Goal: Contribute content: Contribute content

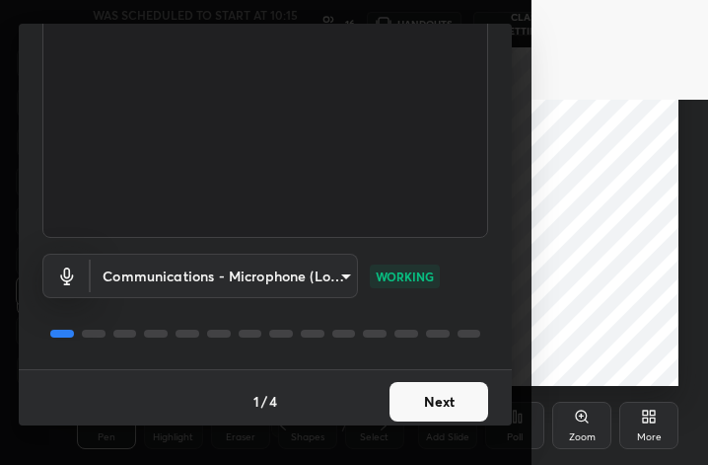
scroll to position [181, 0]
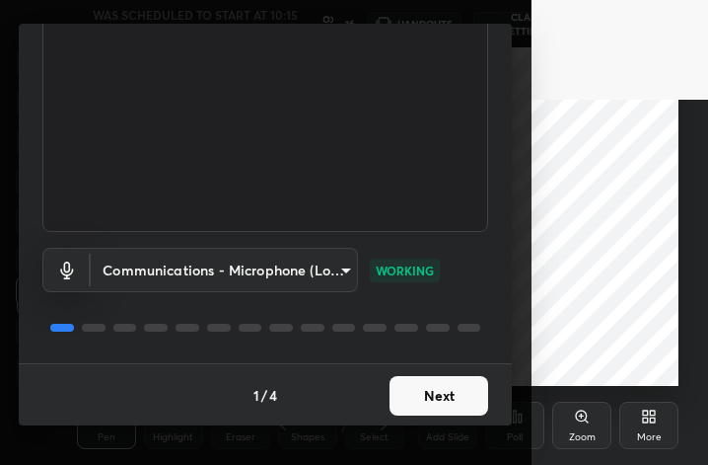
click at [453, 394] on button "Next" at bounding box center [439, 395] width 99 height 39
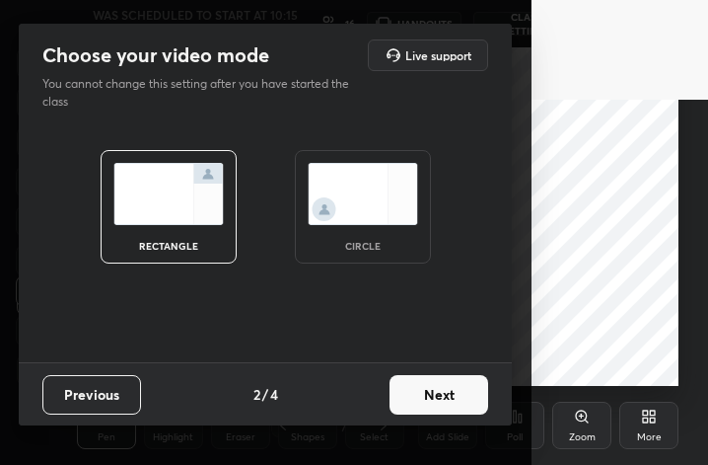
scroll to position [0, 0]
click at [396, 208] on img at bounding box center [363, 194] width 110 height 62
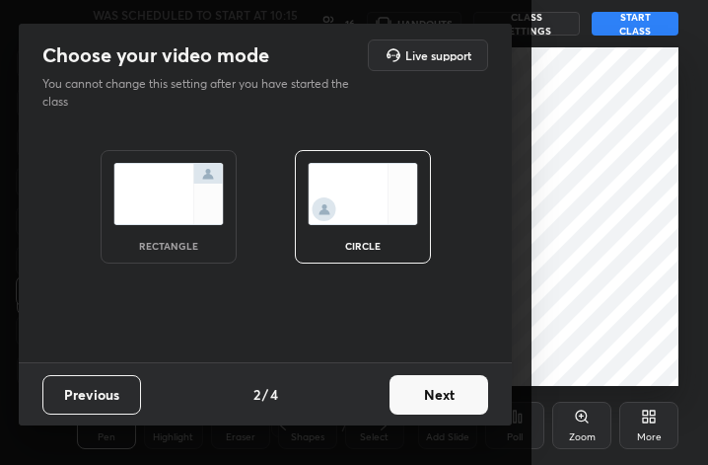
click at [424, 391] on button "Next" at bounding box center [439, 394] width 99 height 39
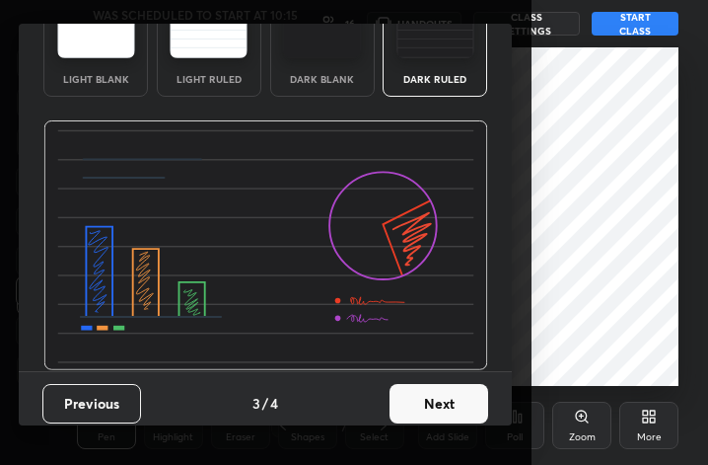
scroll to position [126, 0]
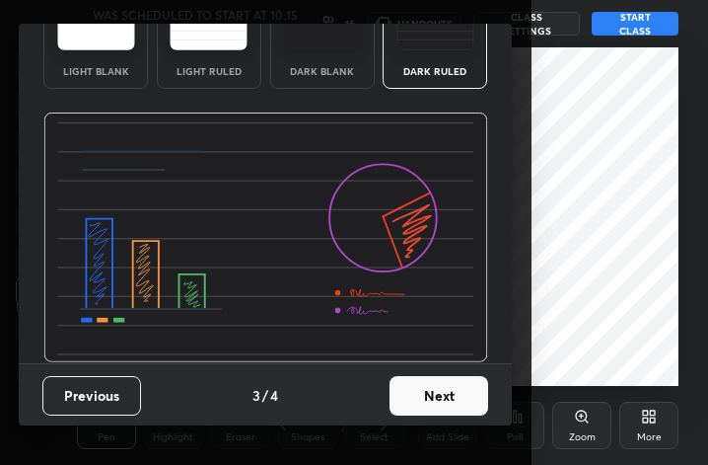
click at [434, 400] on button "Next" at bounding box center [439, 395] width 99 height 39
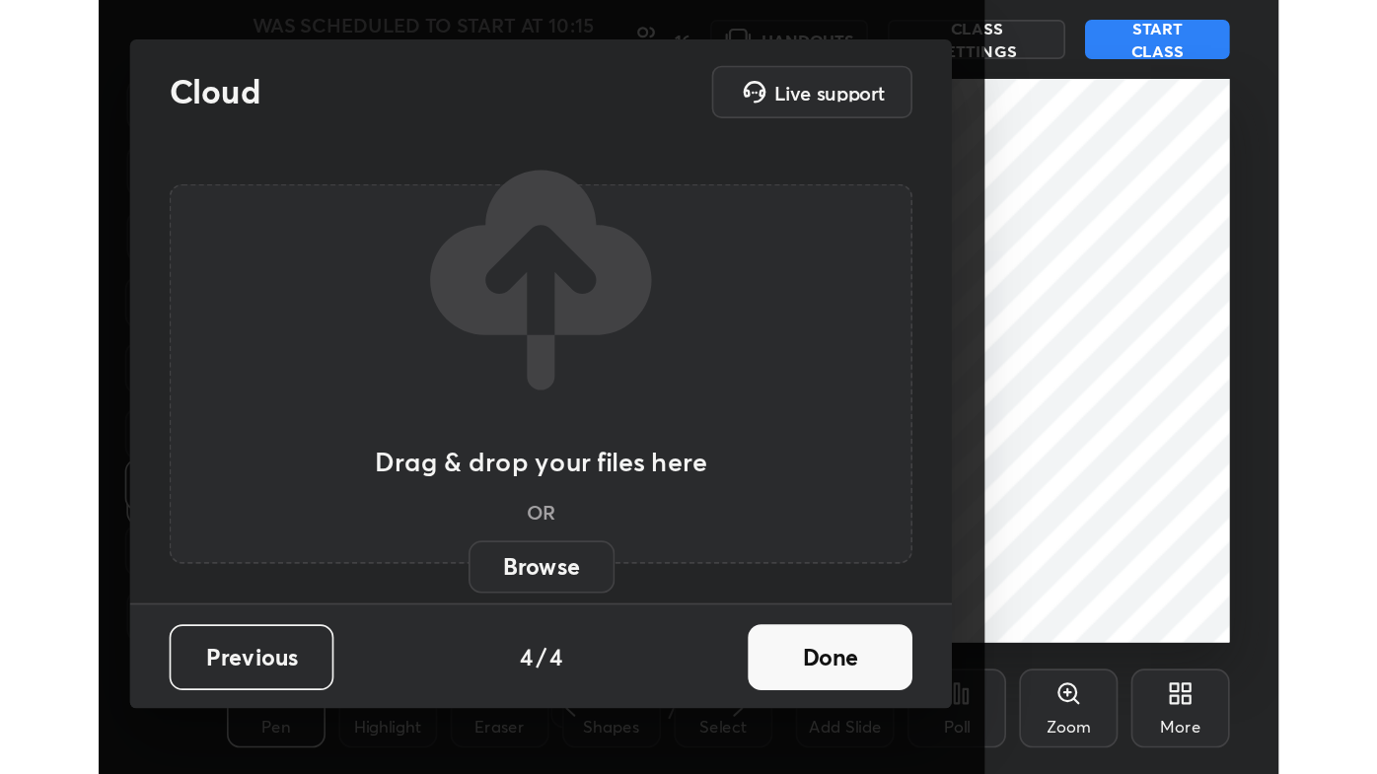
scroll to position [0, 0]
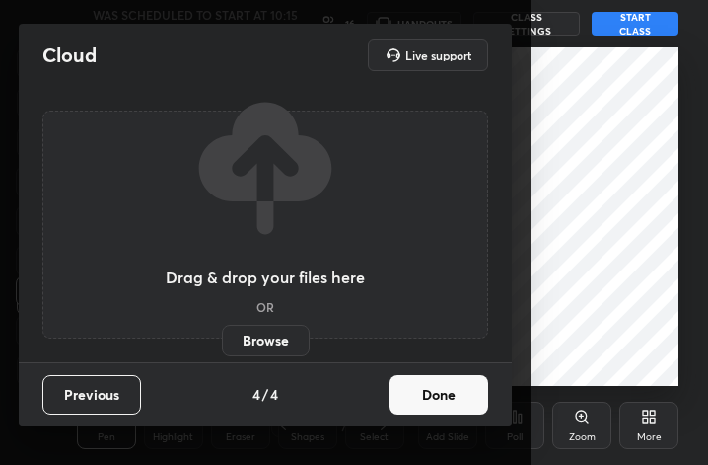
click at [448, 393] on button "Done" at bounding box center [439, 394] width 99 height 39
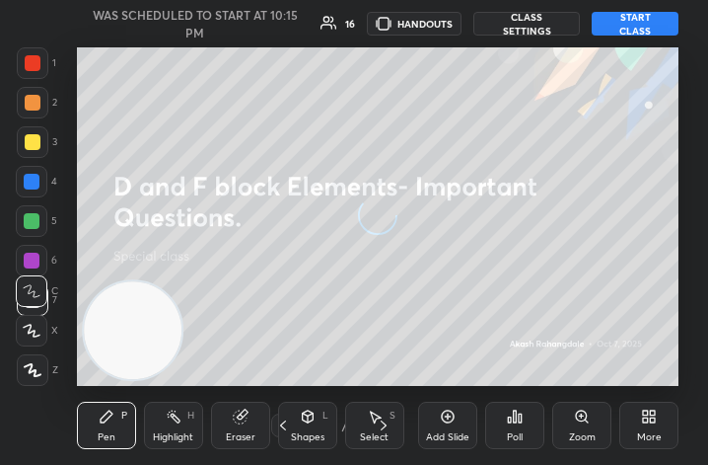
click at [652, 432] on div "More" at bounding box center [649, 437] width 25 height 10
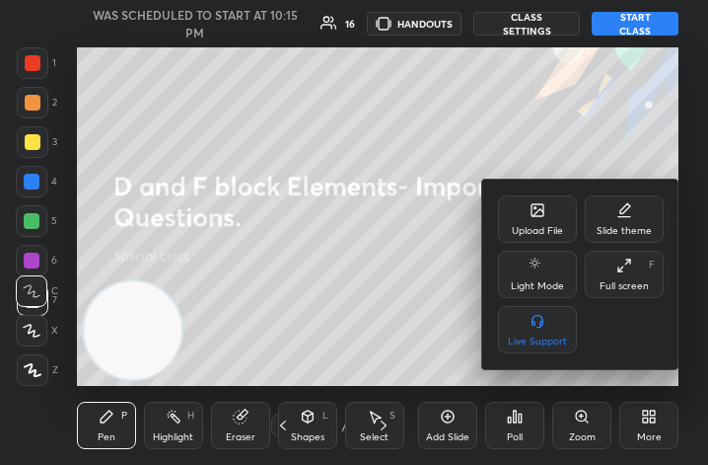
click at [629, 282] on div "Full screen" at bounding box center [624, 286] width 49 height 10
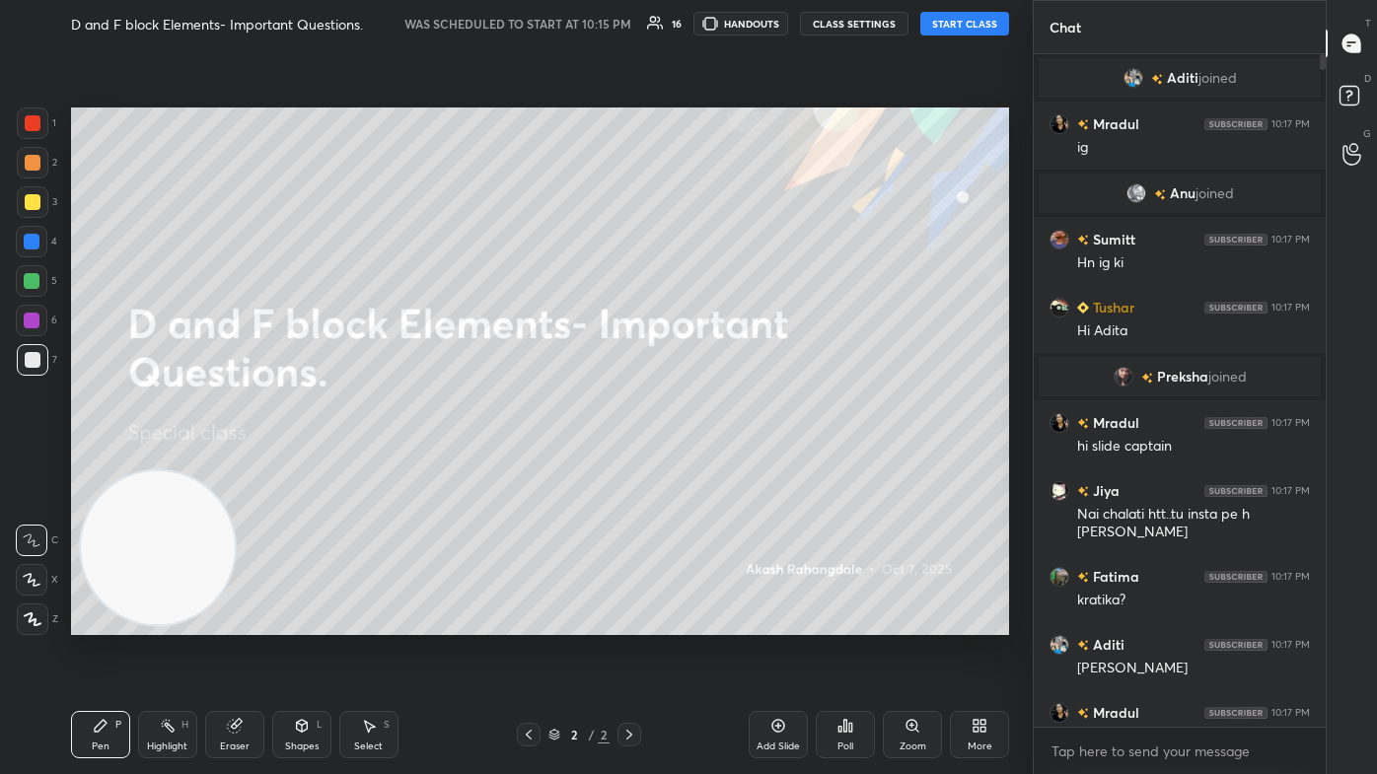
click at [707, 25] on button "START CLASS" at bounding box center [964, 24] width 89 height 24
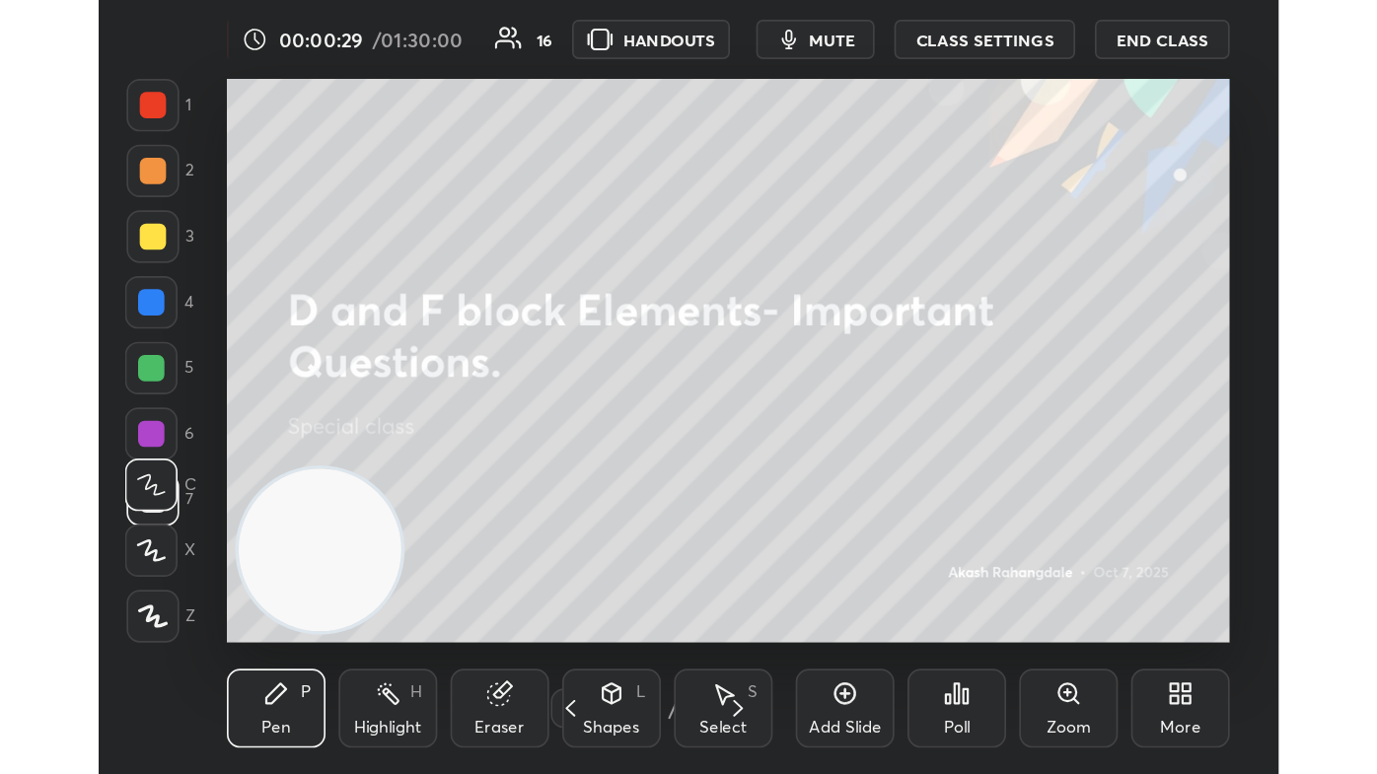
scroll to position [338, 629]
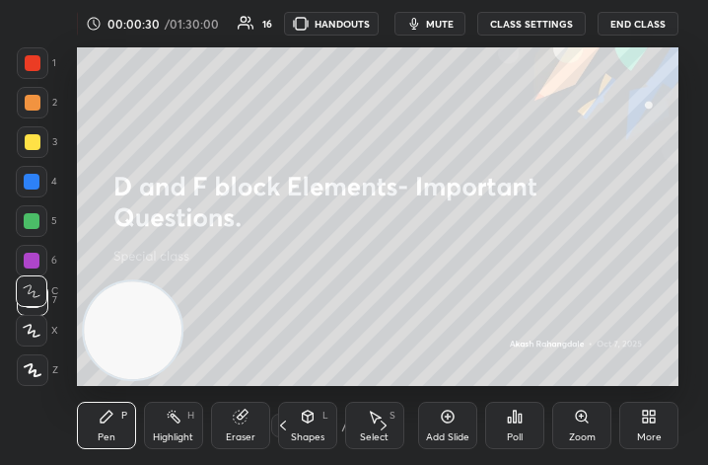
click at [444, 20] on span "mute" at bounding box center [440, 24] width 28 height 14
click at [644, 432] on div "More" at bounding box center [649, 437] width 25 height 10
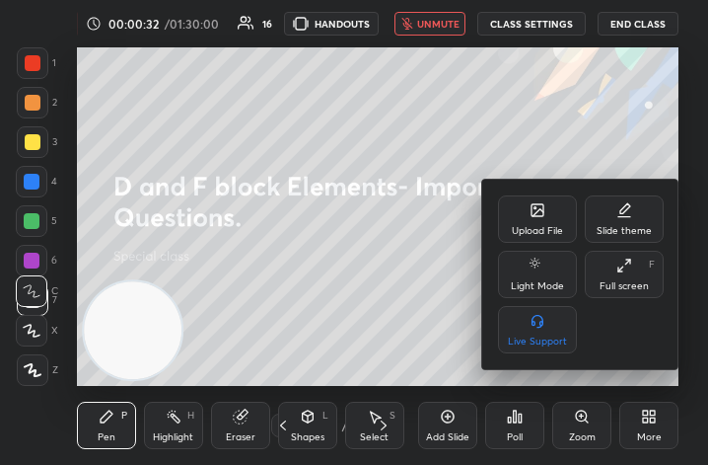
click at [615, 275] on div "Full screen F" at bounding box center [624, 274] width 79 height 47
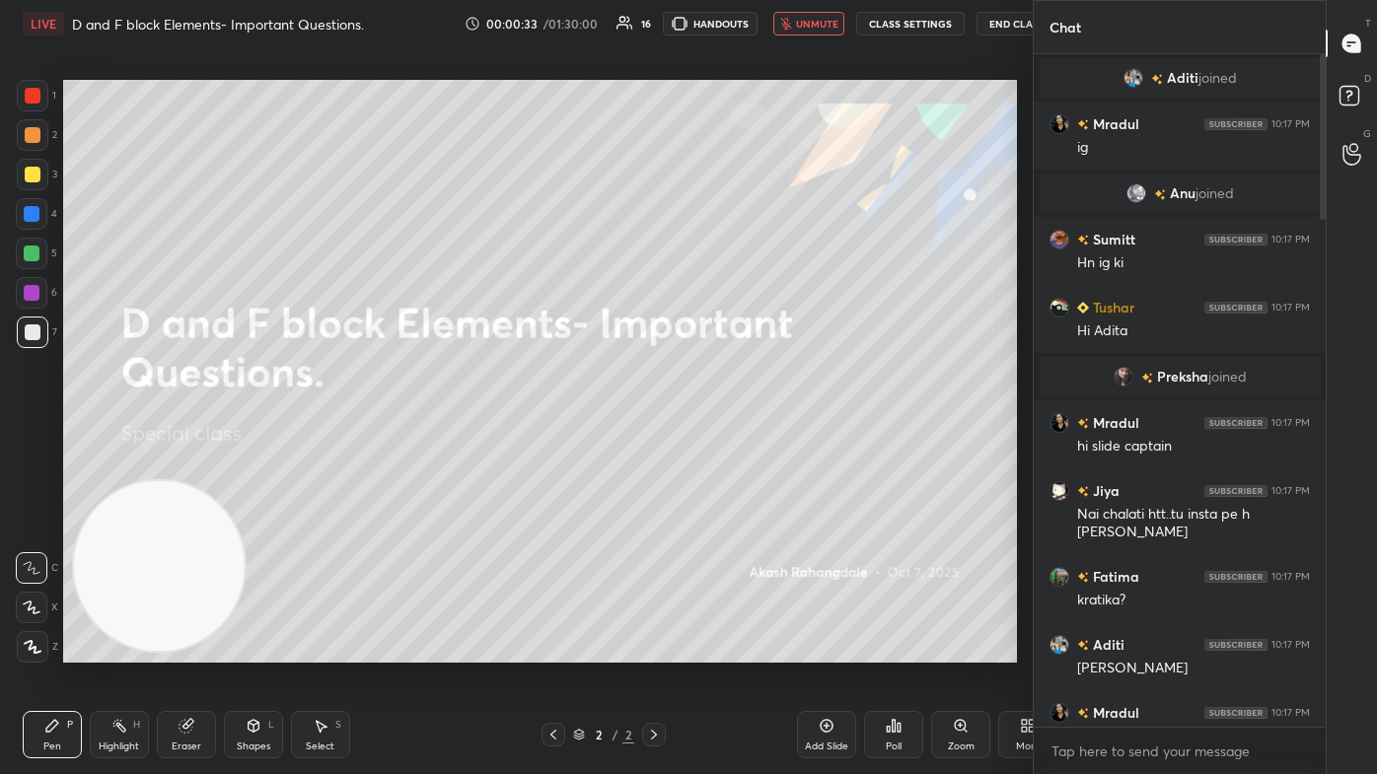
scroll to position [648, 954]
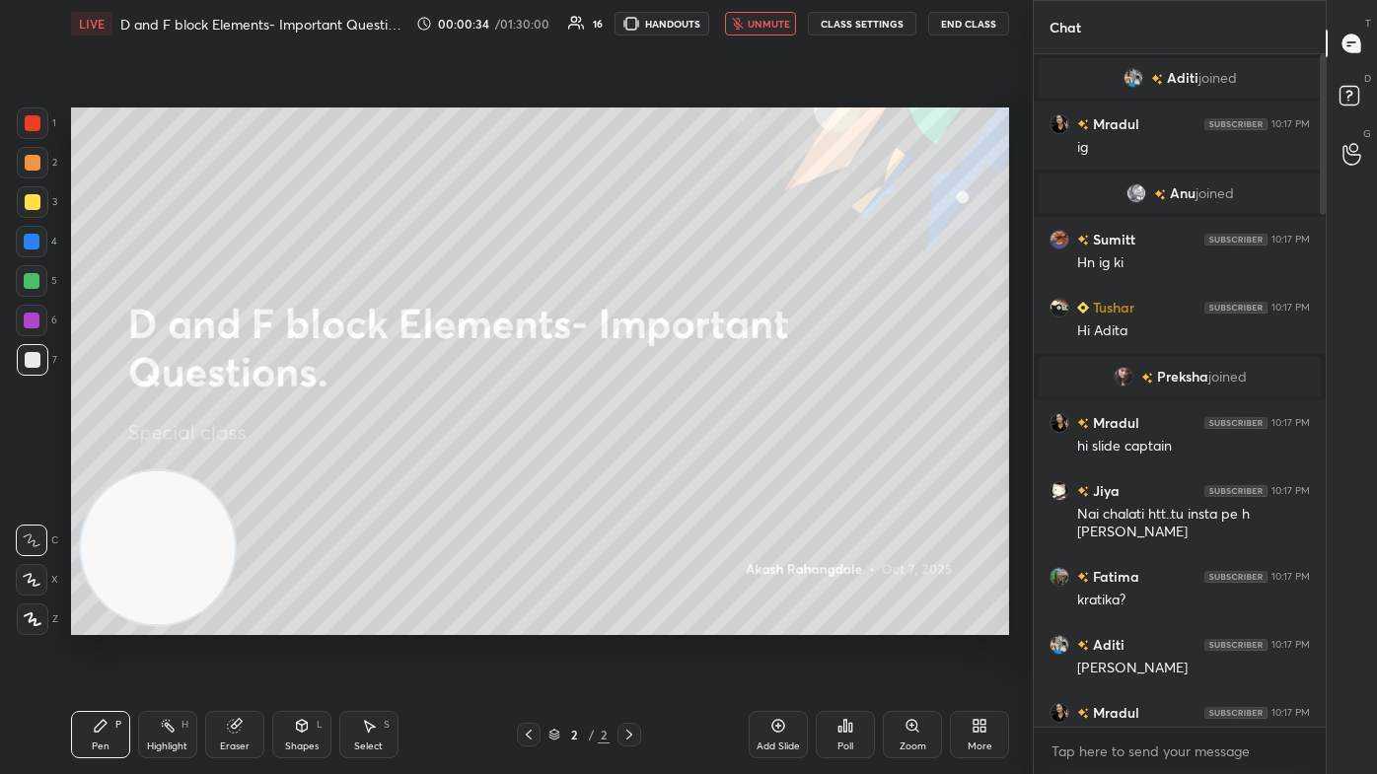
click at [707, 16] on button "unmute" at bounding box center [760, 24] width 71 height 24
drag, startPoint x: 786, startPoint y: 22, endPoint x: 798, endPoint y: 18, distance: 12.5
click at [707, 21] on span "mute" at bounding box center [770, 24] width 28 height 14
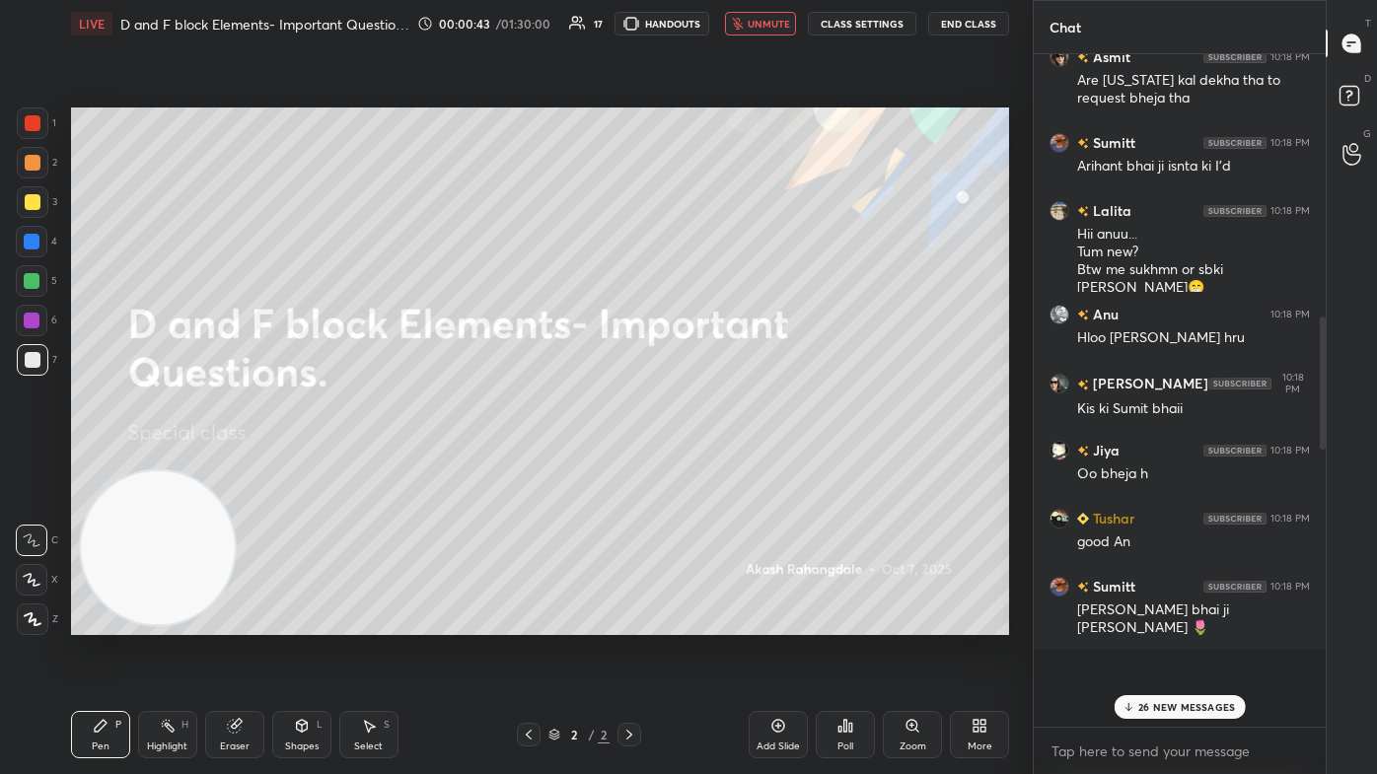
drag, startPoint x: 1318, startPoint y: 196, endPoint x: 1297, endPoint y: 665, distance: 469.0
click at [707, 464] on div "[PERSON_NAME] 10:17 PM 😭😭😭 Aditi 10:17 PM [PERSON_NAME] 10:17 PM Hlo slide capt…" at bounding box center [1180, 390] width 292 height 673
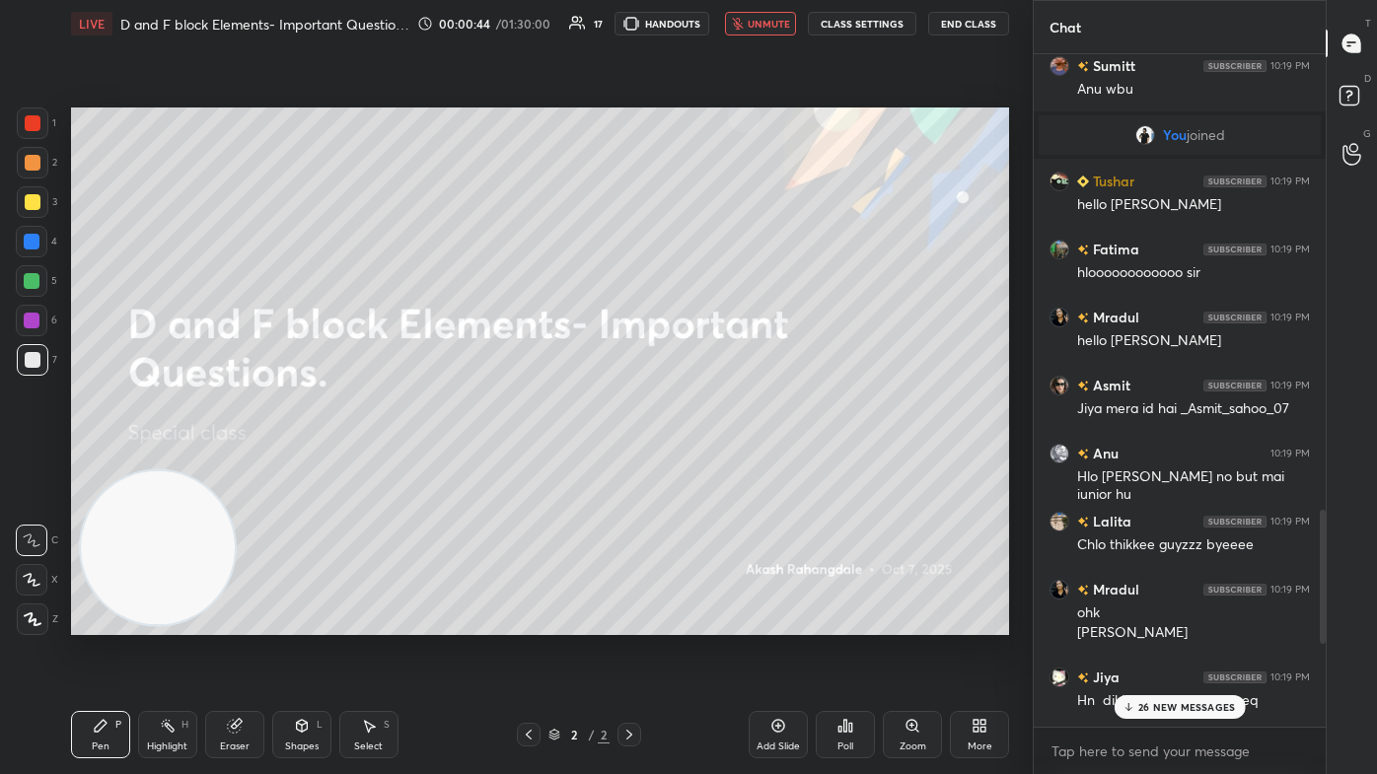
click at [707, 464] on p "26 NEW MESSAGES" at bounding box center [1186, 707] width 97 height 12
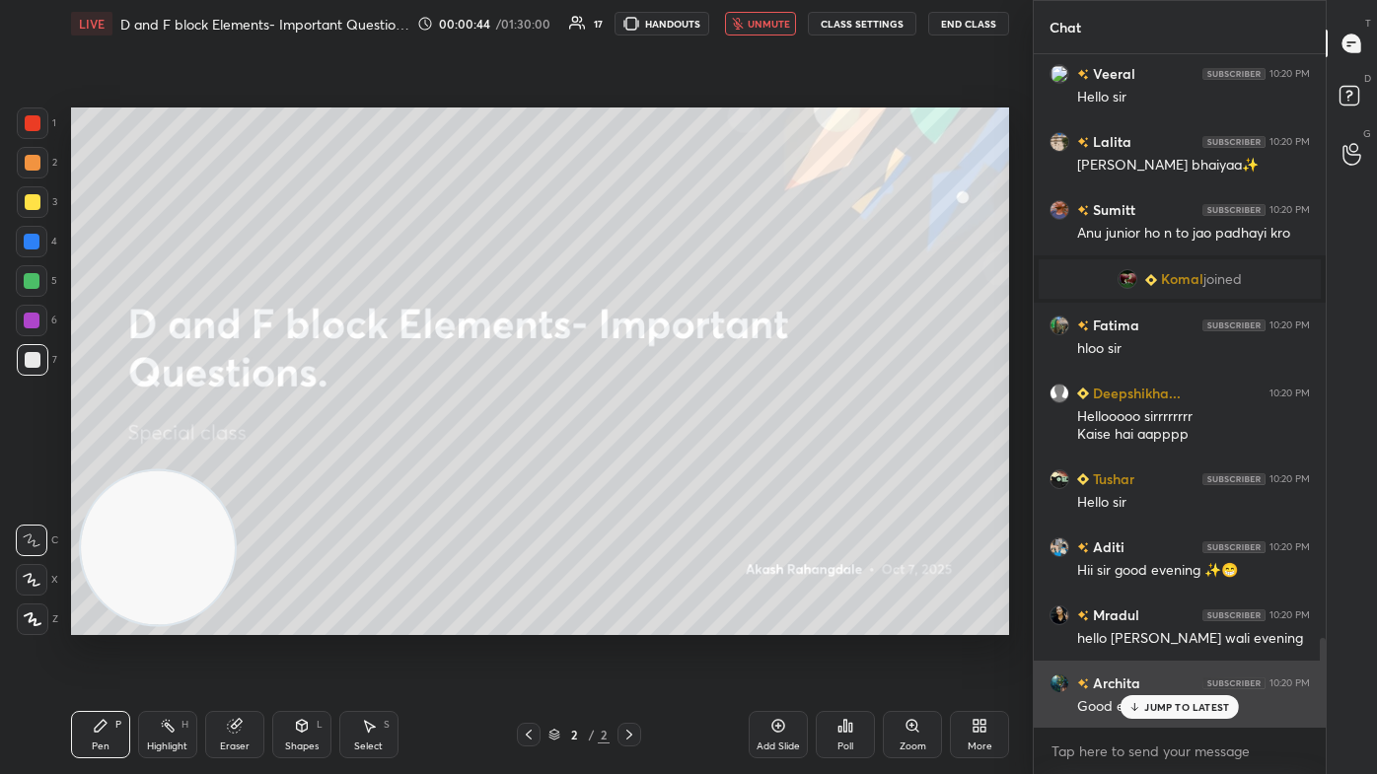
click at [707, 464] on p "JUMP TO LATEST" at bounding box center [1186, 707] width 85 height 12
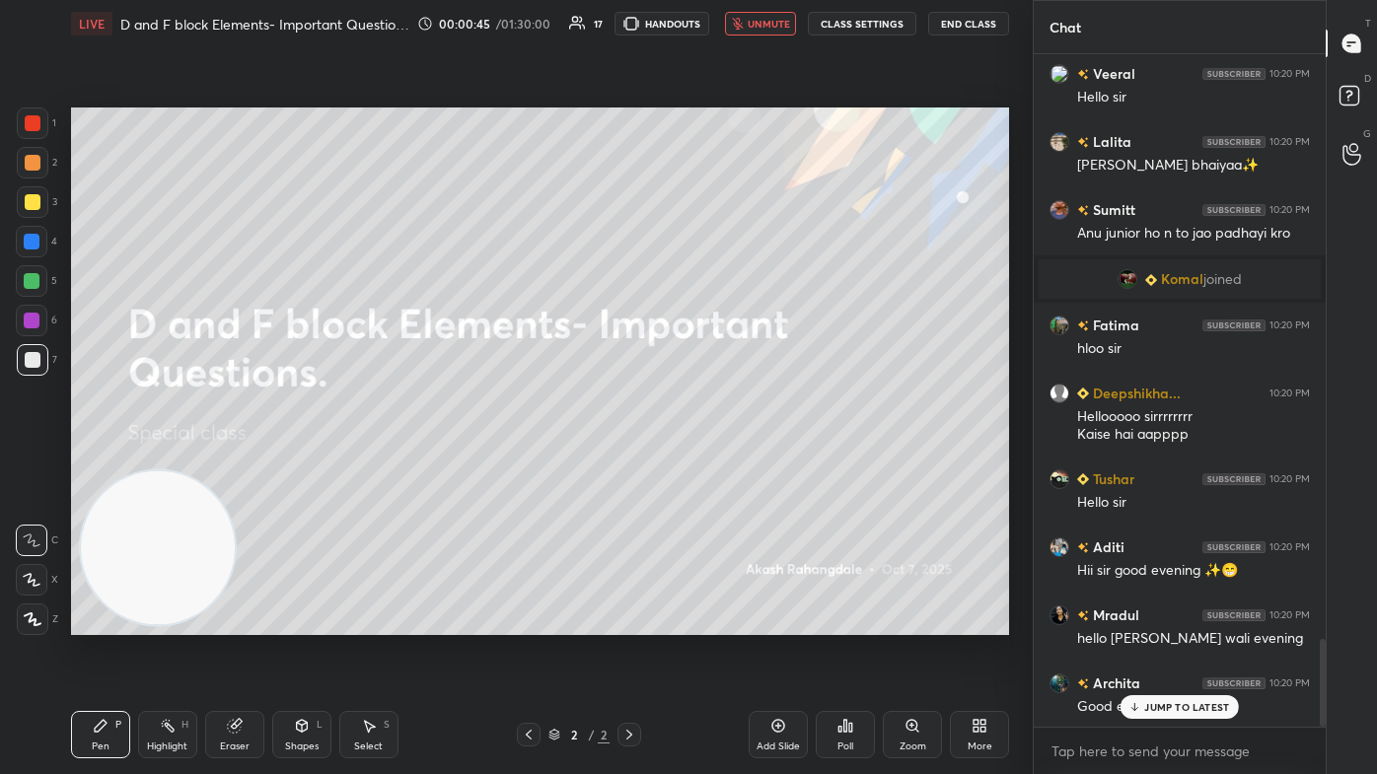
scroll to position [4507, 0]
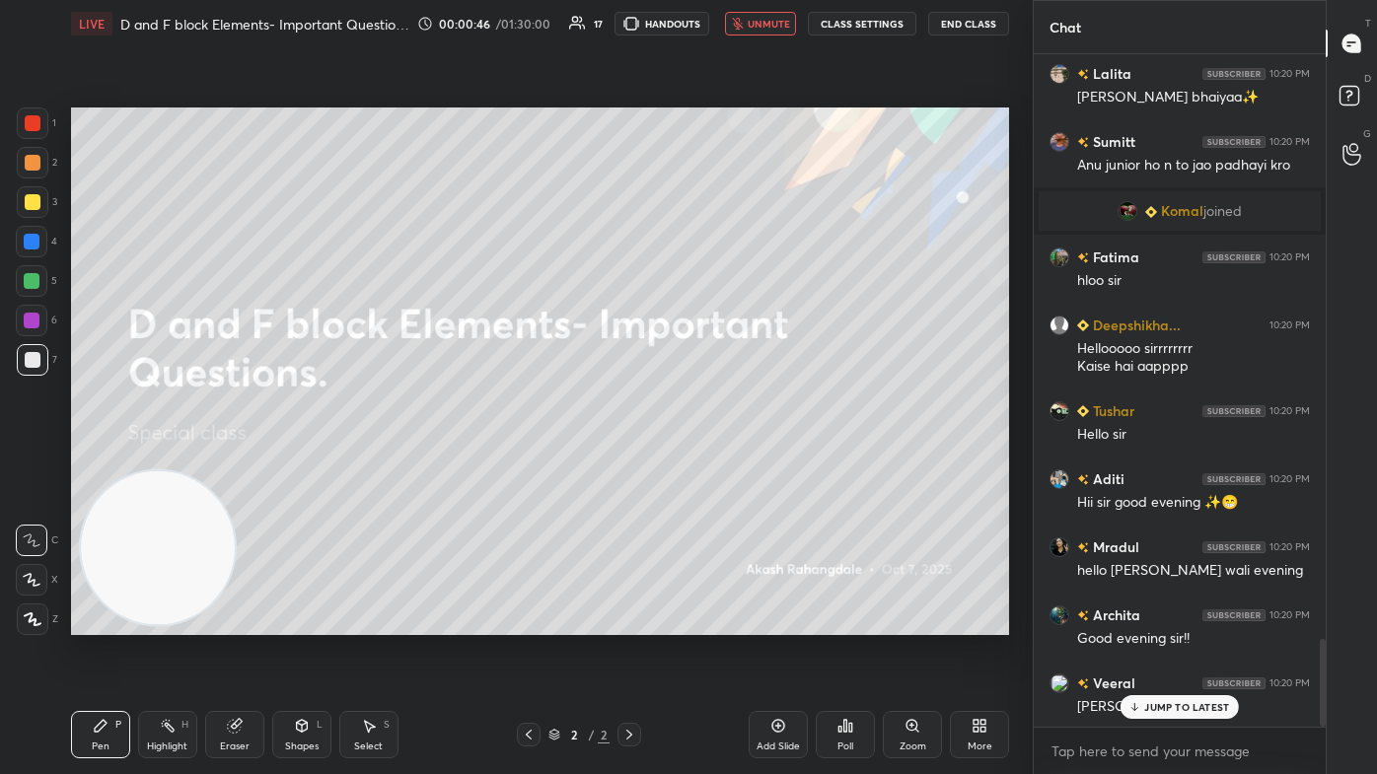
click at [707, 20] on span "unmute" at bounding box center [769, 24] width 42 height 14
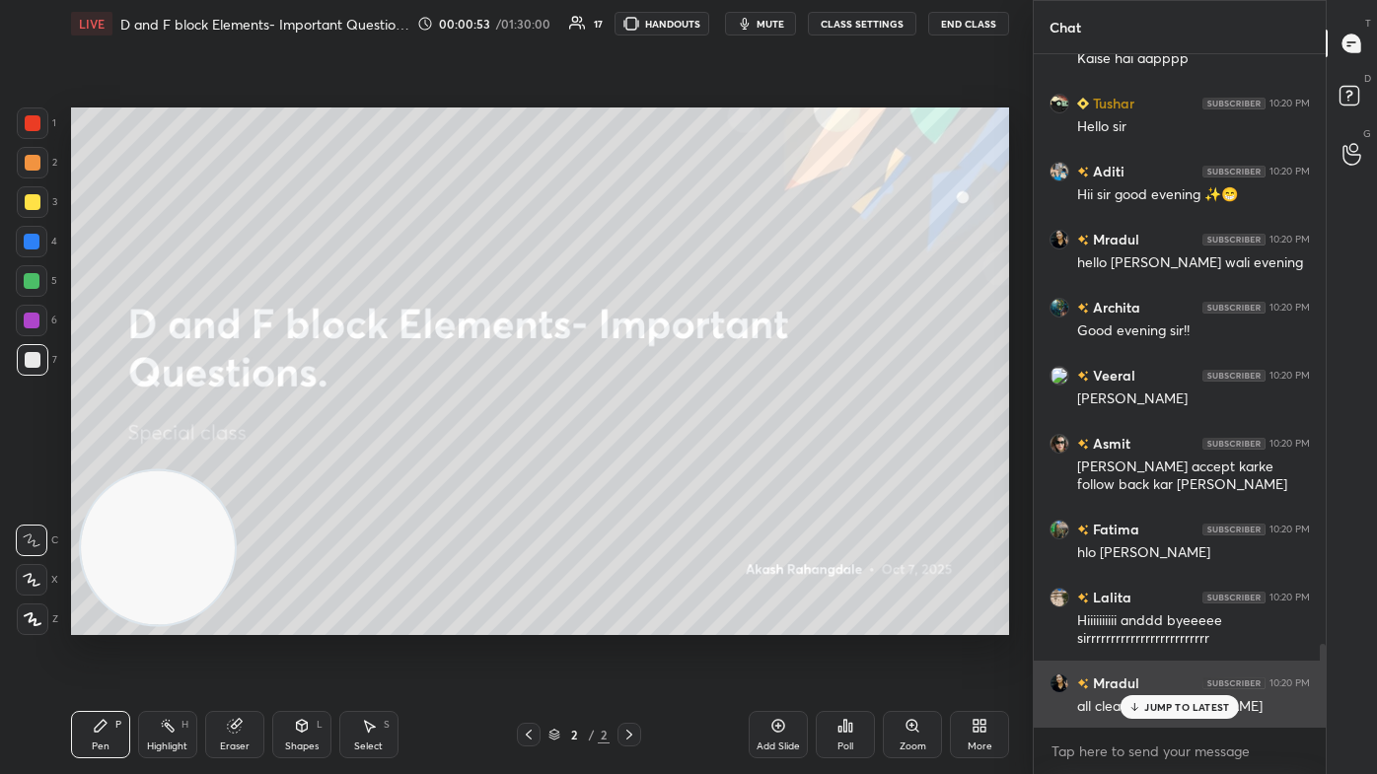
click at [707, 464] on p "JUMP TO LATEST" at bounding box center [1186, 707] width 85 height 12
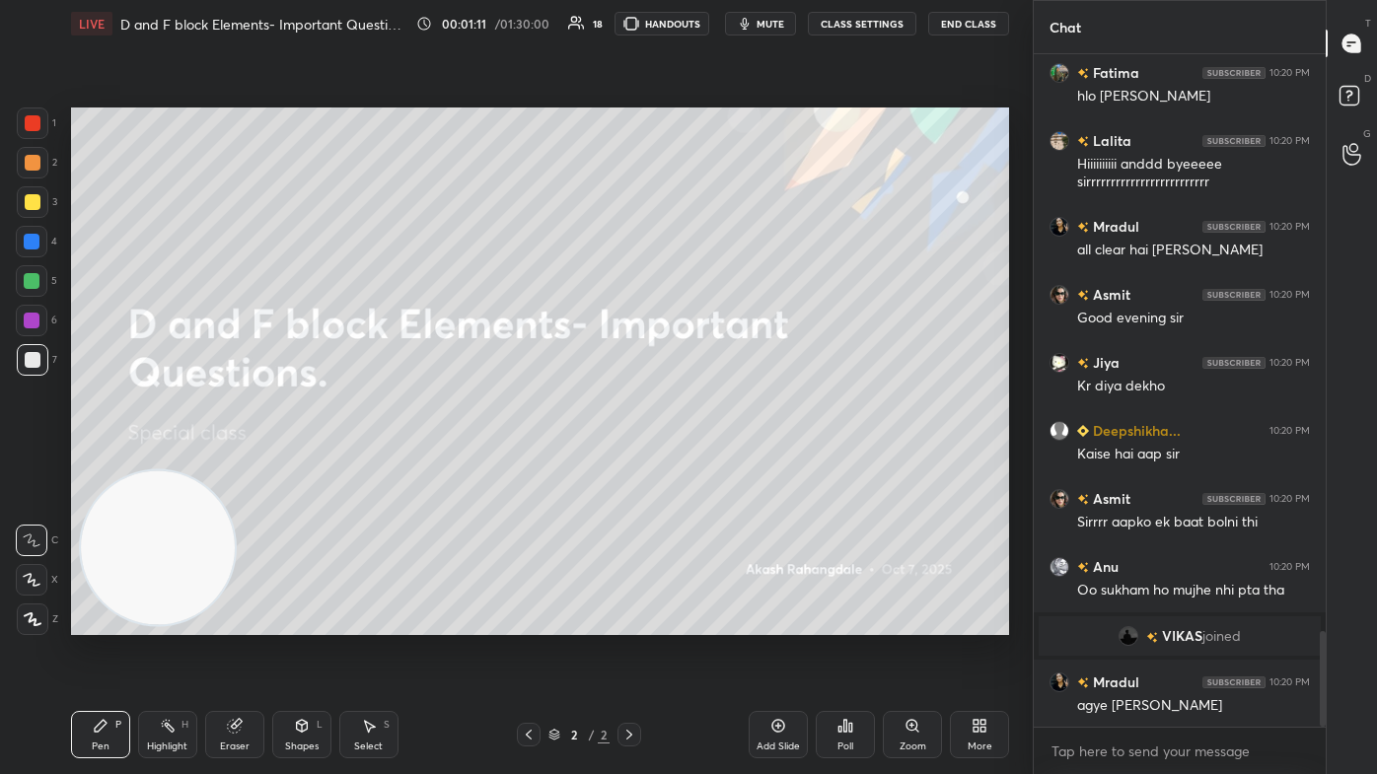
scroll to position [4078, 0]
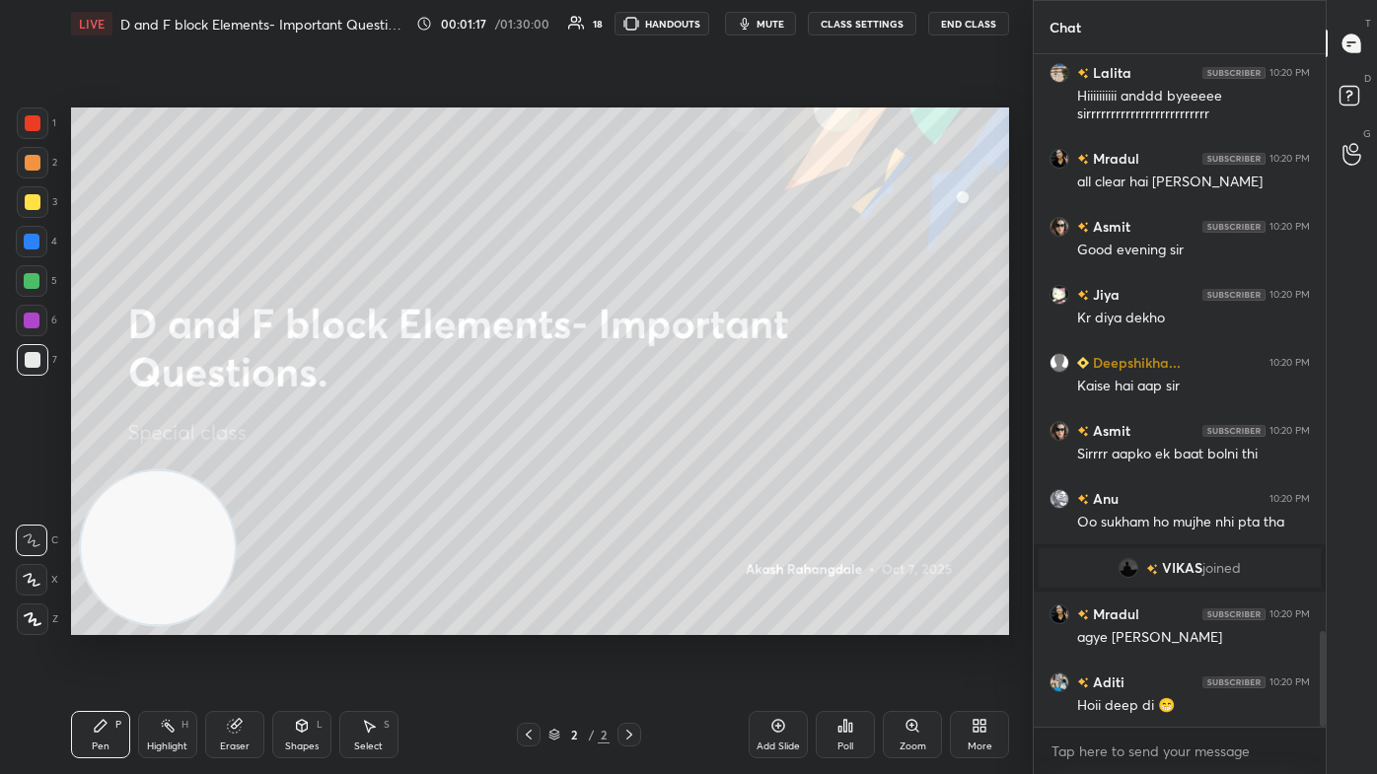
click at [707, 464] on div "More" at bounding box center [979, 734] width 59 height 47
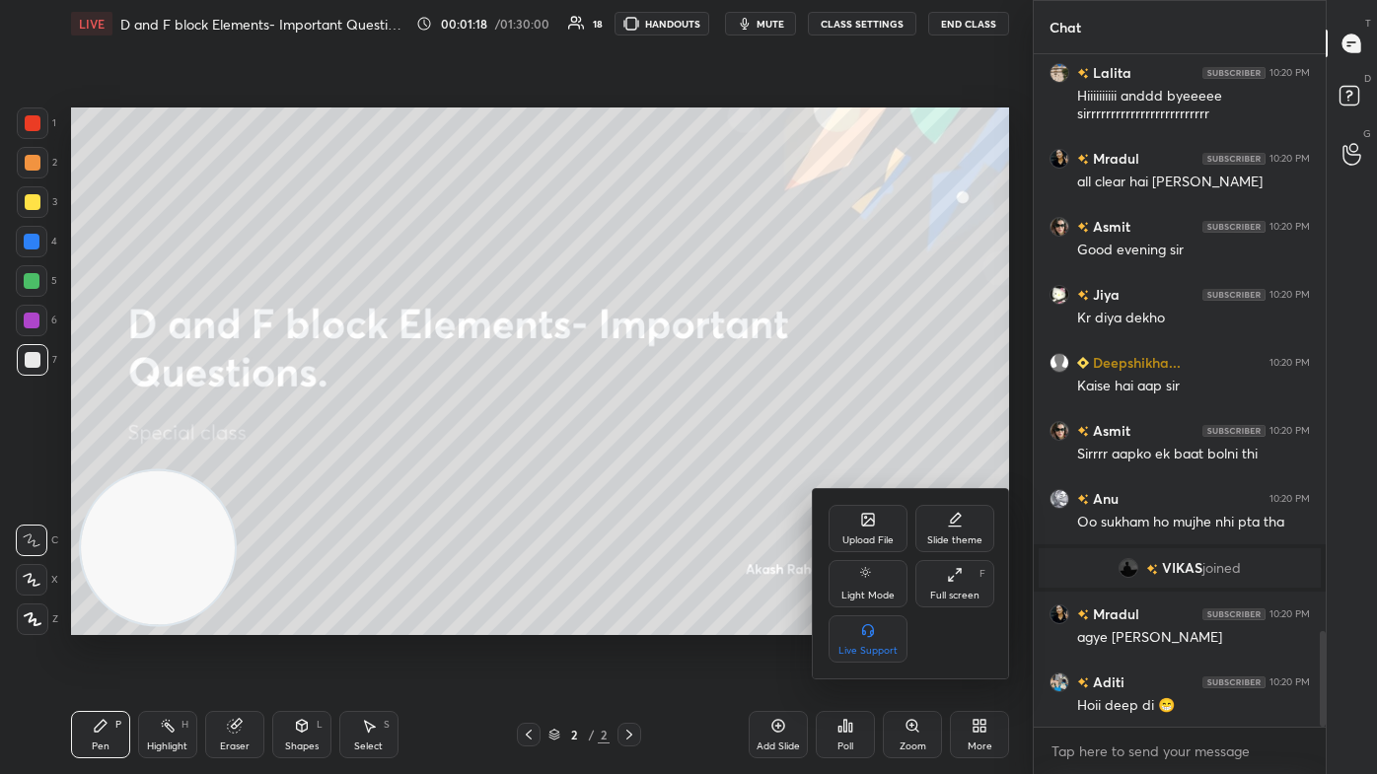
click at [696, 437] on div at bounding box center [688, 387] width 1377 height 774
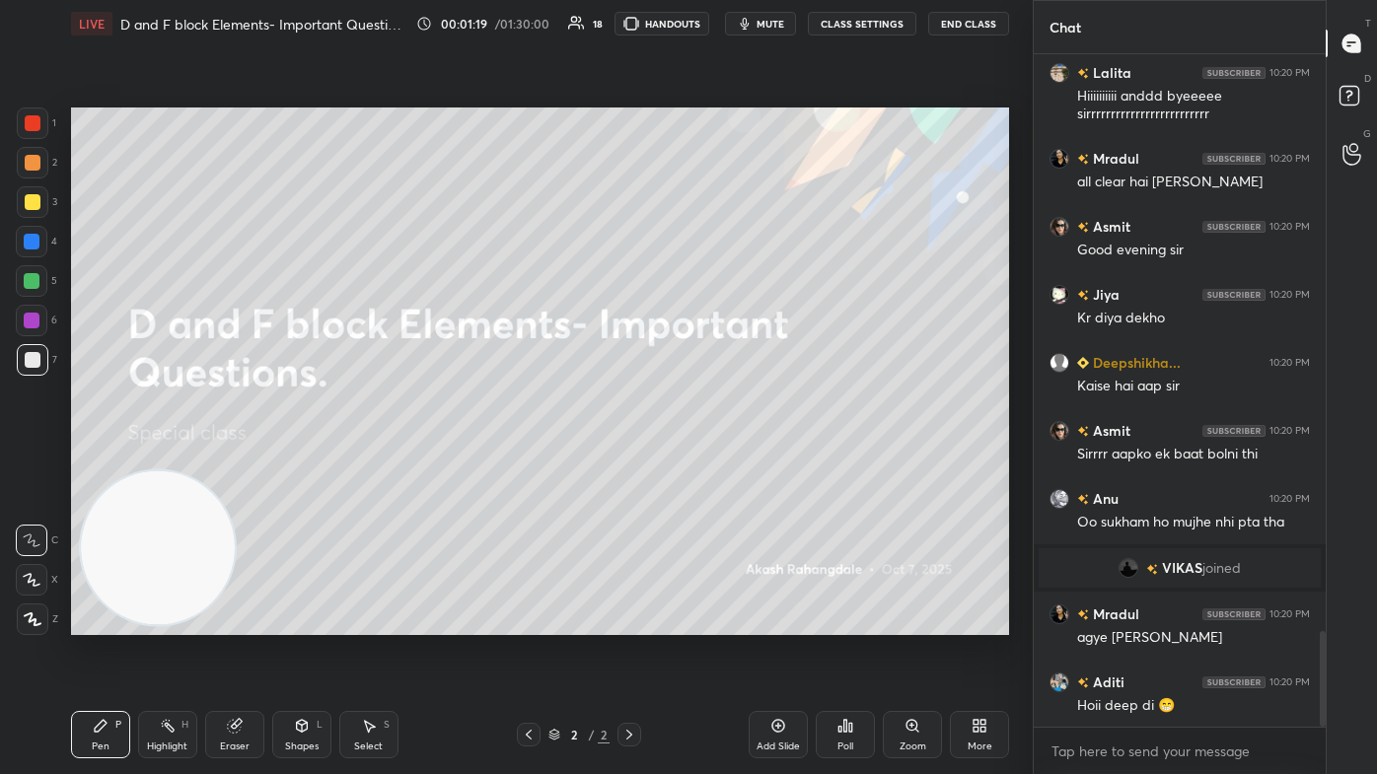
click at [707, 20] on span "mute" at bounding box center [770, 24] width 28 height 14
click at [707, 464] on div "More" at bounding box center [979, 734] width 59 height 47
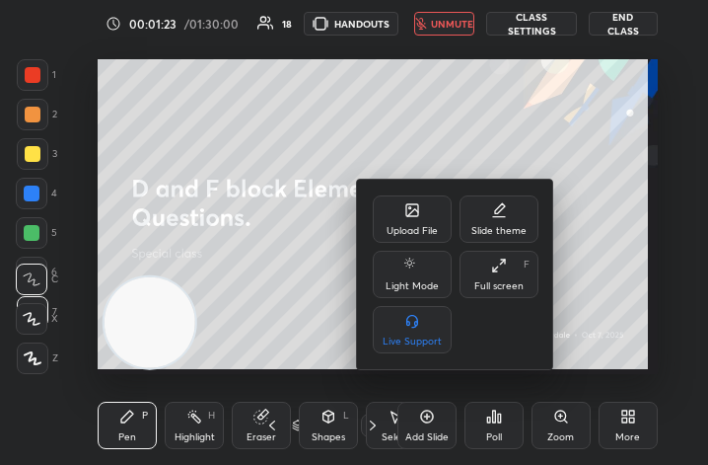
scroll to position [98291, 98000]
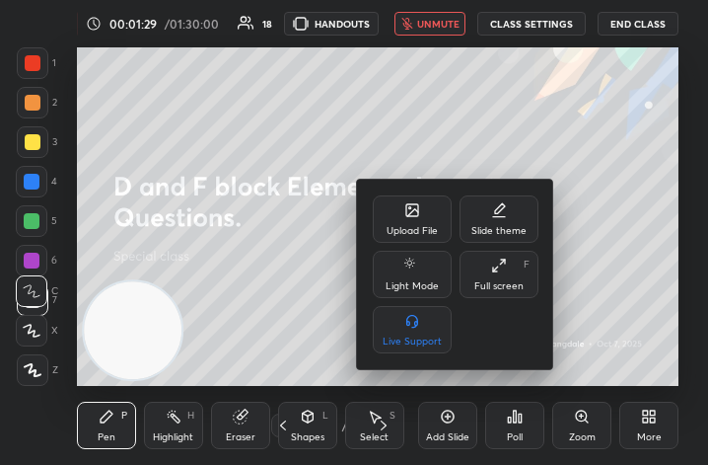
click at [607, 283] on div at bounding box center [354, 232] width 708 height 465
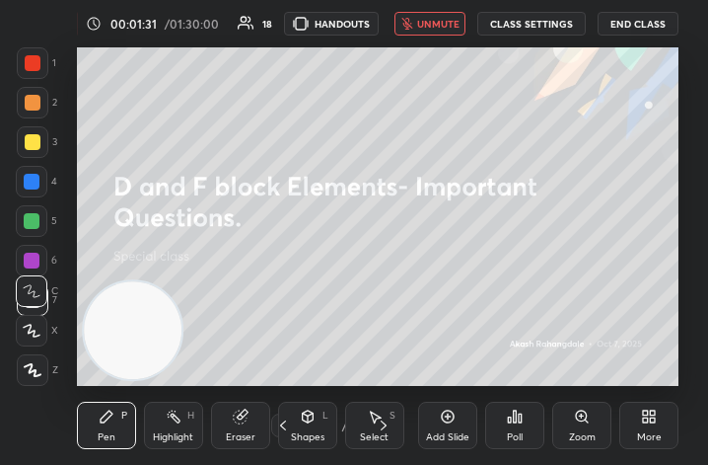
click at [410, 19] on icon "button" at bounding box center [406, 24] width 11 height 12
click at [439, 23] on span "mute" at bounding box center [440, 24] width 28 height 14
click at [655, 424] on div "More" at bounding box center [648, 424] width 59 height 47
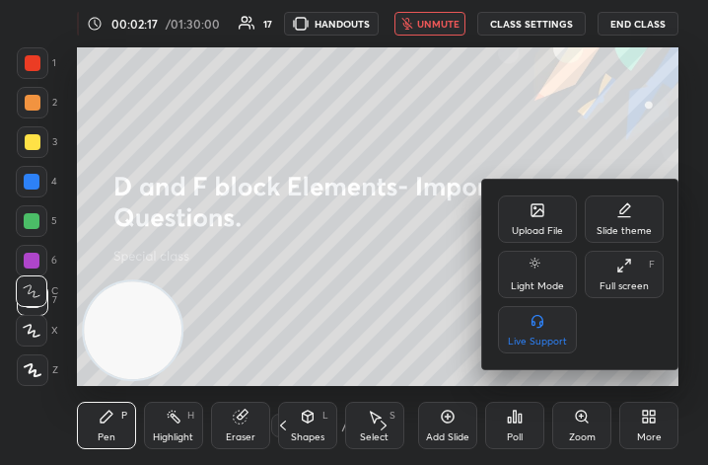
drag, startPoint x: 631, startPoint y: 281, endPoint x: 770, endPoint y: 533, distance: 287.4
click at [628, 281] on div "Full screen" at bounding box center [624, 286] width 49 height 10
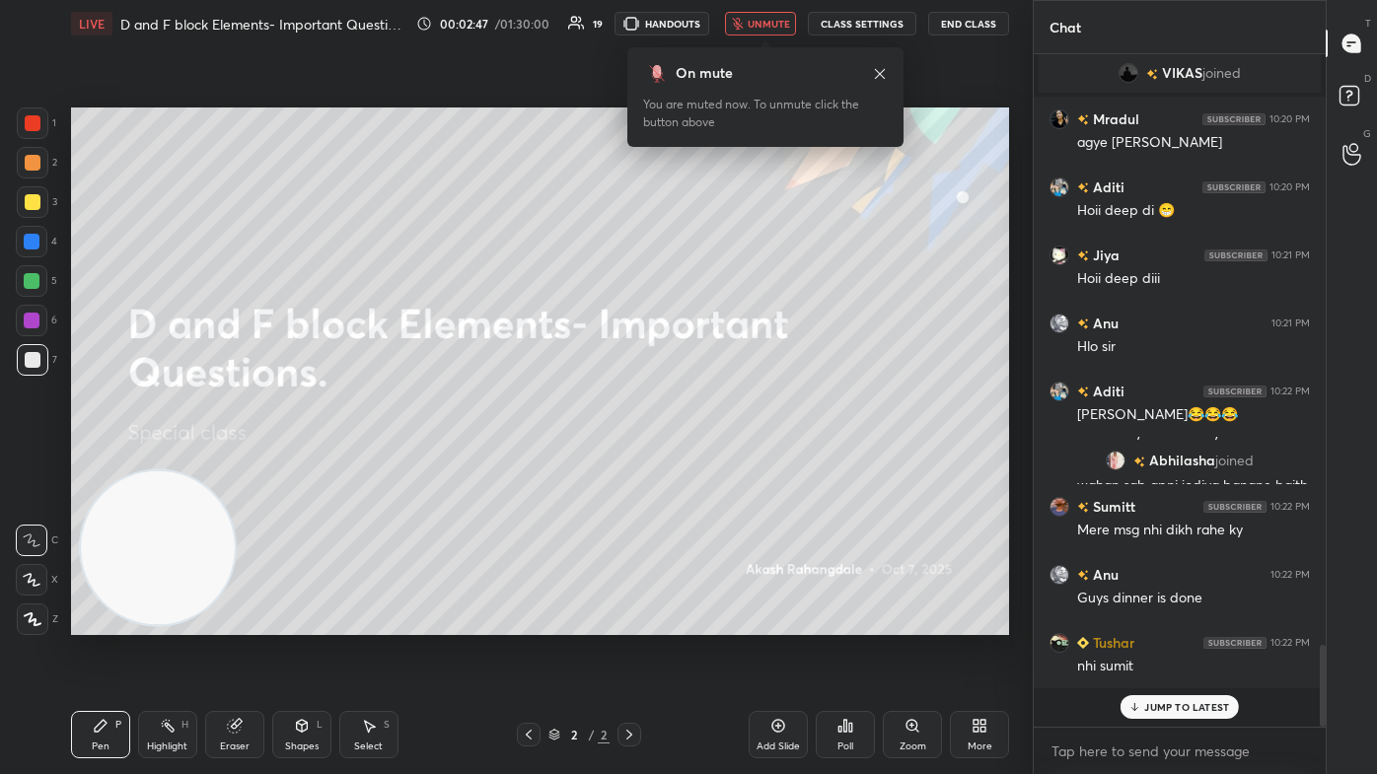
scroll to position [4534, 0]
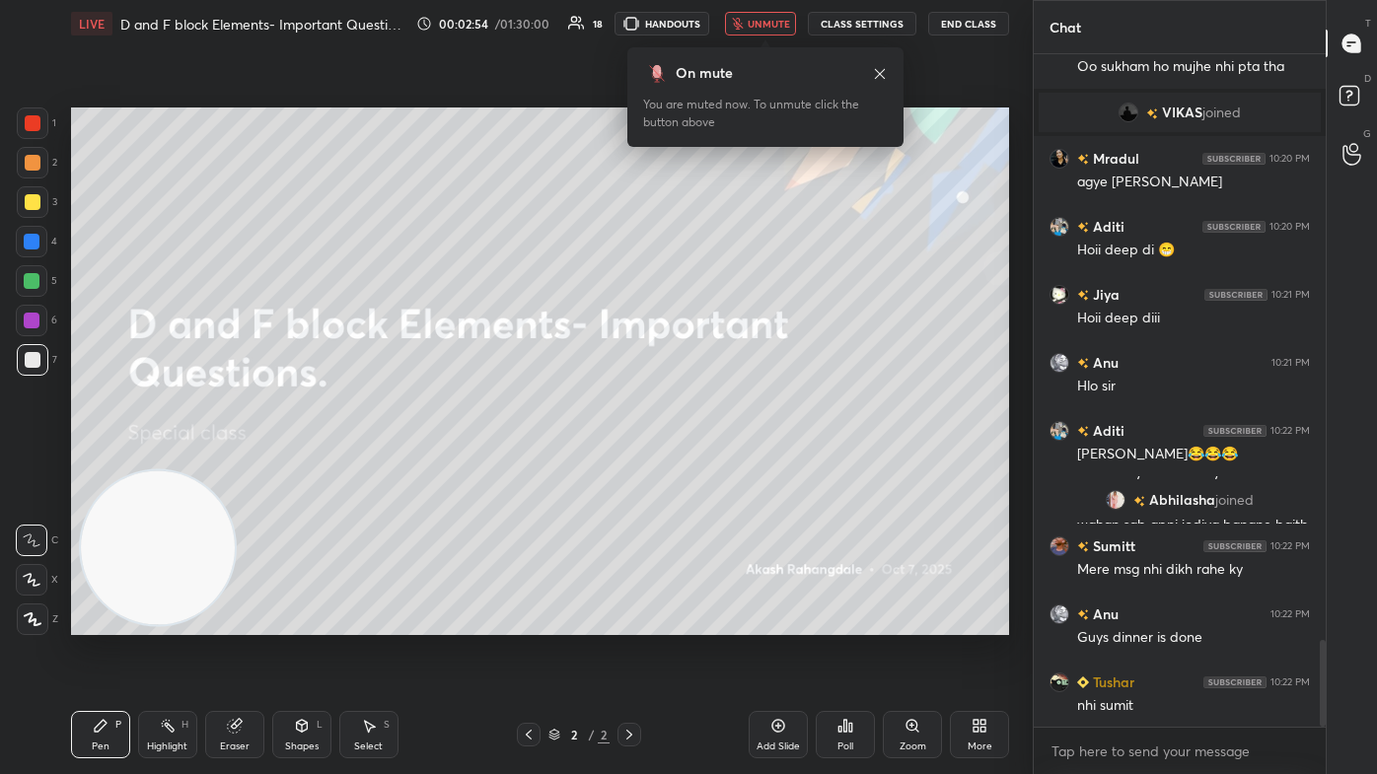
click at [707, 26] on span "unmute" at bounding box center [769, 24] width 42 height 14
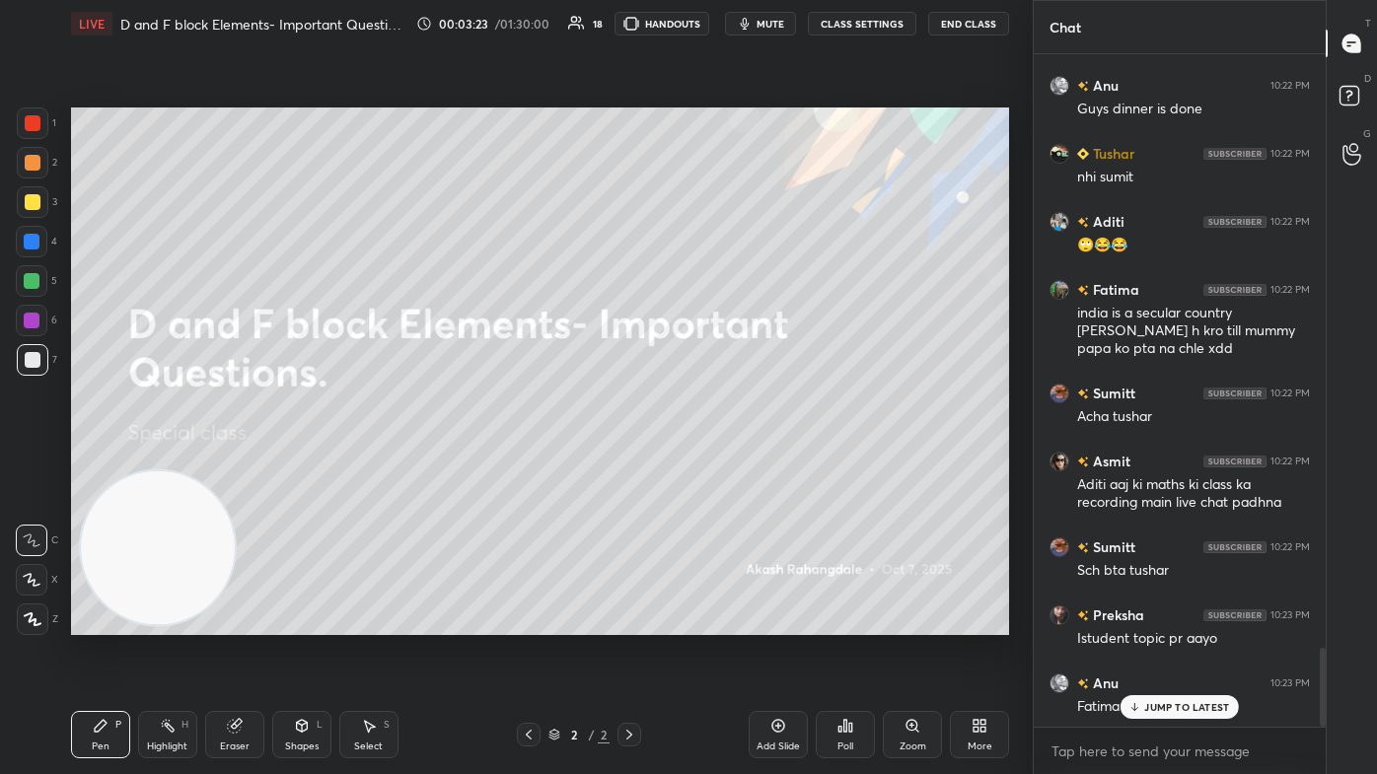
scroll to position [5131, 0]
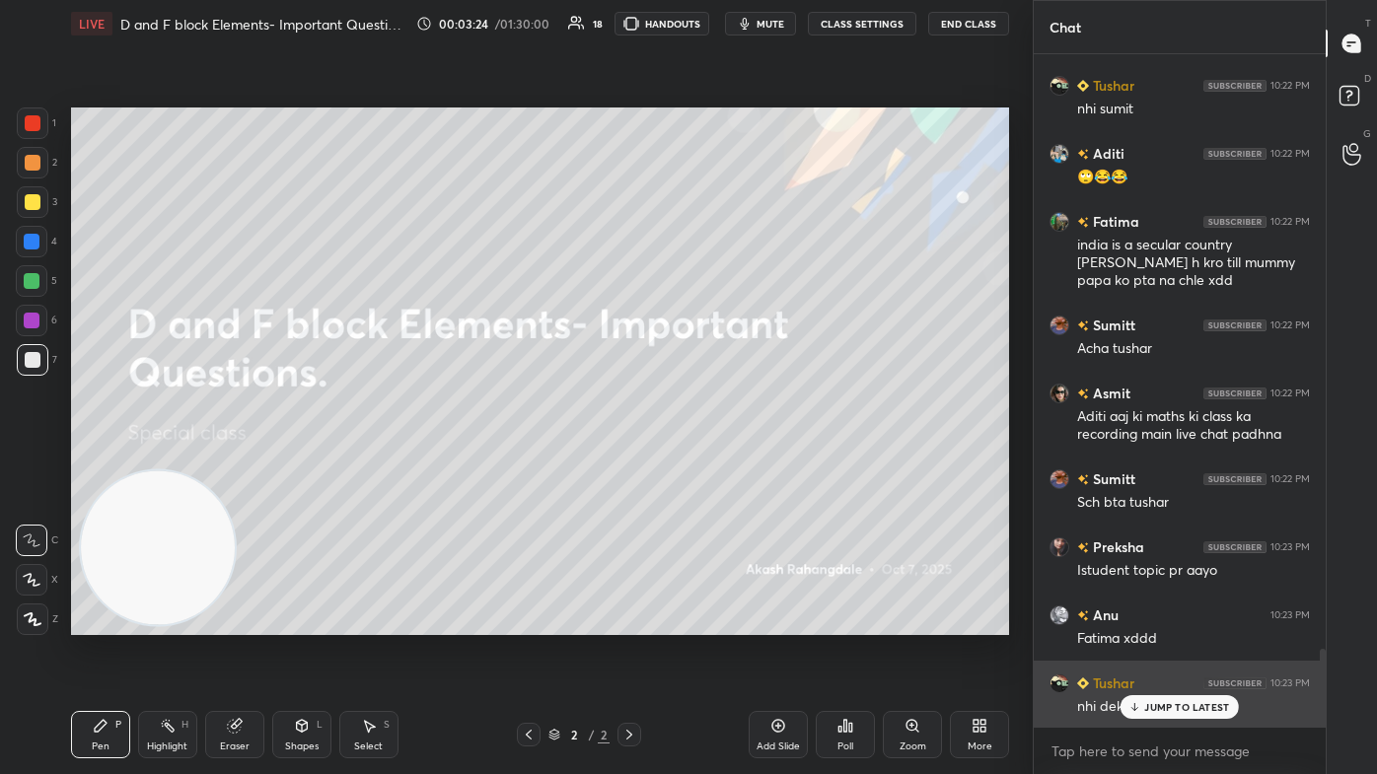
click at [707, 464] on p "JUMP TO LATEST" at bounding box center [1186, 707] width 85 height 12
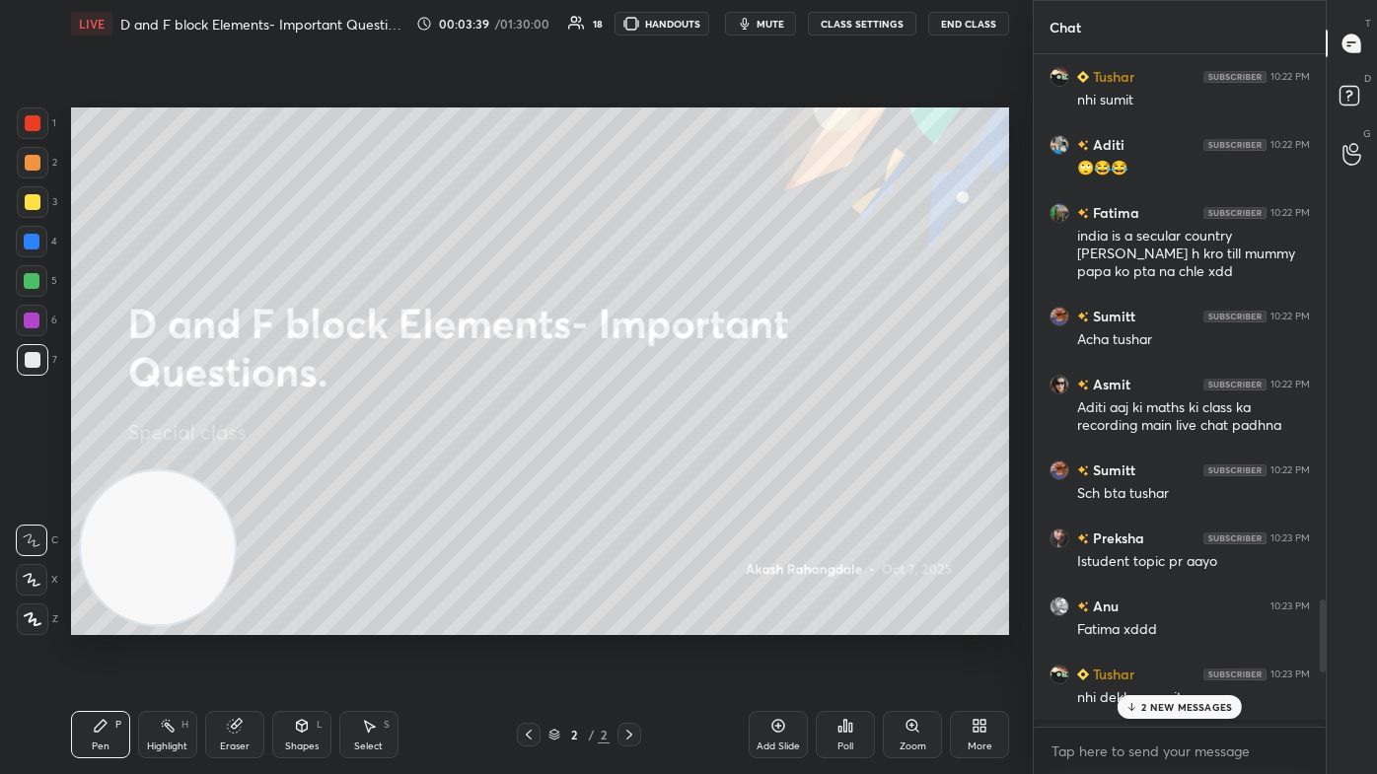
scroll to position [5292, 0]
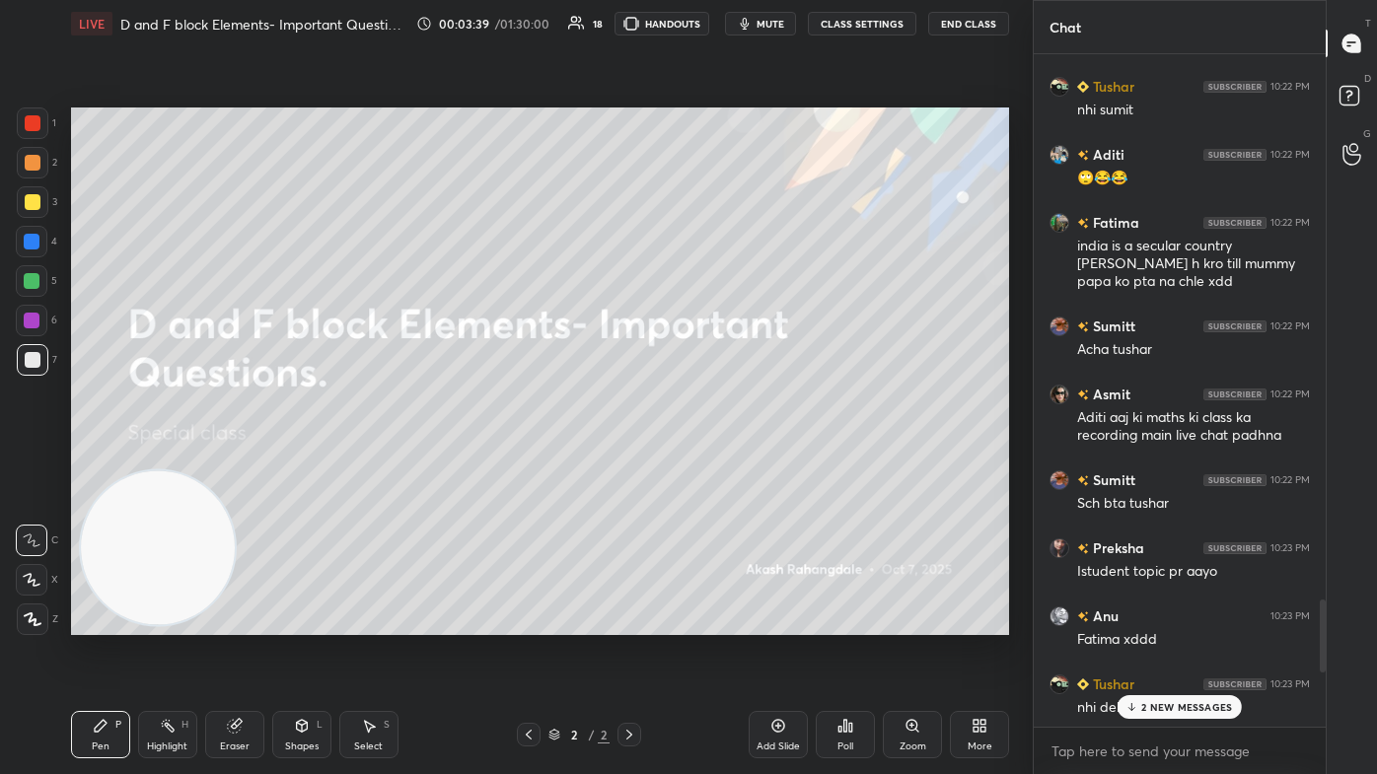
drag, startPoint x: 1323, startPoint y: 668, endPoint x: 1332, endPoint y: 613, distance: 55.1
click at [707, 464] on div "Chat Anu 10:21 PM Hlo sir Fatima 10:21 PM deep di aap jb free ho to mughe evolu…" at bounding box center [1205, 387] width 344 height 774
click at [707, 464] on div "T Messages (T) D Doubts (D) G Raise Hand (G)" at bounding box center [1351, 387] width 51 height 774
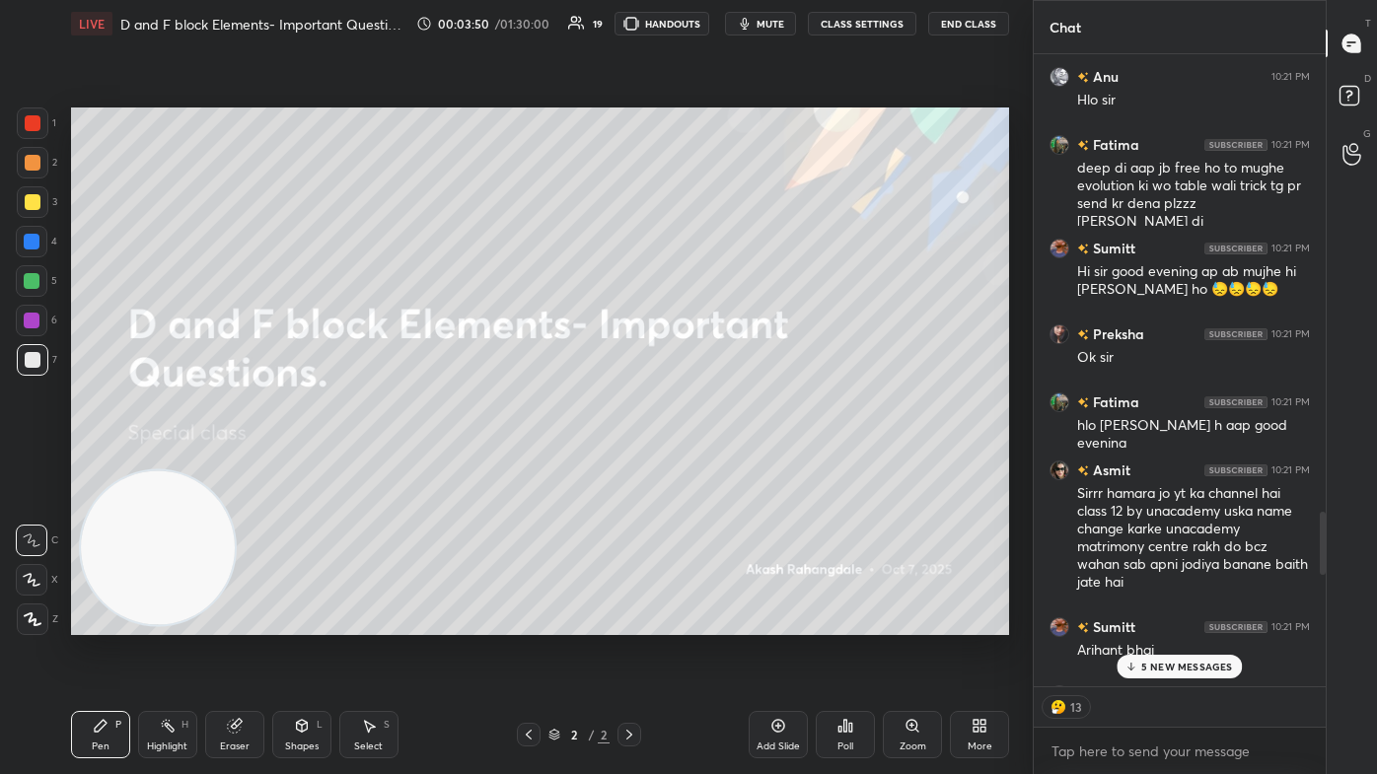
scroll to position [4663, 0]
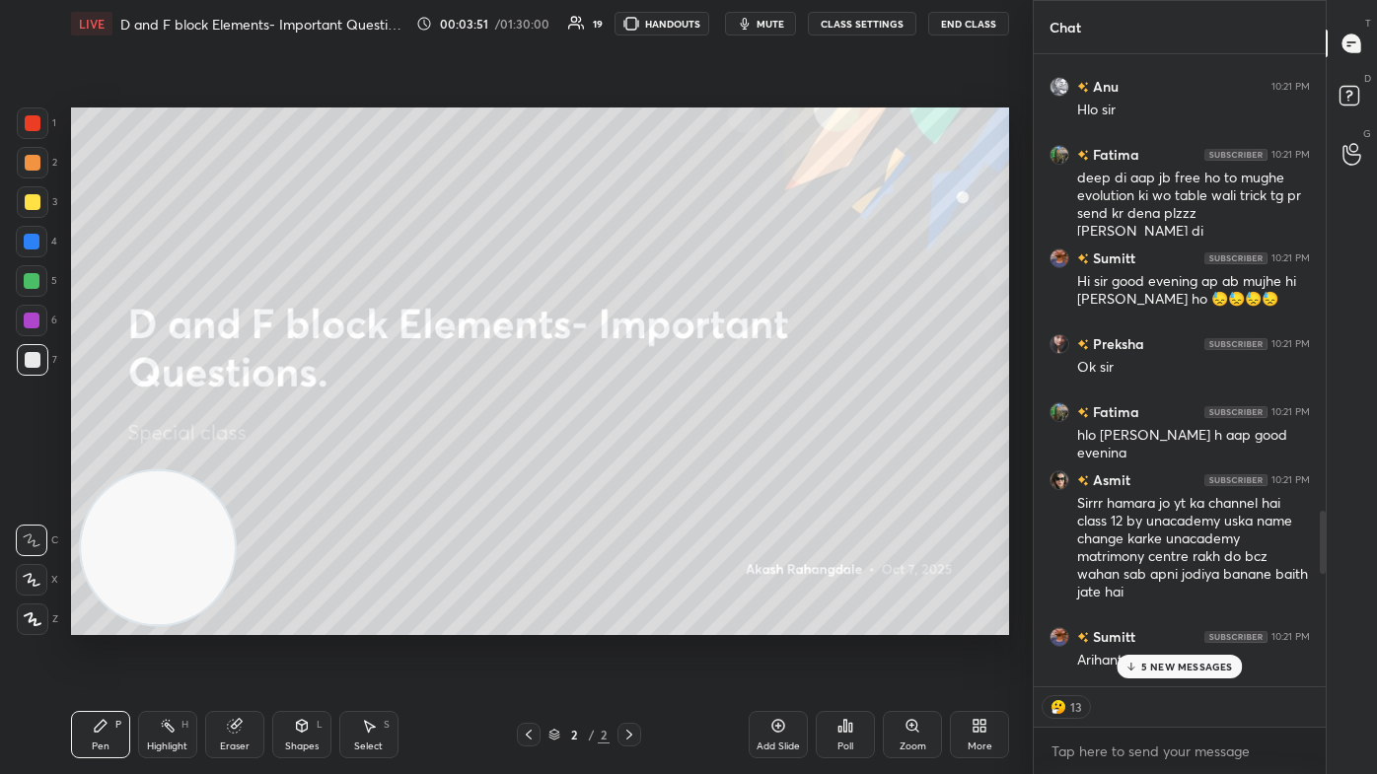
drag, startPoint x: 1324, startPoint y: 629, endPoint x: 1318, endPoint y: 562, distance: 67.3
click at [707, 464] on div at bounding box center [1323, 542] width 6 height 63
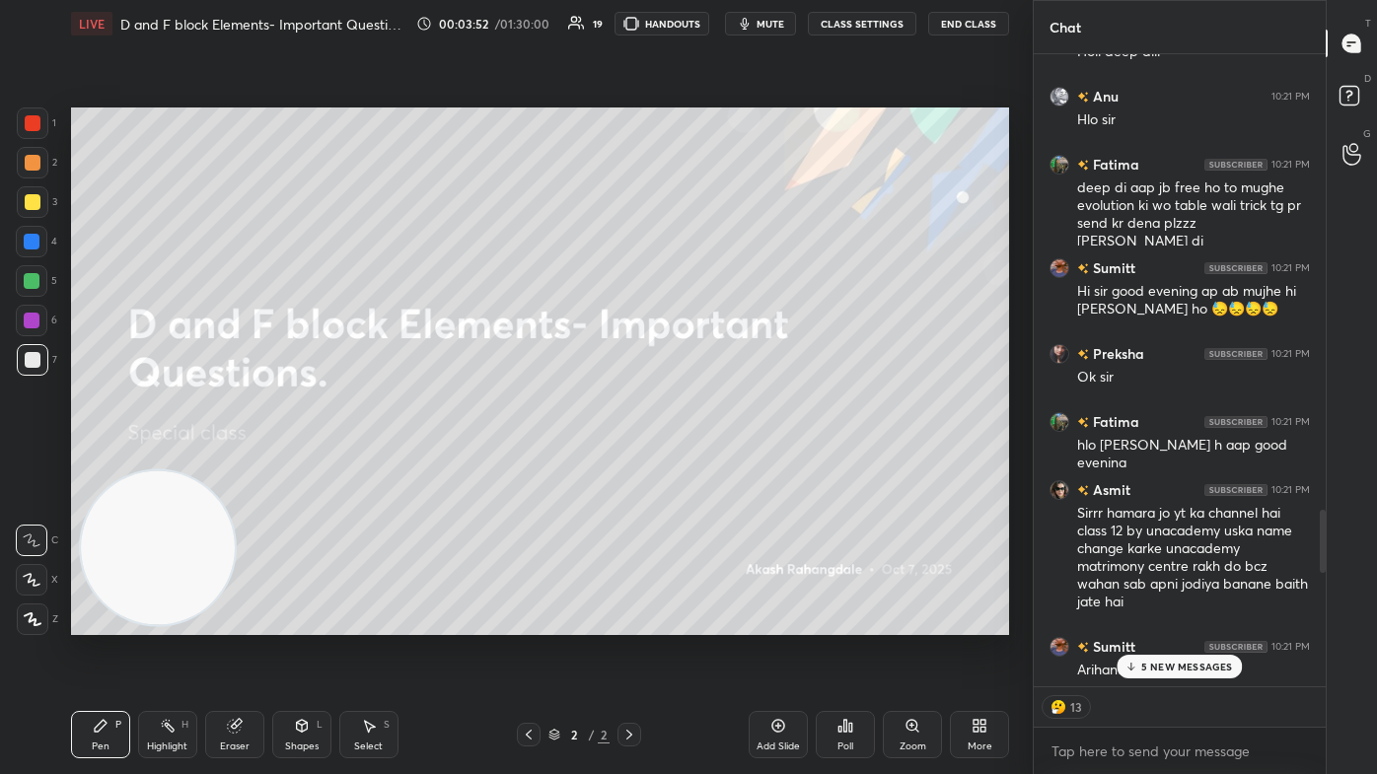
click at [707, 464] on p "5 NEW MESSAGES" at bounding box center [1187, 667] width 92 height 12
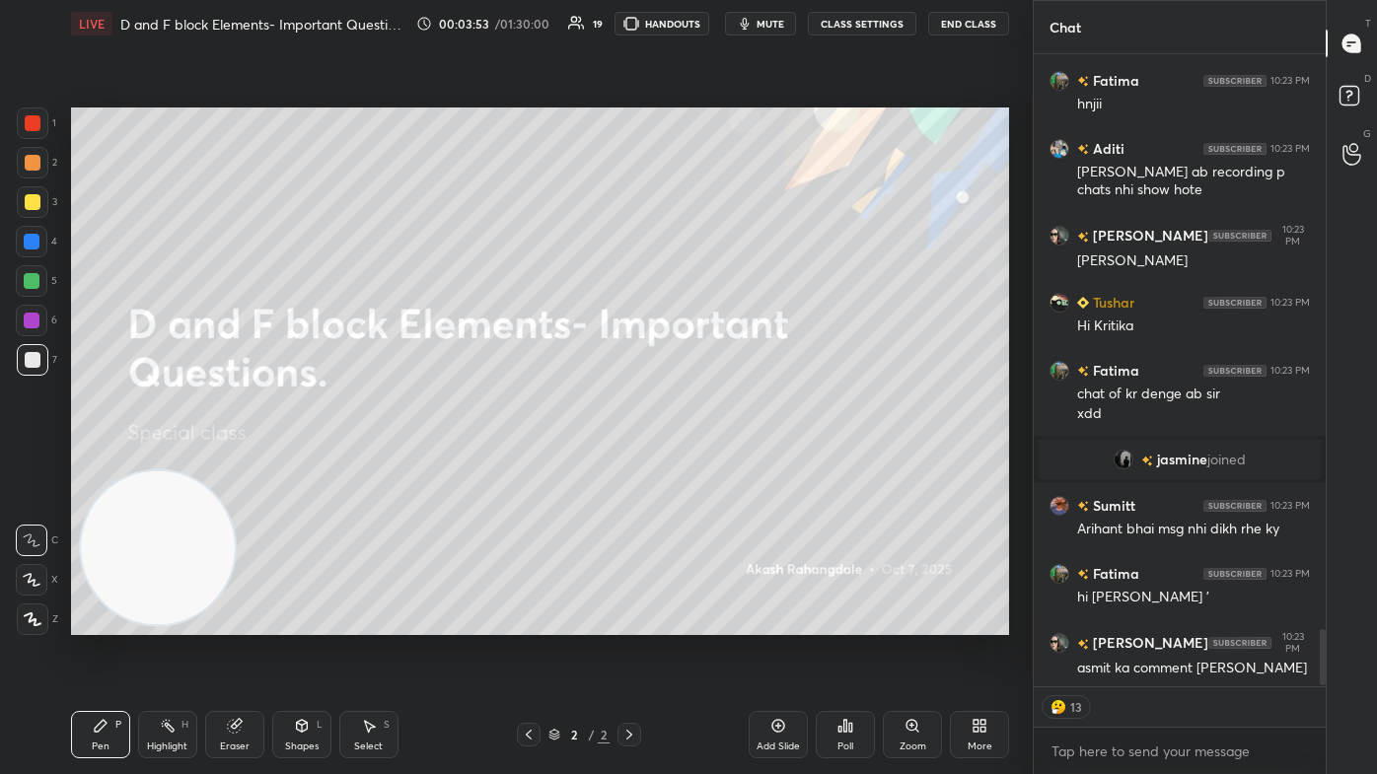
scroll to position [6405, 0]
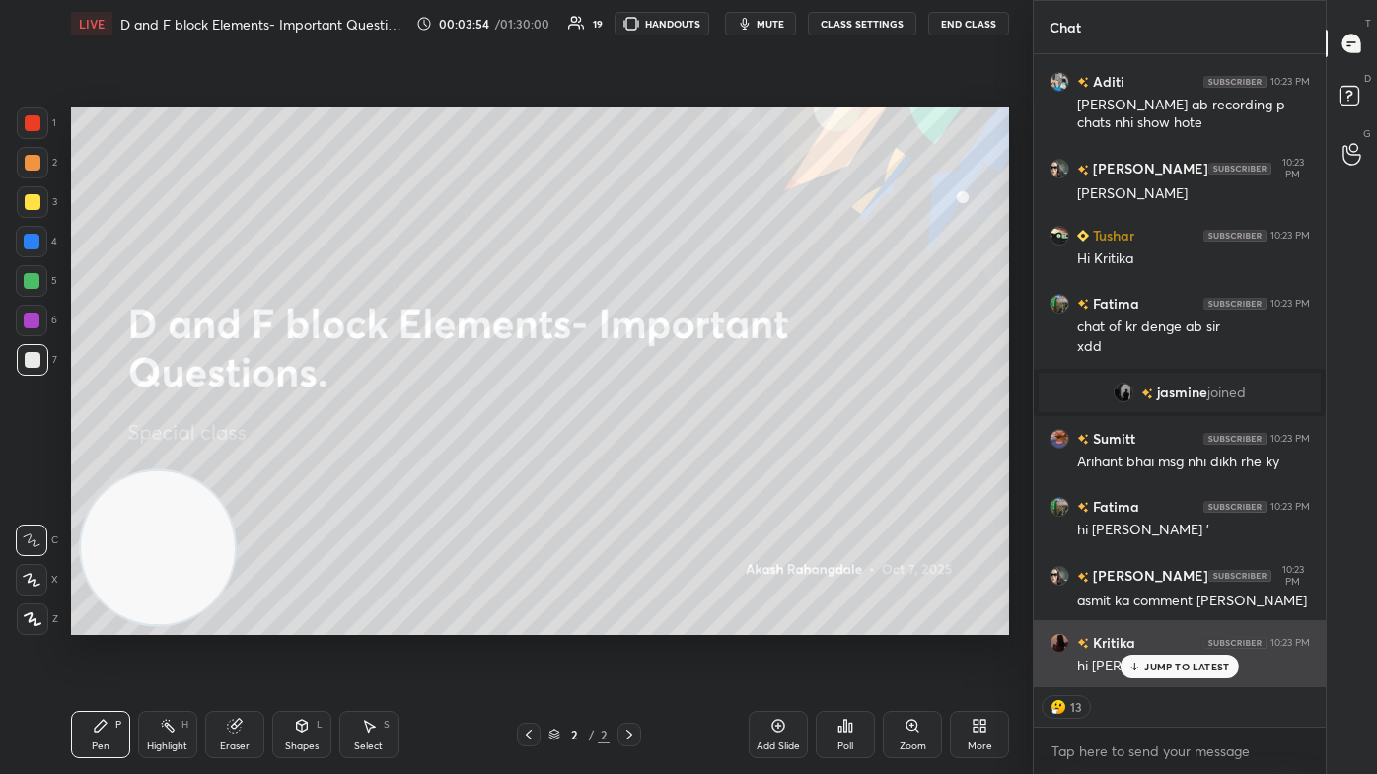
click at [707, 464] on p "JUMP TO LATEST" at bounding box center [1186, 667] width 85 height 12
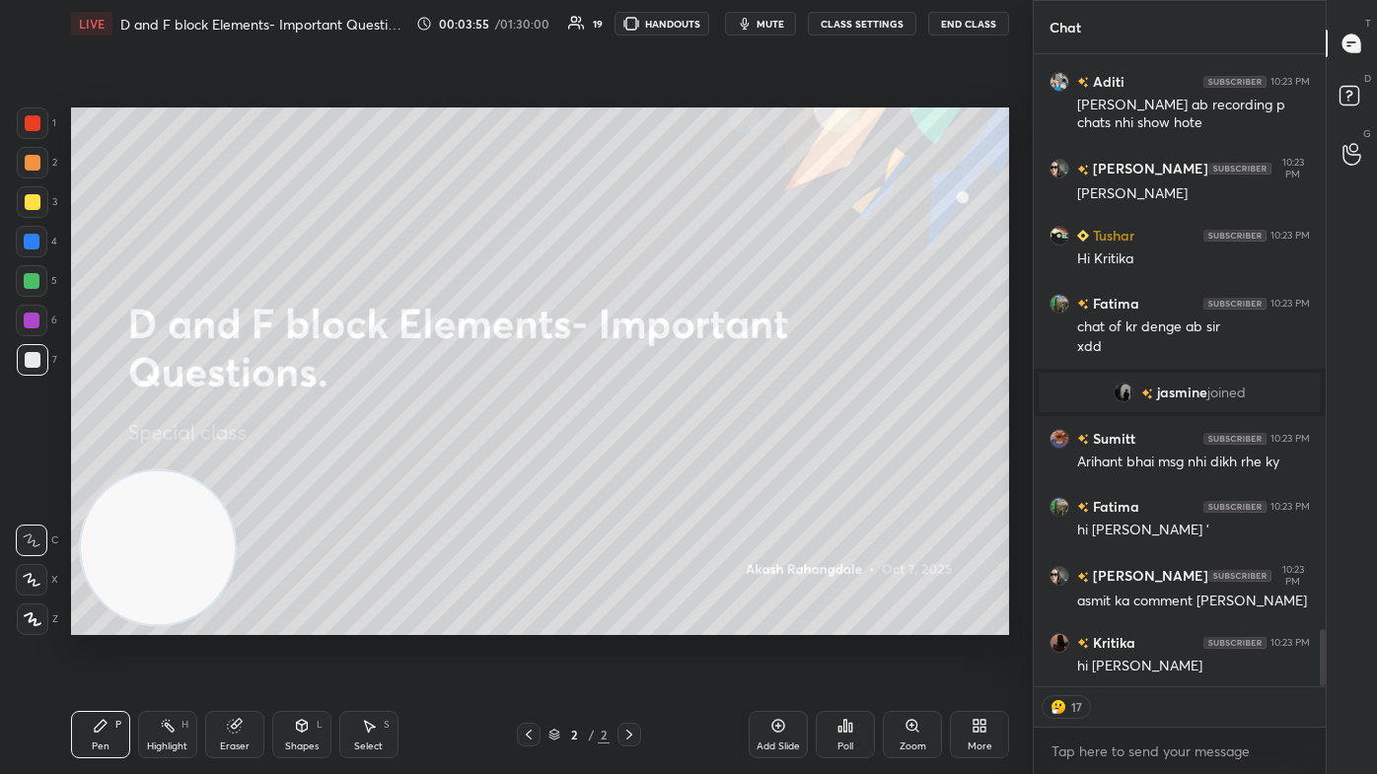
click at [707, 21] on button "CLASS SETTINGS" at bounding box center [862, 24] width 108 height 24
type textarea "x"
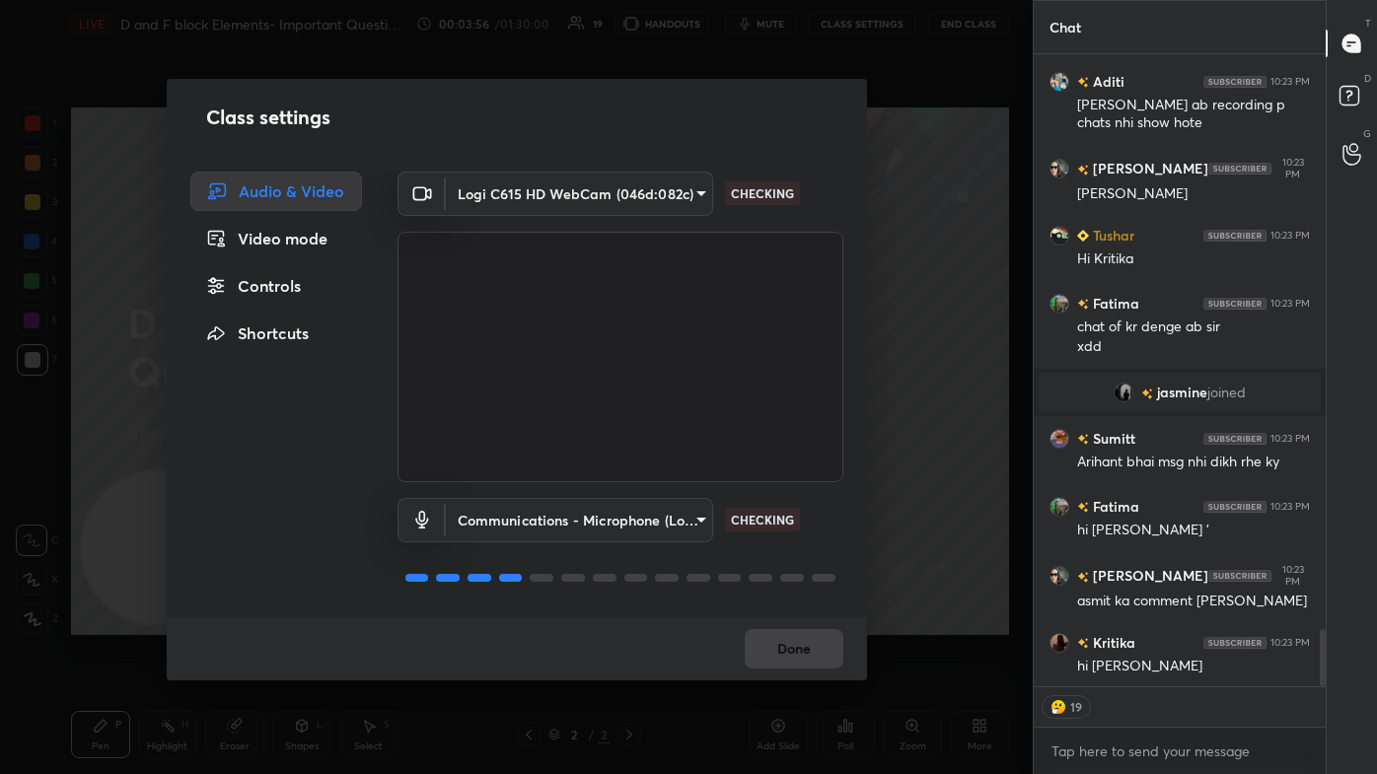
drag, startPoint x: 278, startPoint y: 289, endPoint x: 313, endPoint y: 324, distance: 48.8
click at [280, 288] on div "Controls" at bounding box center [276, 285] width 172 height 39
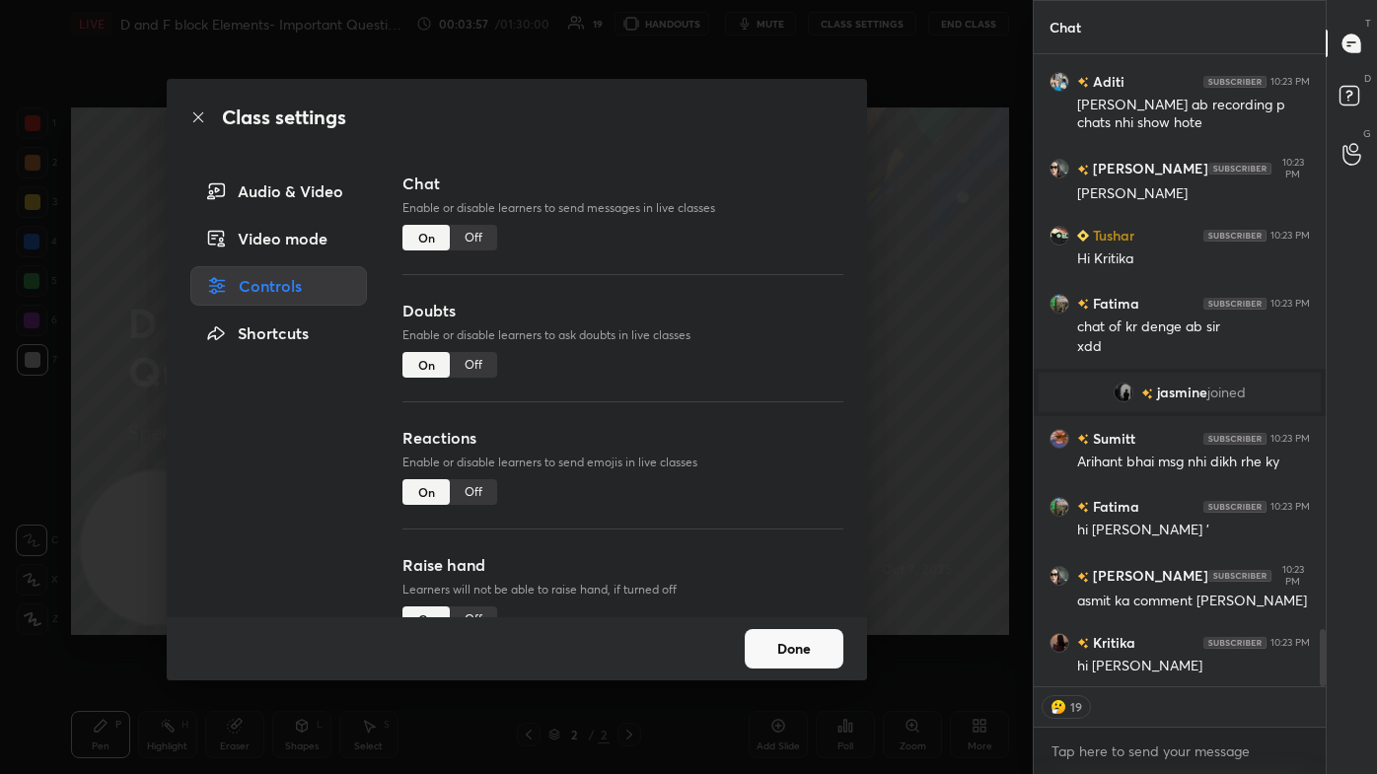
click at [478, 464] on div "Off" at bounding box center [473, 492] width 47 height 26
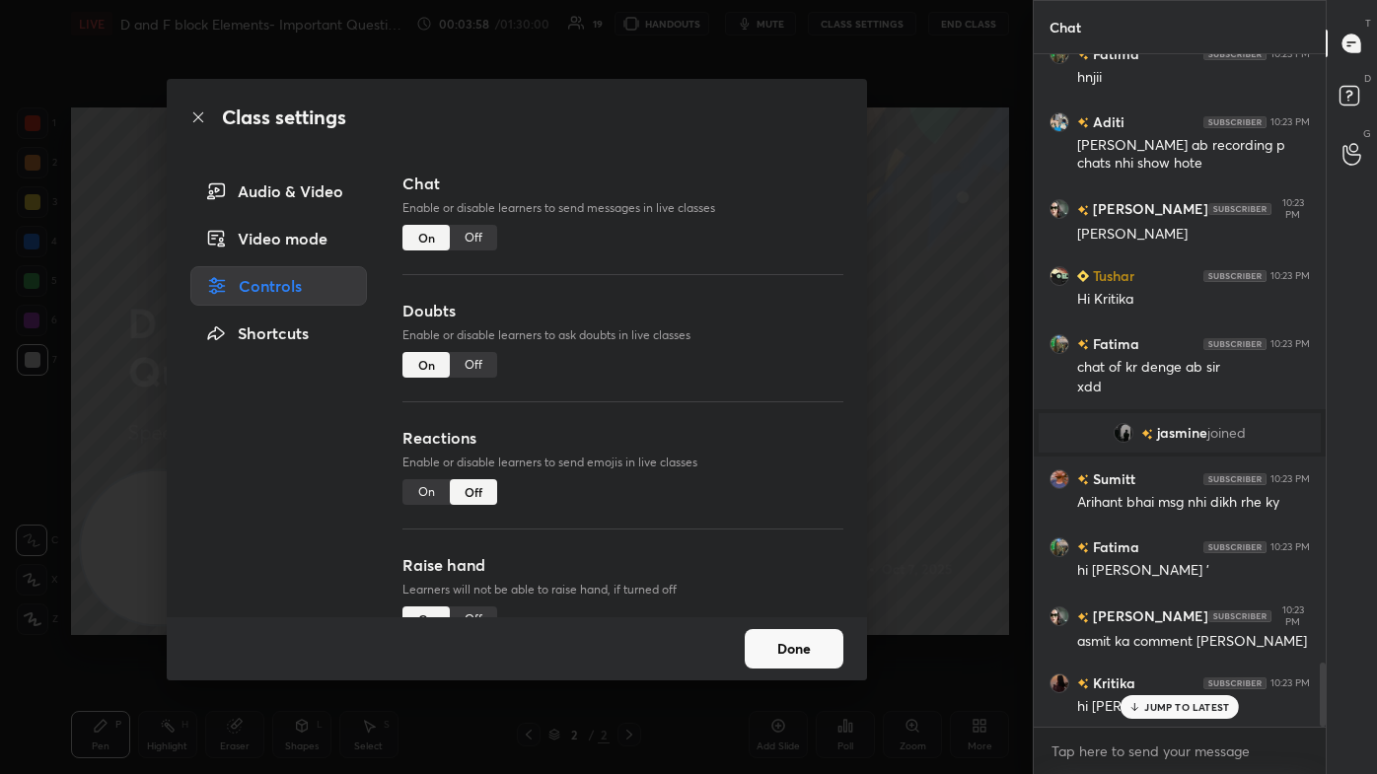
scroll to position [6433, 0]
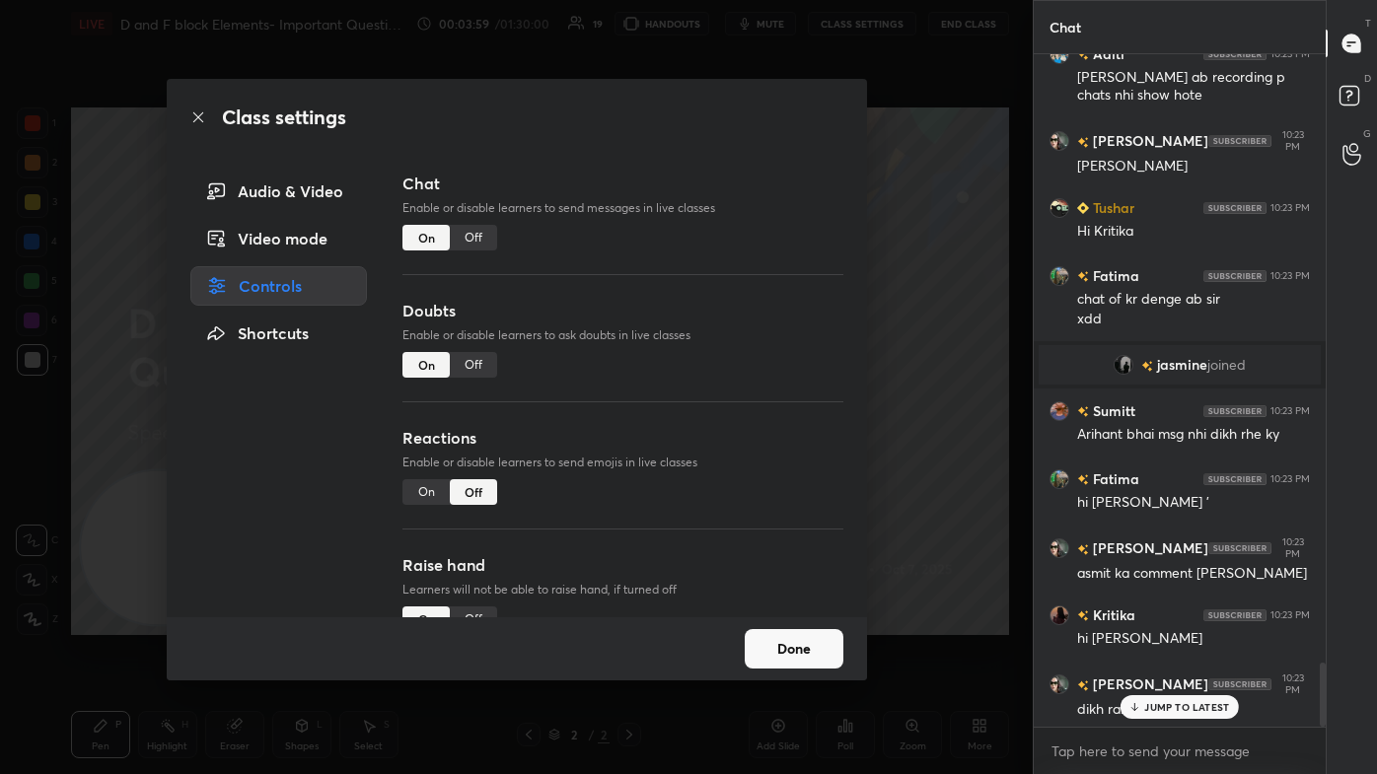
drag, startPoint x: 796, startPoint y: 647, endPoint x: 818, endPoint y: 640, distance: 22.8
click at [707, 464] on button "Done" at bounding box center [794, 648] width 99 height 39
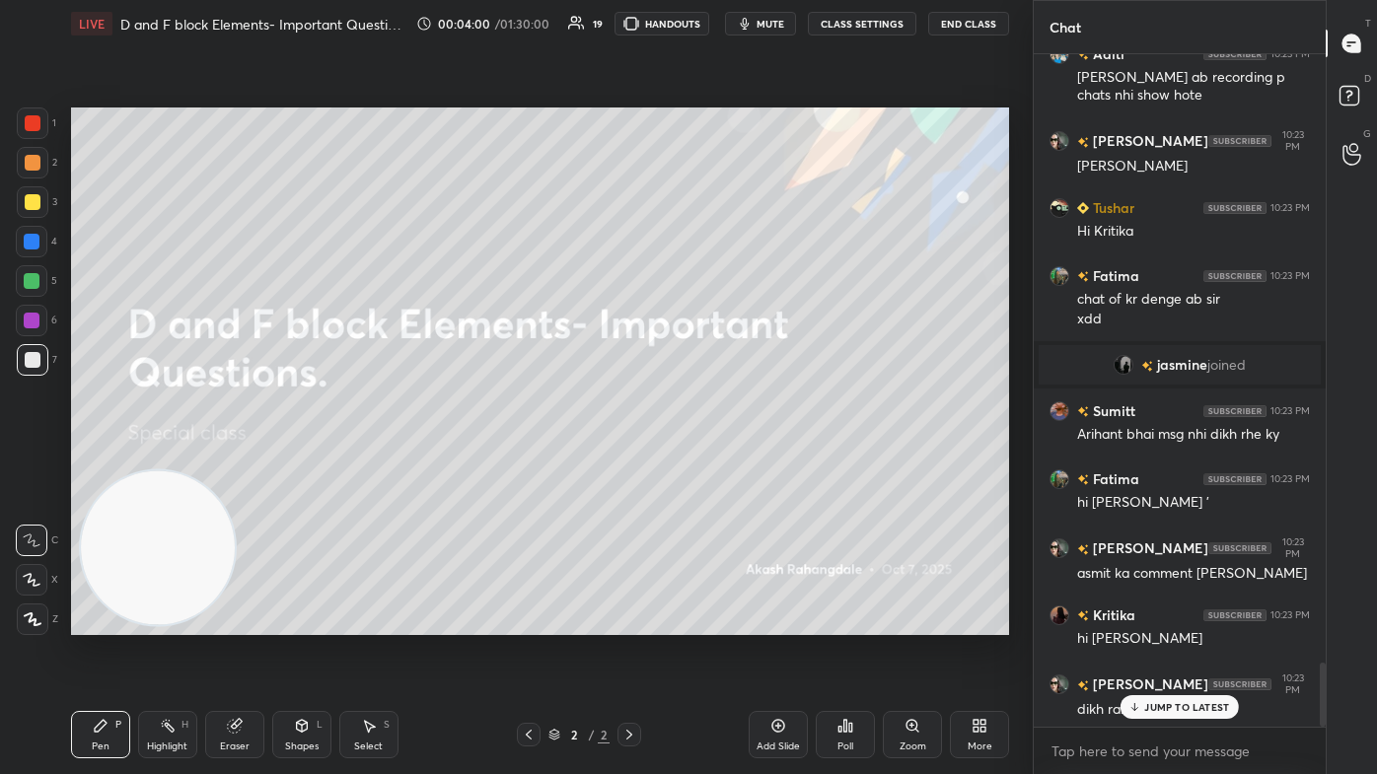
scroll to position [6502, 0]
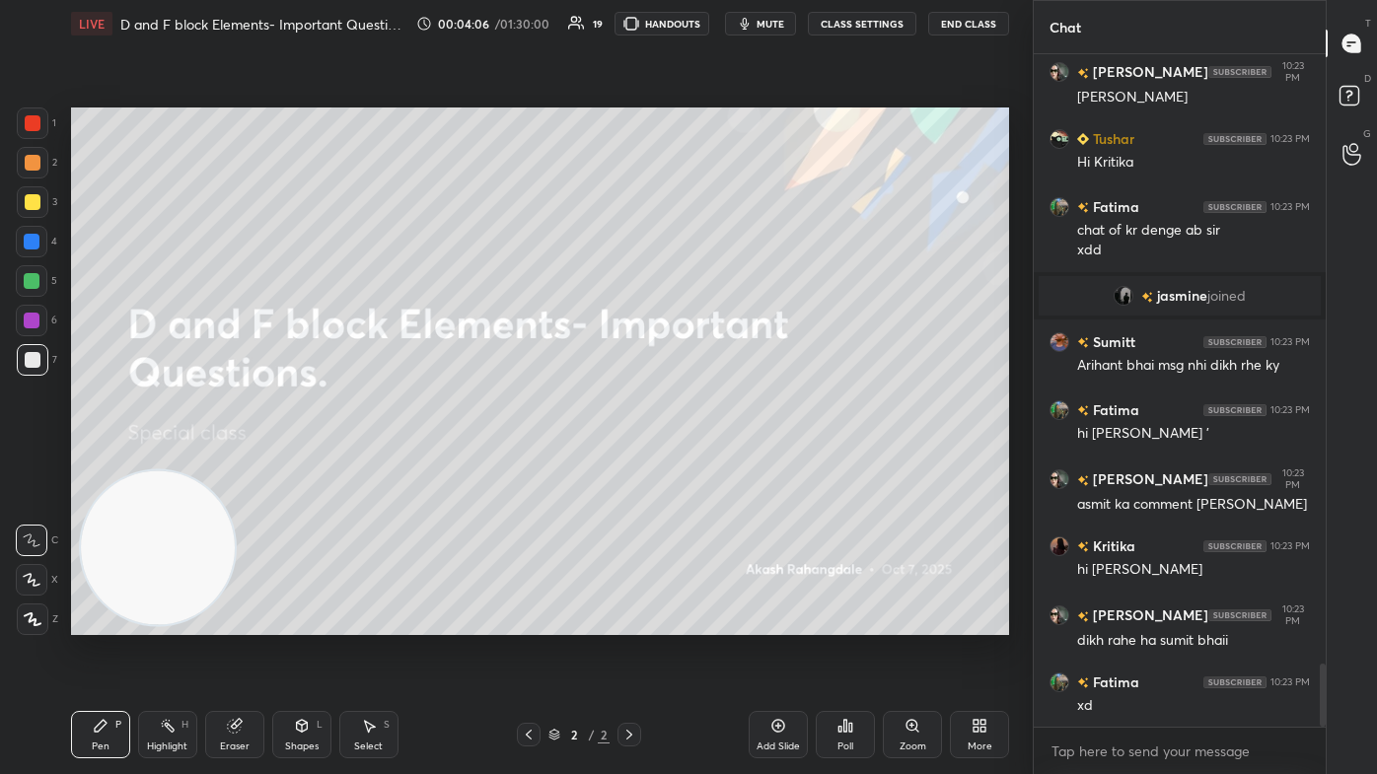
click at [707, 464] on icon at bounding box center [778, 726] width 16 height 16
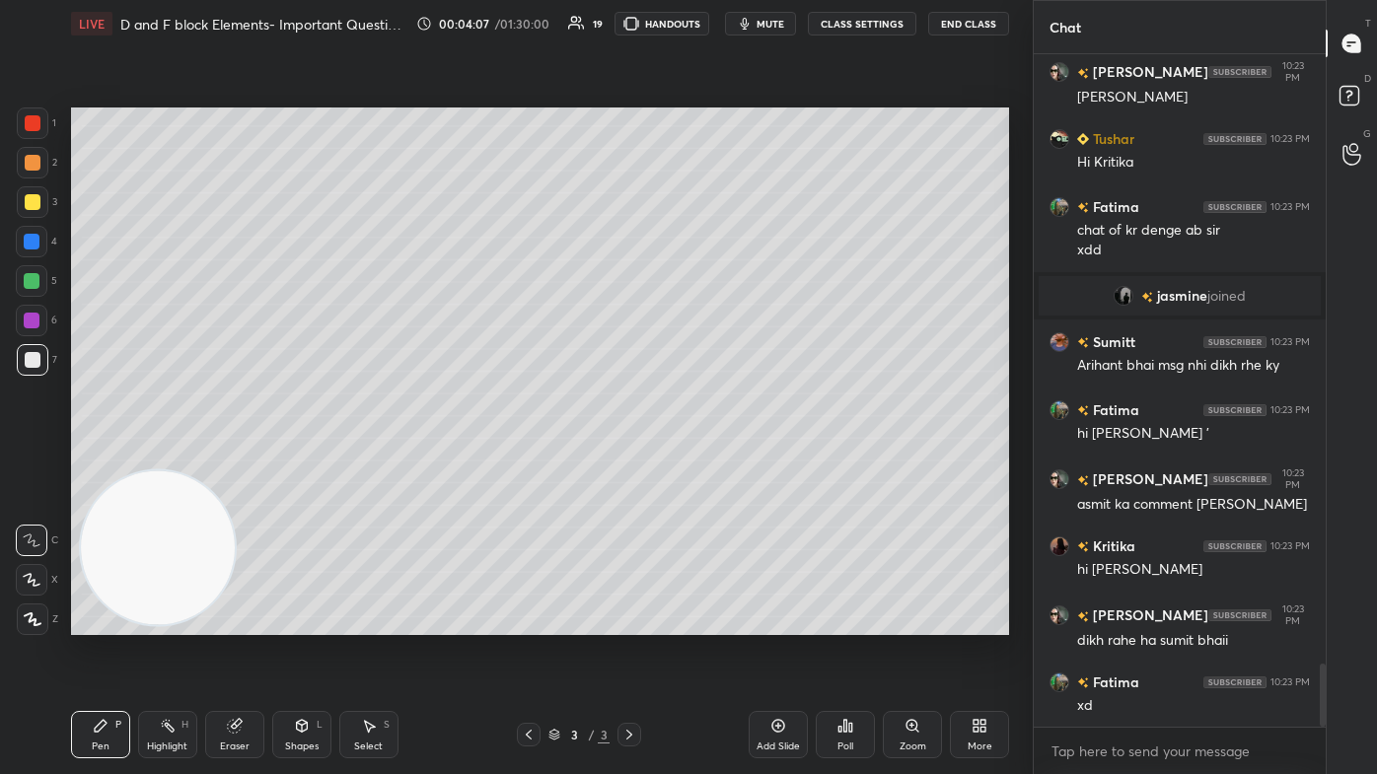
drag, startPoint x: 163, startPoint y: 548, endPoint x: 152, endPoint y: 559, distance: 15.3
click at [153, 464] on video at bounding box center [158, 547] width 155 height 155
click at [32, 198] on div at bounding box center [33, 202] width 16 height 16
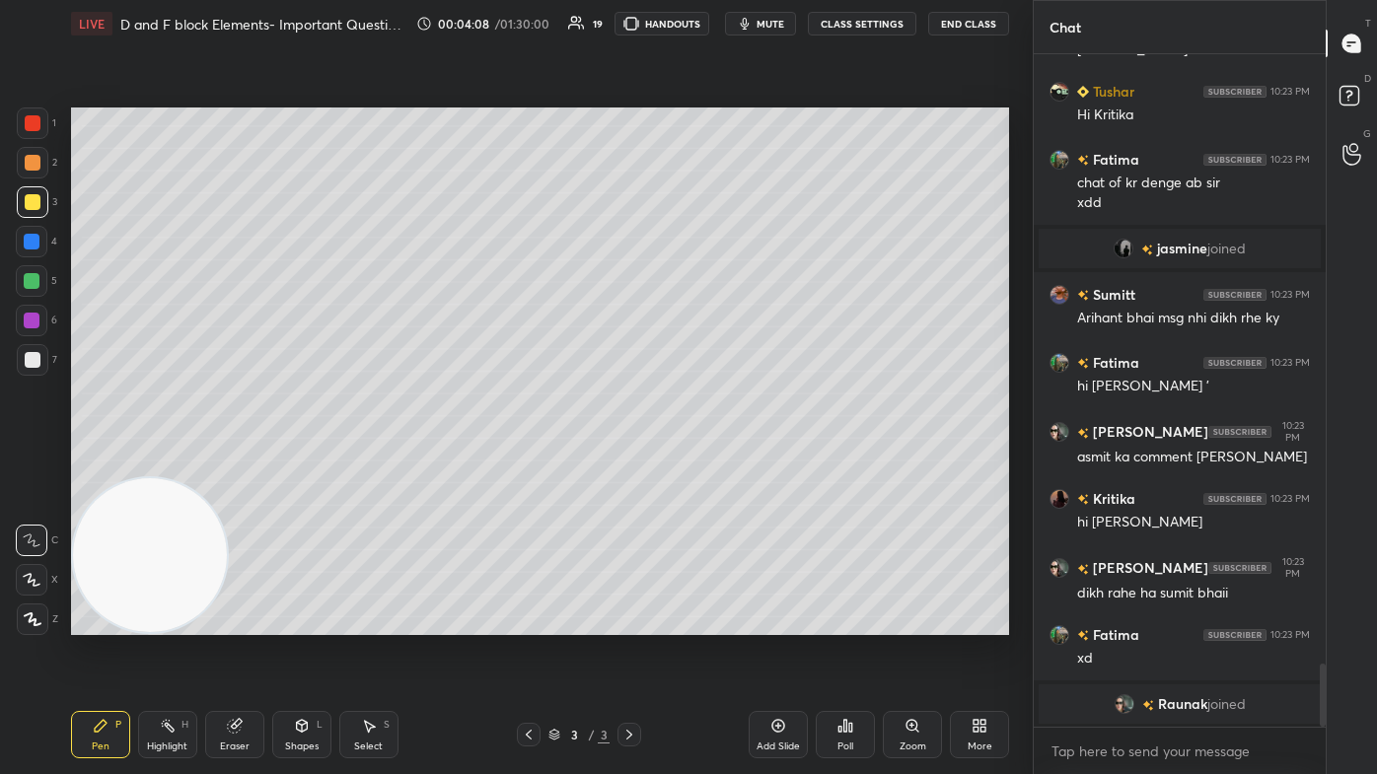
click at [32, 464] on div at bounding box center [32, 580] width 32 height 32
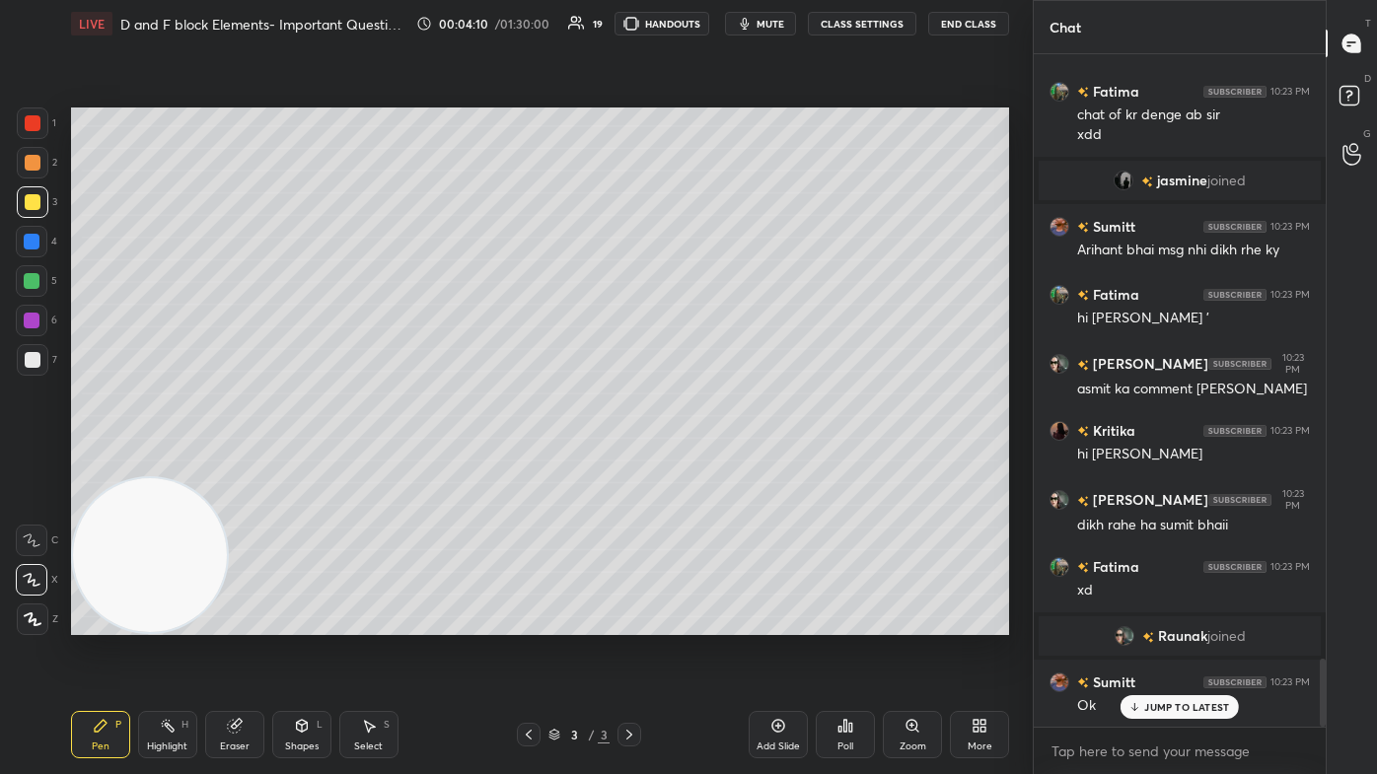
scroll to position [6005, 0]
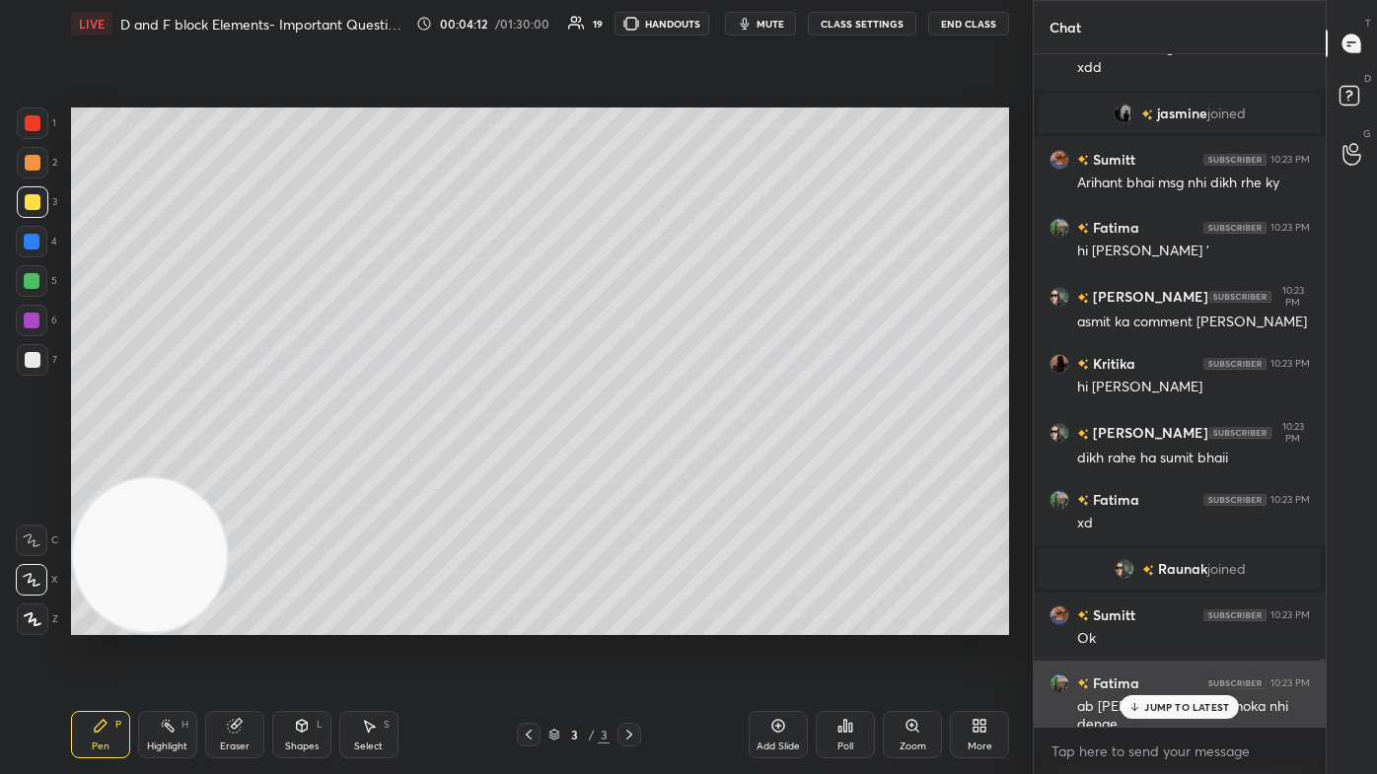
click at [707, 464] on p "JUMP TO LATEST" at bounding box center [1186, 707] width 85 height 12
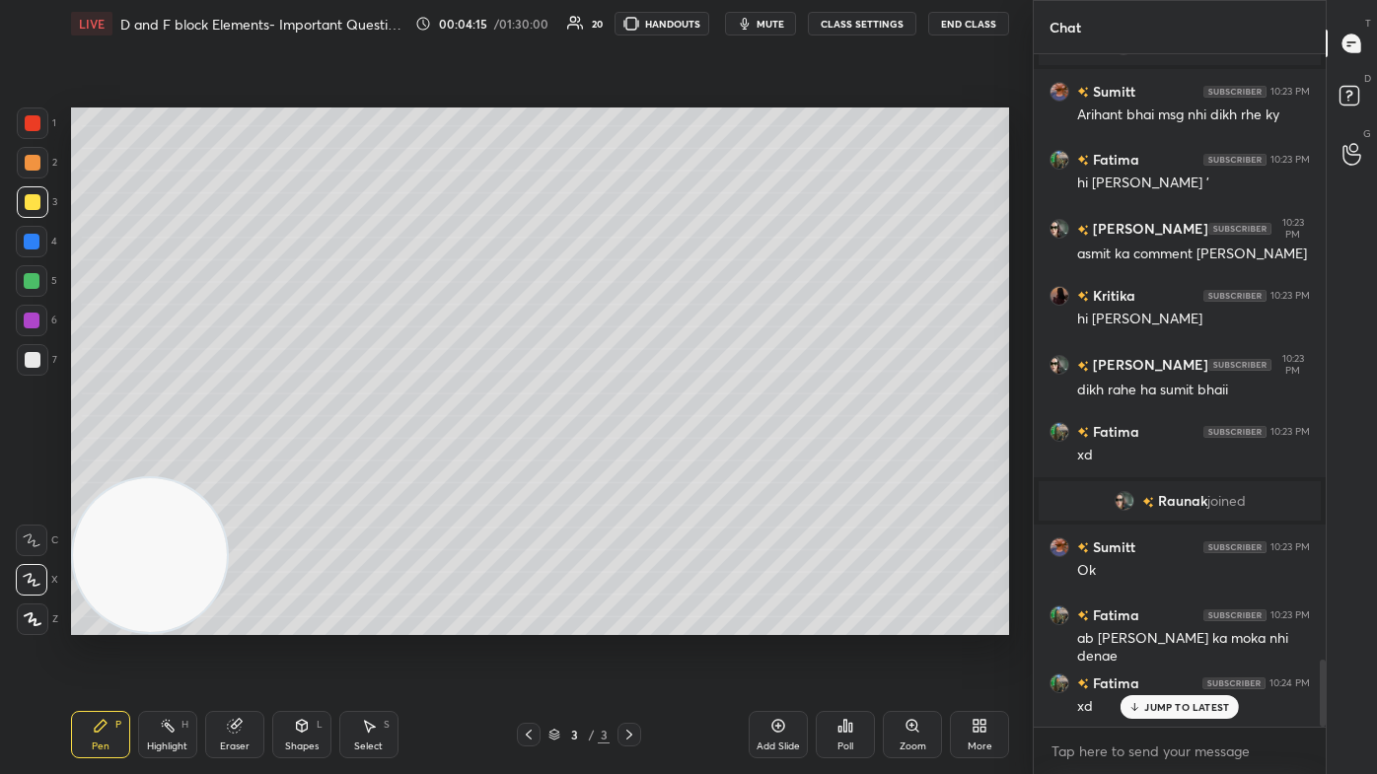
scroll to position [6141, 0]
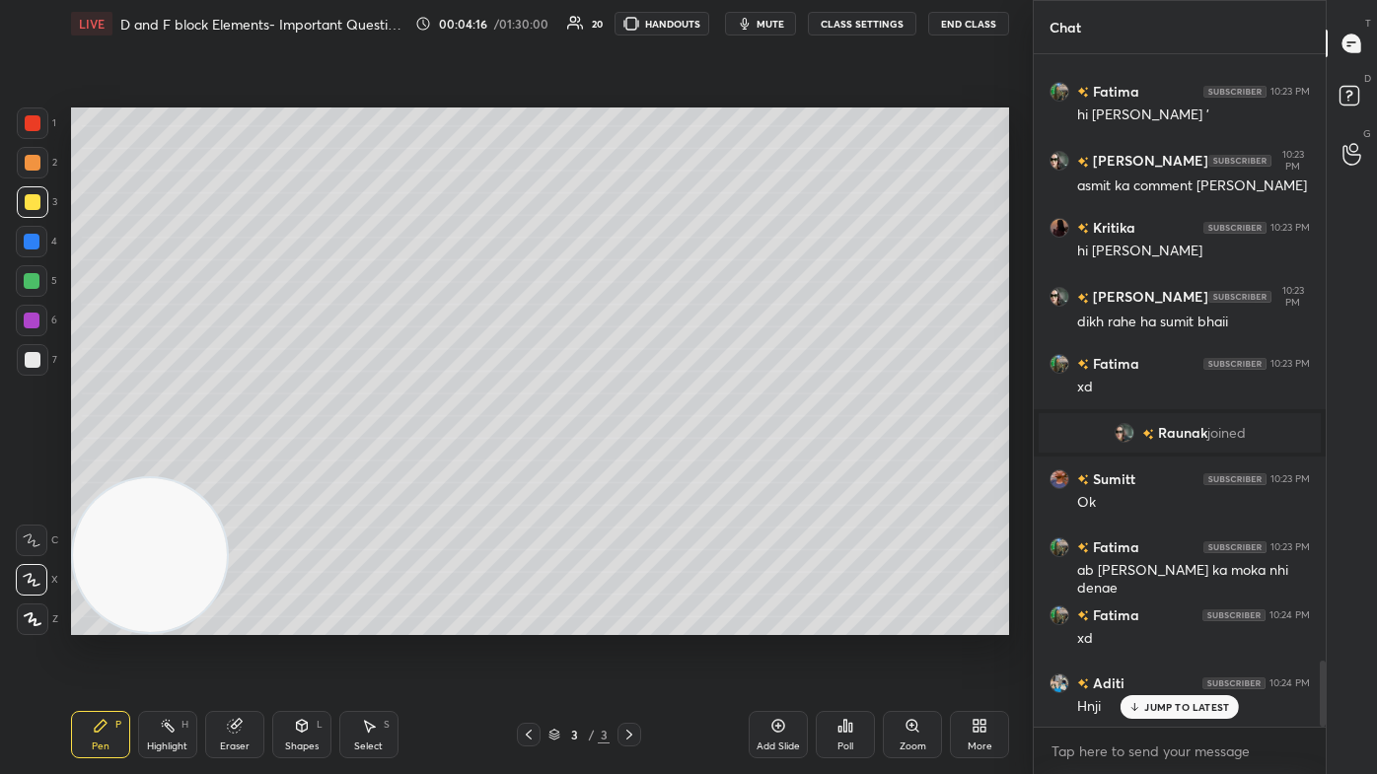
click at [707, 22] on button "CLASS SETTINGS" at bounding box center [862, 24] width 108 height 24
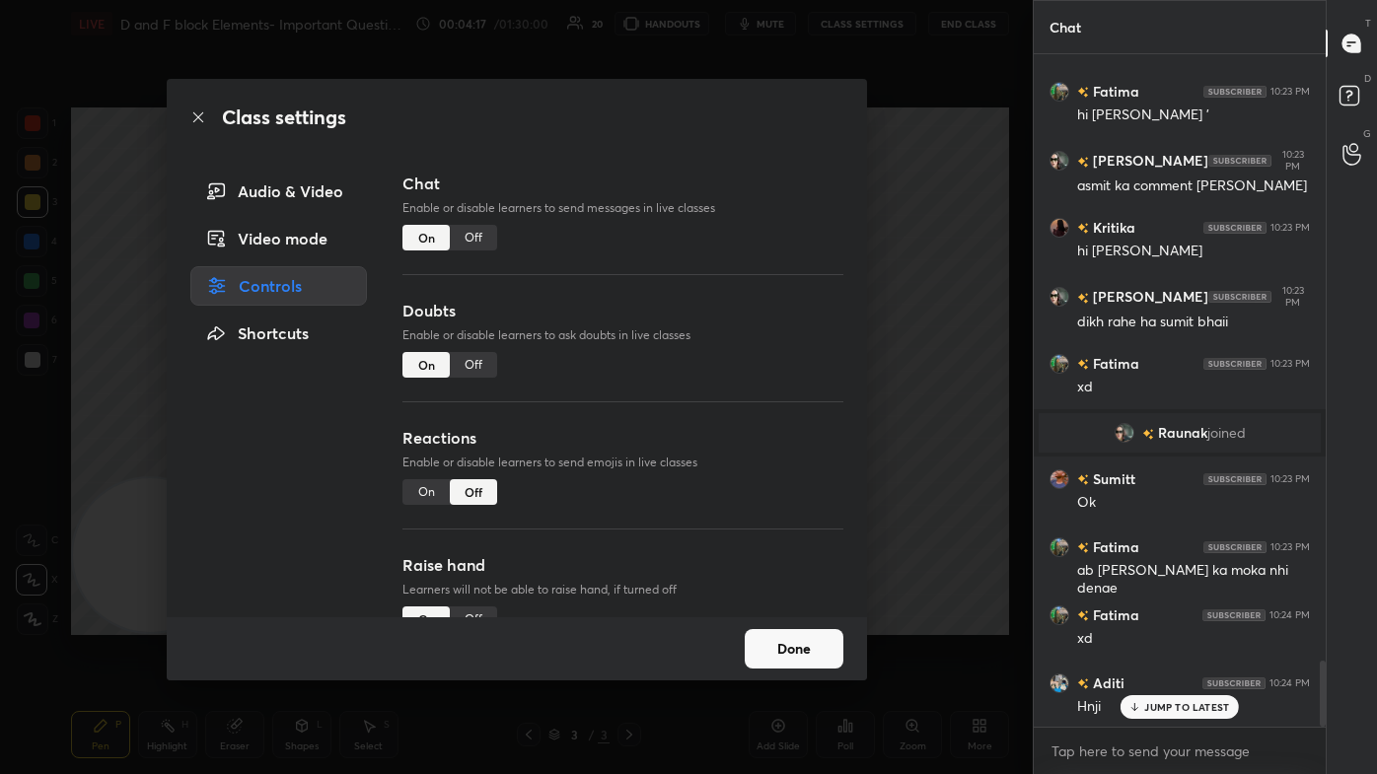
click at [491, 226] on div "Off" at bounding box center [473, 238] width 47 height 26
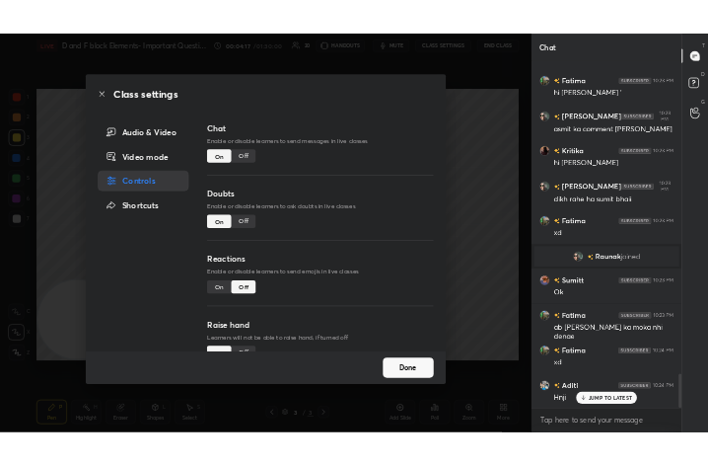
scroll to position [627, 286]
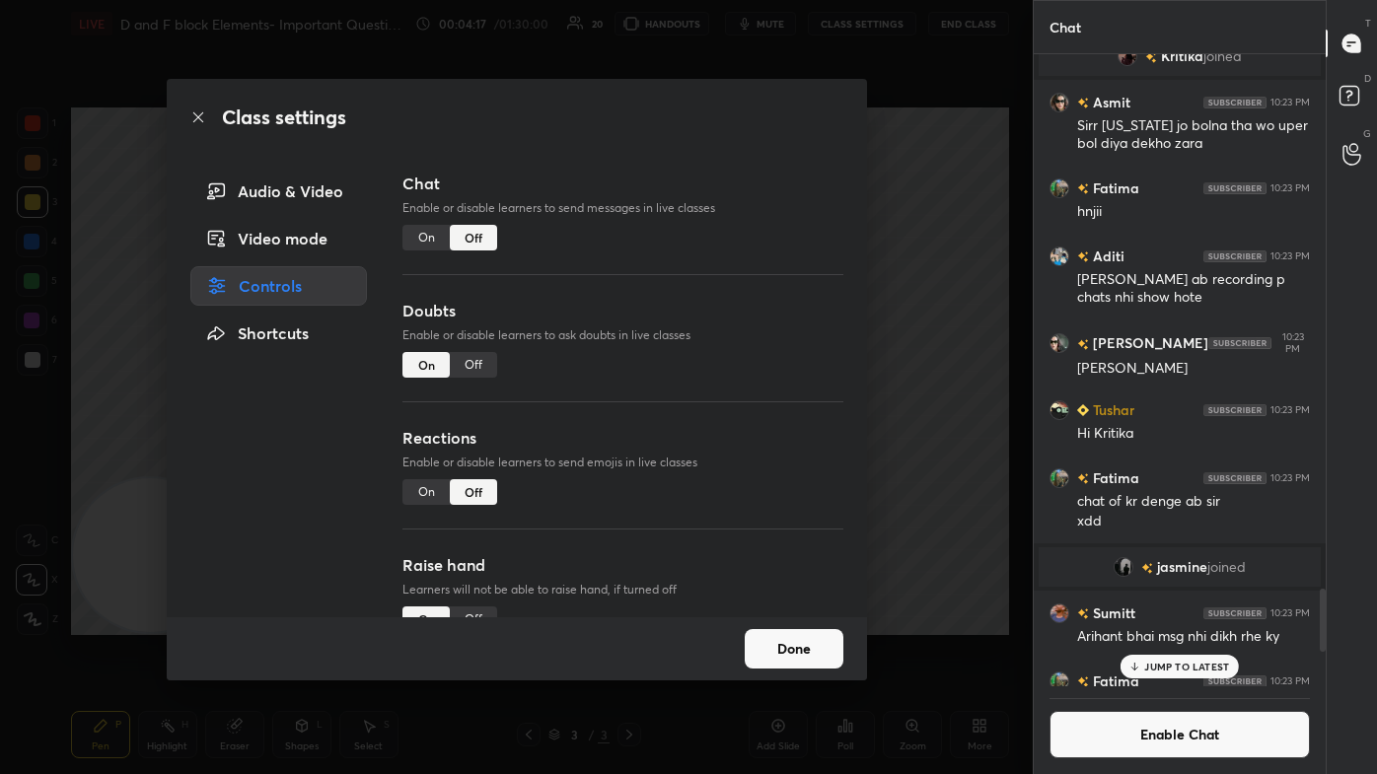
click at [482, 237] on div "Off" at bounding box center [473, 238] width 47 height 26
click at [707, 204] on div "Class settings Audio & Video Video mode Controls Shortcuts Chat Enable or disab…" at bounding box center [516, 387] width 1033 height 774
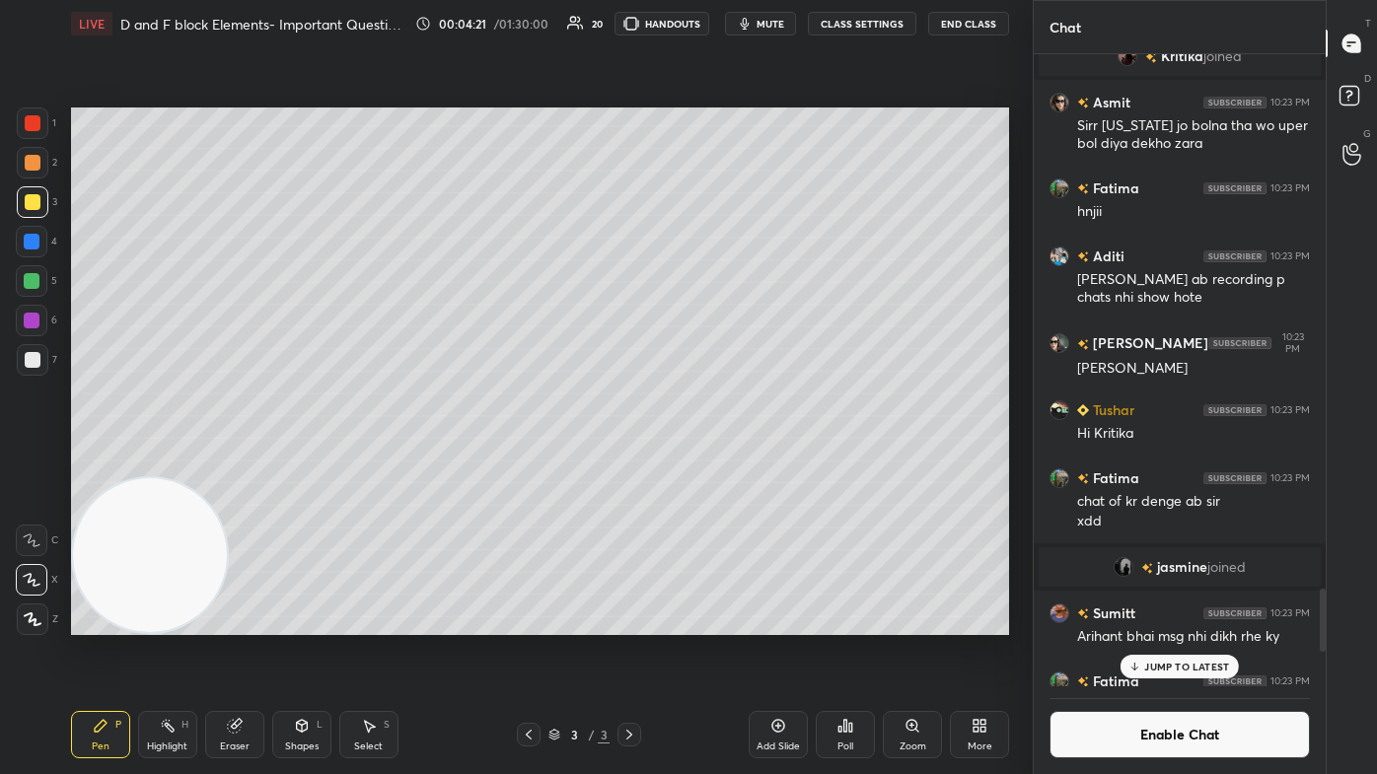
click at [707, 464] on icon at bounding box center [980, 726] width 16 height 16
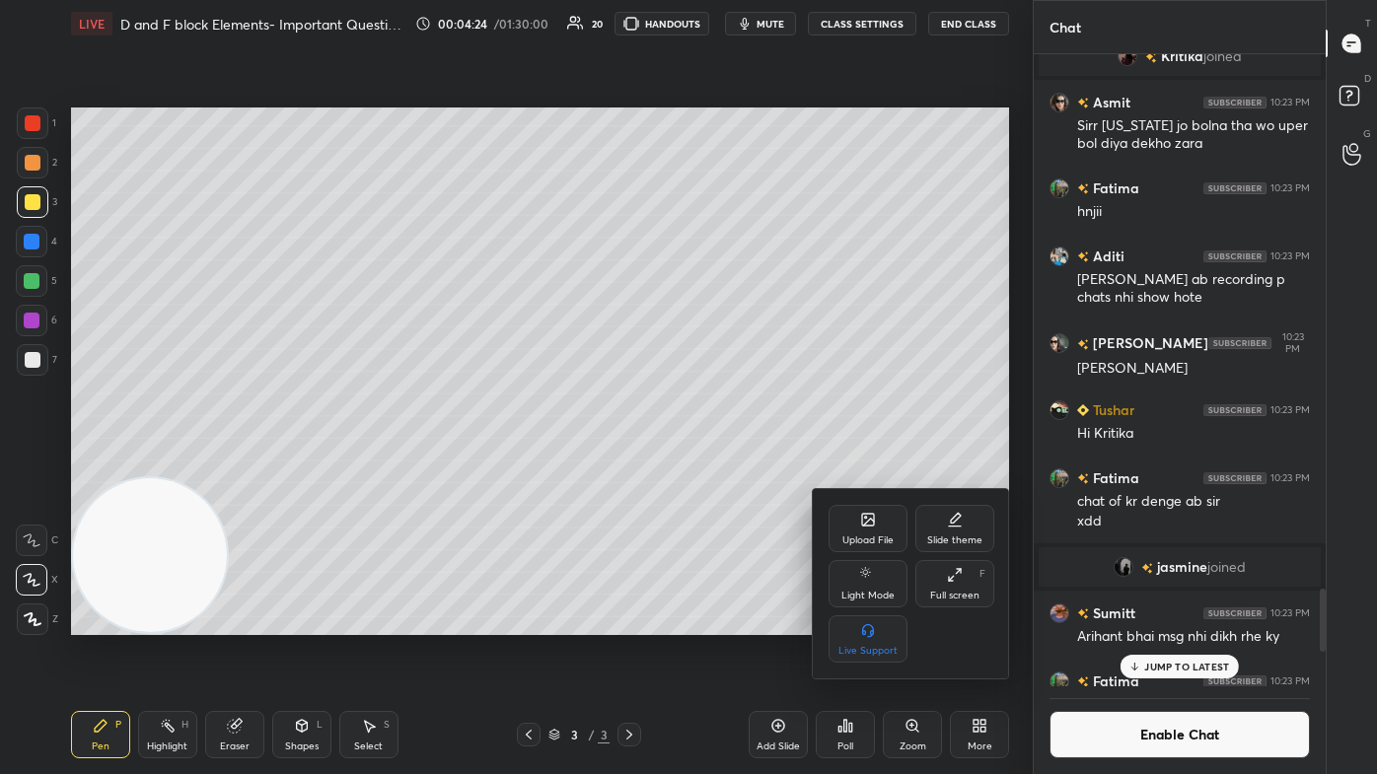
click at [707, 464] on icon at bounding box center [868, 520] width 16 height 16
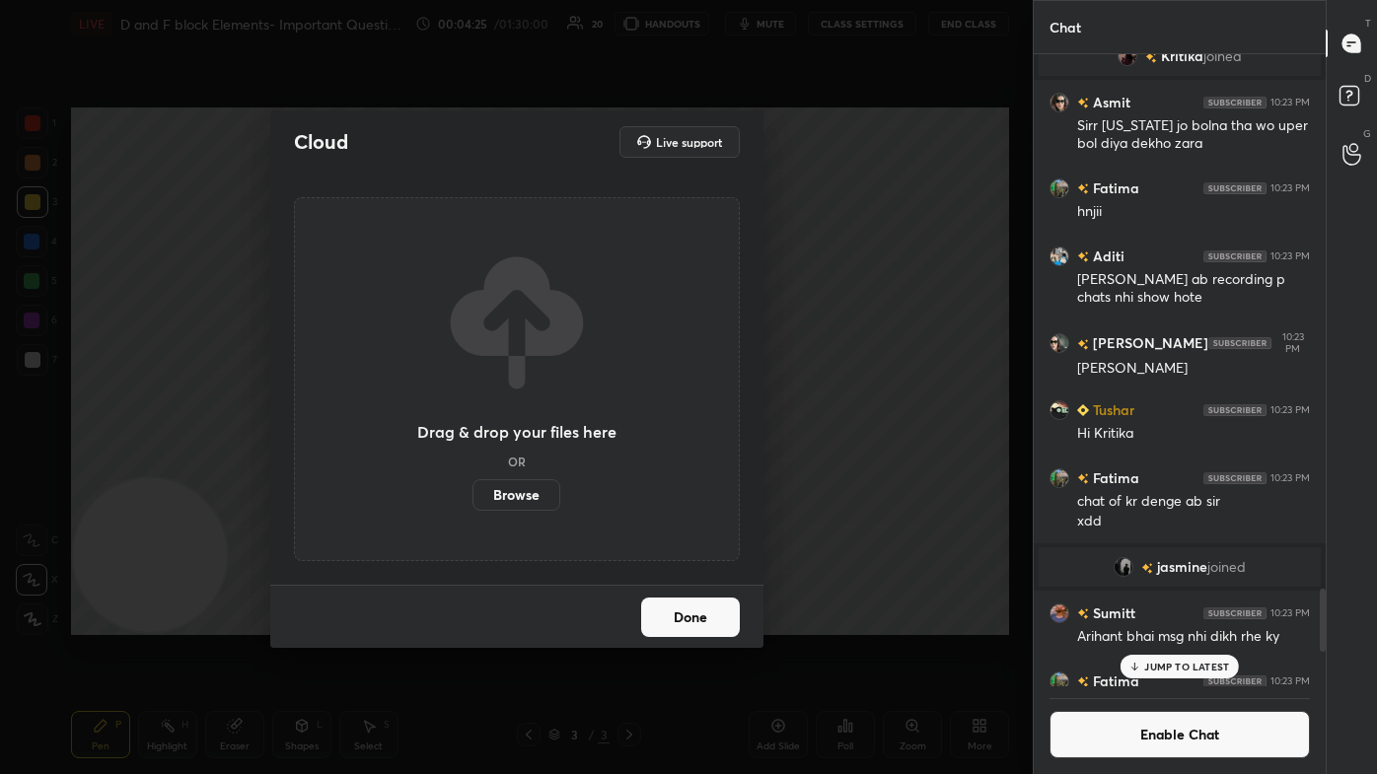
drag, startPoint x: 515, startPoint y: 491, endPoint x: 516, endPoint y: 381, distance: 110.5
click at [515, 464] on label "Browse" at bounding box center [516, 495] width 88 height 32
click at [472, 464] on input "Browse" at bounding box center [472, 495] width 0 height 32
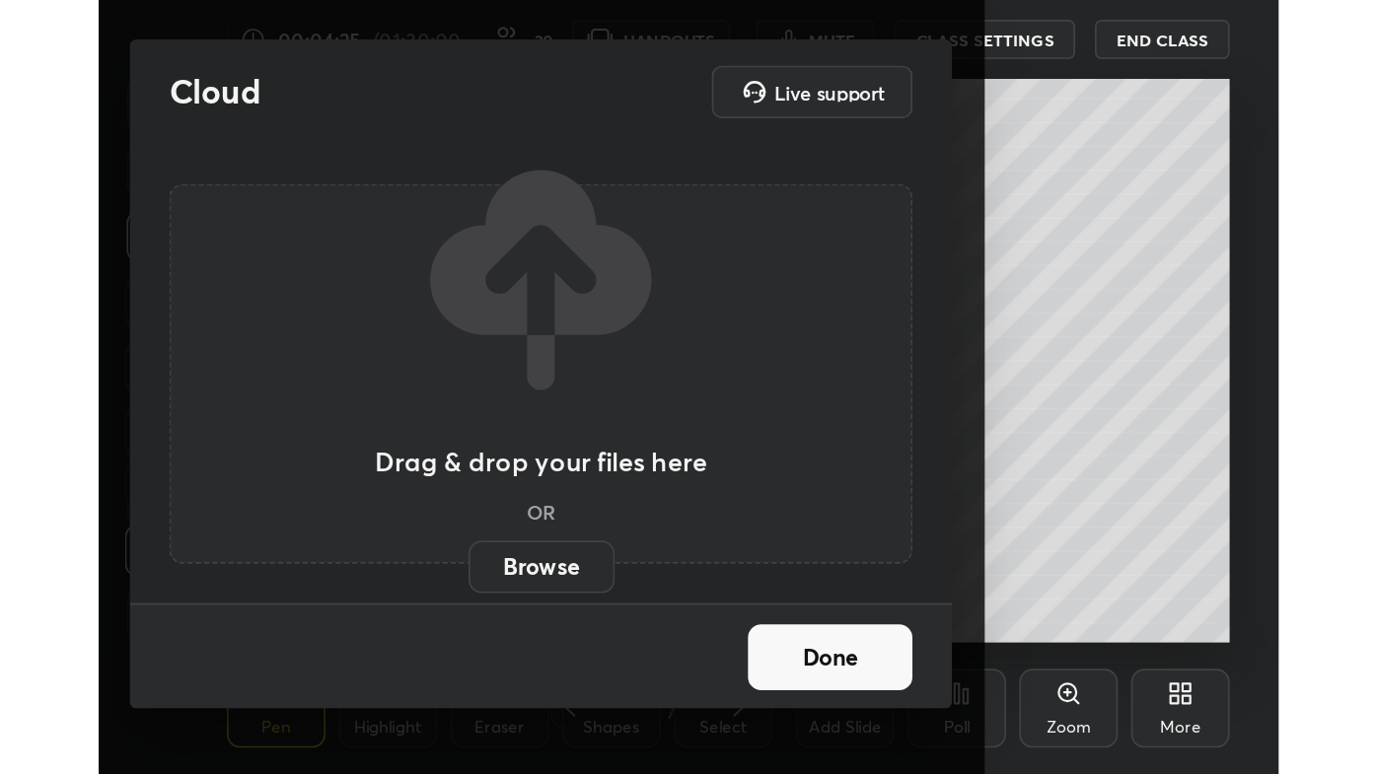
scroll to position [338, 629]
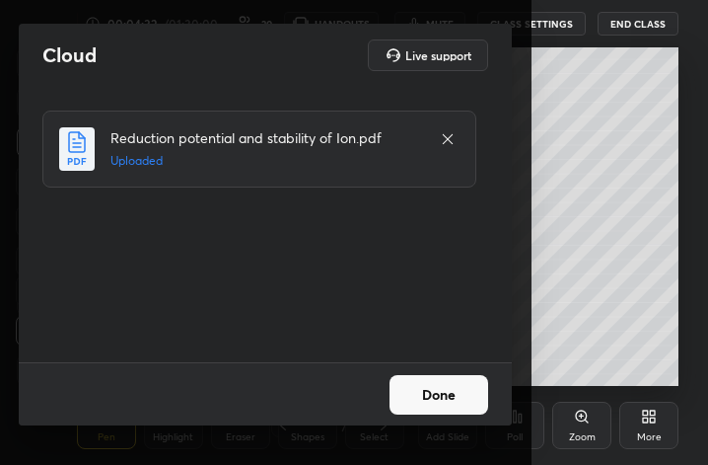
drag, startPoint x: 451, startPoint y: 395, endPoint x: 464, endPoint y: 393, distance: 13.0
click at [450, 394] on button "Done" at bounding box center [439, 394] width 99 height 39
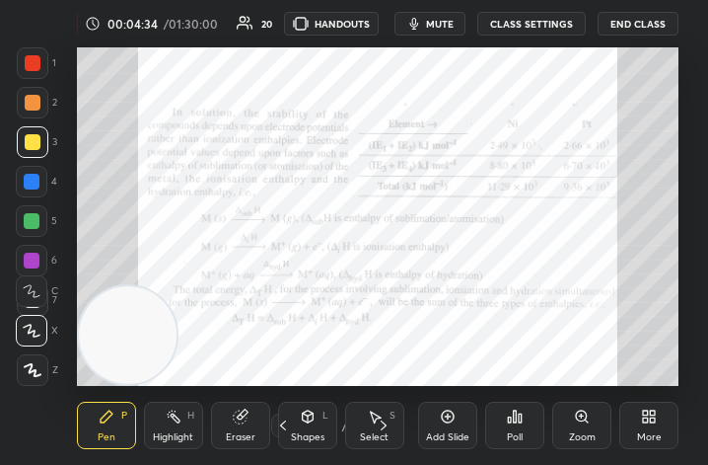
click at [655, 439] on div "More" at bounding box center [649, 437] width 25 height 10
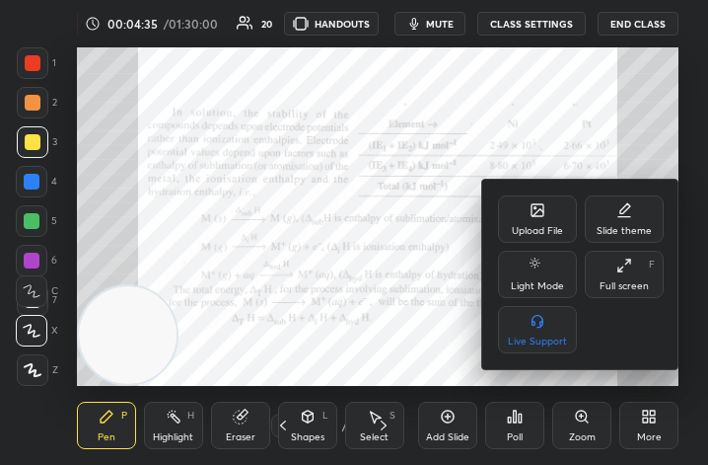
click at [630, 283] on div "Full screen" at bounding box center [624, 286] width 49 height 10
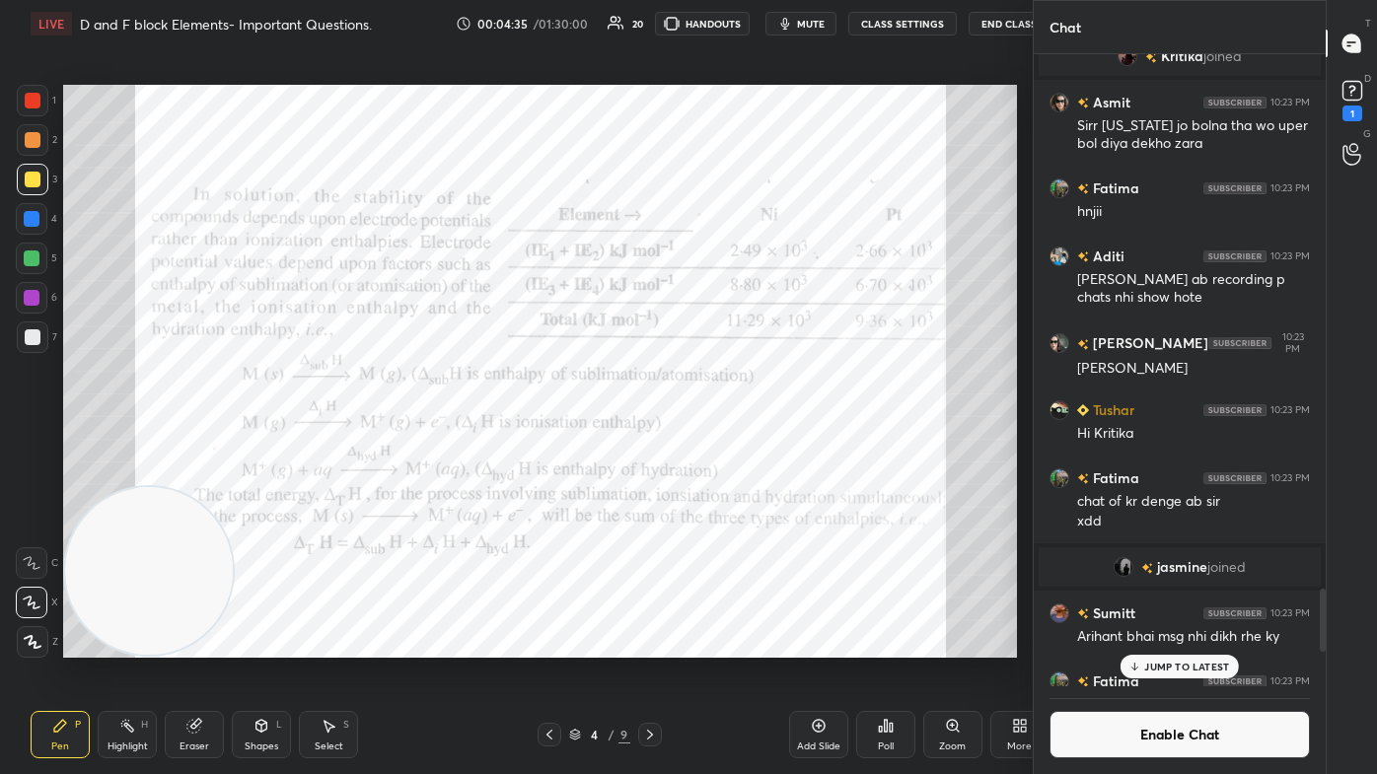
scroll to position [648, 954]
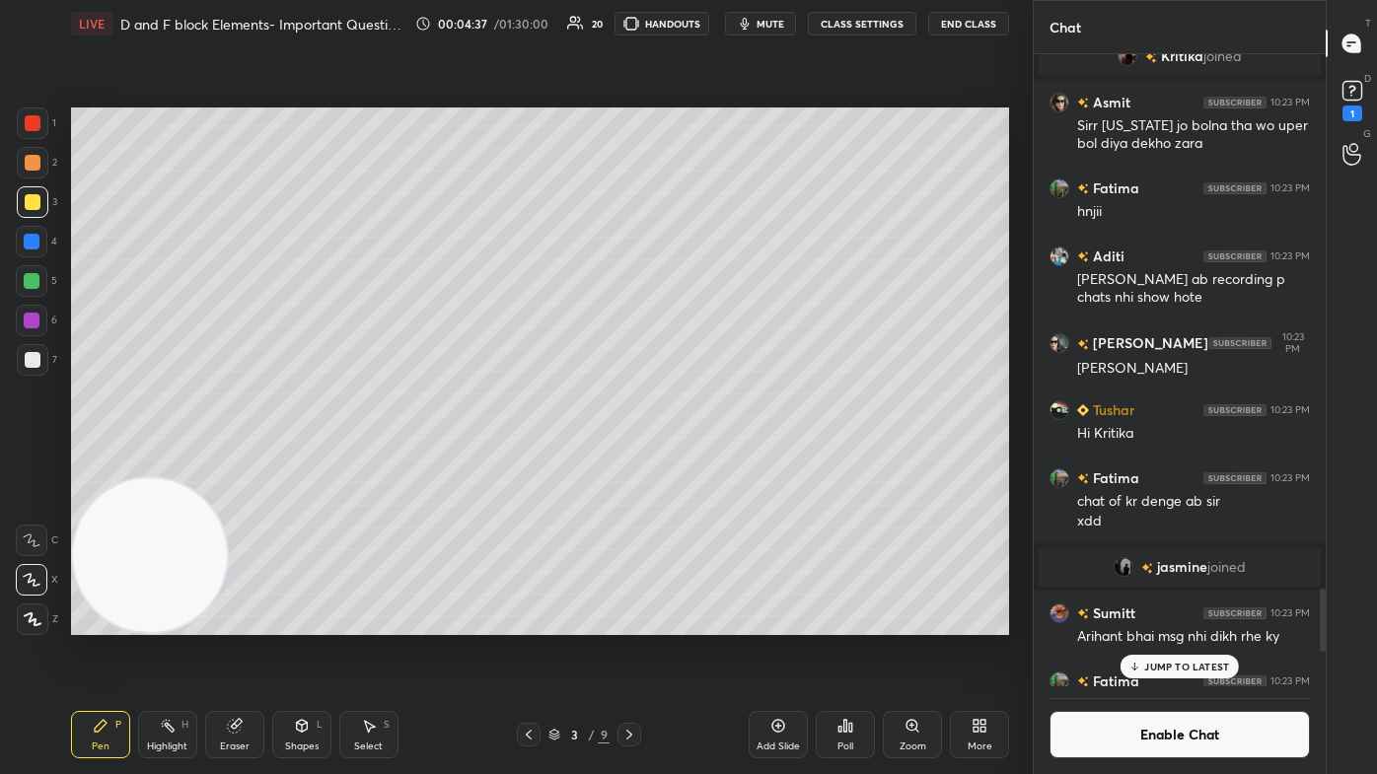
drag, startPoint x: 34, startPoint y: 196, endPoint x: 65, endPoint y: 180, distance: 35.3
click at [34, 195] on div at bounding box center [33, 202] width 16 height 16
click at [707, 103] on div "Setting up your live class Poll for secs No correct answer Start poll" at bounding box center [540, 371] width 954 height 648
click at [707, 95] on rect at bounding box center [1351, 91] width 19 height 19
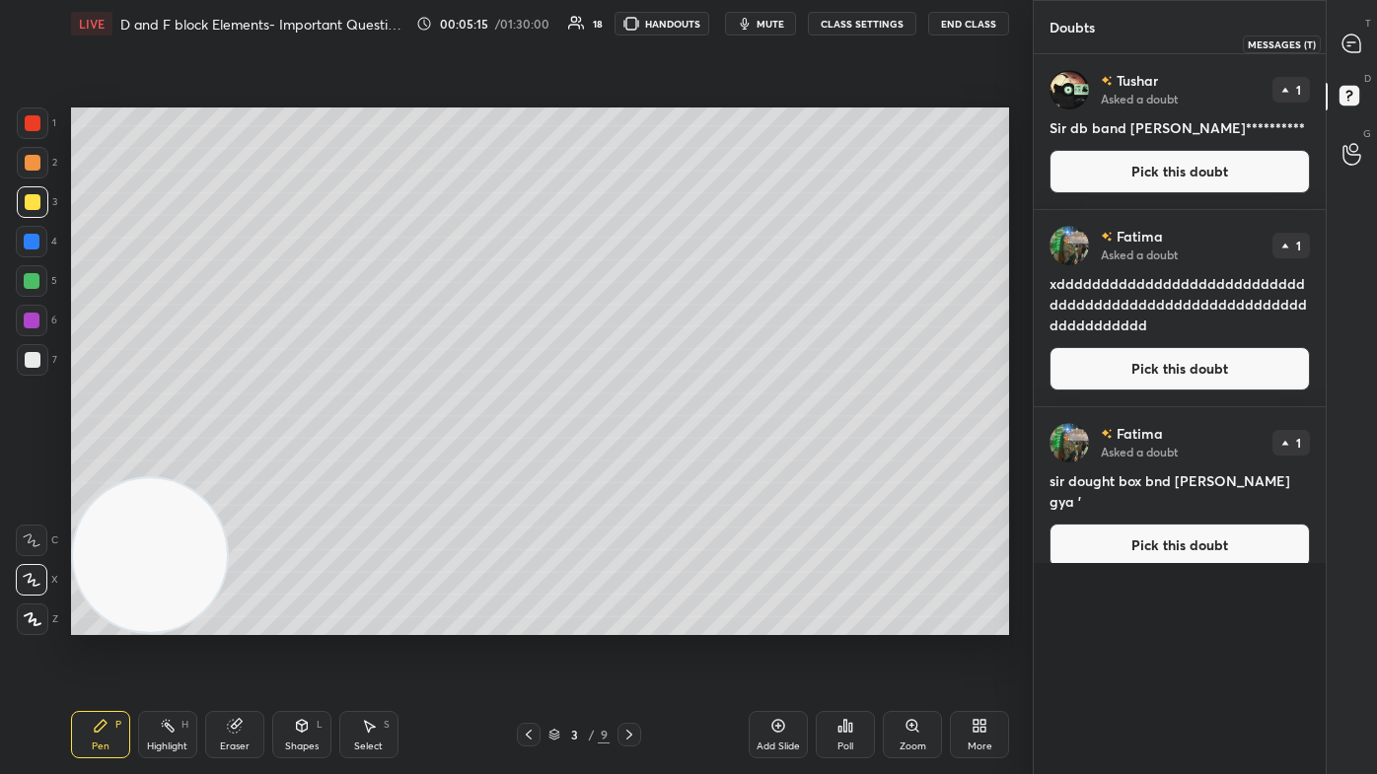
click at [707, 38] on icon at bounding box center [1351, 44] width 18 height 18
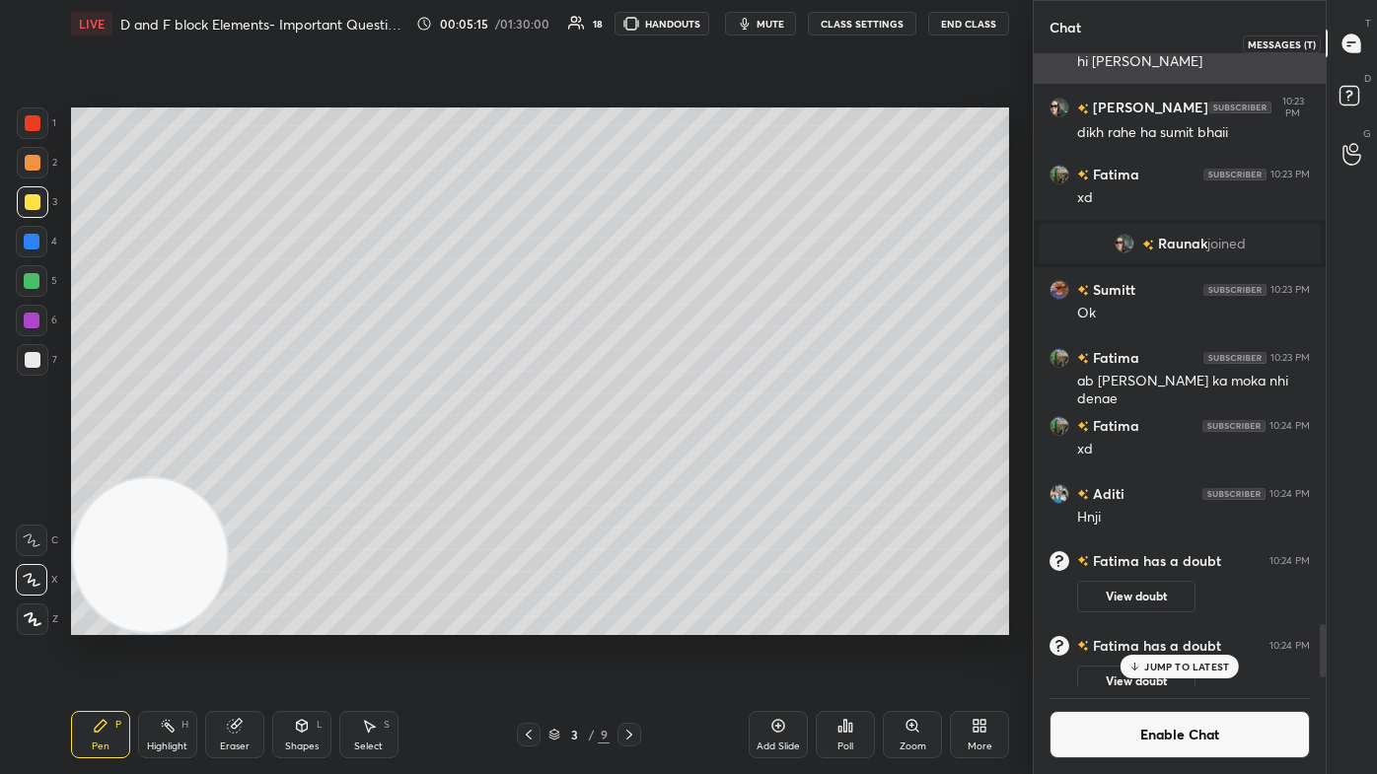
scroll to position [627, 286]
click at [707, 464] on p "JUMP TO LATEST" at bounding box center [1186, 667] width 85 height 12
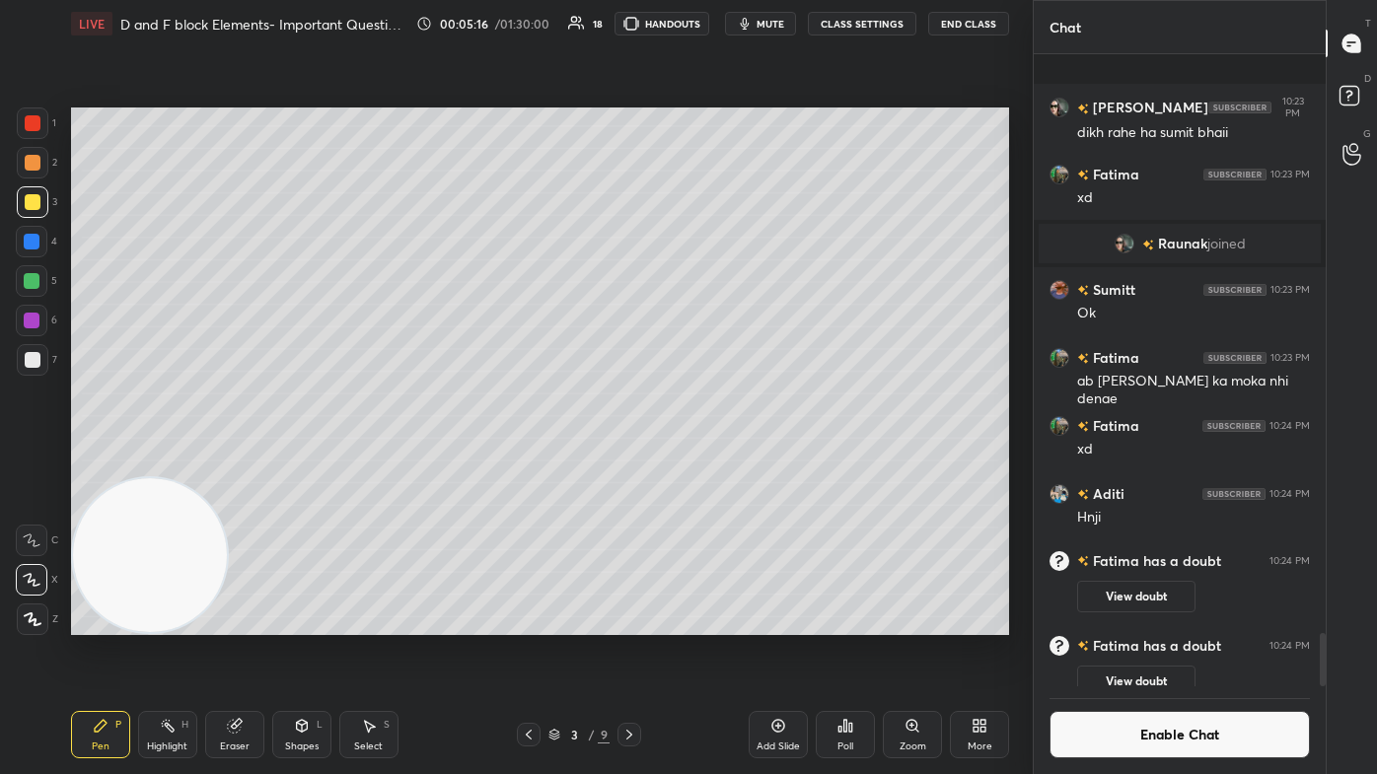
scroll to position [6878, 0]
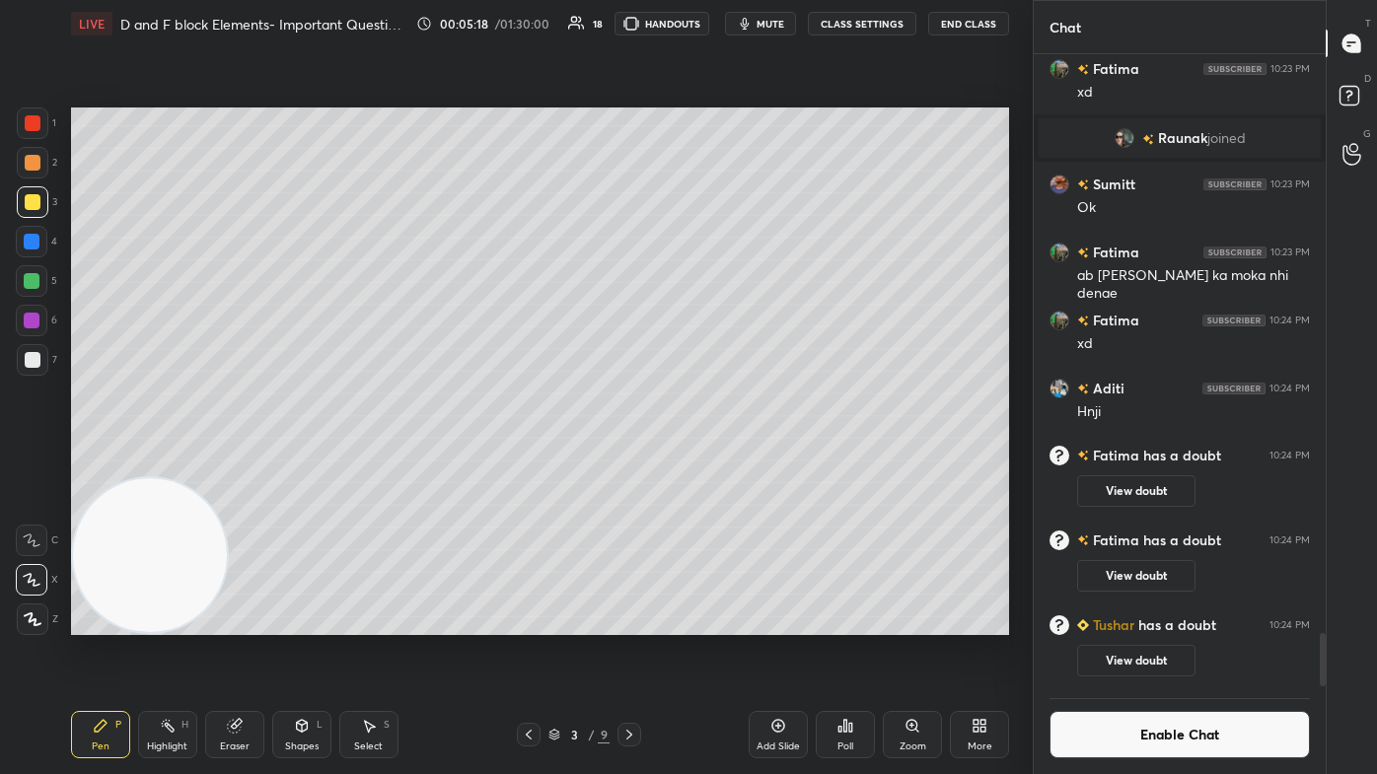
click at [32, 361] on div at bounding box center [33, 360] width 16 height 16
click at [707, 464] on div "Add Slide" at bounding box center [777, 747] width 43 height 10
click at [24, 193] on div at bounding box center [33, 202] width 32 height 32
click at [30, 464] on div at bounding box center [32, 580] width 32 height 32
click at [33, 142] on div "1" at bounding box center [36, 127] width 39 height 39
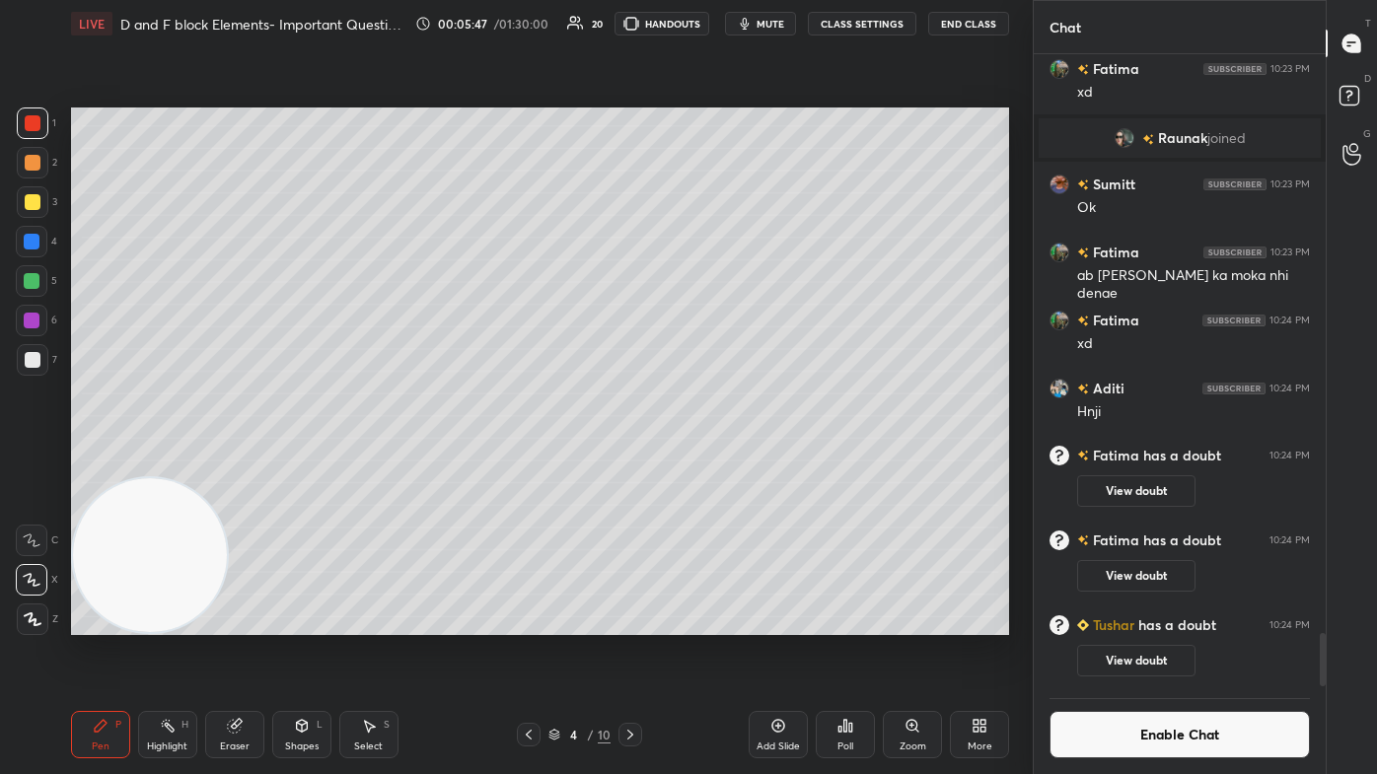
click at [30, 366] on div at bounding box center [33, 360] width 16 height 16
click at [707, 464] on button "Enable Chat" at bounding box center [1179, 734] width 260 height 47
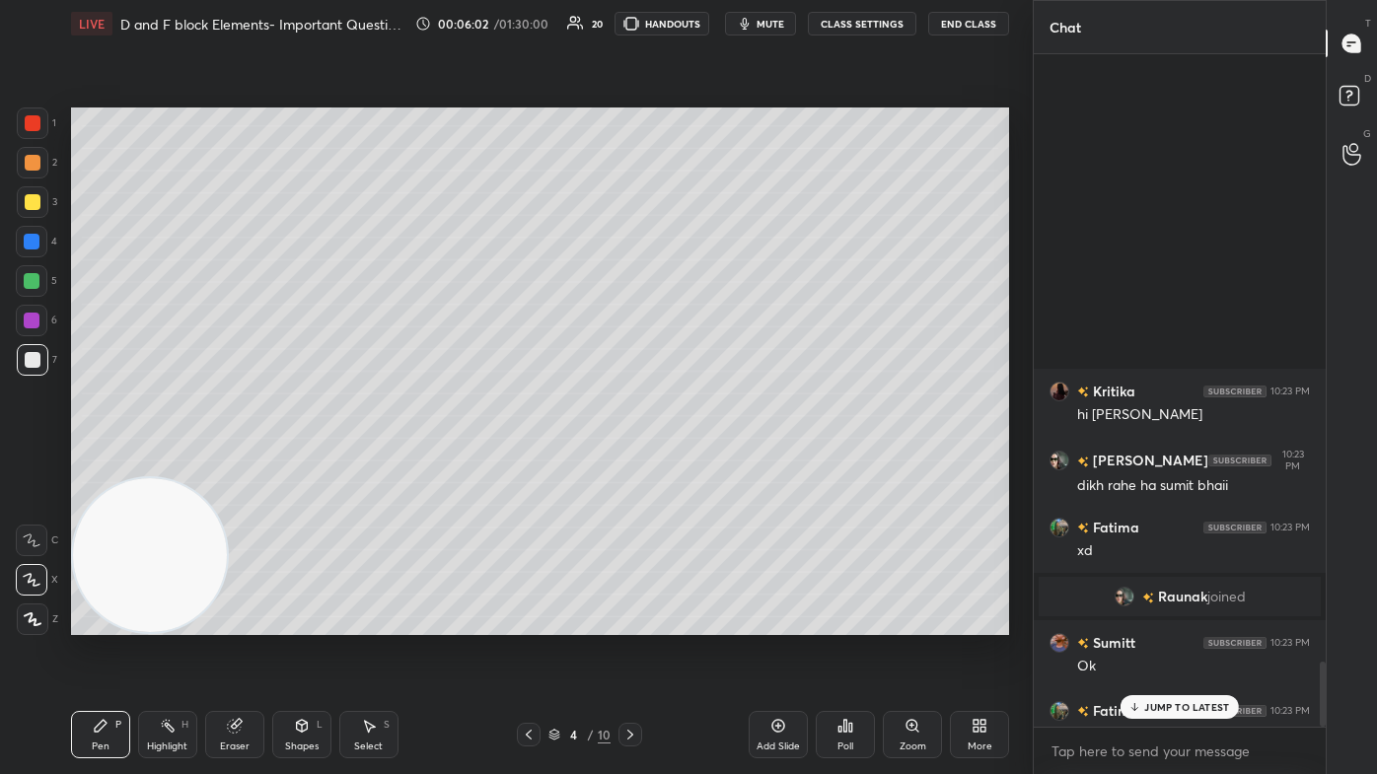
scroll to position [6267, 0]
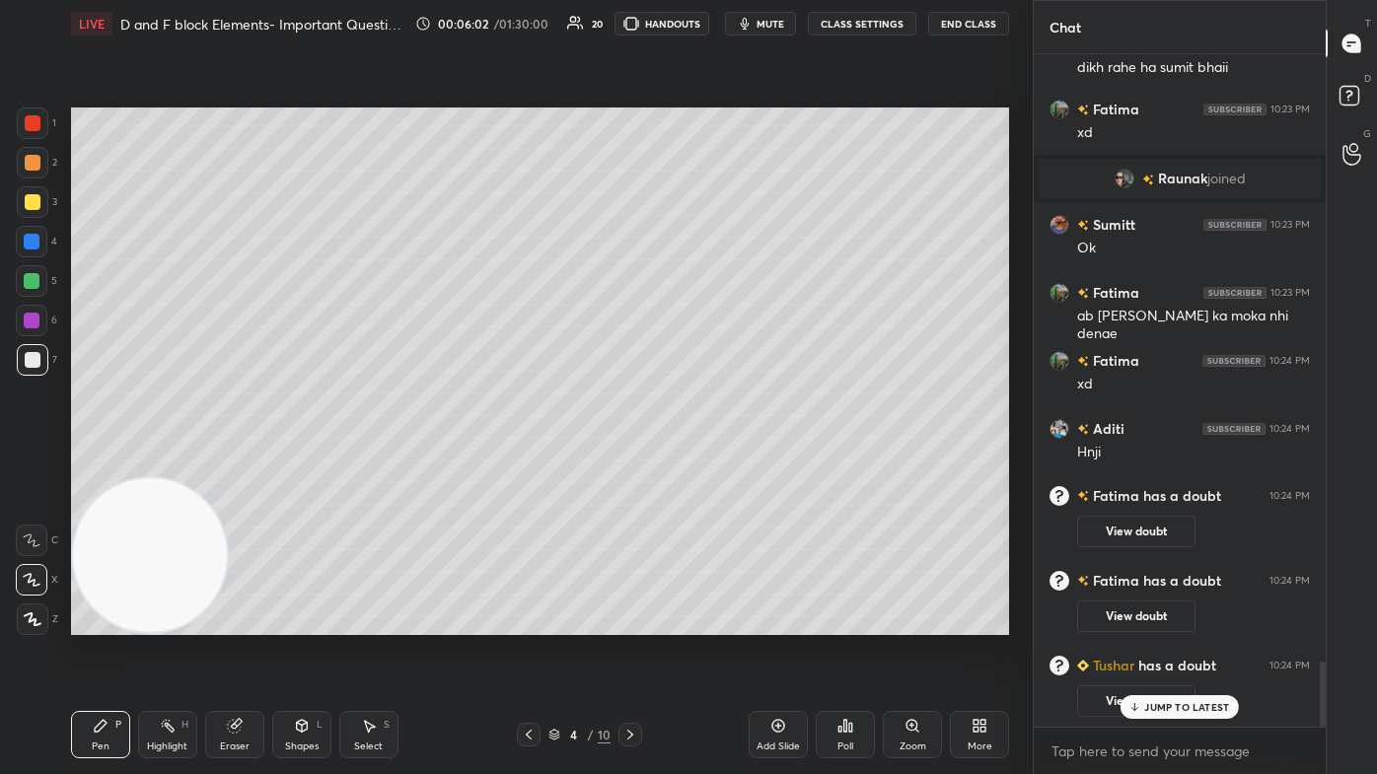
drag, startPoint x: 1321, startPoint y: 667, endPoint x: 1321, endPoint y: 718, distance: 51.3
click at [707, 464] on div at bounding box center [1323, 694] width 6 height 65
click at [707, 464] on p "JUMP TO LATEST" at bounding box center [1186, 707] width 85 height 12
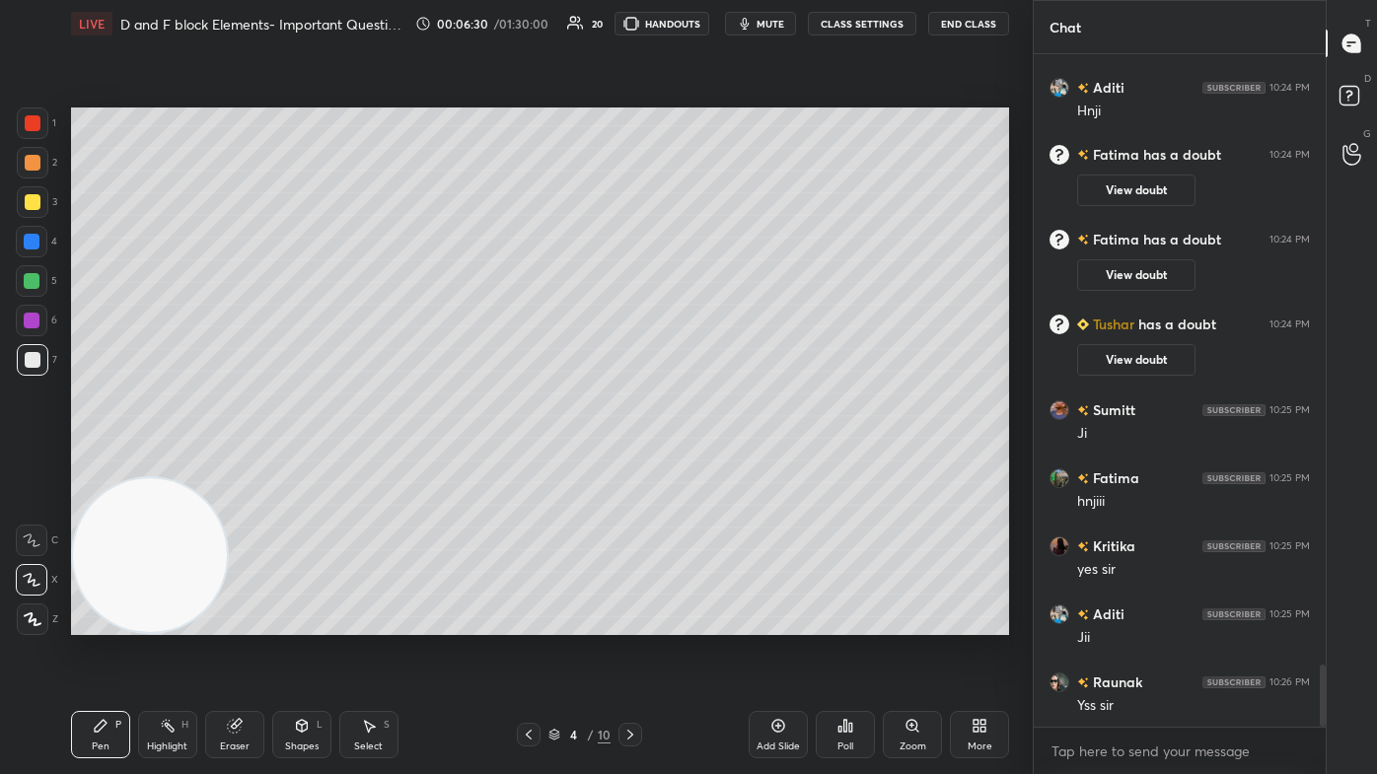
scroll to position [6675, 0]
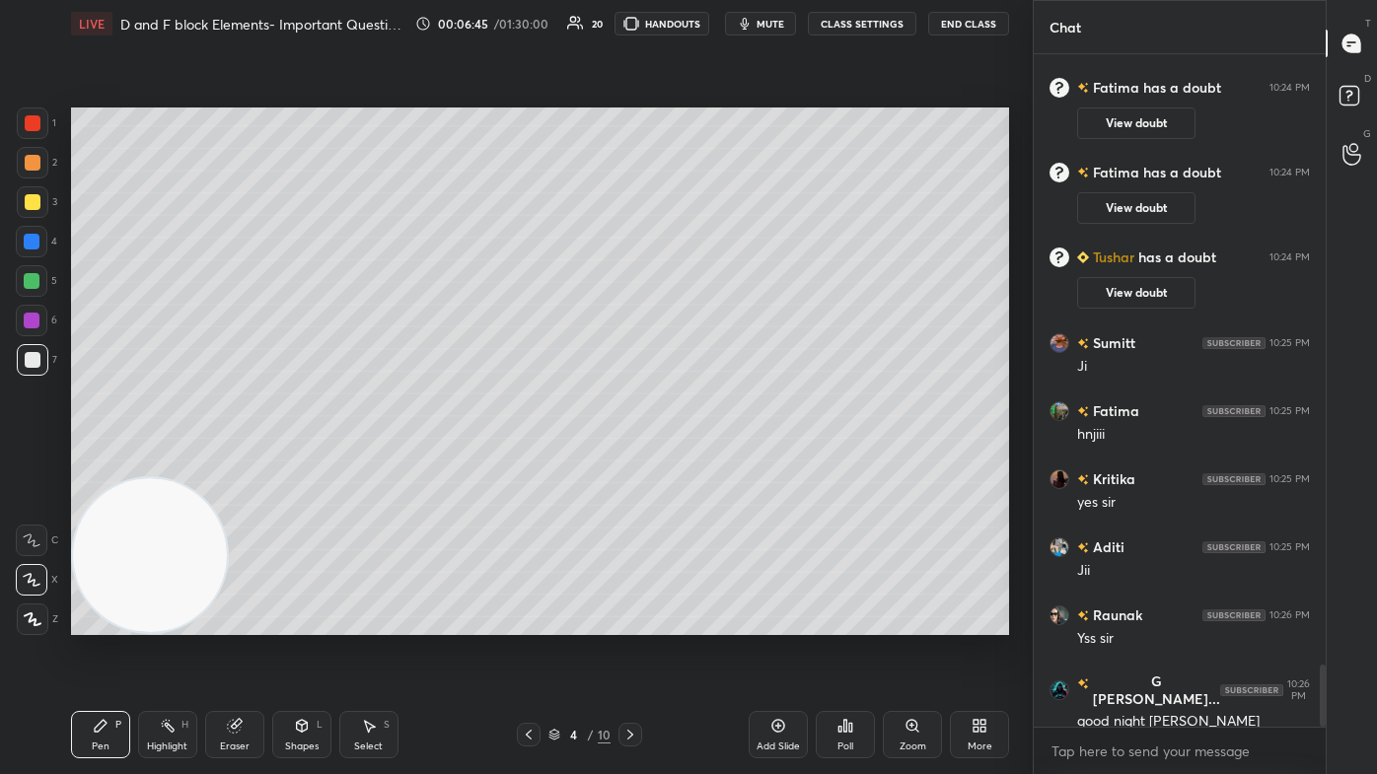
click at [37, 205] on div at bounding box center [33, 202] width 16 height 16
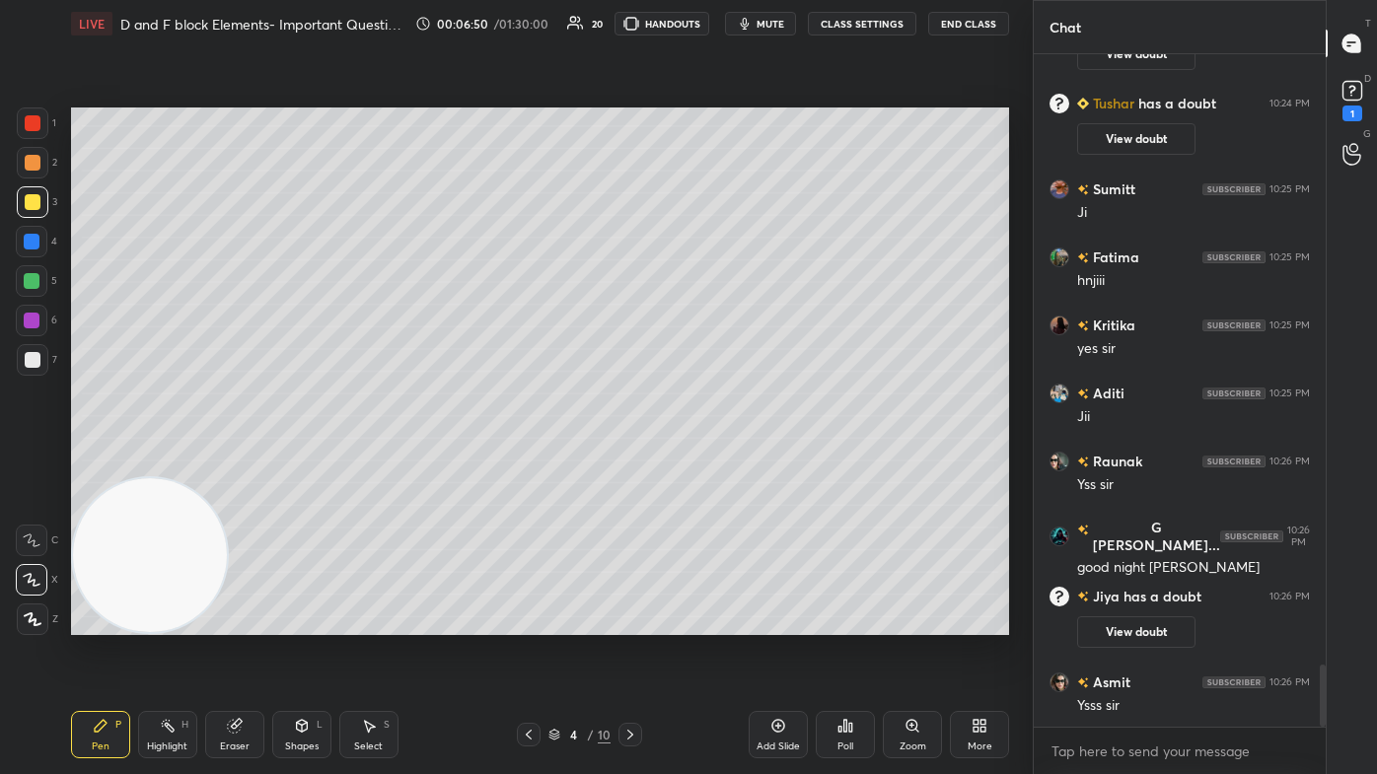
scroll to position [6590, 0]
click at [707, 114] on div "1" at bounding box center [1351, 99] width 39 height 36
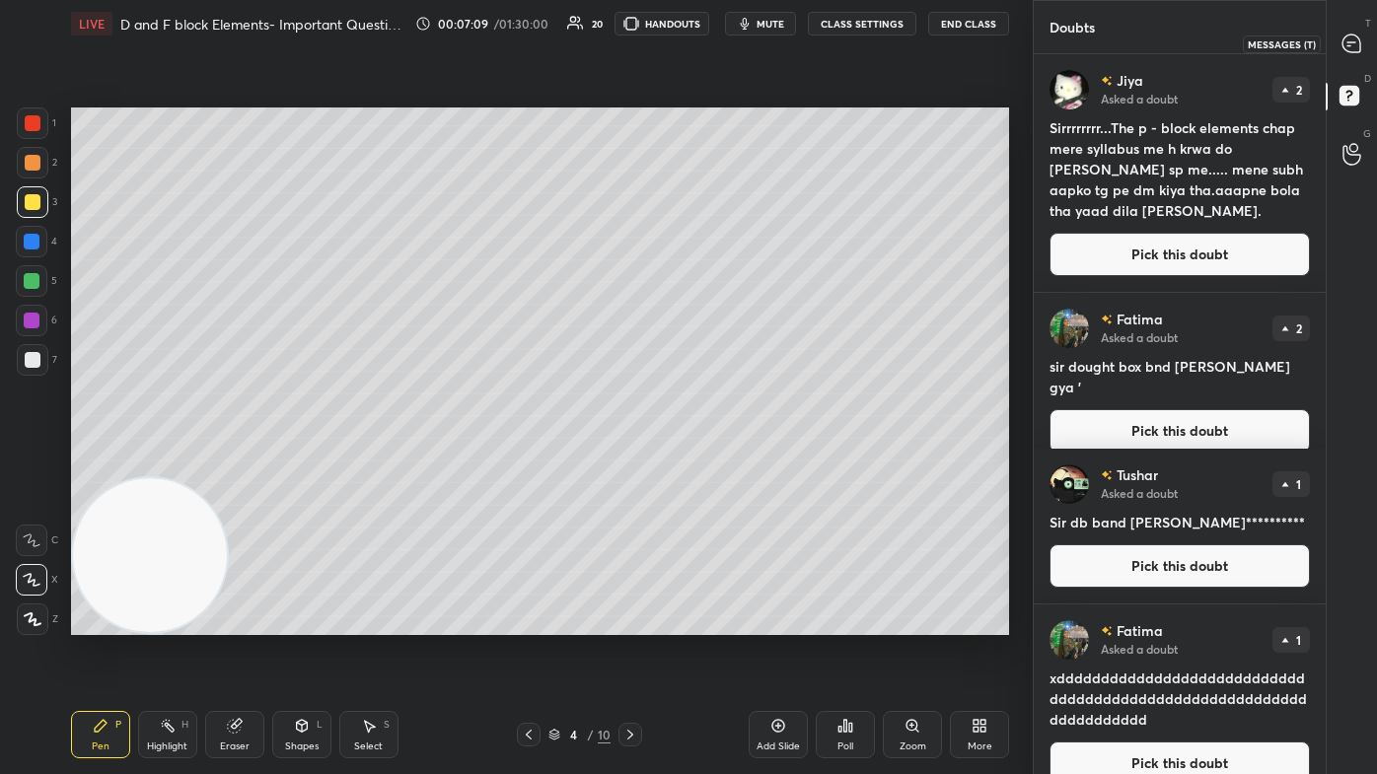
click at [707, 41] on icon at bounding box center [1351, 44] width 18 height 18
type textarea "x"
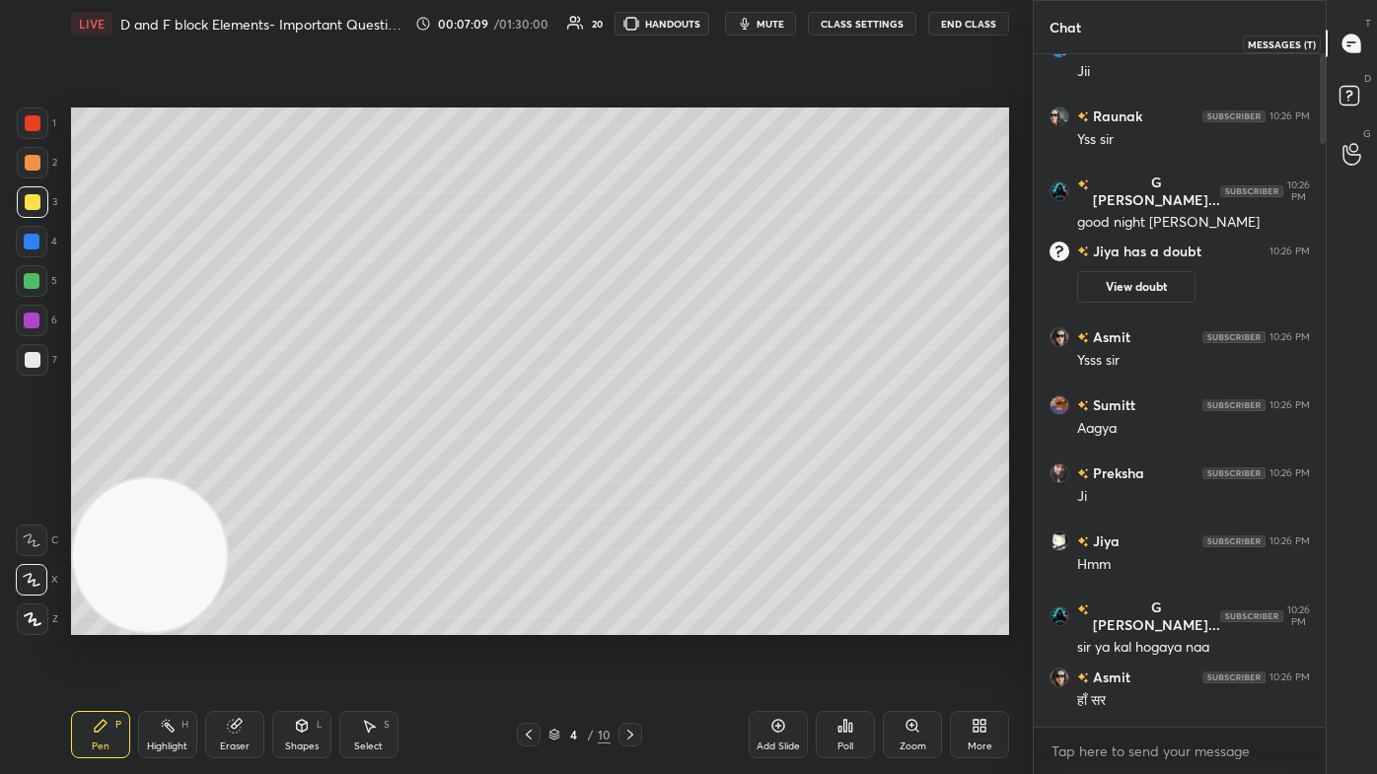
scroll to position [668, 286]
click at [707, 464] on p "JUMP TO LATEST" at bounding box center [1186, 707] width 85 height 12
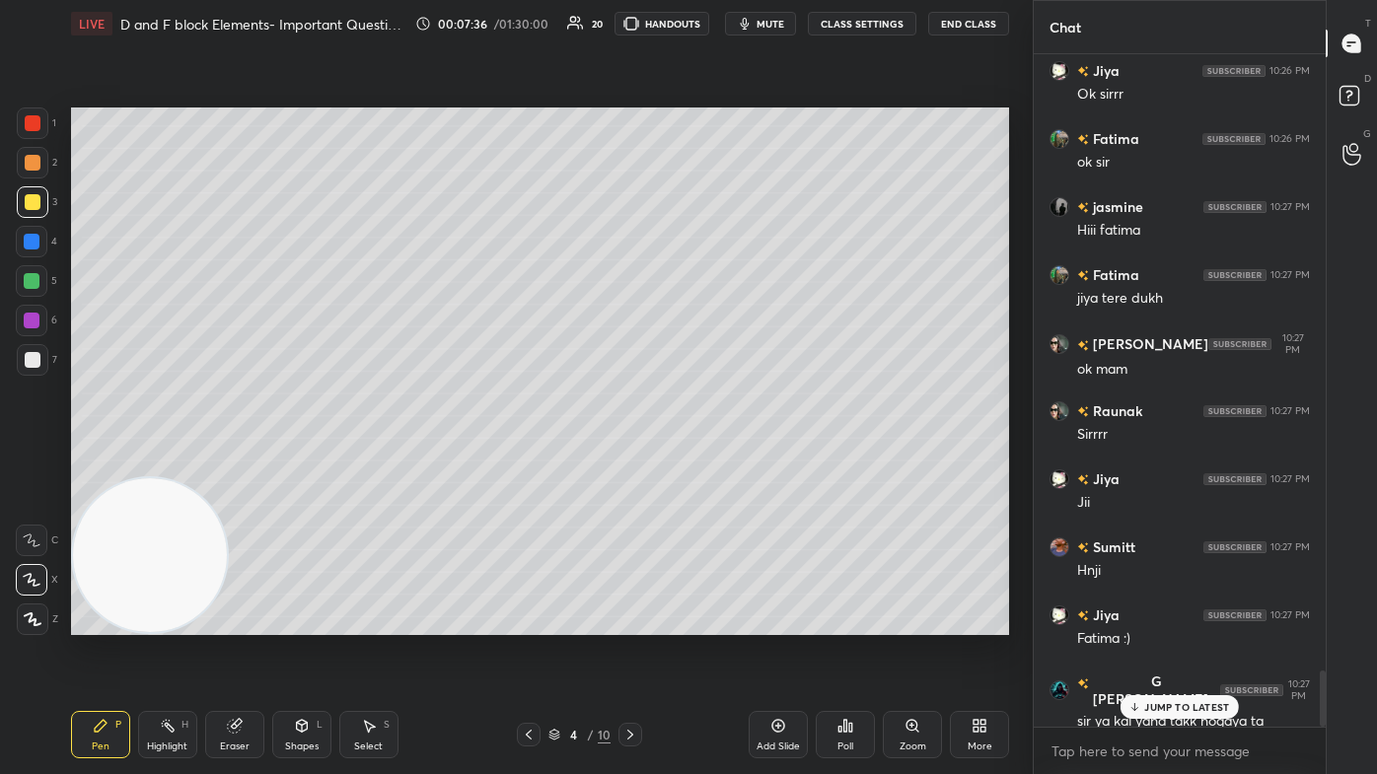
scroll to position [7398, 0]
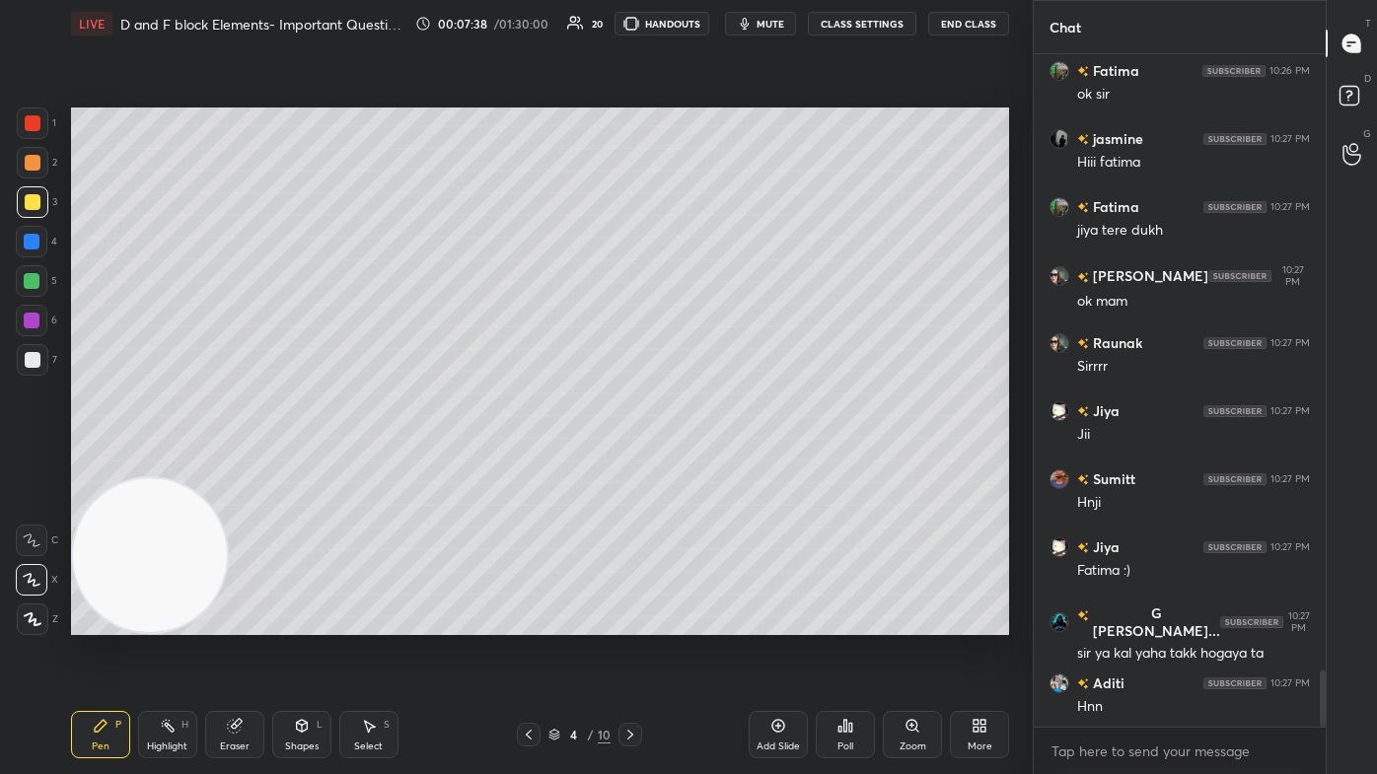
click at [226, 464] on div "Eraser" at bounding box center [234, 734] width 59 height 47
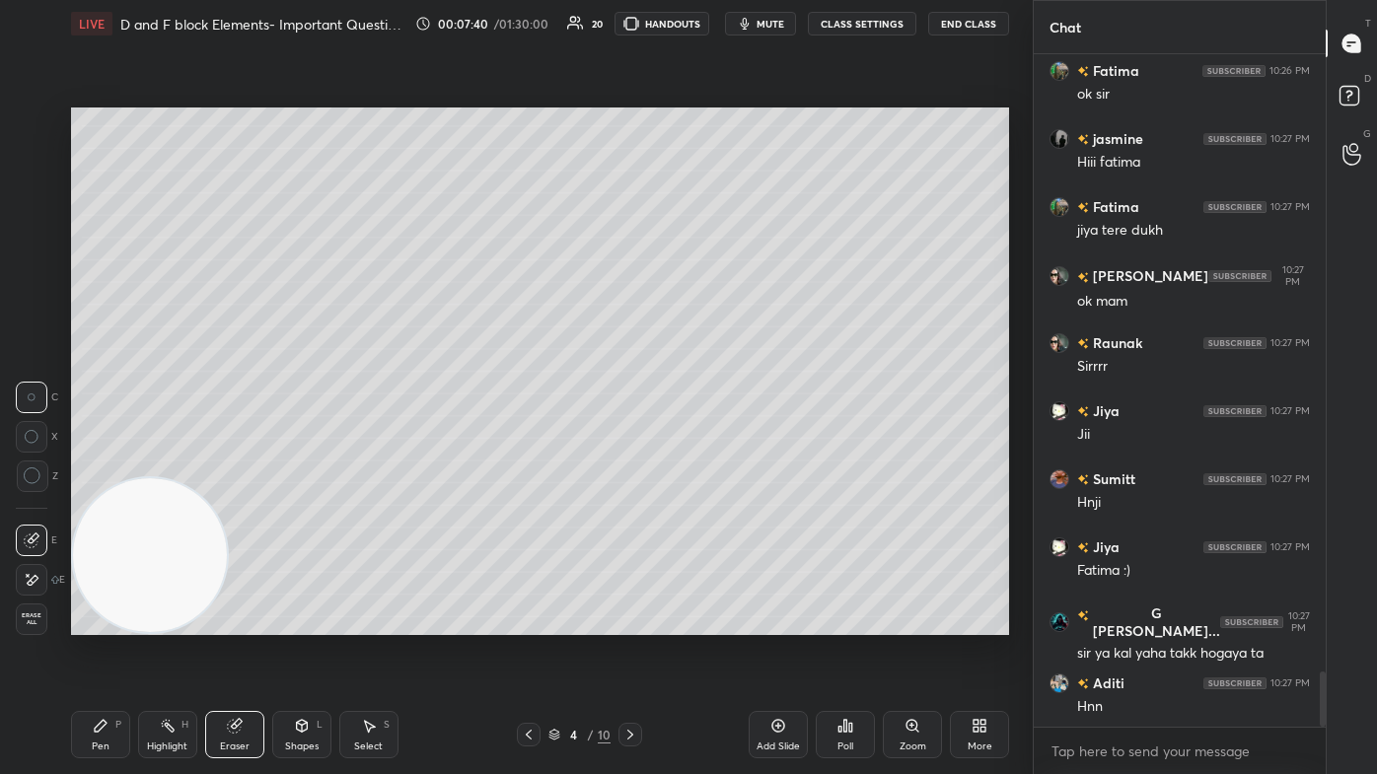
scroll to position [7466, 0]
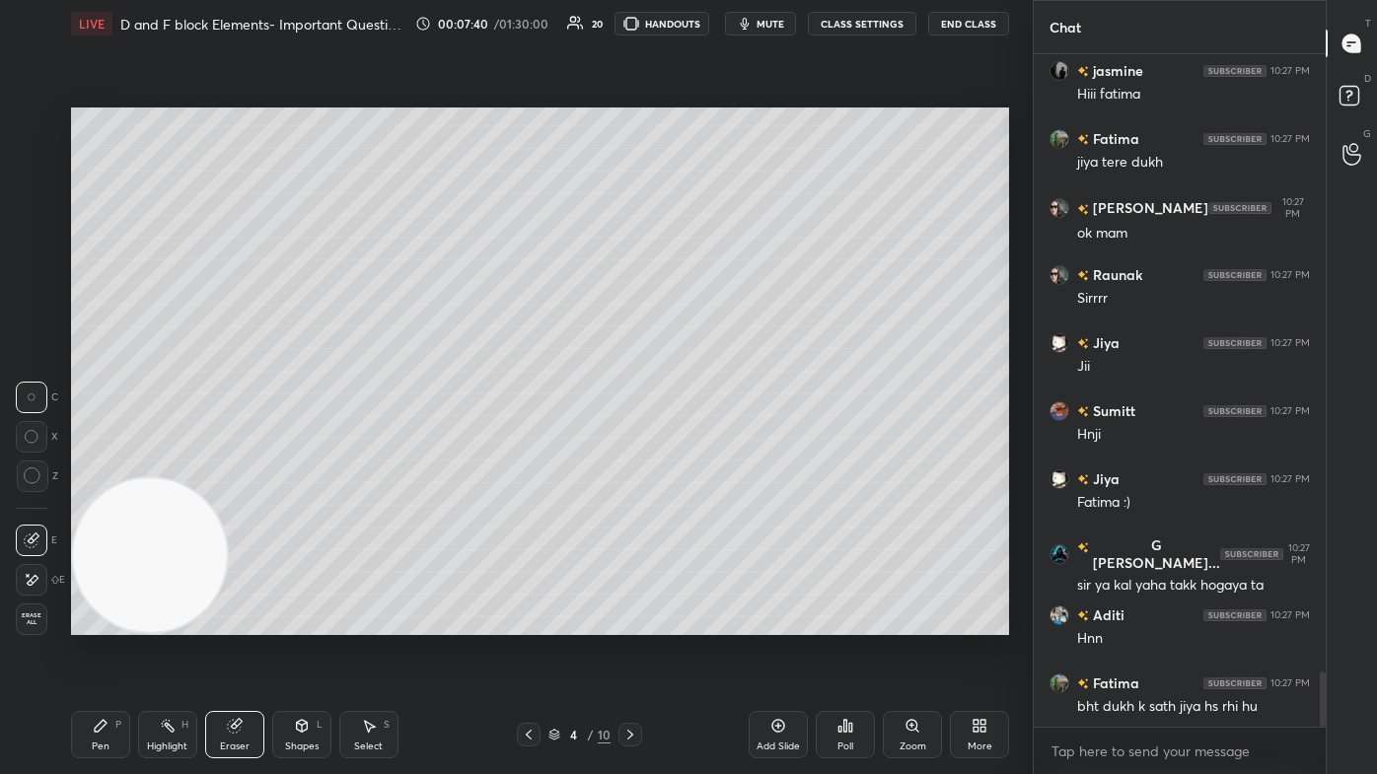
drag, startPoint x: 92, startPoint y: 740, endPoint x: 142, endPoint y: 660, distance: 94.4
click at [97, 464] on div "Pen P" at bounding box center [100, 734] width 59 height 47
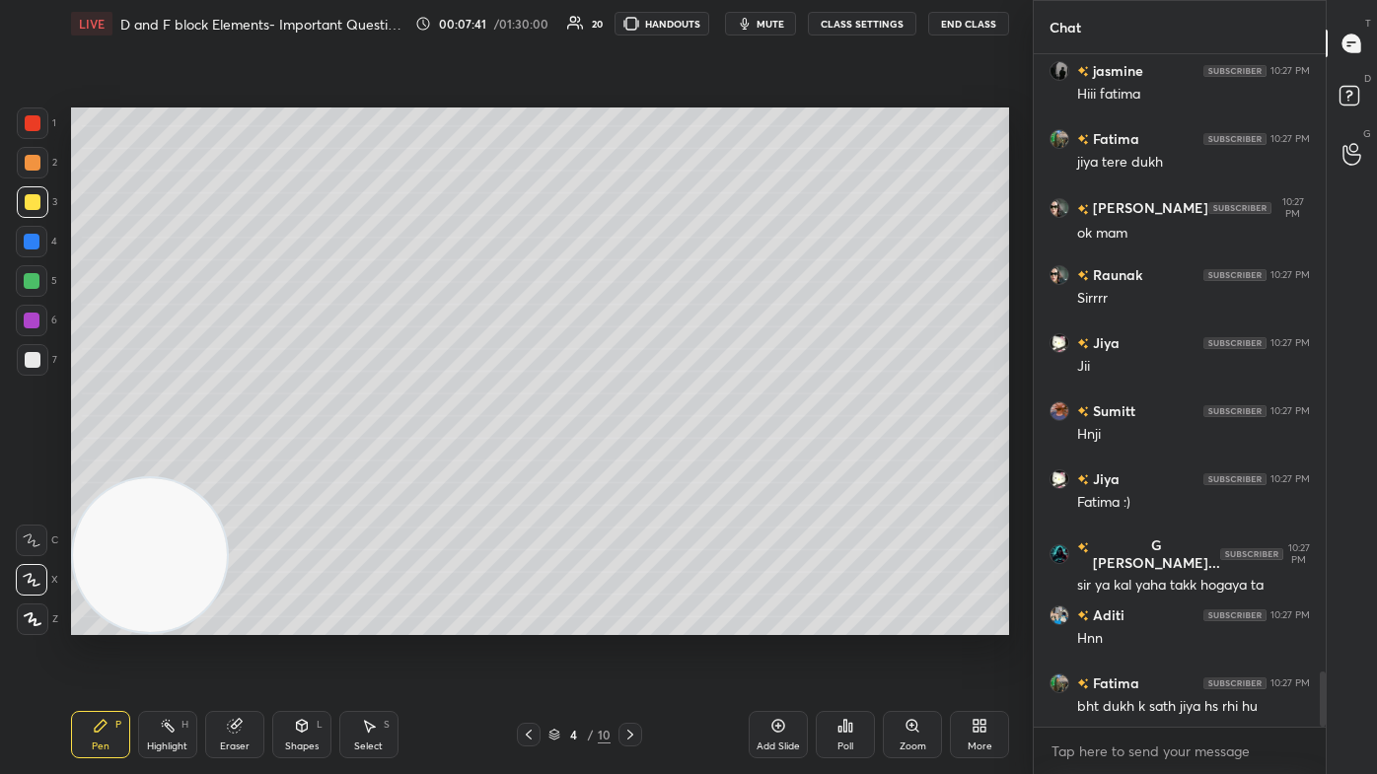
click at [30, 276] on div at bounding box center [32, 281] width 16 height 16
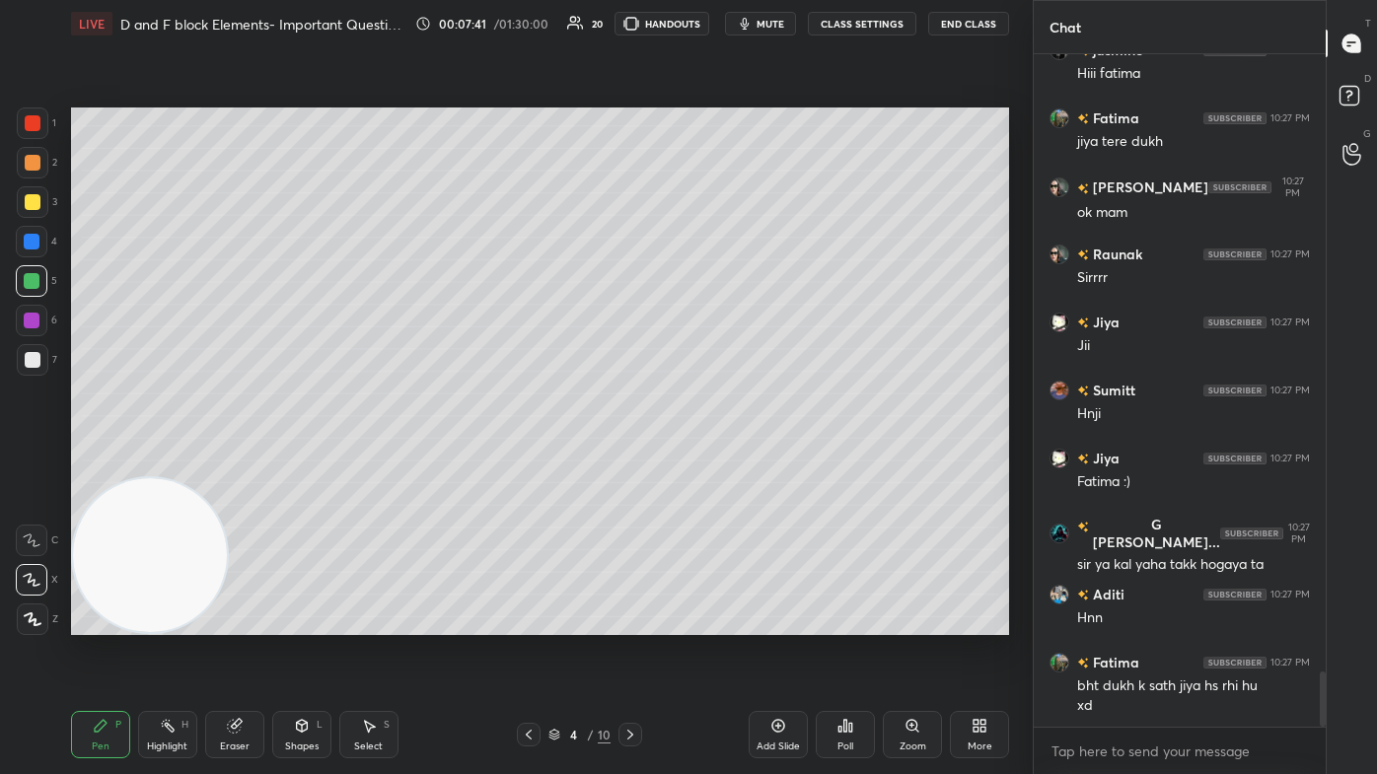
click at [32, 464] on icon at bounding box center [32, 580] width 16 height 12
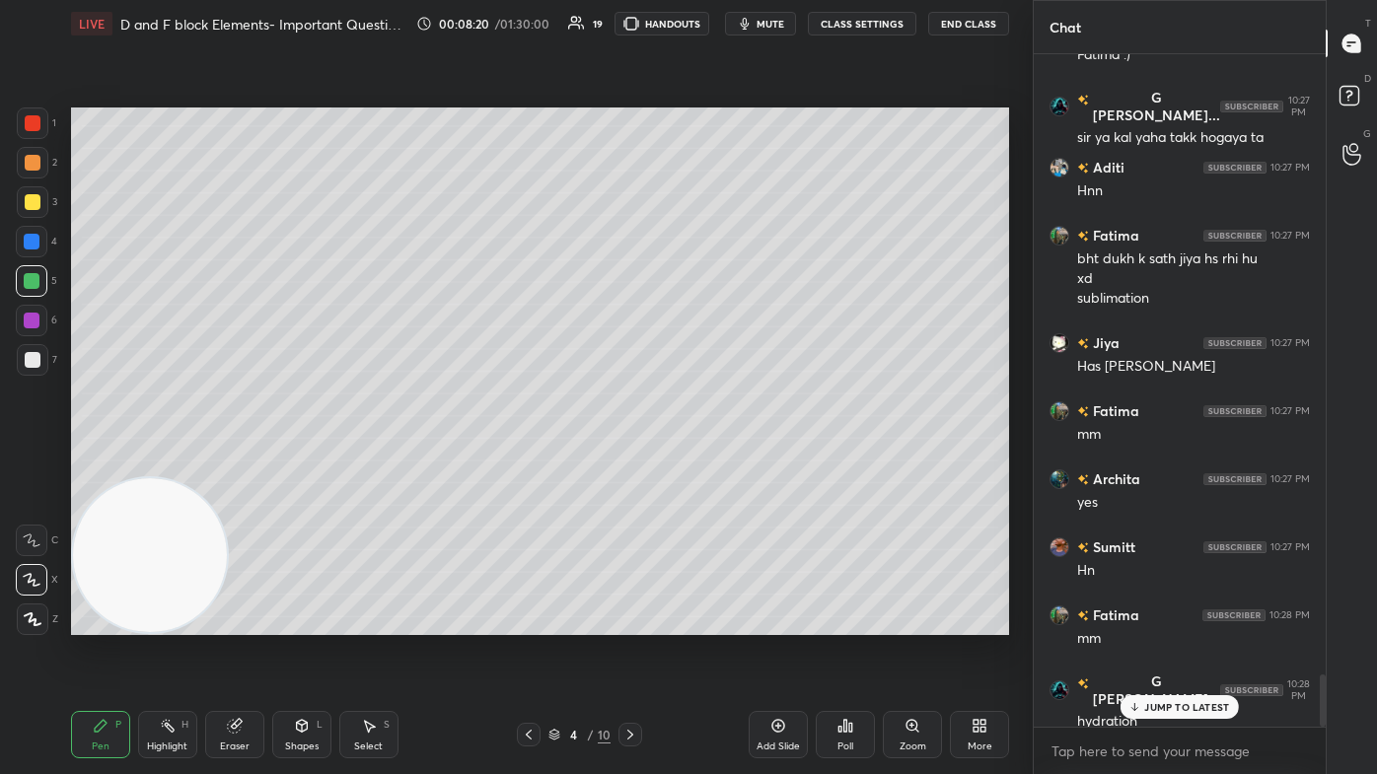
scroll to position [7982, 0]
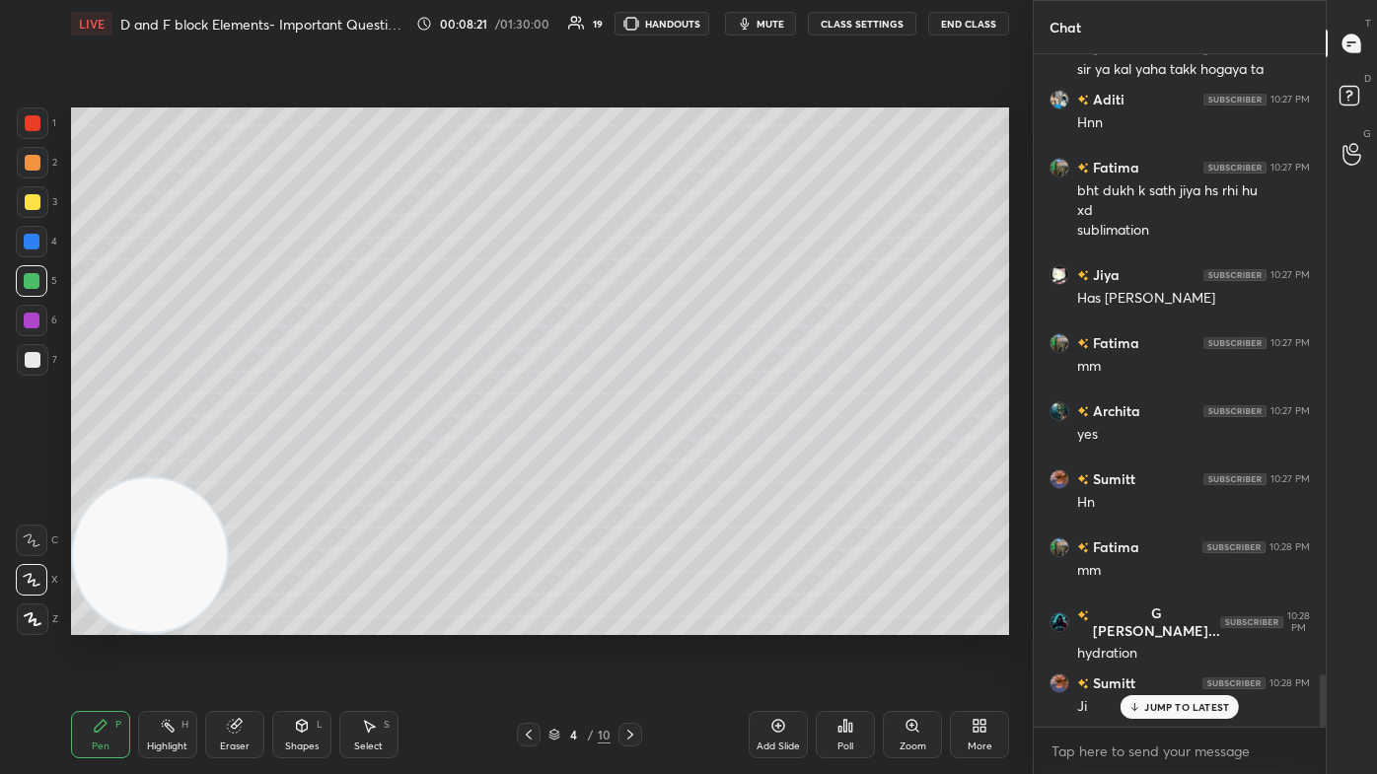
click at [32, 164] on div at bounding box center [33, 163] width 16 height 16
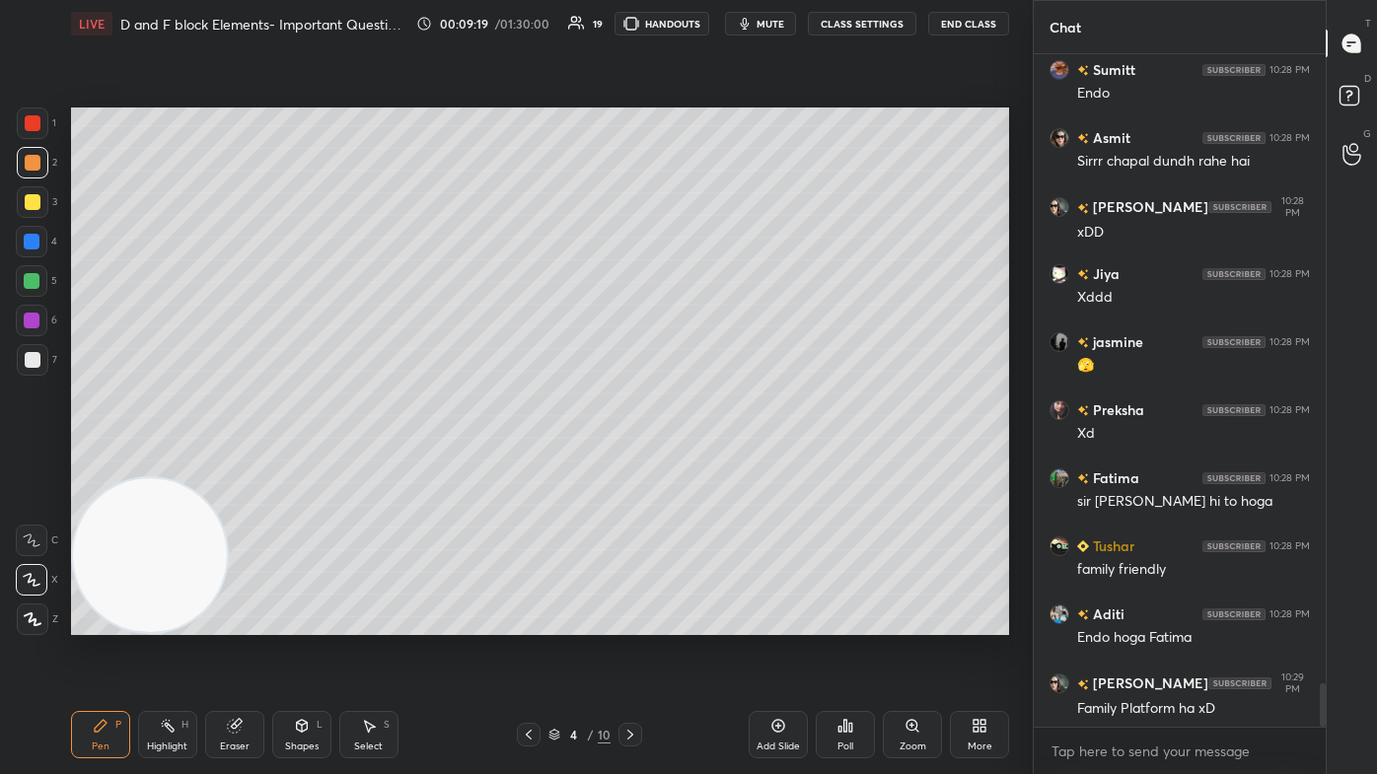
scroll to position [9889, 0]
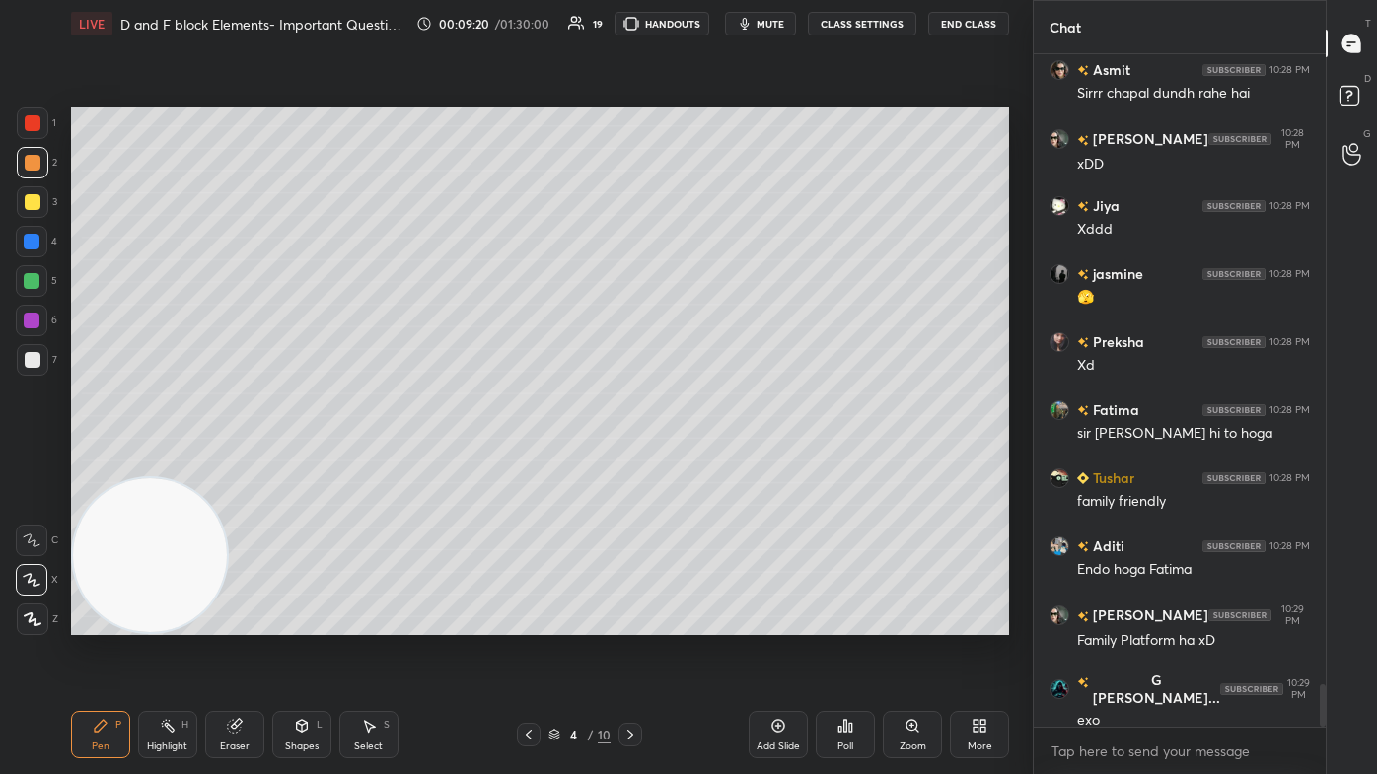
drag, startPoint x: 781, startPoint y: 736, endPoint x: 805, endPoint y: 718, distance: 29.6
click at [707, 464] on div "Add Slide" at bounding box center [778, 734] width 59 height 47
click at [21, 234] on div at bounding box center [32, 242] width 32 height 32
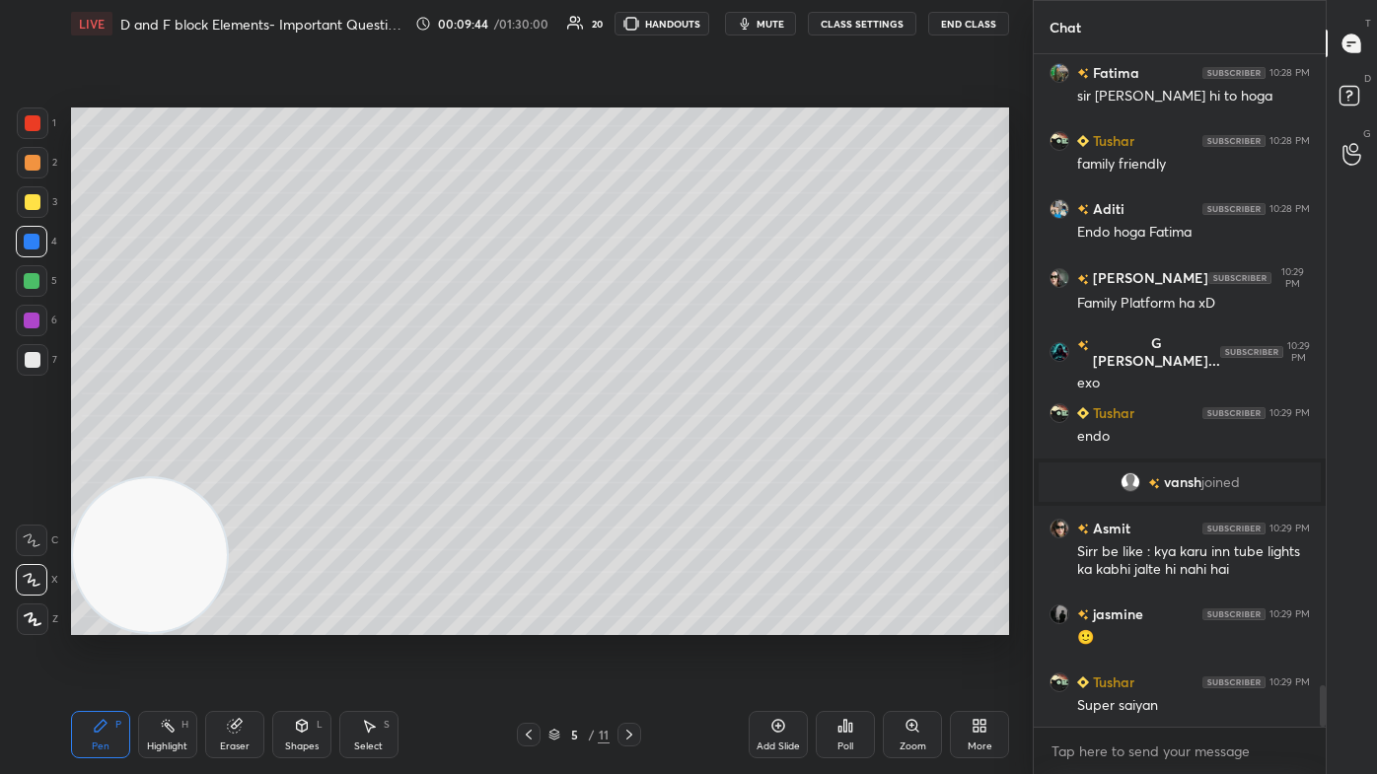
scroll to position [10294, 0]
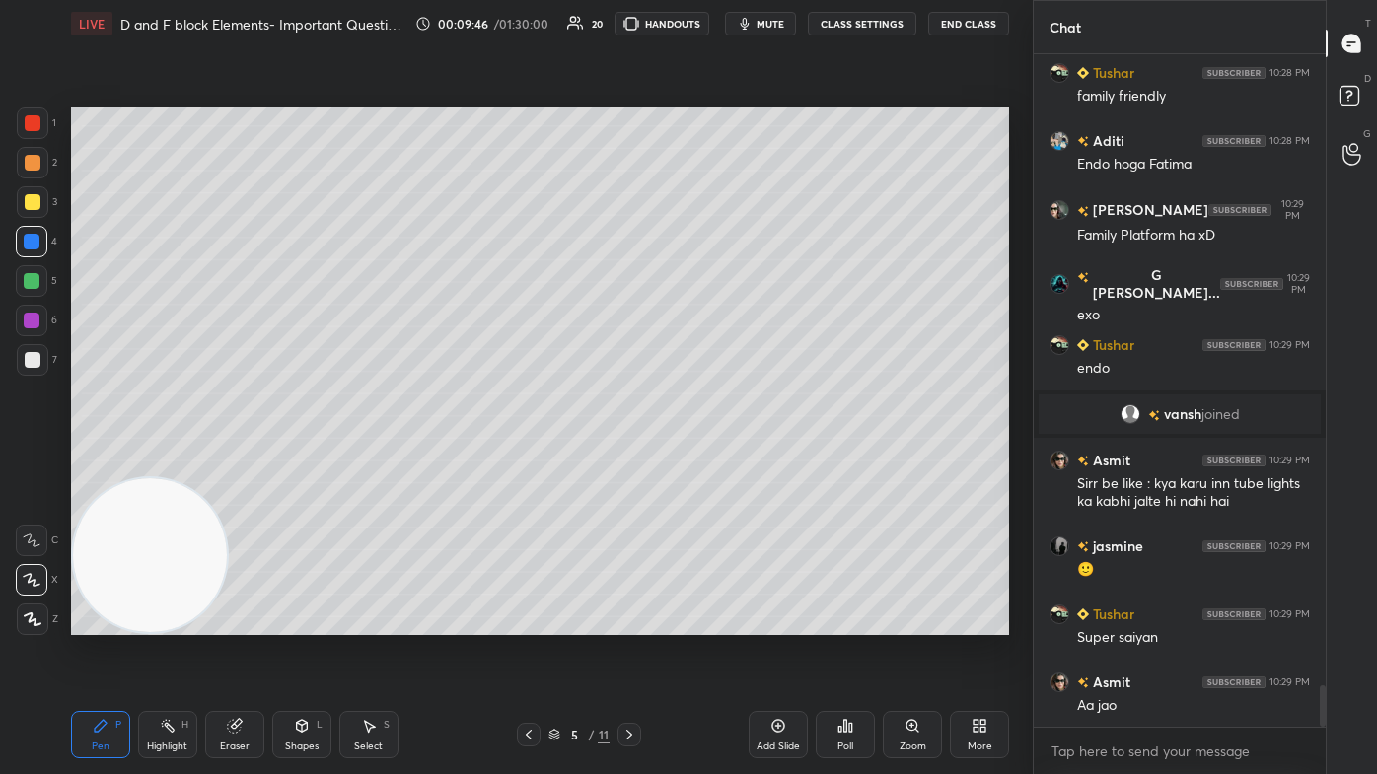
click at [237, 464] on icon at bounding box center [233, 726] width 13 height 13
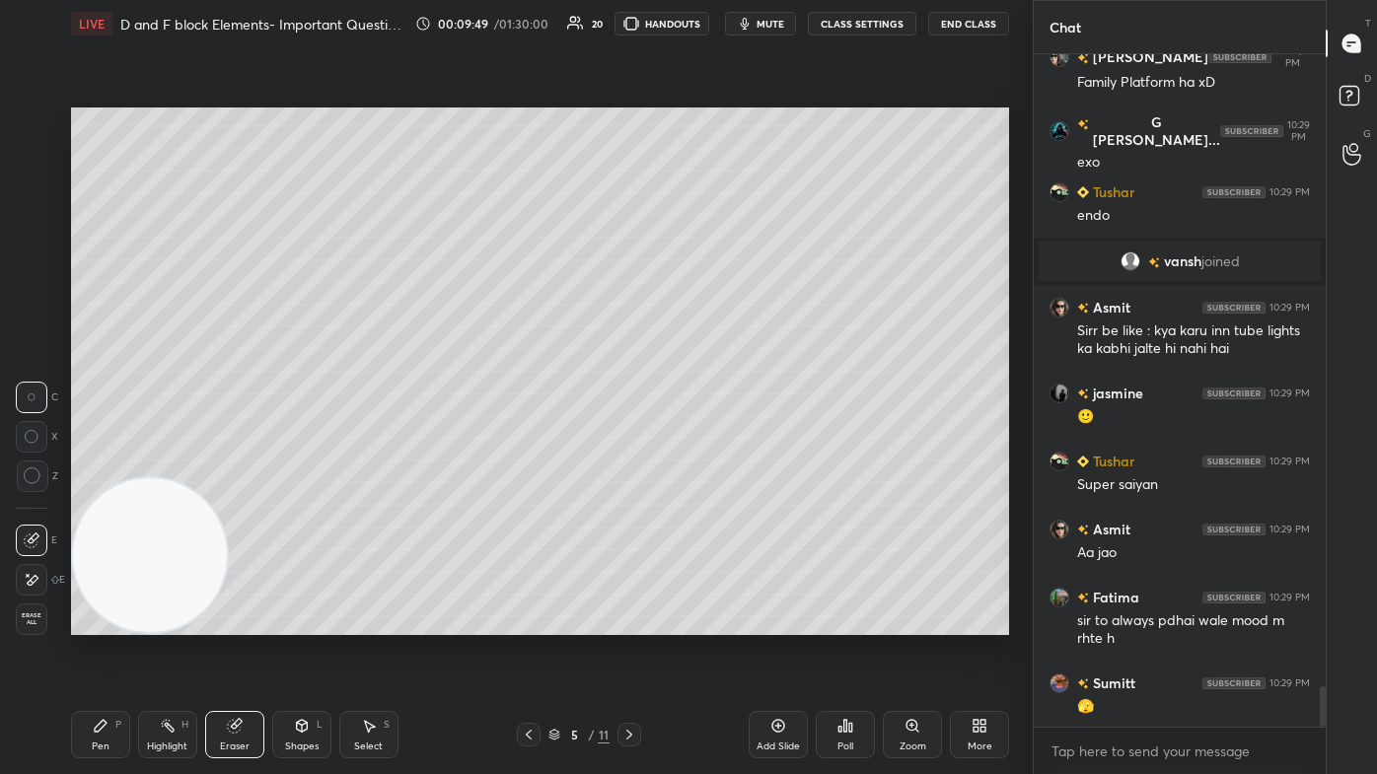
scroll to position [10515, 0]
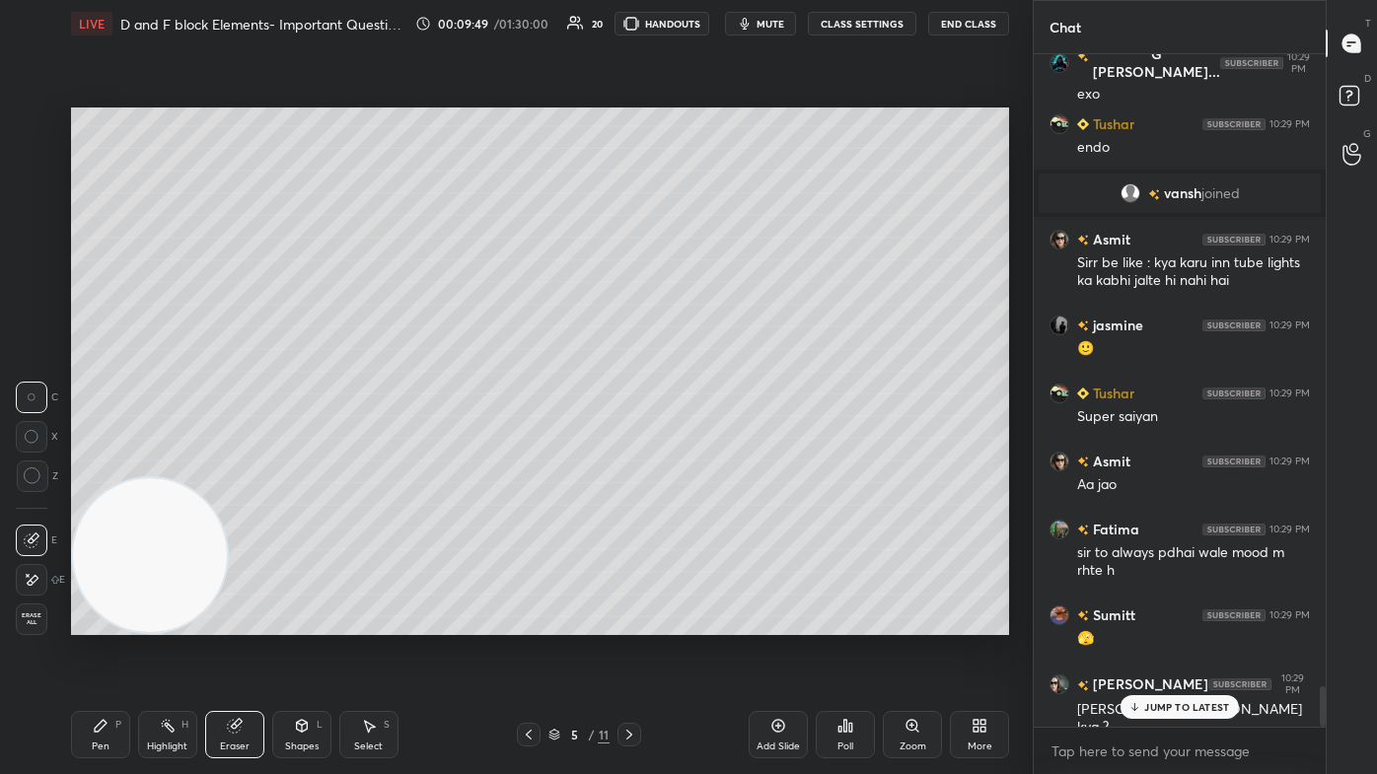
click at [34, 464] on icon at bounding box center [33, 477] width 18 height 18
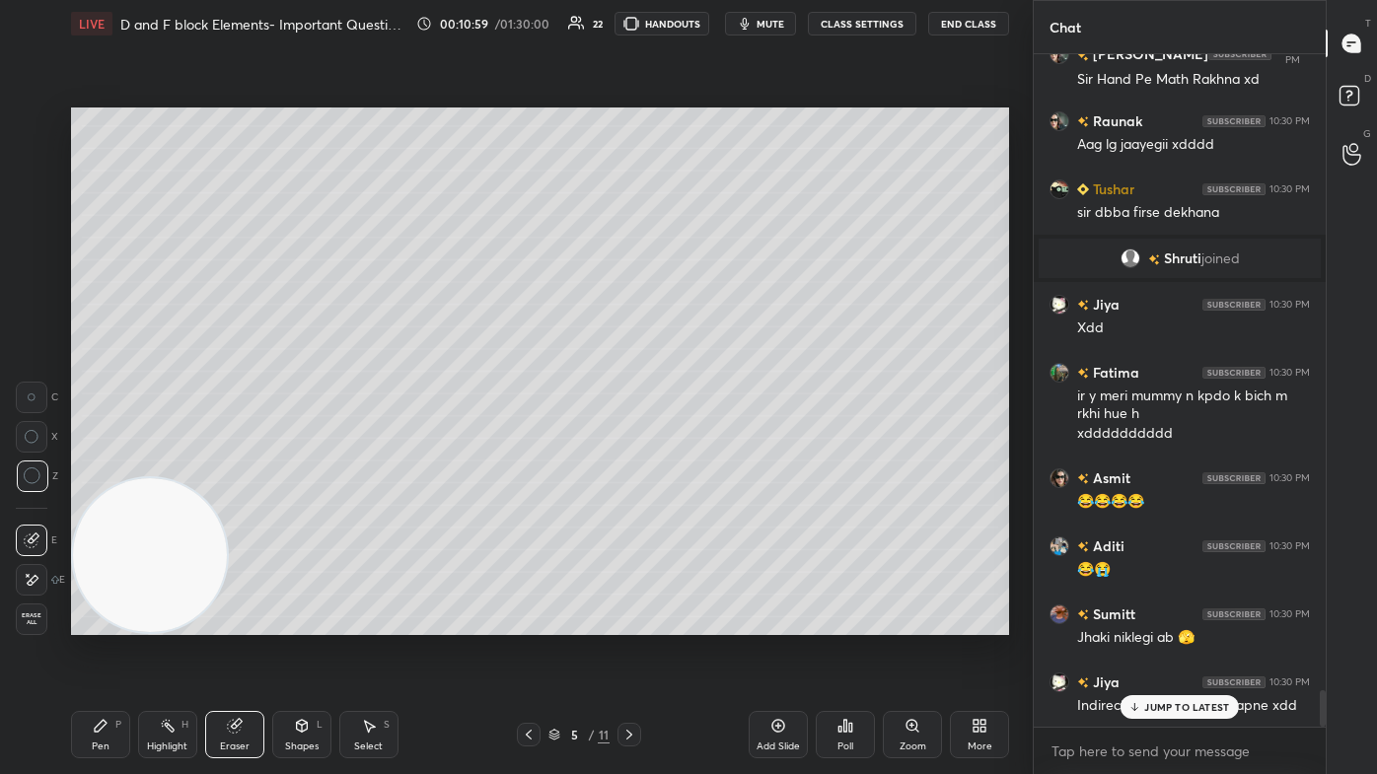
scroll to position [11867, 0]
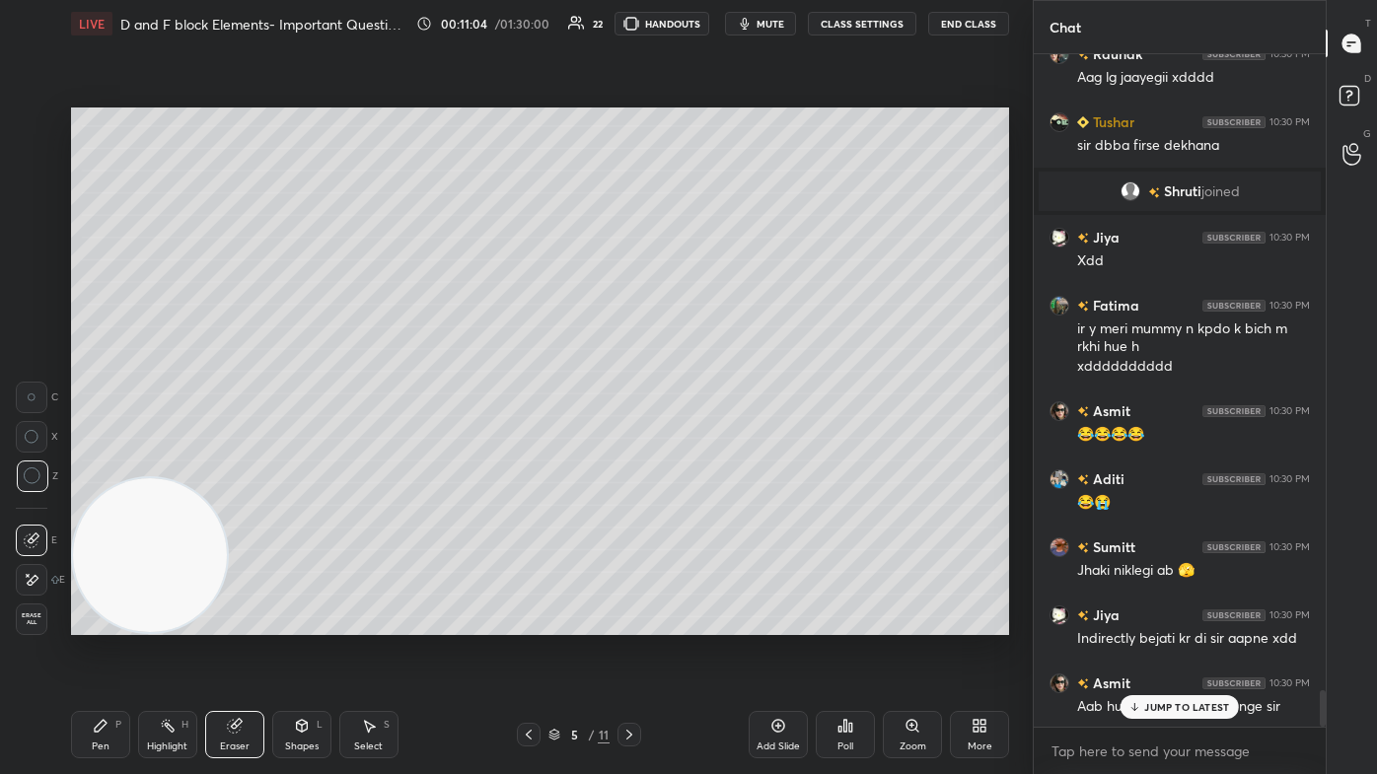
drag, startPoint x: 90, startPoint y: 732, endPoint x: 131, endPoint y: 684, distance: 63.7
click at [92, 464] on div "Pen P" at bounding box center [100, 734] width 59 height 47
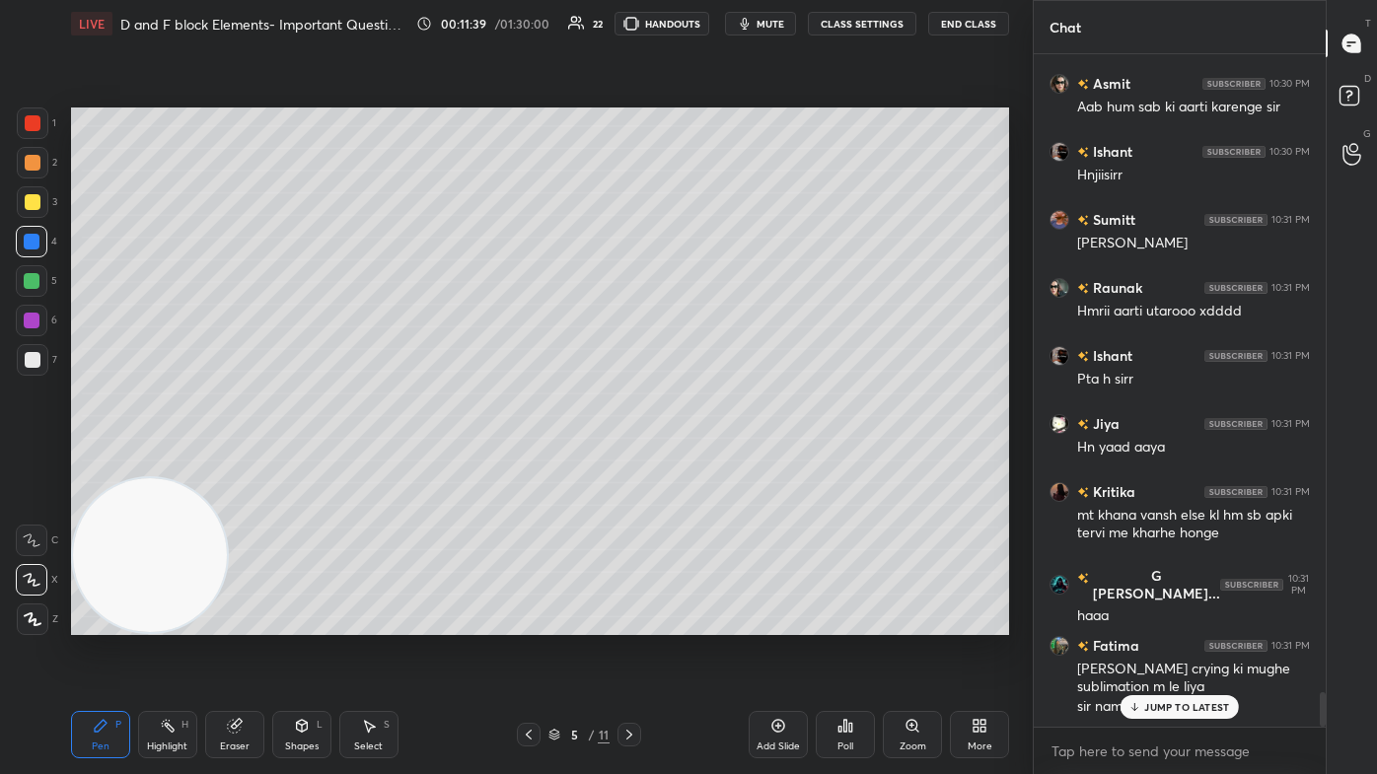
scroll to position [12488, 0]
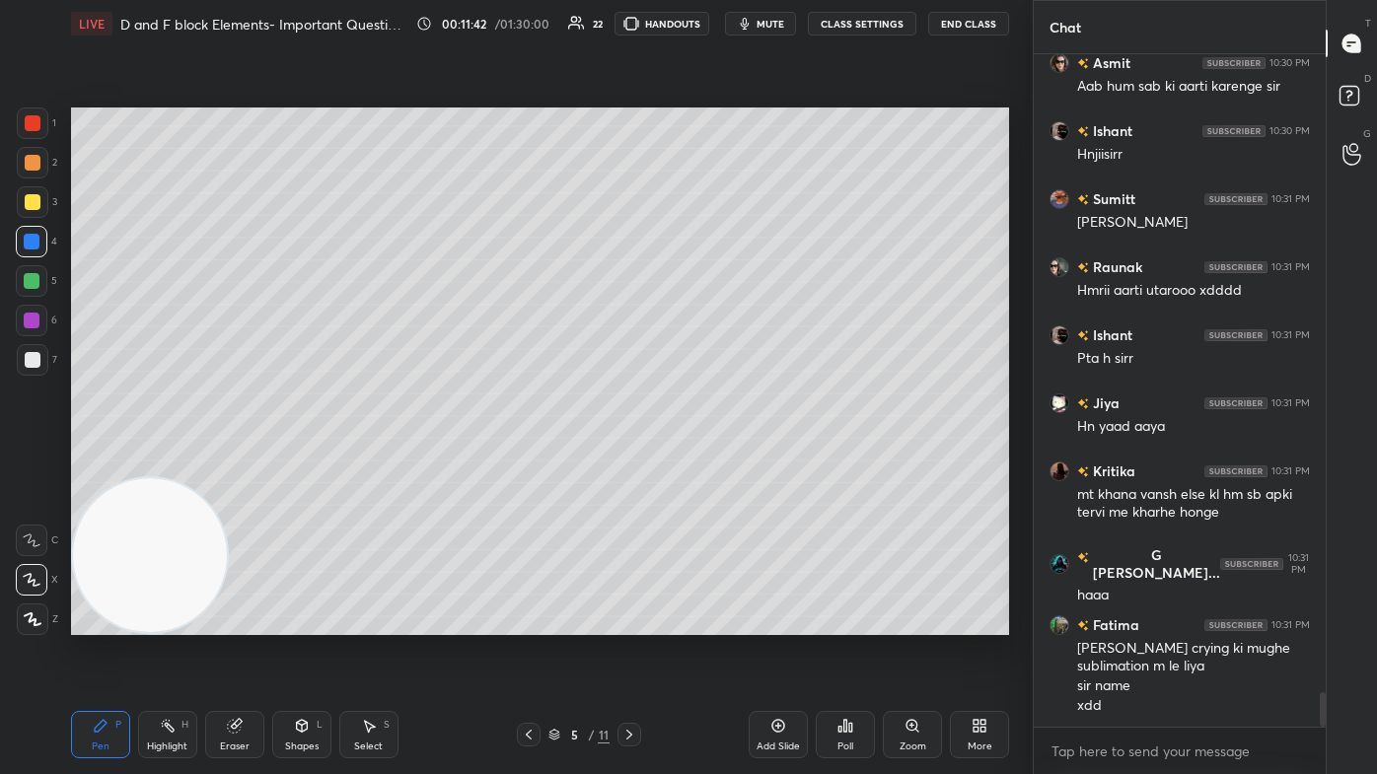
click at [247, 464] on div "Eraser" at bounding box center [235, 747] width 30 height 10
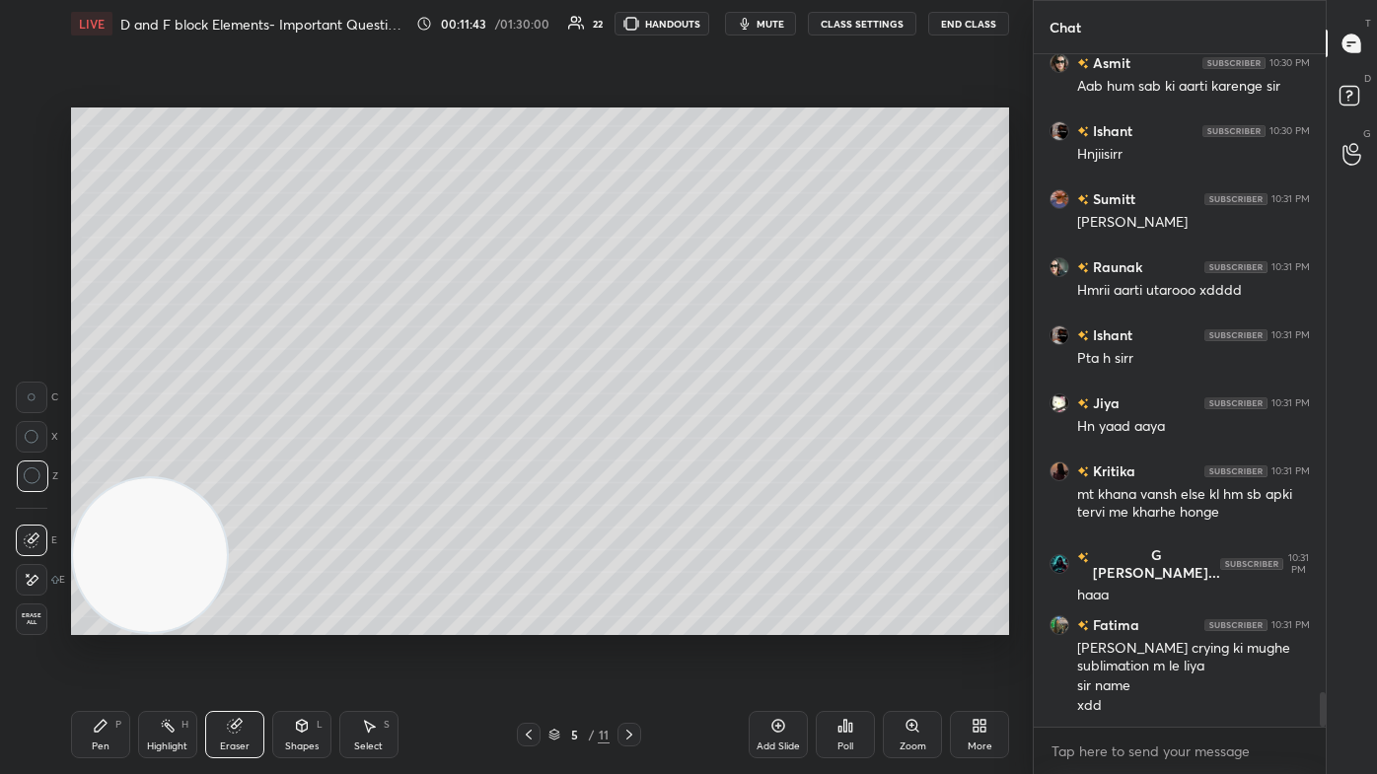
click at [34, 464] on div "Erase all" at bounding box center [32, 620] width 32 height 32
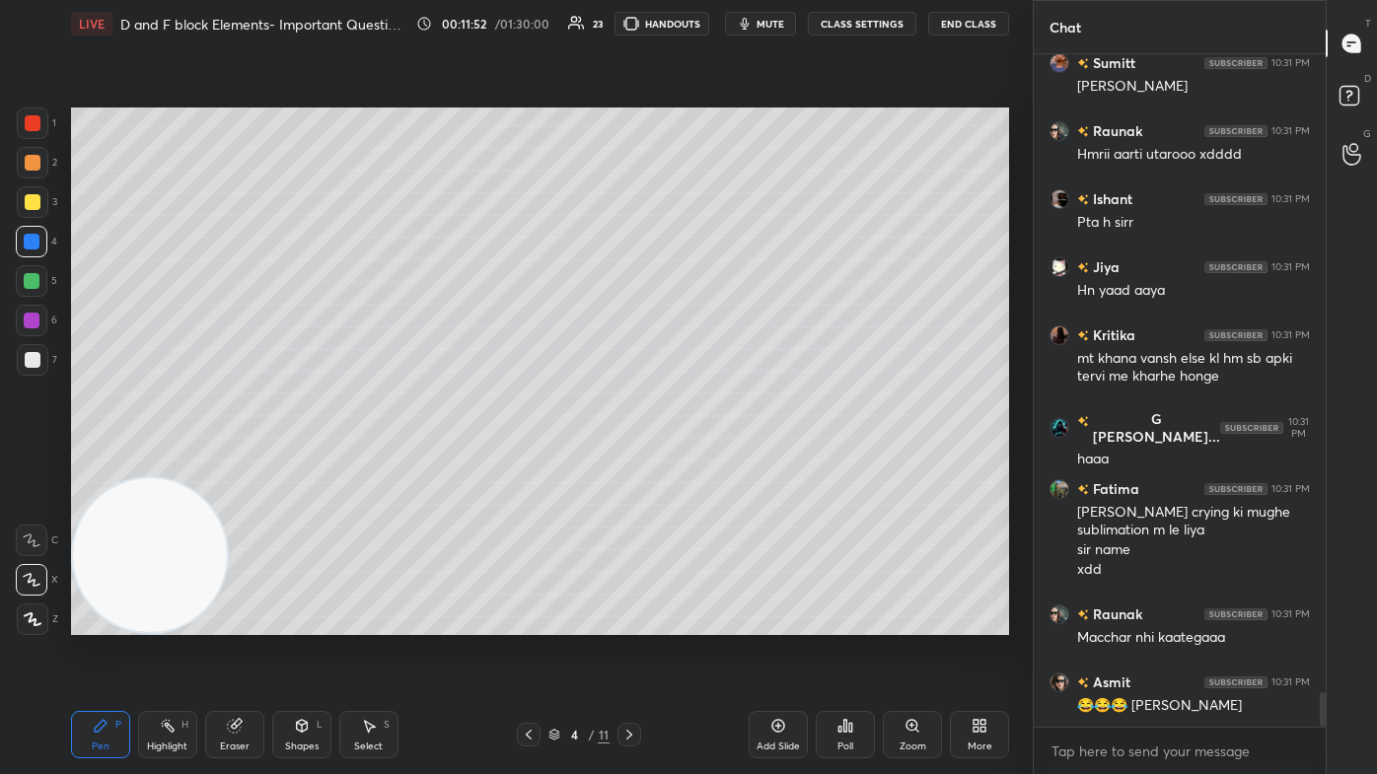
scroll to position [12671, 0]
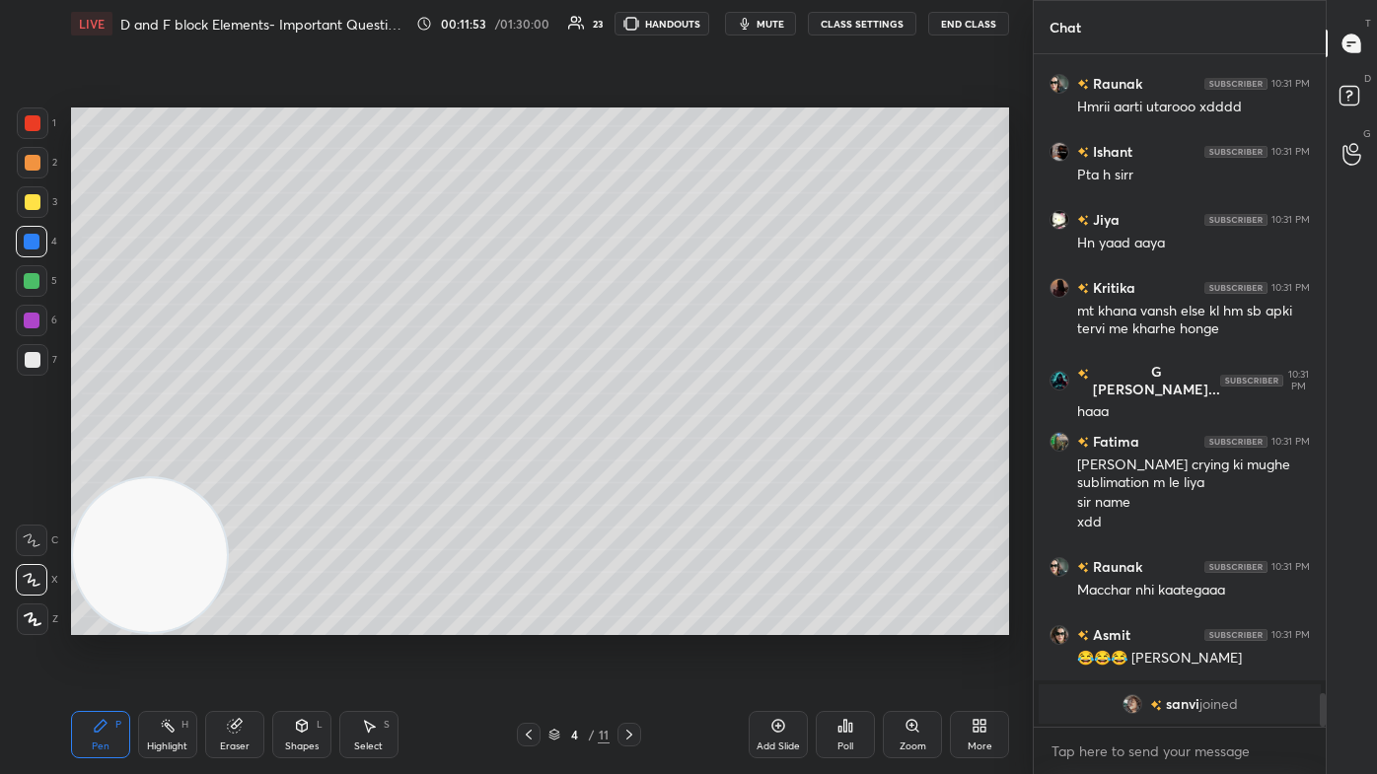
click at [31, 168] on div at bounding box center [33, 163] width 16 height 16
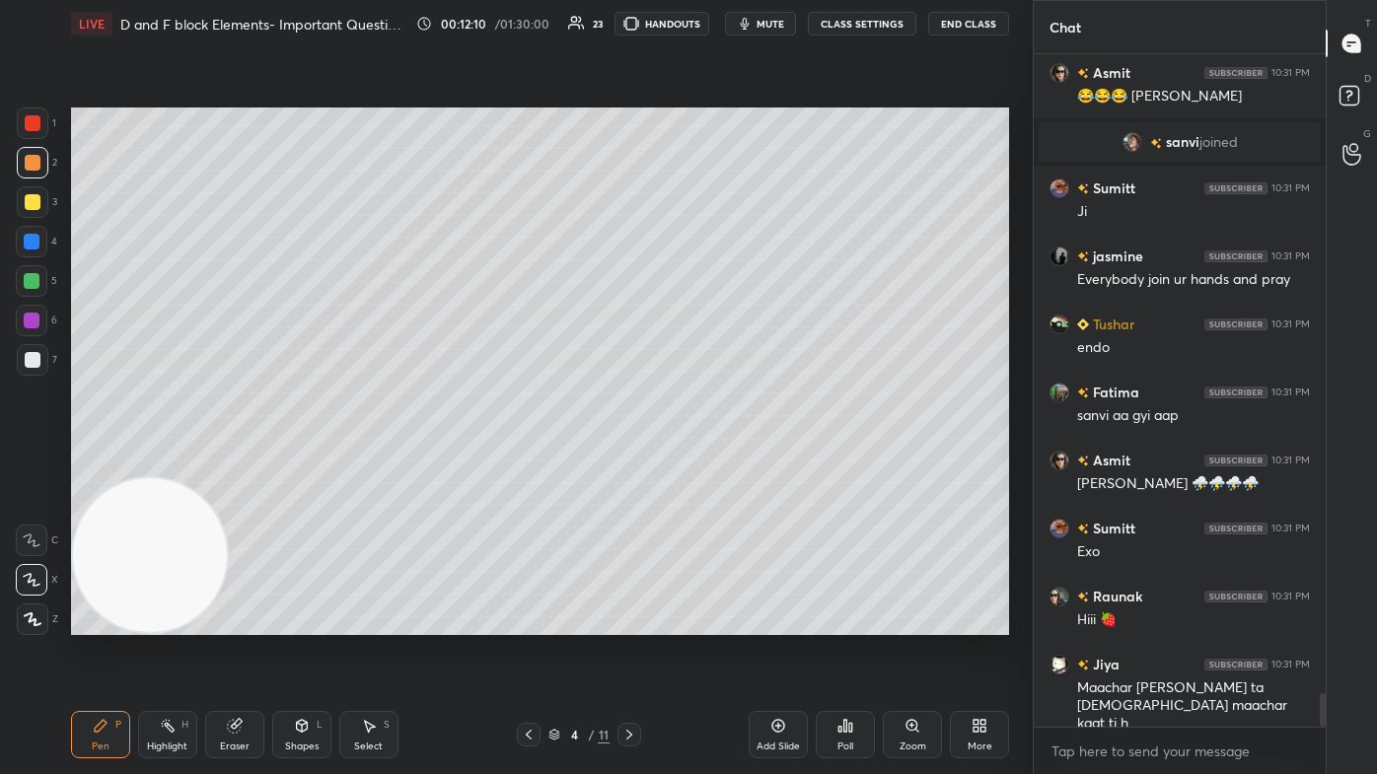
scroll to position [12966, 0]
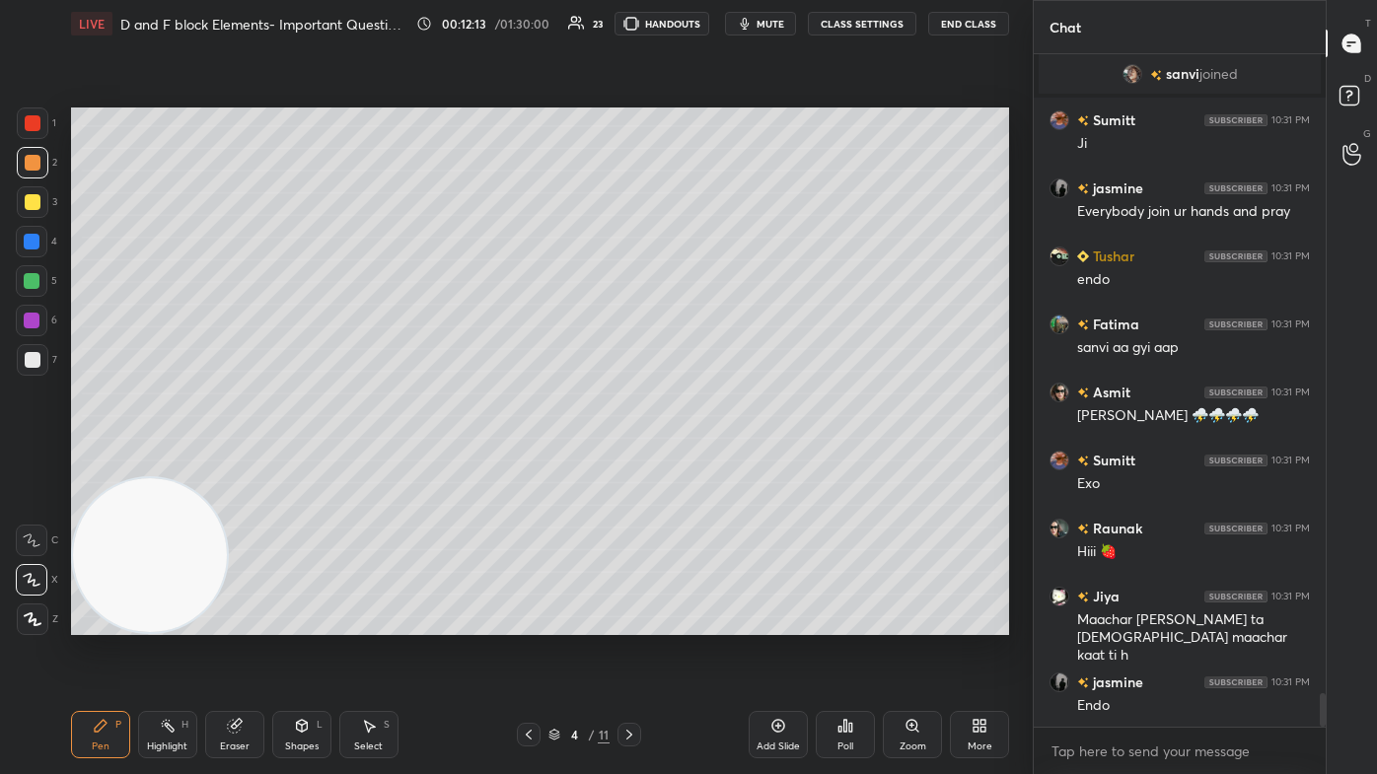
click at [28, 209] on div at bounding box center [33, 202] width 16 height 16
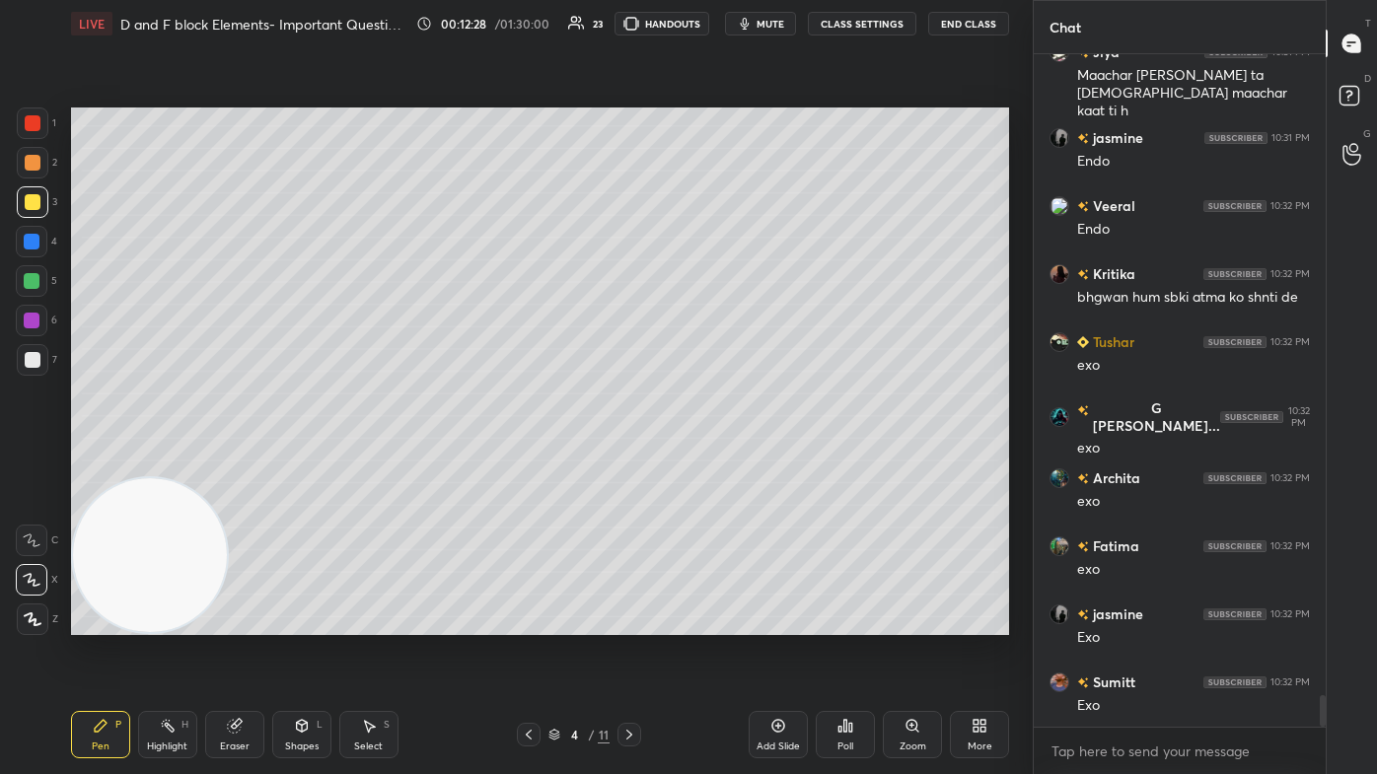
scroll to position [13578, 0]
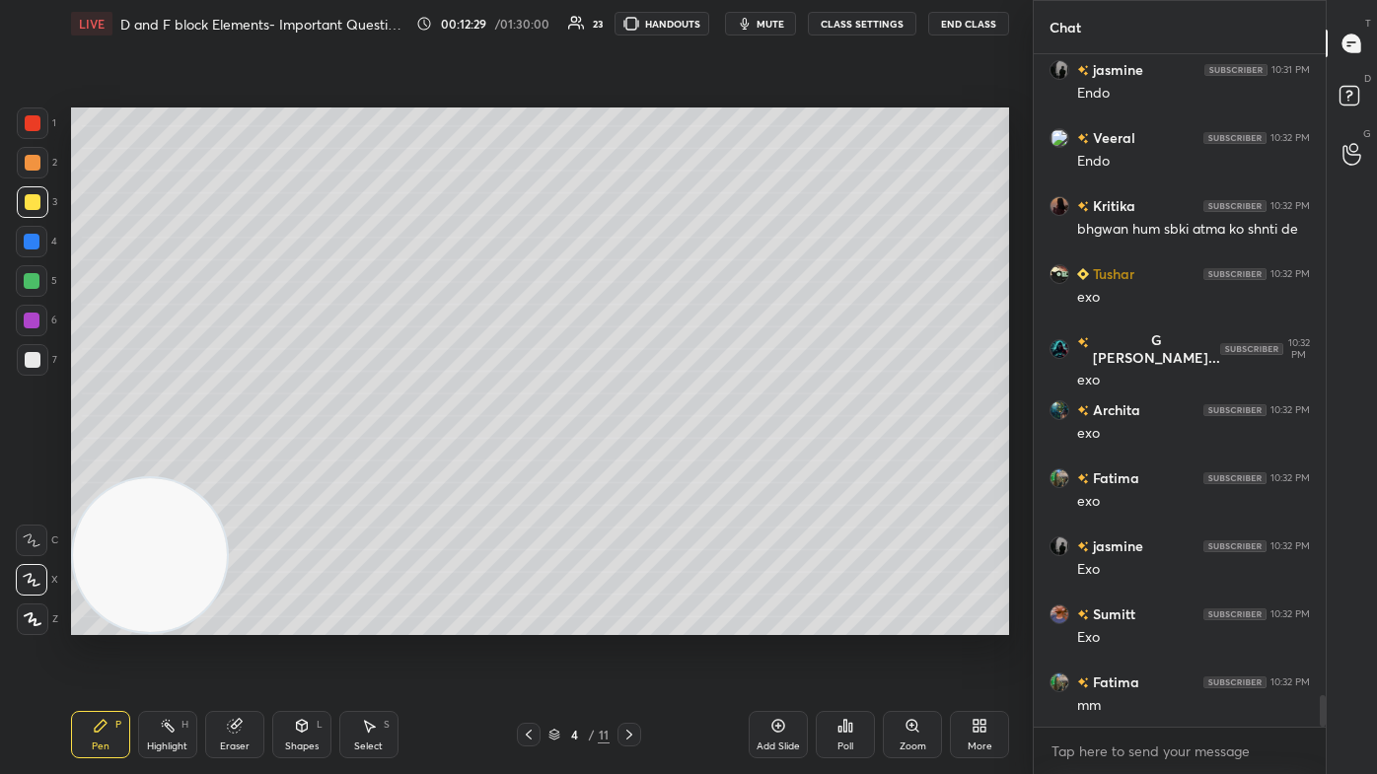
click at [33, 118] on div at bounding box center [33, 123] width 16 height 16
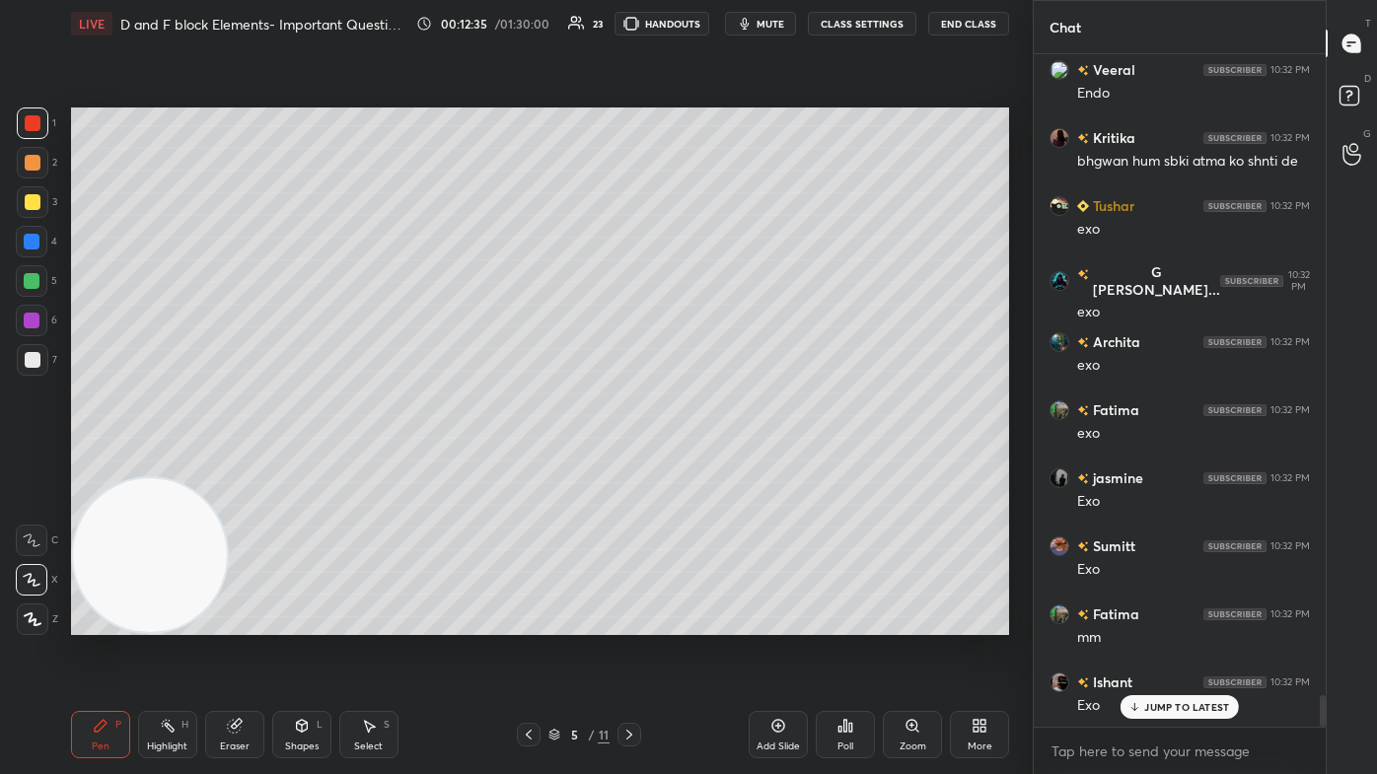
scroll to position [13714, 0]
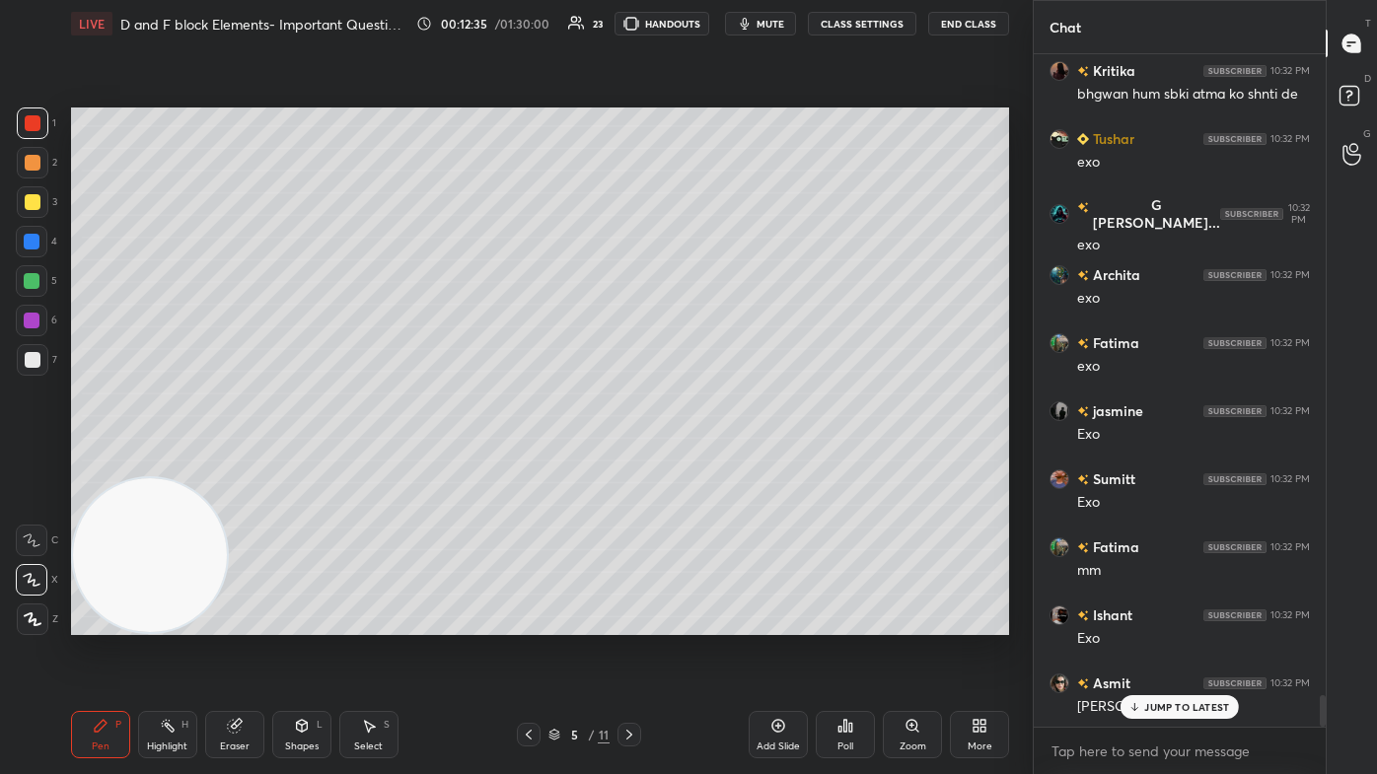
click at [38, 201] on div at bounding box center [33, 202] width 32 height 32
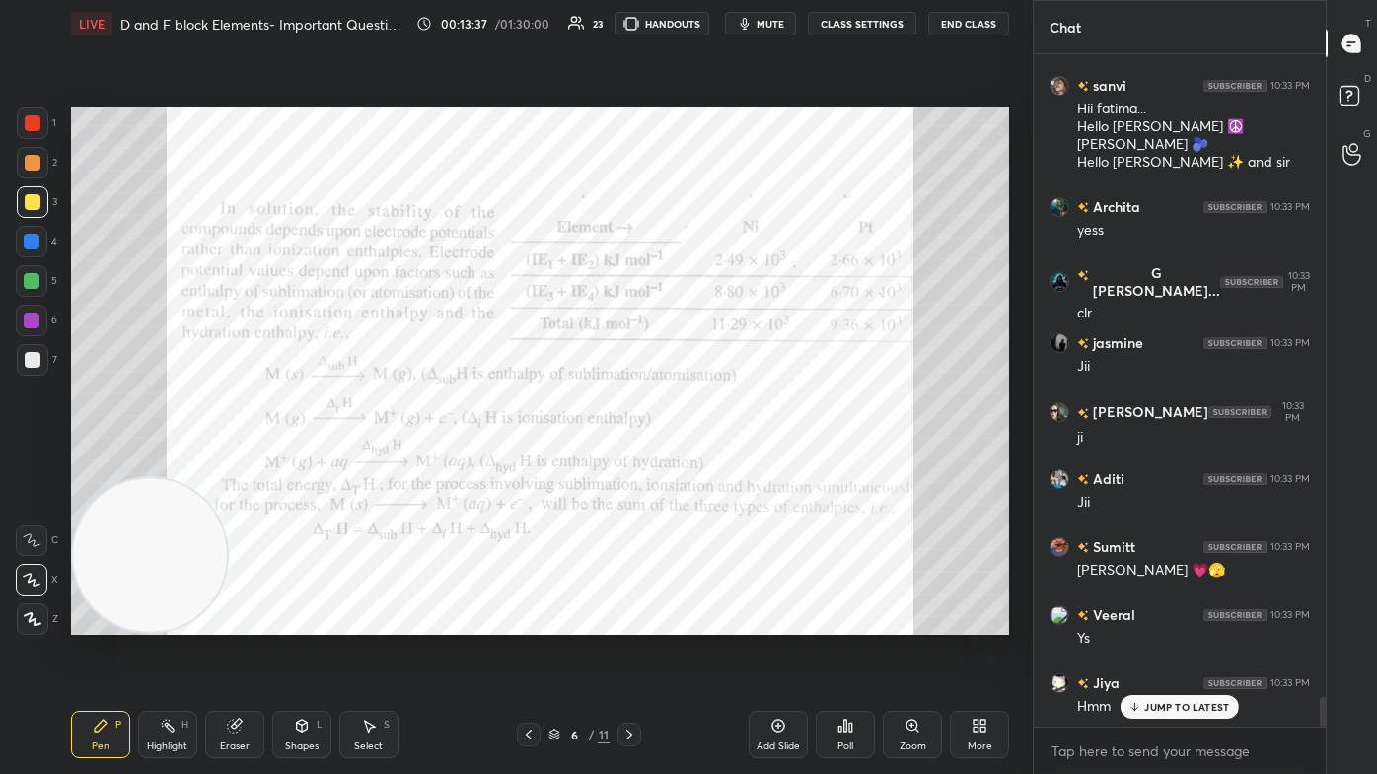
scroll to position [14555, 0]
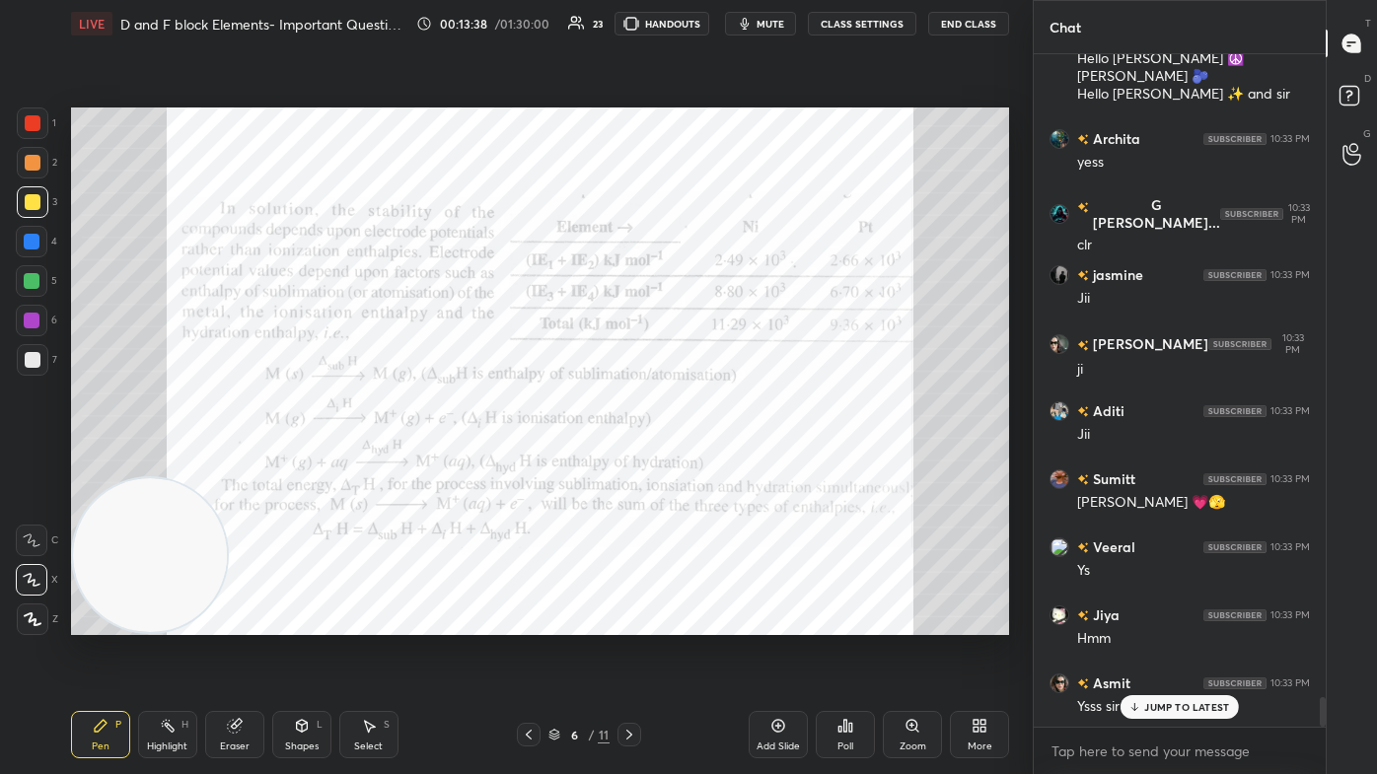
click at [32, 127] on div at bounding box center [33, 123] width 16 height 16
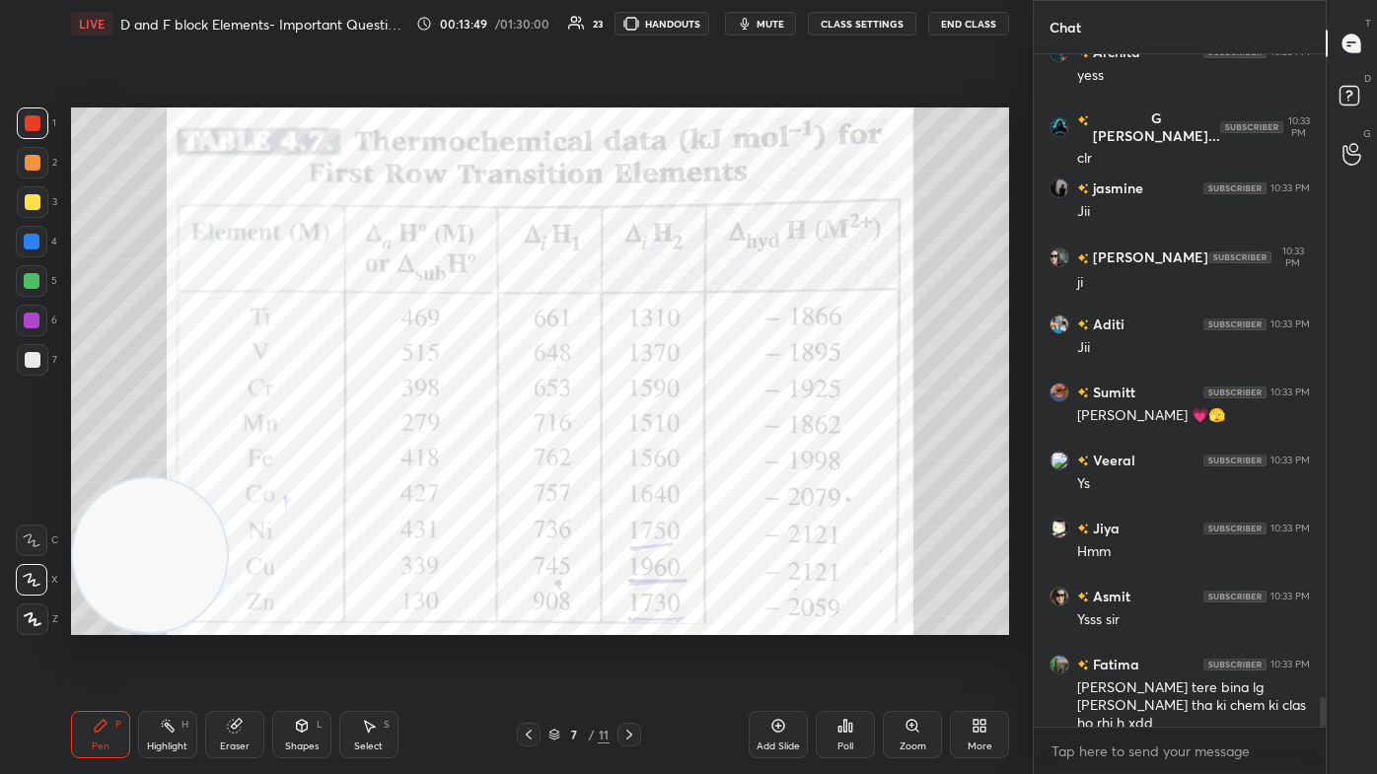
click at [32, 244] on div at bounding box center [32, 242] width 16 height 16
click at [24, 464] on div "1 2 3 4 5 6 7 C X Z C X Z E E Erase all H H LIVE D and F block Elements- Import…" at bounding box center [508, 387] width 1017 height 774
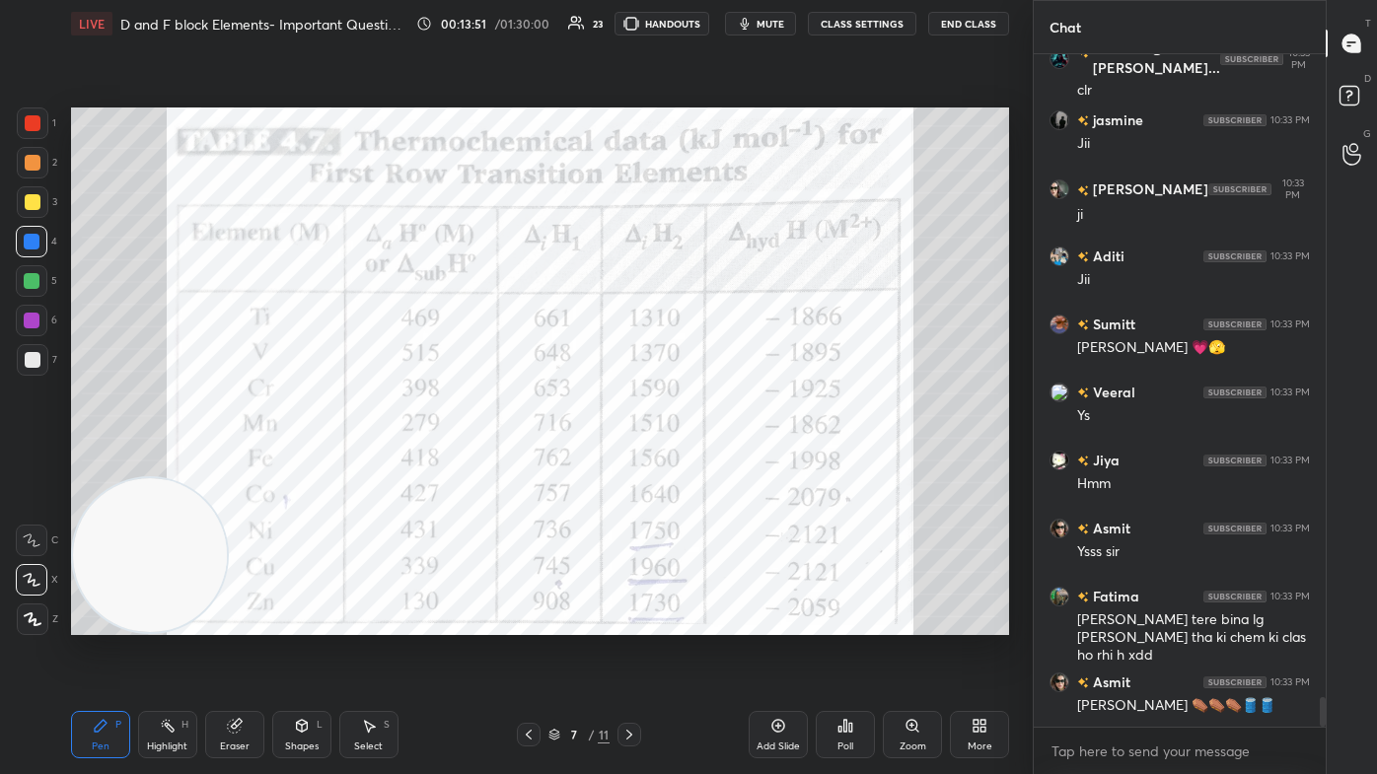
click at [29, 464] on icon at bounding box center [33, 619] width 18 height 14
click at [29, 123] on div at bounding box center [33, 123] width 16 height 16
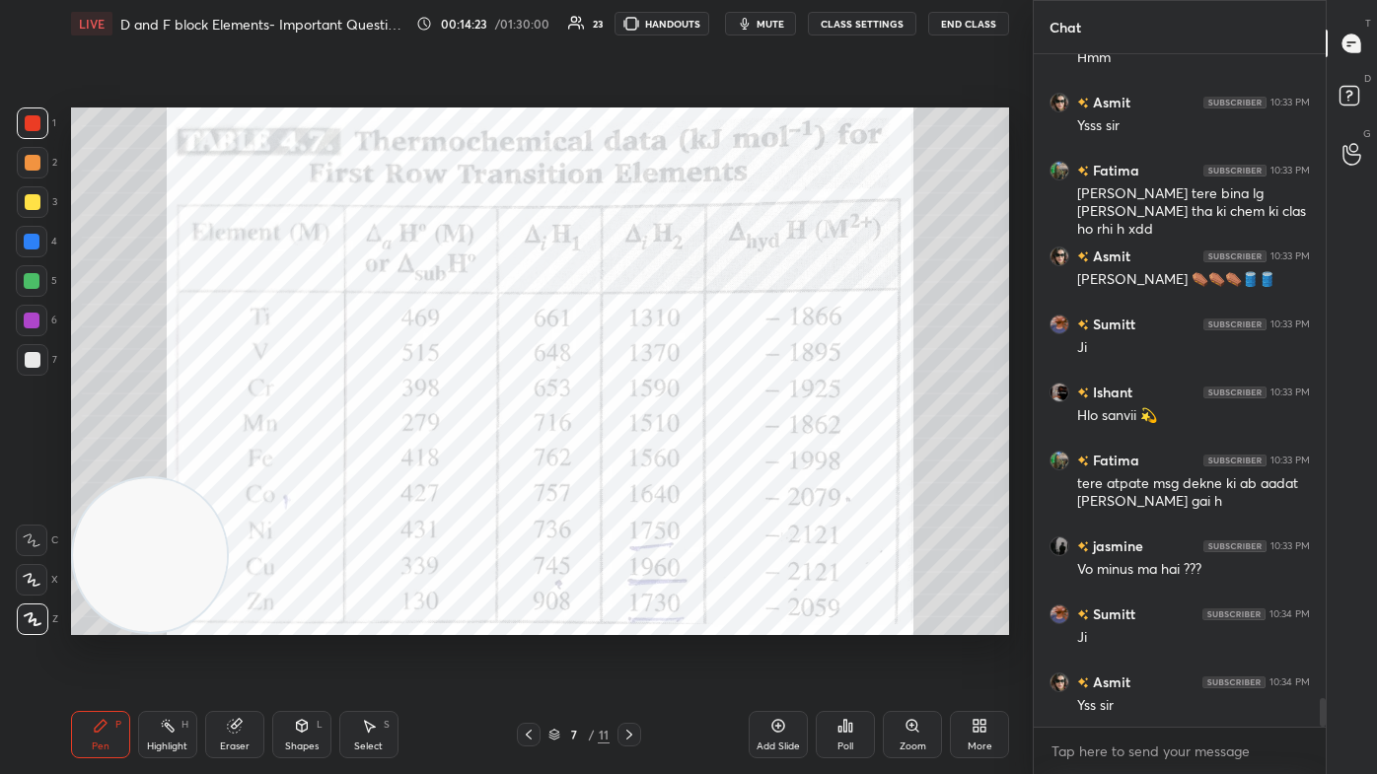
scroll to position [15272, 0]
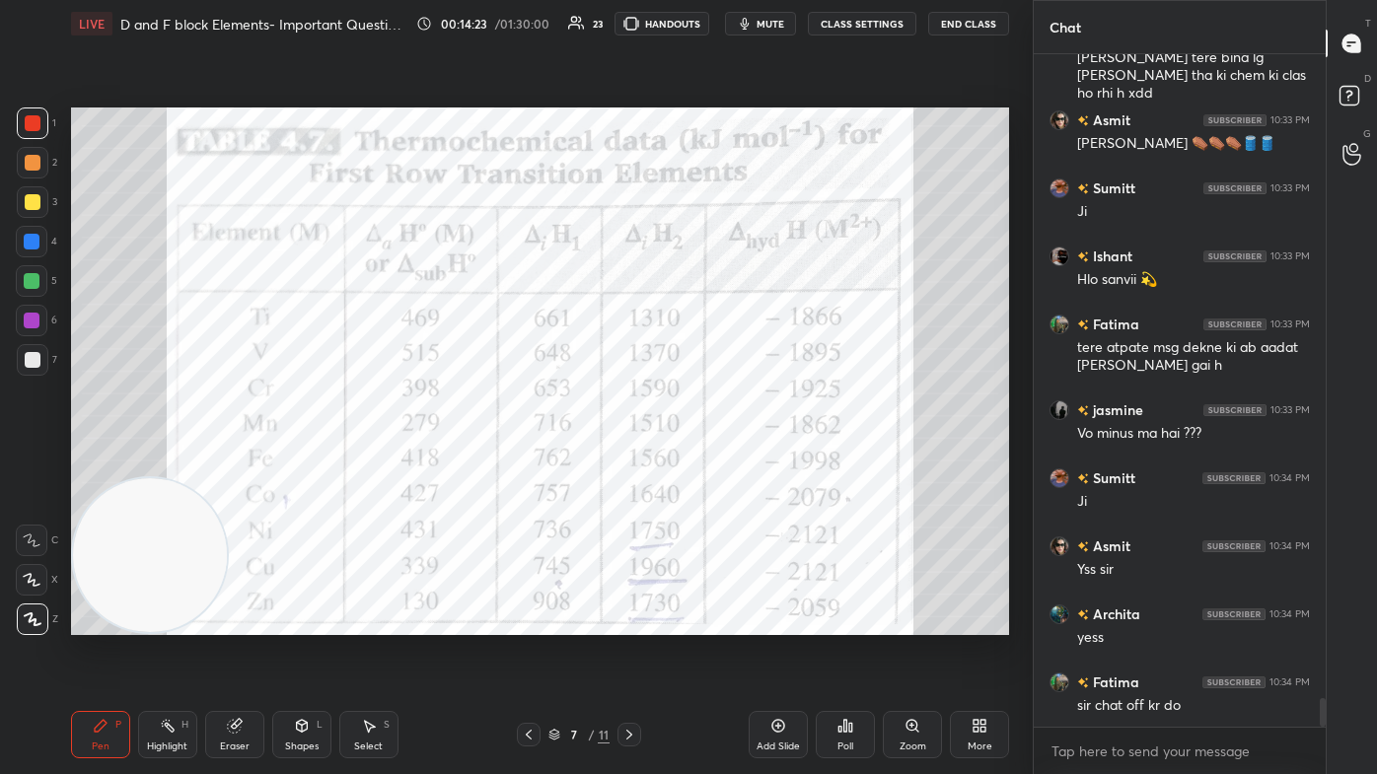
click at [246, 464] on div "Eraser" at bounding box center [234, 734] width 59 height 47
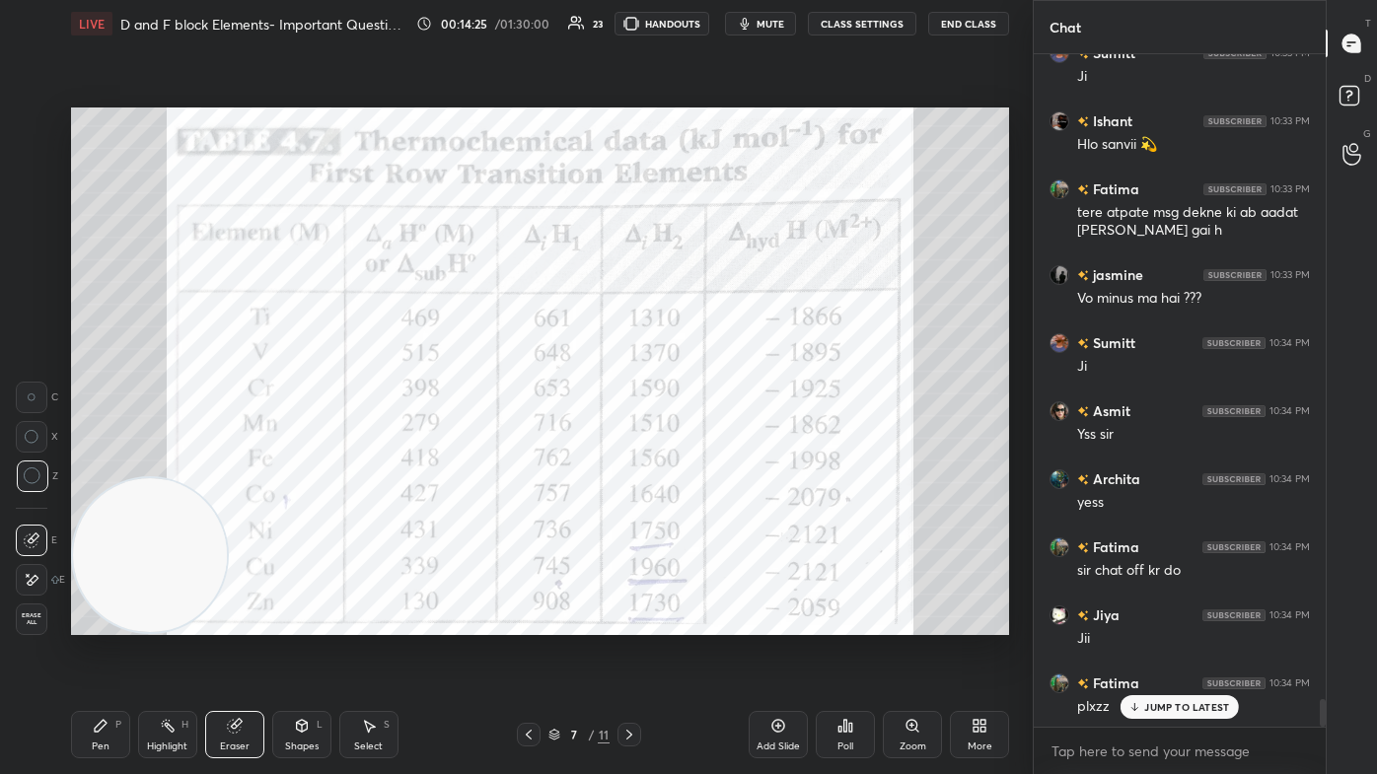
scroll to position [15475, 0]
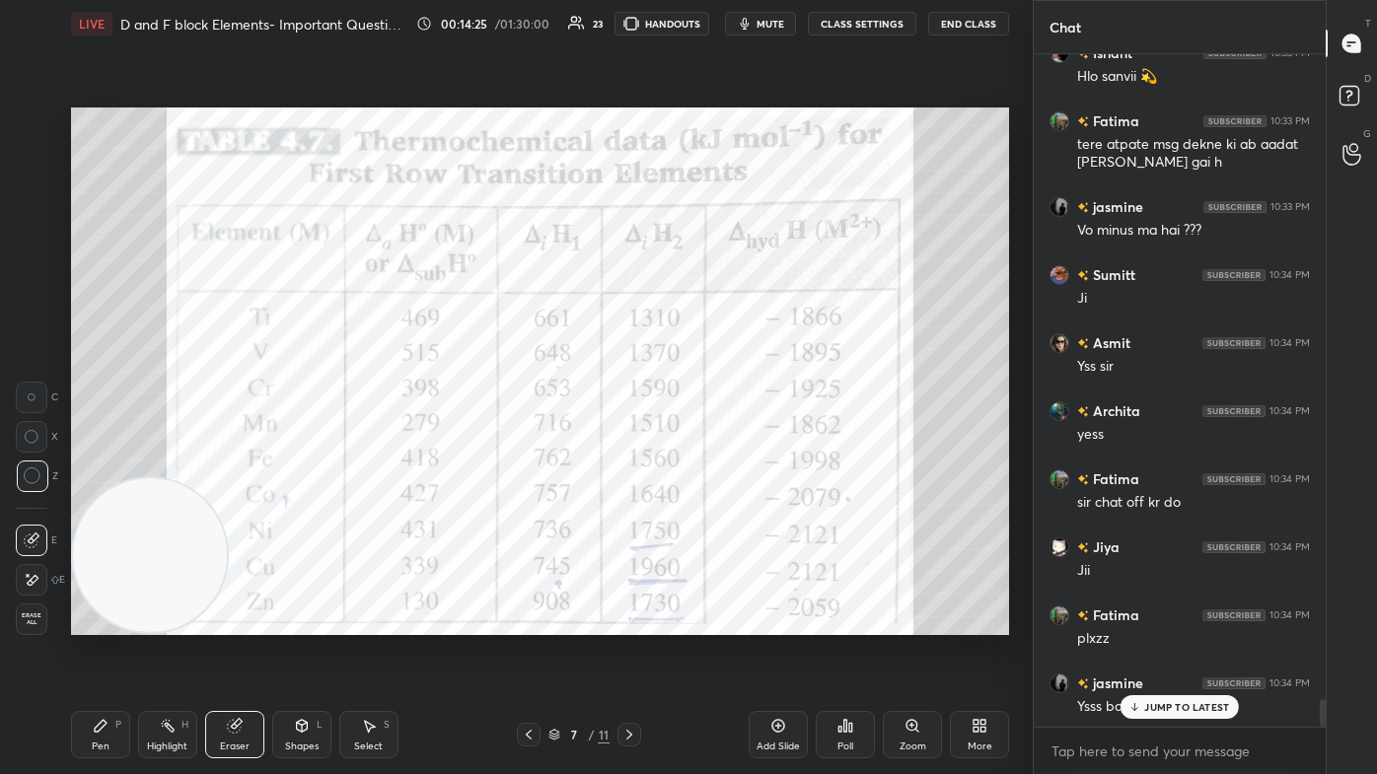
click at [114, 464] on div "Pen P" at bounding box center [100, 734] width 59 height 47
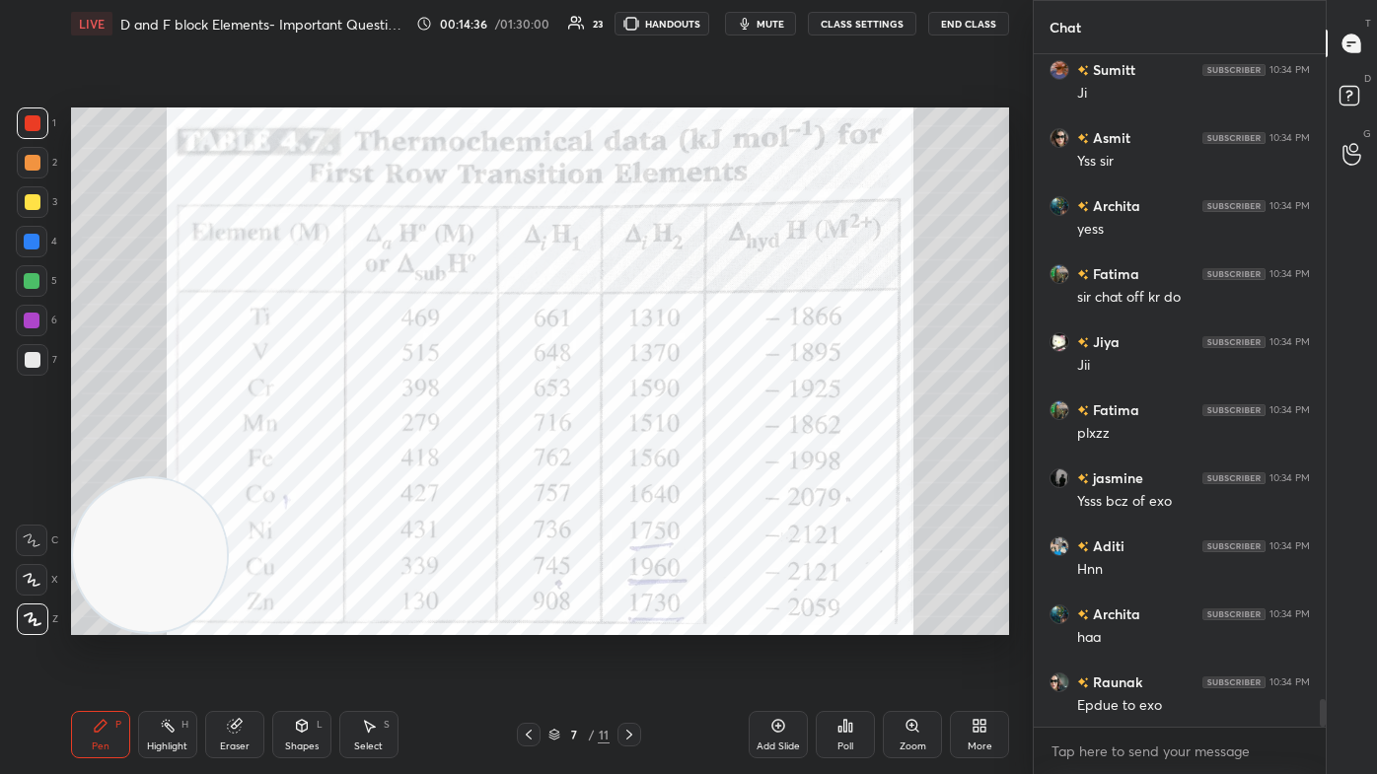
scroll to position [15748, 0]
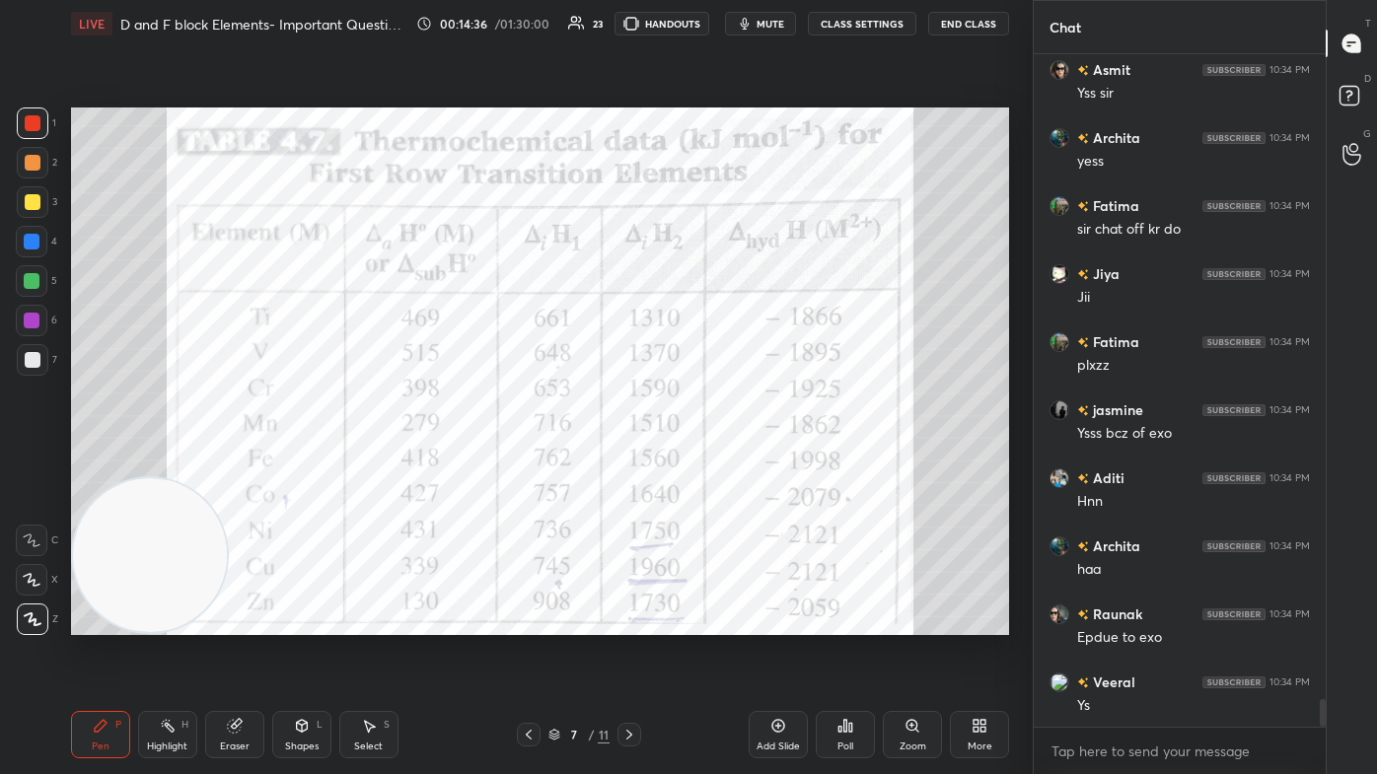
click at [225, 464] on div "Eraser" at bounding box center [235, 747] width 30 height 10
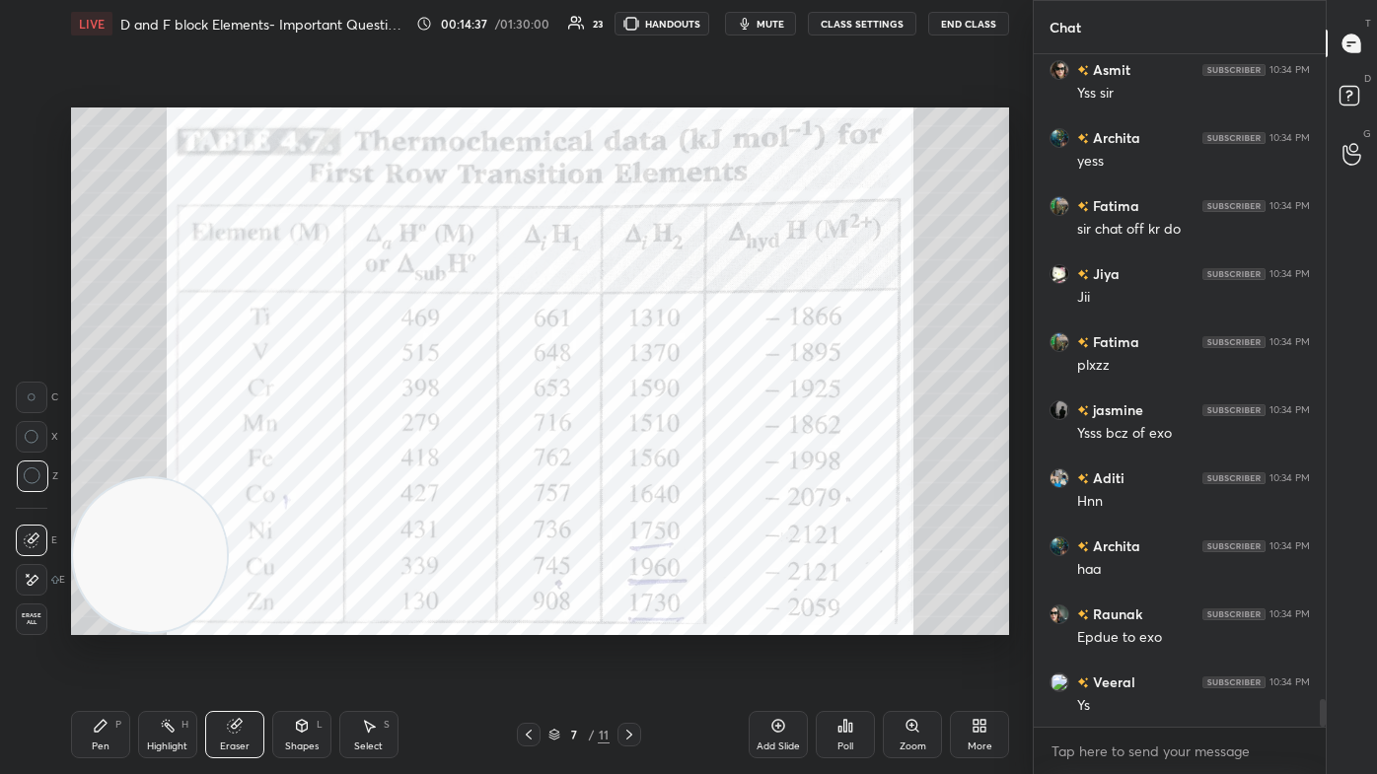
scroll to position [15816, 0]
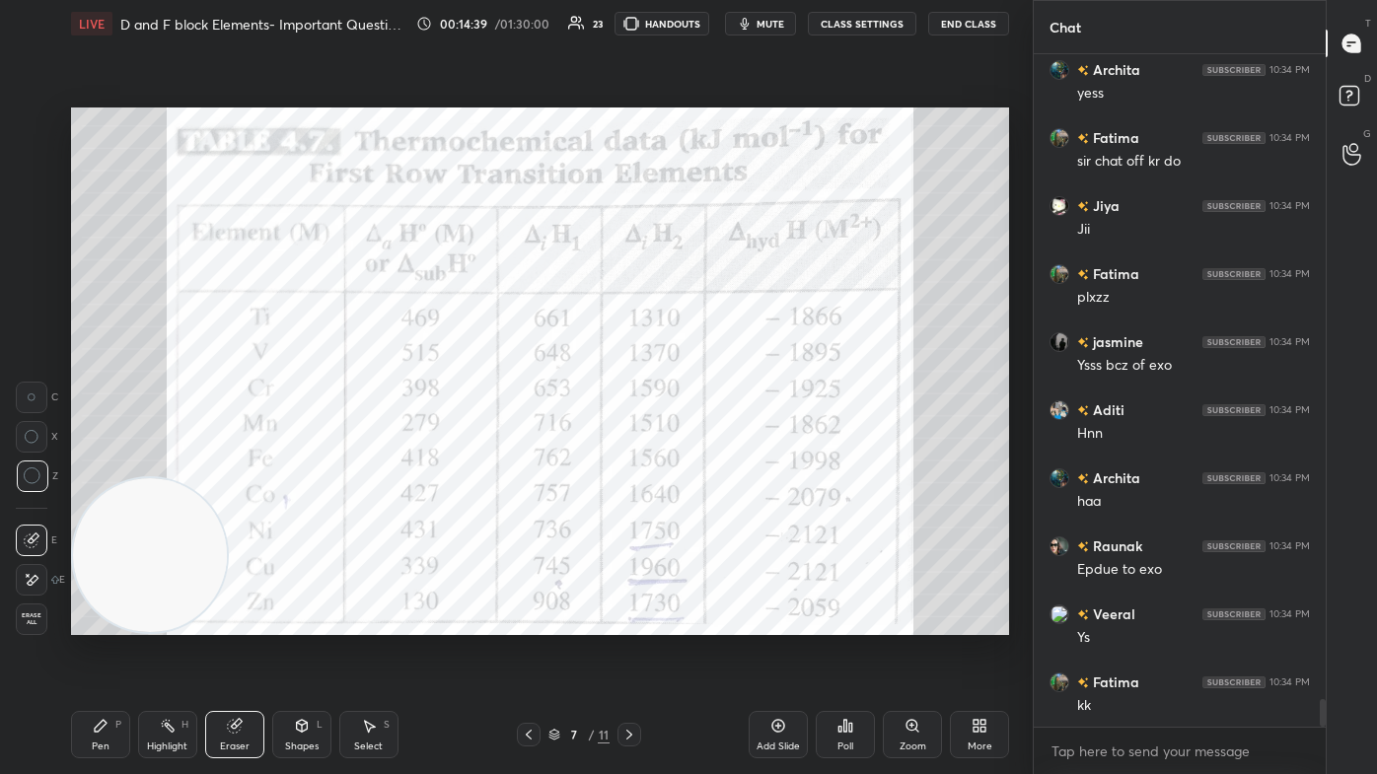
click at [103, 464] on icon at bounding box center [101, 726] width 16 height 16
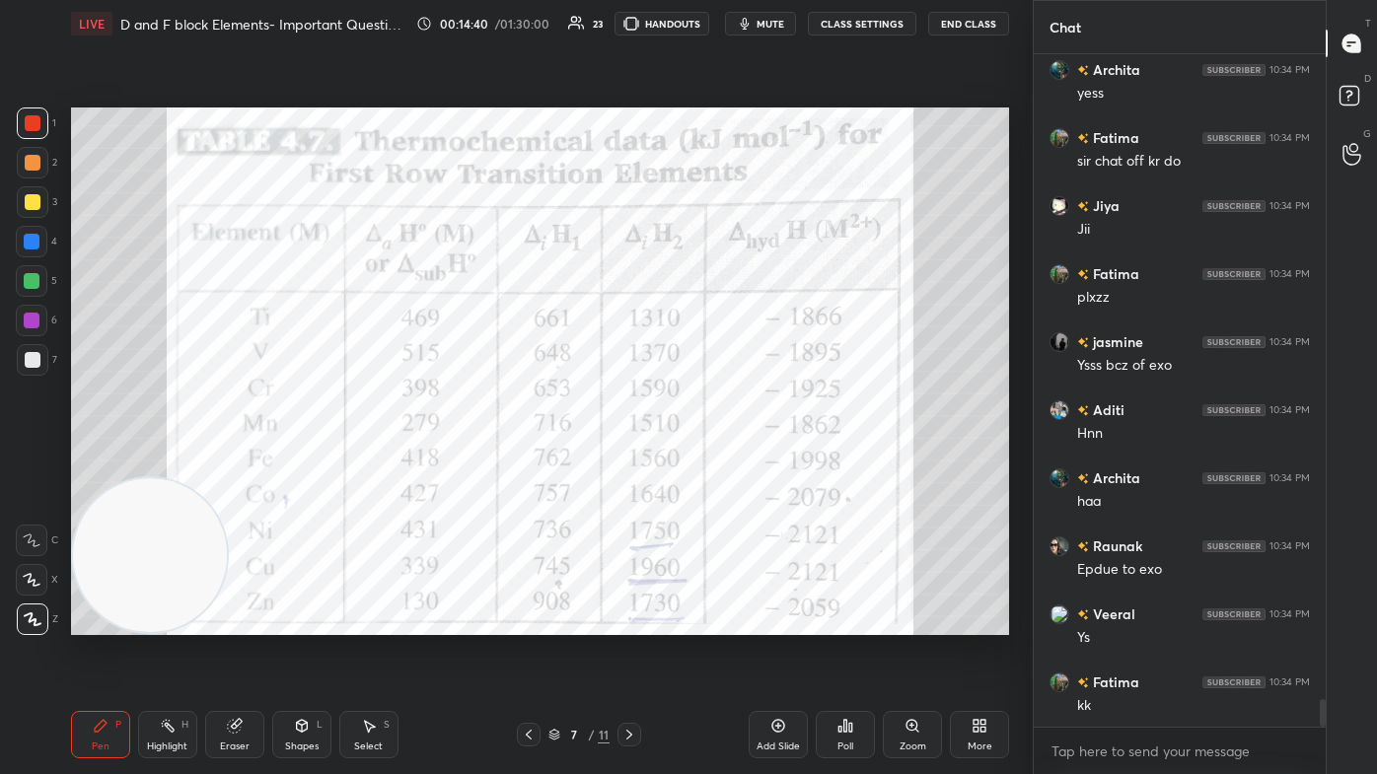
drag, startPoint x: 27, startPoint y: 244, endPoint x: 63, endPoint y: 254, distance: 38.1
click at [26, 245] on div at bounding box center [32, 242] width 16 height 16
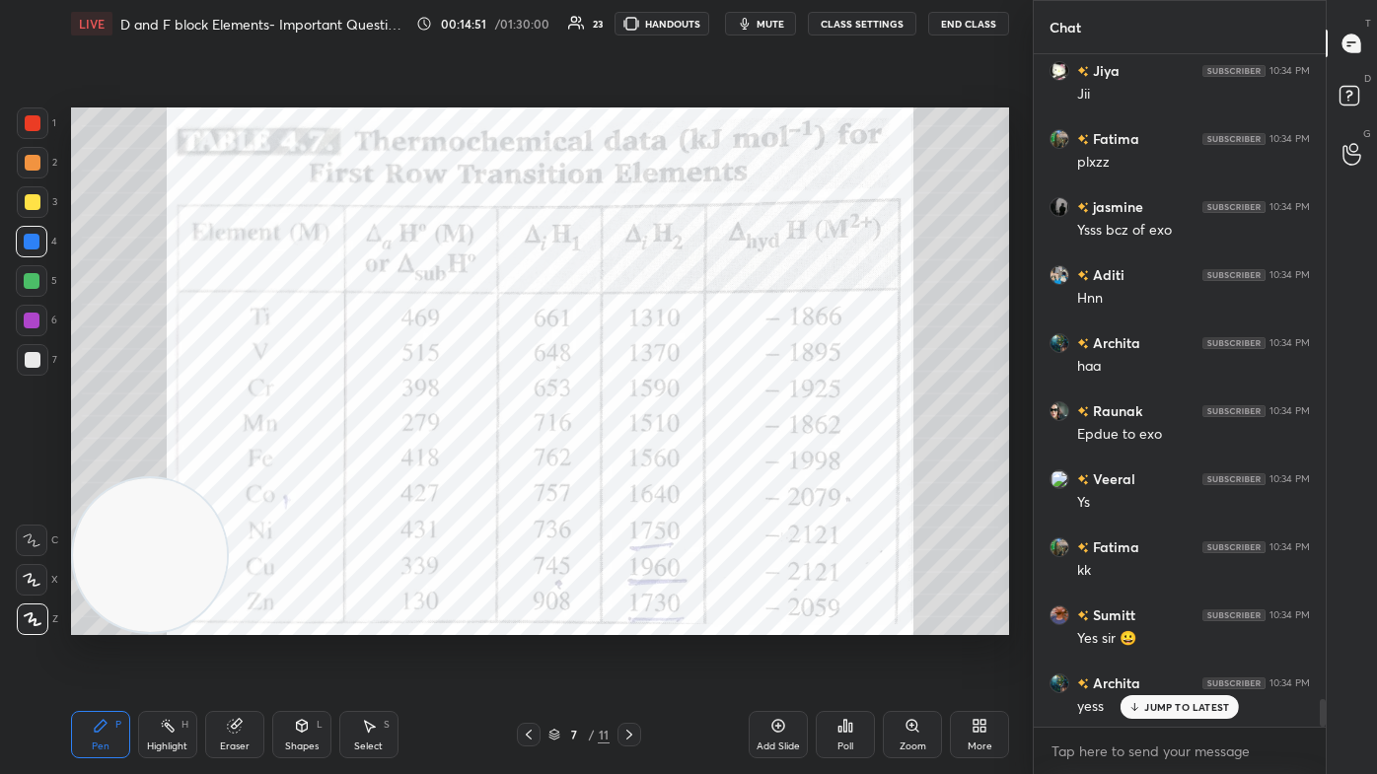
scroll to position [16020, 0]
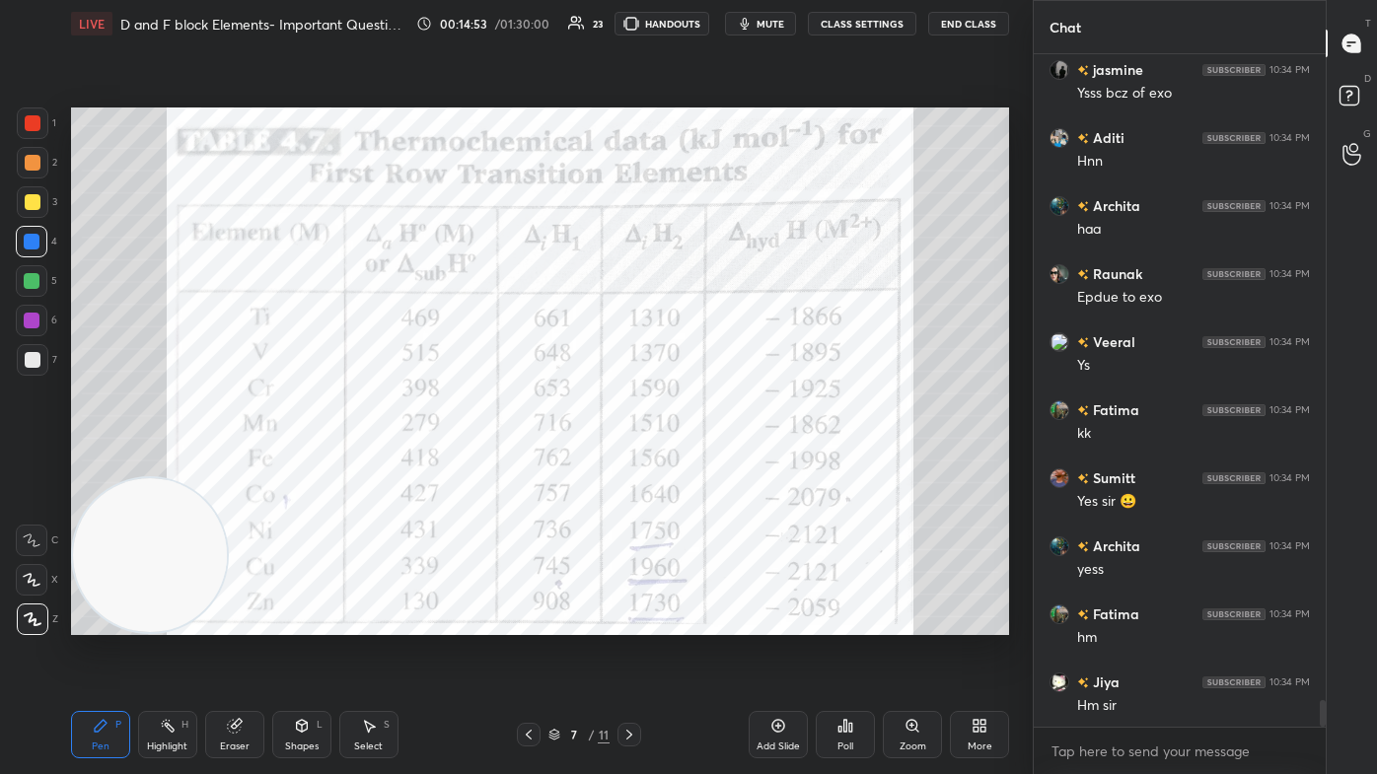
click at [32, 205] on div at bounding box center [33, 202] width 16 height 16
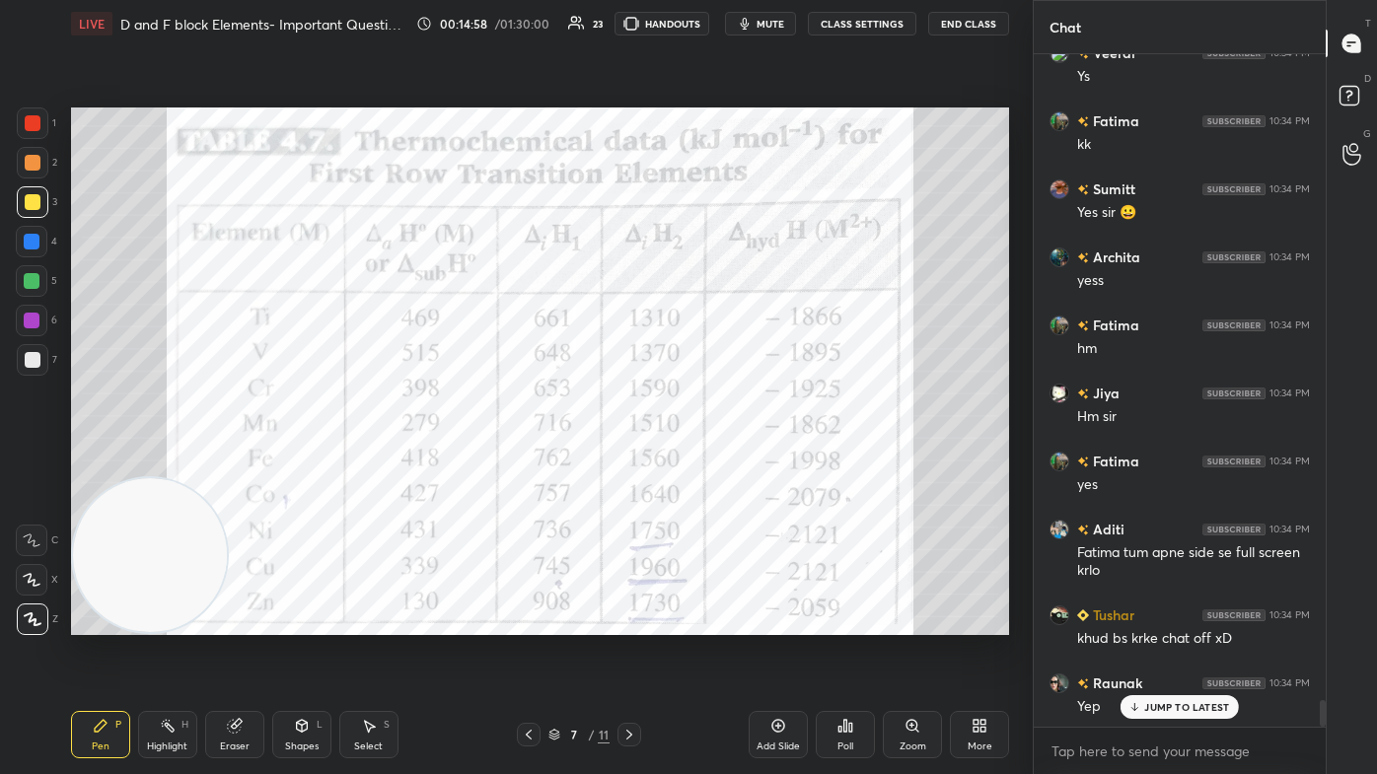
scroll to position [16446, 0]
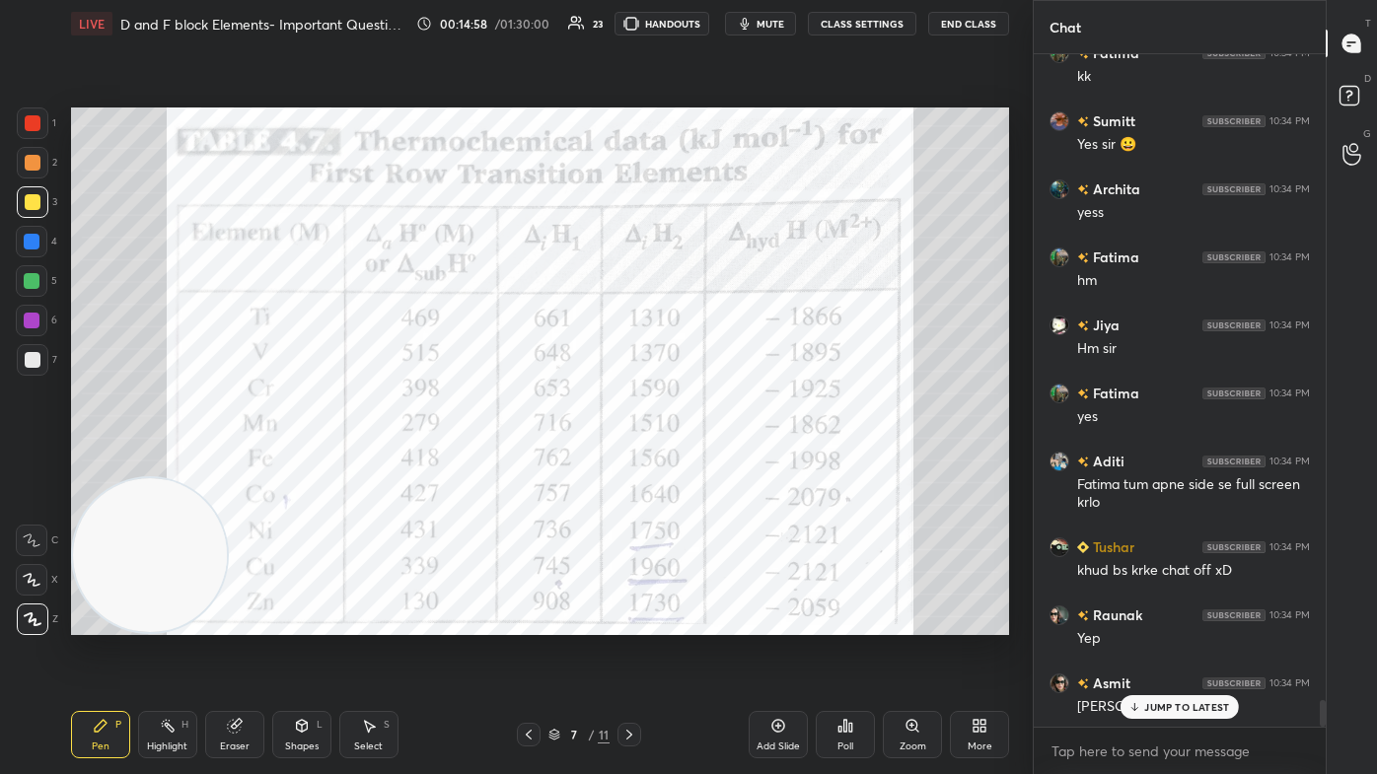
click at [707, 33] on button "CLASS SETTINGS" at bounding box center [862, 24] width 108 height 24
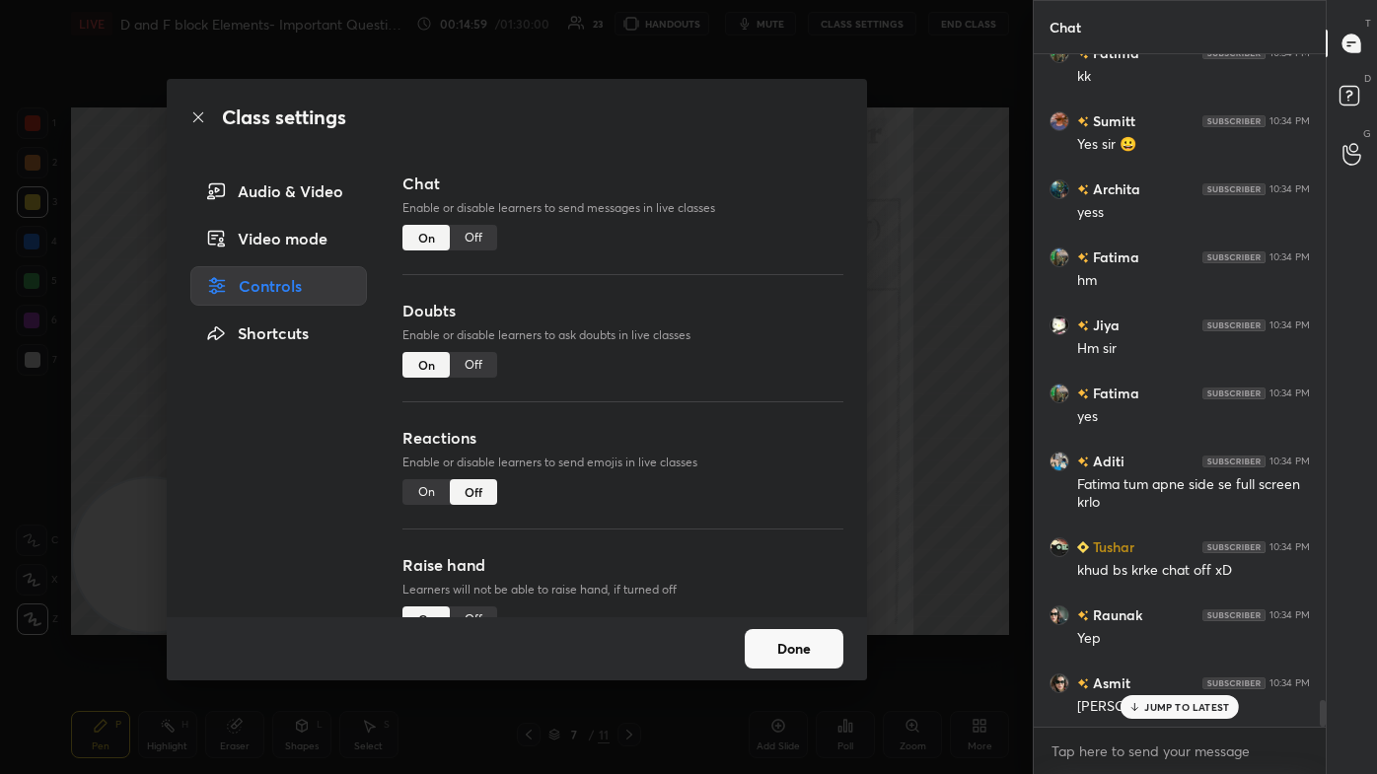
click at [707, 115] on div "Class settings Audio & Video Video mode Controls Shortcuts Chat Enable or disab…" at bounding box center [516, 387] width 1033 height 774
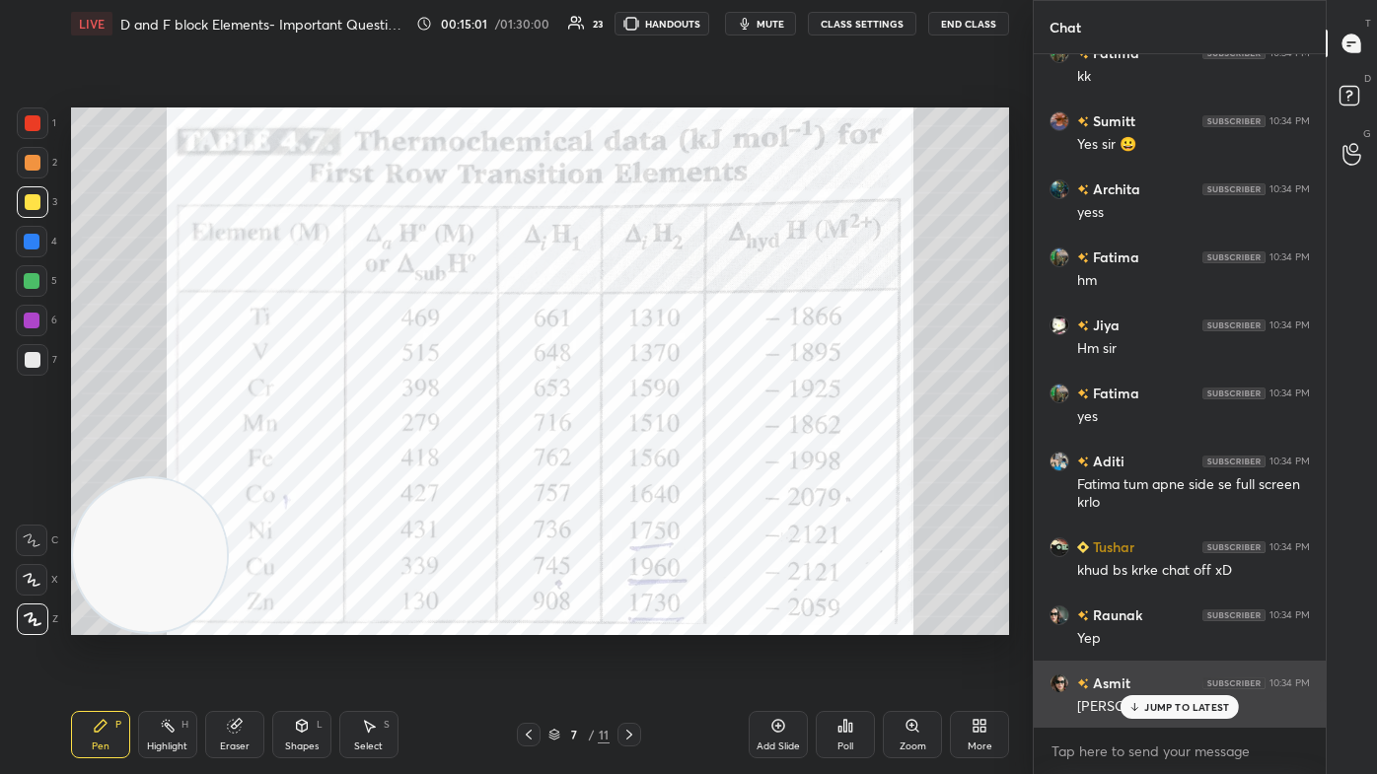
click at [707, 464] on p "JUMP TO LATEST" at bounding box center [1186, 707] width 85 height 12
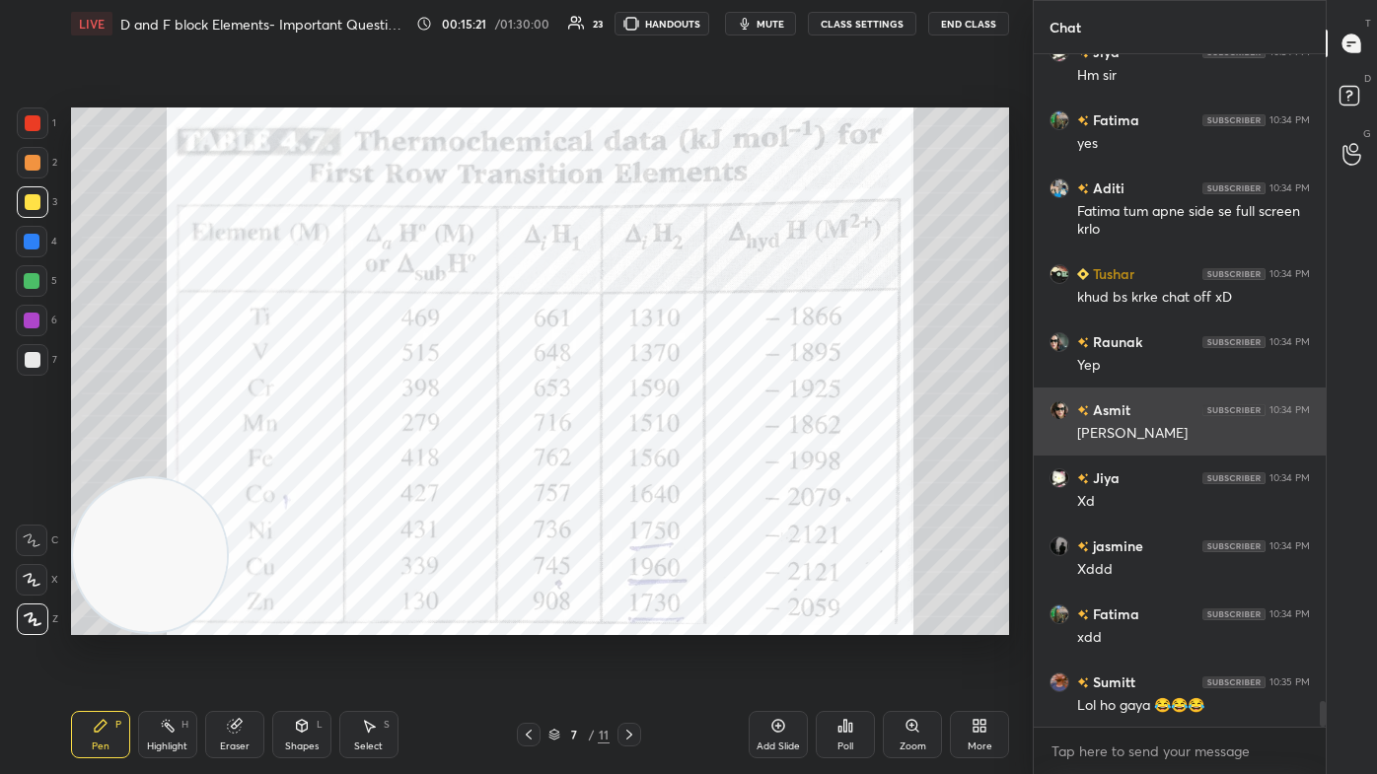
scroll to position [16787, 0]
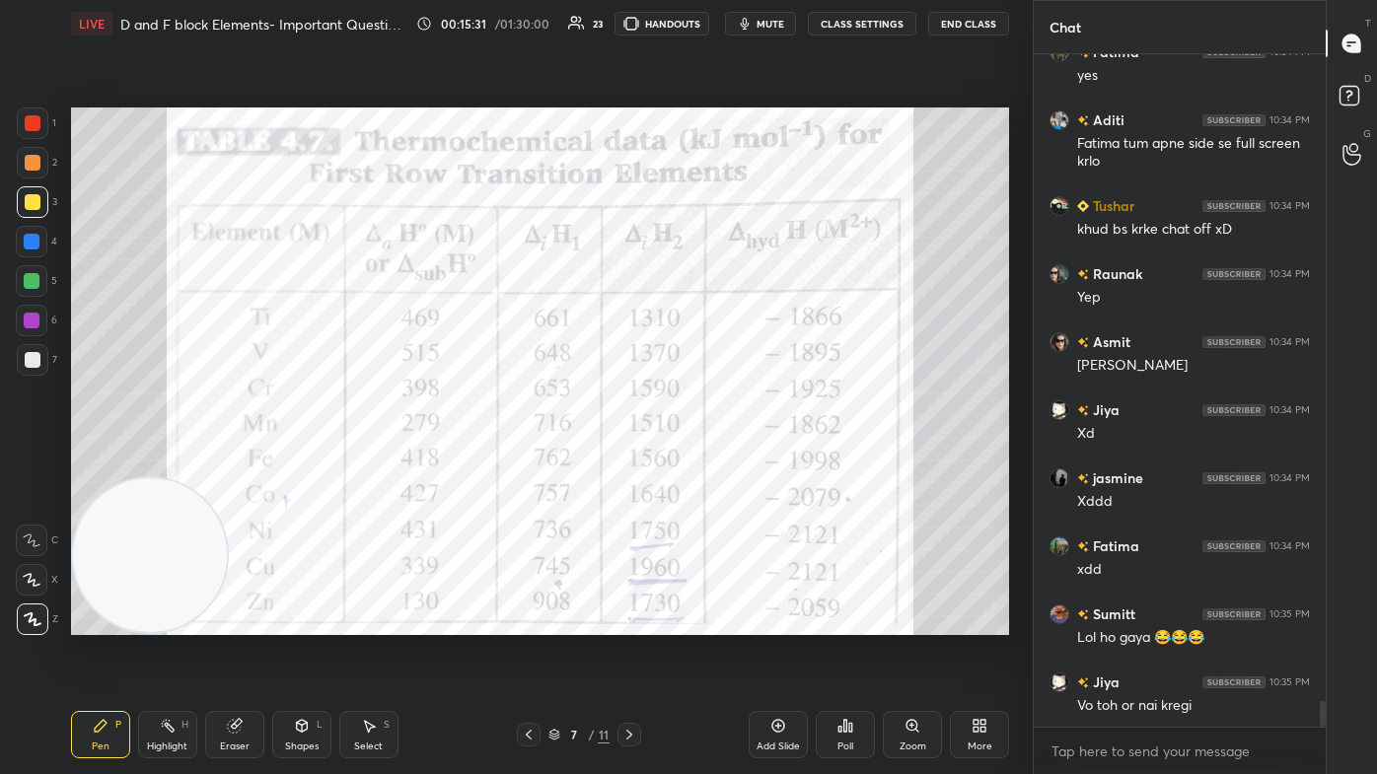
click at [707, 29] on button "CLASS SETTINGS" at bounding box center [862, 24] width 108 height 24
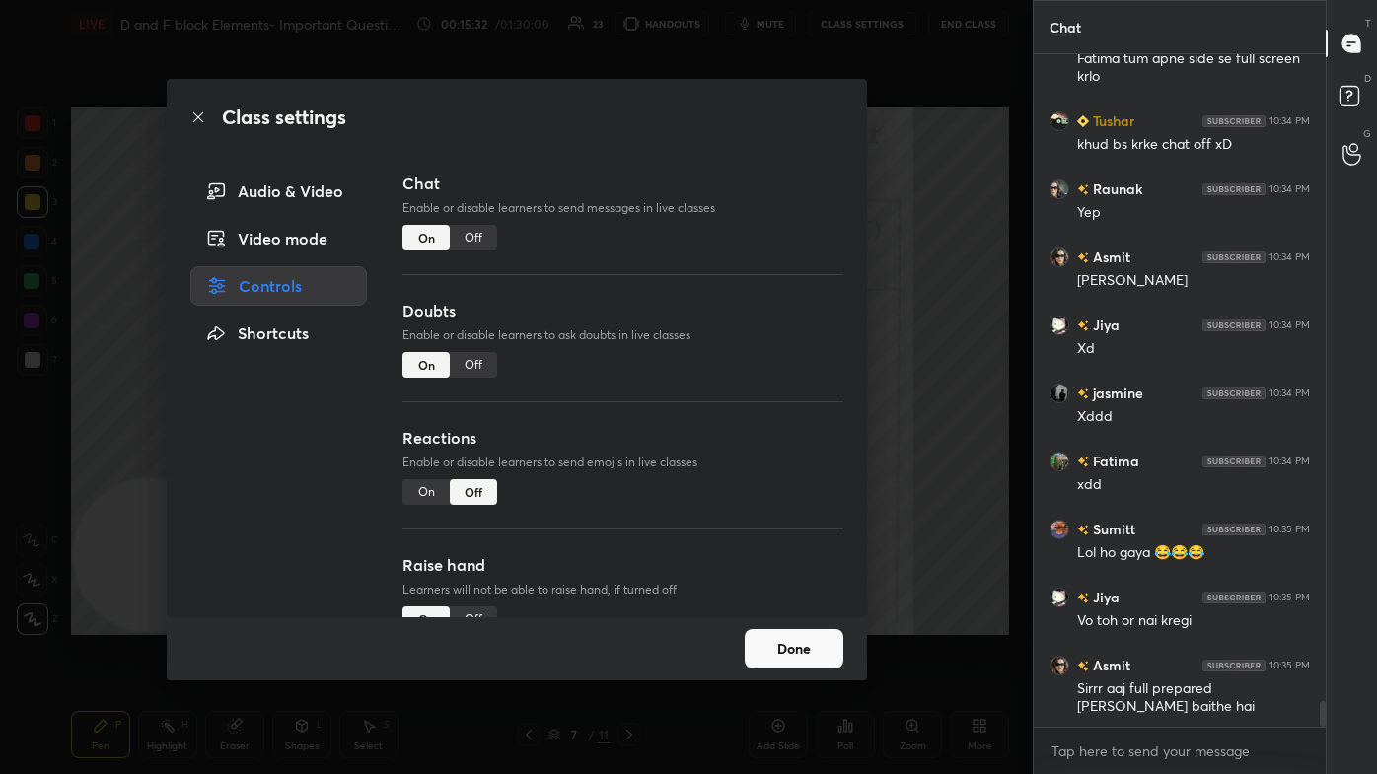
click at [478, 237] on div "Off" at bounding box center [473, 238] width 47 height 26
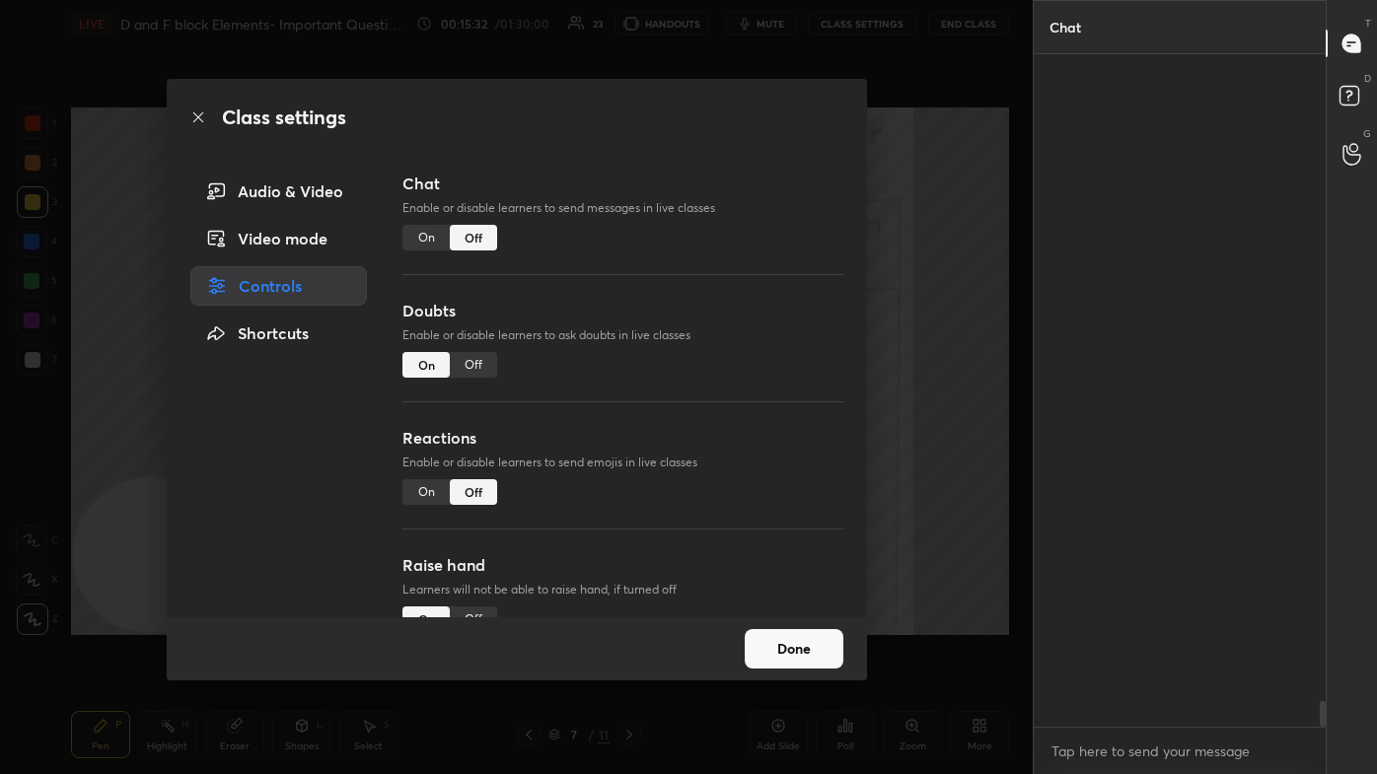
scroll to position [627, 286]
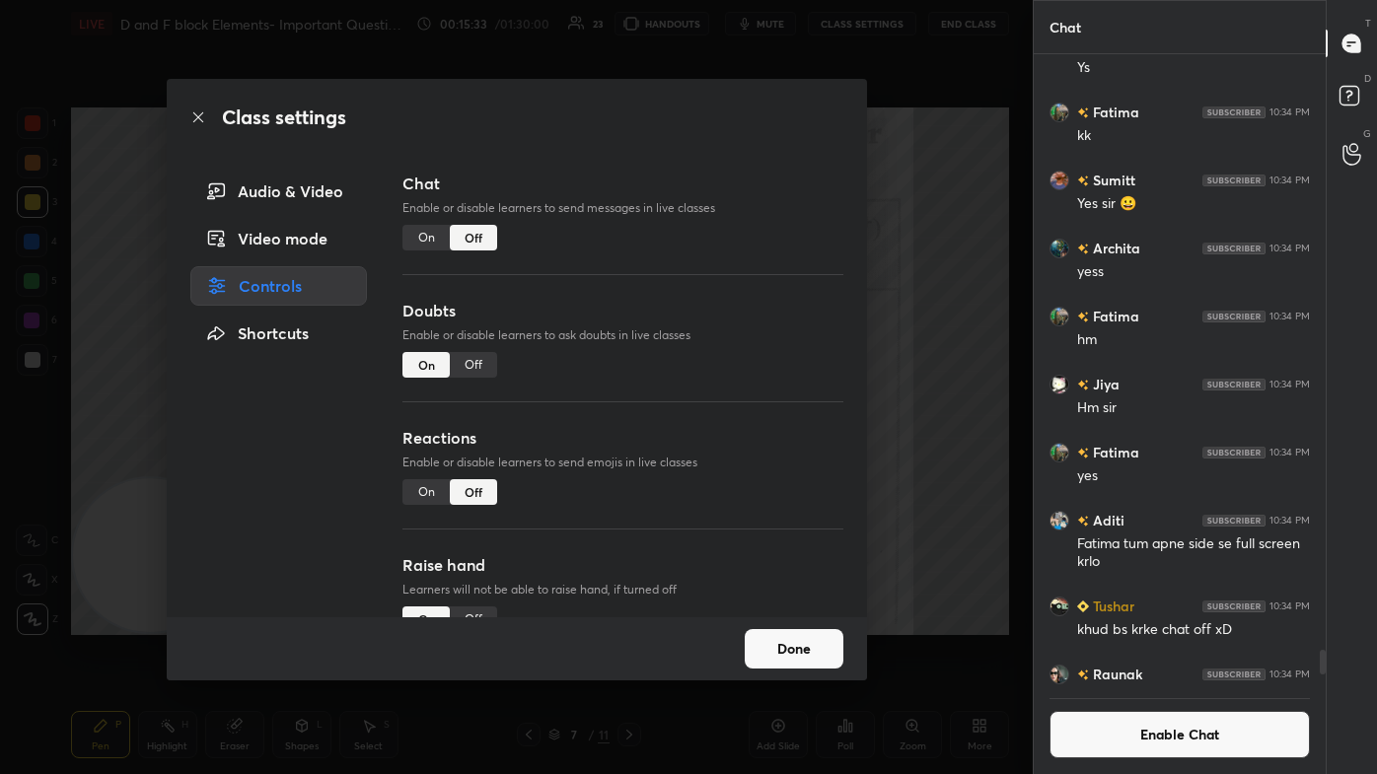
click at [707, 315] on div "Class settings Audio & Video Video mode Controls Shortcuts Chat Enable or disab…" at bounding box center [516, 387] width 1033 height 774
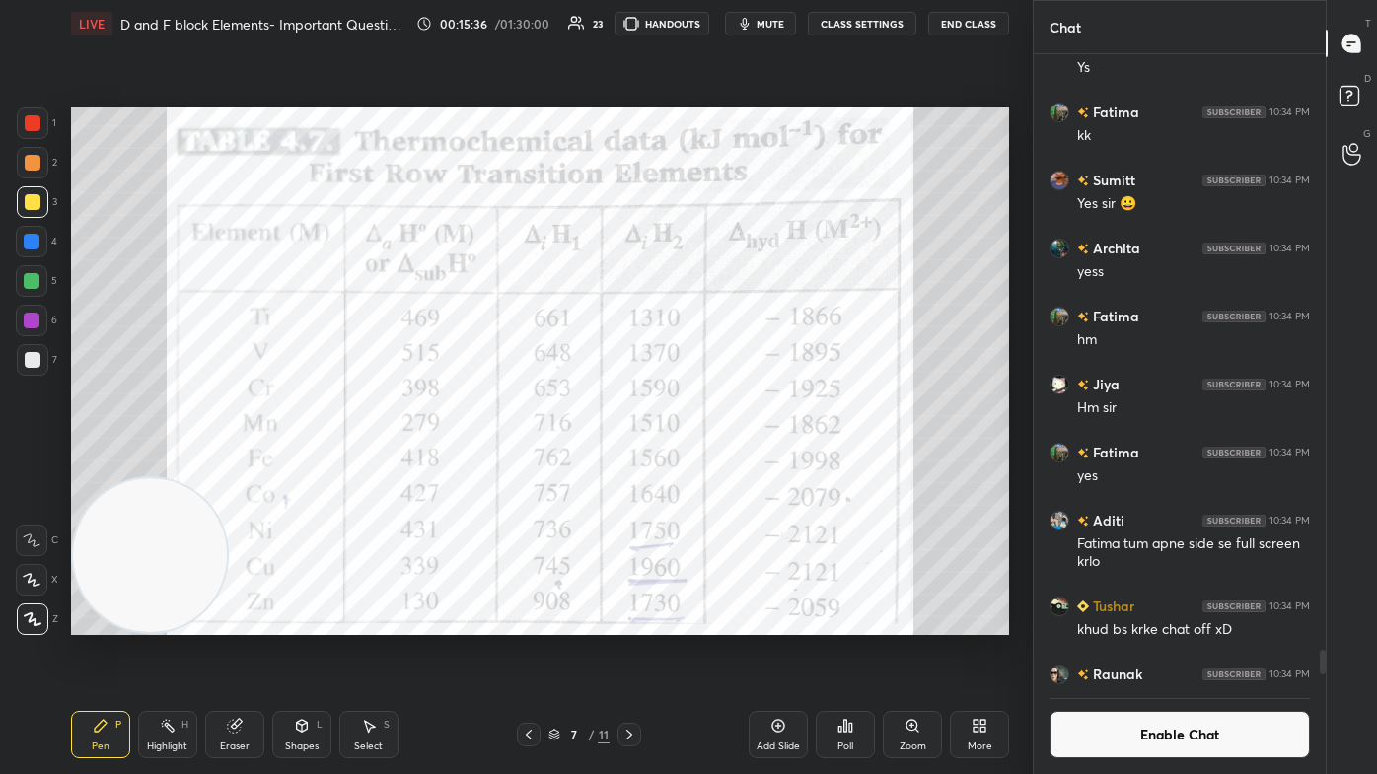
click at [24, 242] on div at bounding box center [32, 242] width 16 height 16
click at [26, 205] on div at bounding box center [33, 202] width 16 height 16
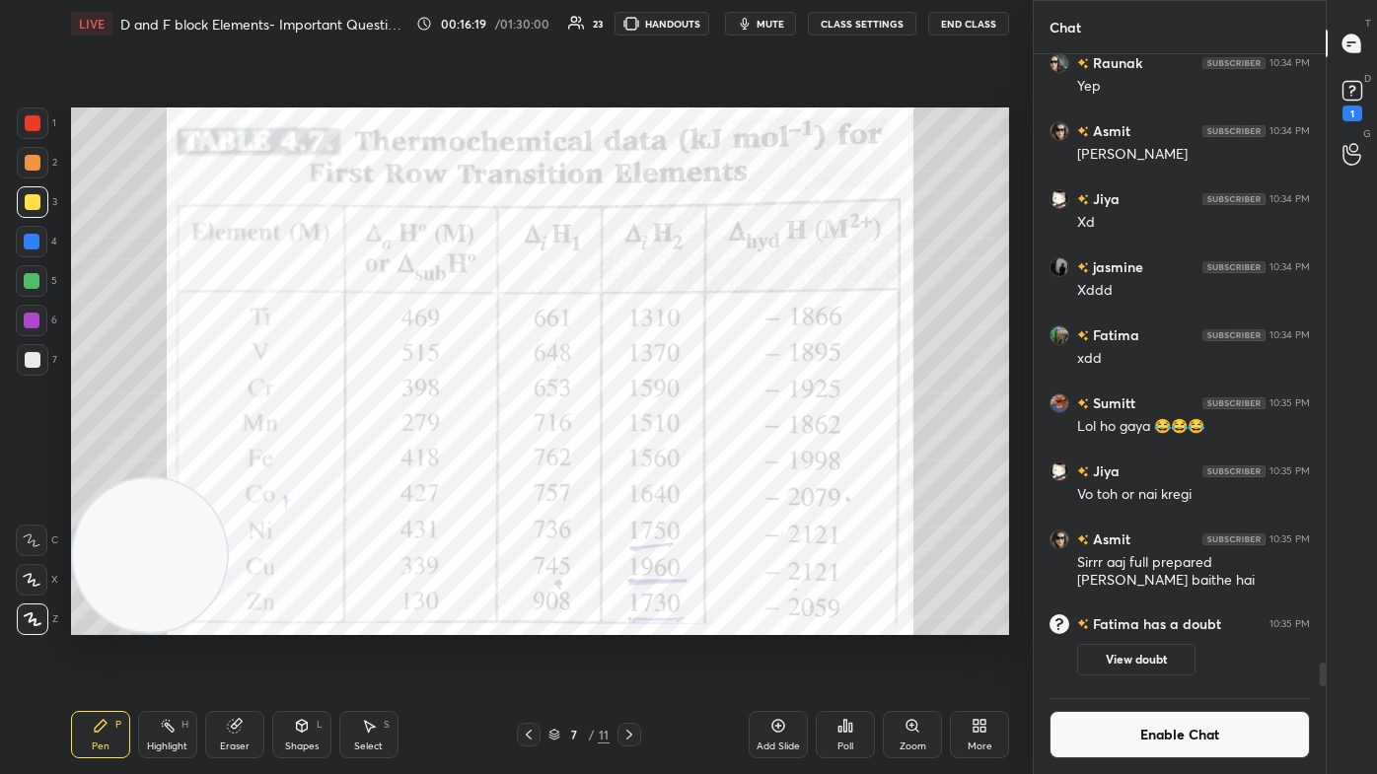
scroll to position [16154, 0]
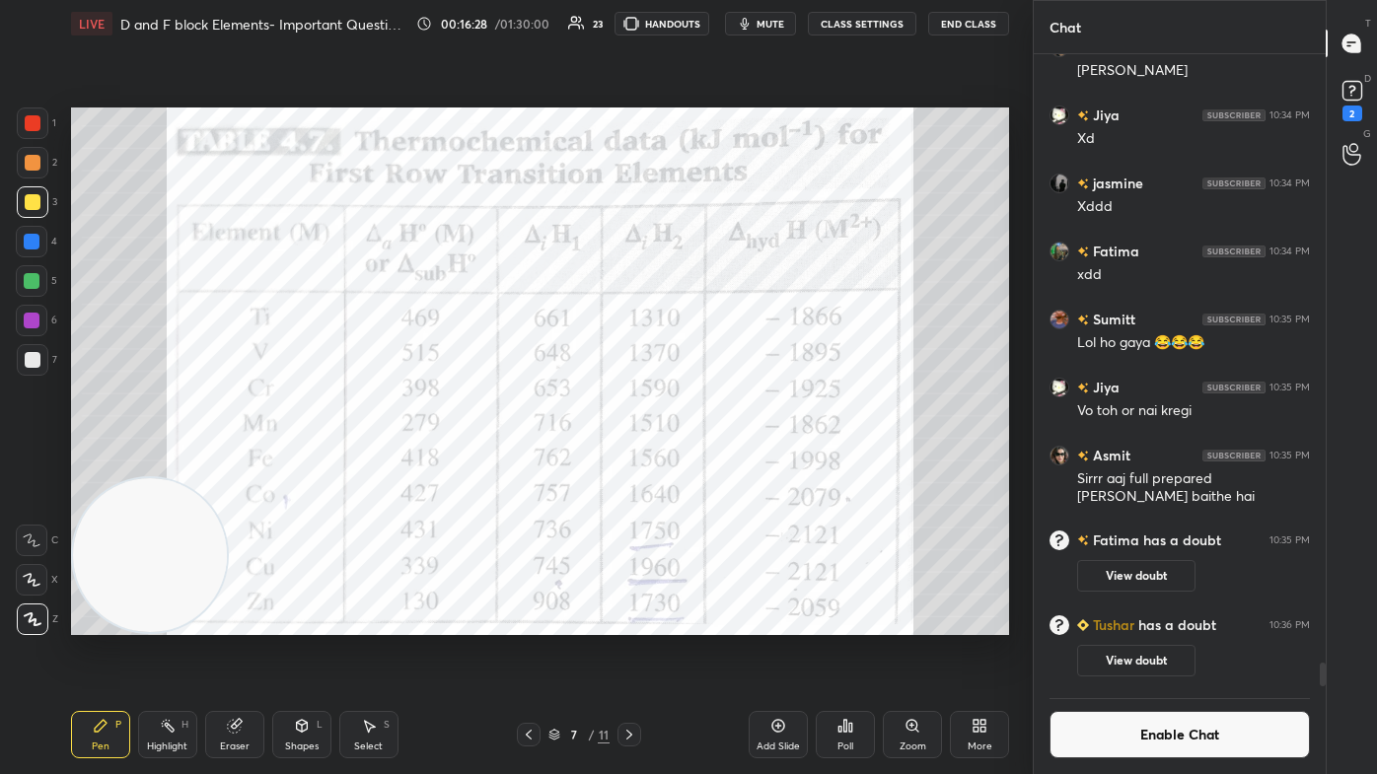
drag, startPoint x: 34, startPoint y: 128, endPoint x: 39, endPoint y: 140, distance: 13.2
click at [35, 129] on div at bounding box center [33, 123] width 16 height 16
click at [23, 193] on div at bounding box center [33, 202] width 32 height 32
click at [34, 280] on div at bounding box center [32, 281] width 16 height 16
click at [707, 464] on button "Enable Chat" at bounding box center [1179, 734] width 260 height 47
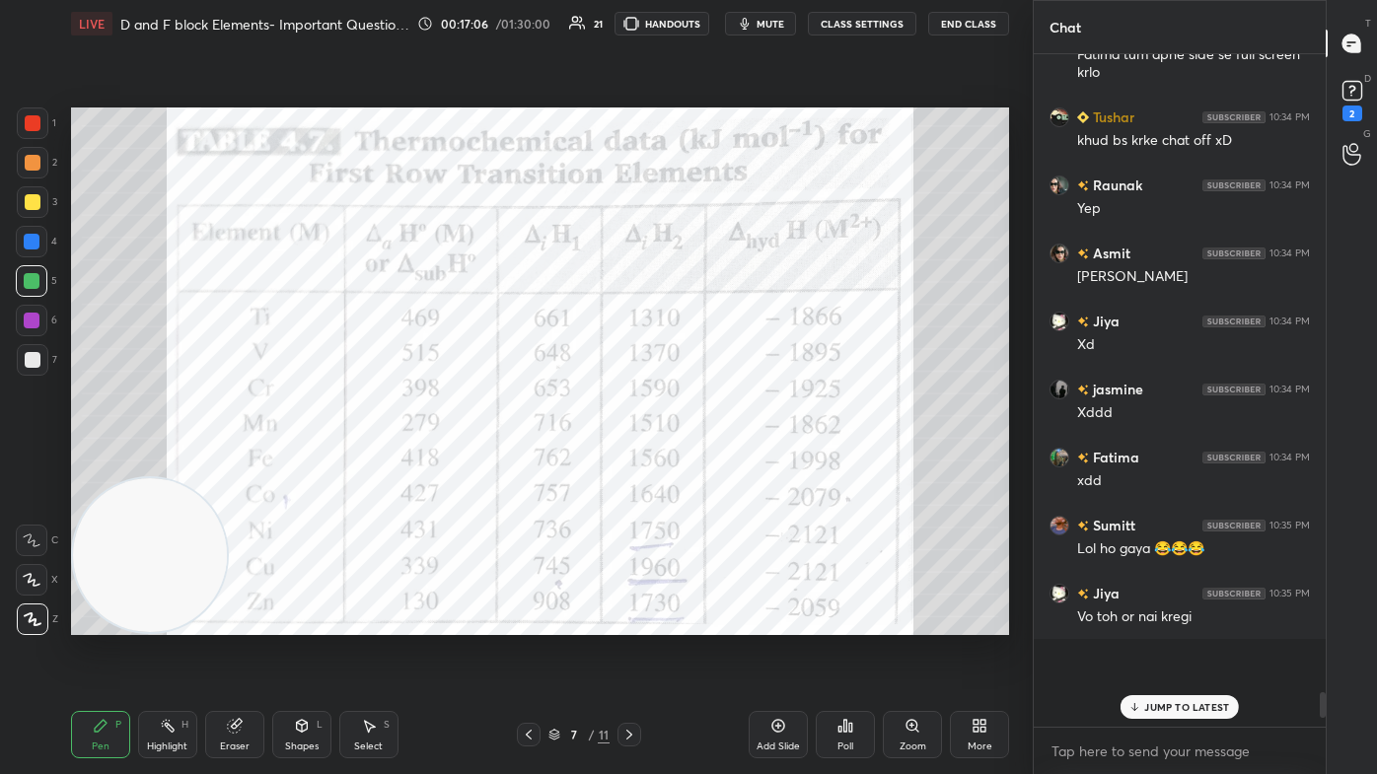
scroll to position [668, 286]
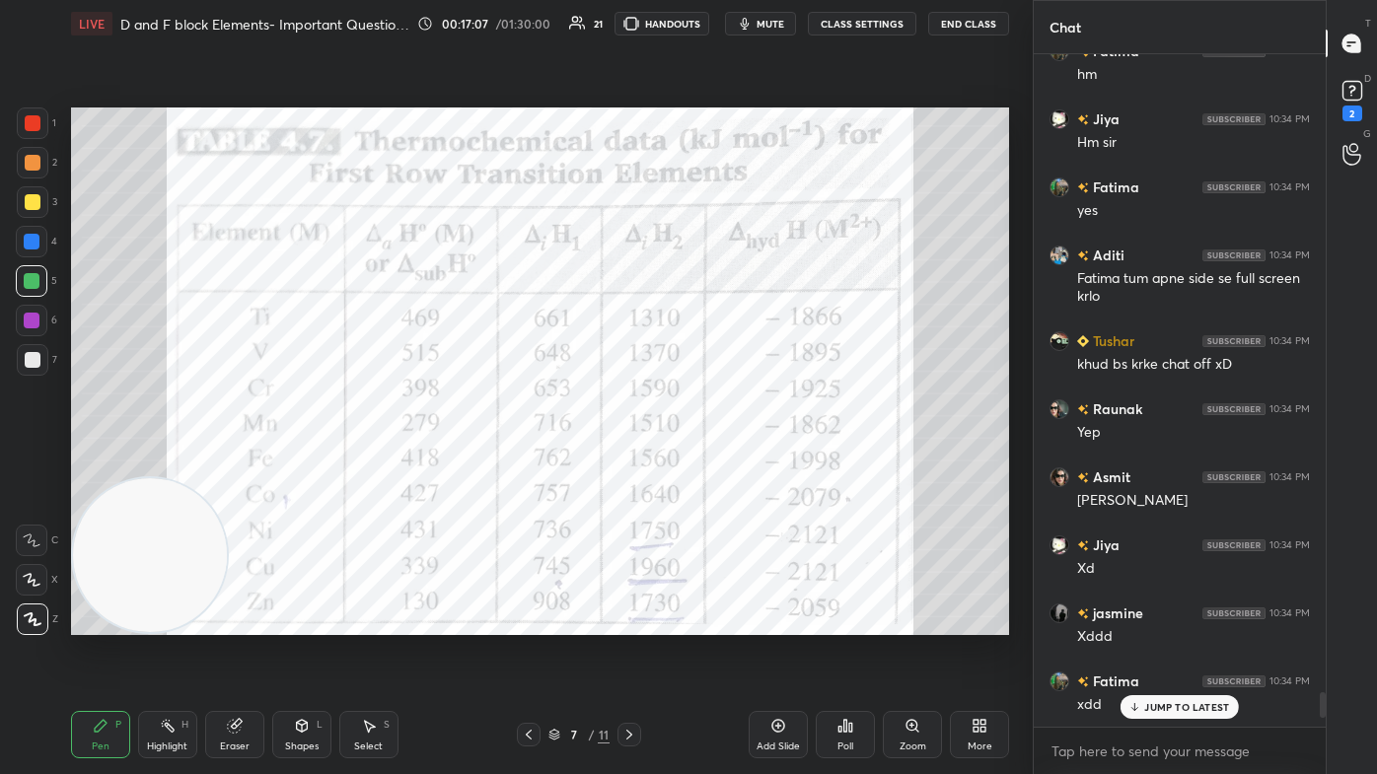
click at [707, 464] on div "JUMP TO LATEST" at bounding box center [1179, 707] width 118 height 24
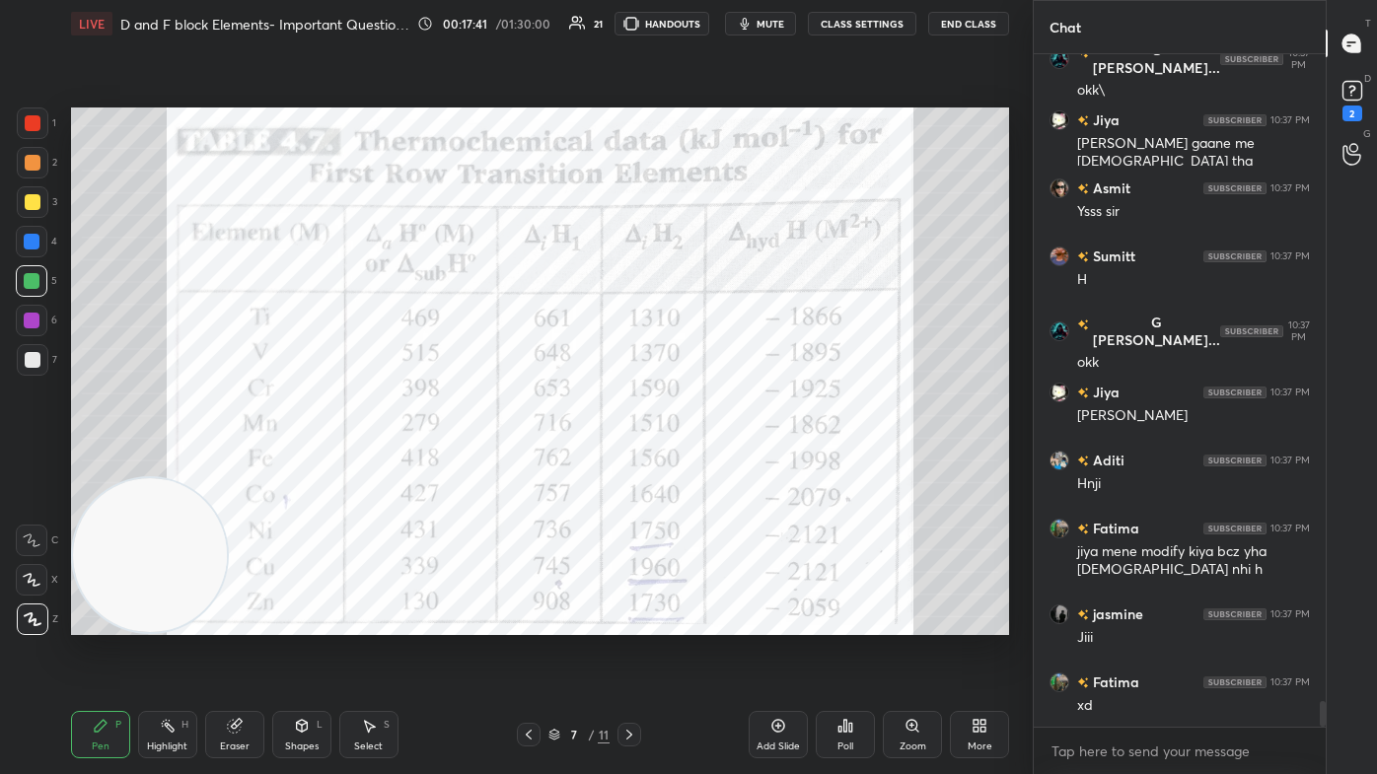
scroll to position [17214, 0]
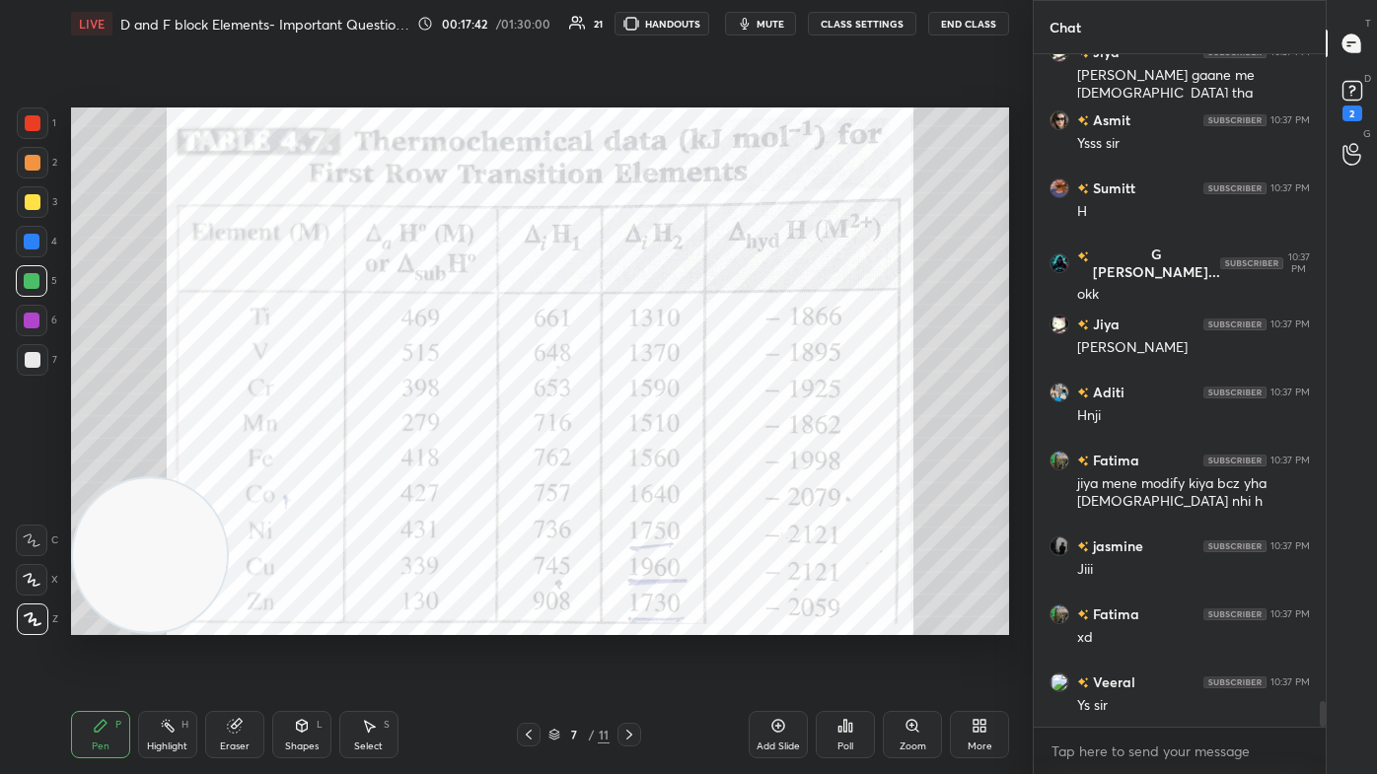
click at [360, 464] on div "Select S" at bounding box center [368, 734] width 59 height 47
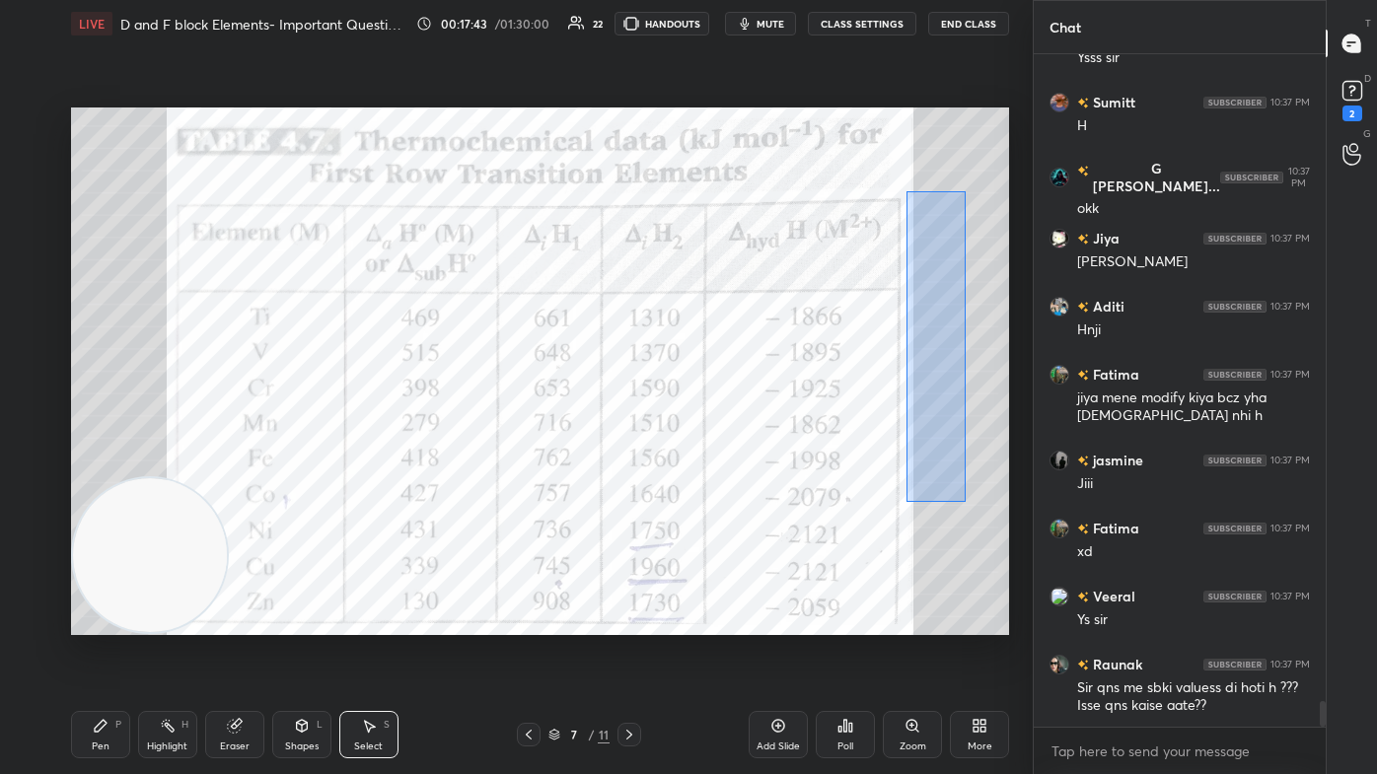
scroll to position [17367, 0]
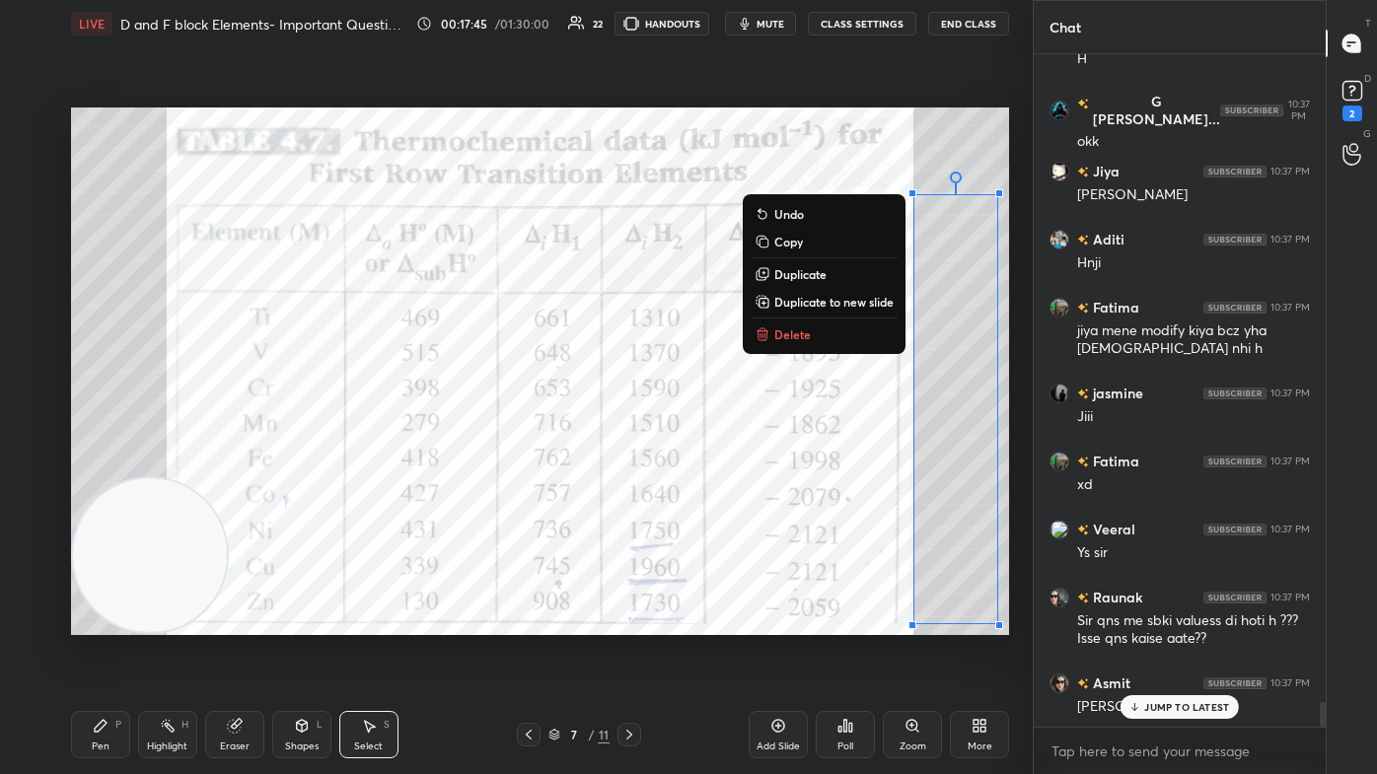
drag, startPoint x: 907, startPoint y: 191, endPoint x: 1013, endPoint y: 632, distance: 453.3
click at [707, 464] on div "0 ° Undo Copy Duplicate Duplicate to new slide Delete Setting up your live clas…" at bounding box center [540, 371] width 954 height 648
click at [707, 241] on p "Copy" at bounding box center [788, 242] width 29 height 16
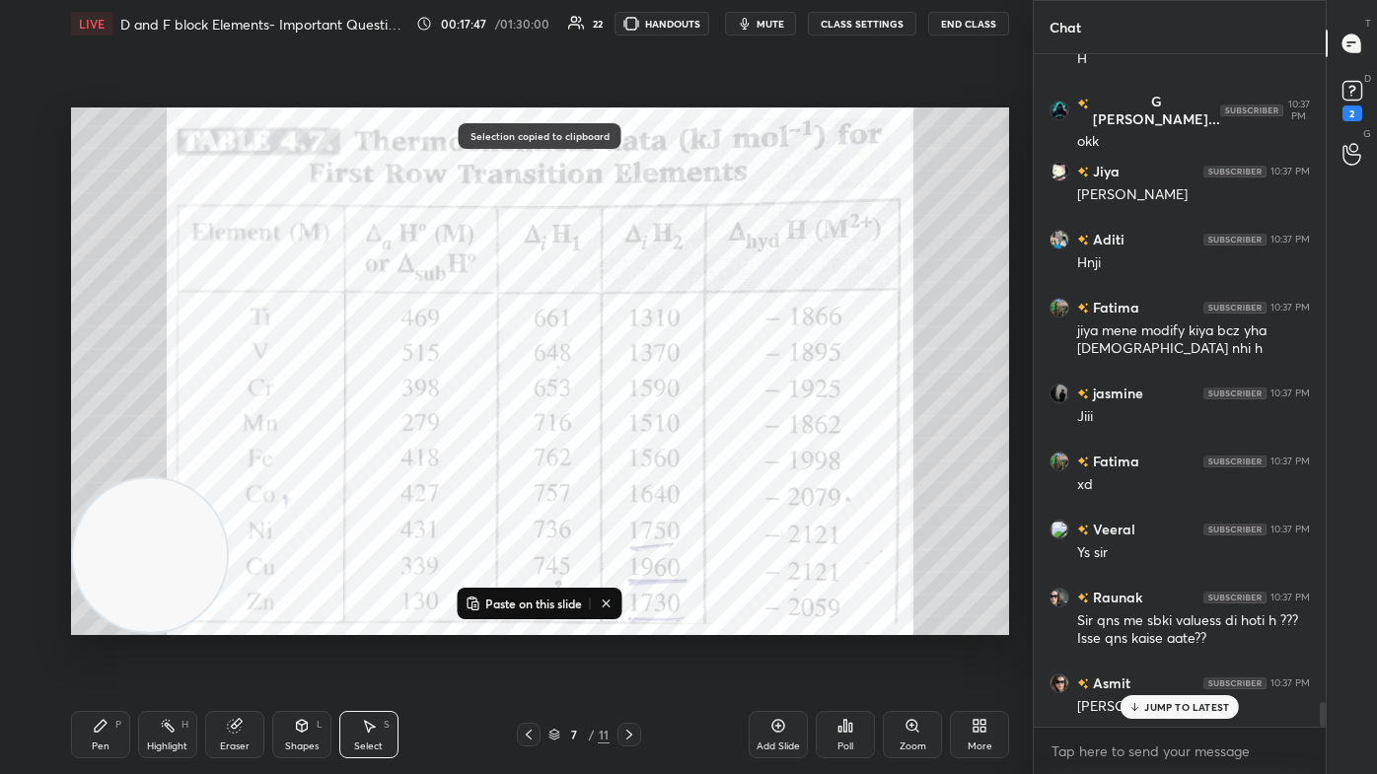
click at [707, 464] on p "JUMP TO LATEST" at bounding box center [1186, 707] width 85 height 12
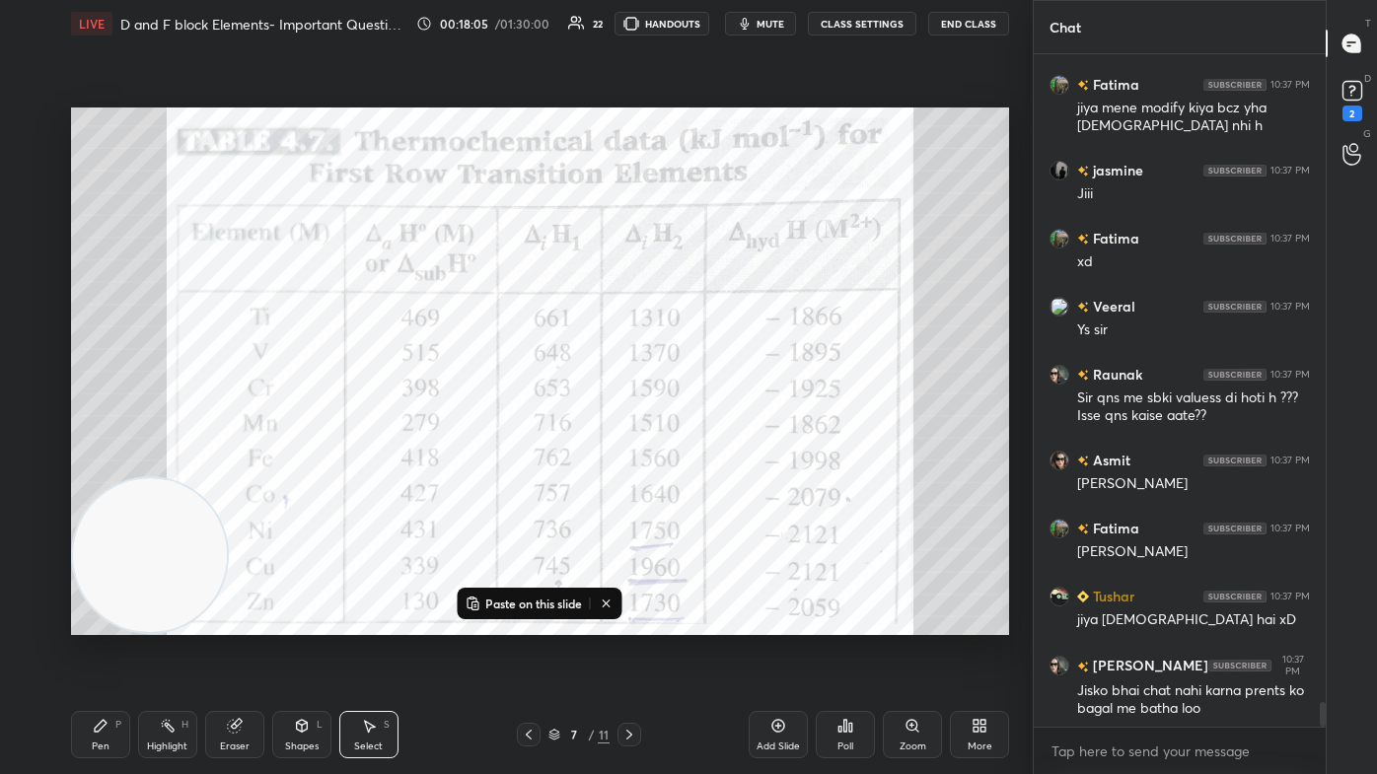
scroll to position [17658, 0]
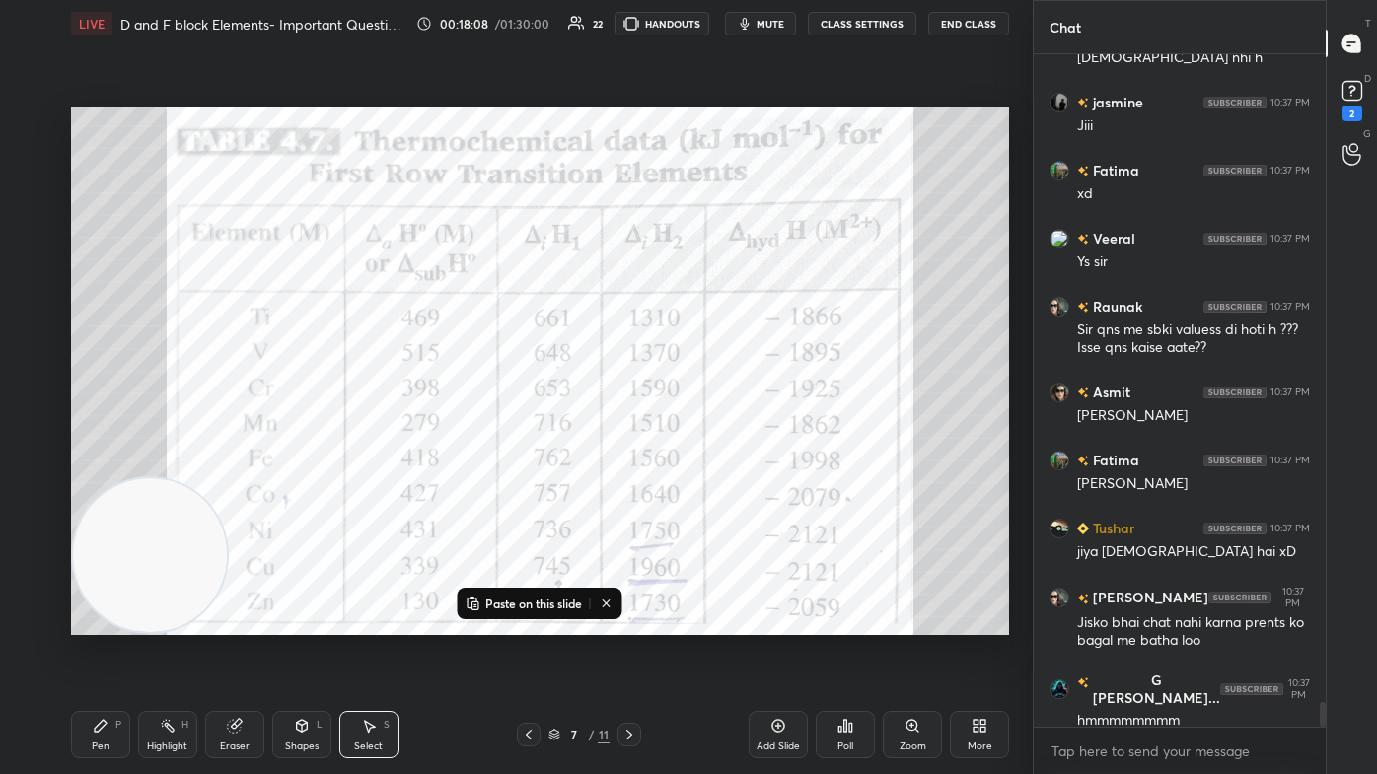
click at [707, 464] on div "Add Slide" at bounding box center [778, 734] width 59 height 47
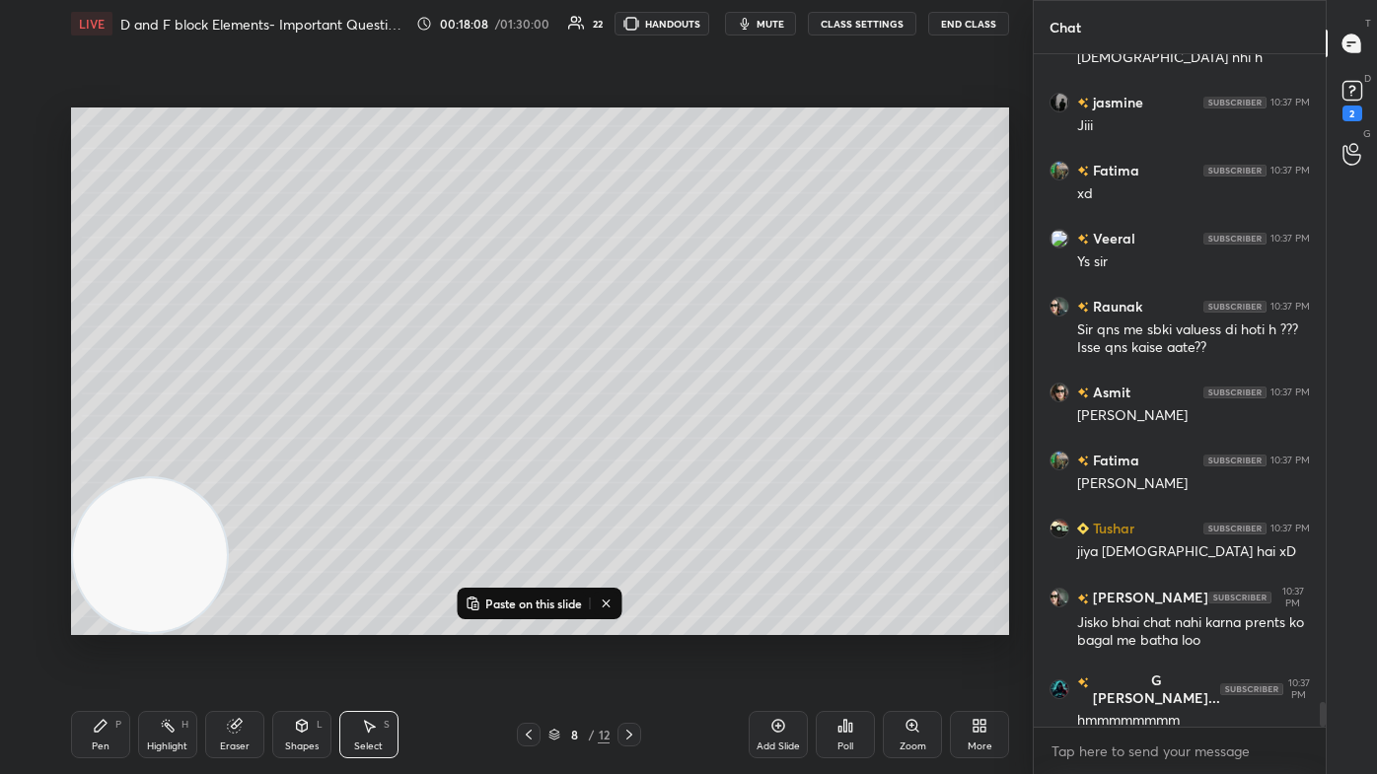
scroll to position [17726, 0]
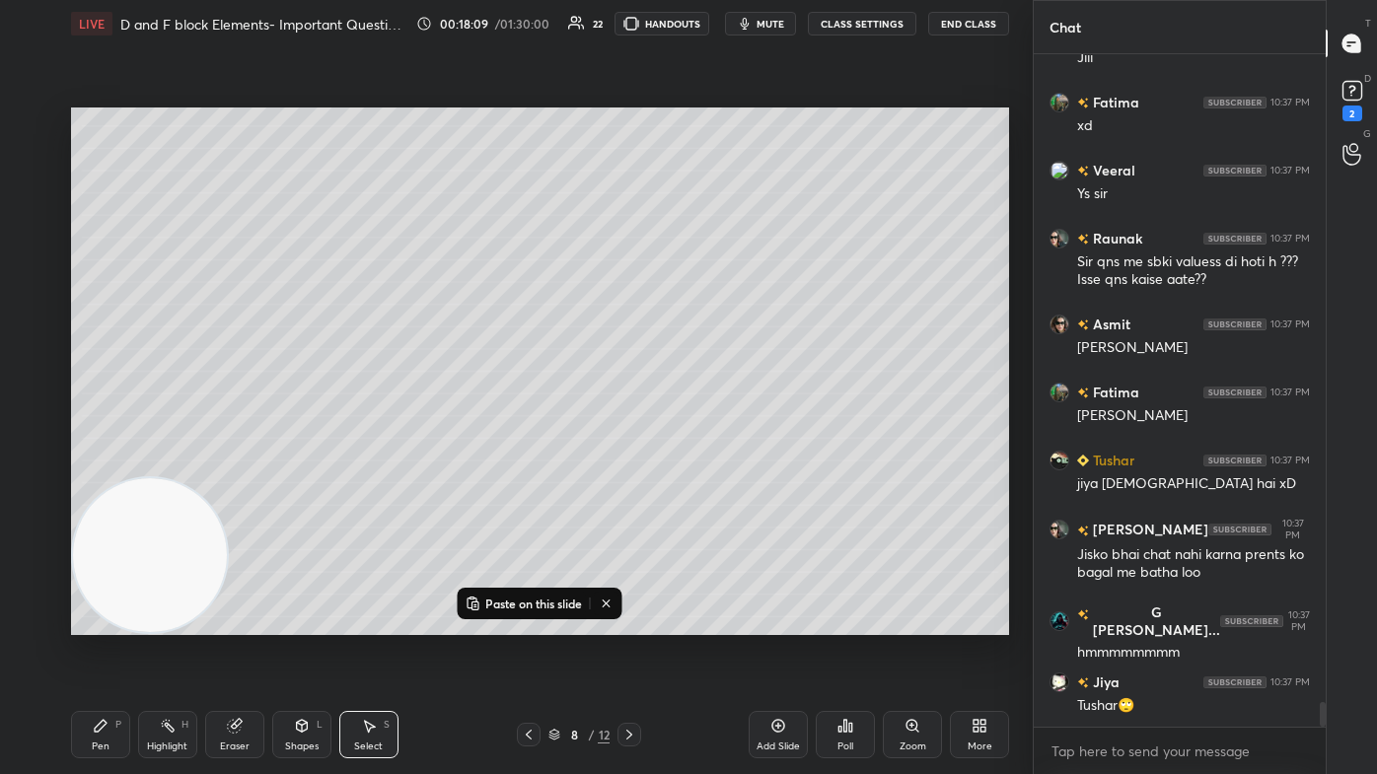
drag, startPoint x: 542, startPoint y: 605, endPoint x: 557, endPoint y: 603, distance: 14.9
click at [541, 464] on p "Paste on this slide" at bounding box center [533, 604] width 97 height 16
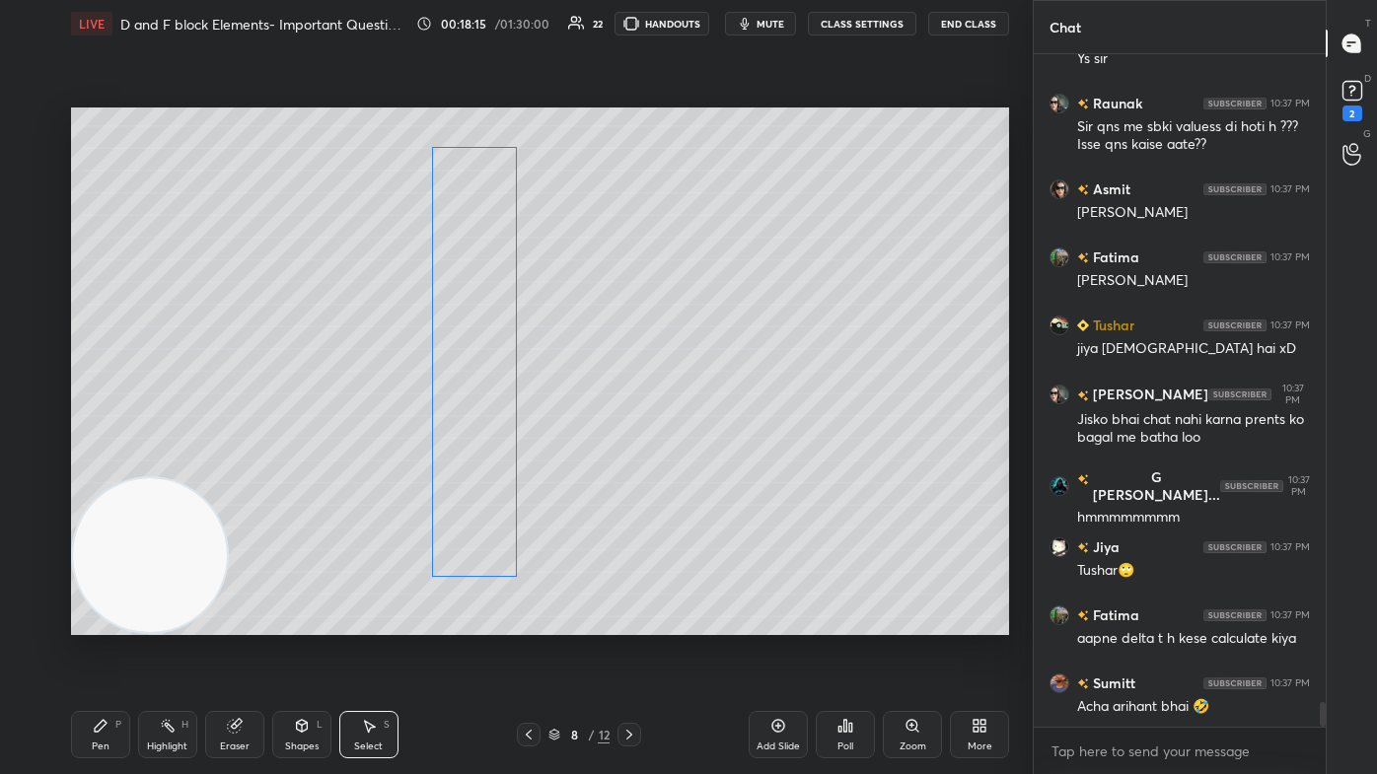
scroll to position [17929, 0]
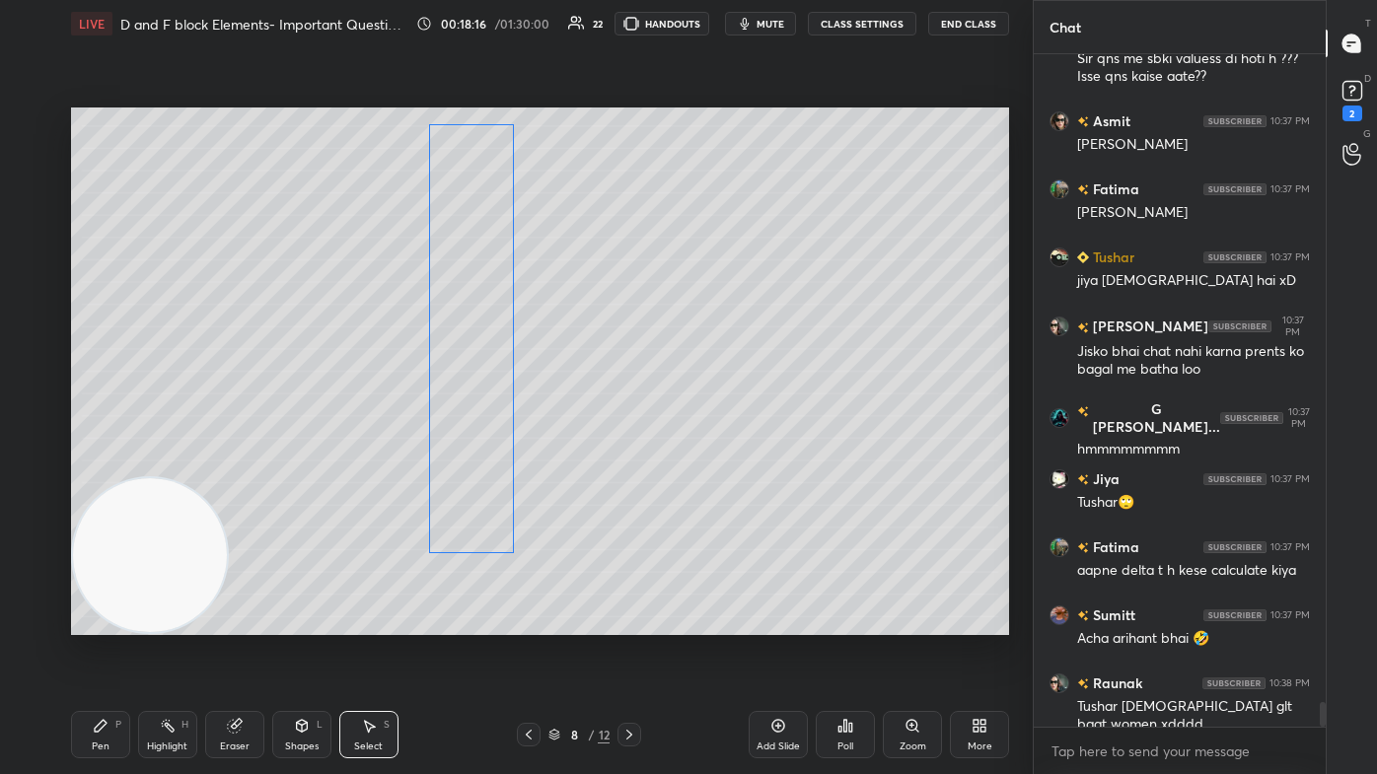
drag, startPoint x: 887, startPoint y: 276, endPoint x: 481, endPoint y: 223, distance: 408.9
click at [473, 218] on div "0 ° Undo Copy Paste here Duplicate Duplicate to new slide Delete" at bounding box center [540, 372] width 938 height 528
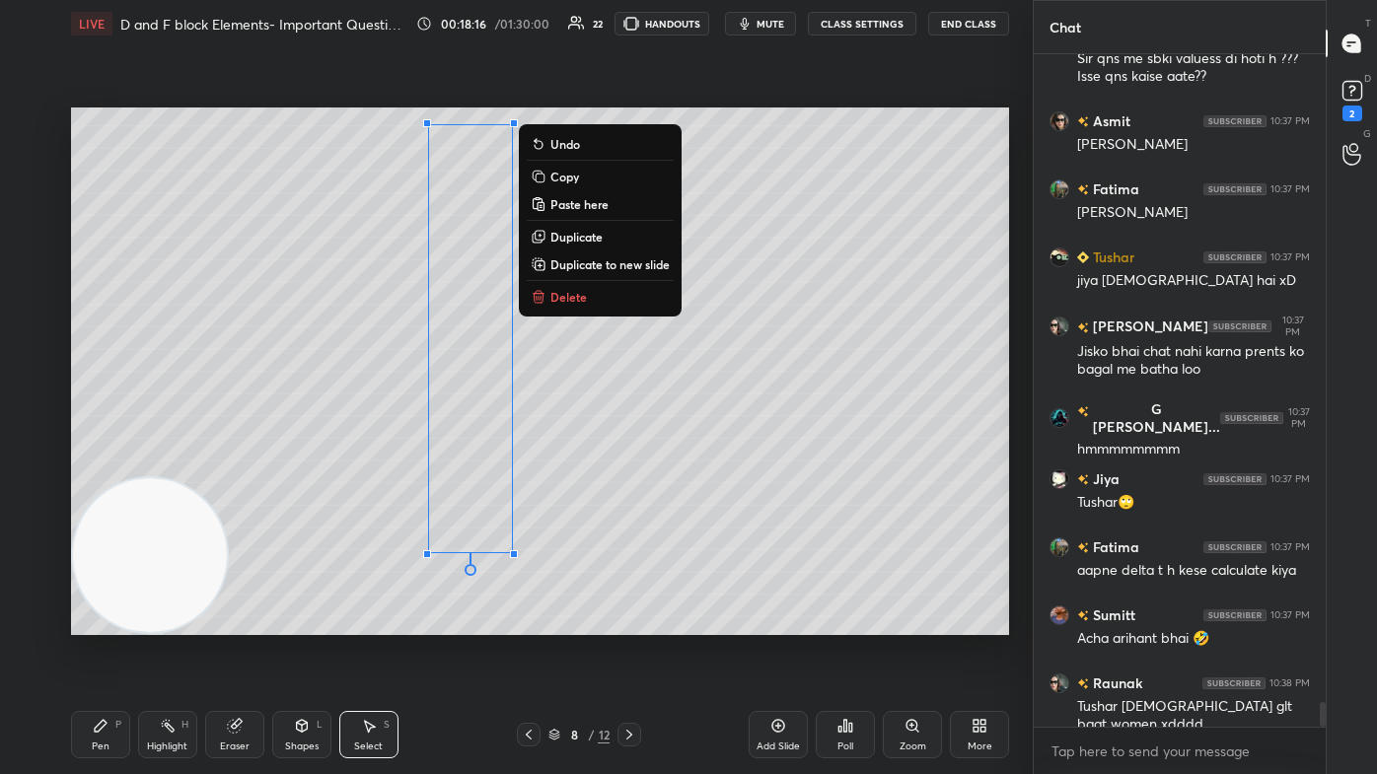
click at [690, 462] on div "0 ° Undo Copy Paste here Duplicate Duplicate to new slide Delete" at bounding box center [540, 372] width 938 height 528
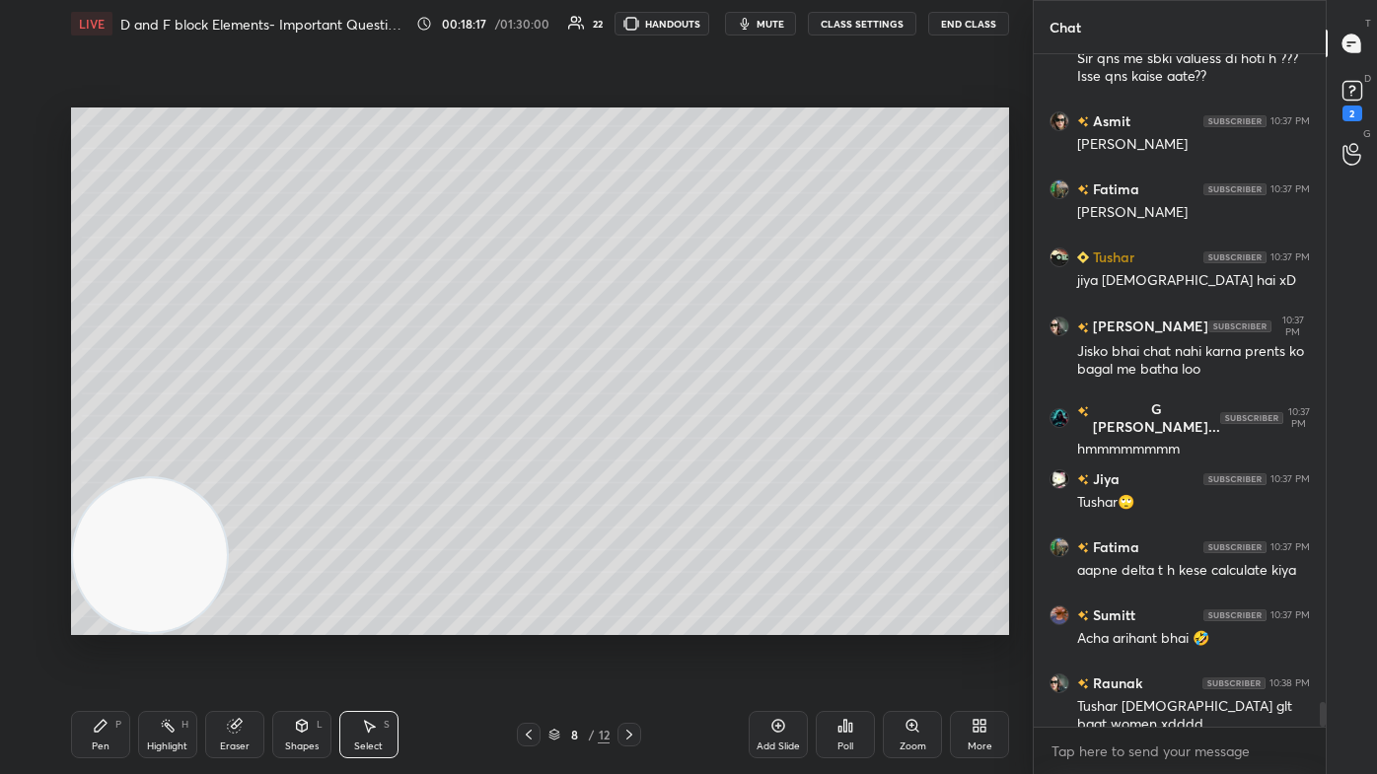
click at [104, 464] on div "Pen P" at bounding box center [100, 734] width 59 height 47
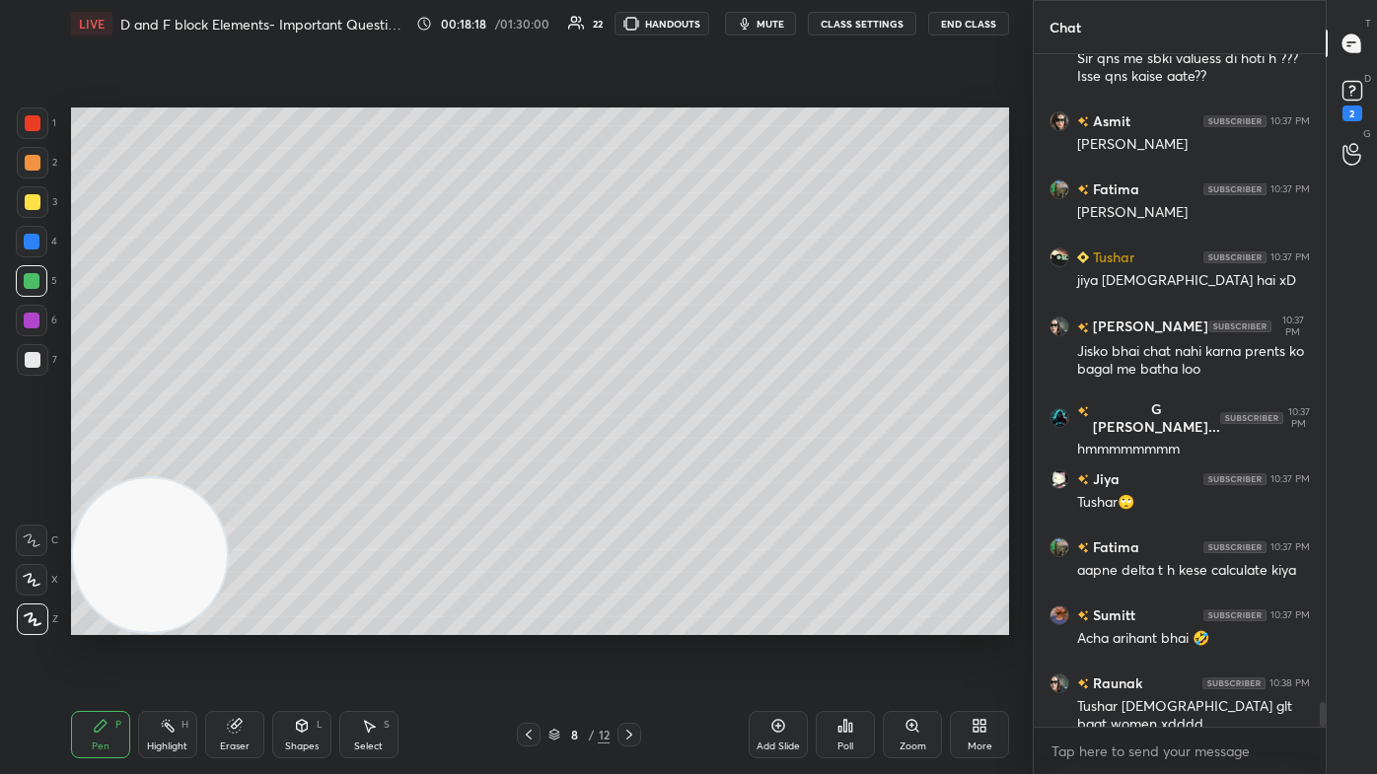
scroll to position [17998, 0]
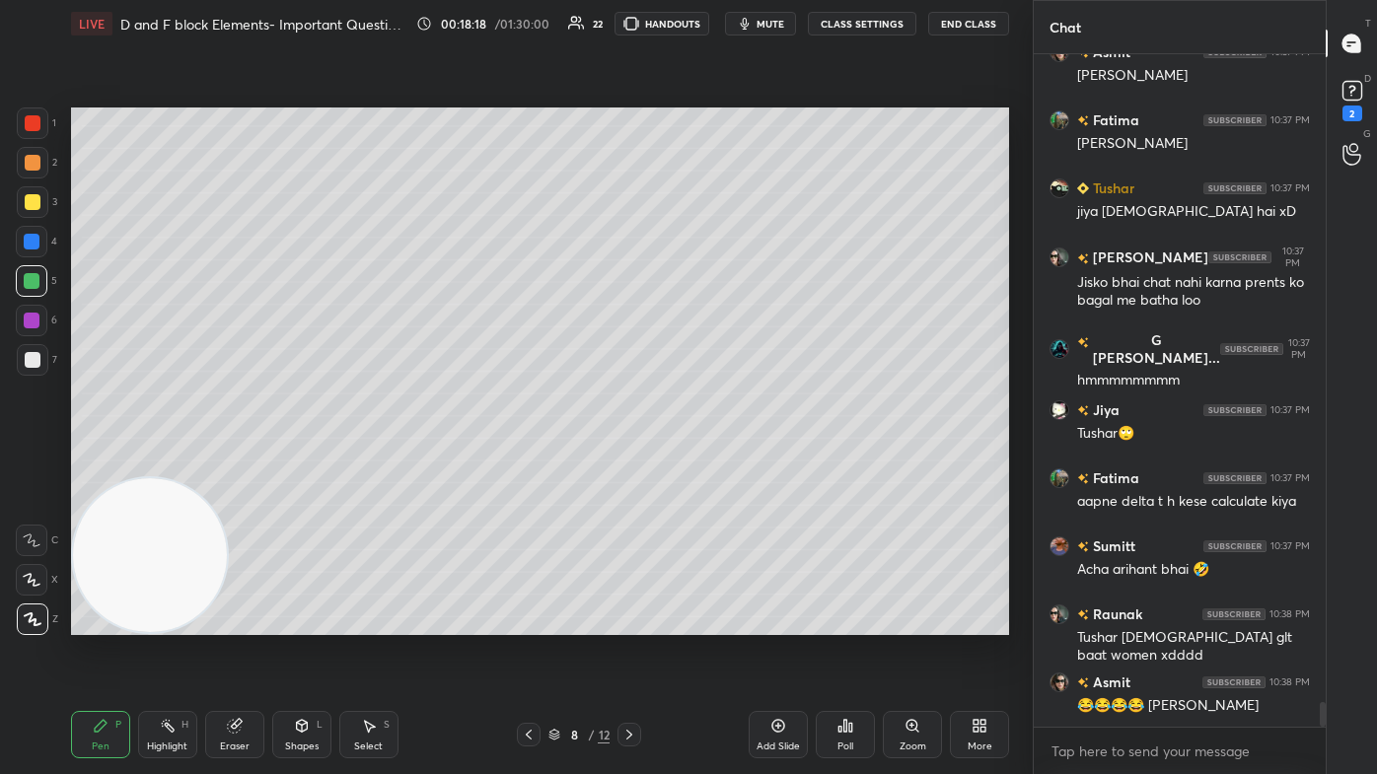
drag, startPoint x: 37, startPoint y: 207, endPoint x: 56, endPoint y: 200, distance: 20.0
click at [37, 208] on div at bounding box center [33, 202] width 16 height 16
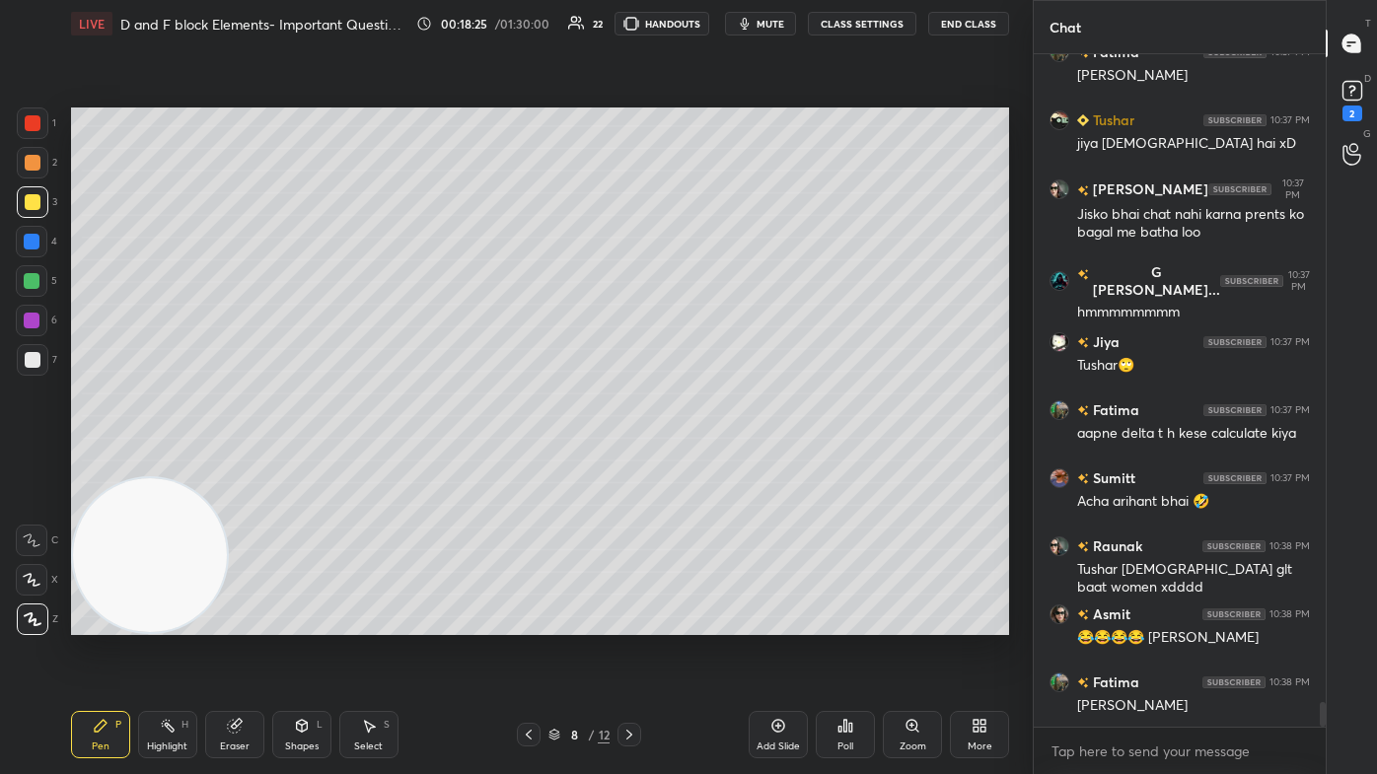
click at [221, 464] on div "Eraser" at bounding box center [234, 734] width 59 height 47
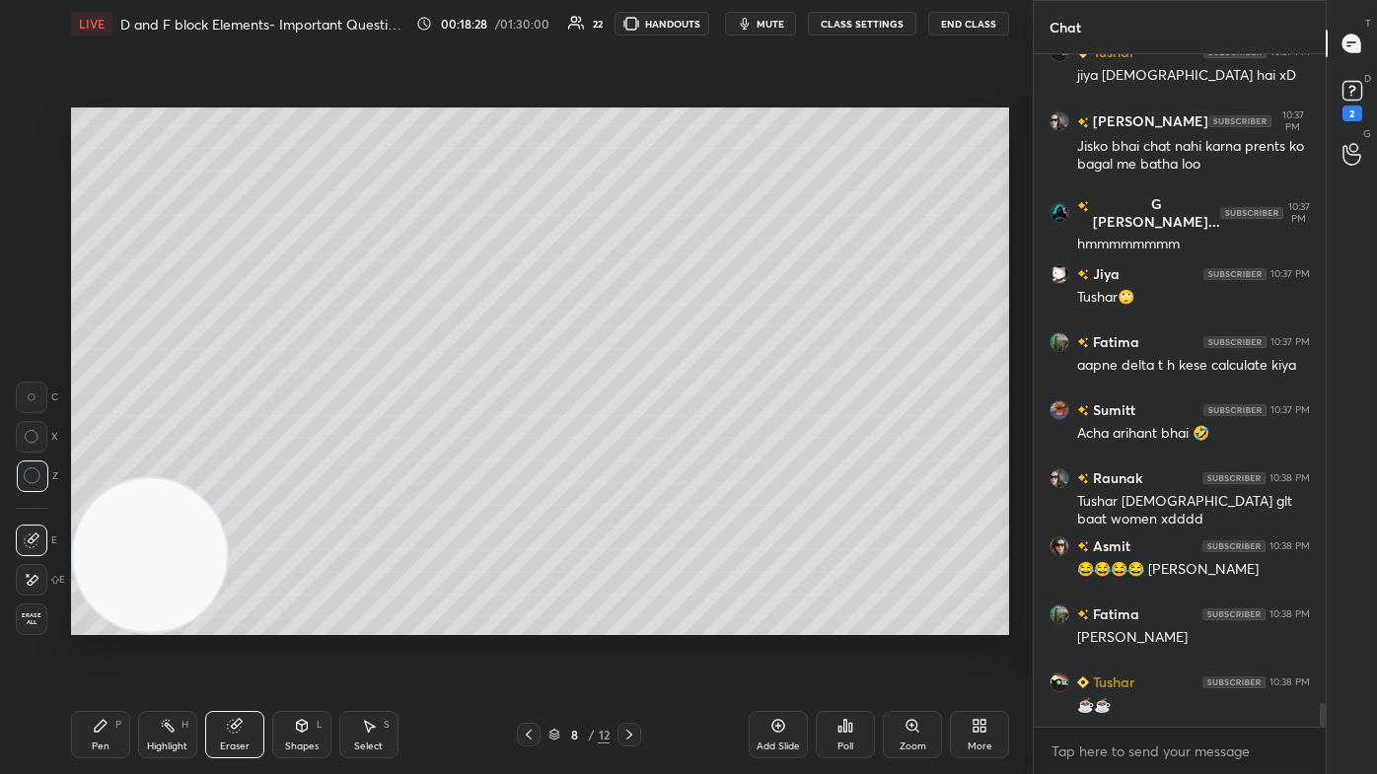
drag, startPoint x: 99, startPoint y: 755, endPoint x: 124, endPoint y: 717, distance: 45.4
click at [98, 464] on div "Pen P" at bounding box center [100, 734] width 59 height 47
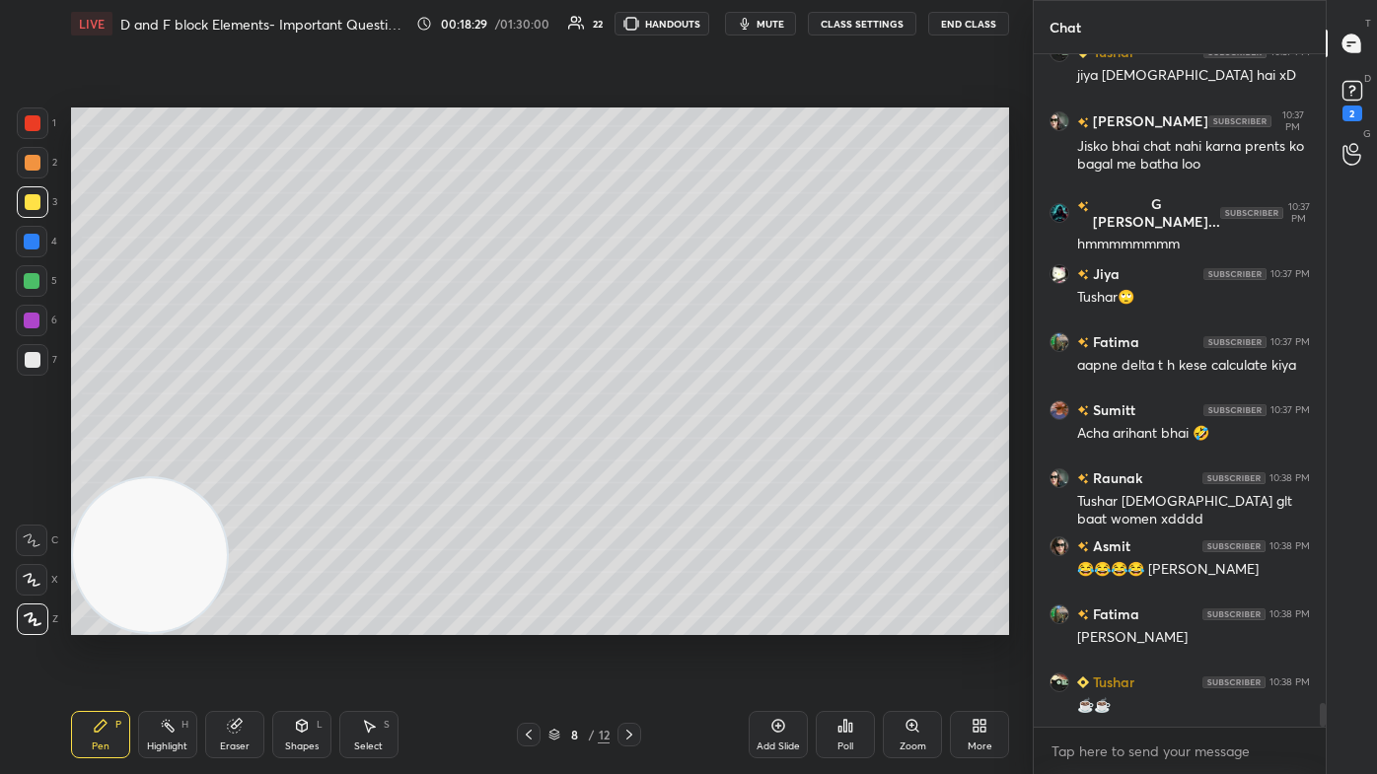
scroll to position [18202, 0]
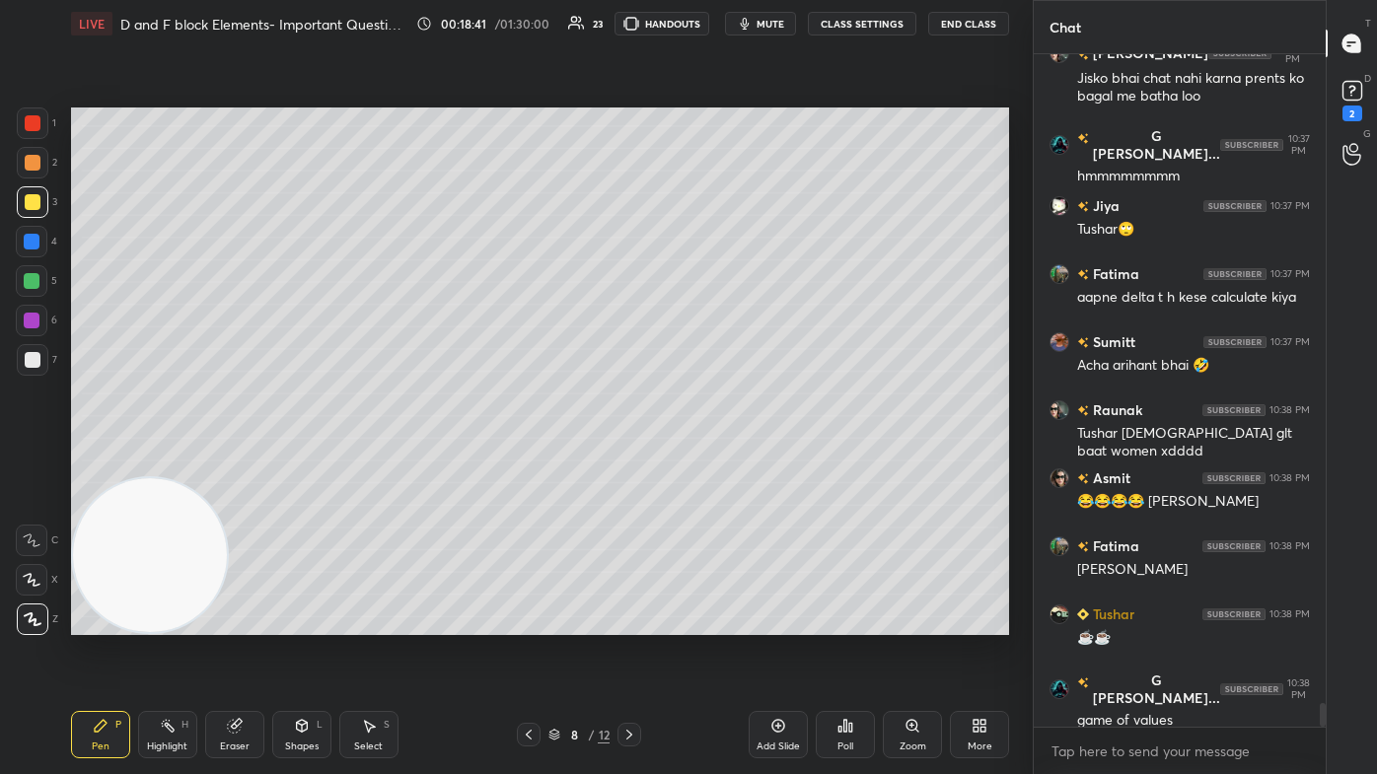
click at [231, 464] on div "Eraser" at bounding box center [235, 747] width 30 height 10
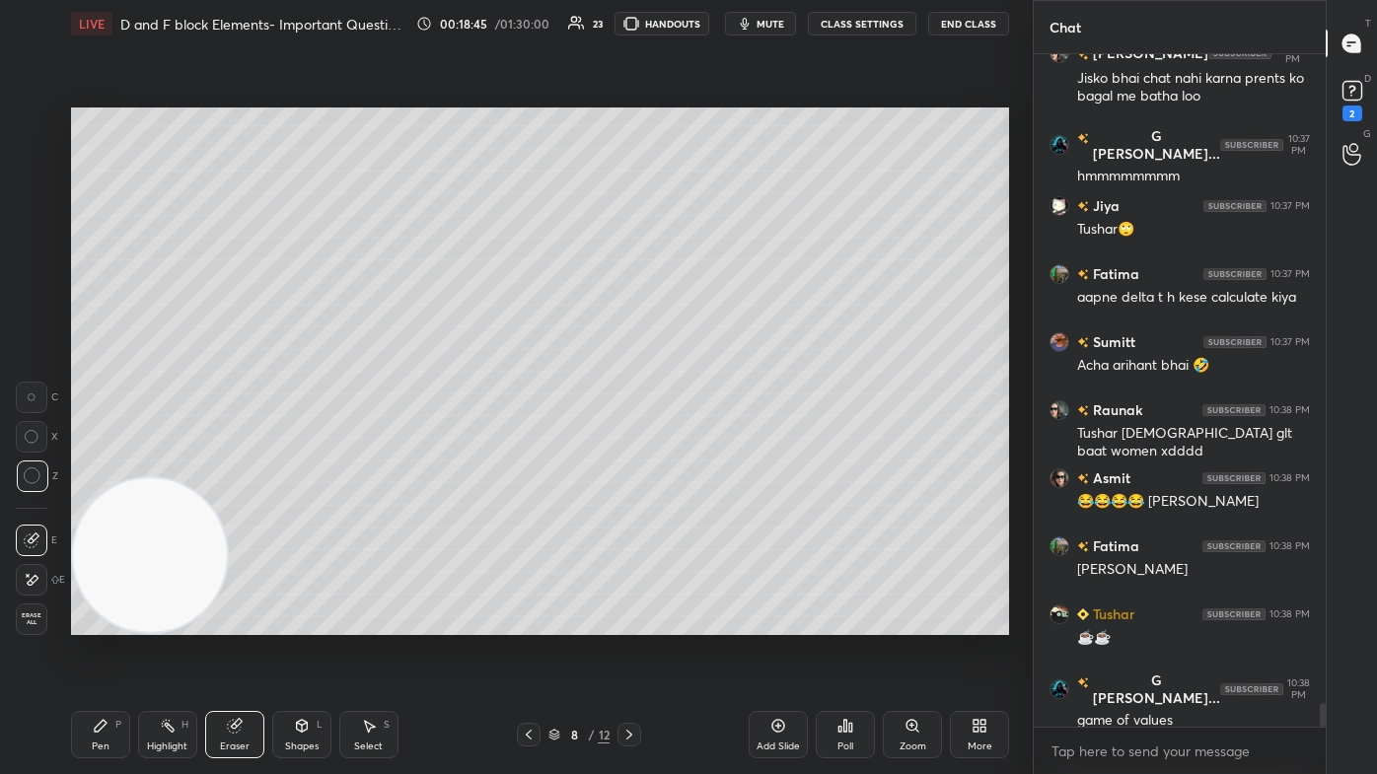
click at [707, 25] on button "CLASS SETTINGS" at bounding box center [862, 24] width 108 height 24
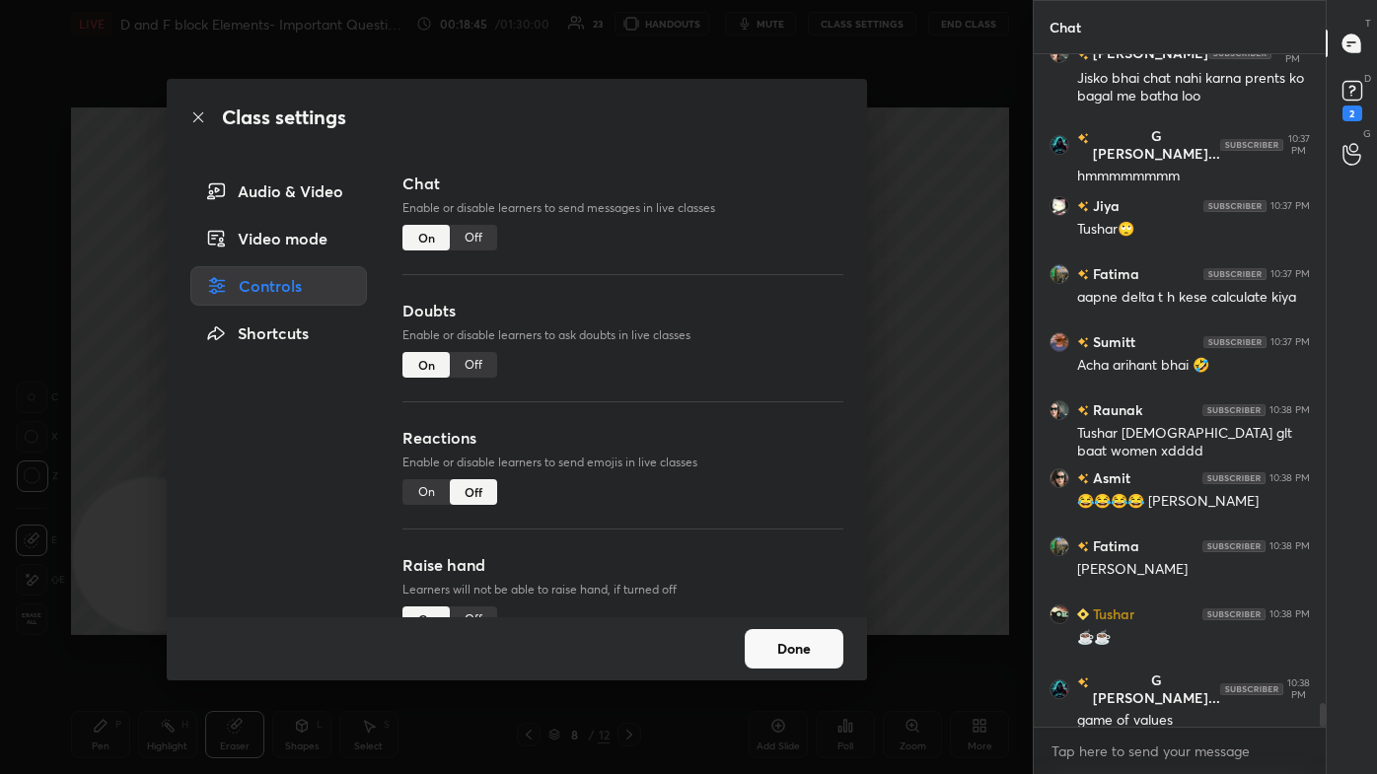
click at [475, 229] on div "Off" at bounding box center [473, 238] width 47 height 26
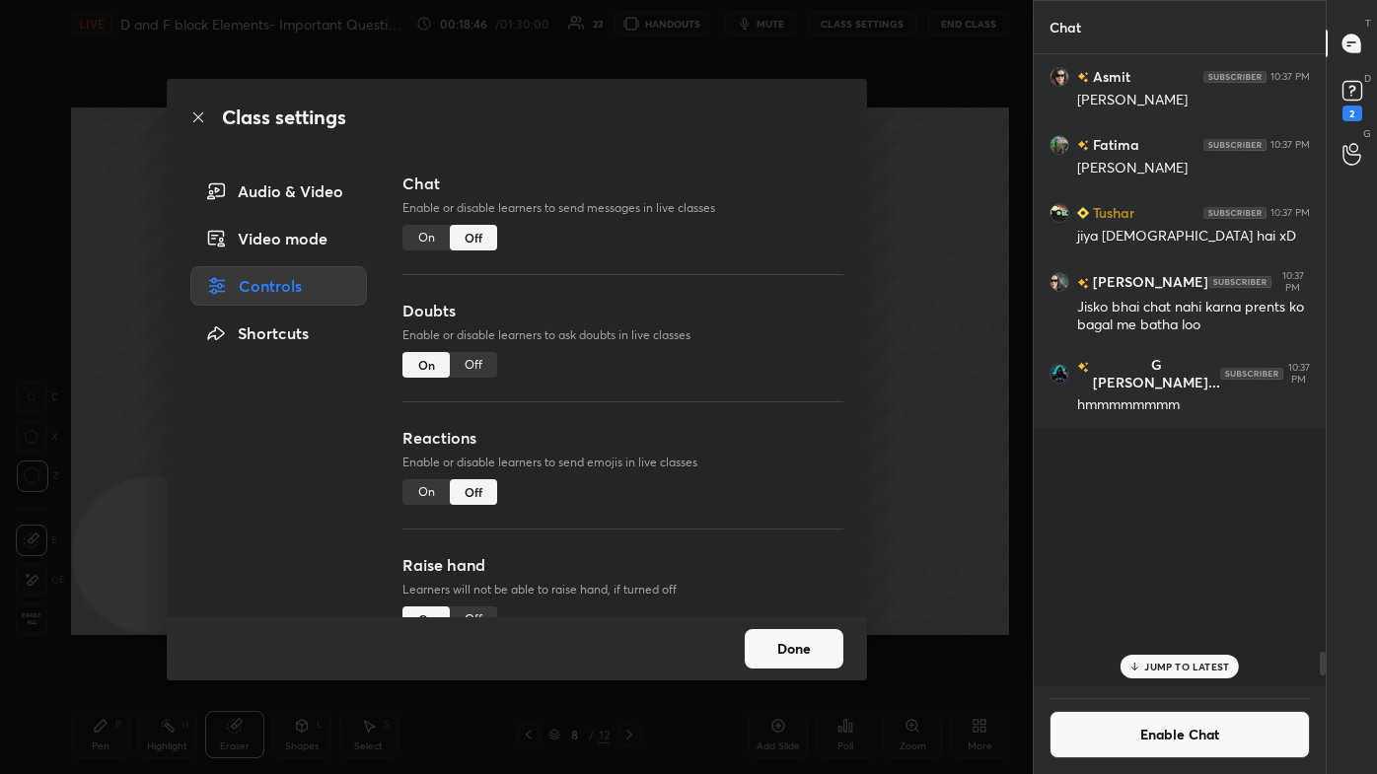
scroll to position [627, 286]
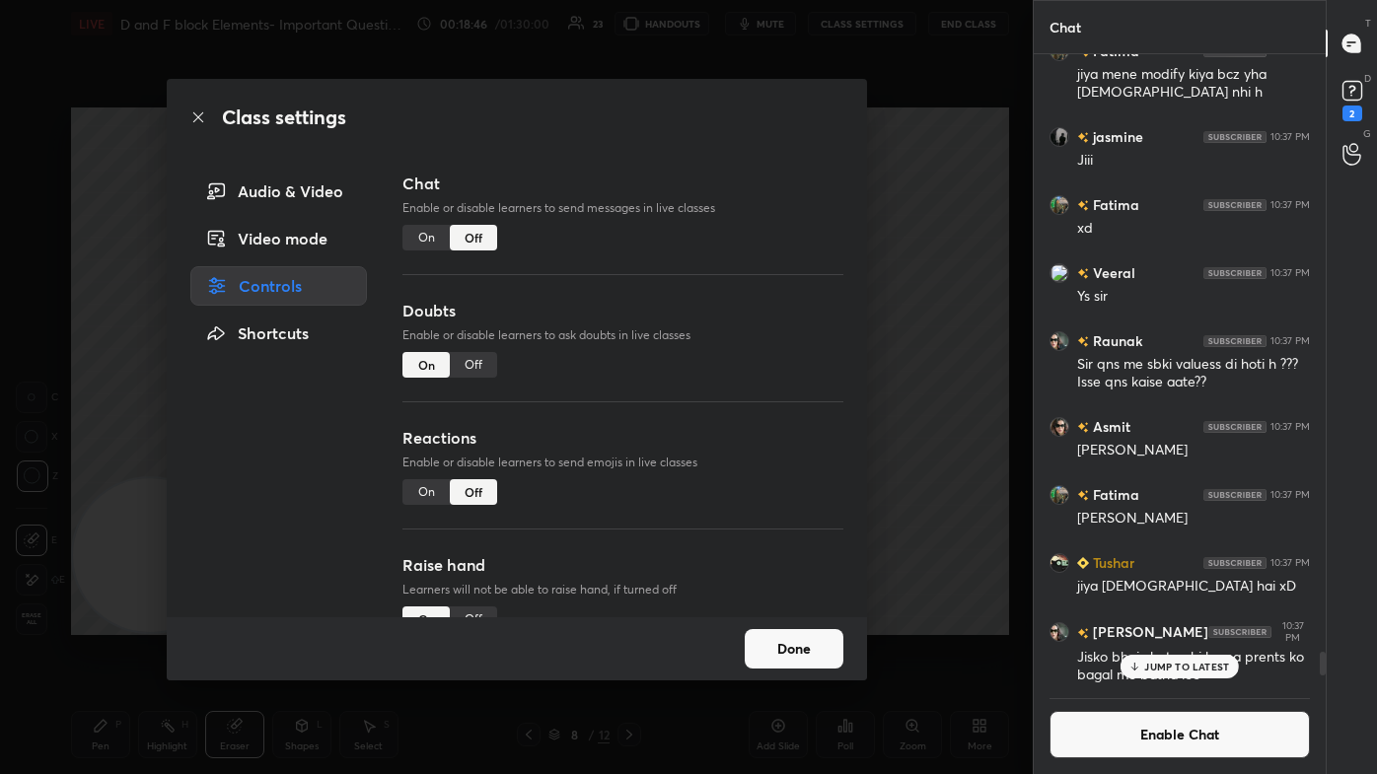
click at [707, 284] on div "Class settings Audio & Video Video mode Controls Shortcuts Chat Enable or disab…" at bounding box center [516, 387] width 1033 height 774
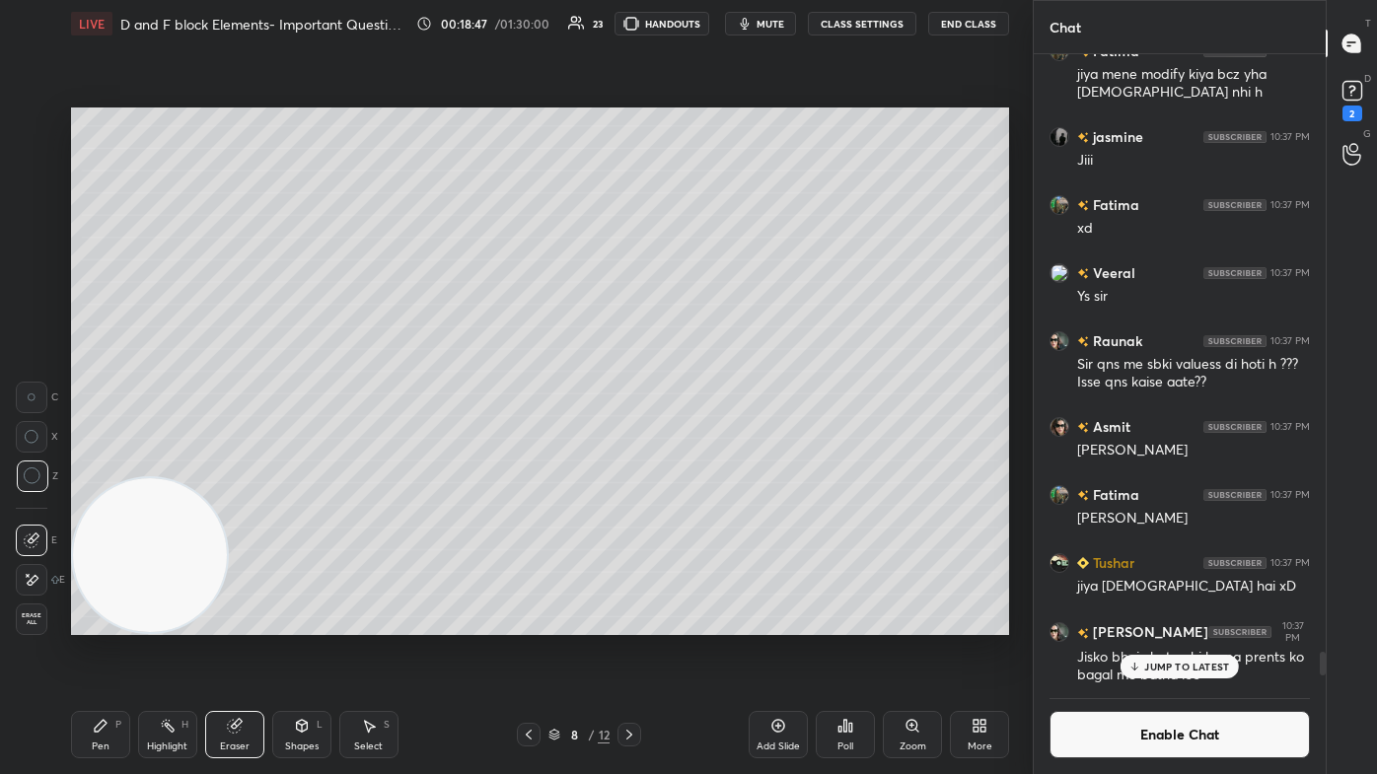
click at [98, 464] on div "Pen" at bounding box center [101, 747] width 18 height 10
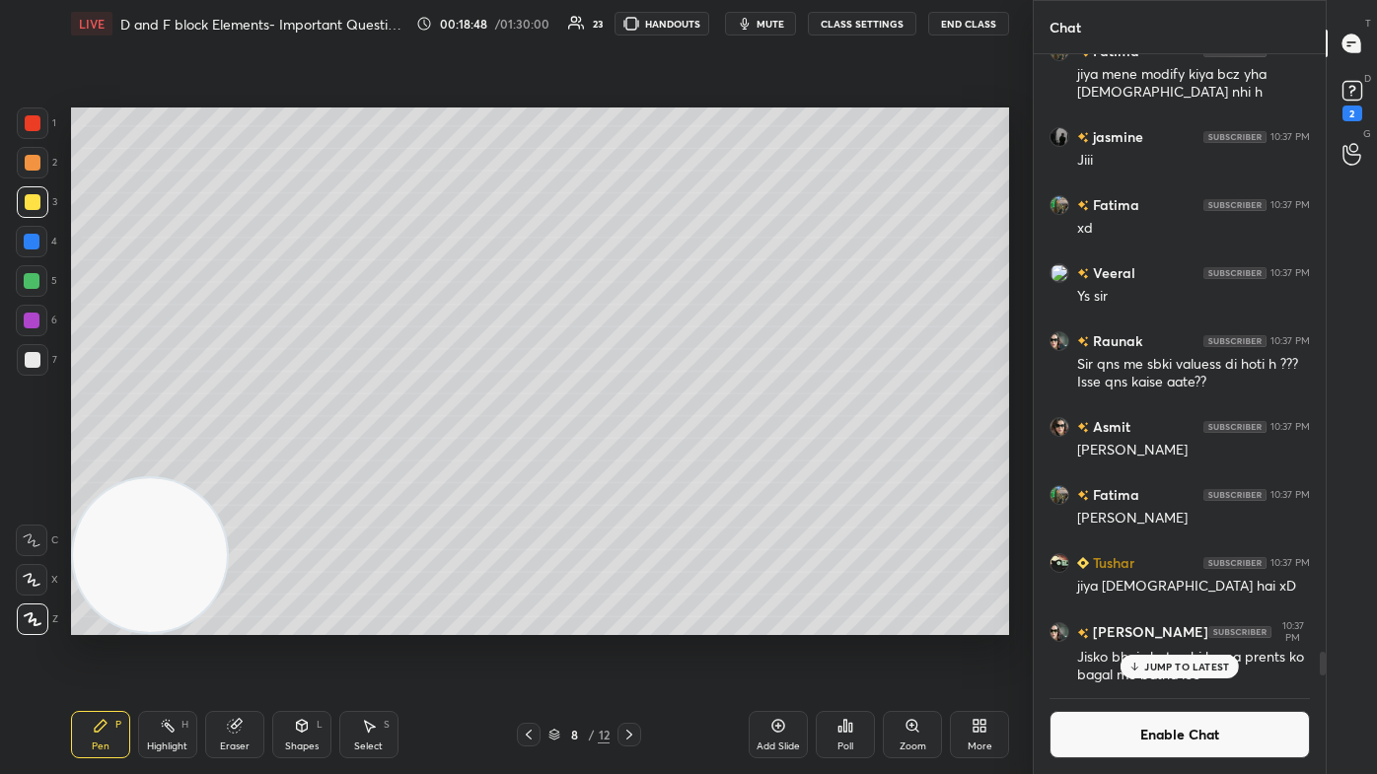
click at [33, 117] on div at bounding box center [33, 123] width 16 height 16
click at [371, 464] on div "Select" at bounding box center [368, 747] width 29 height 10
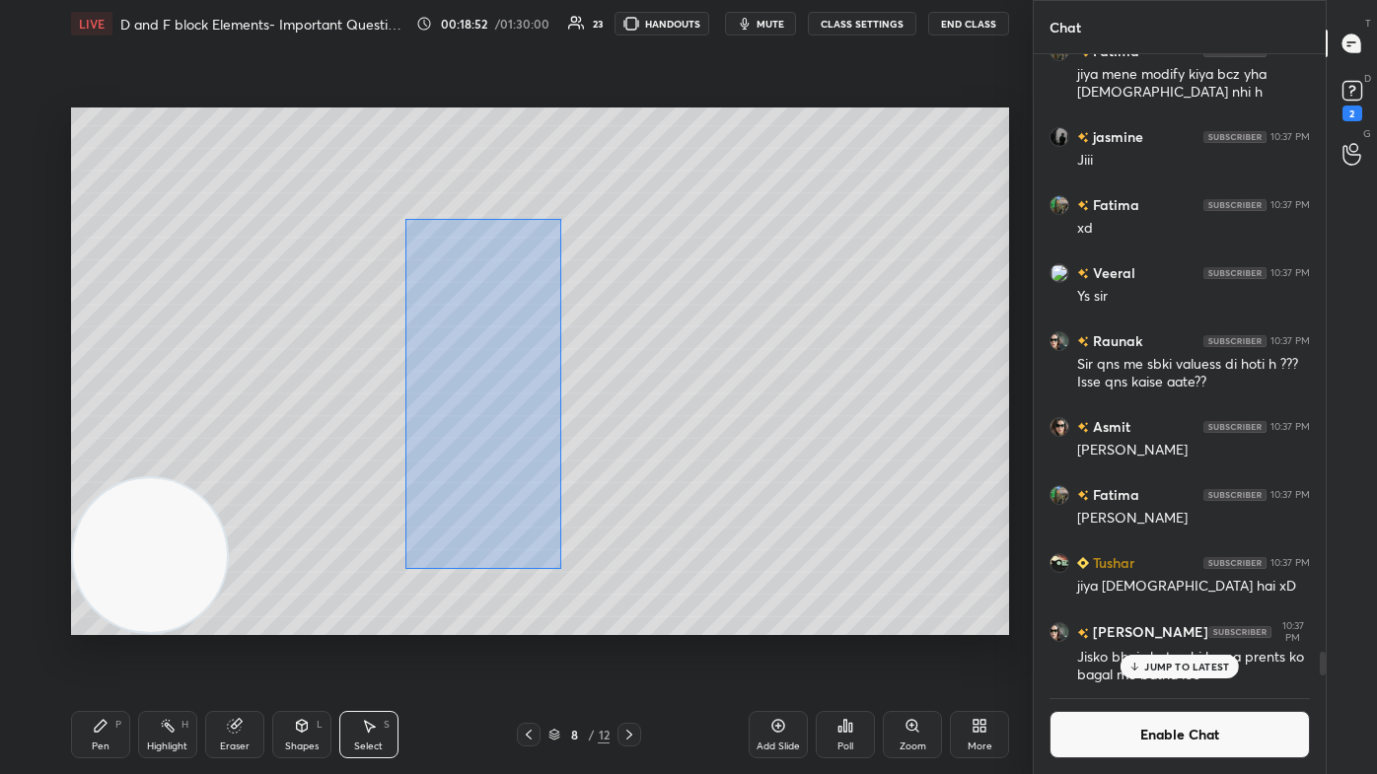
drag, startPoint x: 405, startPoint y: 366, endPoint x: 561, endPoint y: 568, distance: 255.3
click at [561, 464] on div "0 ° Undo Copy Paste here Duplicate Duplicate to new slide Delete" at bounding box center [540, 372] width 938 height 528
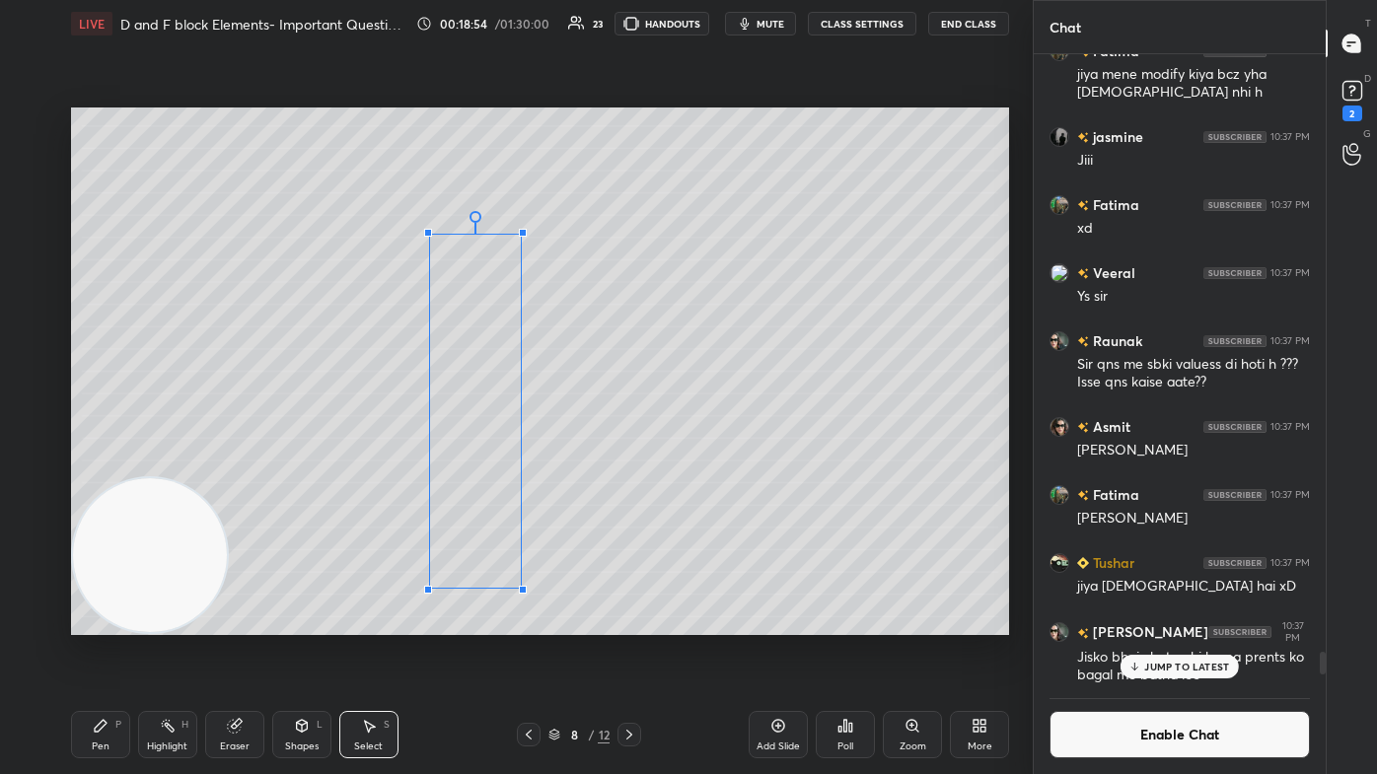
drag, startPoint x: 510, startPoint y: 555, endPoint x: 521, endPoint y: 588, distance: 34.3
click at [521, 464] on div at bounding box center [523, 590] width 8 height 8
drag, startPoint x: 472, startPoint y: 478, endPoint x: 472, endPoint y: 456, distance: 22.7
click at [475, 461] on div "0 ° Undo Copy Paste here Duplicate Duplicate to new slide Delete" at bounding box center [540, 372] width 938 height 528
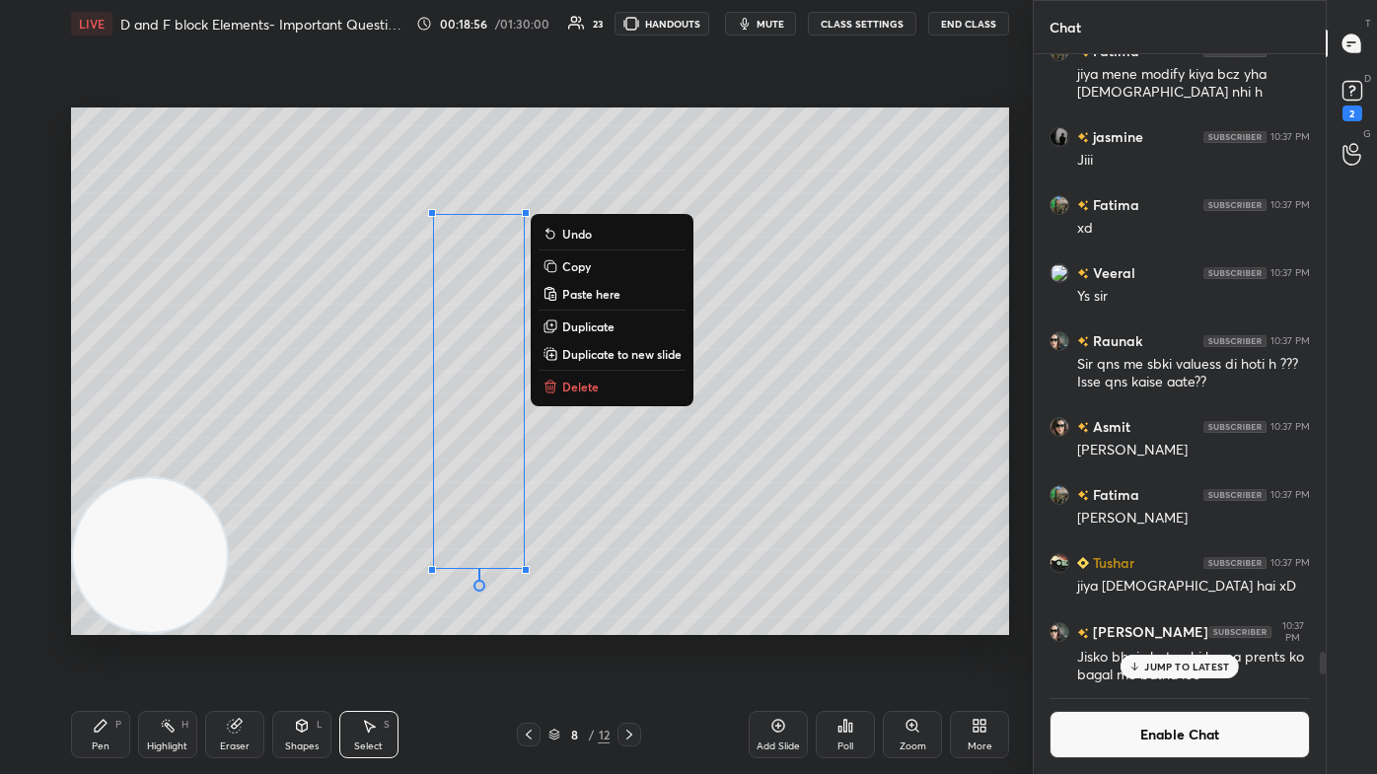
click at [707, 464] on div "0 ° Undo Copy Paste here Duplicate Duplicate to new slide Delete" at bounding box center [540, 372] width 938 height 528
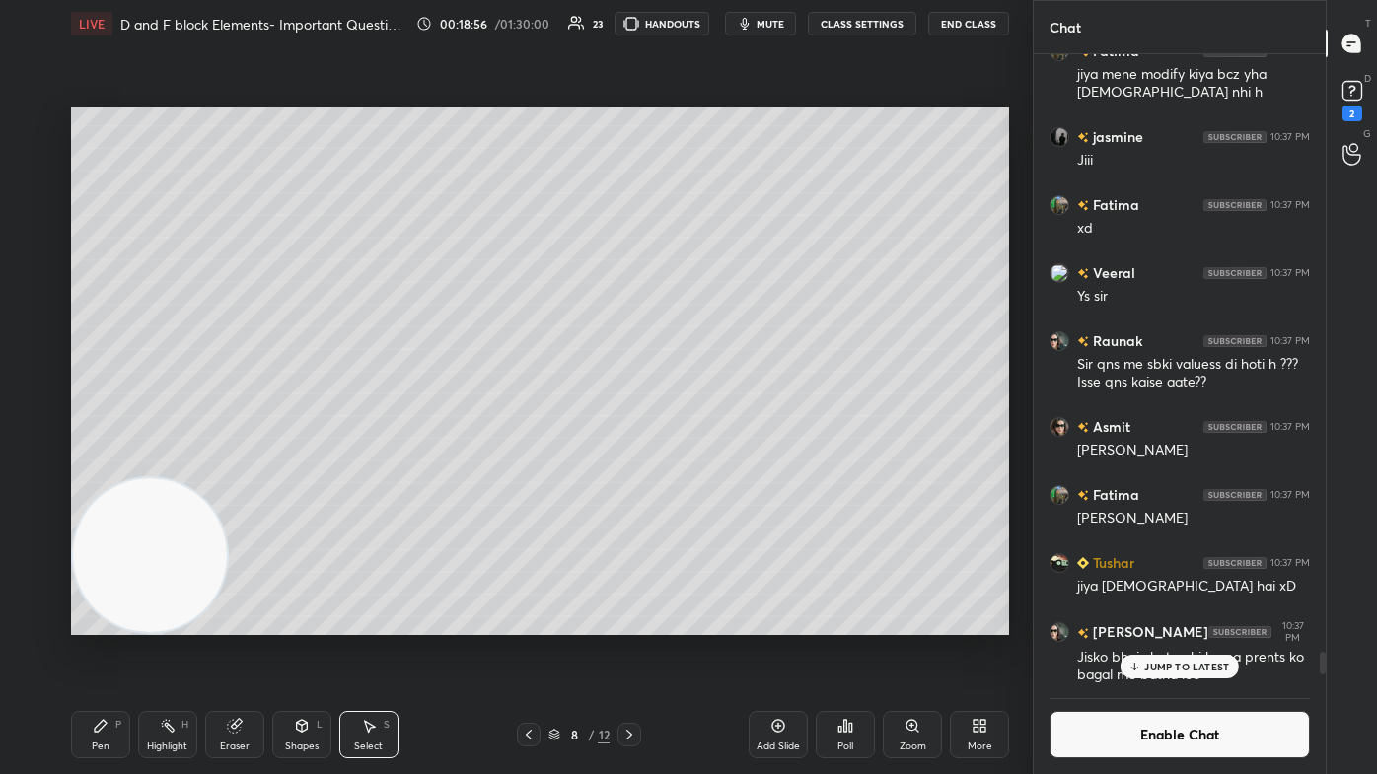
drag, startPoint x: 85, startPoint y: 744, endPoint x: 116, endPoint y: 699, distance: 54.5
click at [84, 464] on div "Pen P" at bounding box center [100, 734] width 59 height 47
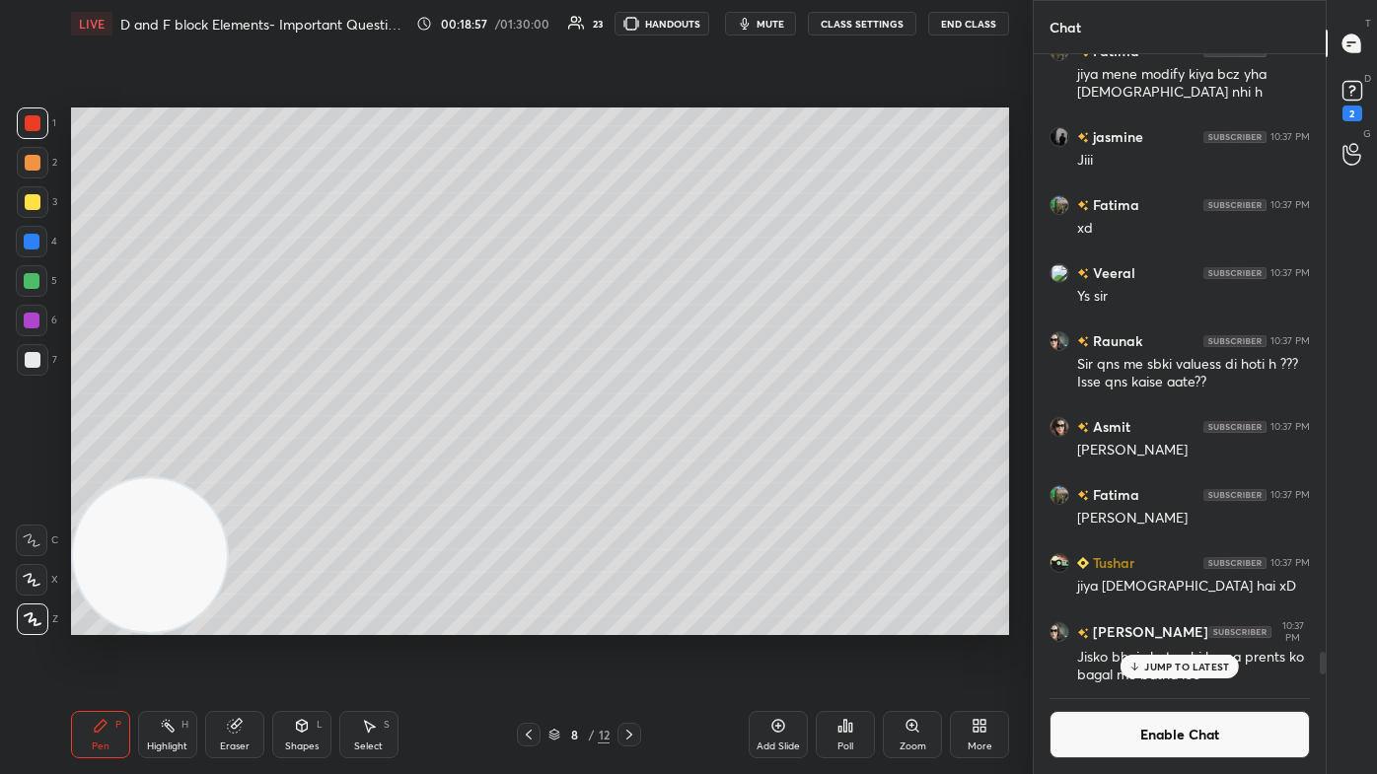
click at [26, 269] on div at bounding box center [32, 281] width 32 height 32
click at [238, 464] on div "Eraser" at bounding box center [234, 734] width 59 height 47
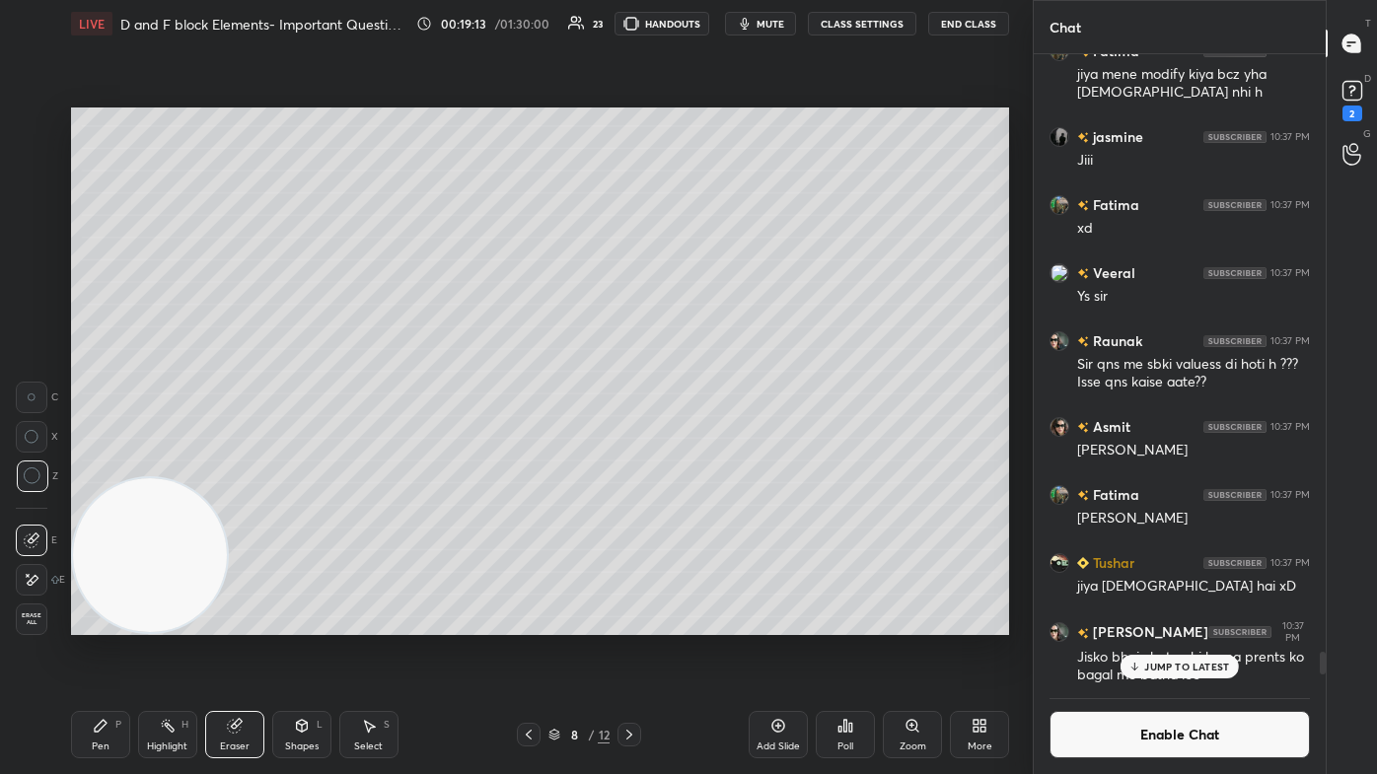
click at [96, 464] on div "Pen" at bounding box center [101, 747] width 18 height 10
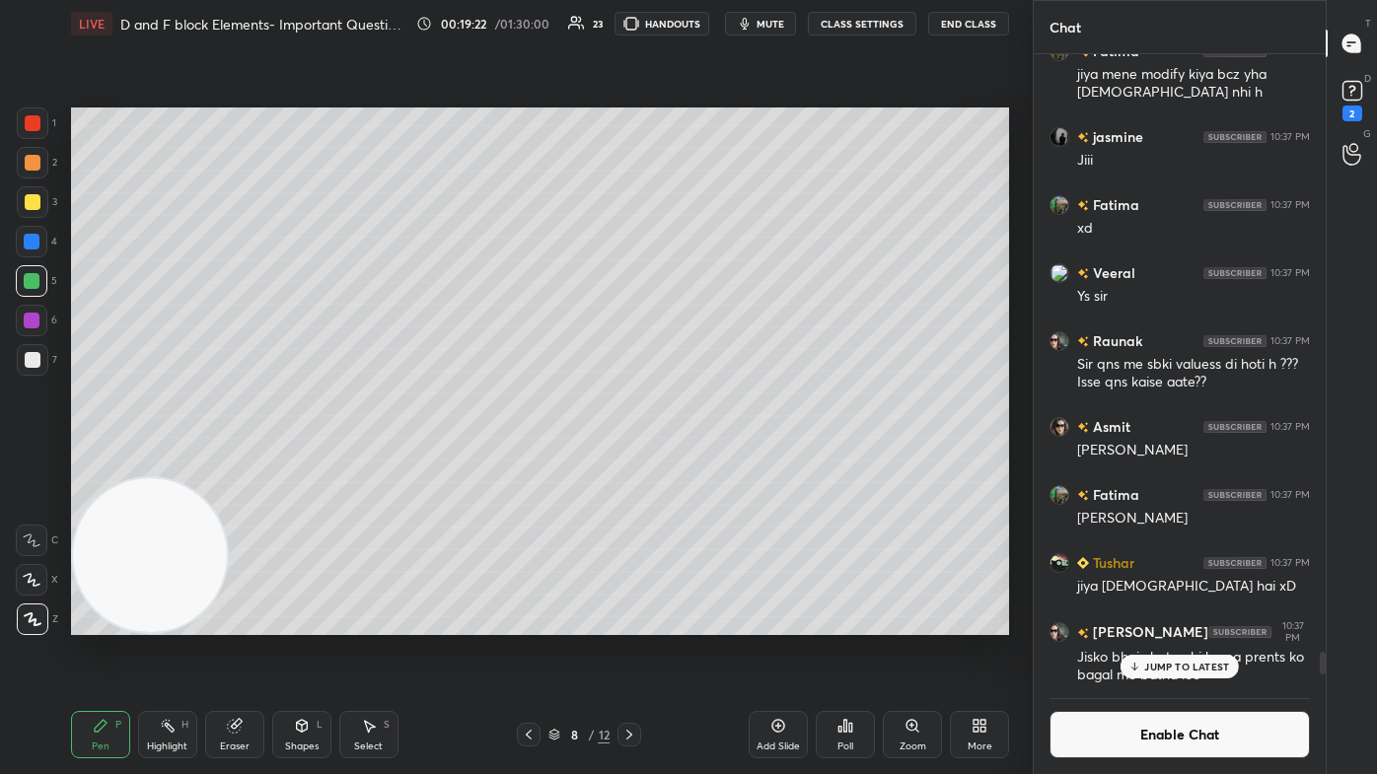
click at [231, 464] on div "Eraser" at bounding box center [235, 747] width 30 height 10
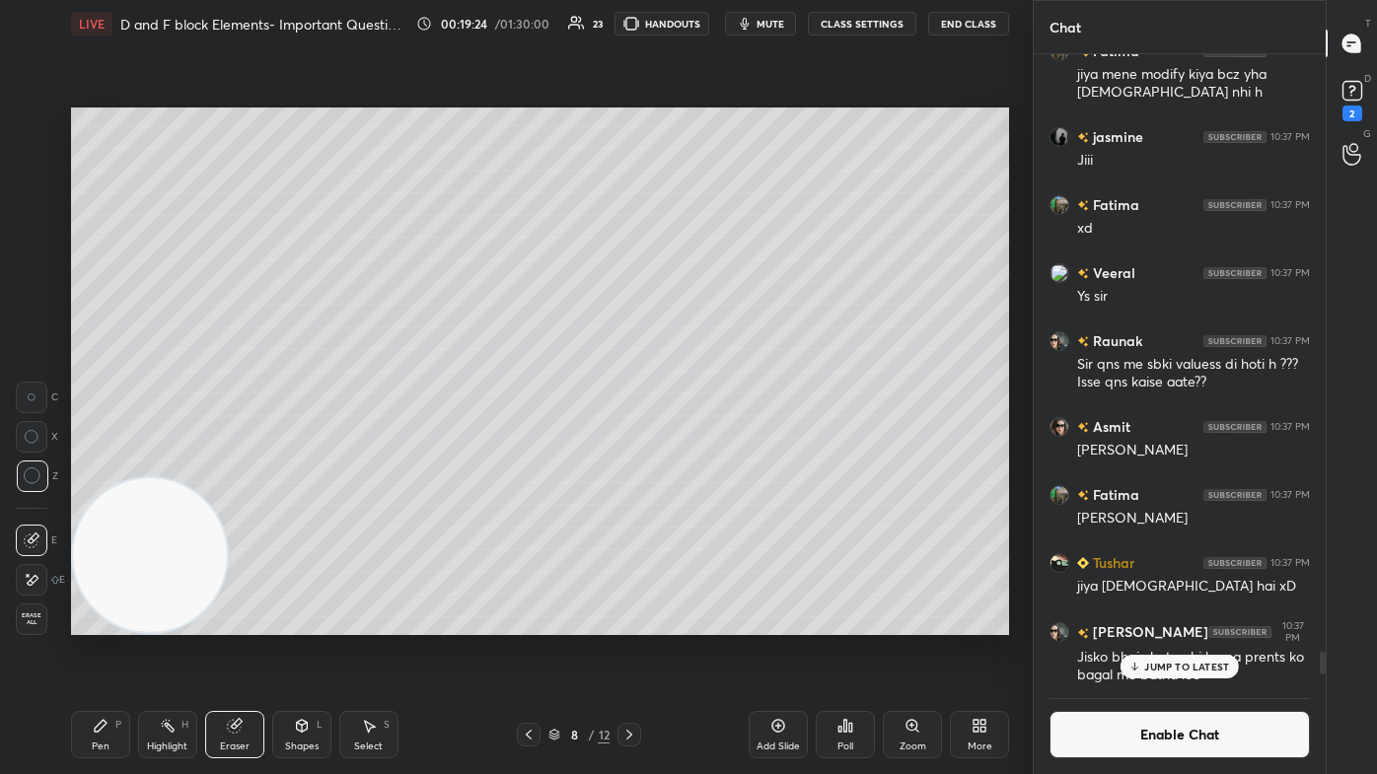
click at [87, 464] on div "Pen P" at bounding box center [100, 734] width 59 height 47
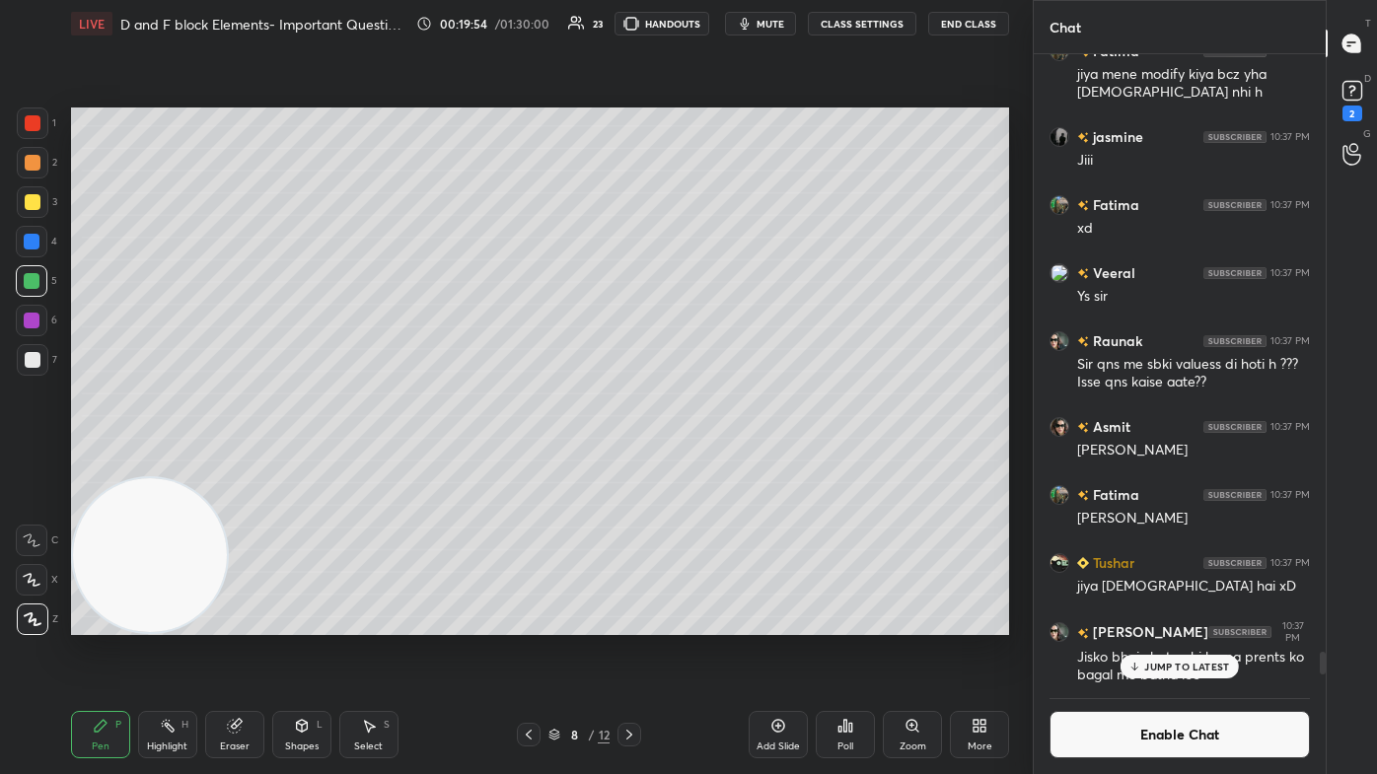
click at [380, 464] on div "Select S" at bounding box center [368, 734] width 59 height 47
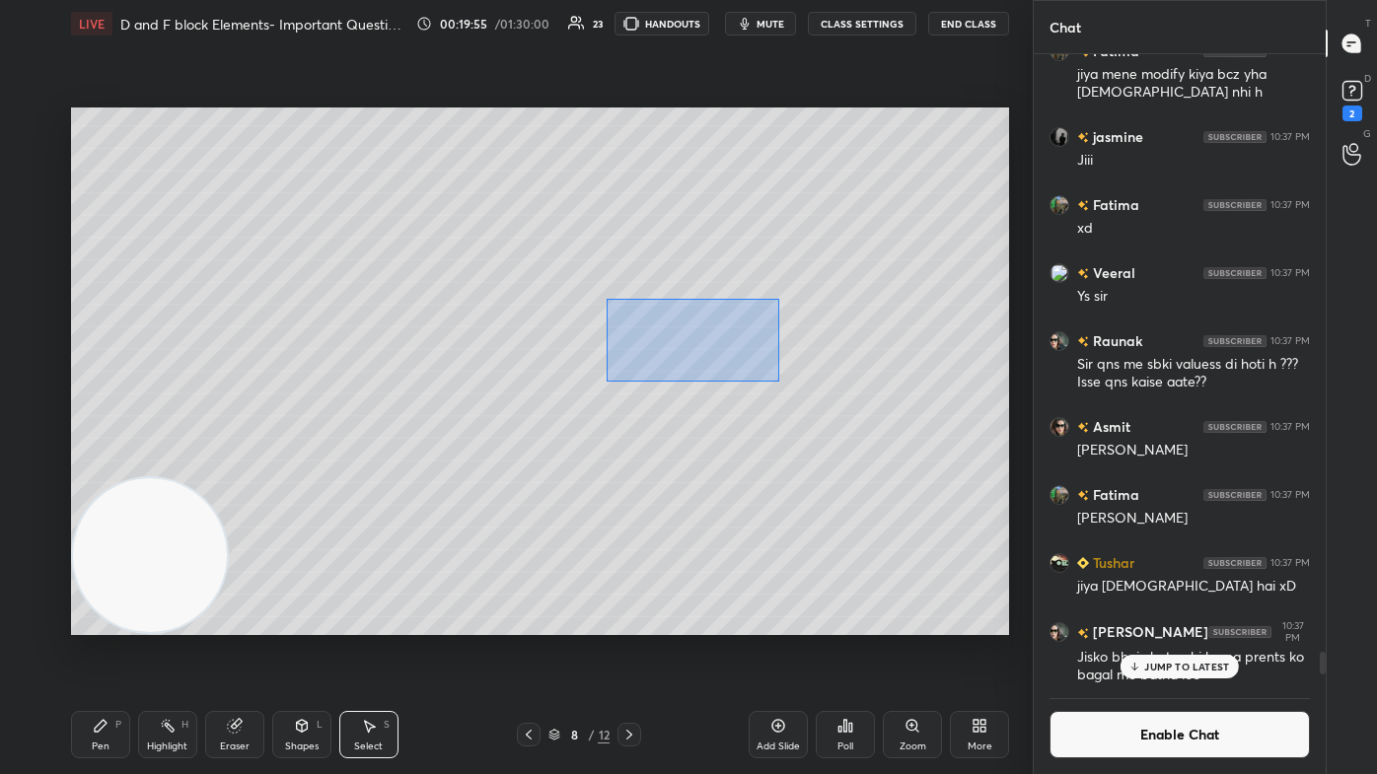
drag, startPoint x: 604, startPoint y: 313, endPoint x: 775, endPoint y: 379, distance: 183.9
click at [707, 381] on div "0 ° Undo Copy Paste here Duplicate Duplicate to new slide Delete" at bounding box center [540, 372] width 938 height 528
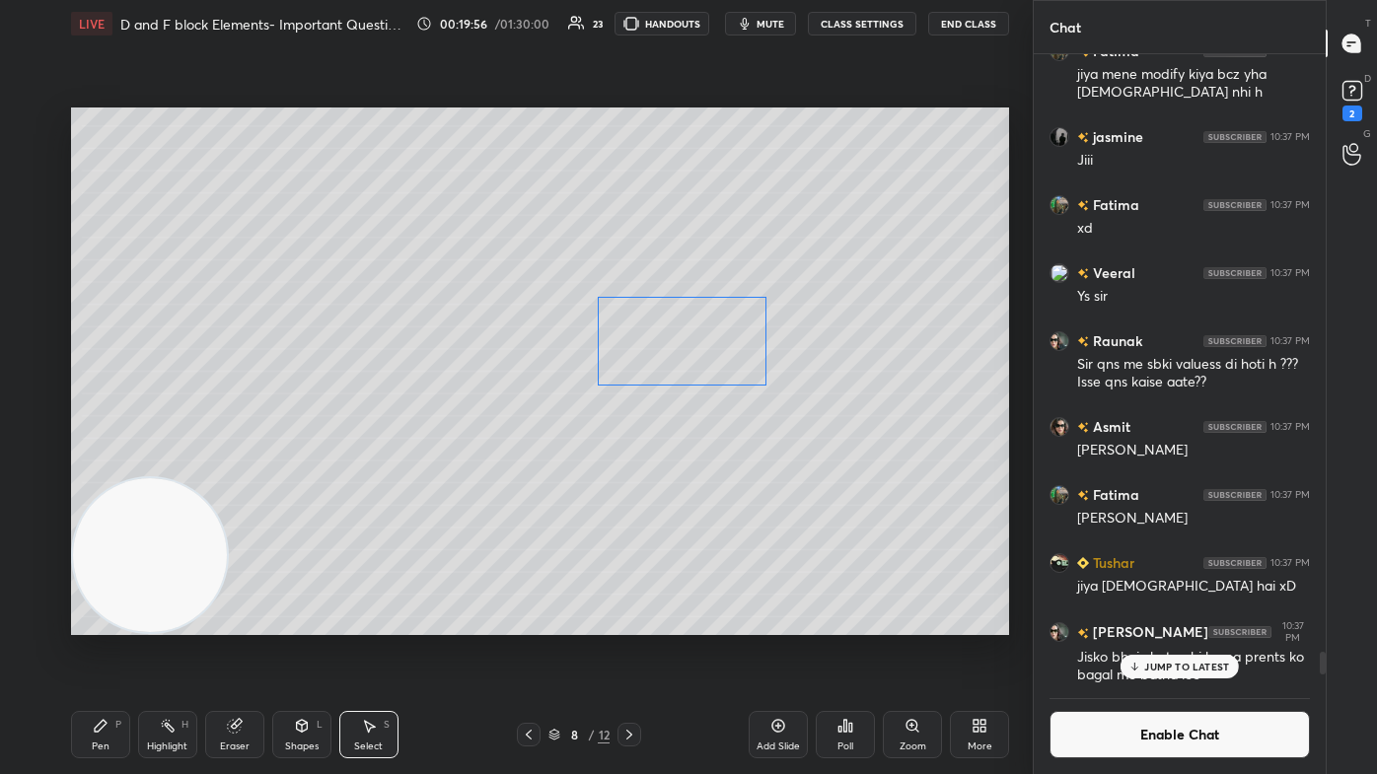
click at [673, 313] on div "0 ° Undo Copy Paste here Duplicate Duplicate to new slide Delete" at bounding box center [540, 372] width 938 height 528
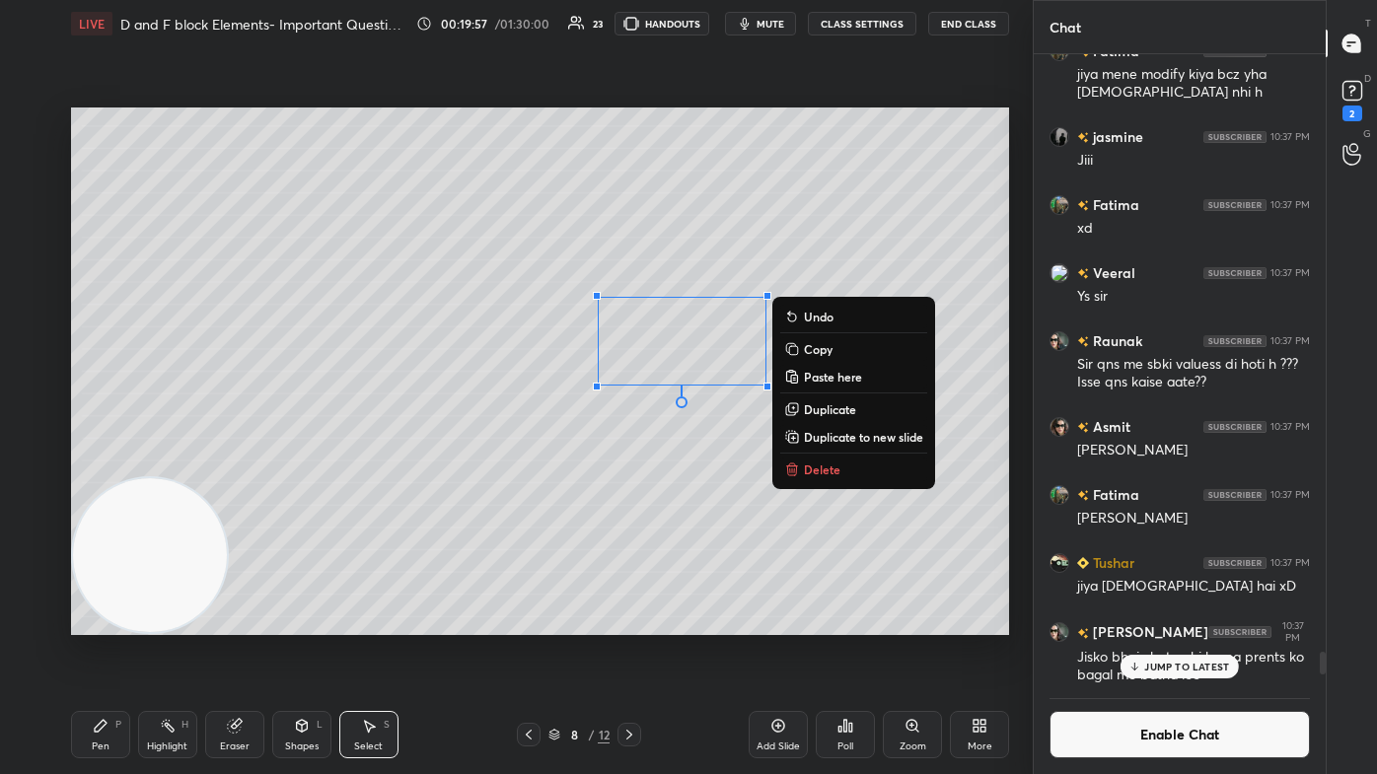
click at [679, 464] on div "0 ° Undo Copy Paste here Duplicate Duplicate to new slide Delete" at bounding box center [540, 372] width 938 height 528
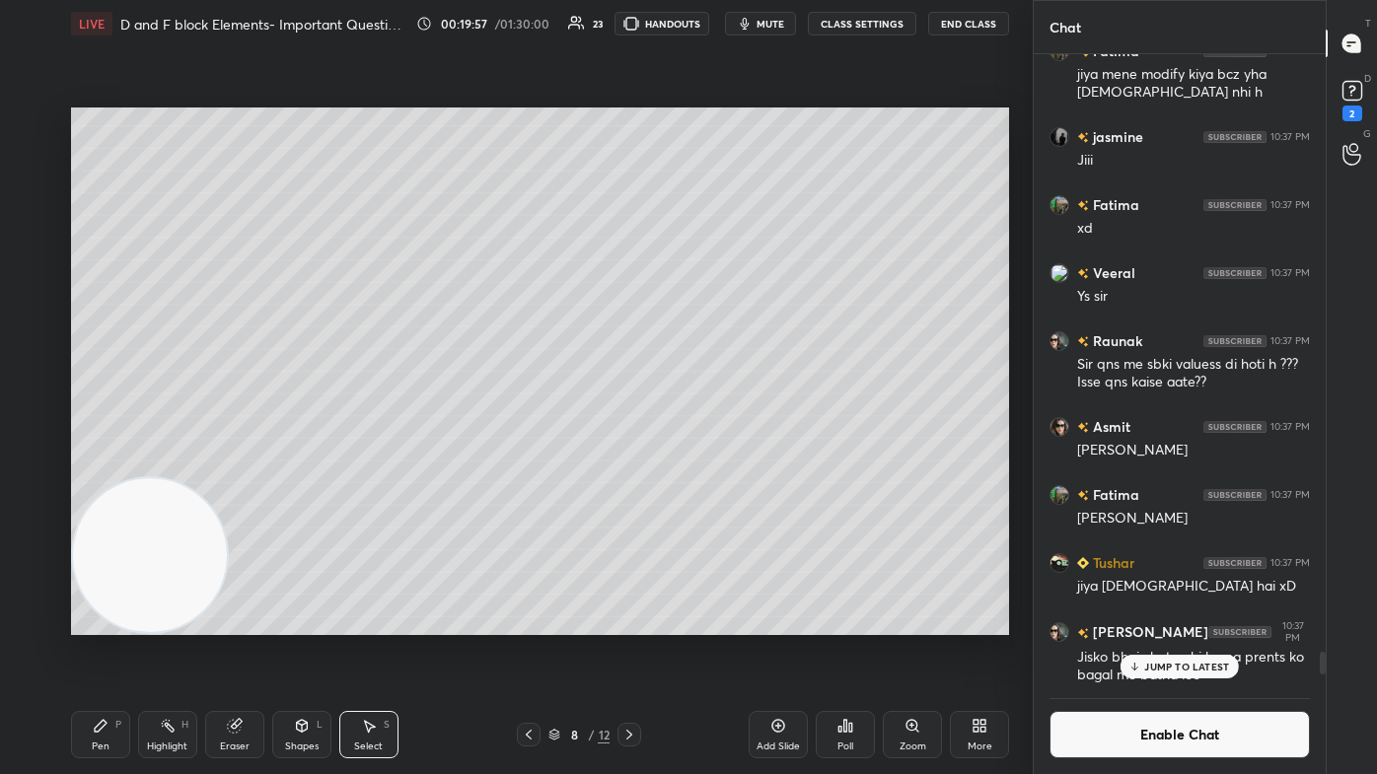
click at [108, 464] on div "Pen P" at bounding box center [100, 734] width 59 height 47
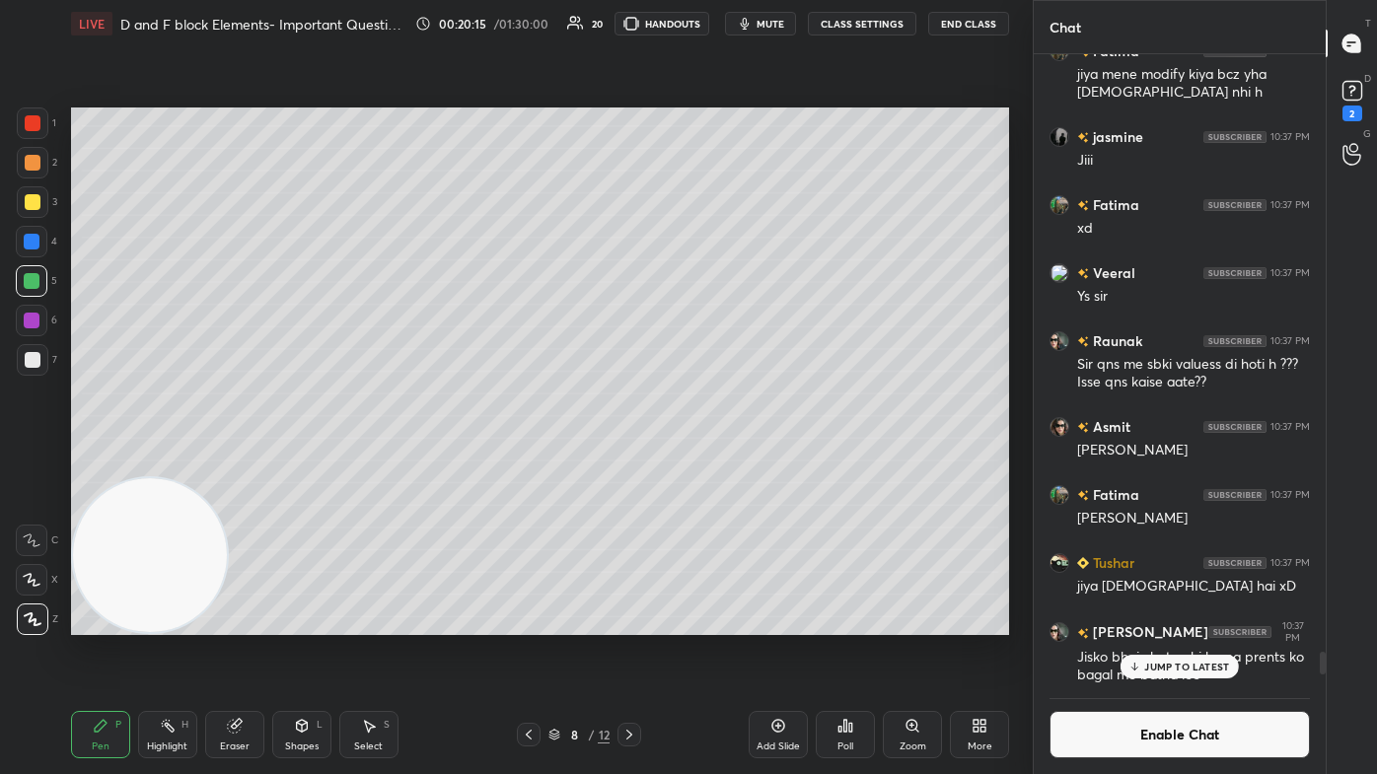
drag, startPoint x: 33, startPoint y: 116, endPoint x: 40, endPoint y: 154, distance: 38.3
click at [31, 115] on div at bounding box center [33, 123] width 16 height 16
click at [41, 202] on div at bounding box center [33, 202] width 32 height 32
click at [233, 464] on icon at bounding box center [233, 726] width 13 height 13
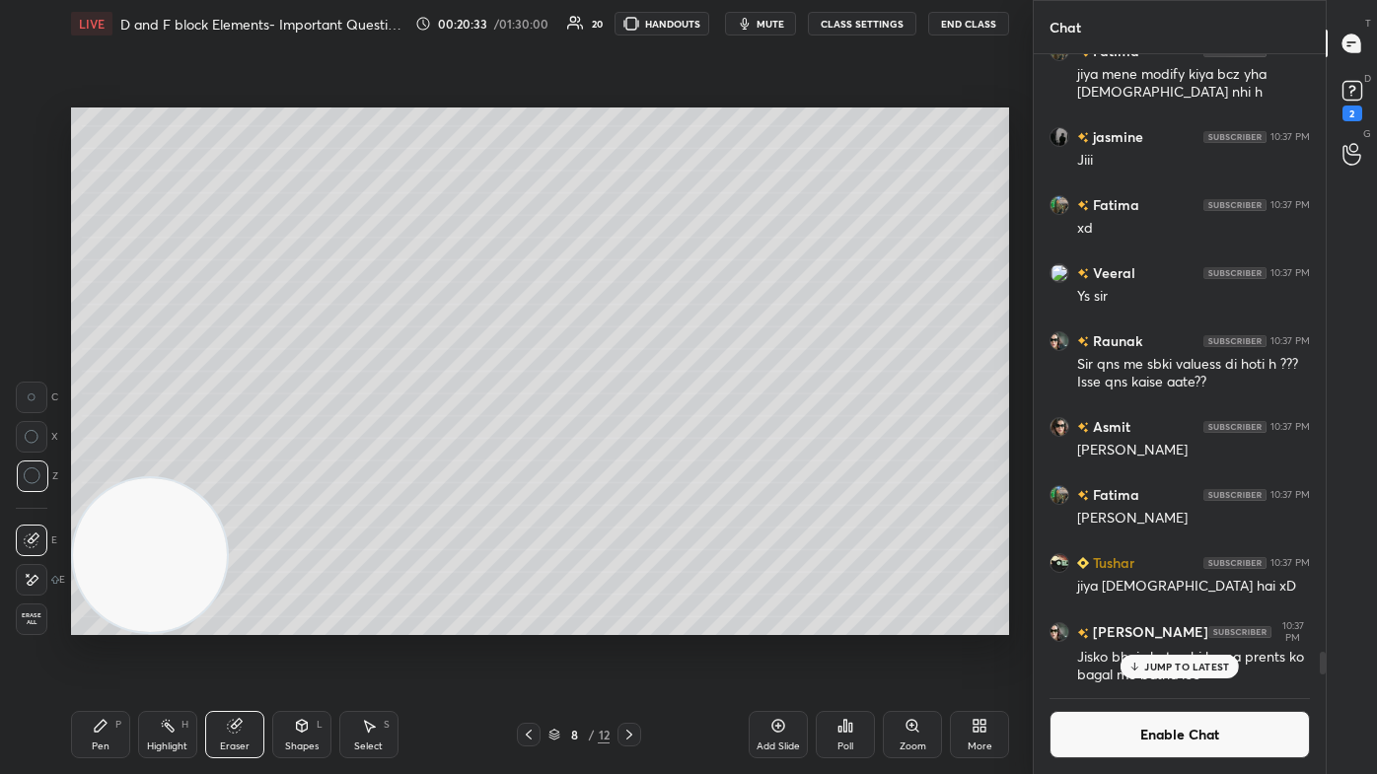
click at [108, 464] on div "Pen P" at bounding box center [100, 734] width 59 height 47
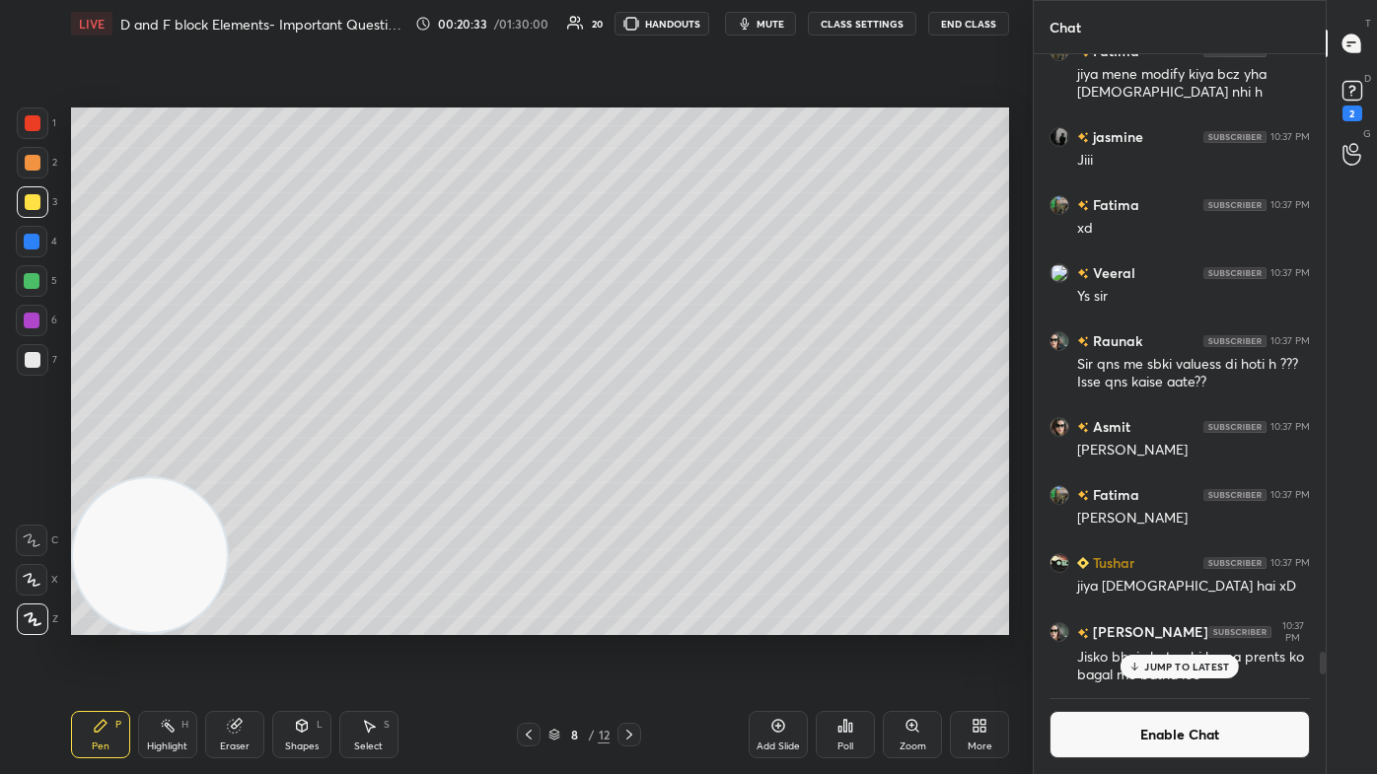
click at [28, 283] on div at bounding box center [32, 281] width 16 height 16
click at [36, 464] on div at bounding box center [32, 580] width 32 height 32
click at [707, 108] on div "2" at bounding box center [1352, 114] width 20 height 16
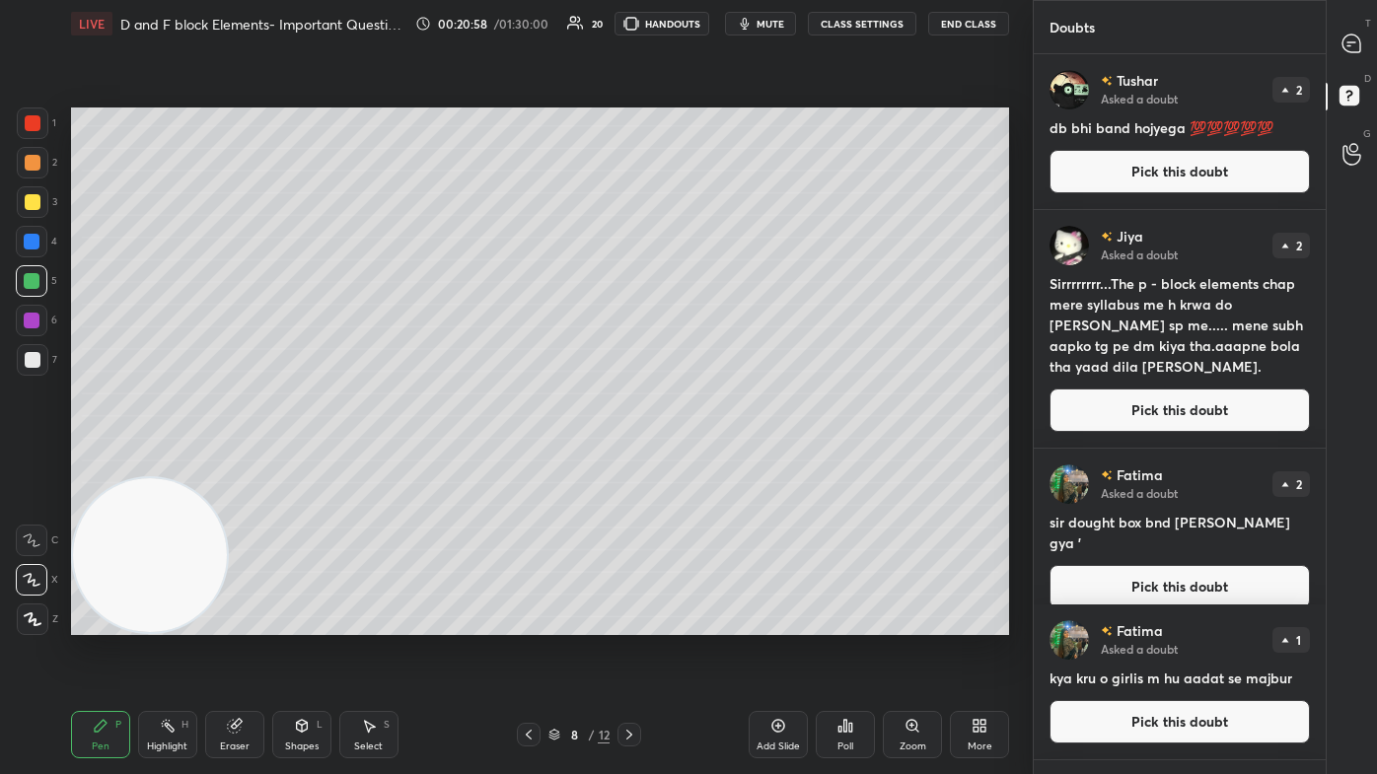
click at [707, 464] on button "Pick this doubt" at bounding box center [1179, 721] width 260 height 43
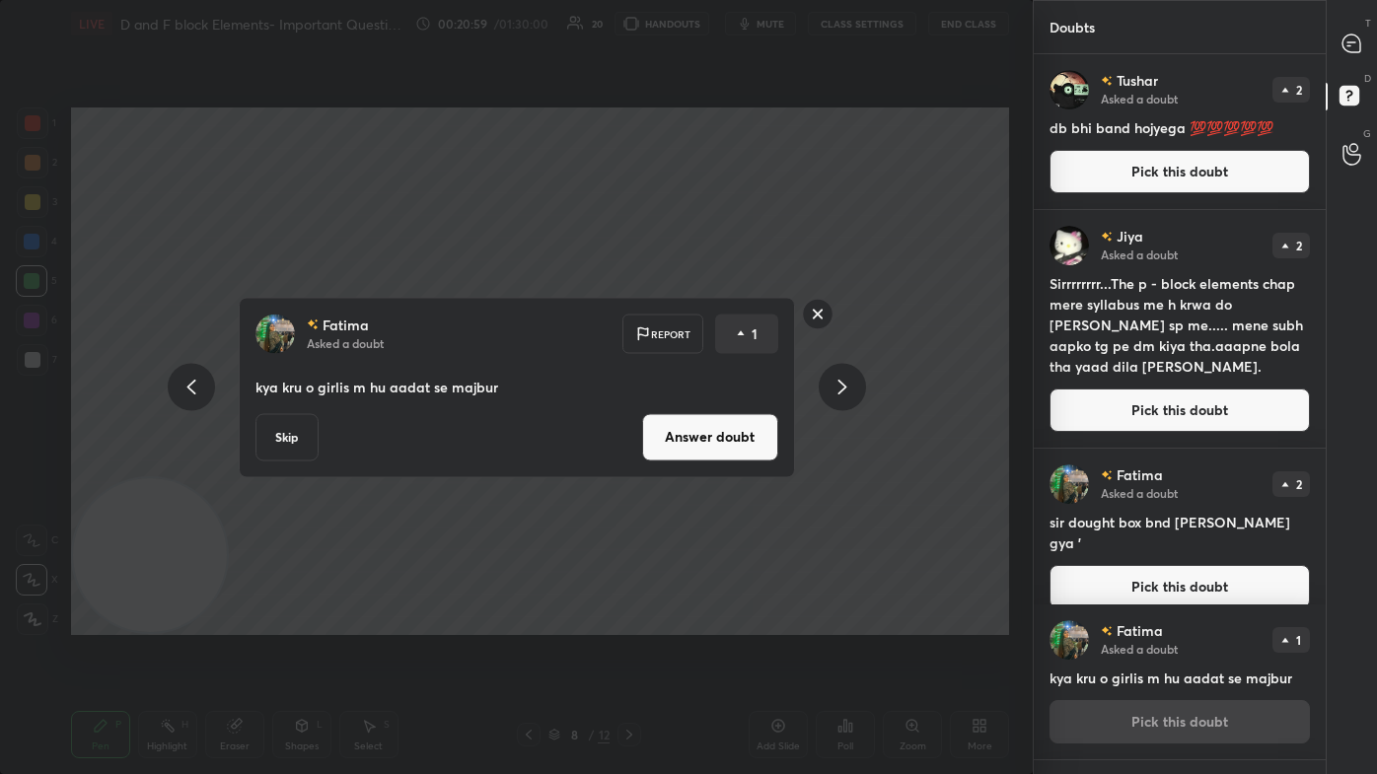
click at [707, 310] on rect at bounding box center [817, 314] width 31 height 31
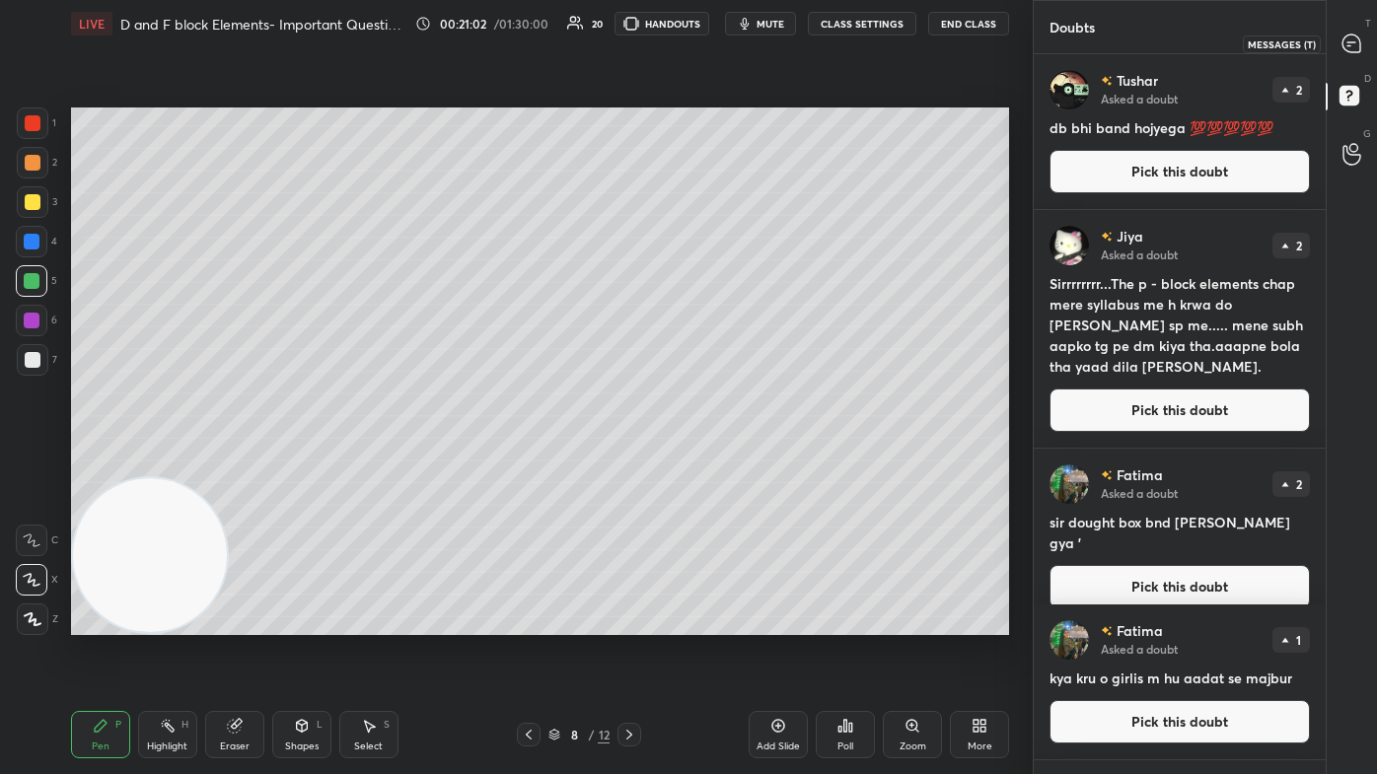
click at [707, 38] on icon at bounding box center [1351, 44] width 21 height 21
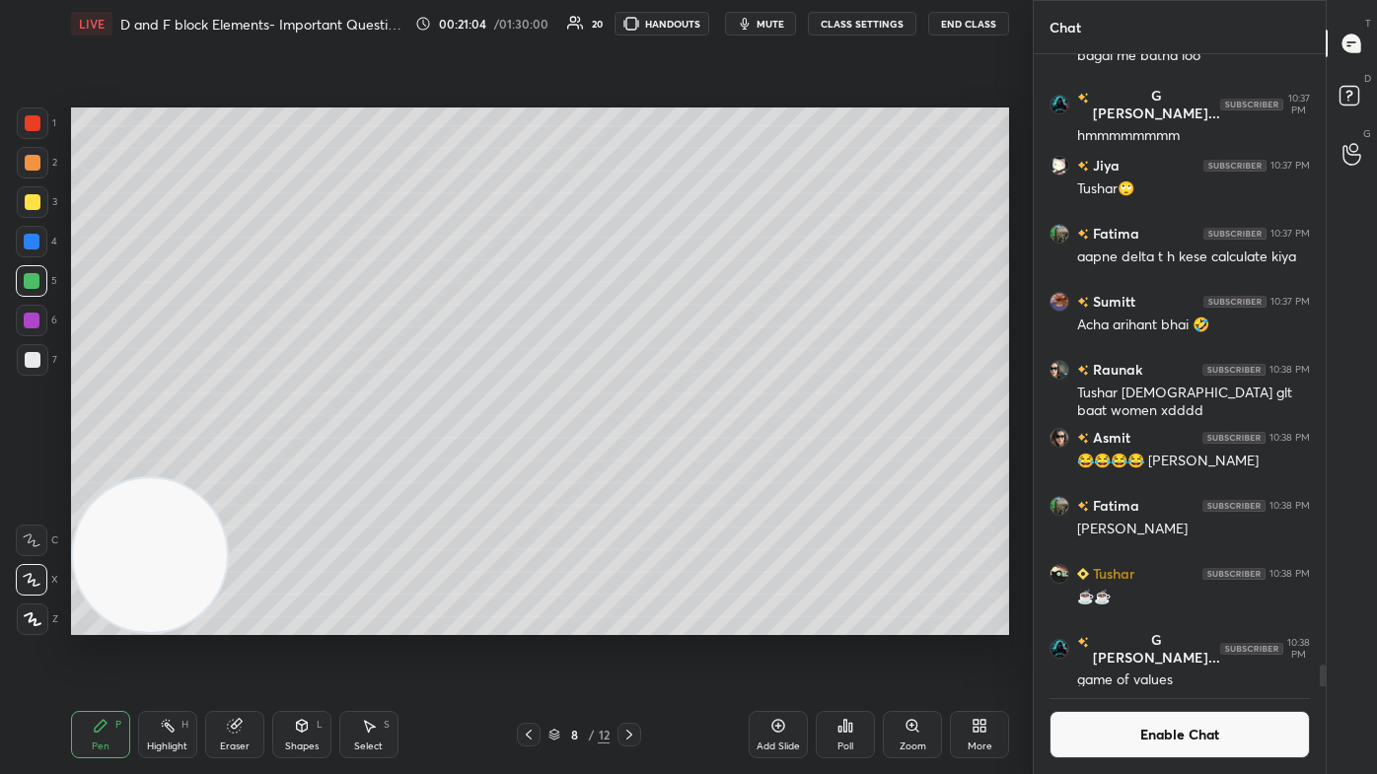
drag, startPoint x: 1321, startPoint y: 672, endPoint x: 1255, endPoint y: 703, distance: 73.2
click at [707, 464] on div "Tushar 10:37 PM jiya [DEMOGRAPHIC_DATA] hai xD Arihant 10:37 PM Jisko bhai chat…" at bounding box center [1180, 414] width 292 height 720
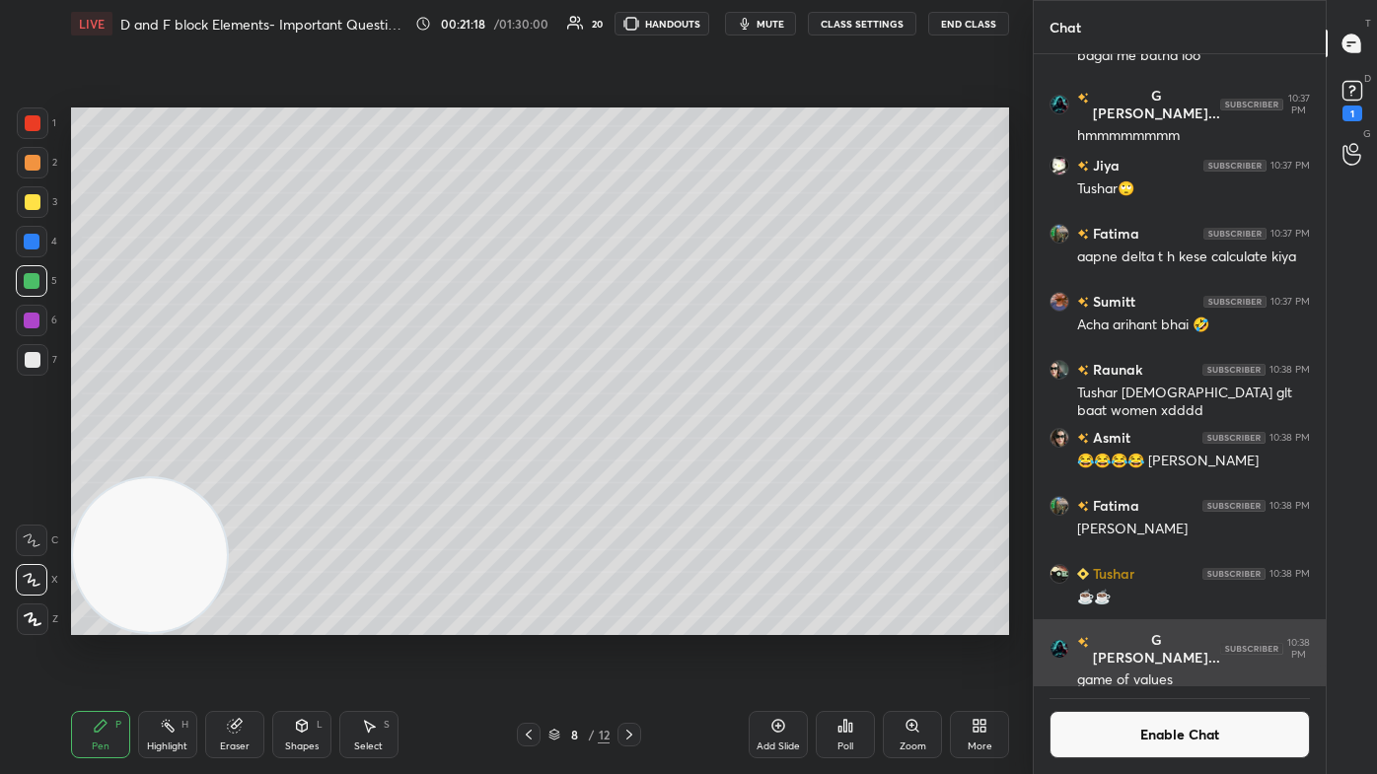
scroll to position [18137, 0]
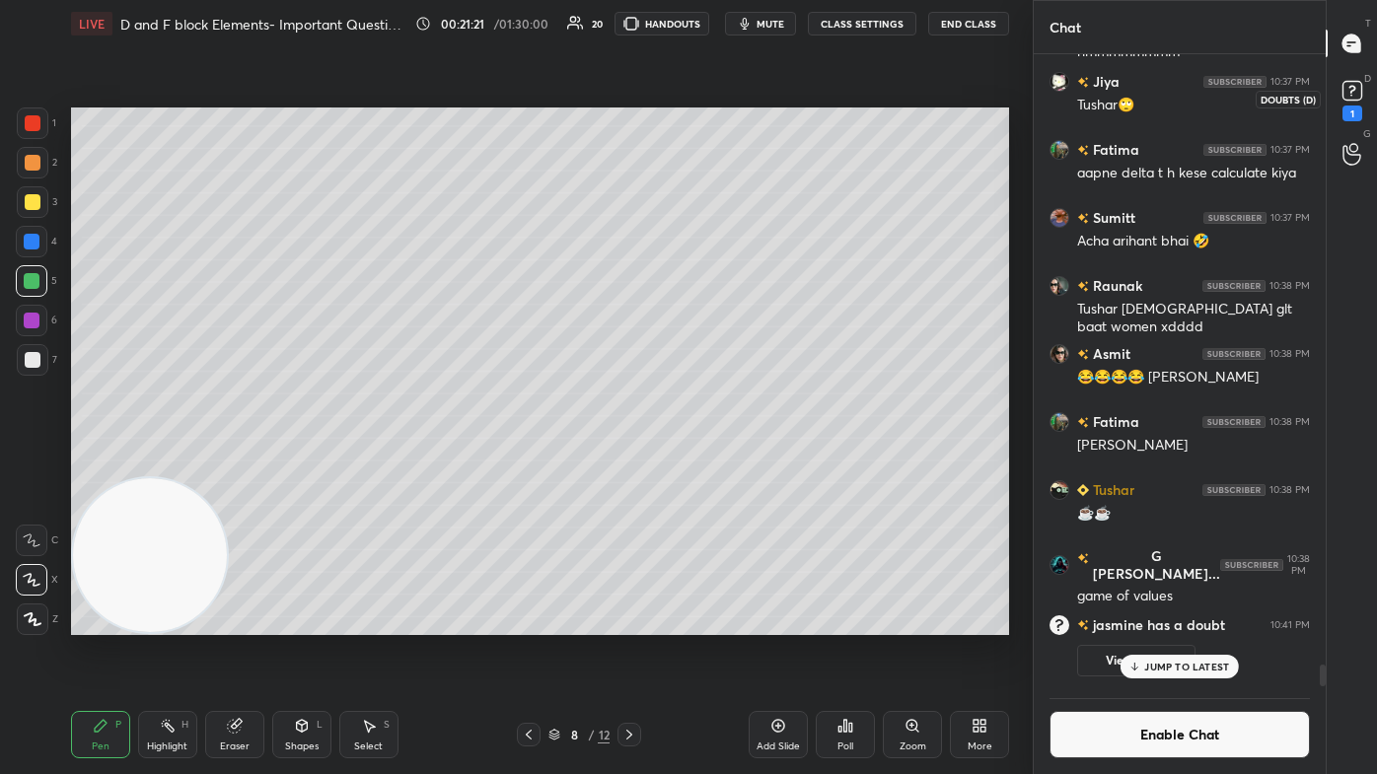
click at [707, 98] on icon at bounding box center [1352, 91] width 30 height 30
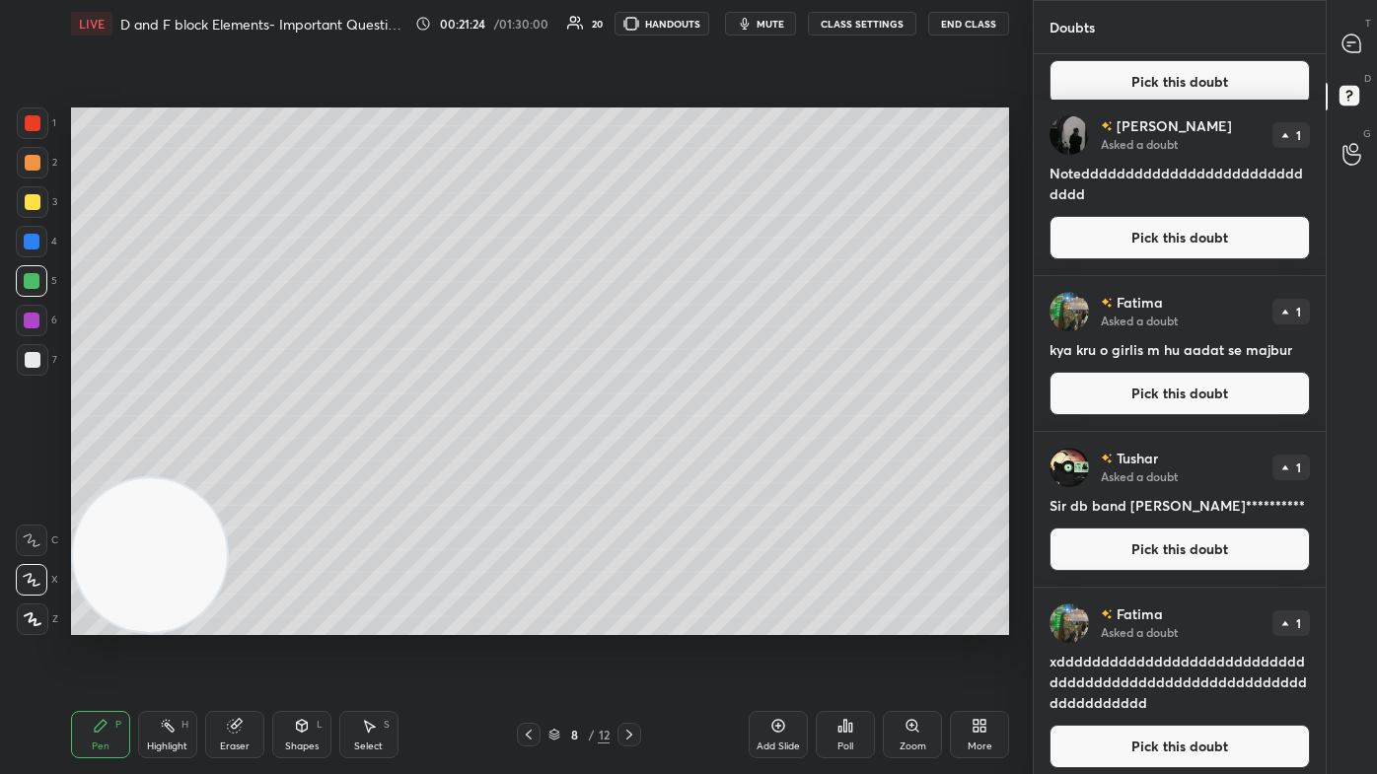
scroll to position [515, 0]
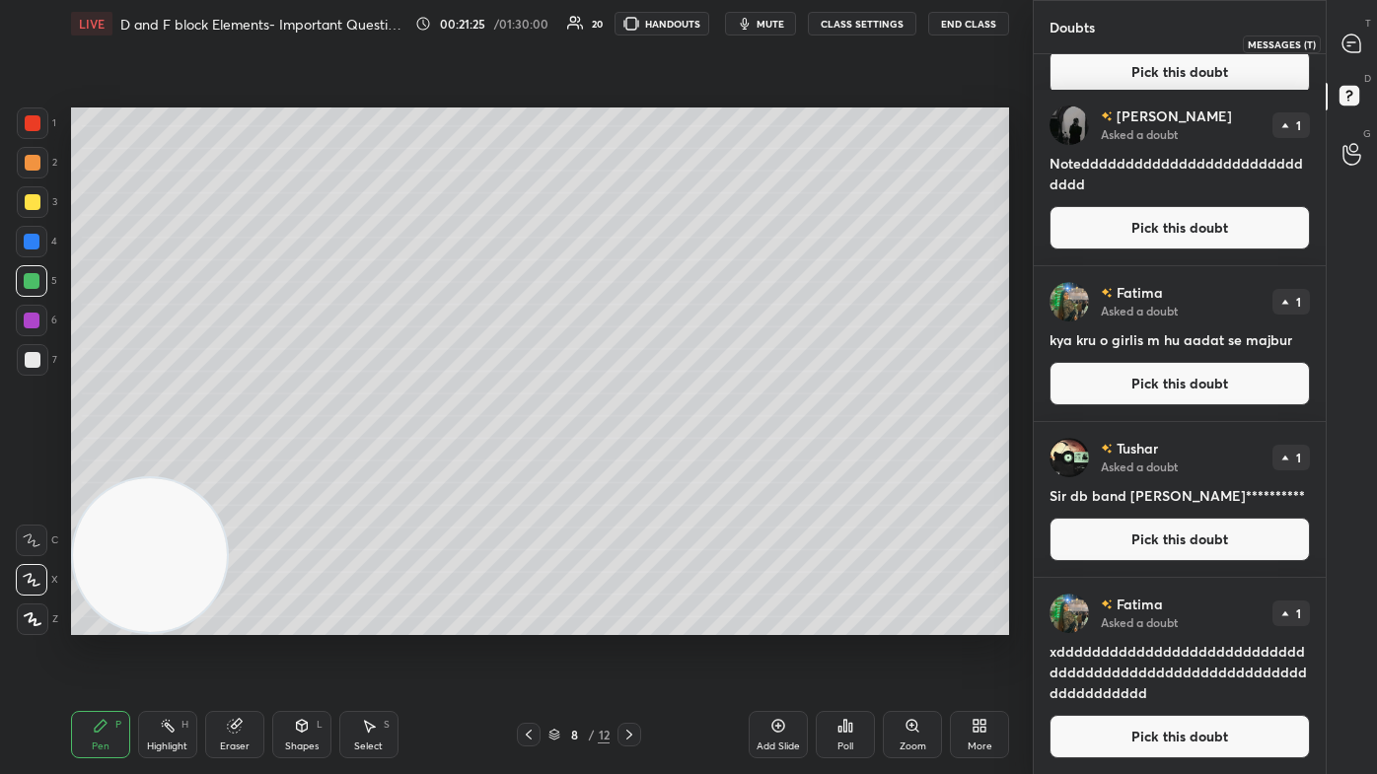
click at [707, 47] on div at bounding box center [1351, 44] width 39 height 36
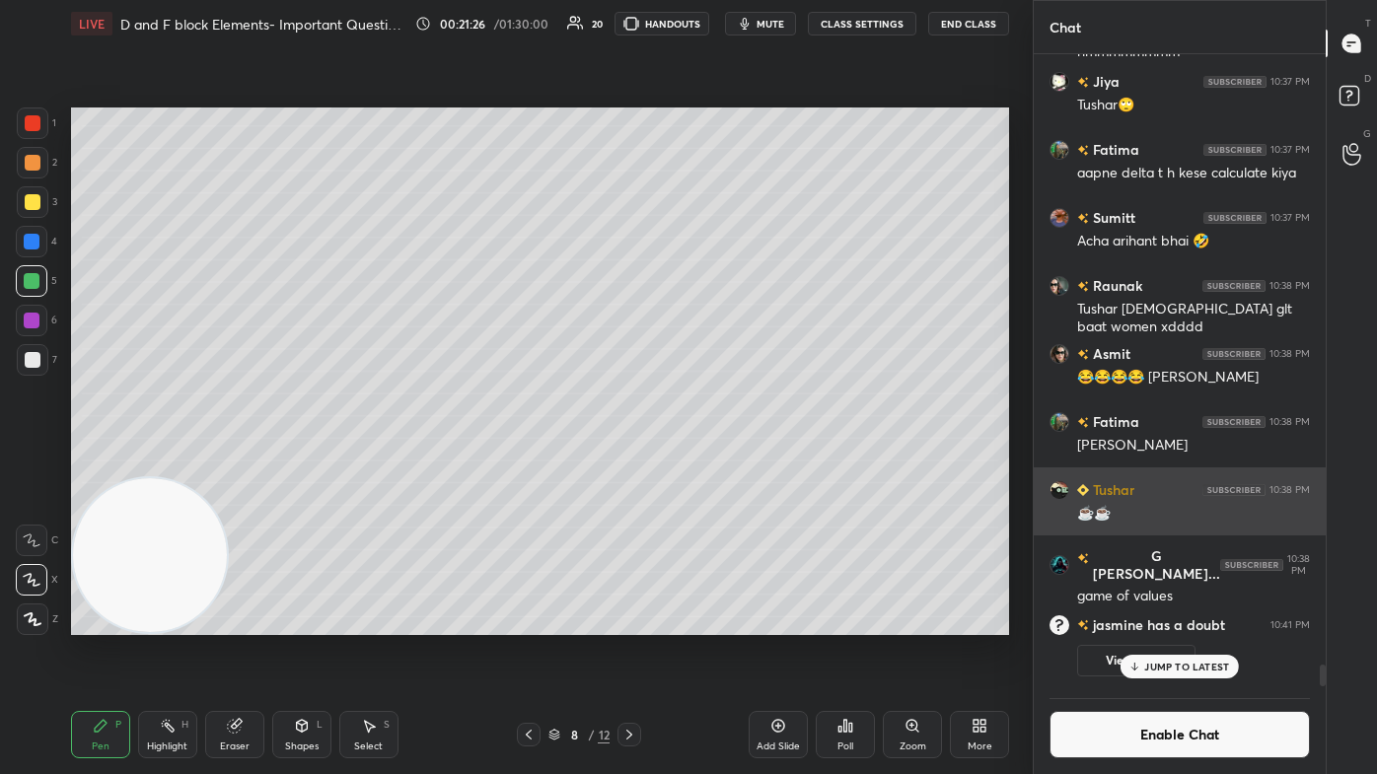
scroll to position [627, 286]
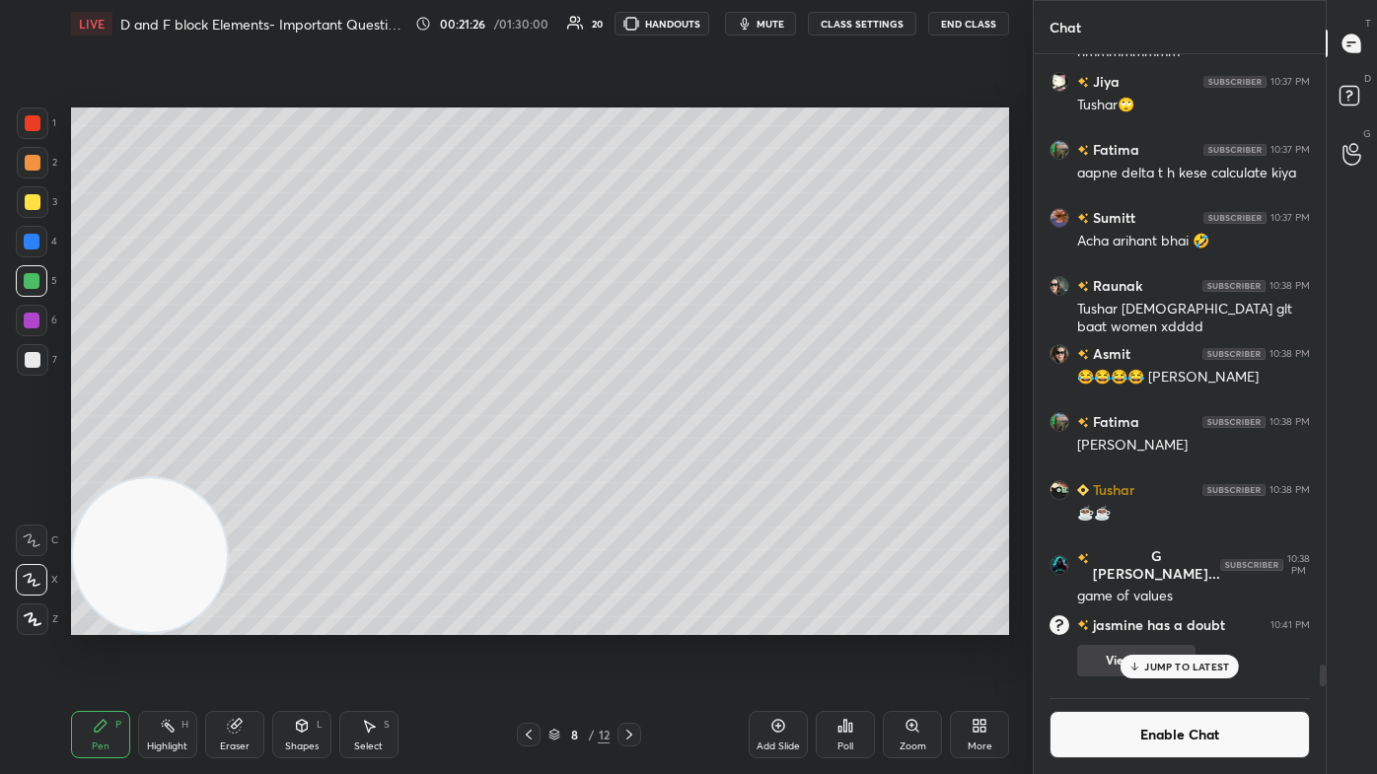
click at [707, 464] on p "JUMP TO LATEST" at bounding box center [1186, 667] width 85 height 12
click at [369, 464] on icon at bounding box center [369, 726] width 16 height 16
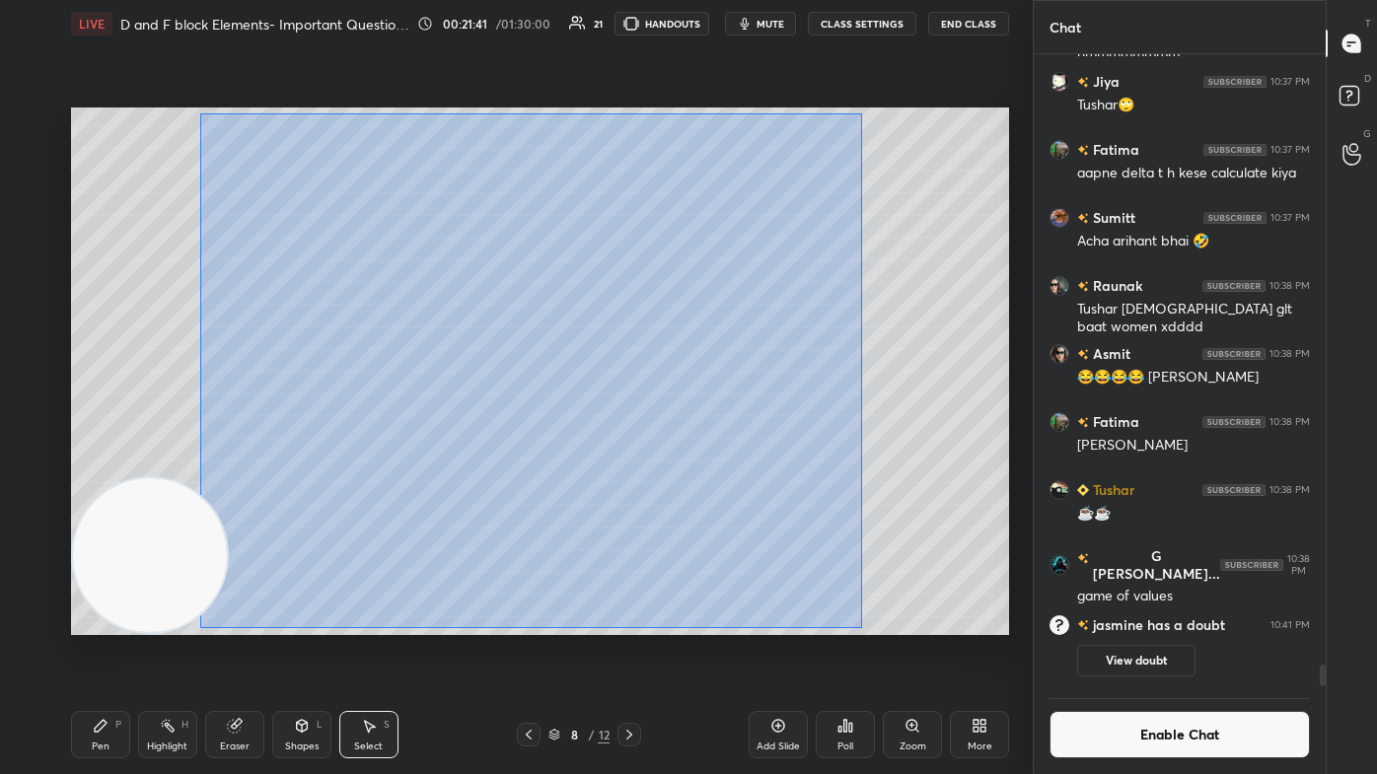
drag, startPoint x: 199, startPoint y: 112, endPoint x: 765, endPoint y: 557, distance: 720.0
click at [707, 464] on div "0 ° Undo Copy Paste here Duplicate Duplicate to new slide Delete" at bounding box center [540, 372] width 938 height 528
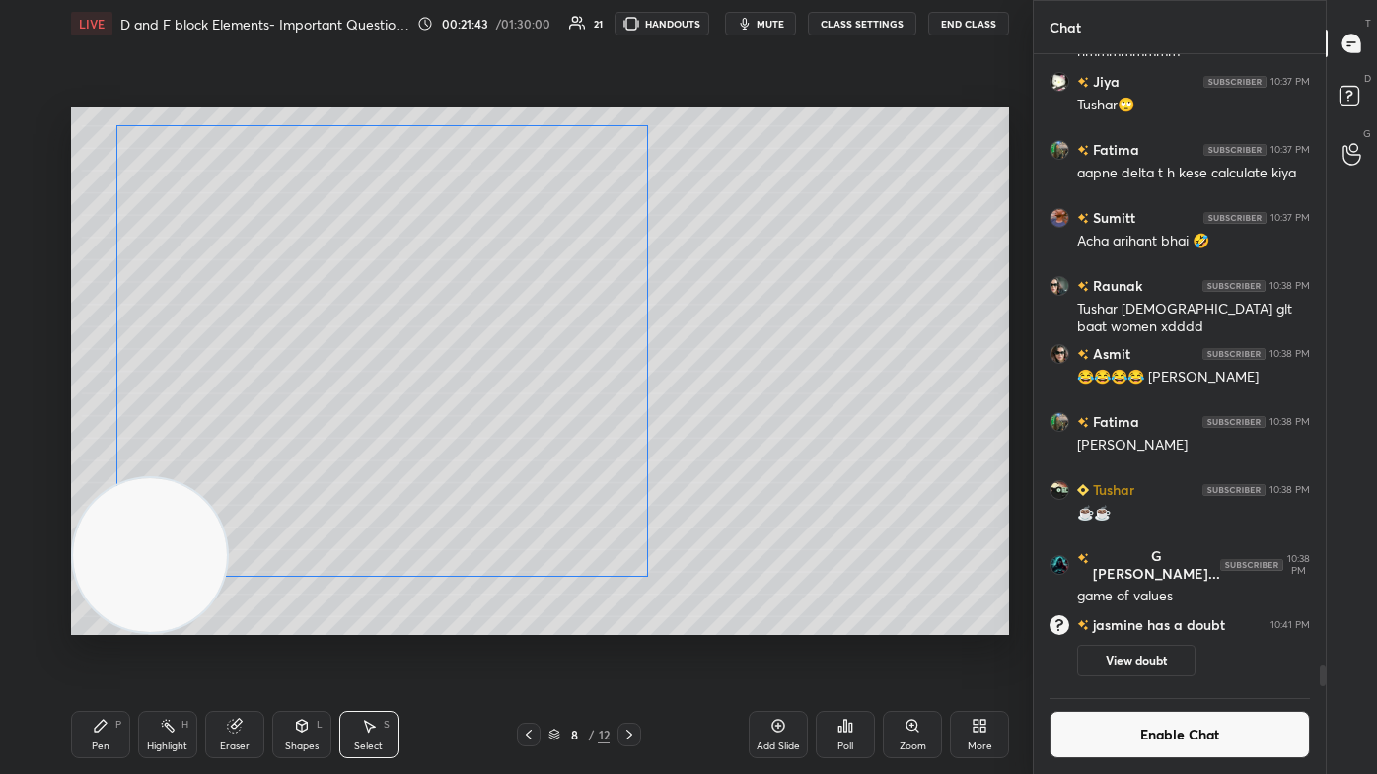
drag, startPoint x: 581, startPoint y: 453, endPoint x: 551, endPoint y: 481, distance: 41.2
click at [551, 464] on div "0 ° Undo Copy Paste here Duplicate Duplicate to new slide Delete" at bounding box center [540, 372] width 938 height 528
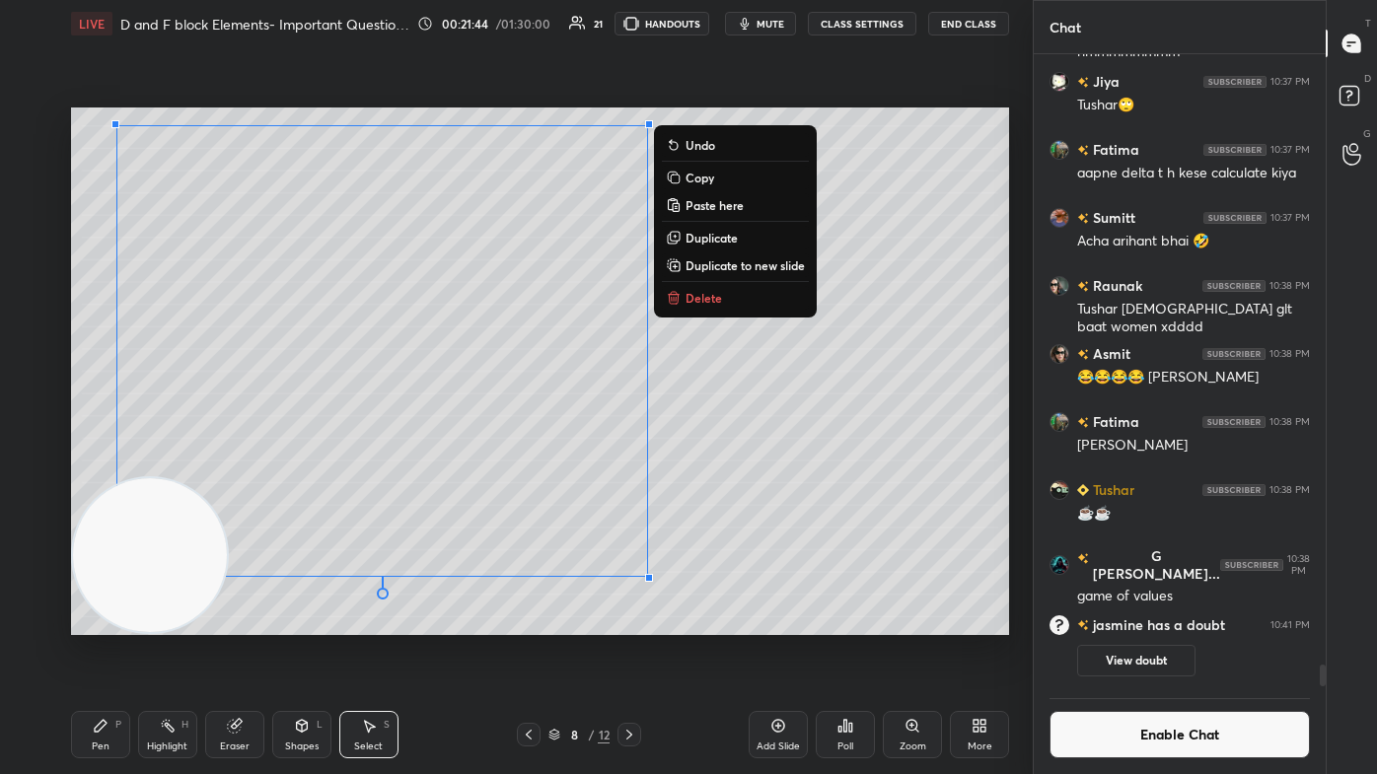
click at [707, 464] on div "0 ° Undo Copy Paste here Duplicate Duplicate to new slide Delete" at bounding box center [540, 372] width 938 height 528
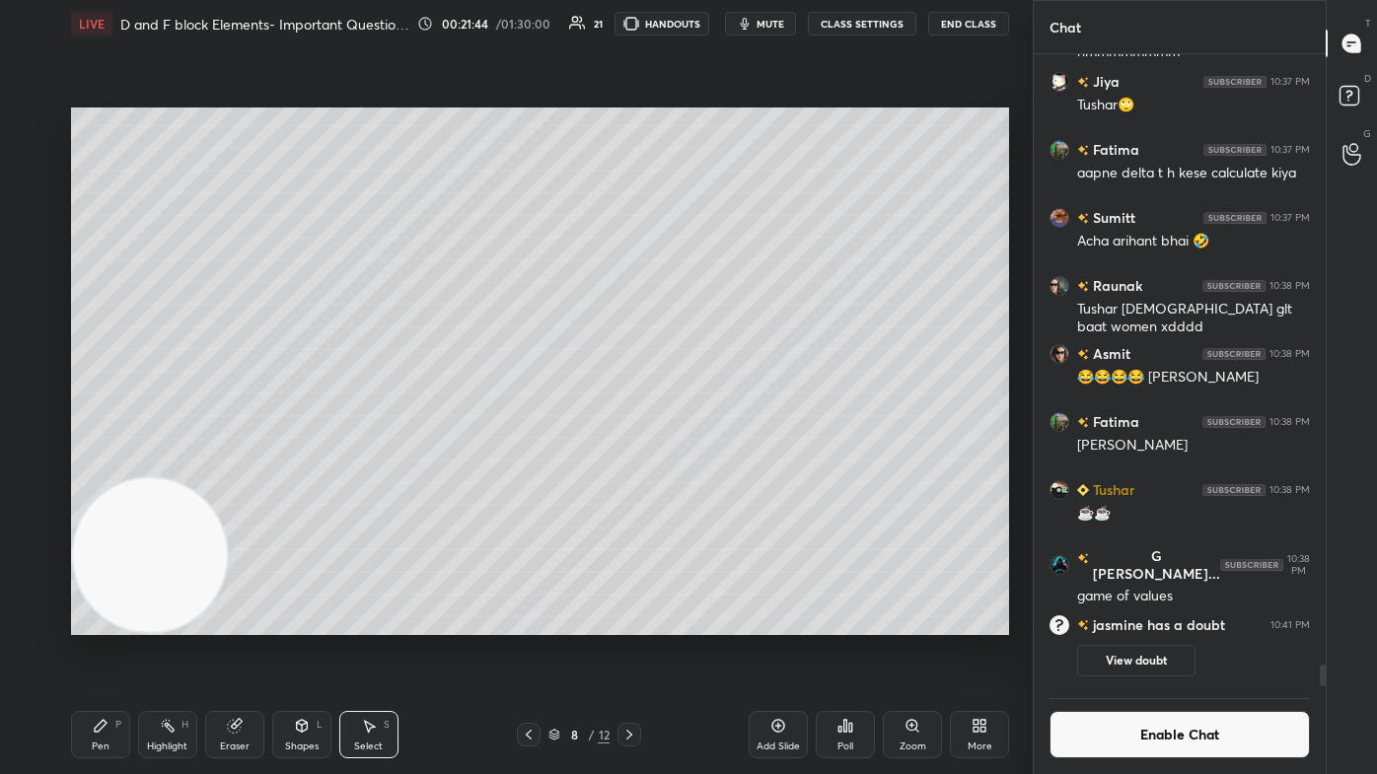
click at [105, 464] on icon at bounding box center [101, 726] width 16 height 16
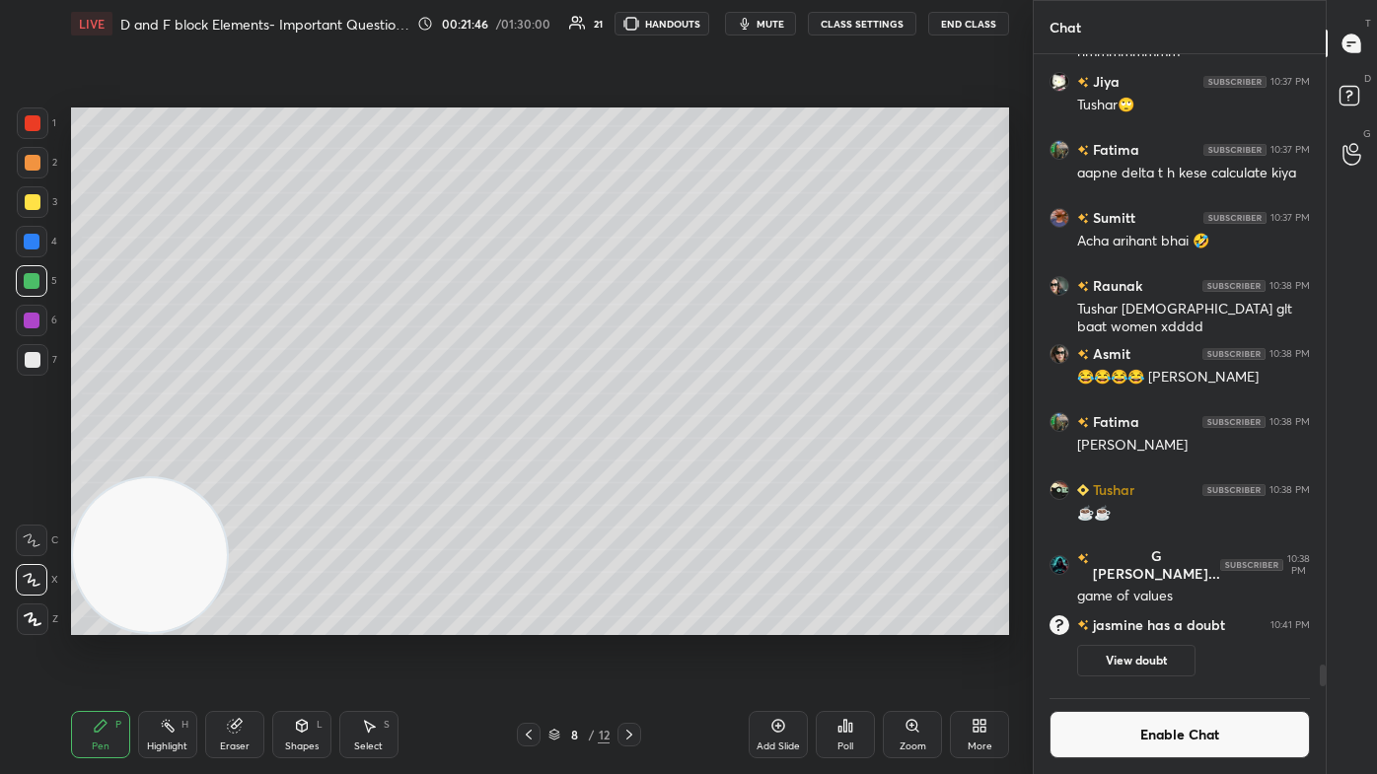
drag, startPoint x: 156, startPoint y: 547, endPoint x: 108, endPoint y: 570, distance: 52.5
click at [105, 464] on video at bounding box center [150, 555] width 155 height 155
click at [155, 464] on video at bounding box center [150, 555] width 155 height 155
click at [29, 351] on div at bounding box center [33, 360] width 32 height 32
click at [29, 464] on icon at bounding box center [32, 580] width 18 height 14
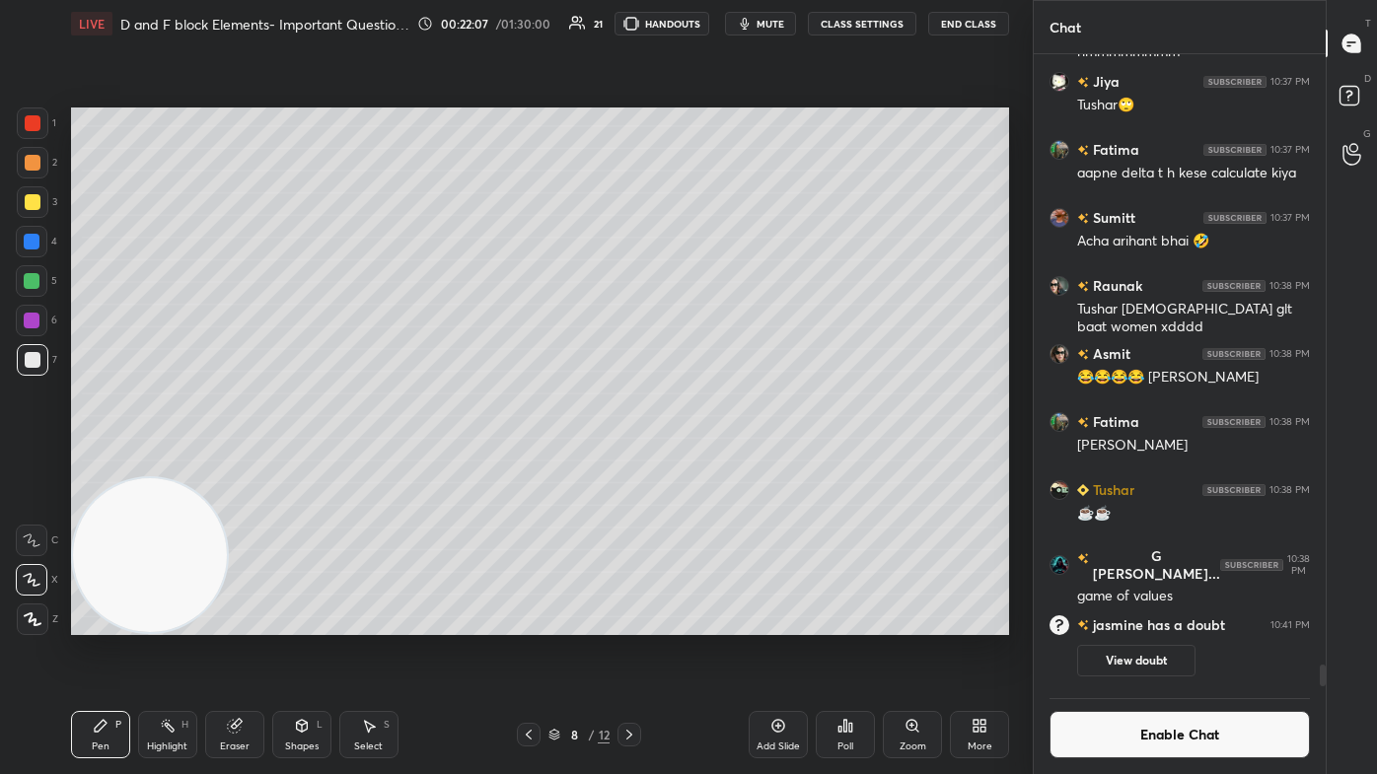
click at [237, 464] on div "Eraser" at bounding box center [234, 734] width 59 height 47
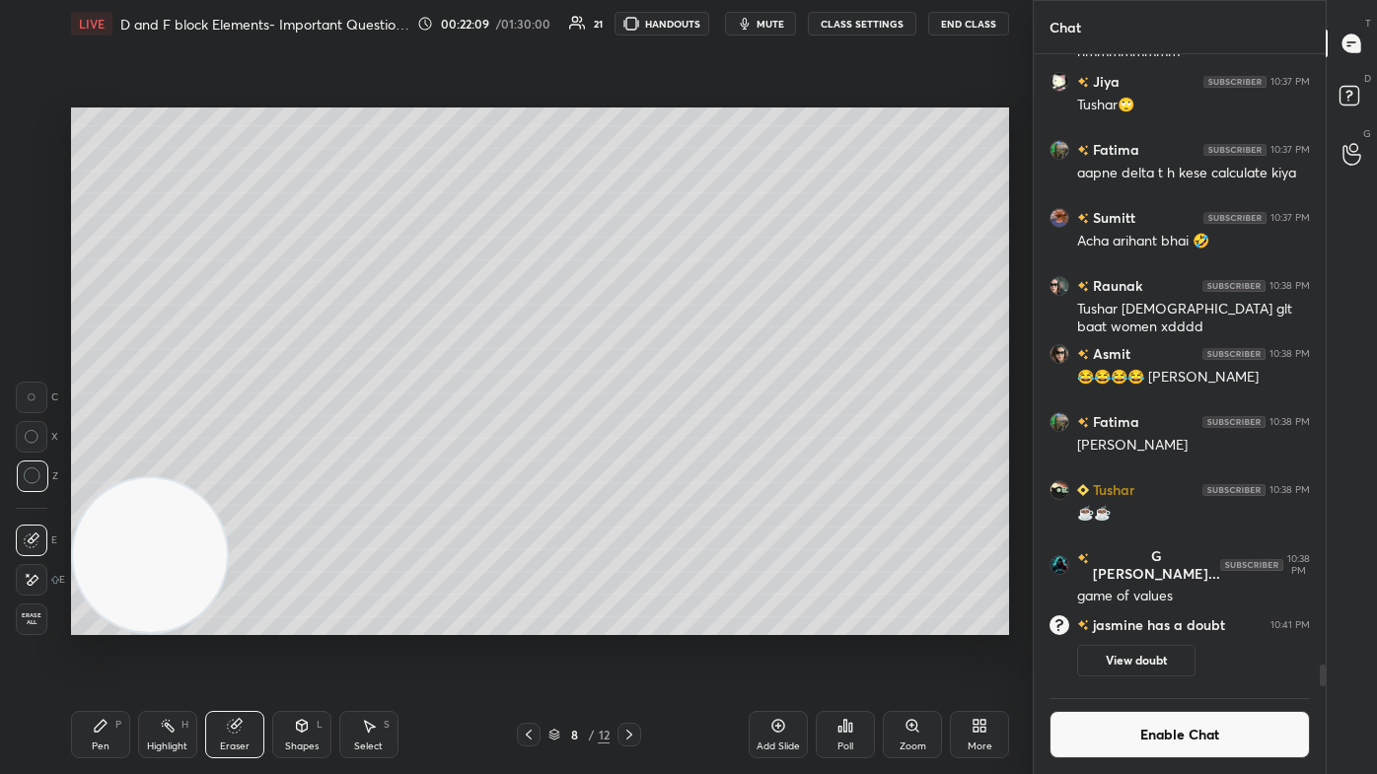
click at [90, 464] on div "Pen P" at bounding box center [100, 734] width 59 height 47
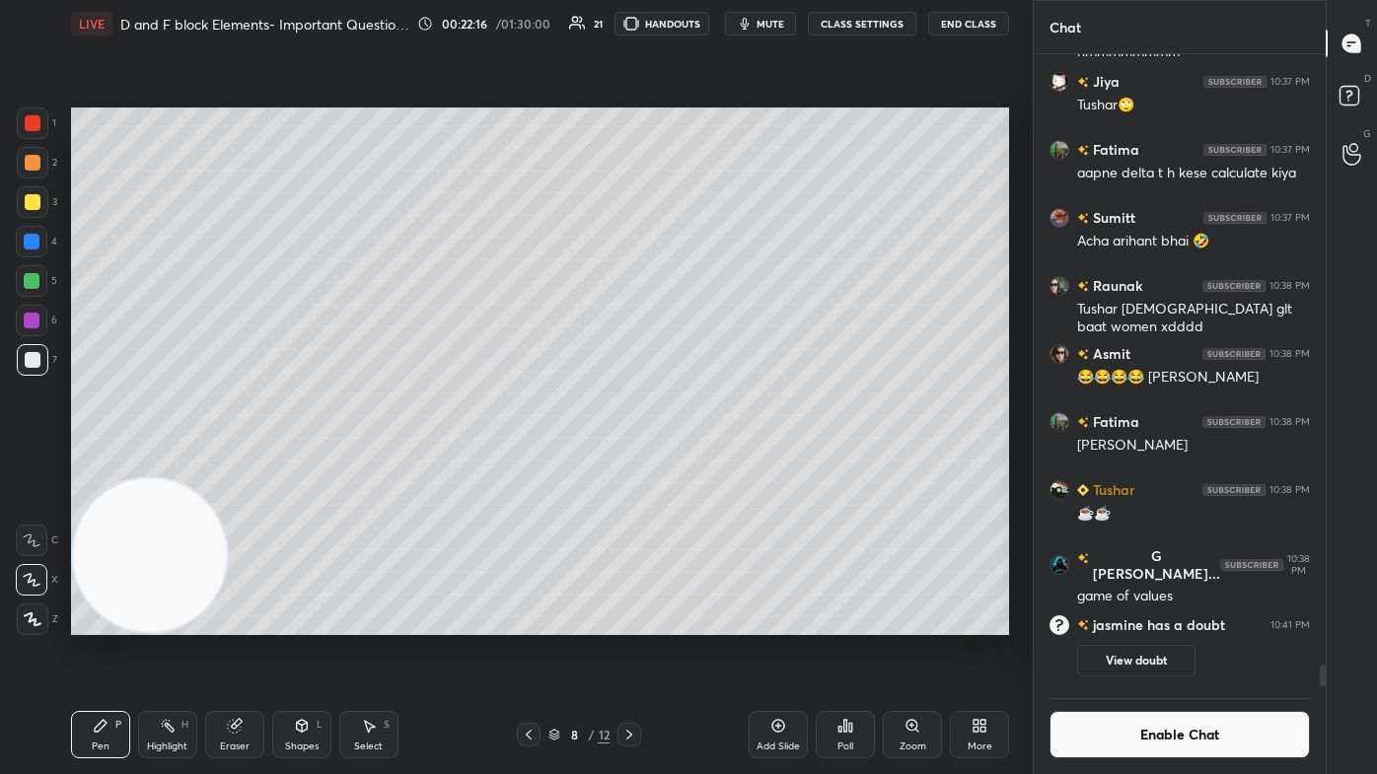
click at [707, 464] on button "Enable Chat" at bounding box center [1179, 734] width 260 height 47
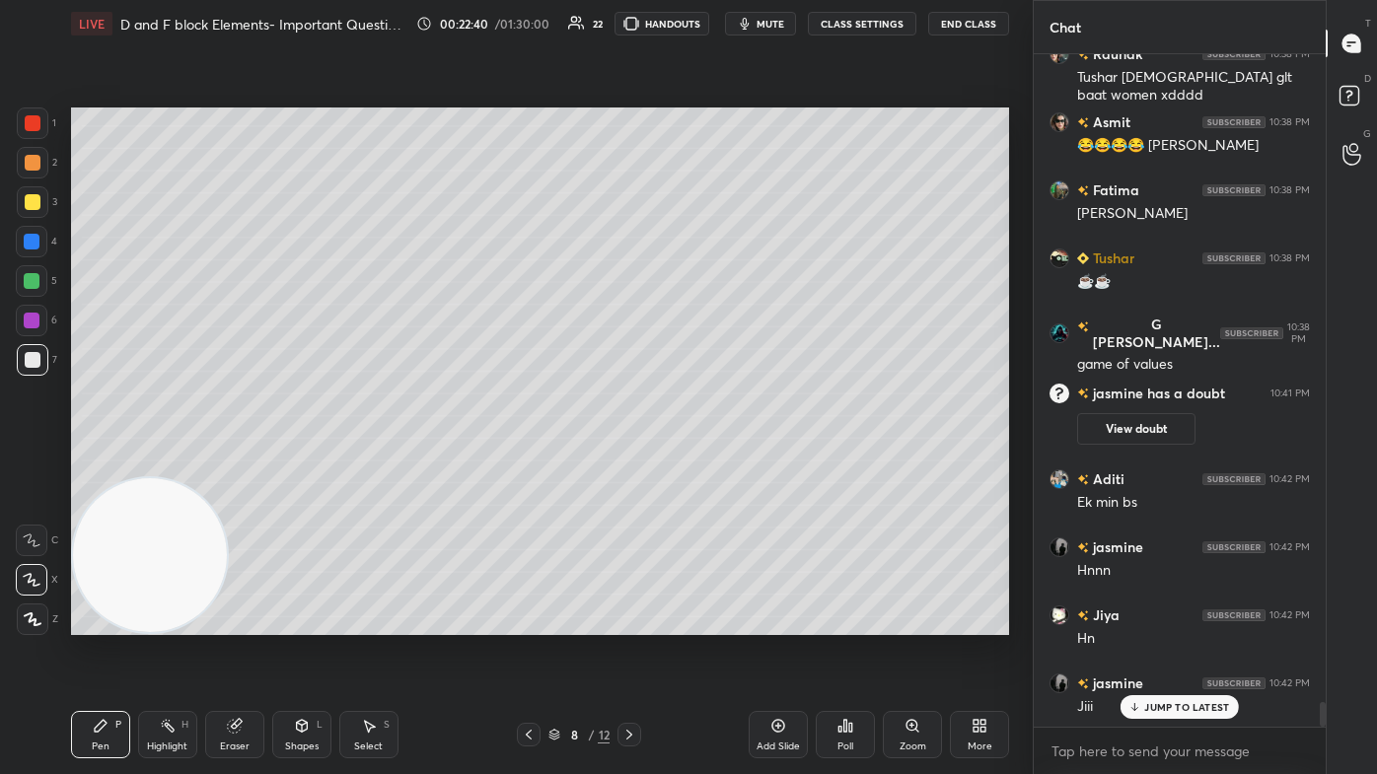
scroll to position [17976, 0]
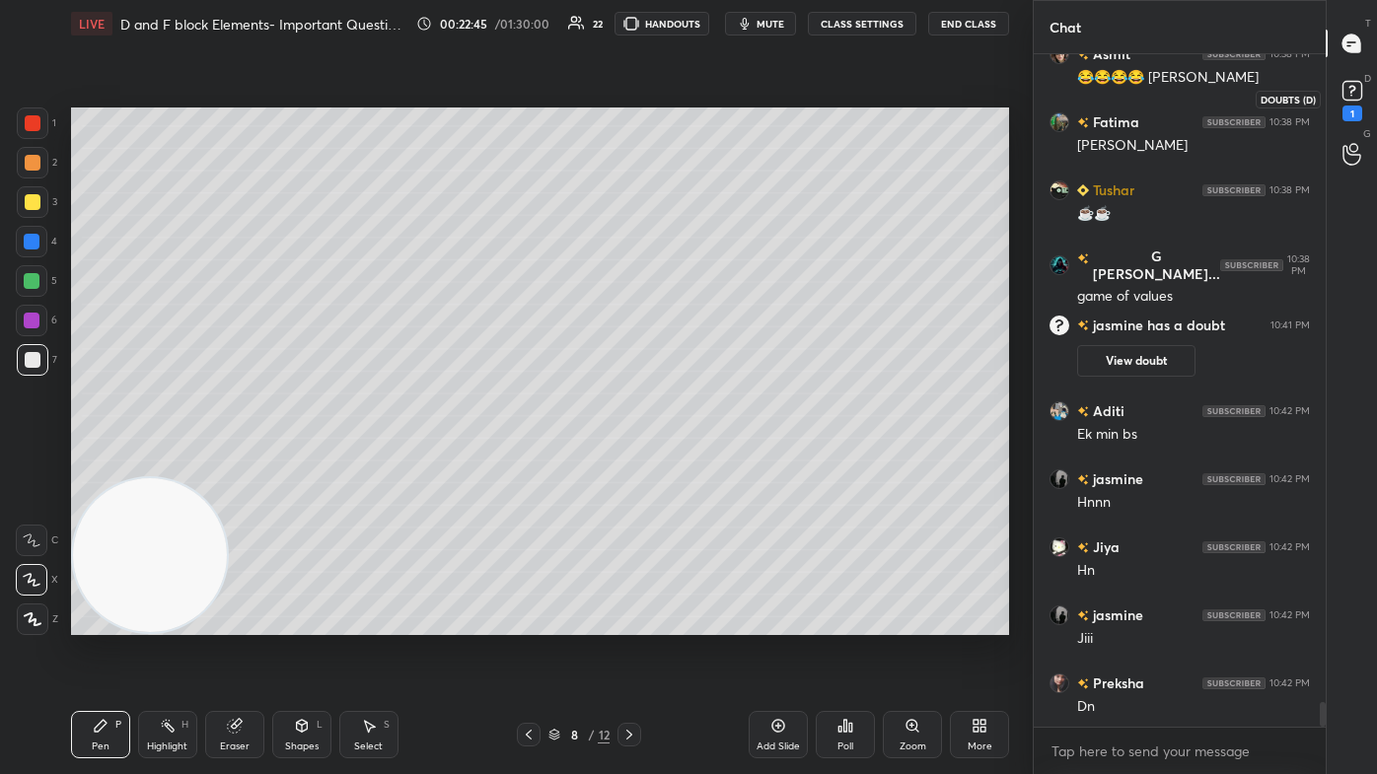
click at [707, 100] on icon at bounding box center [1352, 91] width 30 height 30
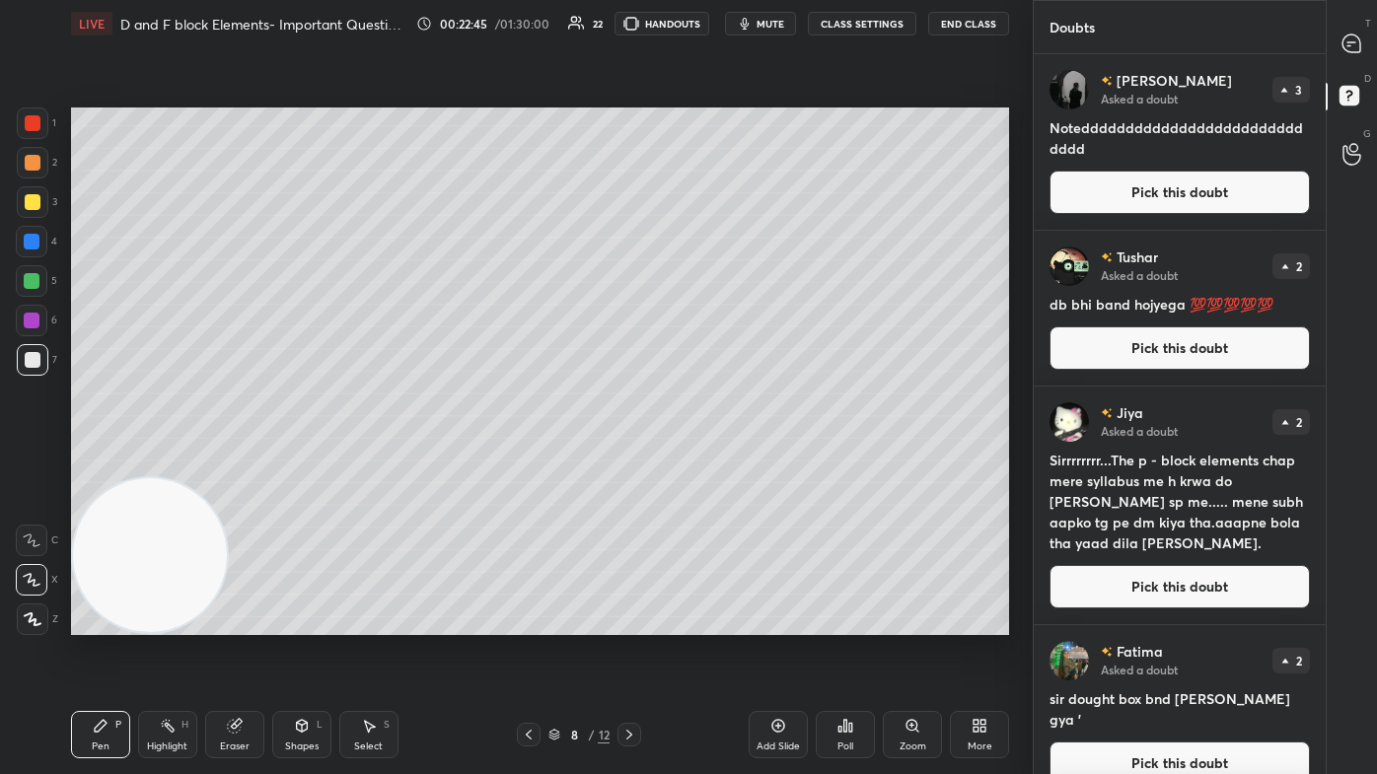
click at [707, 37] on icon at bounding box center [1351, 44] width 18 height 18
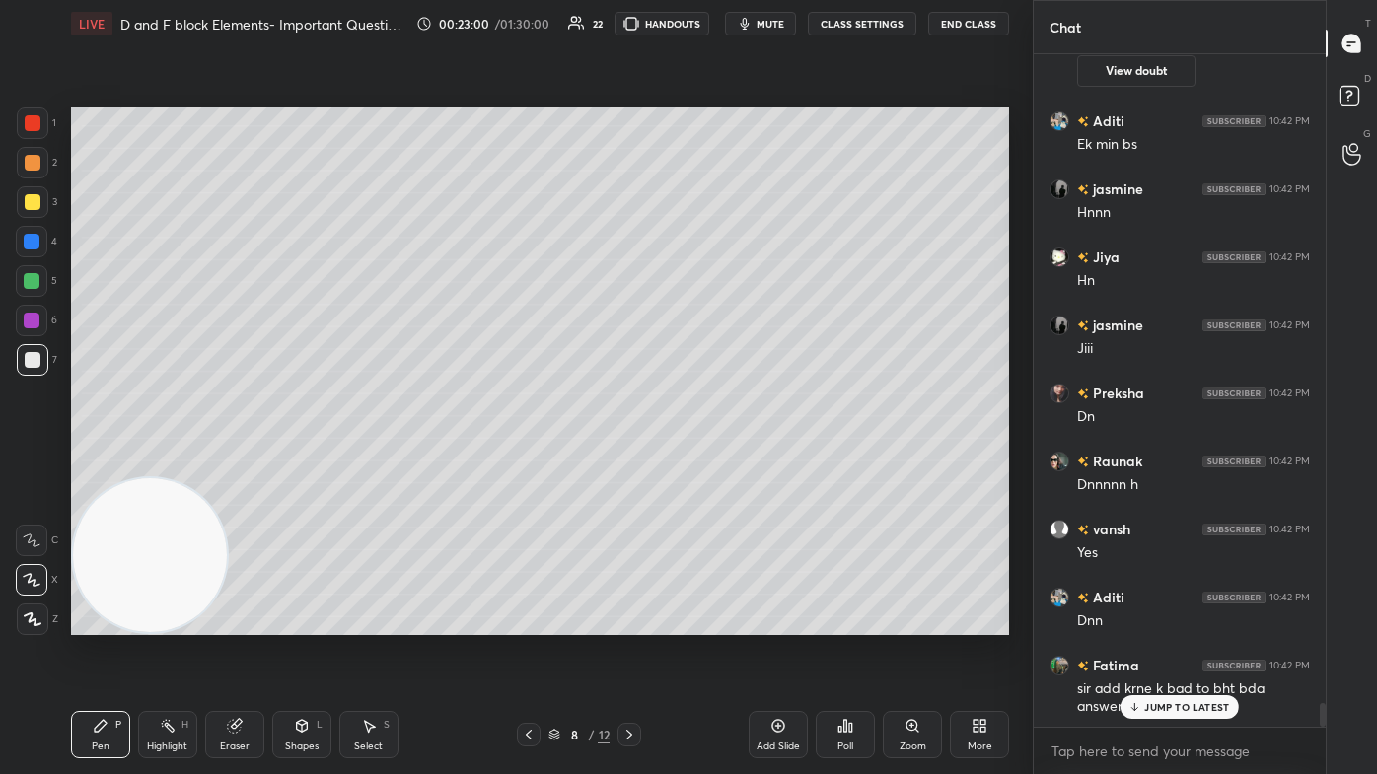
scroll to position [18758, 0]
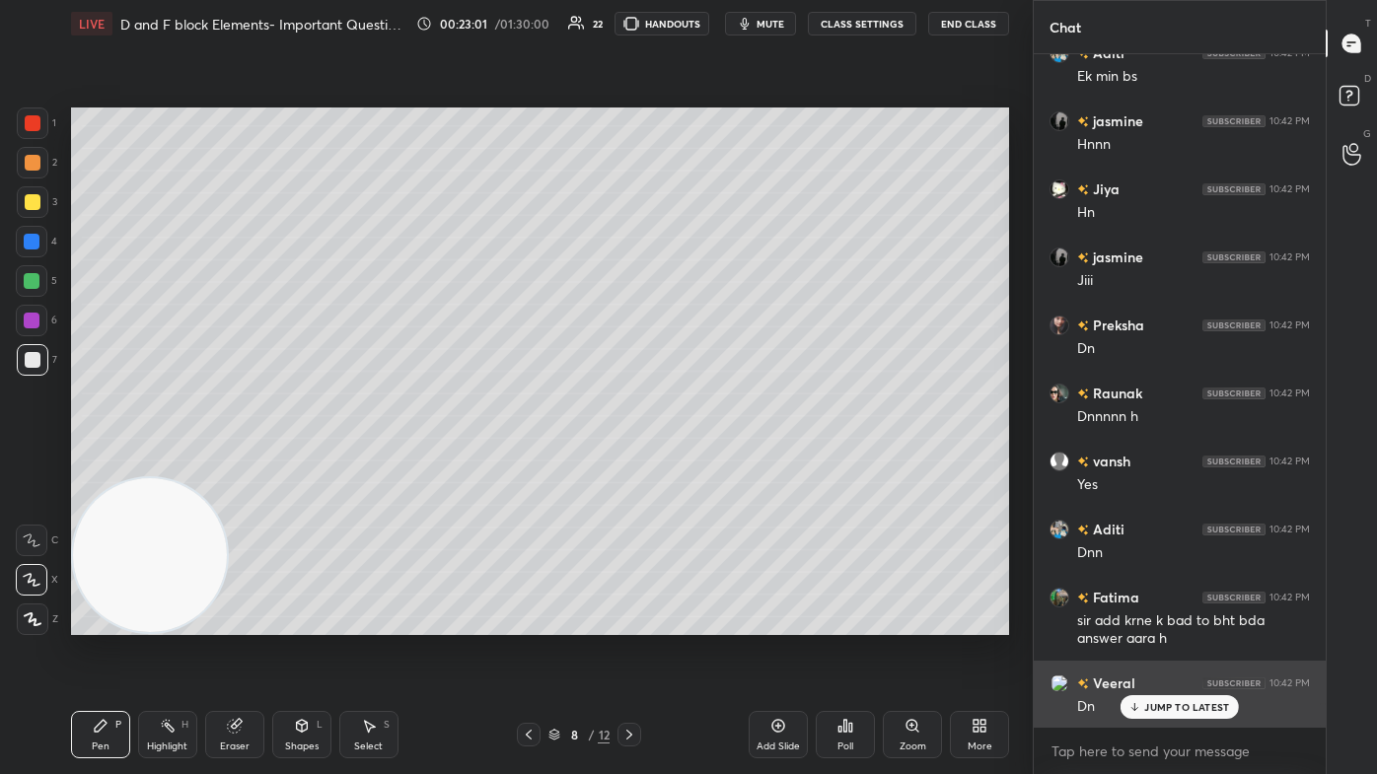
click at [707, 464] on p "JUMP TO LATEST" at bounding box center [1186, 707] width 85 height 12
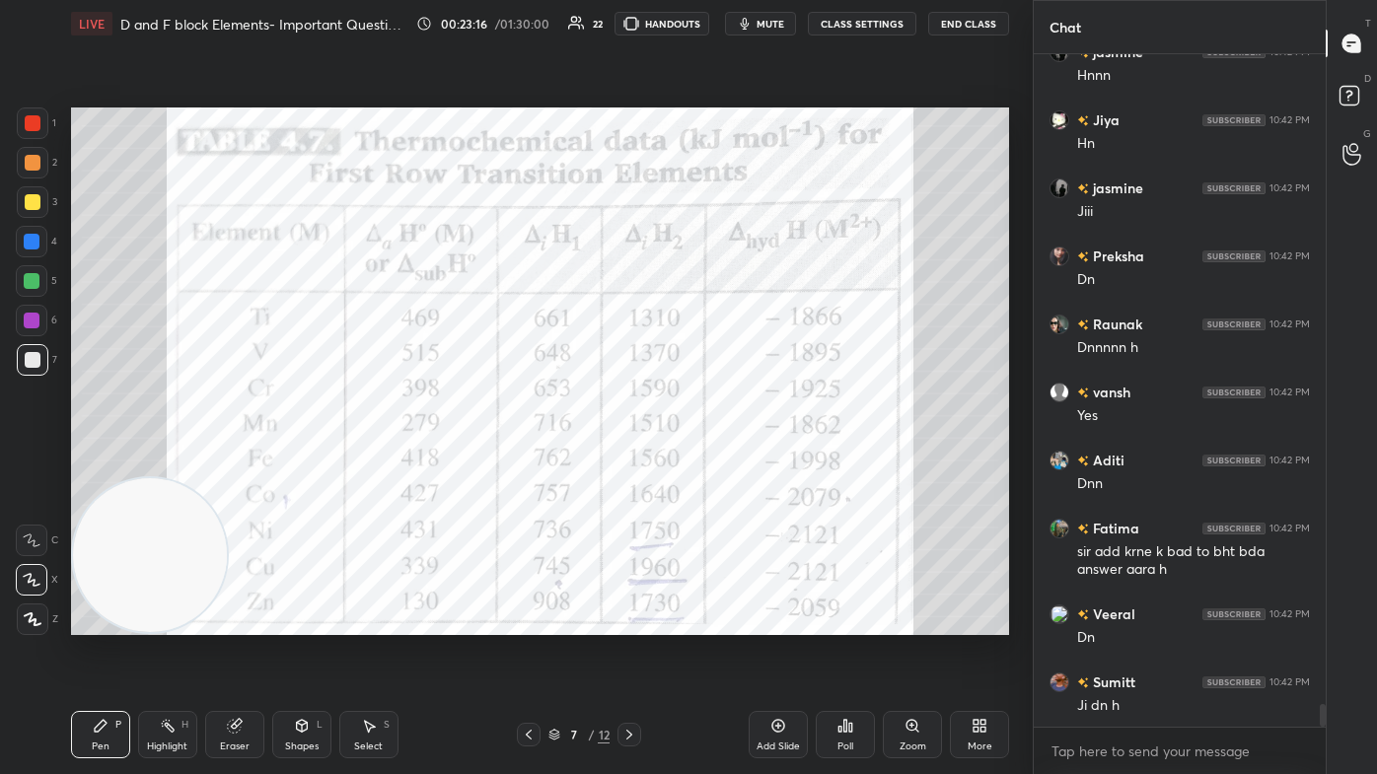
scroll to position [18895, 0]
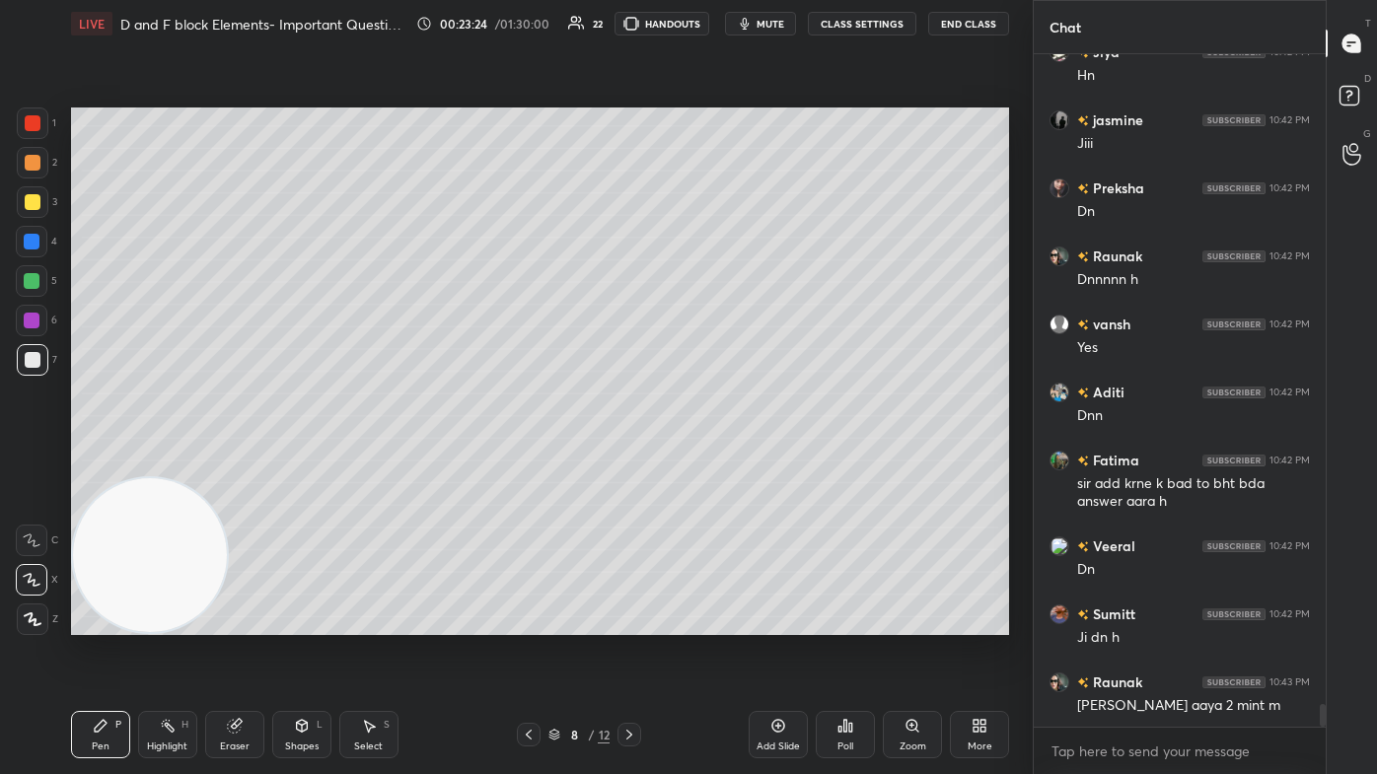
click at [40, 354] on div at bounding box center [33, 360] width 32 height 32
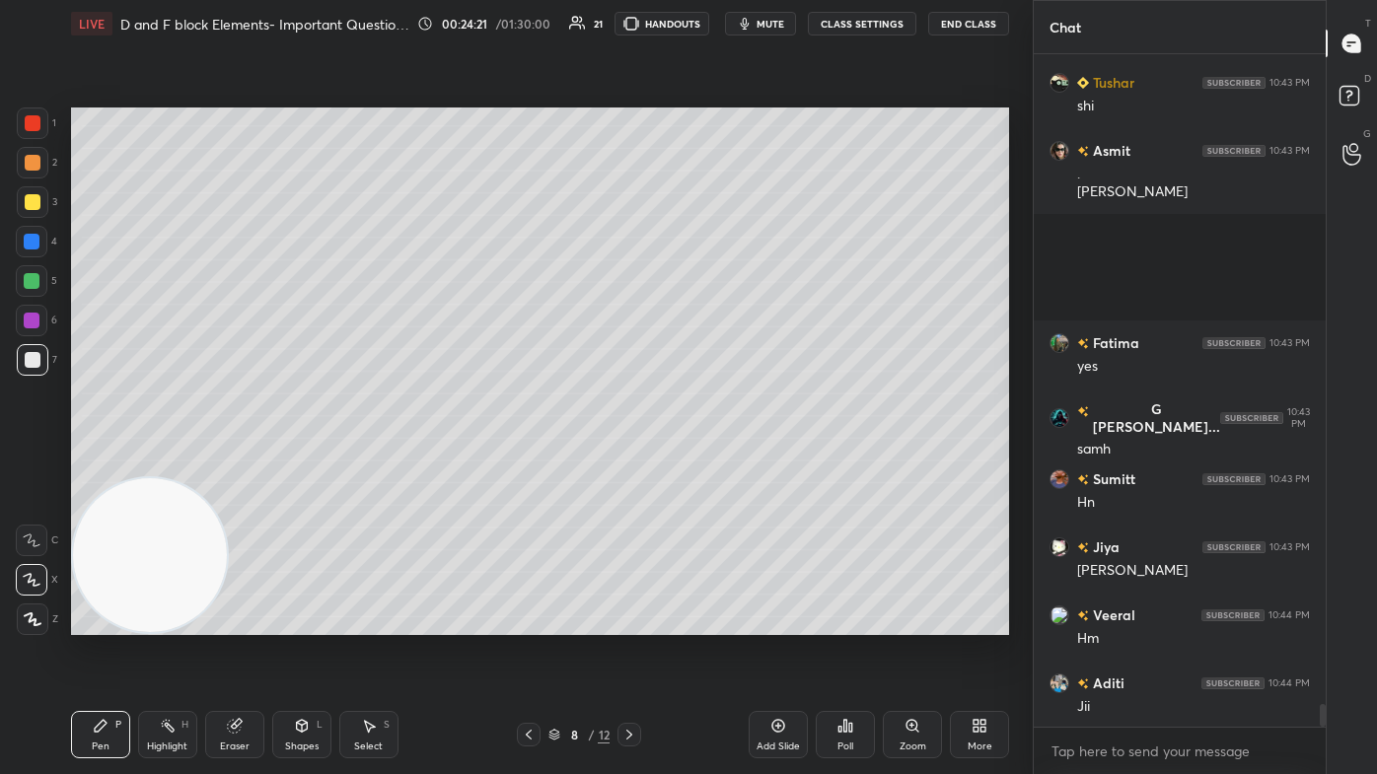
scroll to position [19631, 0]
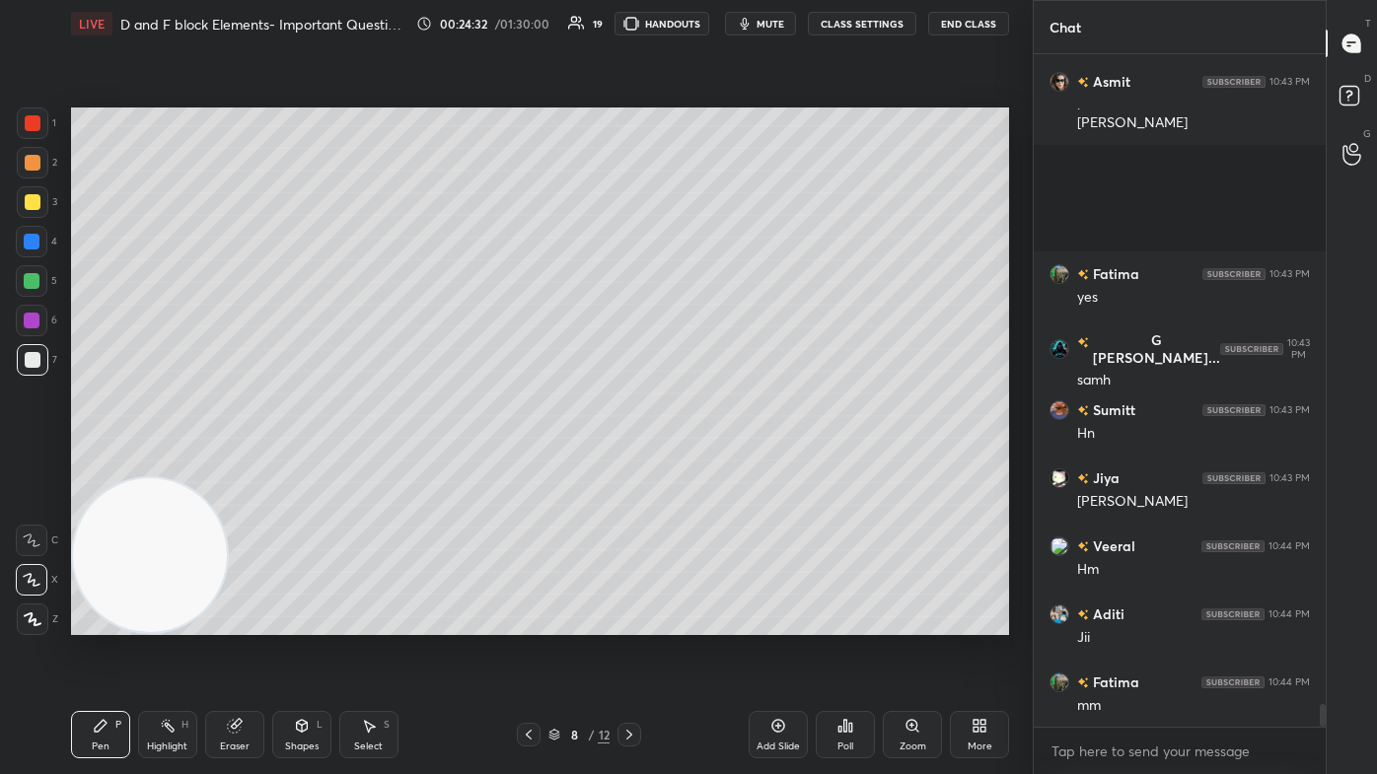
click at [32, 244] on div at bounding box center [32, 242] width 16 height 16
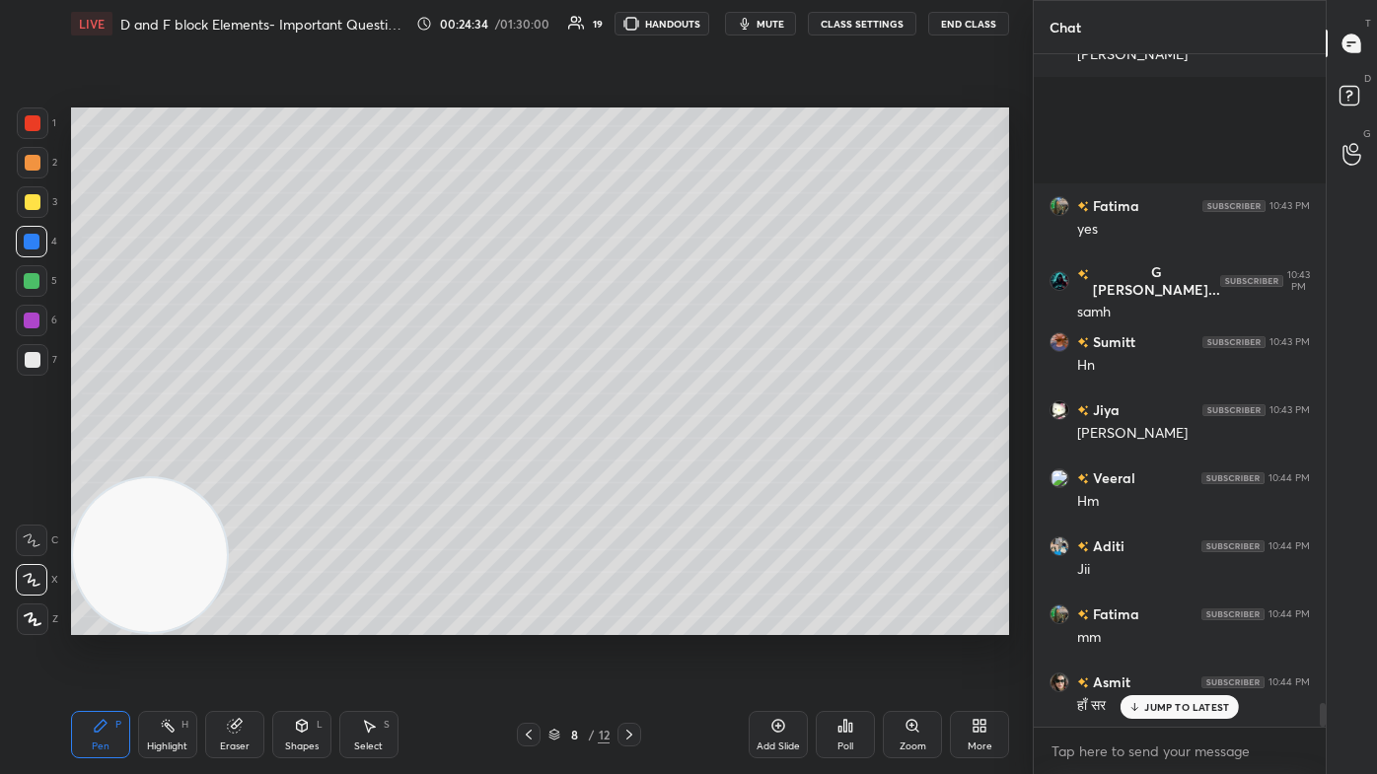
scroll to position [18784, 0]
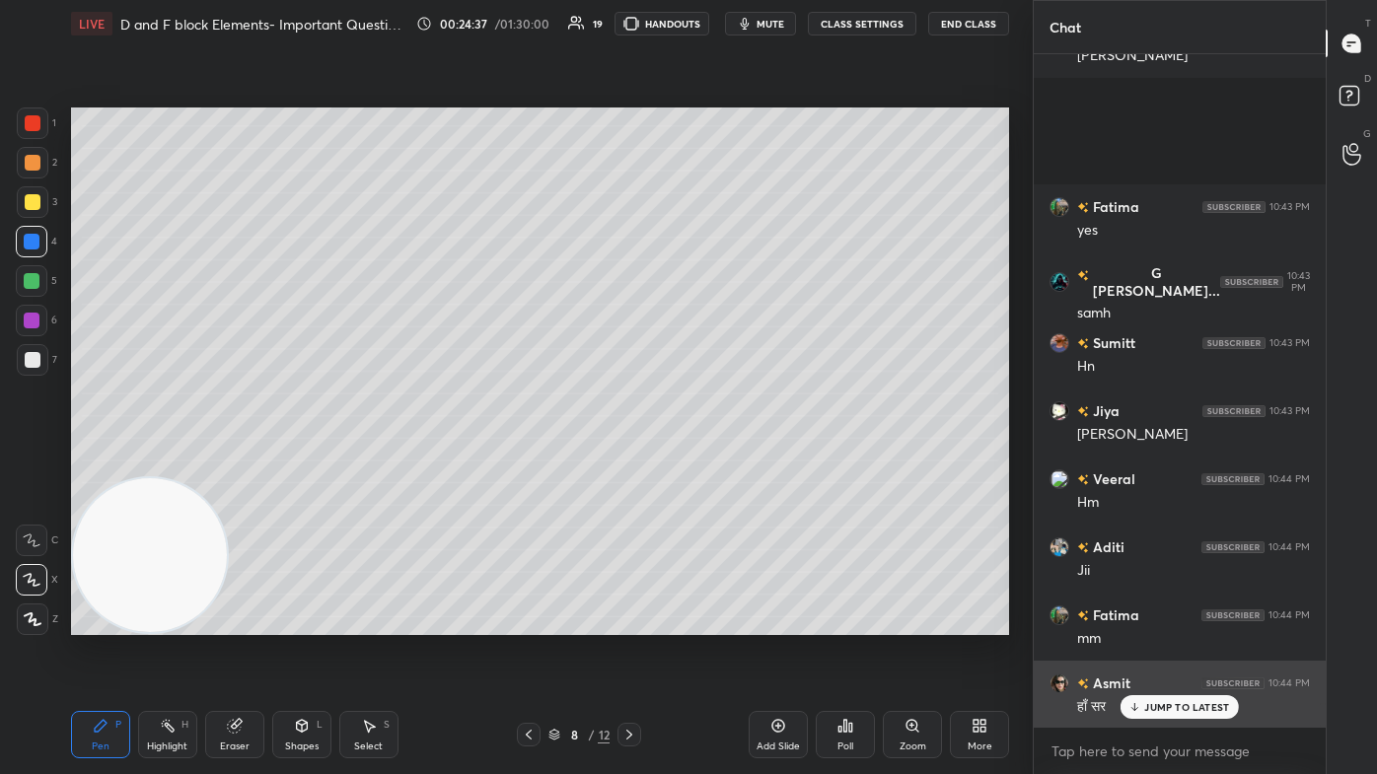
click at [707, 464] on div "JUMP TO LATEST" at bounding box center [1179, 707] width 118 height 24
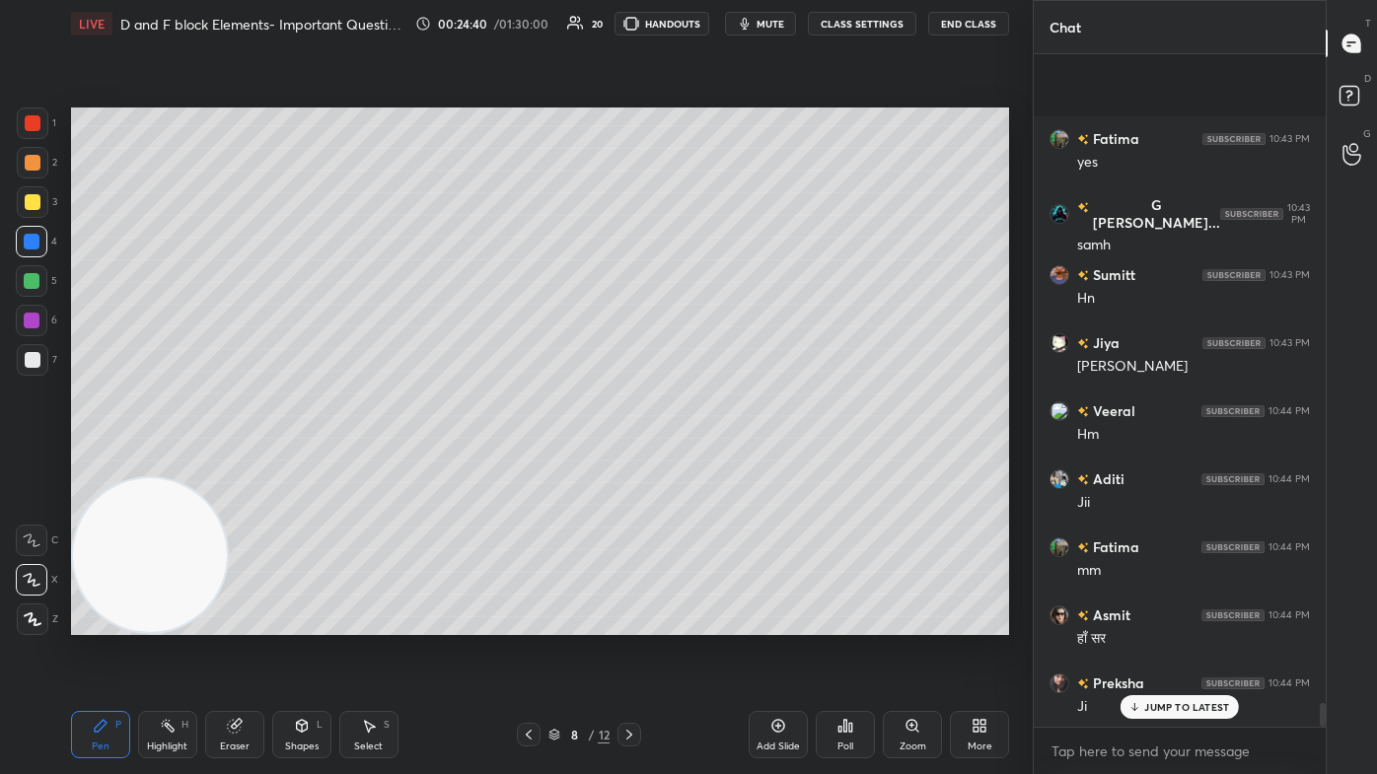
scroll to position [18921, 0]
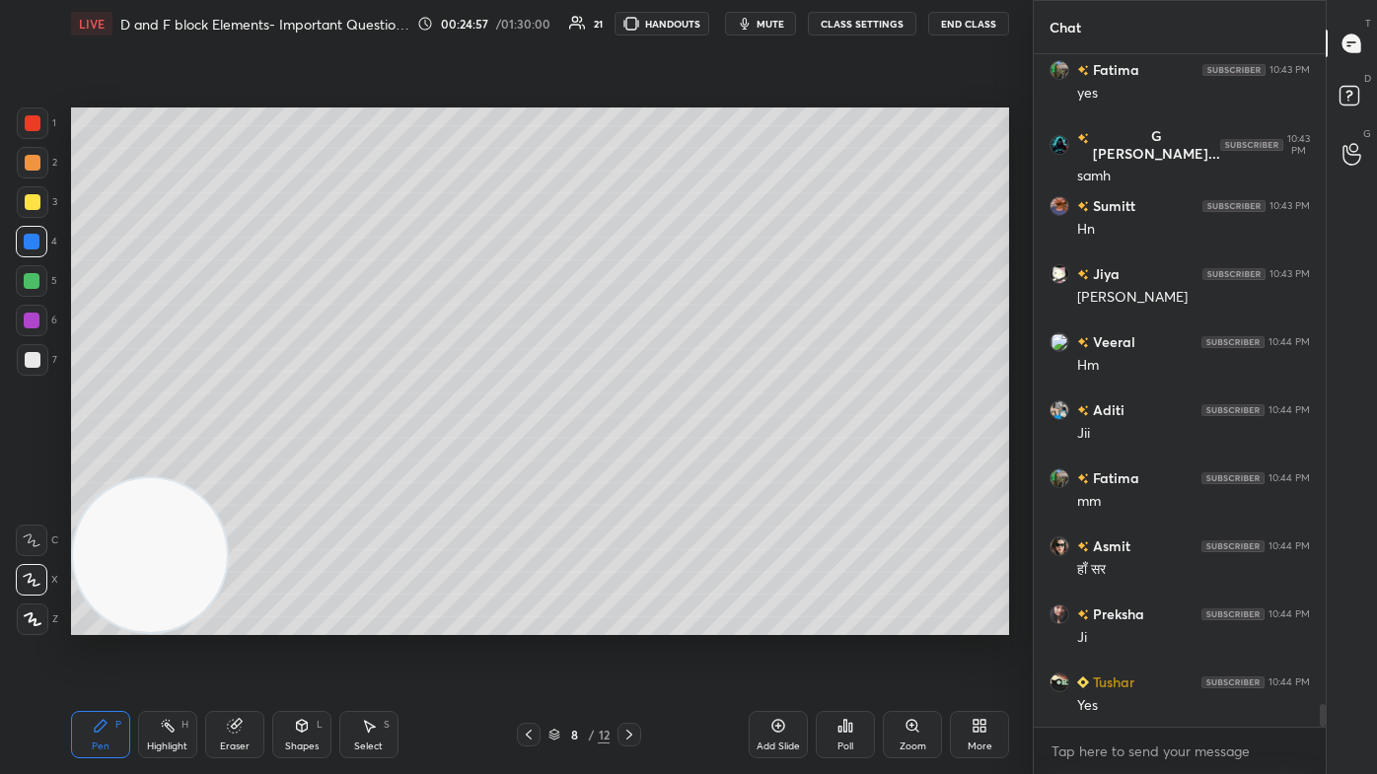
click at [25, 203] on div at bounding box center [33, 202] width 16 height 16
click at [28, 464] on div at bounding box center [32, 580] width 32 height 32
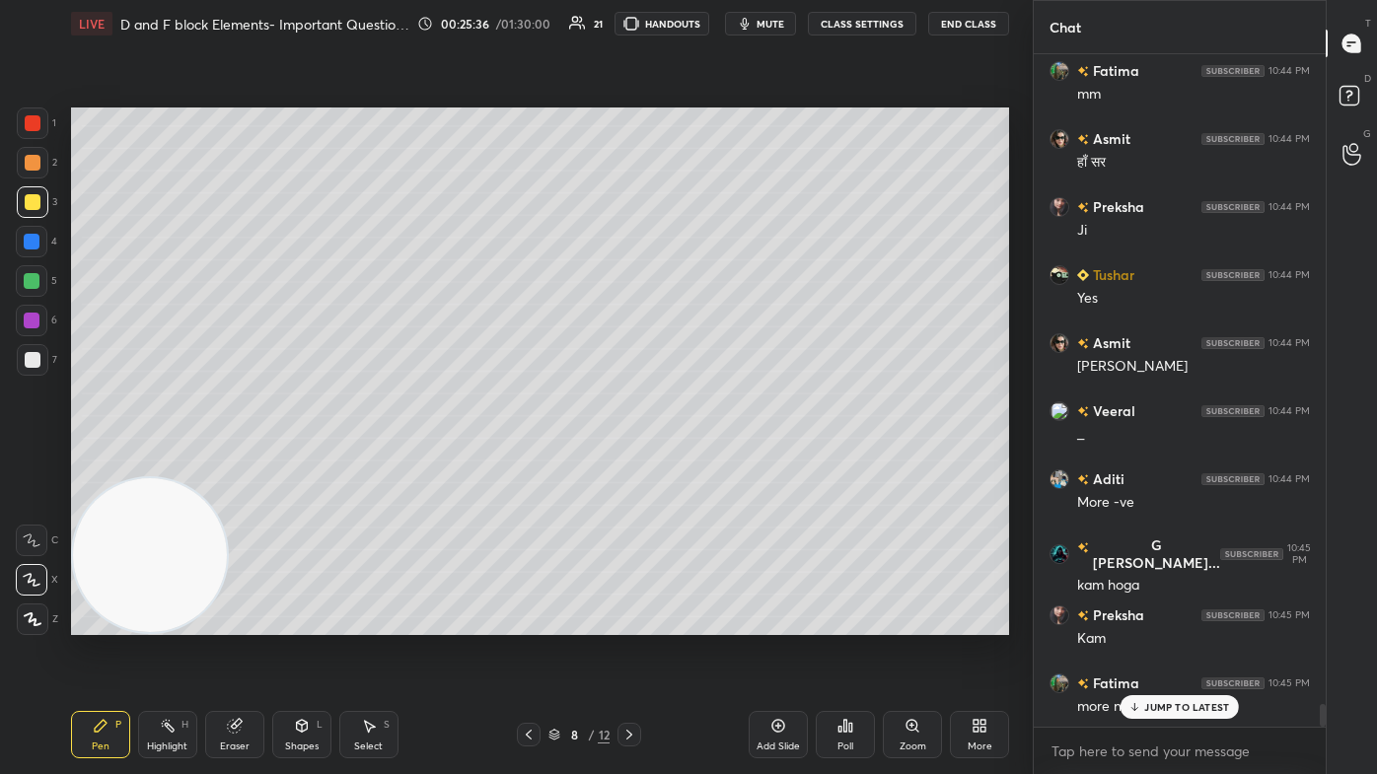
scroll to position [19397, 0]
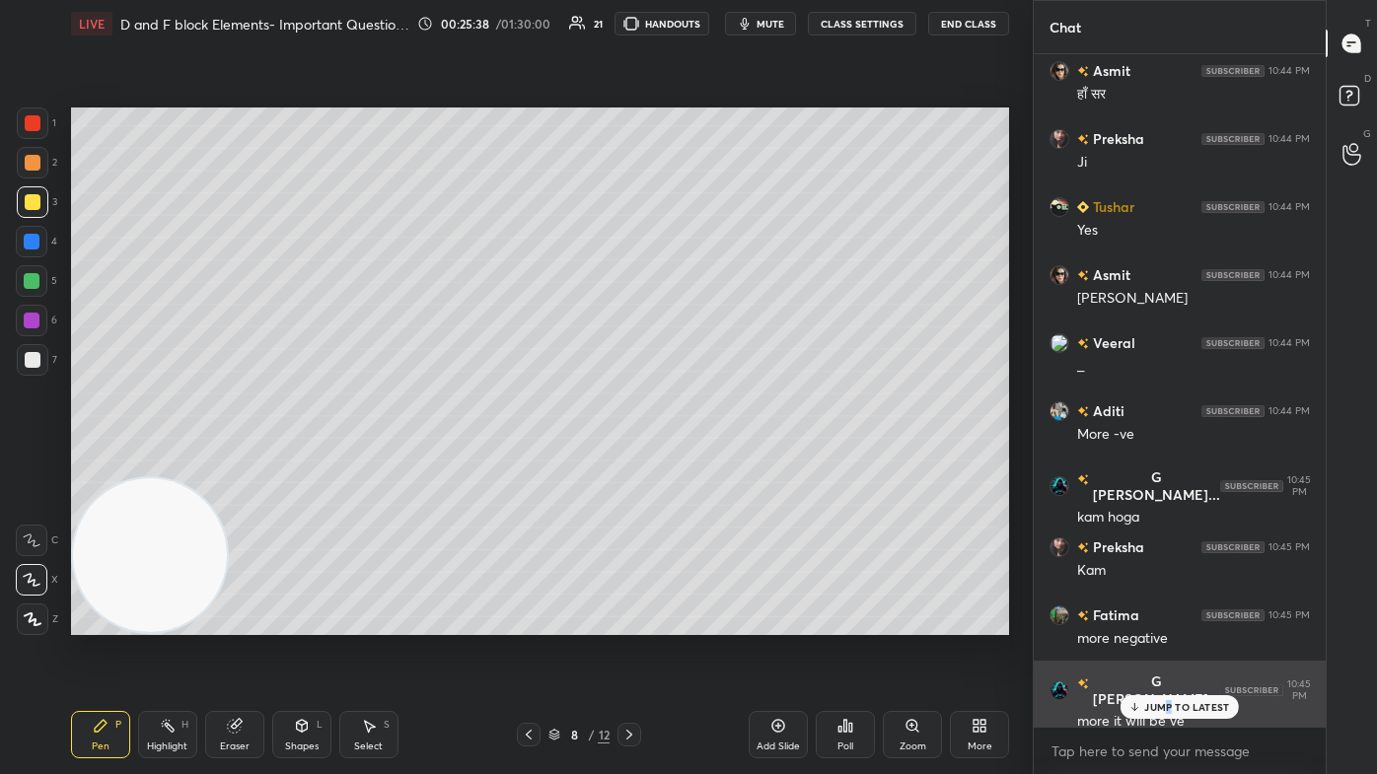
click at [707, 464] on p "JUMP TO LATEST" at bounding box center [1186, 707] width 85 height 12
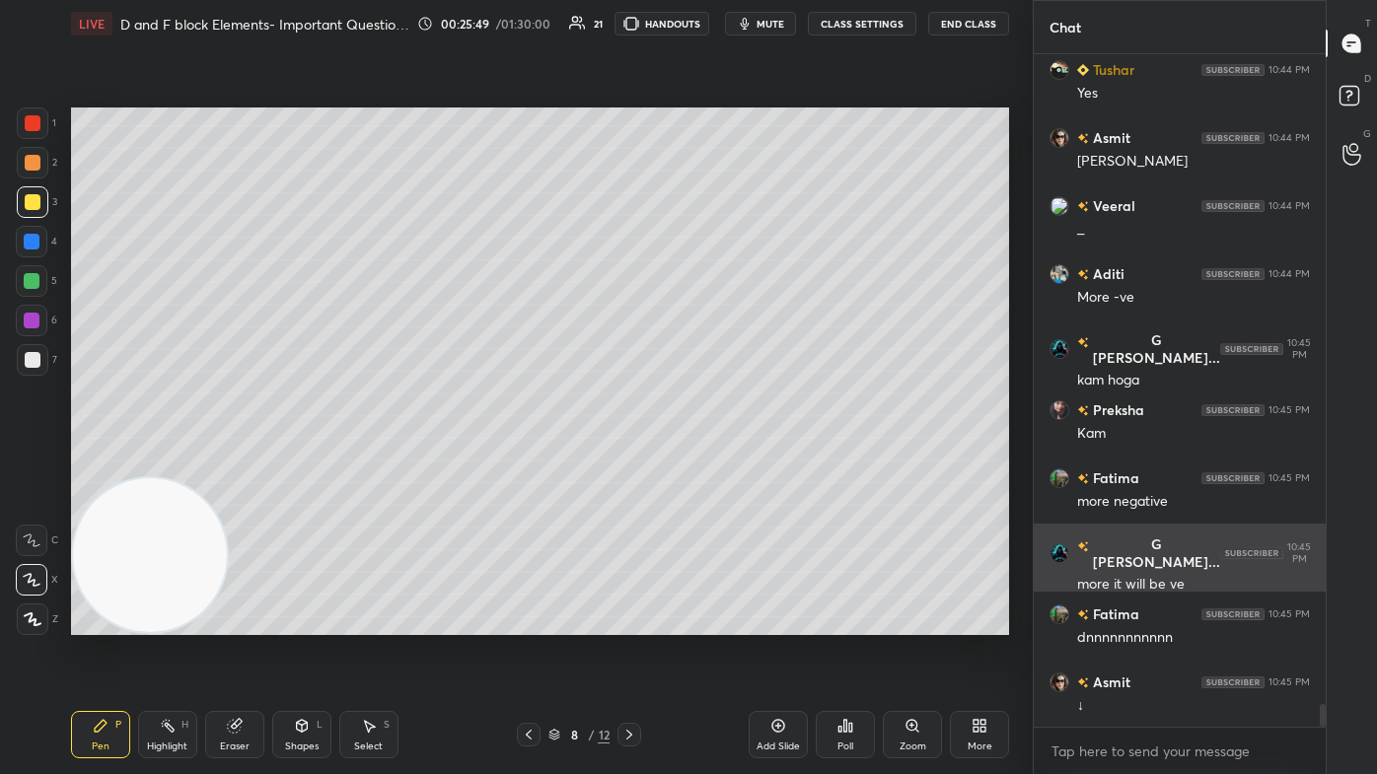
scroll to position [19602, 0]
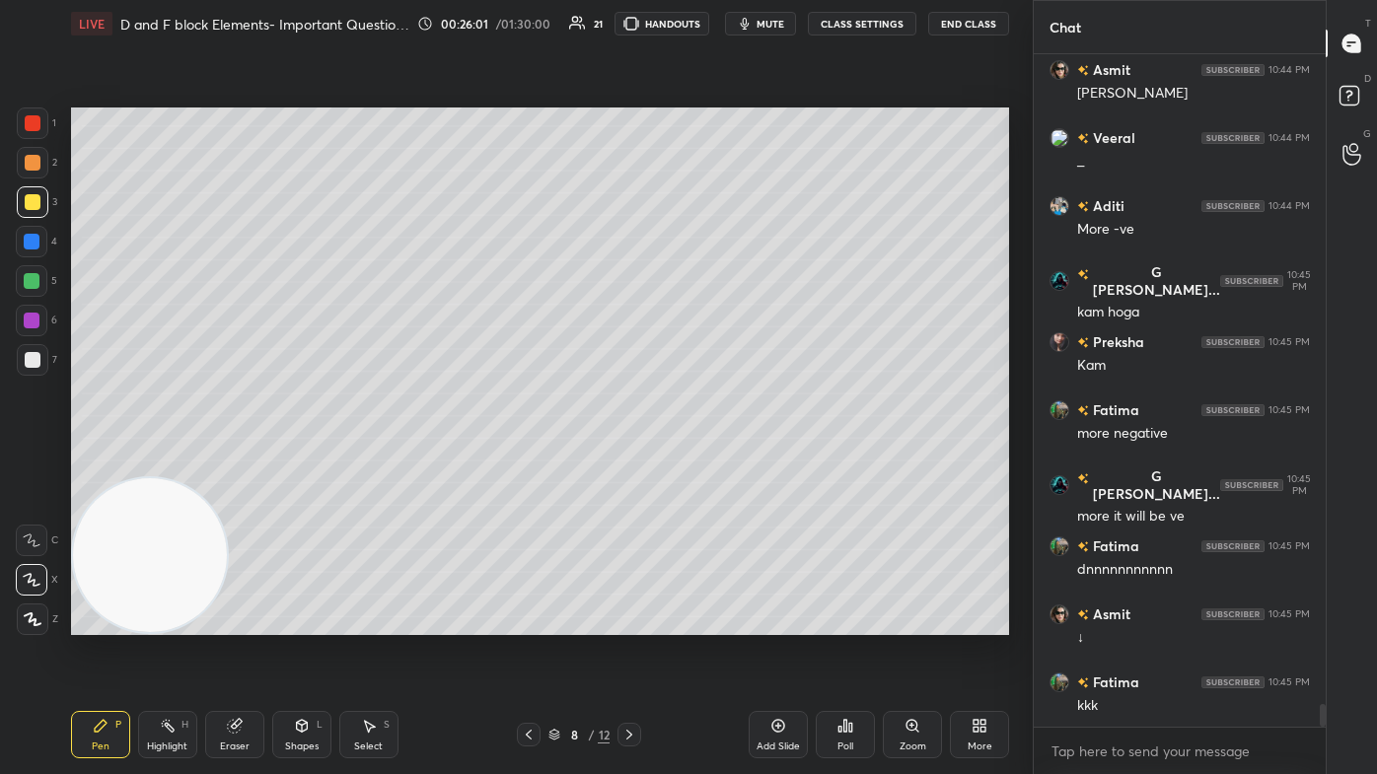
click at [36, 280] on div at bounding box center [32, 281] width 16 height 16
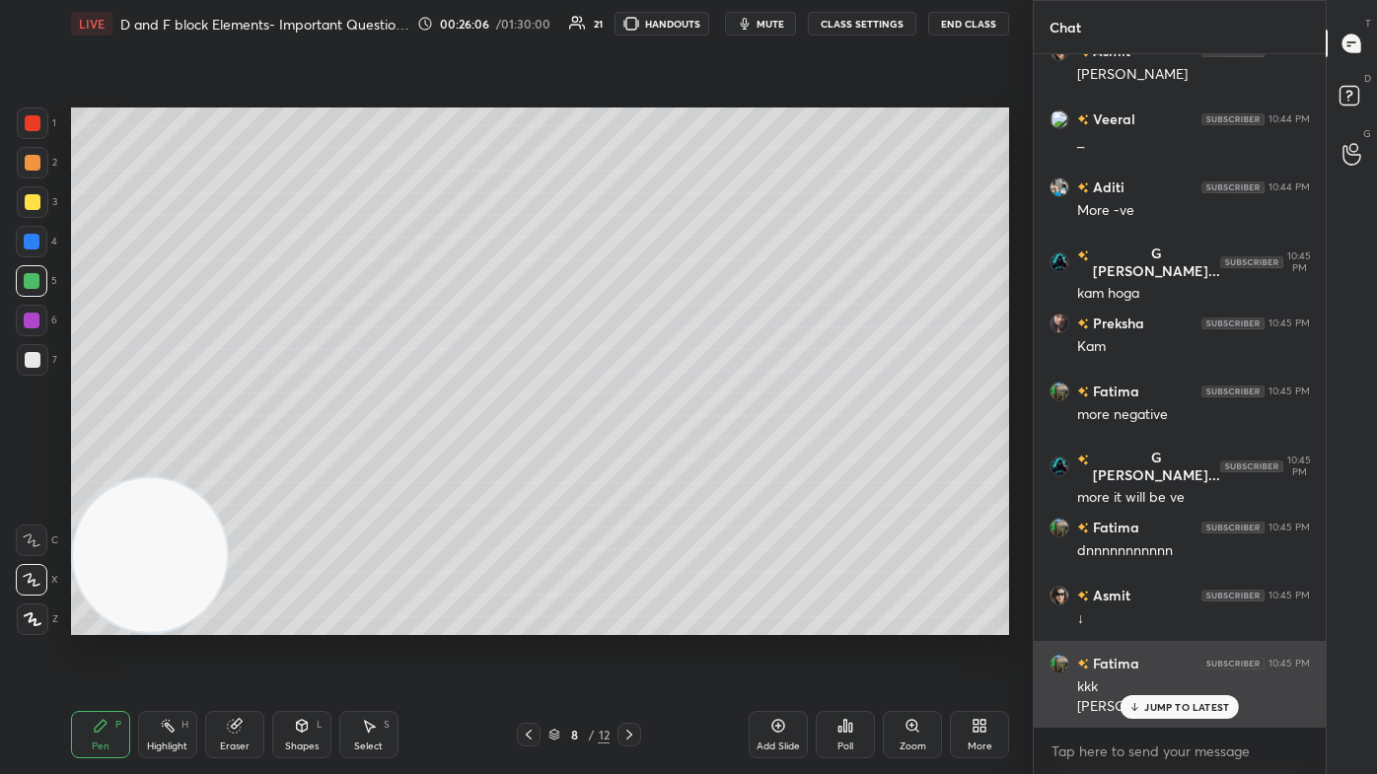
click at [707, 464] on p "JUMP TO LATEST" at bounding box center [1186, 707] width 85 height 12
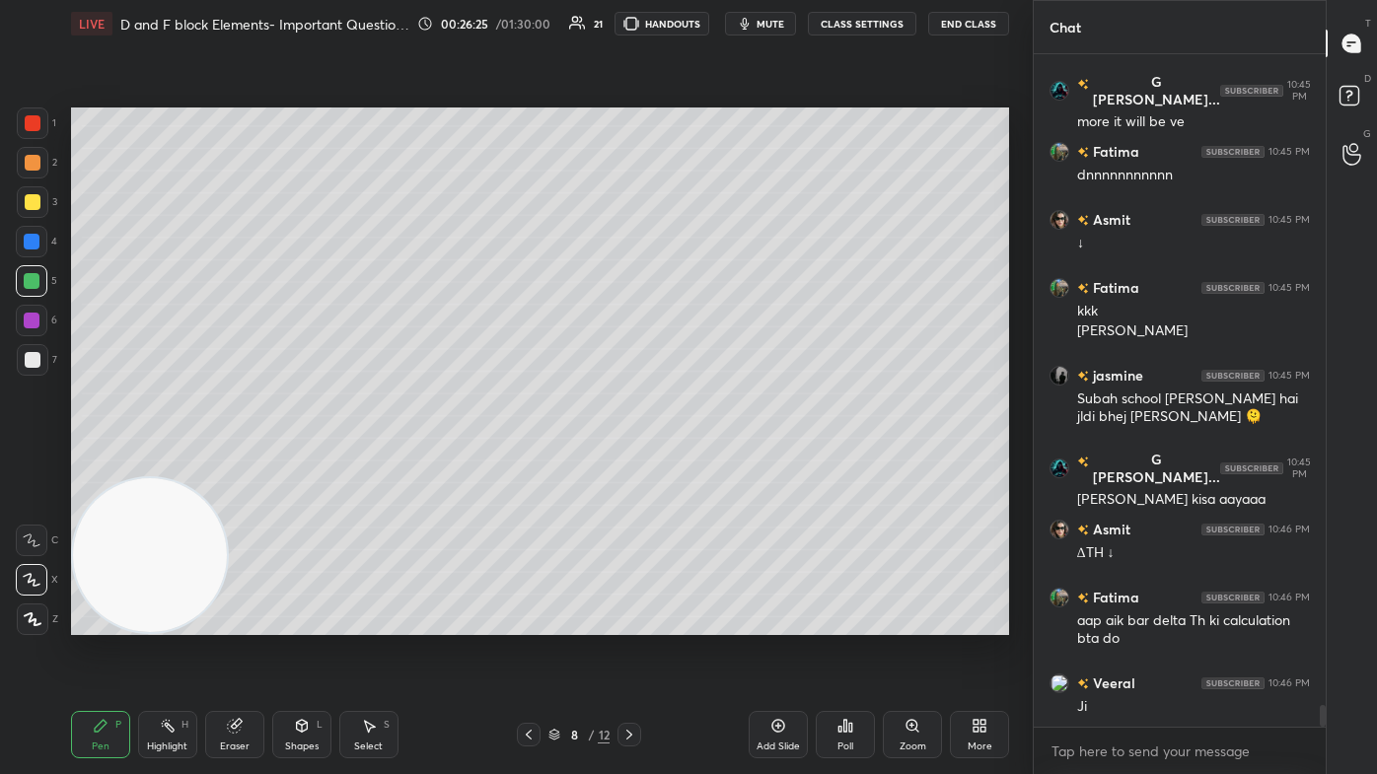
scroll to position [20065, 0]
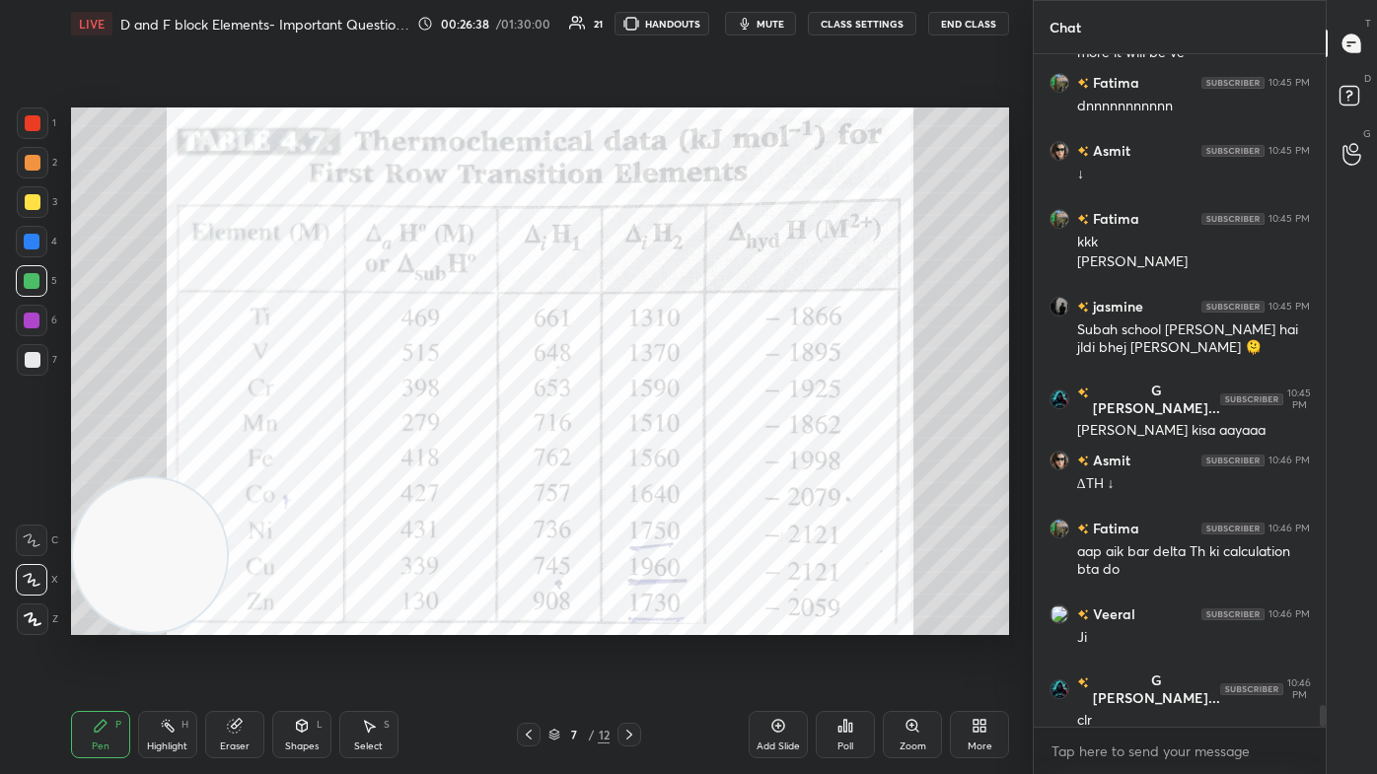
click at [29, 239] on div at bounding box center [32, 242] width 16 height 16
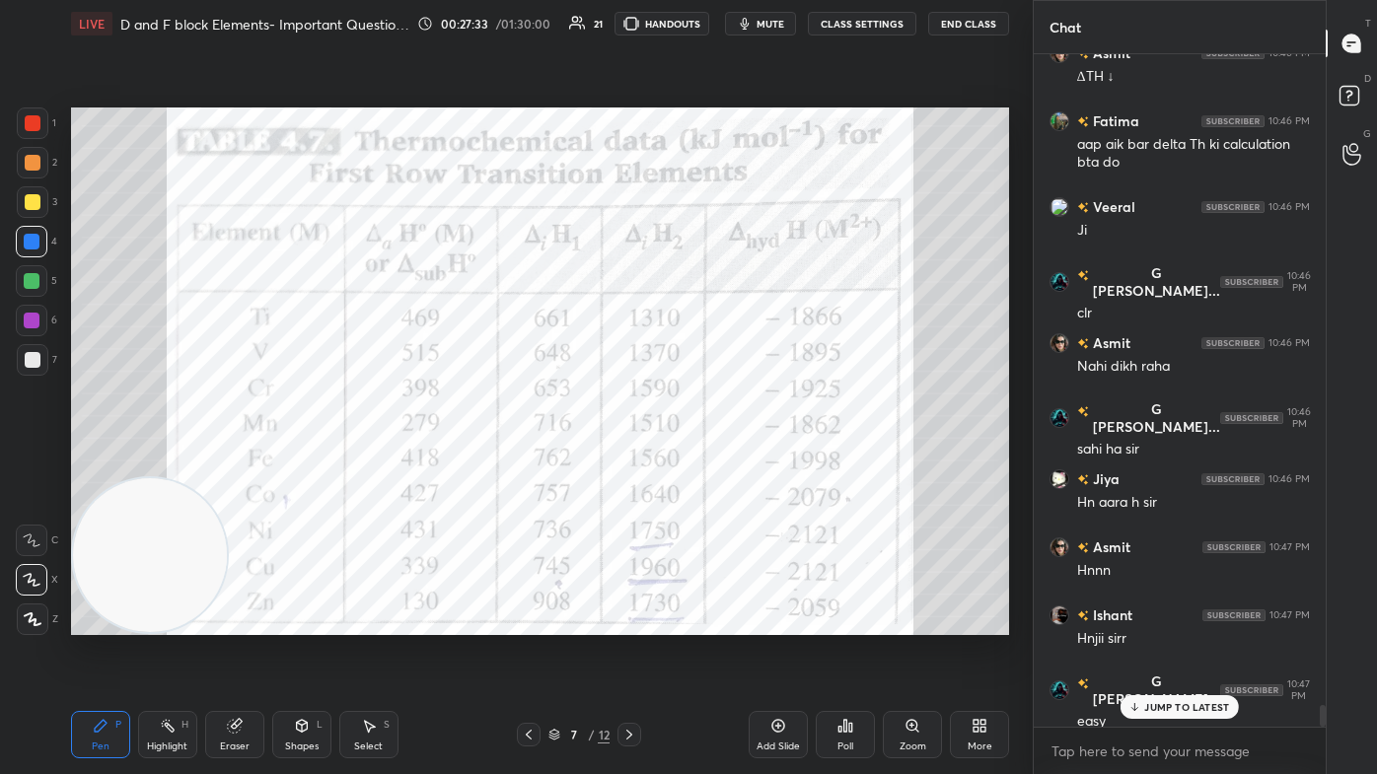
scroll to position [20541, 0]
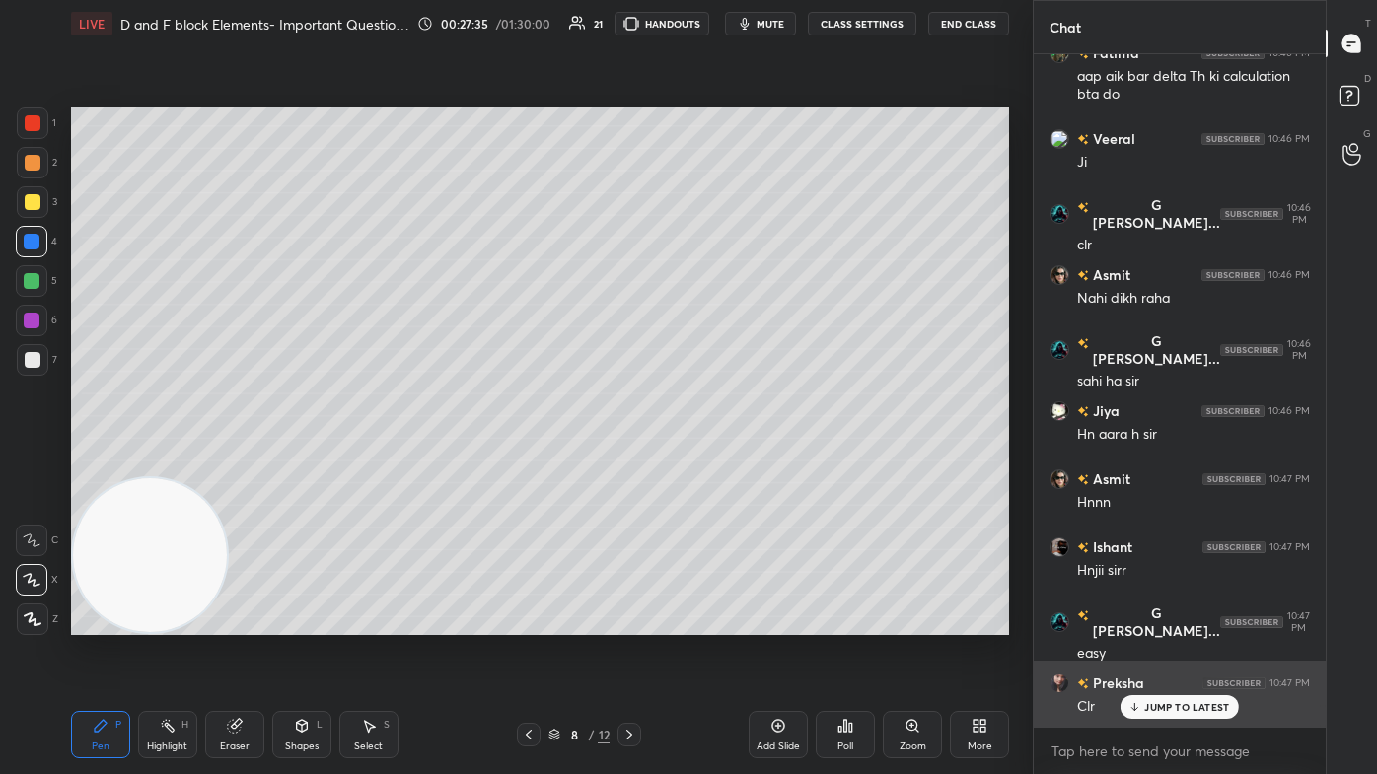
click at [707, 464] on p "JUMP TO LATEST" at bounding box center [1186, 707] width 85 height 12
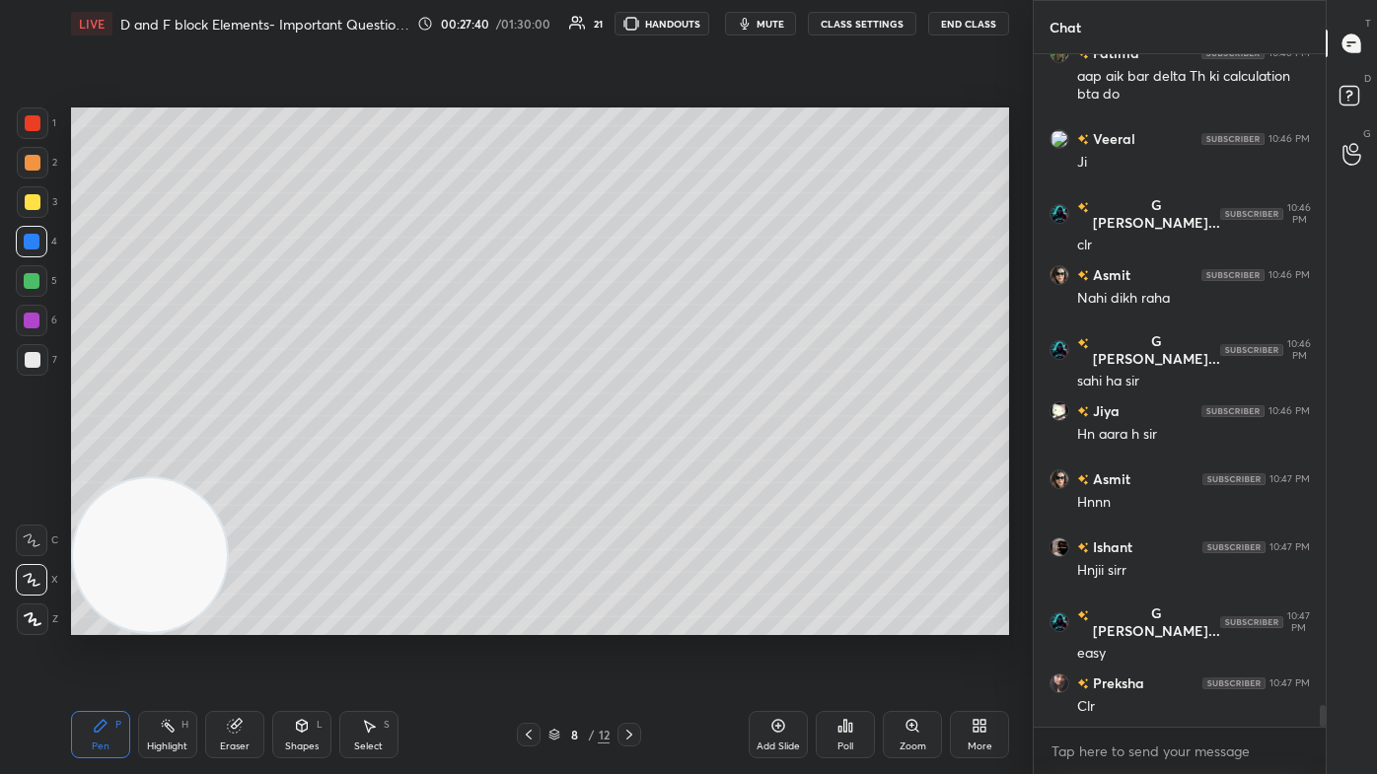
drag, startPoint x: 783, startPoint y: 734, endPoint x: 787, endPoint y: 668, distance: 66.2
click at [707, 464] on icon at bounding box center [778, 726] width 16 height 16
drag, startPoint x: 32, startPoint y: 201, endPoint x: 29, endPoint y: 251, distance: 49.4
click at [30, 203] on div at bounding box center [33, 202] width 16 height 16
click at [29, 464] on div at bounding box center [32, 580] width 32 height 32
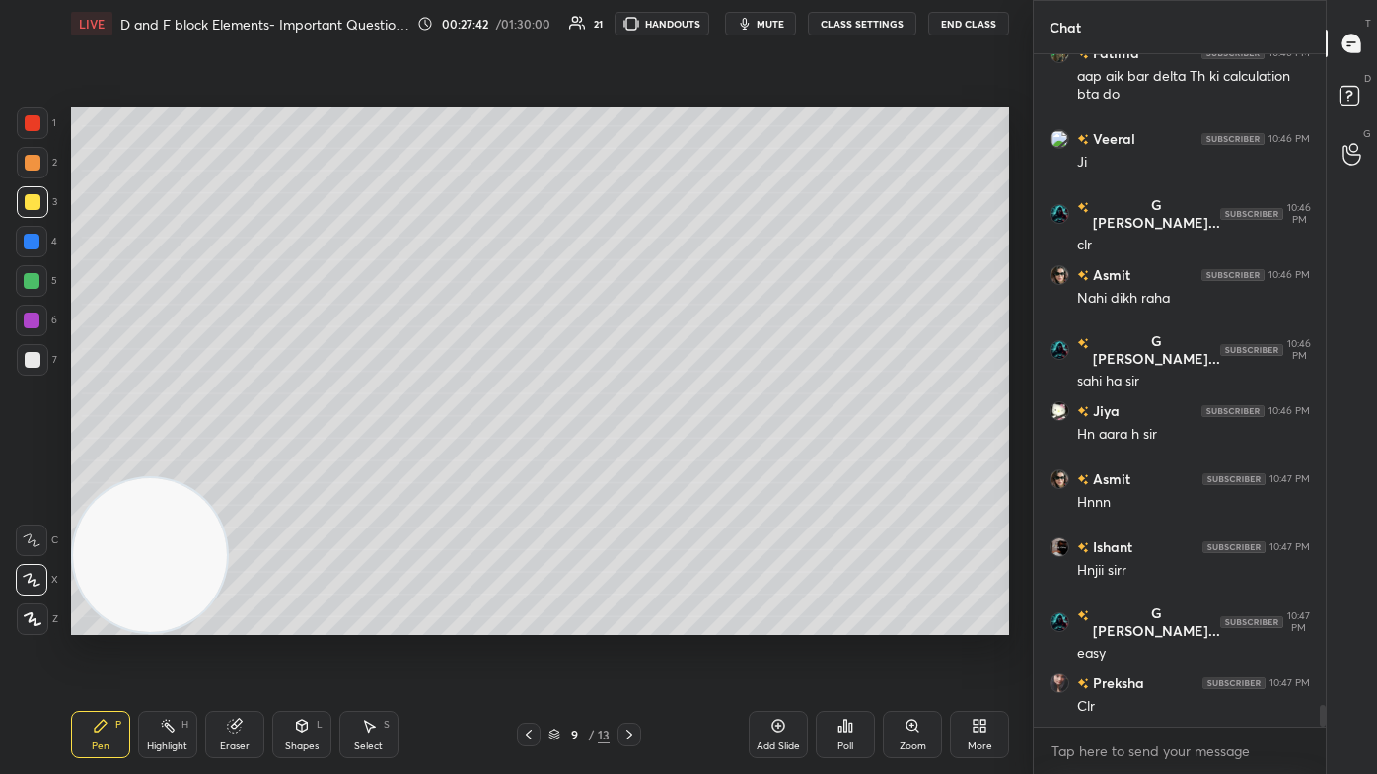
scroll to position [20628, 0]
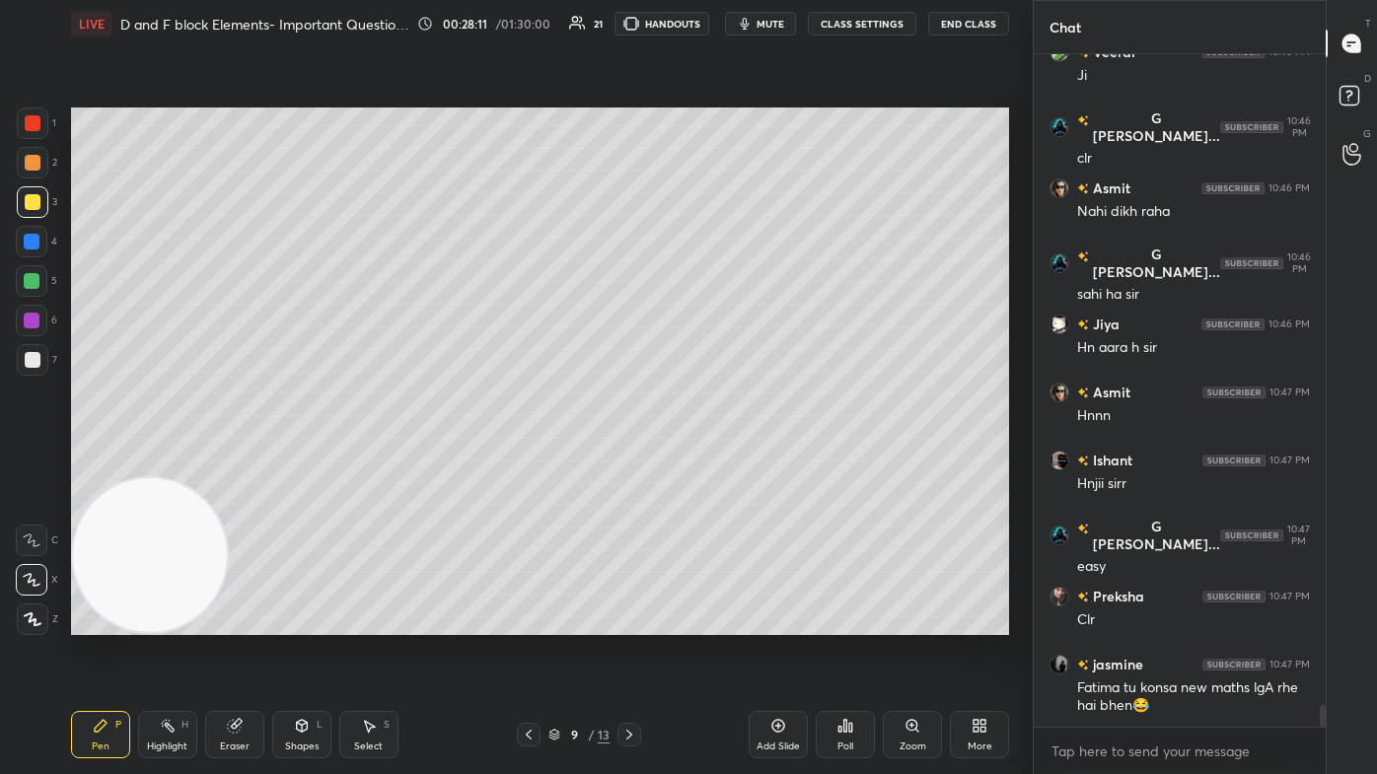
click at [35, 359] on div at bounding box center [33, 360] width 16 height 16
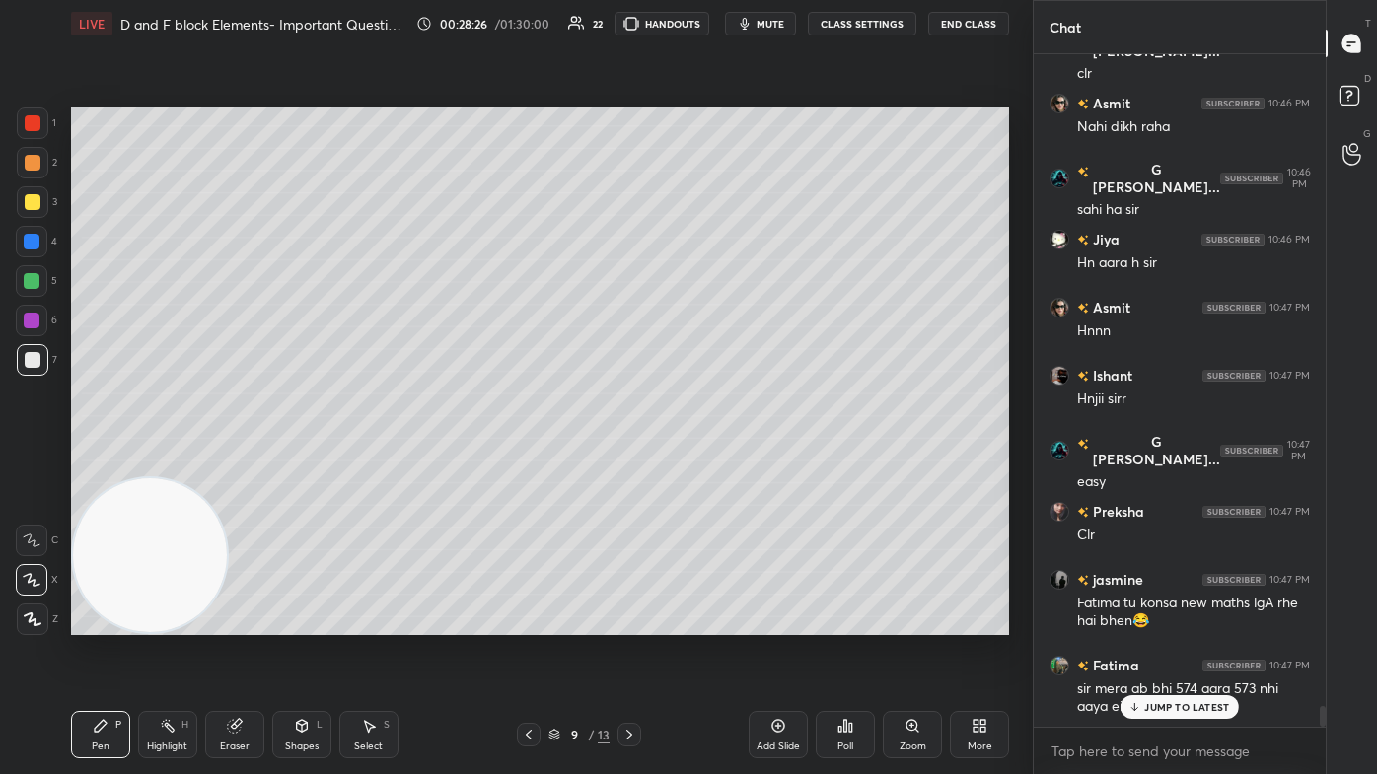
click at [240, 464] on div "Eraser" at bounding box center [235, 747] width 30 height 10
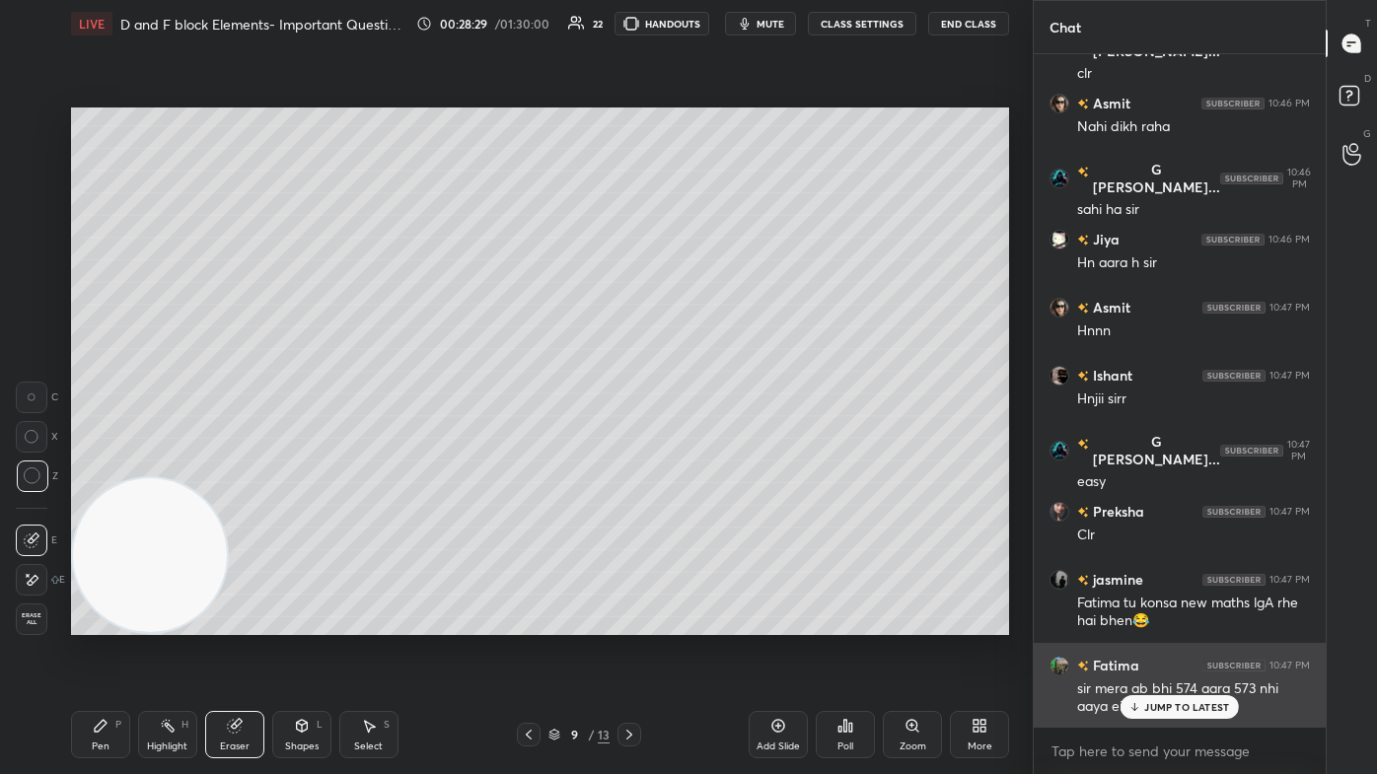
click at [707, 464] on div "JUMP TO LATEST" at bounding box center [1179, 707] width 118 height 24
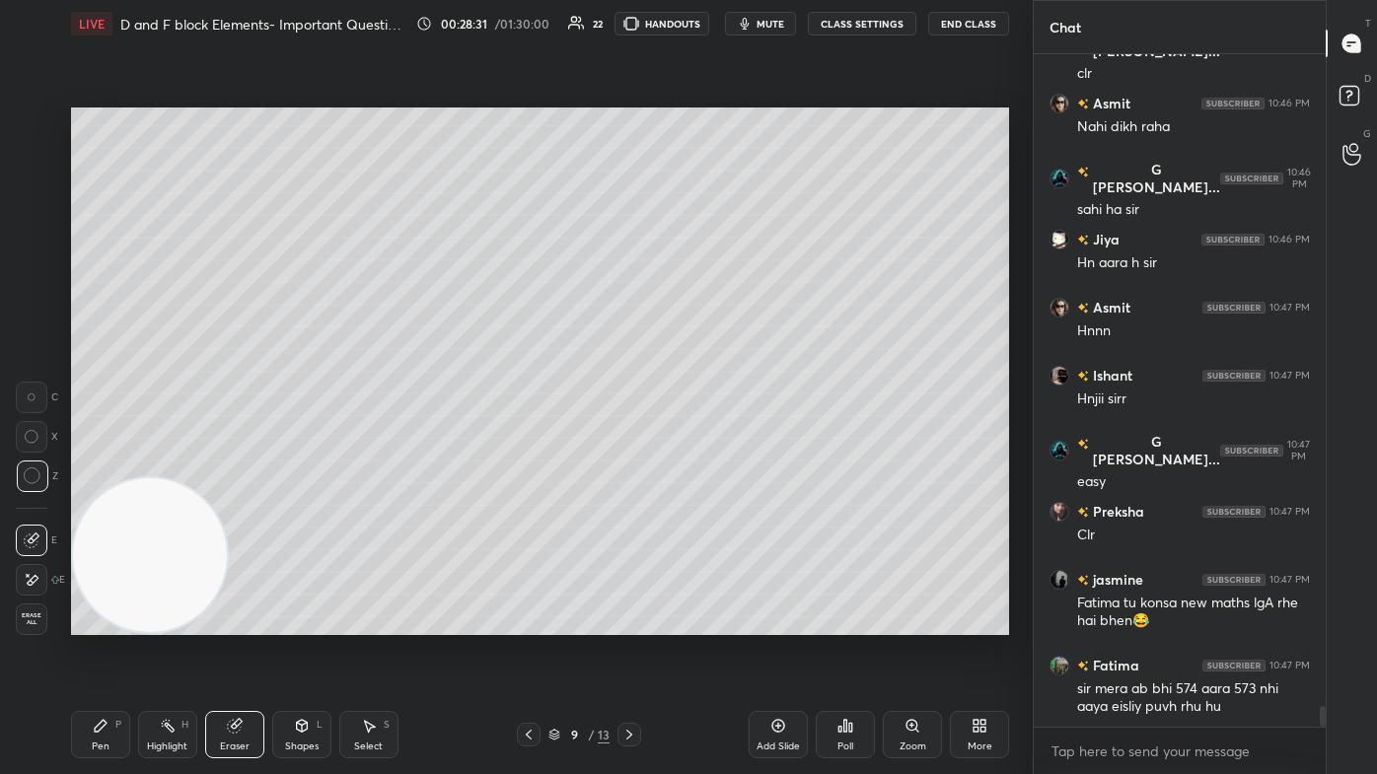
click at [100, 464] on icon at bounding box center [101, 726] width 16 height 16
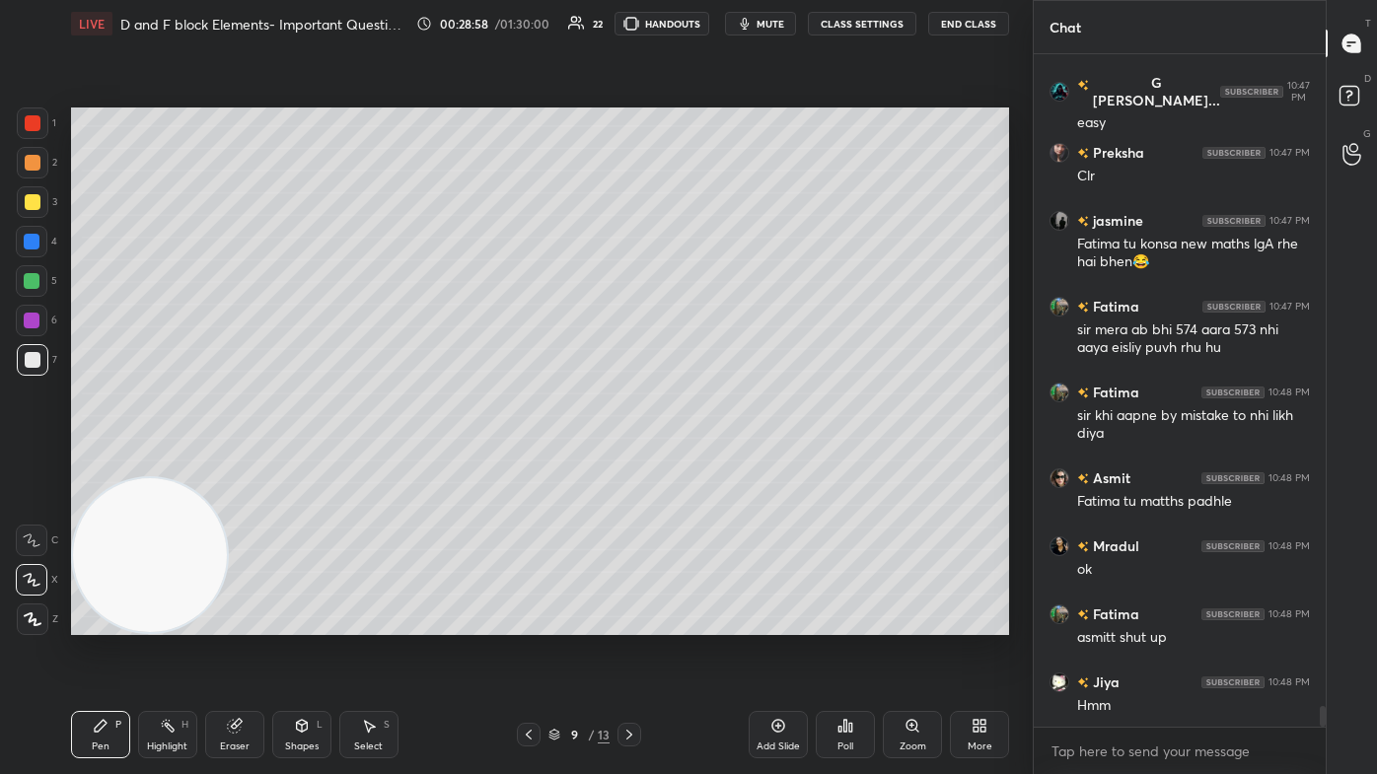
scroll to position [21138, 0]
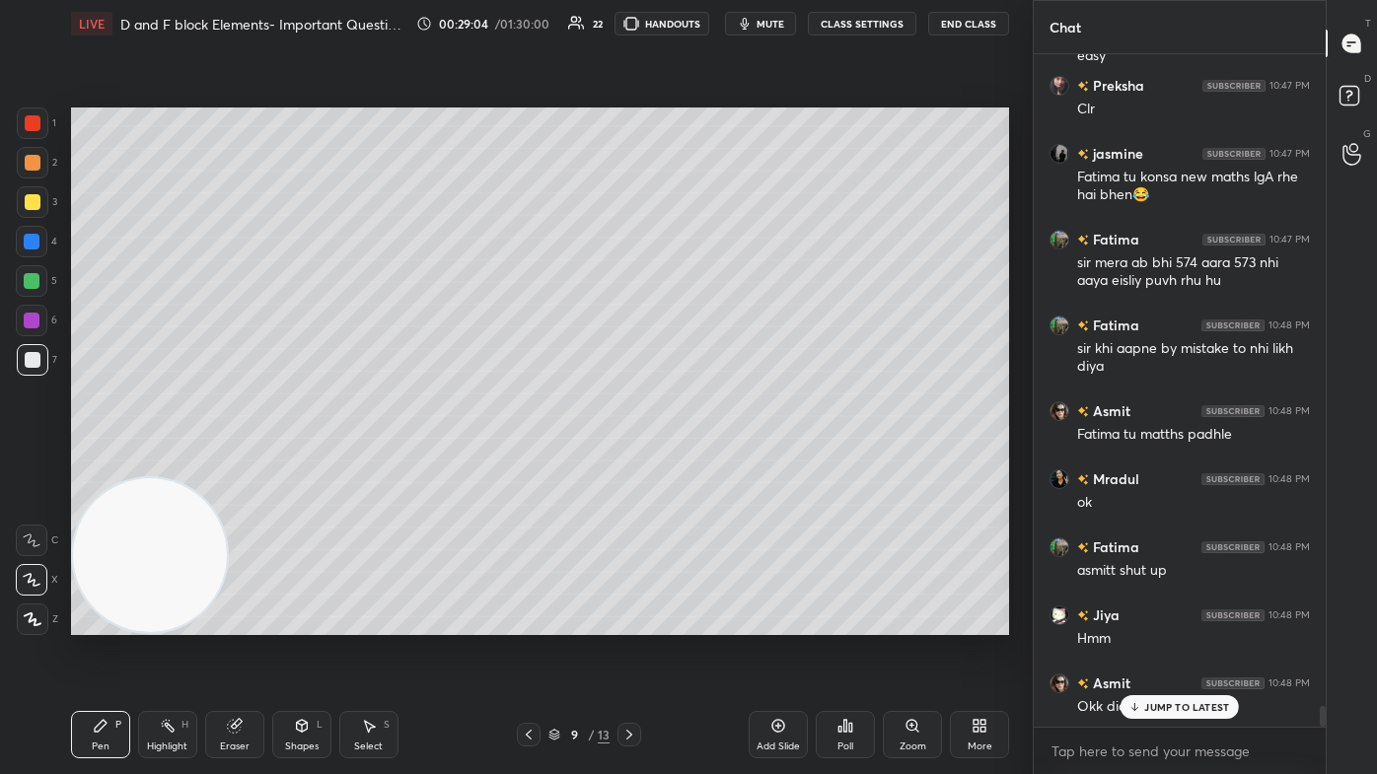
click at [247, 464] on div "Eraser" at bounding box center [234, 734] width 59 height 47
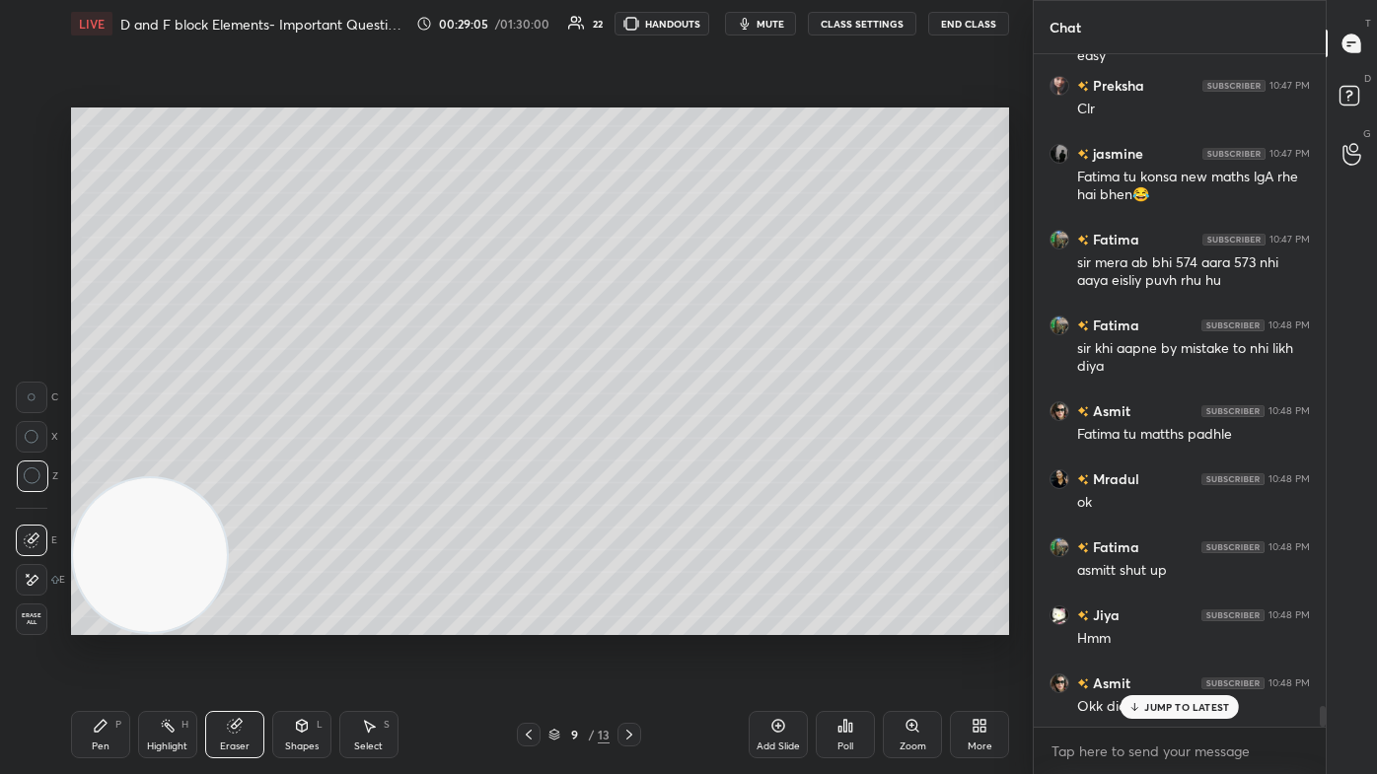
click at [115, 464] on div "P" at bounding box center [118, 725] width 6 height 10
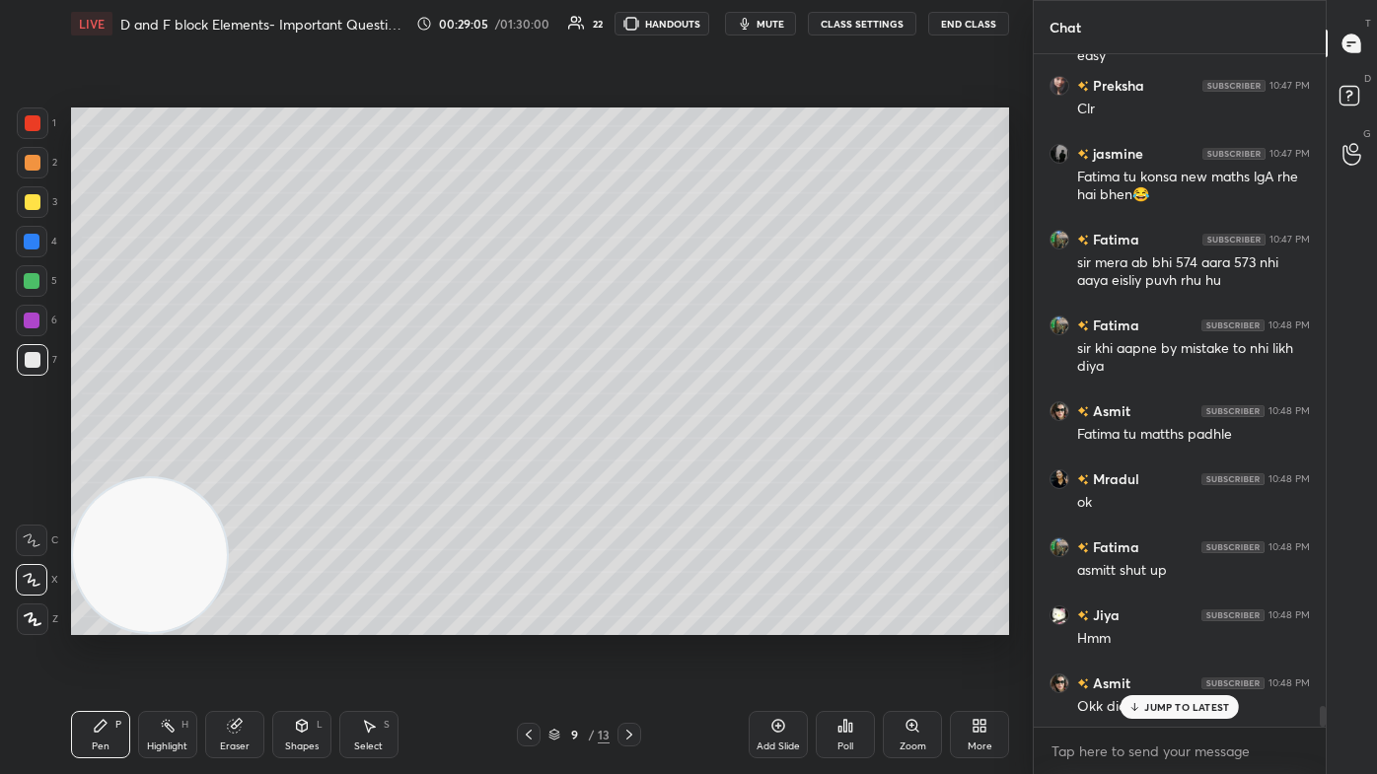
scroll to position [21207, 0]
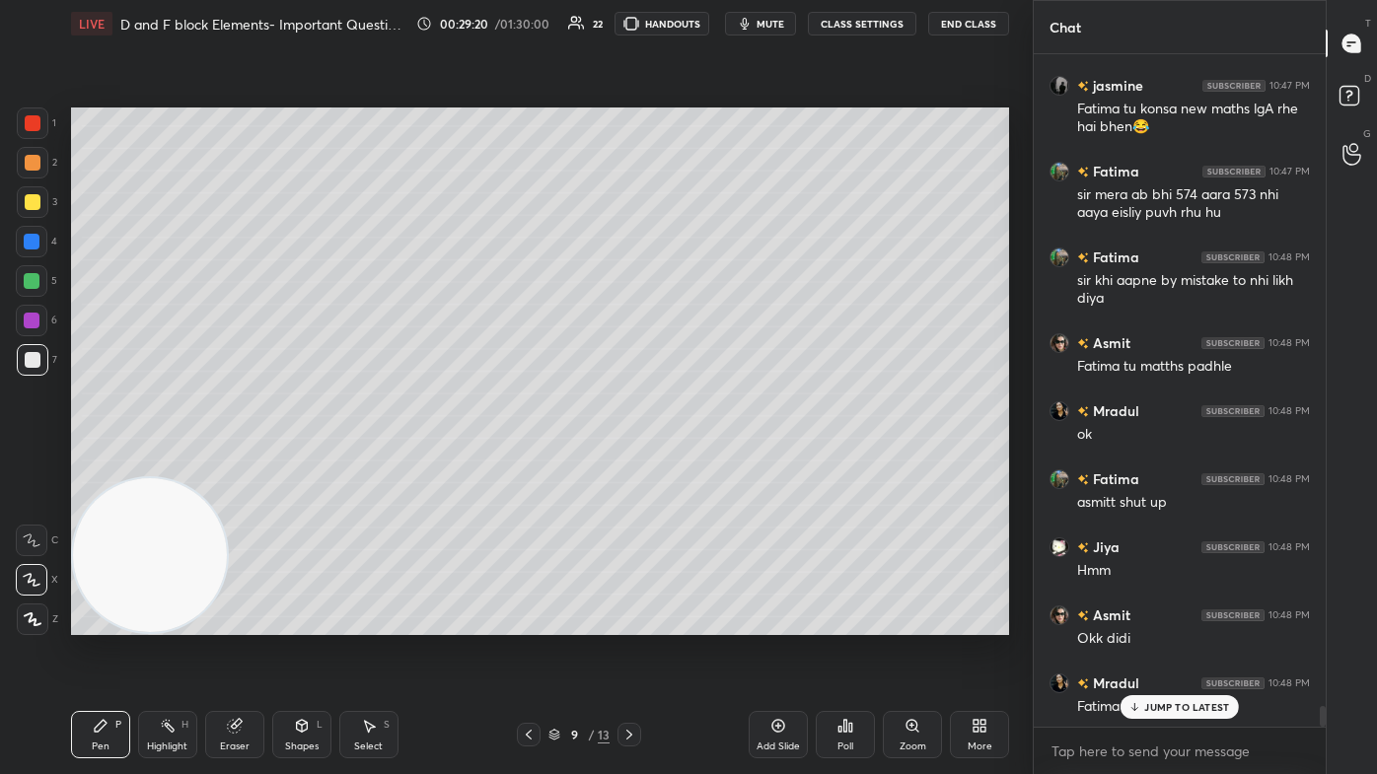
click at [368, 464] on div "Select" at bounding box center [368, 747] width 29 height 10
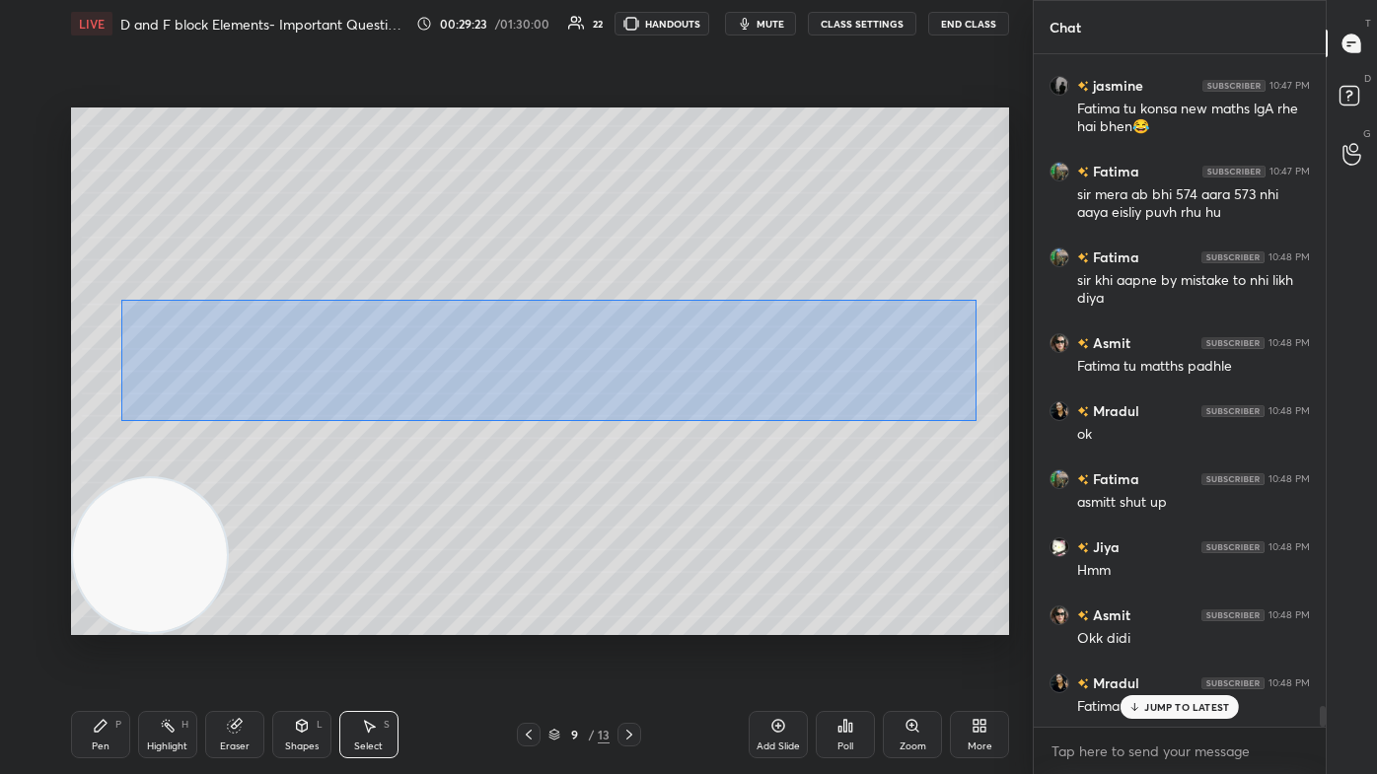
drag, startPoint x: 123, startPoint y: 333, endPoint x: 873, endPoint y: 383, distance: 751.2
click at [707, 420] on div "0 ° Undo Copy Paste here Duplicate Duplicate to new slide Delete" at bounding box center [540, 372] width 938 height 528
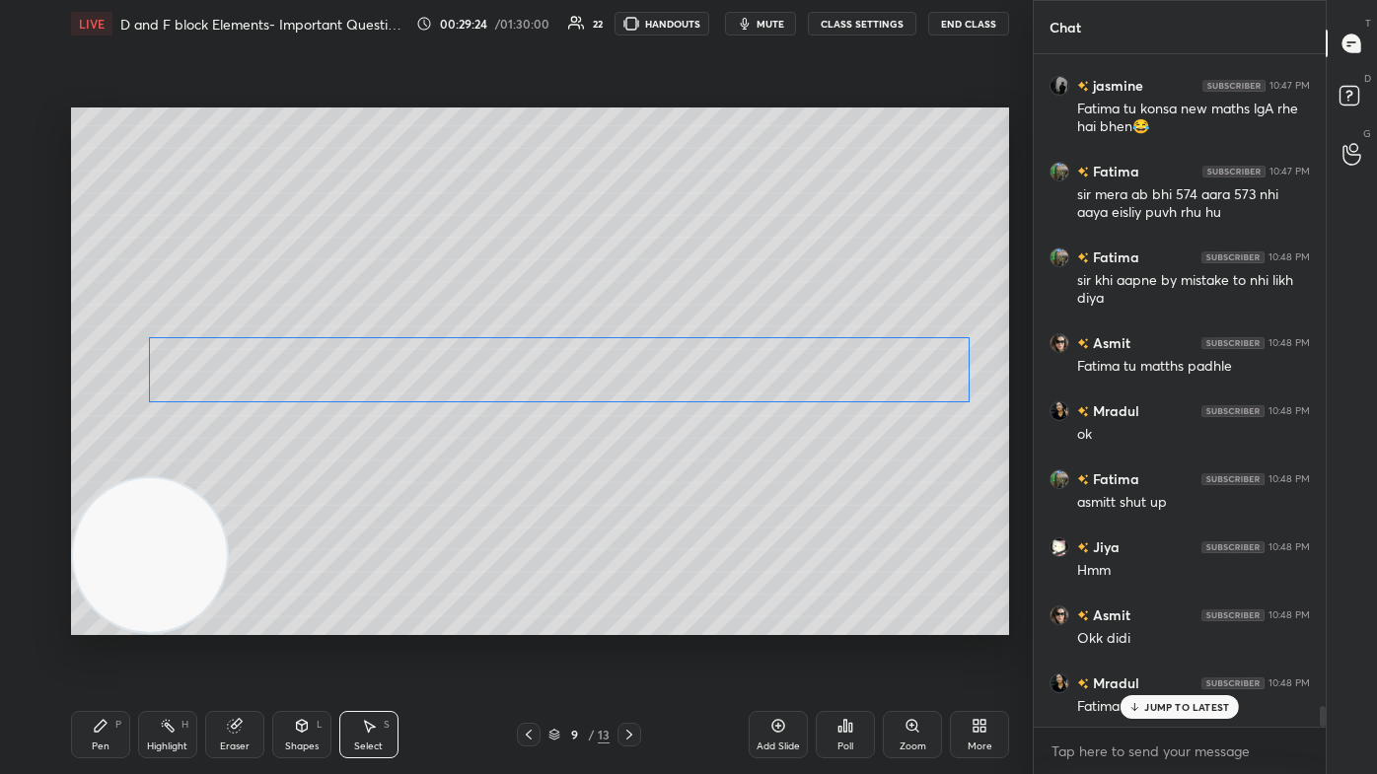
click at [707, 370] on div "0 ° Undo Copy Paste here Duplicate Duplicate to new slide Delete" at bounding box center [540, 372] width 938 height 528
click at [707, 464] on div "0 ° Undo Copy Paste here Duplicate Duplicate to new slide Delete" at bounding box center [540, 372] width 938 height 528
click at [103, 464] on div "Pen P" at bounding box center [100, 734] width 59 height 47
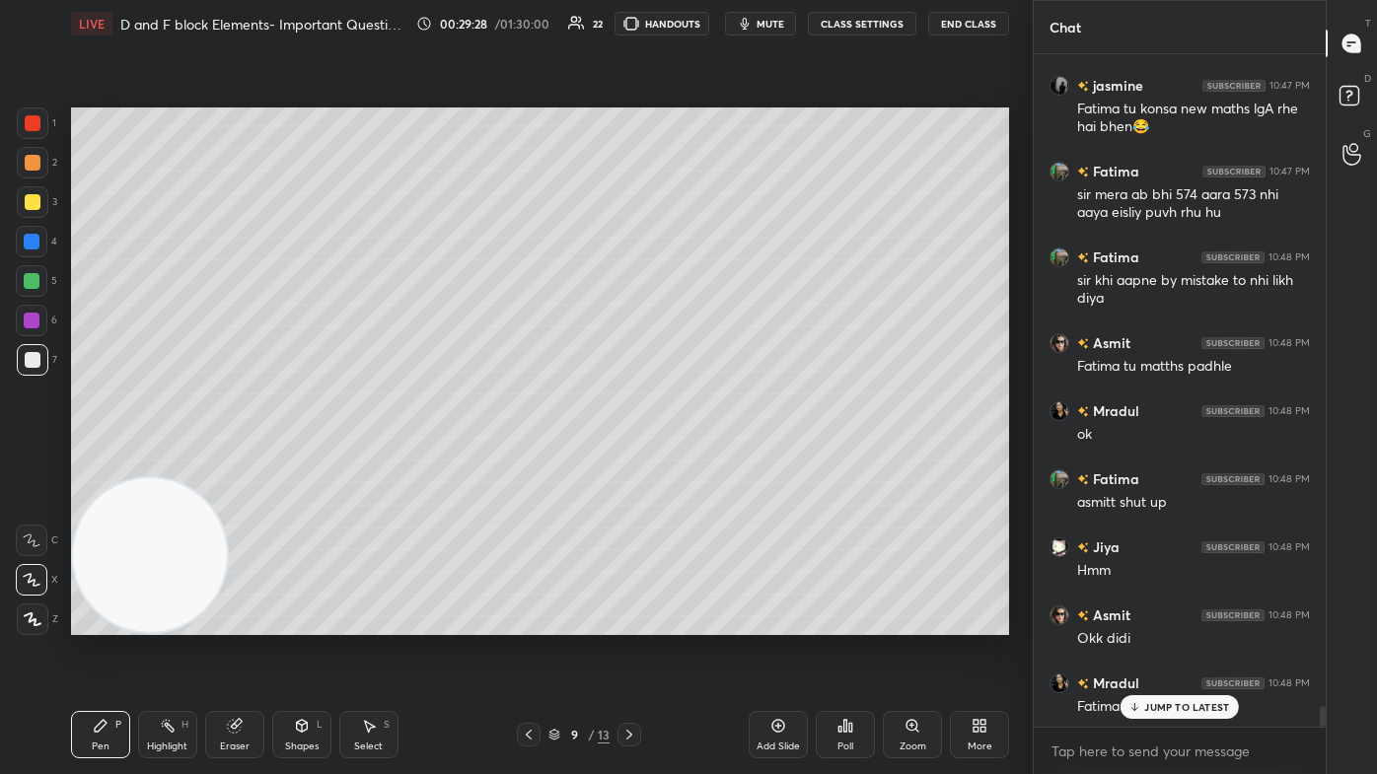
click at [36, 202] on div at bounding box center [33, 202] width 16 height 16
click at [39, 464] on div at bounding box center [32, 580] width 32 height 32
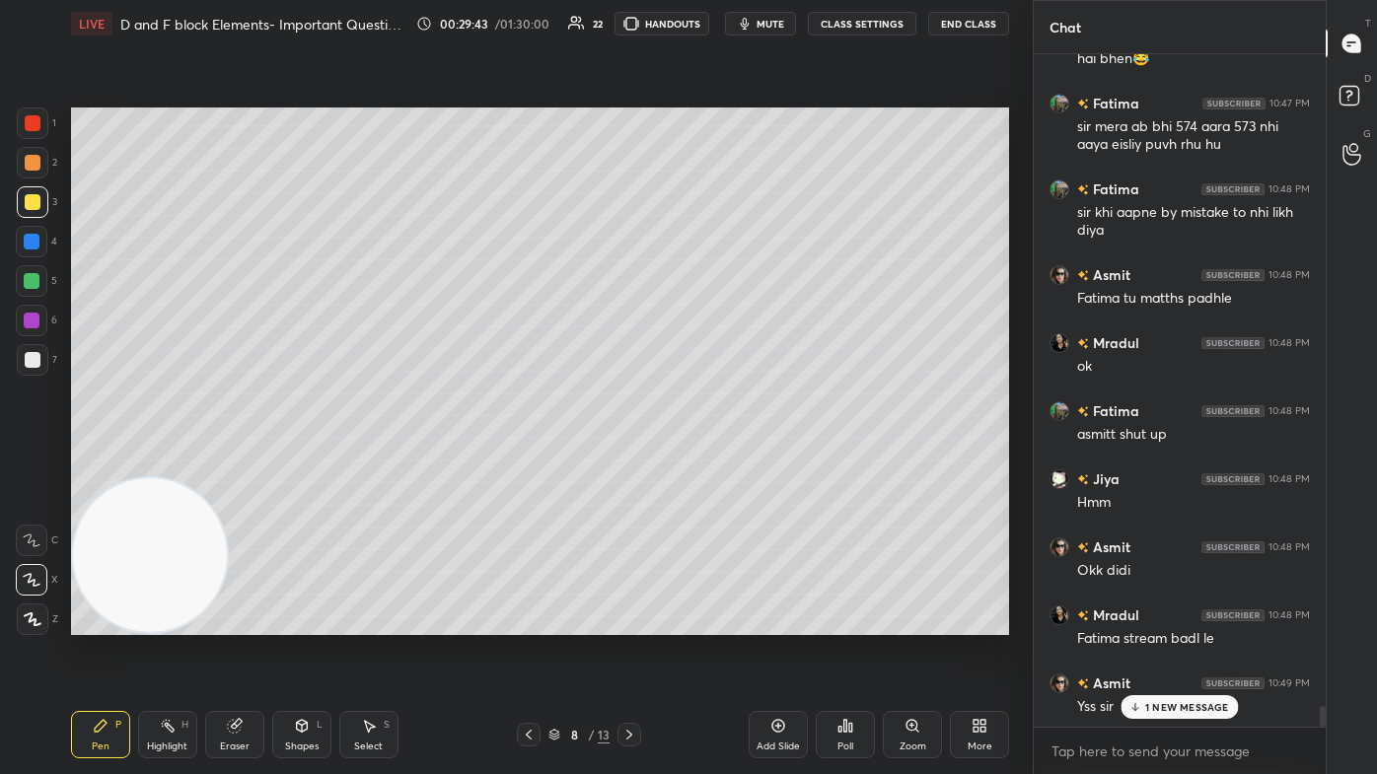
scroll to position [21361, 0]
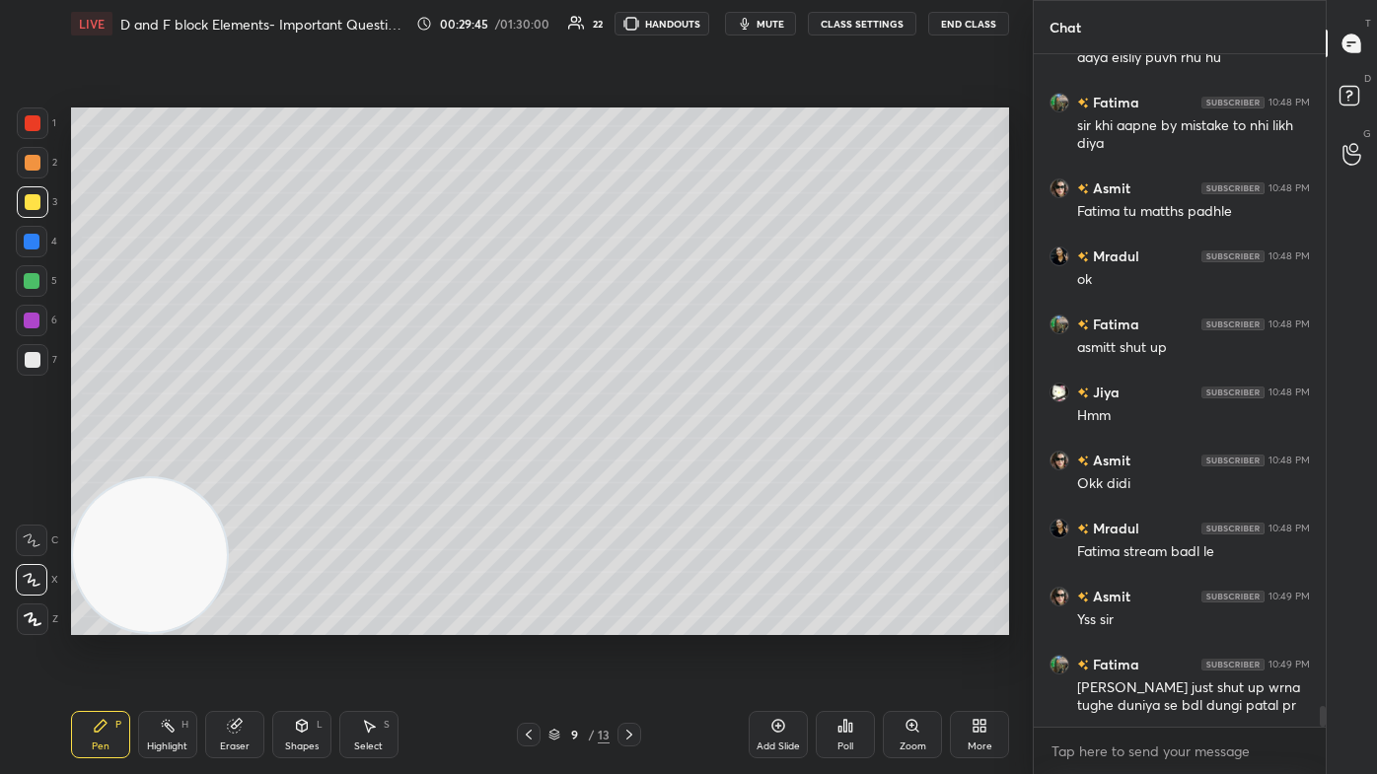
click at [223, 464] on div "Eraser" at bounding box center [234, 734] width 59 height 47
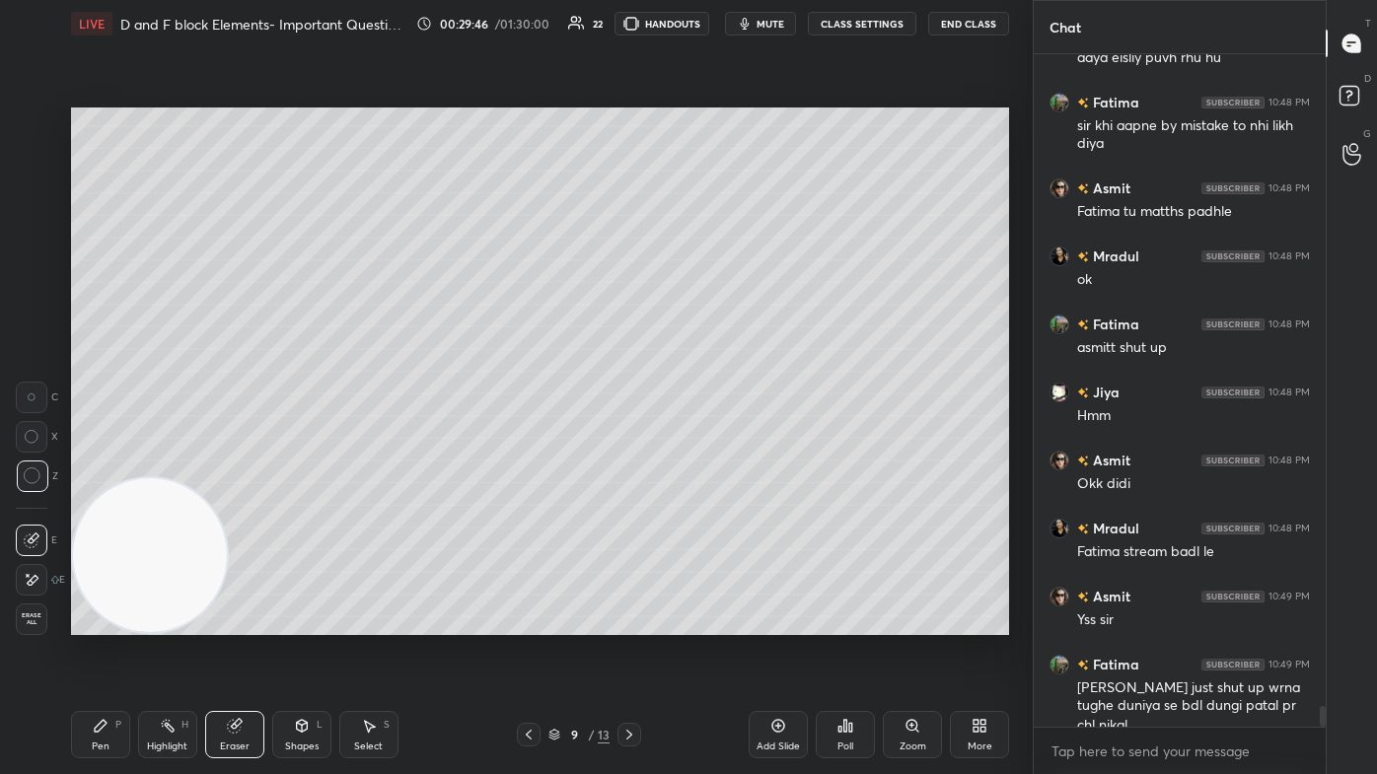
scroll to position [21380, 0]
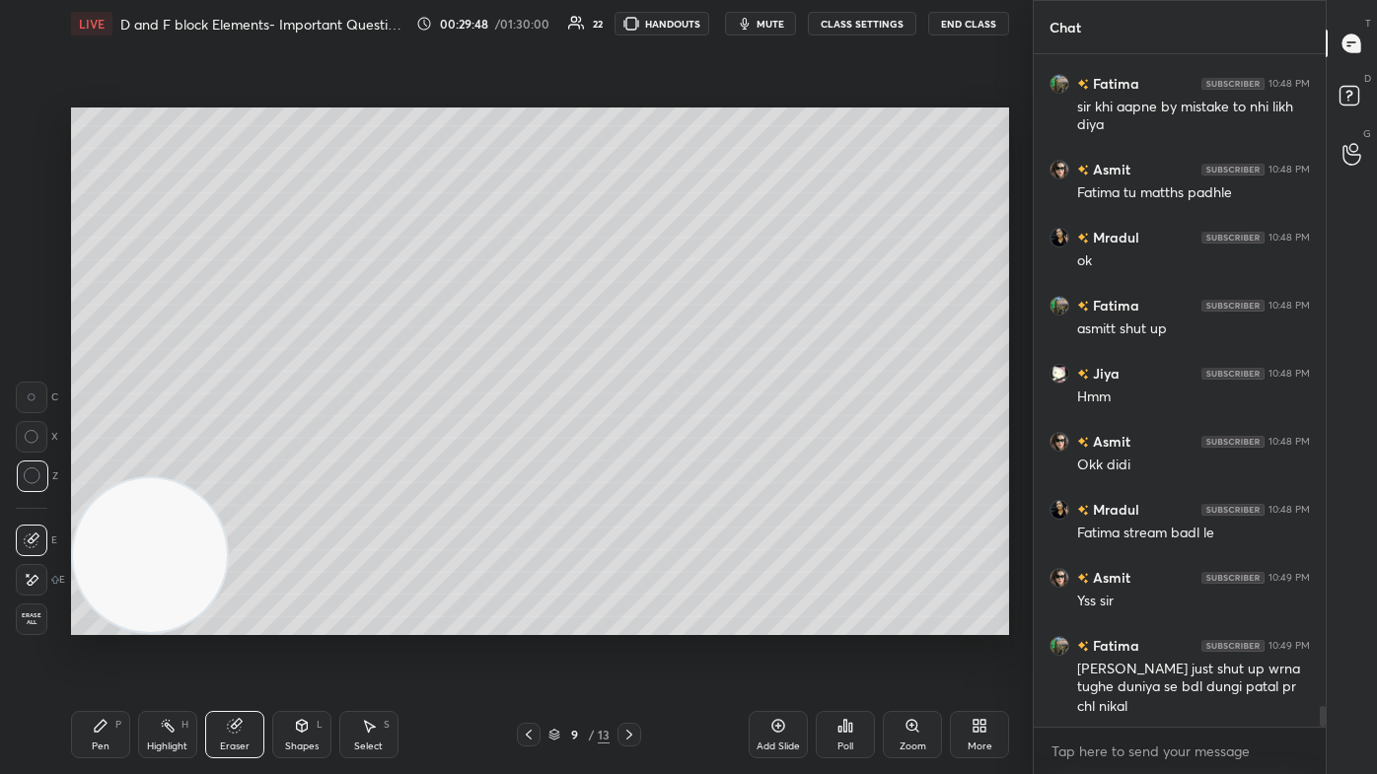
click at [90, 464] on div "Pen P" at bounding box center [100, 734] width 59 height 47
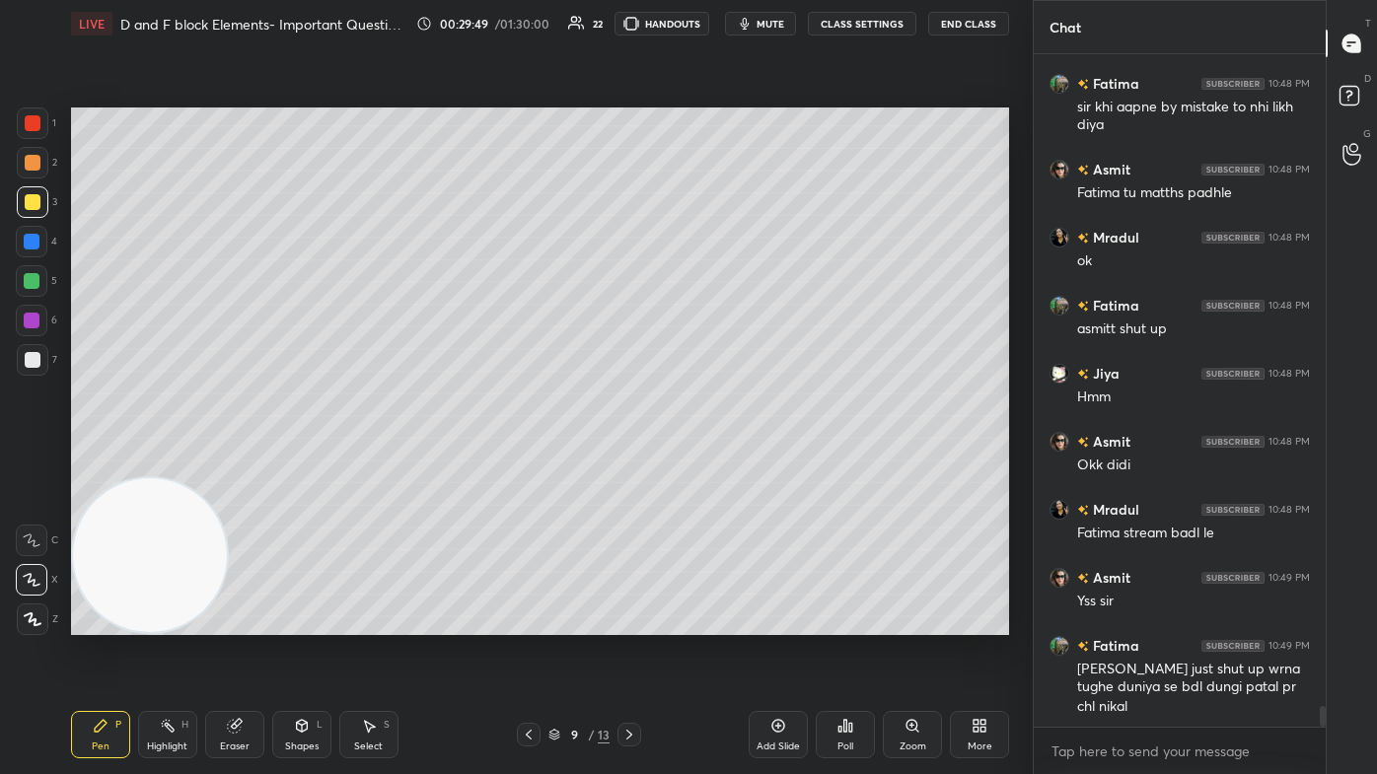
click at [22, 286] on div at bounding box center [32, 281] width 32 height 32
click at [36, 464] on div at bounding box center [33, 620] width 32 height 32
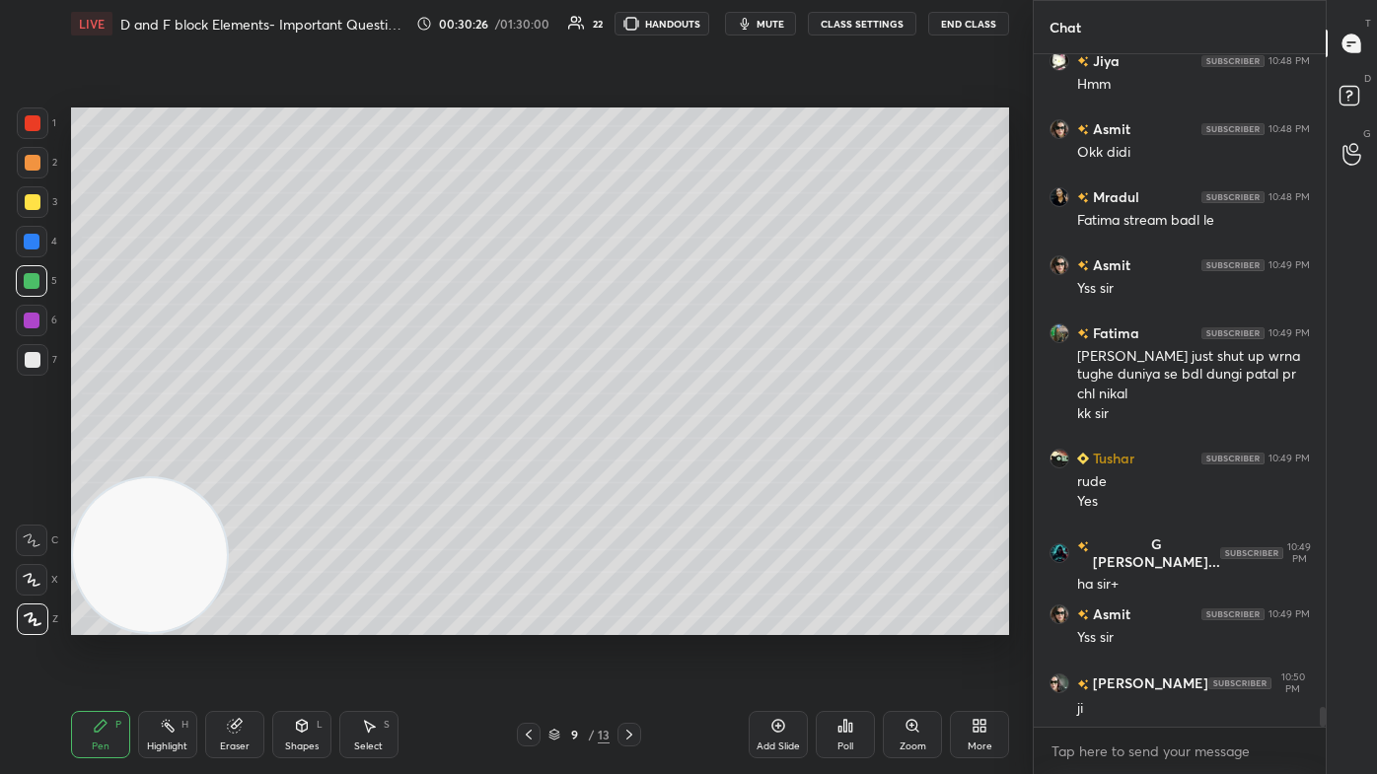
scroll to position [21761, 0]
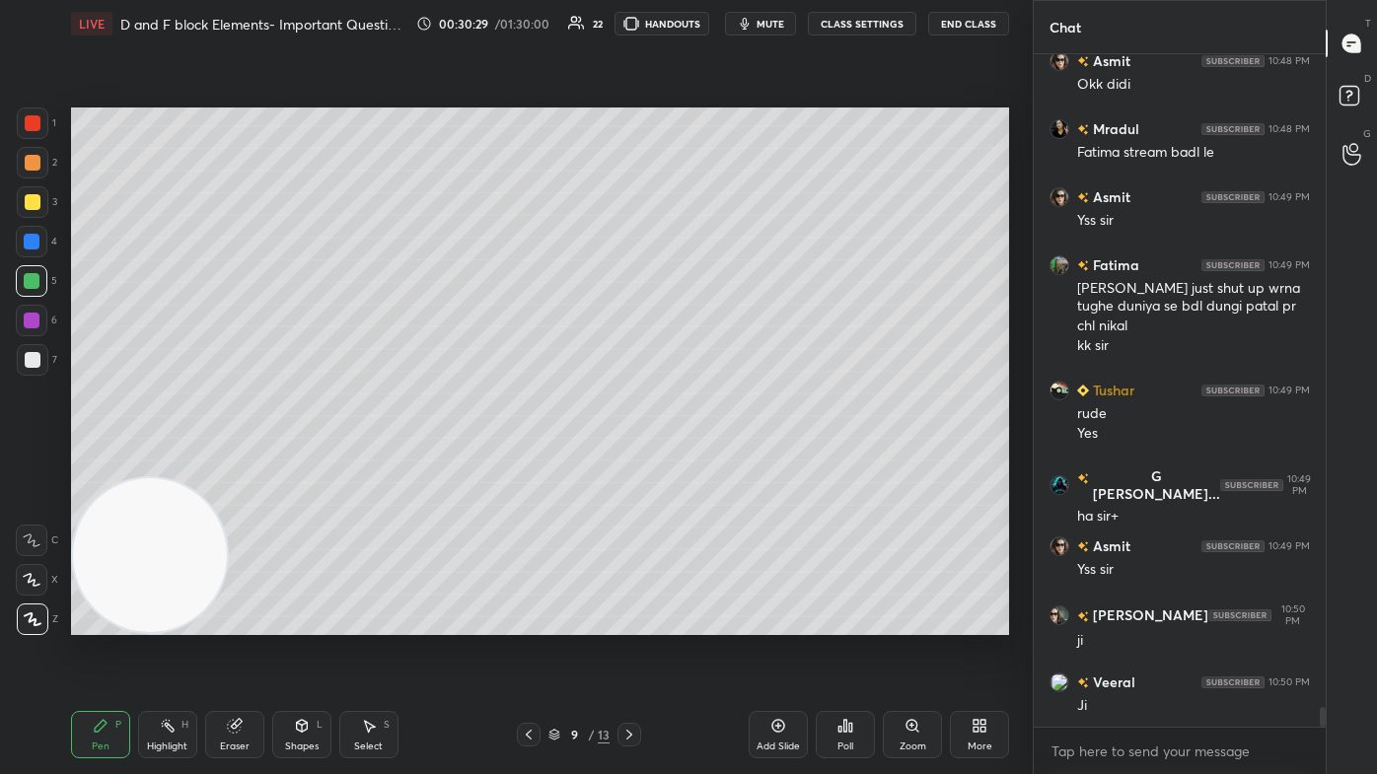
click at [34, 157] on div at bounding box center [33, 163] width 32 height 32
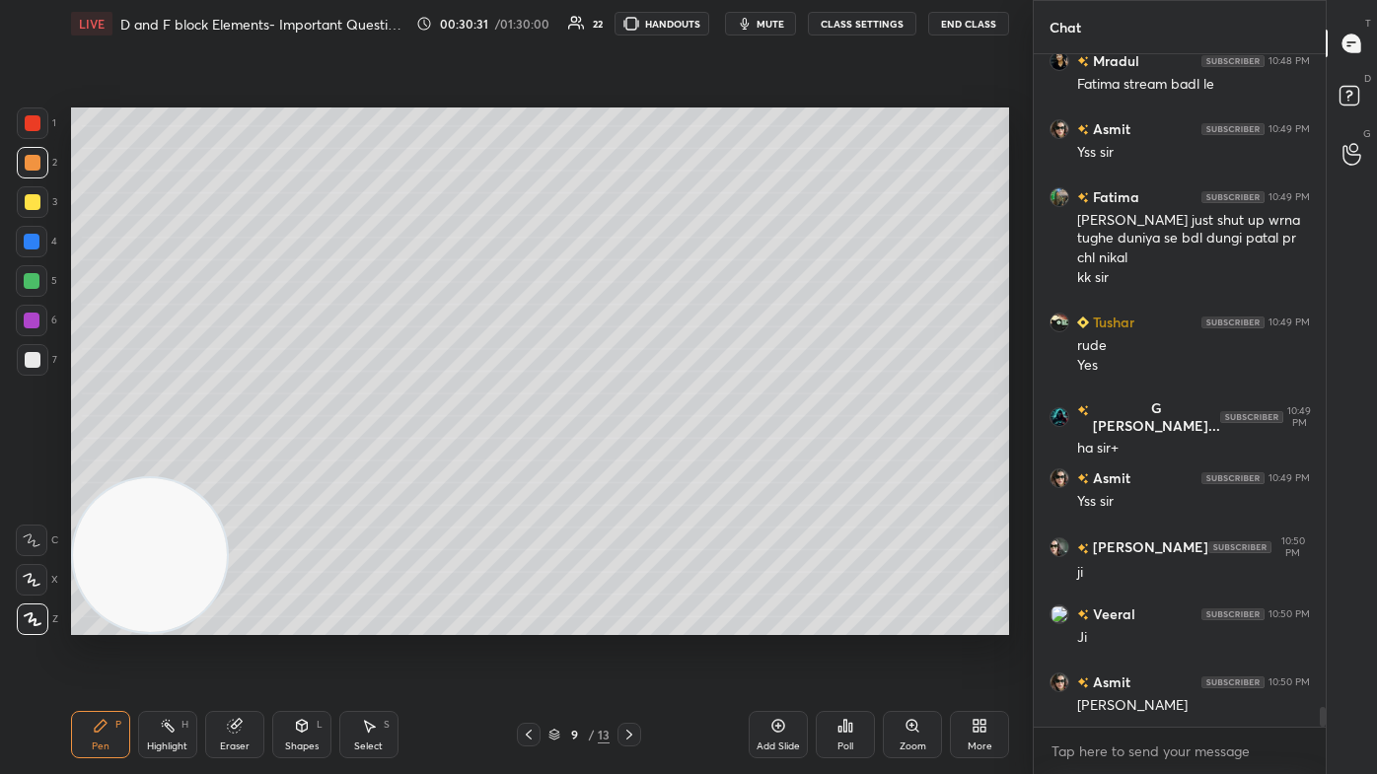
scroll to position [21896, 0]
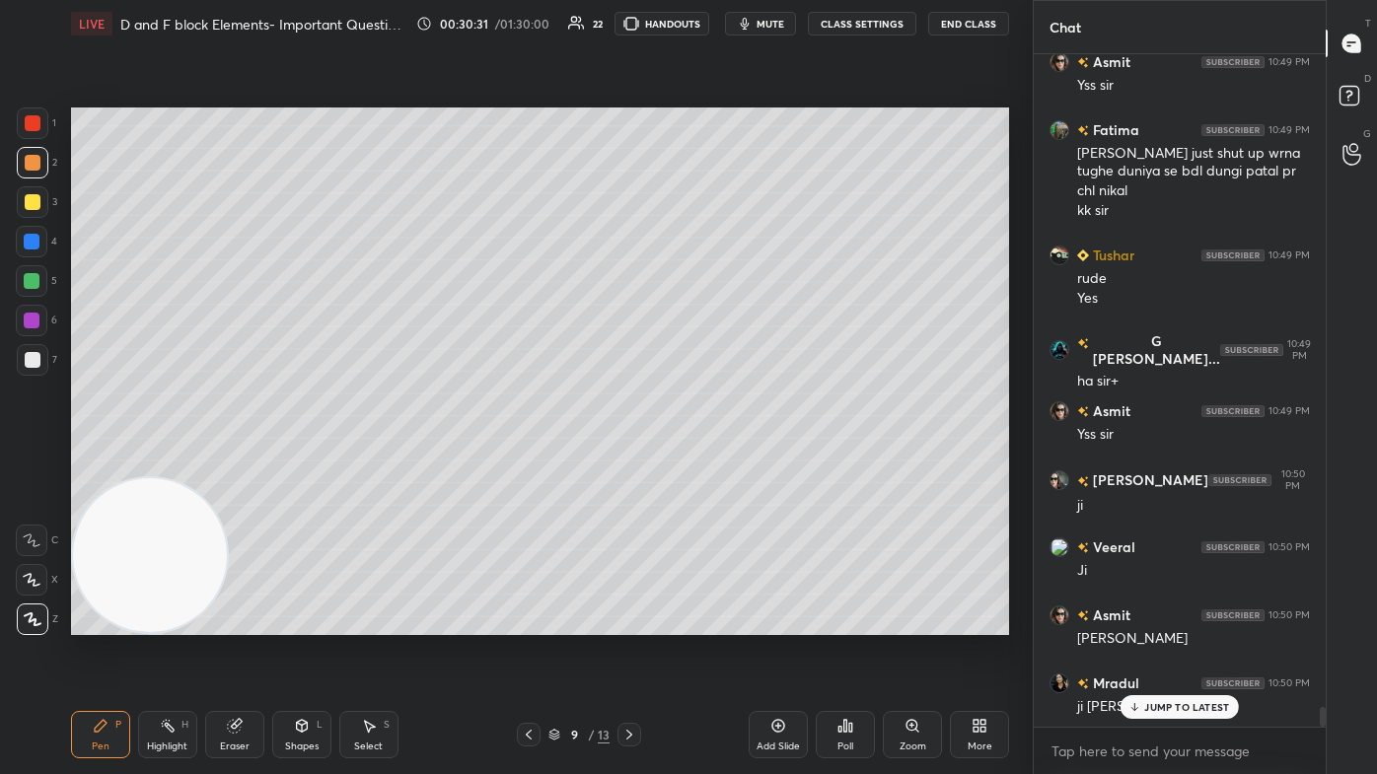
click at [251, 464] on div "Eraser" at bounding box center [234, 734] width 59 height 47
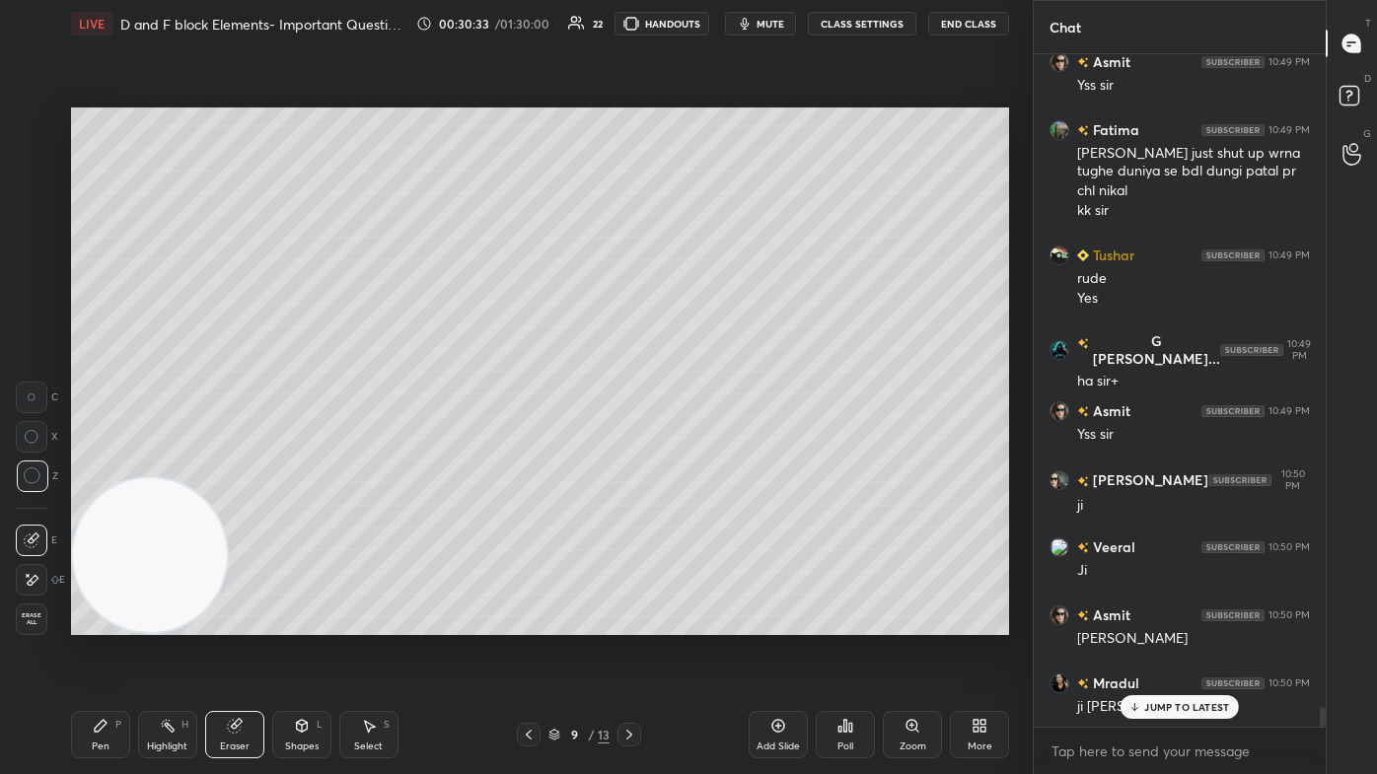
click at [115, 464] on div "P" at bounding box center [118, 725] width 6 height 10
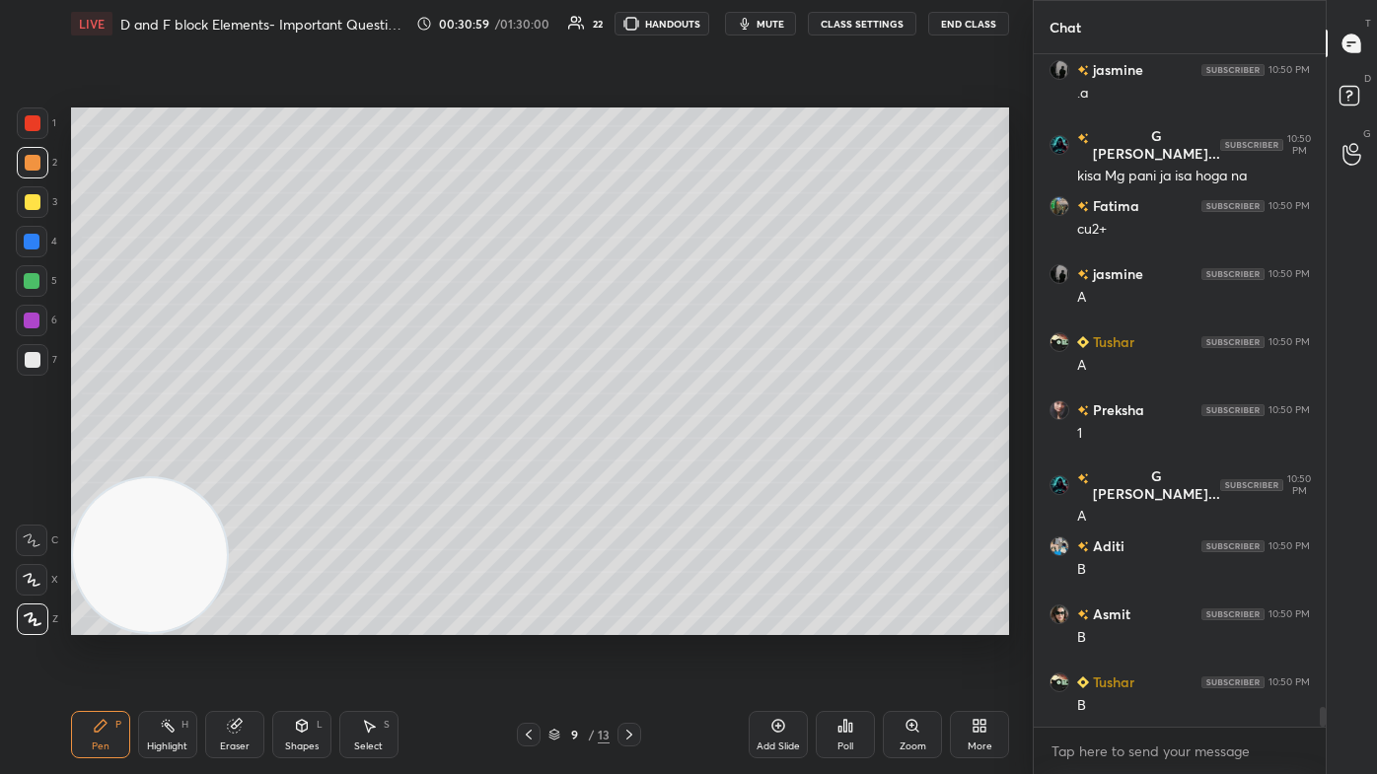
scroll to position [22714, 0]
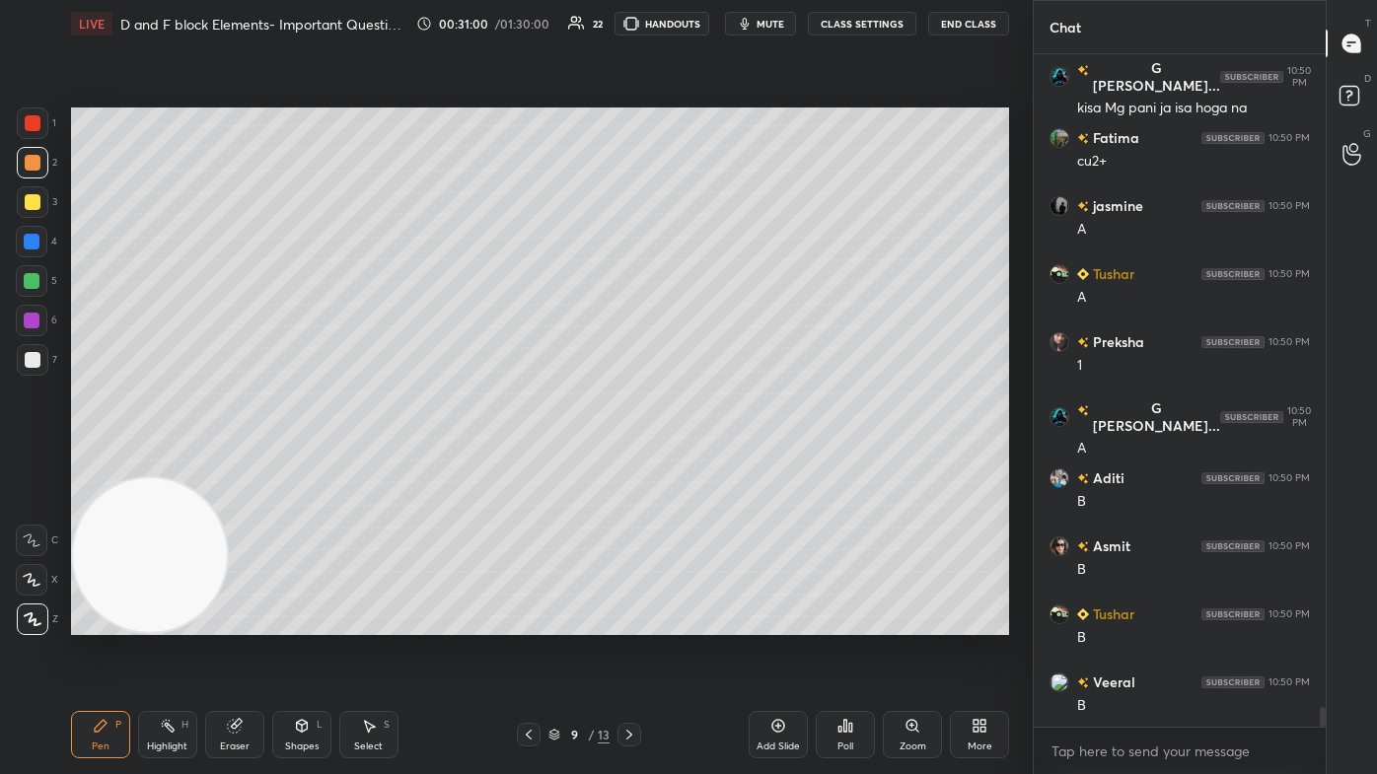
drag, startPoint x: 34, startPoint y: 207, endPoint x: 40, endPoint y: 183, distance: 24.7
click at [32, 206] on div at bounding box center [33, 202] width 16 height 16
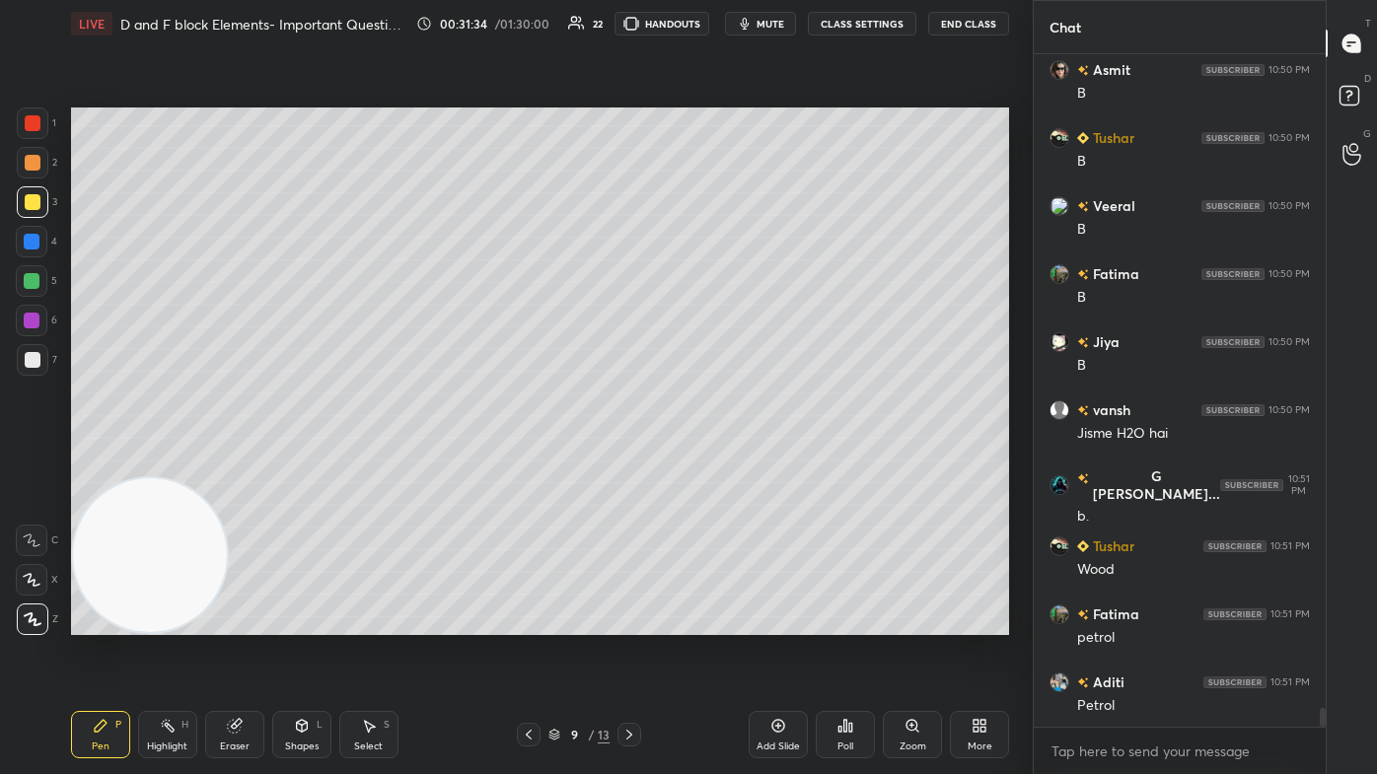
scroll to position [23258, 0]
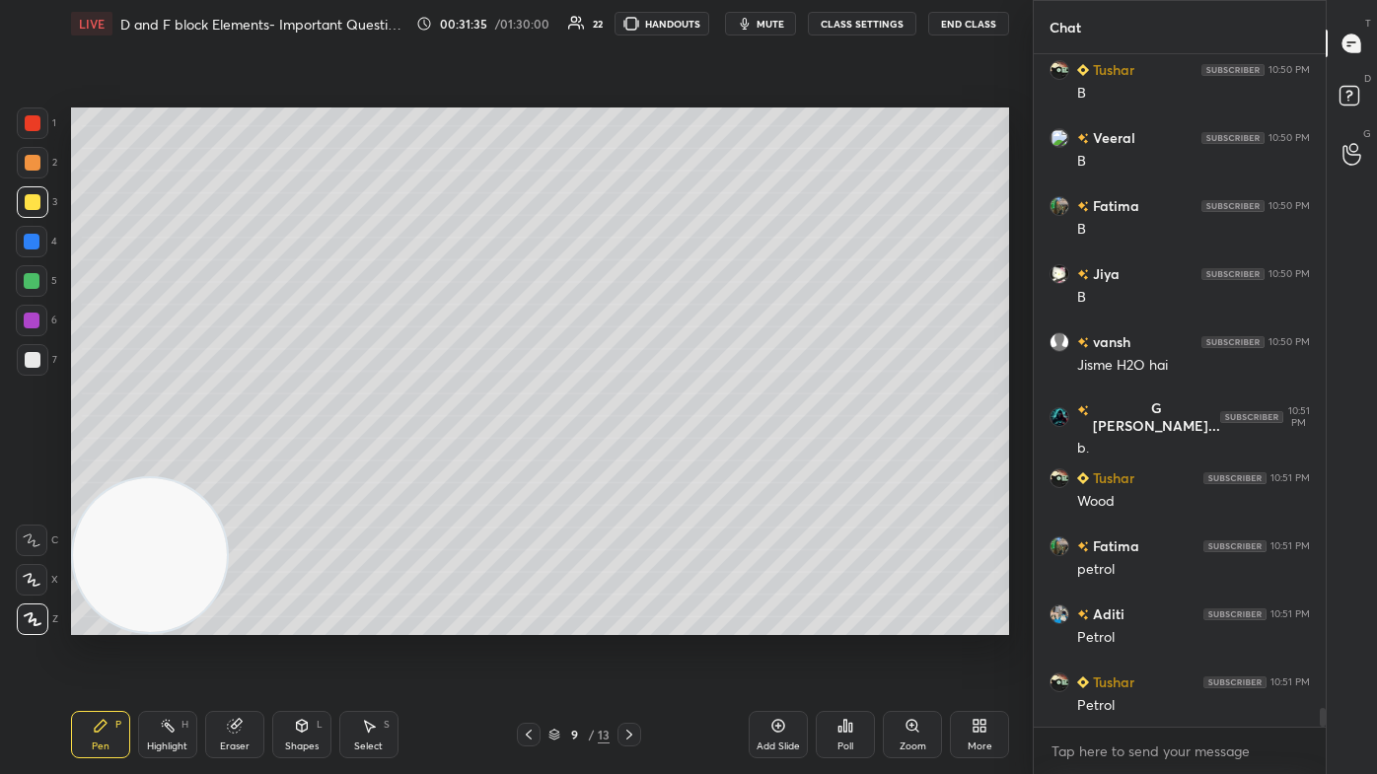
drag, startPoint x: 23, startPoint y: 234, endPoint x: 32, endPoint y: 245, distance: 14.0
click at [25, 237] on div at bounding box center [32, 242] width 32 height 32
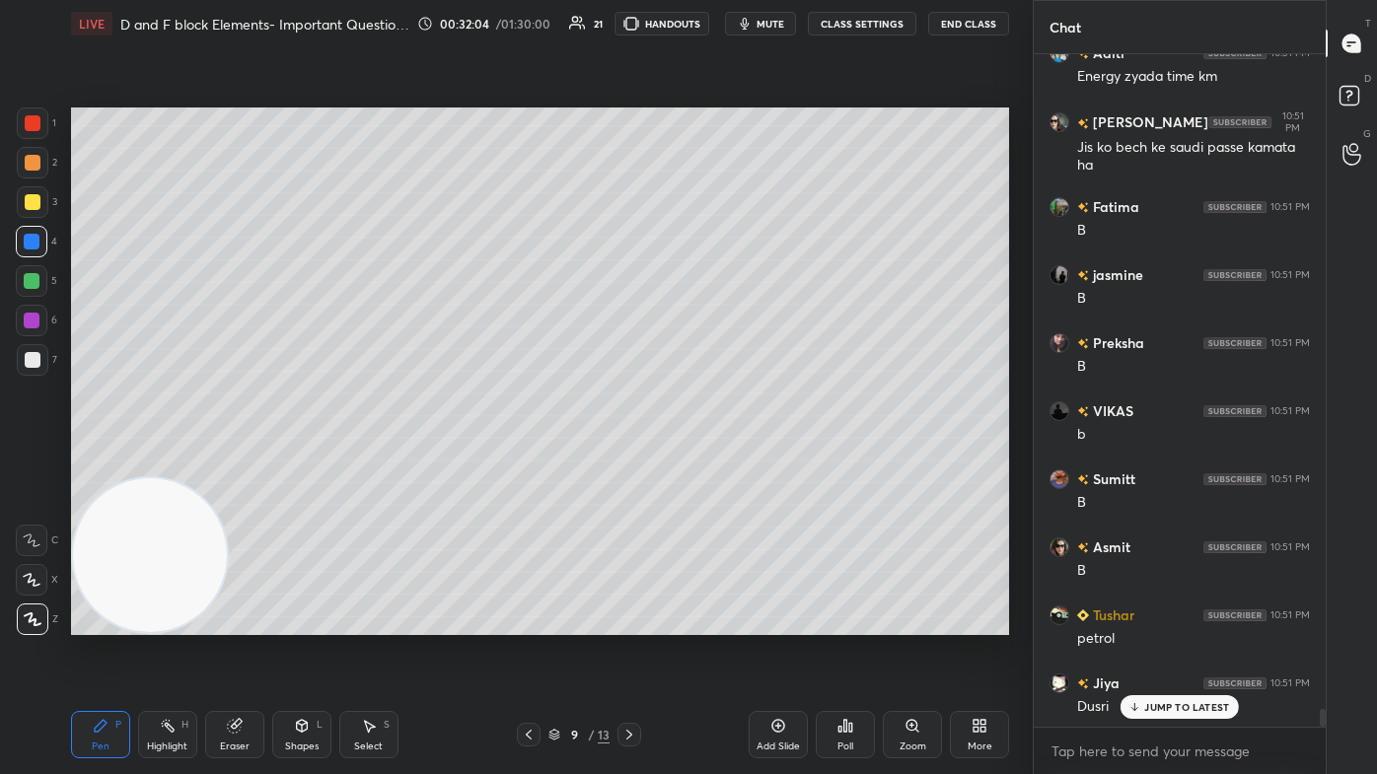
scroll to position [24636, 0]
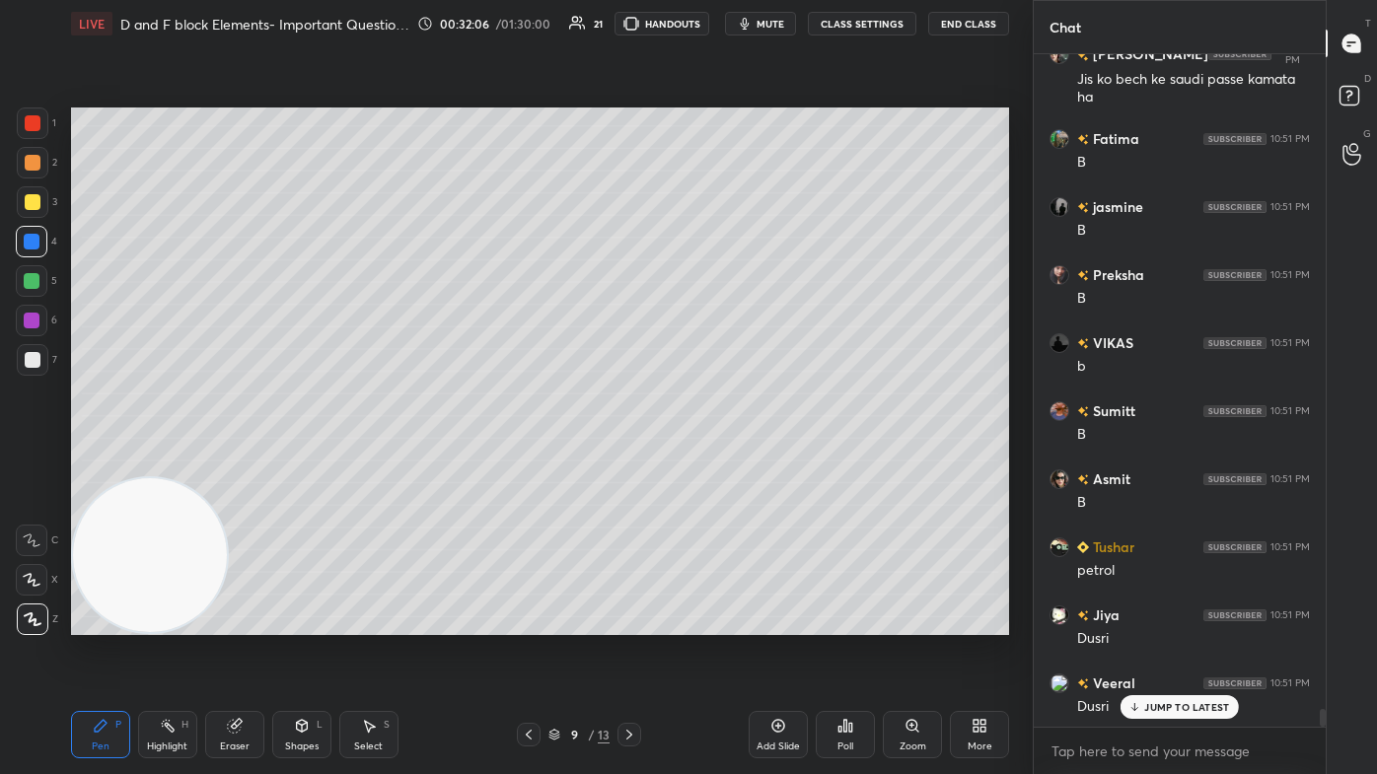
click at [30, 124] on div at bounding box center [33, 123] width 16 height 16
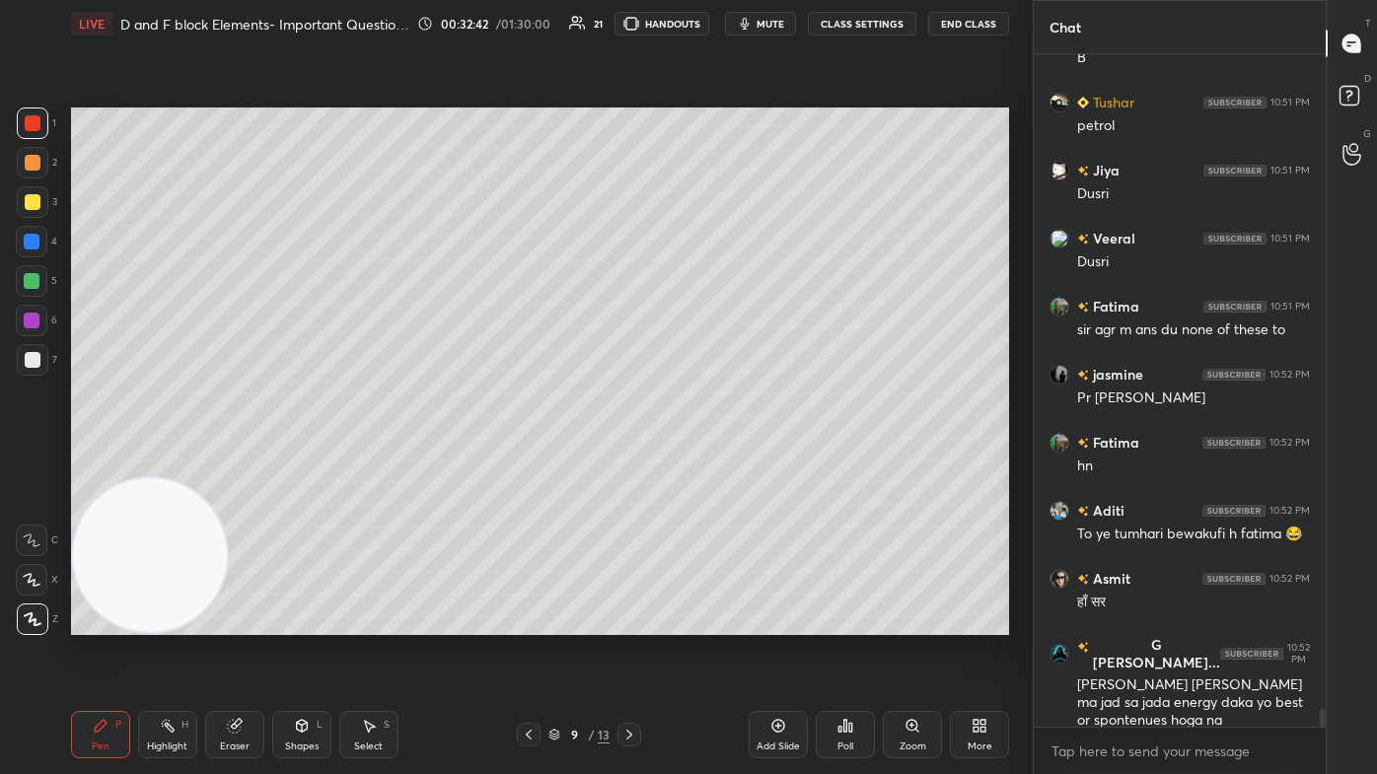
scroll to position [25149, 0]
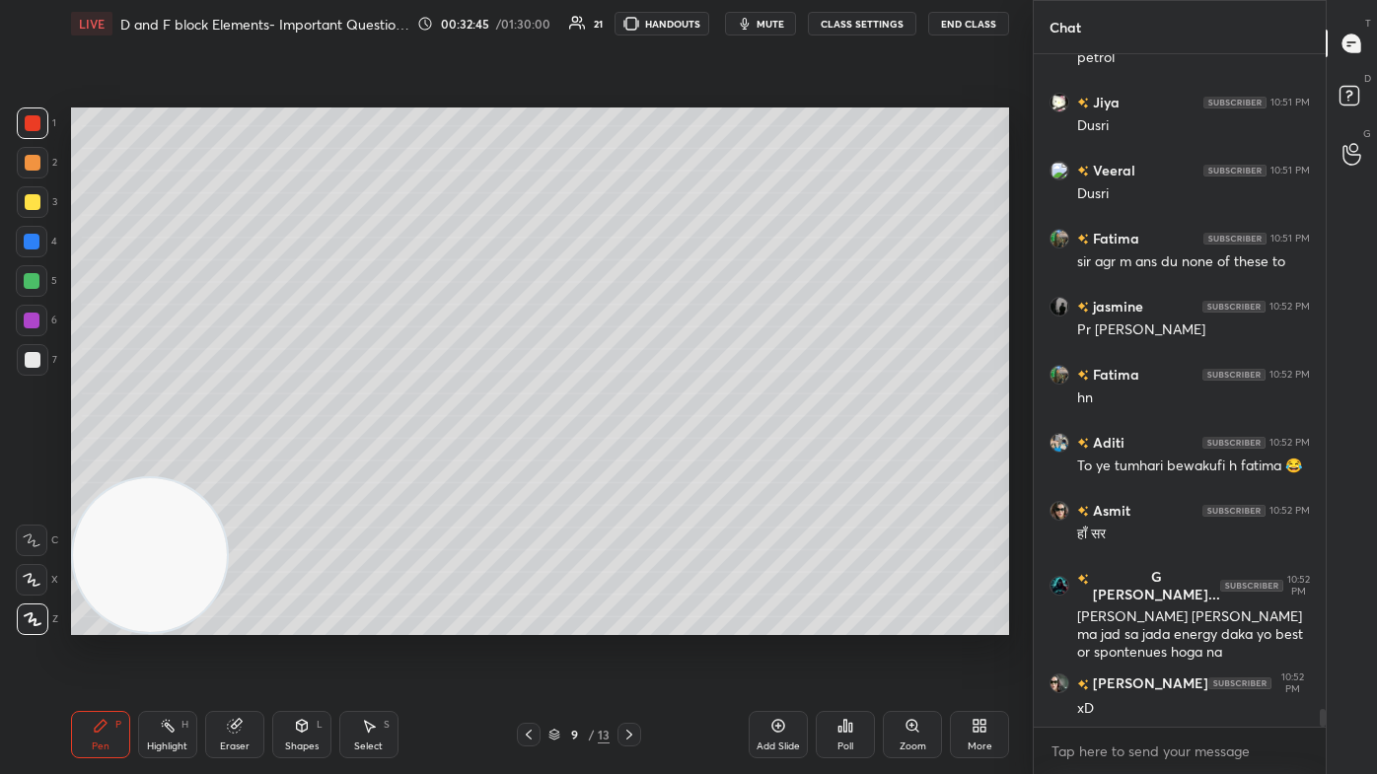
click at [366, 464] on div "Select" at bounding box center [368, 747] width 29 height 10
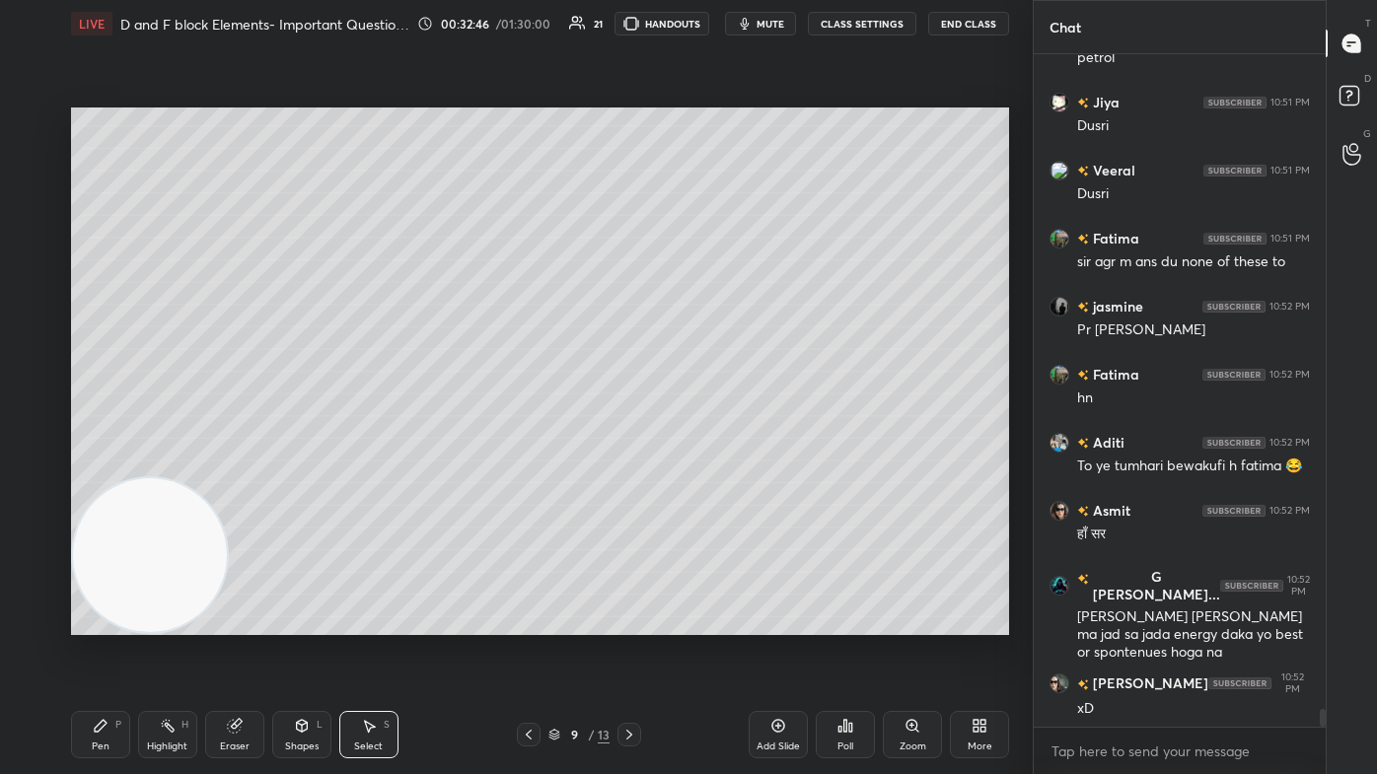
scroll to position [25234, 0]
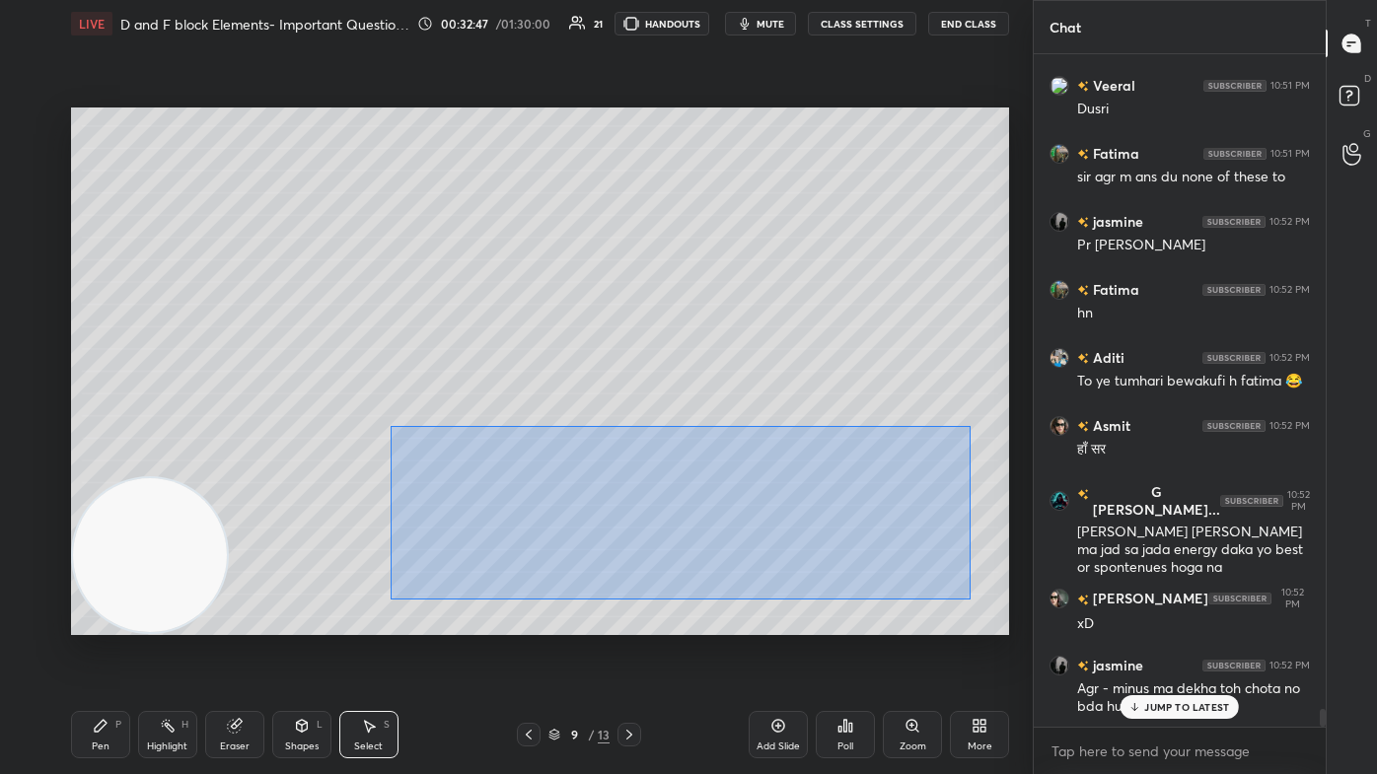
drag, startPoint x: 392, startPoint y: 426, endPoint x: 971, endPoint y: 599, distance: 604.1
click at [707, 464] on div "0 ° Undo Copy Paste here Duplicate Duplicate to new slide Delete" at bounding box center [540, 372] width 938 height 528
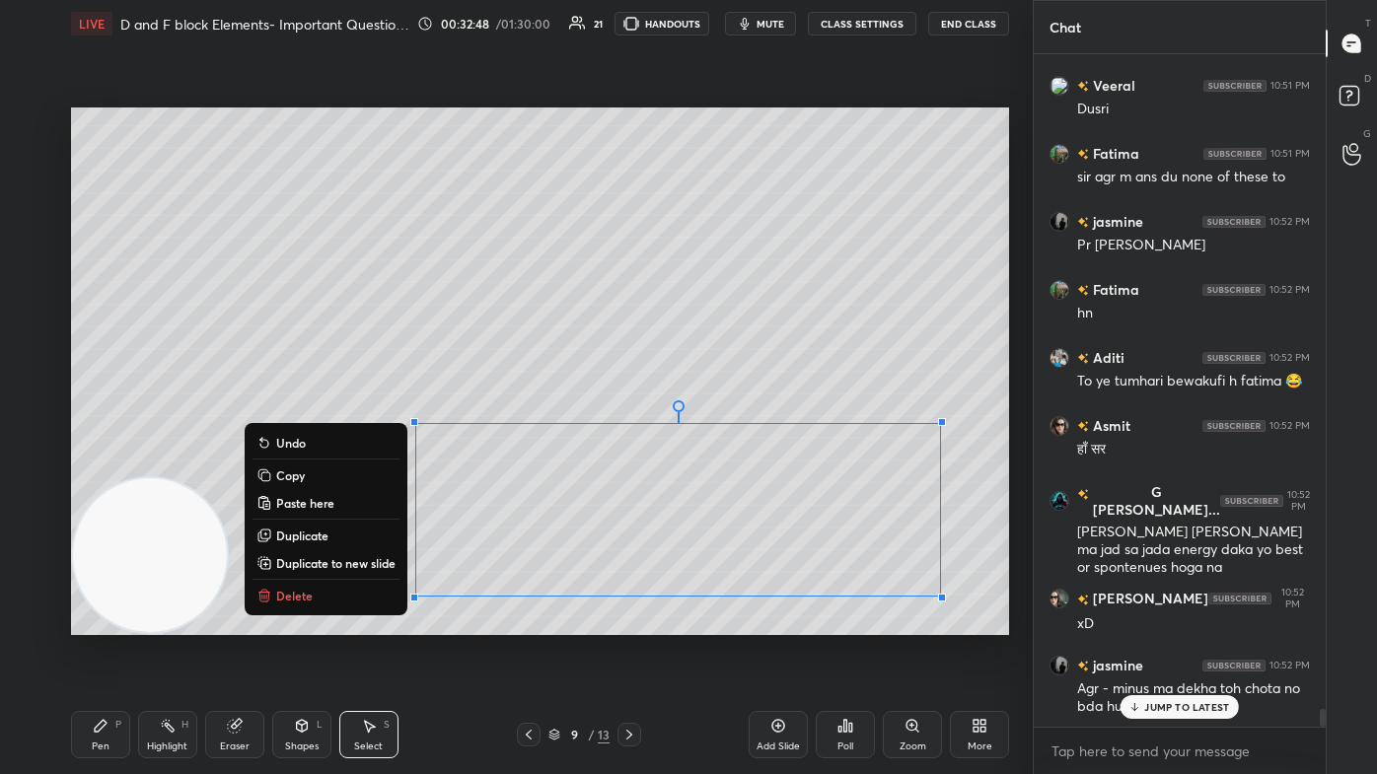
click at [310, 464] on button "Delete" at bounding box center [325, 596] width 147 height 24
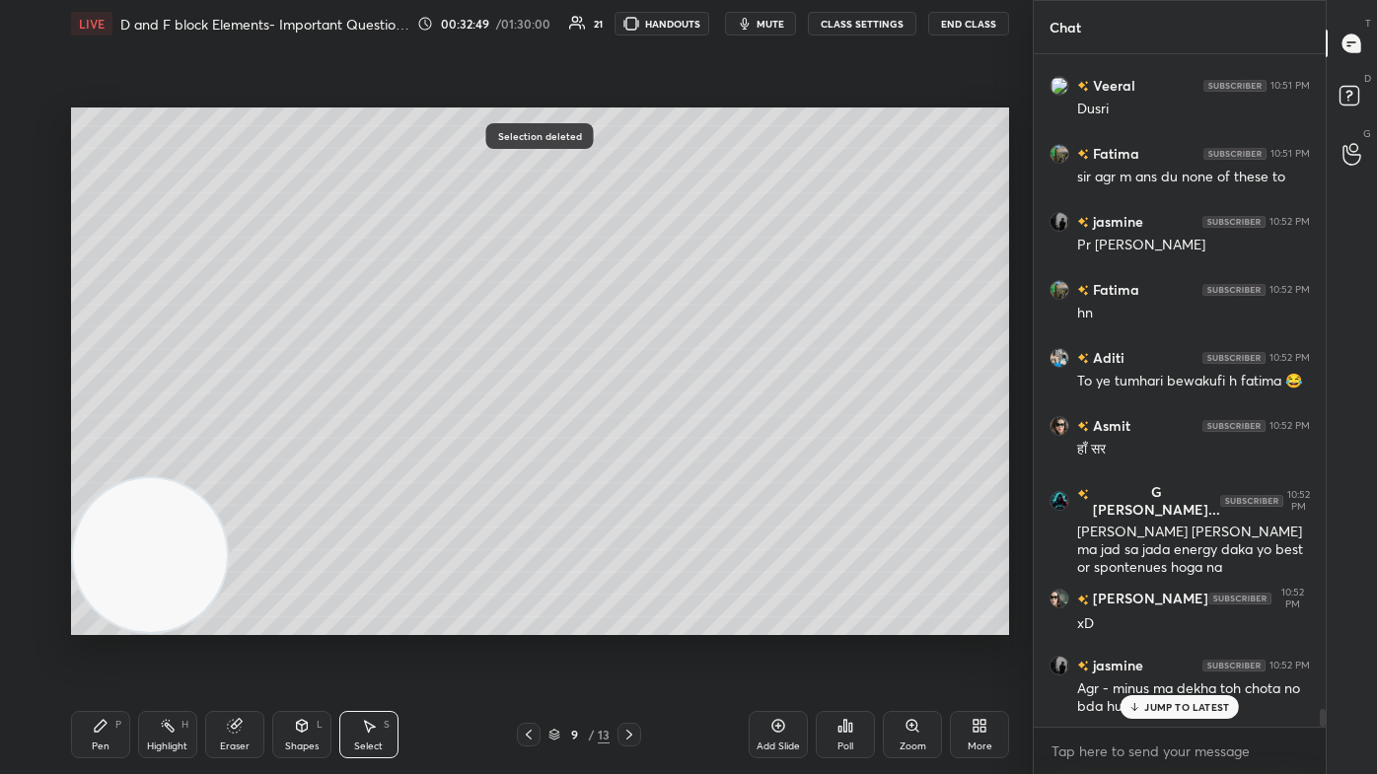
click at [112, 464] on div "Pen P" at bounding box center [100, 734] width 59 height 47
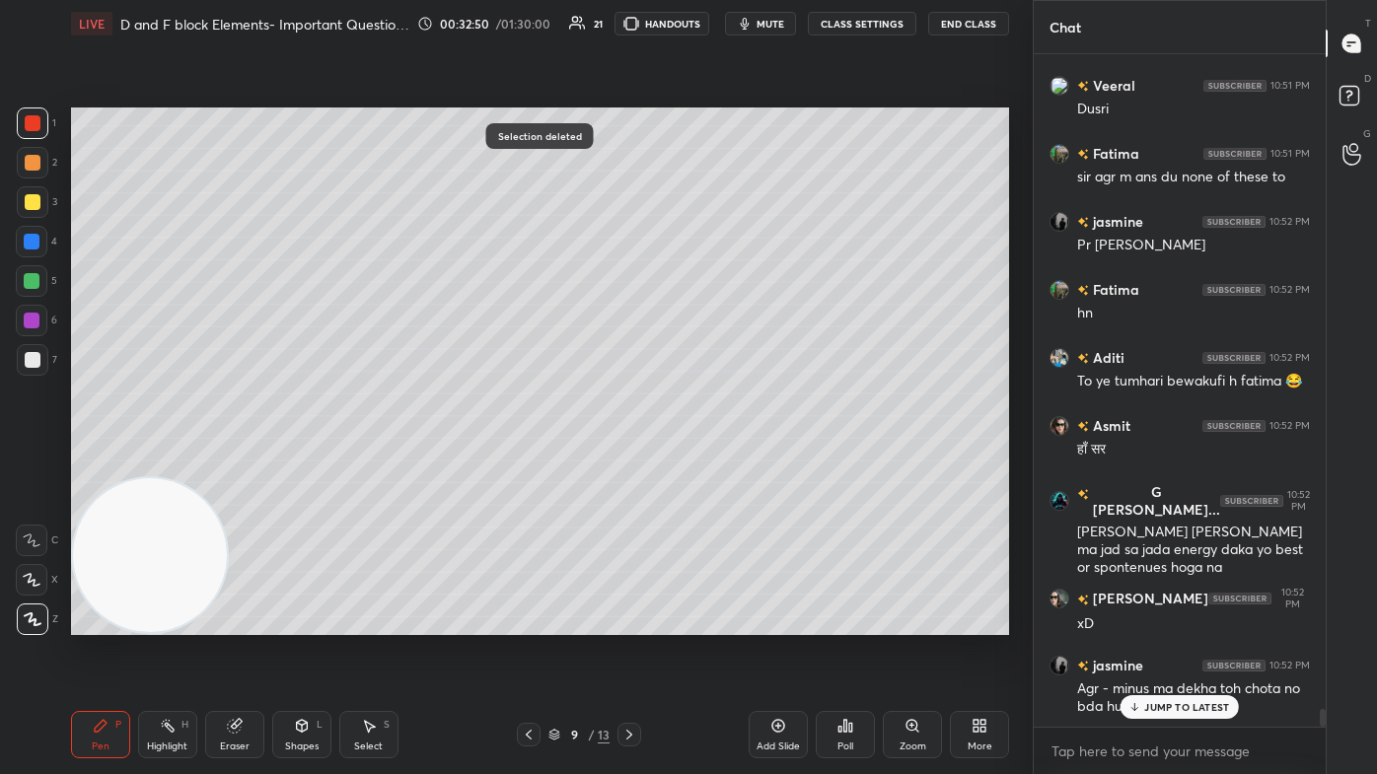
click at [35, 206] on div at bounding box center [33, 202] width 16 height 16
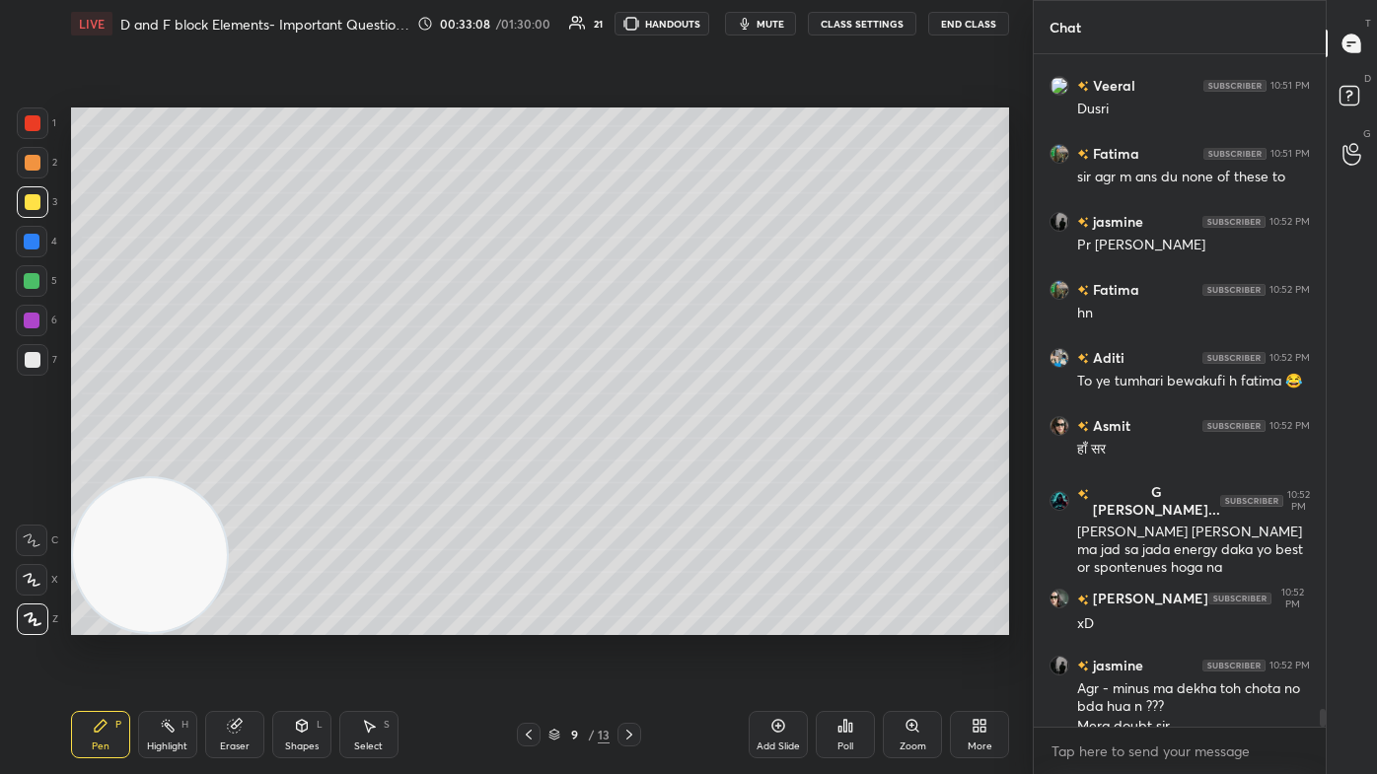
scroll to position [25254, 0]
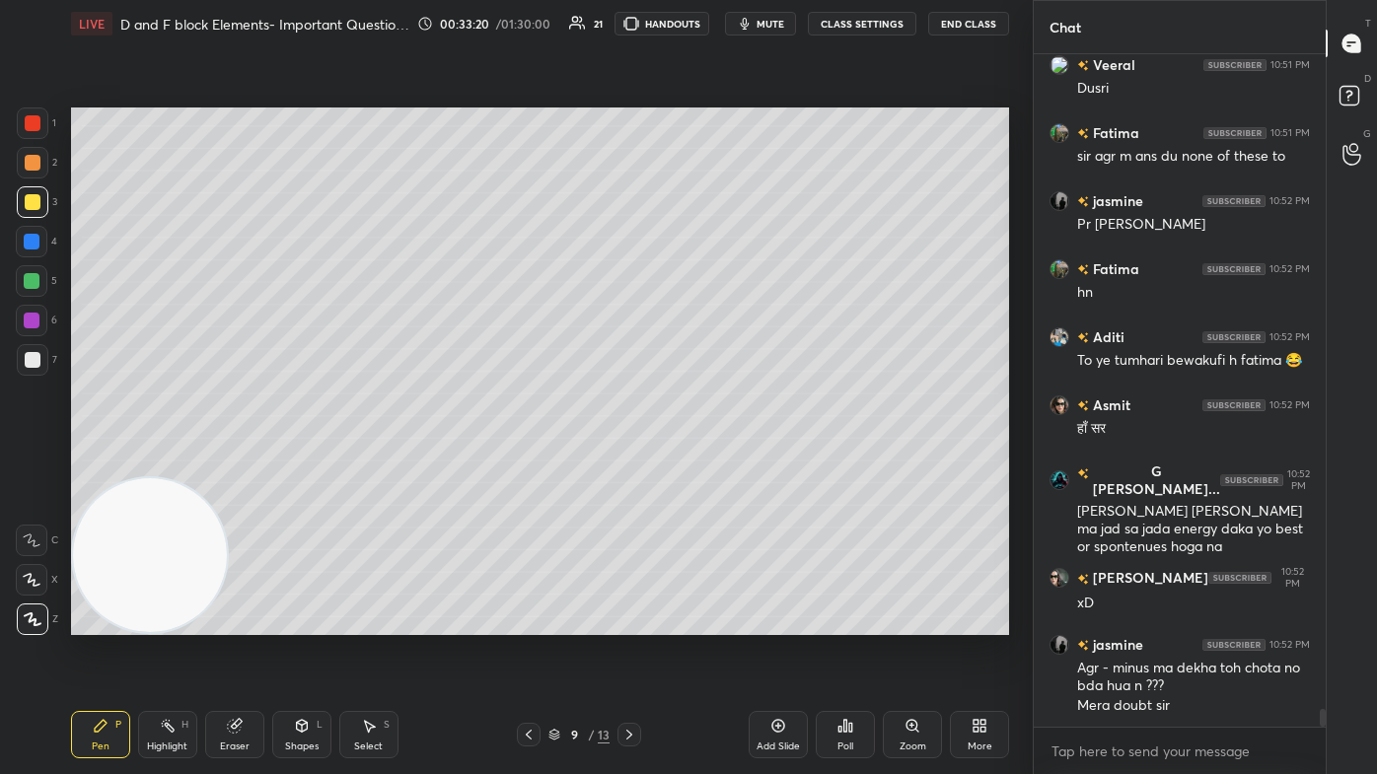
drag, startPoint x: 23, startPoint y: 123, endPoint x: 57, endPoint y: 158, distance: 48.8
click at [21, 126] on div at bounding box center [33, 124] width 32 height 32
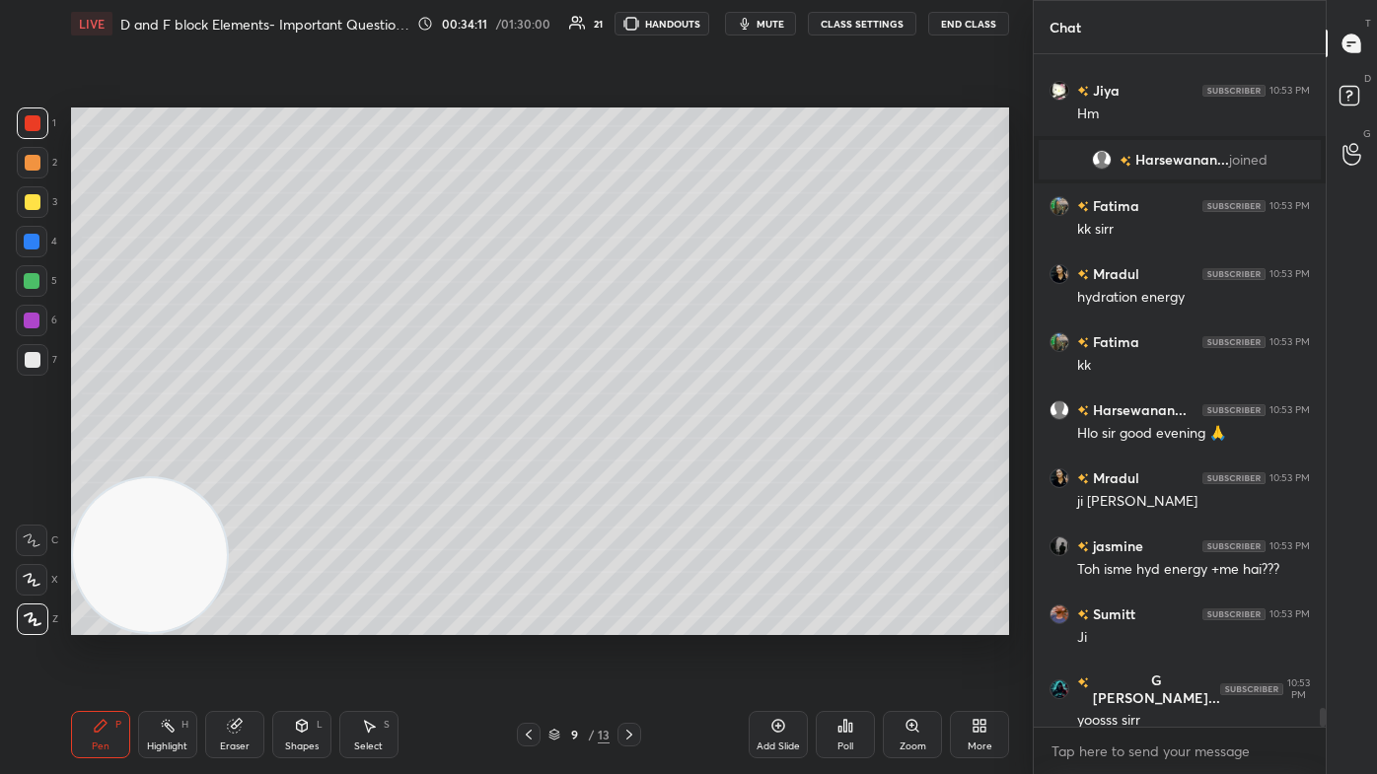
scroll to position [24125, 0]
click at [36, 245] on div at bounding box center [32, 242] width 16 height 16
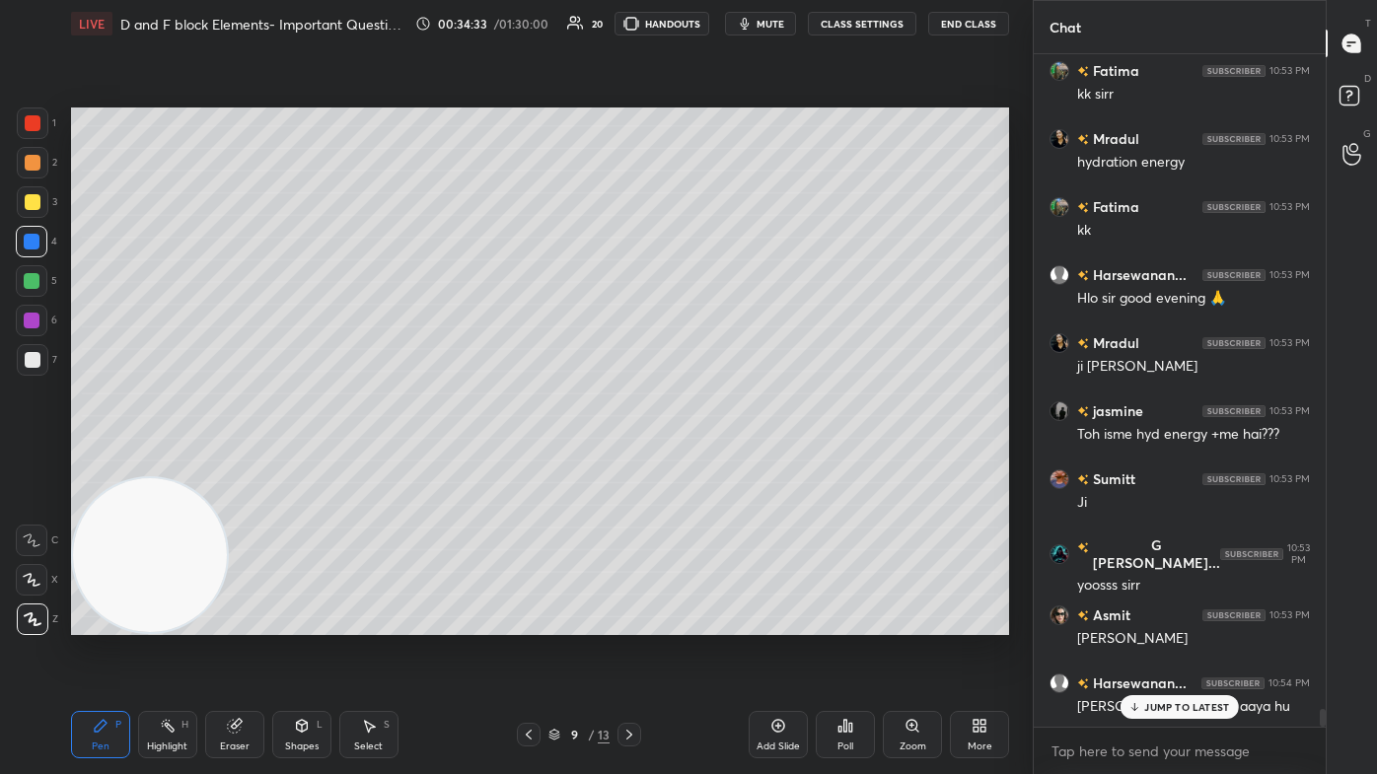
scroll to position [24260, 0]
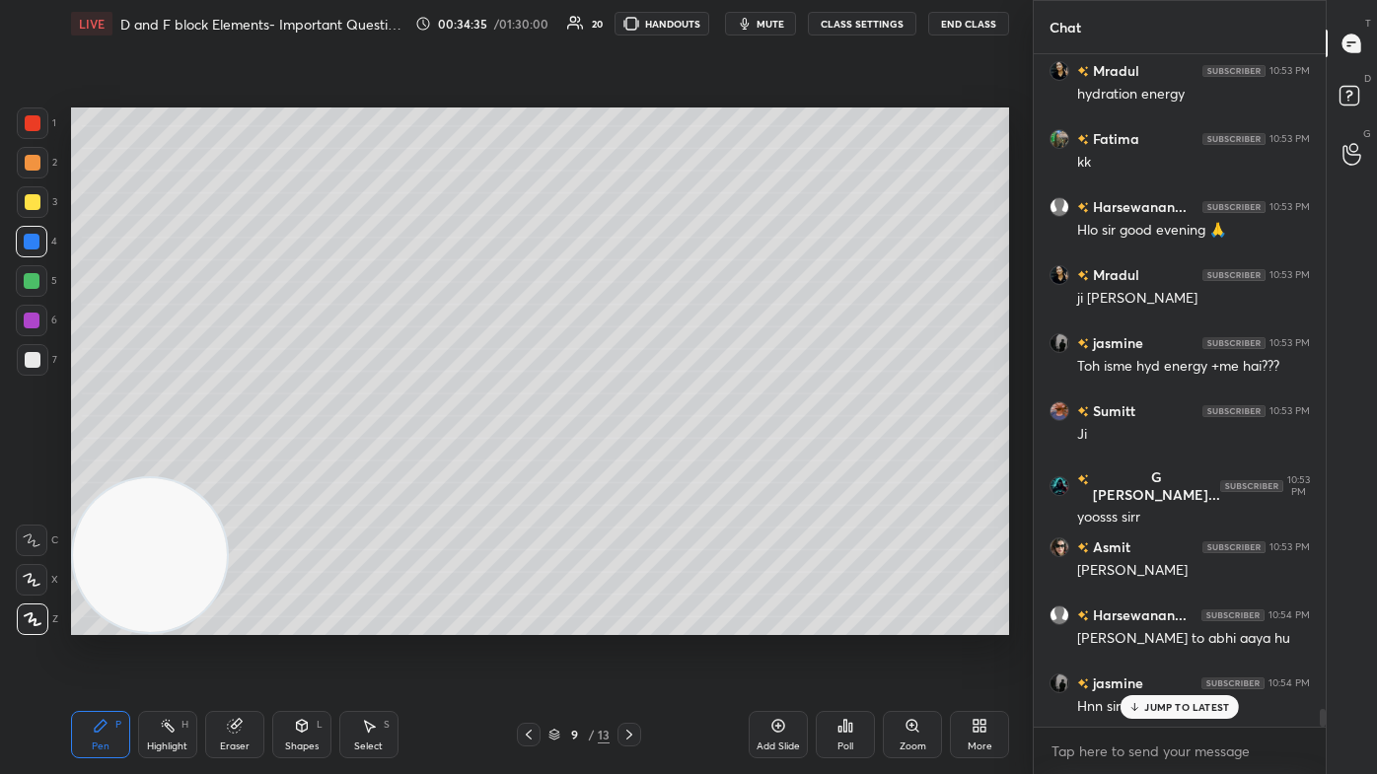
click at [228, 464] on div "Eraser" at bounding box center [234, 734] width 59 height 47
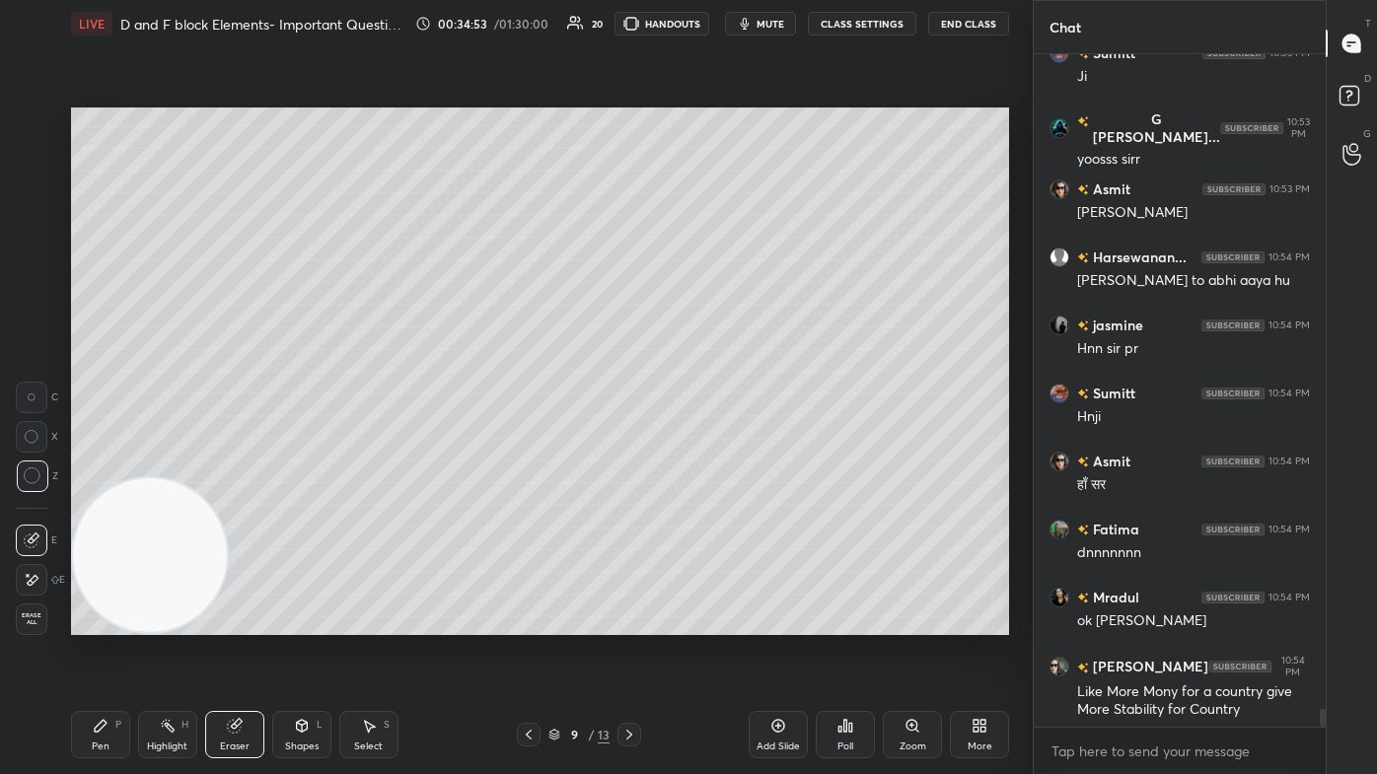
scroll to position [24686, 0]
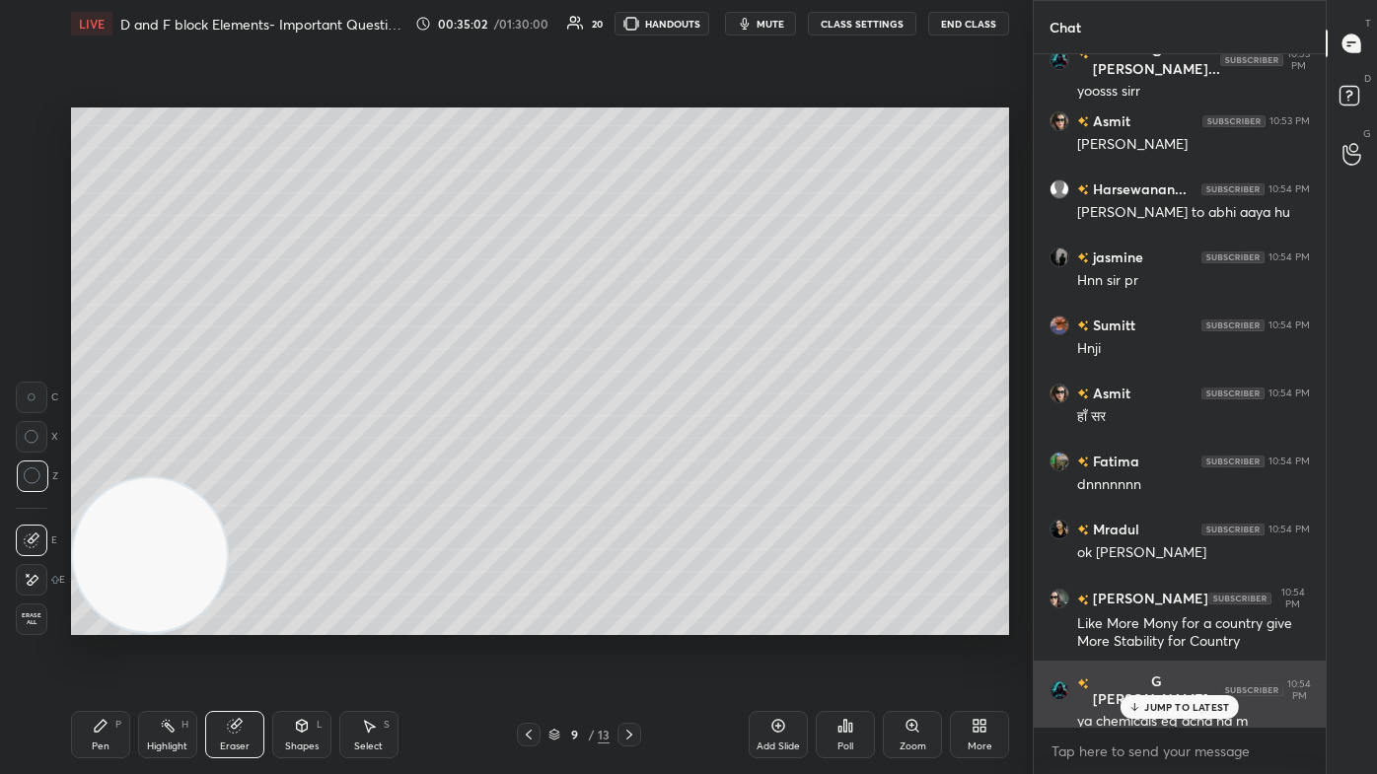
click at [707, 464] on p "JUMP TO LATEST" at bounding box center [1186, 707] width 85 height 12
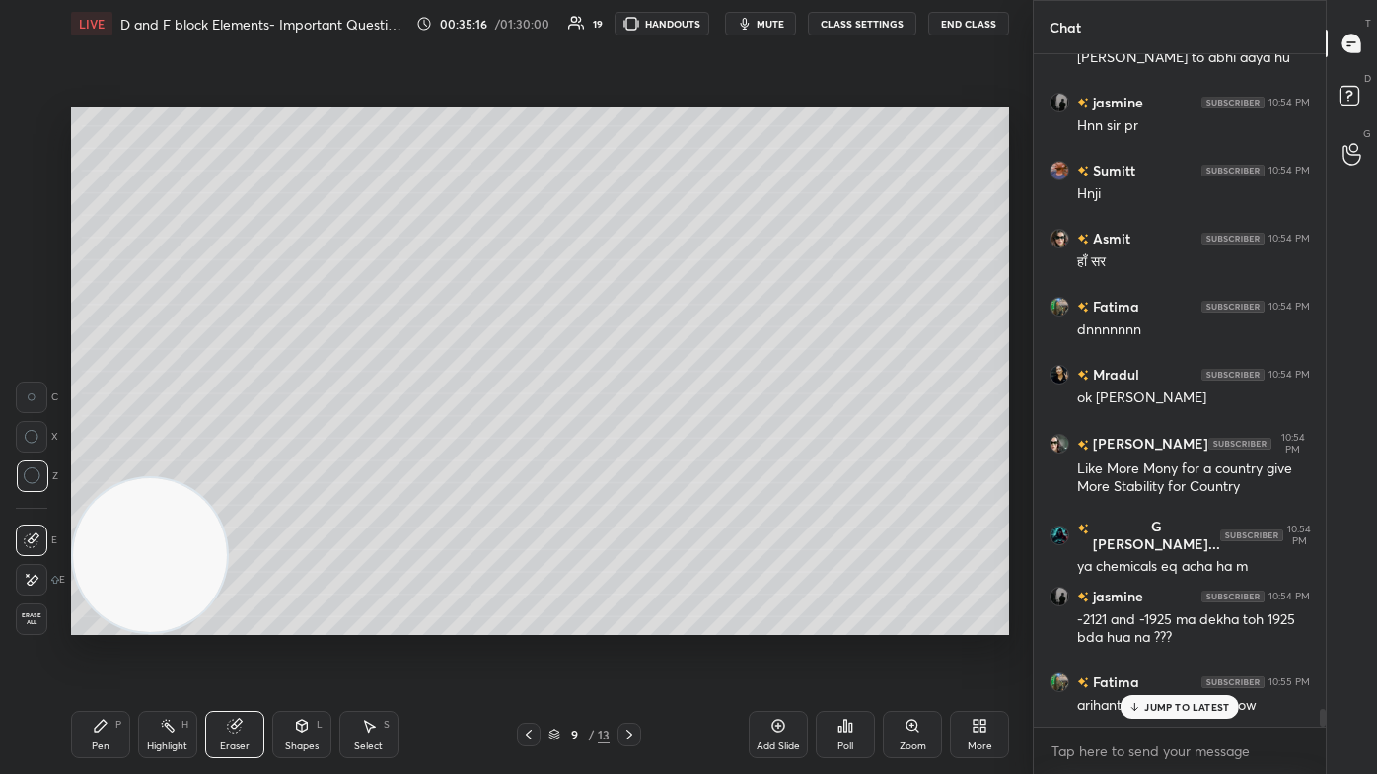
scroll to position [24926, 0]
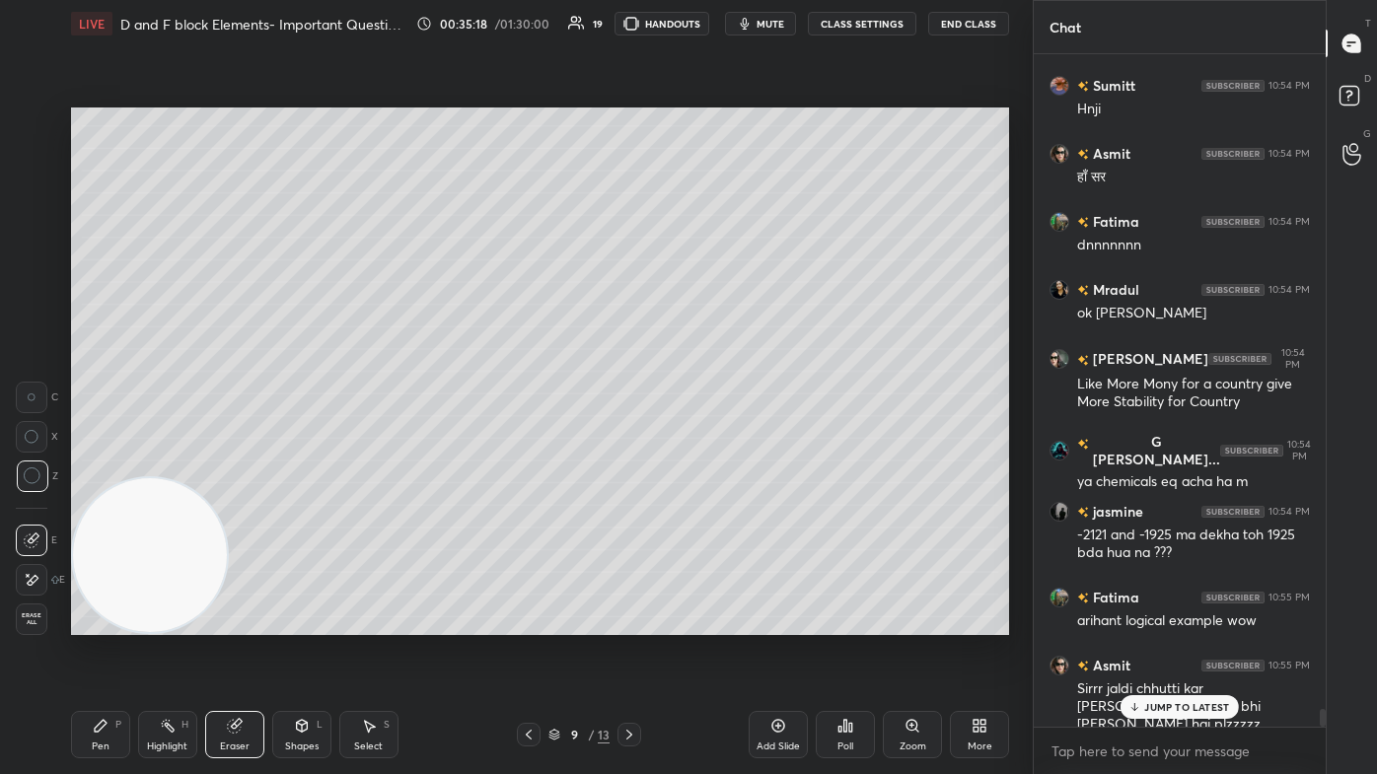
click at [81, 464] on div "Pen P" at bounding box center [100, 734] width 59 height 47
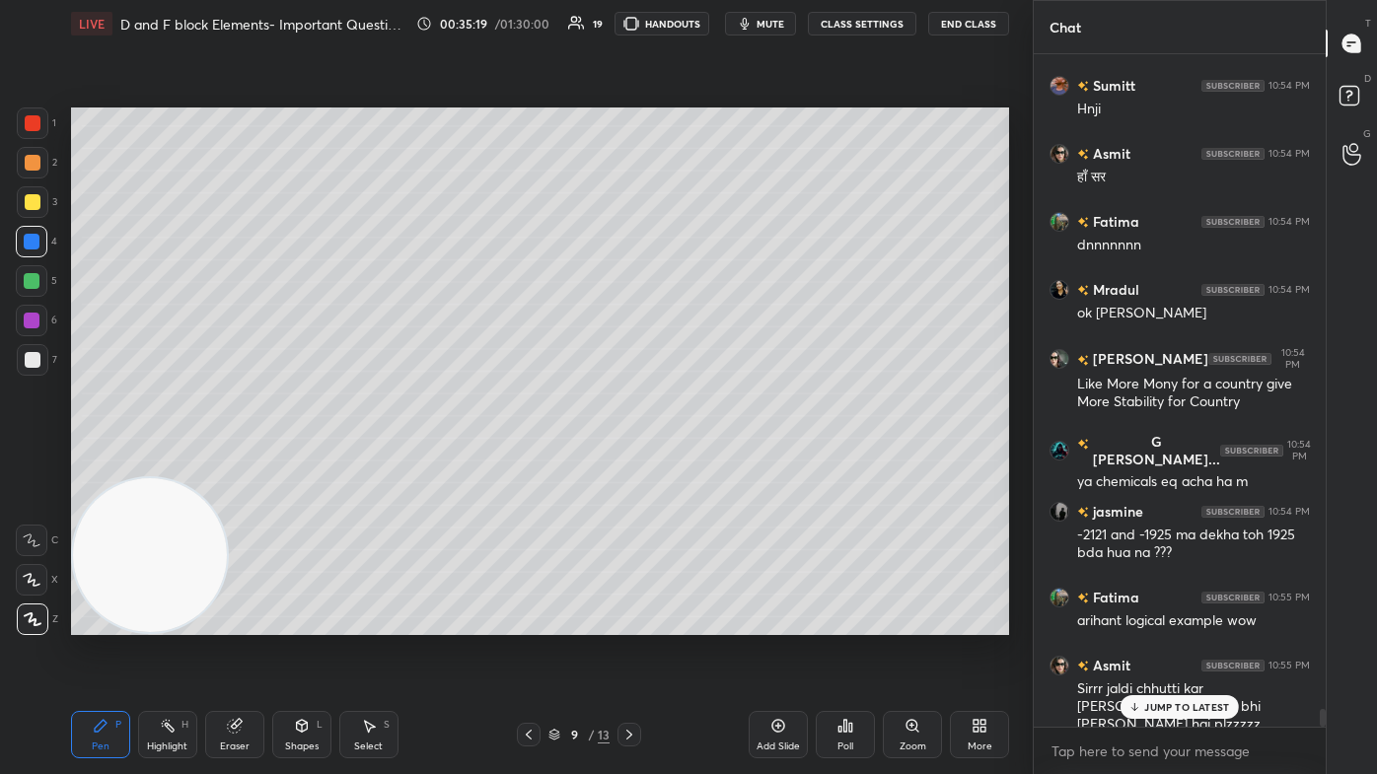
click at [34, 201] on div at bounding box center [33, 202] width 16 height 16
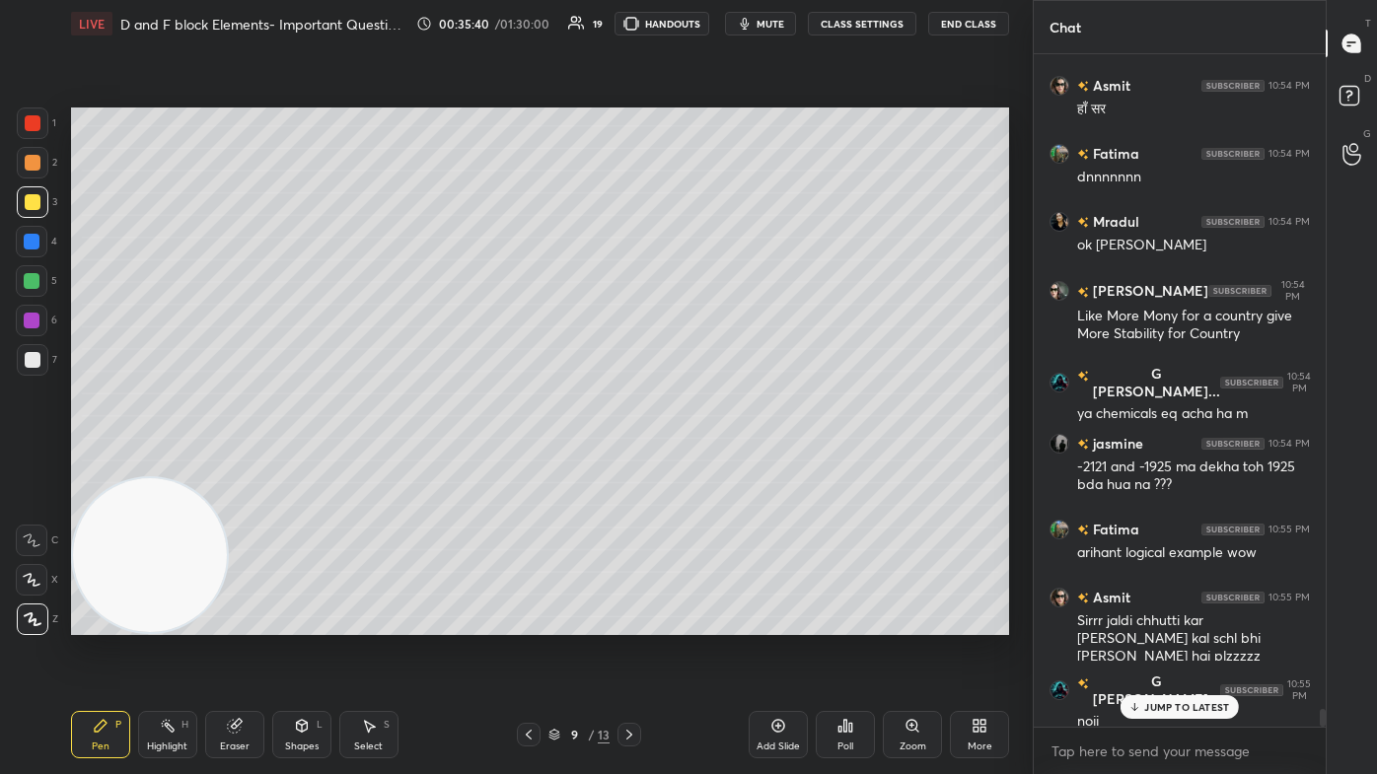
click at [222, 464] on div "Eraser" at bounding box center [234, 734] width 59 height 47
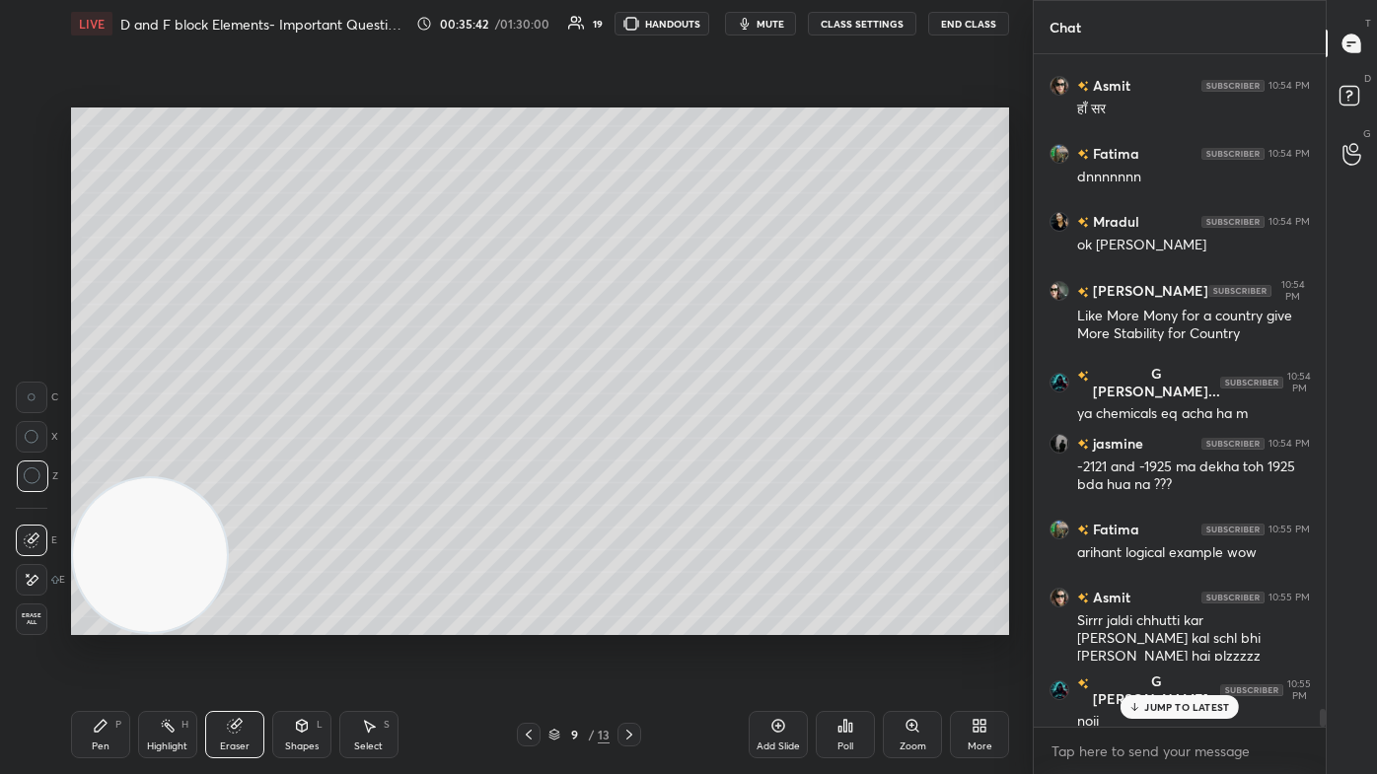
click at [82, 464] on div "Pen P" at bounding box center [100, 734] width 59 height 47
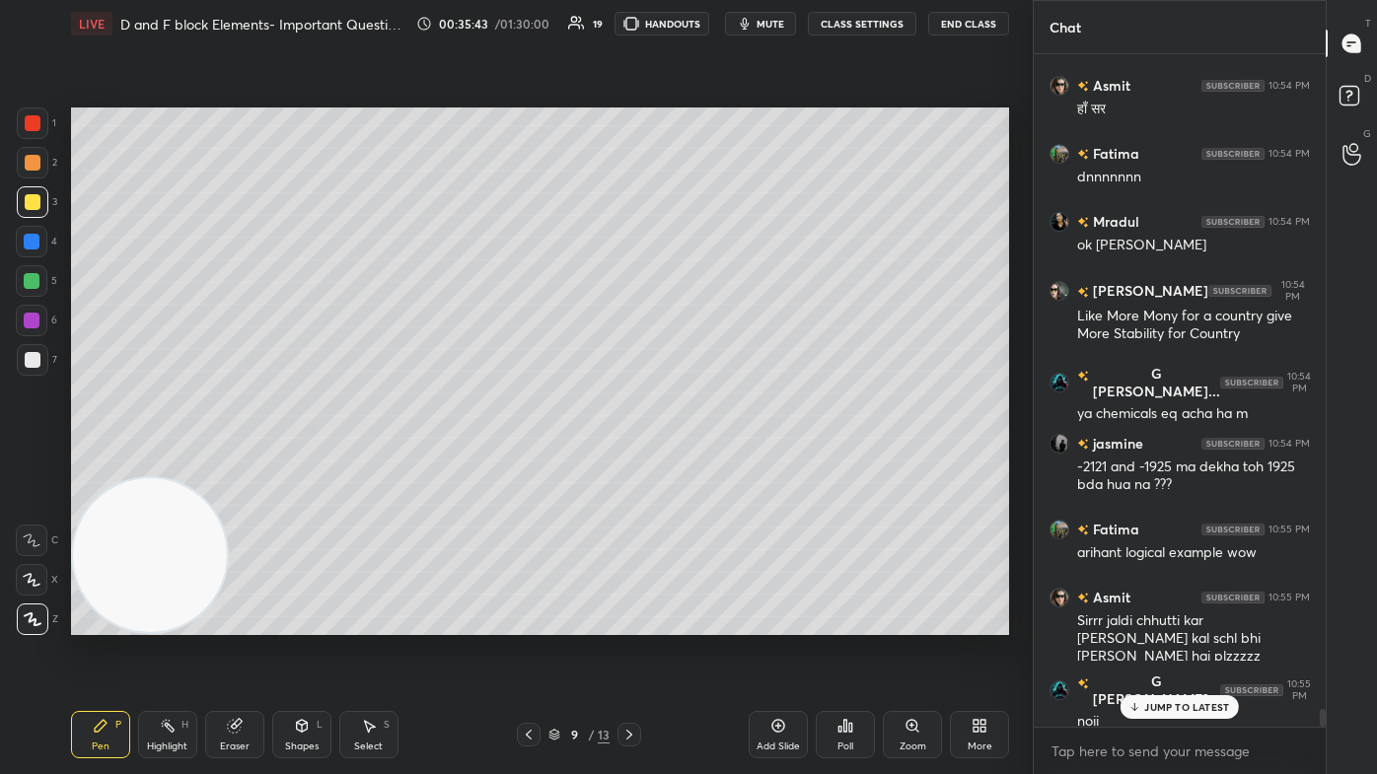
drag, startPoint x: 145, startPoint y: 589, endPoint x: 119, endPoint y: 612, distance: 34.9
click at [112, 464] on video at bounding box center [150, 555] width 155 height 155
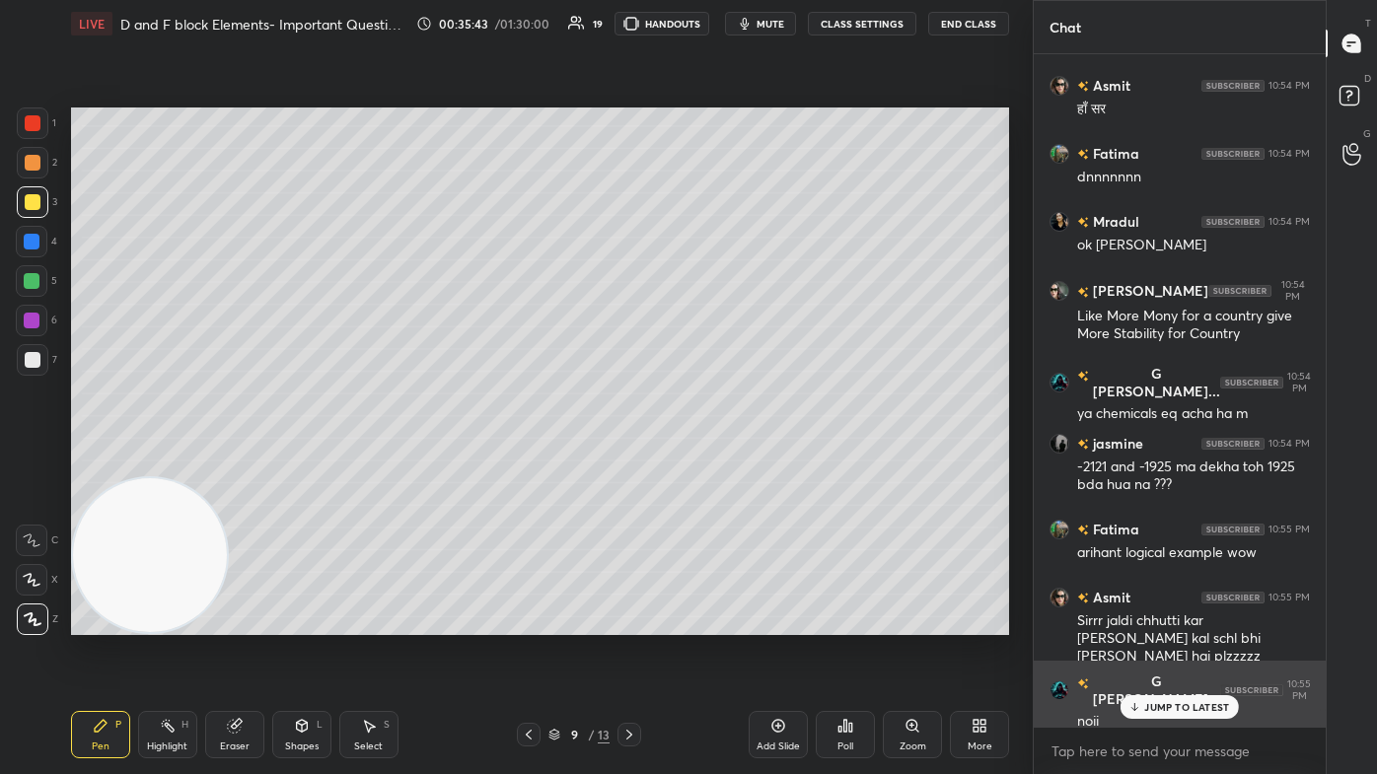
click at [707, 464] on p "JUMP TO LATEST" at bounding box center [1186, 707] width 85 height 12
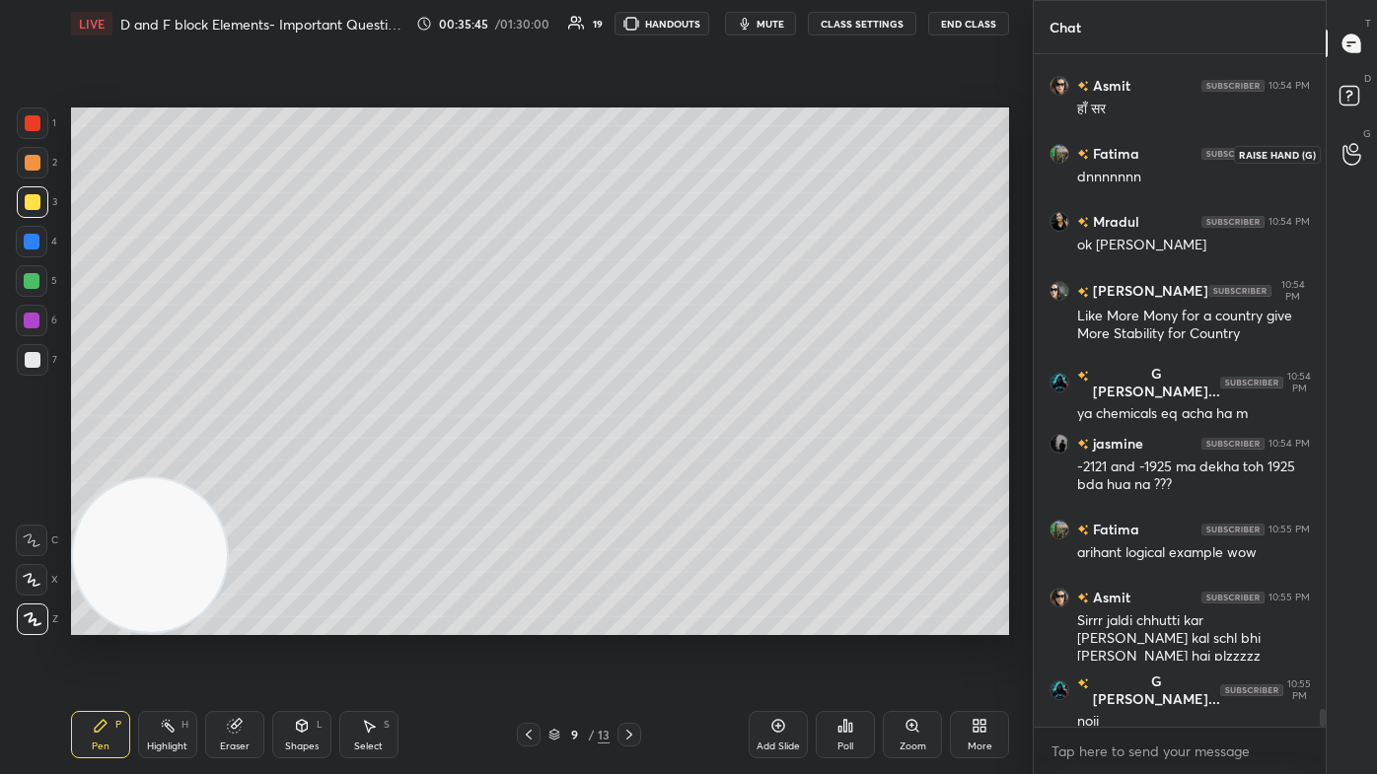
click at [707, 150] on div at bounding box center [1351, 154] width 39 height 36
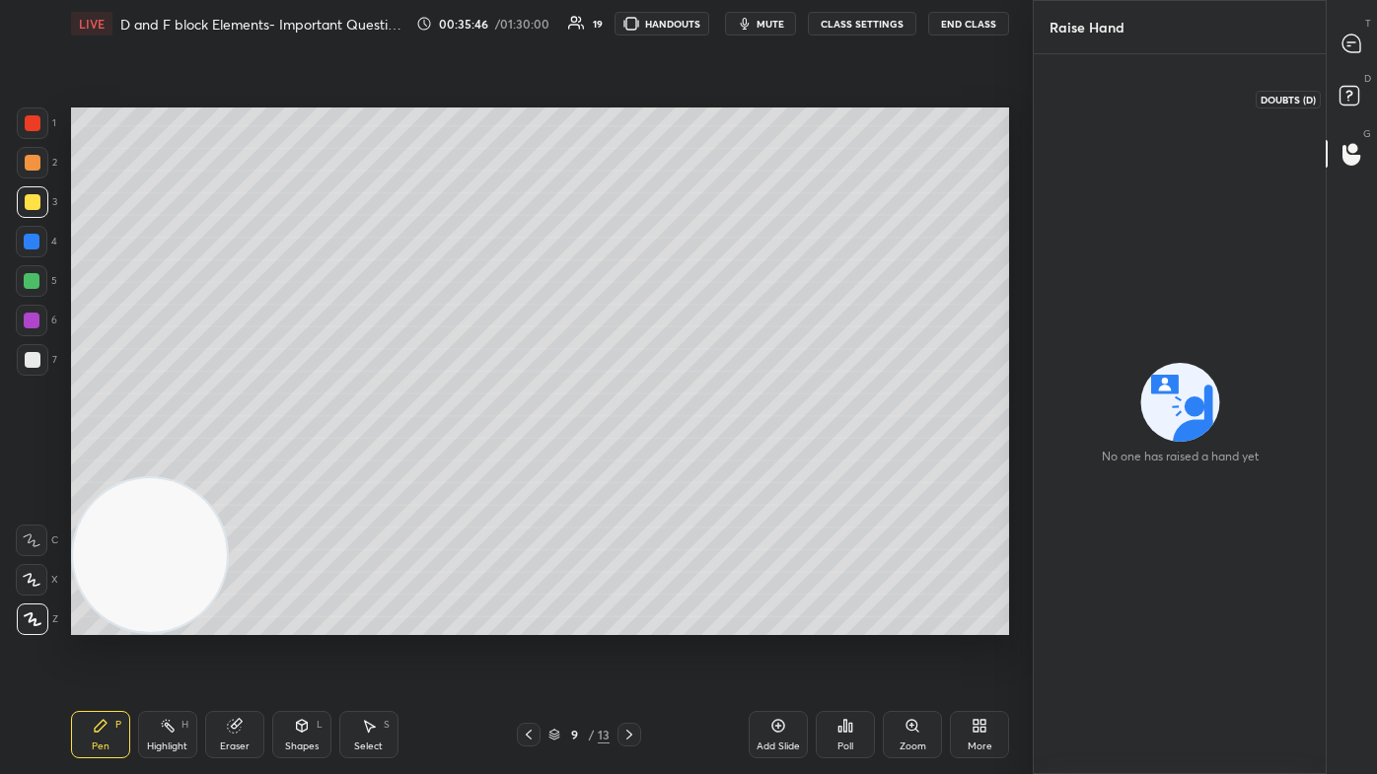
click at [707, 115] on icon at bounding box center [1352, 99] width 36 height 36
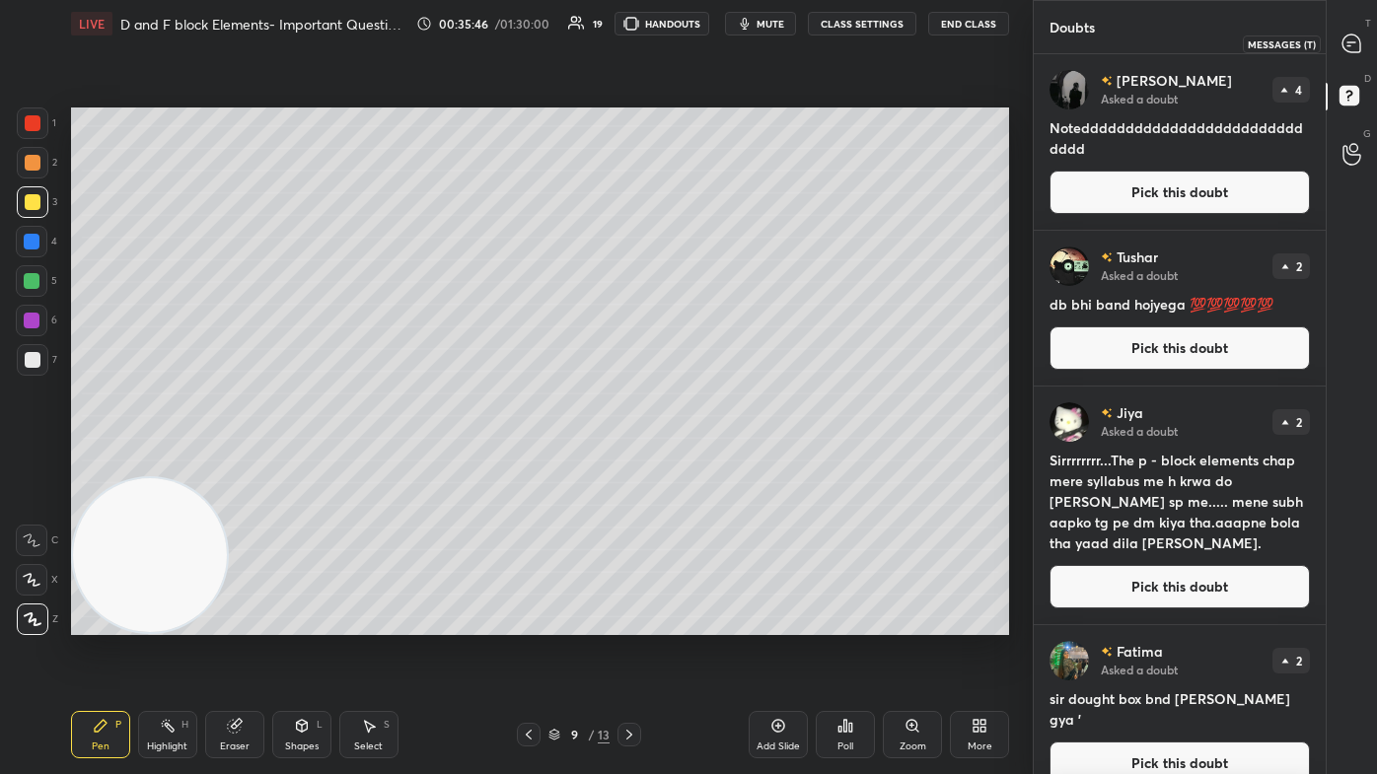
click at [707, 34] on icon at bounding box center [1351, 44] width 21 height 21
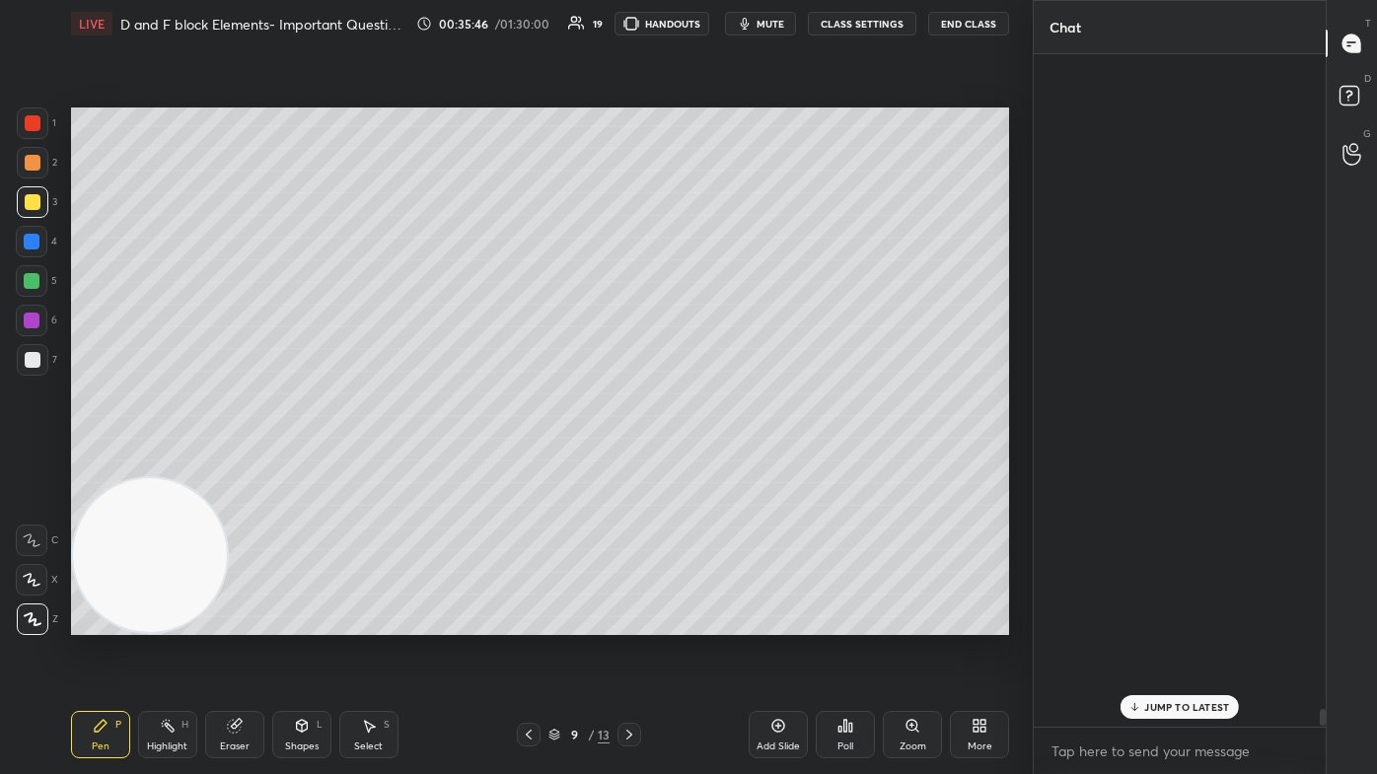
scroll to position [668, 286]
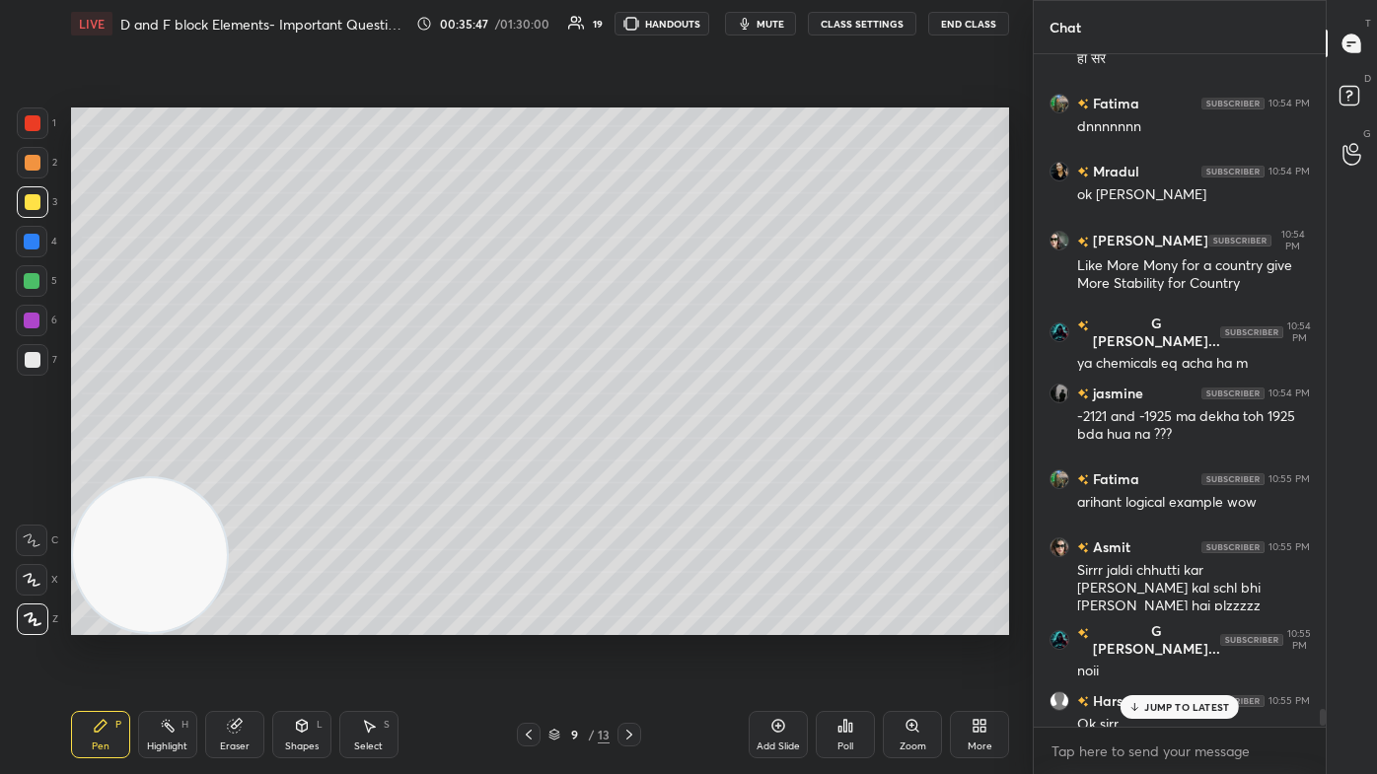
click at [707, 464] on p "JUMP TO LATEST" at bounding box center [1186, 707] width 85 height 12
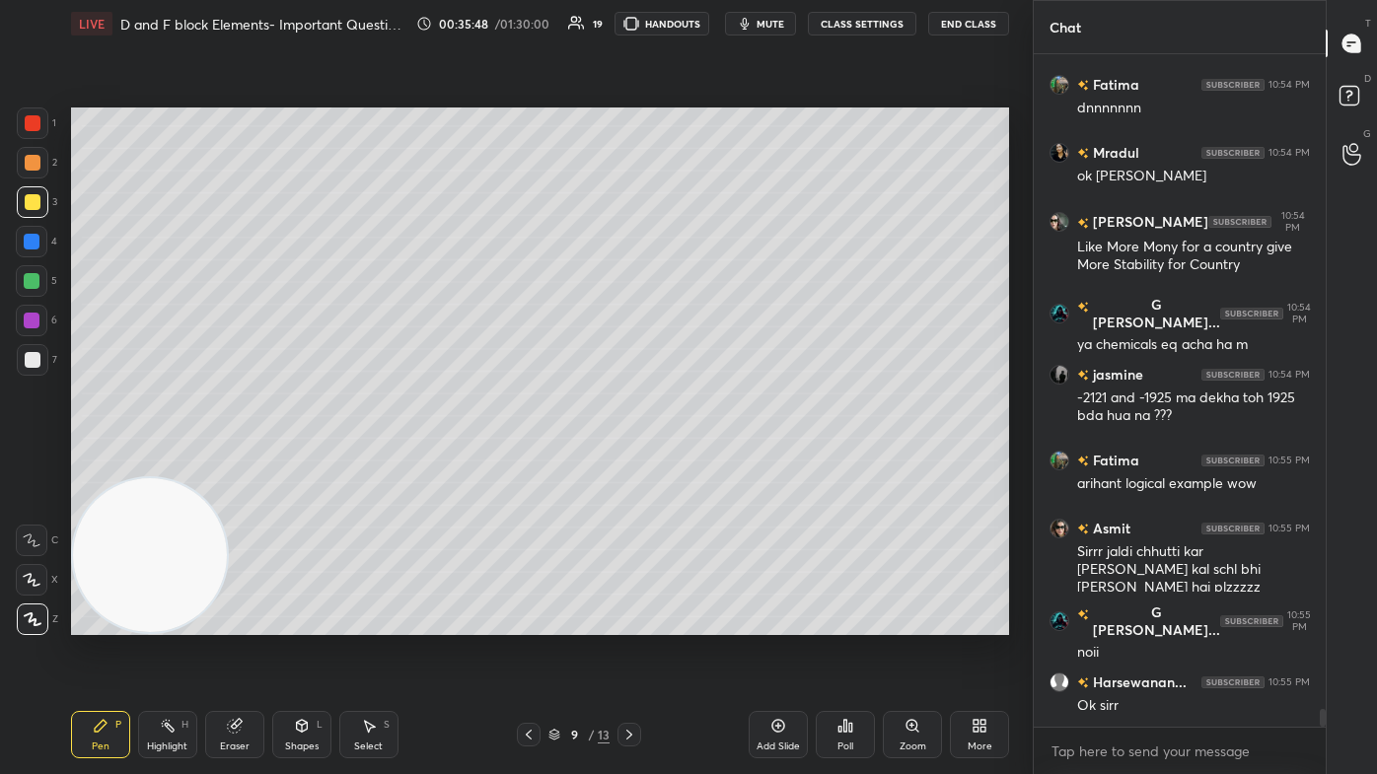
scroll to position [25554, 0]
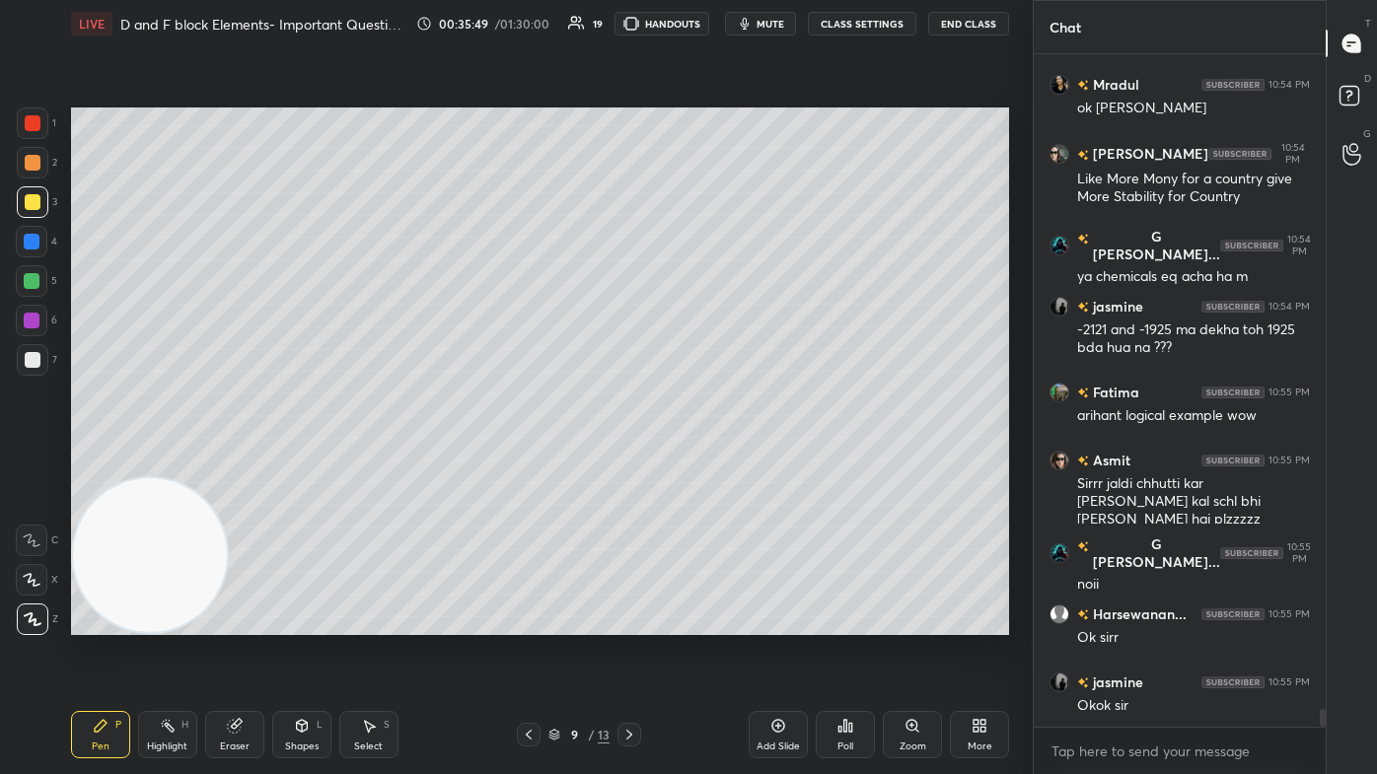
click at [245, 464] on div "Eraser" at bounding box center [234, 734] width 59 height 47
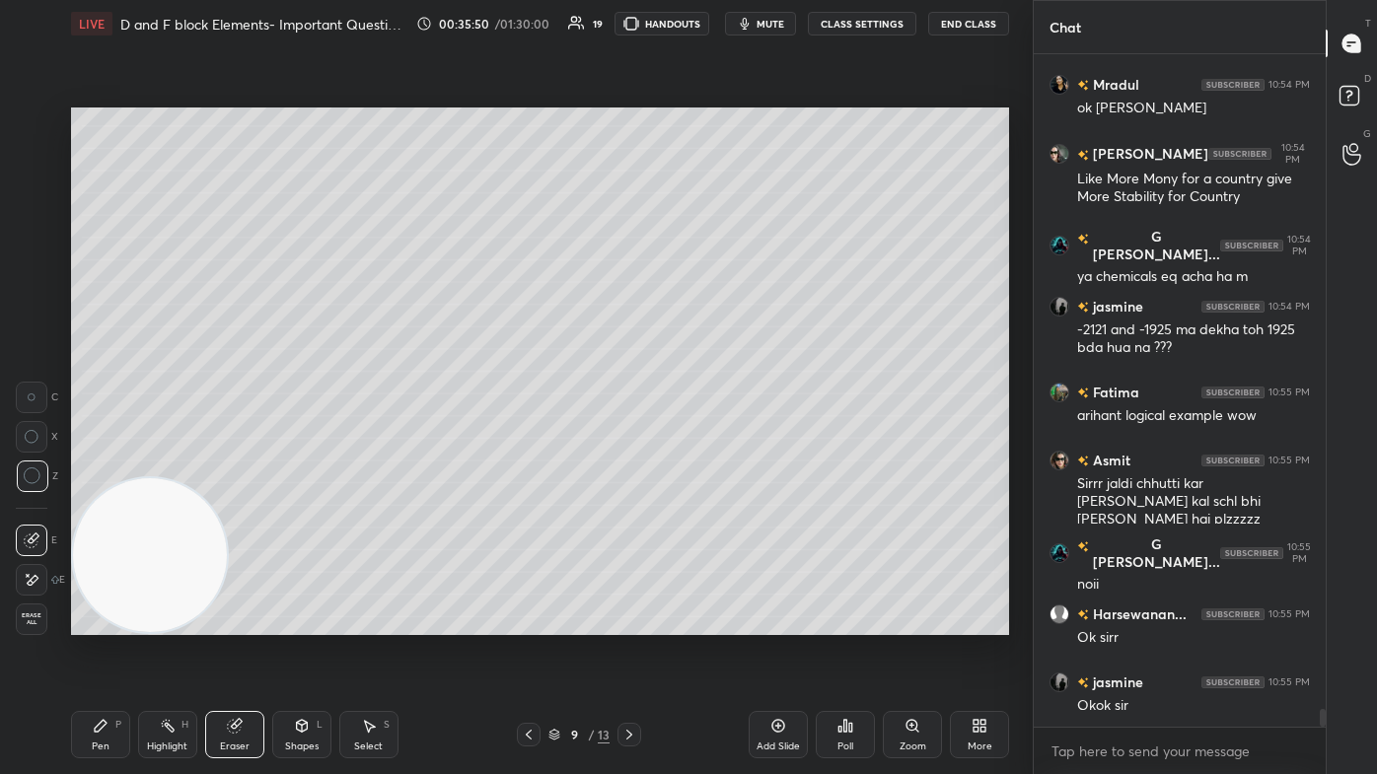
click at [108, 464] on div "Setting up your live class Poll for secs No correct answer Start poll" at bounding box center [540, 371] width 954 height 648
click at [84, 464] on div "Pen P" at bounding box center [100, 734] width 59 height 47
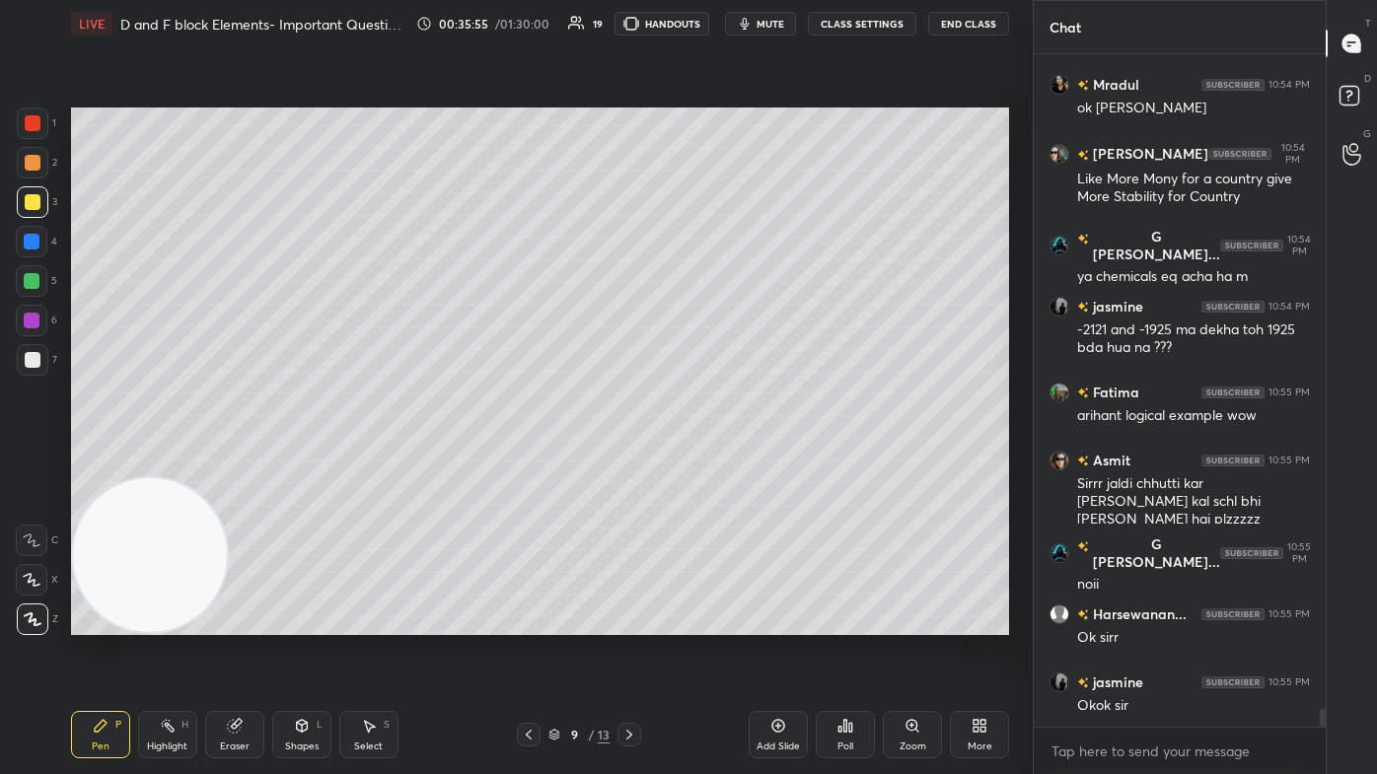
click at [707, 464] on div "Add Slide" at bounding box center [778, 734] width 59 height 47
click at [37, 154] on div at bounding box center [33, 163] width 32 height 32
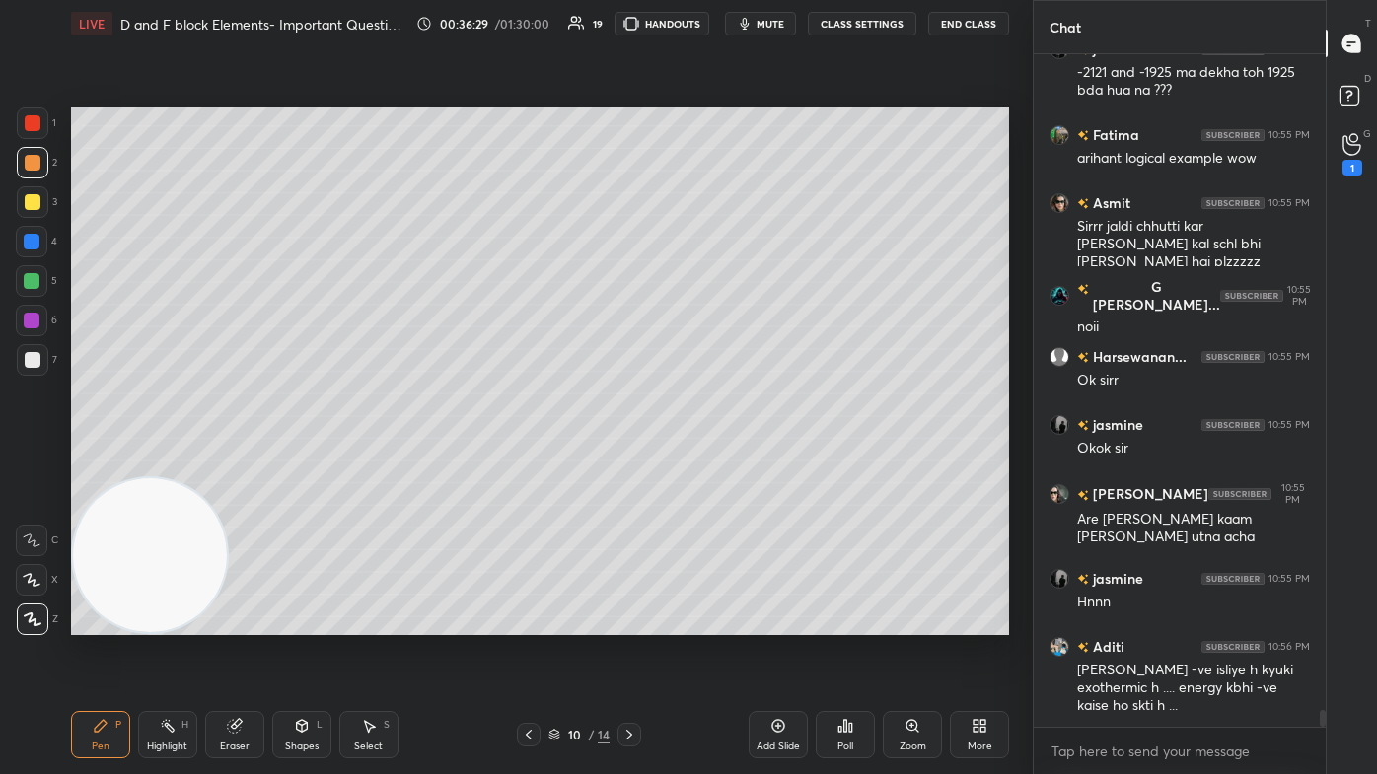
scroll to position [25880, 0]
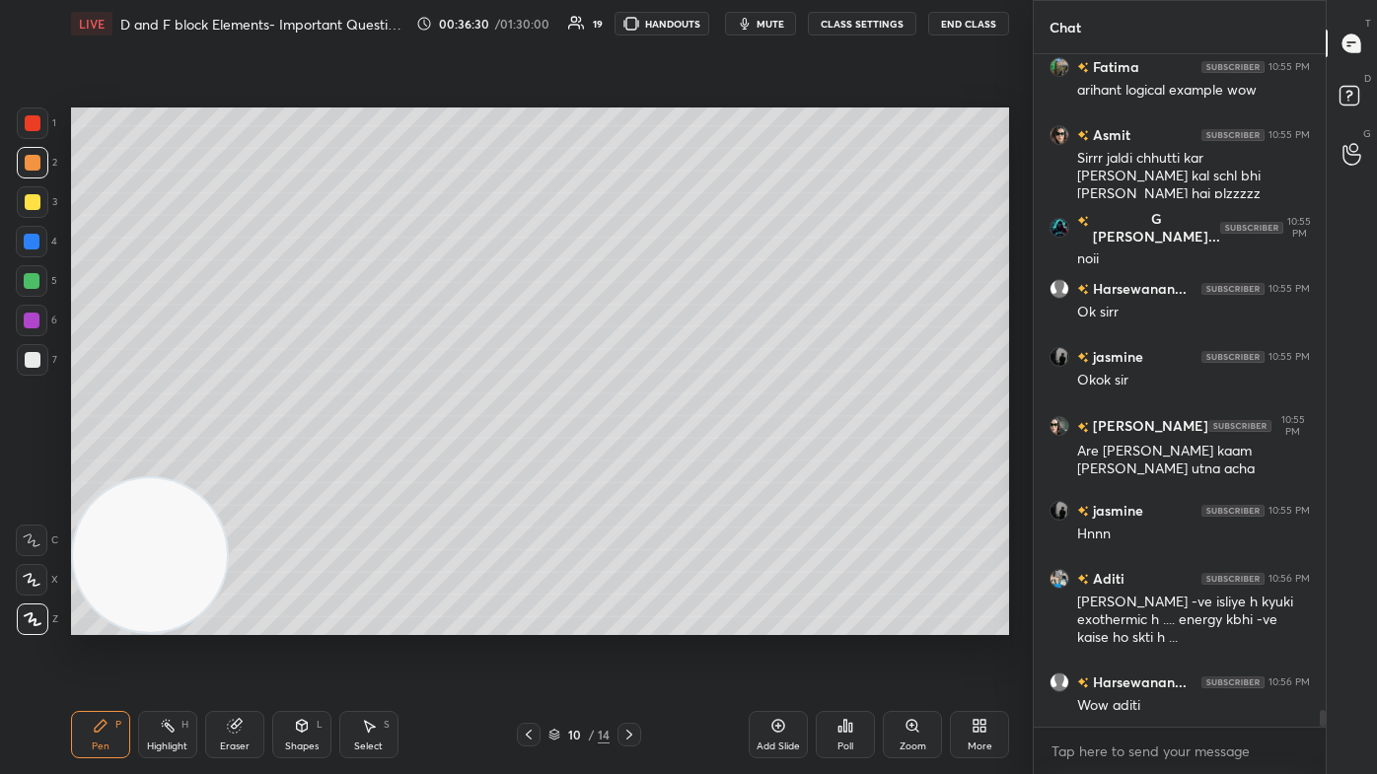
click at [241, 464] on div "Eraser" at bounding box center [234, 734] width 59 height 47
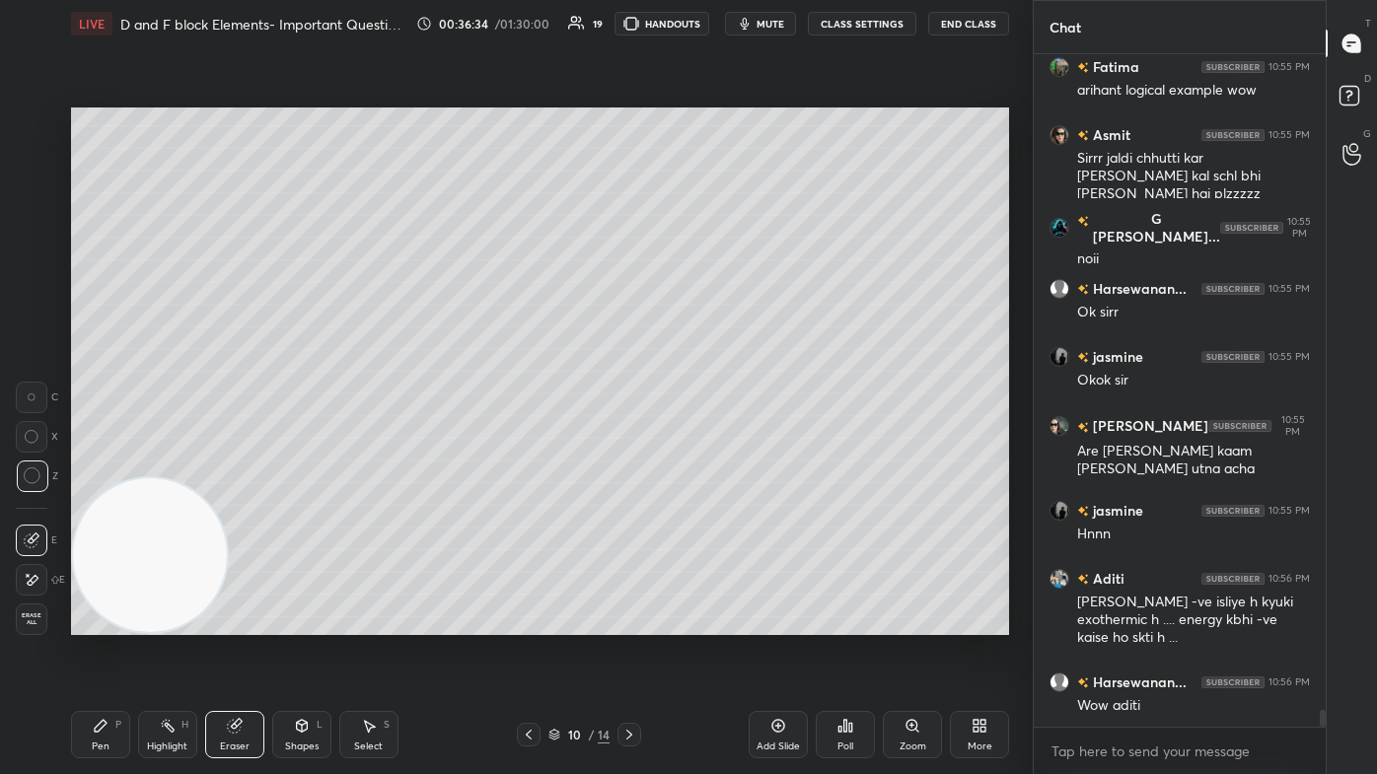
click at [114, 464] on div "Pen P" at bounding box center [100, 734] width 59 height 47
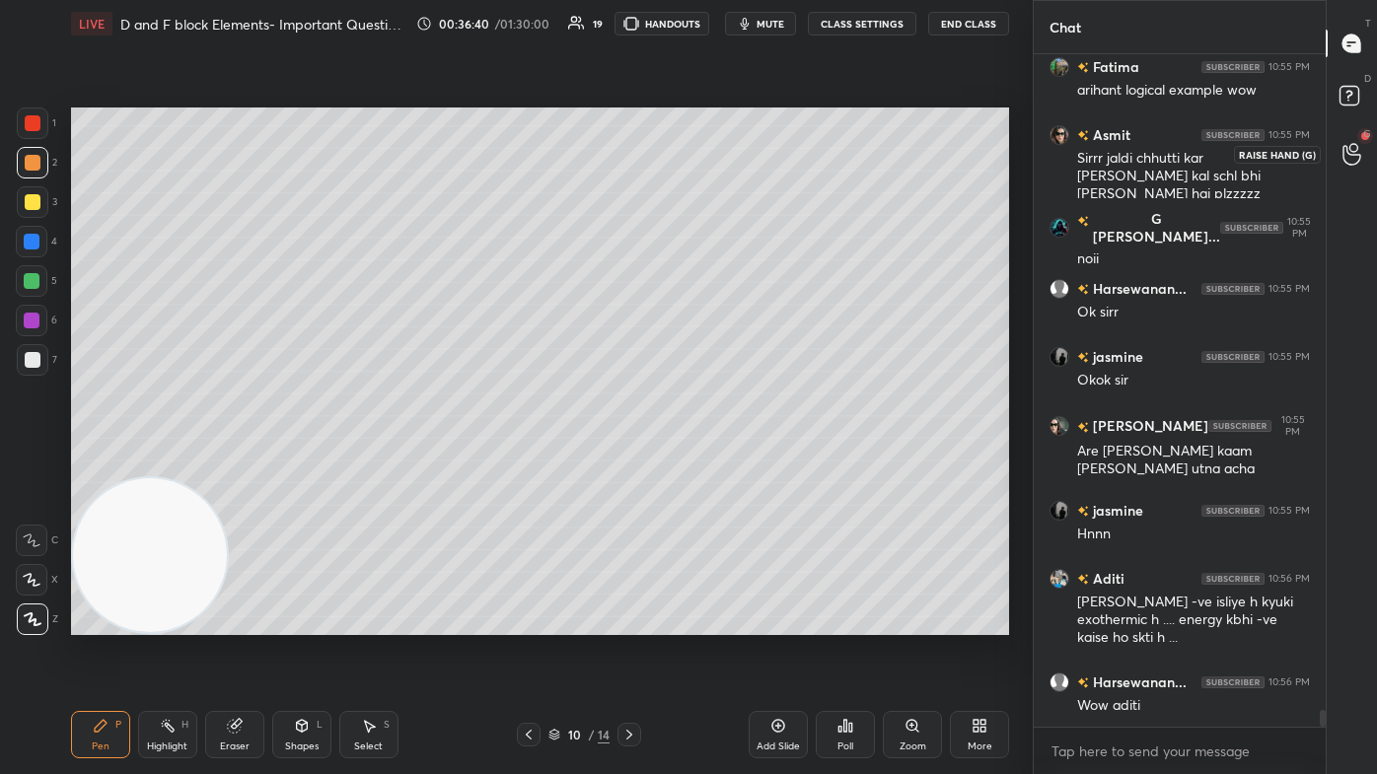
click at [707, 144] on icon at bounding box center [1351, 154] width 19 height 23
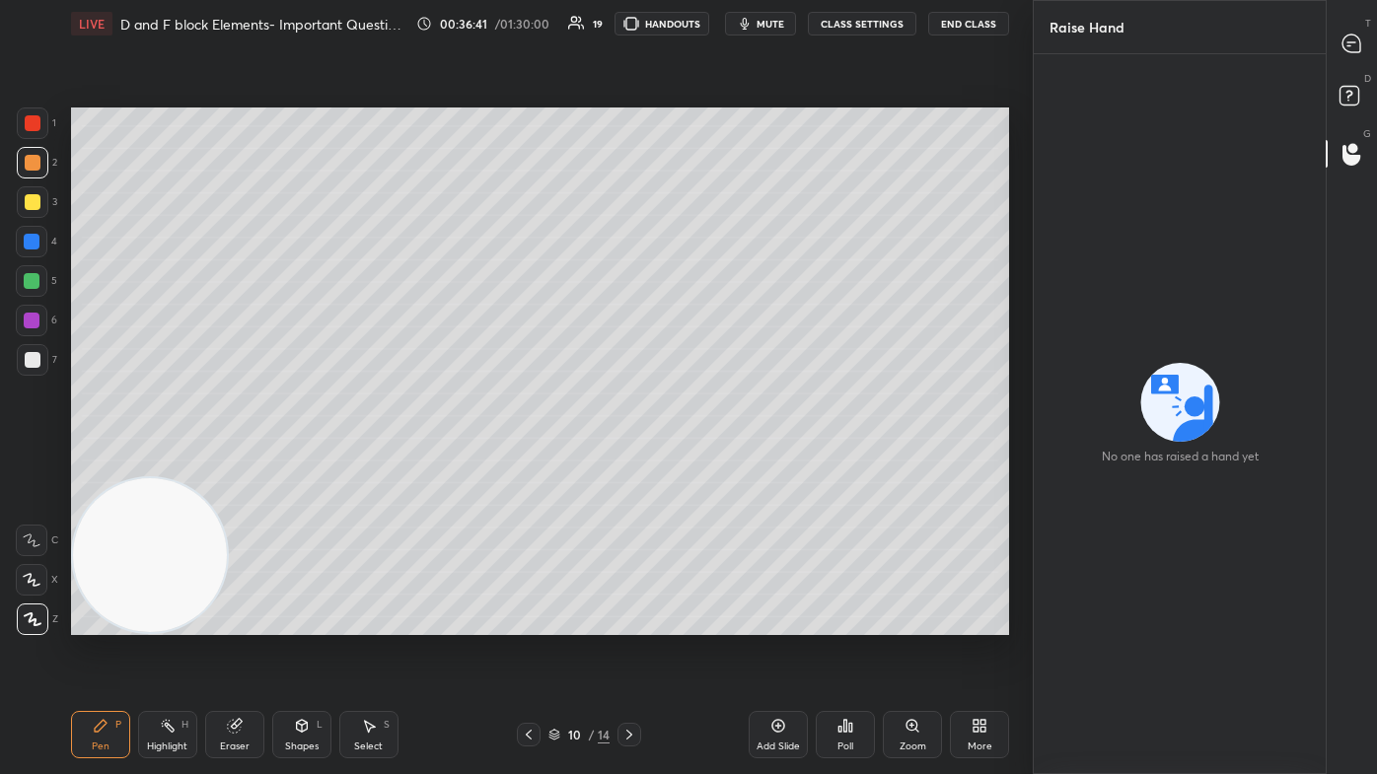
click at [707, 95] on rect at bounding box center [1348, 96] width 19 height 19
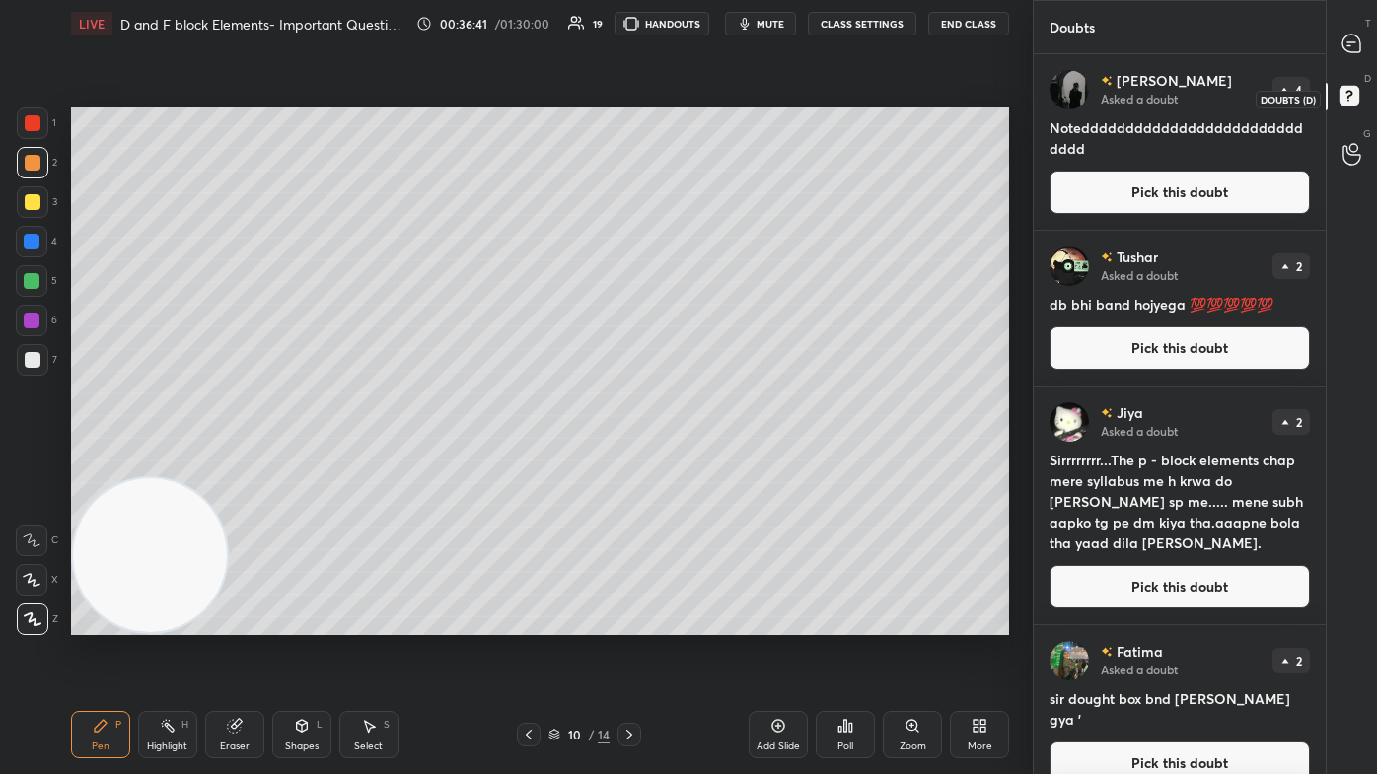
click at [707, 41] on icon at bounding box center [1351, 44] width 21 height 21
type textarea "x"
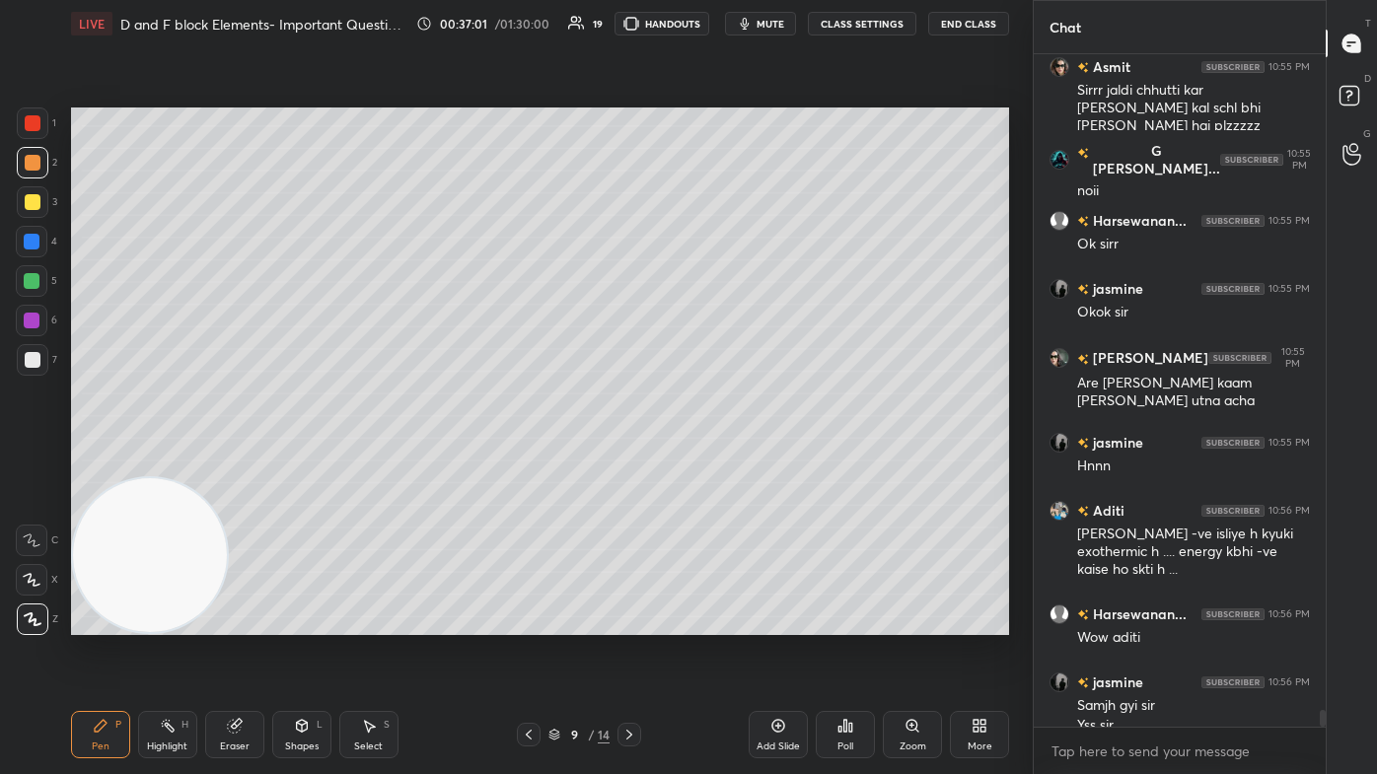
scroll to position [25967, 0]
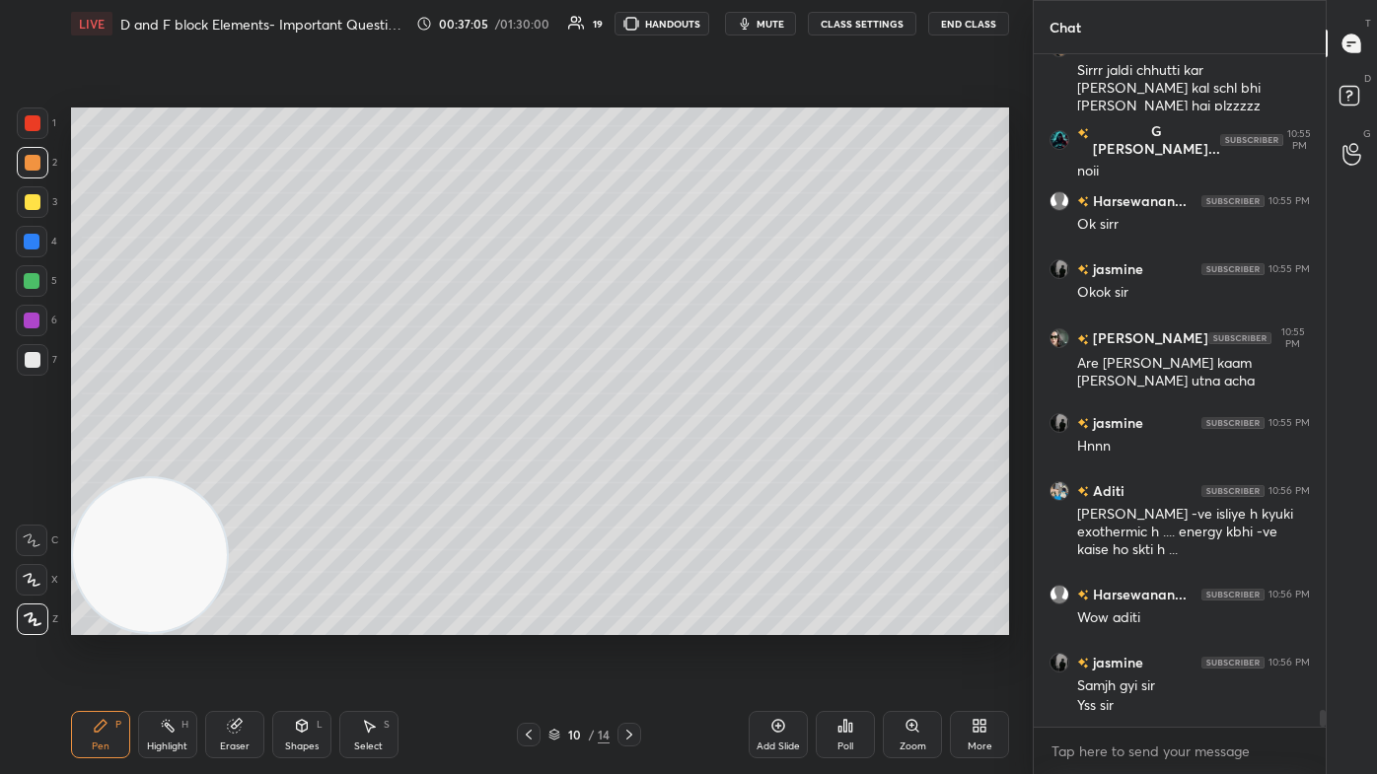
click at [707, 464] on div "Add Slide" at bounding box center [778, 734] width 59 height 47
drag, startPoint x: 27, startPoint y: 202, endPoint x: 21, endPoint y: 211, distance: 10.7
click at [27, 201] on div at bounding box center [33, 202] width 16 height 16
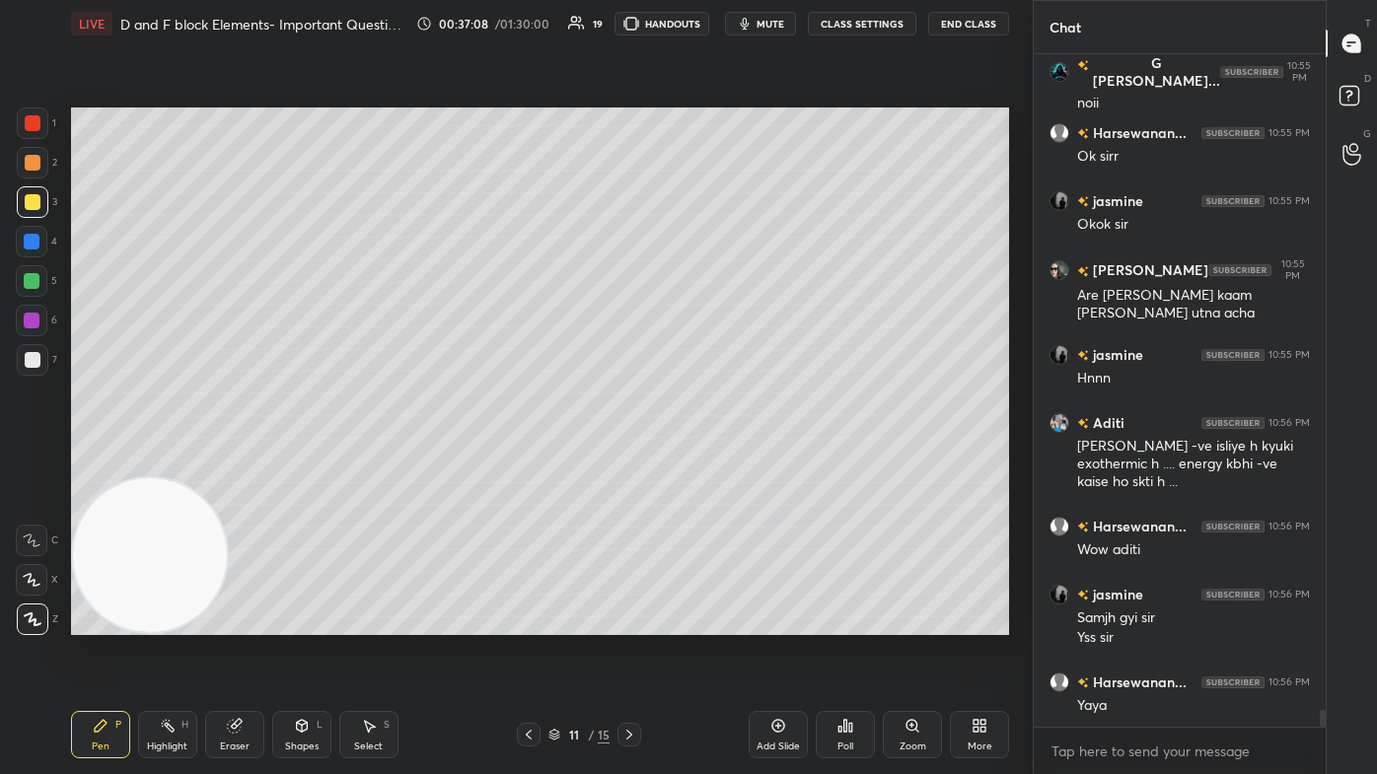
click at [35, 464] on div at bounding box center [32, 580] width 32 height 32
click at [260, 464] on div "Eraser" at bounding box center [234, 734] width 59 height 47
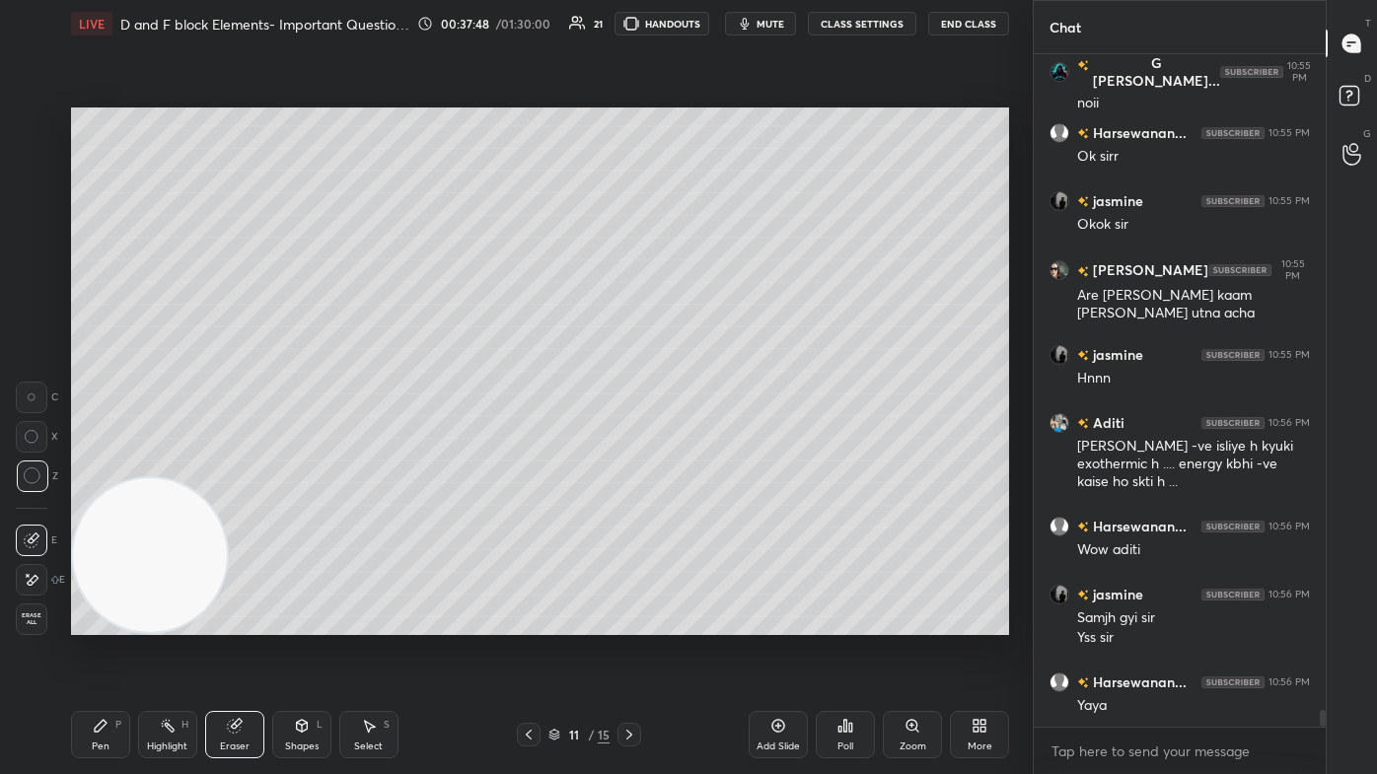
click at [97, 464] on div "Pen" at bounding box center [101, 747] width 18 height 10
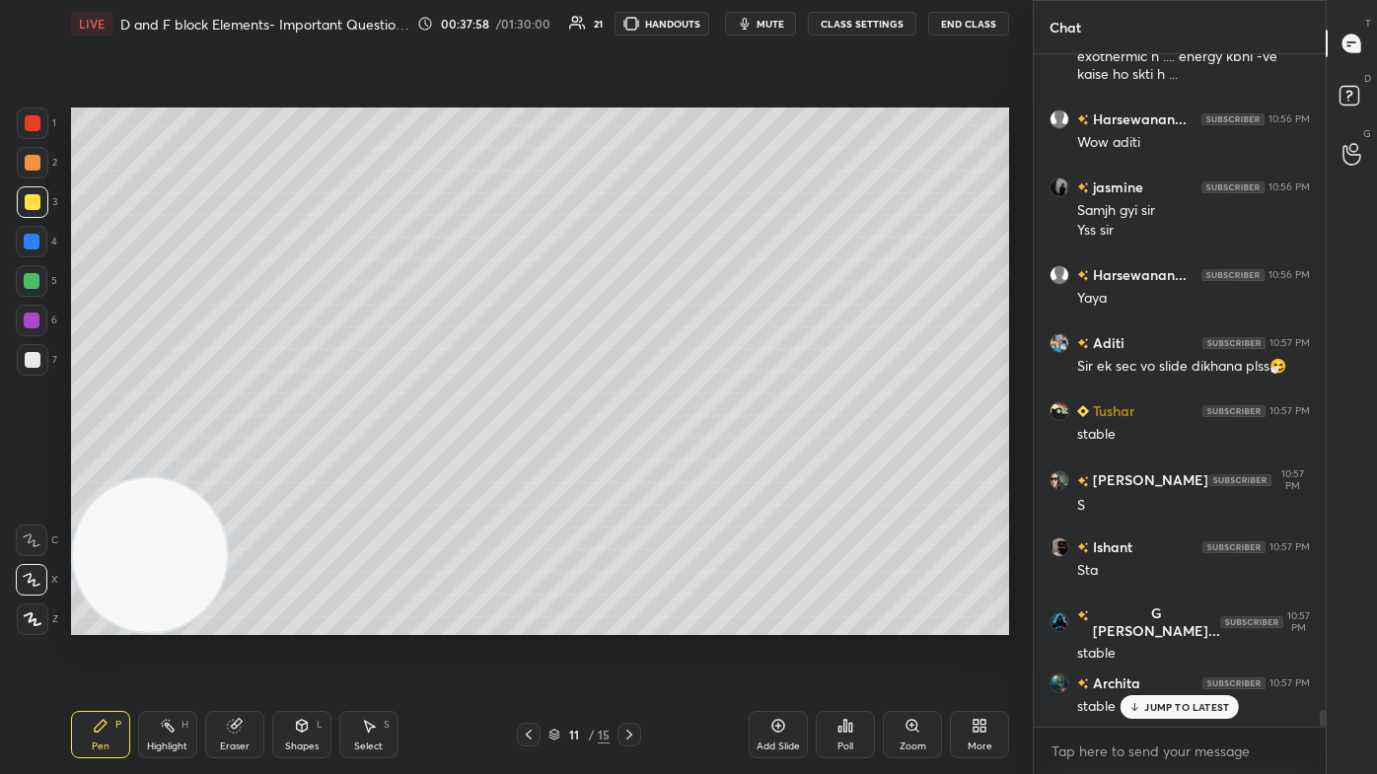
scroll to position [26512, 0]
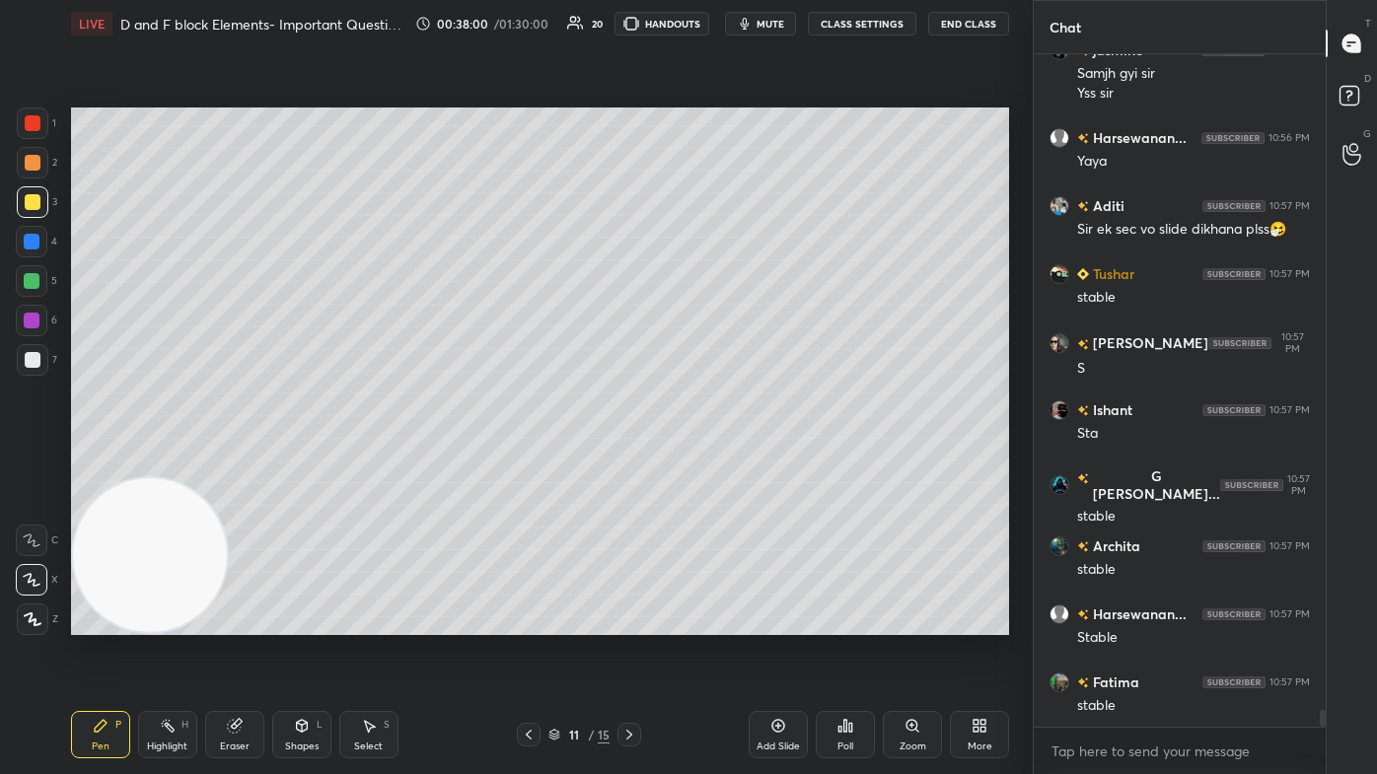
click at [36, 289] on div at bounding box center [32, 281] width 32 height 32
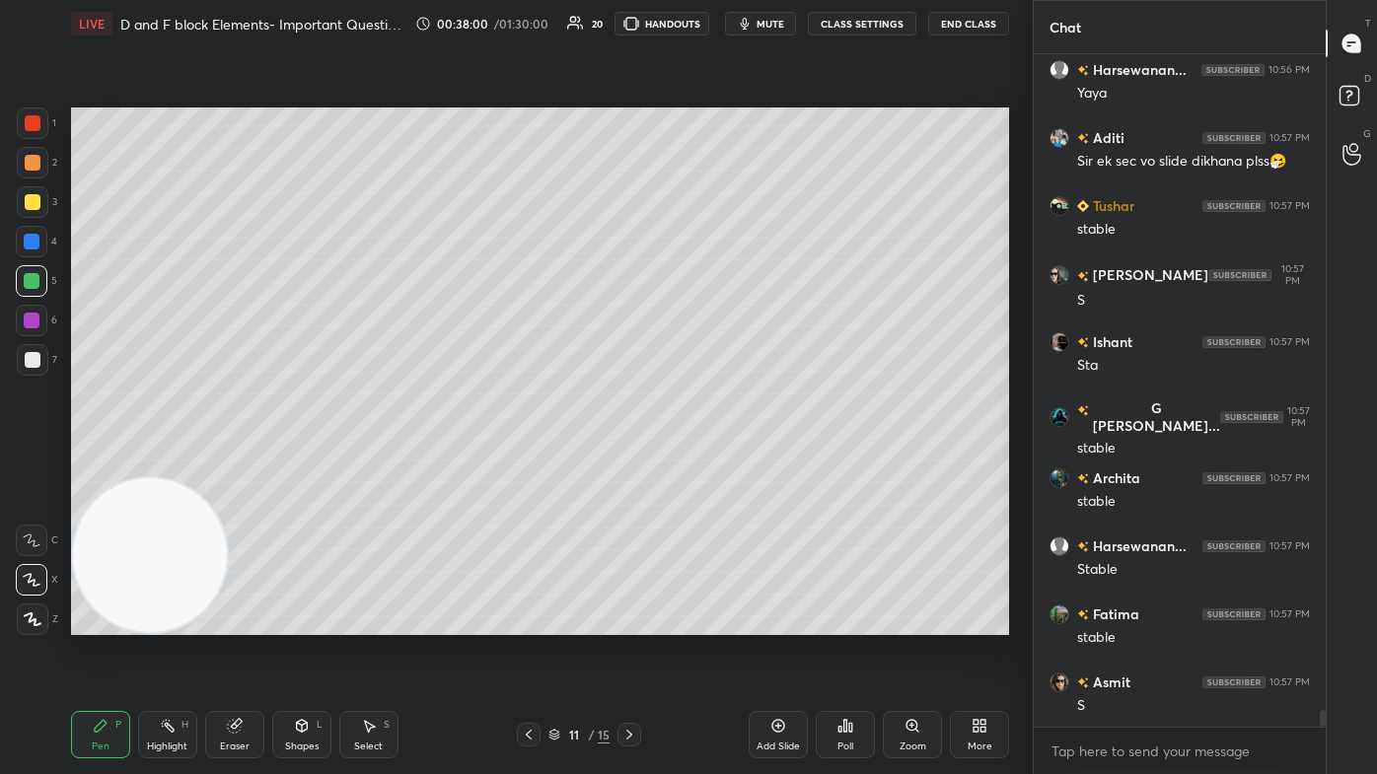
drag, startPoint x: 36, startPoint y: 628, endPoint x: 48, endPoint y: 620, distance: 14.2
click at [36, 464] on div at bounding box center [33, 620] width 32 height 32
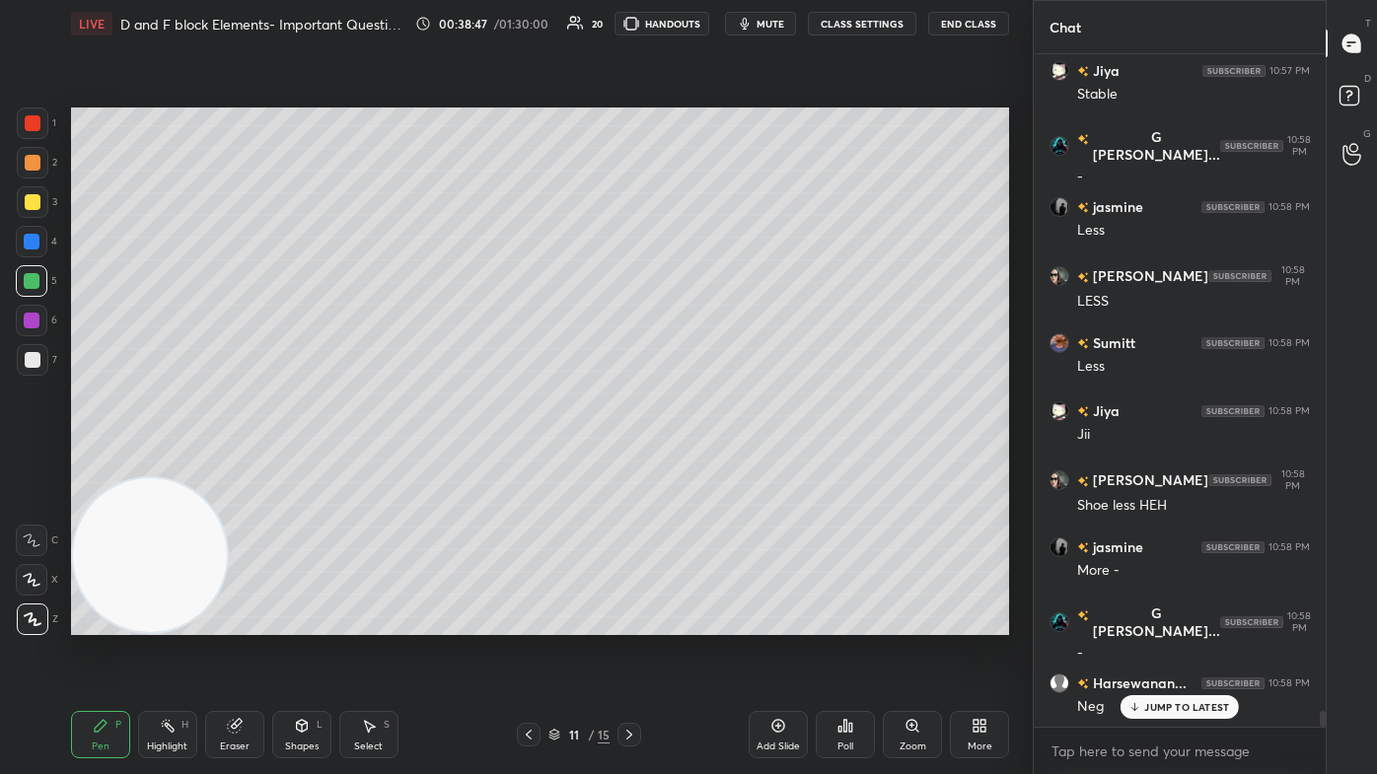
scroll to position [27532, 0]
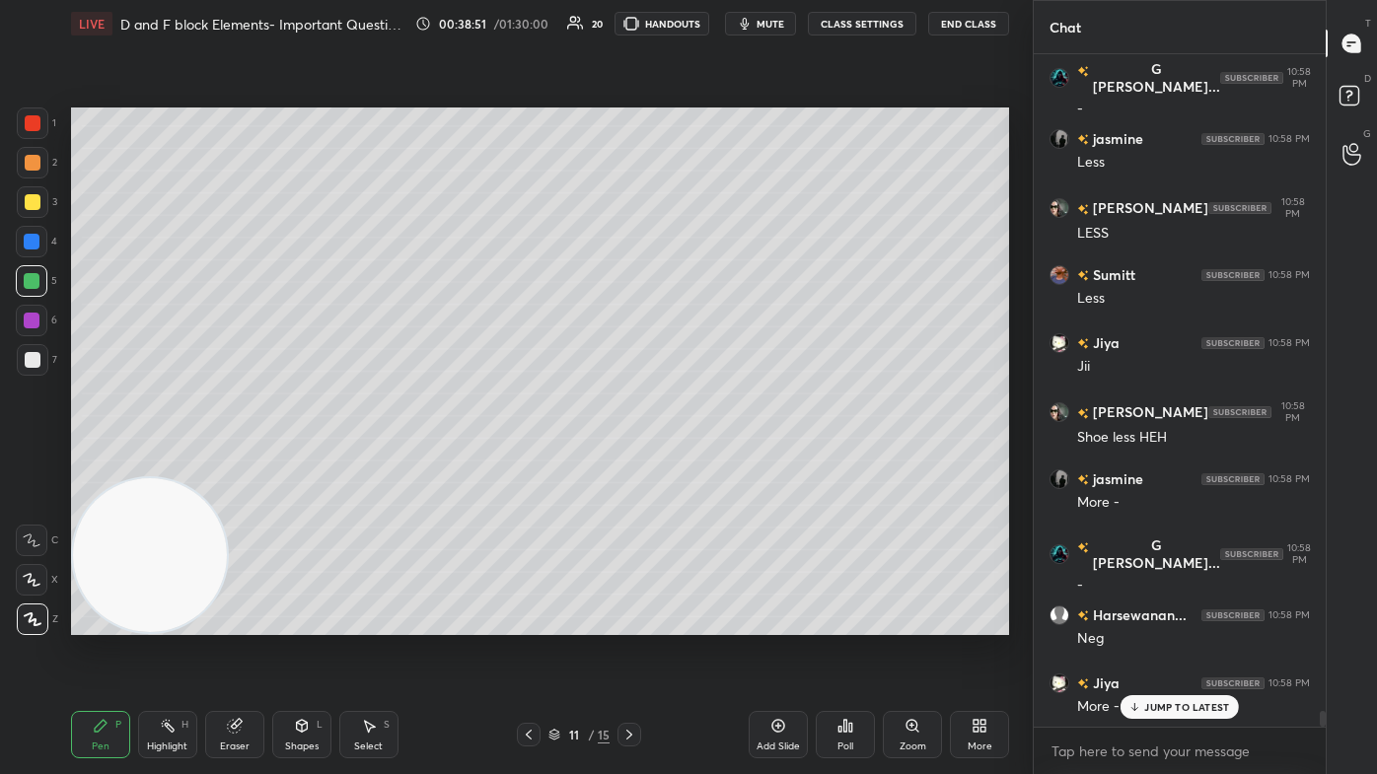
click at [35, 163] on div at bounding box center [33, 163] width 16 height 16
click at [32, 464] on icon at bounding box center [32, 580] width 18 height 14
click at [250, 464] on div "Eraser" at bounding box center [234, 734] width 59 height 47
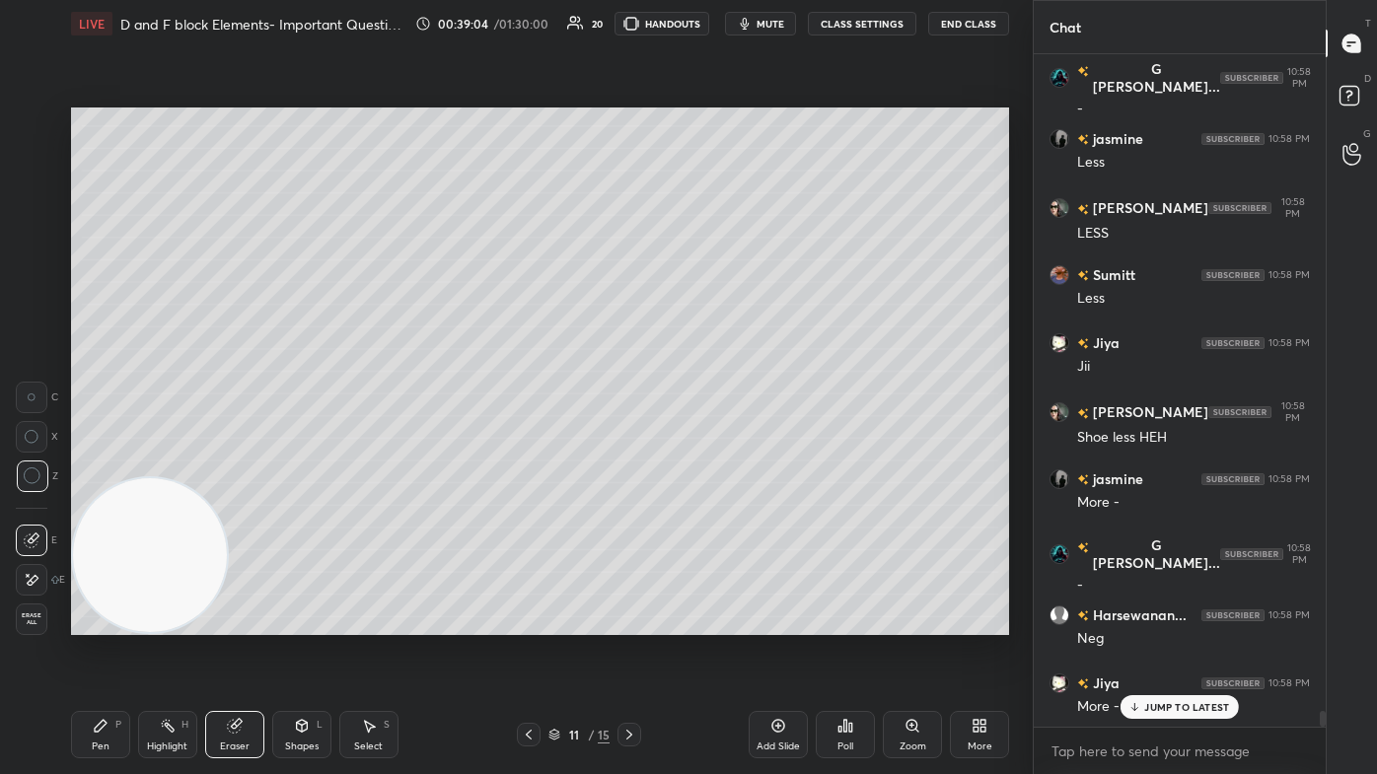
click at [99, 464] on div "Pen P" at bounding box center [100, 734] width 59 height 47
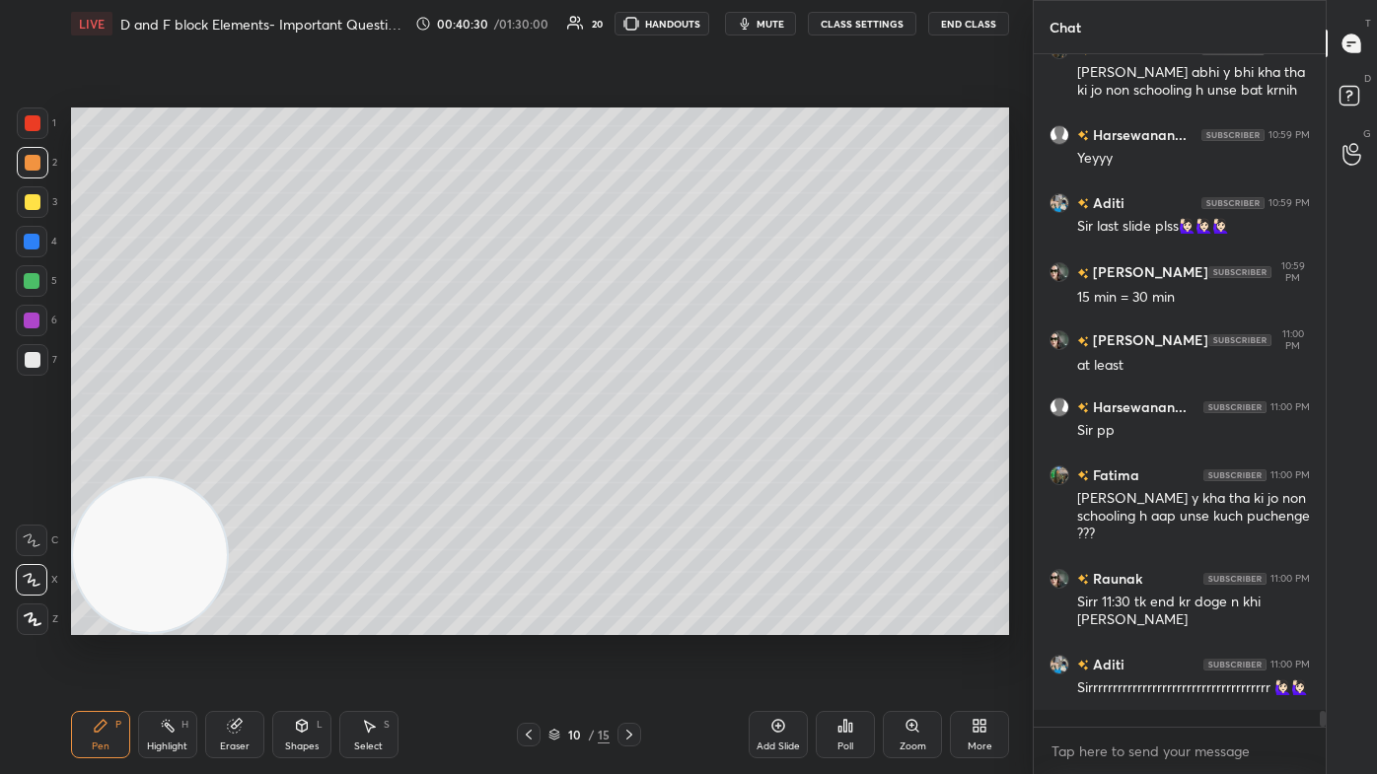
scroll to position [28679, 0]
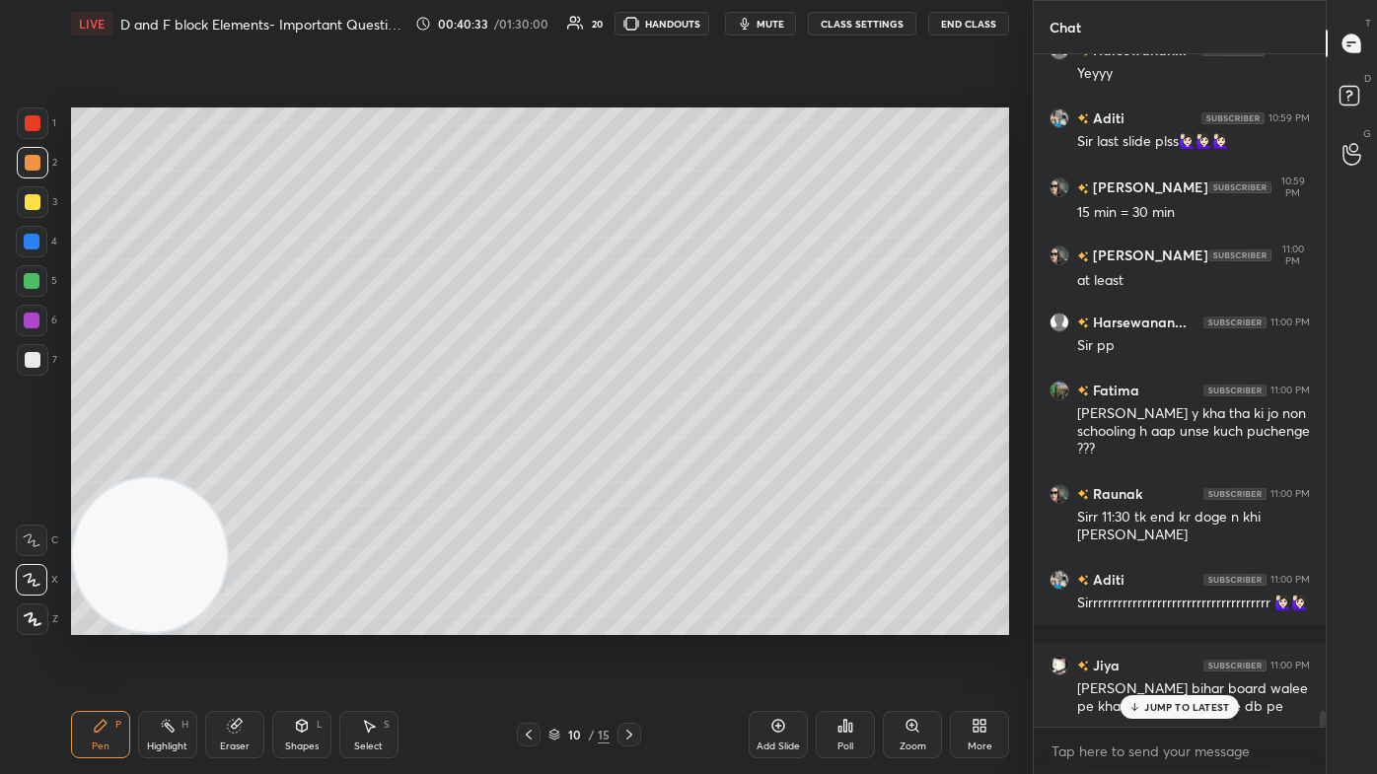
click at [250, 464] on div "Eraser" at bounding box center [234, 734] width 59 height 47
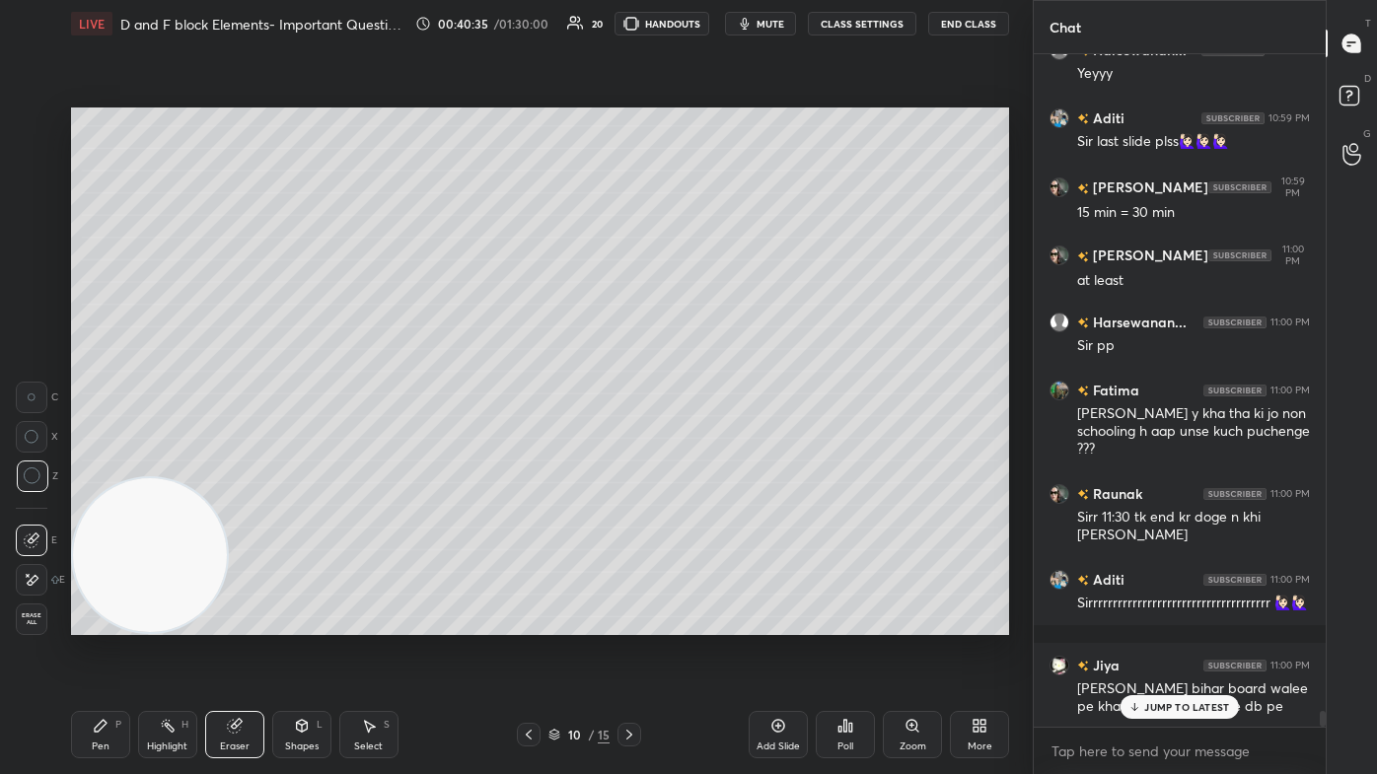
click at [29, 464] on span "Erase all" at bounding box center [32, 619] width 30 height 14
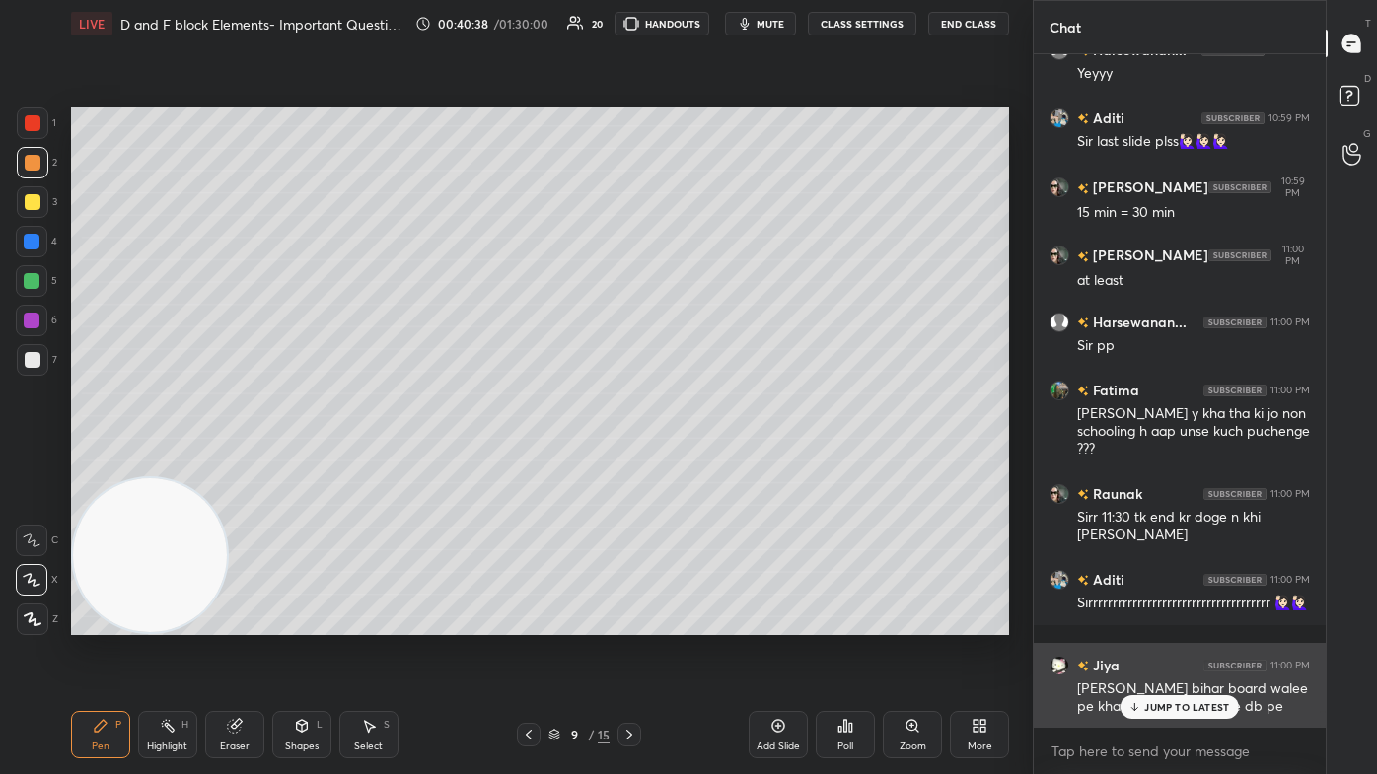
click at [707, 464] on p "JUMP TO LATEST" at bounding box center [1186, 707] width 85 height 12
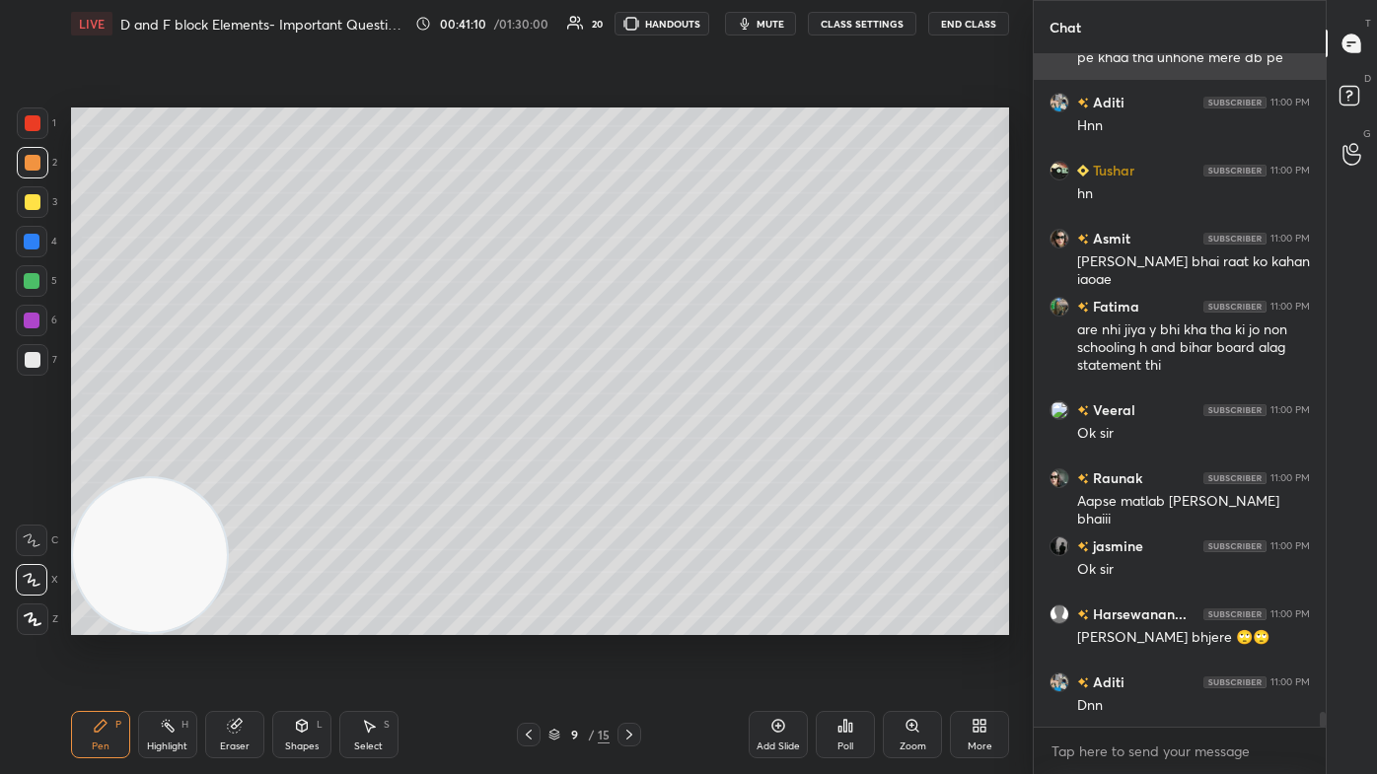
scroll to position [29396, 0]
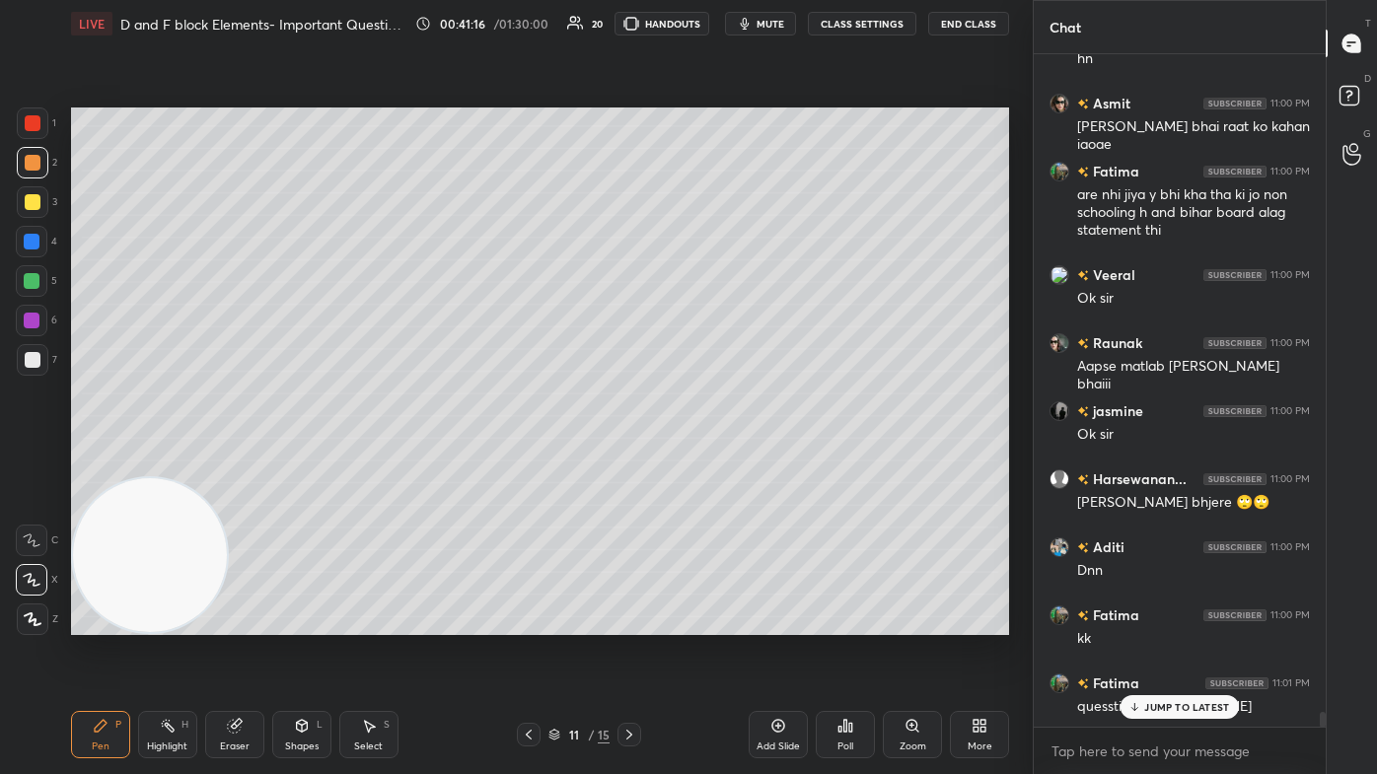
click at [35, 124] on div at bounding box center [33, 123] width 16 height 16
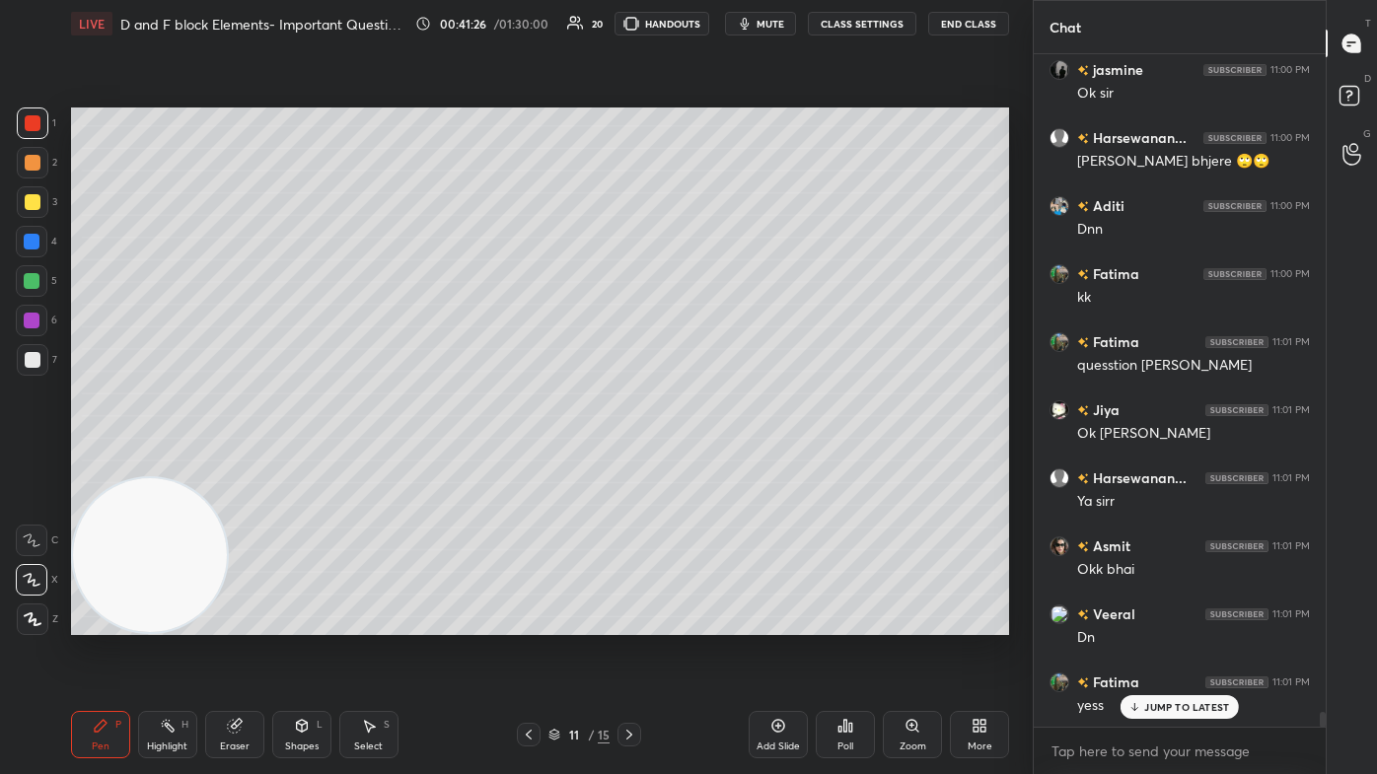
scroll to position [29889, 0]
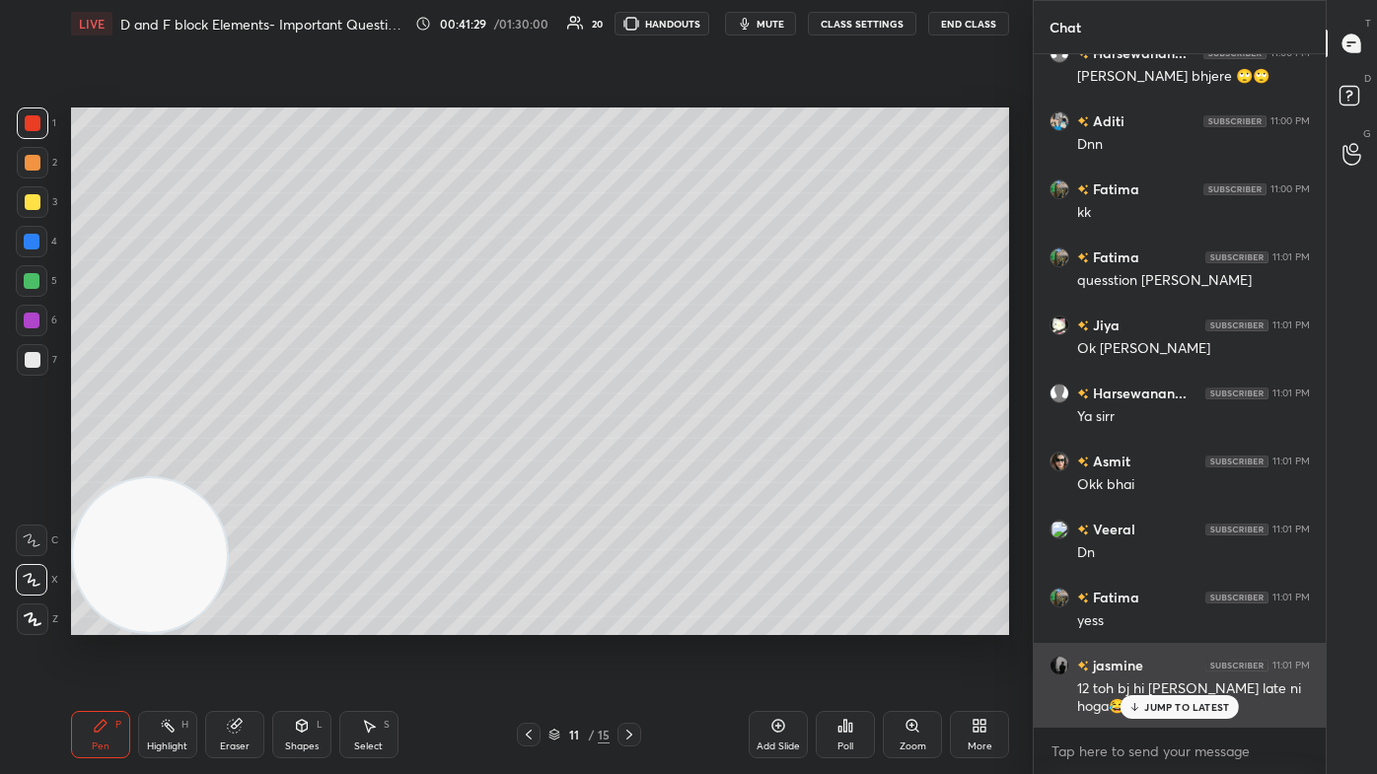
click at [707, 464] on p "JUMP TO LATEST" at bounding box center [1186, 707] width 85 height 12
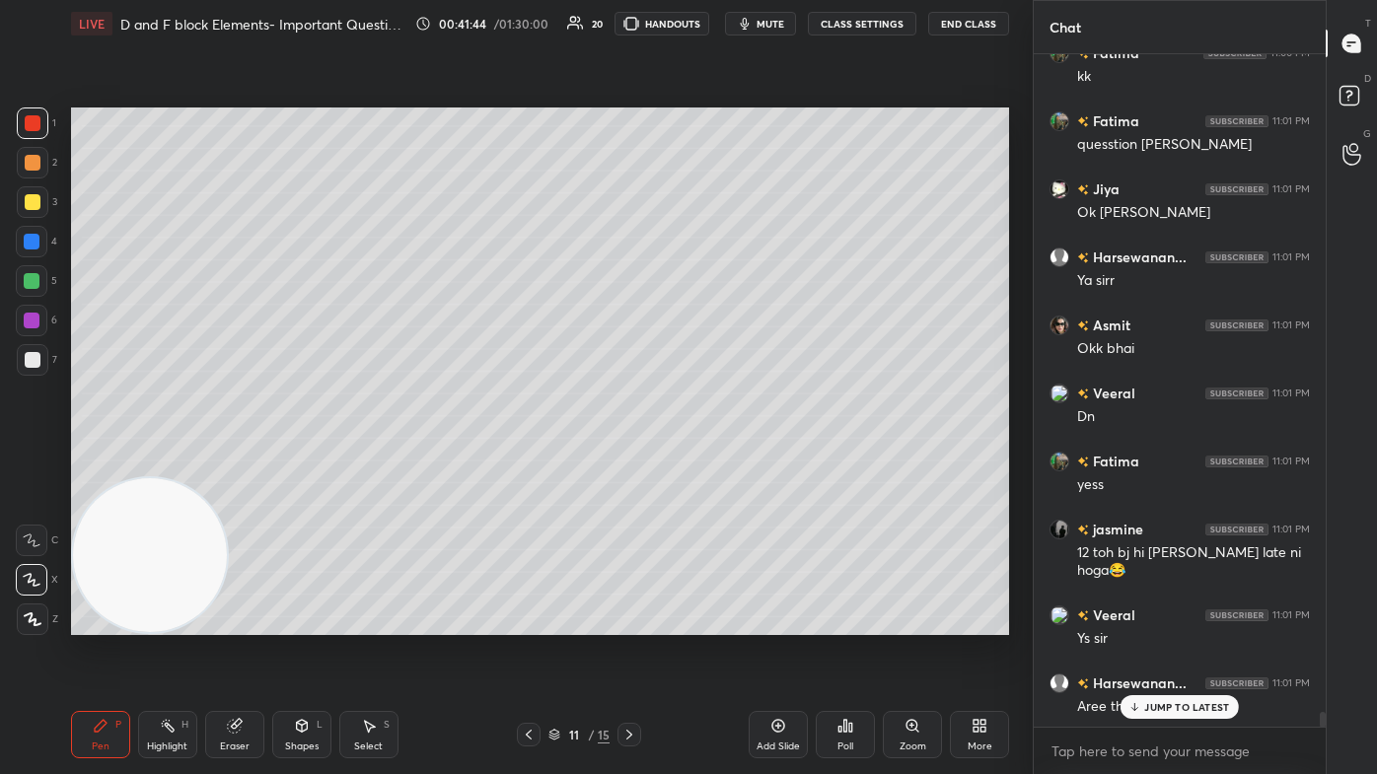
scroll to position [30094, 0]
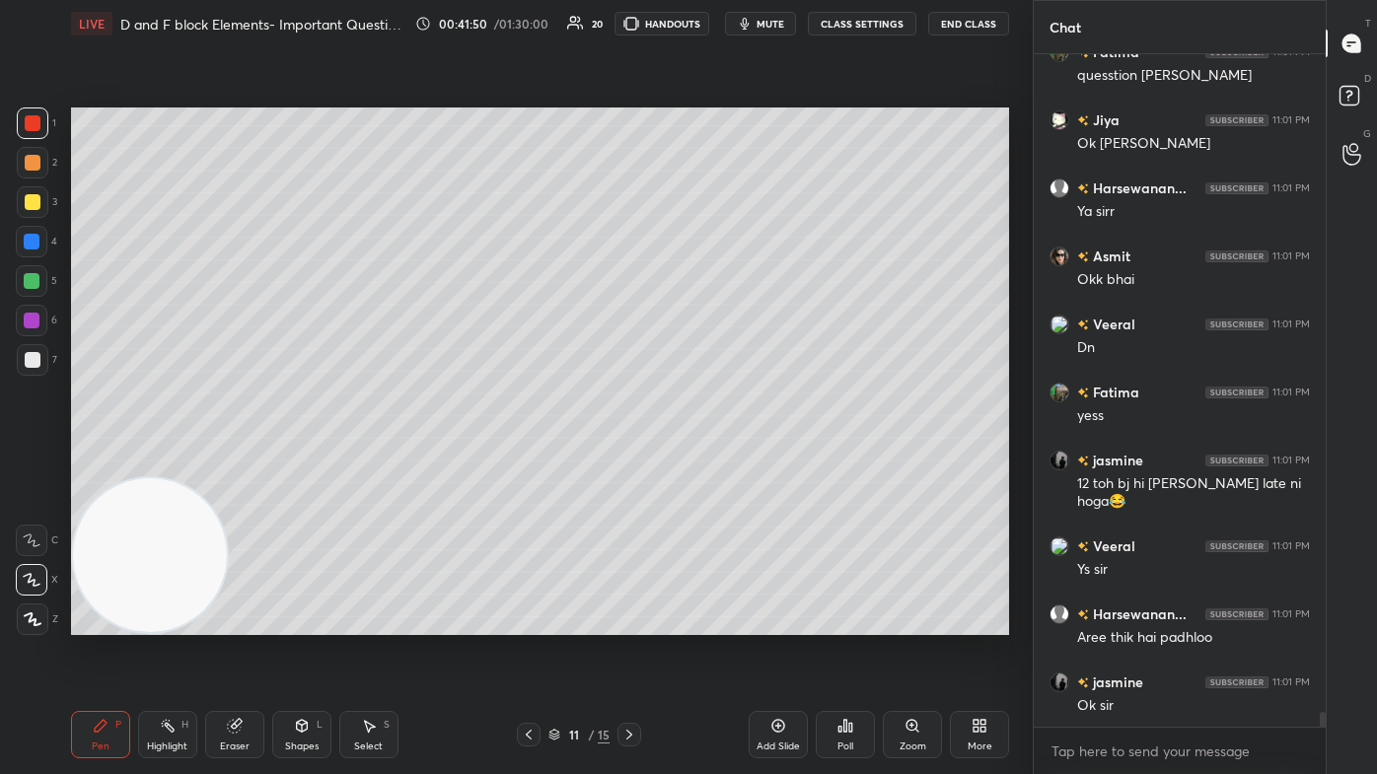
click at [36, 205] on div at bounding box center [33, 202] width 16 height 16
click at [32, 242] on div at bounding box center [32, 242] width 16 height 16
click at [34, 205] on div at bounding box center [33, 202] width 16 height 16
click at [27, 363] on div at bounding box center [33, 360] width 16 height 16
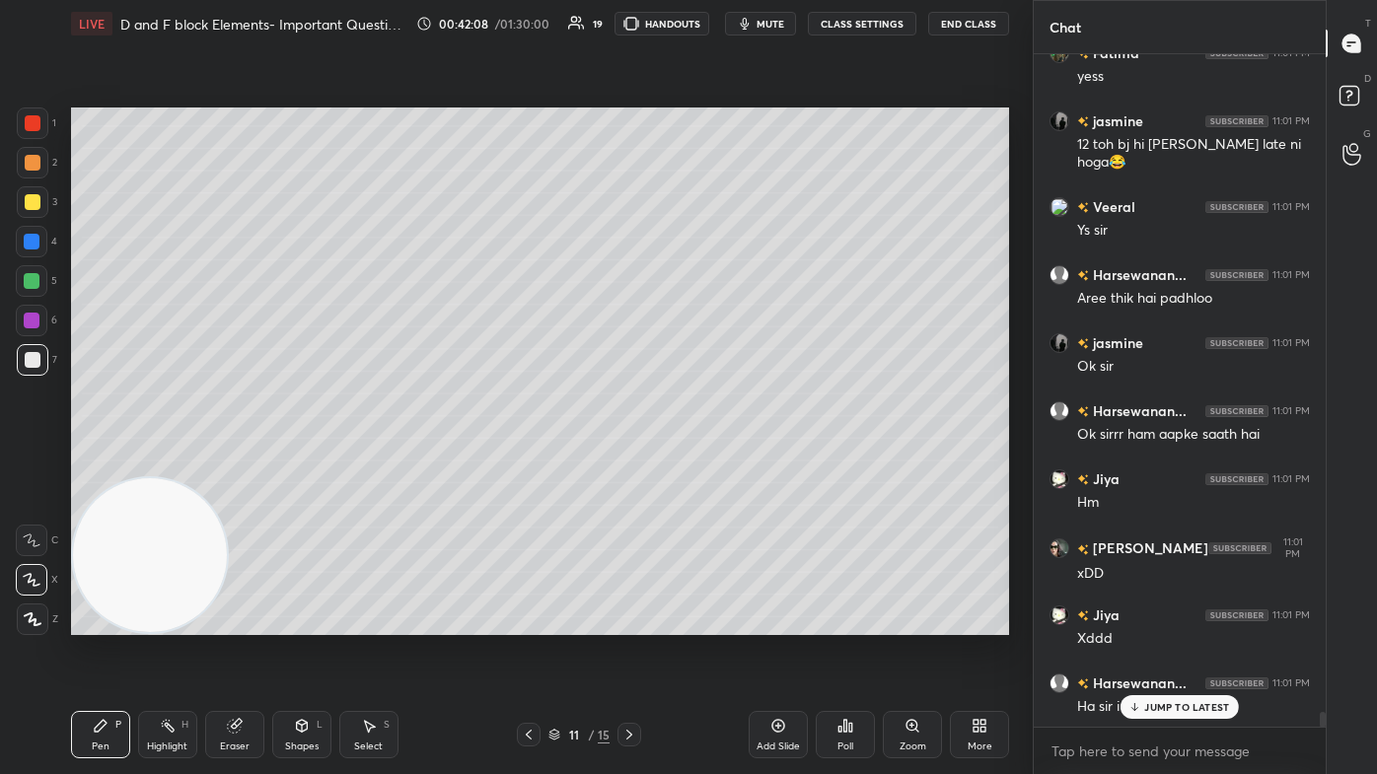
scroll to position [30501, 0]
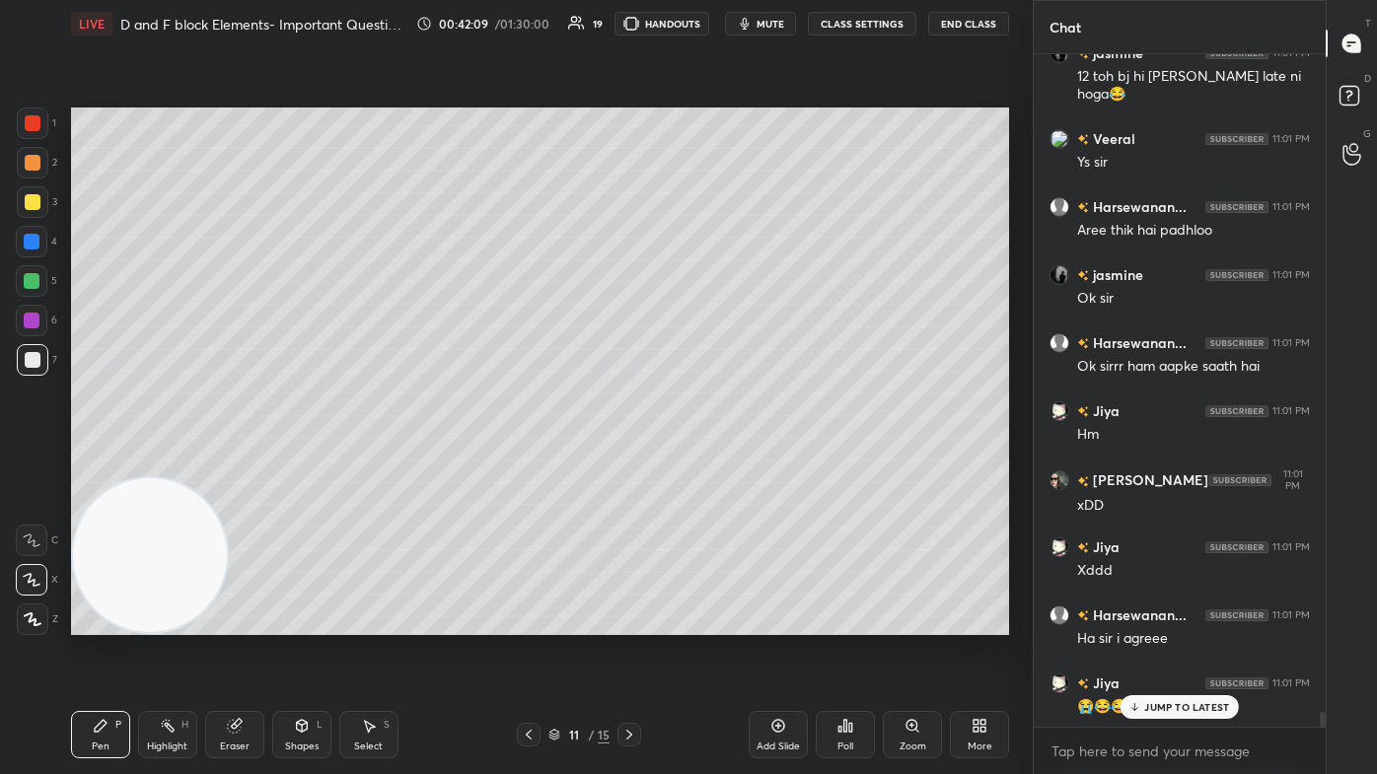
click at [707, 464] on div "jasmine 11:00 PM Ok [PERSON_NAME]... 11:00 PM [PERSON_NAME] bhjere 🙄🙄 Aditi 11:…" at bounding box center [1180, 390] width 292 height 673
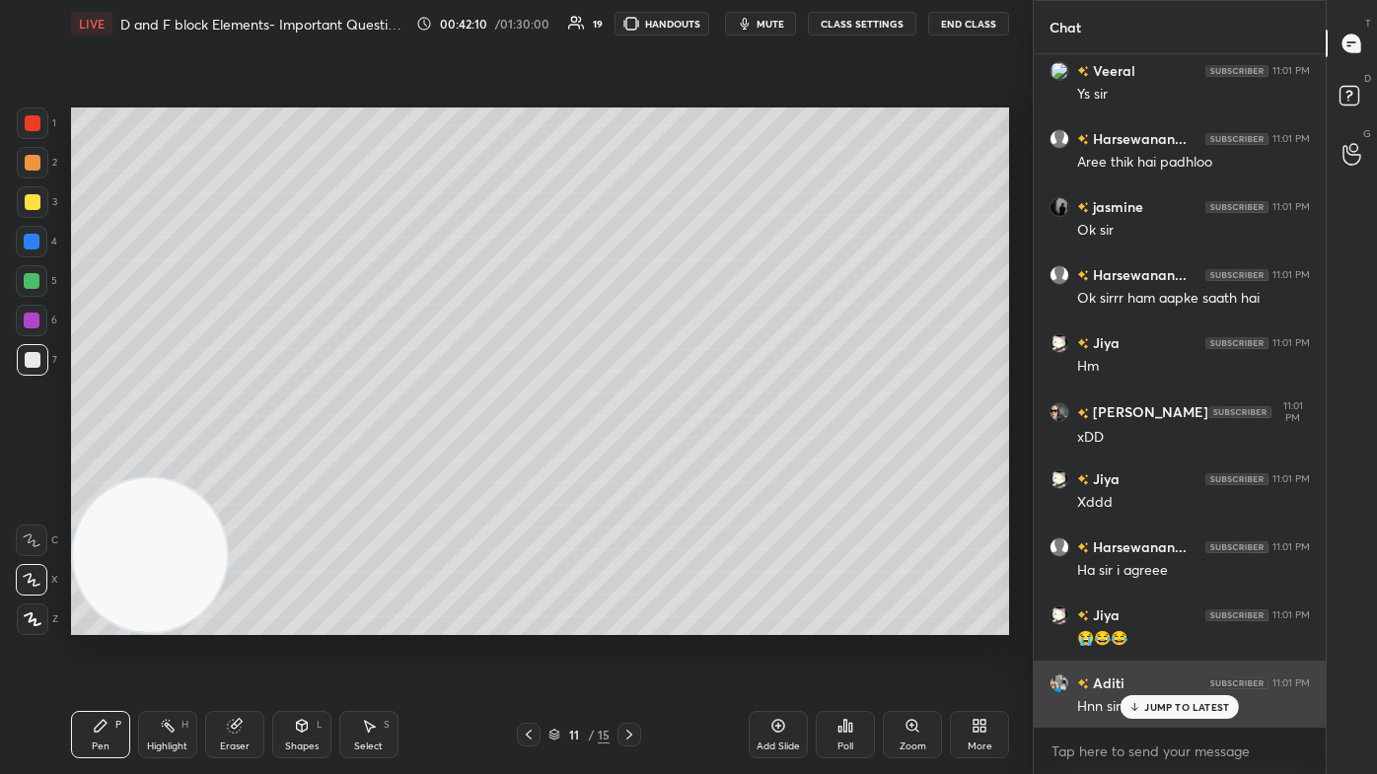
click at [707, 464] on div "JUMP TO LATEST" at bounding box center [1179, 707] width 118 height 24
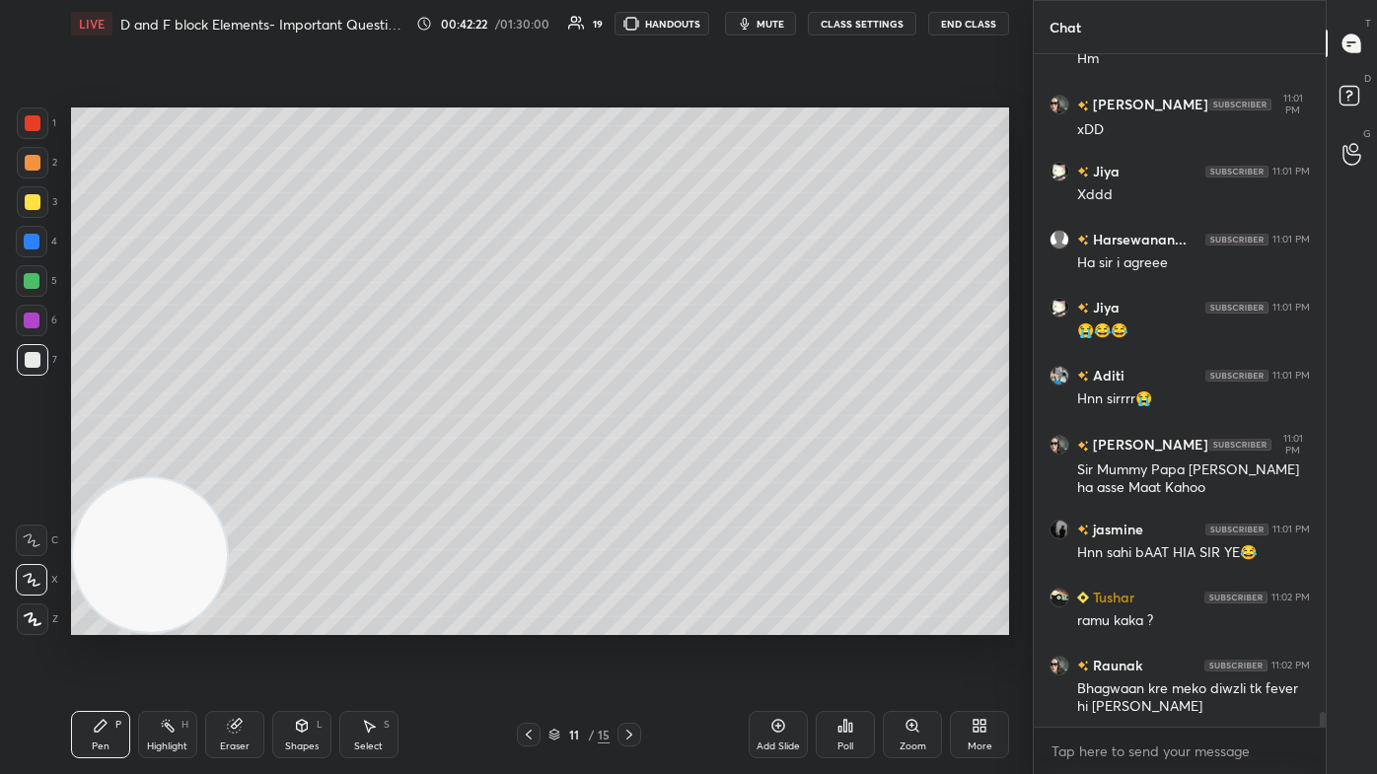
scroll to position [30964, 0]
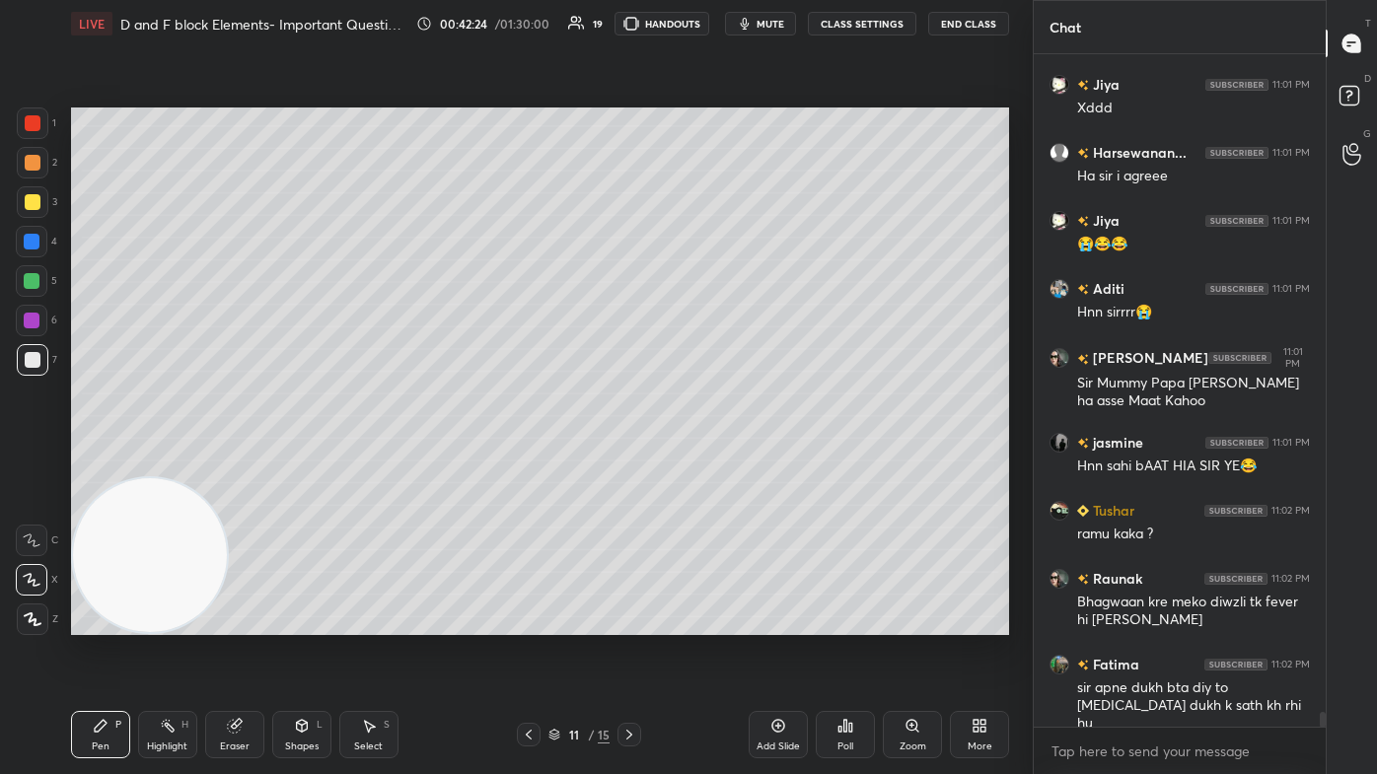
click at [707, 464] on div "Add Slide" at bounding box center [778, 734] width 59 height 47
click at [707, 24] on button "CLASS SETTINGS" at bounding box center [862, 24] width 108 height 24
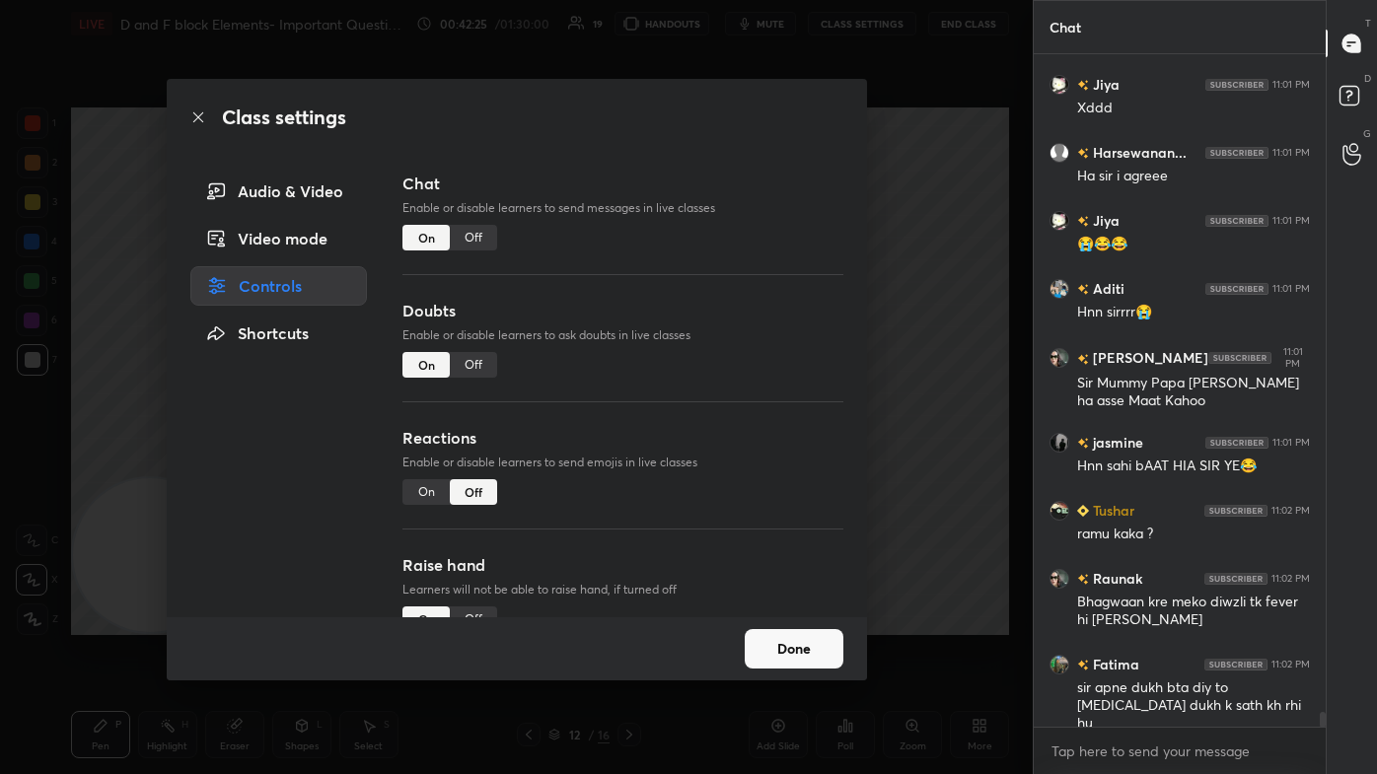
drag, startPoint x: 481, startPoint y: 242, endPoint x: 643, endPoint y: 220, distance: 163.2
click at [480, 241] on div "Off" at bounding box center [473, 238] width 47 height 26
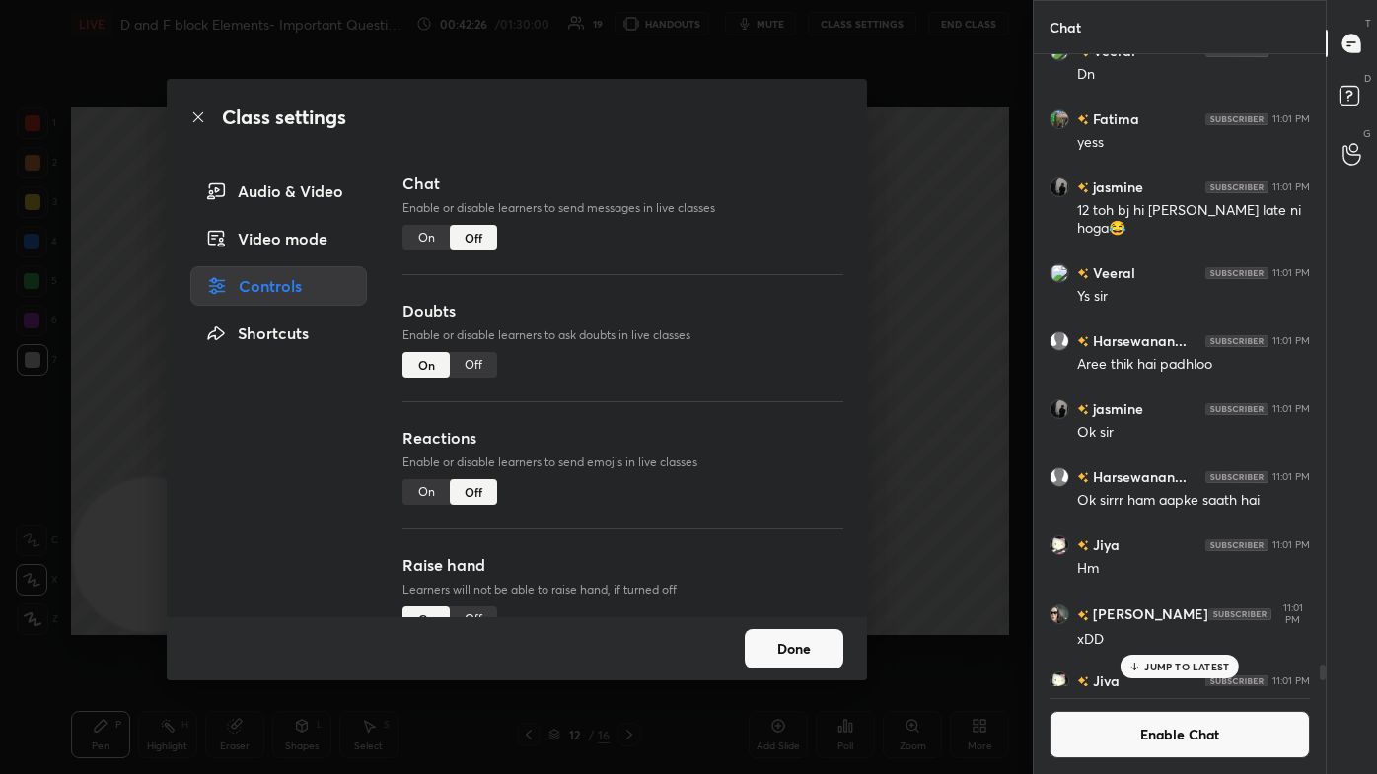
click at [707, 237] on div "Class settings Audio & Video Video mode Controls Shortcuts Chat Enable or disab…" at bounding box center [516, 387] width 1033 height 774
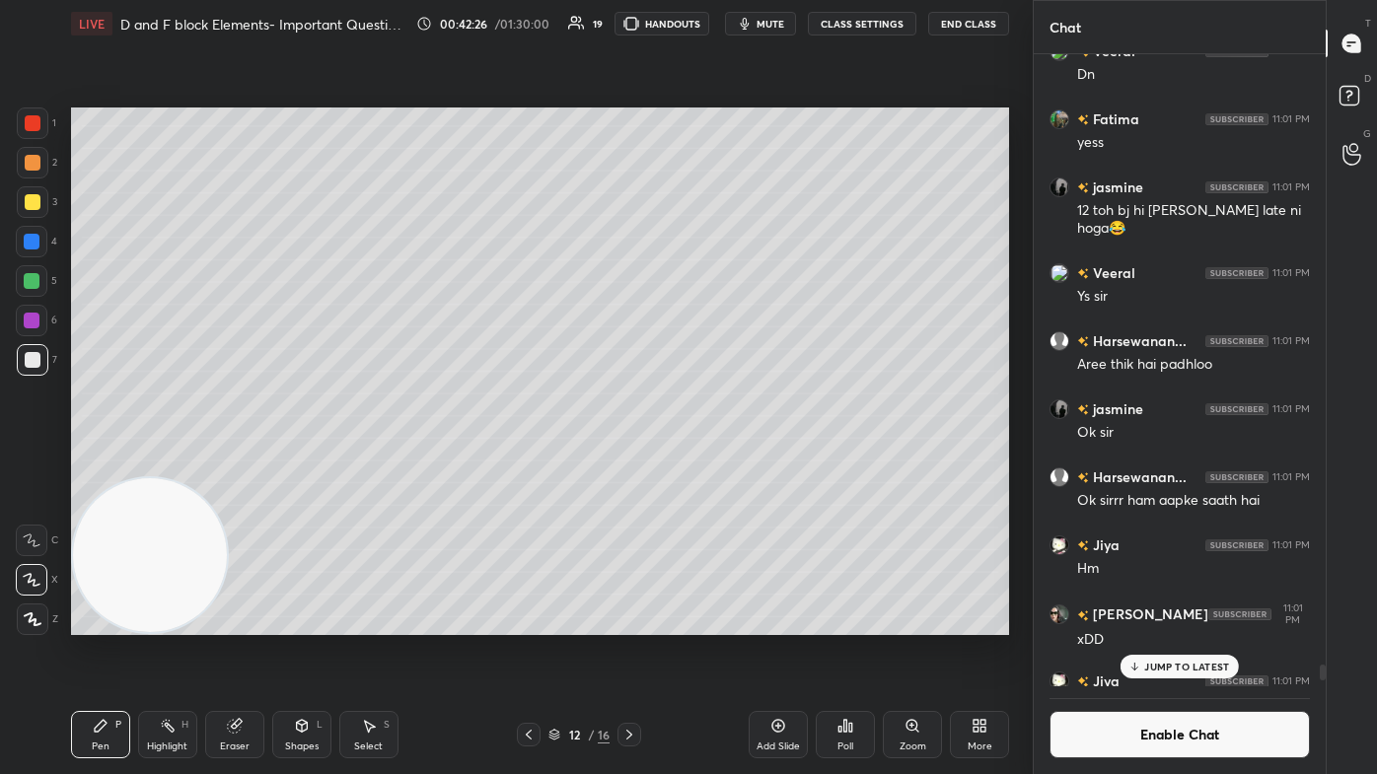
click at [25, 205] on div at bounding box center [33, 202] width 16 height 16
click at [225, 464] on div "Eraser" at bounding box center [235, 747] width 30 height 10
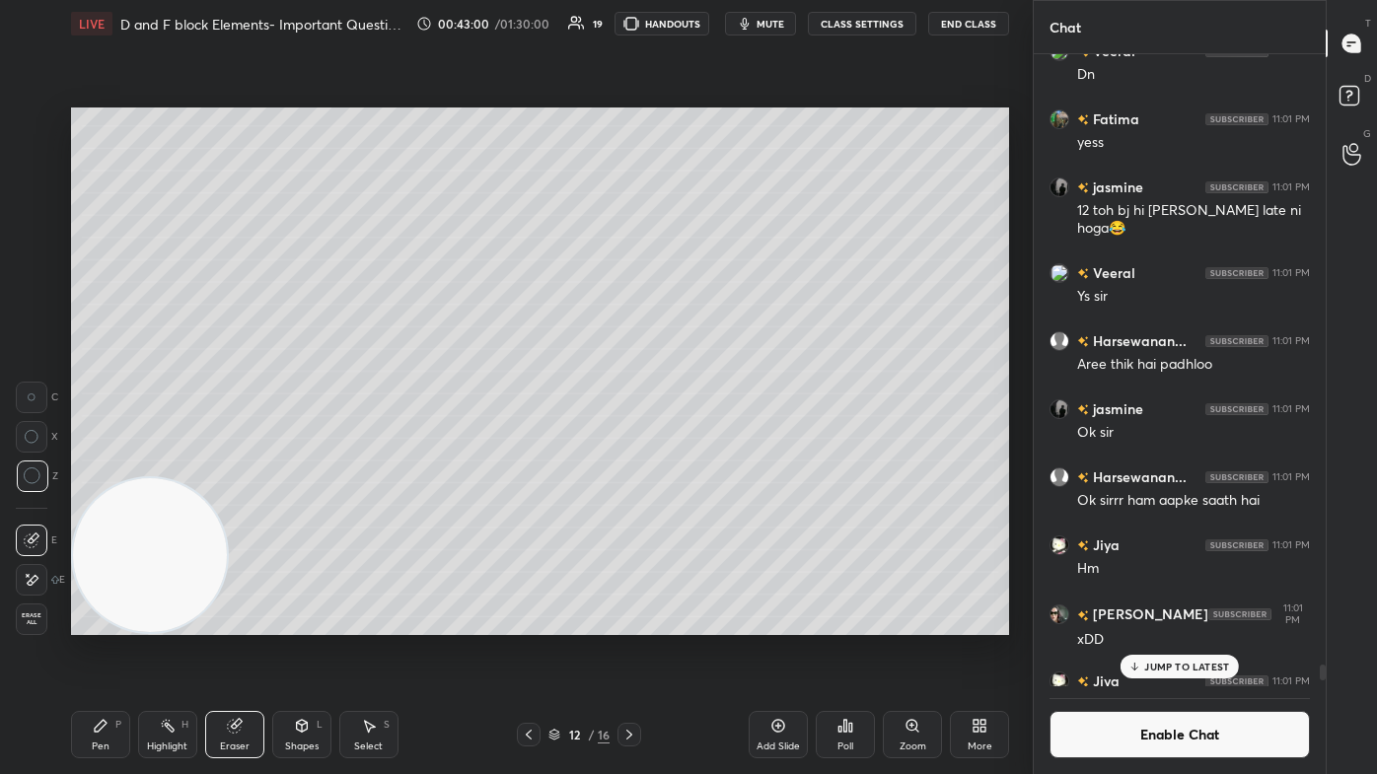
click at [85, 464] on div "Setting up your live class Poll for secs No correct answer Start poll" at bounding box center [540, 371] width 954 height 648
click at [95, 464] on icon at bounding box center [101, 726] width 16 height 16
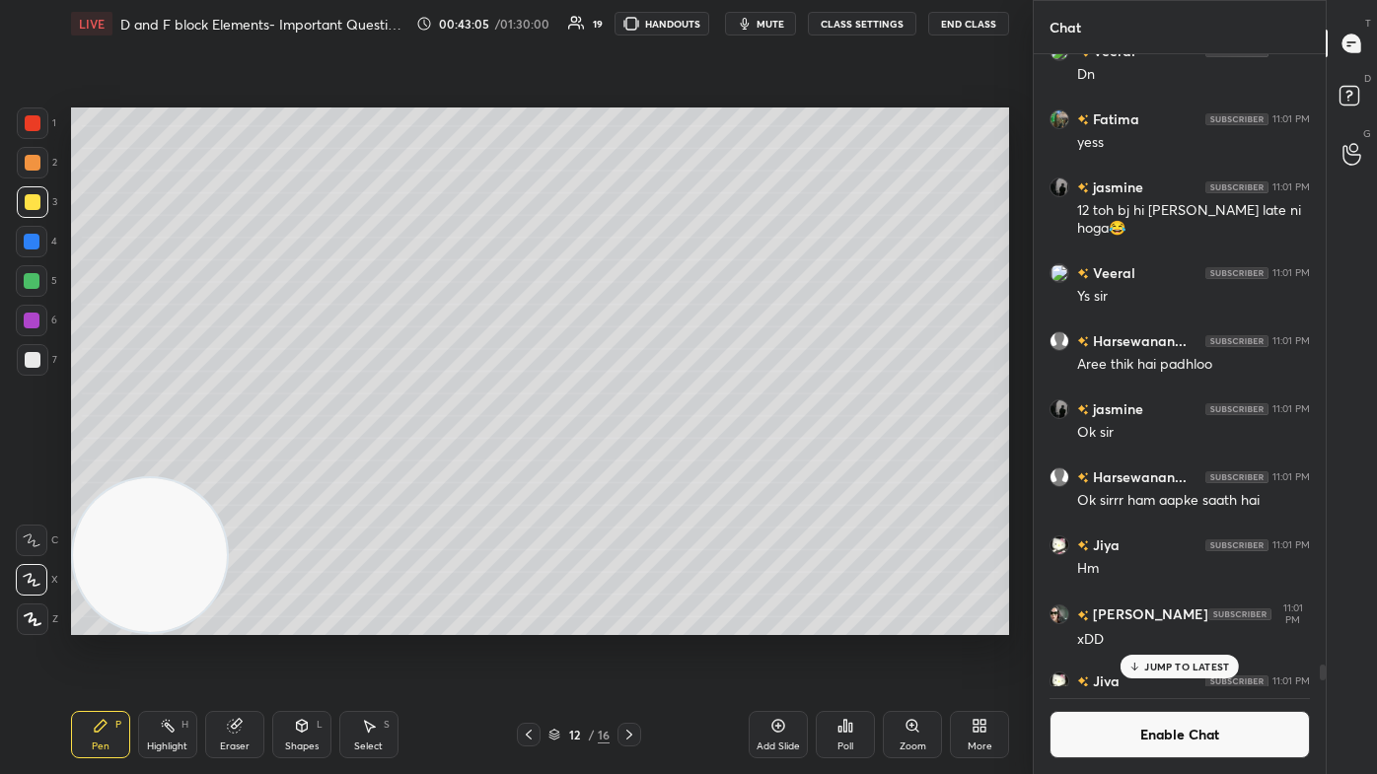
click at [223, 464] on div "Eraser" at bounding box center [234, 734] width 59 height 47
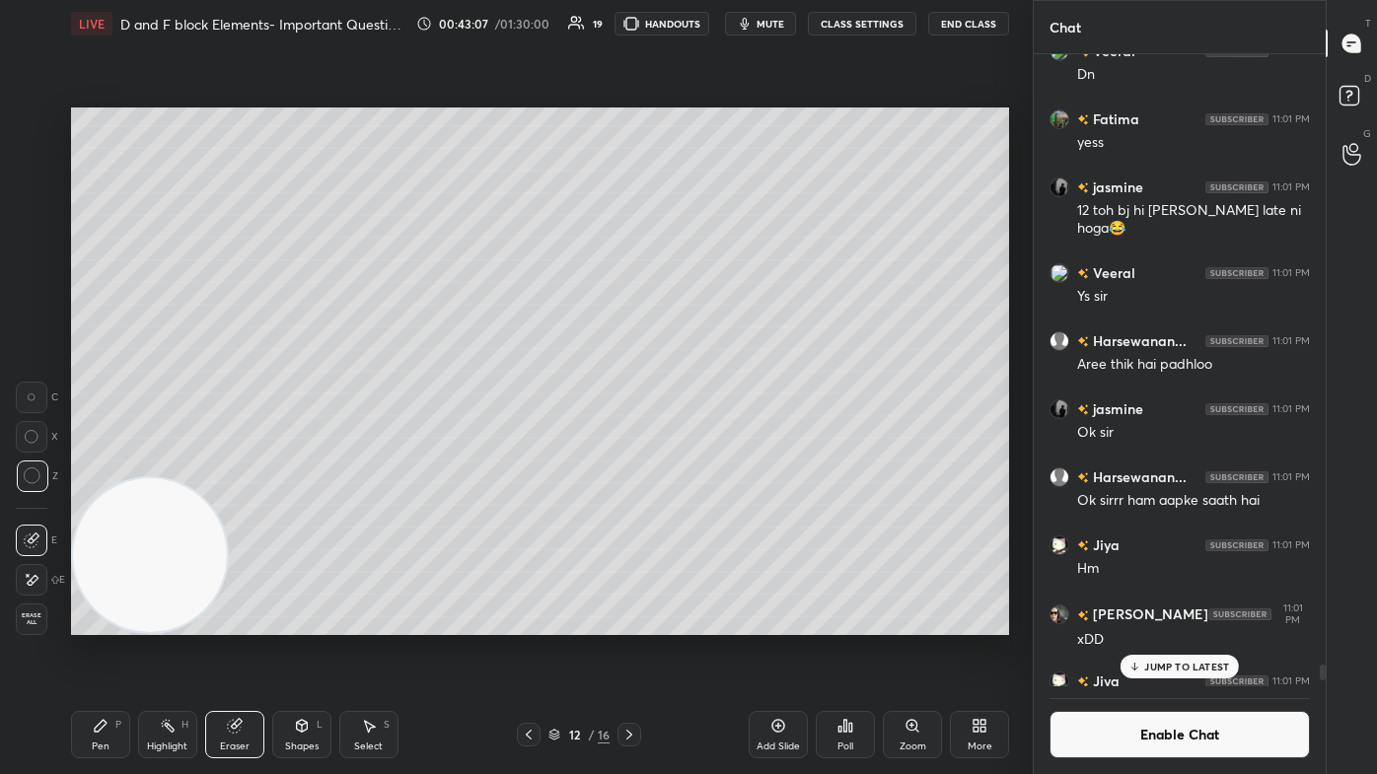
click at [95, 464] on icon at bounding box center [101, 726] width 16 height 16
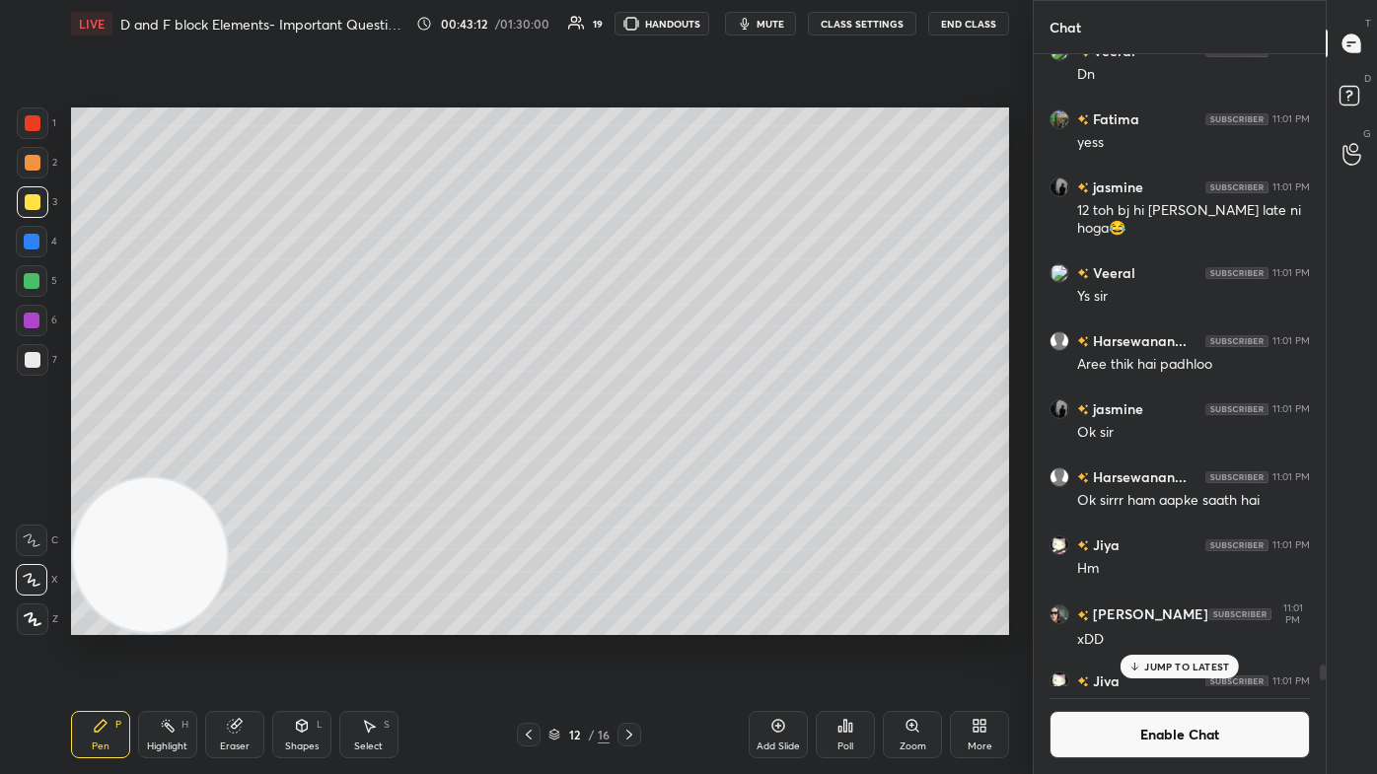
click at [234, 464] on div "Eraser" at bounding box center [235, 747] width 30 height 10
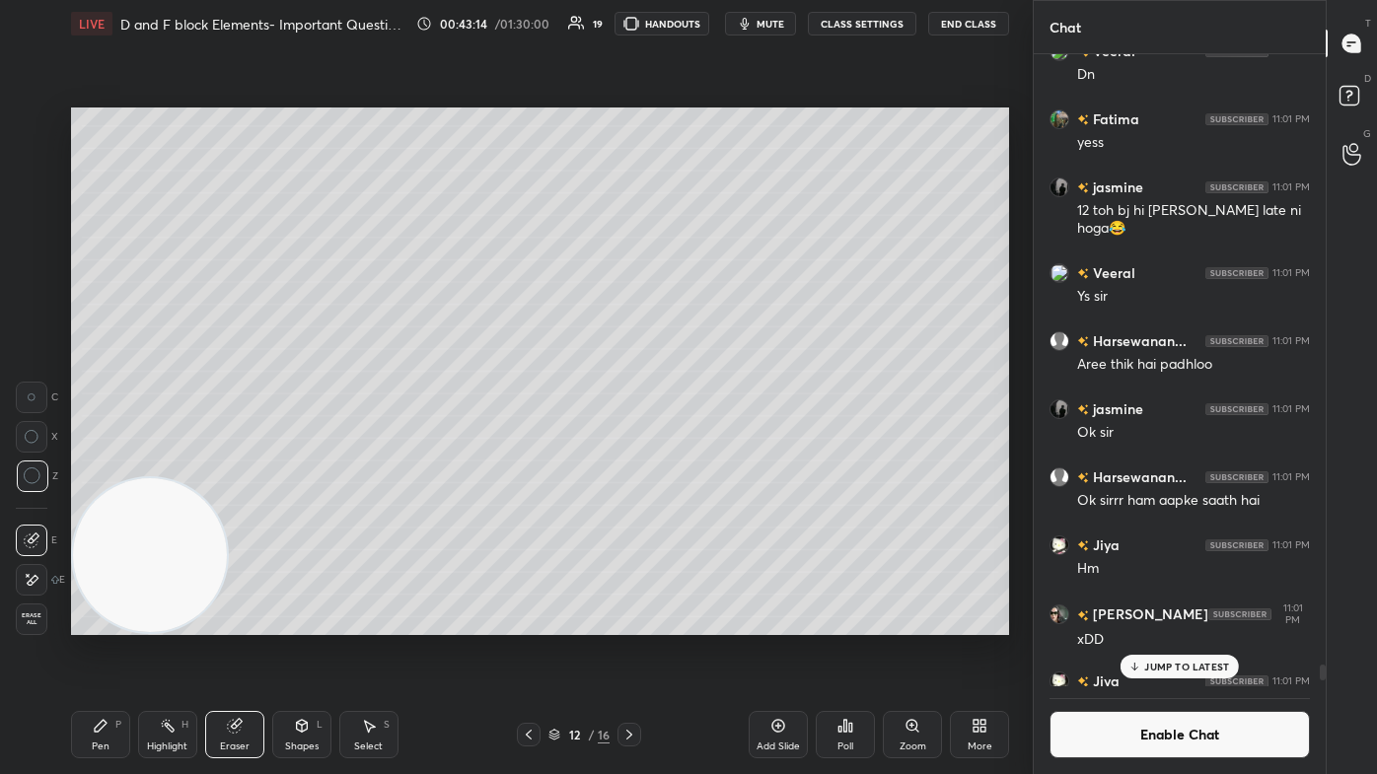
click at [109, 464] on div "Pen P" at bounding box center [100, 734] width 59 height 47
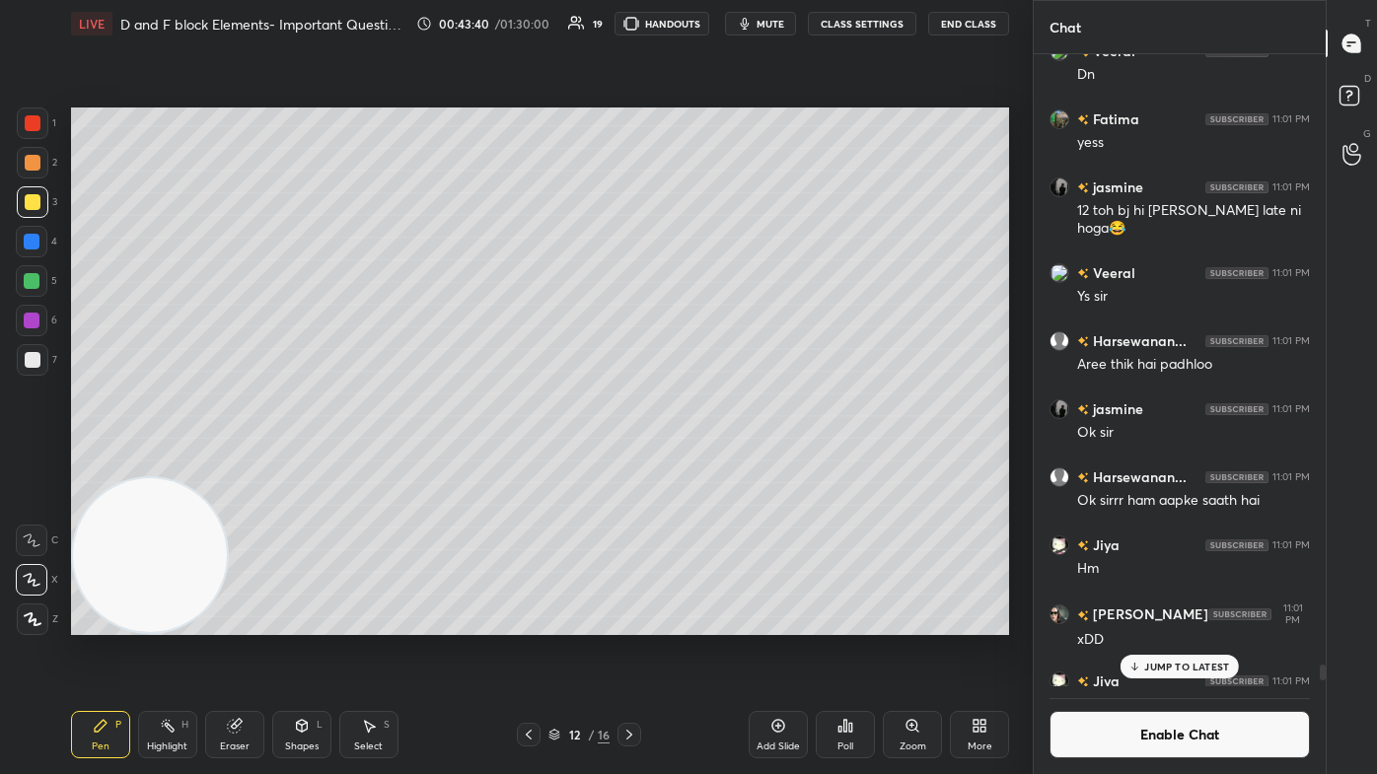
click at [231, 464] on div "Eraser" at bounding box center [234, 734] width 59 height 47
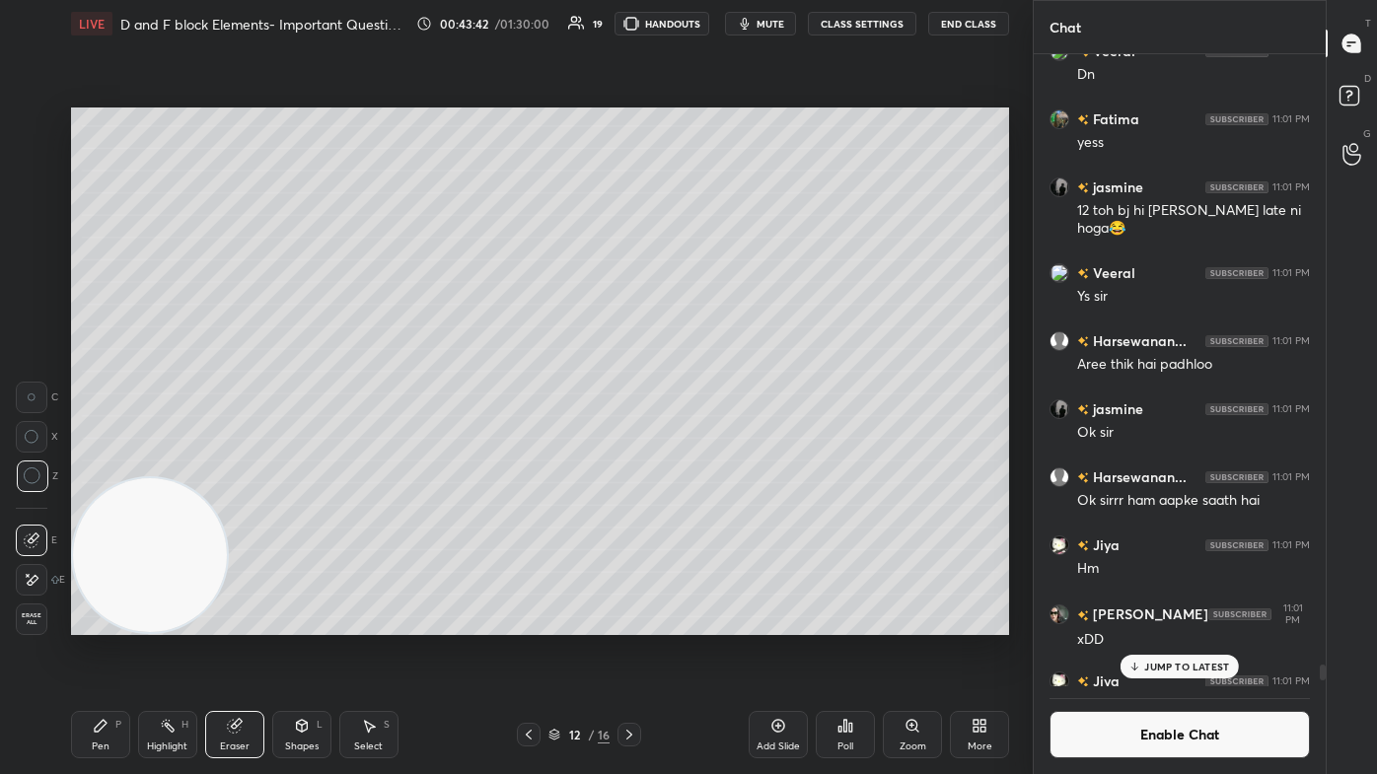
click at [109, 464] on div "Pen P" at bounding box center [100, 734] width 59 height 47
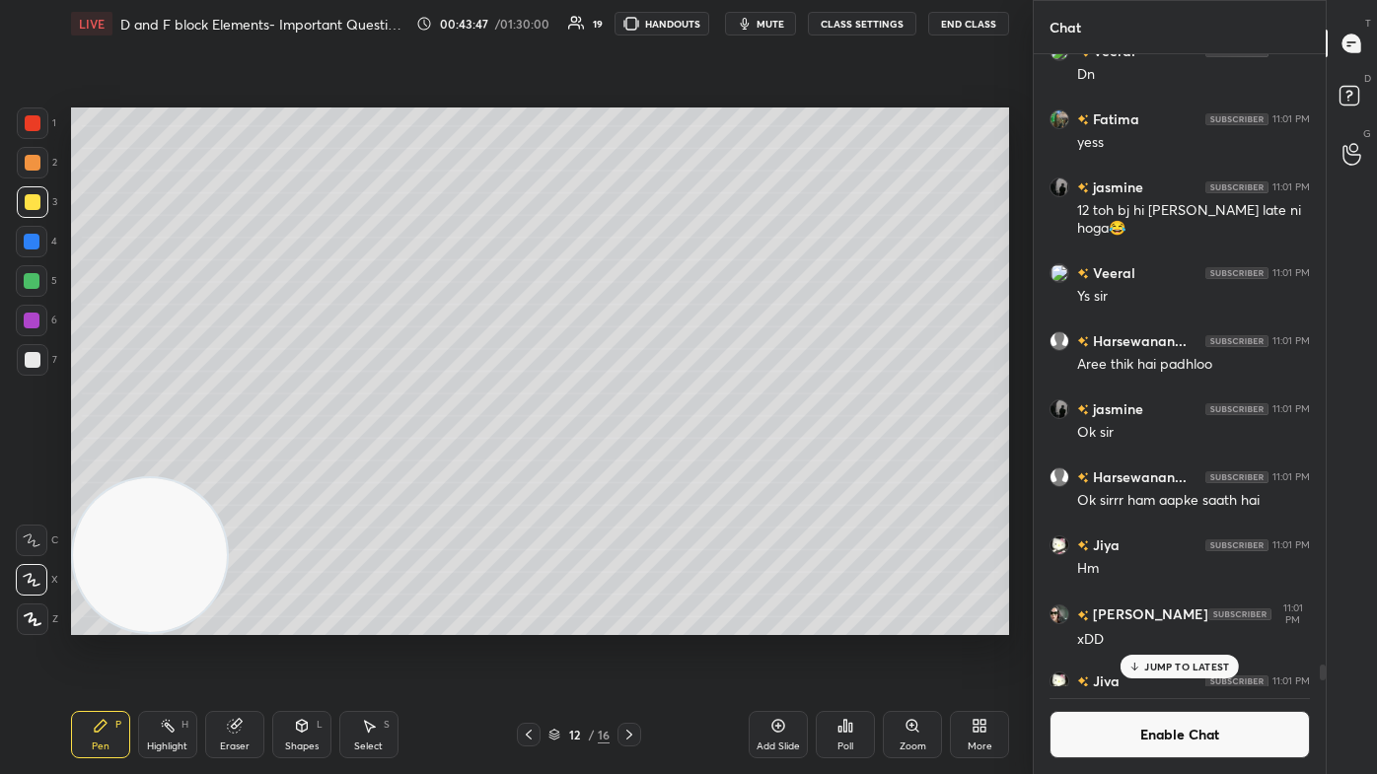
click at [224, 464] on div "Eraser" at bounding box center [234, 734] width 59 height 47
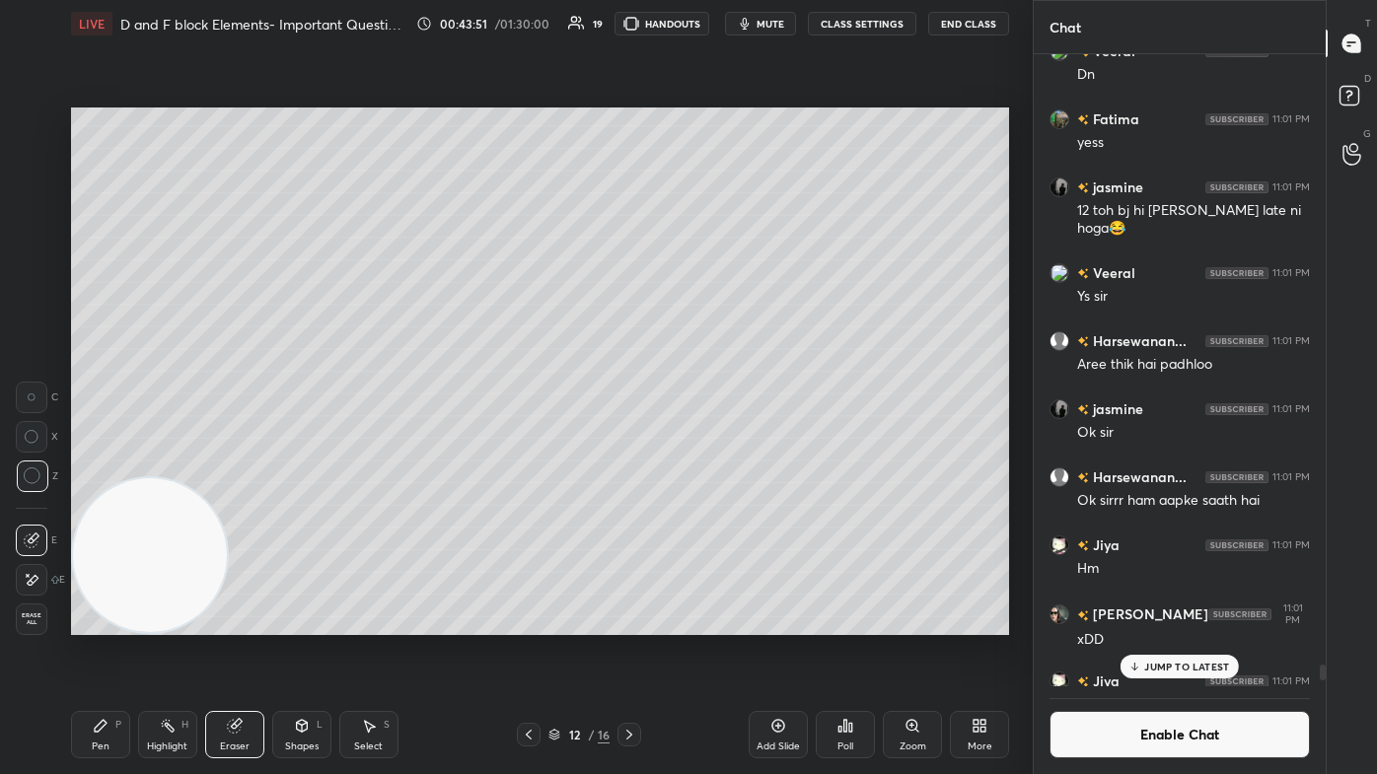
click at [107, 464] on icon at bounding box center [101, 726] width 16 height 16
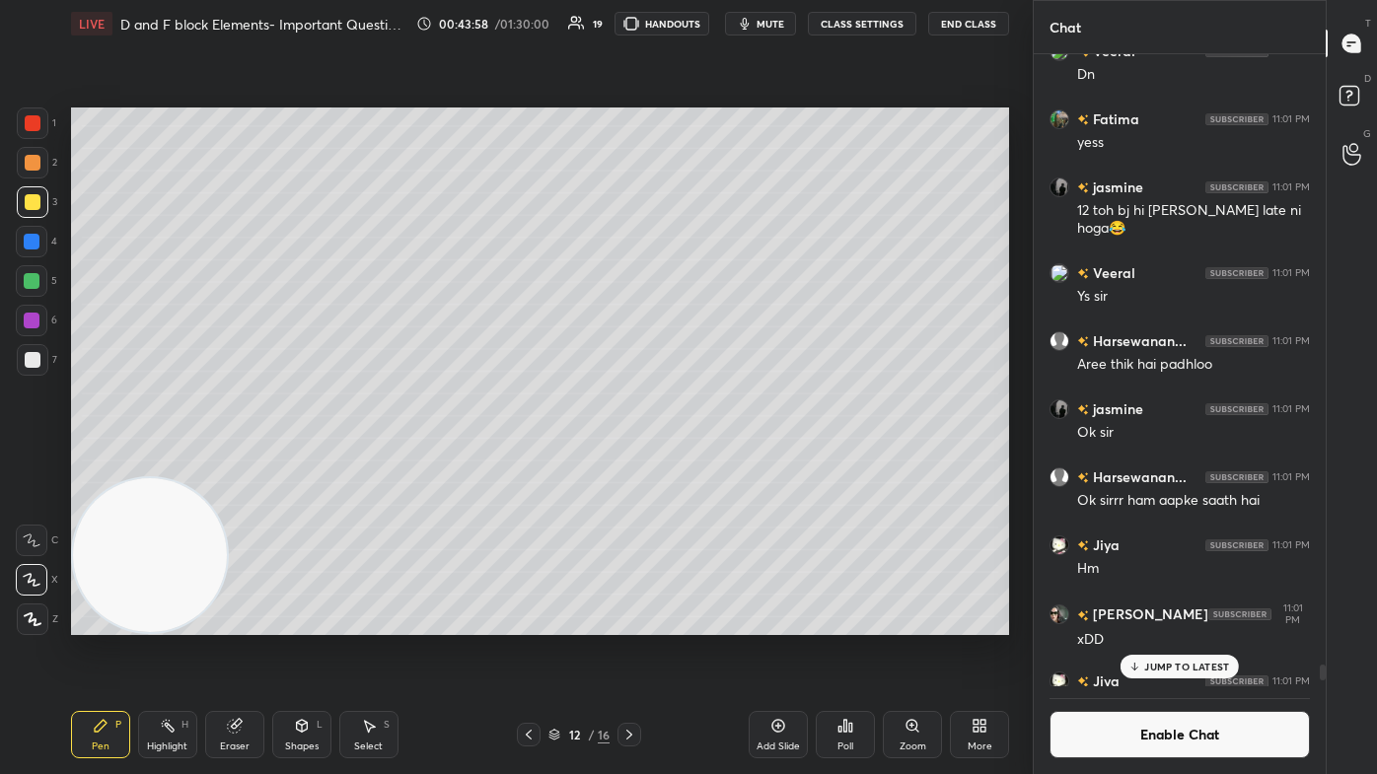
click at [363, 464] on icon at bounding box center [369, 726] width 16 height 16
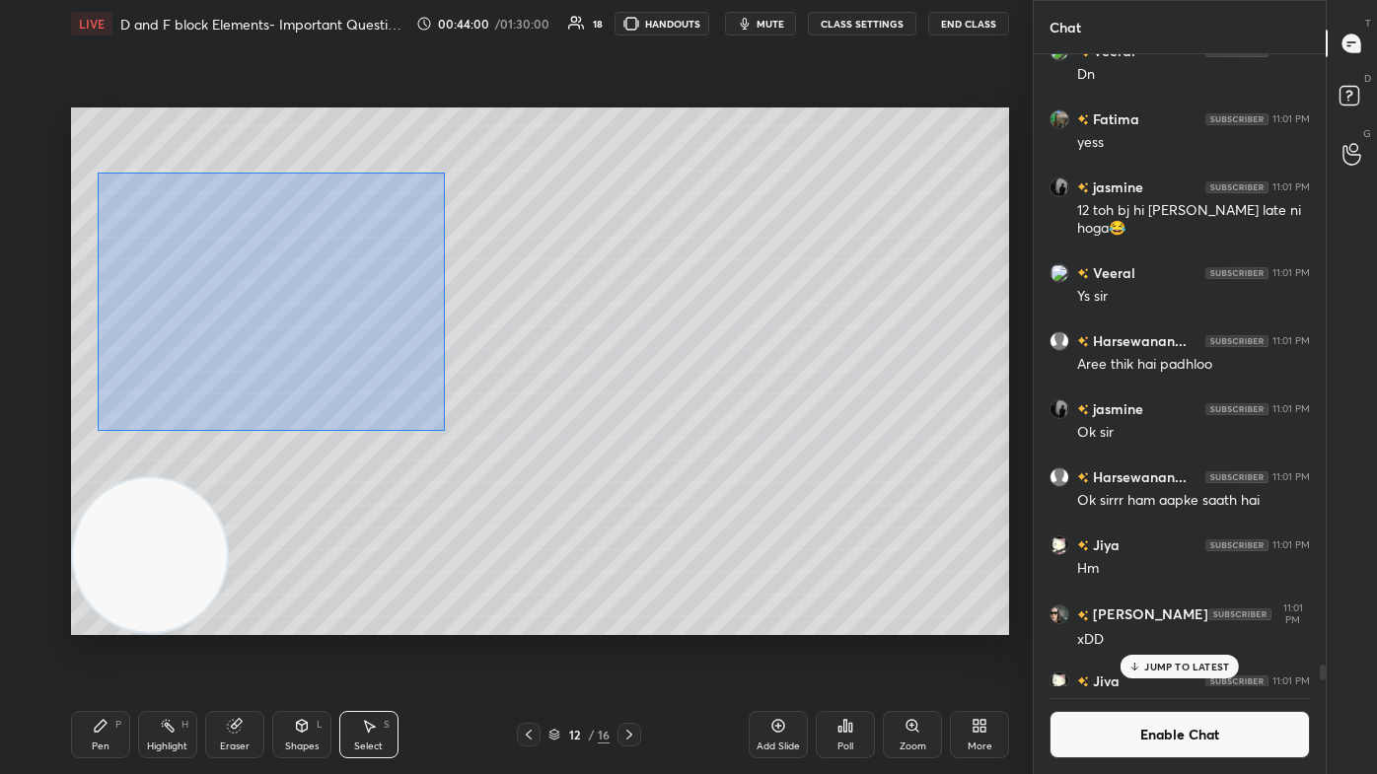
drag, startPoint x: 97, startPoint y: 175, endPoint x: 444, endPoint y: 431, distance: 431.6
click at [444, 431] on div "0 ° Undo Copy Paste here Duplicate Duplicate to new slide Delete" at bounding box center [540, 372] width 938 height 528
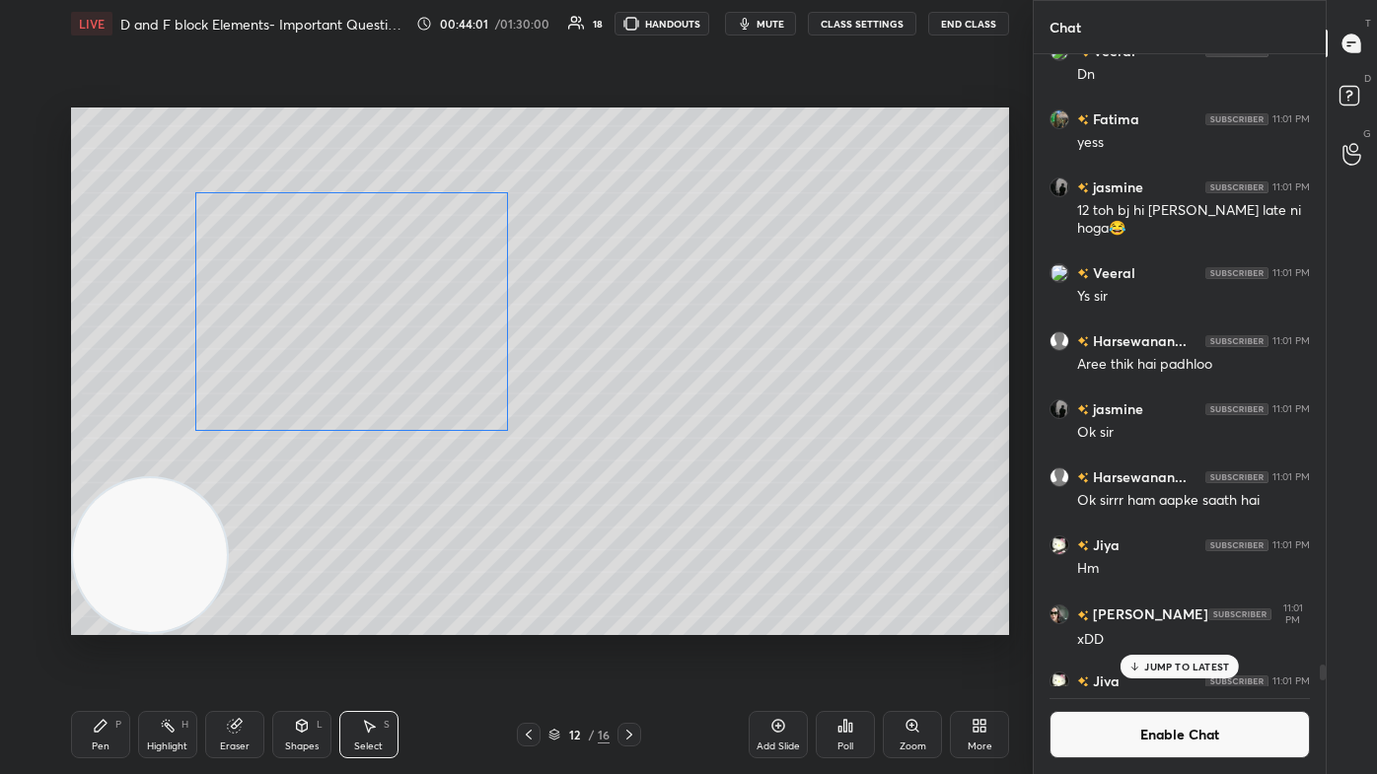
drag, startPoint x: 364, startPoint y: 372, endPoint x: 455, endPoint y: 380, distance: 91.1
click at [455, 380] on div "0 ° Undo Copy Paste here Duplicate Duplicate to new slide Delete" at bounding box center [540, 372] width 938 height 528
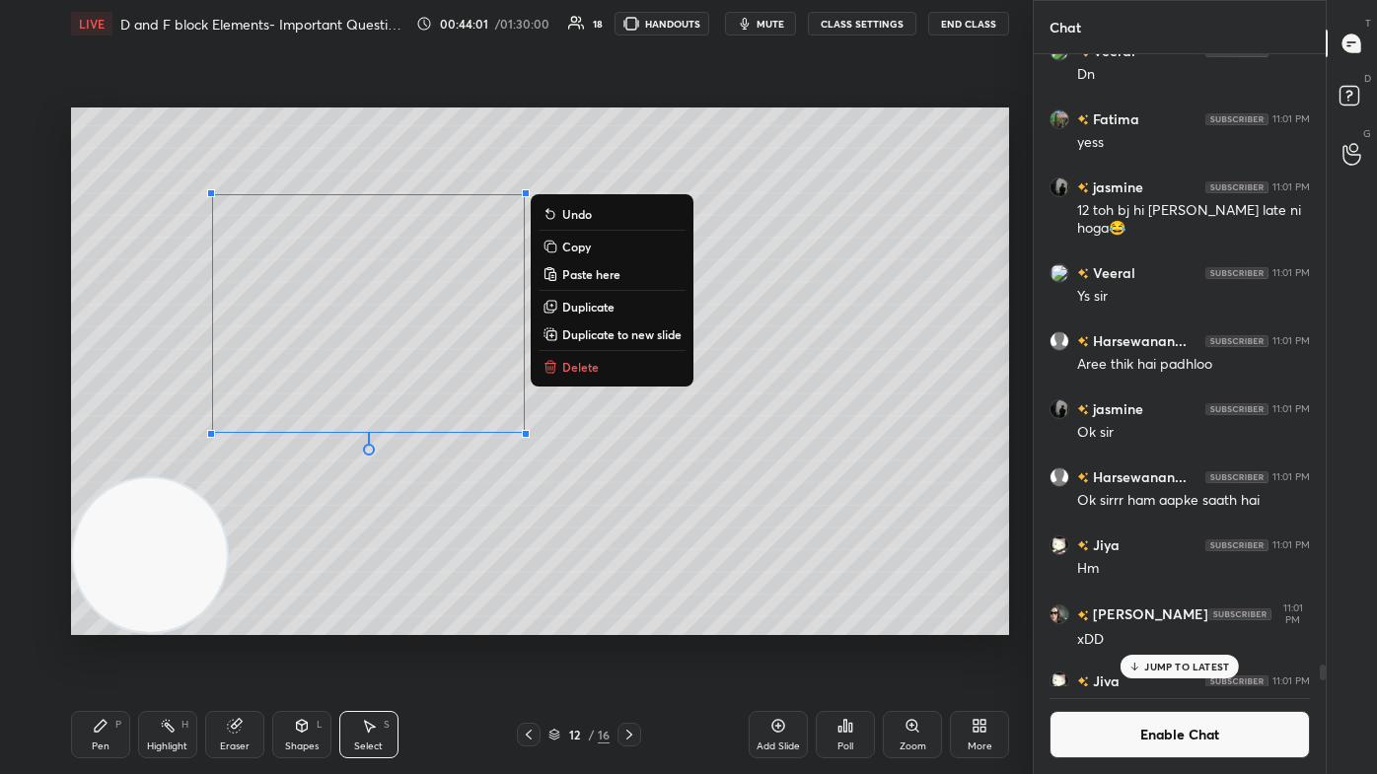
click at [430, 464] on div "0 ° Undo Copy Paste here Duplicate Duplicate to new slide Delete" at bounding box center [540, 372] width 938 height 528
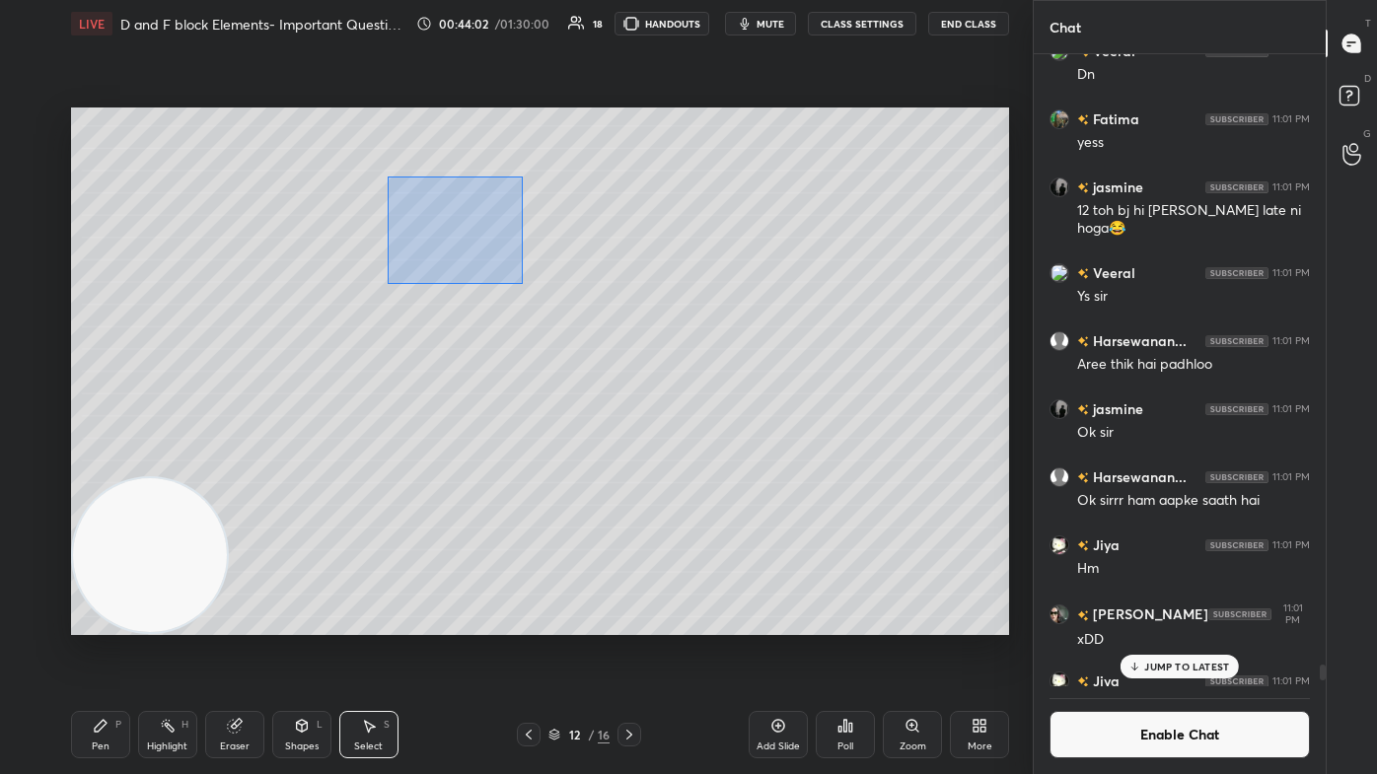
drag, startPoint x: 385, startPoint y: 175, endPoint x: 561, endPoint y: 274, distance: 202.7
click at [578, 289] on div "0 ° Undo Copy Paste here Duplicate Duplicate to new slide Delete" at bounding box center [540, 372] width 938 height 528
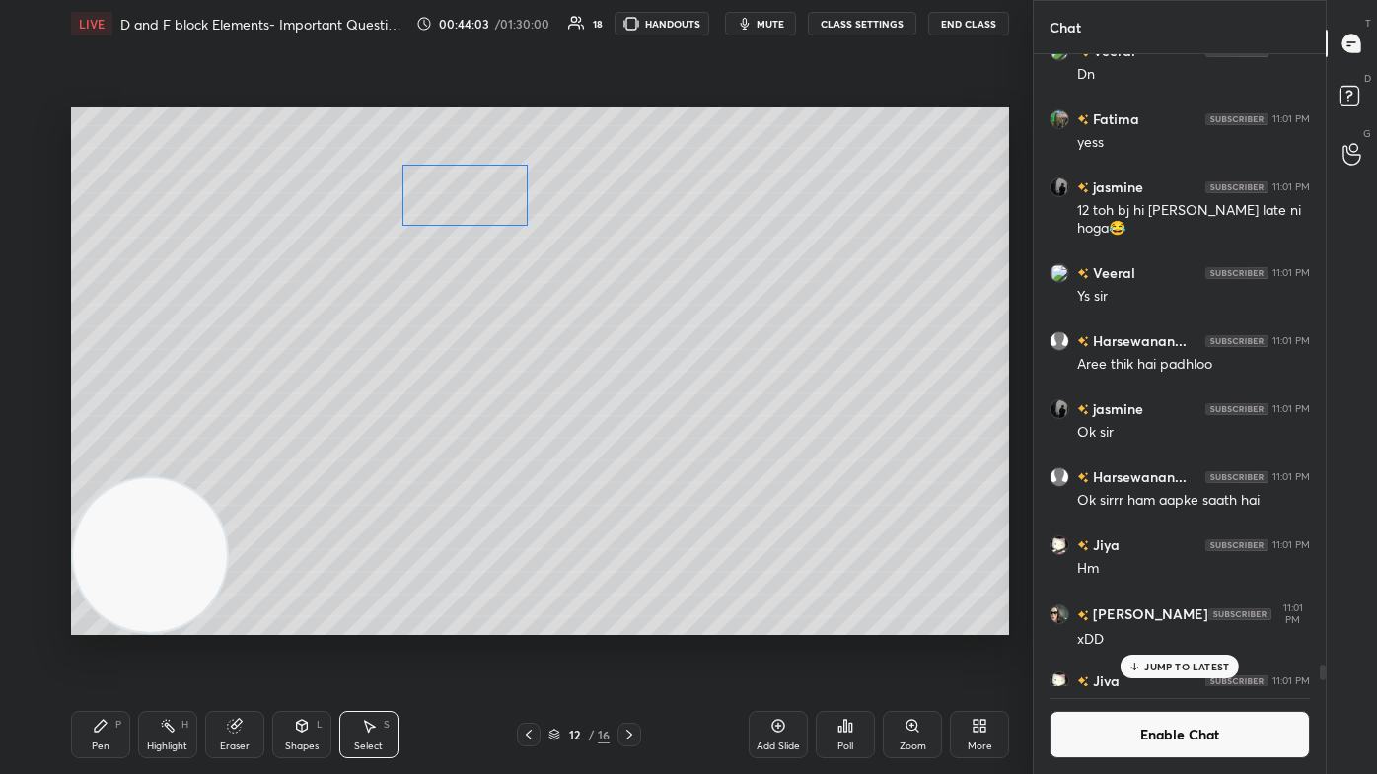
drag, startPoint x: 481, startPoint y: 231, endPoint x: 487, endPoint y: 202, distance: 29.2
click at [487, 202] on div "0 ° Undo Copy Paste here Duplicate Duplicate to new slide Delete" at bounding box center [540, 372] width 938 height 528
click at [447, 355] on div "0 ° Undo Copy Paste here Duplicate Duplicate to new slide Delete" at bounding box center [540, 372] width 938 height 528
click at [92, 464] on div "Pen P" at bounding box center [100, 734] width 59 height 47
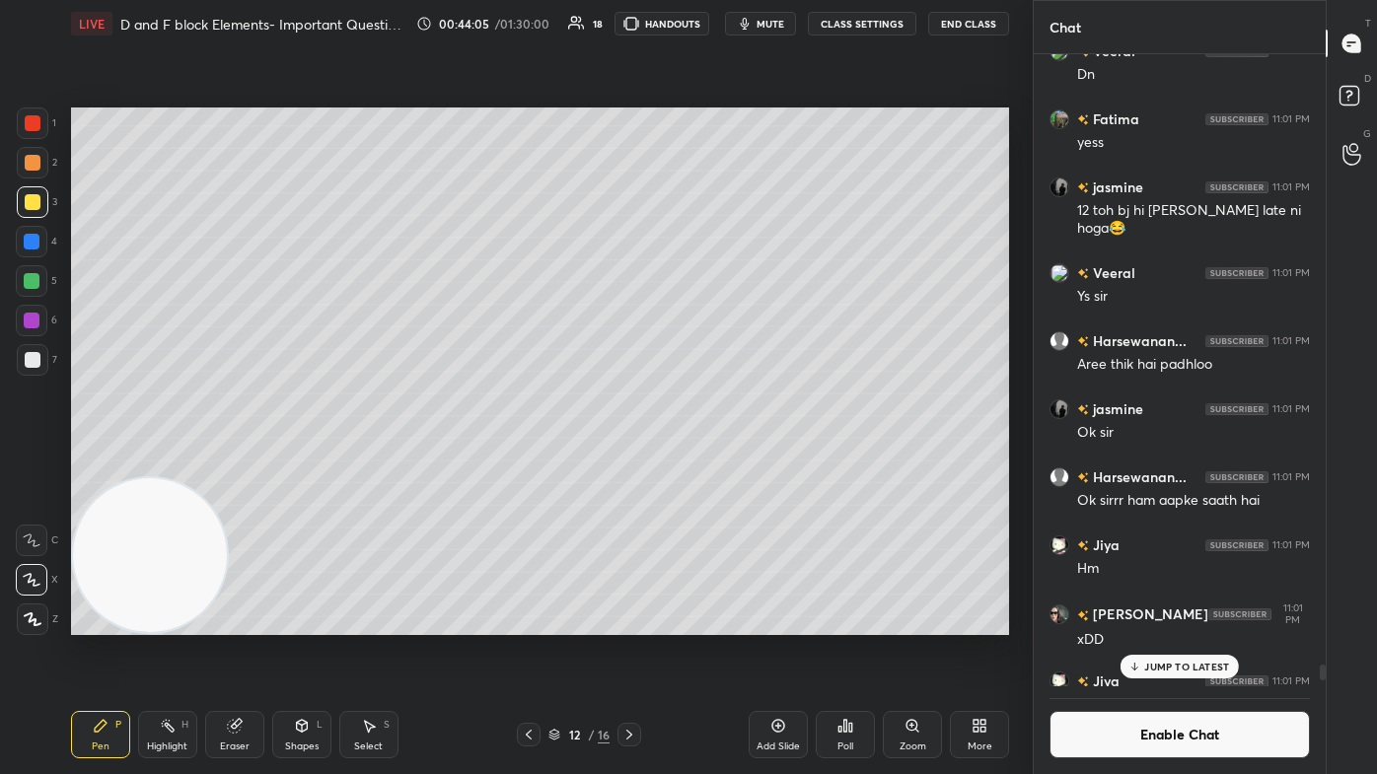
click at [26, 360] on div at bounding box center [33, 360] width 16 height 16
click at [36, 276] on div at bounding box center [32, 281] width 16 height 16
click at [707, 464] on div "Poll" at bounding box center [845, 747] width 16 height 10
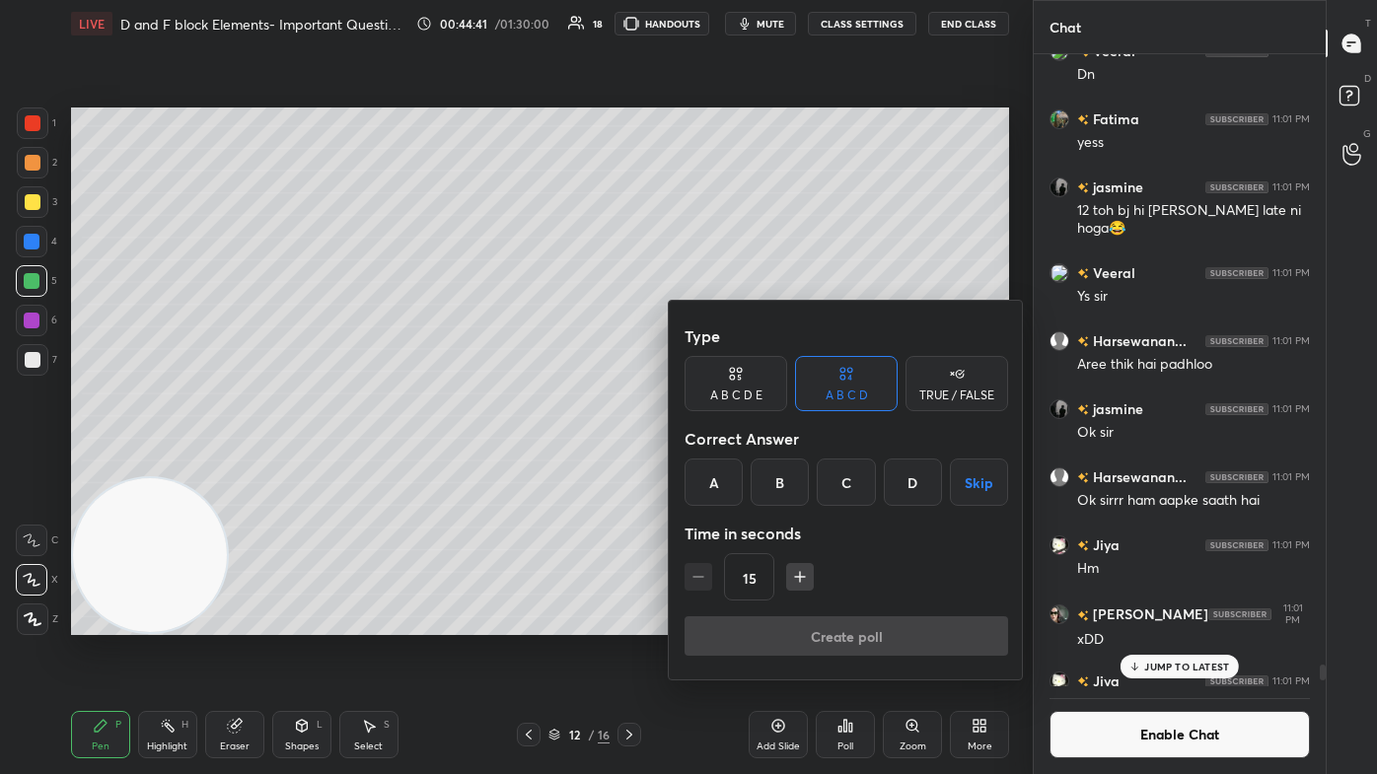
drag, startPoint x: 914, startPoint y: 483, endPoint x: 904, endPoint y: 480, distance: 10.3
click at [707, 464] on div "D" at bounding box center [913, 482] width 58 height 47
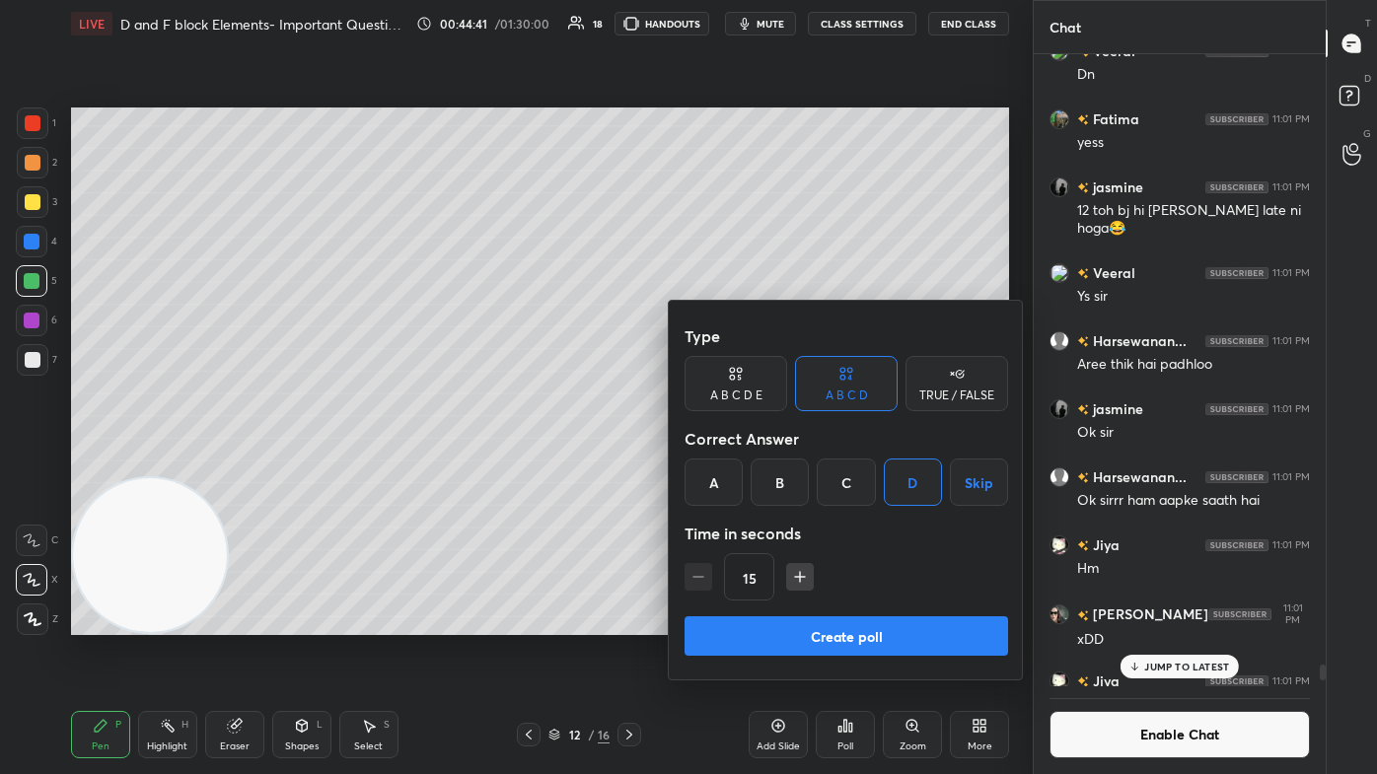
click at [707, 464] on button "Create poll" at bounding box center [846, 635] width 324 height 39
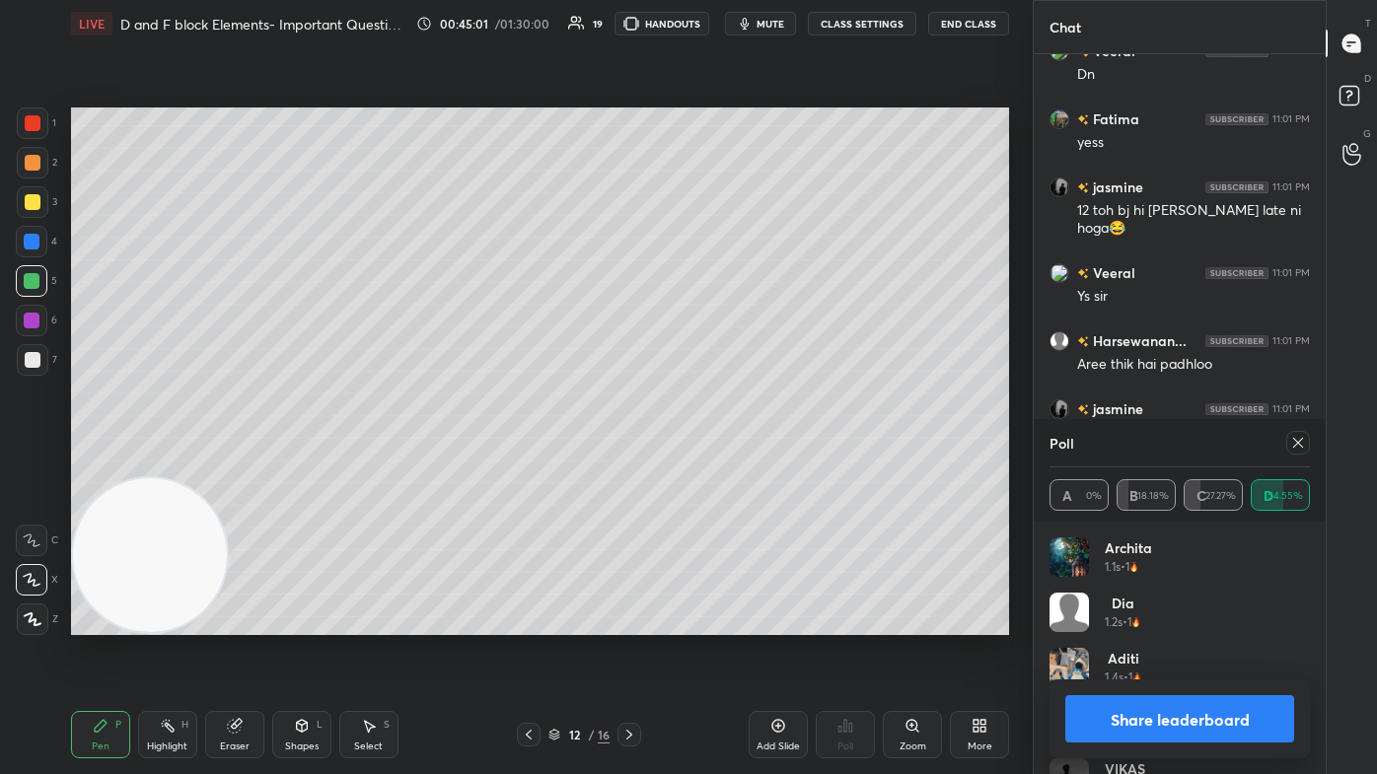
scroll to position [95, 0]
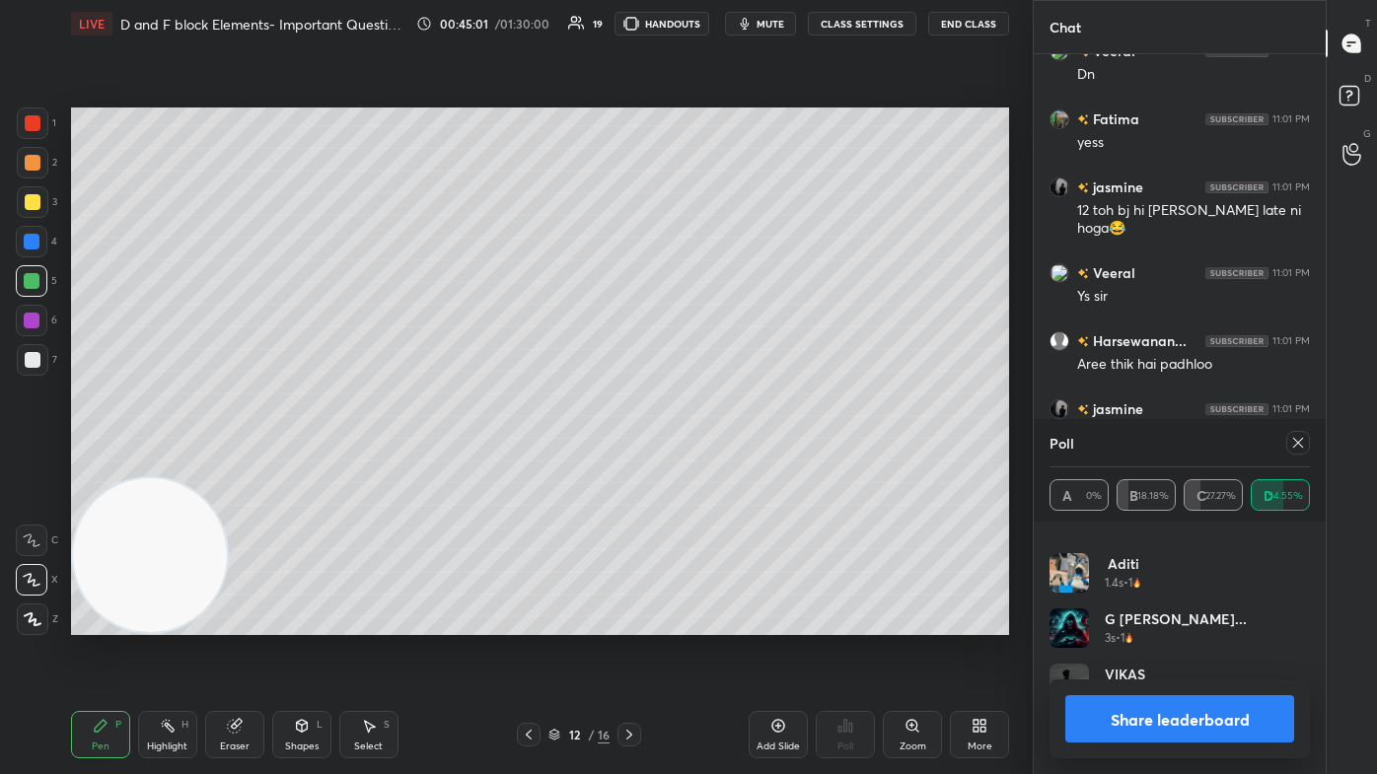
click at [707, 464] on button "Share leaderboard" at bounding box center [1179, 718] width 229 height 47
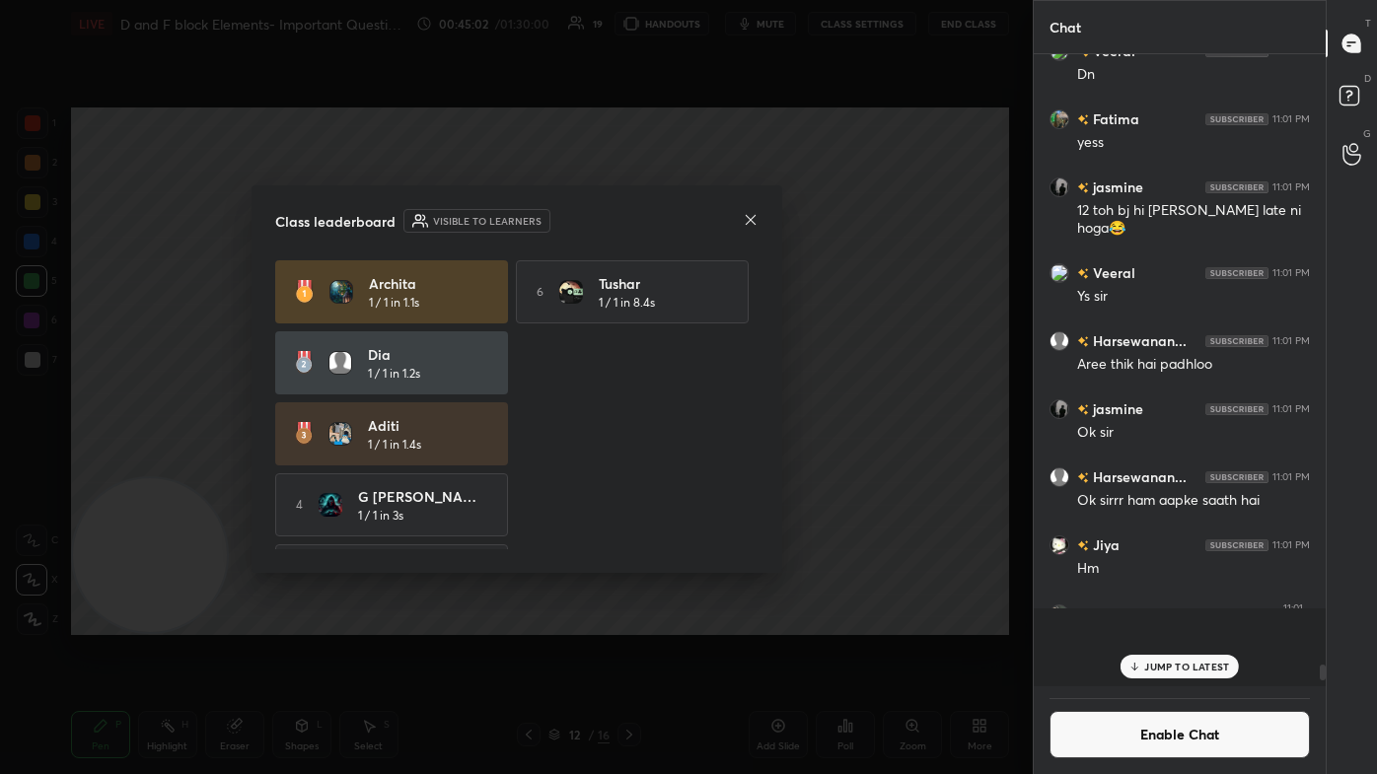
scroll to position [715, 286]
click at [707, 218] on icon at bounding box center [751, 220] width 16 height 16
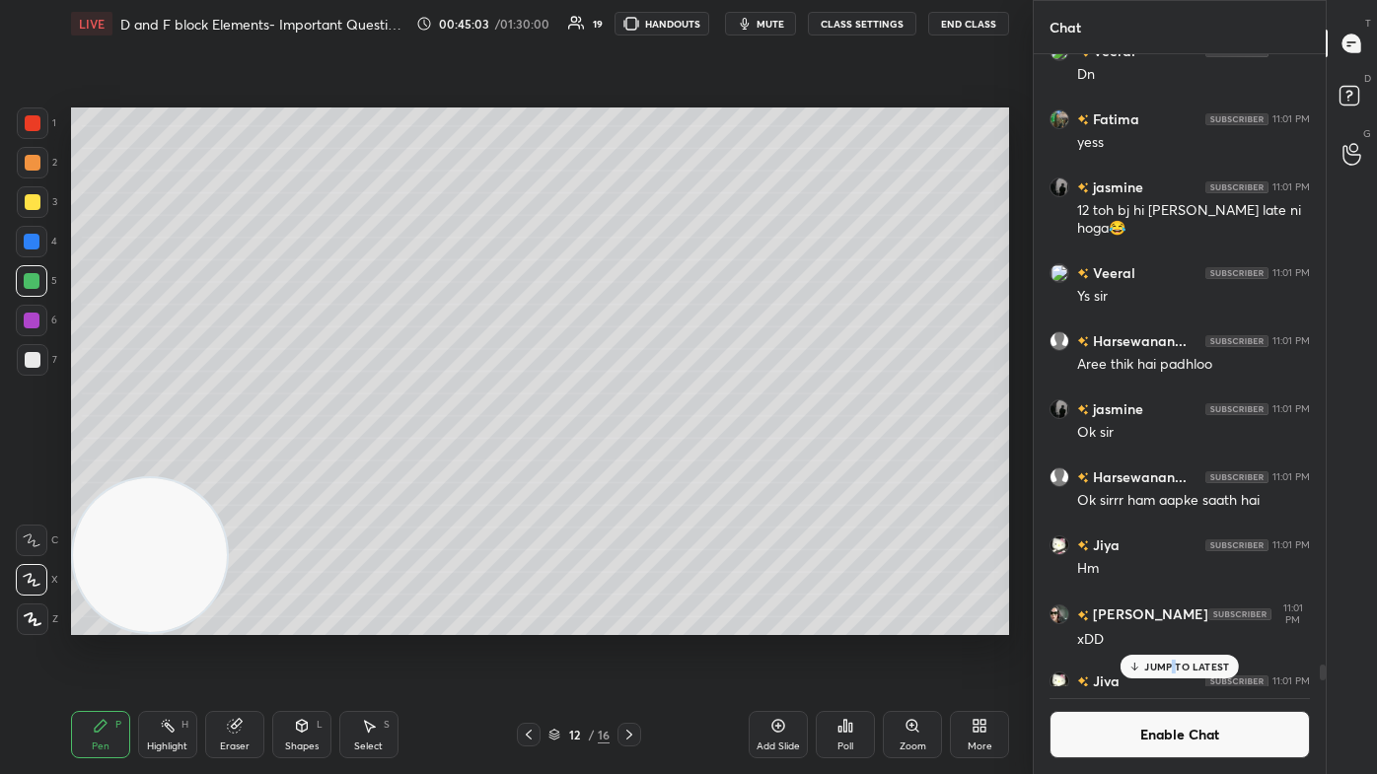
click at [707, 464] on div "JUMP TO LATEST" at bounding box center [1179, 667] width 118 height 24
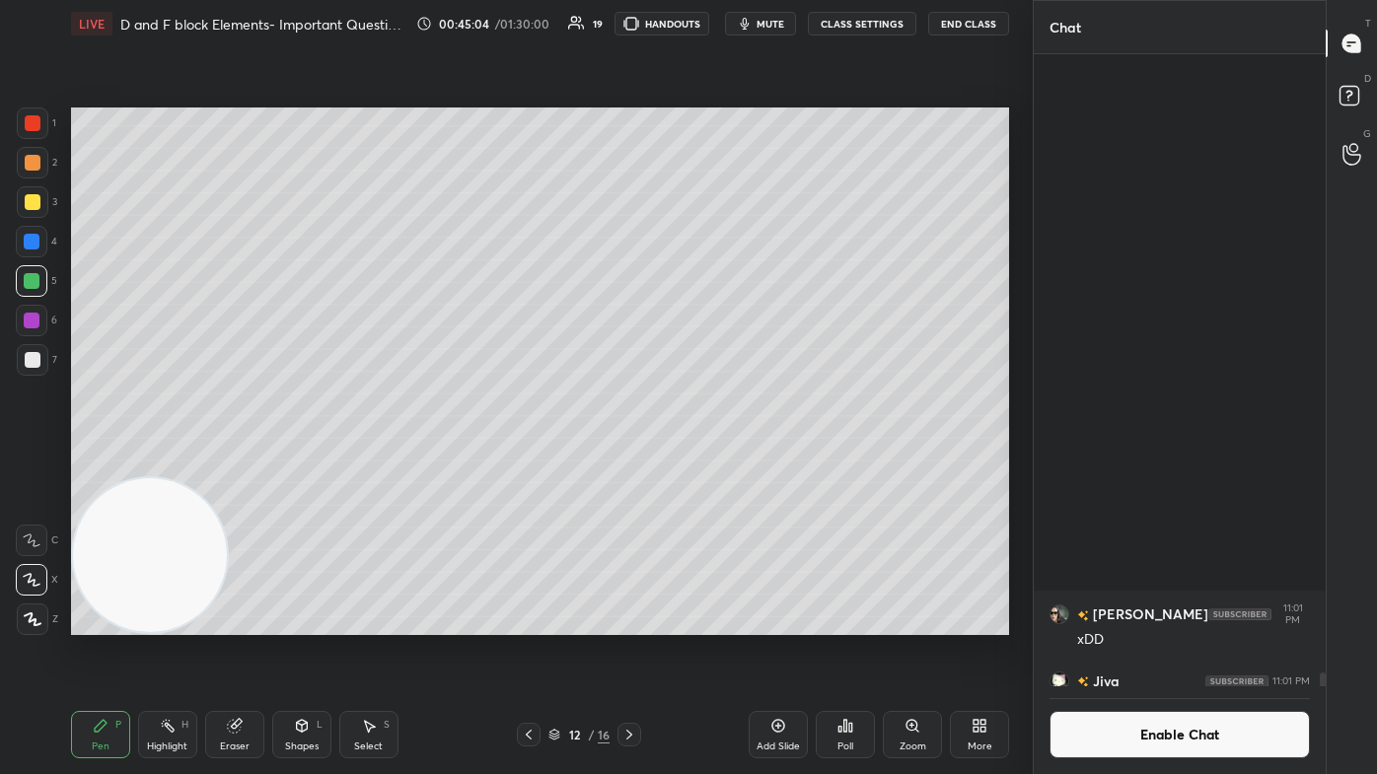
scroll to position [28516, 0]
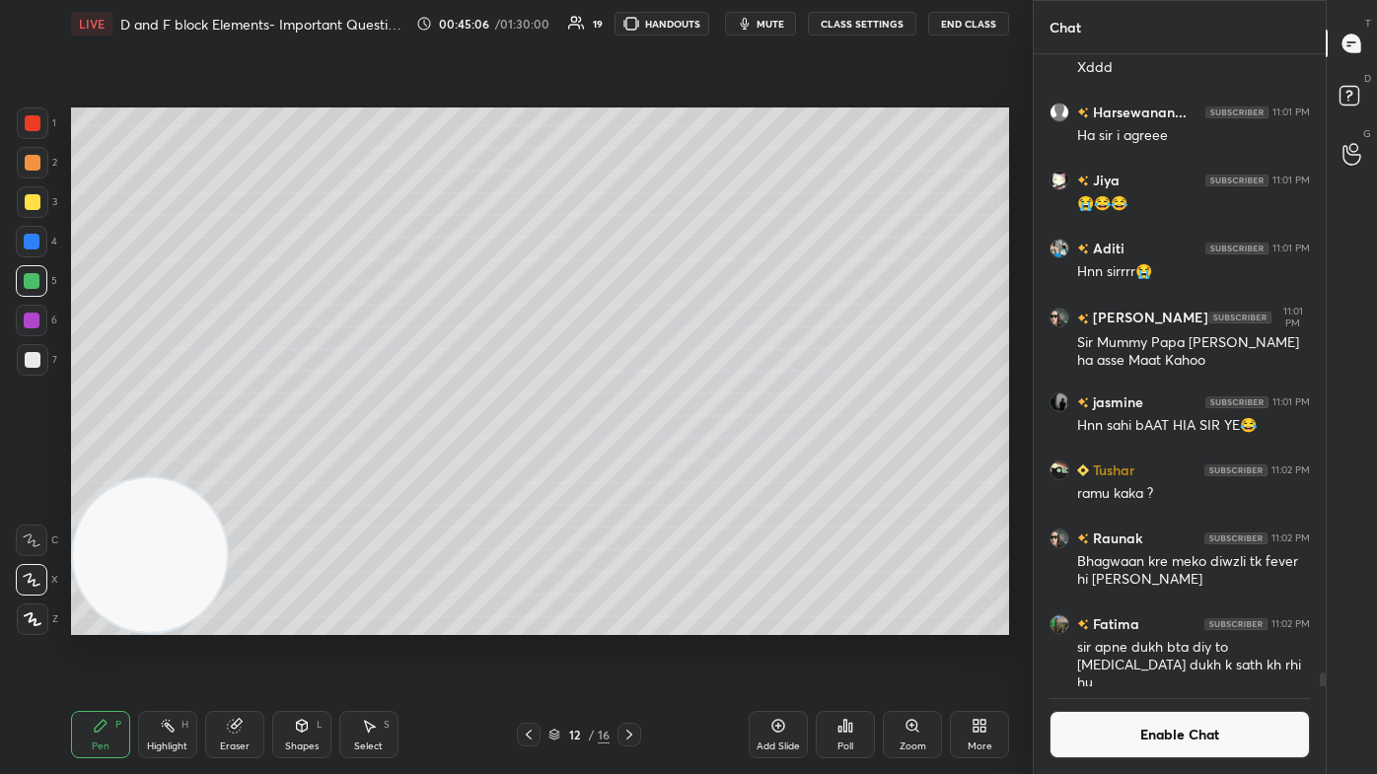
click at [707, 464] on button "Enable Chat" at bounding box center [1179, 734] width 260 height 47
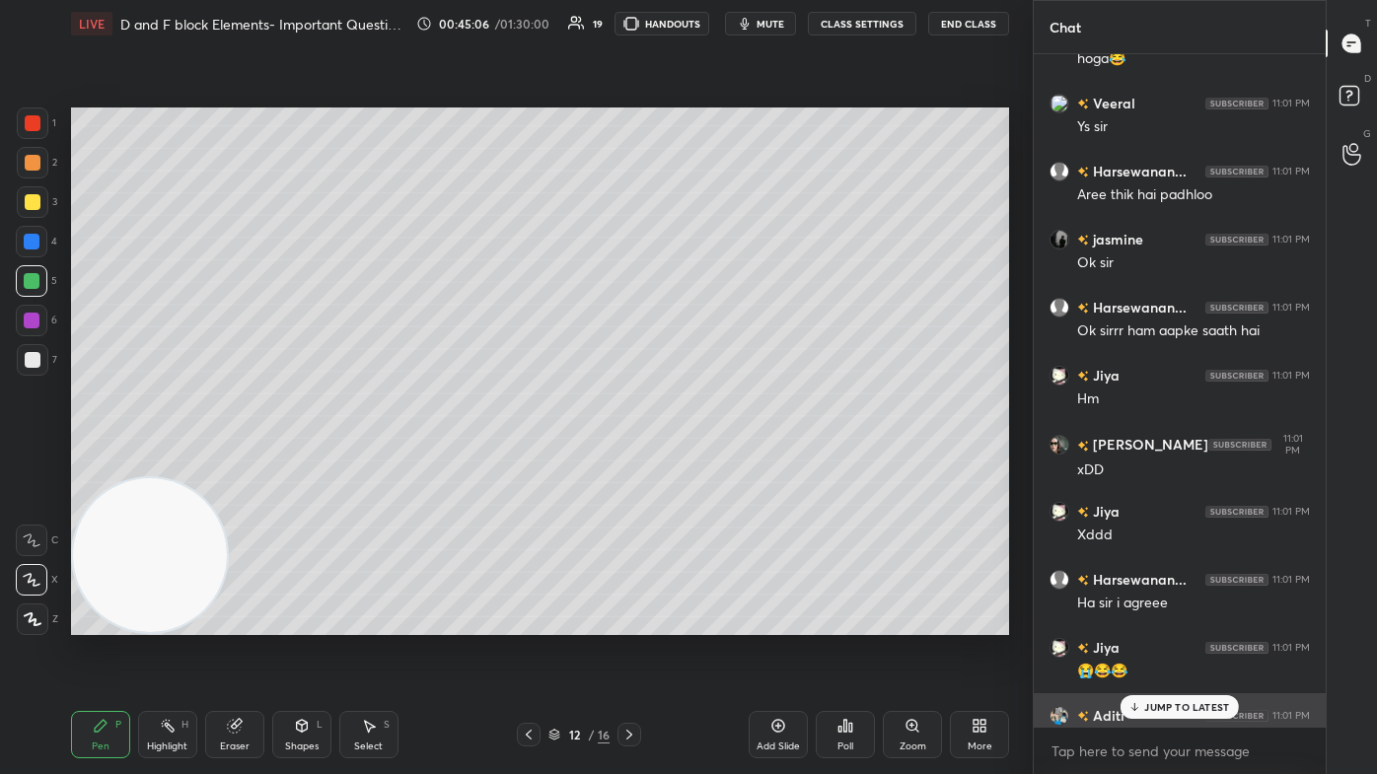
scroll to position [668, 286]
click at [707, 464] on div "JUMP TO LATEST" at bounding box center [1179, 707] width 118 height 24
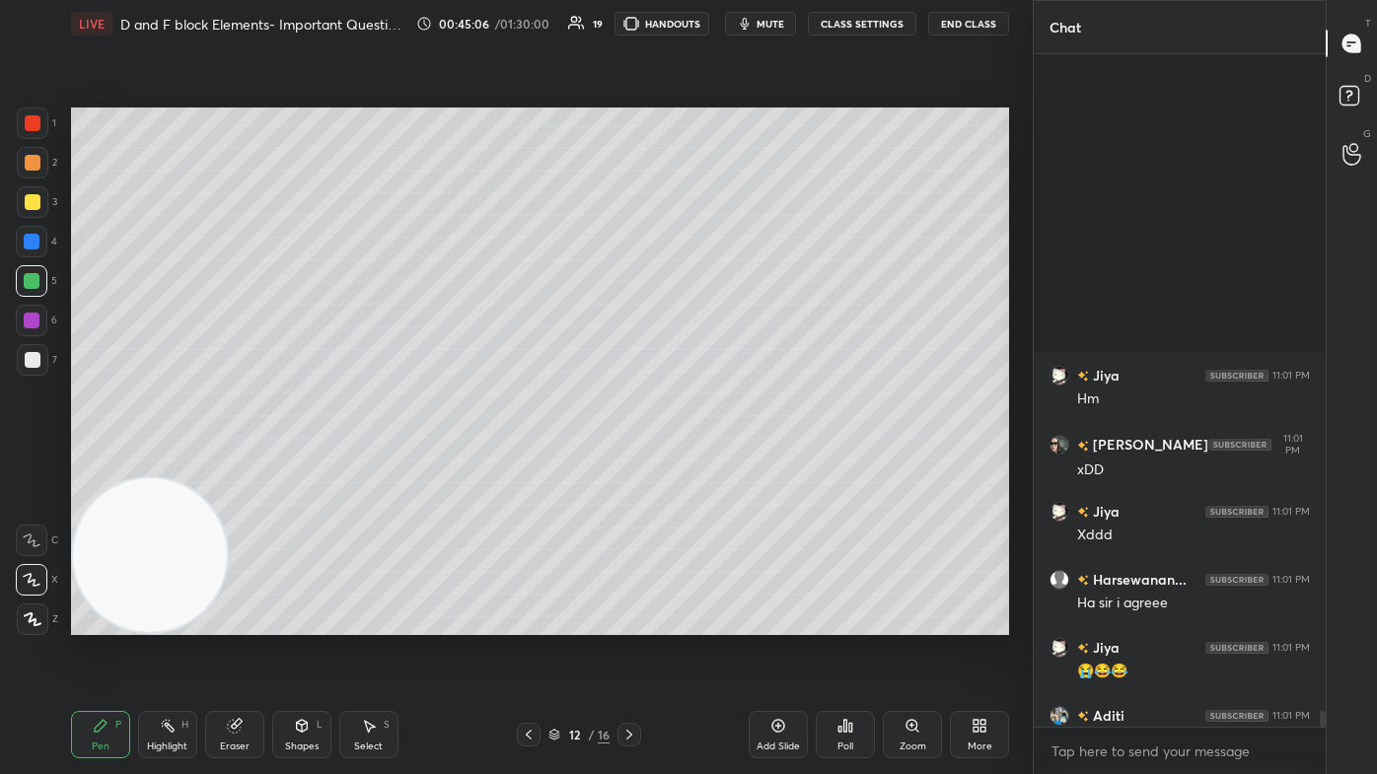
scroll to position [28437, 0]
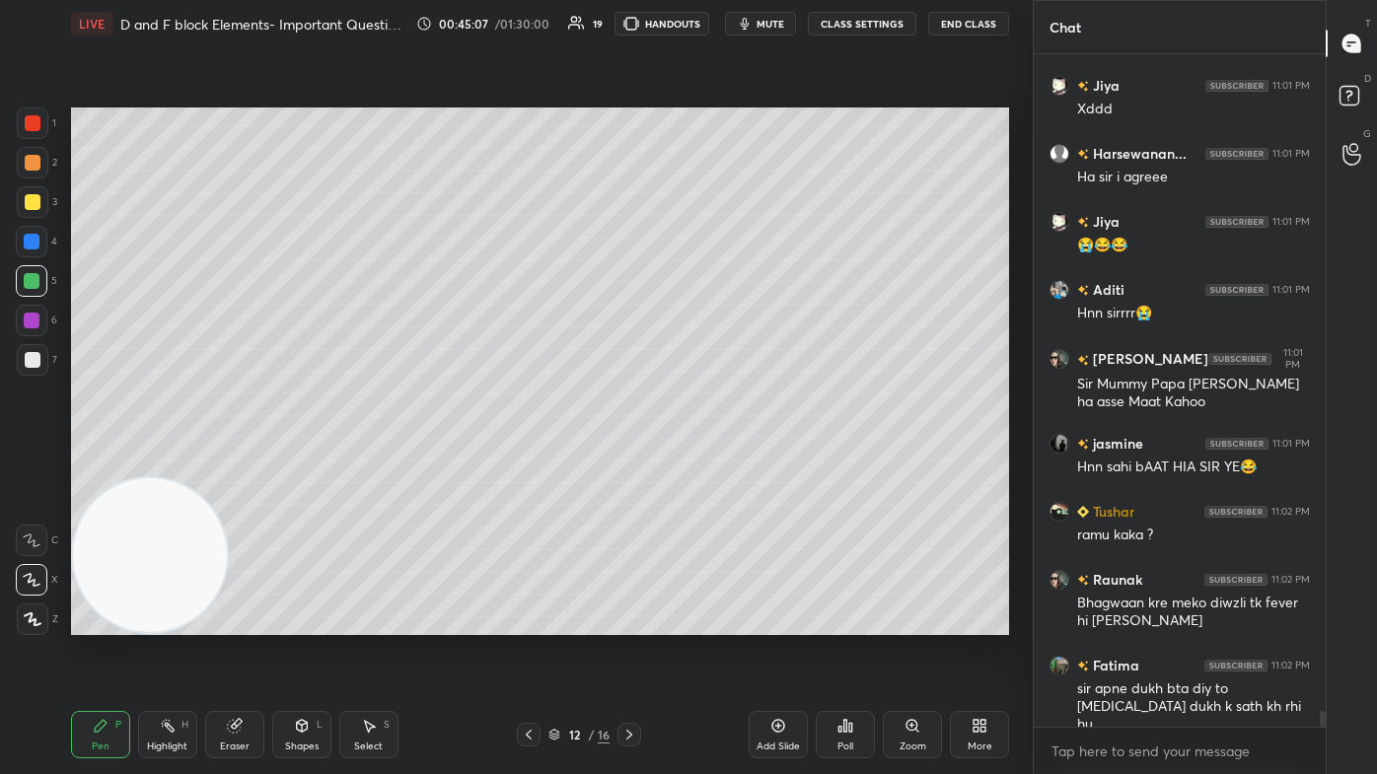
drag, startPoint x: 19, startPoint y: 104, endPoint x: 36, endPoint y: 127, distance: 29.6
click at [21, 105] on div "1 2 3 4 5 6 7 C X Z C X Z E E Erase all H H LIVE D and F block Elements- Import…" at bounding box center [508, 387] width 1017 height 774
click at [41, 123] on div at bounding box center [33, 124] width 32 height 32
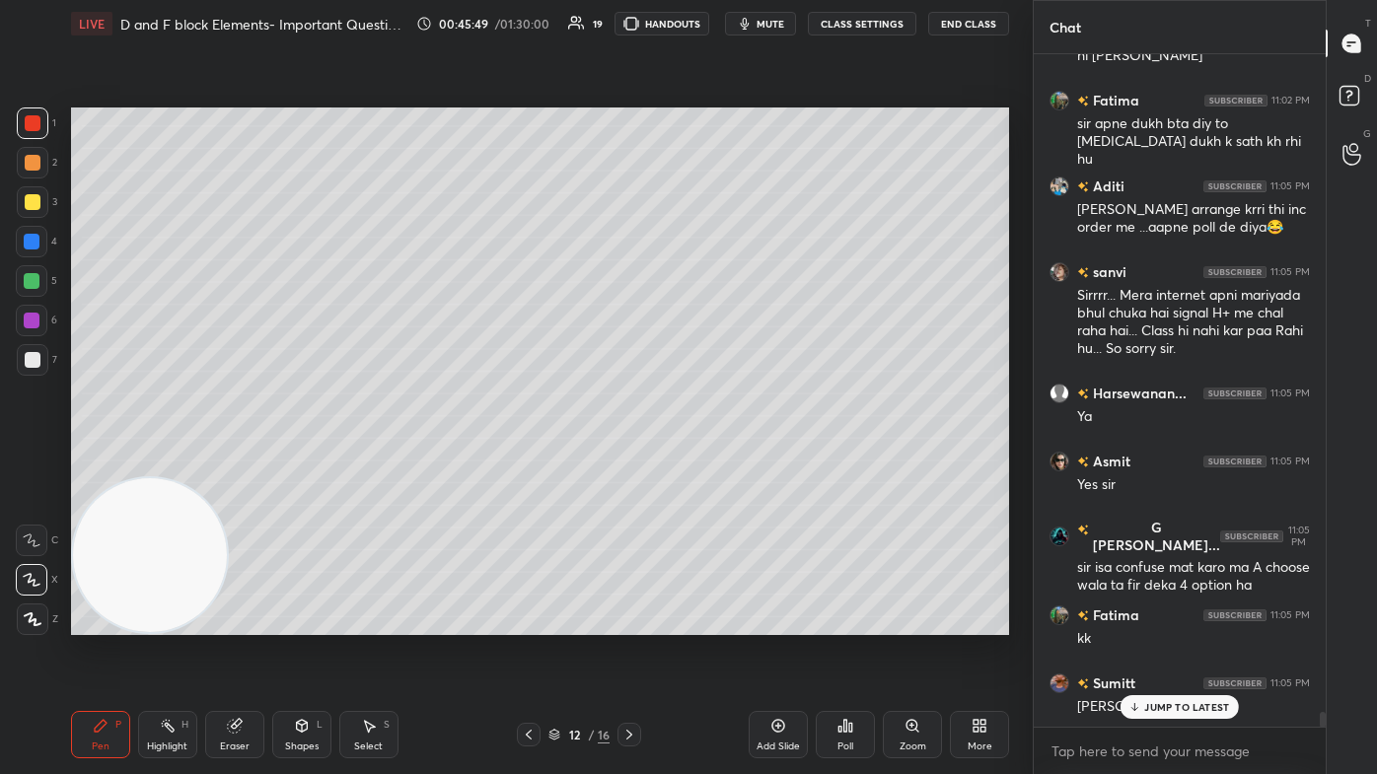
scroll to position [29070, 0]
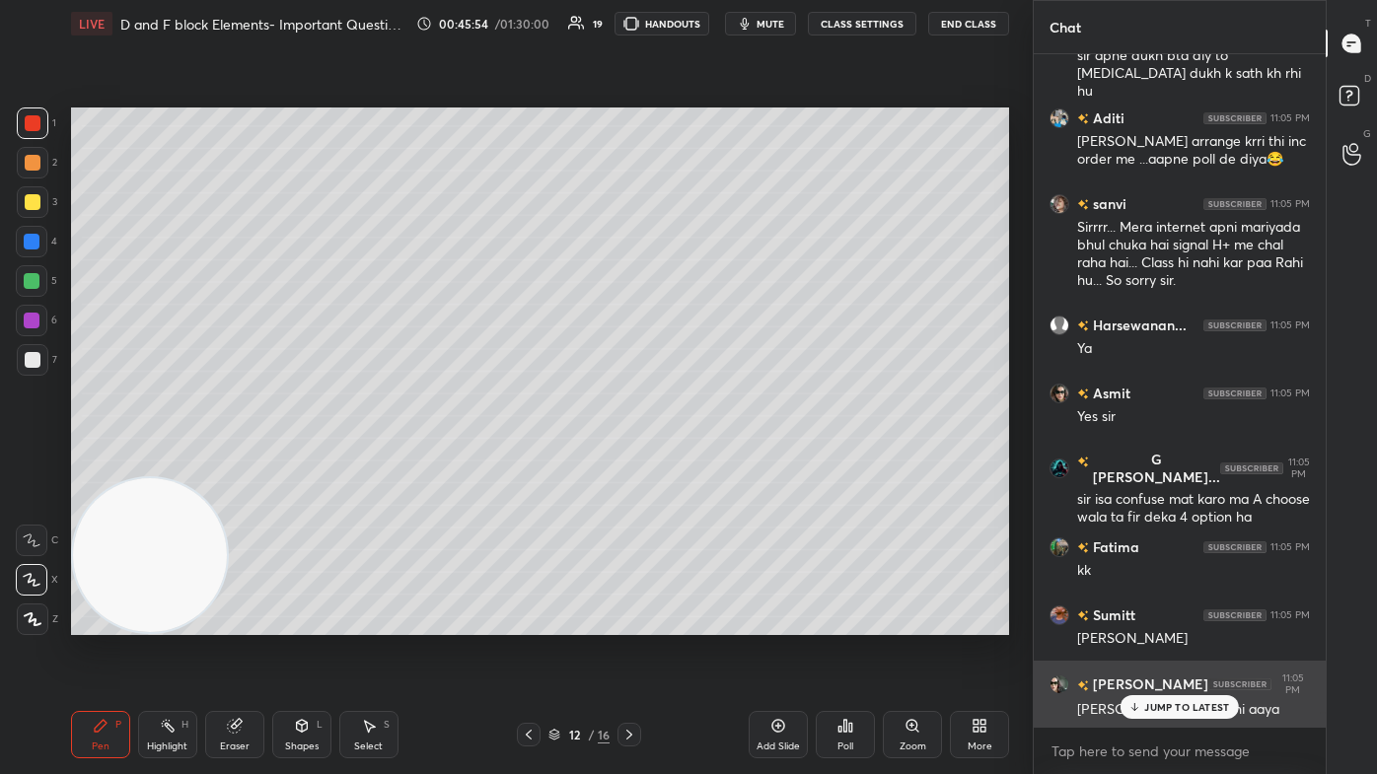
click at [707, 464] on icon at bounding box center [1134, 707] width 13 height 12
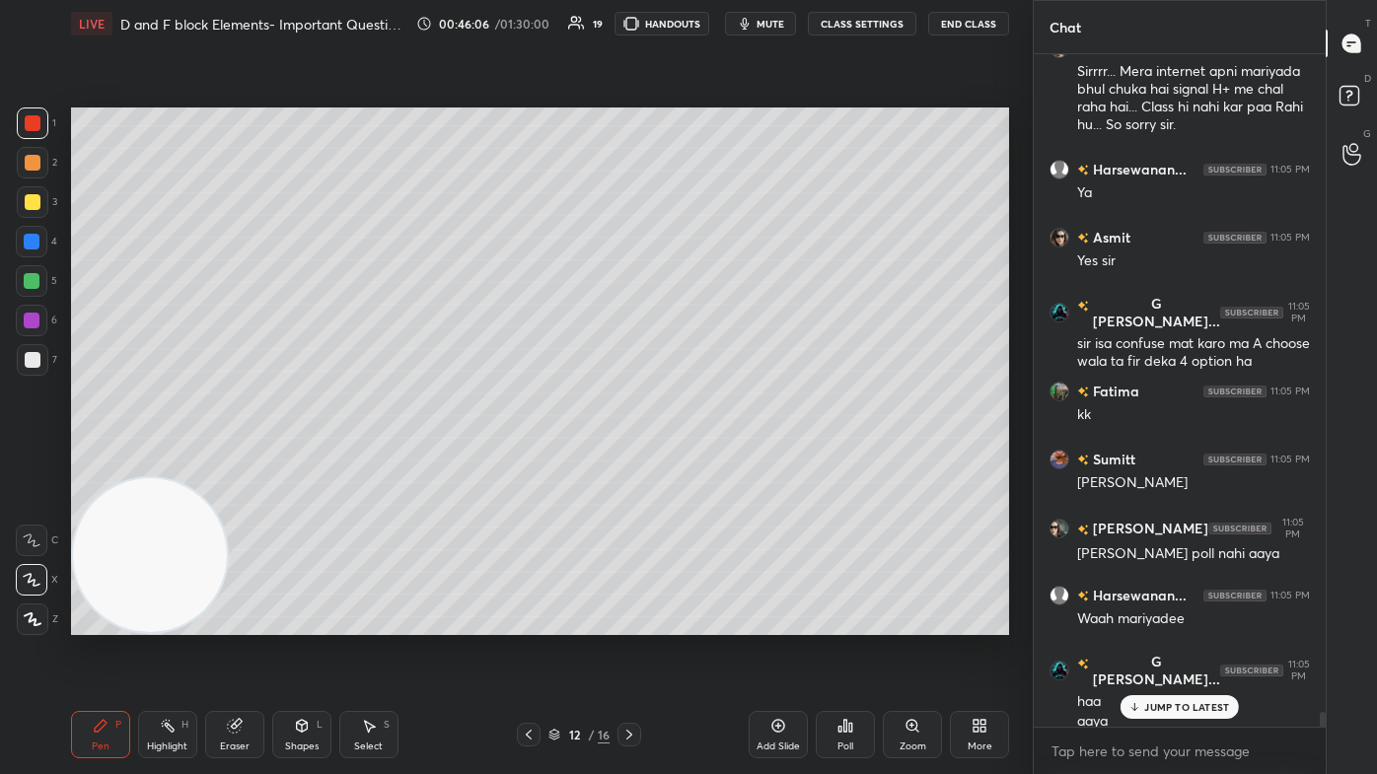
scroll to position [29362, 0]
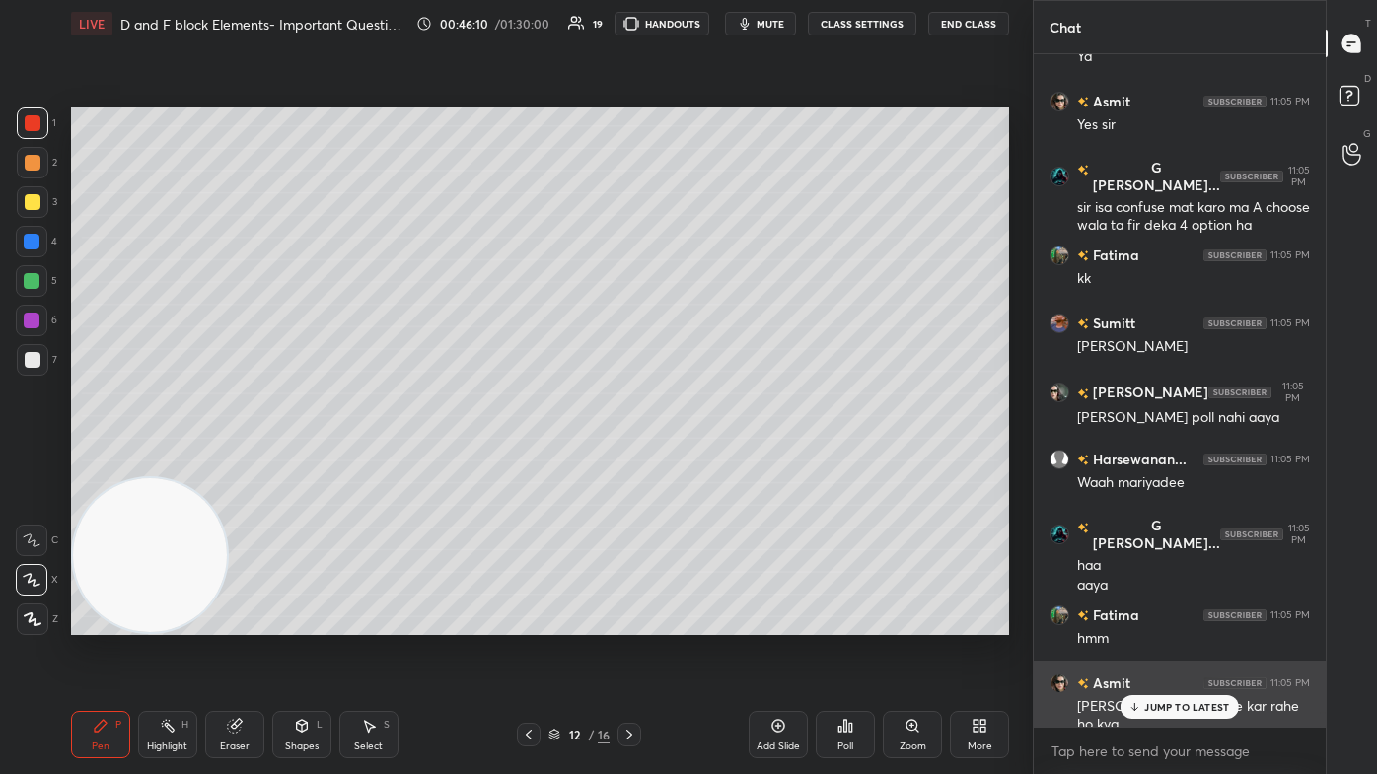
click at [707, 464] on p "JUMP TO LATEST" at bounding box center [1186, 707] width 85 height 12
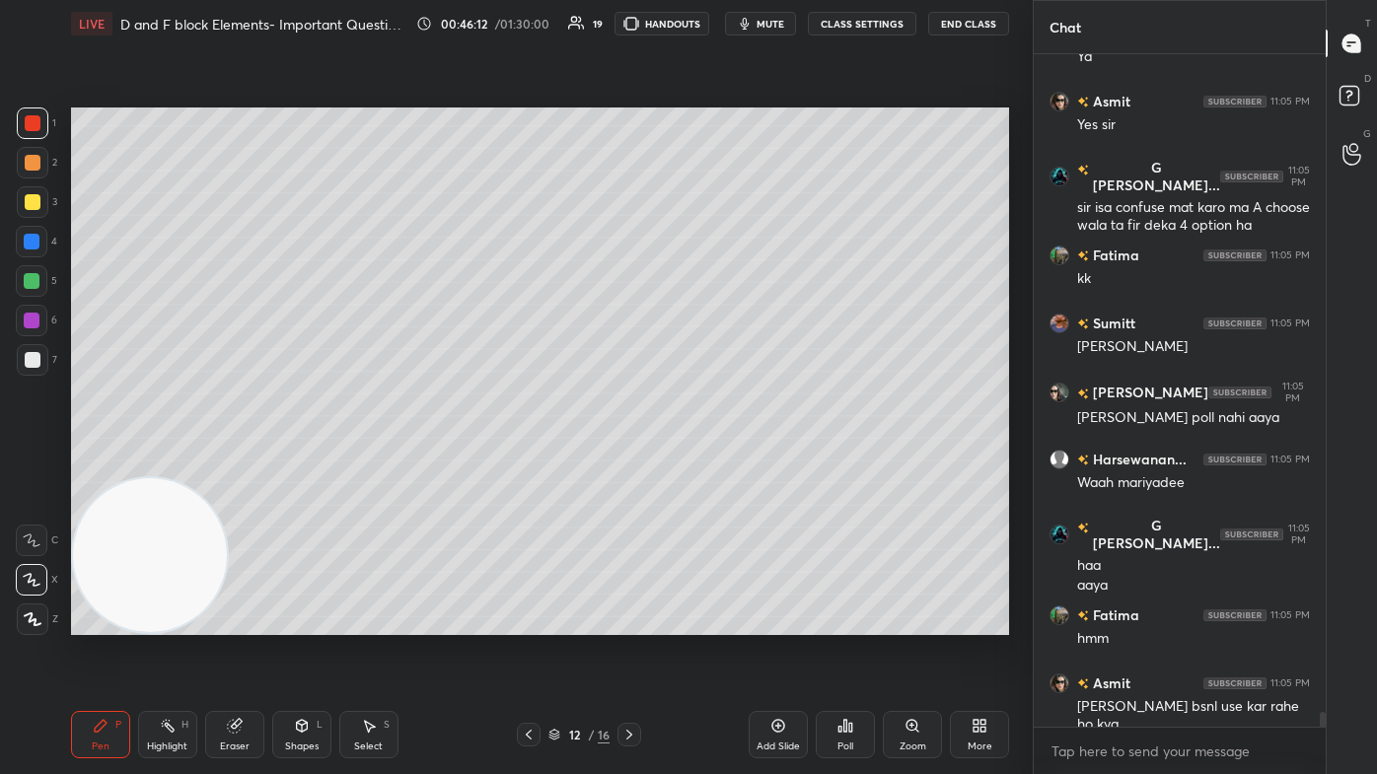
click at [707, 464] on div "Add Slide" at bounding box center [777, 747] width 43 height 10
click at [32, 204] on div at bounding box center [33, 202] width 16 height 16
click at [30, 464] on icon at bounding box center [32, 580] width 18 height 14
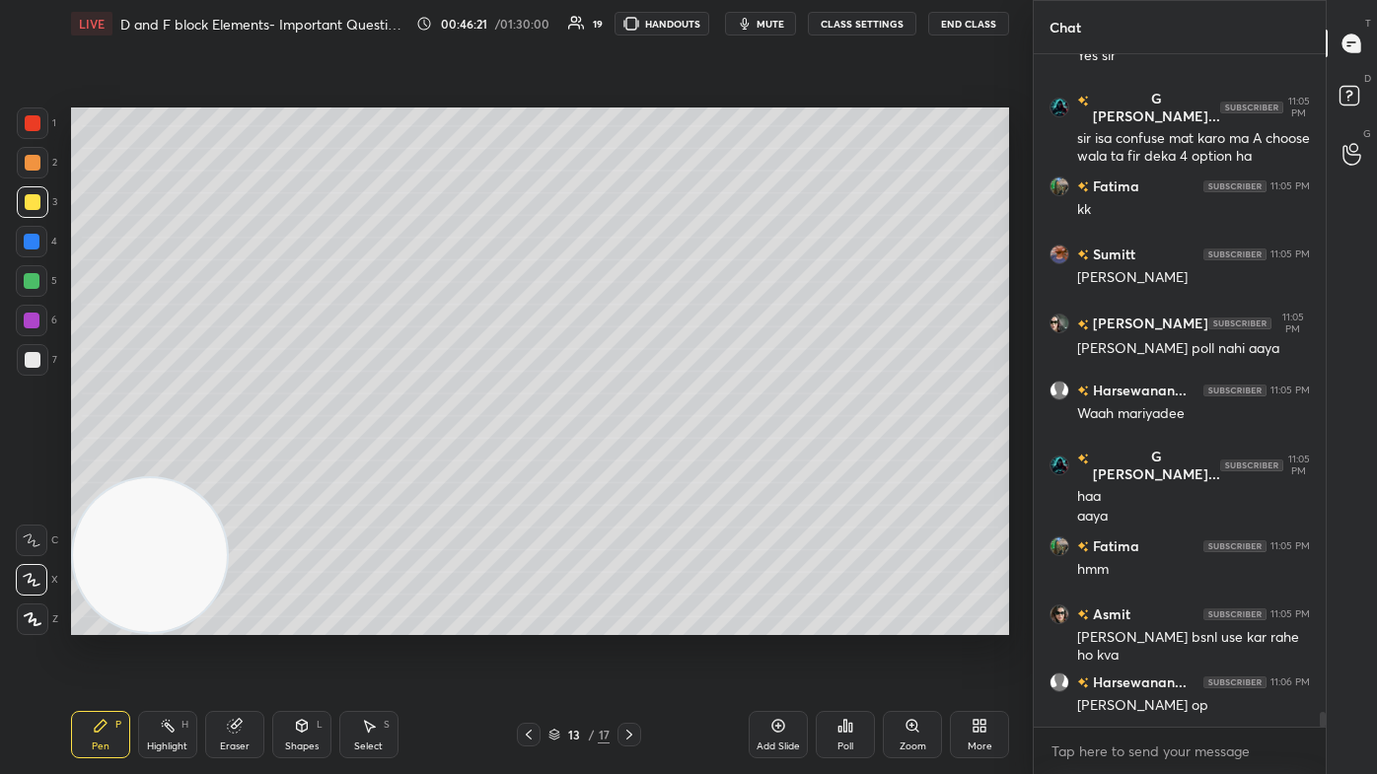
scroll to position [29499, 0]
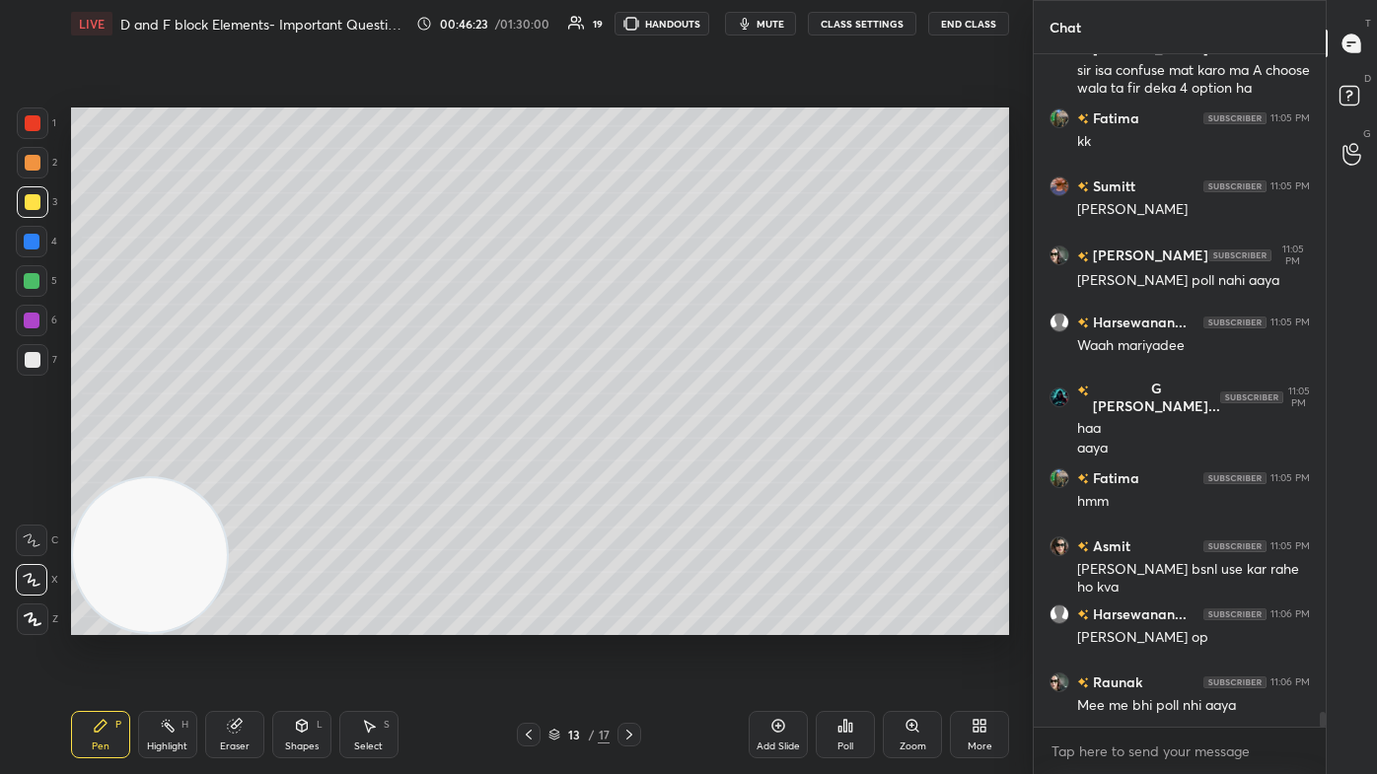
click at [707, 26] on button "CLASS SETTINGS" at bounding box center [862, 24] width 108 height 24
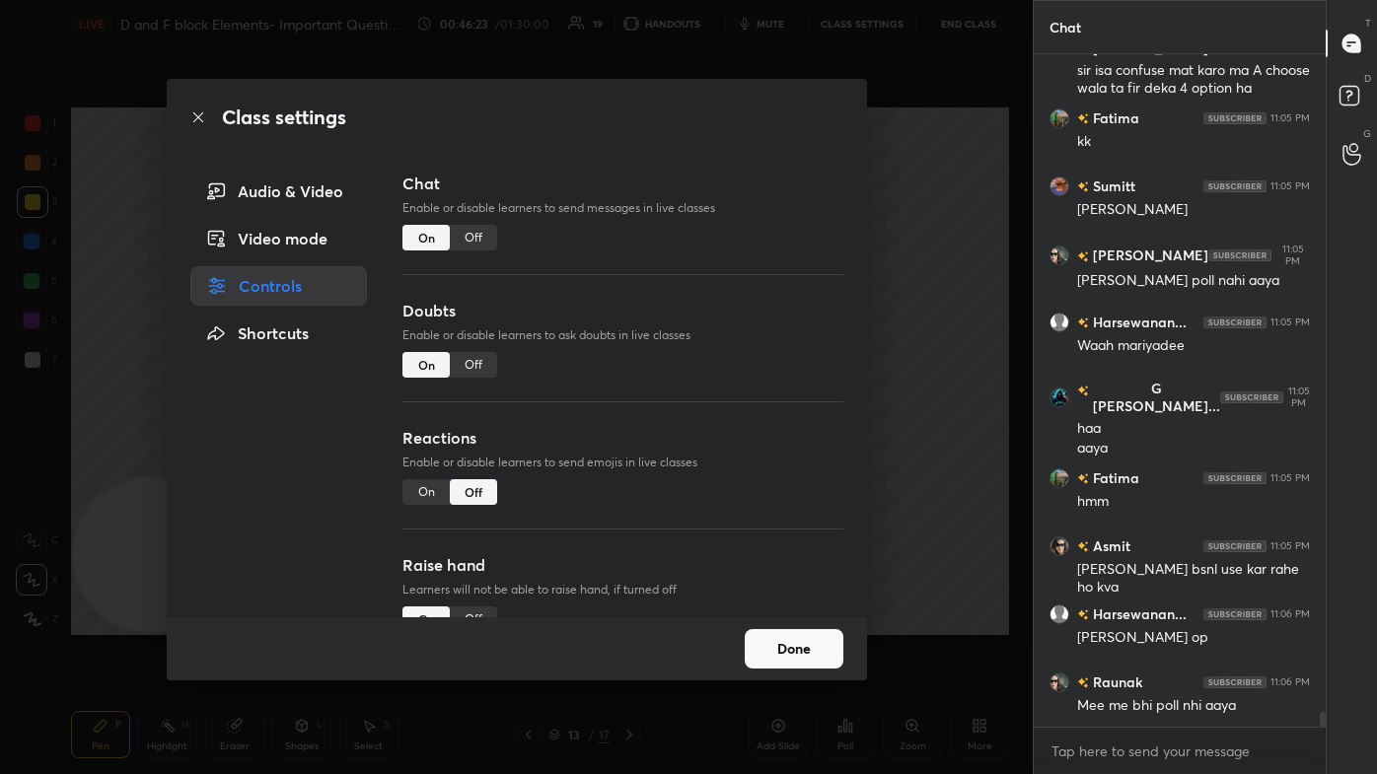
click at [476, 239] on div "Off" at bounding box center [473, 238] width 47 height 26
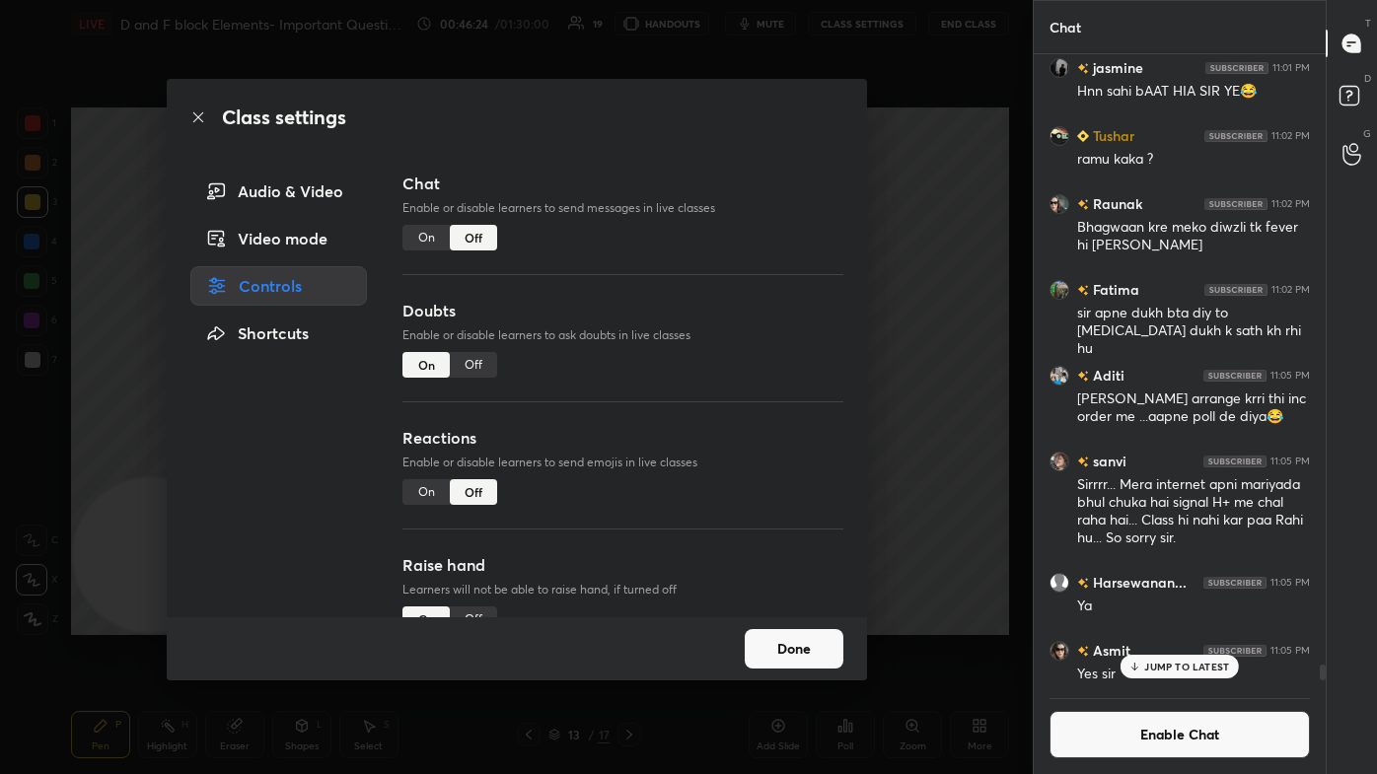
scroll to position [627, 286]
click at [707, 266] on div "Class settings Audio & Video Video mode Controls Shortcuts Chat Enable or disab…" at bounding box center [516, 387] width 1033 height 774
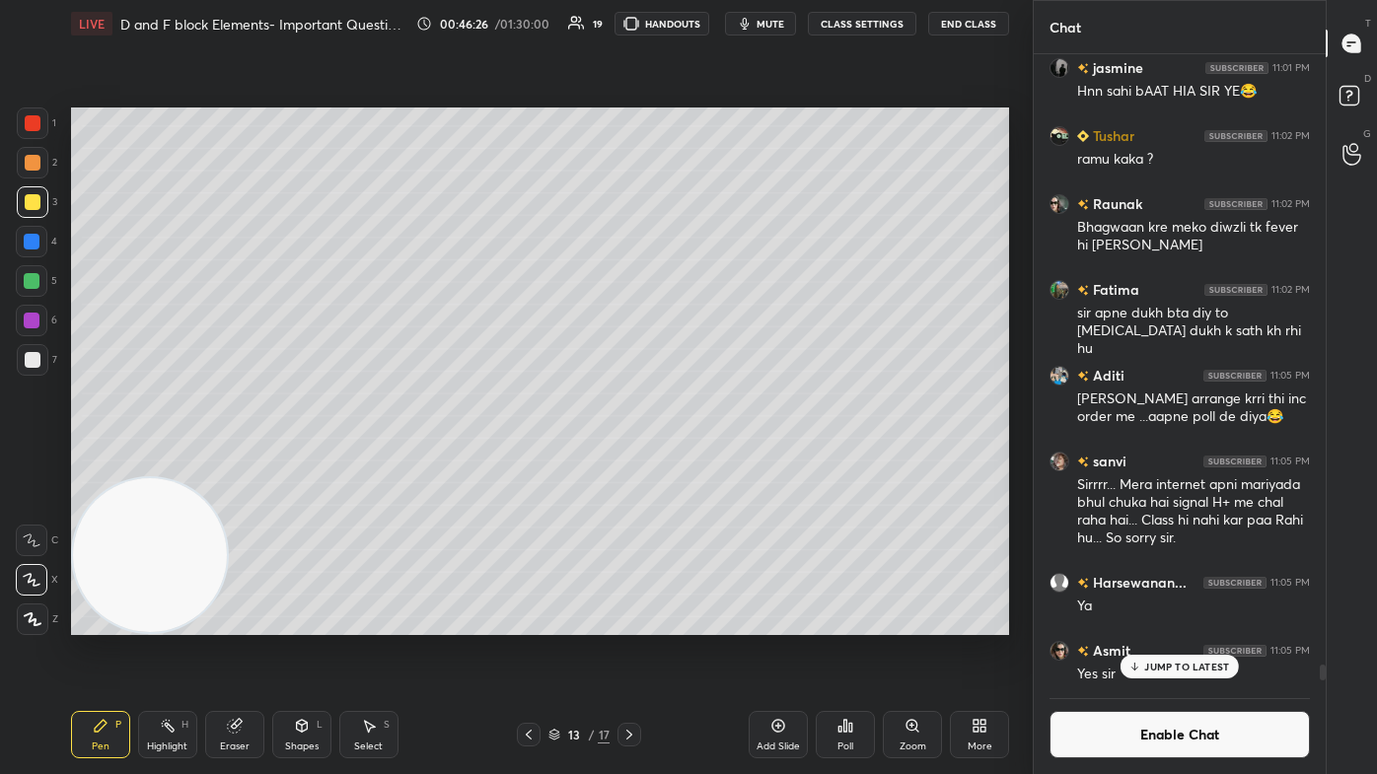
click at [286, 464] on div "Shapes L" at bounding box center [301, 734] width 59 height 47
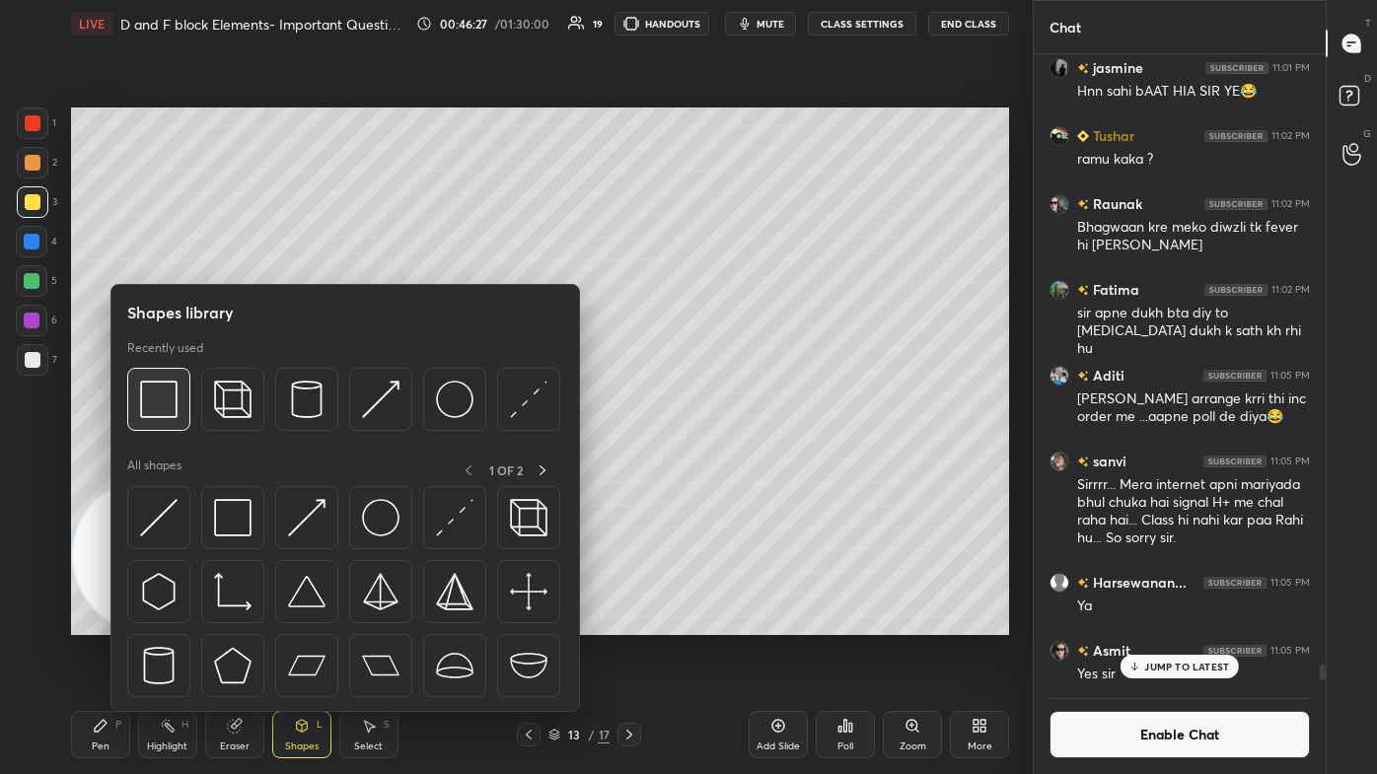
click at [144, 397] on img at bounding box center [158, 399] width 37 height 37
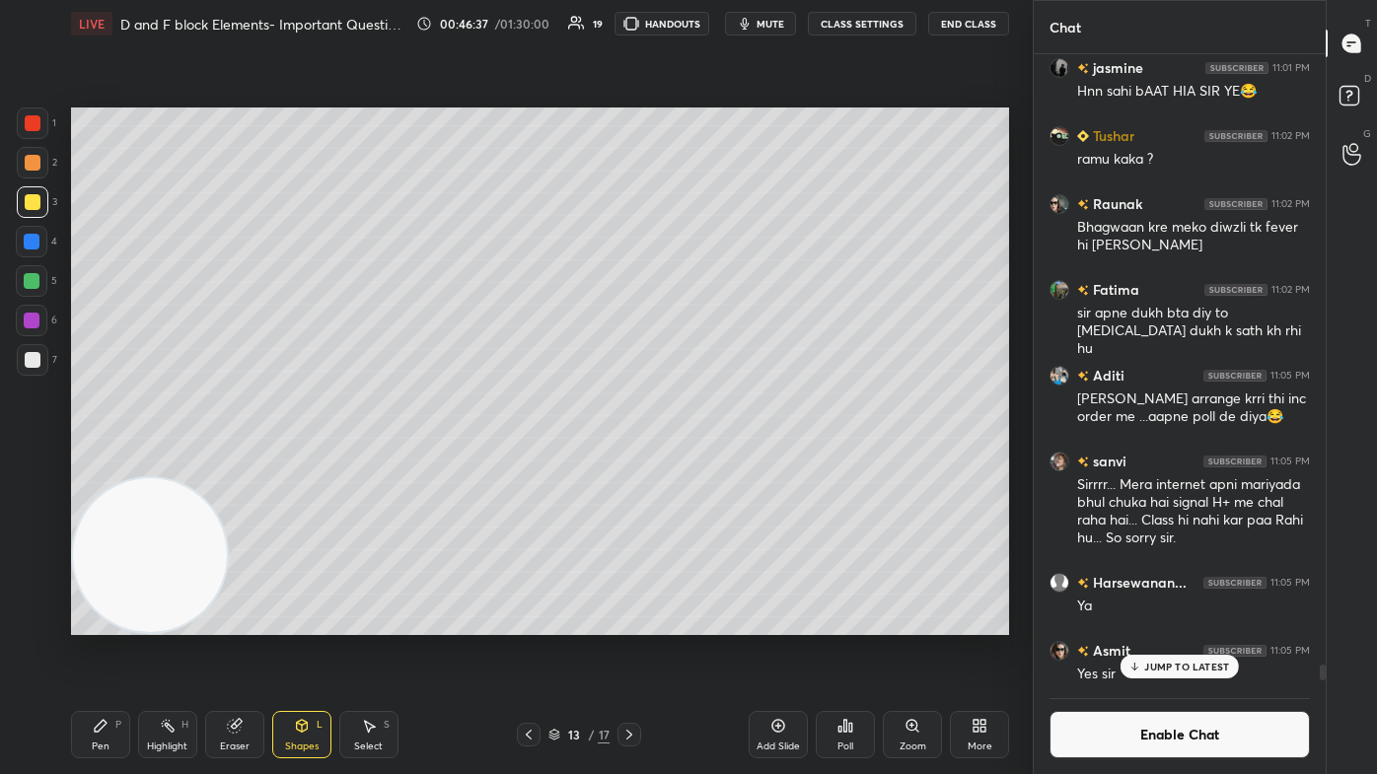
click at [230, 464] on div "Eraser" at bounding box center [235, 747] width 30 height 10
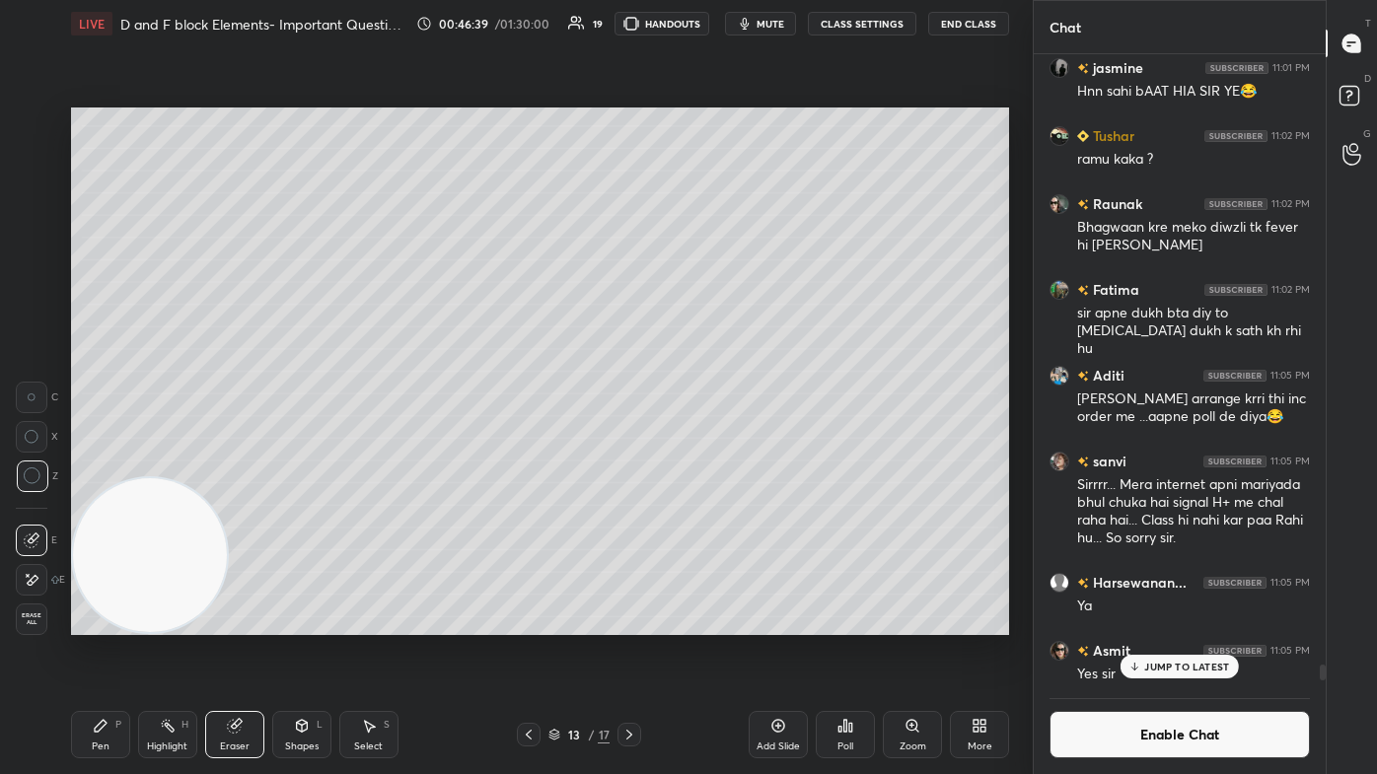
click at [87, 464] on div "Pen P" at bounding box center [100, 734] width 59 height 47
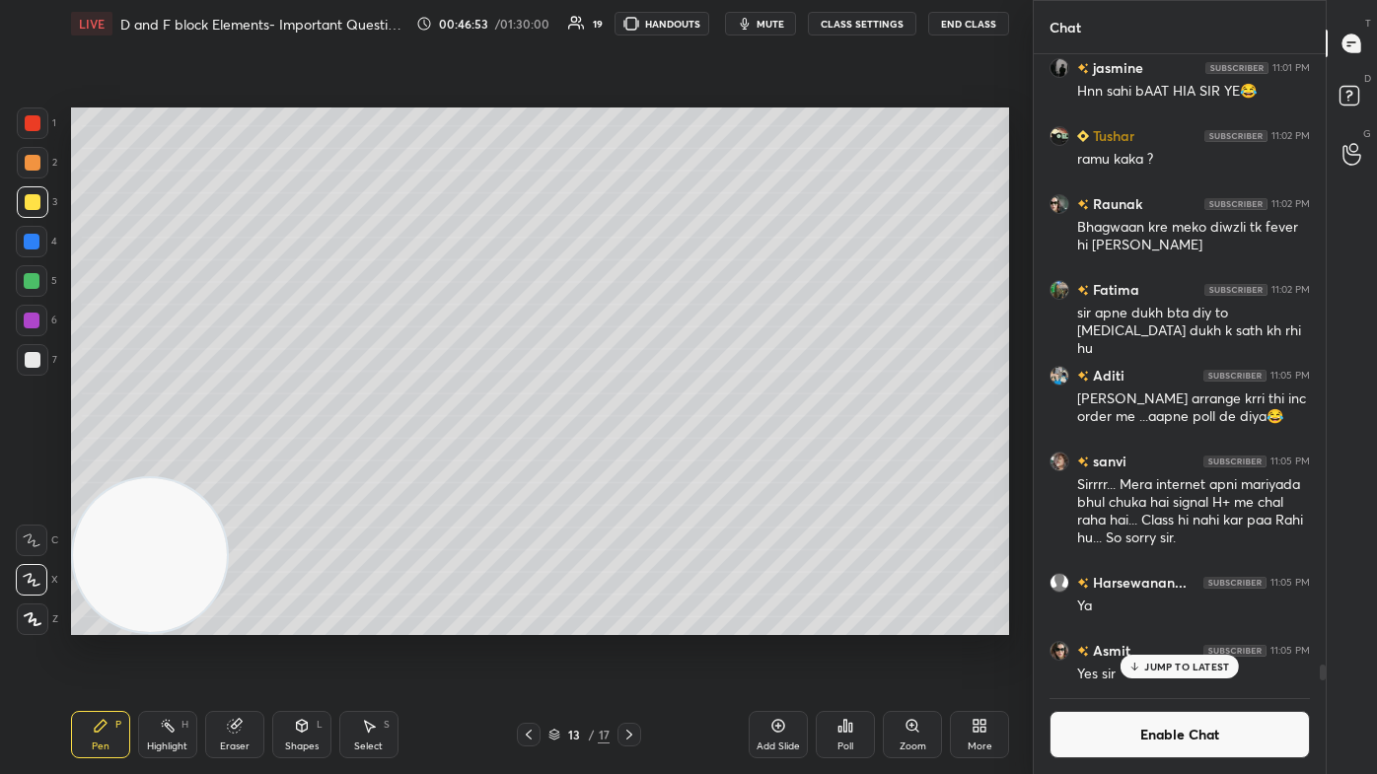
click at [237, 464] on div "Eraser" at bounding box center [235, 747] width 30 height 10
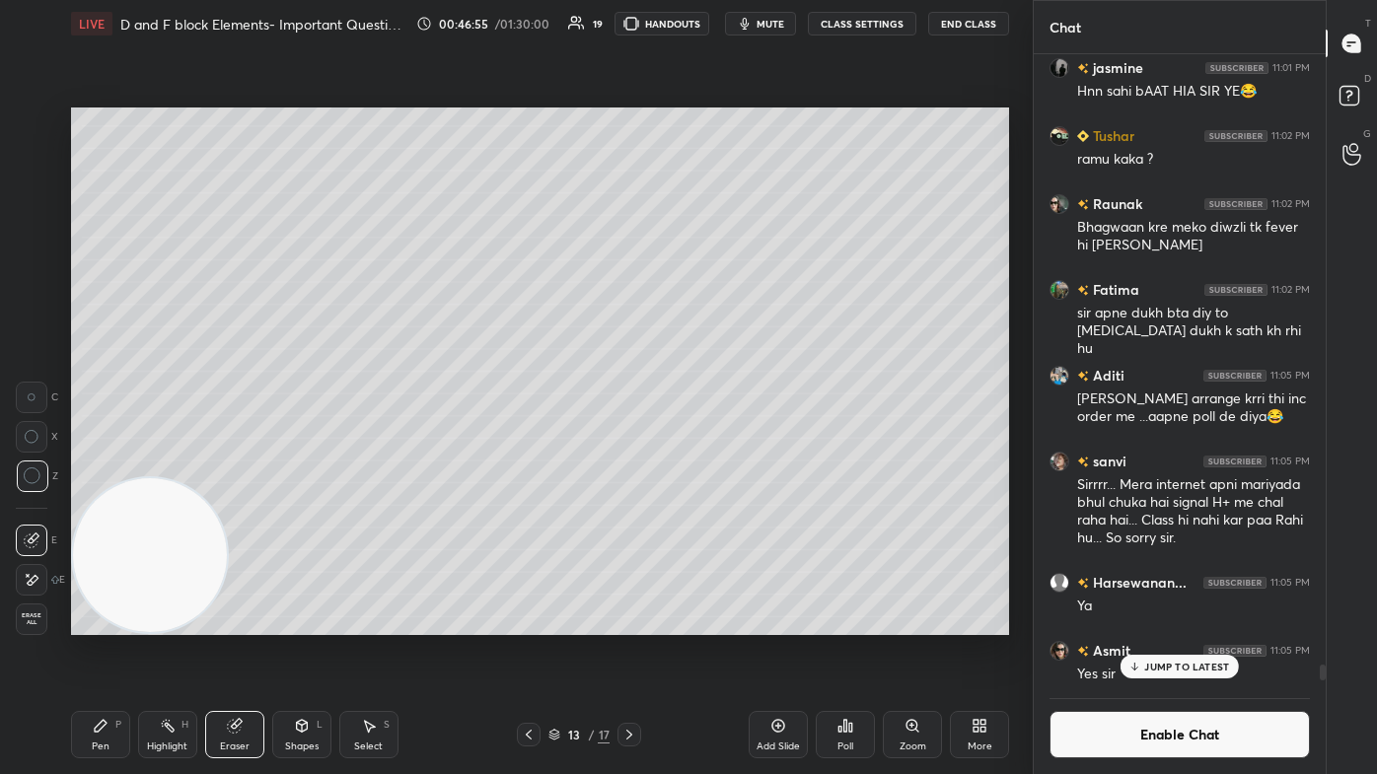
click at [371, 464] on div "Select S" at bounding box center [368, 734] width 59 height 47
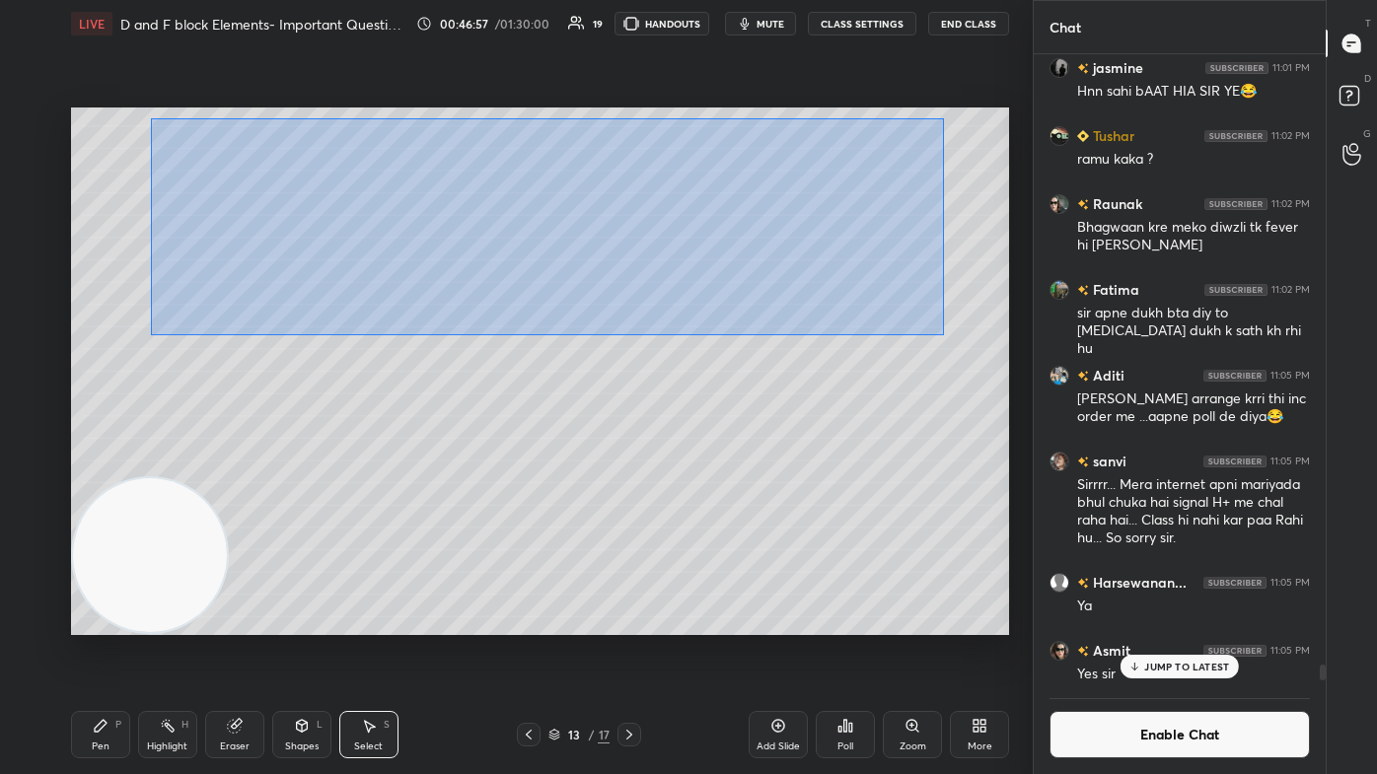
drag, startPoint x: 150, startPoint y: 176, endPoint x: 947, endPoint y: 325, distance: 810.9
click at [707, 333] on div "0 ° Undo Copy Paste here Duplicate Duplicate to new slide Delete" at bounding box center [540, 372] width 938 height 528
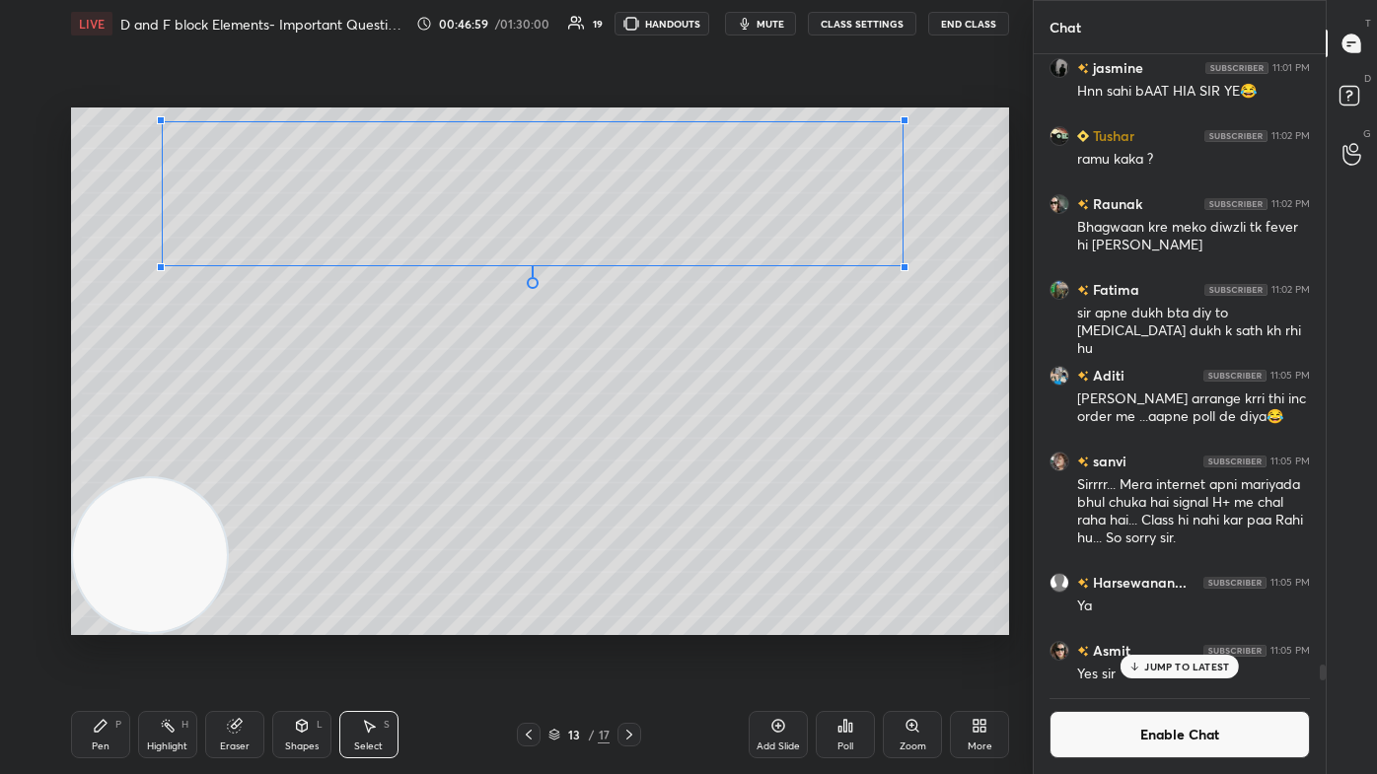
drag, startPoint x: 878, startPoint y: 284, endPoint x: 850, endPoint y: 352, distance: 73.4
click at [707, 266] on div at bounding box center [904, 267] width 8 height 8
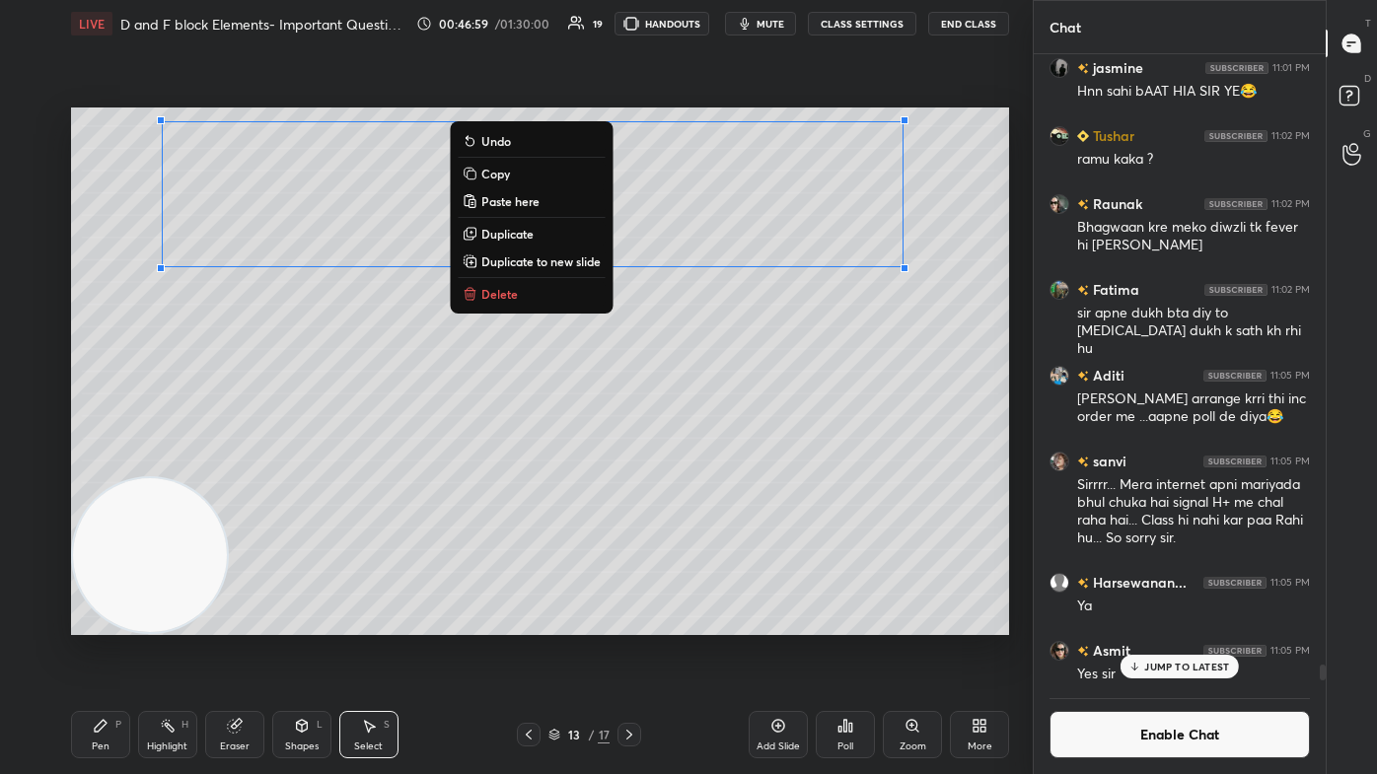
click at [707, 381] on div "0 ° Undo Copy Paste here Duplicate Duplicate to new slide Delete" at bounding box center [540, 372] width 938 height 528
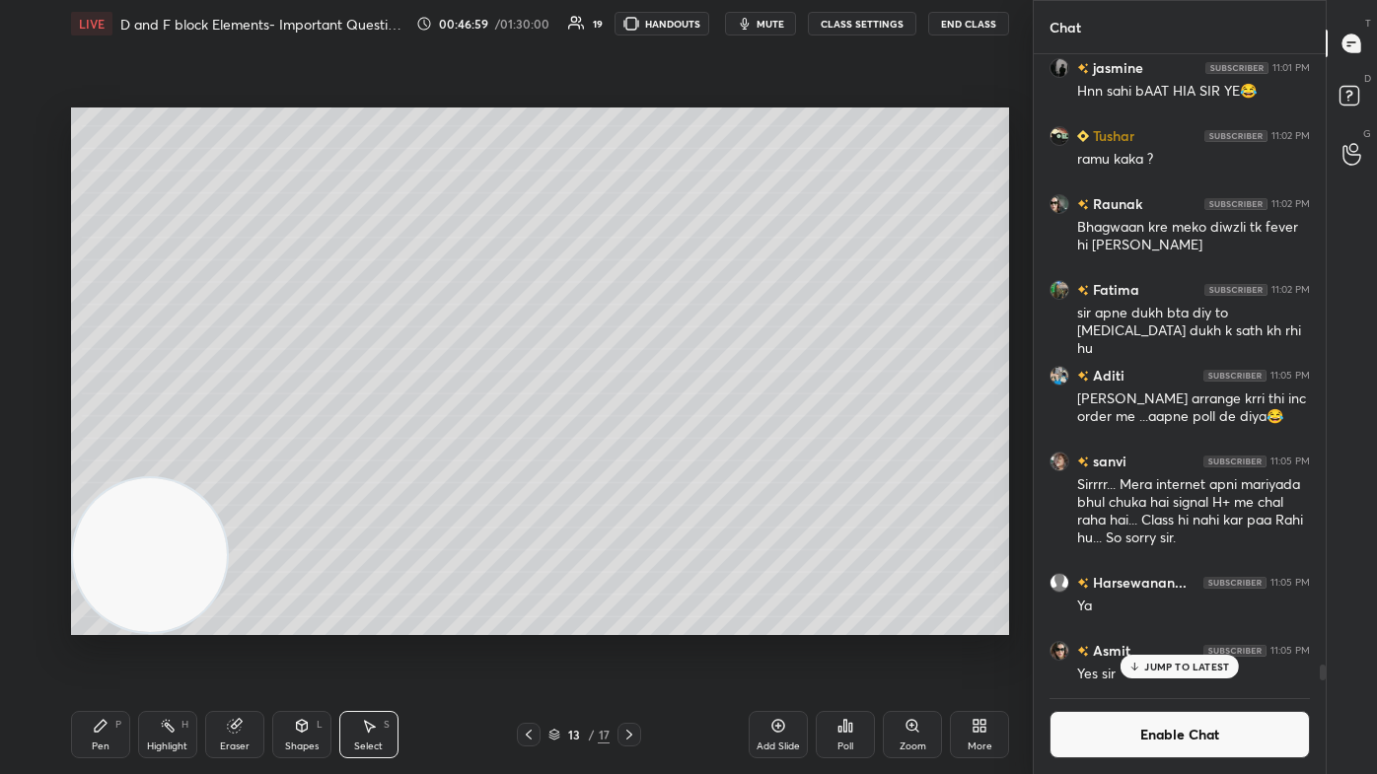
click at [107, 464] on div "Pen" at bounding box center [101, 747] width 18 height 10
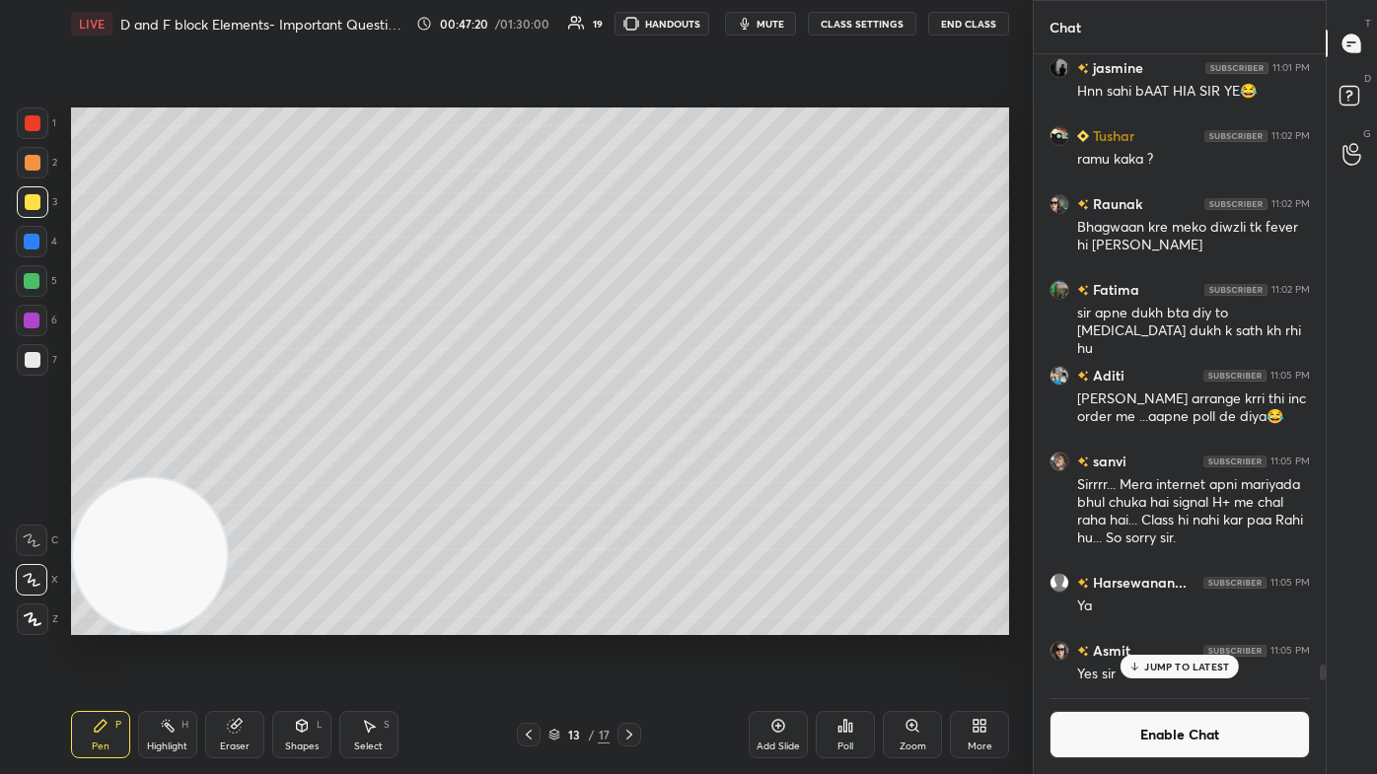
click at [41, 373] on div "7" at bounding box center [37, 363] width 40 height 39
click at [235, 464] on icon at bounding box center [233, 726] width 13 height 13
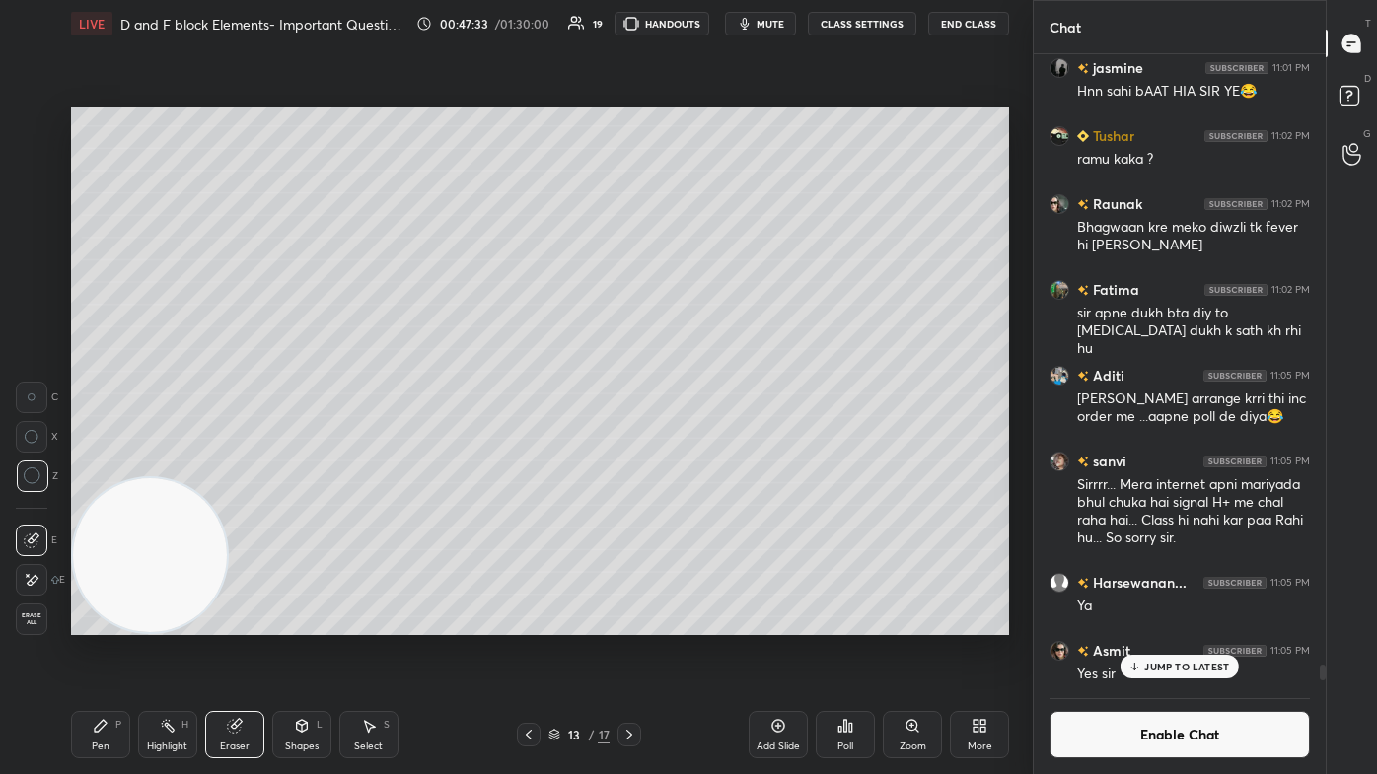
drag, startPoint x: 105, startPoint y: 739, endPoint x: 128, endPoint y: 694, distance: 50.3
click at [105, 464] on div "Pen P" at bounding box center [100, 734] width 59 height 47
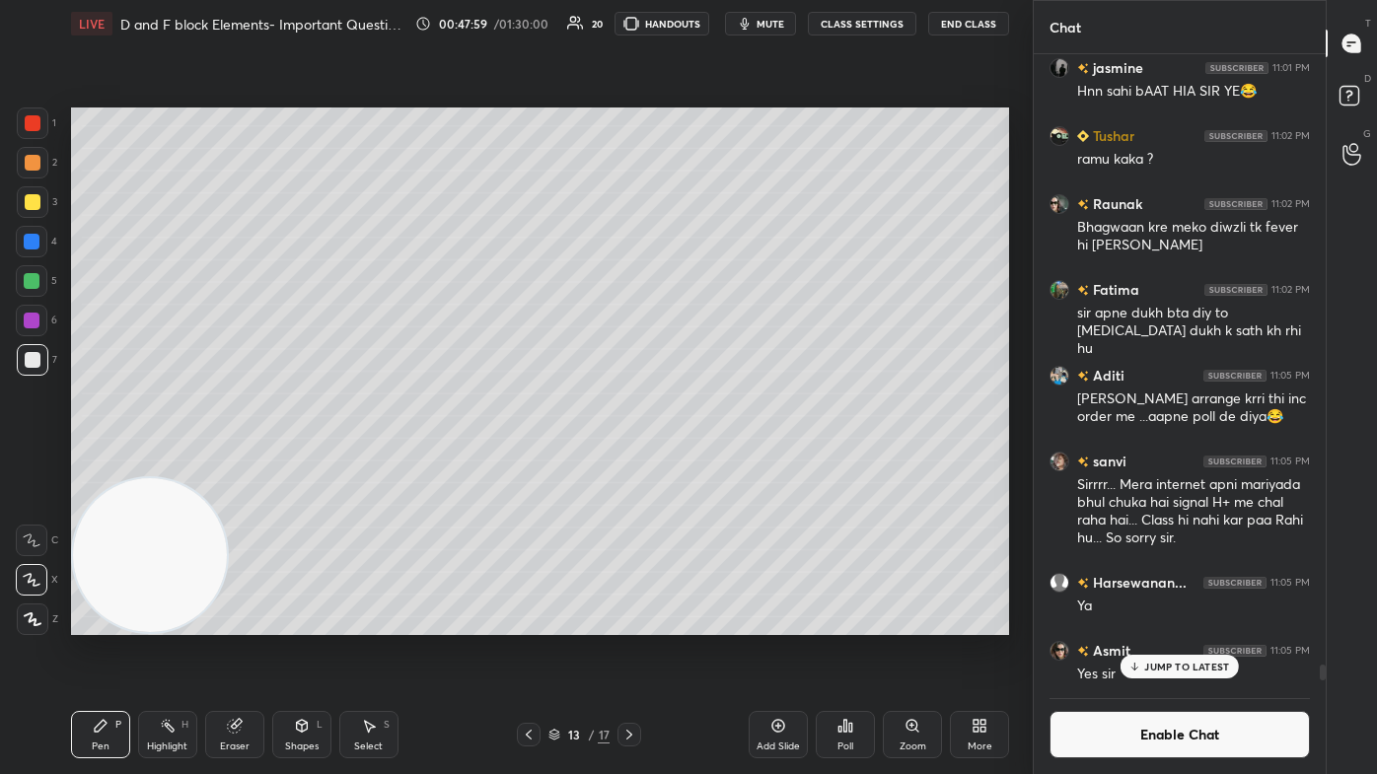
drag, startPoint x: 34, startPoint y: 366, endPoint x: 60, endPoint y: 342, distance: 35.6
click at [36, 366] on div at bounding box center [33, 360] width 16 height 16
click at [31, 118] on div at bounding box center [33, 123] width 16 height 16
click at [33, 361] on div at bounding box center [33, 360] width 16 height 16
click at [707, 464] on p "JUMP TO LATEST" at bounding box center [1186, 667] width 85 height 12
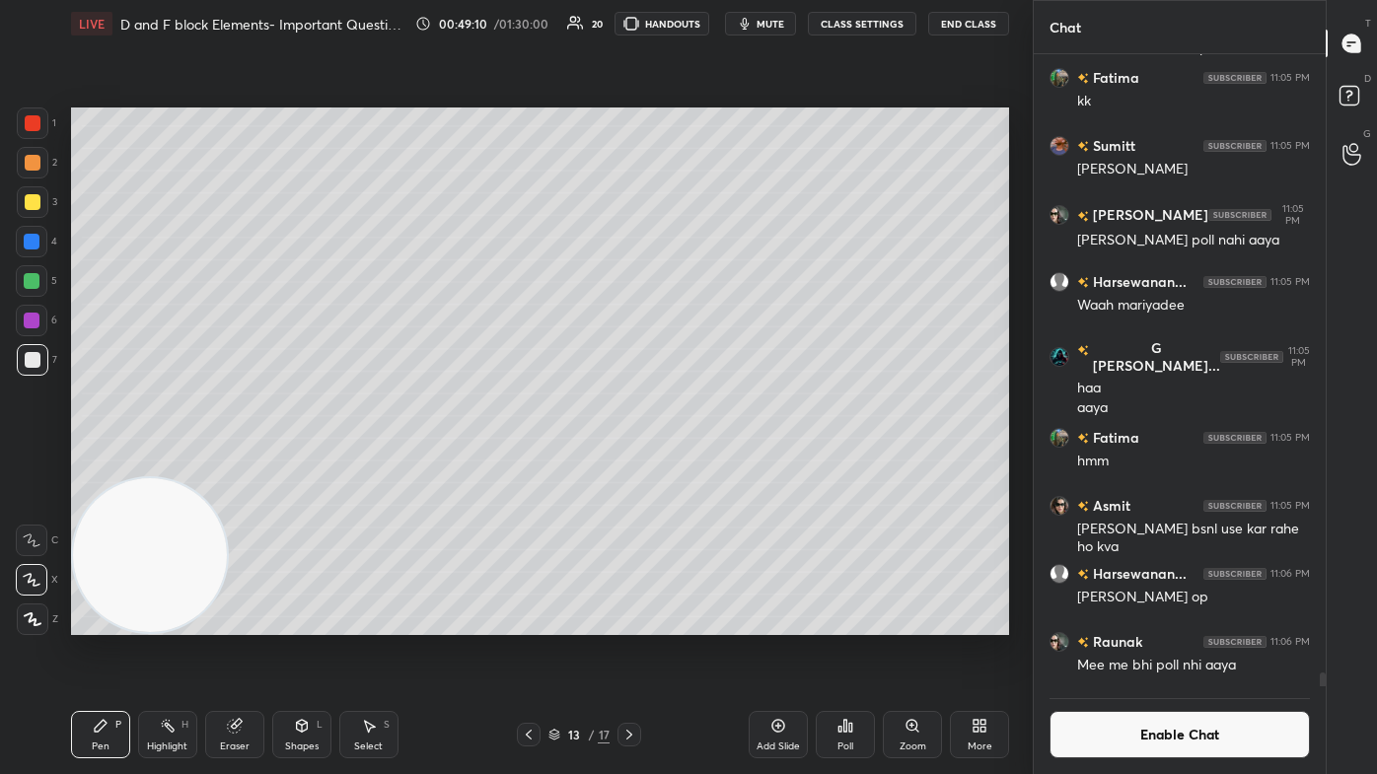
click at [707, 464] on button "Enable Chat" at bounding box center [1179, 734] width 260 height 47
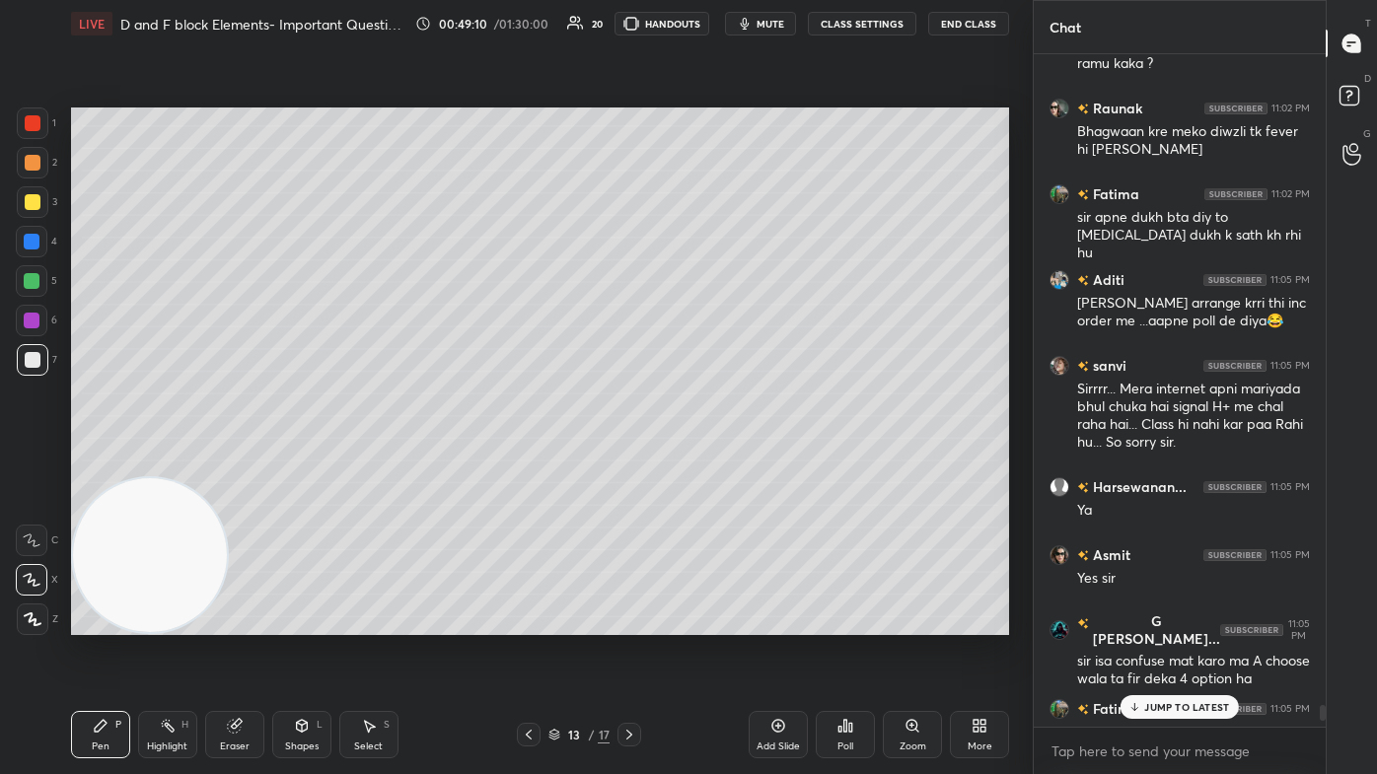
scroll to position [668, 286]
drag, startPoint x: 1151, startPoint y: 711, endPoint x: 1170, endPoint y: 710, distance: 18.8
click at [707, 464] on div "JUMP TO LATEST" at bounding box center [1179, 707] width 118 height 24
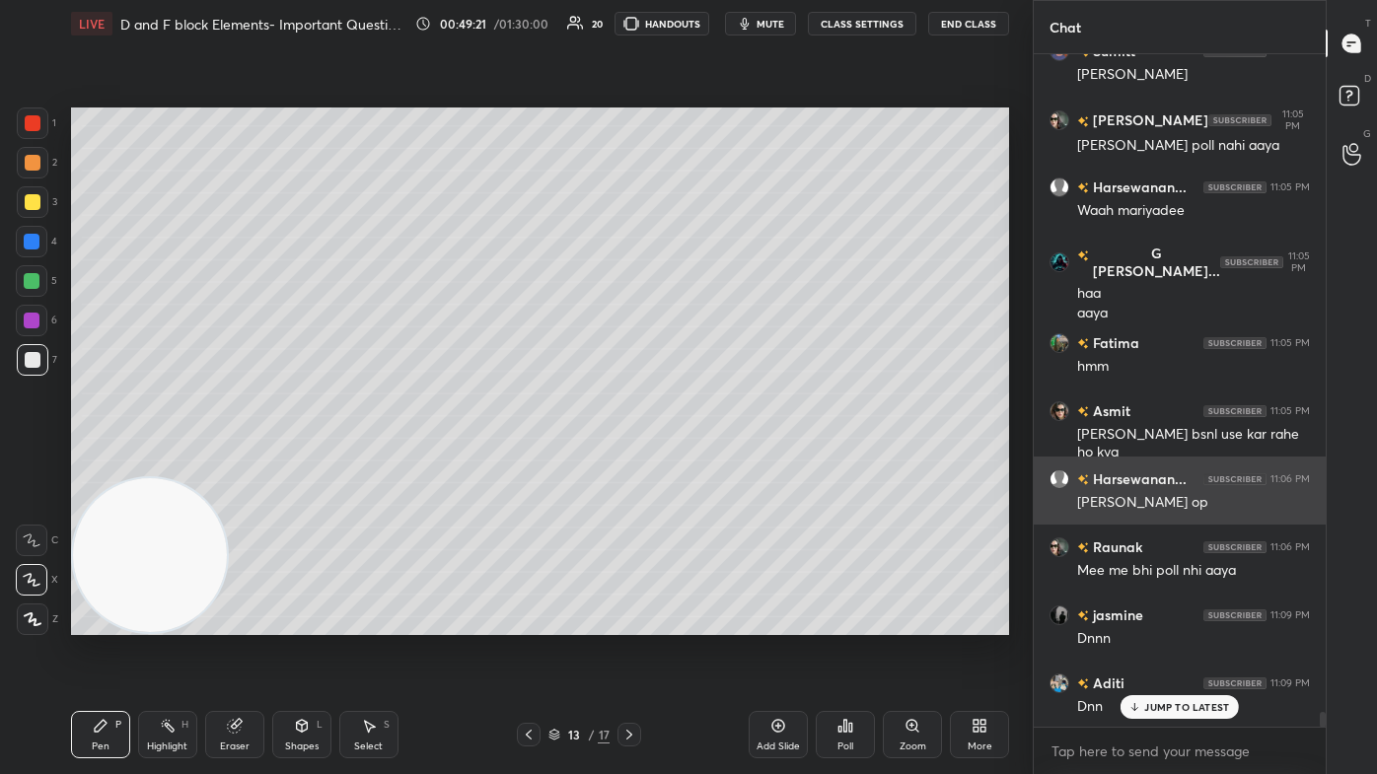
scroll to position [29441, 0]
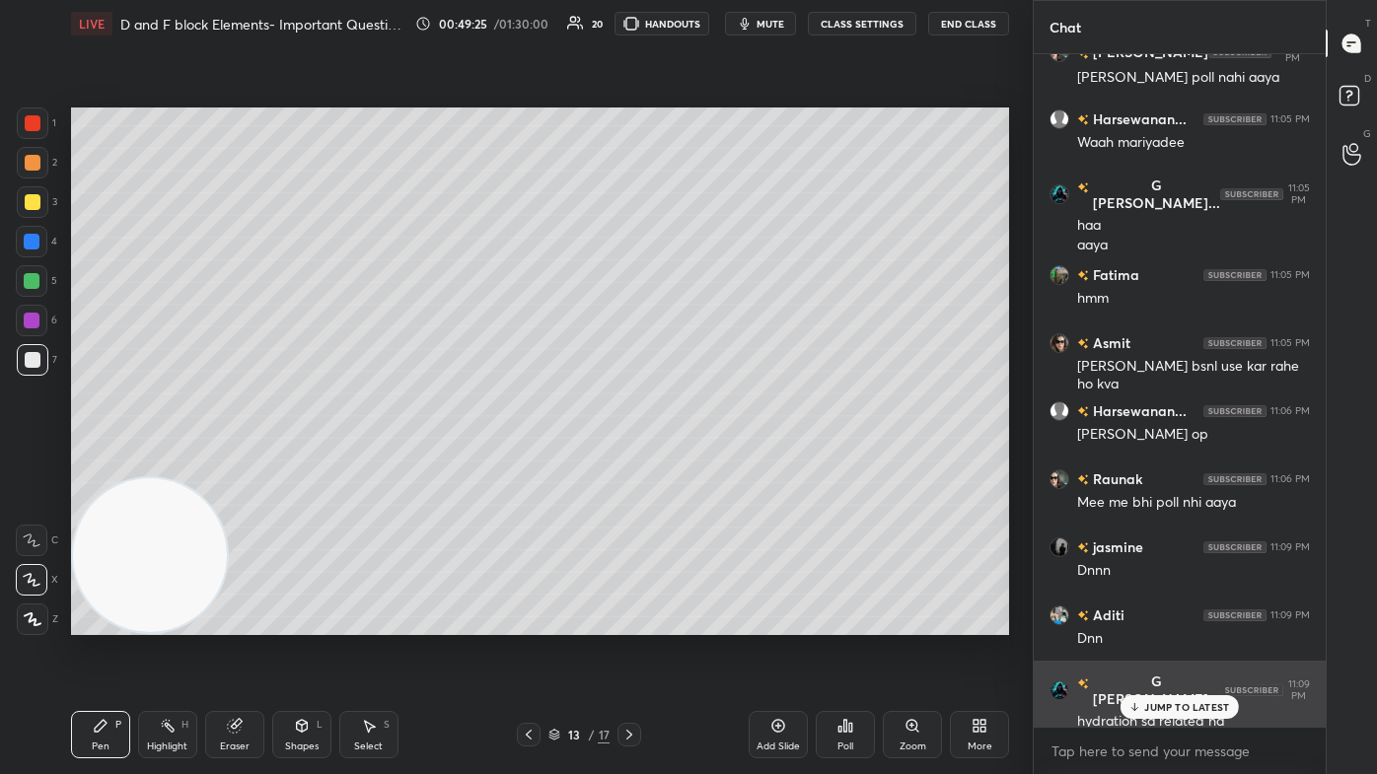
click at [707, 464] on p "JUMP TO LATEST" at bounding box center [1186, 707] width 85 height 12
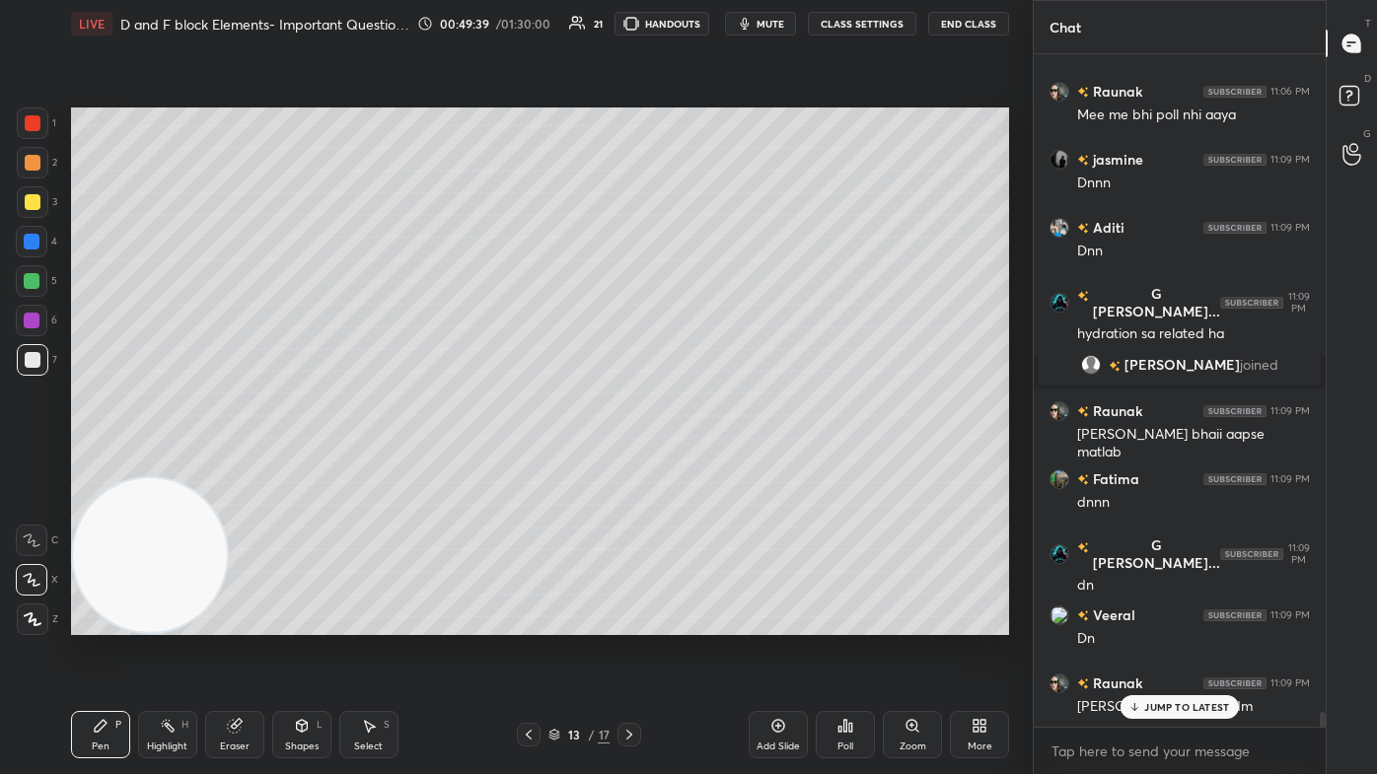
scroll to position [29673, 0]
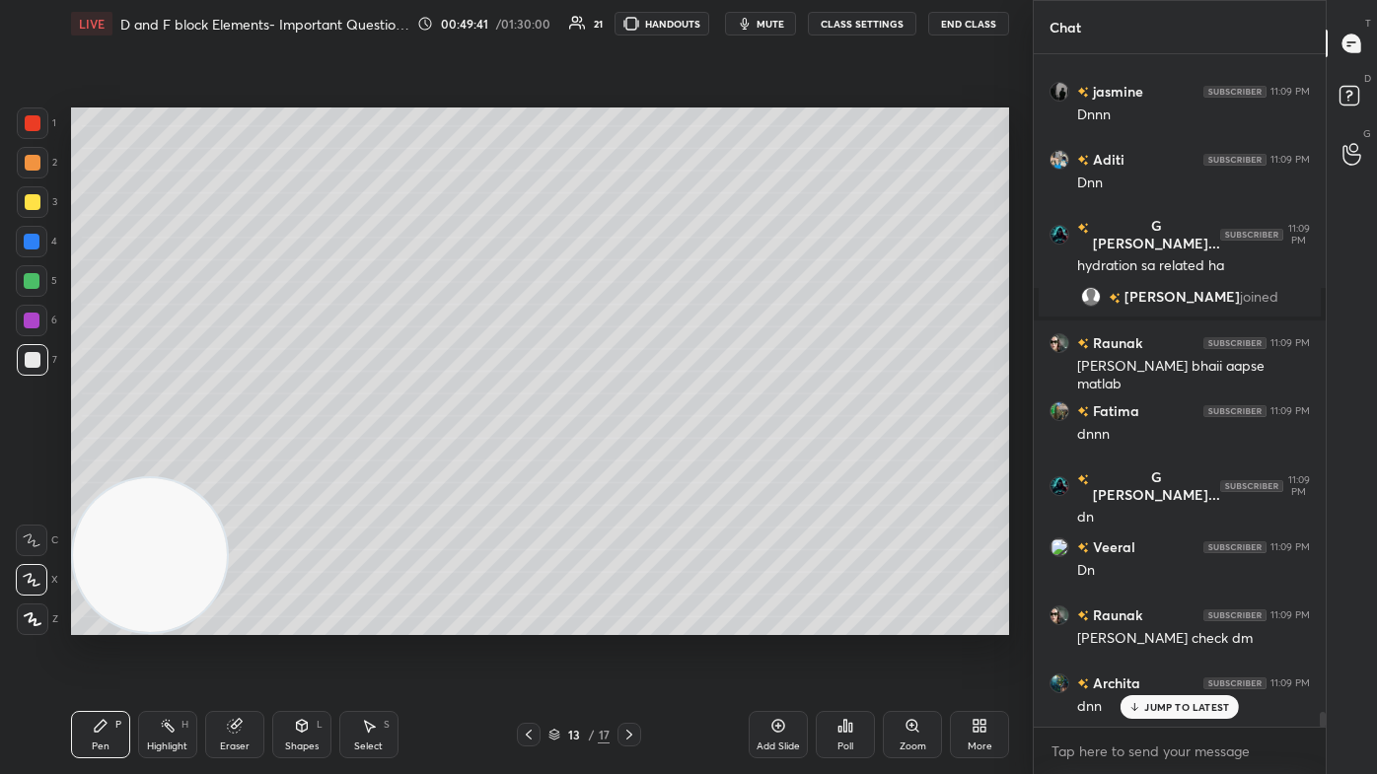
drag, startPoint x: 1154, startPoint y: 709, endPoint x: 1165, endPoint y: 712, distance: 11.2
click at [707, 464] on p "JUMP TO LATEST" at bounding box center [1186, 707] width 85 height 12
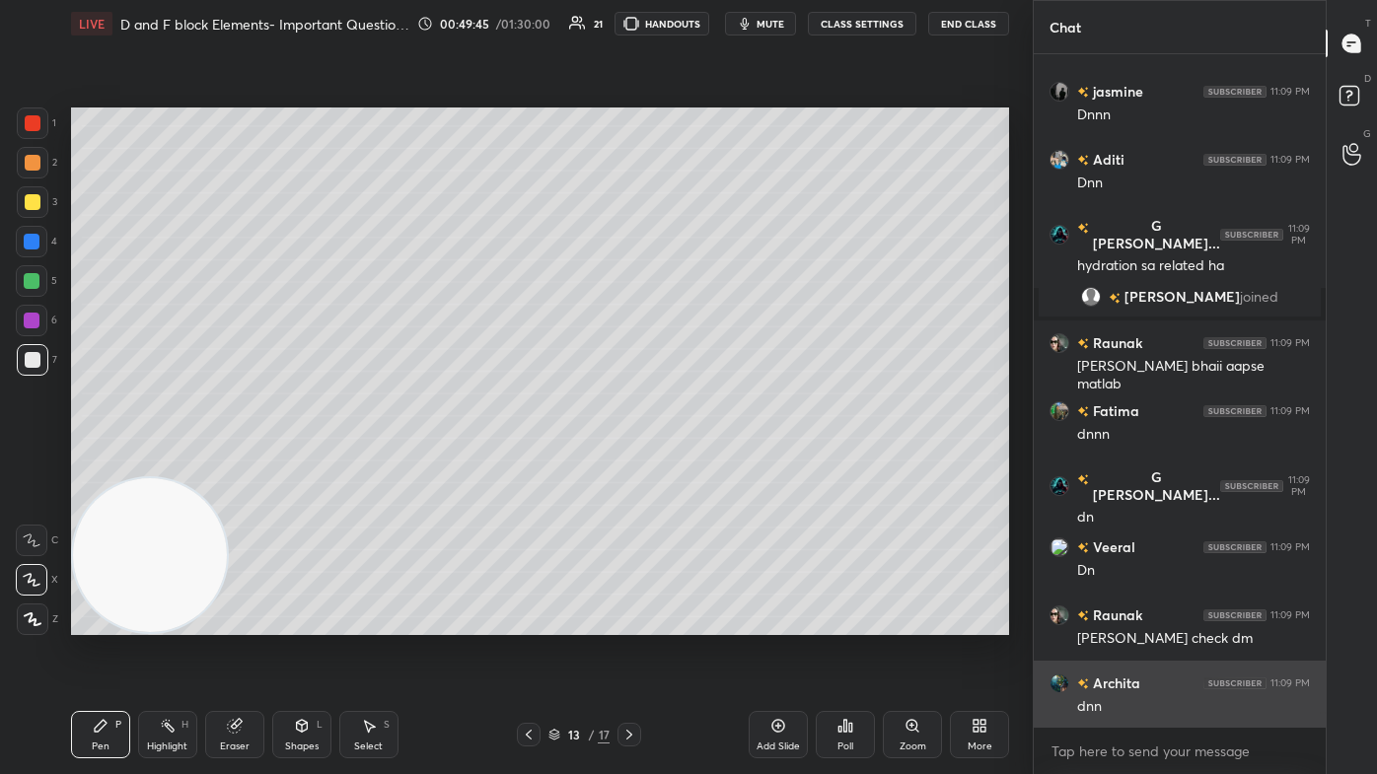
scroll to position [29741, 0]
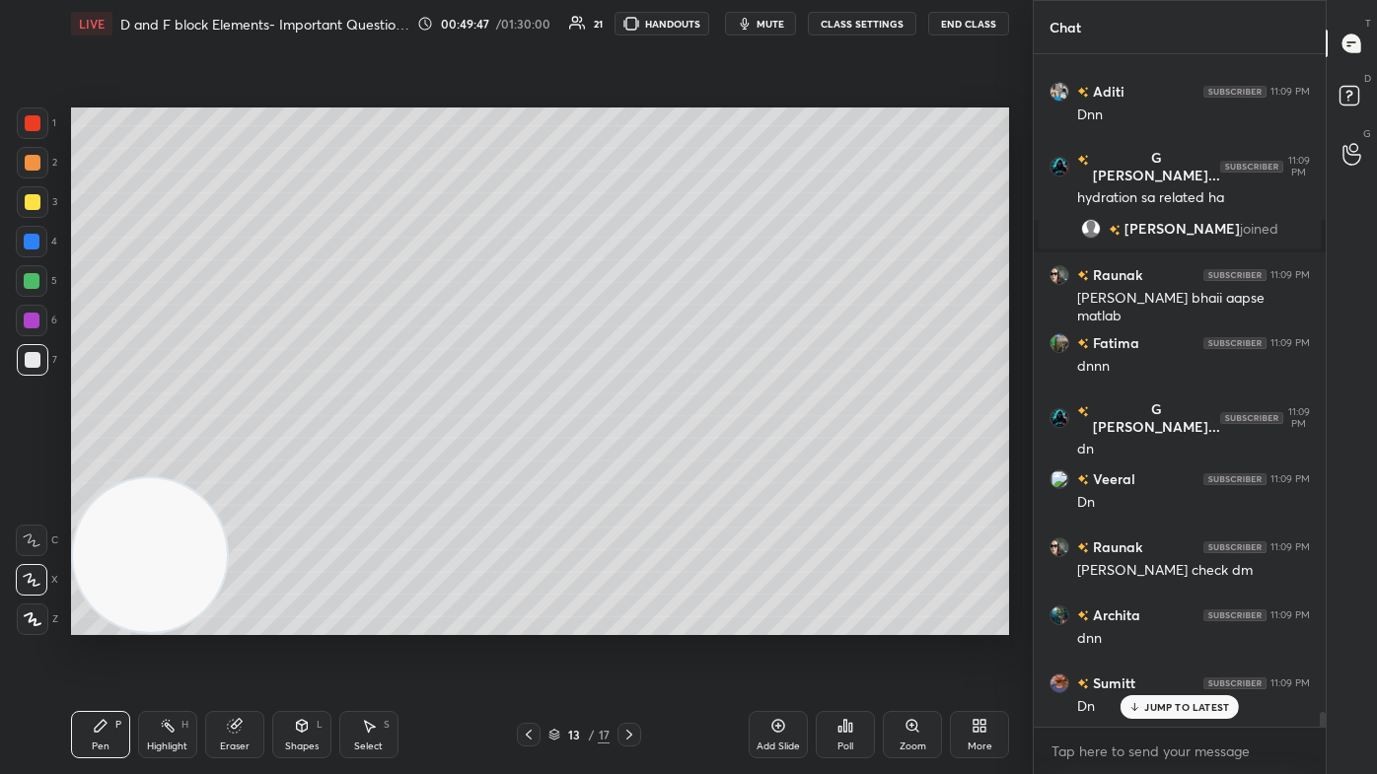
click at [370, 464] on div "Select S" at bounding box center [368, 734] width 59 height 47
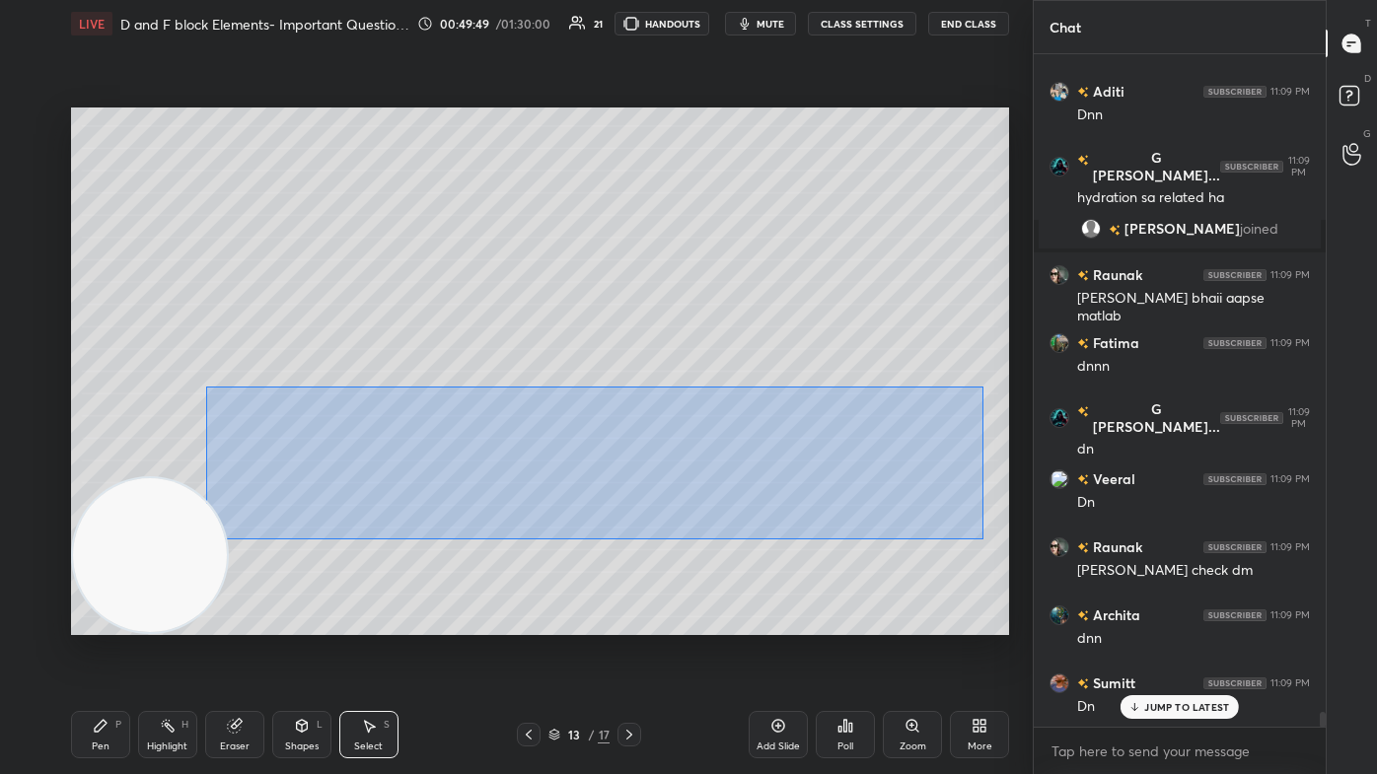
drag, startPoint x: 205, startPoint y: 384, endPoint x: 975, endPoint y: 531, distance: 784.2
click at [707, 464] on div "0 ° Undo Copy Paste here Duplicate Duplicate to new slide Delete" at bounding box center [540, 372] width 938 height 528
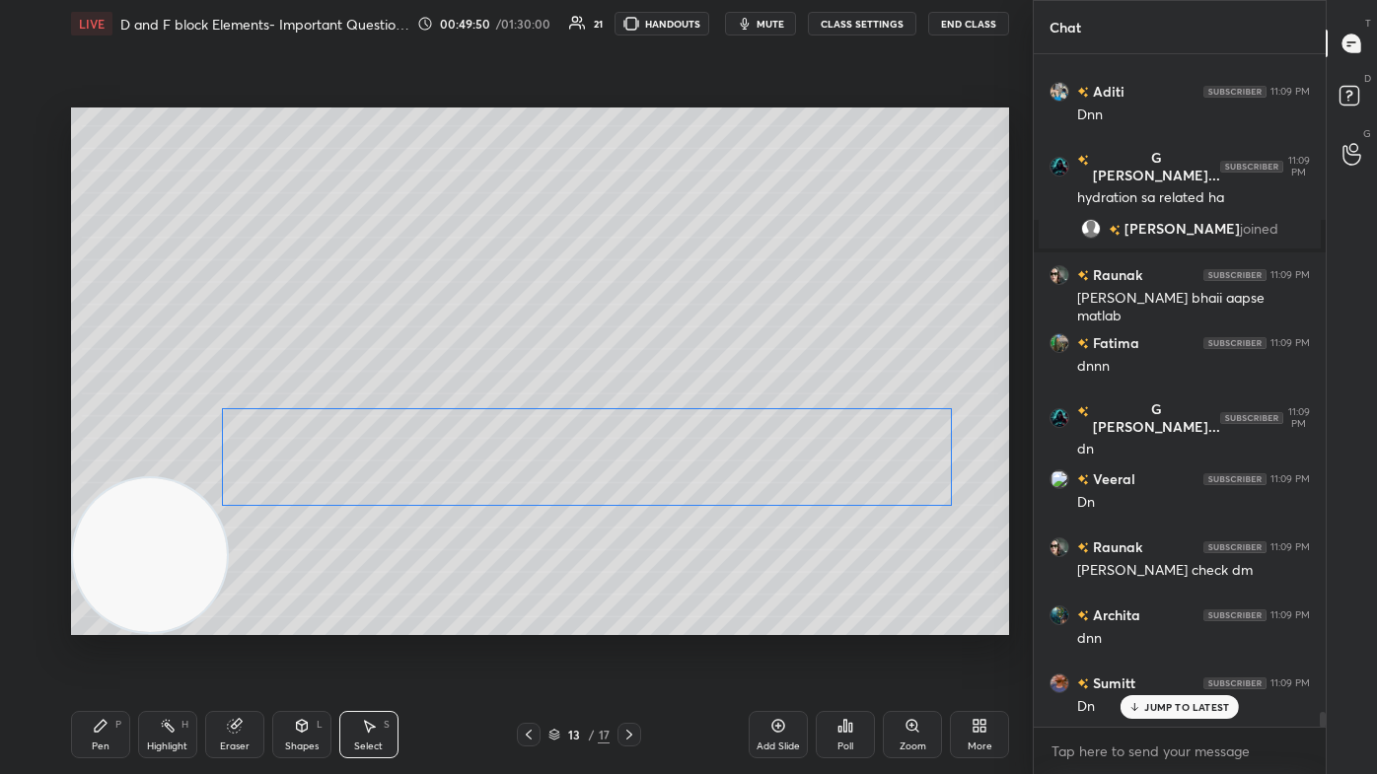
drag, startPoint x: 879, startPoint y: 469, endPoint x: 870, endPoint y: 476, distance: 11.2
click at [707, 464] on div "0 ° Undo Copy Paste here Duplicate Duplicate to new slide Delete" at bounding box center [540, 372] width 938 height 528
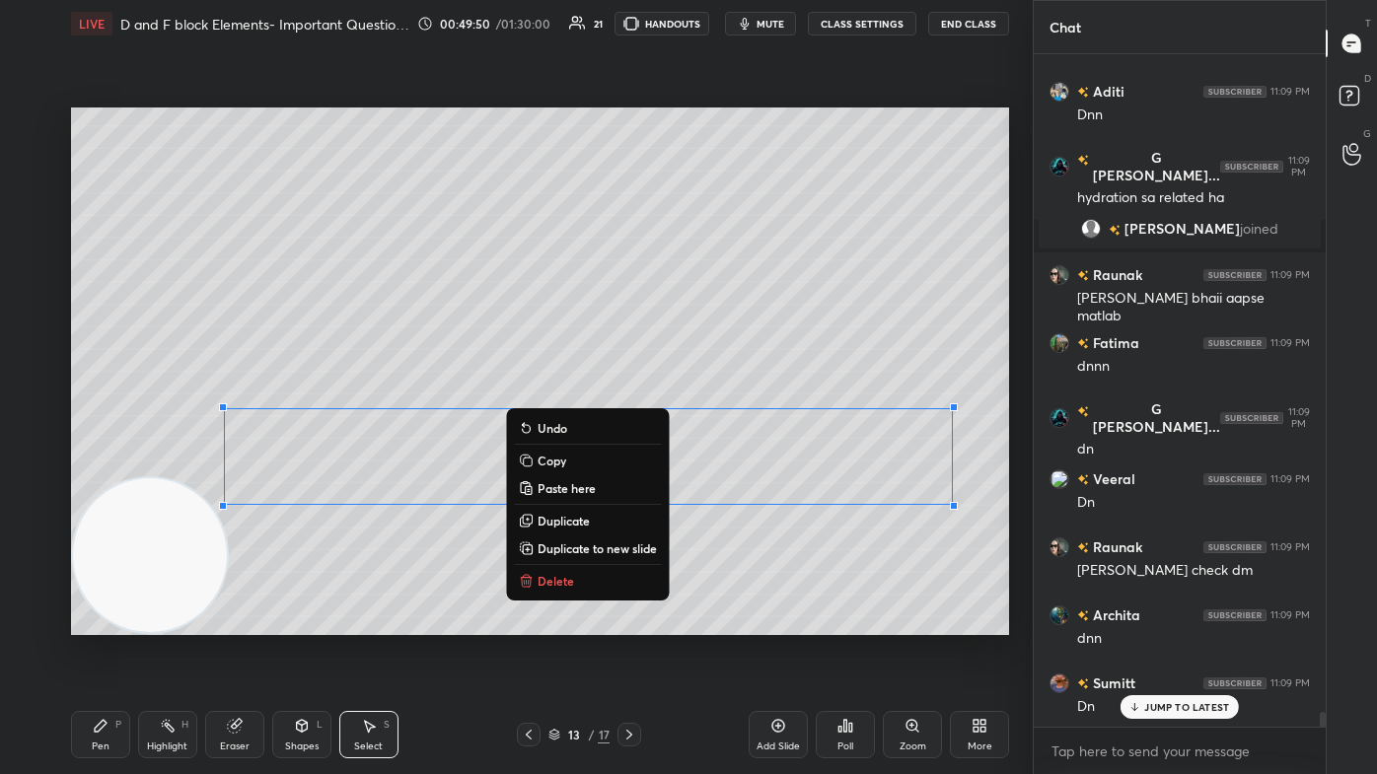
click at [707, 464] on div "0 ° Undo Copy Paste here Duplicate Duplicate to new slide Delete" at bounding box center [540, 372] width 938 height 528
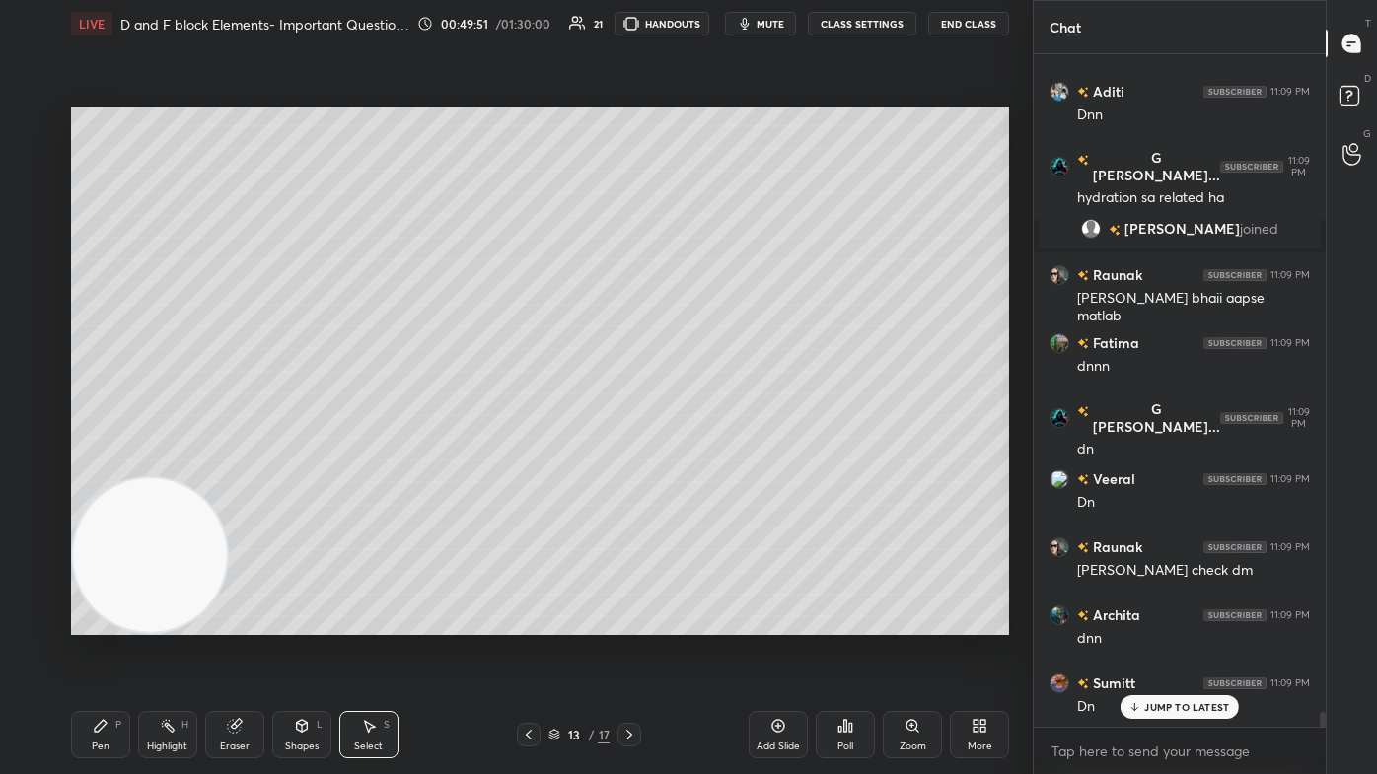
click at [105, 464] on div "Pen P" at bounding box center [100, 734] width 59 height 47
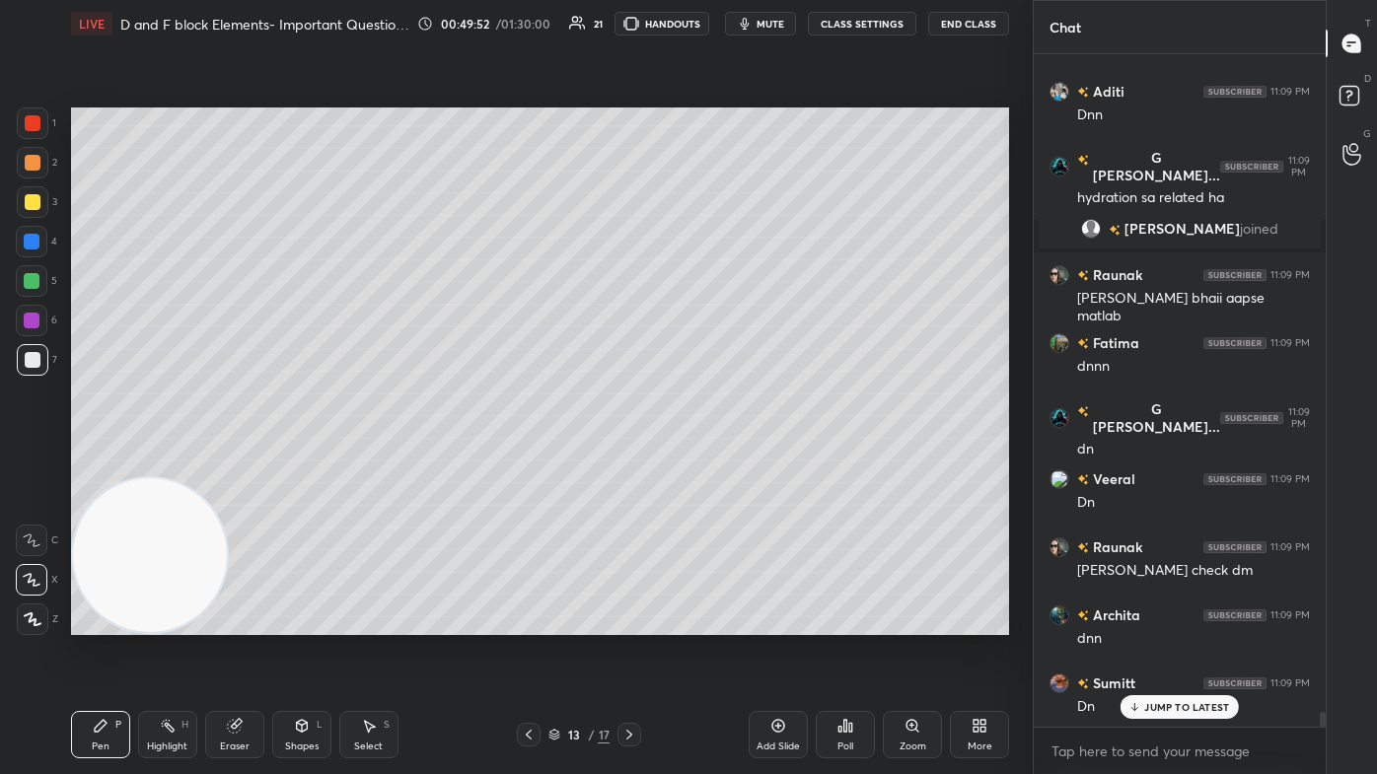
click at [37, 121] on div at bounding box center [33, 123] width 16 height 16
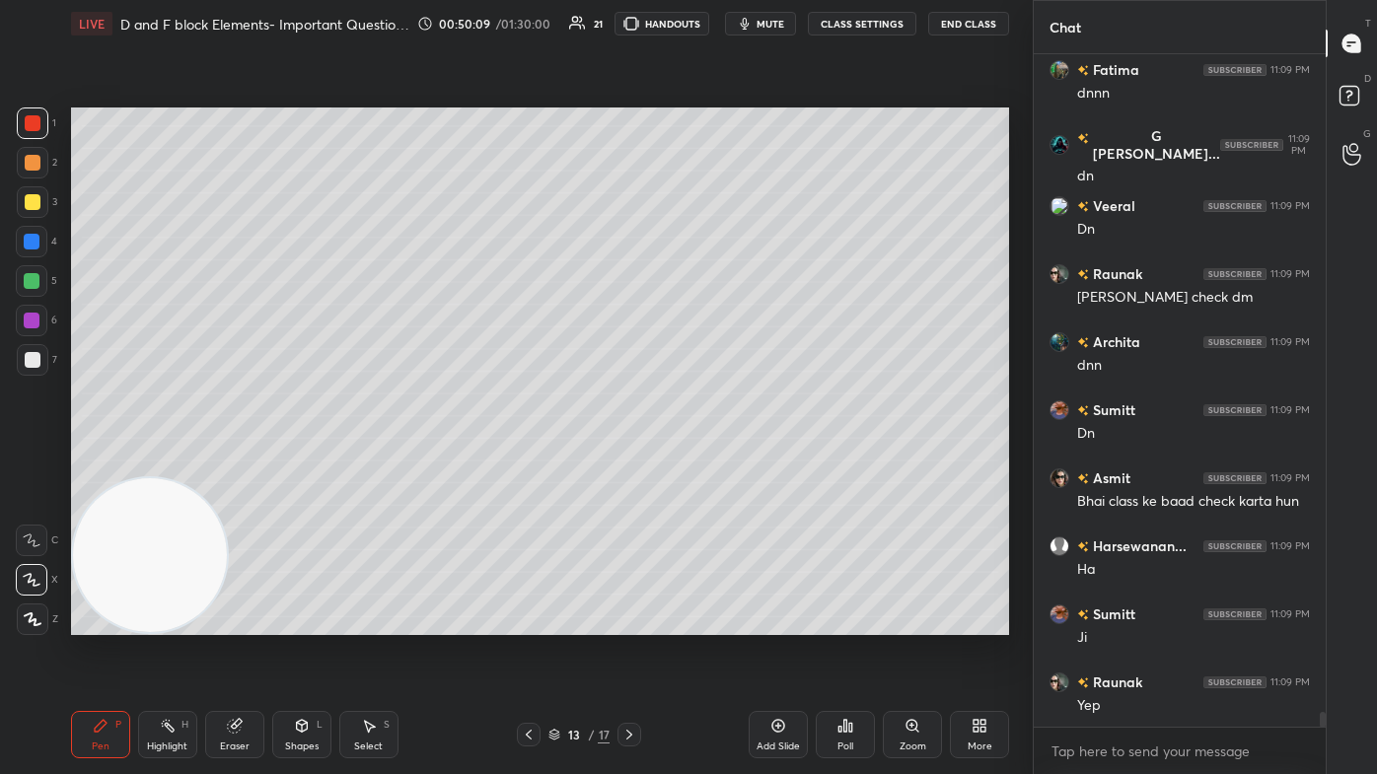
scroll to position [30082, 0]
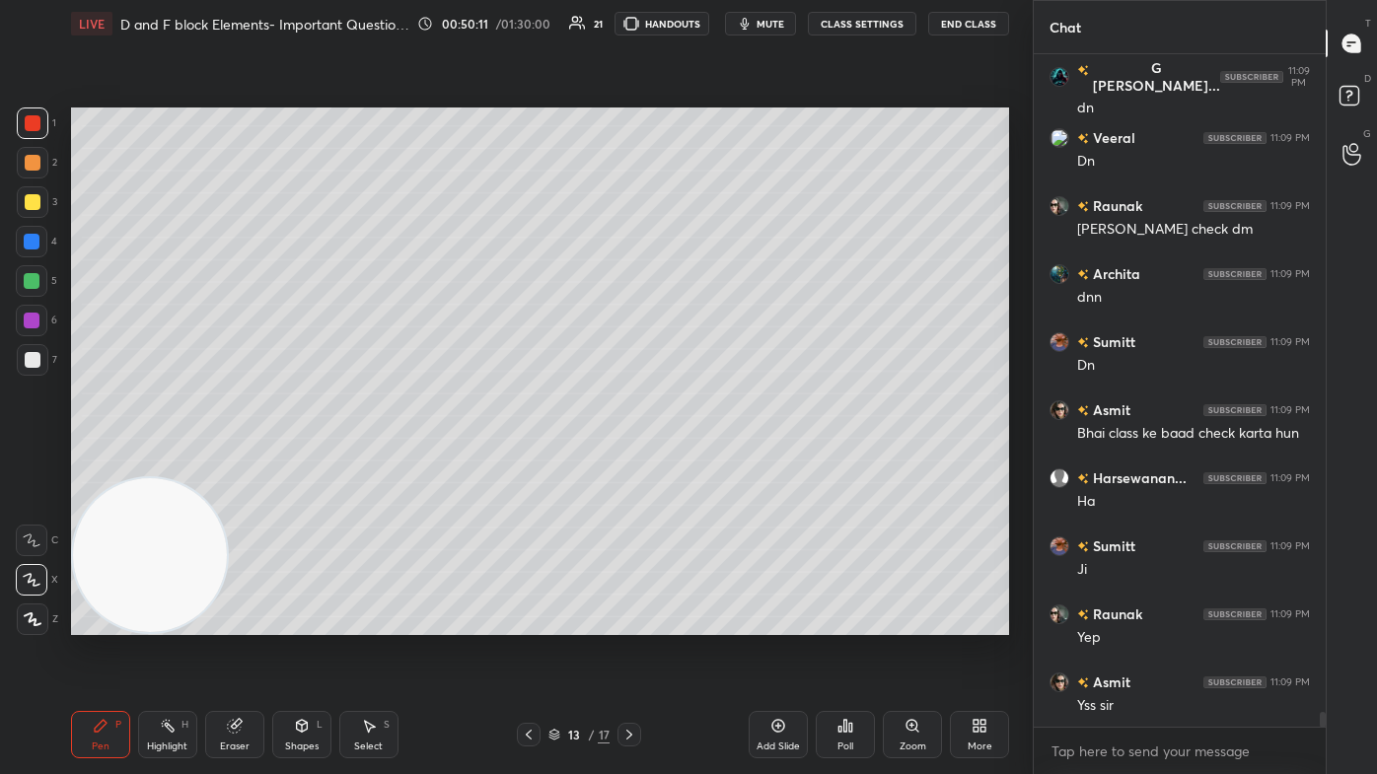
click at [355, 464] on div "Select S" at bounding box center [368, 734] width 59 height 47
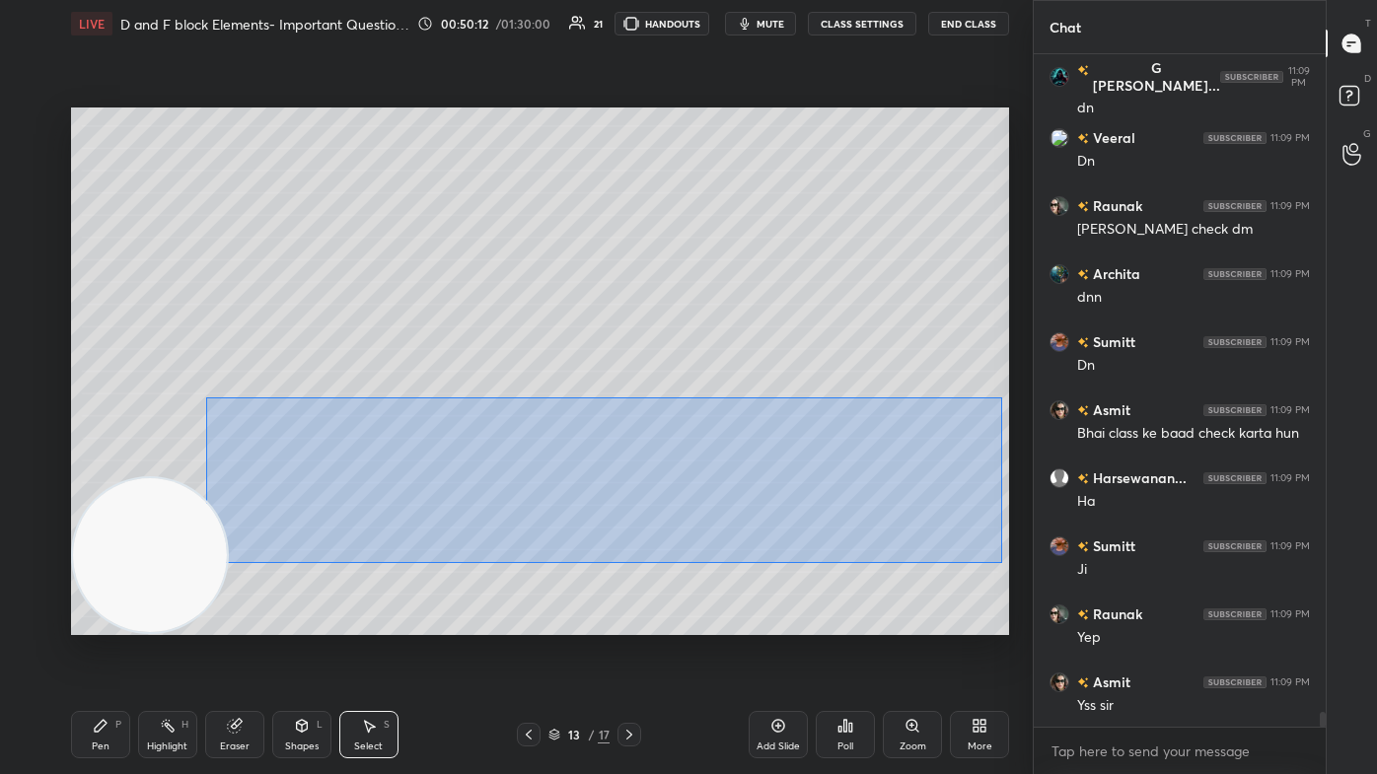
drag, startPoint x: 215, startPoint y: 434, endPoint x: 867, endPoint y: 498, distance: 655.1
click at [707, 464] on div "0 ° Undo Copy Paste here Duplicate Duplicate to new slide Delete" at bounding box center [540, 372] width 938 height 528
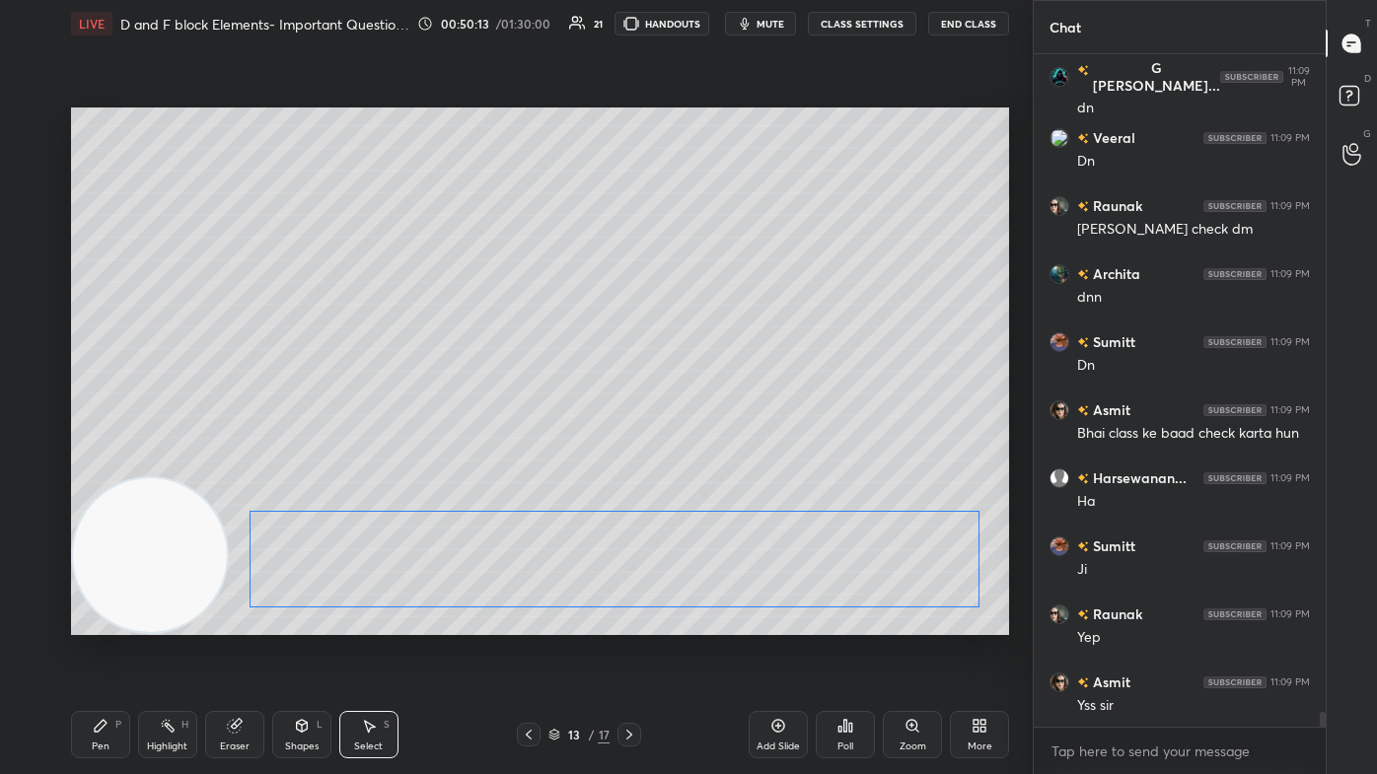
drag, startPoint x: 861, startPoint y: 531, endPoint x: 877, endPoint y: 578, distance: 49.9
click at [707, 464] on div "0 ° Undo Copy Paste here Duplicate Duplicate to new slide Delete" at bounding box center [540, 372] width 938 height 528
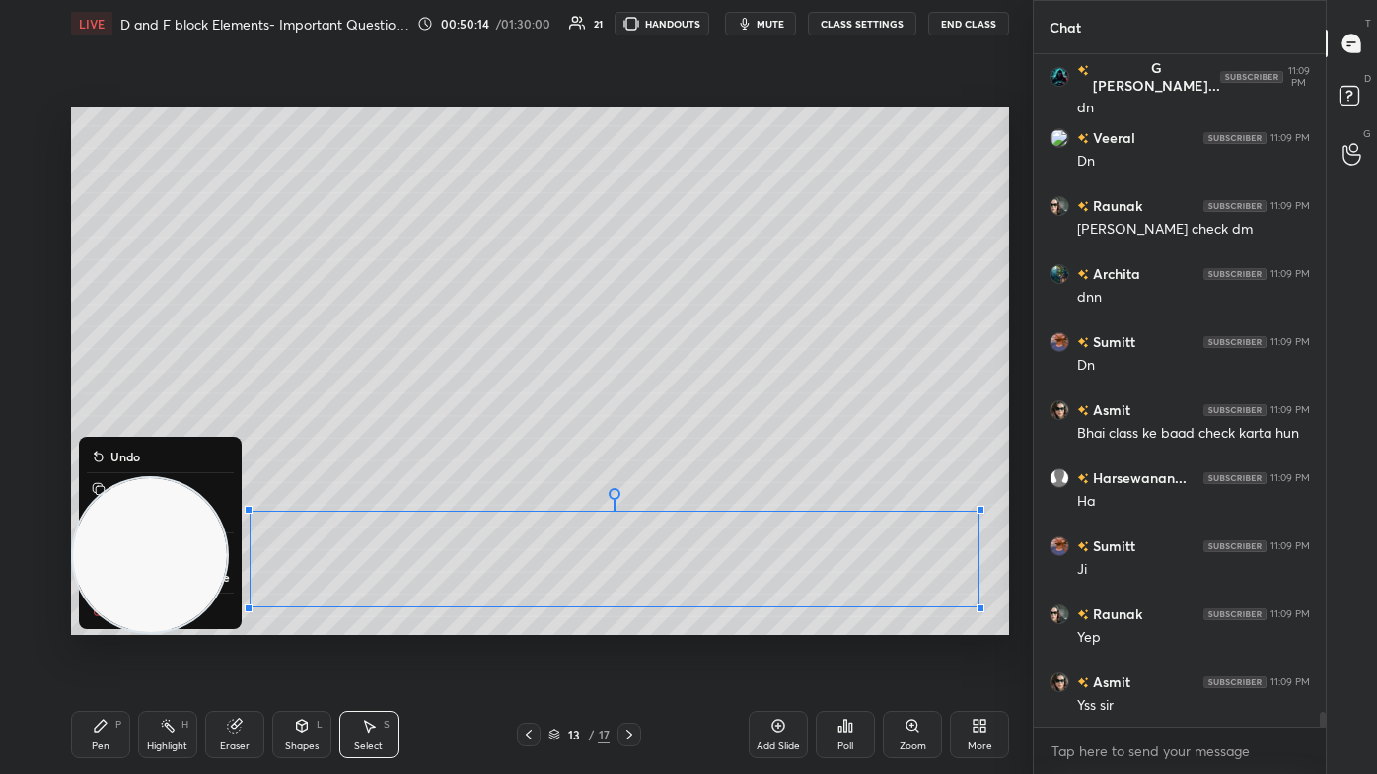
drag, startPoint x: 94, startPoint y: 724, endPoint x: 156, endPoint y: 659, distance: 90.0
click at [96, 464] on icon at bounding box center [101, 726] width 16 height 16
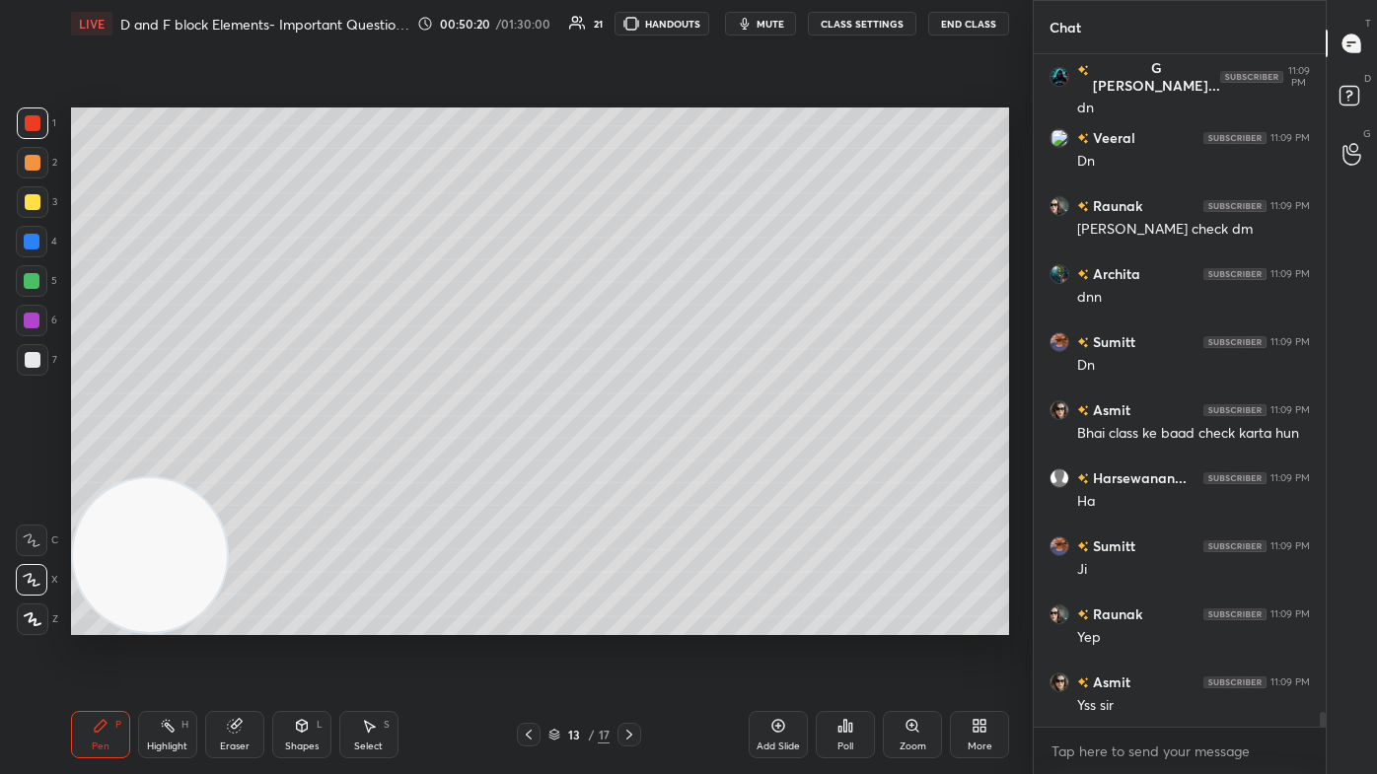
scroll to position [30149, 0]
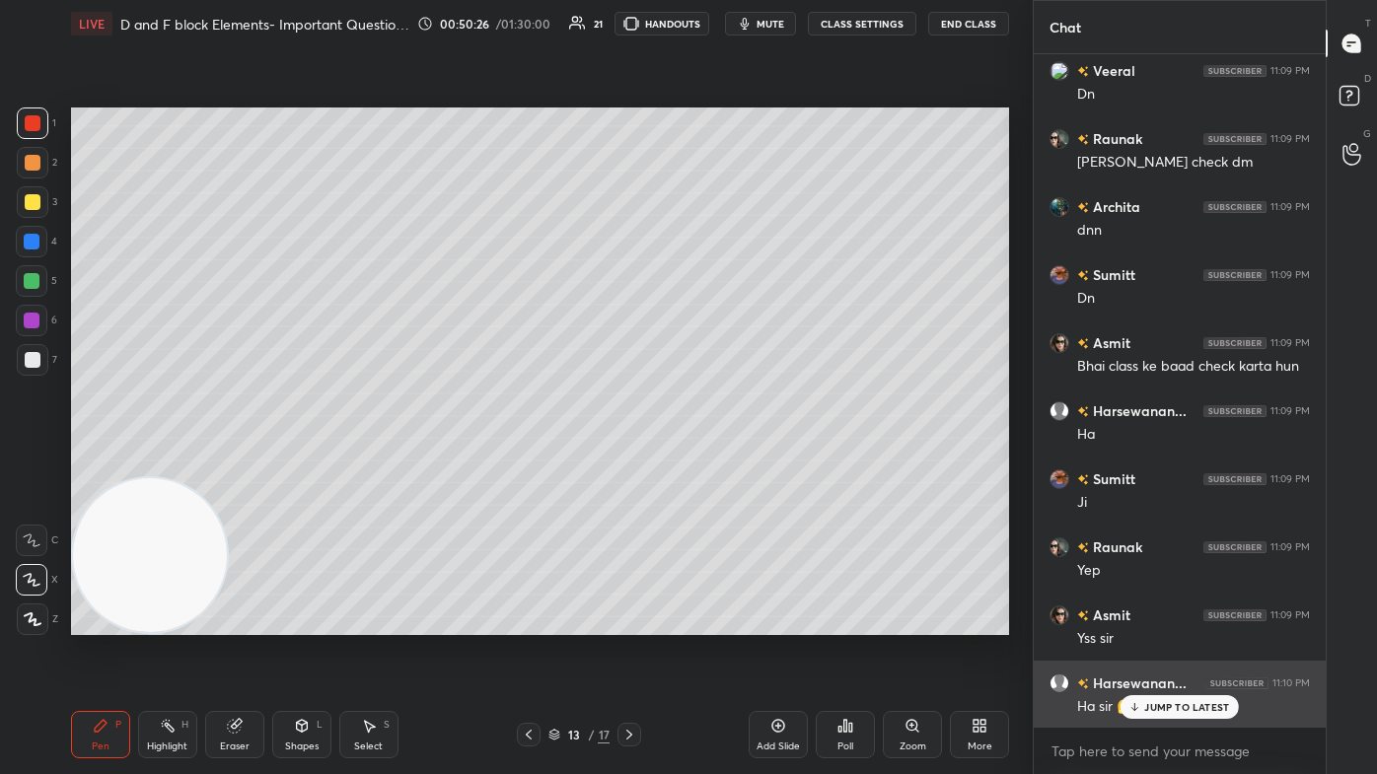
click at [707, 464] on p "JUMP TO LATEST" at bounding box center [1186, 707] width 85 height 12
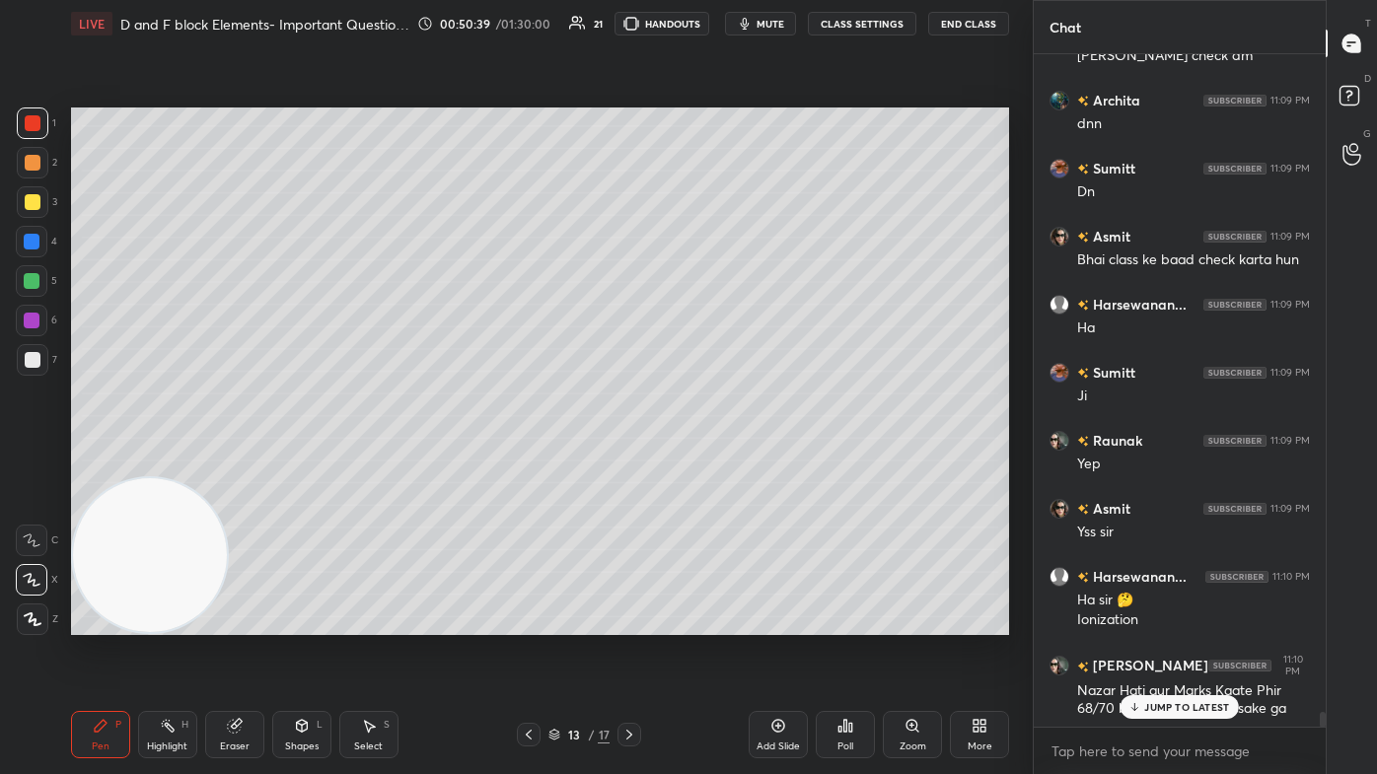
scroll to position [30323, 0]
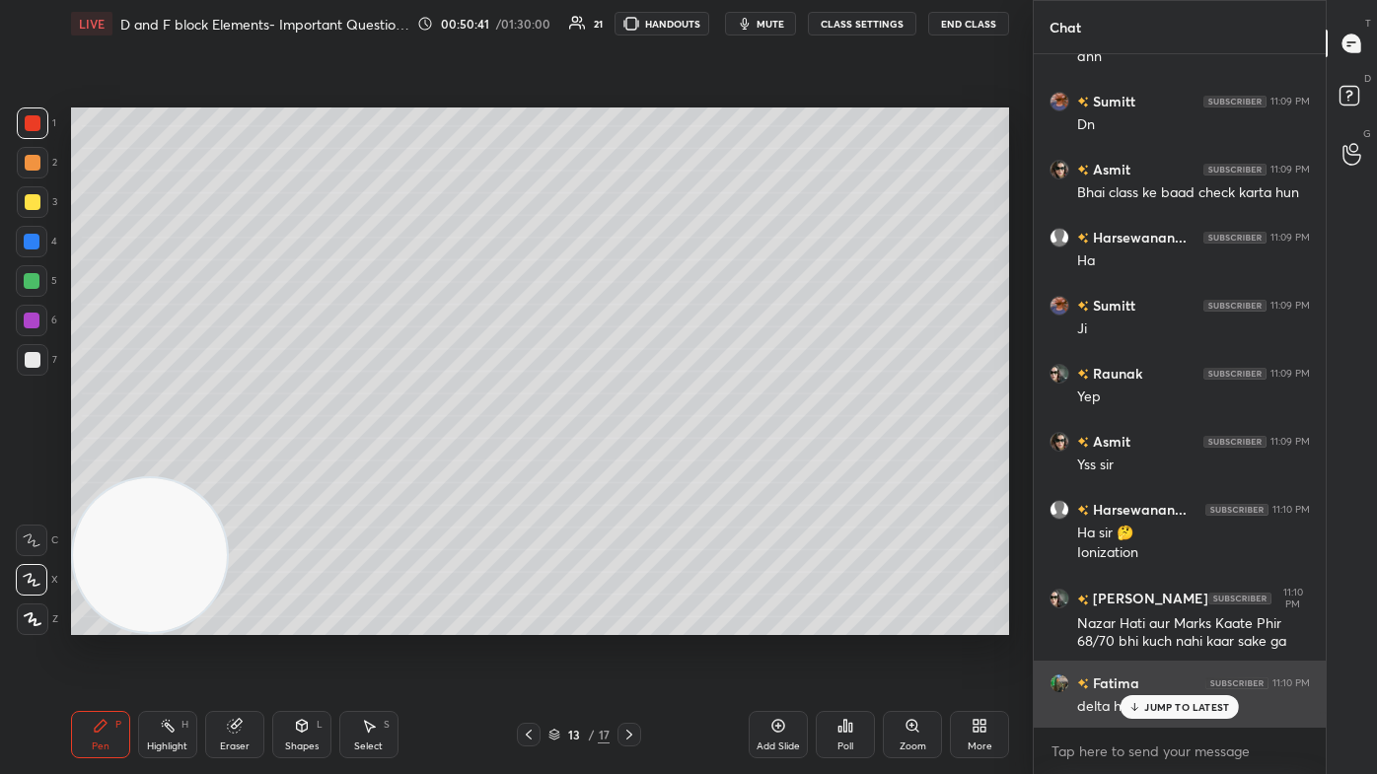
click at [707, 464] on p "JUMP TO LATEST" at bounding box center [1186, 707] width 85 height 12
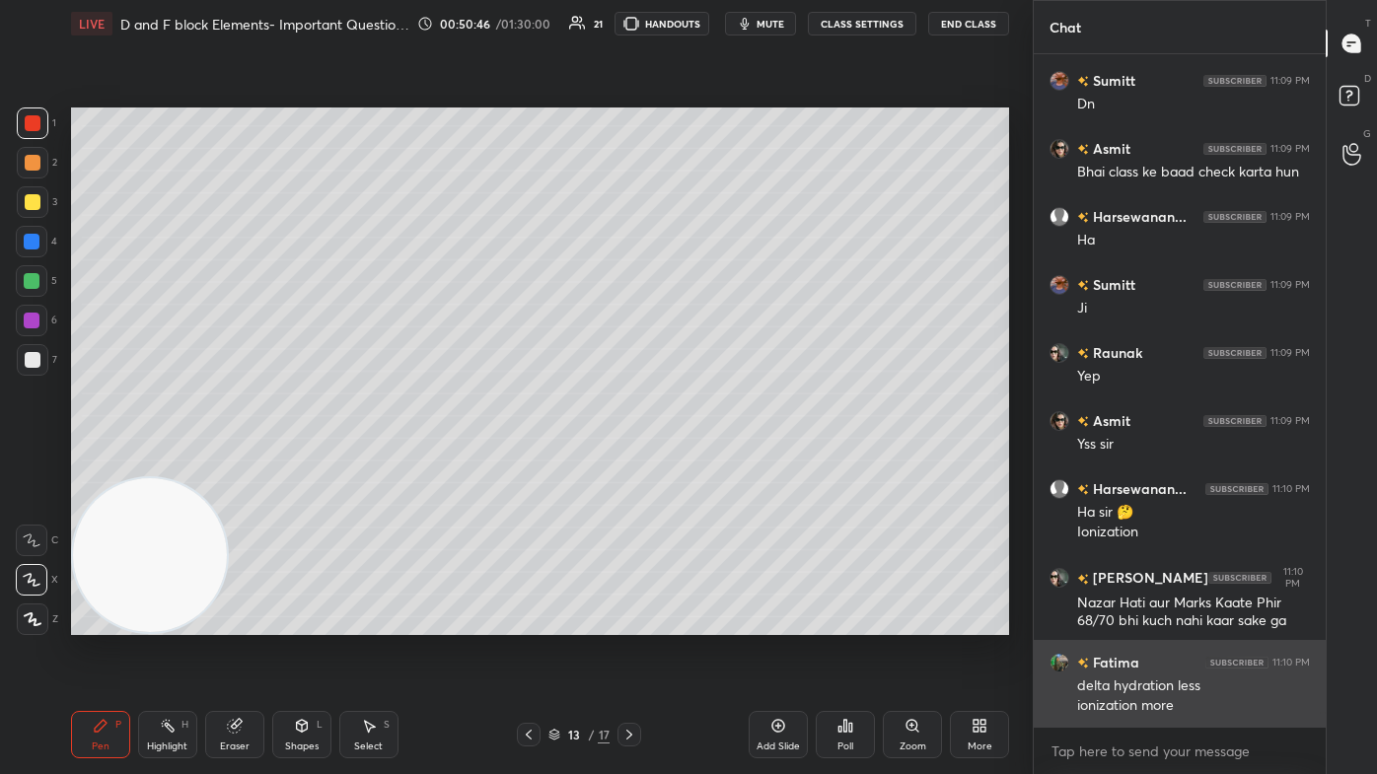
scroll to position [30412, 0]
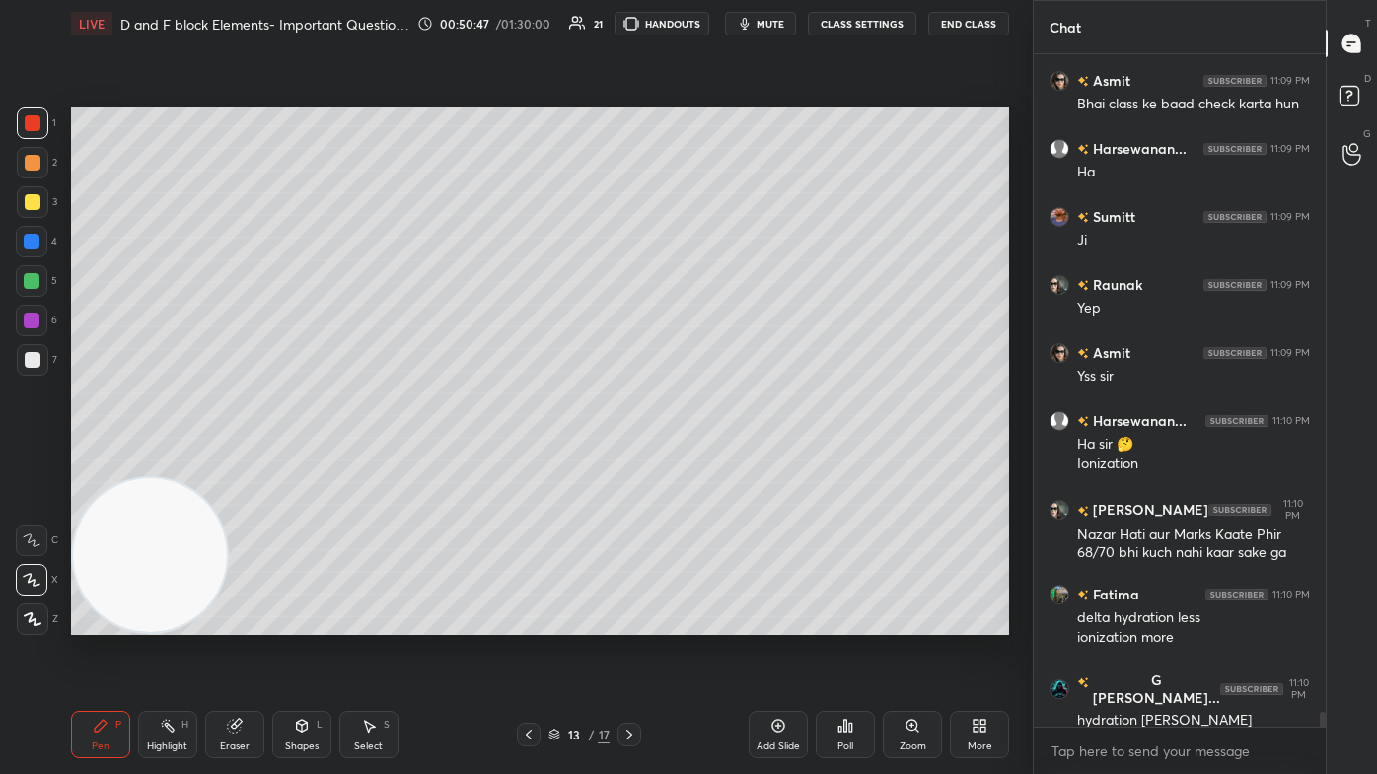
click at [43, 213] on div at bounding box center [33, 202] width 32 height 32
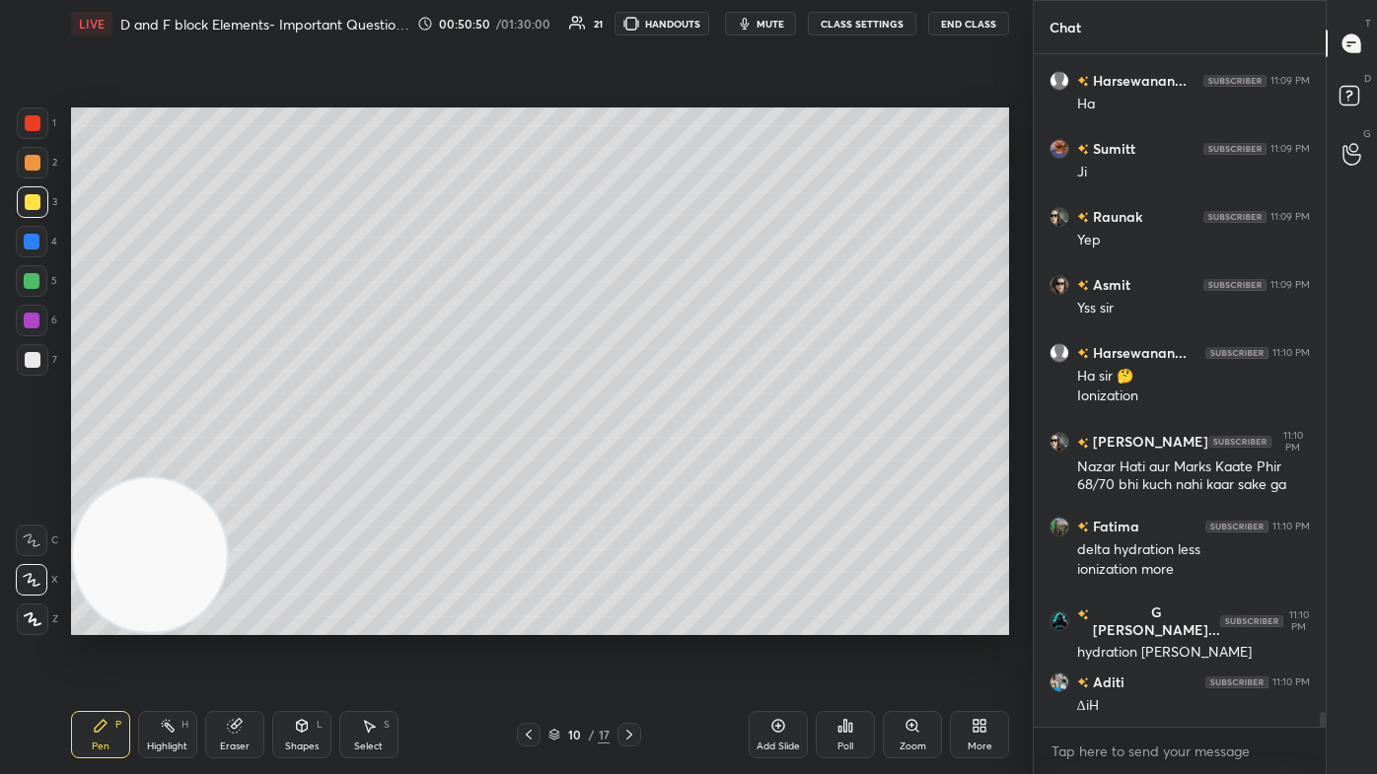
scroll to position [30548, 0]
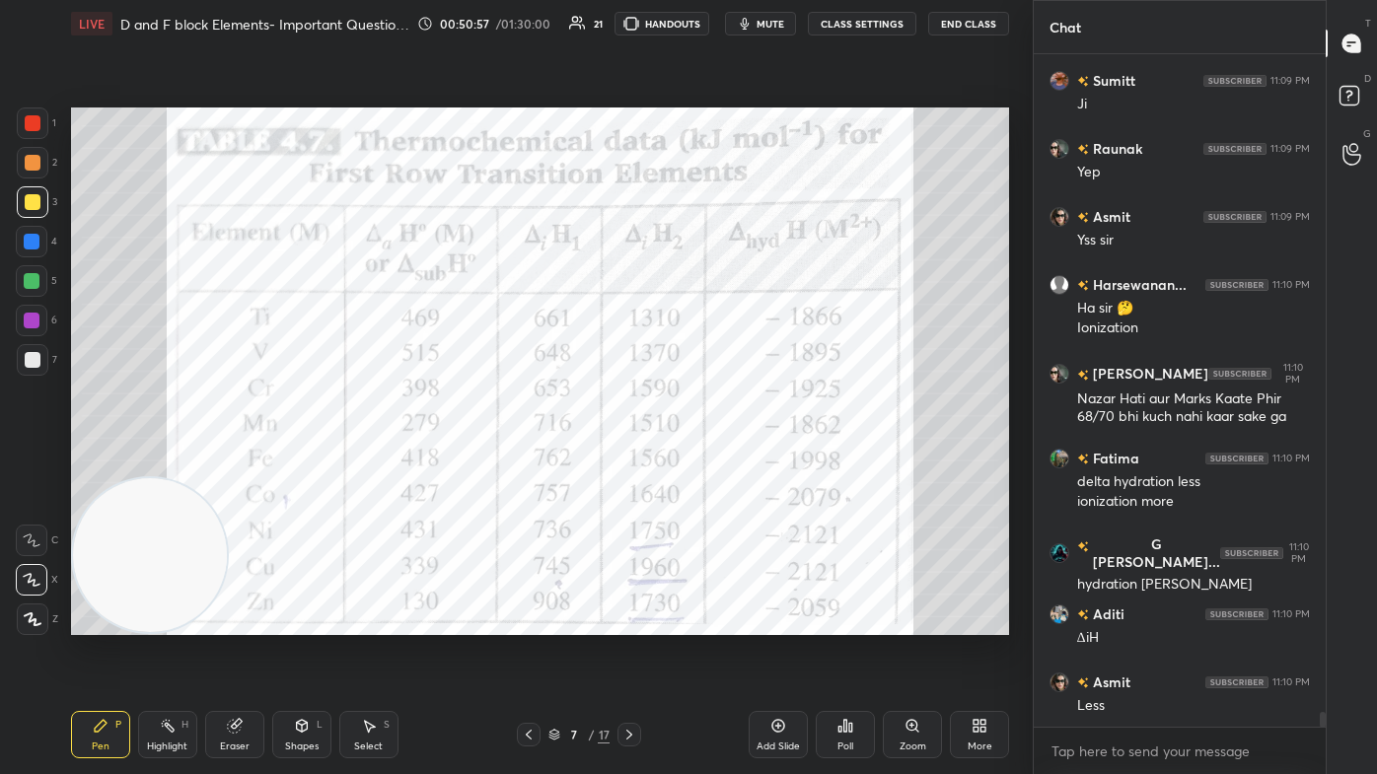
click at [30, 242] on div at bounding box center [32, 242] width 16 height 16
click at [32, 464] on icon at bounding box center [33, 619] width 18 height 14
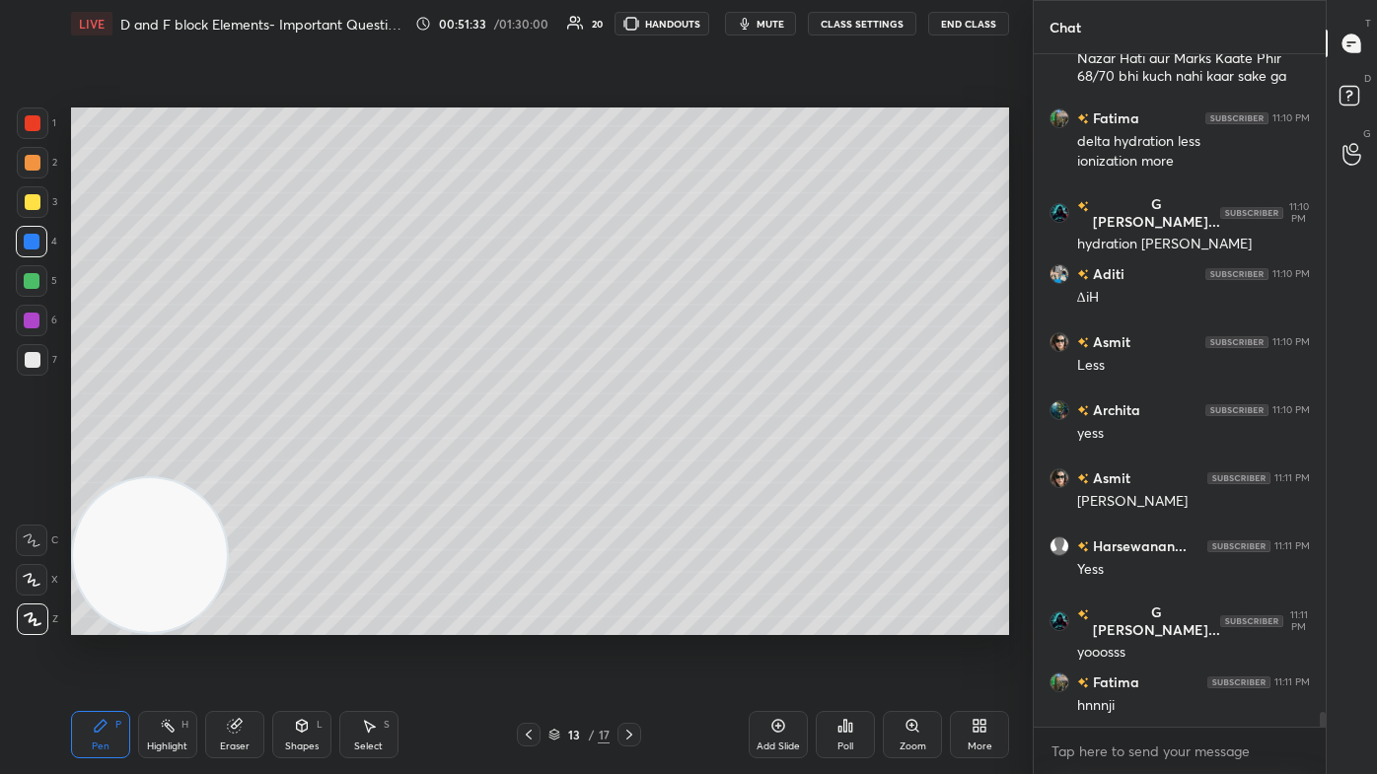
scroll to position [30956, 0]
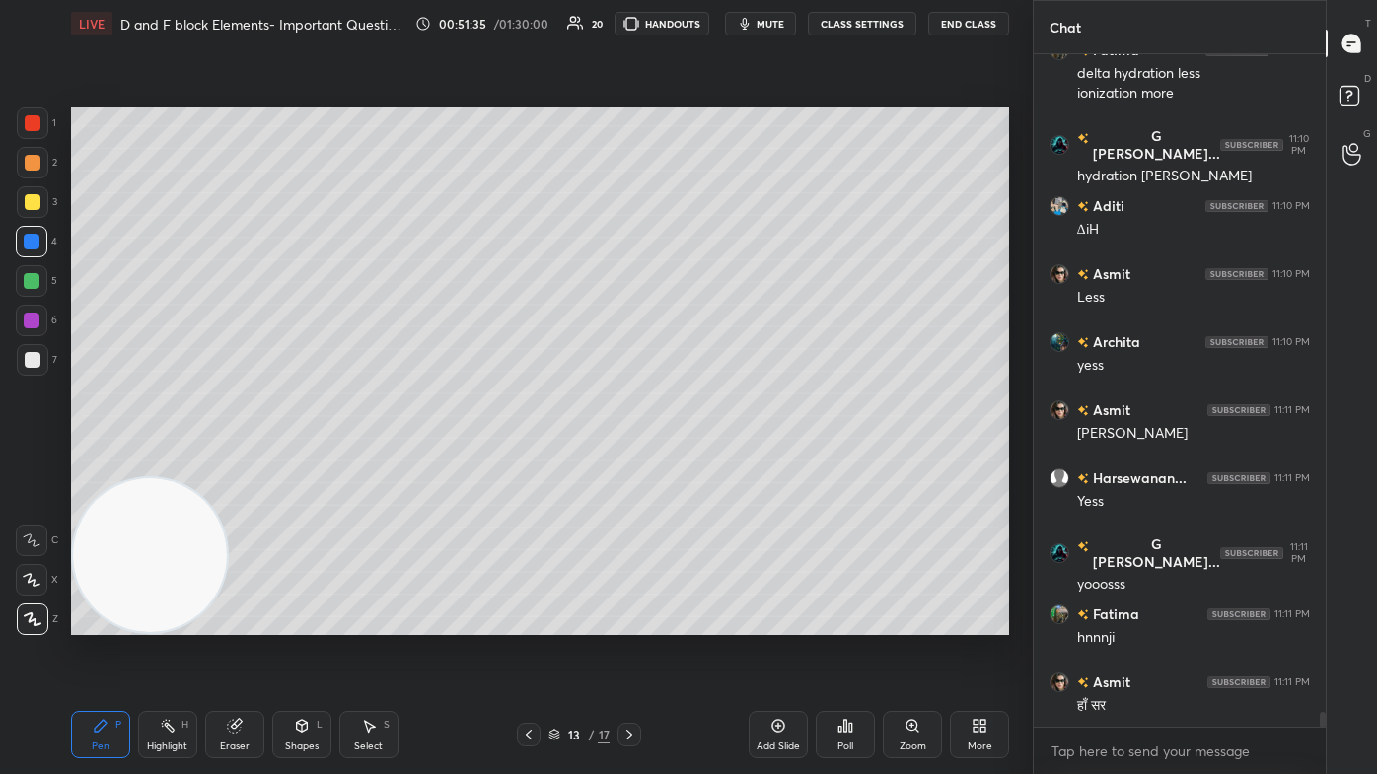
click at [707, 21] on button "CLASS SETTINGS" at bounding box center [862, 24] width 108 height 24
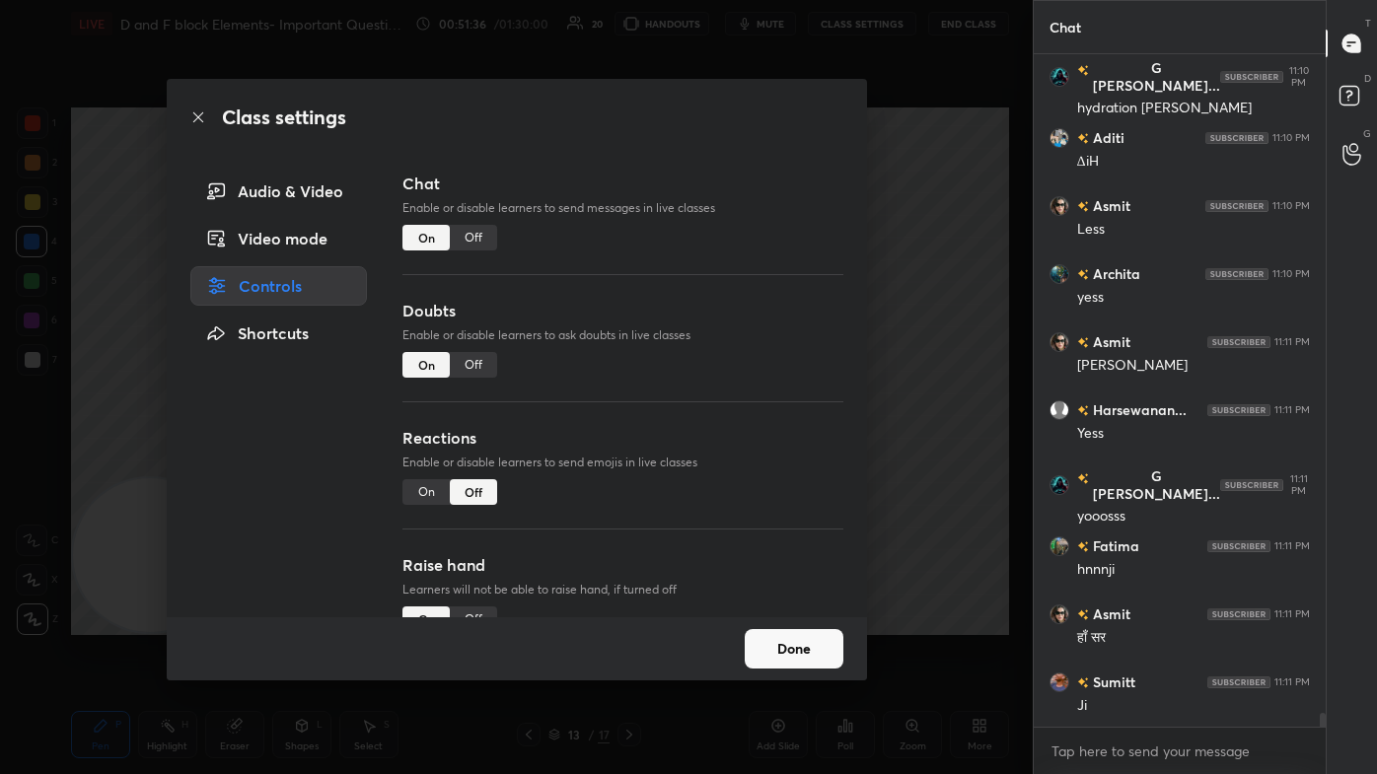
click at [477, 227] on div "Off" at bounding box center [473, 238] width 47 height 26
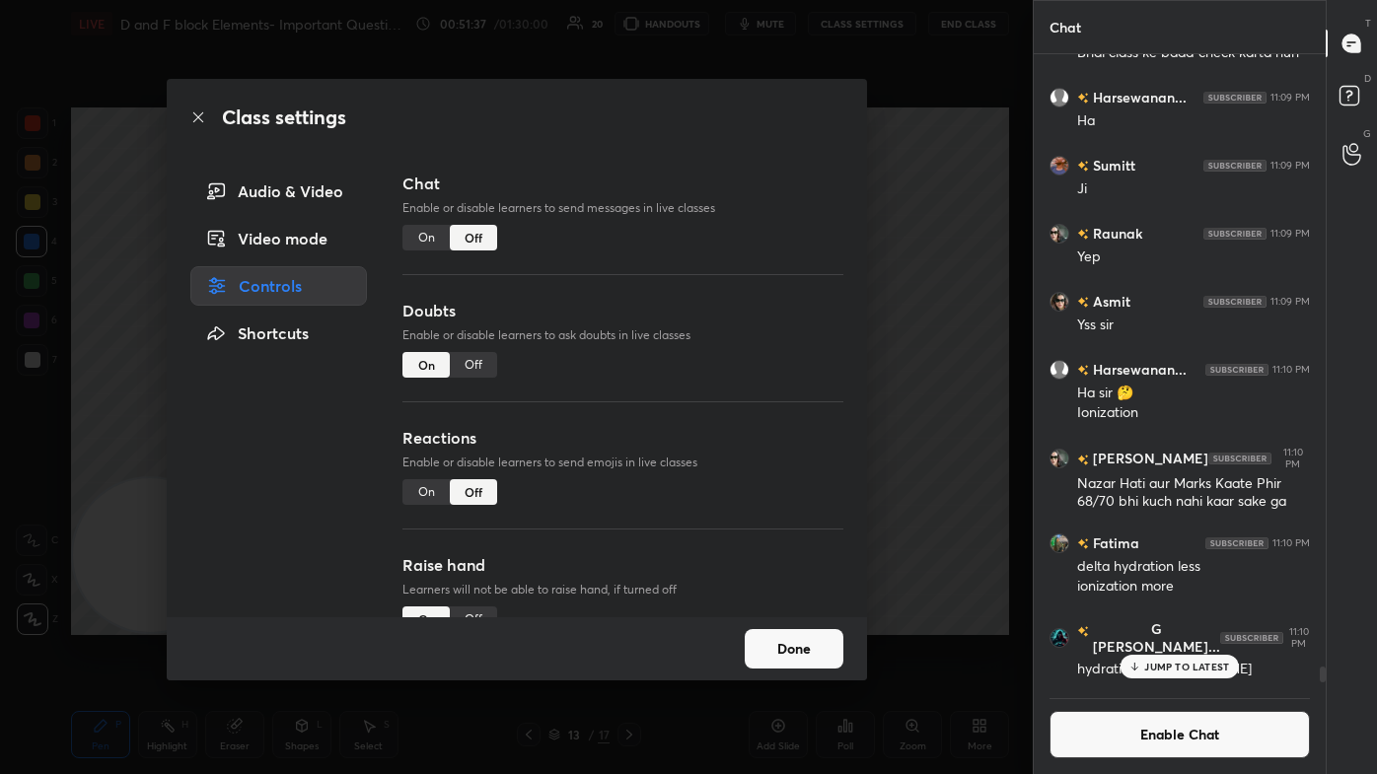
click at [707, 336] on div "Class settings Audio & Video Video mode Controls Shortcuts Chat Enable or disab…" at bounding box center [516, 387] width 1033 height 774
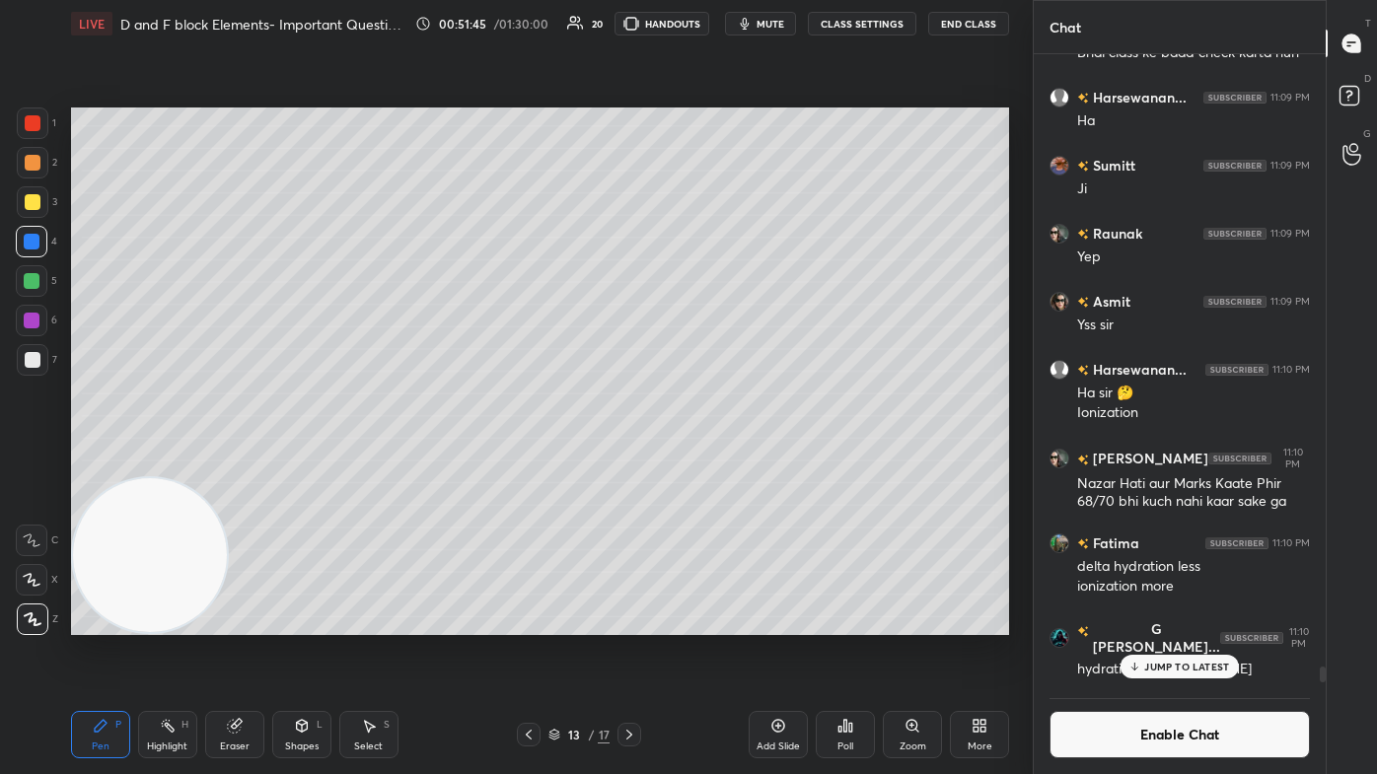
click at [29, 202] on div at bounding box center [33, 202] width 16 height 16
drag, startPoint x: 39, startPoint y: 578, endPoint x: 39, endPoint y: 557, distance: 20.7
click at [36, 464] on icon at bounding box center [32, 580] width 18 height 14
click at [33, 464] on div at bounding box center [32, 541] width 32 height 32
click at [31, 464] on icon at bounding box center [32, 580] width 18 height 14
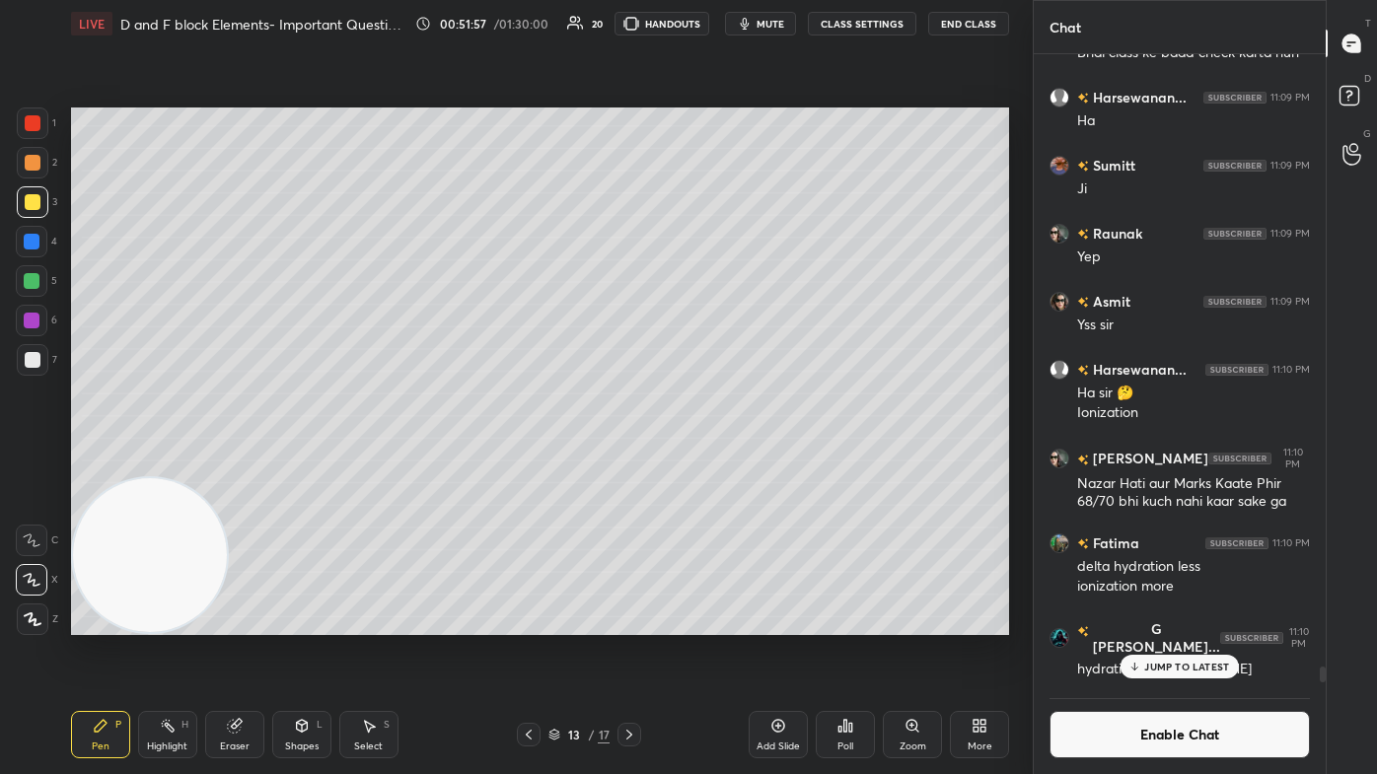
click at [224, 464] on div "Eraser" at bounding box center [234, 734] width 59 height 47
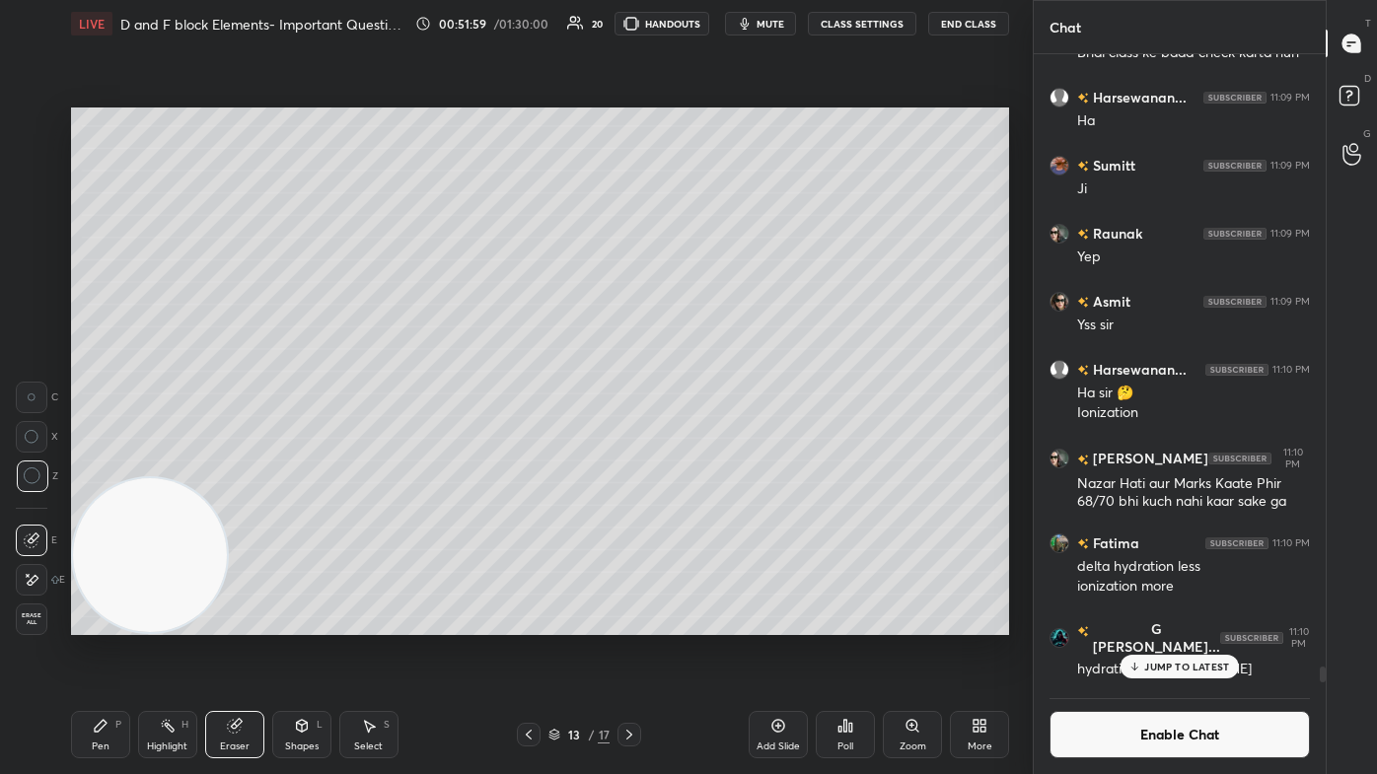
drag, startPoint x: 104, startPoint y: 753, endPoint x: 109, endPoint y: 741, distance: 13.2
click at [105, 464] on div "Pen P" at bounding box center [100, 734] width 59 height 47
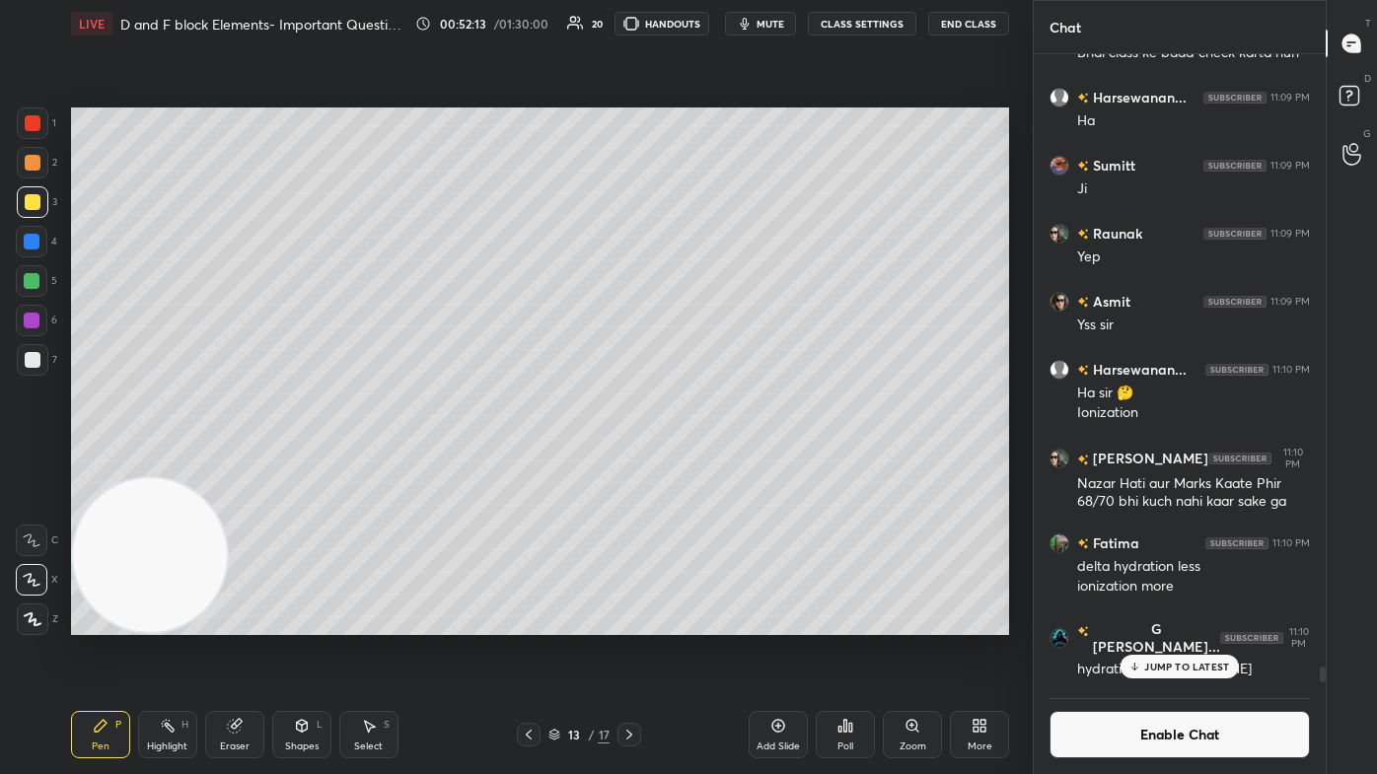
click at [707, 27] on span "mute" at bounding box center [770, 24] width 28 height 14
click at [707, 29] on span "unmute" at bounding box center [769, 24] width 42 height 14
click at [24, 368] on div at bounding box center [33, 360] width 32 height 32
drag, startPoint x: 1191, startPoint y: 663, endPoint x: 1194, endPoint y: 684, distance: 20.9
click at [707, 464] on p "JUMP TO LATEST" at bounding box center [1186, 667] width 85 height 12
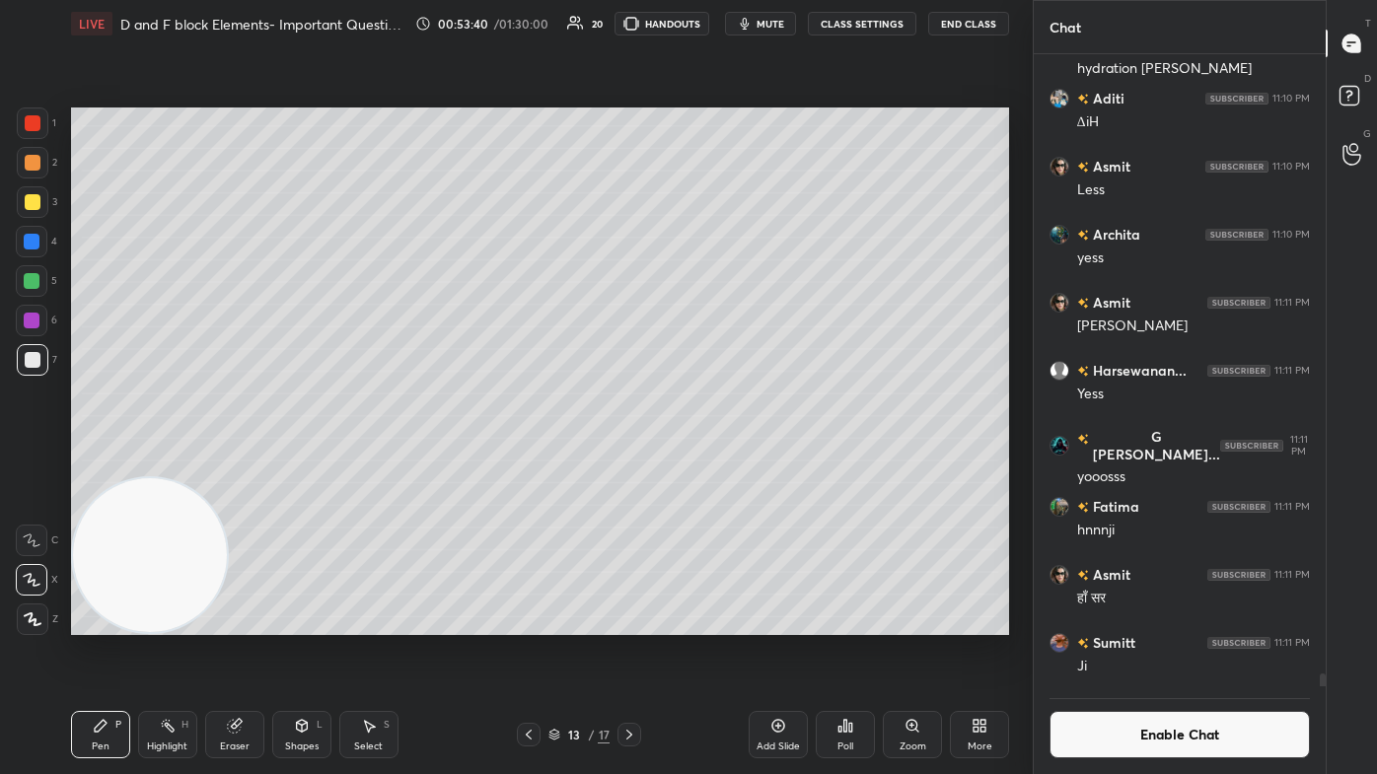
click at [707, 464] on button "Enable Chat" at bounding box center [1179, 734] width 260 height 47
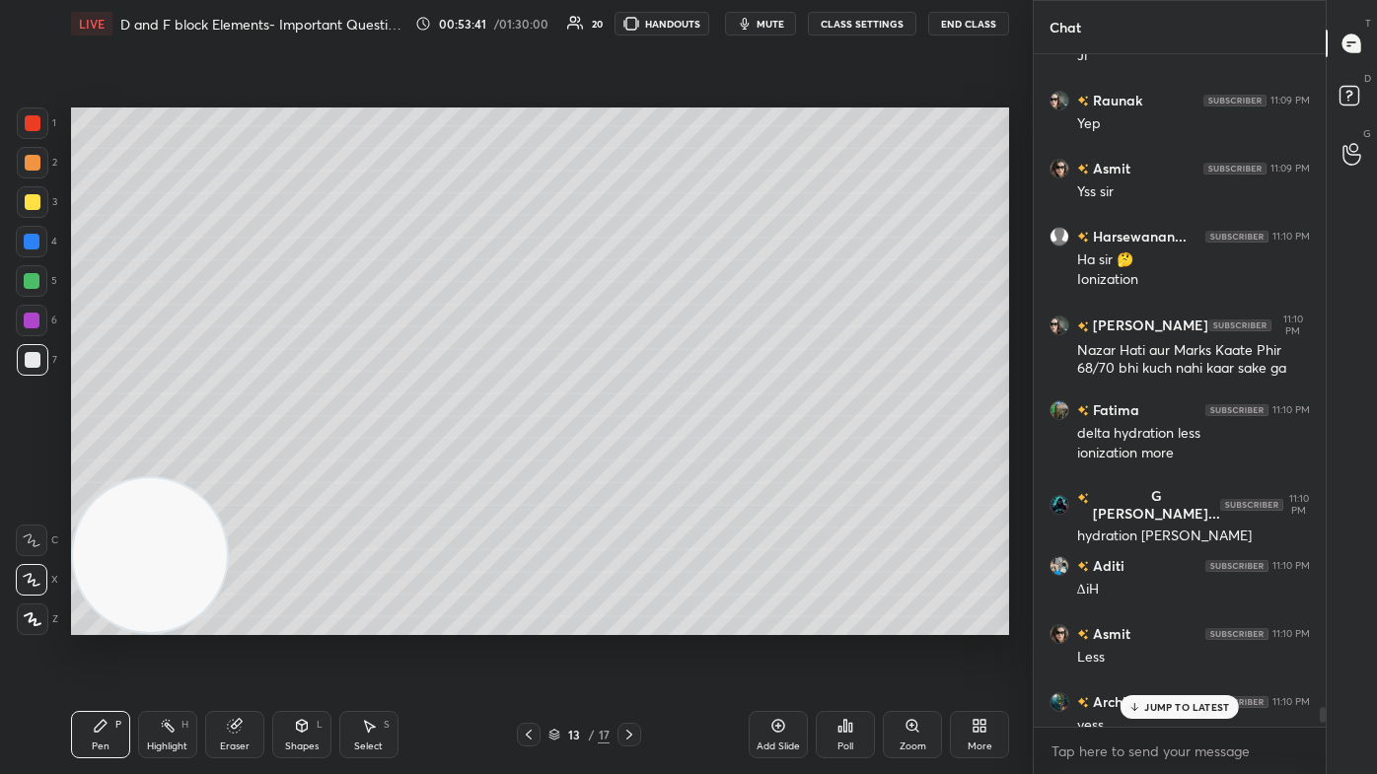
scroll to position [668, 286]
click at [707, 464] on p "JUMP TO LATEST" at bounding box center [1186, 707] width 85 height 12
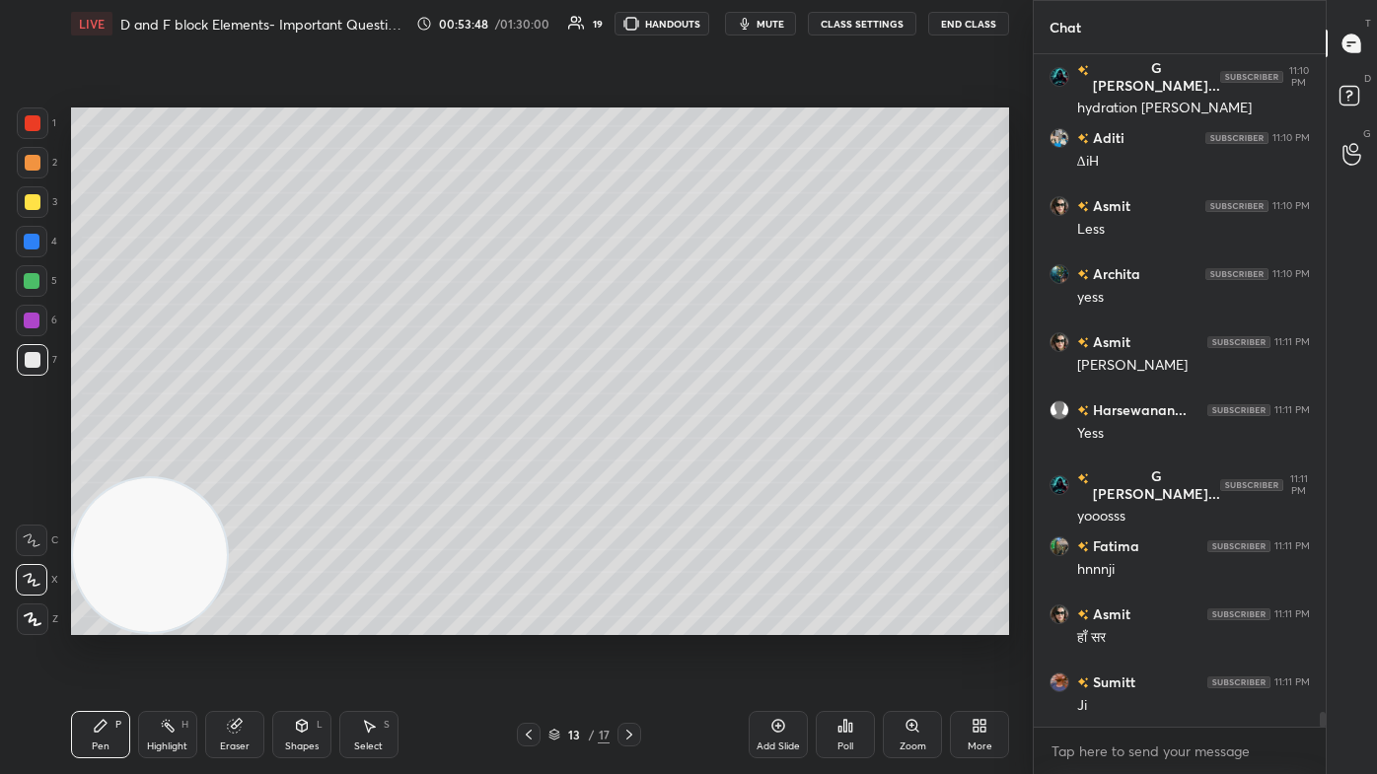
click at [34, 118] on div at bounding box center [33, 123] width 16 height 16
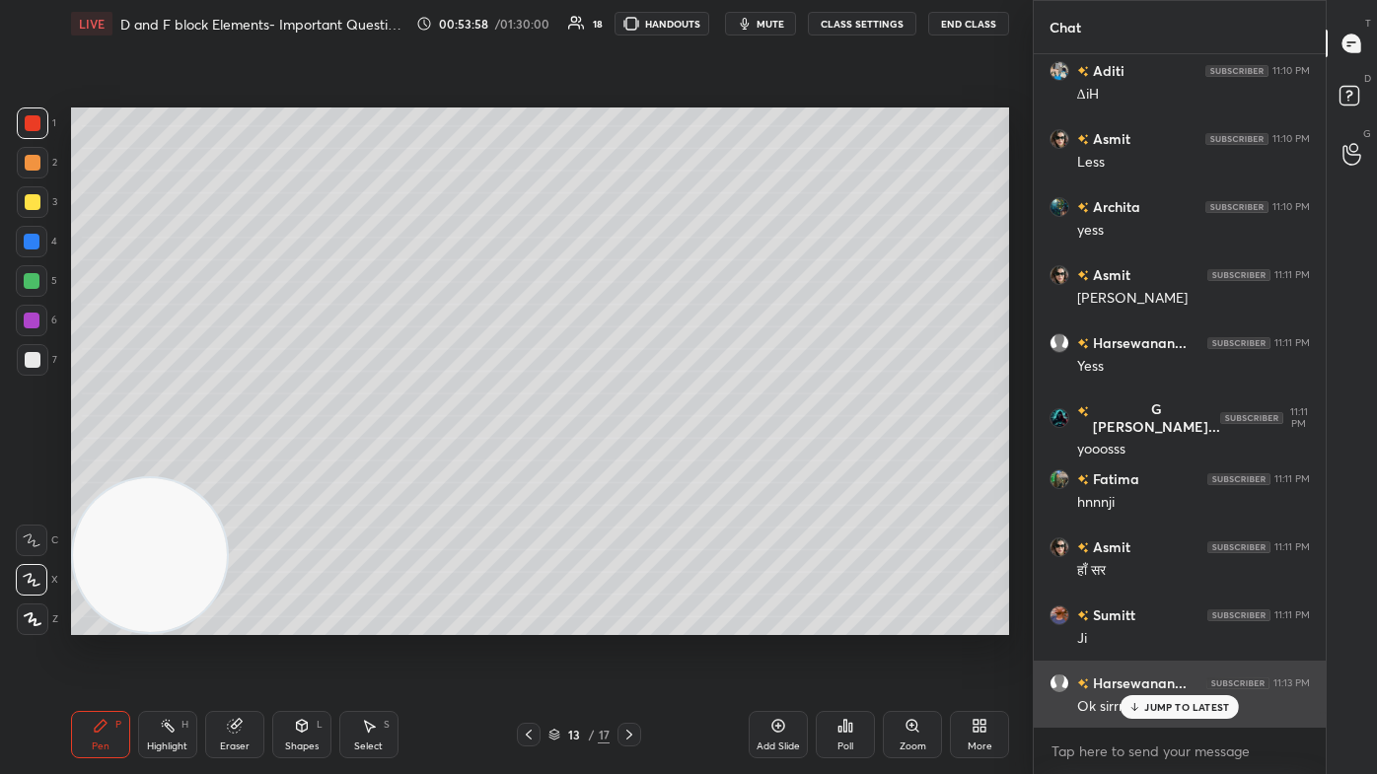
drag, startPoint x: 1175, startPoint y: 702, endPoint x: 1173, endPoint y: 714, distance: 12.0
click at [707, 464] on p "JUMP TO LATEST" at bounding box center [1186, 707] width 85 height 12
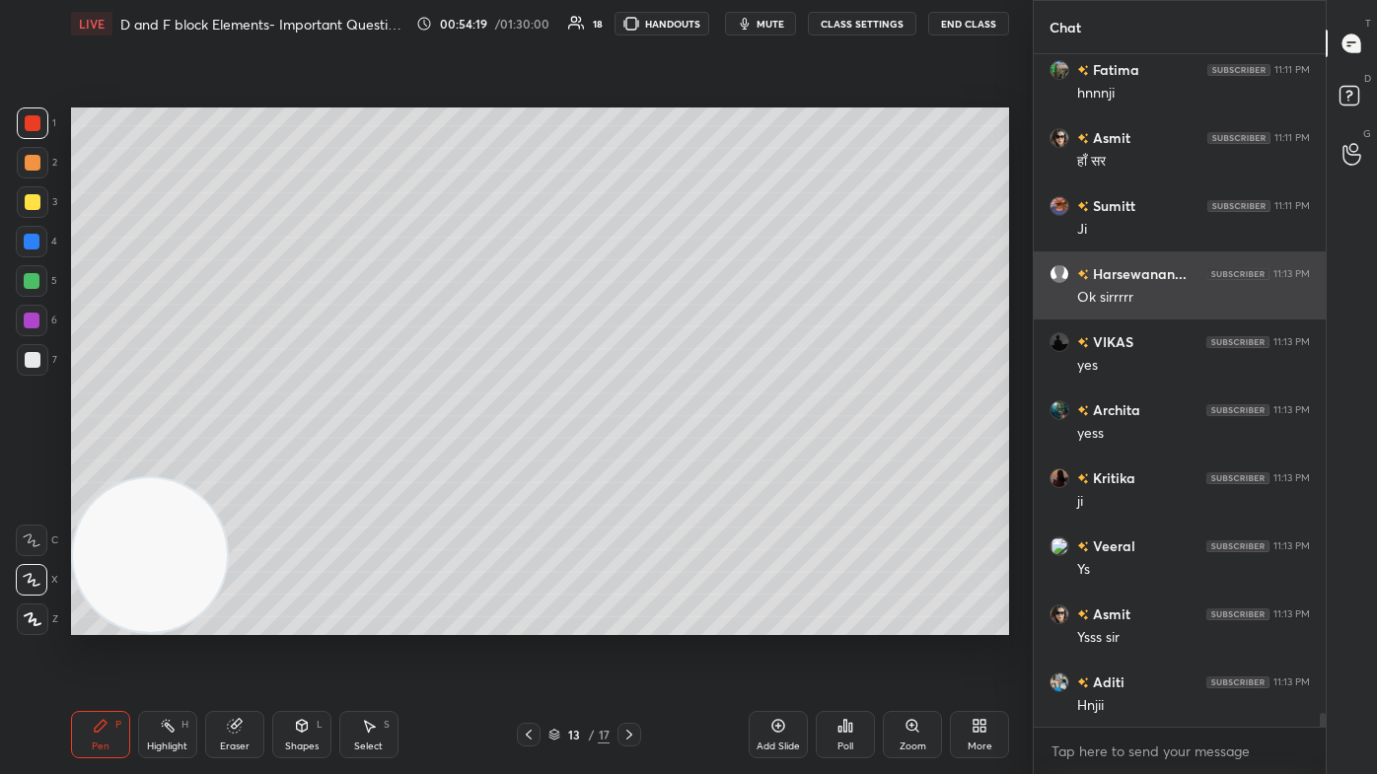
scroll to position [31069, 0]
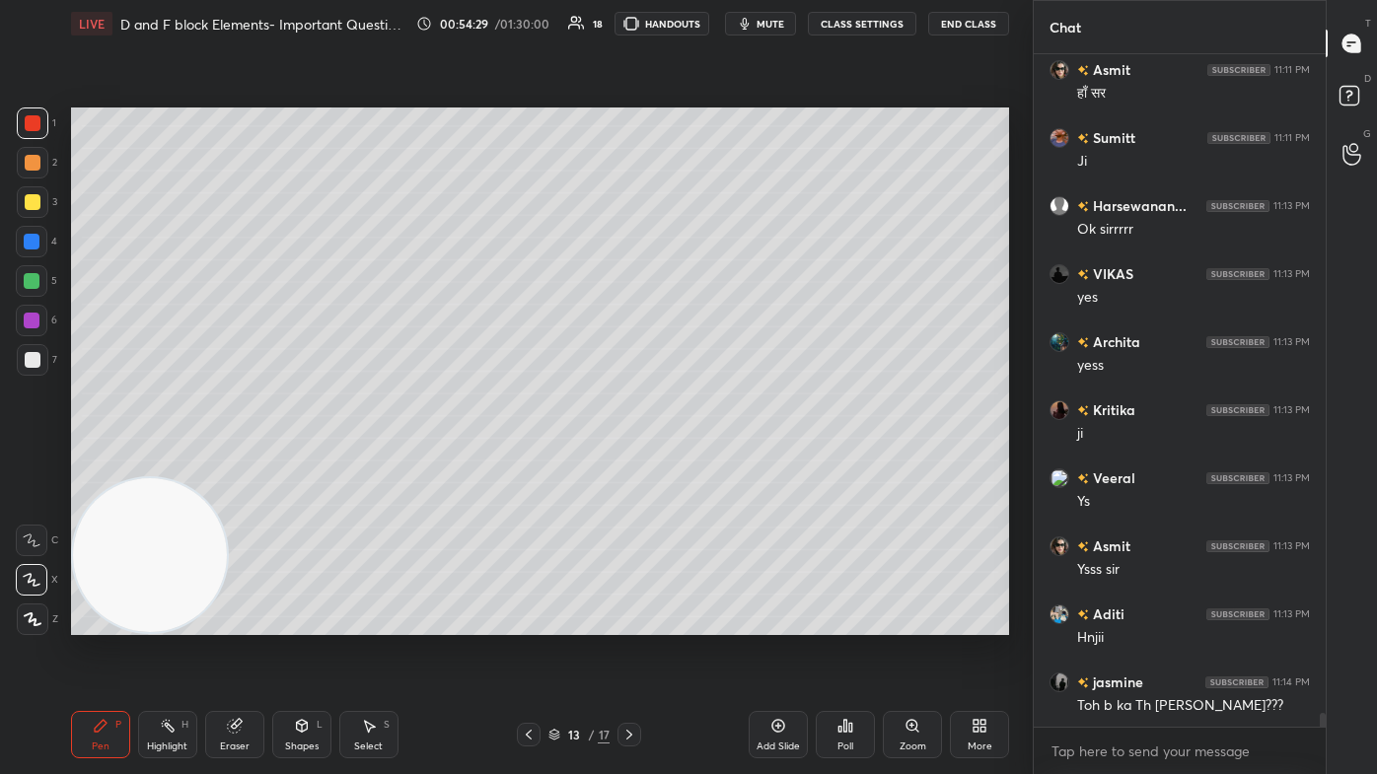
click at [369, 464] on div "Select" at bounding box center [368, 747] width 29 height 10
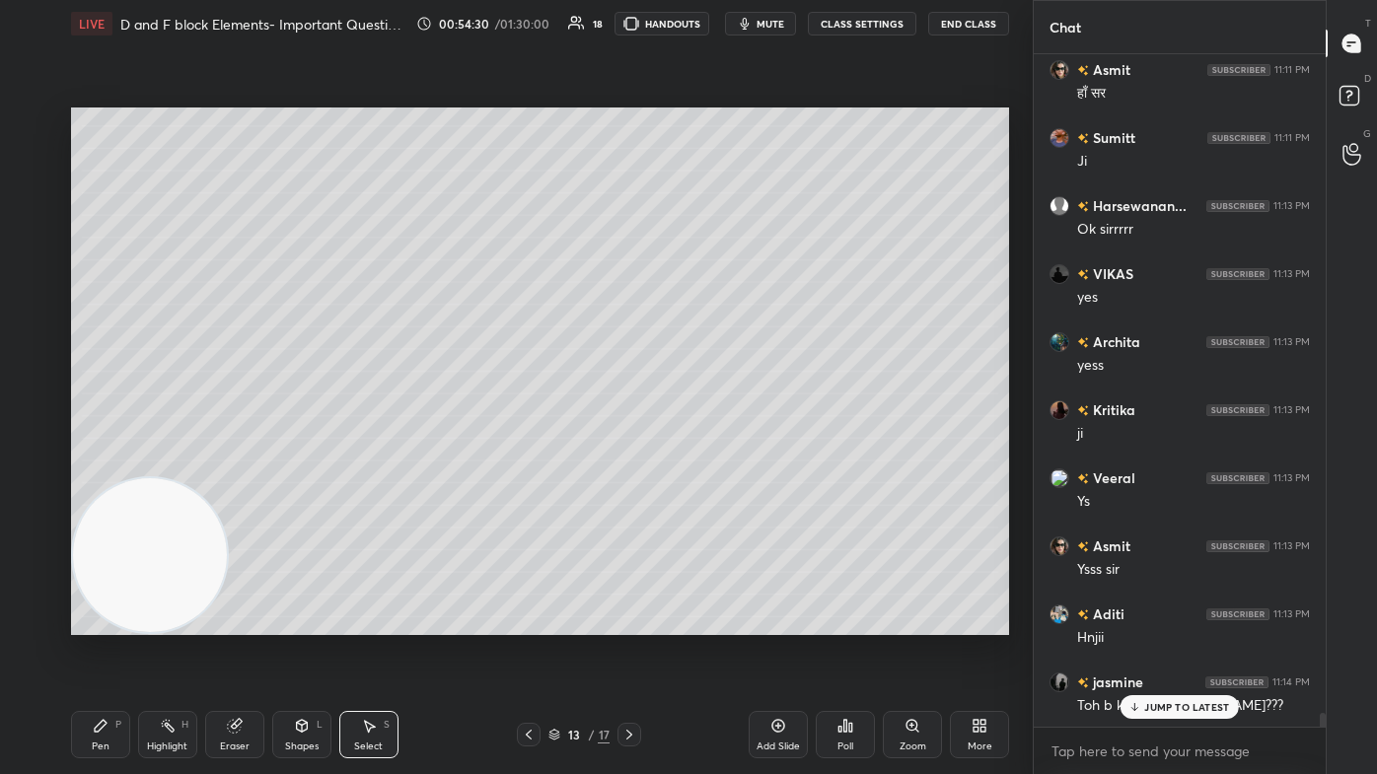
scroll to position [31136, 0]
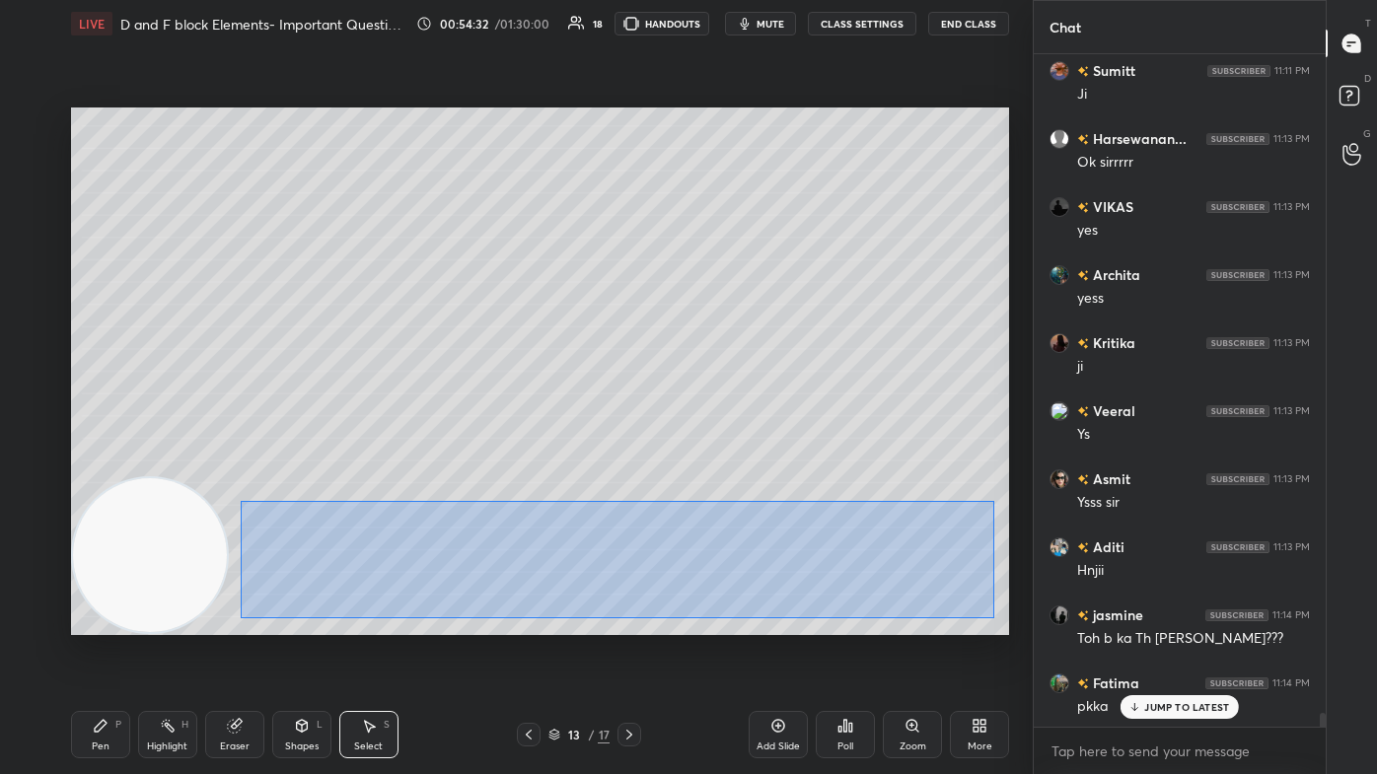
drag, startPoint x: 240, startPoint y: 501, endPoint x: 963, endPoint y: 602, distance: 729.9
click at [707, 464] on div "0 ° Undo Copy Paste here Duplicate Duplicate to new slide Delete" at bounding box center [540, 372] width 938 height 528
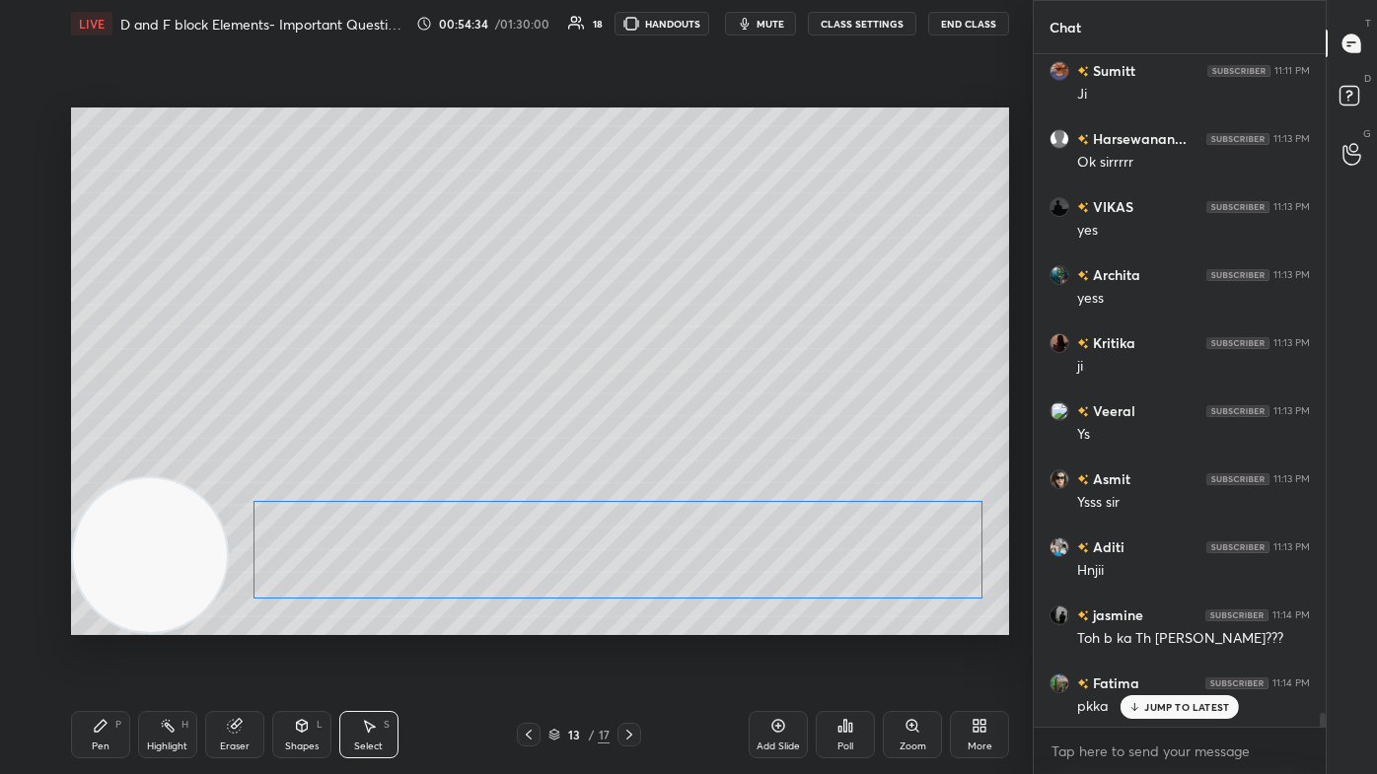
drag, startPoint x: 925, startPoint y: 583, endPoint x: 929, endPoint y: 573, distance: 10.6
click at [707, 464] on div "0 ° Undo Copy Paste here Duplicate Duplicate to new slide Delete" at bounding box center [540, 372] width 938 height 528
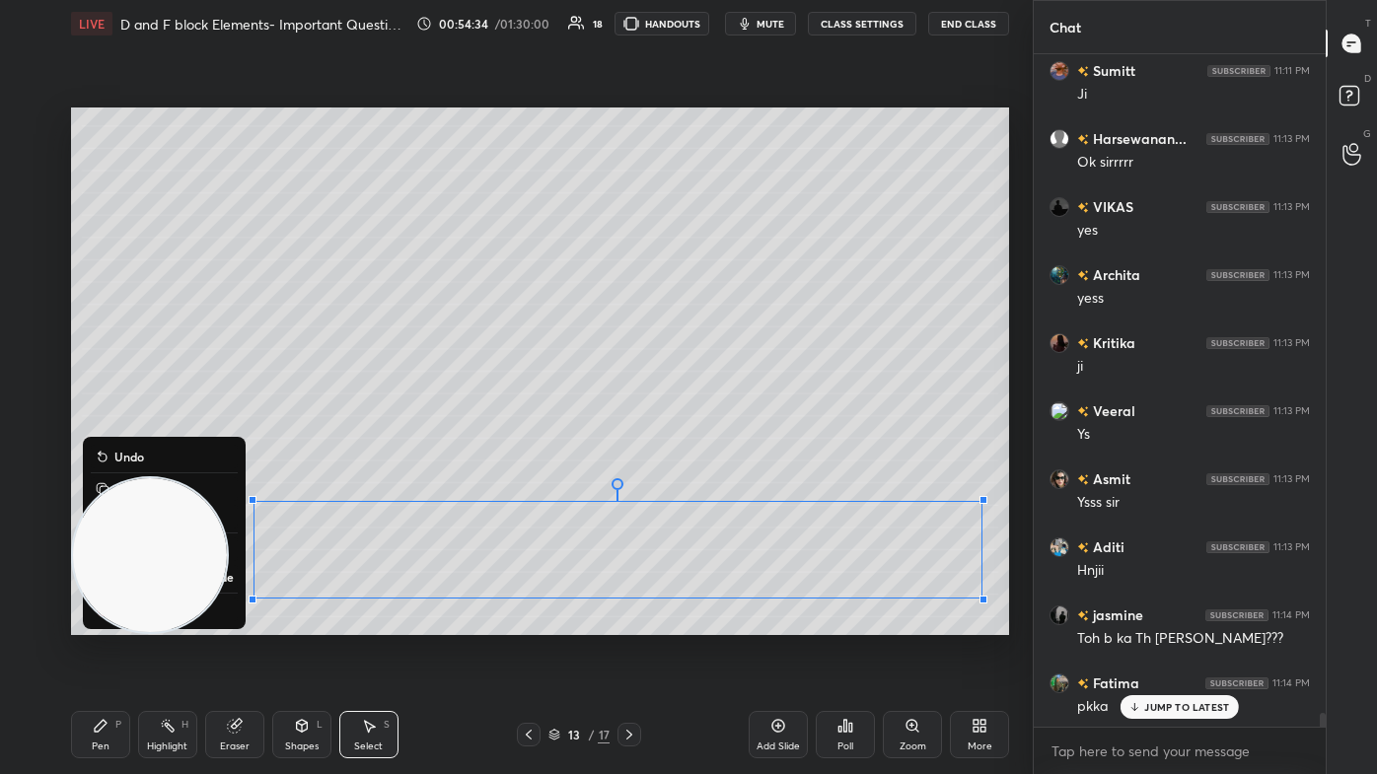
click at [707, 464] on div "0 ° Undo Copy Paste here Duplicate Duplicate to new slide Delete" at bounding box center [540, 372] width 938 height 528
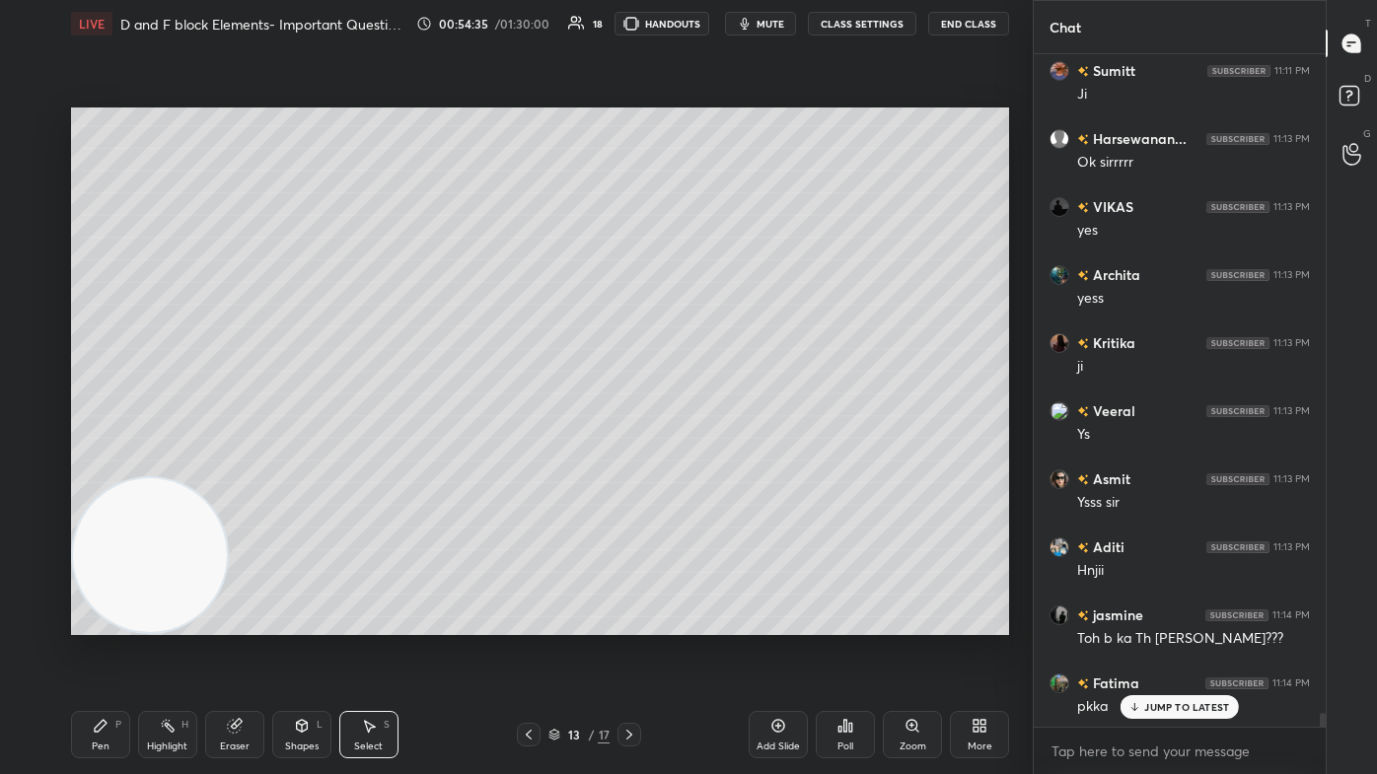
drag, startPoint x: 97, startPoint y: 744, endPoint x: 108, endPoint y: 743, distance: 10.9
click at [100, 464] on div "Pen" at bounding box center [101, 747] width 18 height 10
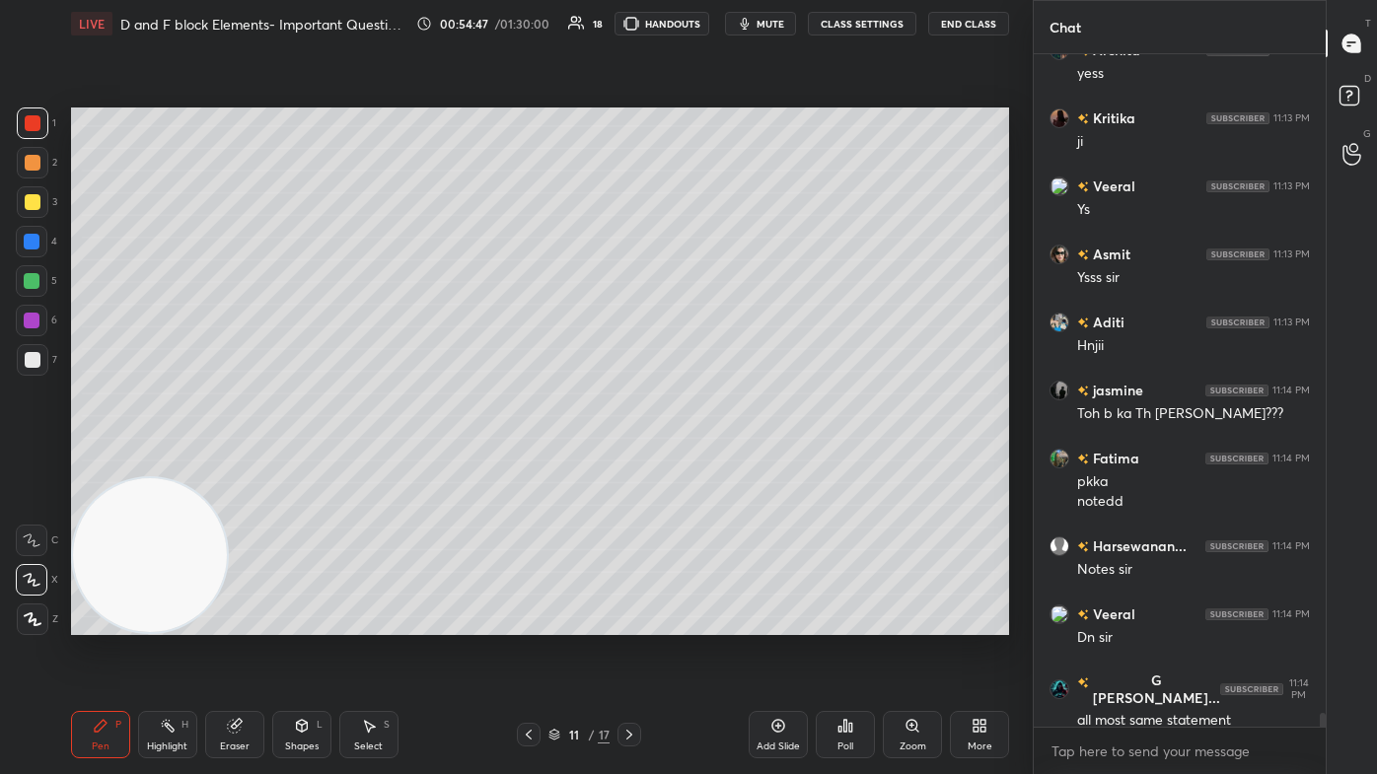
scroll to position [31428, 0]
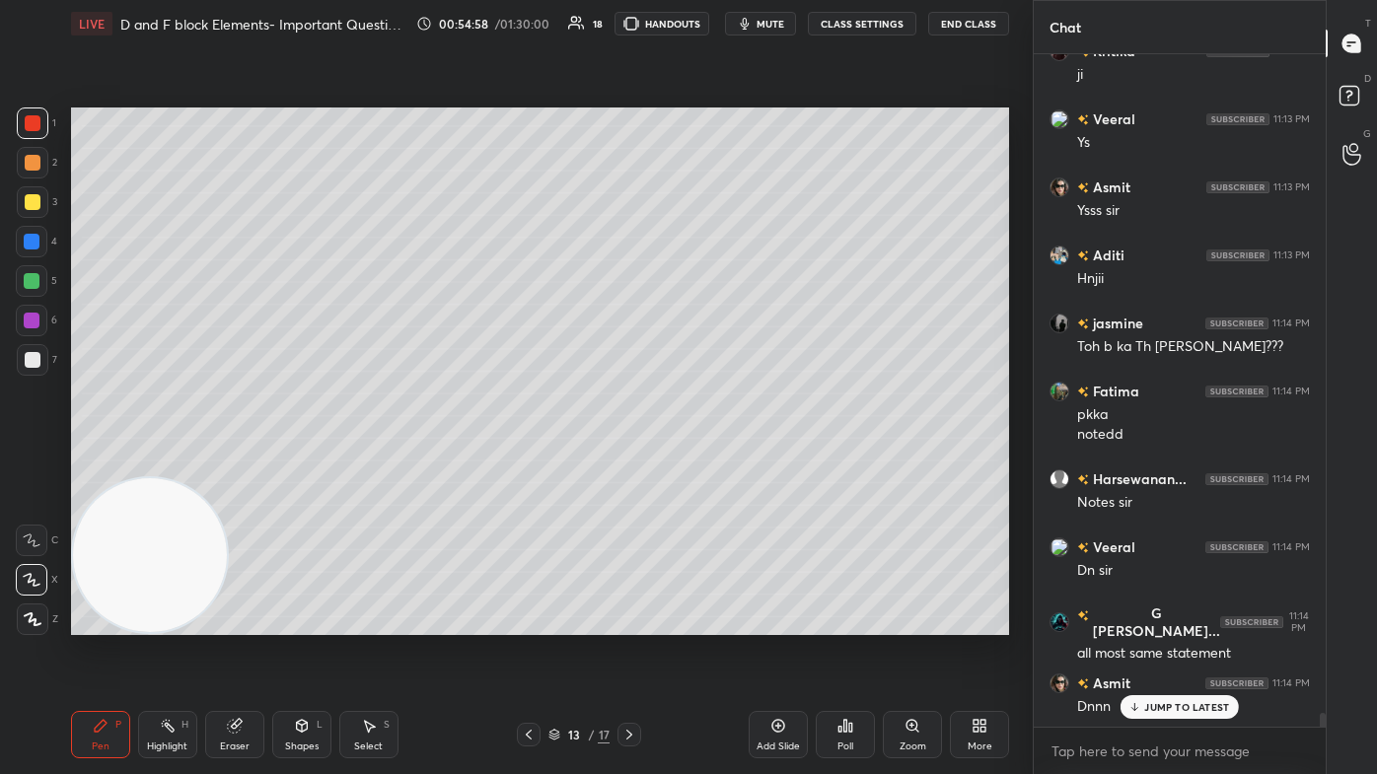
drag, startPoint x: 27, startPoint y: 238, endPoint x: 30, endPoint y: 259, distance: 21.9
click at [26, 237] on div at bounding box center [32, 242] width 16 height 16
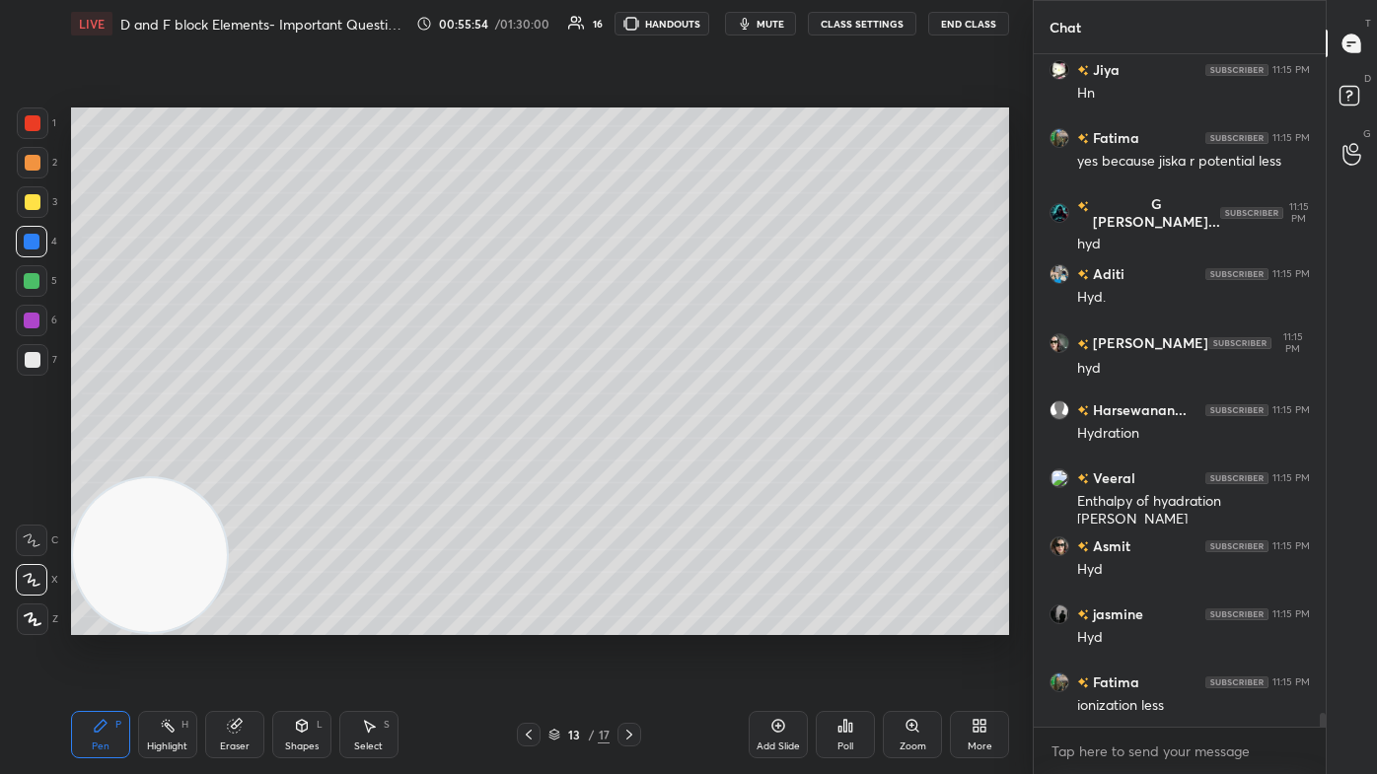
scroll to position [32858, 0]
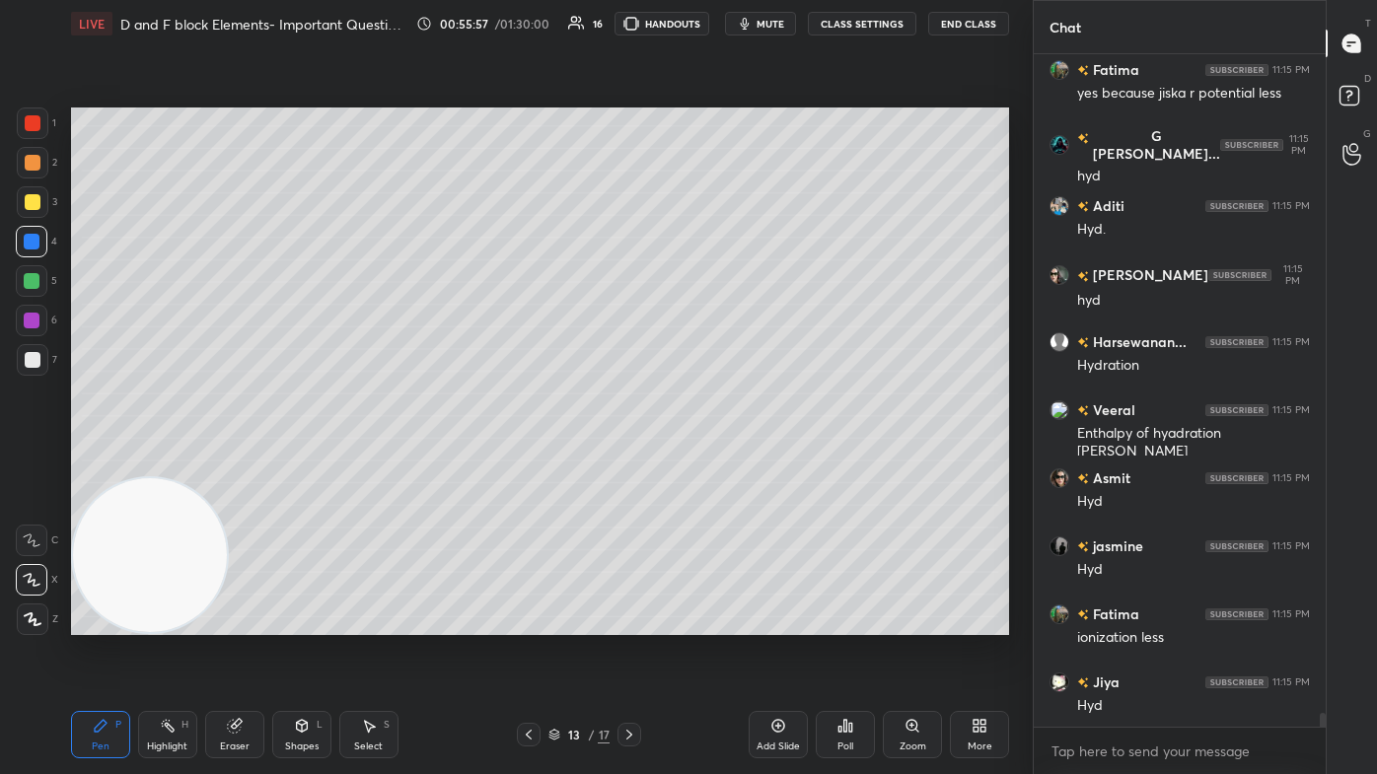
click at [707, 464] on icon at bounding box center [778, 726] width 16 height 16
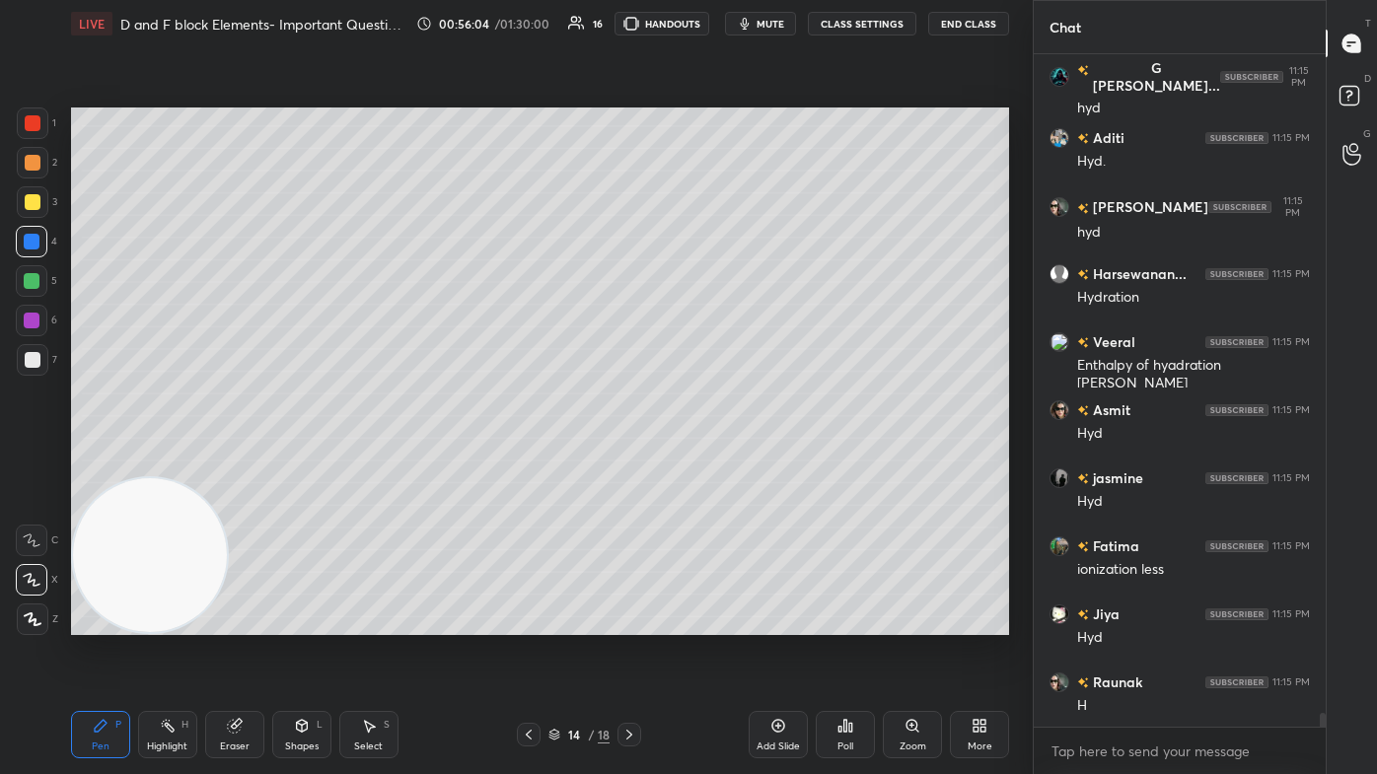
scroll to position [32994, 0]
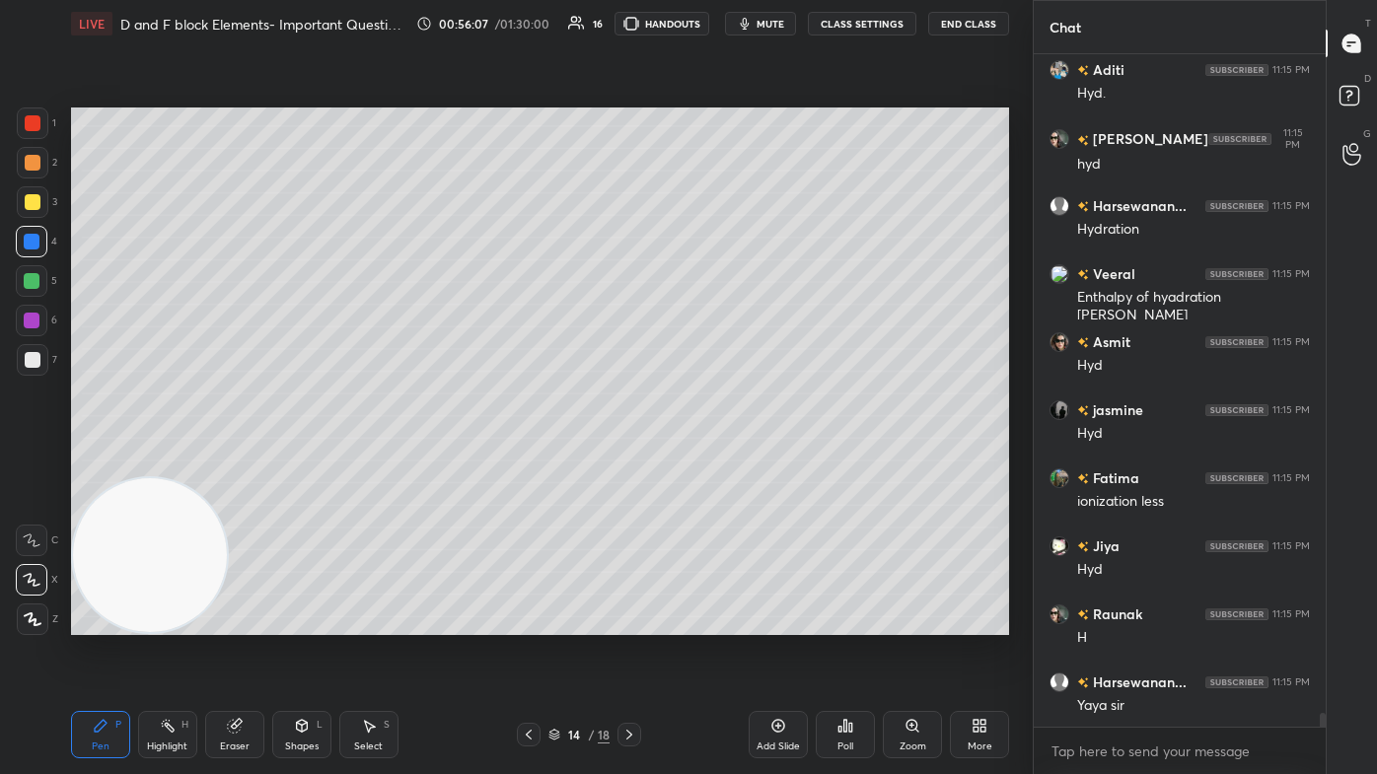
drag, startPoint x: 39, startPoint y: 207, endPoint x: 63, endPoint y: 207, distance: 23.7
click at [39, 206] on div at bounding box center [33, 202] width 32 height 32
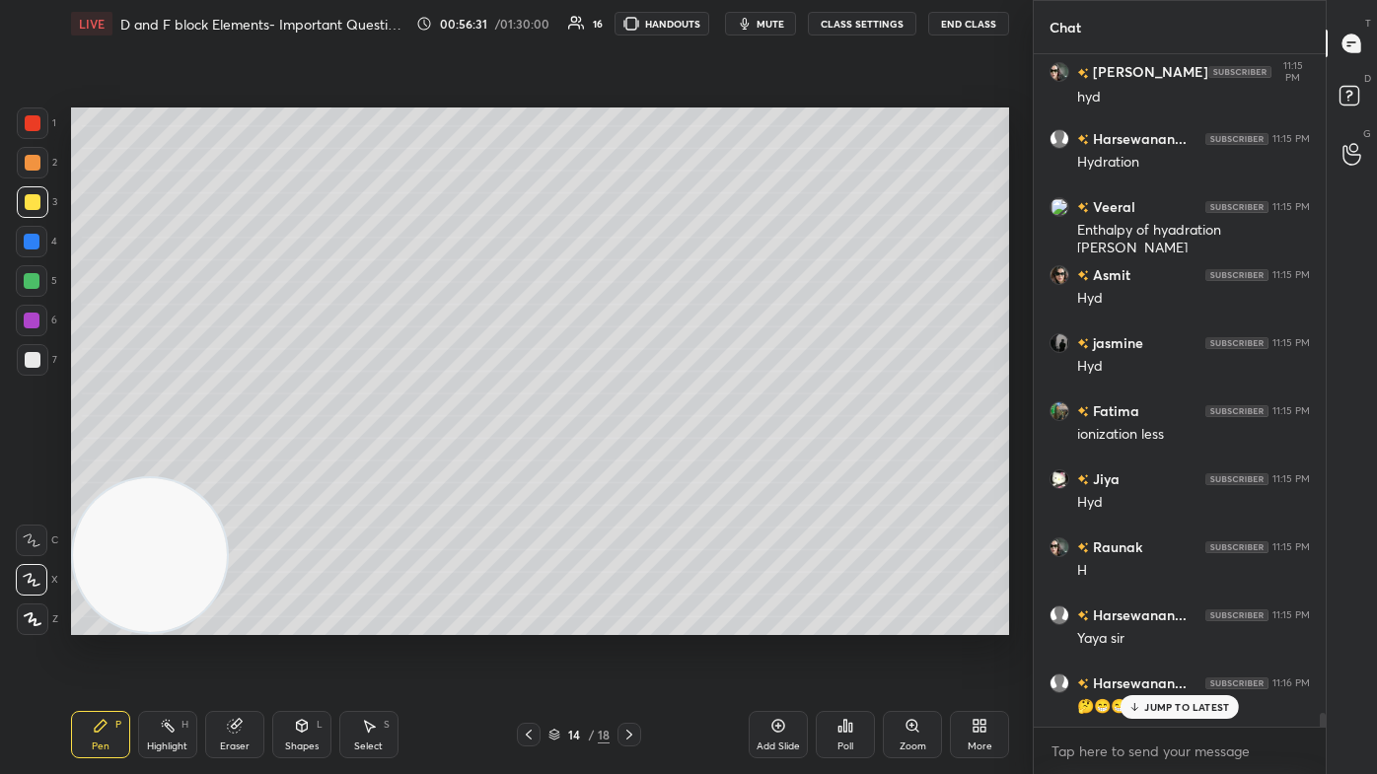
click at [237, 464] on div "Eraser" at bounding box center [234, 734] width 59 height 47
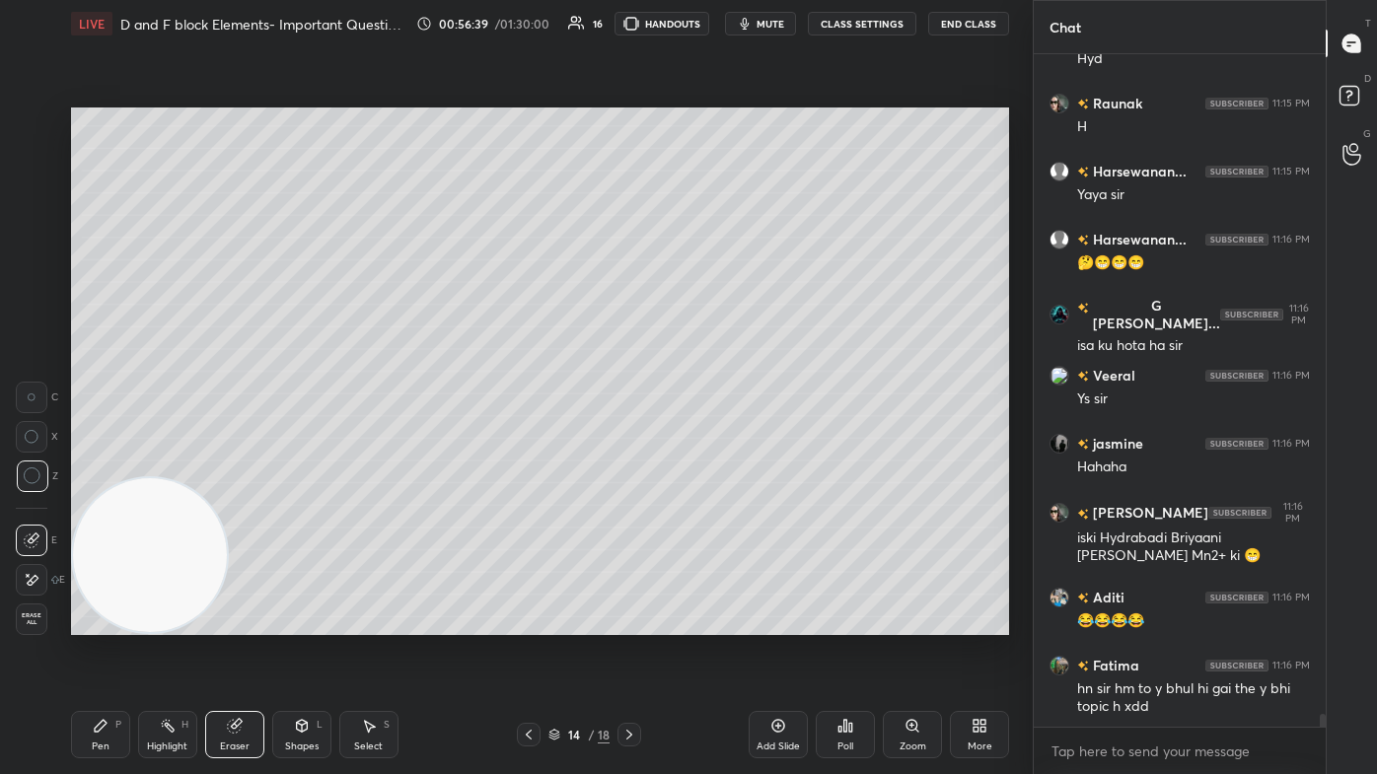
scroll to position [33574, 0]
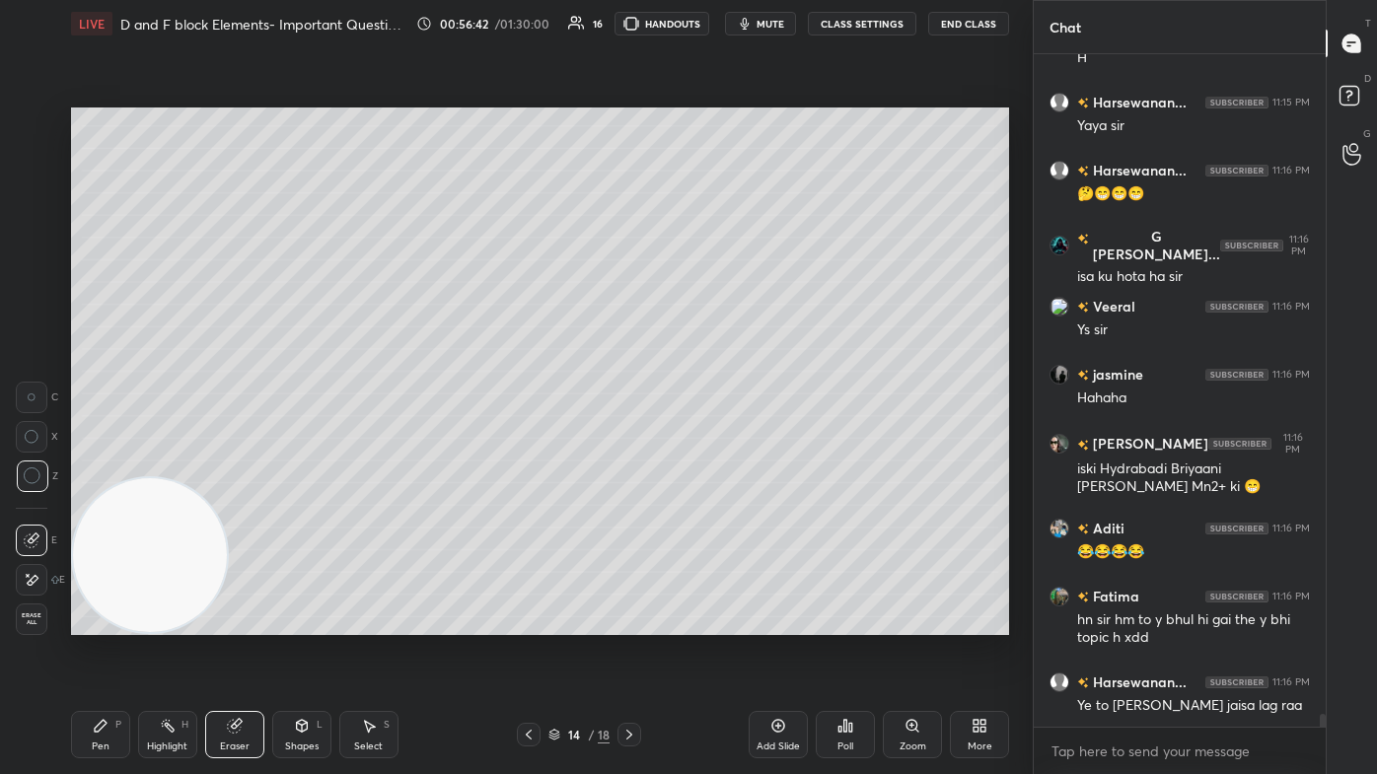
drag, startPoint x: 81, startPoint y: 723, endPoint x: 89, endPoint y: 715, distance: 11.2
click at [83, 464] on div "Pen P" at bounding box center [100, 734] width 59 height 47
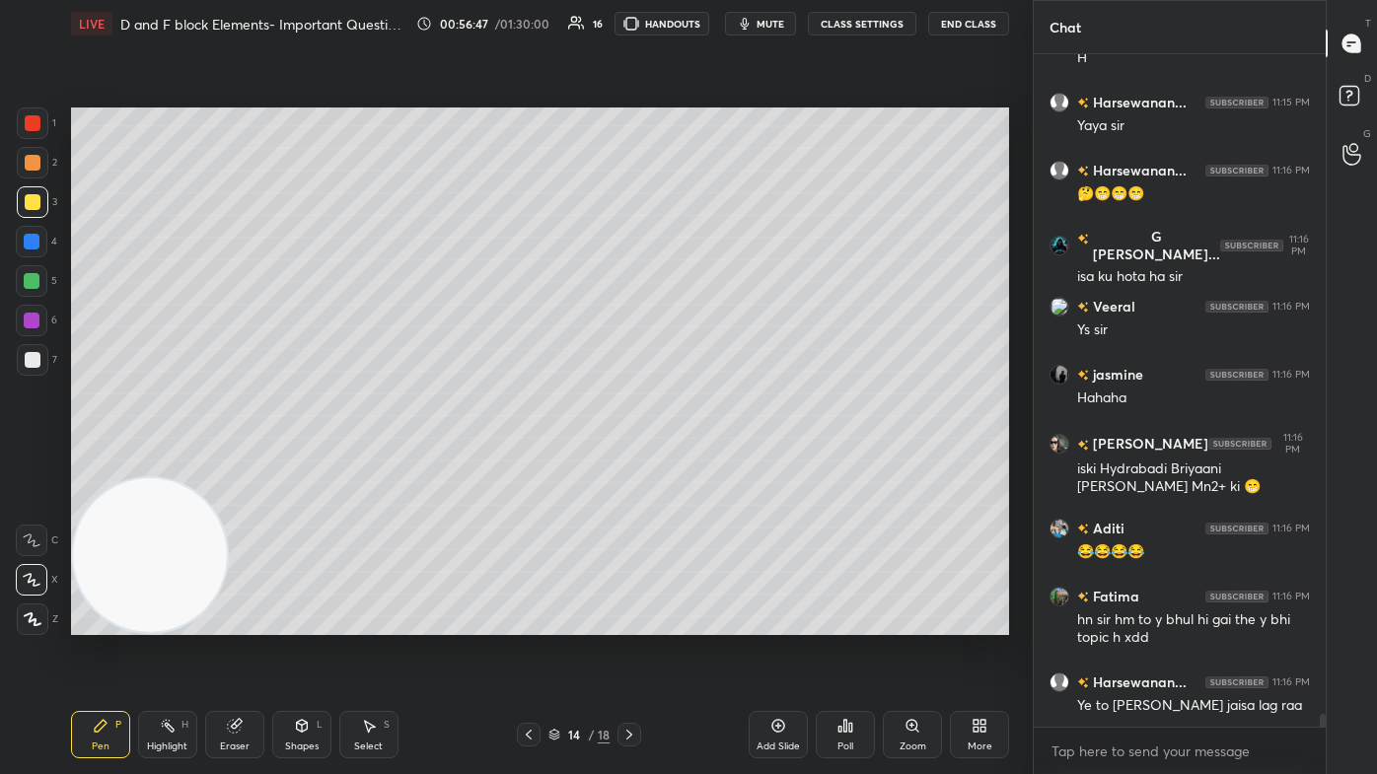
scroll to position [33642, 0]
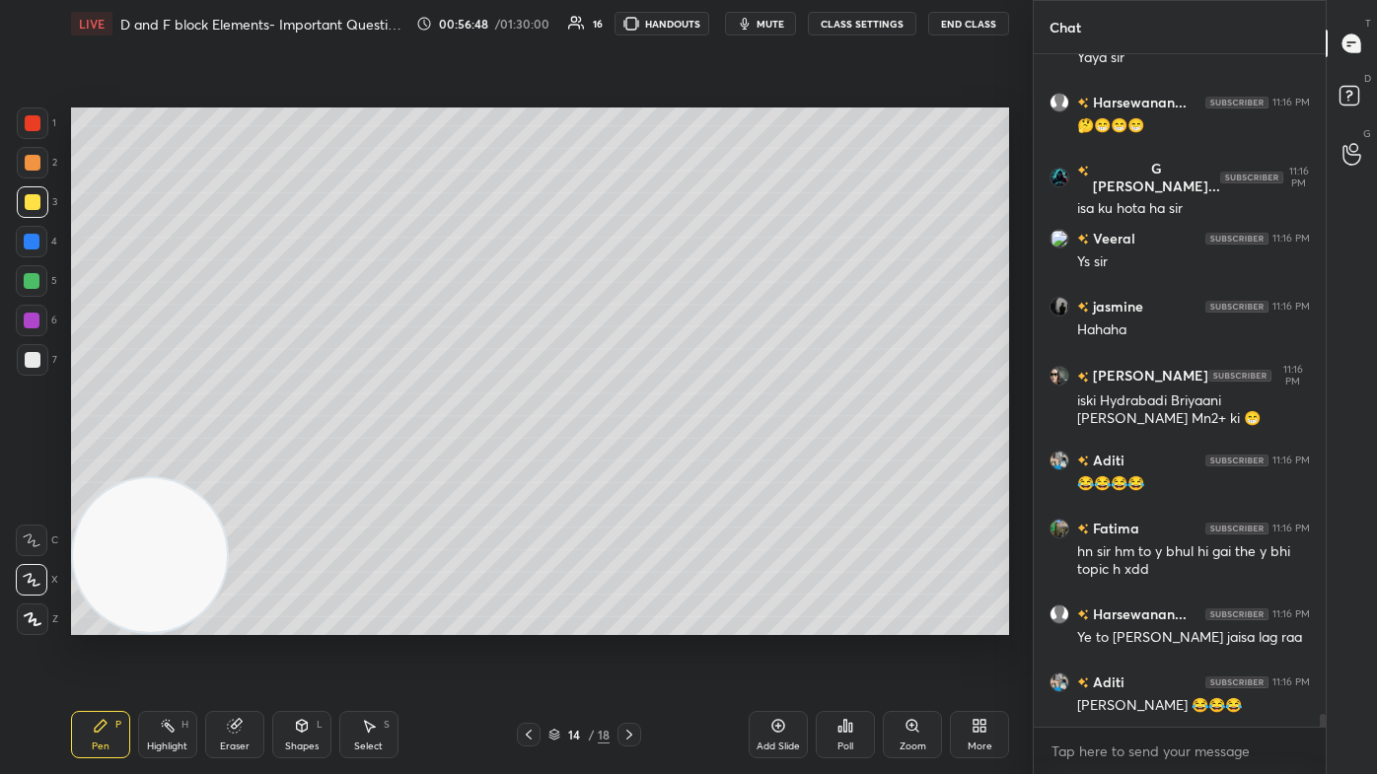
click at [381, 464] on div "Select S" at bounding box center [368, 734] width 59 height 47
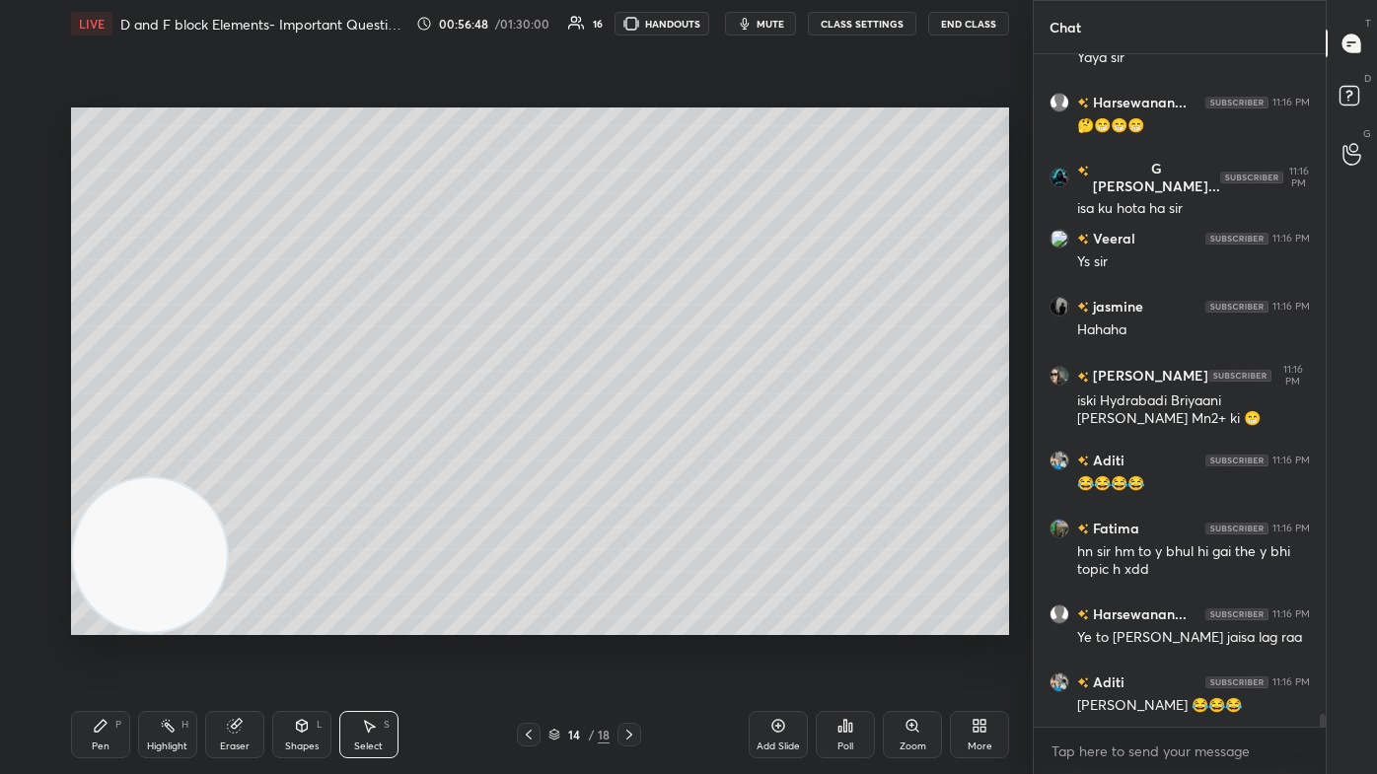
scroll to position [33710, 0]
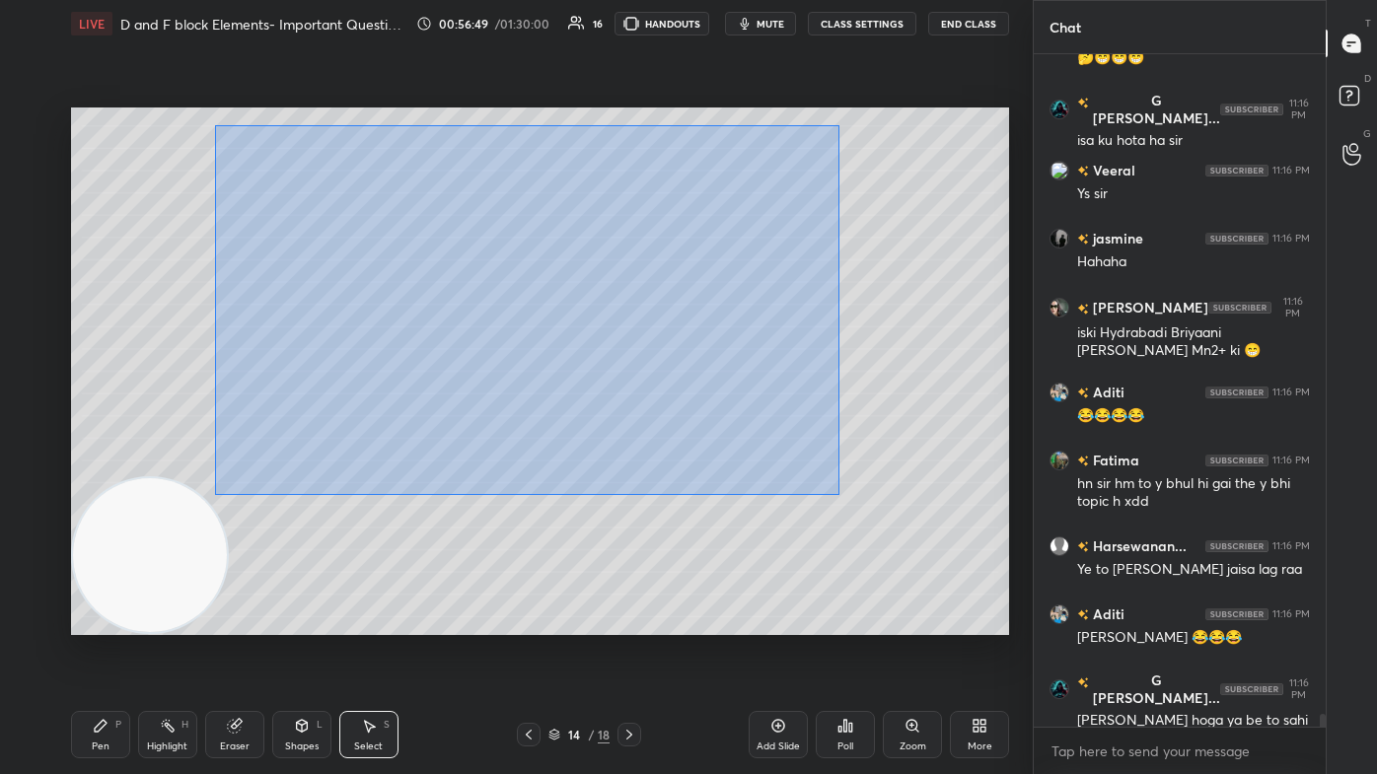
drag, startPoint x: 215, startPoint y: 126, endPoint x: 807, endPoint y: 470, distance: 684.6
click at [707, 464] on div "0 ° Undo Copy Paste here Duplicate Duplicate to new slide Delete" at bounding box center [540, 372] width 938 height 528
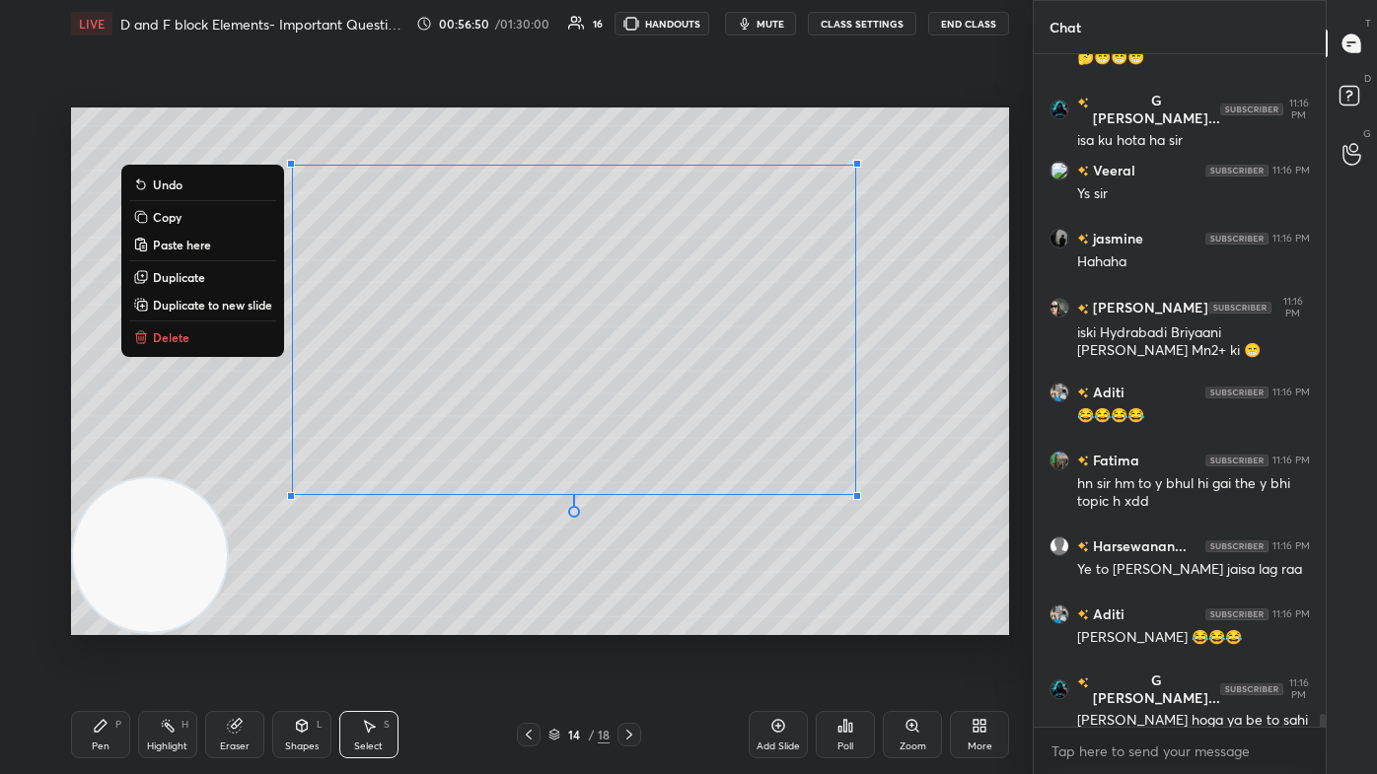
click at [166, 329] on button "Delete" at bounding box center [202, 337] width 147 height 24
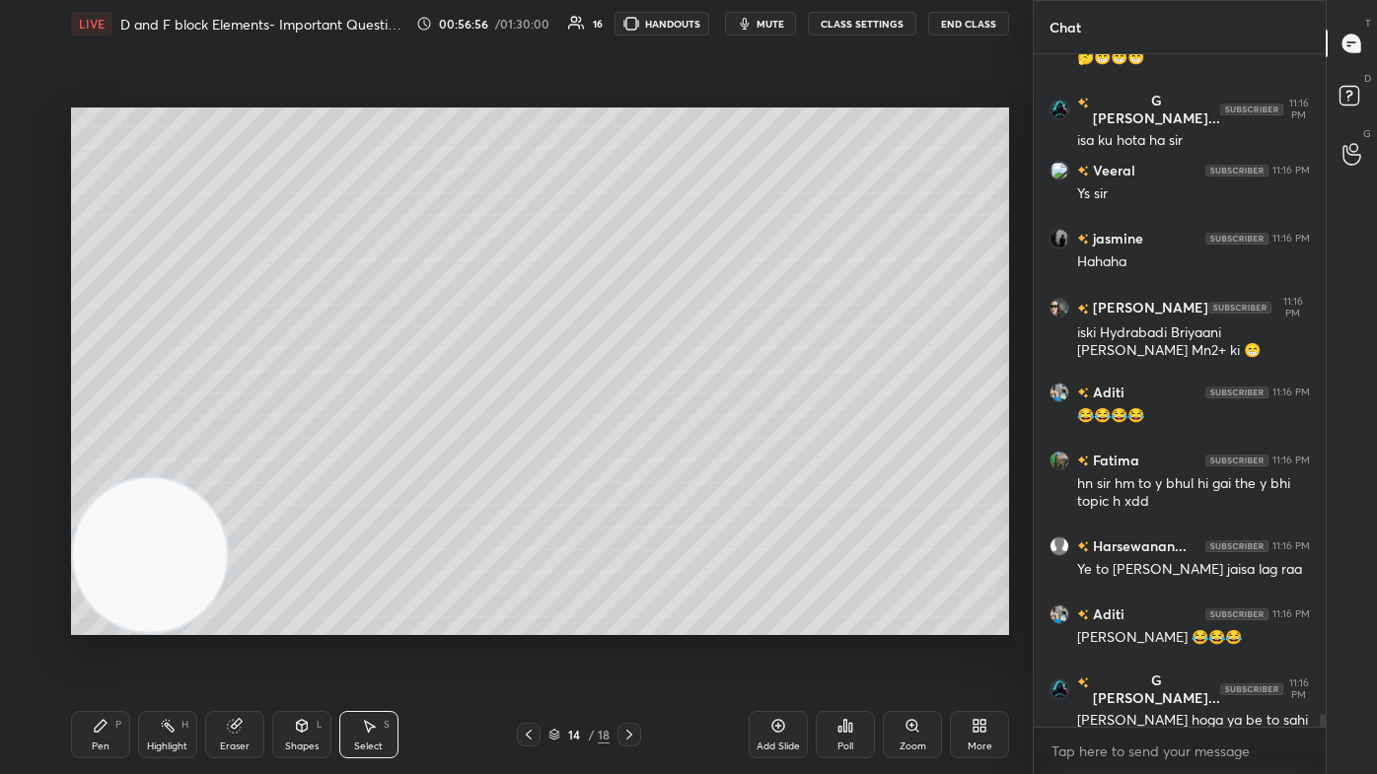
click at [107, 464] on div "Pen P" at bounding box center [100, 734] width 59 height 47
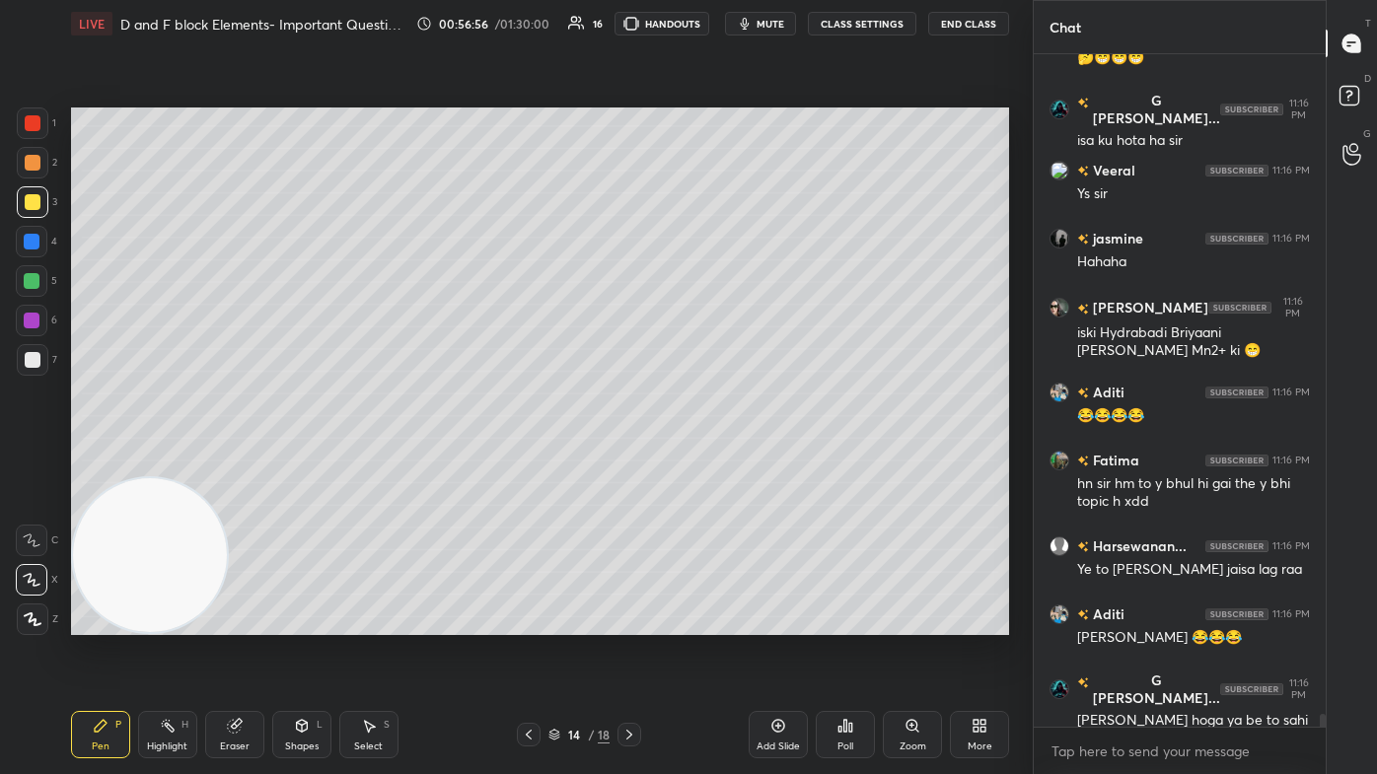
click at [24, 209] on div at bounding box center [33, 202] width 32 height 32
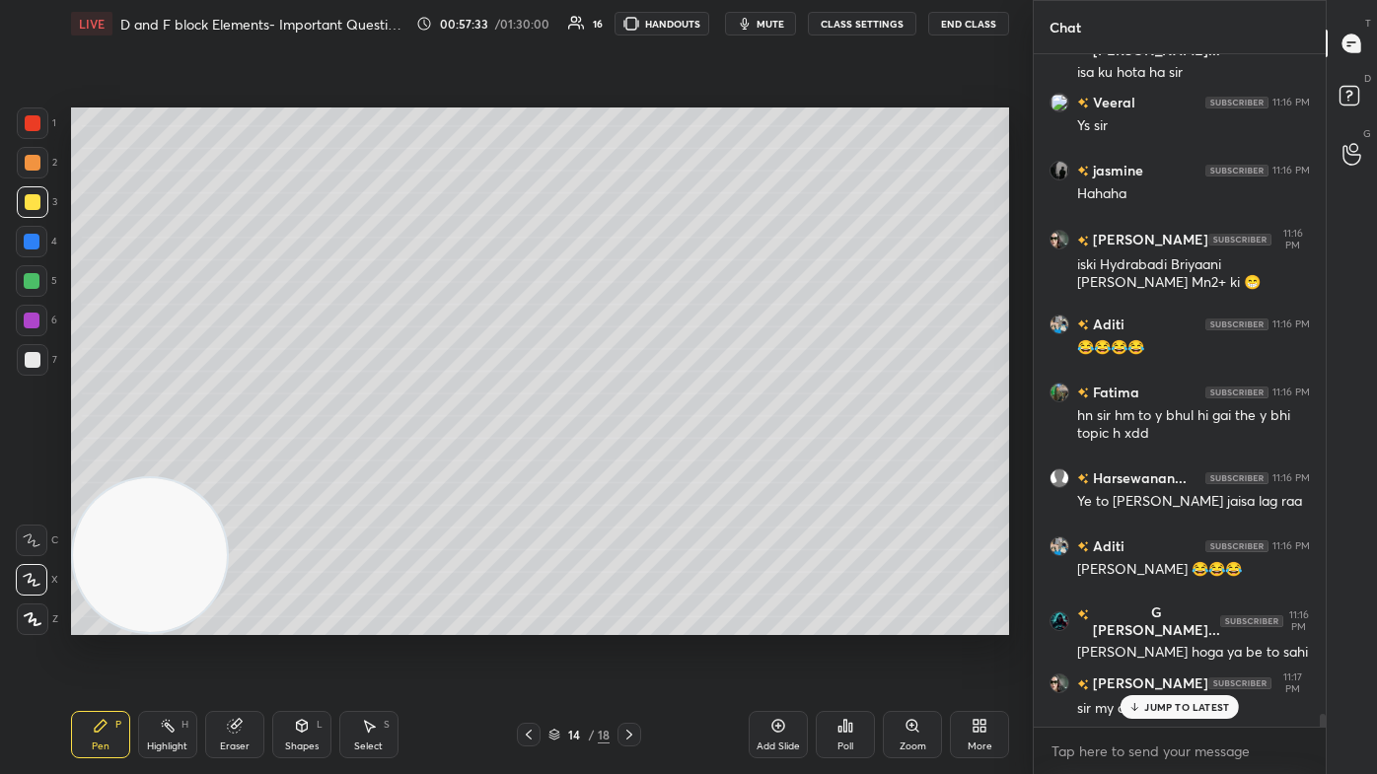
scroll to position [33863, 0]
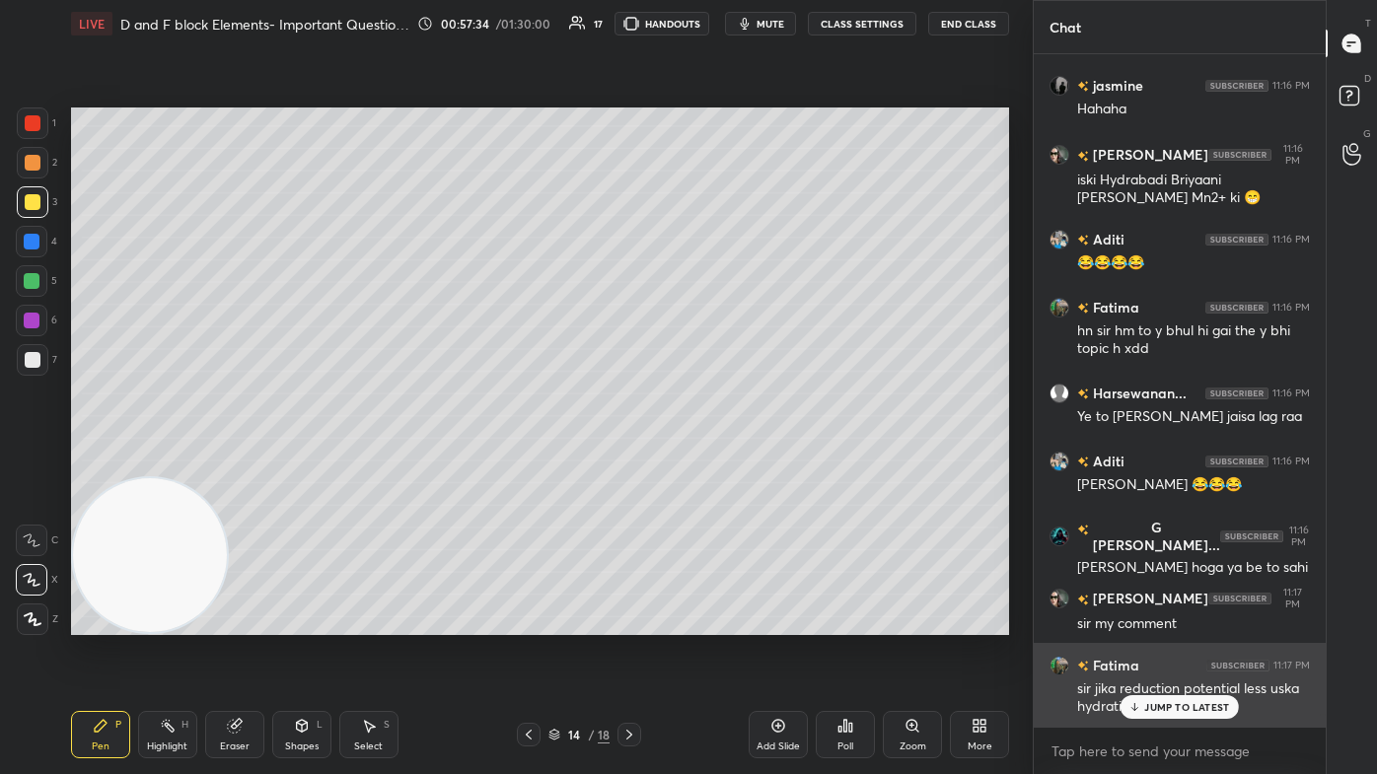
click at [707, 464] on p "JUMP TO LATEST" at bounding box center [1186, 707] width 85 height 12
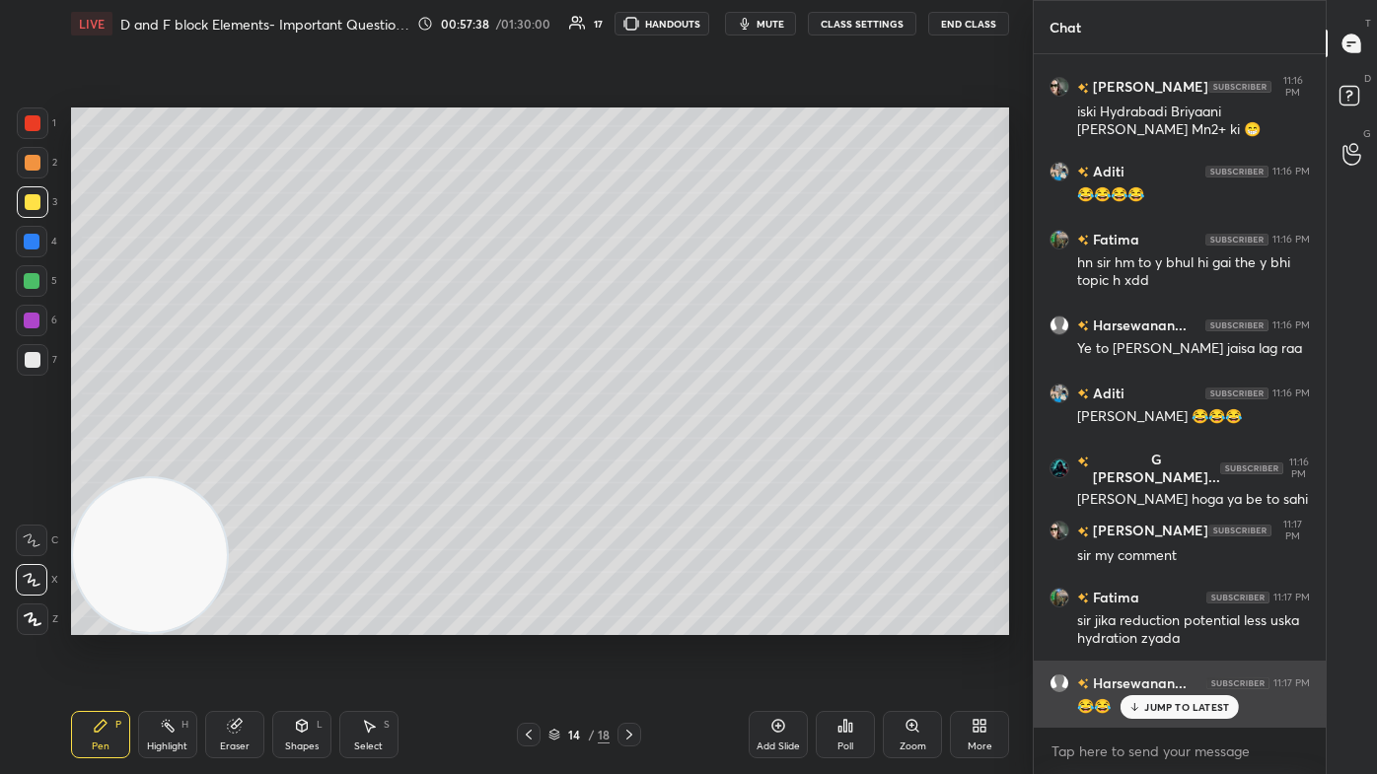
click at [707, 464] on p "JUMP TO LATEST" at bounding box center [1186, 707] width 85 height 12
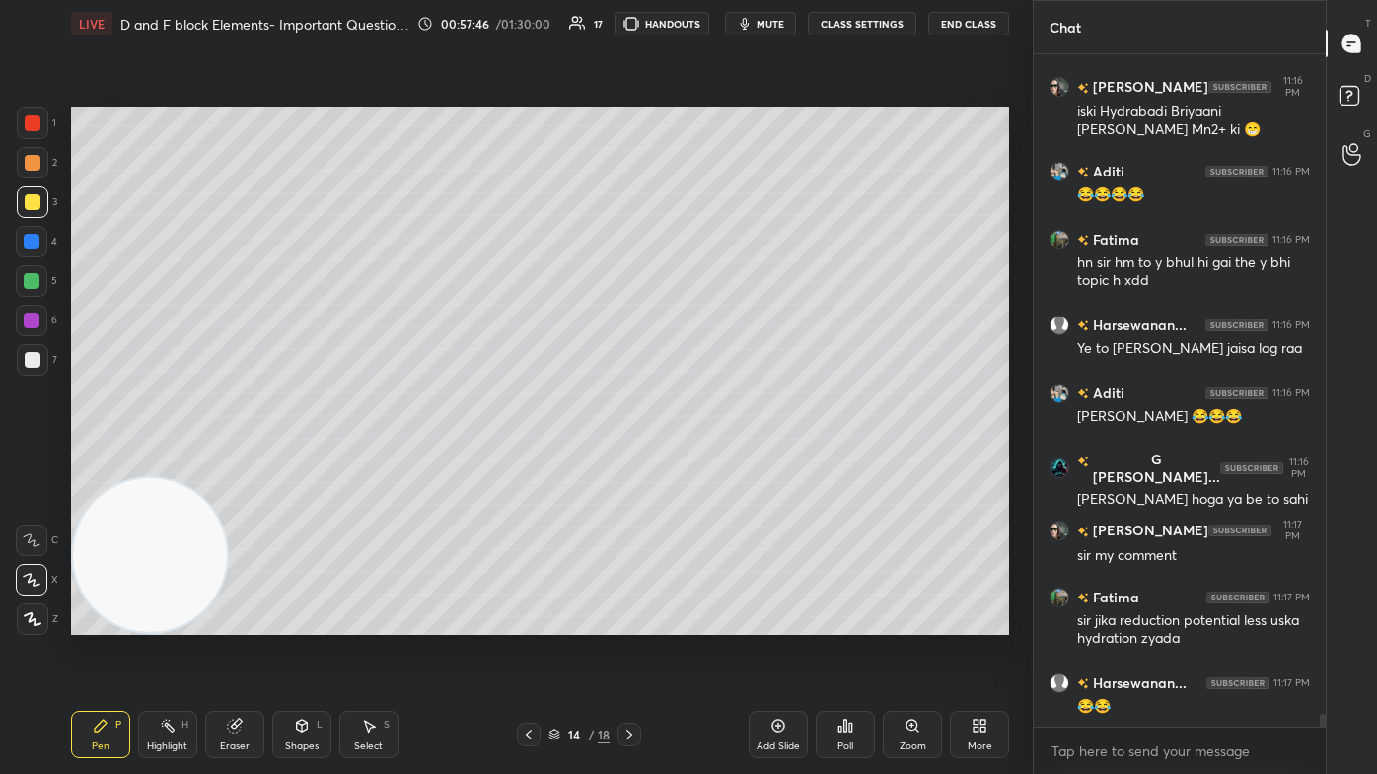
scroll to position [34000, 0]
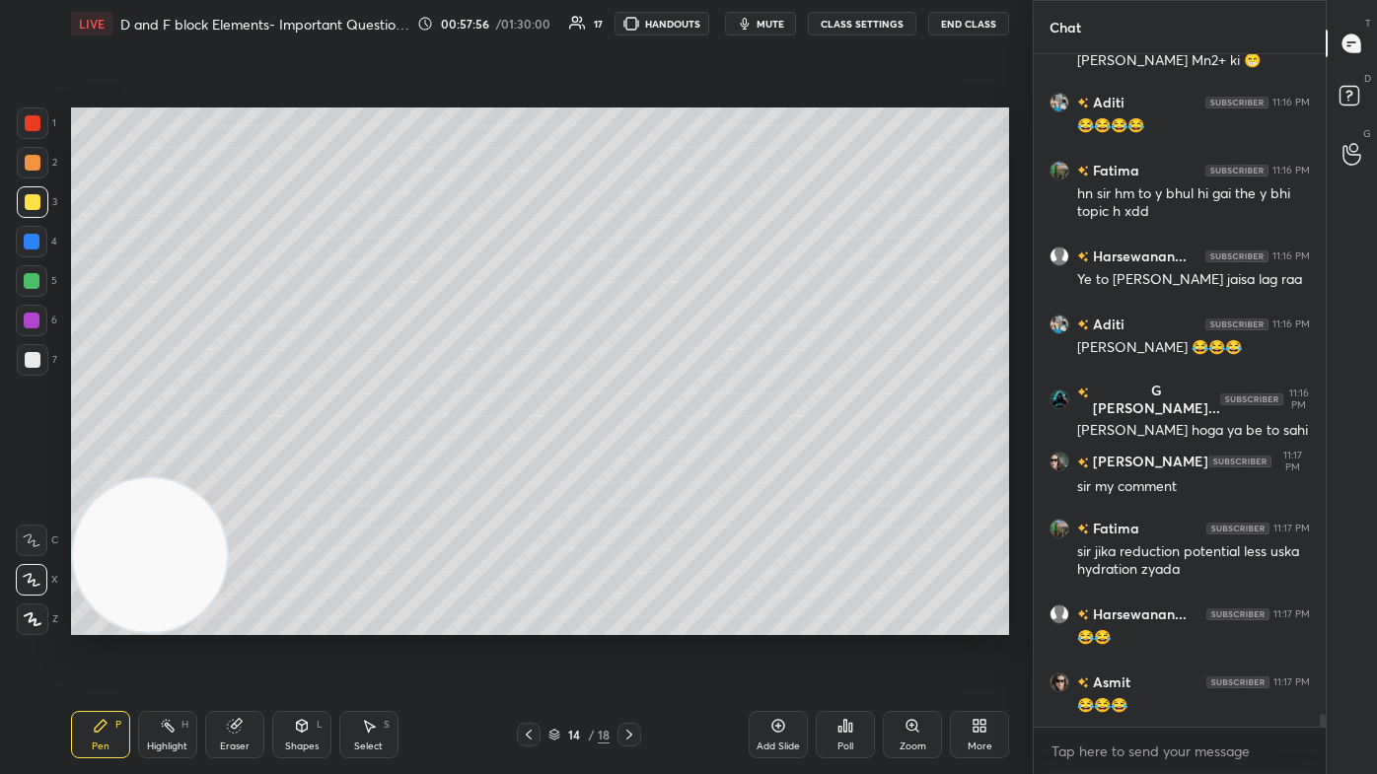
click at [229, 464] on div "Eraser" at bounding box center [235, 747] width 30 height 10
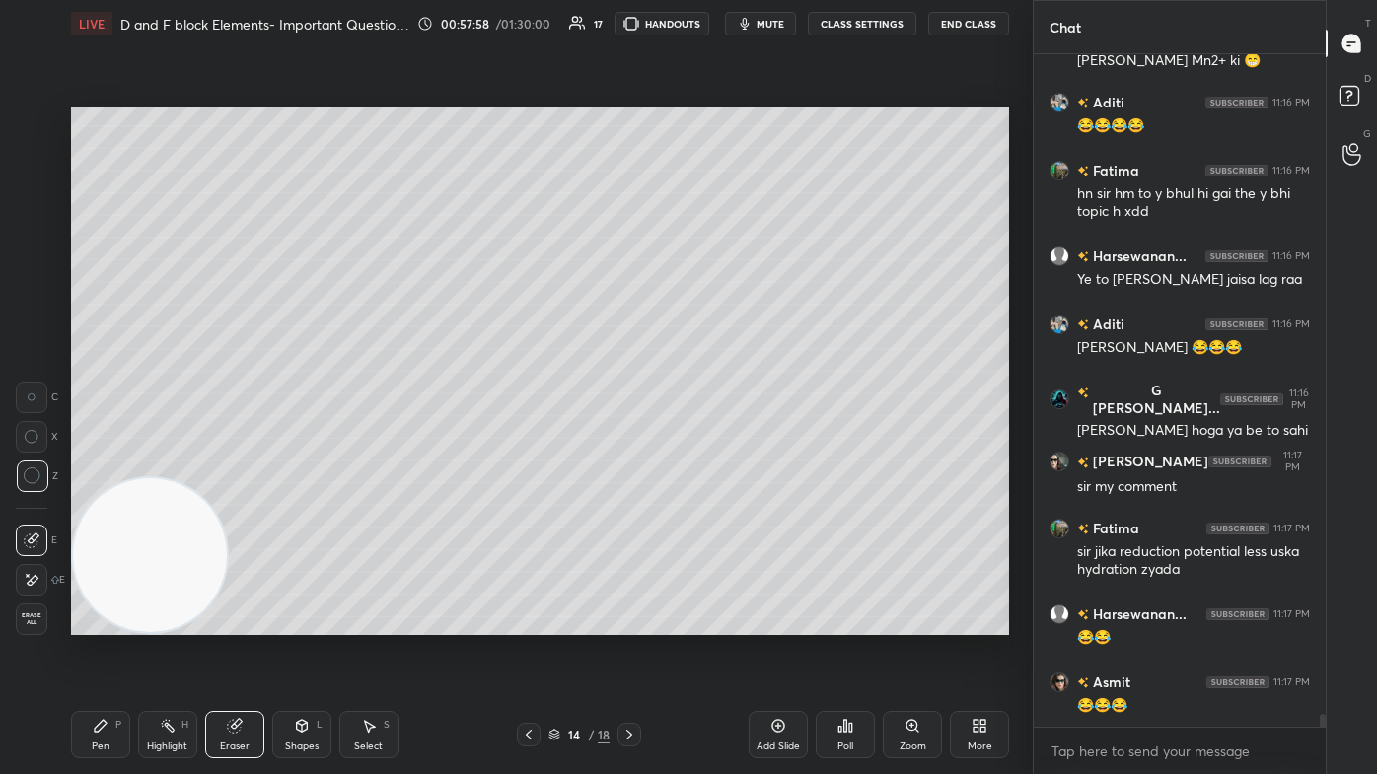
drag, startPoint x: 97, startPoint y: 726, endPoint x: 167, endPoint y: 647, distance: 105.5
click at [96, 464] on icon at bounding box center [101, 726] width 12 height 12
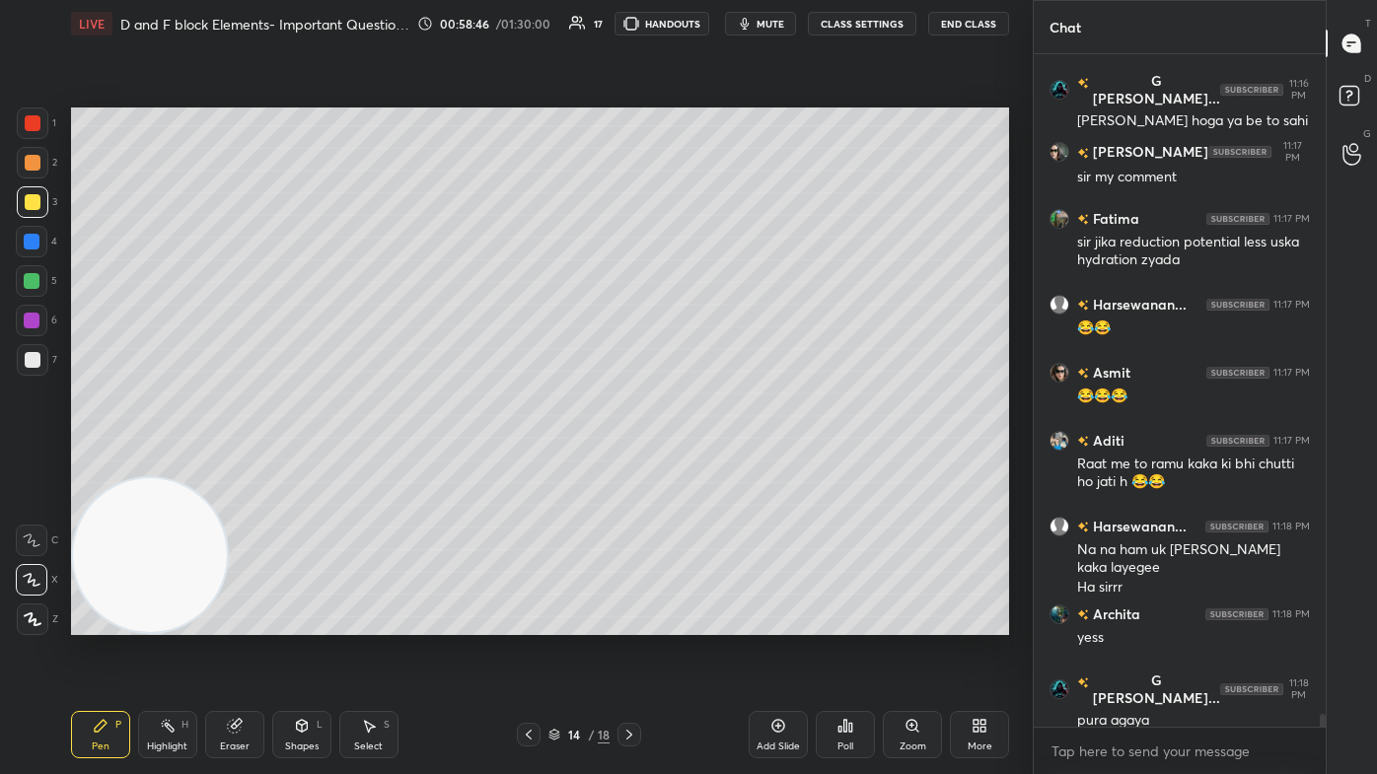
scroll to position [34378, 0]
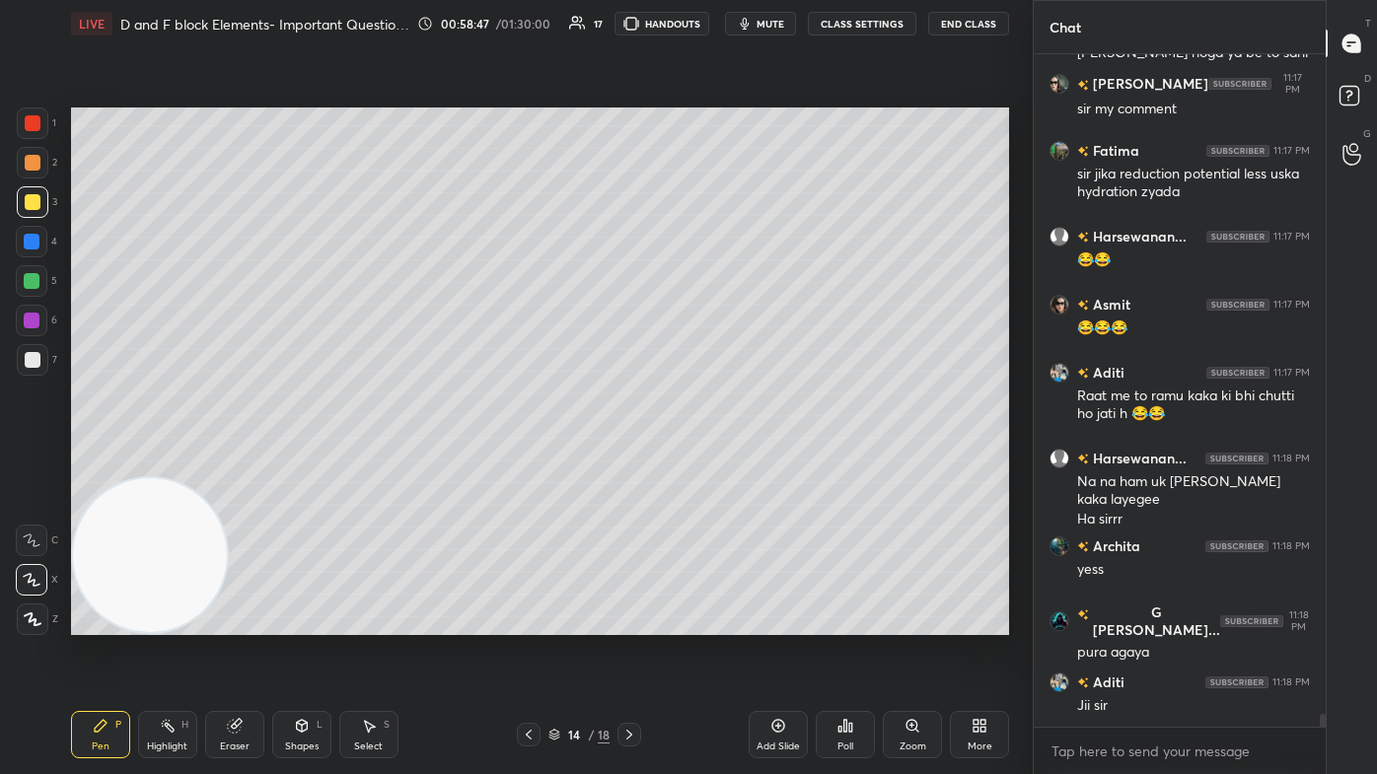
click at [35, 242] on div at bounding box center [32, 242] width 16 height 16
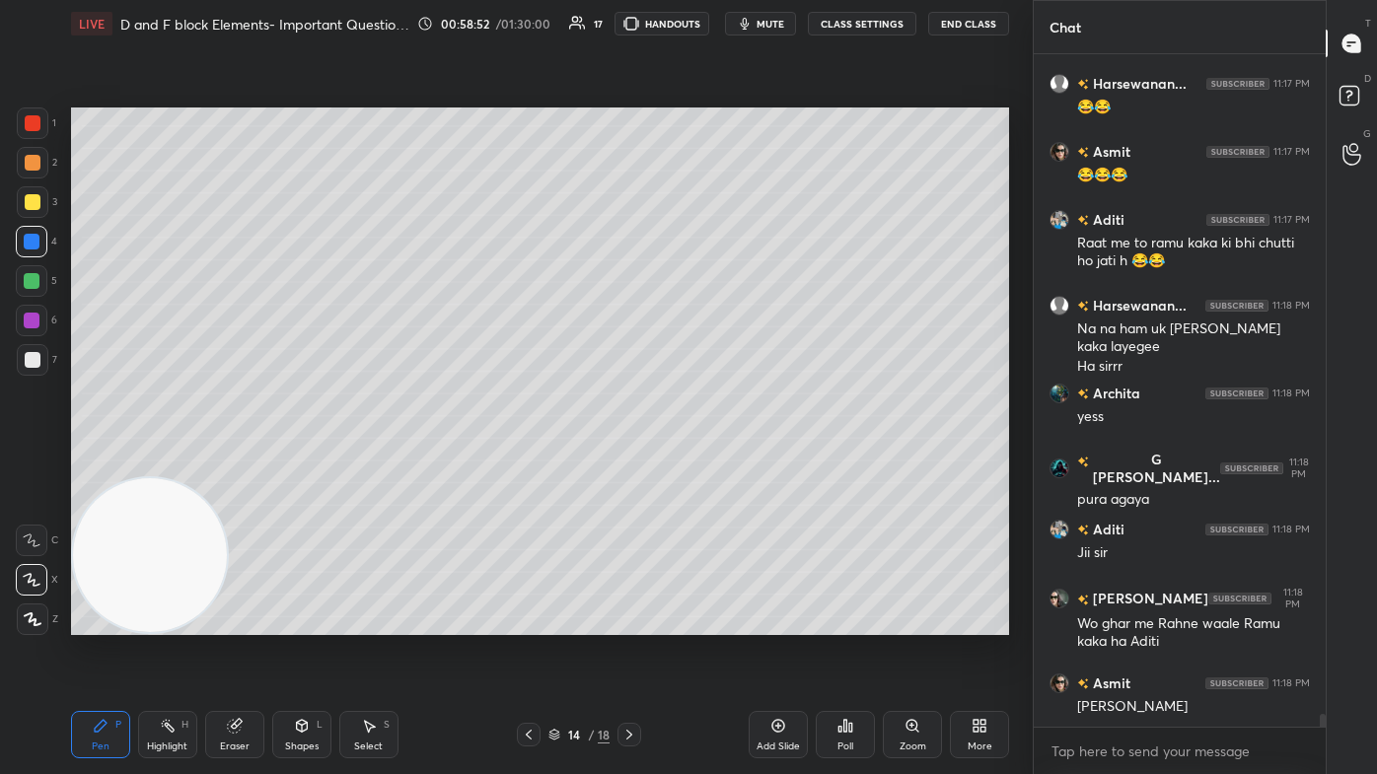
scroll to position [34600, 0]
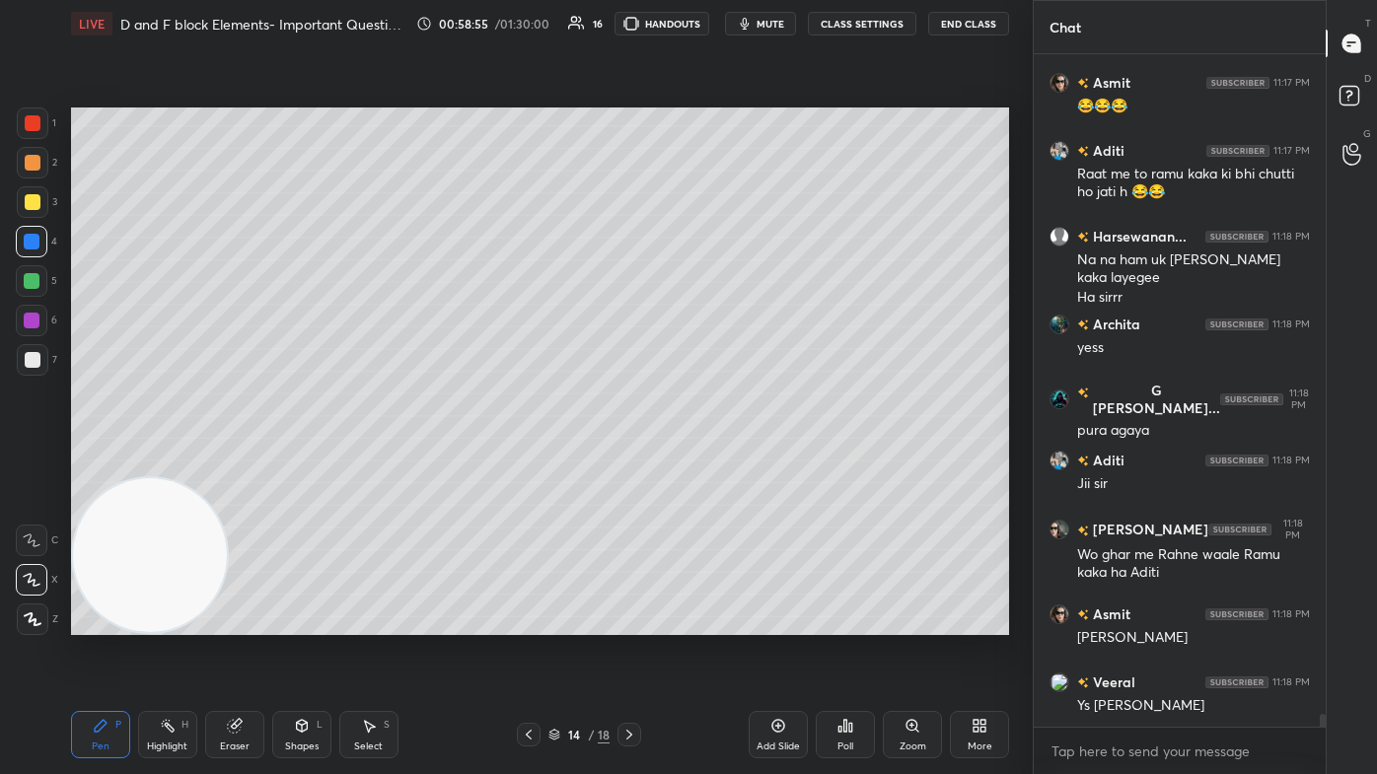
click at [27, 233] on div at bounding box center [32, 242] width 32 height 32
click at [32, 464] on icon at bounding box center [33, 619] width 18 height 14
click at [33, 464] on icon at bounding box center [32, 580] width 16 height 12
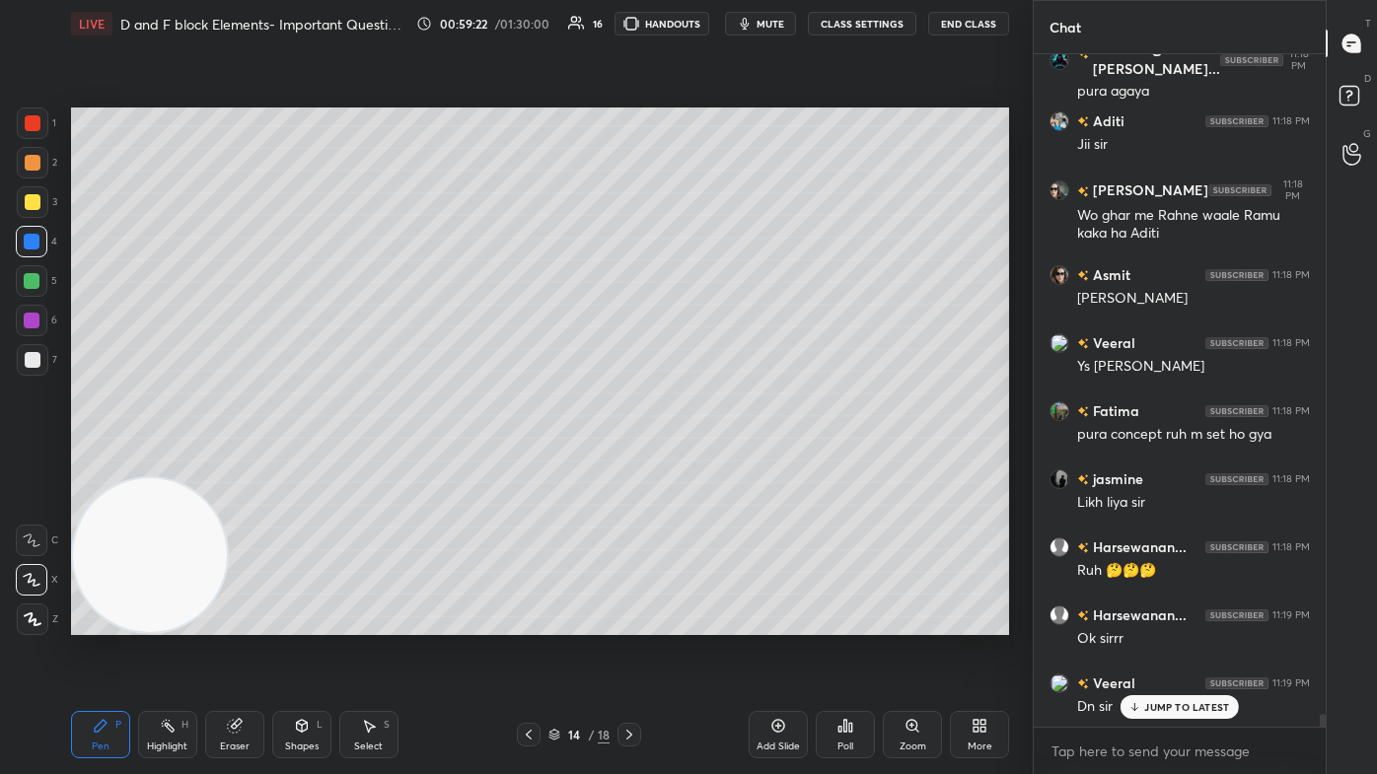
scroll to position [35007, 0]
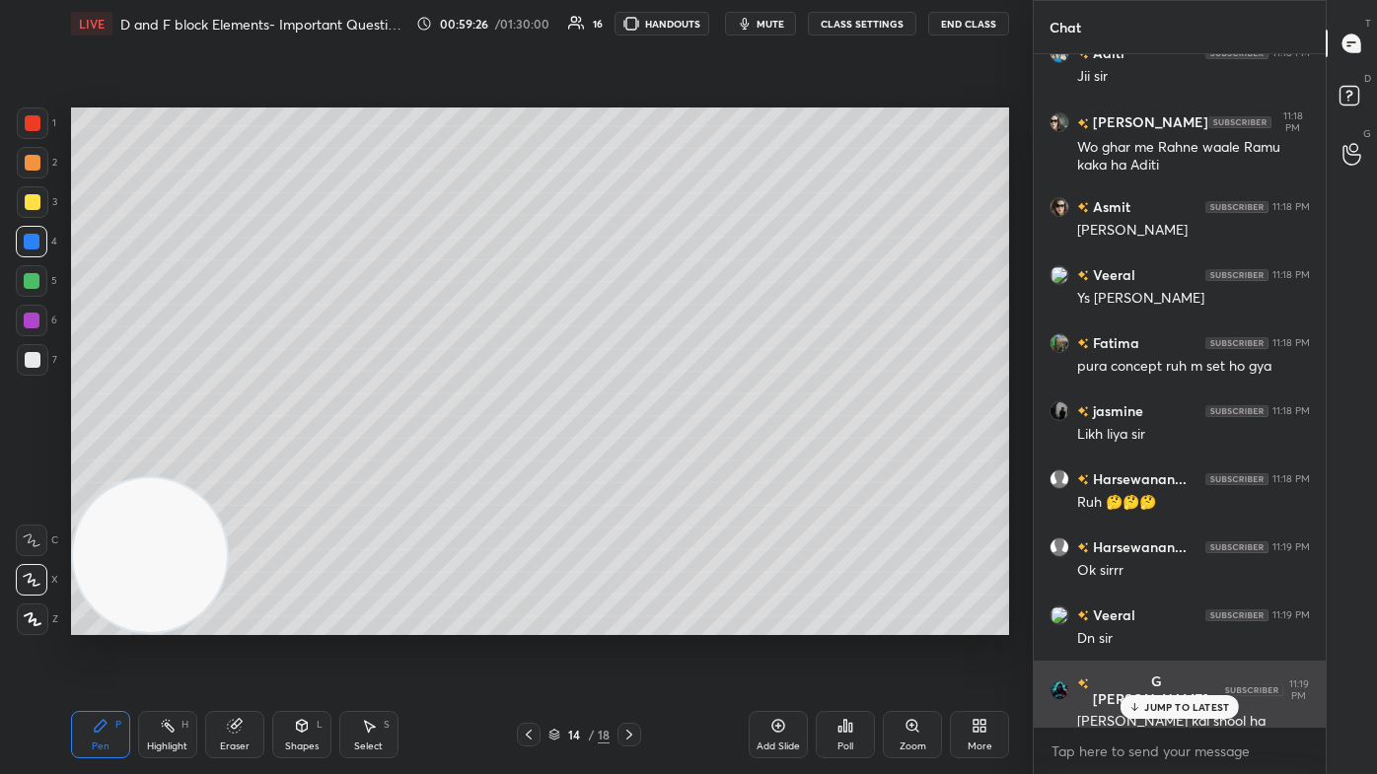
click at [707, 464] on div "JUMP TO LATEST" at bounding box center [1179, 707] width 118 height 24
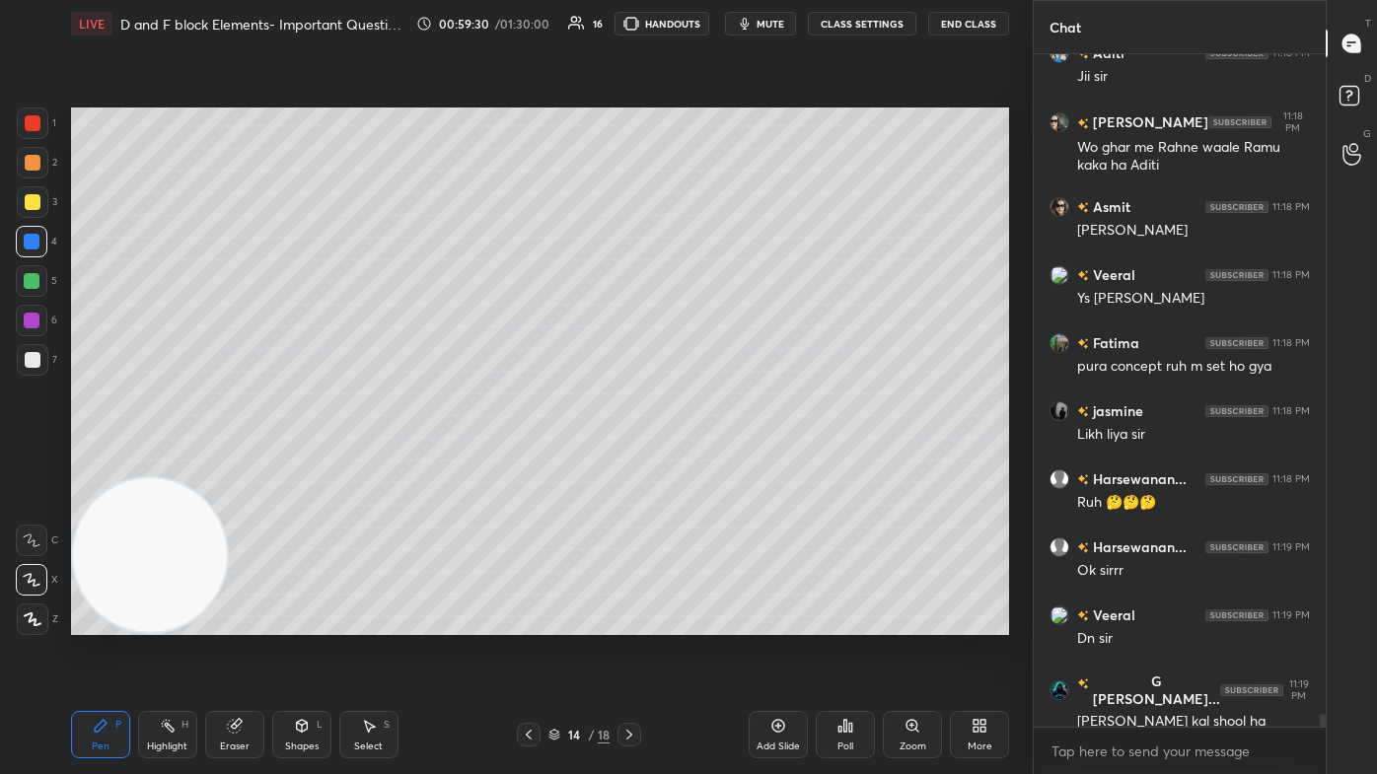
click at [41, 355] on div at bounding box center [33, 360] width 32 height 32
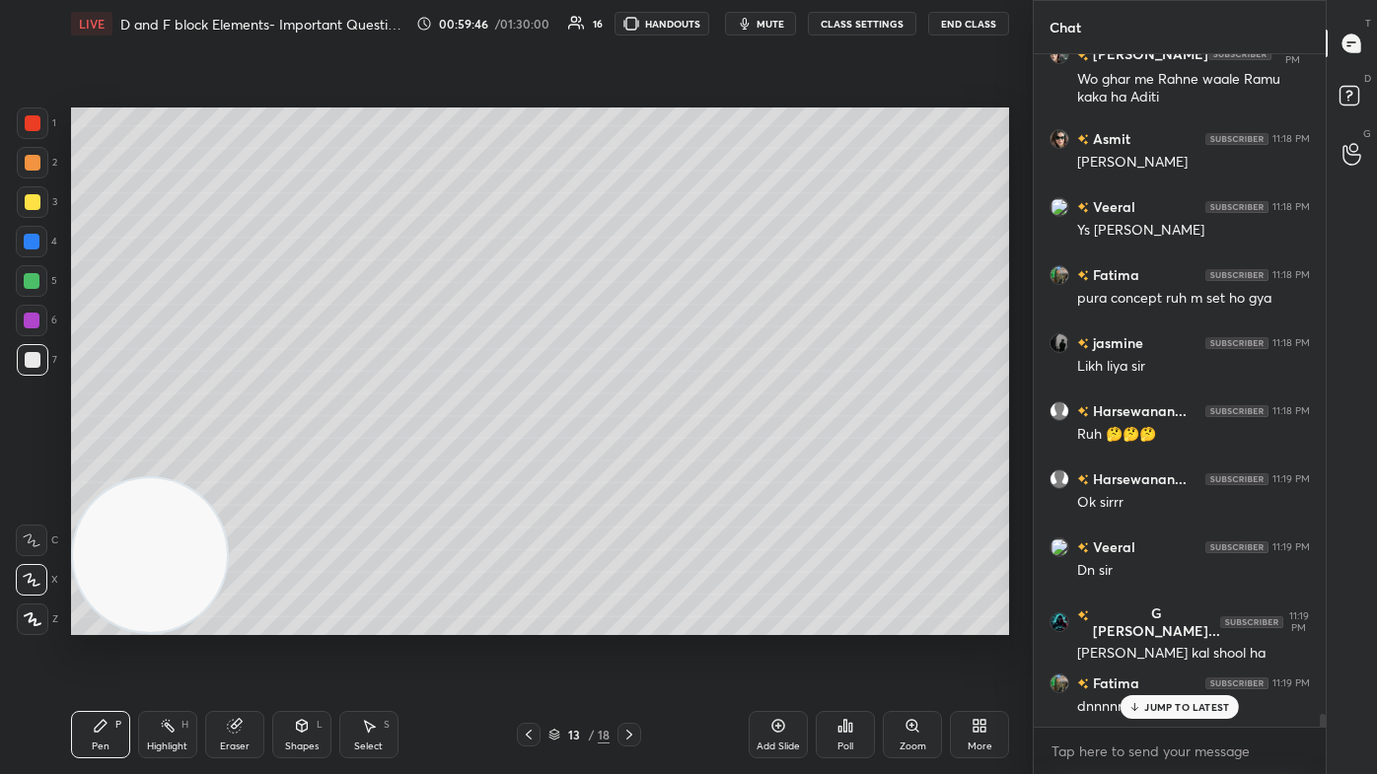
click at [369, 464] on div "Select S" at bounding box center [368, 734] width 59 height 47
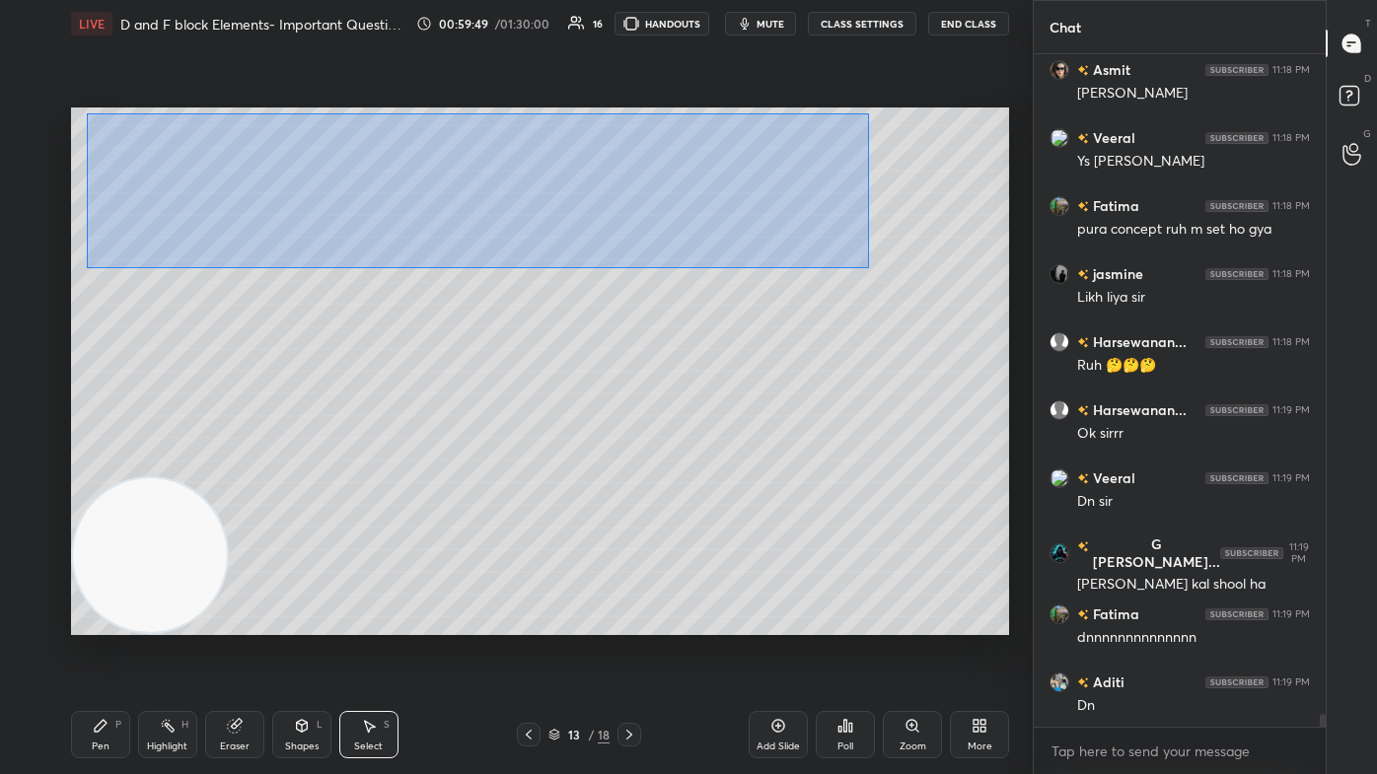
scroll to position [35230, 0]
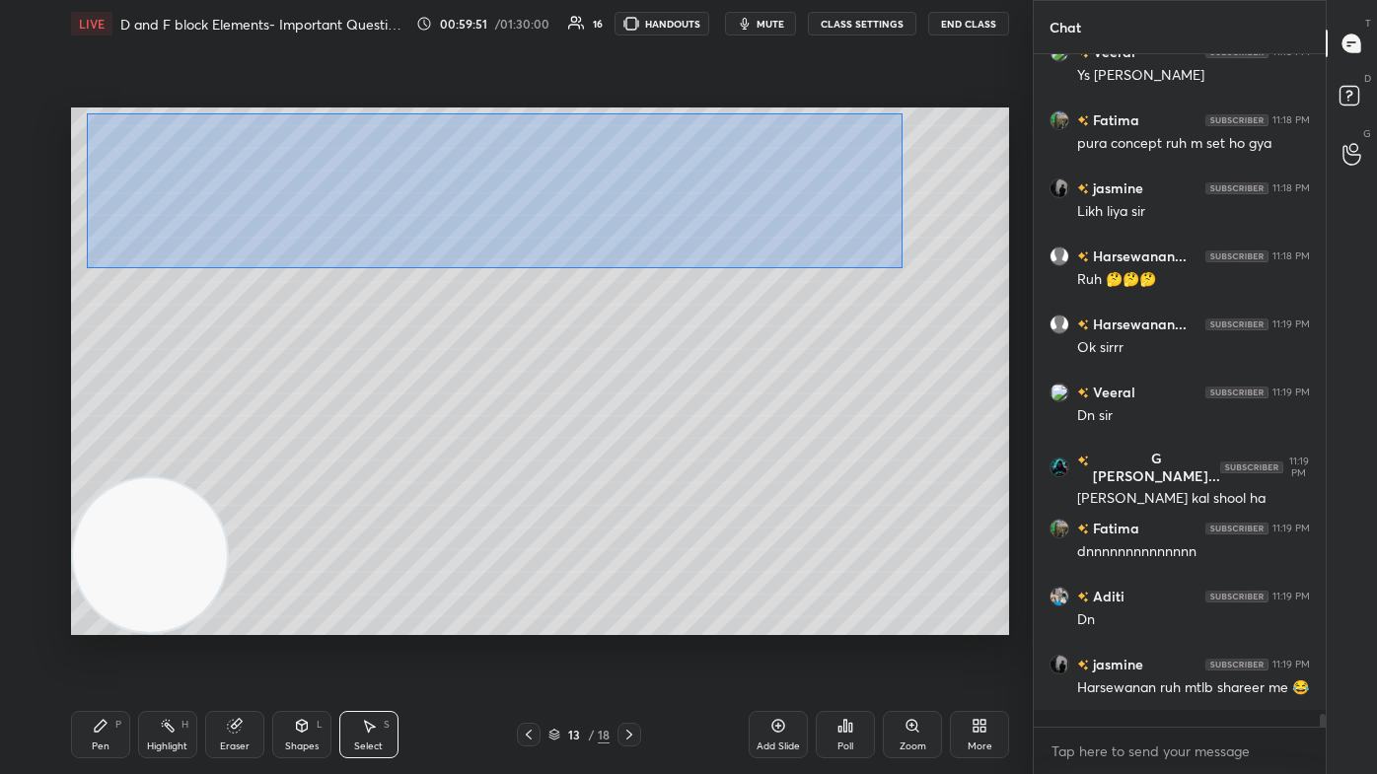
drag, startPoint x: 85, startPoint y: 126, endPoint x: 902, endPoint y: 268, distance: 829.9
click at [707, 268] on div "0 ° Undo Copy Paste here Duplicate Duplicate to new slide Delete" at bounding box center [540, 372] width 938 height 528
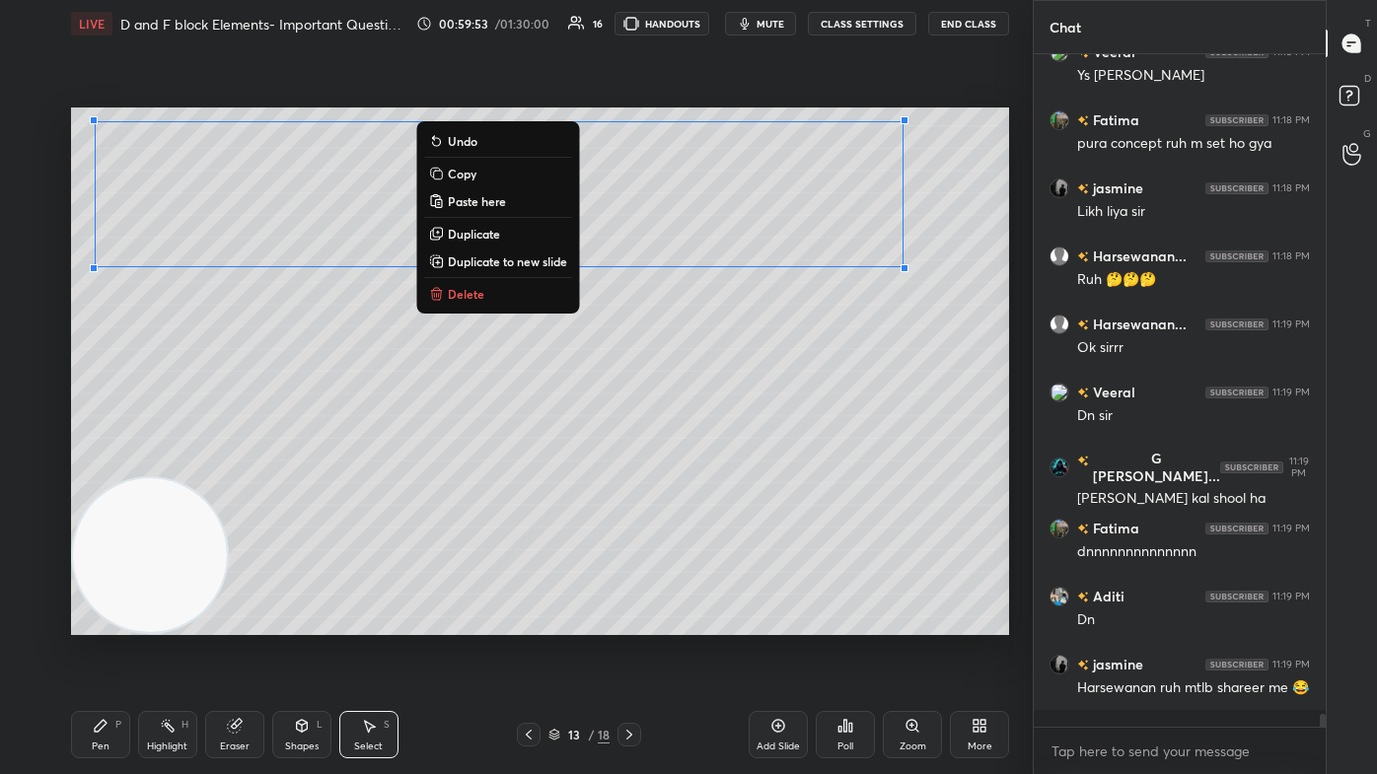
scroll to position [35298, 0]
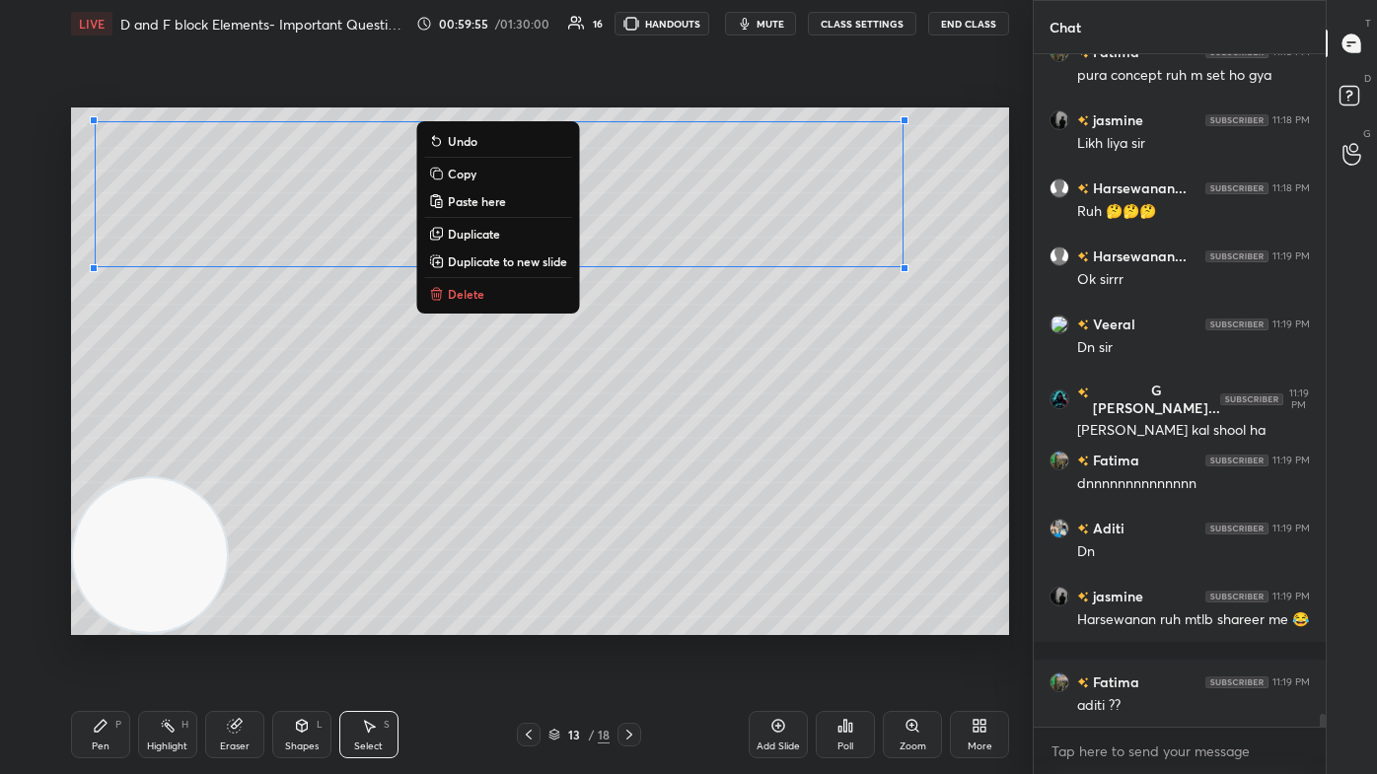
click at [483, 171] on button "Copy" at bounding box center [497, 174] width 147 height 24
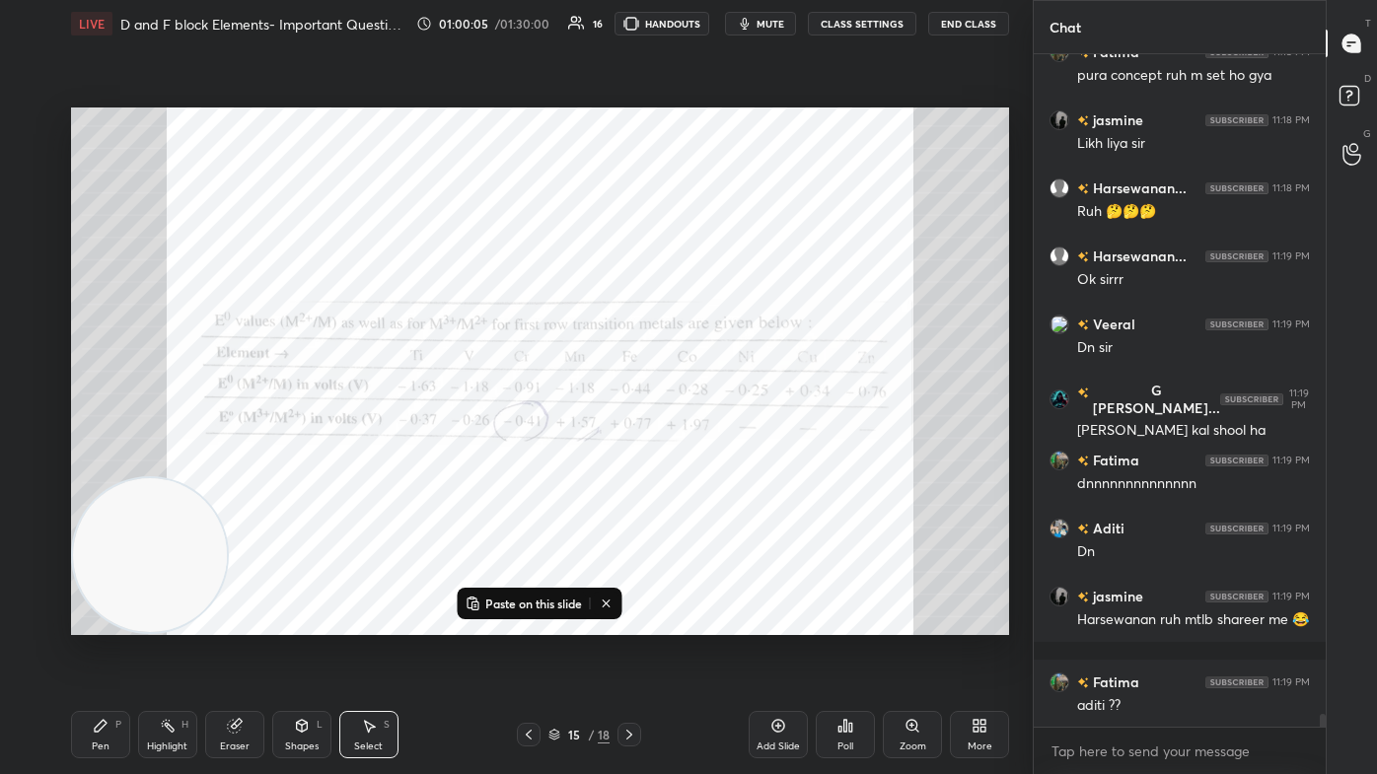
click at [707, 464] on div "Add Slide" at bounding box center [778, 734] width 59 height 47
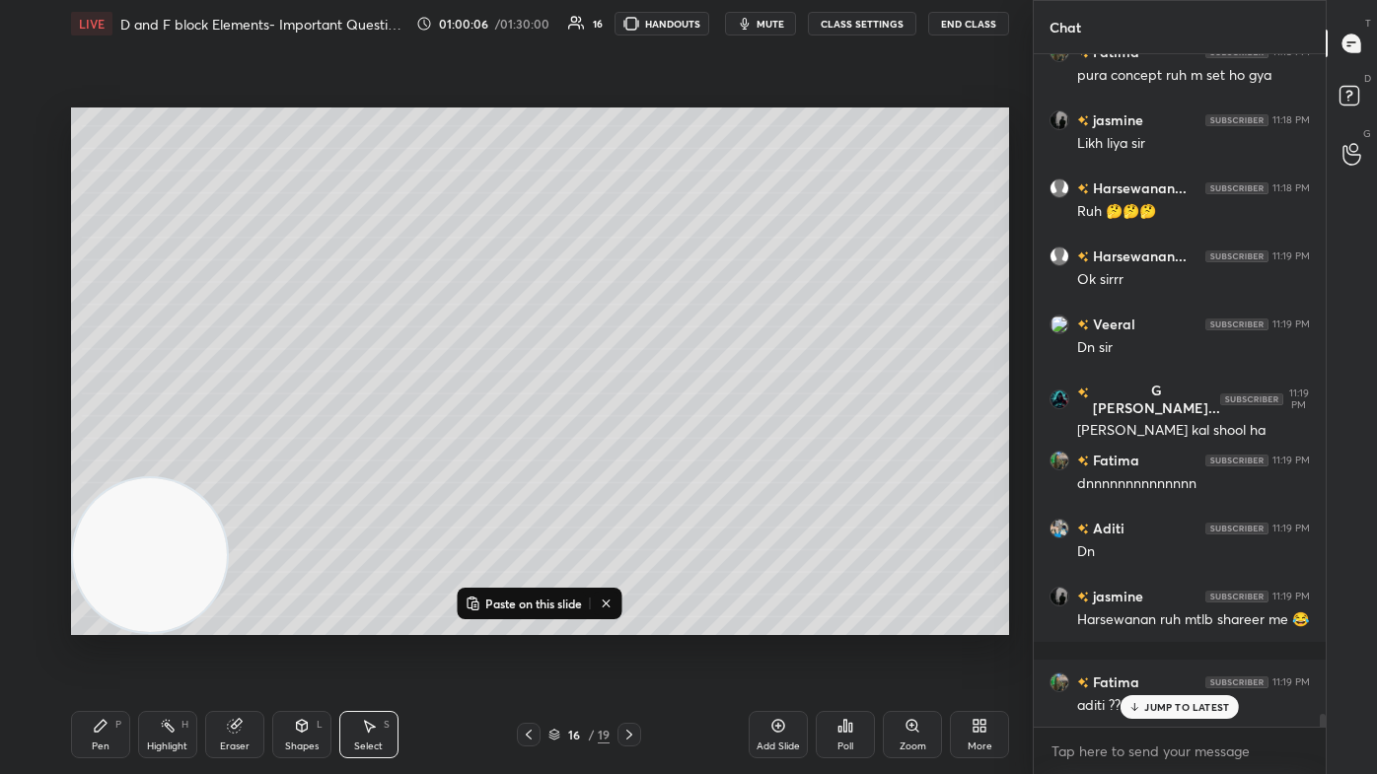
scroll to position [35365, 0]
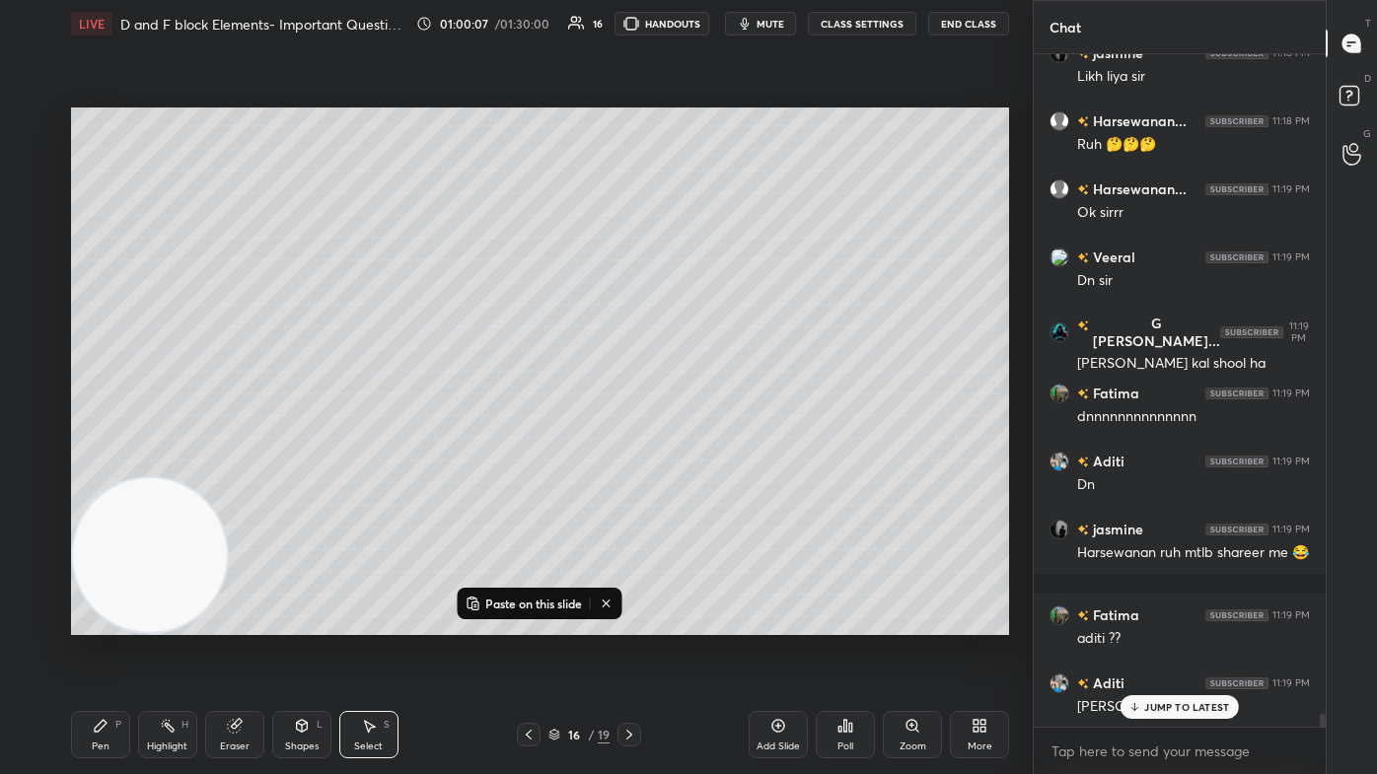
click at [534, 464] on p "Paste on this slide" at bounding box center [533, 604] width 97 height 16
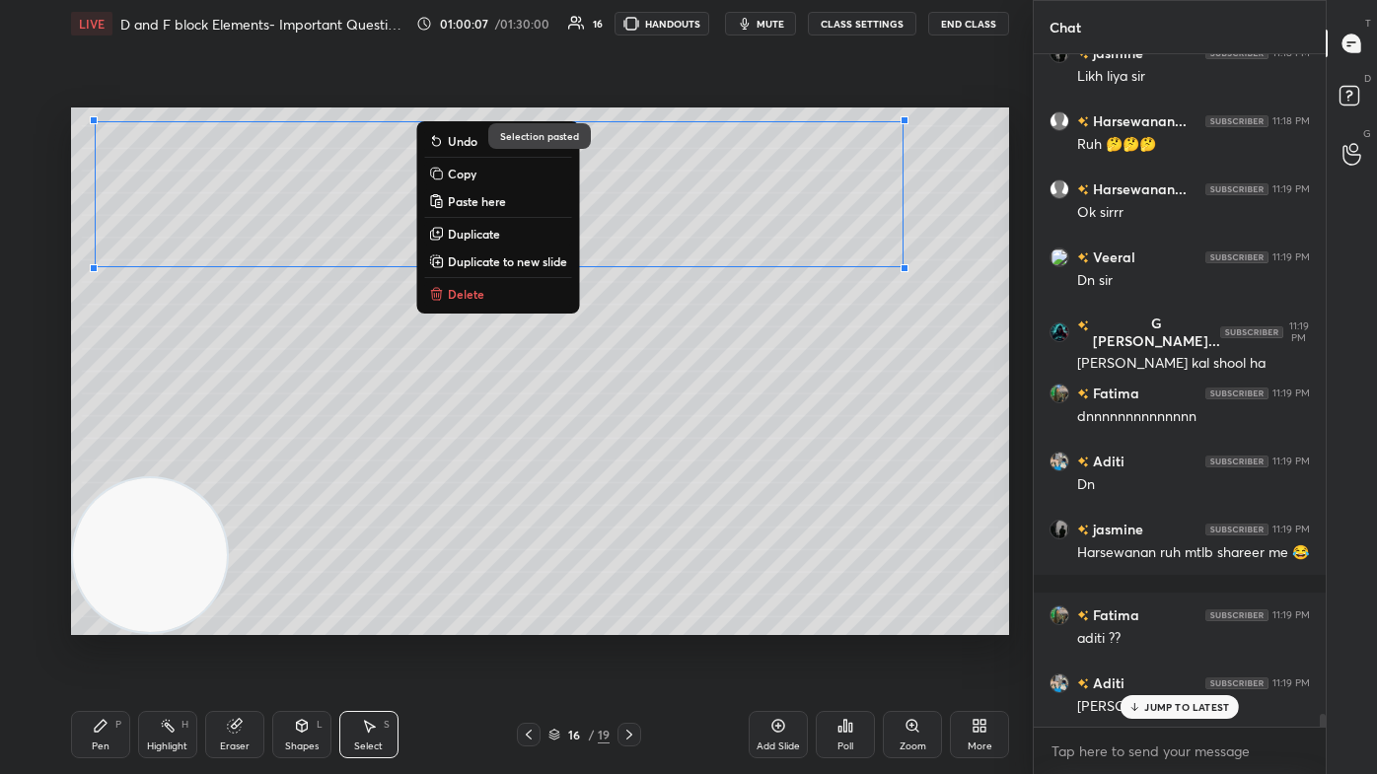
scroll to position [35501, 0]
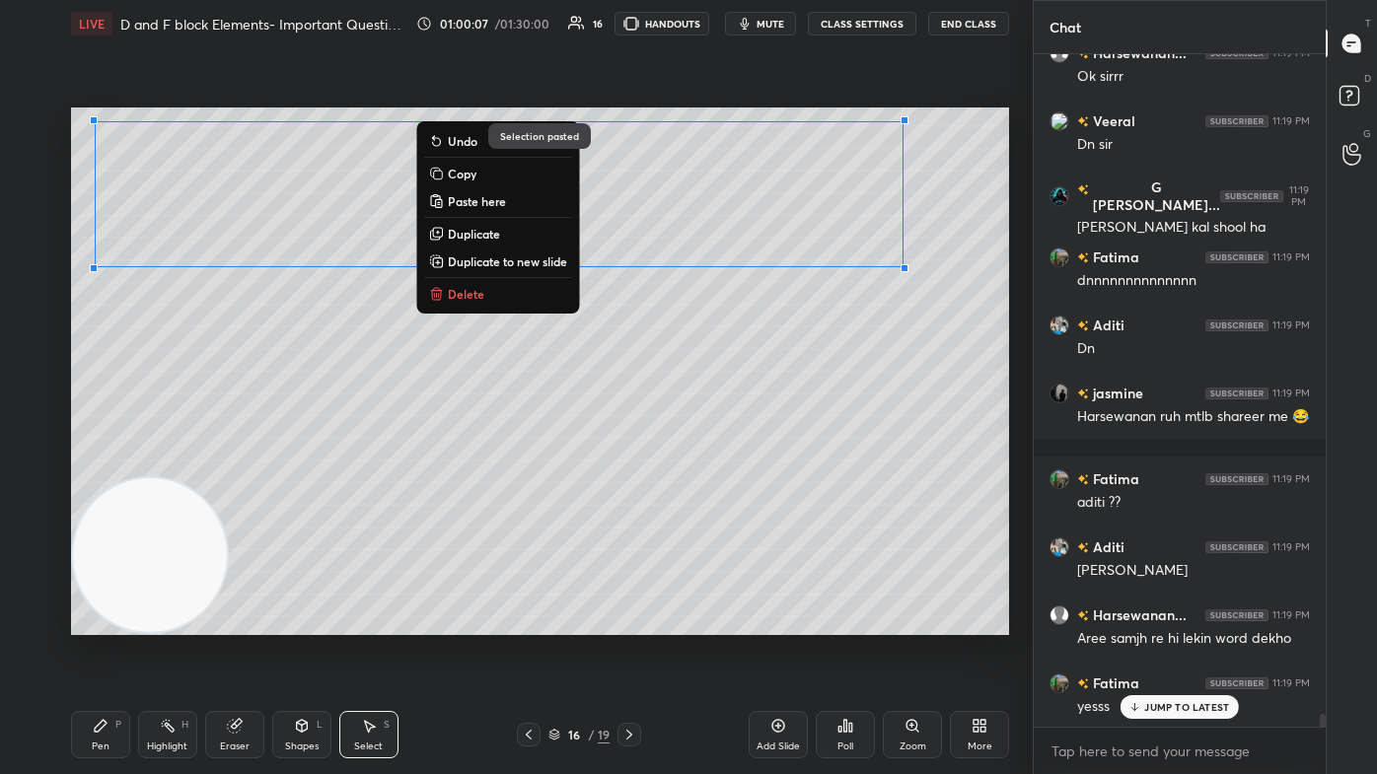
click at [573, 419] on div "0 ° Undo Copy Paste here Duplicate Duplicate to new slide Delete" at bounding box center [540, 372] width 938 height 528
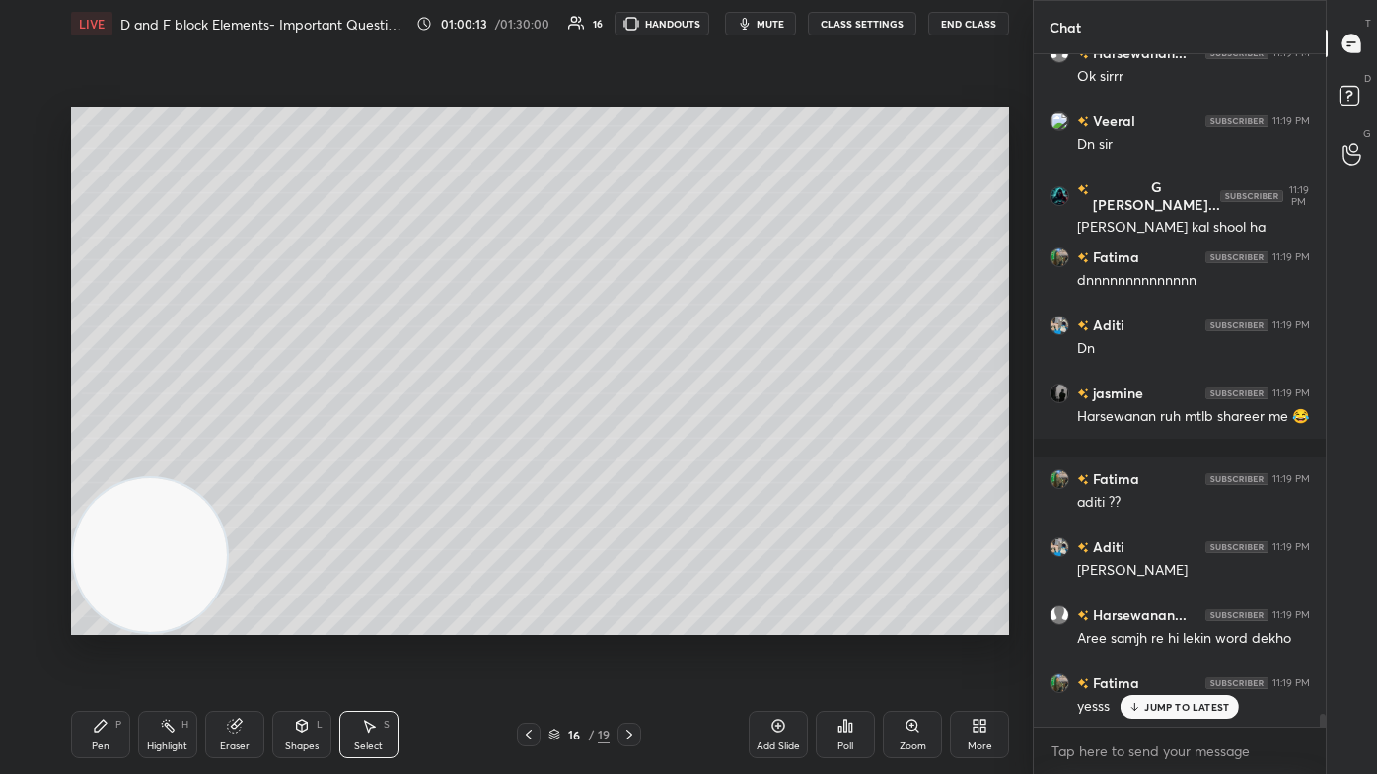
click at [105, 464] on div "Pen P" at bounding box center [100, 734] width 59 height 47
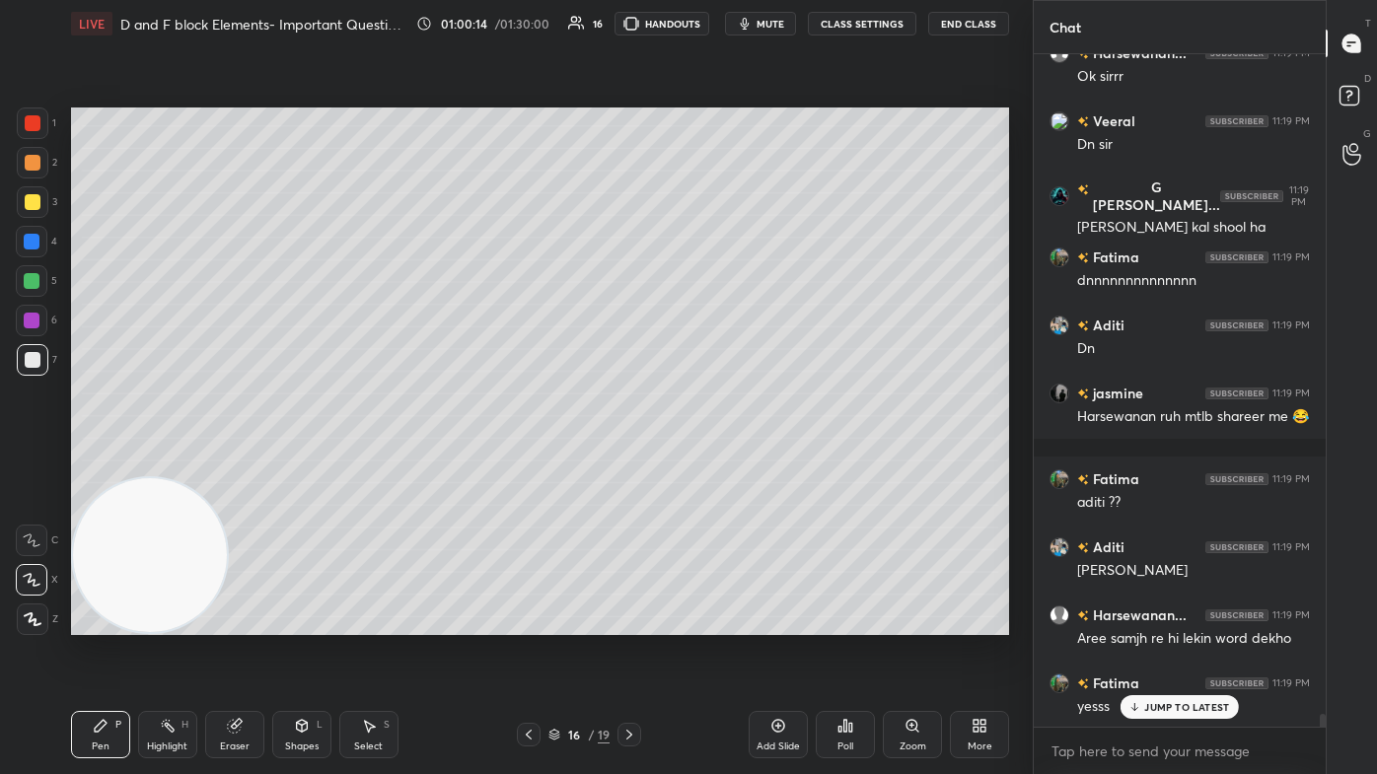
click at [34, 278] on div at bounding box center [32, 281] width 16 height 16
click at [34, 190] on div at bounding box center [33, 202] width 32 height 32
click at [31, 204] on div at bounding box center [33, 202] width 16 height 16
click at [377, 464] on div "Select" at bounding box center [368, 747] width 29 height 10
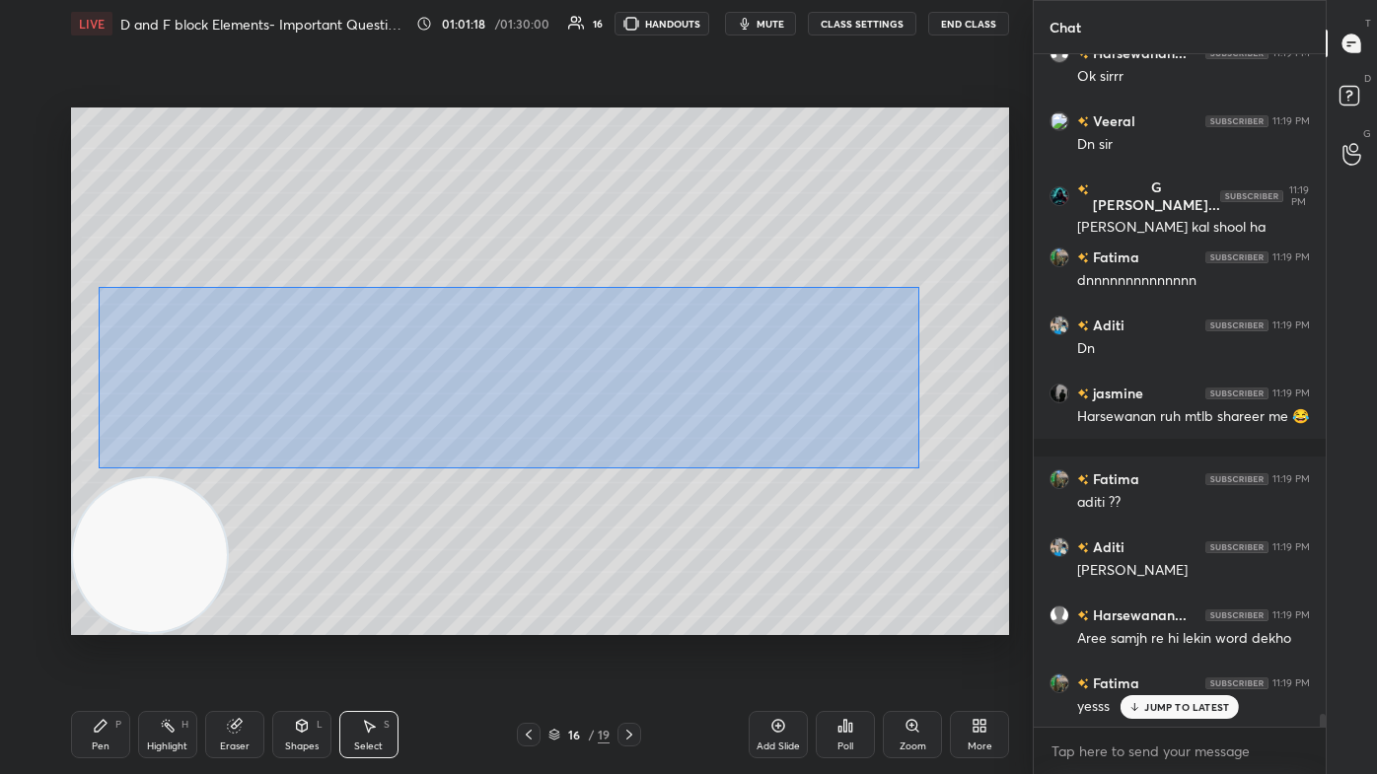
drag, startPoint x: 98, startPoint y: 287, endPoint x: 862, endPoint y: 443, distance: 780.1
click at [707, 464] on div "0 ° Undo Copy Paste here Duplicate Duplicate to new slide Delete" at bounding box center [540, 372] width 938 height 528
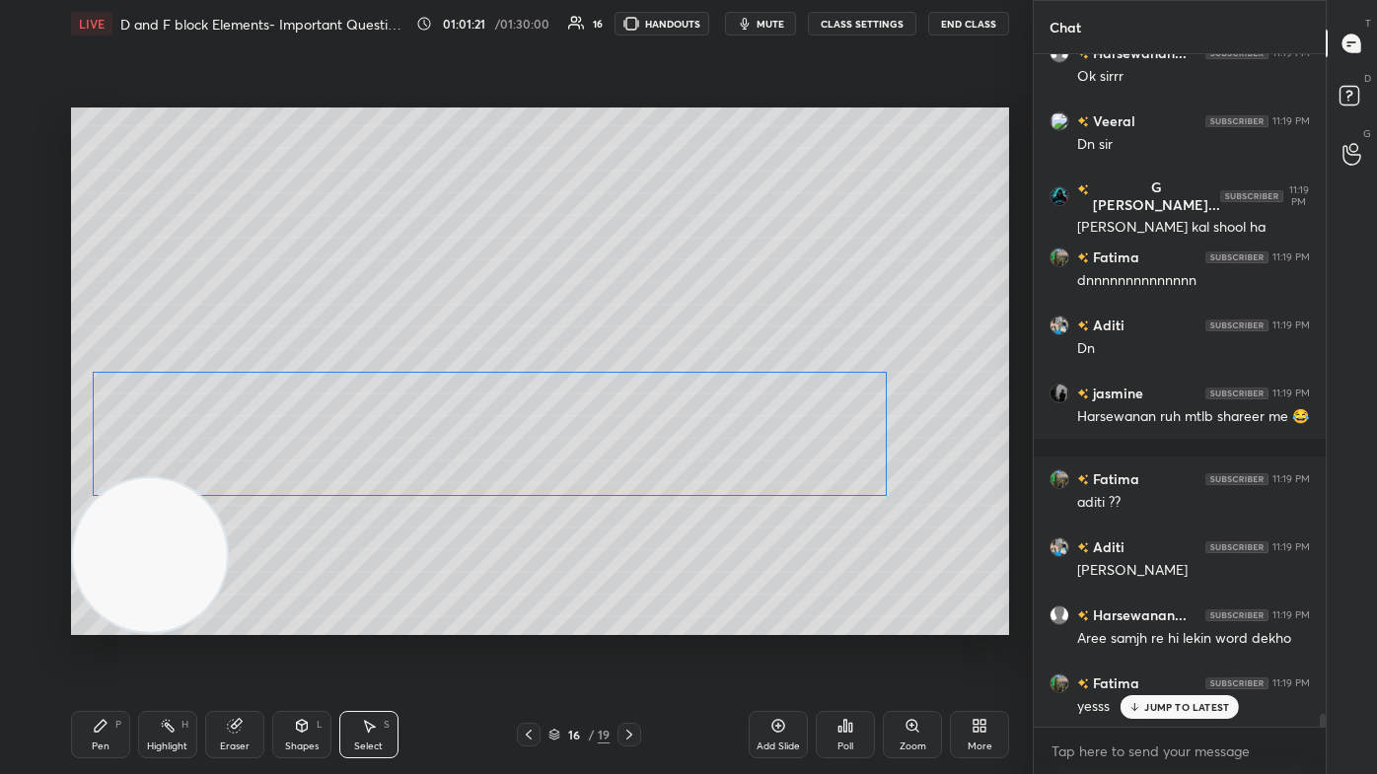
drag, startPoint x: 652, startPoint y: 395, endPoint x: 628, endPoint y: 442, distance: 52.9
click at [628, 442] on div "0 ° Undo Copy Paste here Duplicate Duplicate to new slide Delete" at bounding box center [540, 372] width 938 height 528
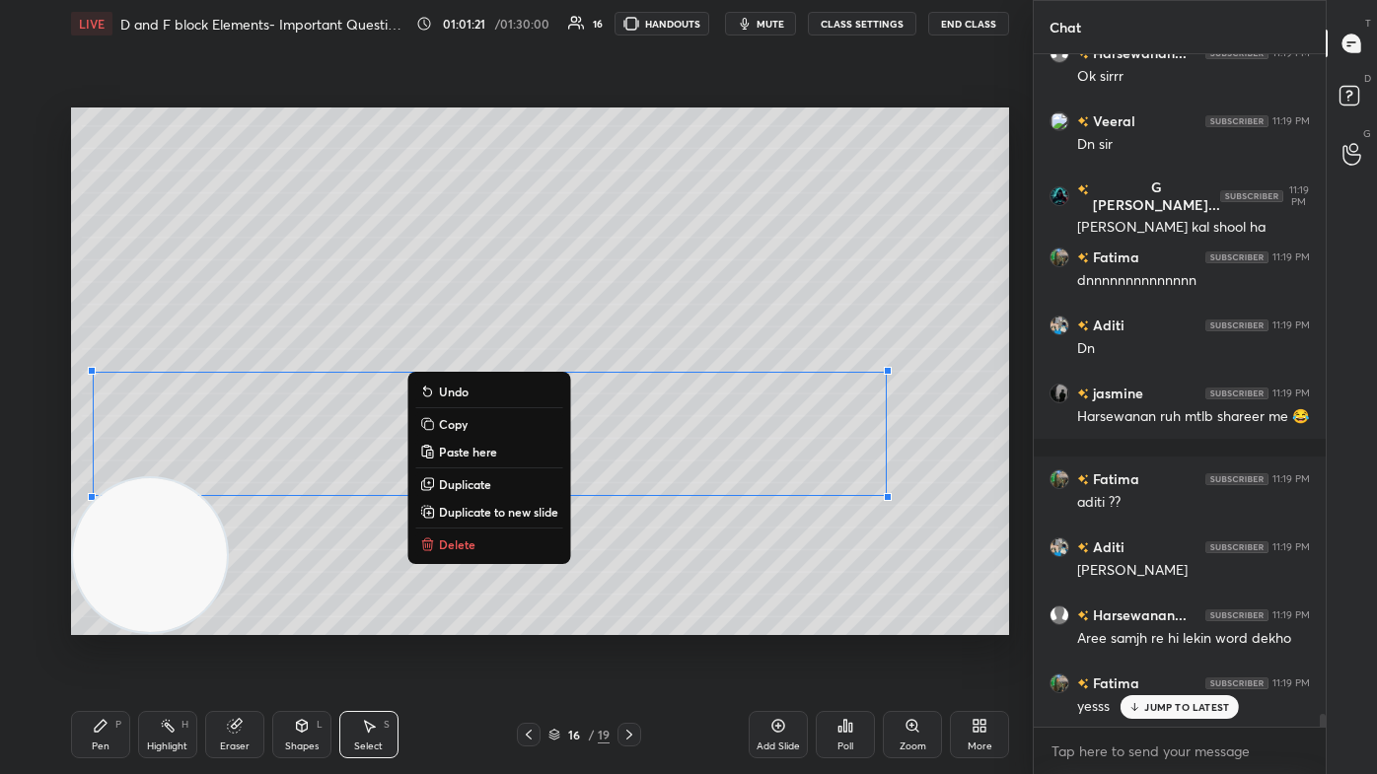
click at [599, 464] on div "0 ° Undo Copy Paste here Duplicate Duplicate to new slide Delete" at bounding box center [540, 372] width 938 height 528
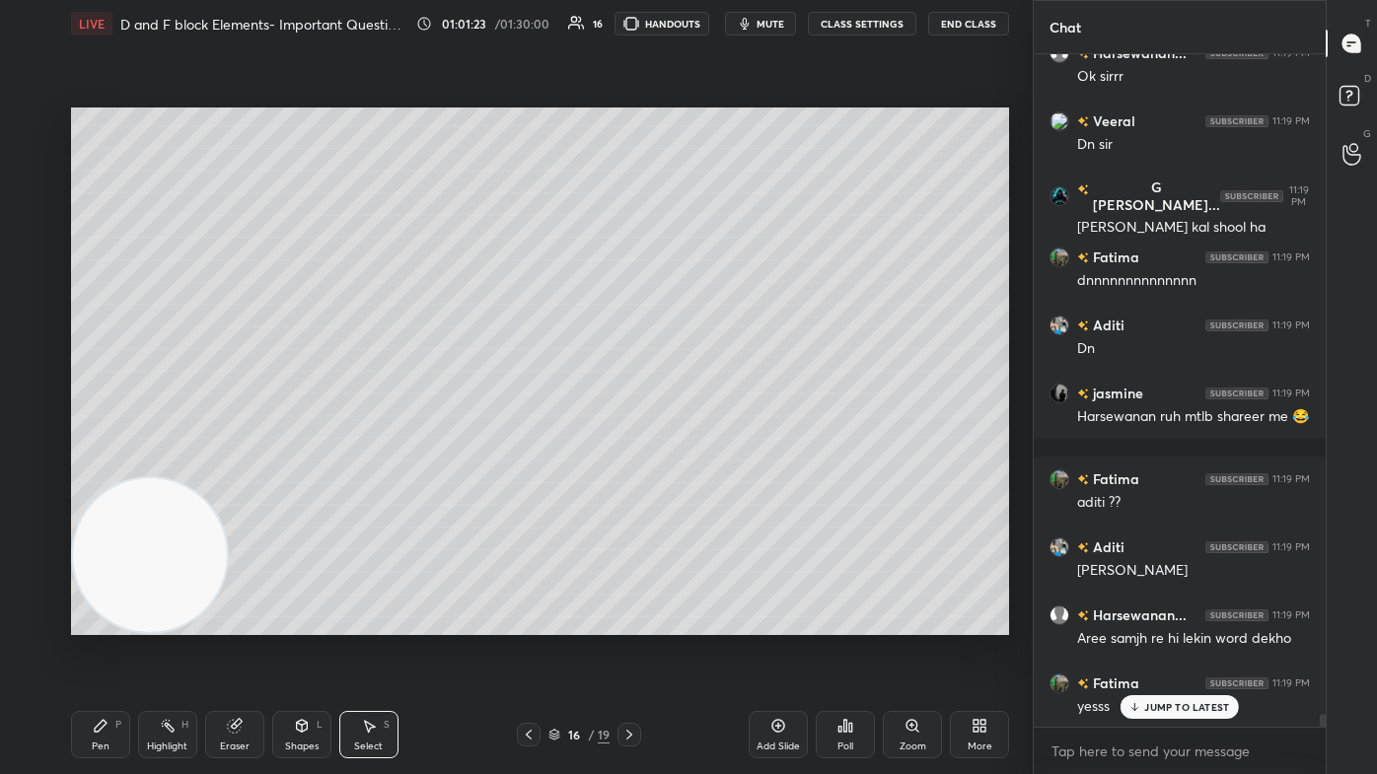
click at [237, 464] on div "Eraser" at bounding box center [234, 734] width 59 height 47
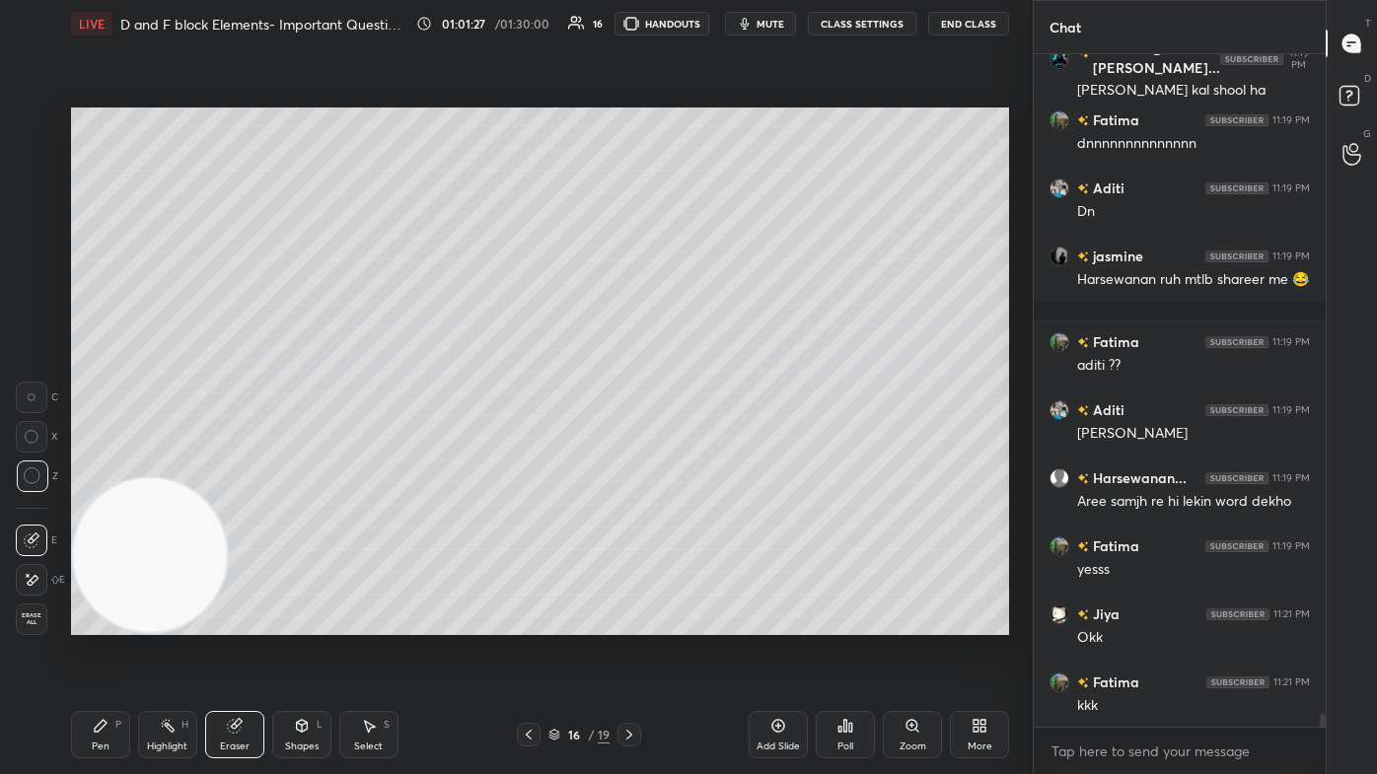
scroll to position [35706, 0]
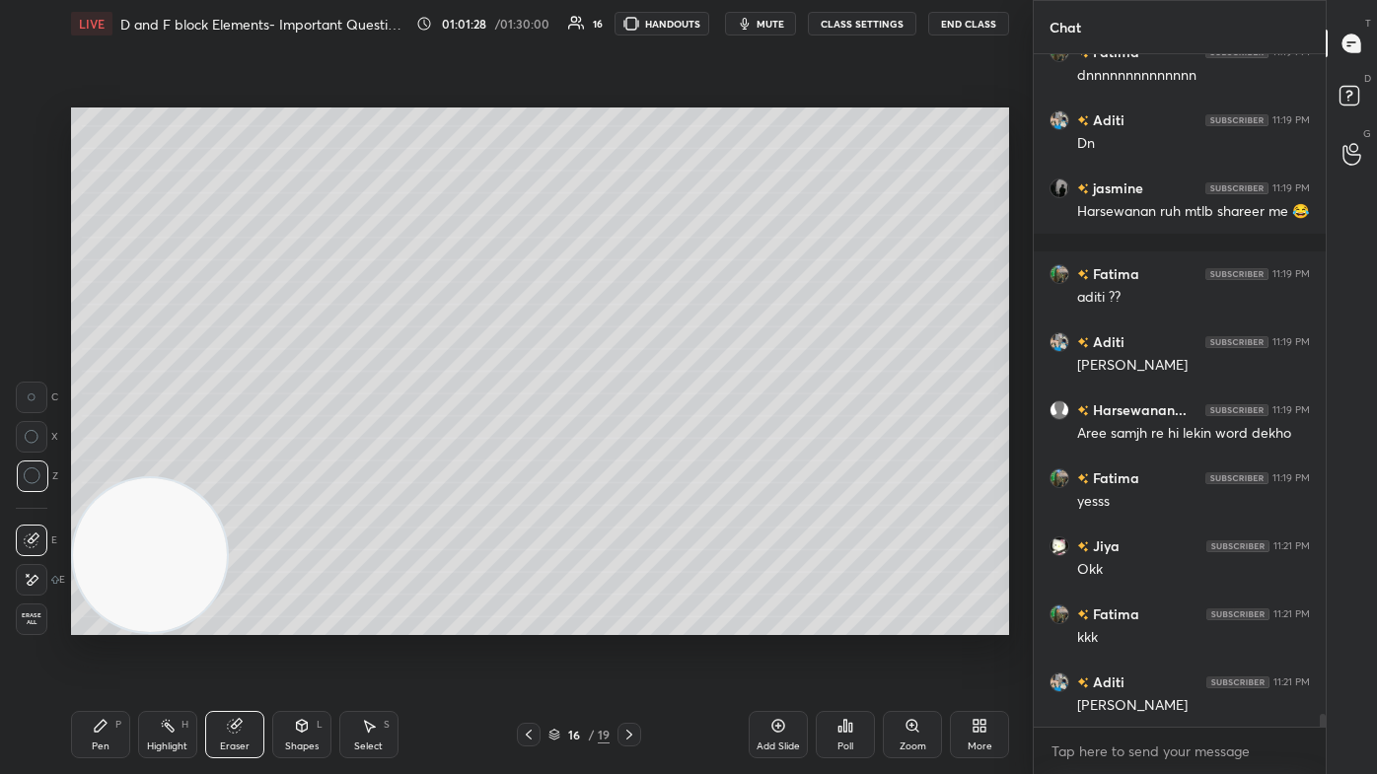
click at [100, 464] on div "Pen" at bounding box center [101, 747] width 18 height 10
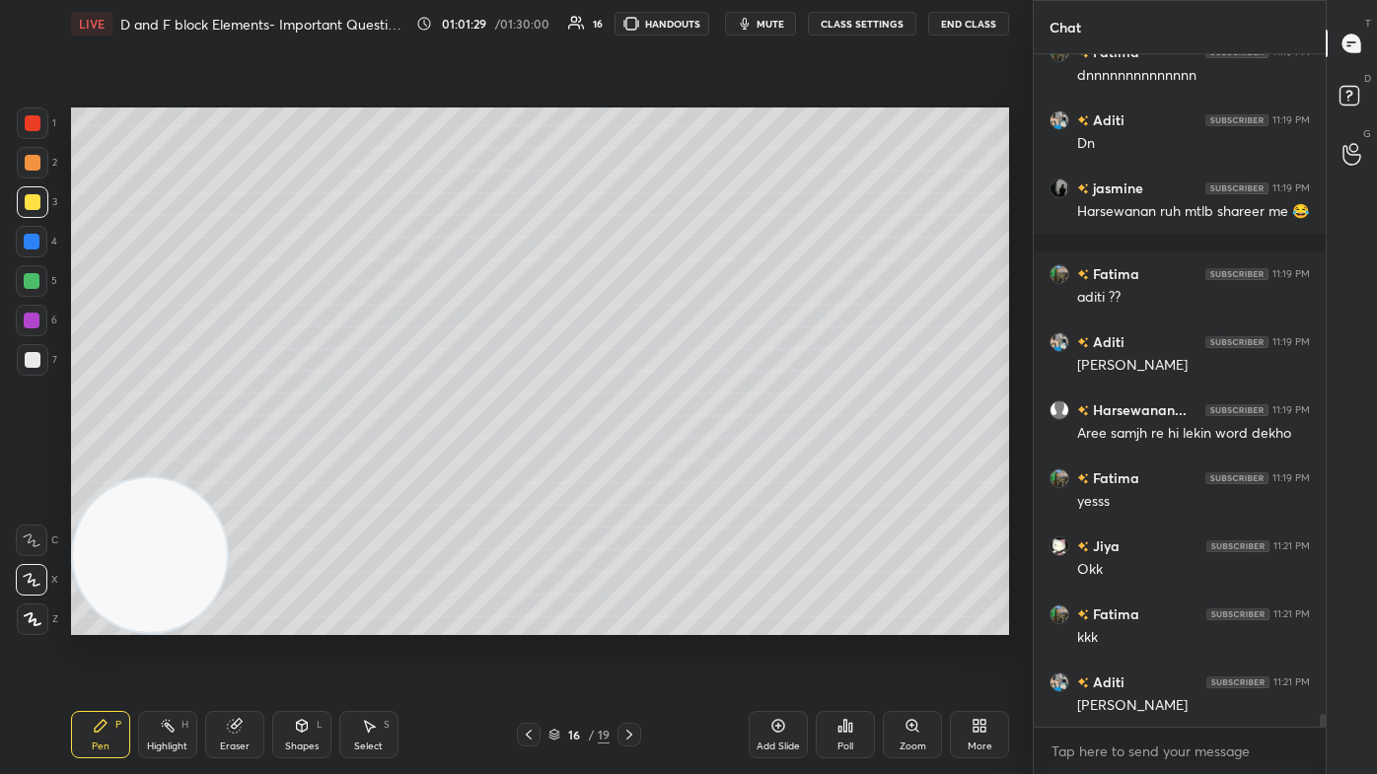
click at [254, 464] on div "Eraser" at bounding box center [234, 734] width 59 height 47
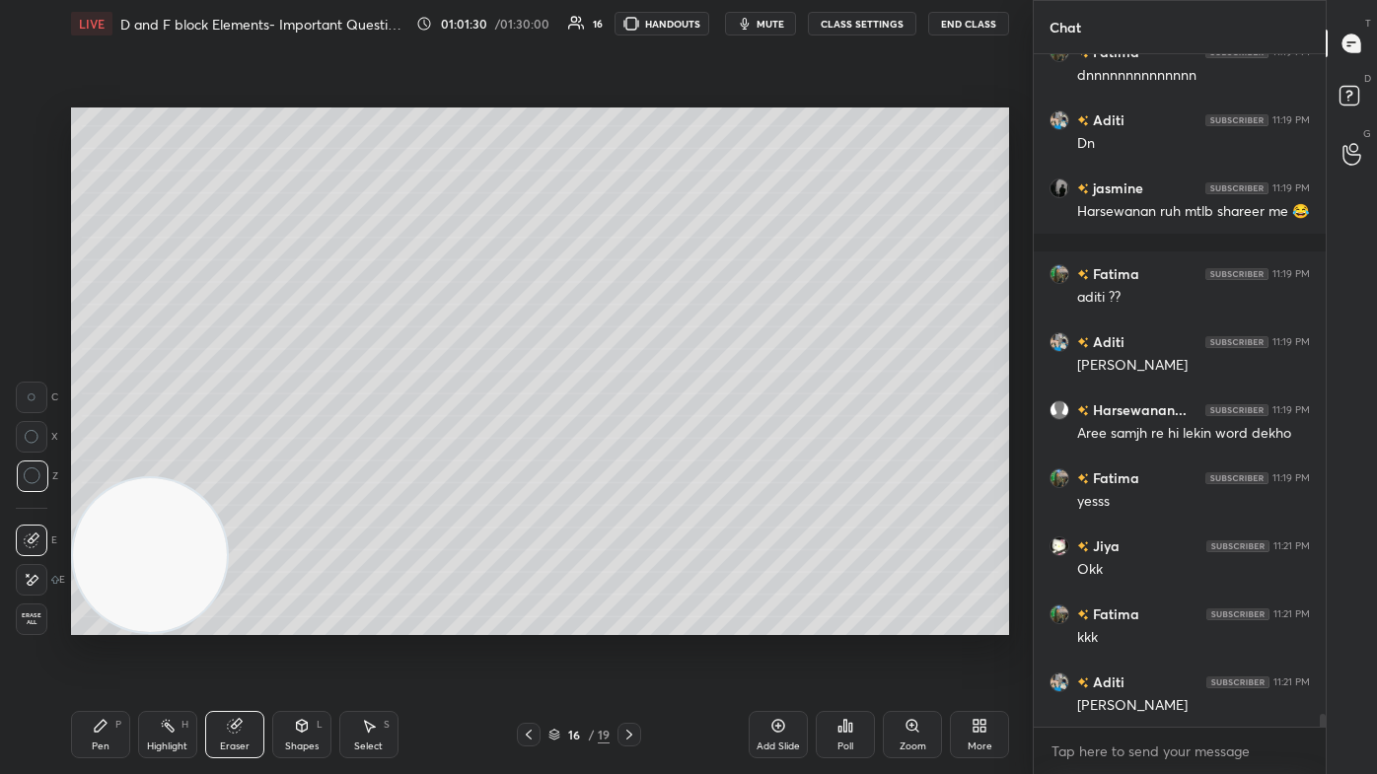
click at [295, 464] on div "Shapes L" at bounding box center [301, 734] width 59 height 47
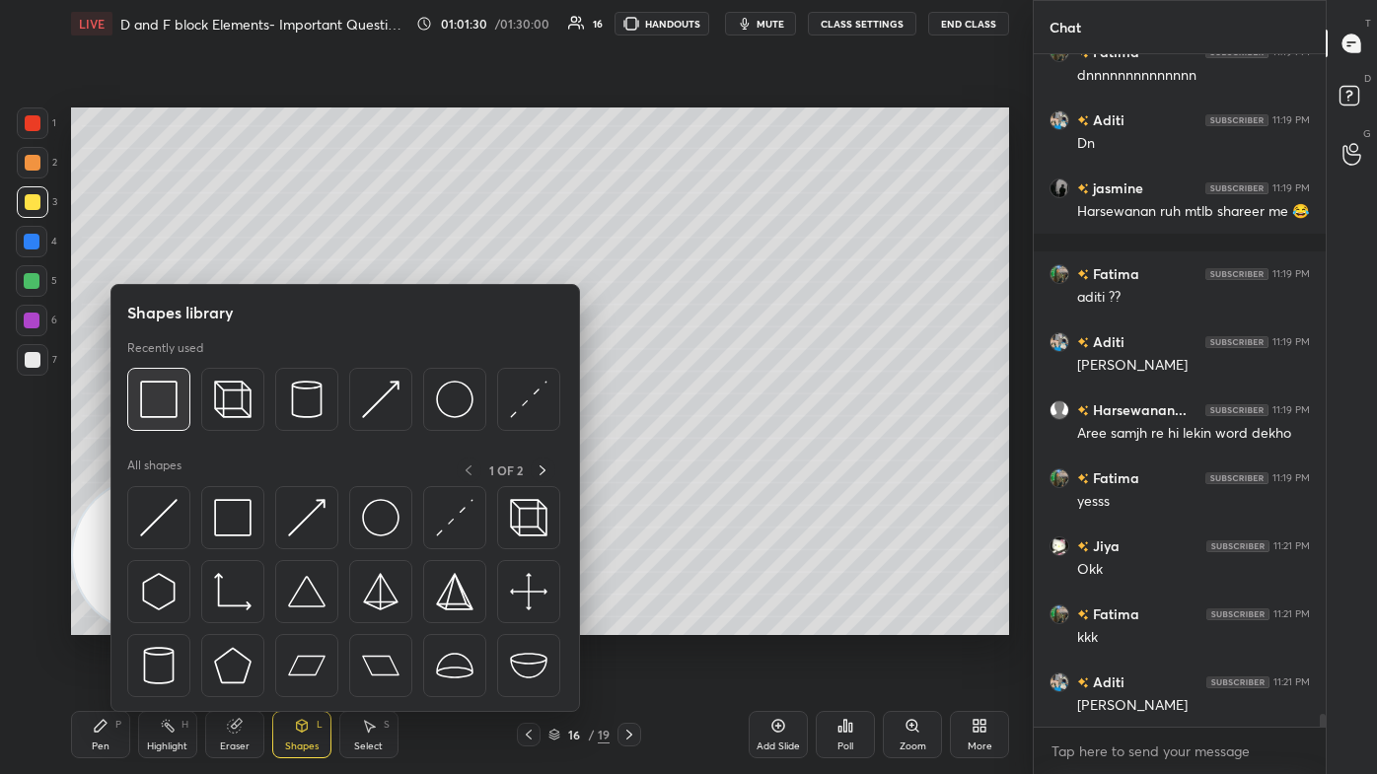
click at [141, 391] on div at bounding box center [158, 399] width 63 height 63
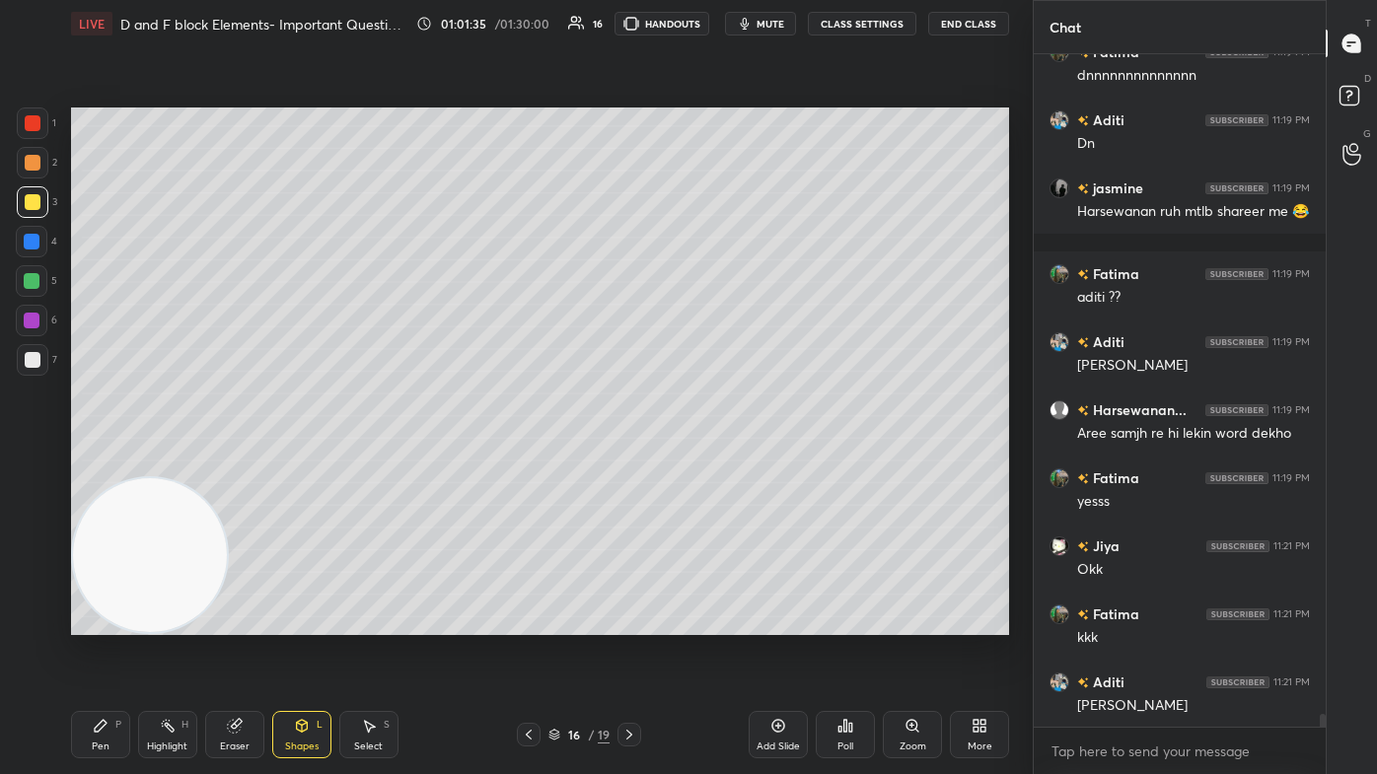
click at [29, 358] on div at bounding box center [33, 360] width 16 height 16
click at [115, 464] on div "Pen P" at bounding box center [100, 734] width 59 height 47
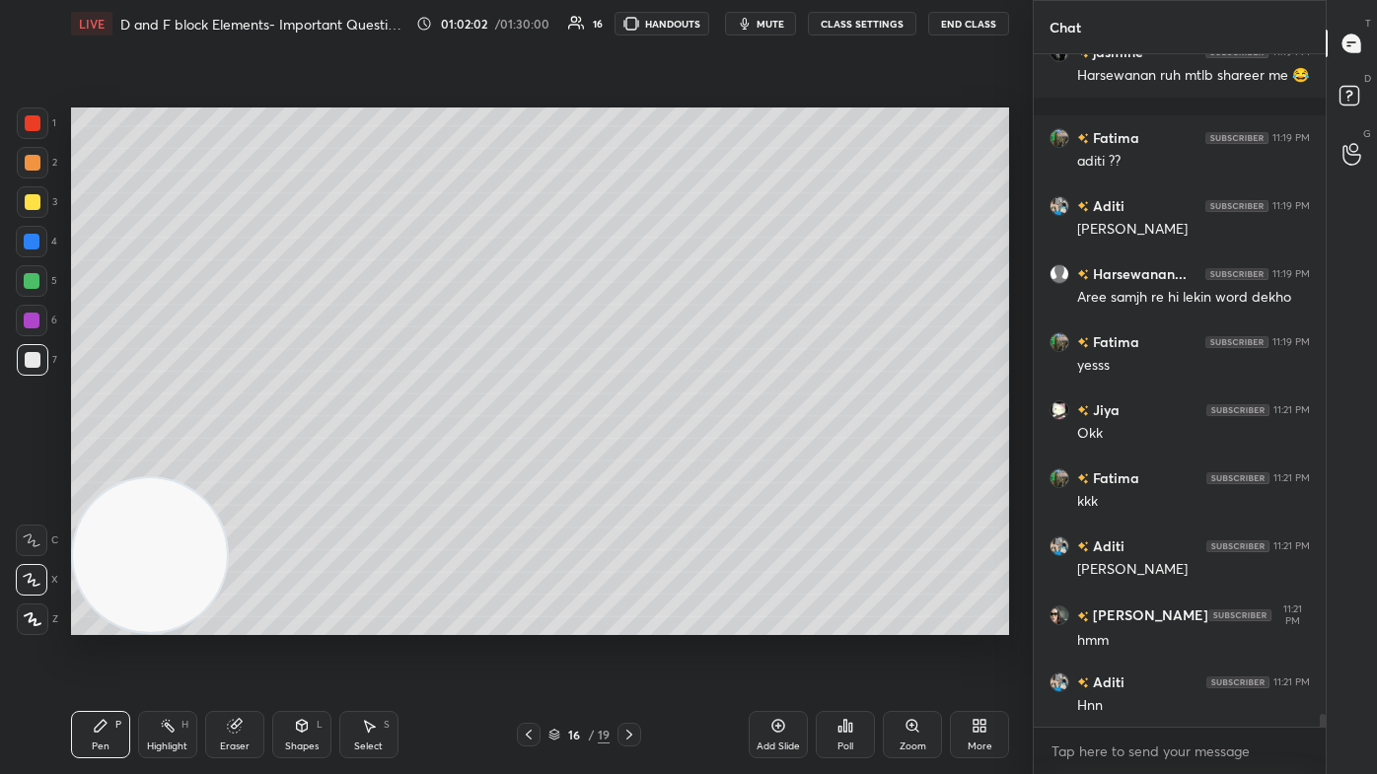
scroll to position [35909, 0]
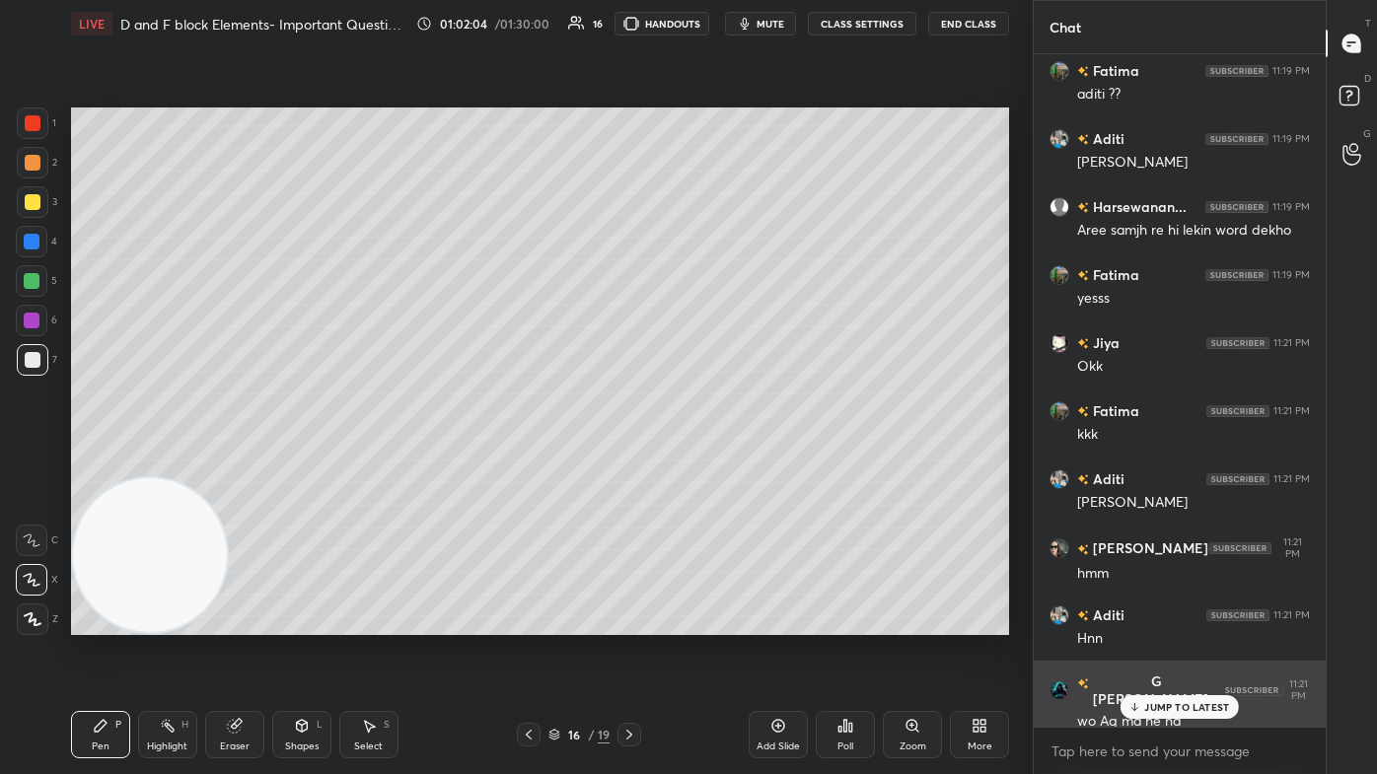
click at [707, 464] on p "JUMP TO LATEST" at bounding box center [1186, 707] width 85 height 12
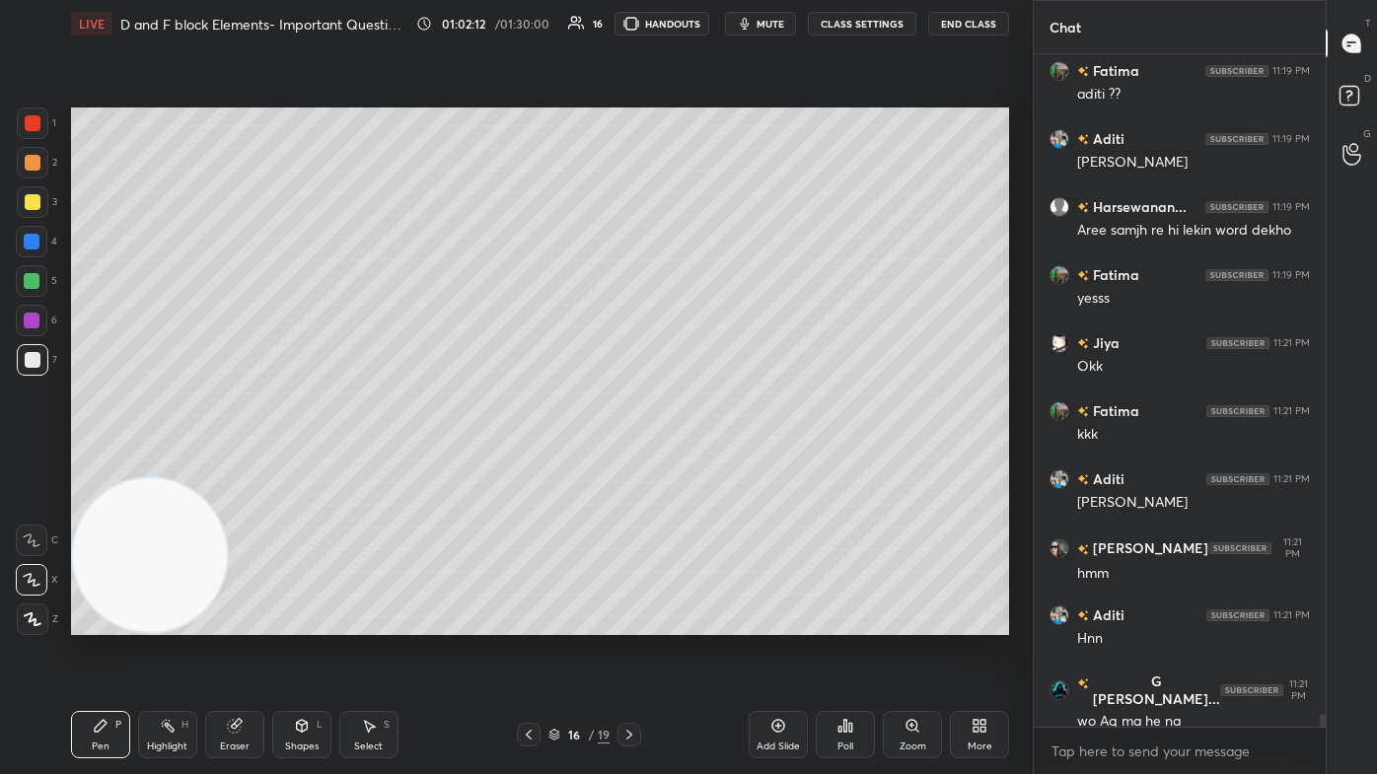
scroll to position [35977, 0]
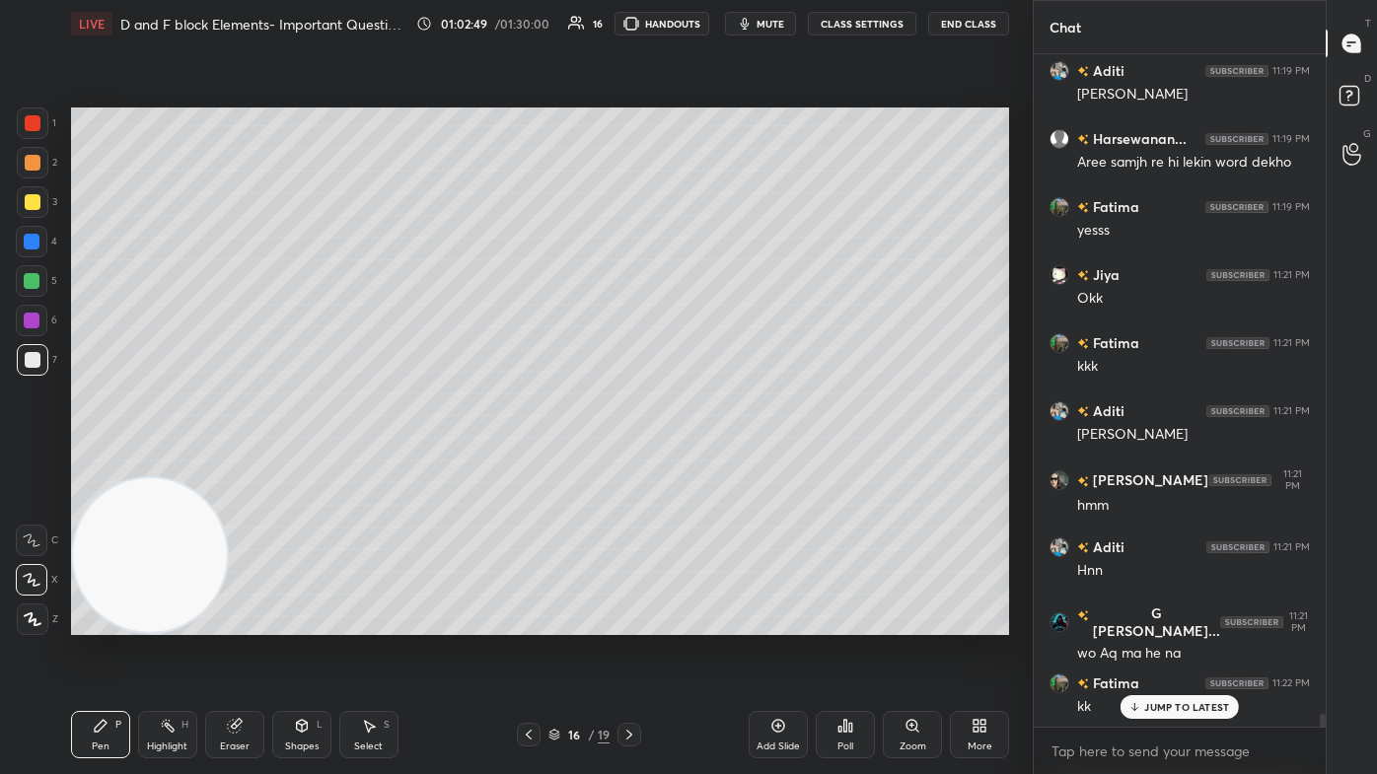
click at [368, 464] on div "Select" at bounding box center [368, 747] width 29 height 10
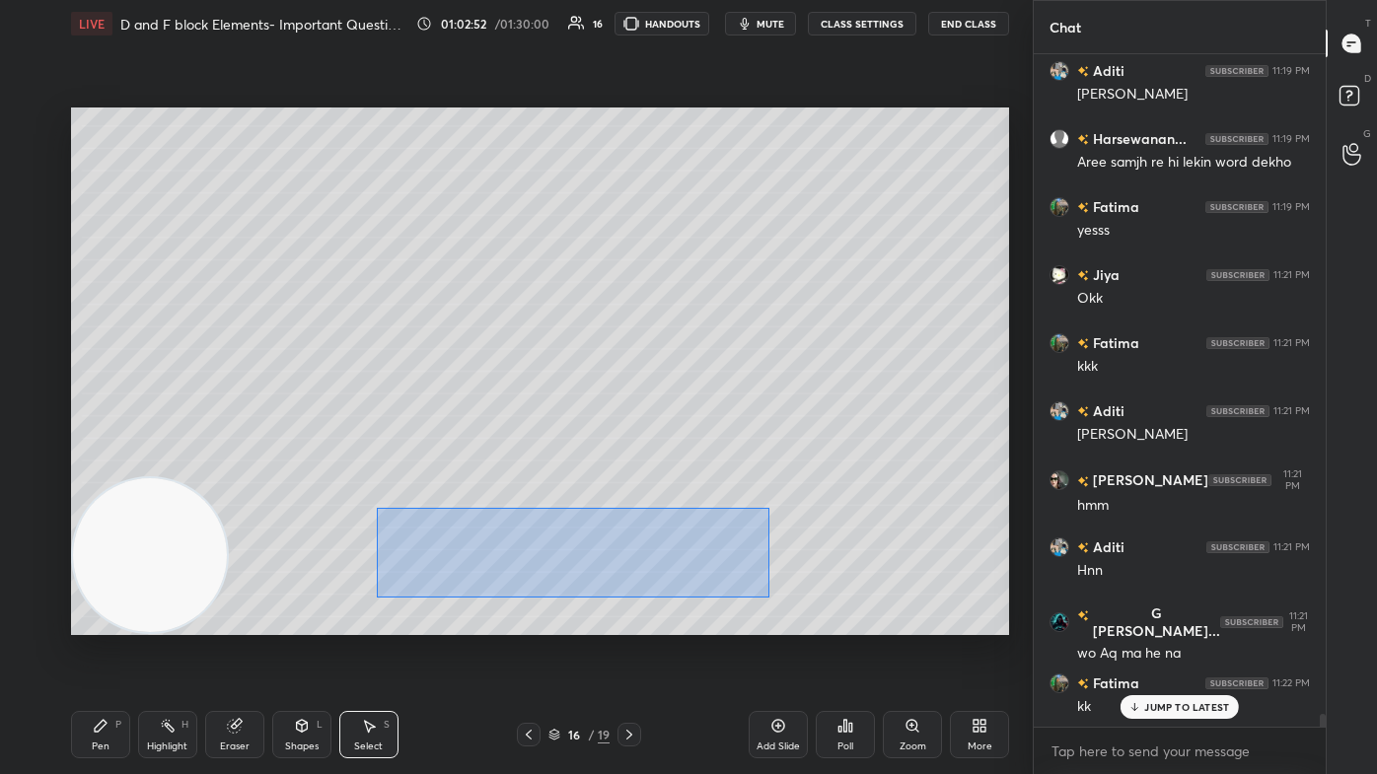
drag, startPoint x: 376, startPoint y: 508, endPoint x: 763, endPoint y: 585, distance: 395.2
click at [707, 464] on div "0 ° Undo Copy Paste here Duplicate Duplicate to new slide Delete" at bounding box center [540, 372] width 938 height 528
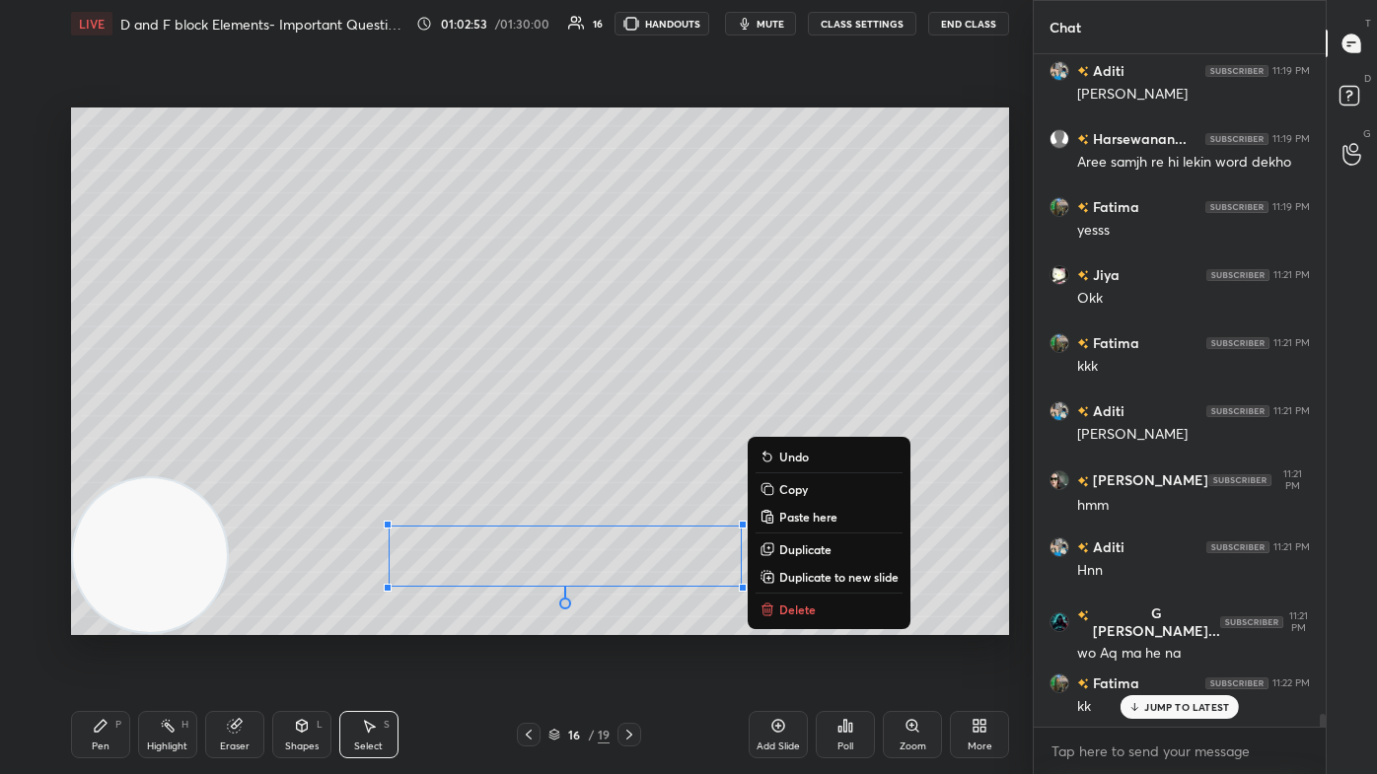
click at [707, 464] on p "Delete" at bounding box center [797, 610] width 36 height 16
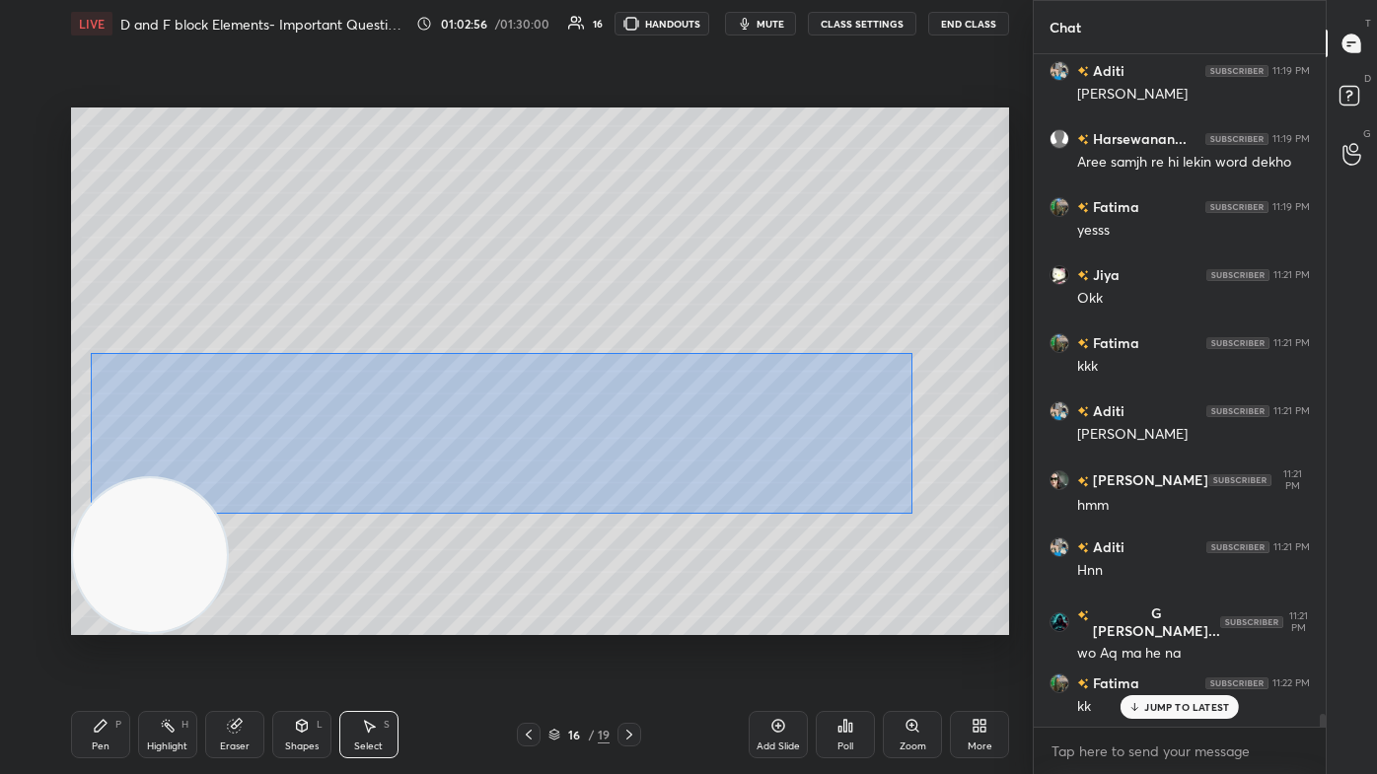
drag, startPoint x: 89, startPoint y: 357, endPoint x: 897, endPoint y: 497, distance: 819.8
click at [707, 464] on div "0 ° Undo Copy Paste here Duplicate Duplicate to new slide Delete" at bounding box center [540, 372] width 938 height 528
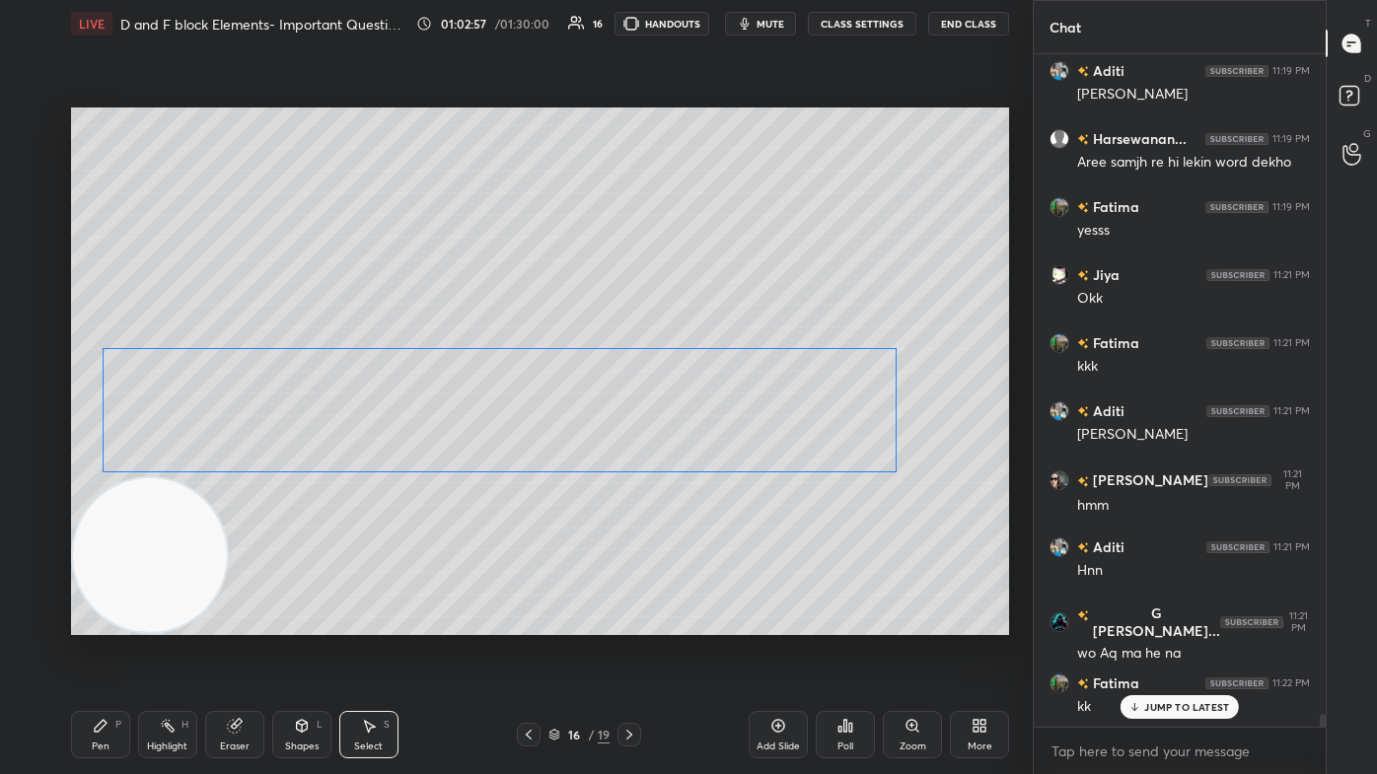
scroll to position [36045, 0]
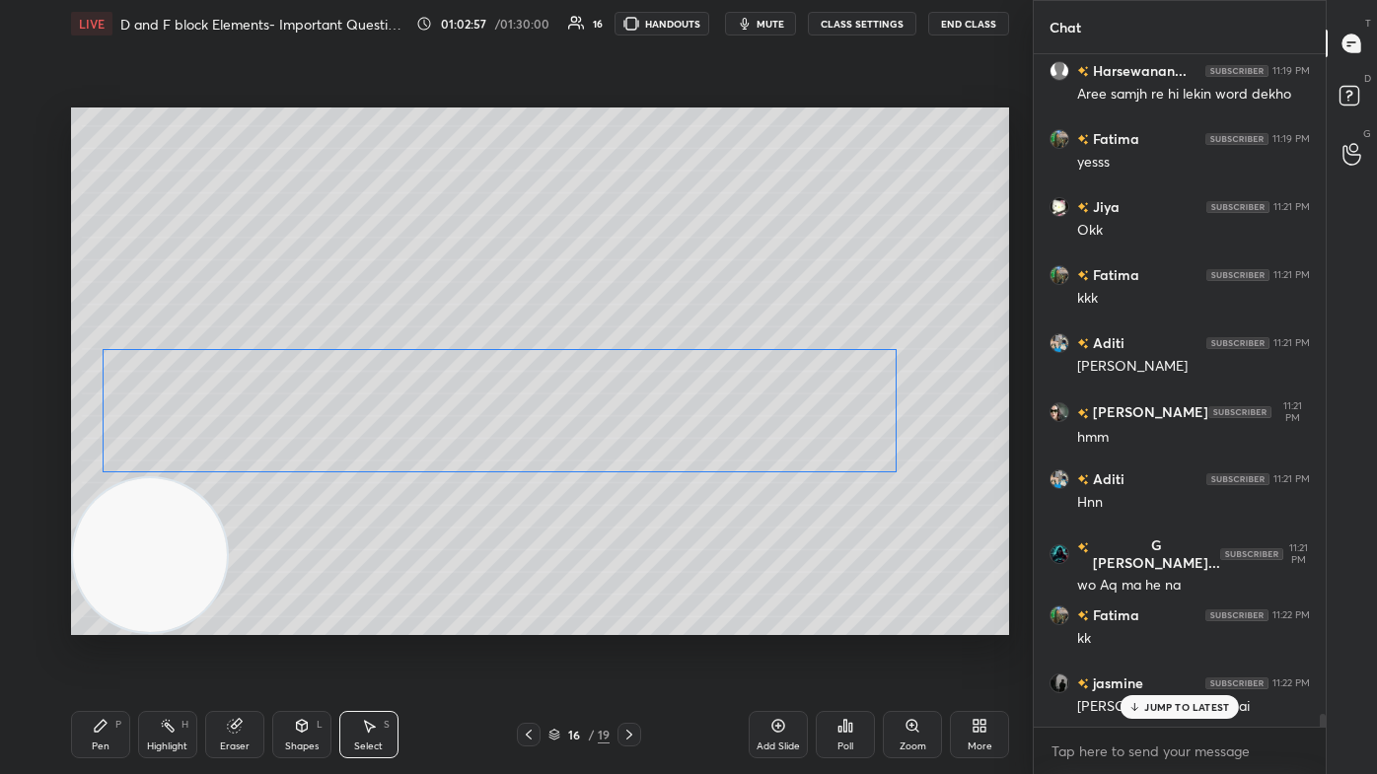
drag, startPoint x: 823, startPoint y: 460, endPoint x: 827, endPoint y: 441, distance: 19.2
click at [707, 438] on div "0 ° Undo Copy Paste here Duplicate Duplicate to new slide Delete" at bounding box center [540, 372] width 938 height 528
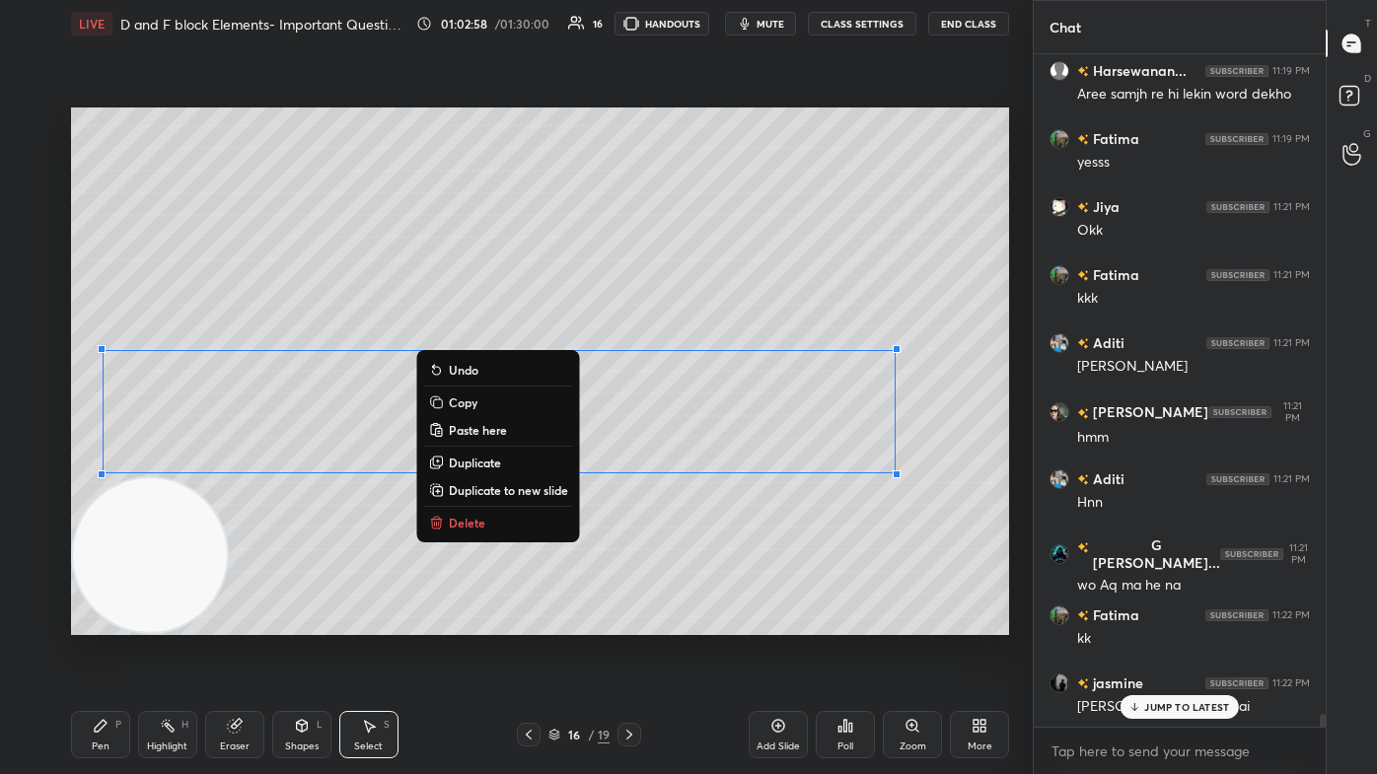
click at [707, 464] on div "0 ° Undo Copy Paste here Duplicate Duplicate to new slide Delete" at bounding box center [540, 372] width 938 height 528
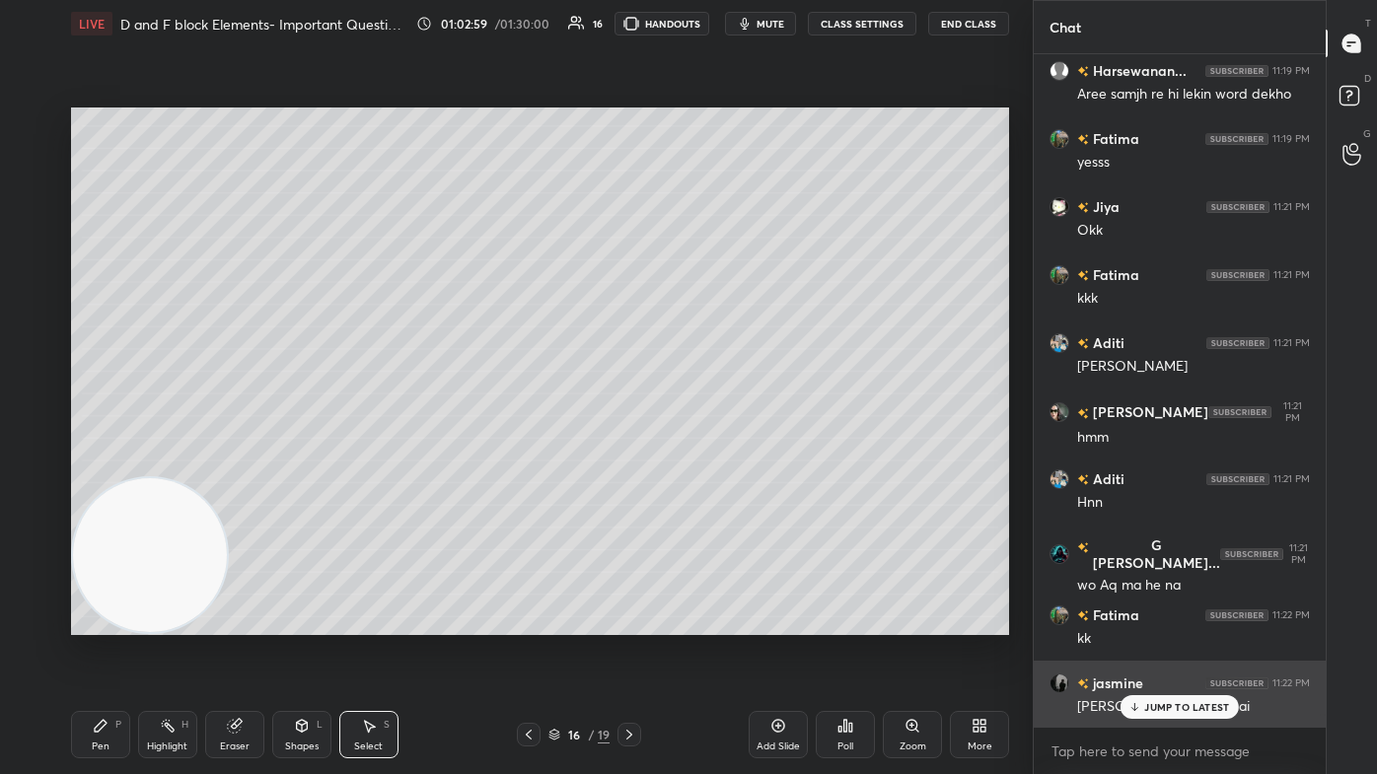
click at [707, 464] on p "JUMP TO LATEST" at bounding box center [1186, 707] width 85 height 12
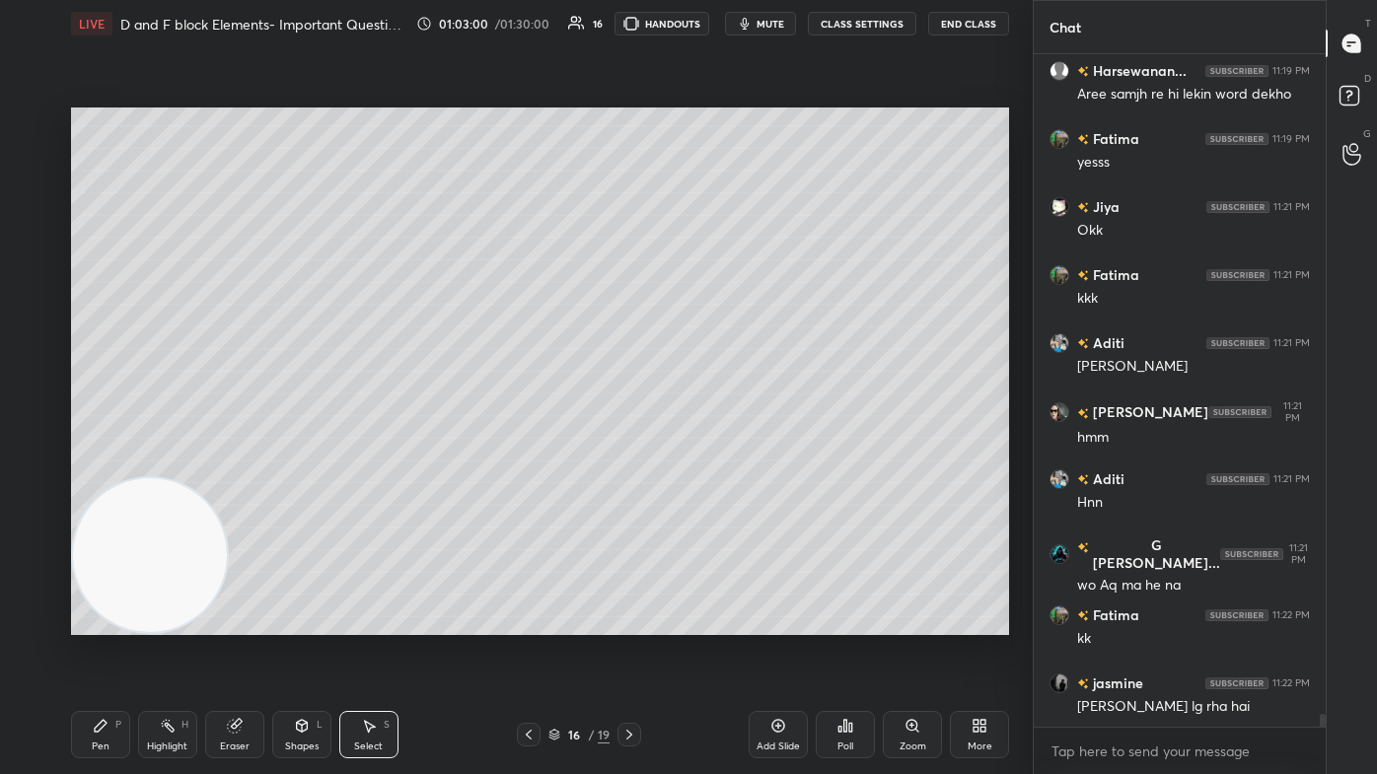
click at [89, 464] on div "Pen P" at bounding box center [100, 734] width 59 height 47
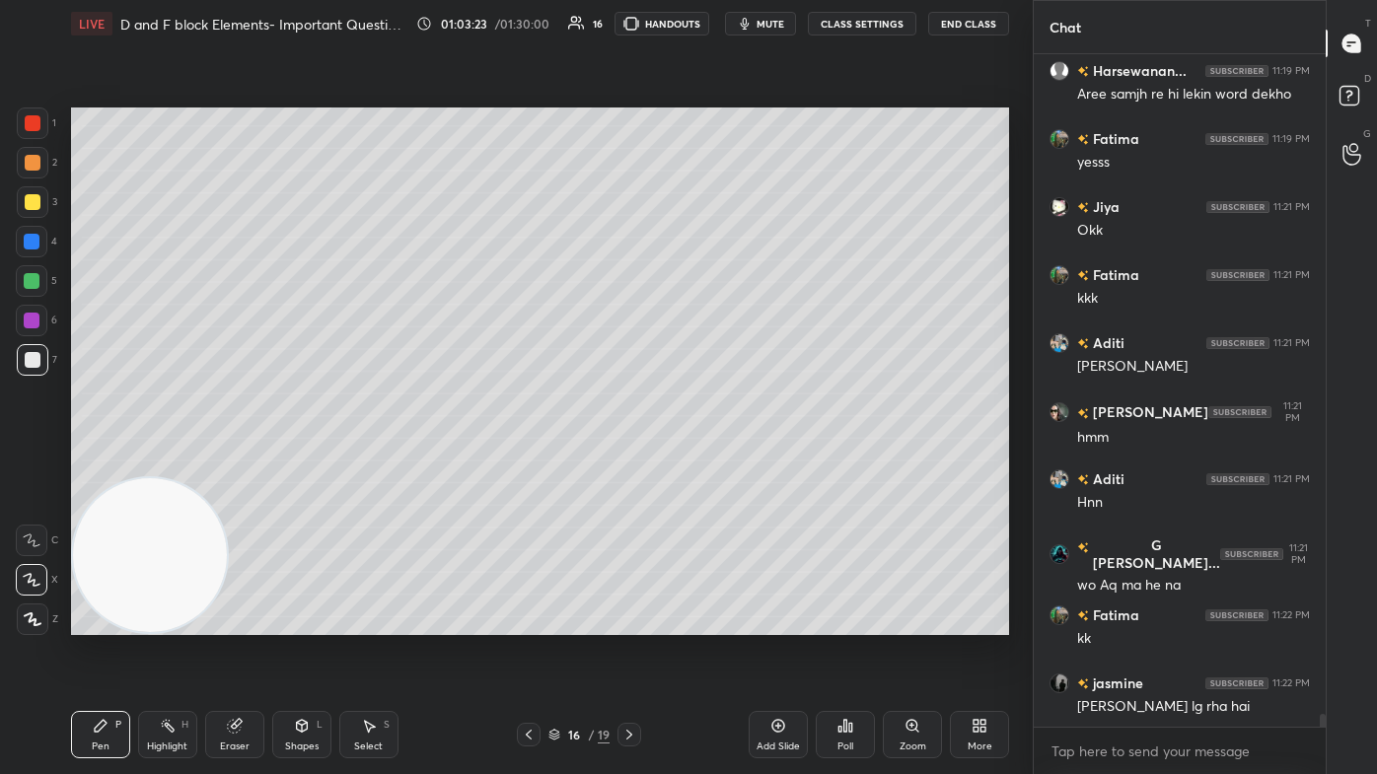
click at [23, 119] on div at bounding box center [33, 124] width 32 height 32
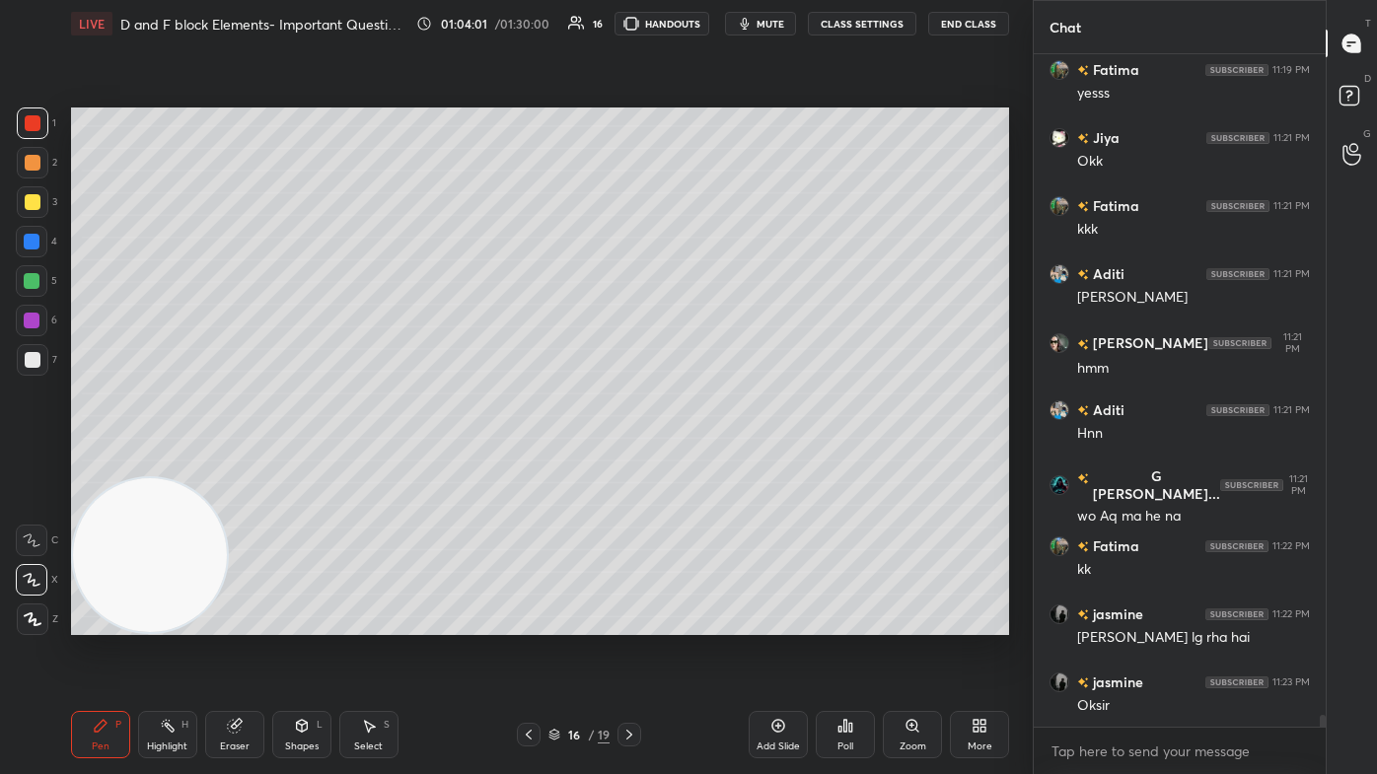
scroll to position [36183, 0]
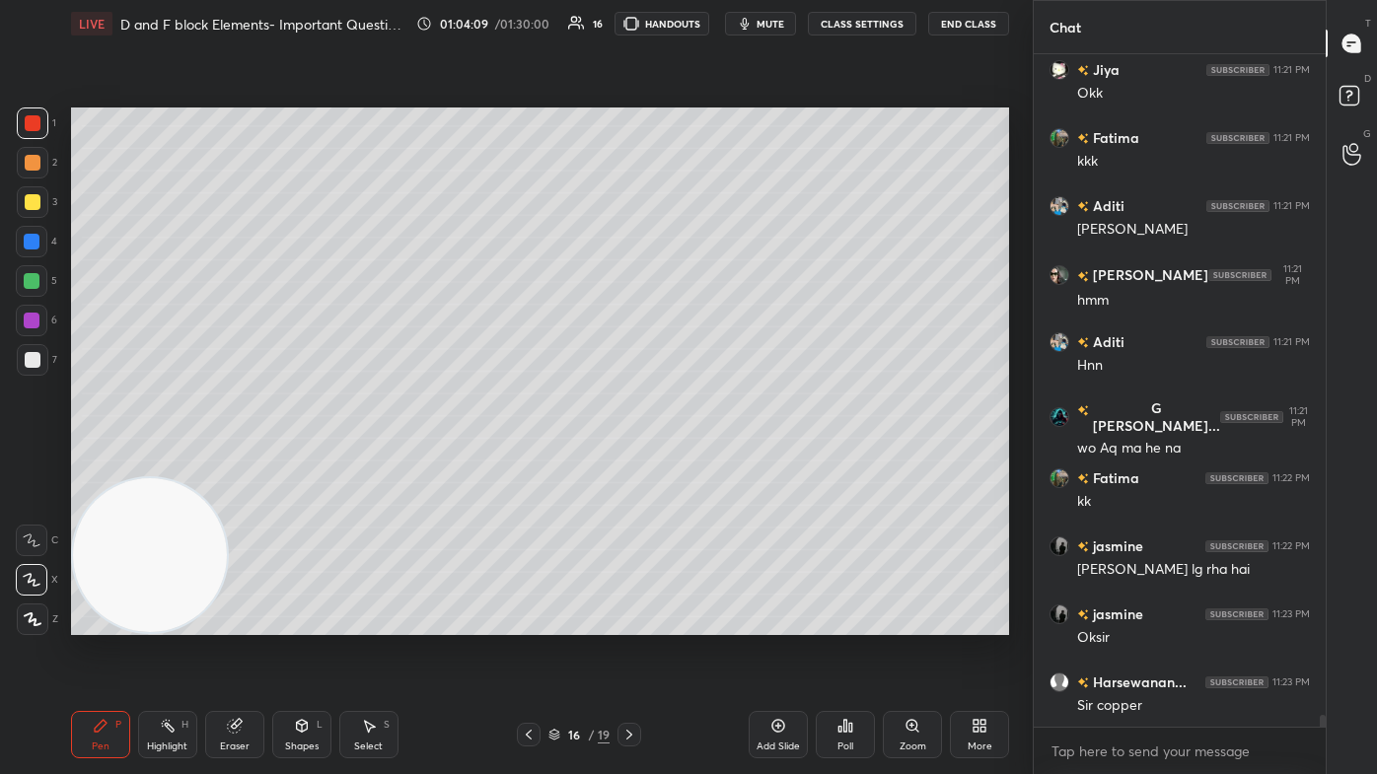
click at [26, 357] on div at bounding box center [33, 360] width 16 height 16
drag, startPoint x: 31, startPoint y: 274, endPoint x: 32, endPoint y: 284, distance: 9.9
click at [31, 273] on div at bounding box center [32, 281] width 16 height 16
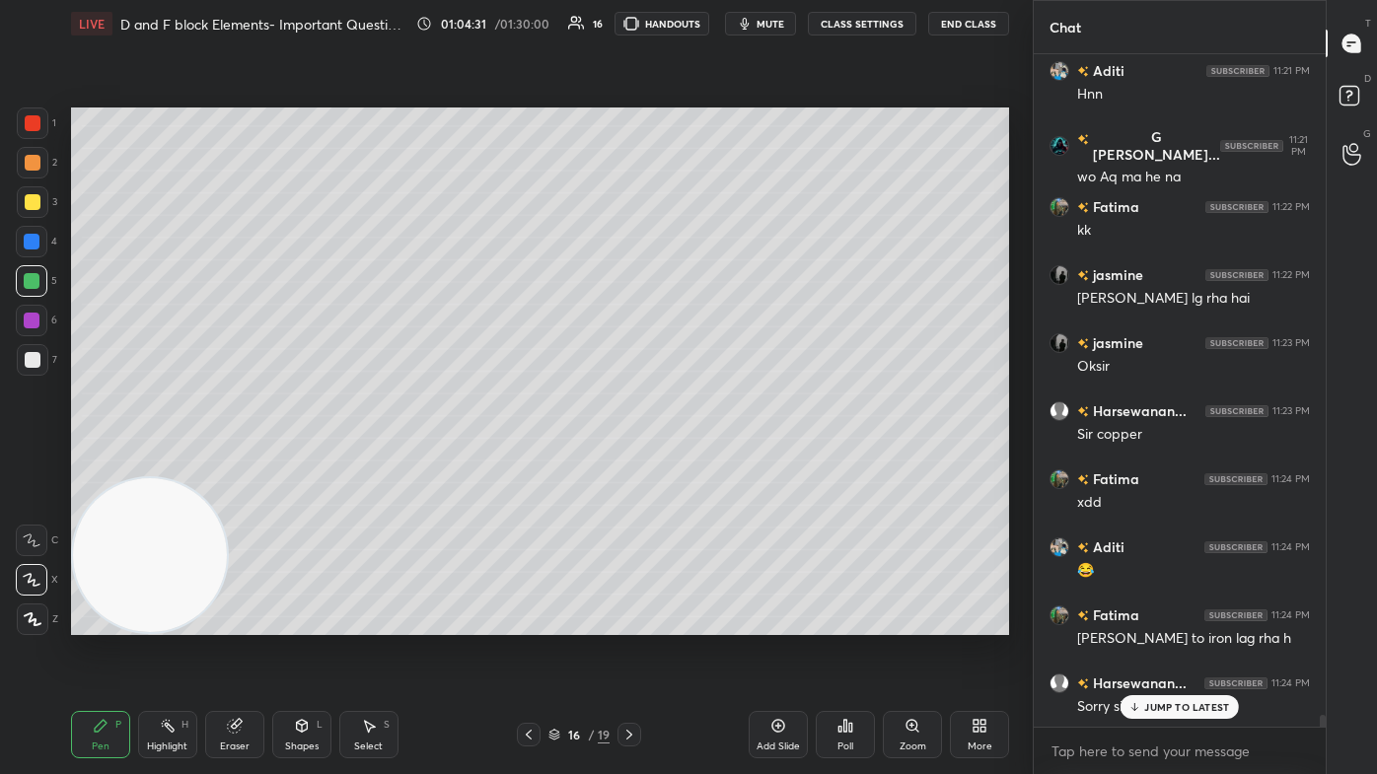
scroll to position [36522, 0]
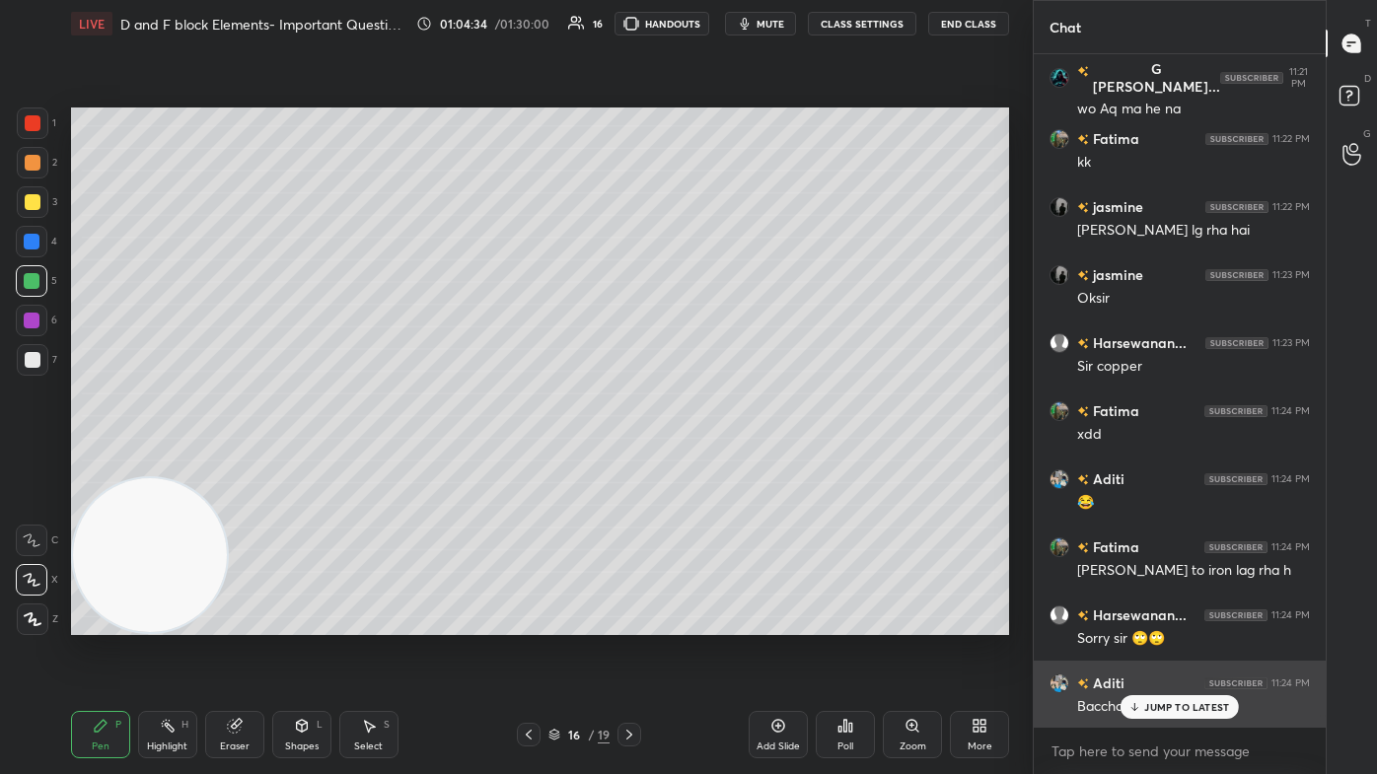
drag, startPoint x: 1152, startPoint y: 699, endPoint x: 1147, endPoint y: 713, distance: 14.7
click at [707, 464] on div "JUMP TO LATEST" at bounding box center [1179, 707] width 118 height 24
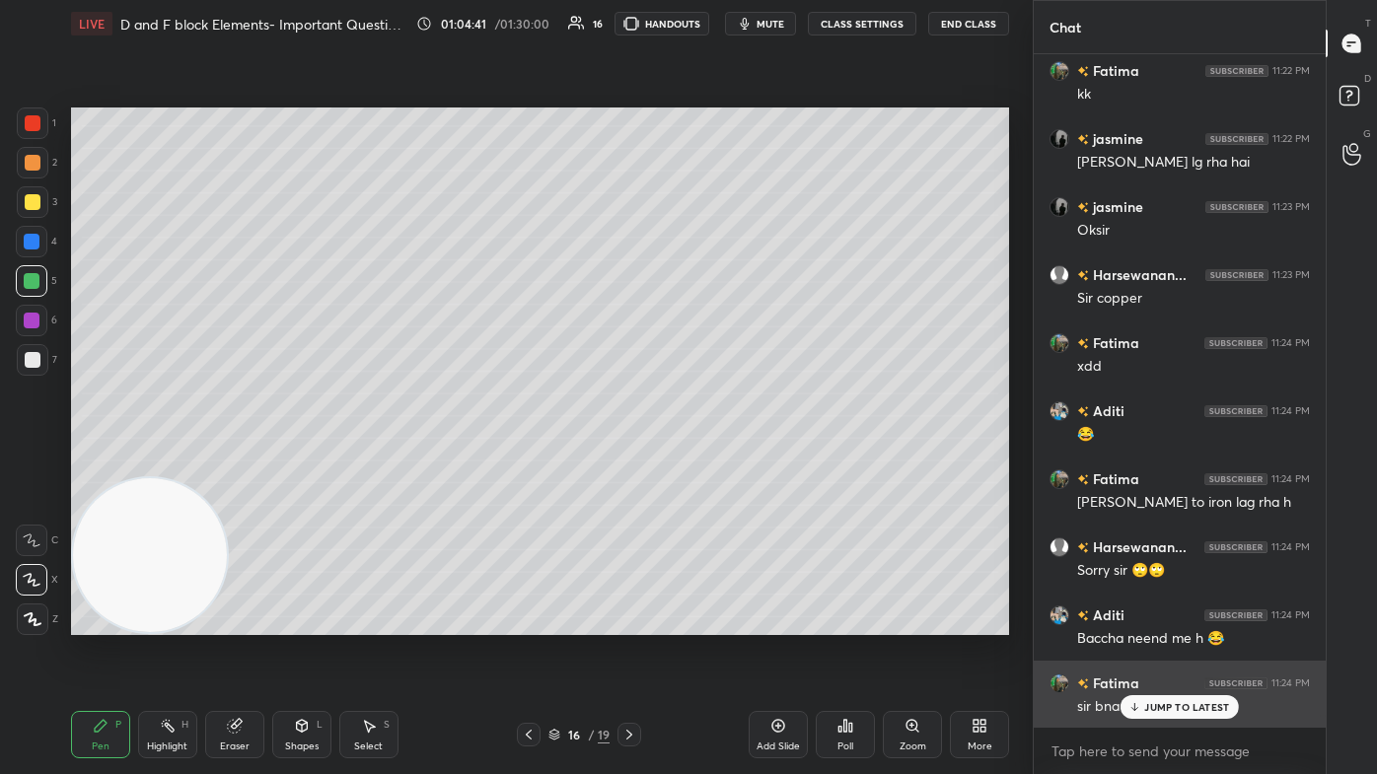
click at [707, 464] on div "JUMP TO LATEST" at bounding box center [1179, 707] width 118 height 24
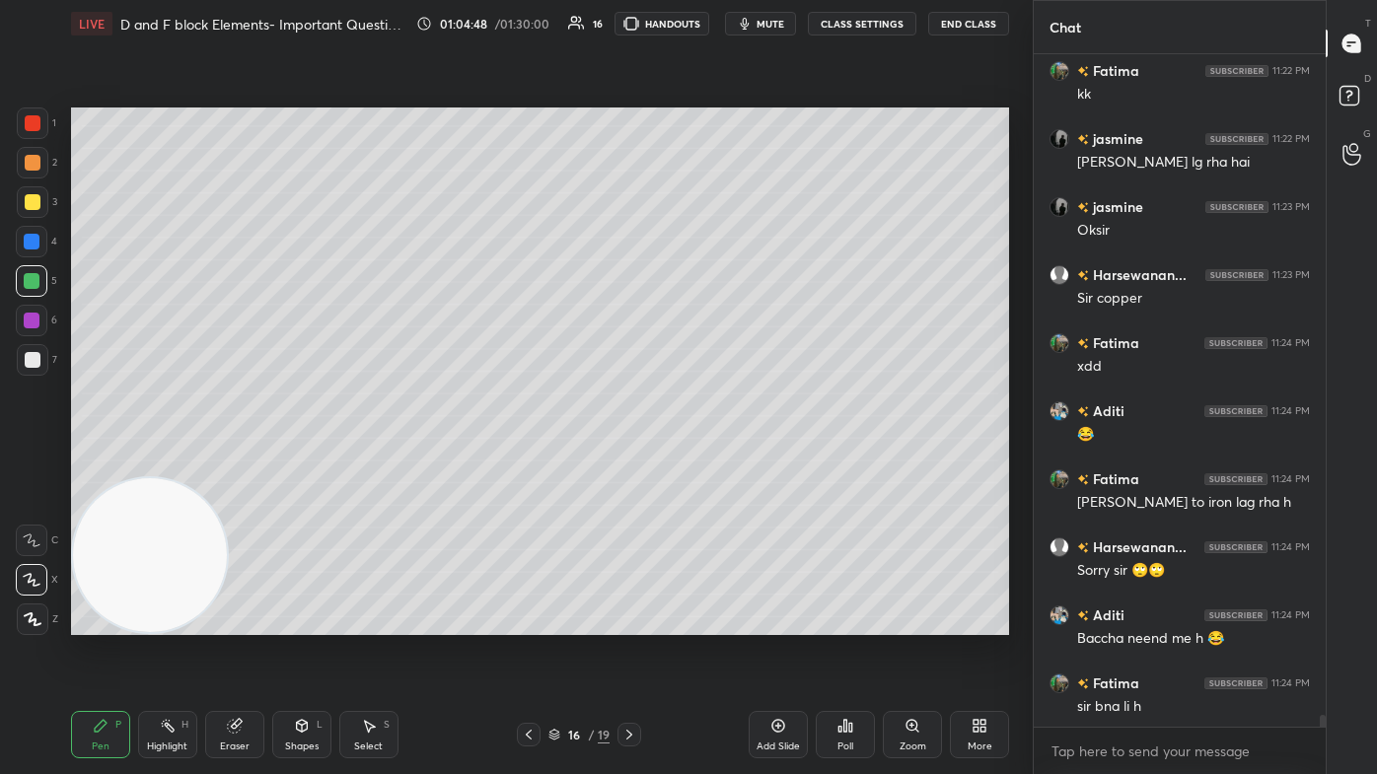
scroll to position [36611, 0]
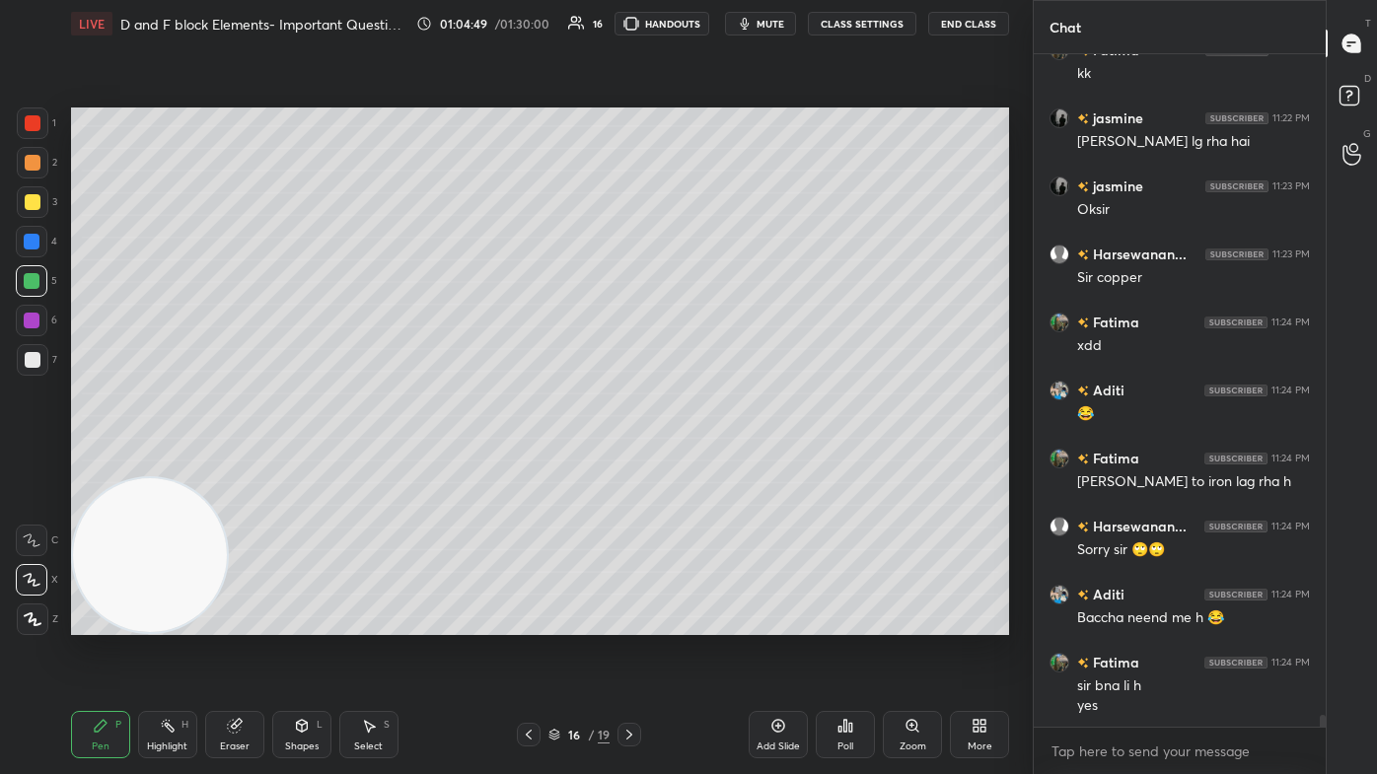
click at [707, 27] on button "CLASS SETTINGS" at bounding box center [862, 24] width 108 height 24
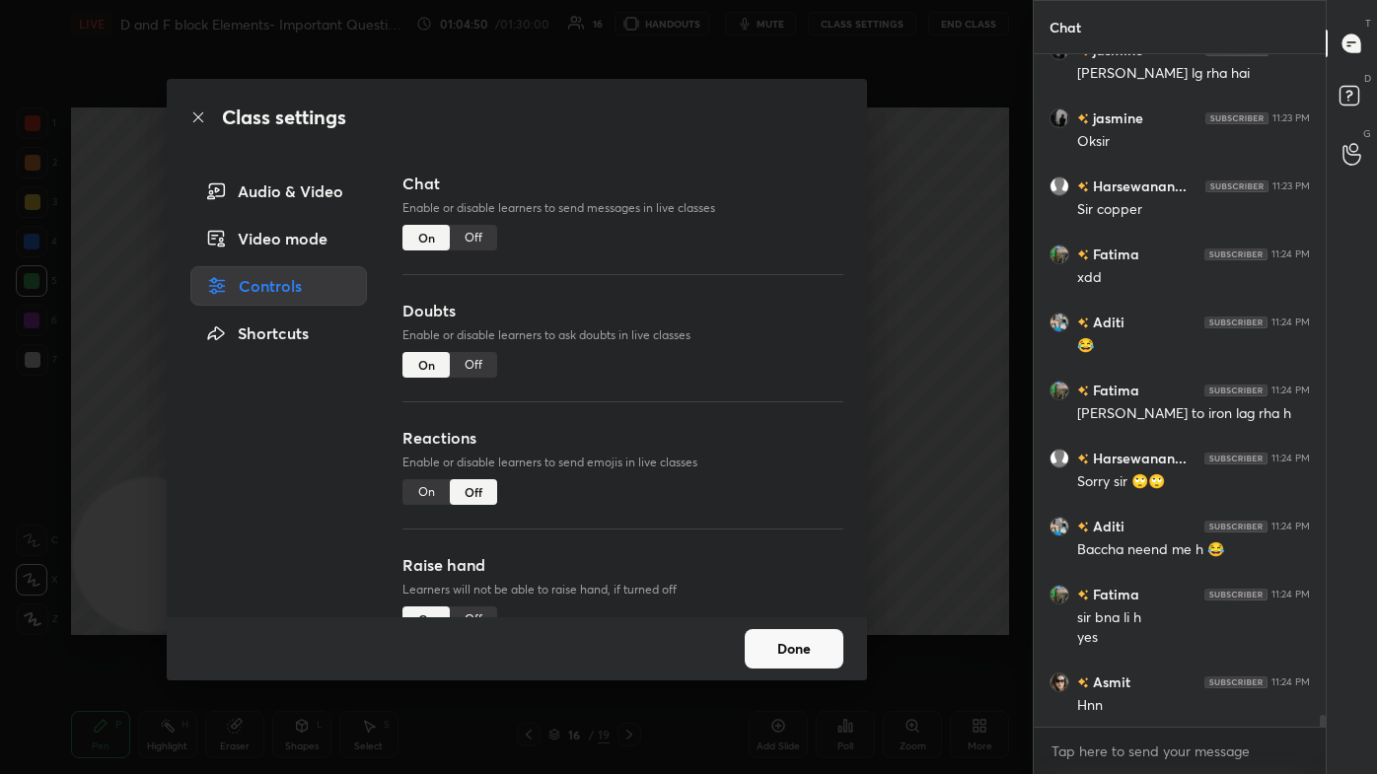
click at [475, 232] on div "Off" at bounding box center [473, 238] width 47 height 26
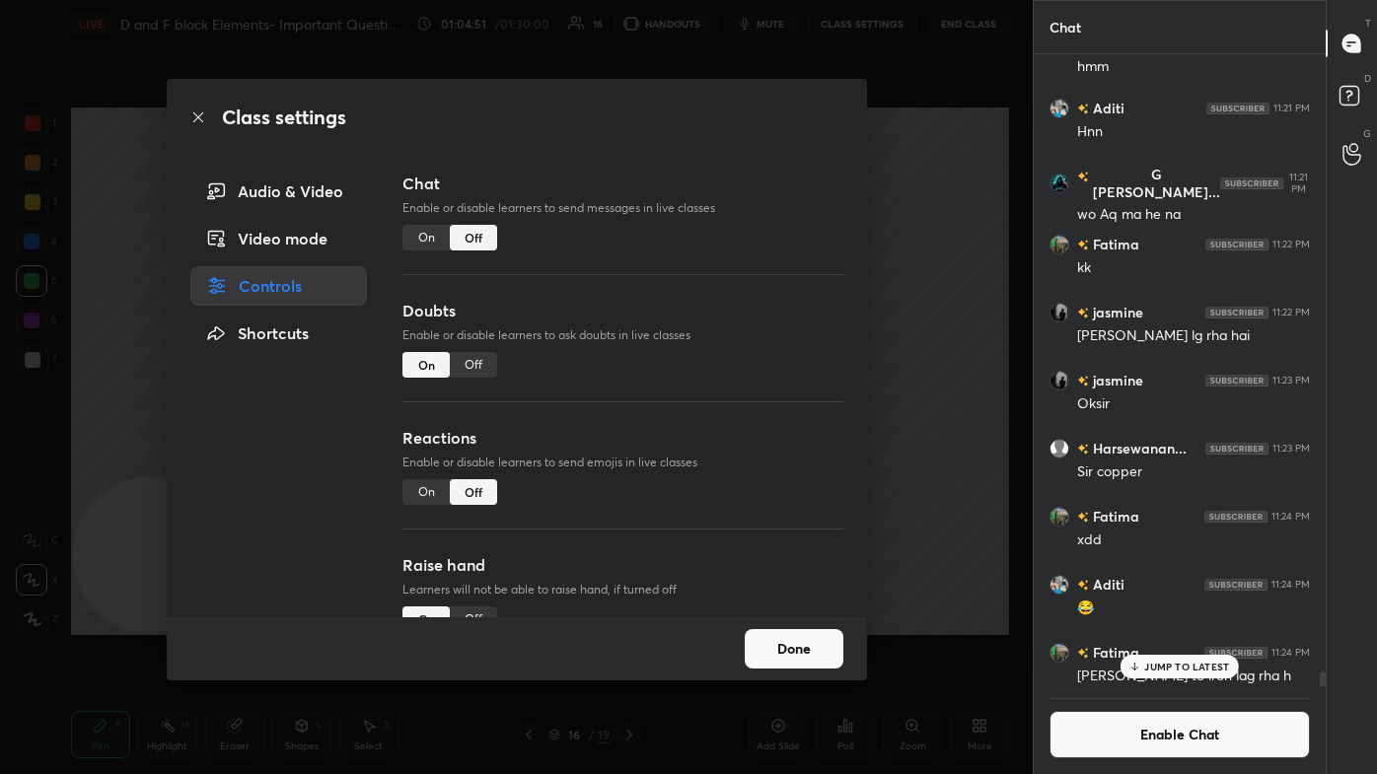
click at [707, 251] on div "Class settings Audio & Video Video mode Controls Shortcuts Chat Enable or disab…" at bounding box center [516, 387] width 1033 height 774
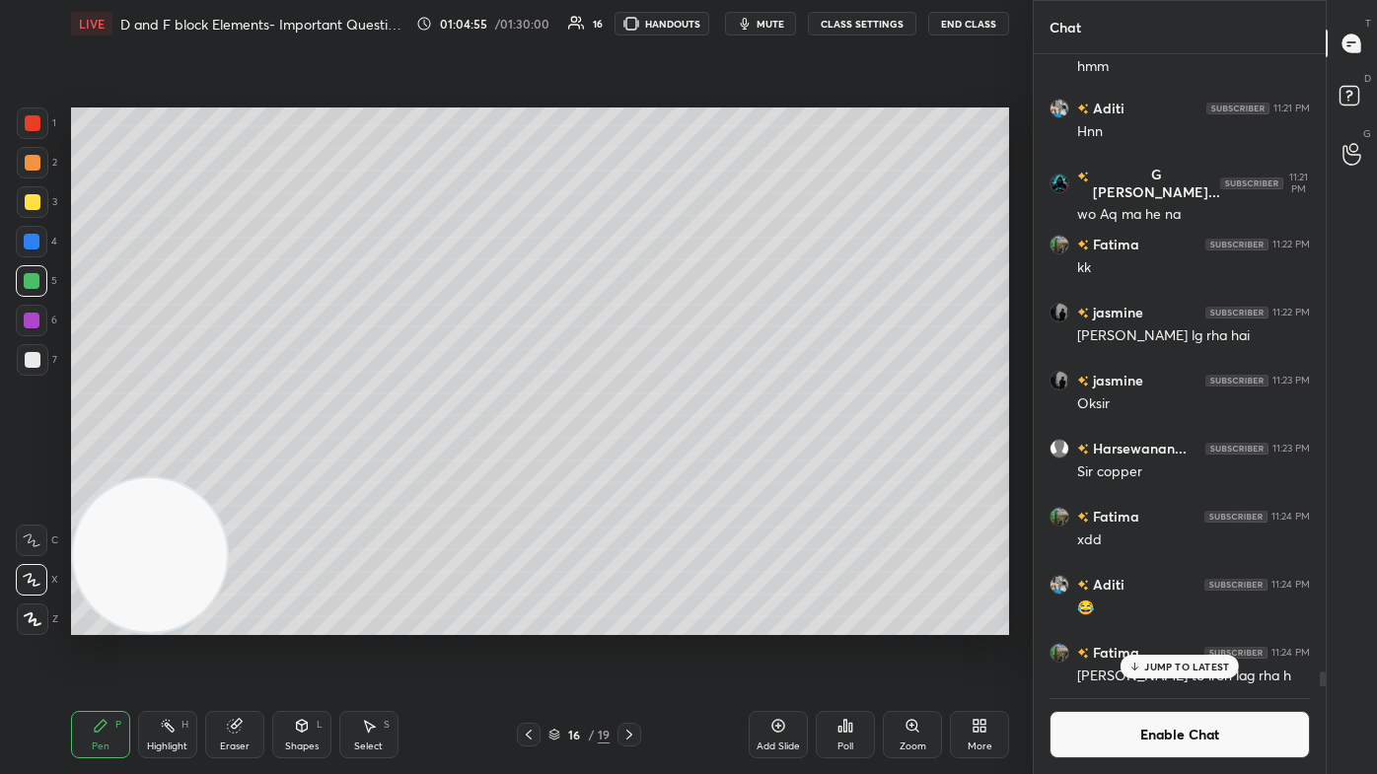
click at [34, 123] on div at bounding box center [33, 123] width 16 height 16
click at [31, 205] on div at bounding box center [33, 202] width 16 height 16
click at [240, 464] on div "Eraser" at bounding box center [234, 734] width 59 height 47
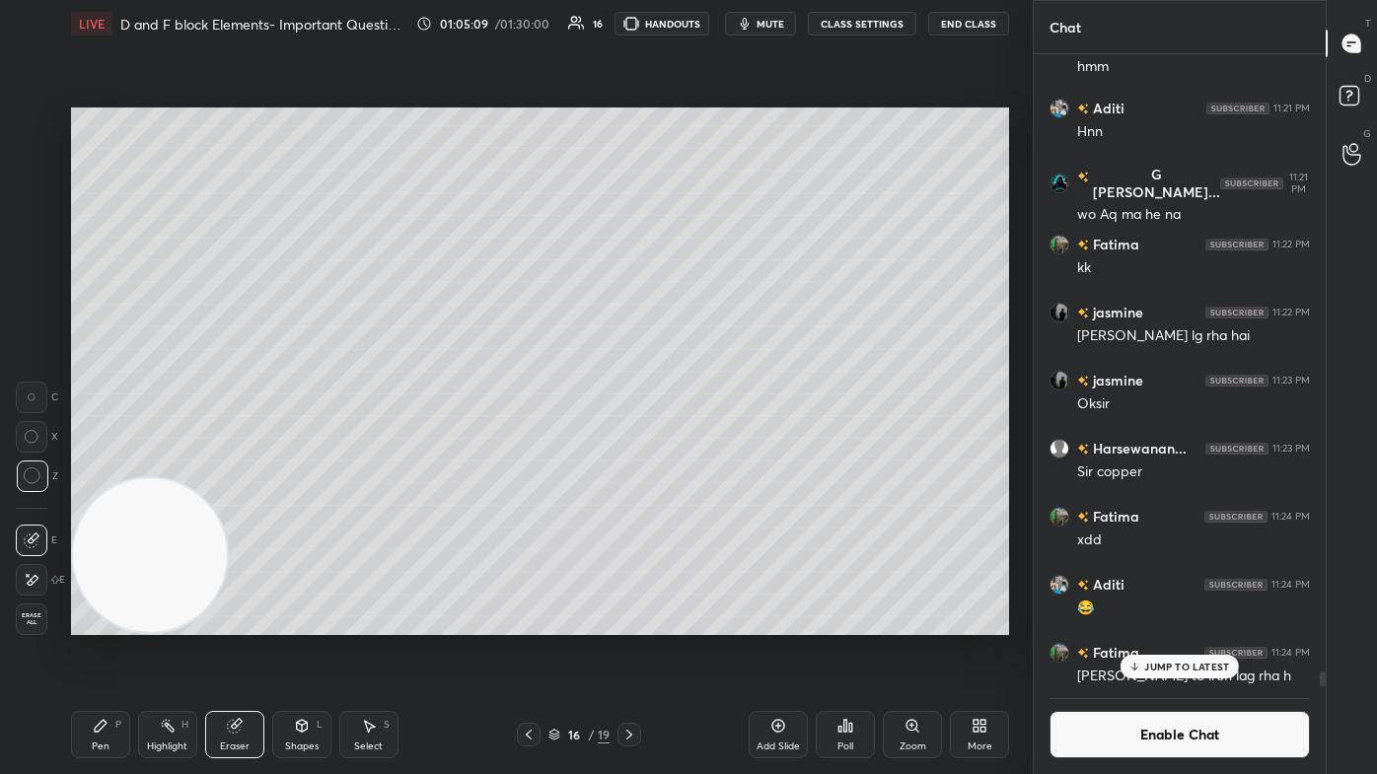
click at [115, 464] on div "P" at bounding box center [118, 725] width 6 height 10
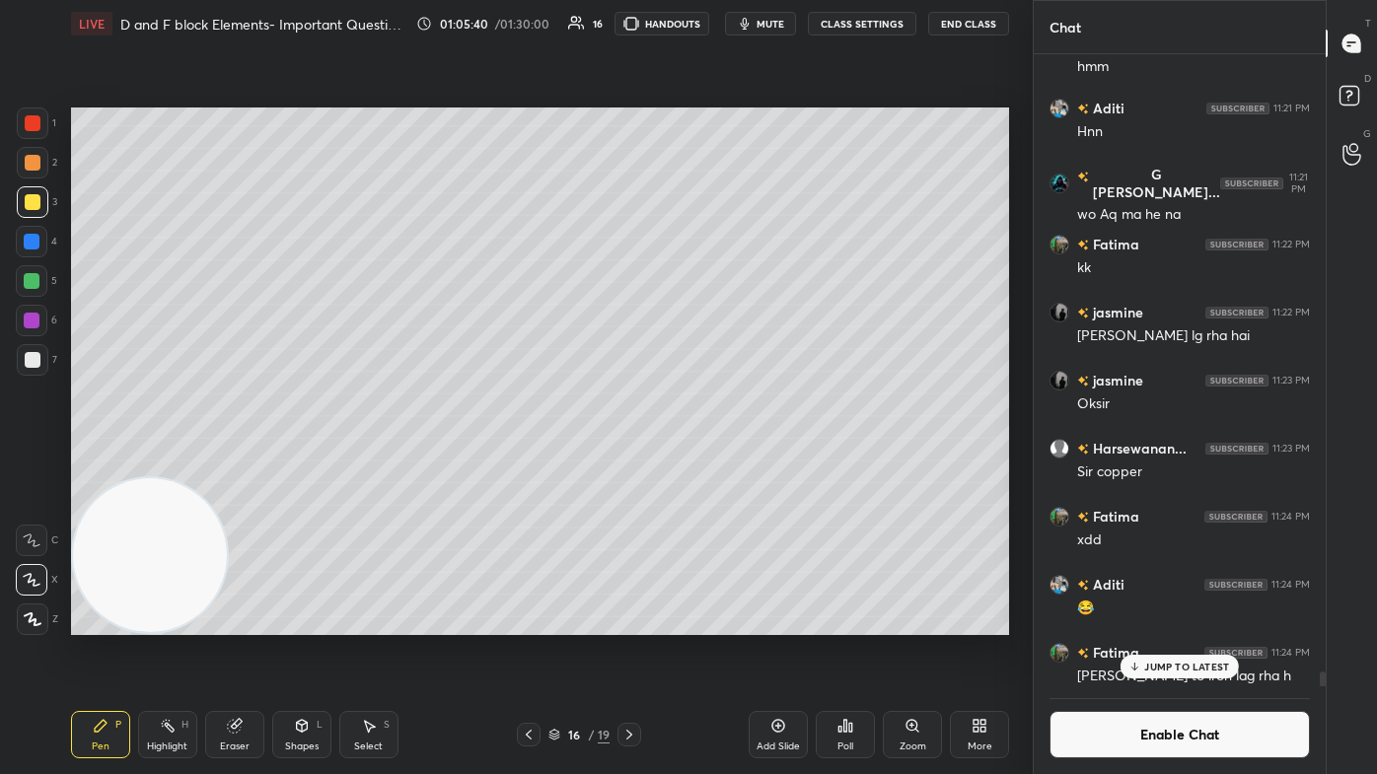
click at [232, 464] on div "Eraser" at bounding box center [234, 734] width 59 height 47
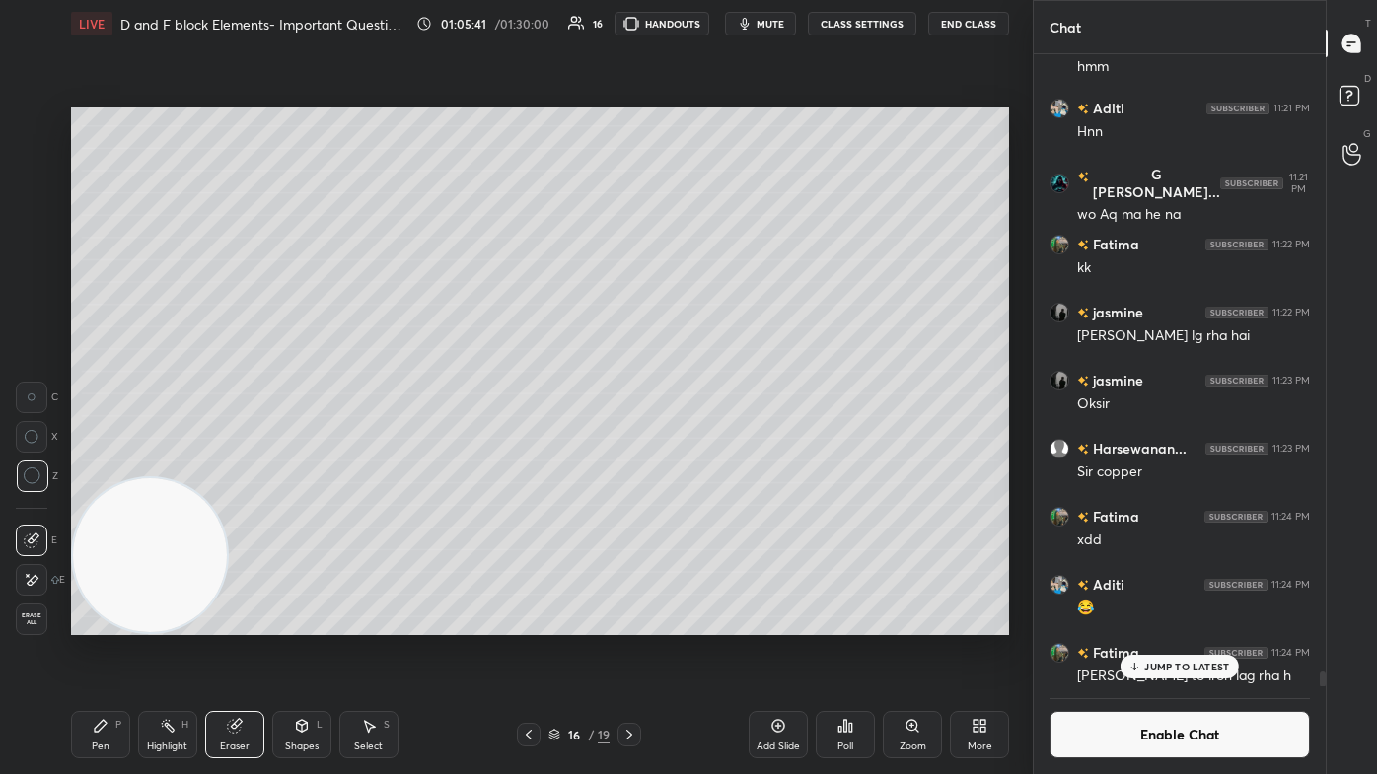
click at [106, 464] on div "Pen P" at bounding box center [100, 734] width 59 height 47
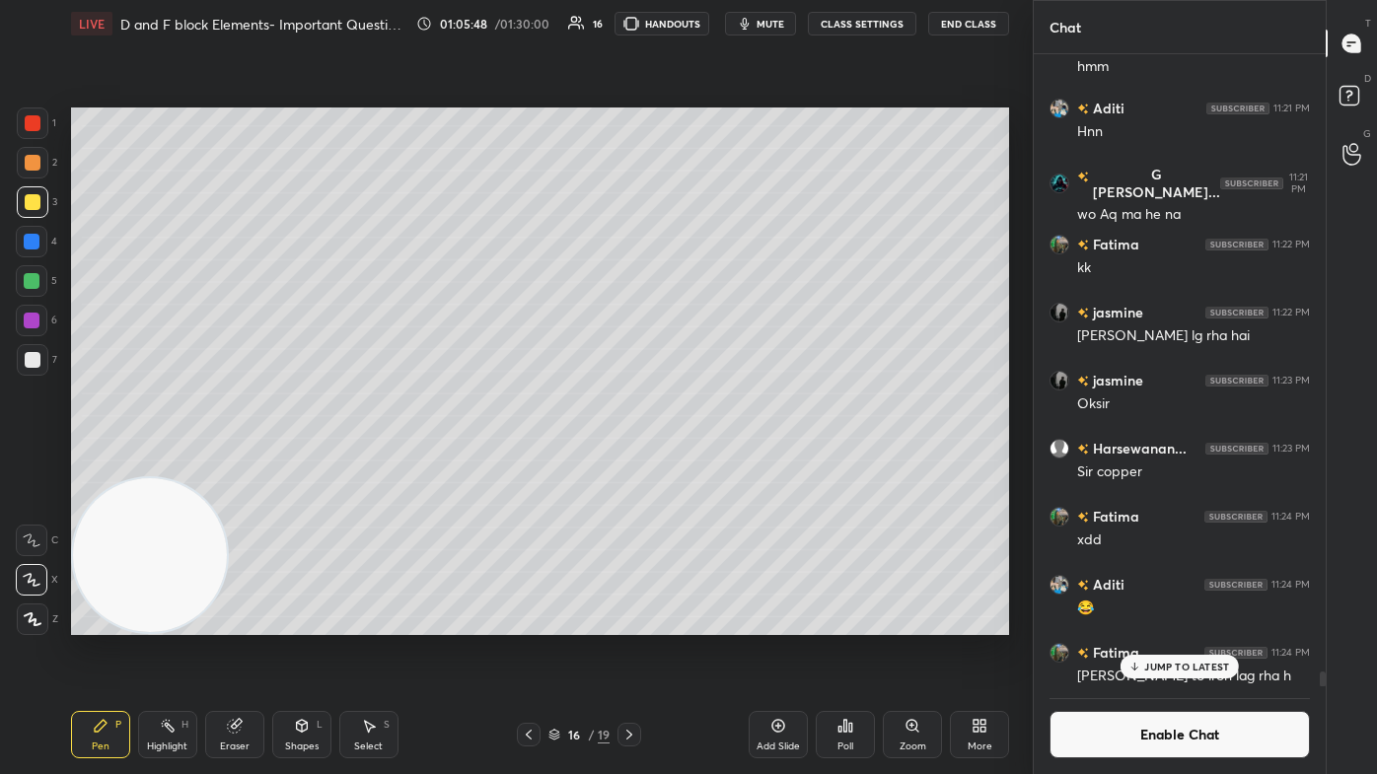
click at [355, 464] on div "Select S" at bounding box center [368, 734] width 59 height 47
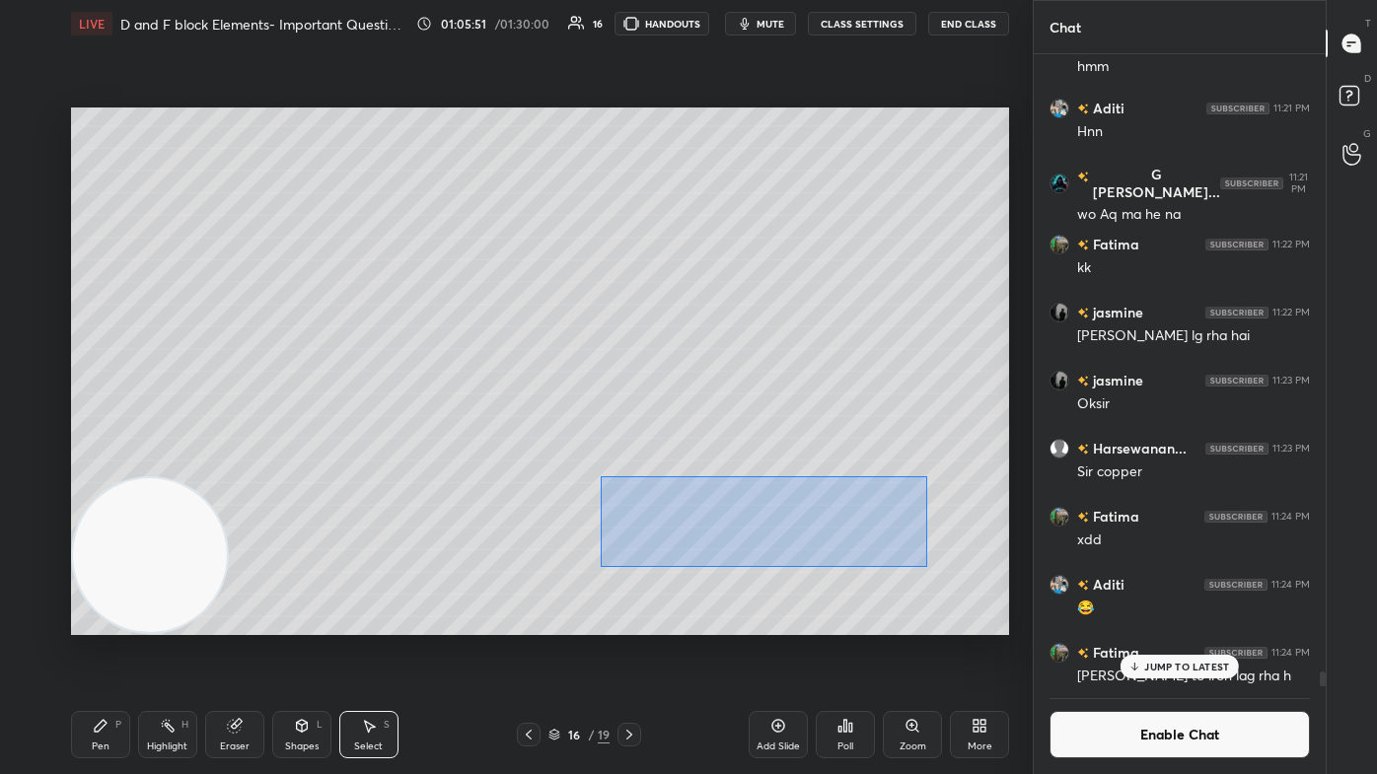
drag, startPoint x: 602, startPoint y: 474, endPoint x: 926, endPoint y: 567, distance: 337.5
click at [707, 464] on div "0 ° Undo Copy Paste here Duplicate Duplicate to new slide Delete" at bounding box center [540, 372] width 938 height 528
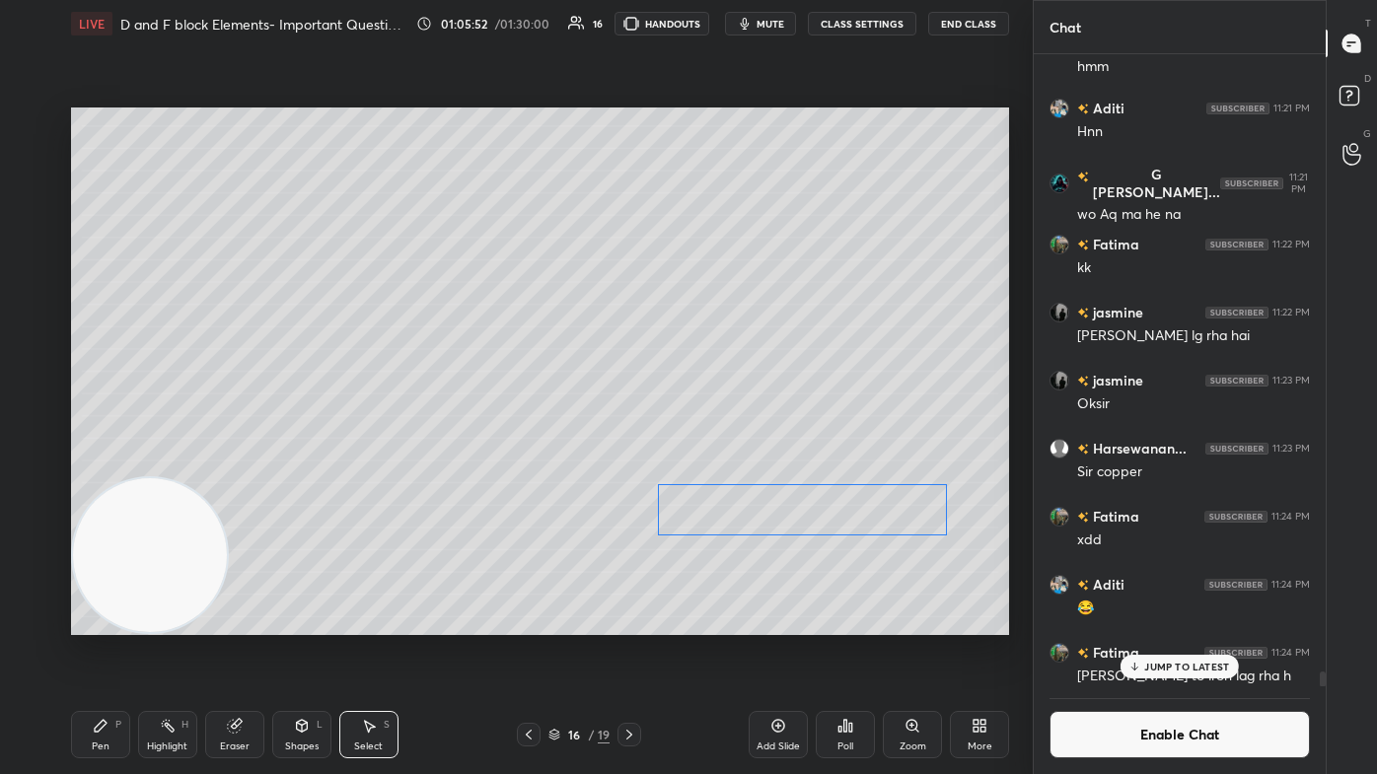
drag, startPoint x: 865, startPoint y: 515, endPoint x: 901, endPoint y: 521, distance: 37.0
click at [707, 464] on div "0 ° Undo Copy Paste here Duplicate Duplicate to new slide Delete" at bounding box center [540, 372] width 938 height 528
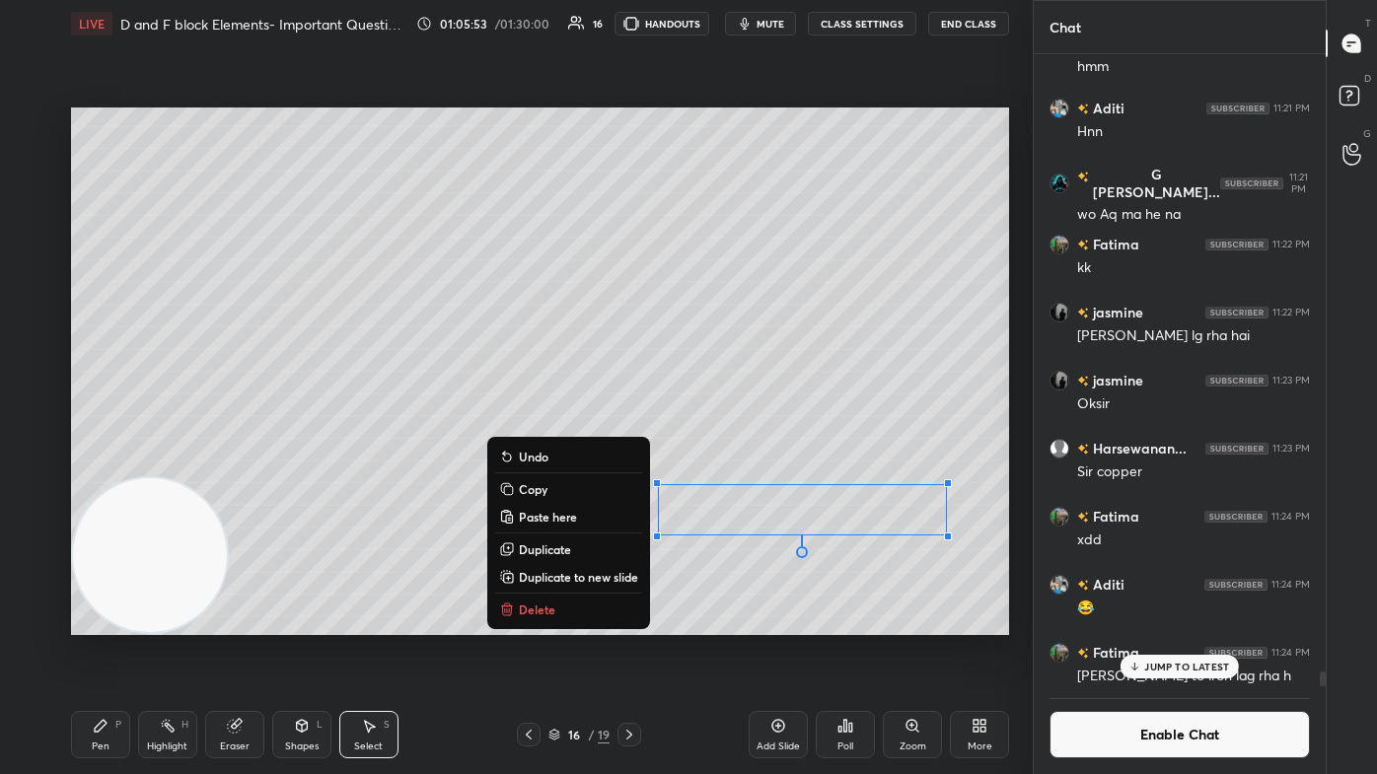
click at [237, 464] on div "Eraser" at bounding box center [234, 734] width 59 height 47
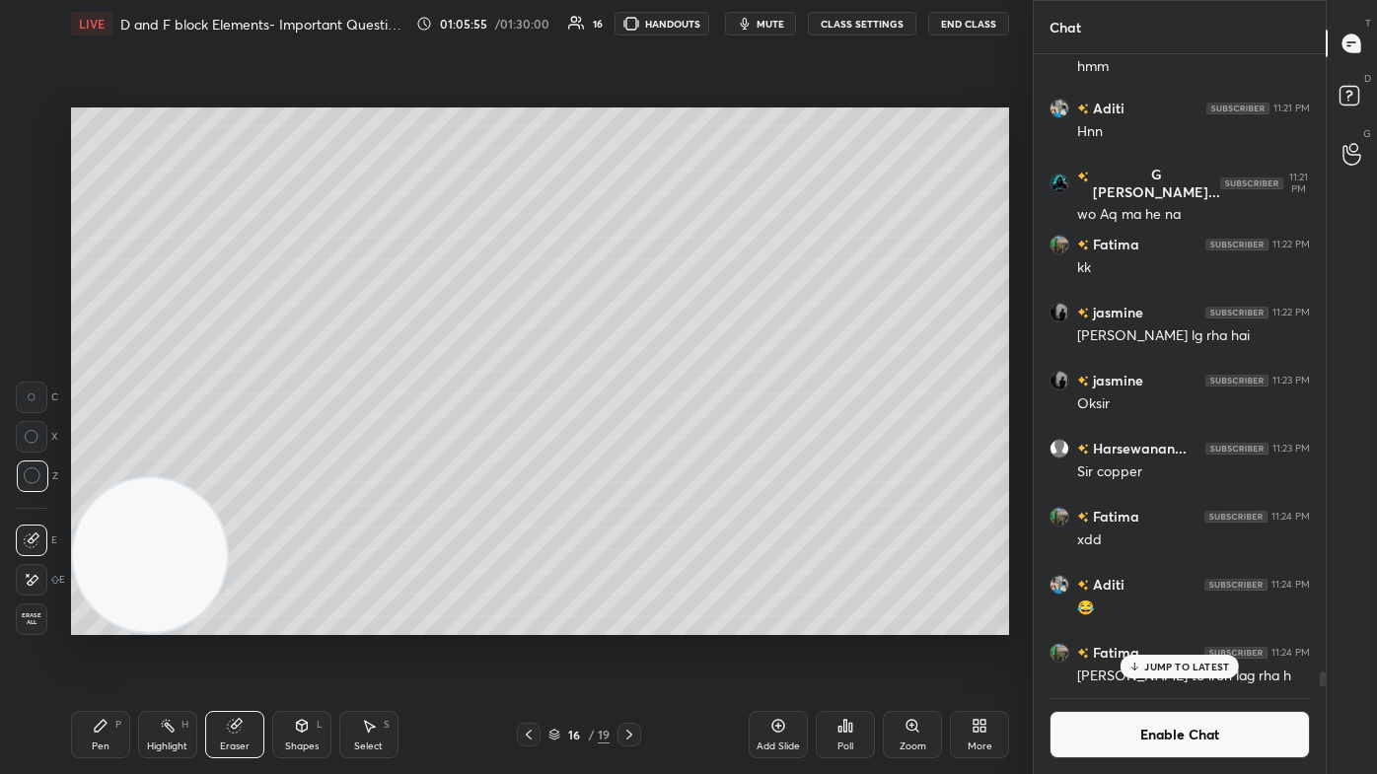
click at [120, 464] on div "Pen P" at bounding box center [100, 734] width 59 height 47
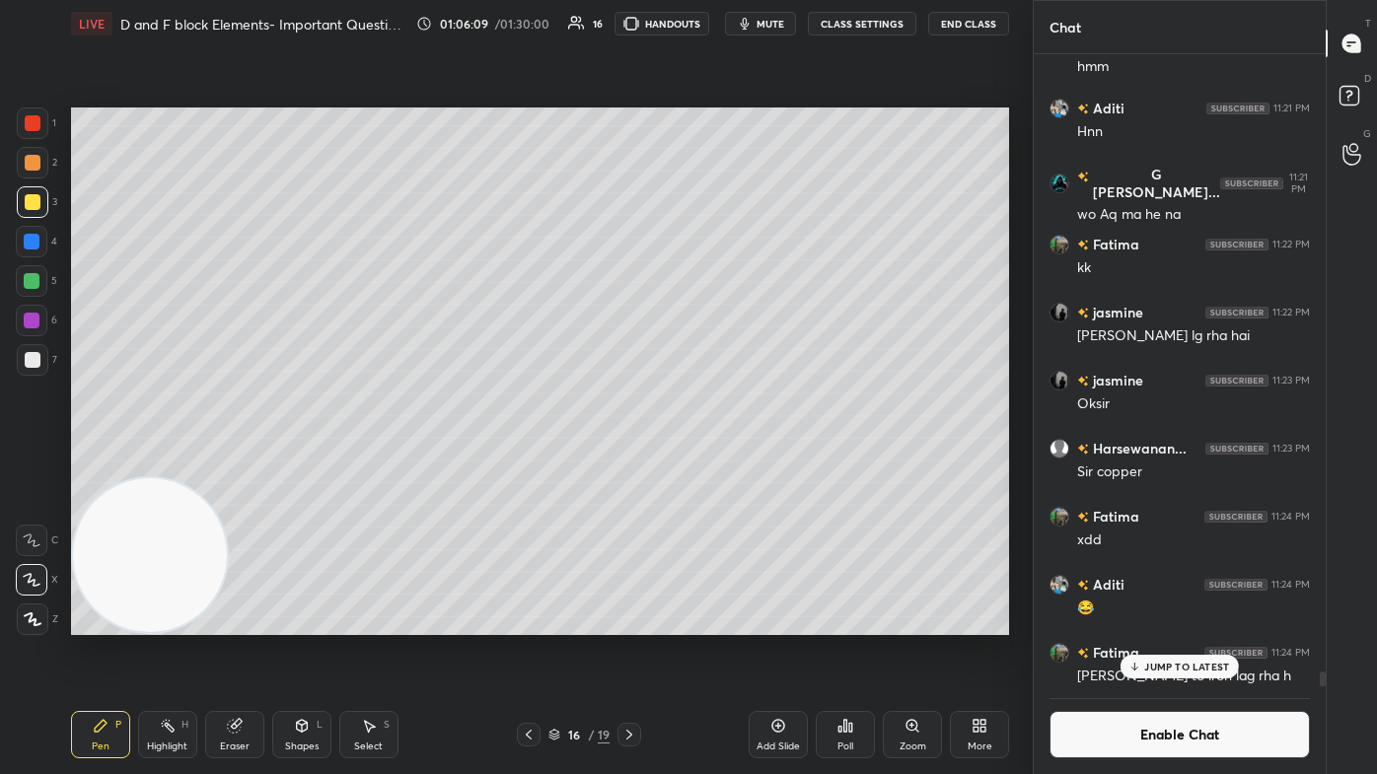
click at [707, 464] on p "JUMP TO LATEST" at bounding box center [1186, 667] width 85 height 12
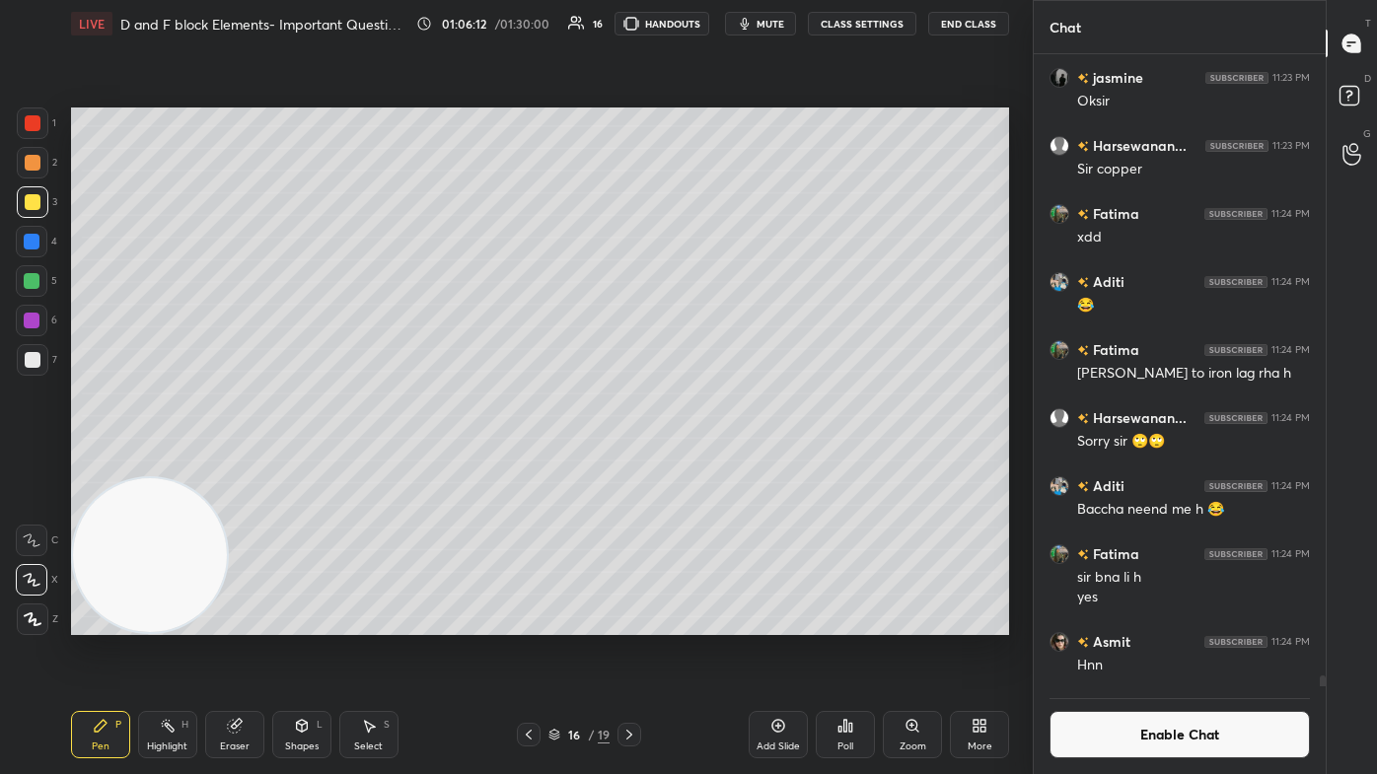
click at [707, 464] on button "Enable Chat" at bounding box center [1179, 734] width 260 height 47
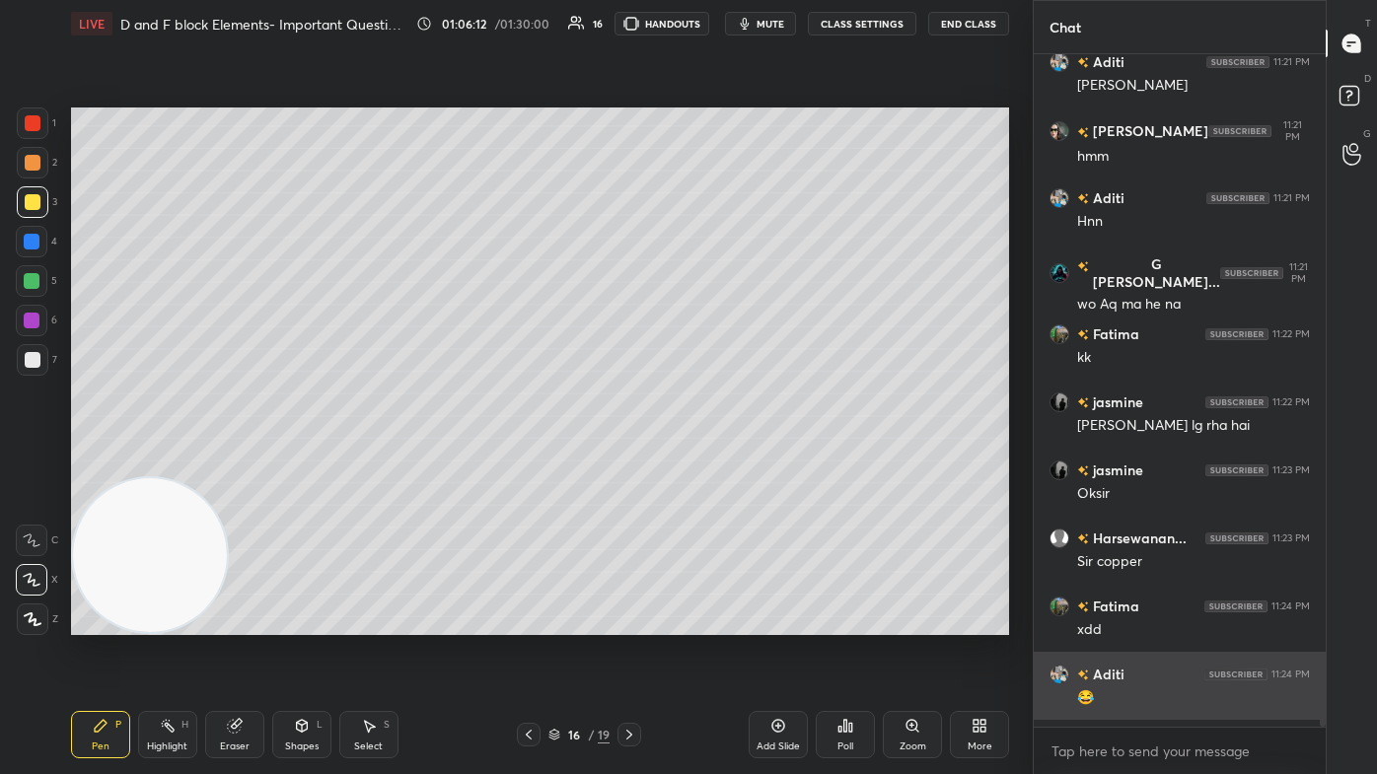
scroll to position [668, 286]
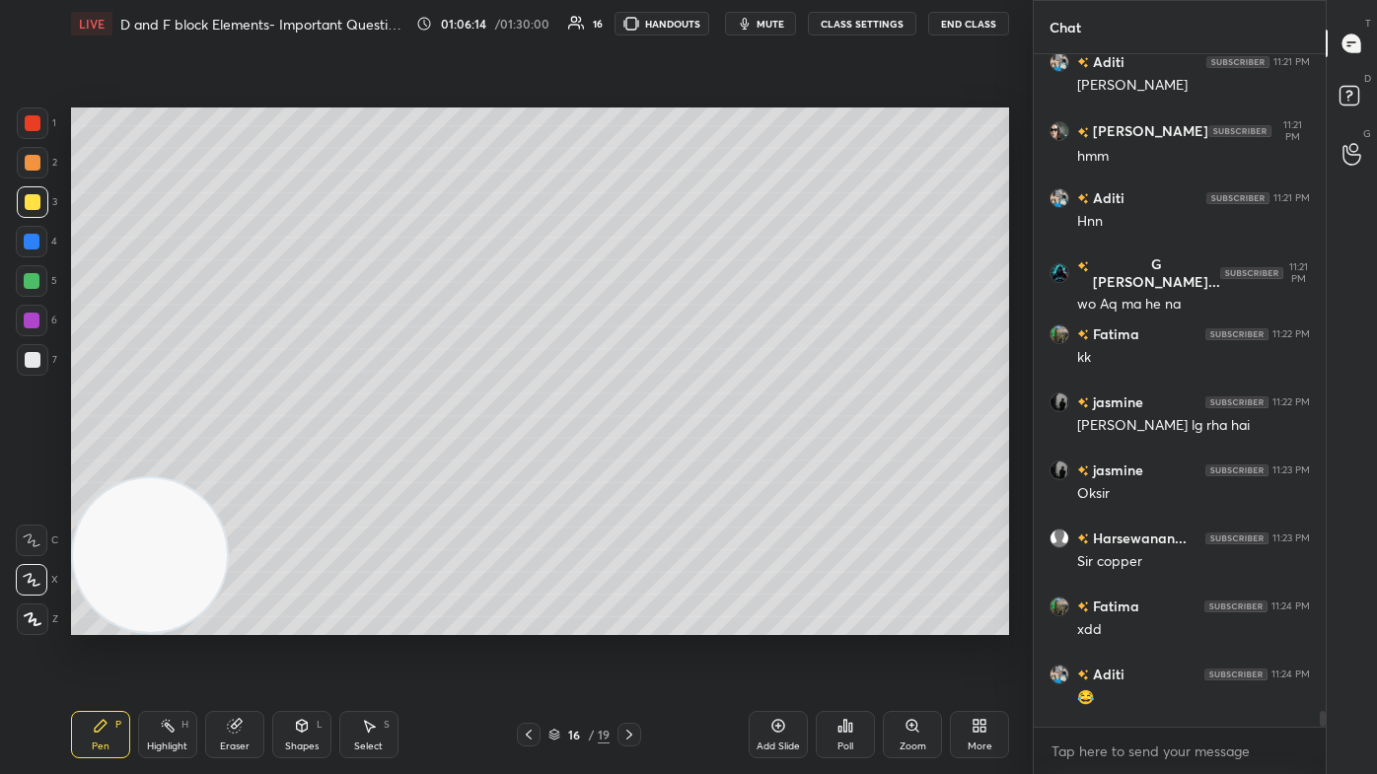
click at [30, 242] on div at bounding box center [32, 242] width 16 height 16
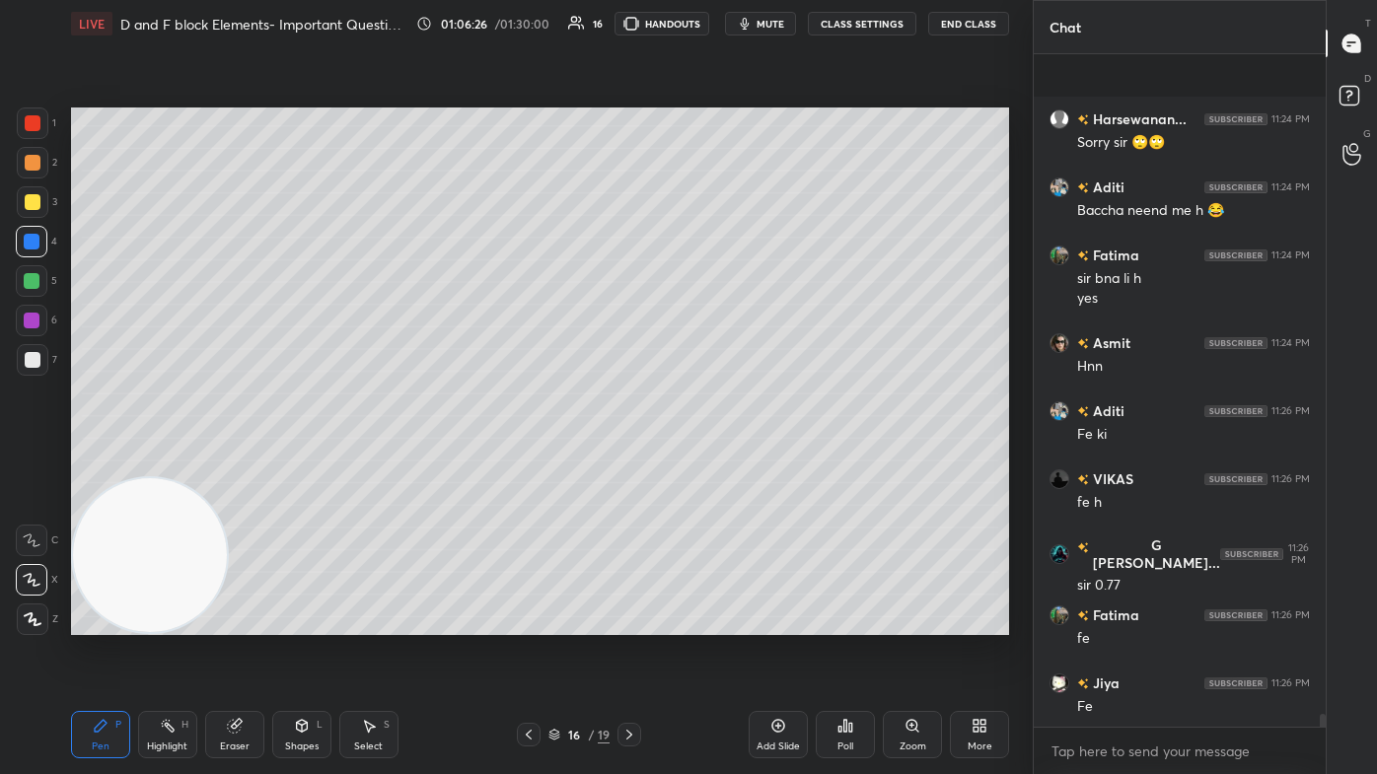
scroll to position [35323, 0]
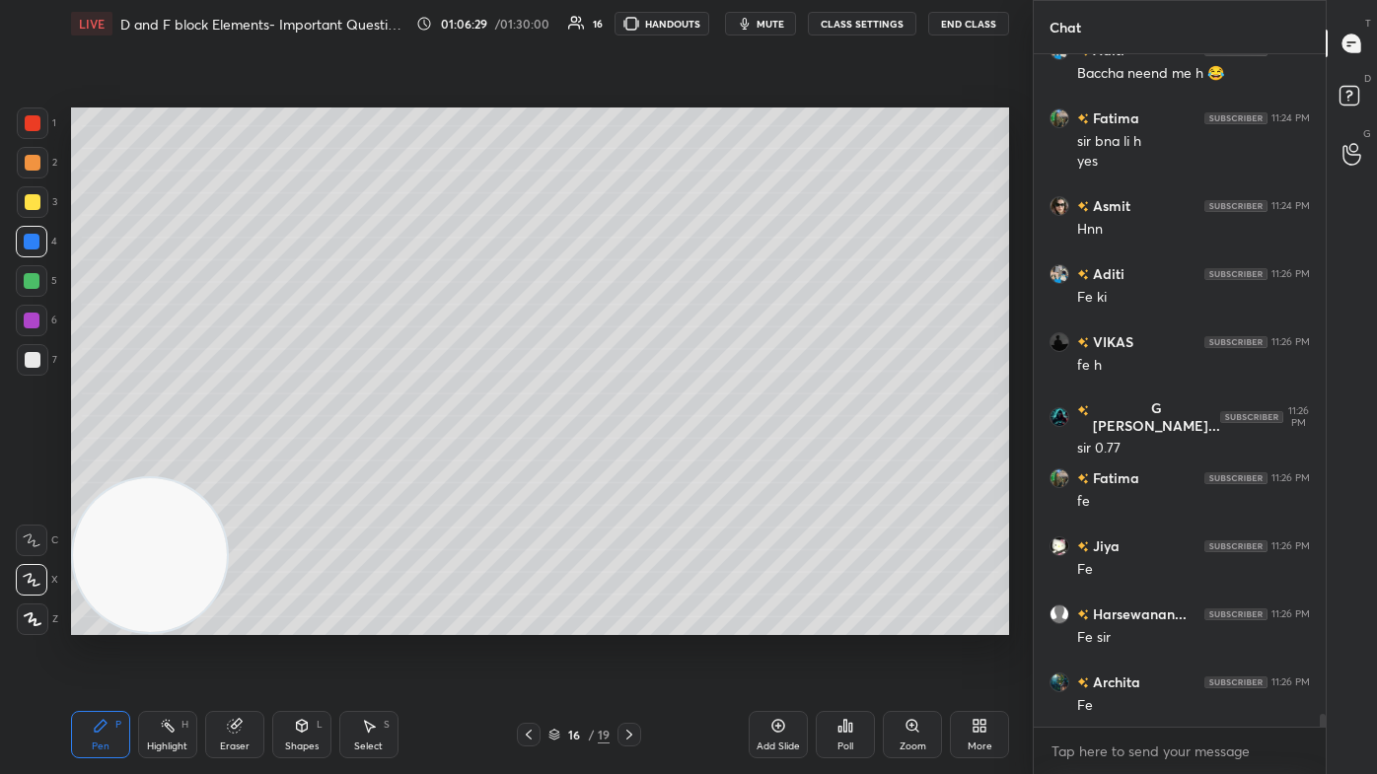
click at [227, 464] on div "Eraser" at bounding box center [235, 747] width 30 height 10
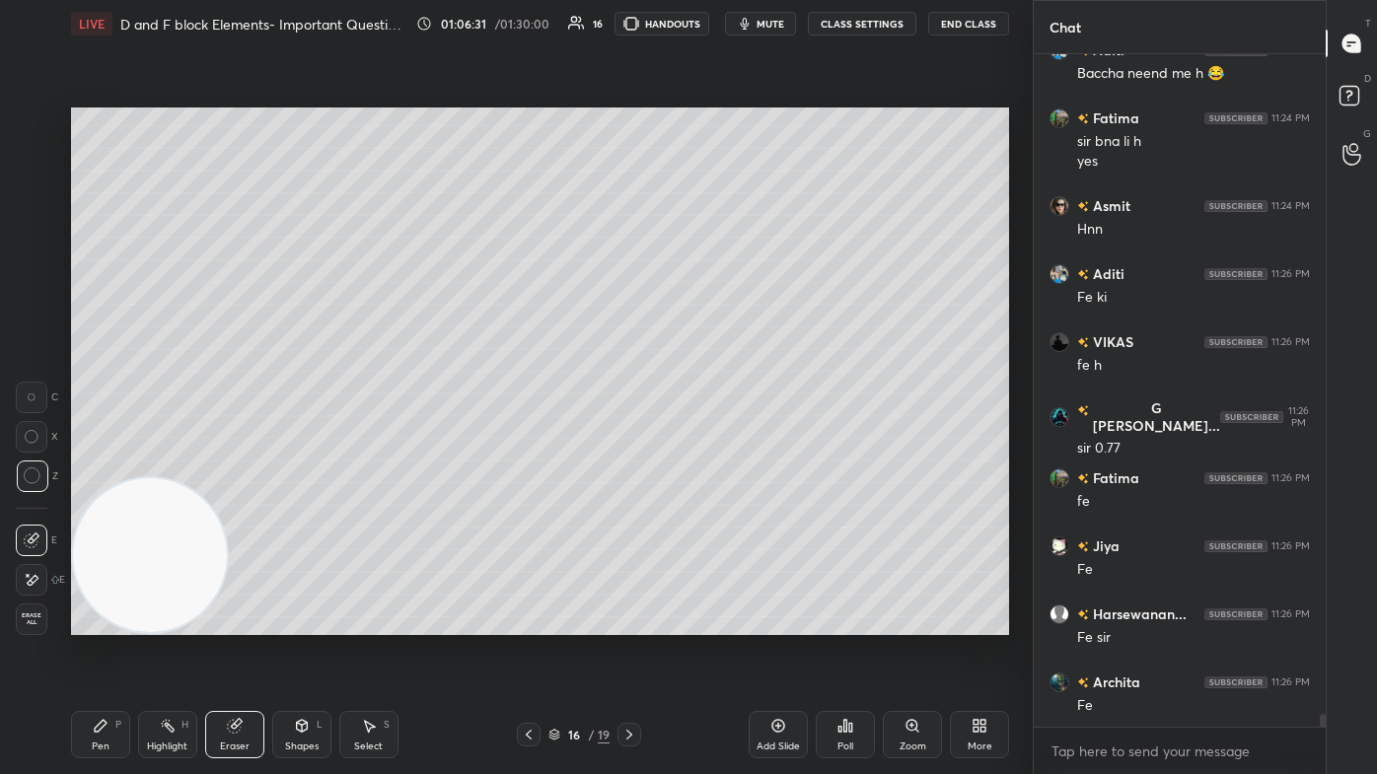
scroll to position [35391, 0]
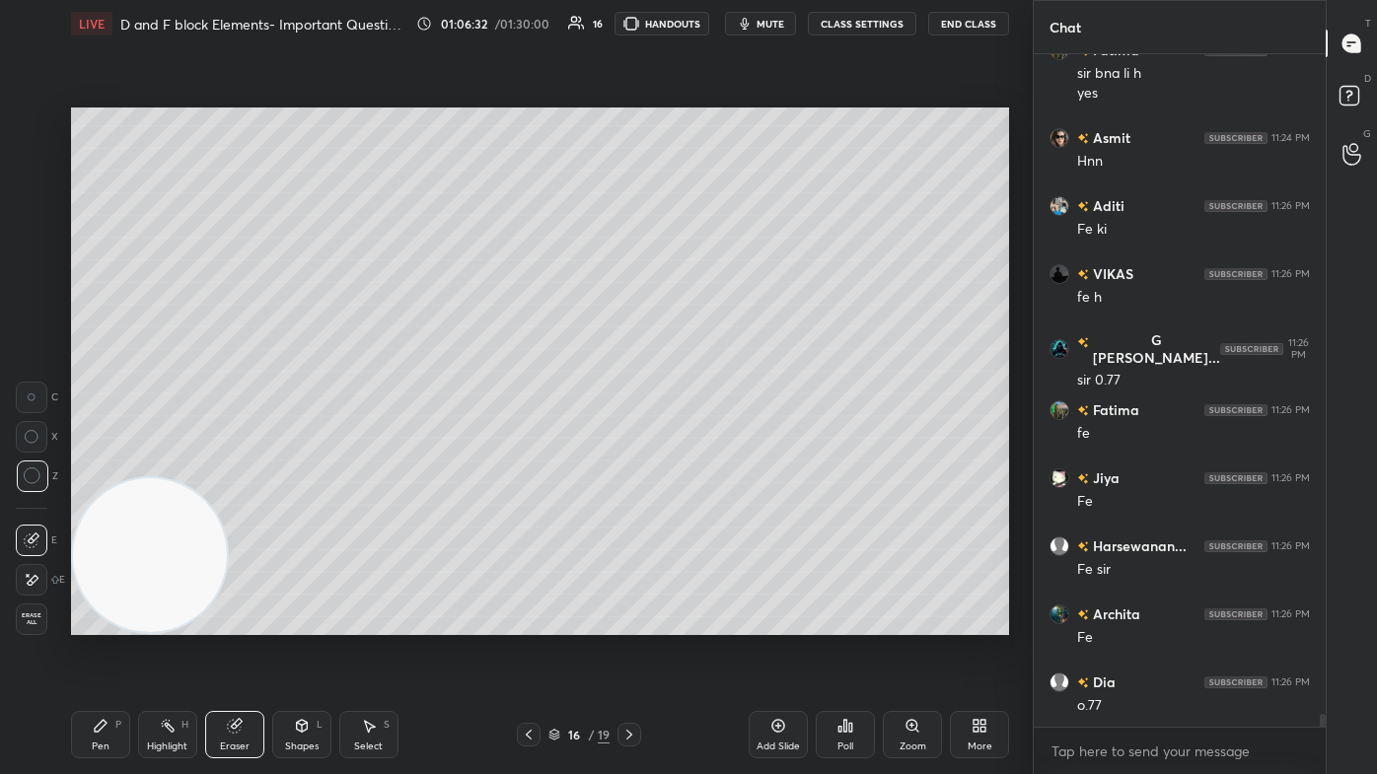
click at [92, 464] on div "Pen P" at bounding box center [100, 734] width 59 height 47
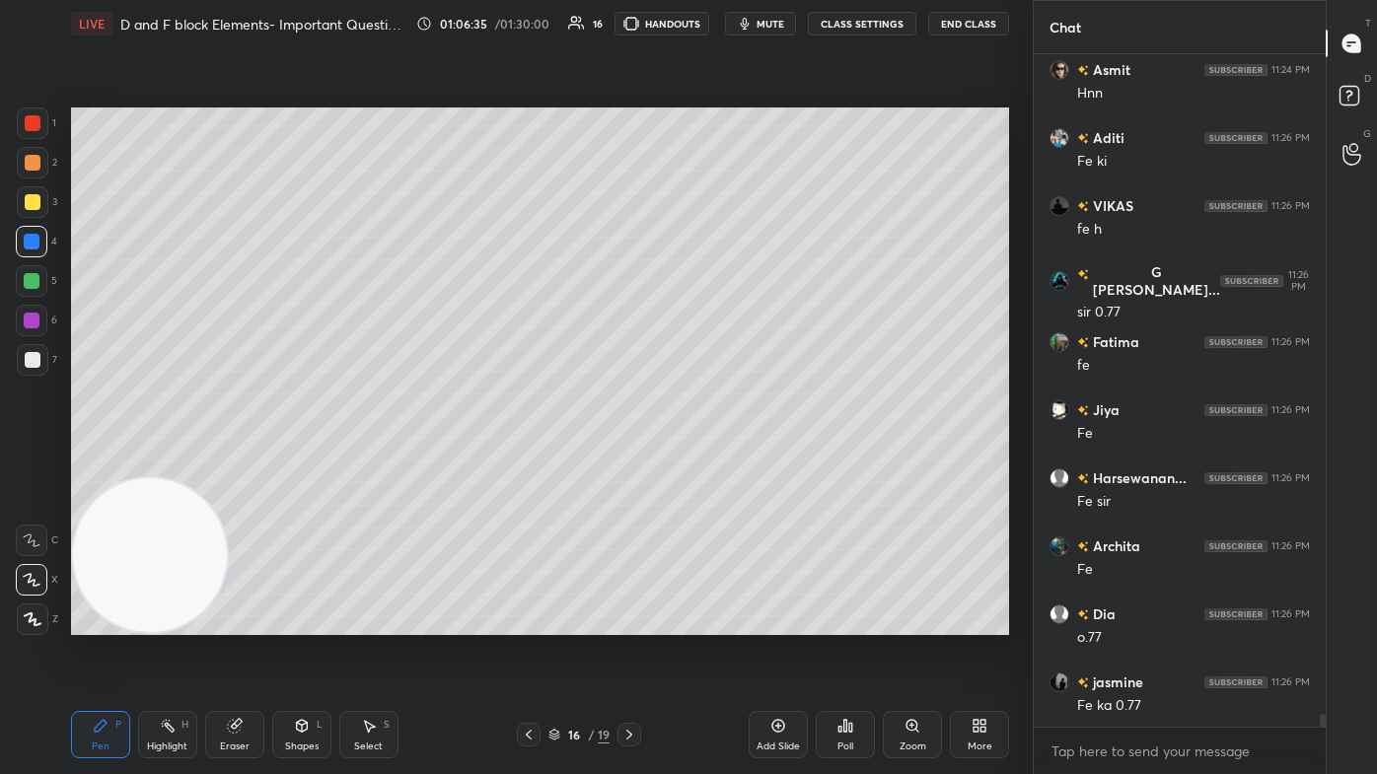
click at [31, 205] on div at bounding box center [33, 202] width 16 height 16
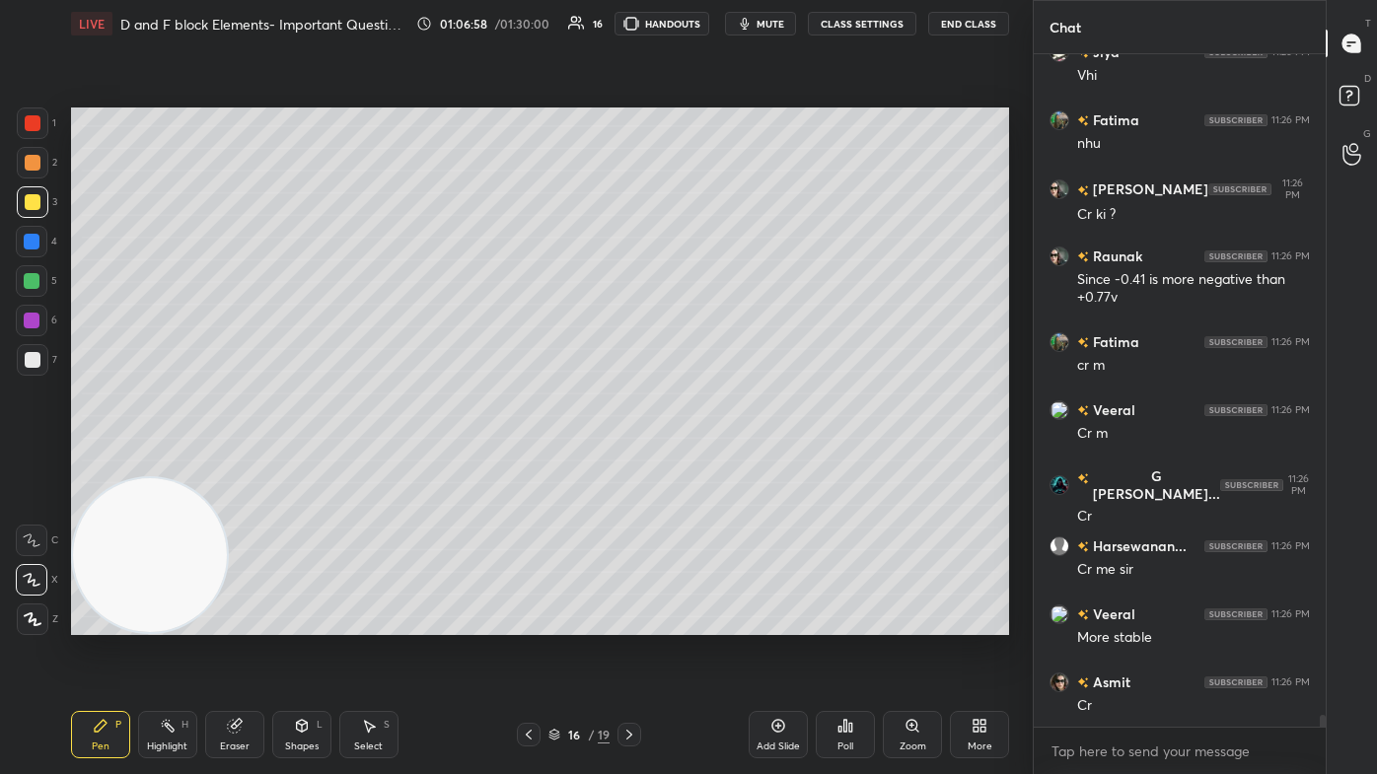
scroll to position [36293, 0]
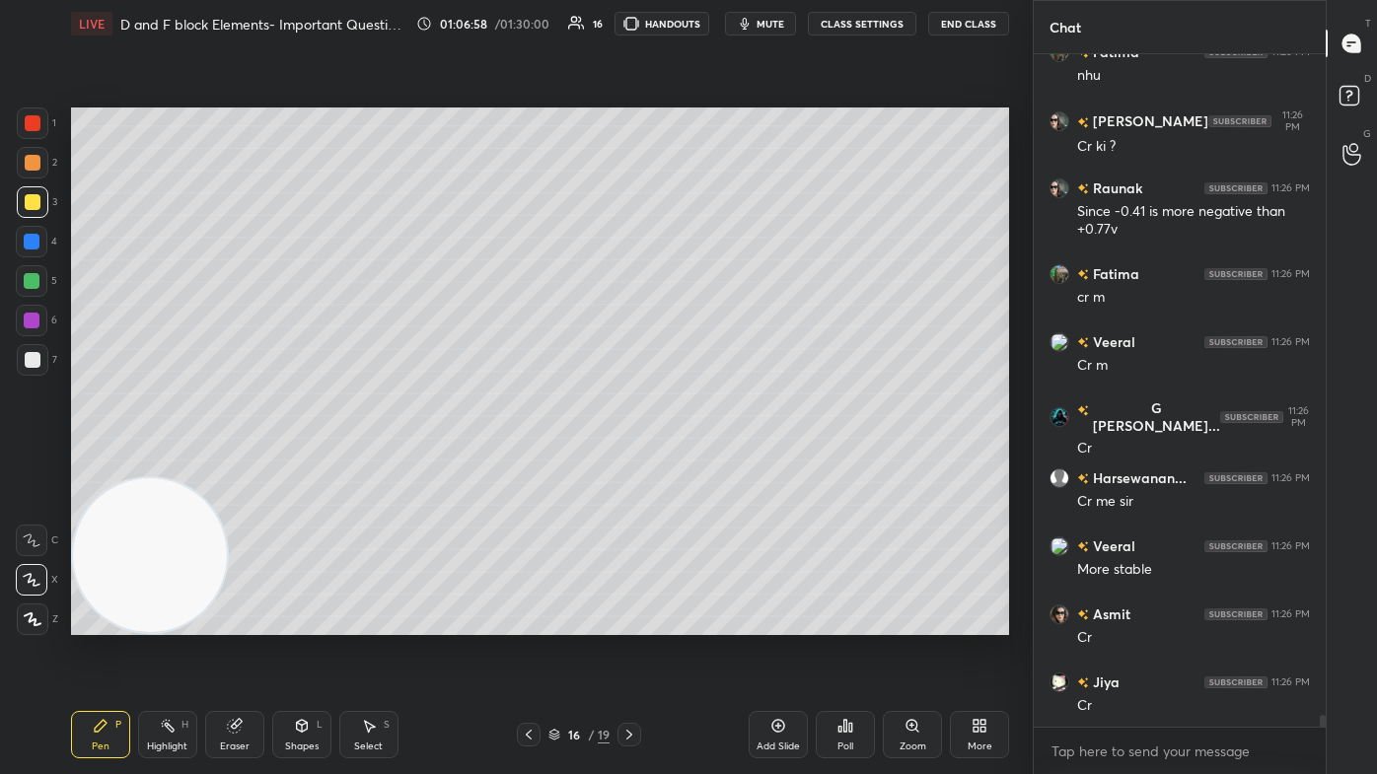
click at [26, 110] on div at bounding box center [33, 124] width 32 height 32
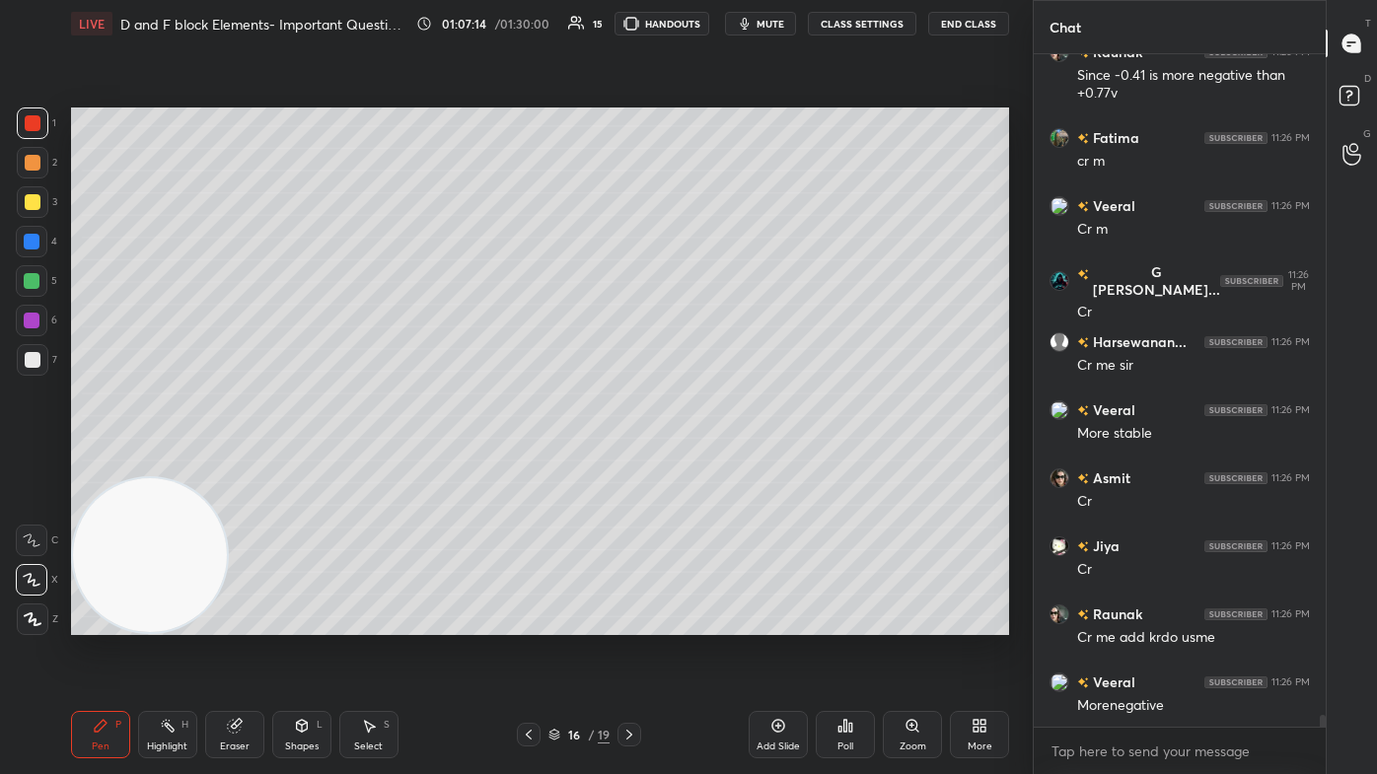
scroll to position [36497, 0]
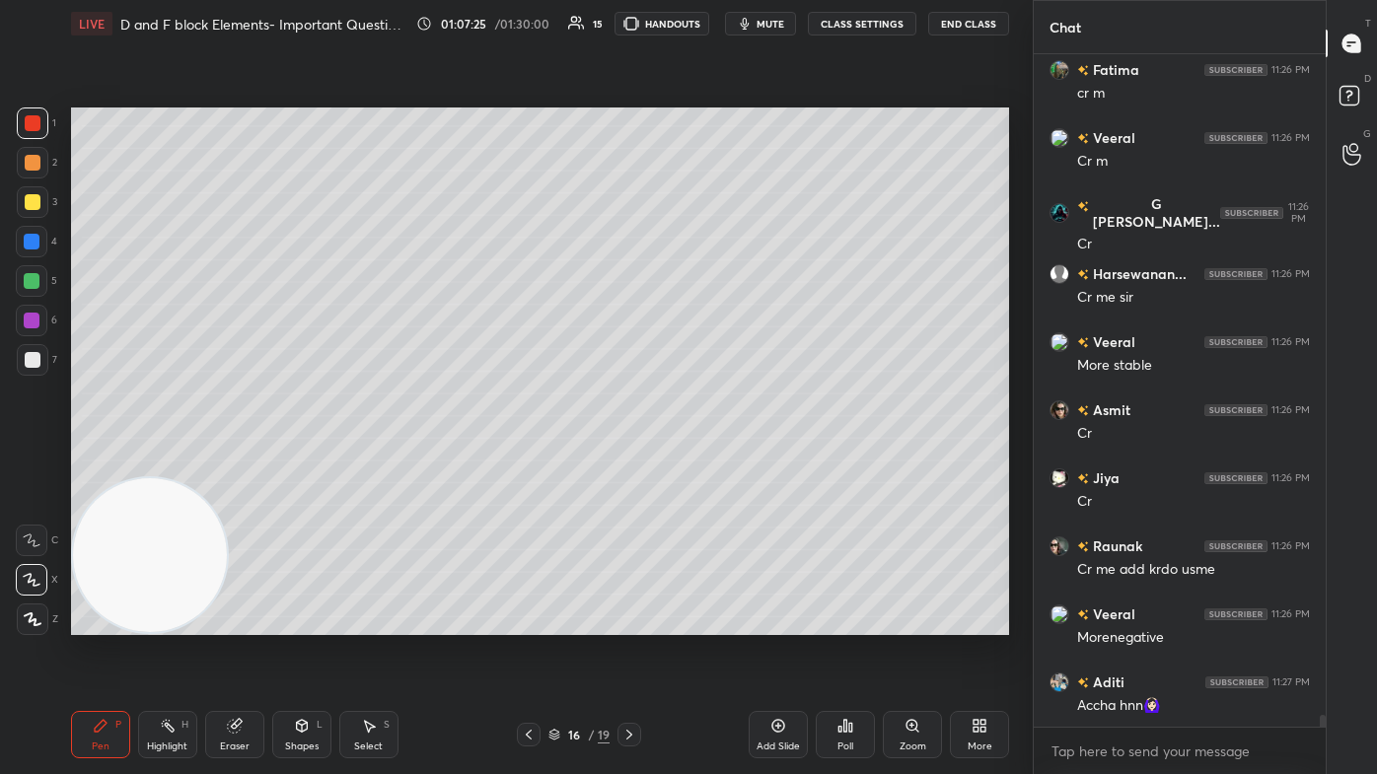
click at [29, 280] on div at bounding box center [32, 281] width 16 height 16
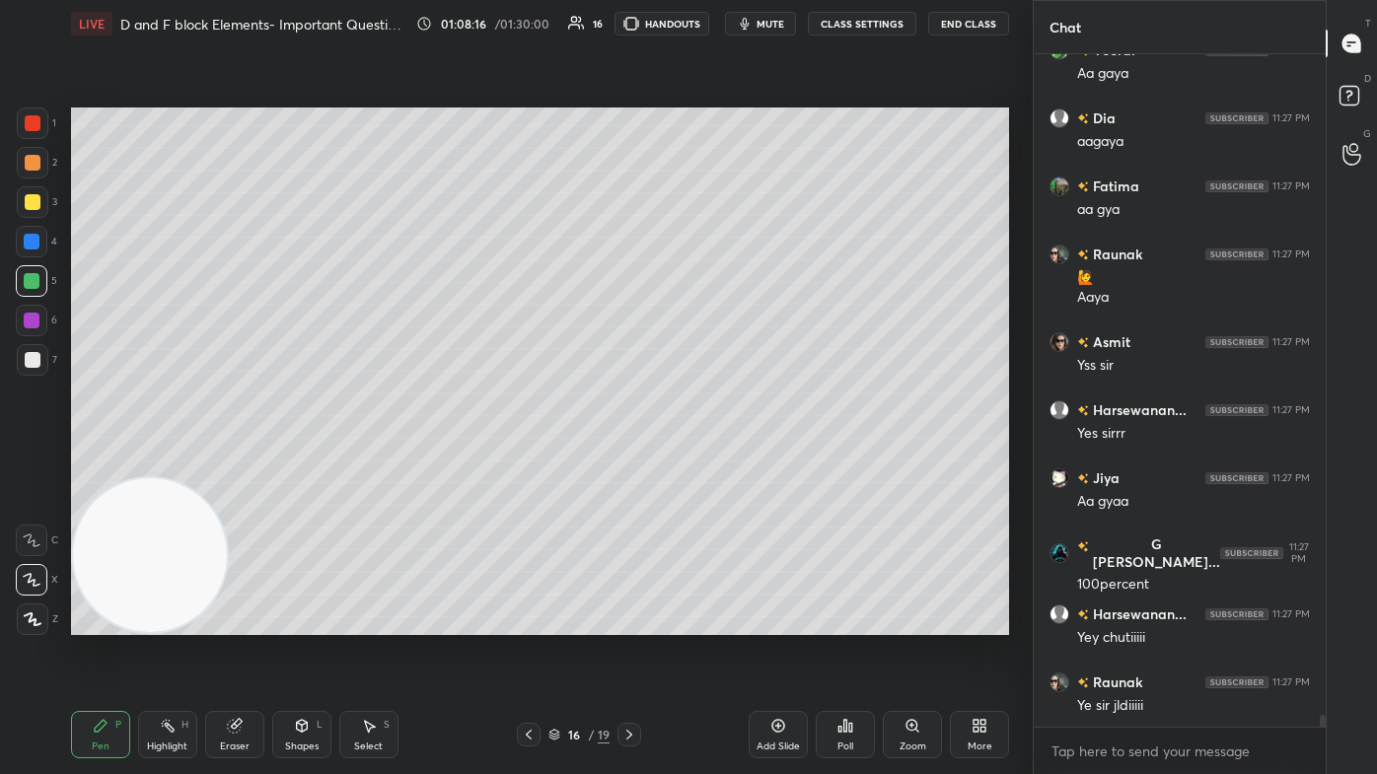
scroll to position [38034, 0]
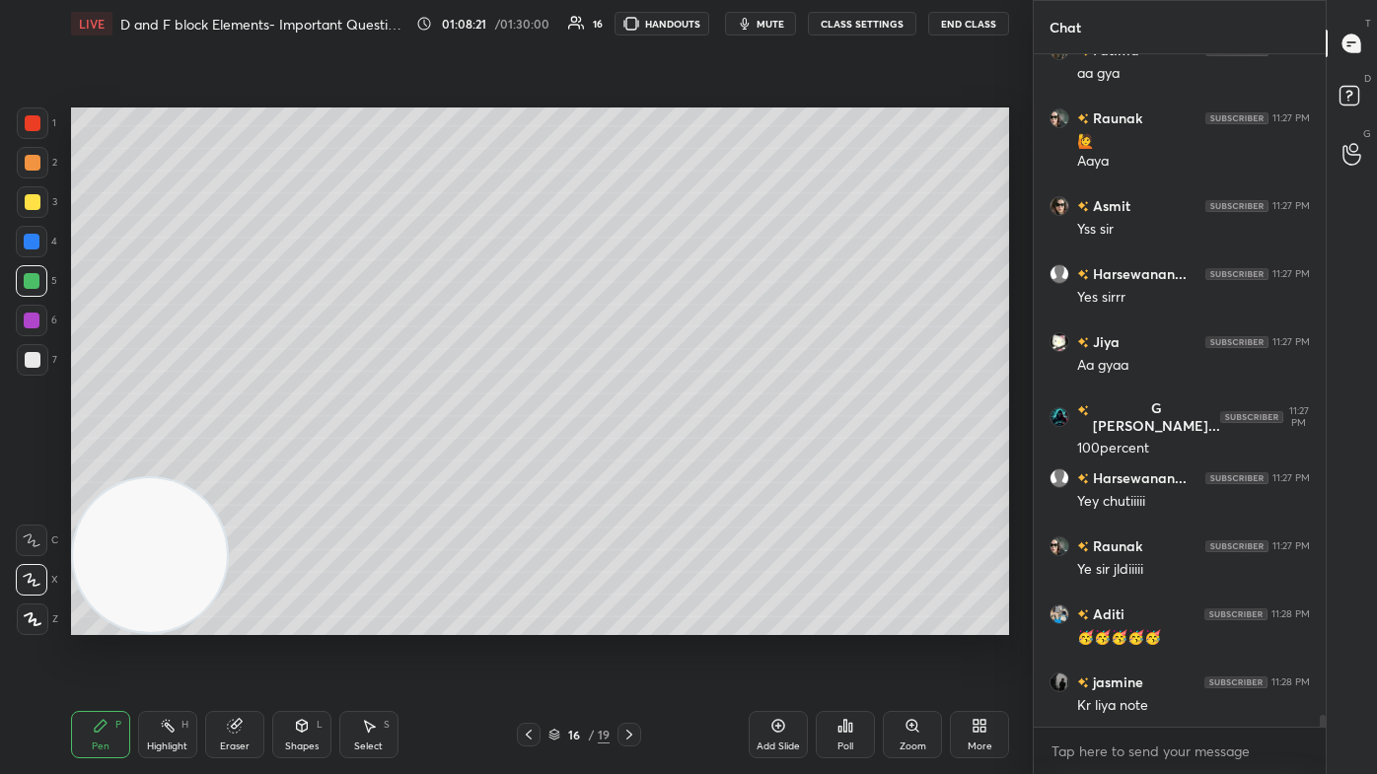
click at [36, 208] on div at bounding box center [33, 202] width 16 height 16
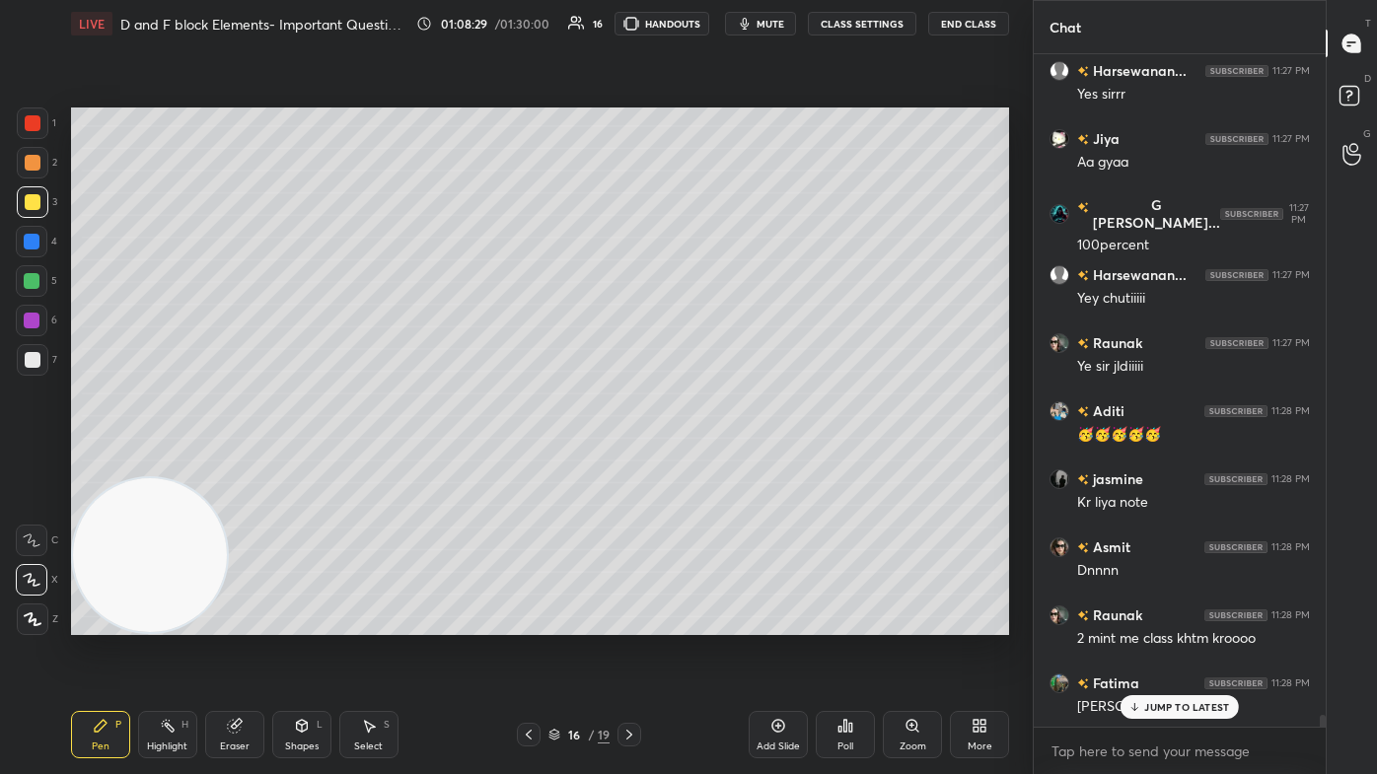
scroll to position [38373, 0]
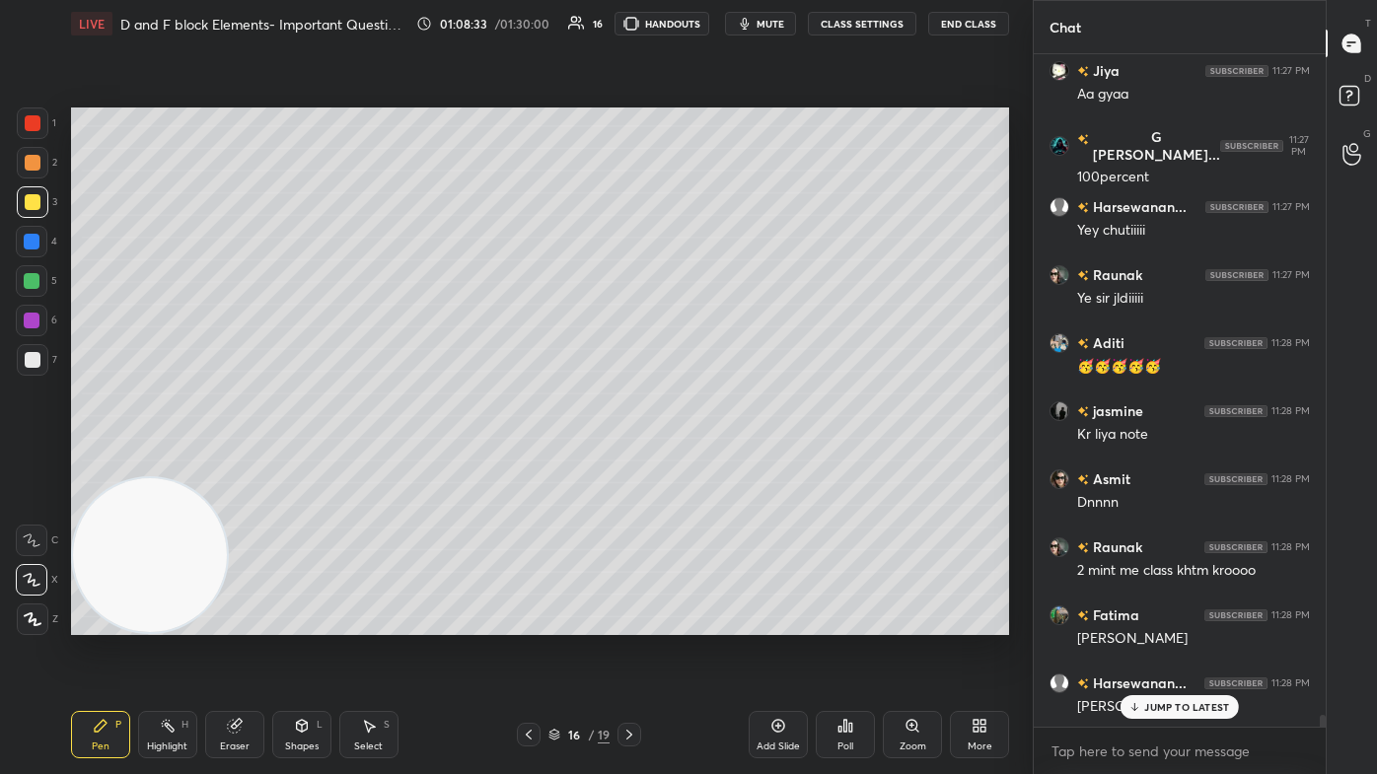
click at [707, 464] on p "JUMP TO LATEST" at bounding box center [1186, 707] width 85 height 12
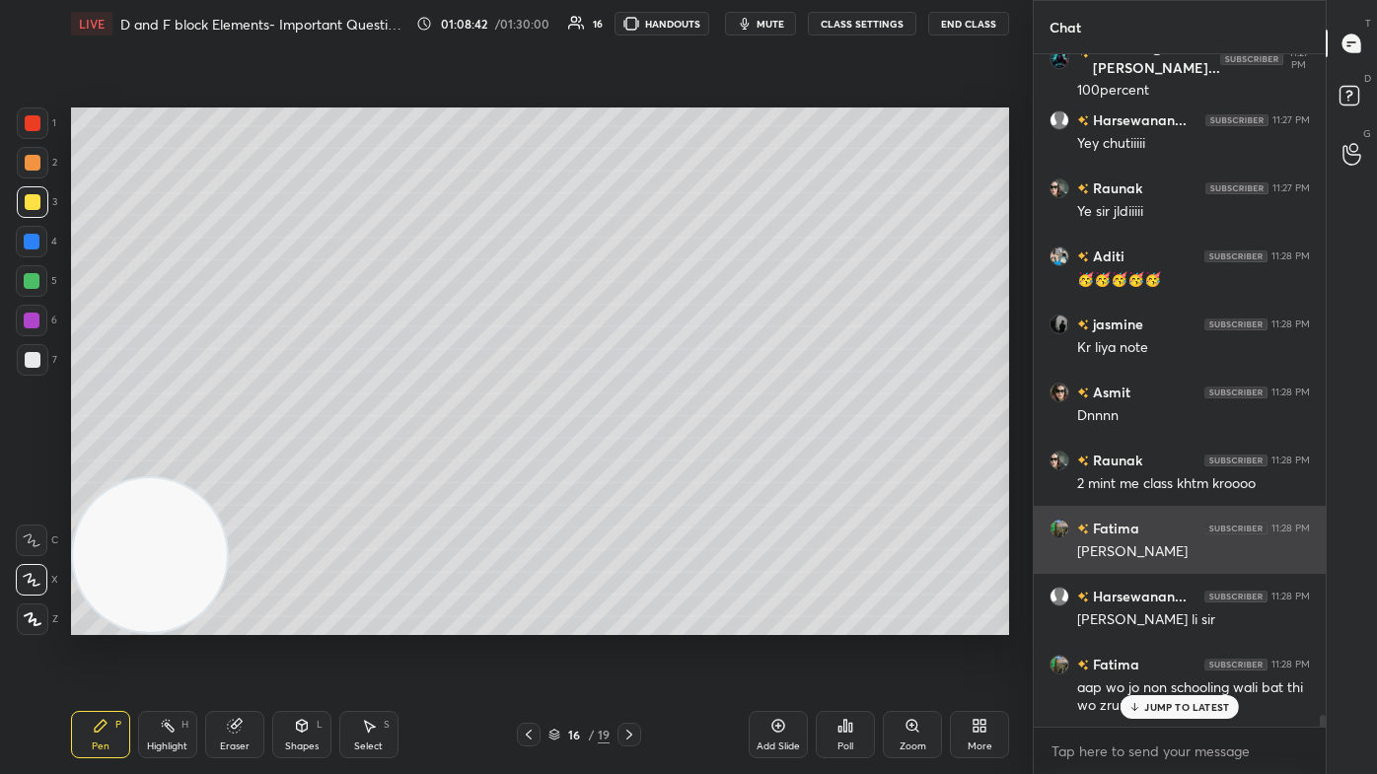
scroll to position [38545, 0]
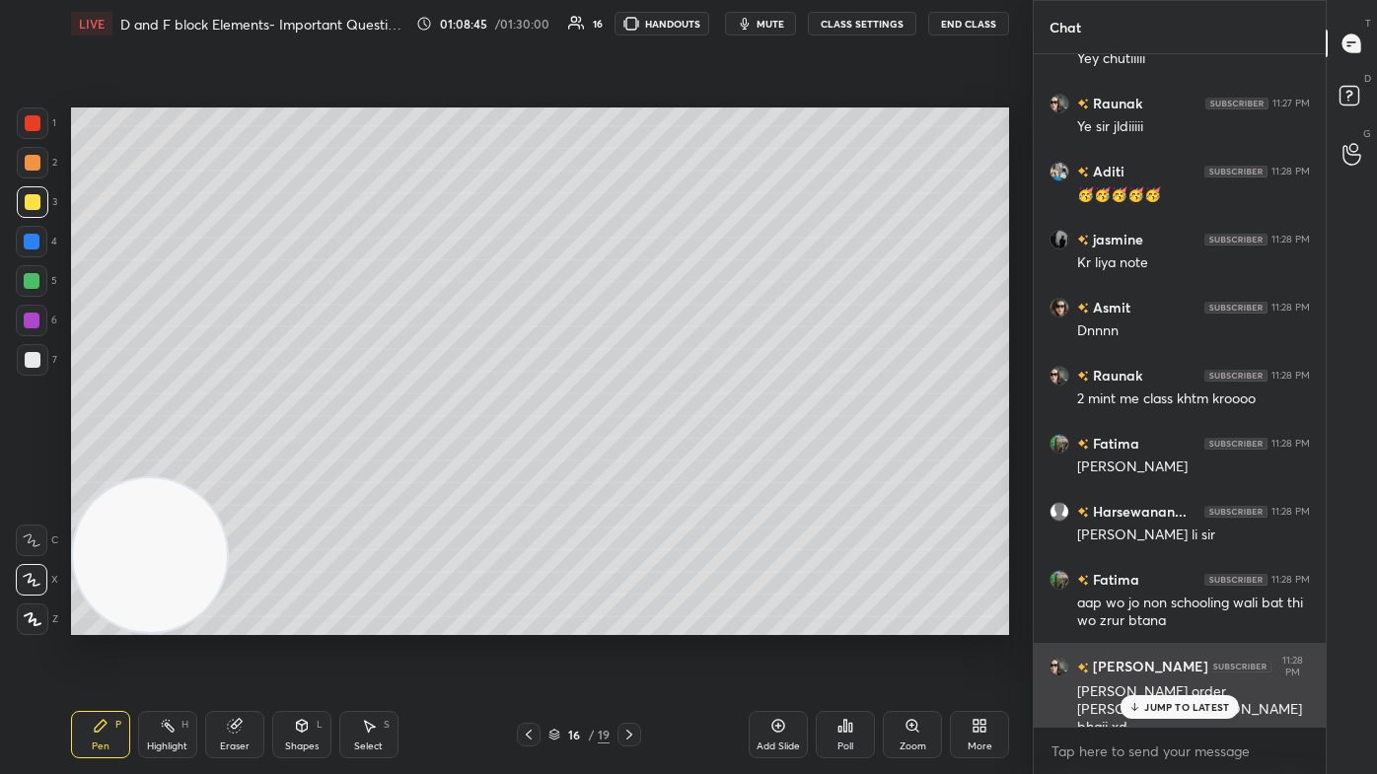
click at [707, 464] on p "JUMP TO LATEST" at bounding box center [1186, 707] width 85 height 12
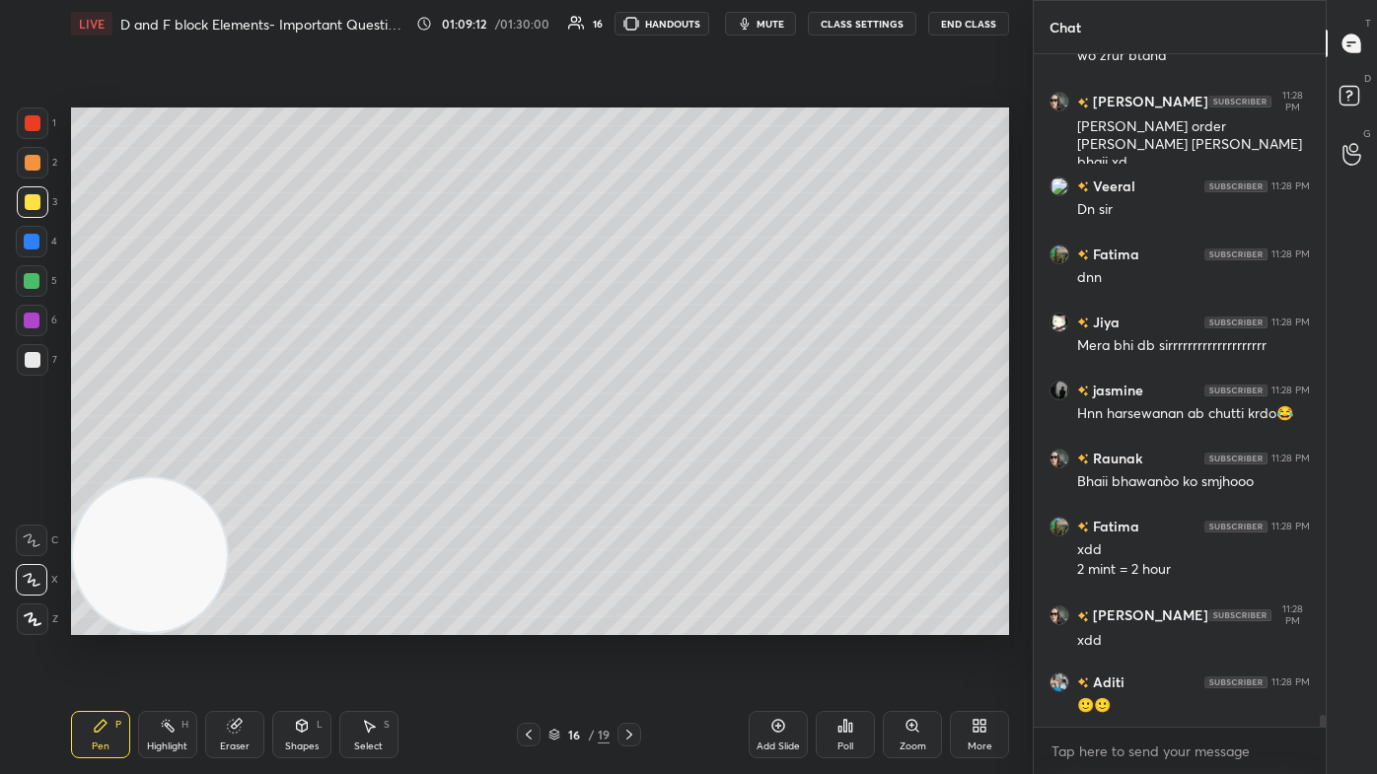
scroll to position [39178, 0]
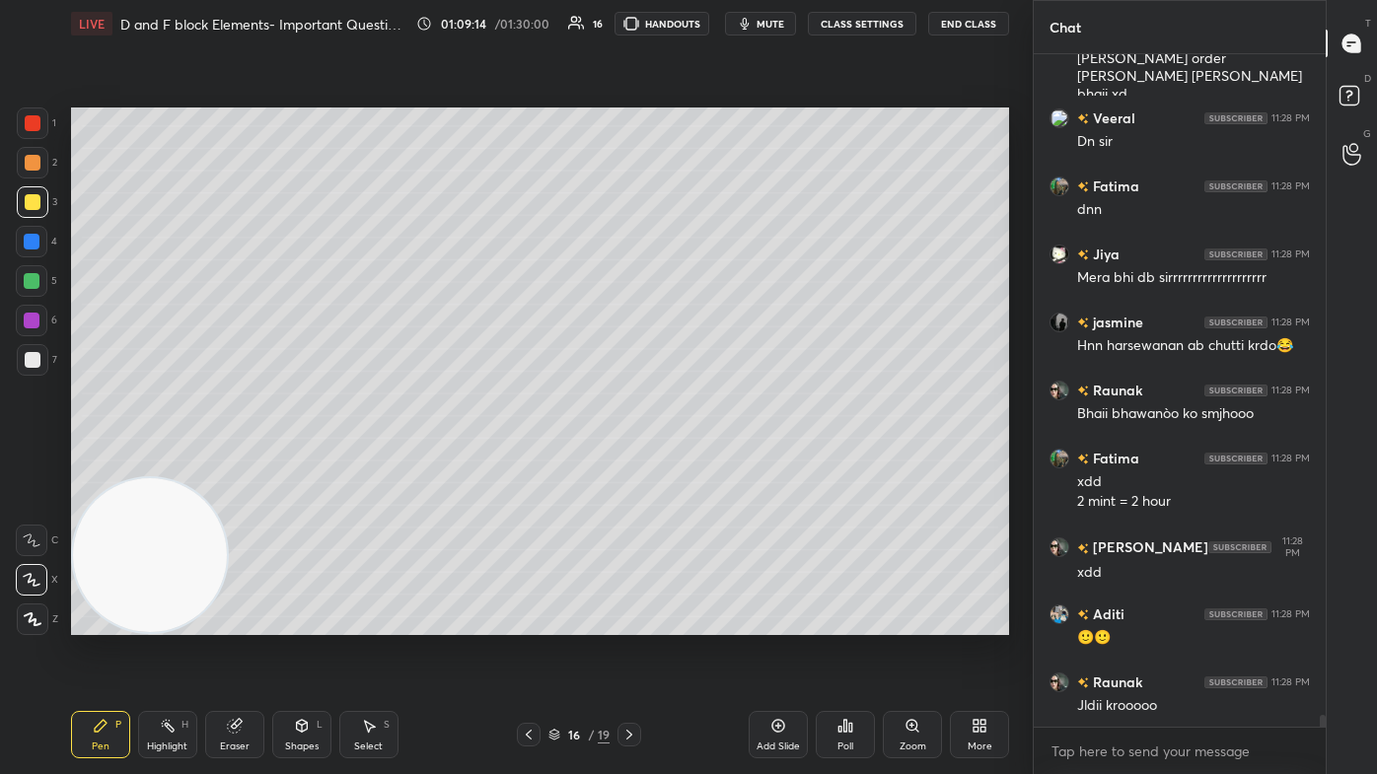
click at [707, 464] on div "Add Slide" at bounding box center [778, 734] width 59 height 47
click at [36, 194] on div at bounding box center [33, 202] width 16 height 16
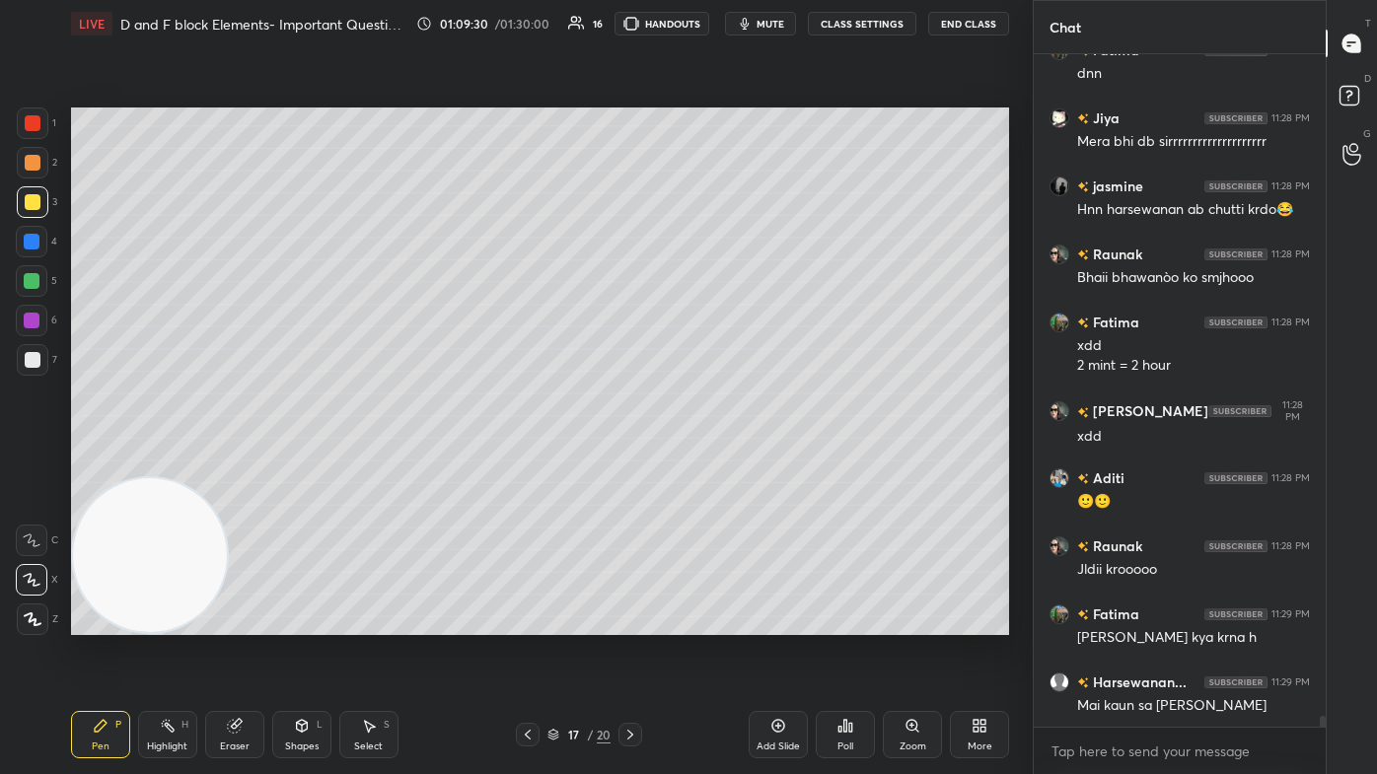
scroll to position [39399, 0]
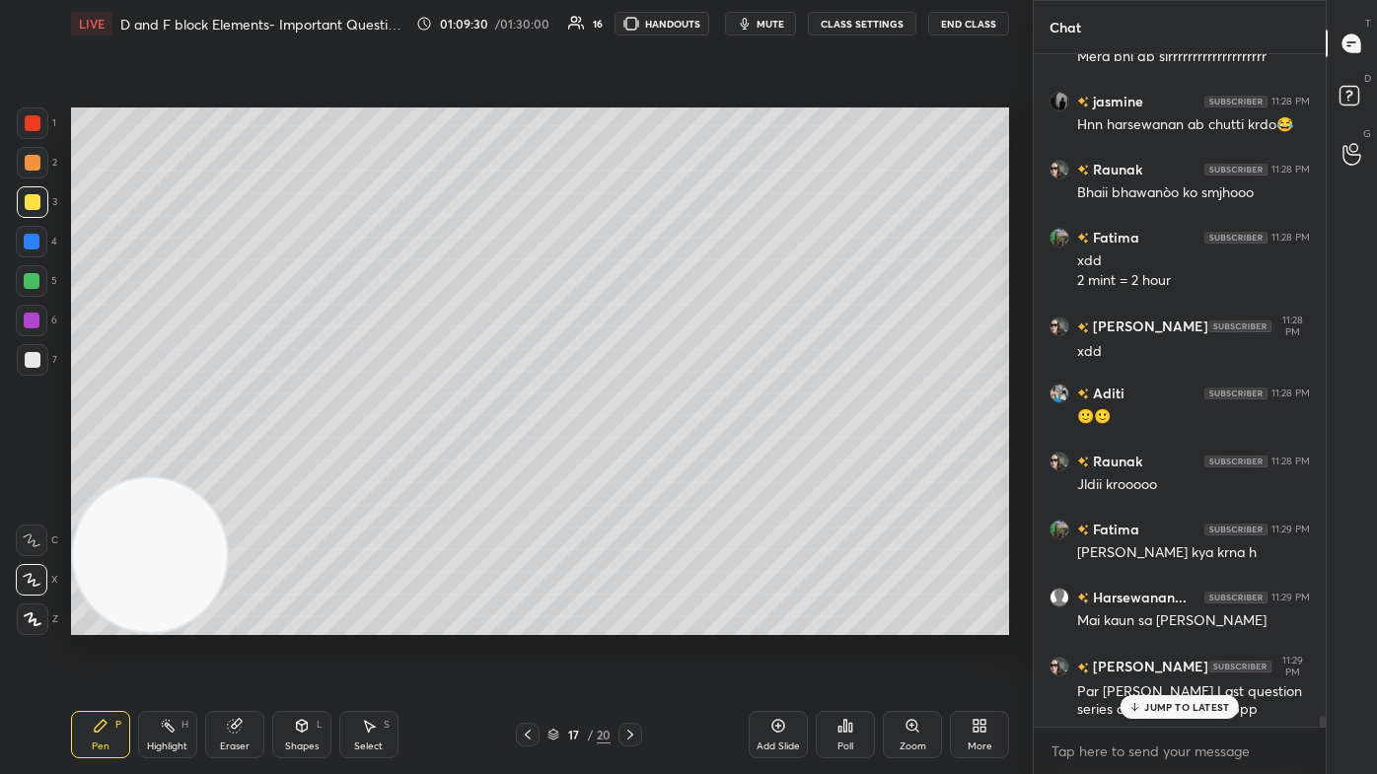
drag, startPoint x: 228, startPoint y: 739, endPoint x: 241, endPoint y: 731, distance: 15.1
click at [232, 464] on div "Eraser" at bounding box center [234, 734] width 59 height 47
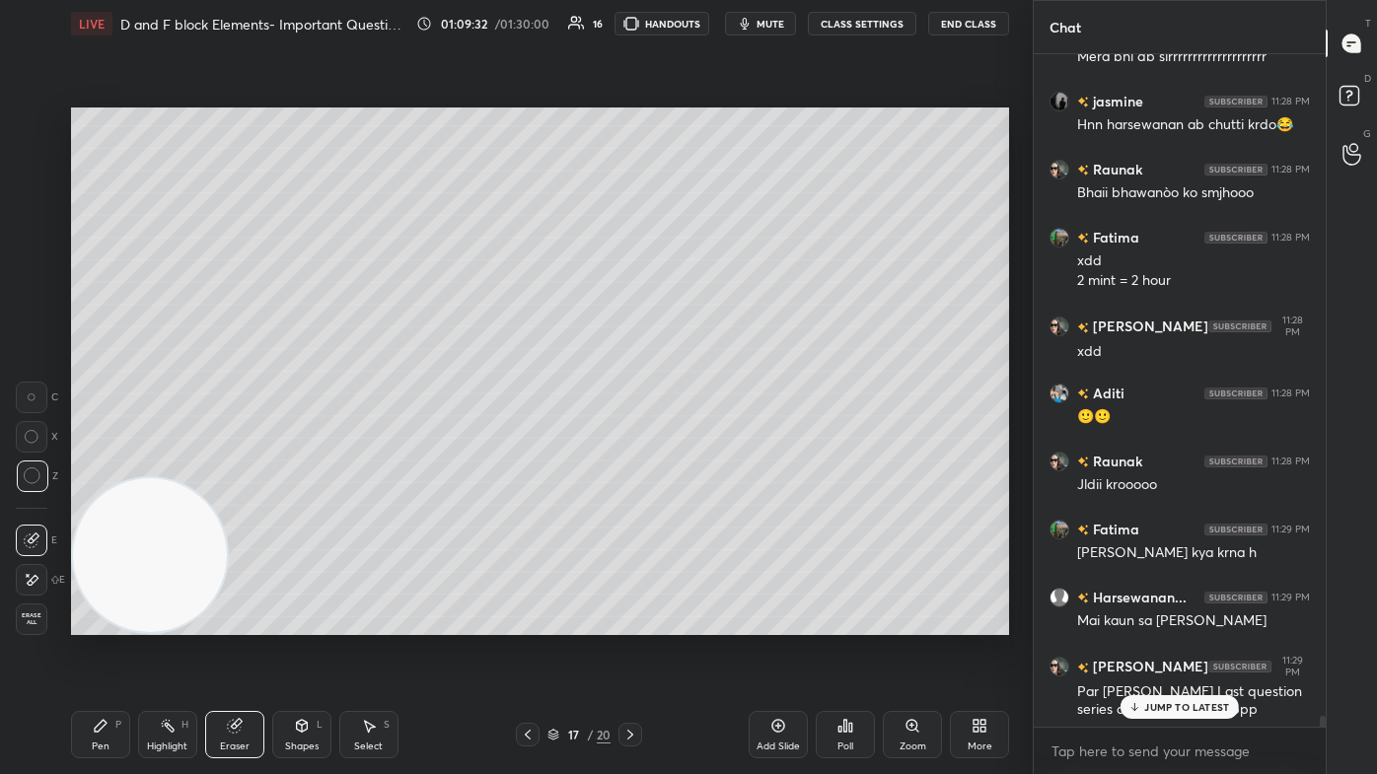
click at [707, 21] on button "CLASS SETTINGS" at bounding box center [862, 24] width 108 height 24
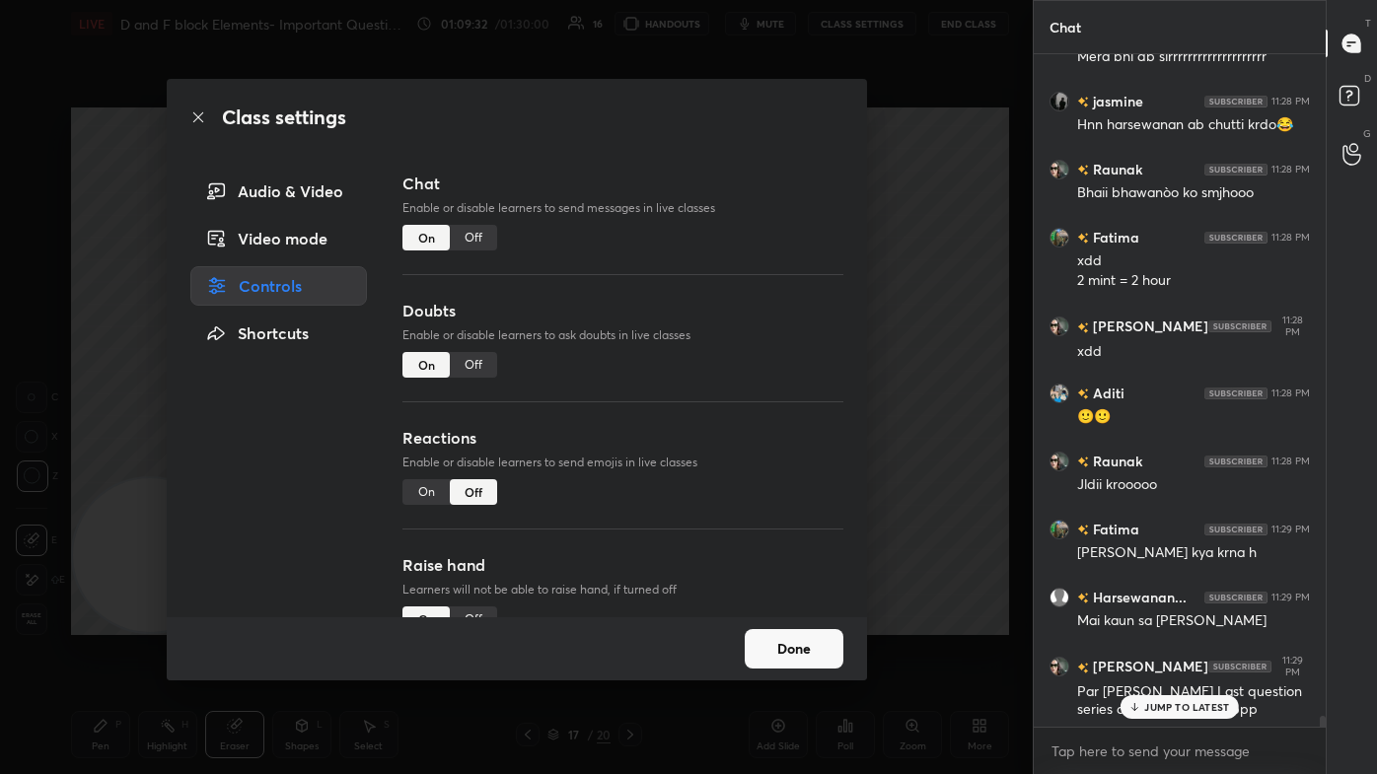
click at [467, 239] on div "Off" at bounding box center [473, 238] width 47 height 26
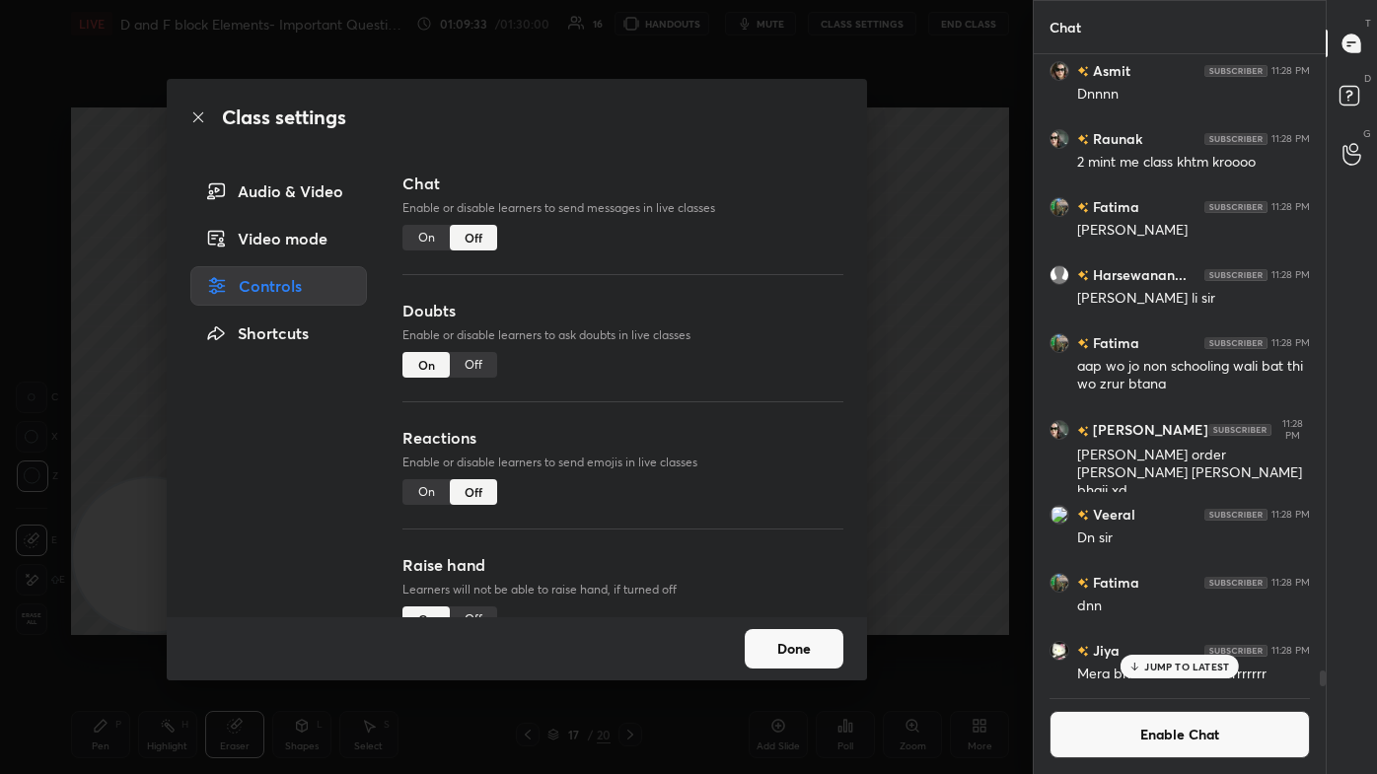
click at [707, 255] on div "Class settings Audio & Video Video mode Controls Shortcuts Chat Enable or disab…" at bounding box center [516, 387] width 1033 height 774
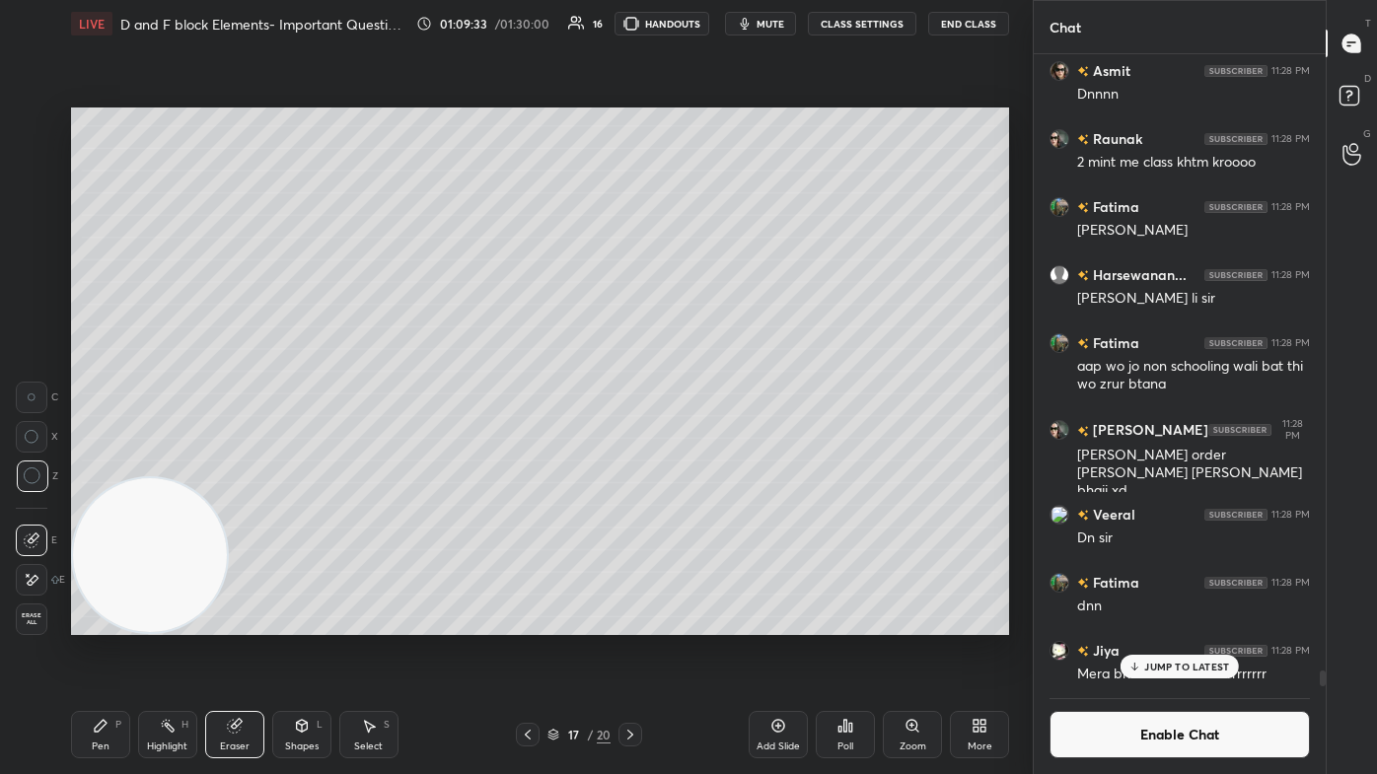
click at [87, 464] on div "Pen P" at bounding box center [100, 734] width 59 height 47
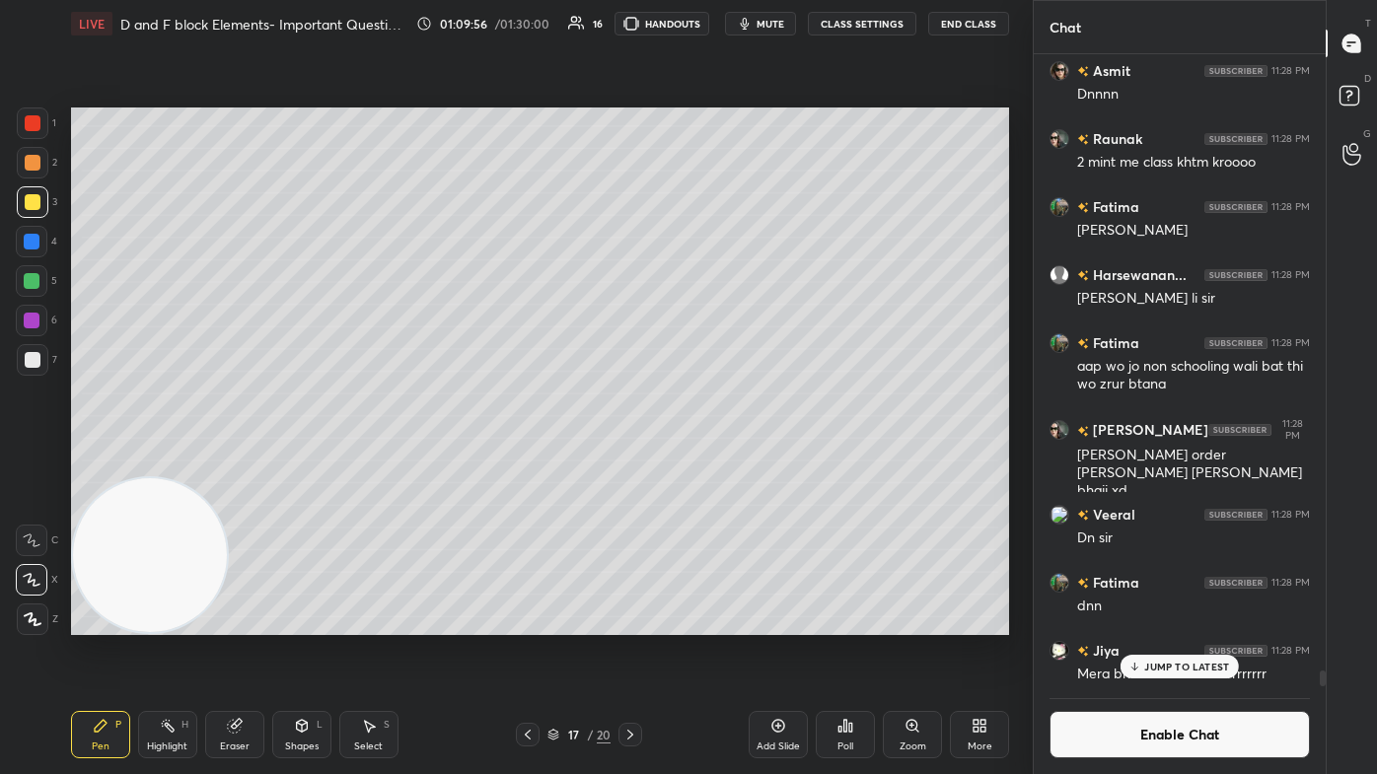
drag, startPoint x: 25, startPoint y: 125, endPoint x: 45, endPoint y: 124, distance: 20.7
click at [26, 125] on div at bounding box center [33, 123] width 16 height 16
click at [242, 464] on div "Eraser" at bounding box center [235, 747] width 30 height 10
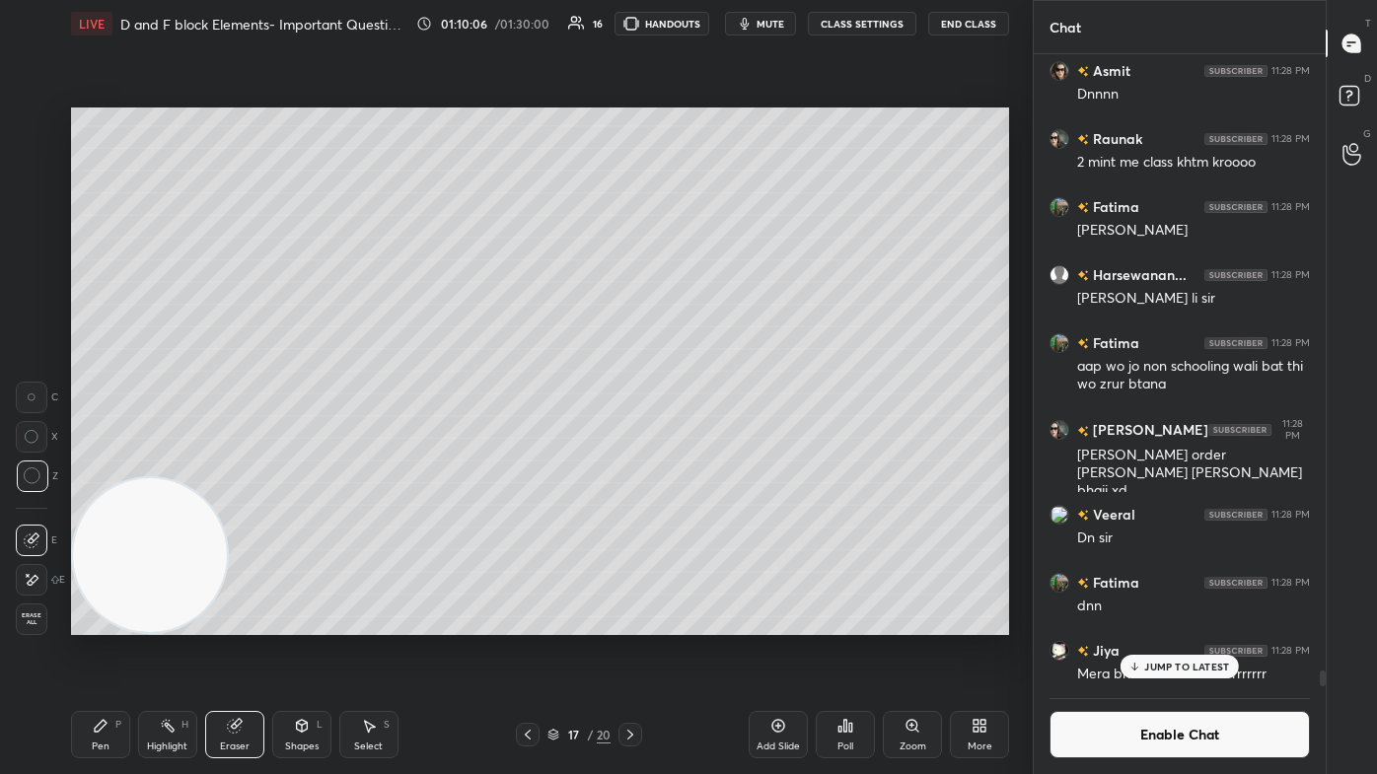
drag, startPoint x: 99, startPoint y: 724, endPoint x: 131, endPoint y: 671, distance: 62.4
click at [98, 464] on icon at bounding box center [101, 726] width 12 height 12
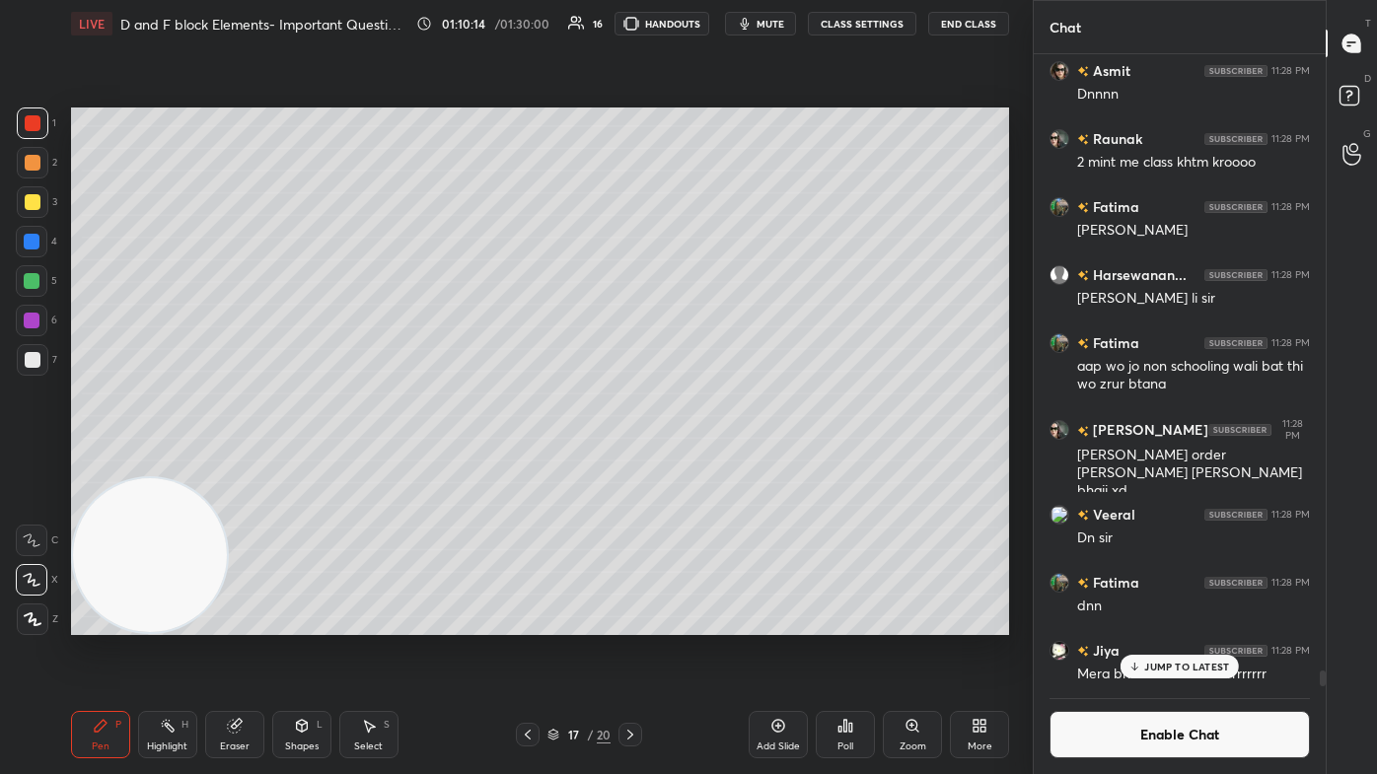
click at [231, 464] on icon at bounding box center [235, 726] width 16 height 16
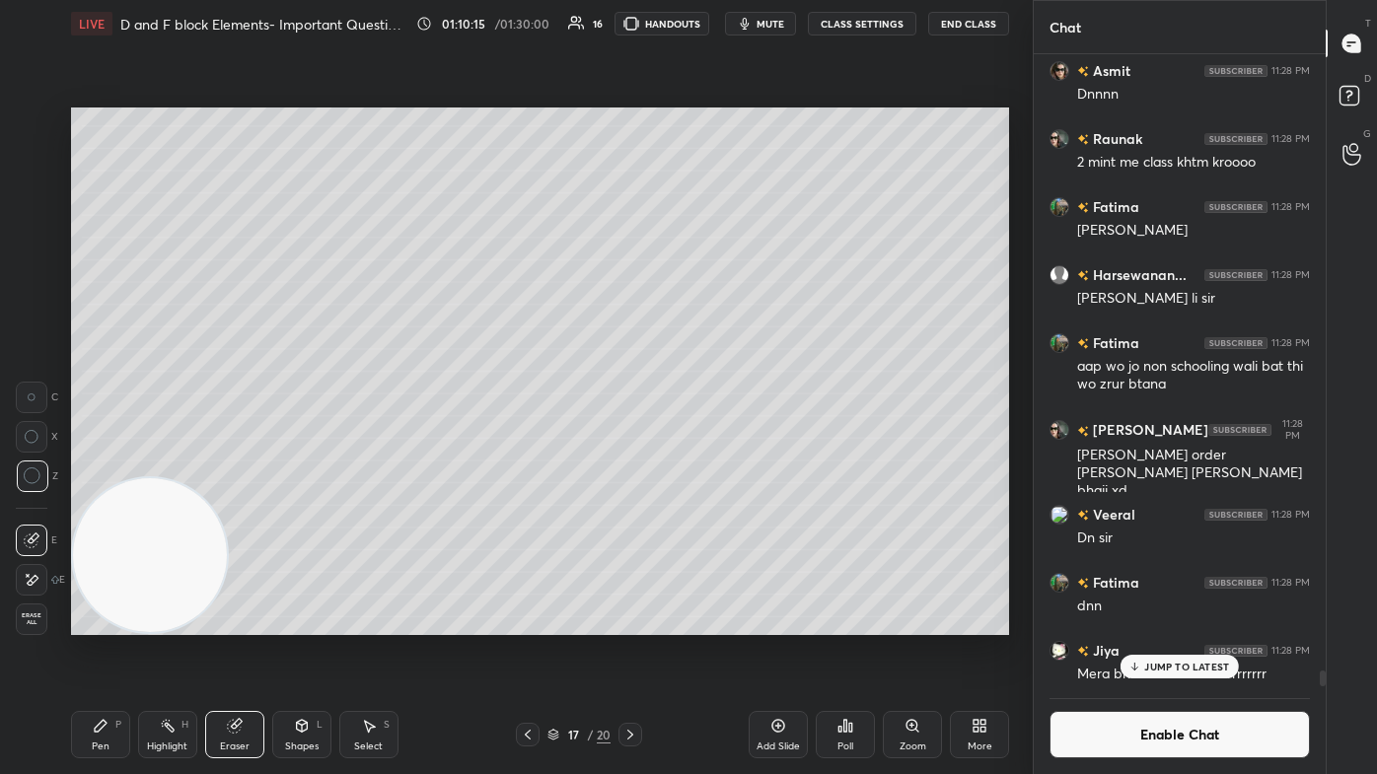
drag, startPoint x: 95, startPoint y: 757, endPoint x: 105, endPoint y: 740, distance: 20.3
click at [96, 464] on div "Pen P Highlight H Eraser Shapes L Select S 17 / 20 Add Slide Poll Zoom More" at bounding box center [540, 734] width 938 height 79
click at [114, 464] on div "Pen P" at bounding box center [100, 734] width 59 height 47
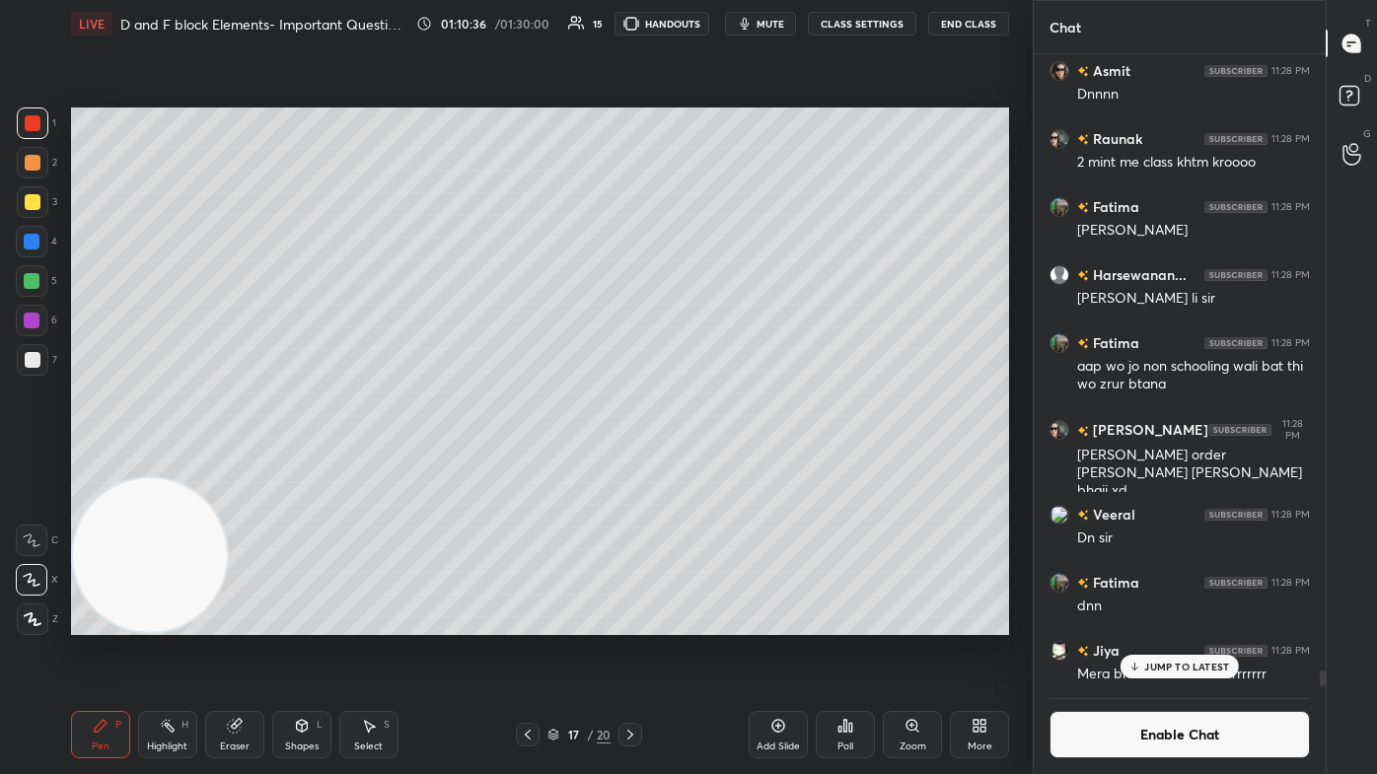
click at [28, 206] on div at bounding box center [33, 202] width 16 height 16
drag, startPoint x: 32, startPoint y: 371, endPoint x: 46, endPoint y: 357, distance: 20.2
click at [34, 370] on div at bounding box center [33, 360] width 32 height 32
click at [707, 464] on p "JUMP TO LATEST" at bounding box center [1186, 667] width 85 height 12
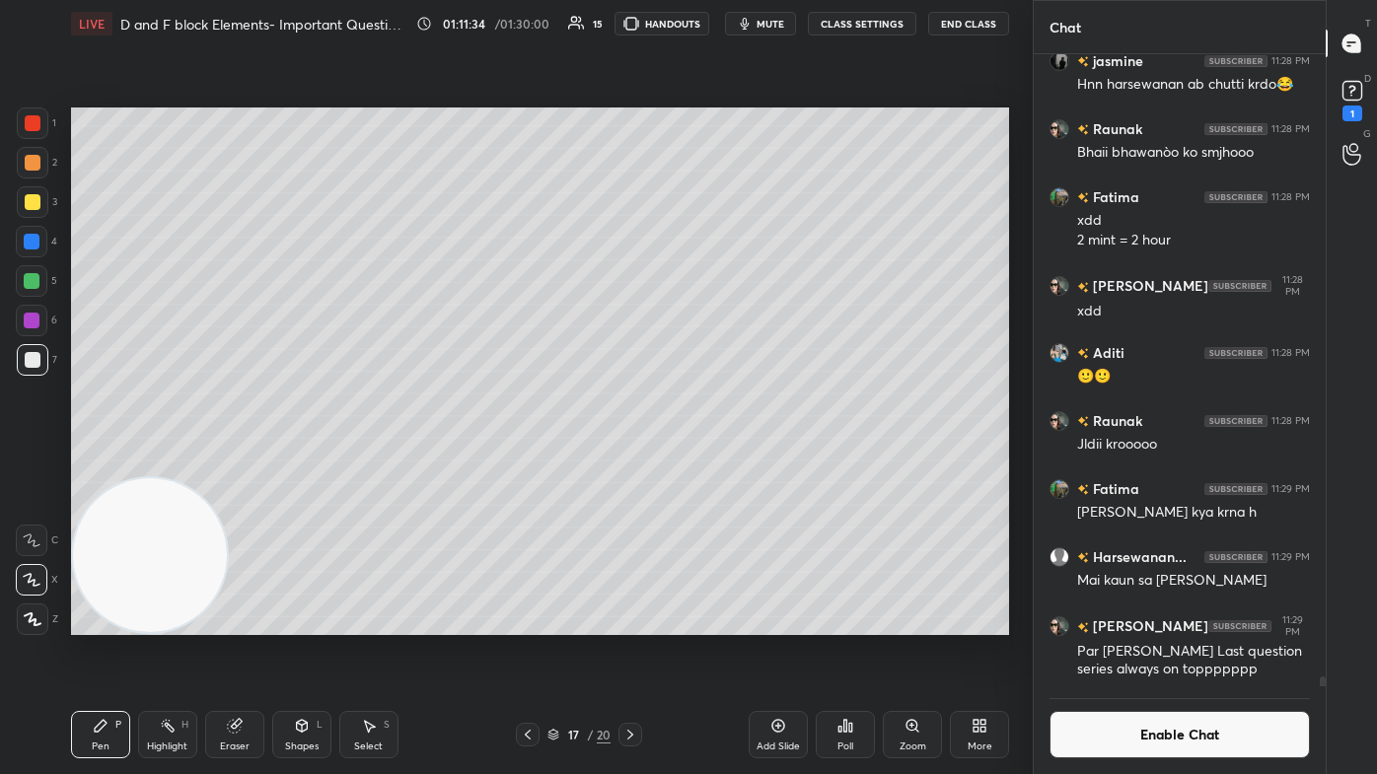
scroll to position [38287, 0]
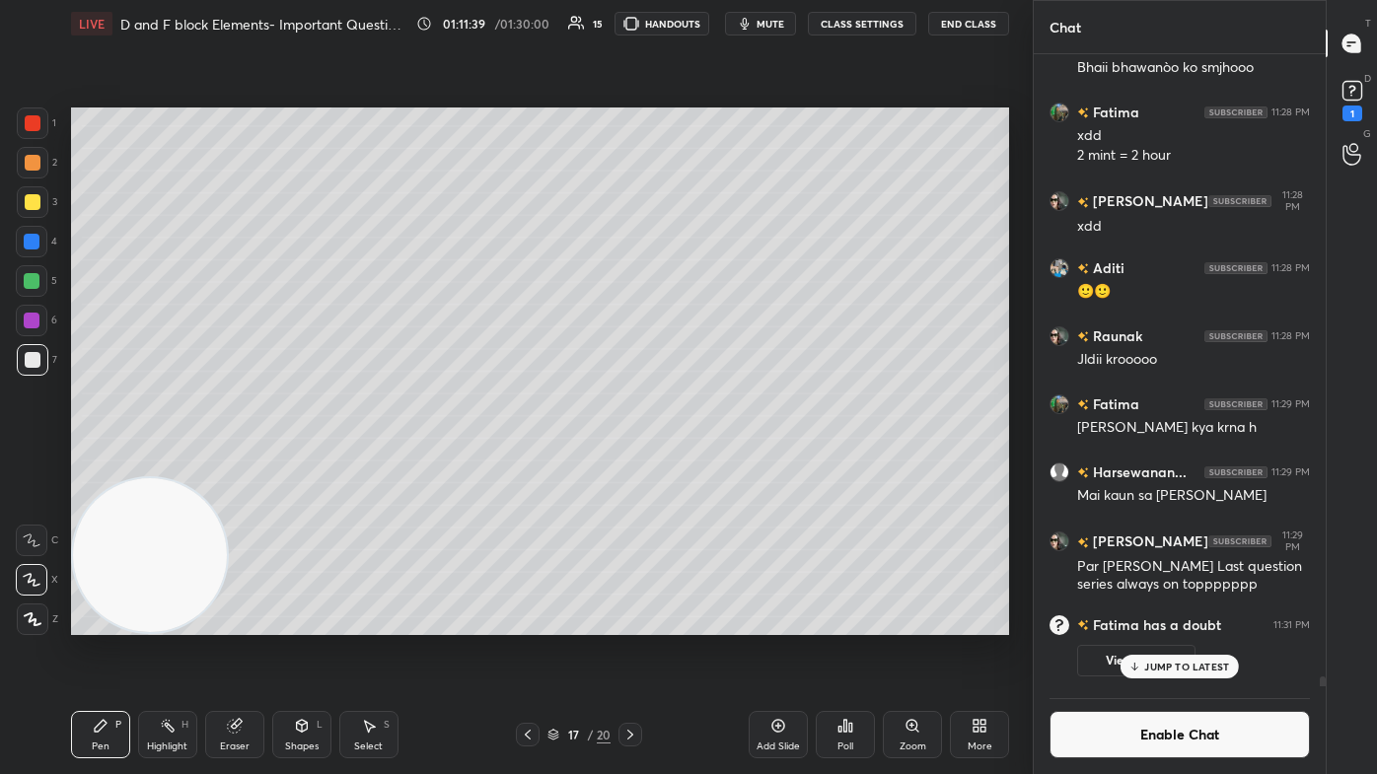
click at [707, 464] on button "View doubt" at bounding box center [1136, 661] width 118 height 32
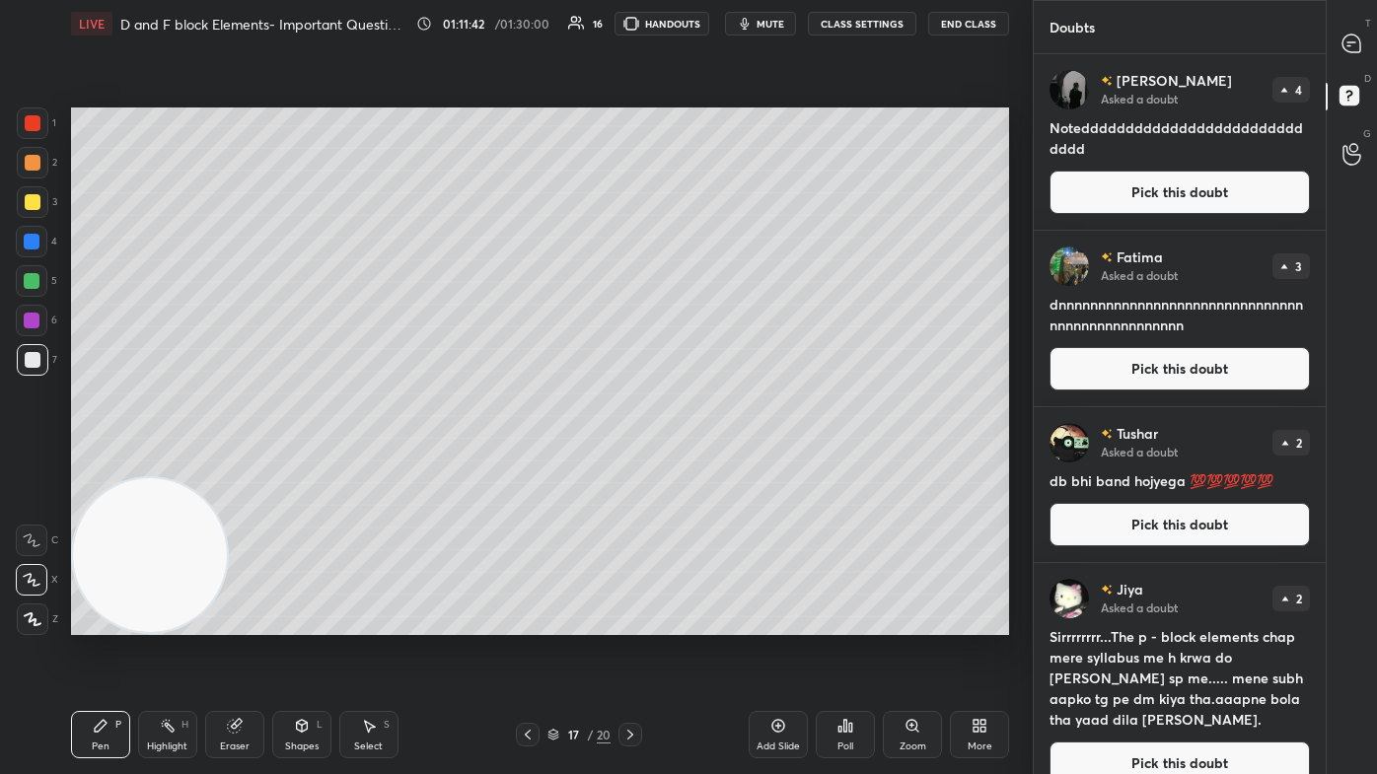
click at [707, 45] on icon at bounding box center [1351, 44] width 18 height 18
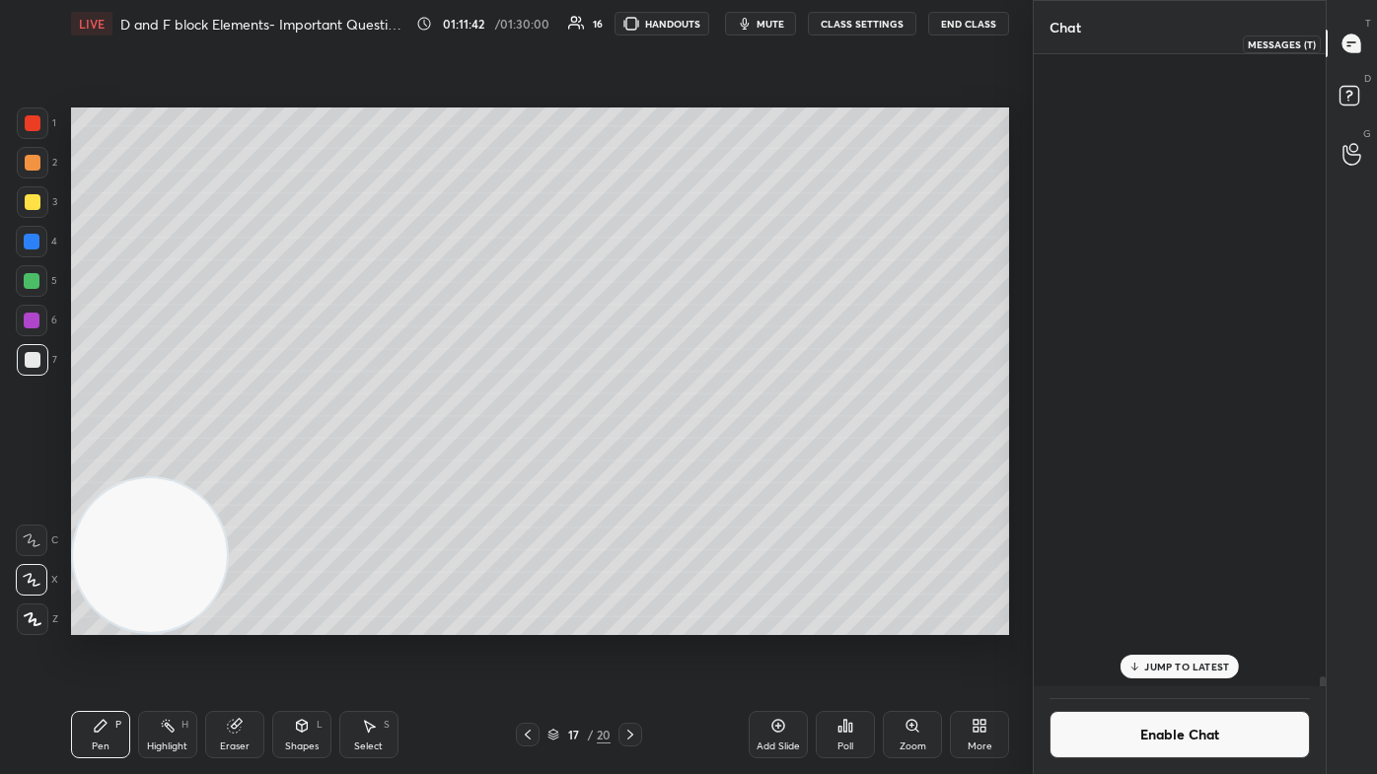
scroll to position [627, 286]
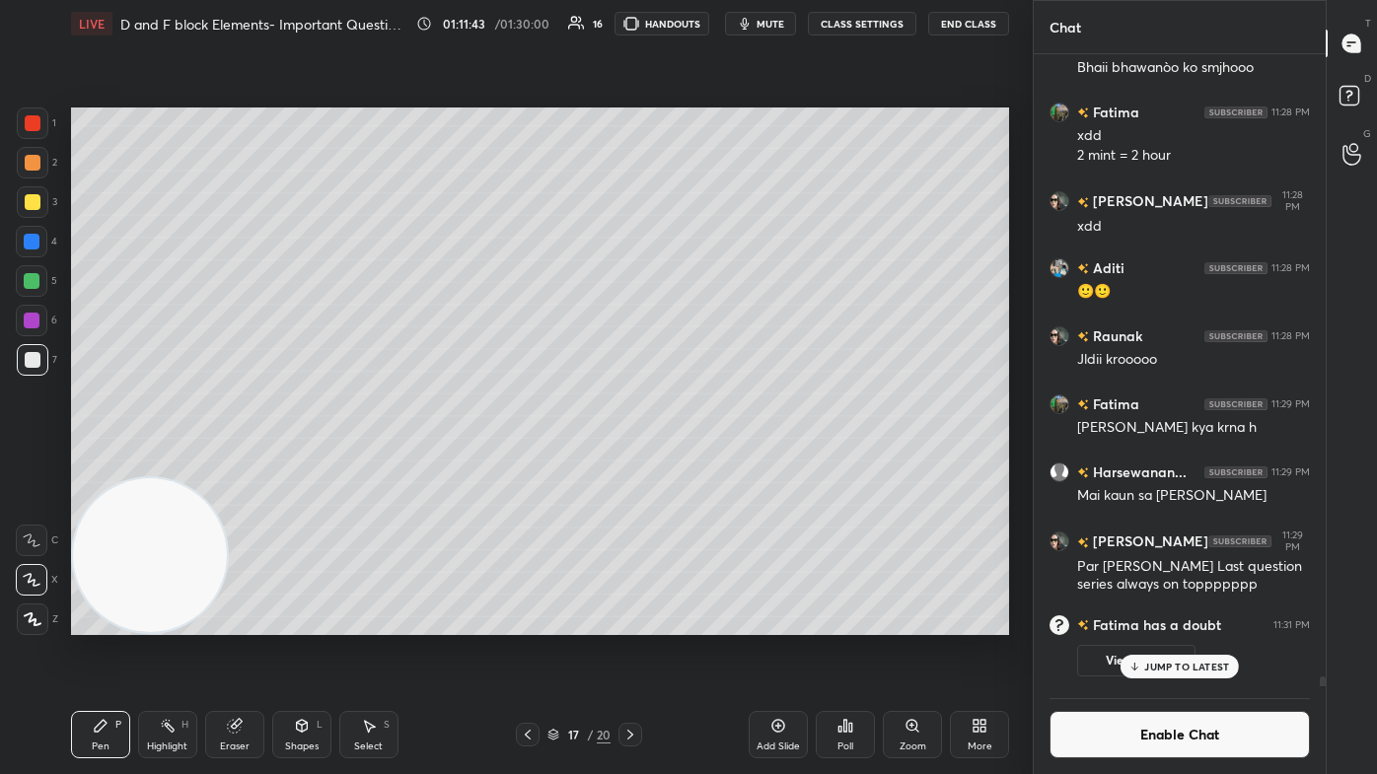
click at [707, 464] on p "JUMP TO LATEST" at bounding box center [1186, 667] width 85 height 12
click at [707, 464] on icon at bounding box center [778, 726] width 16 height 16
click at [42, 200] on div at bounding box center [33, 202] width 32 height 32
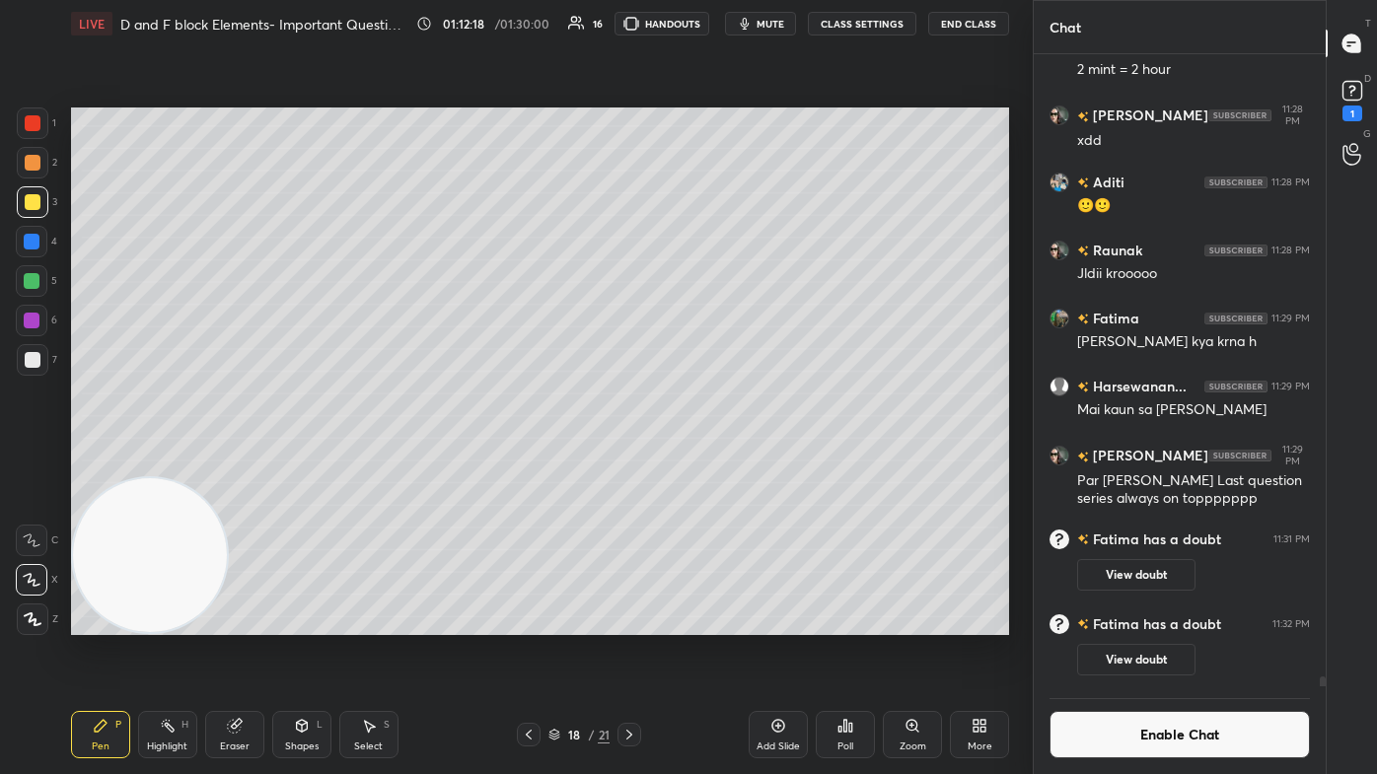
click at [707, 18] on button "CLASS SETTINGS" at bounding box center [862, 24] width 108 height 24
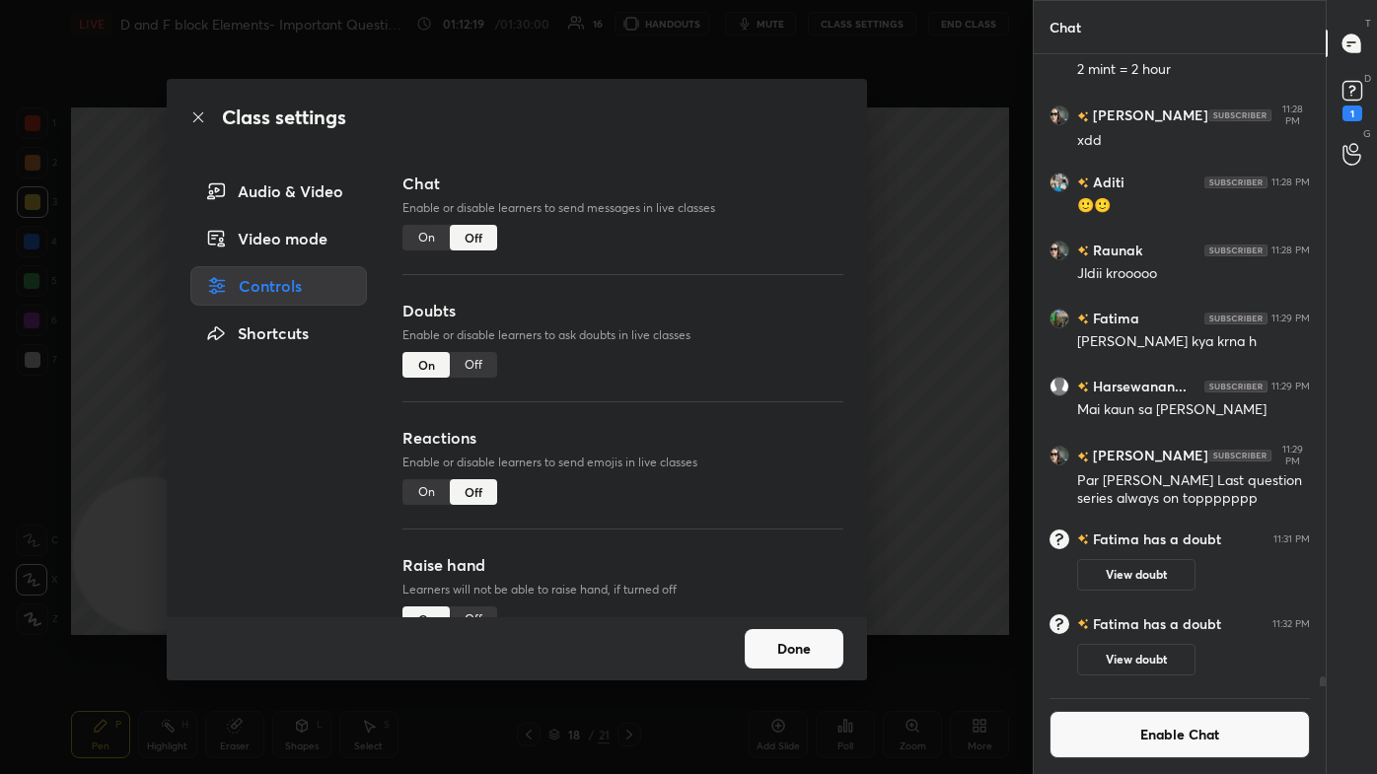
click at [491, 362] on div "Off" at bounding box center [473, 365] width 47 height 26
drag, startPoint x: 980, startPoint y: 291, endPoint x: 955, endPoint y: 284, distance: 26.6
click at [707, 292] on div "Class settings Audio & Video Video mode Controls Shortcuts Chat Enable or disab…" at bounding box center [516, 387] width 1033 height 774
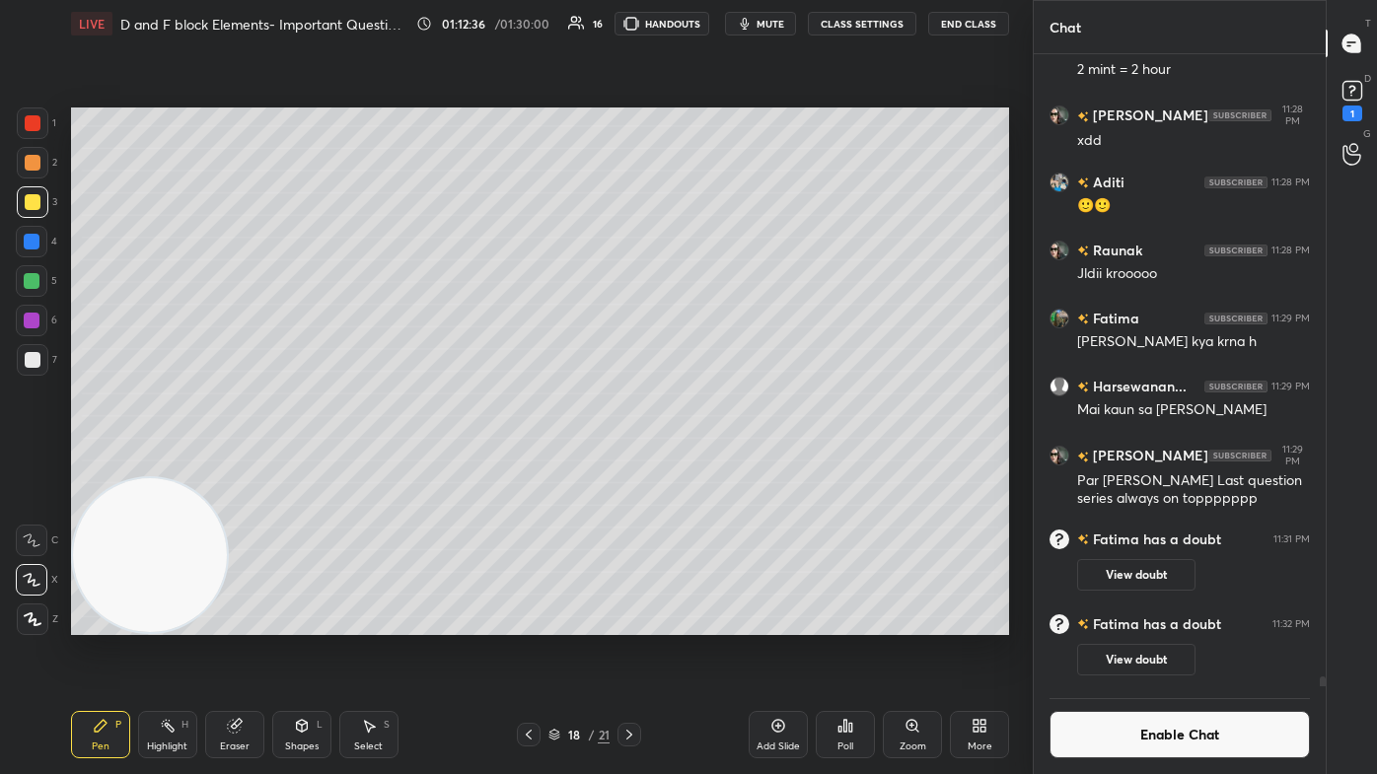
click at [32, 358] on div at bounding box center [33, 360] width 16 height 16
click at [39, 115] on div at bounding box center [33, 124] width 32 height 32
click at [32, 281] on div at bounding box center [32, 281] width 16 height 16
click at [355, 464] on div "Select S" at bounding box center [368, 734] width 59 height 47
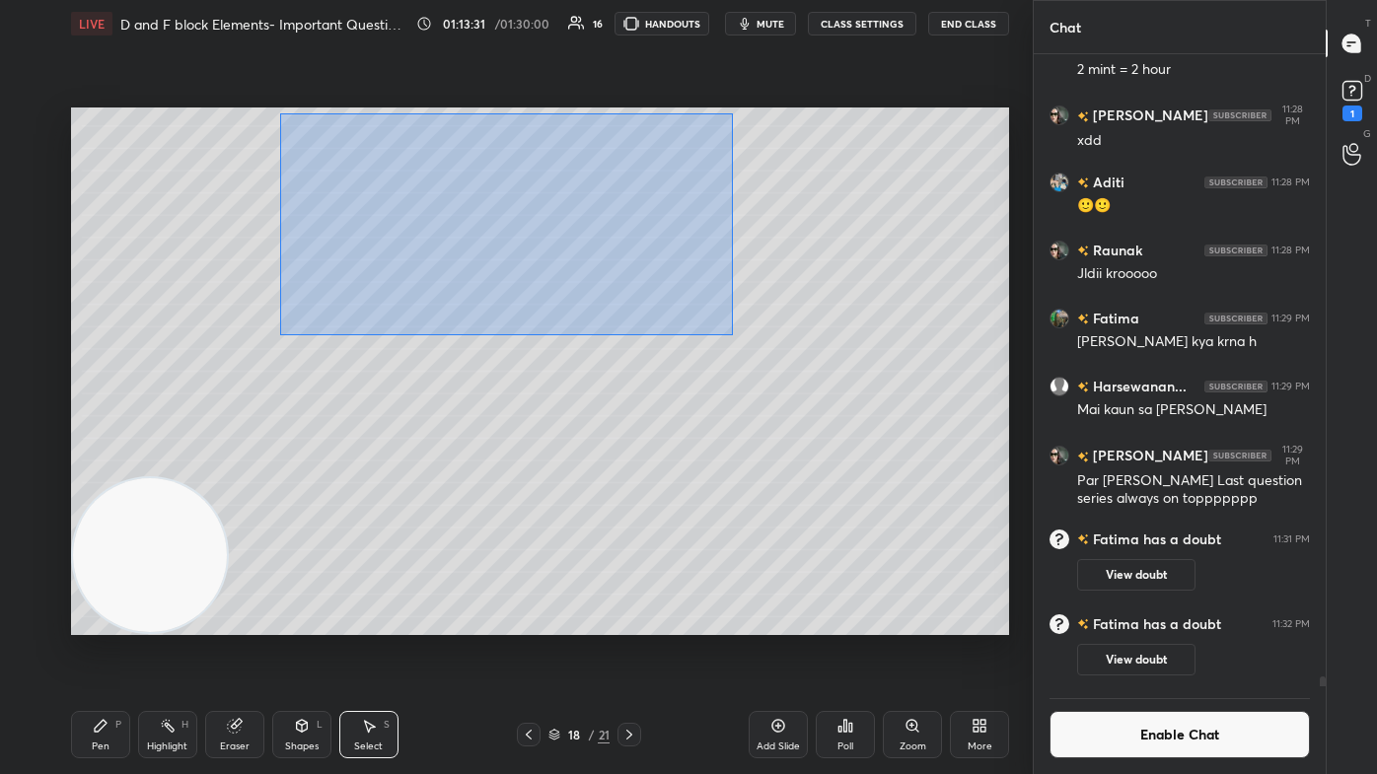
drag, startPoint x: 279, startPoint y: 129, endPoint x: 749, endPoint y: 327, distance: 509.6
click at [707, 330] on div "0 ° Undo Copy Paste here Duplicate Duplicate to new slide Delete" at bounding box center [540, 372] width 938 height 528
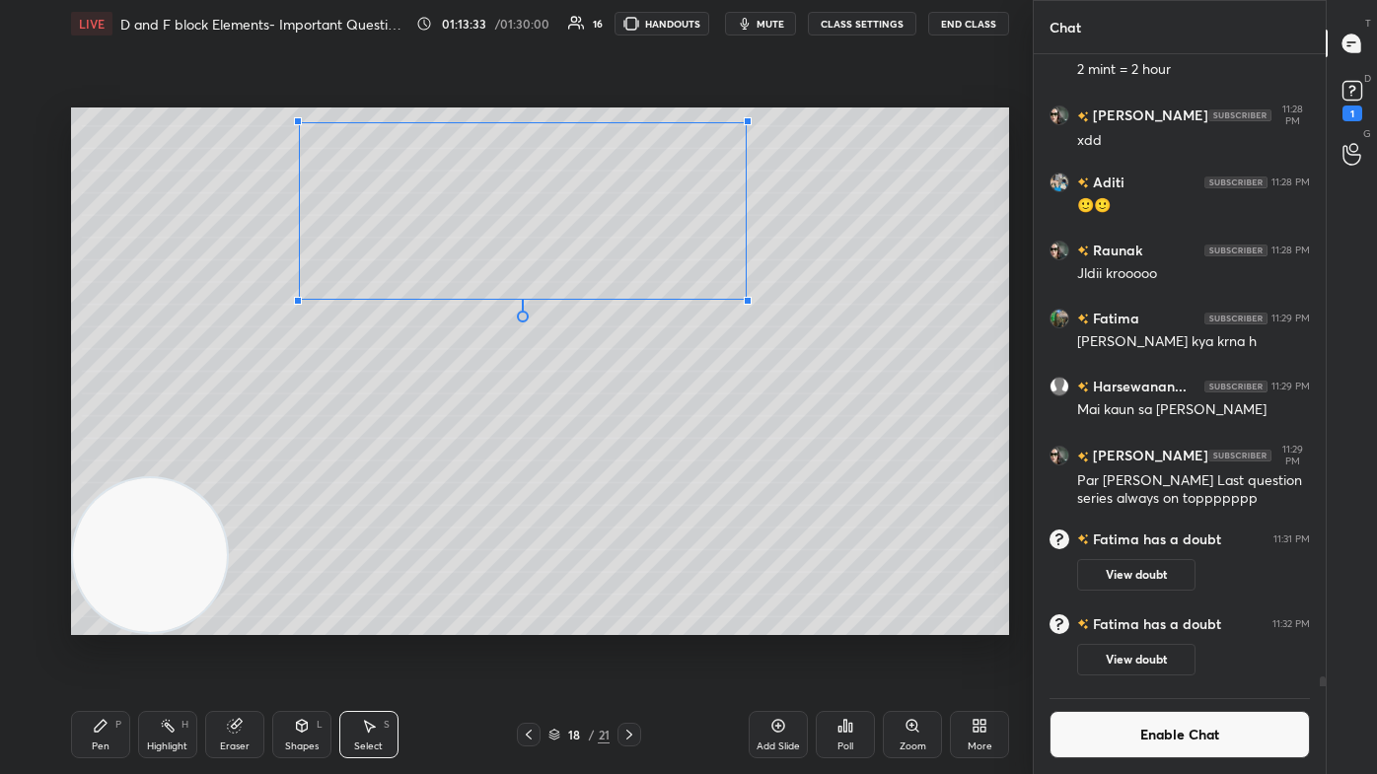
drag, startPoint x: 717, startPoint y: 310, endPoint x: 746, endPoint y: 299, distance: 30.6
click at [707, 299] on div at bounding box center [748, 301] width 8 height 8
click at [707, 301] on div at bounding box center [743, 303] width 8 height 8
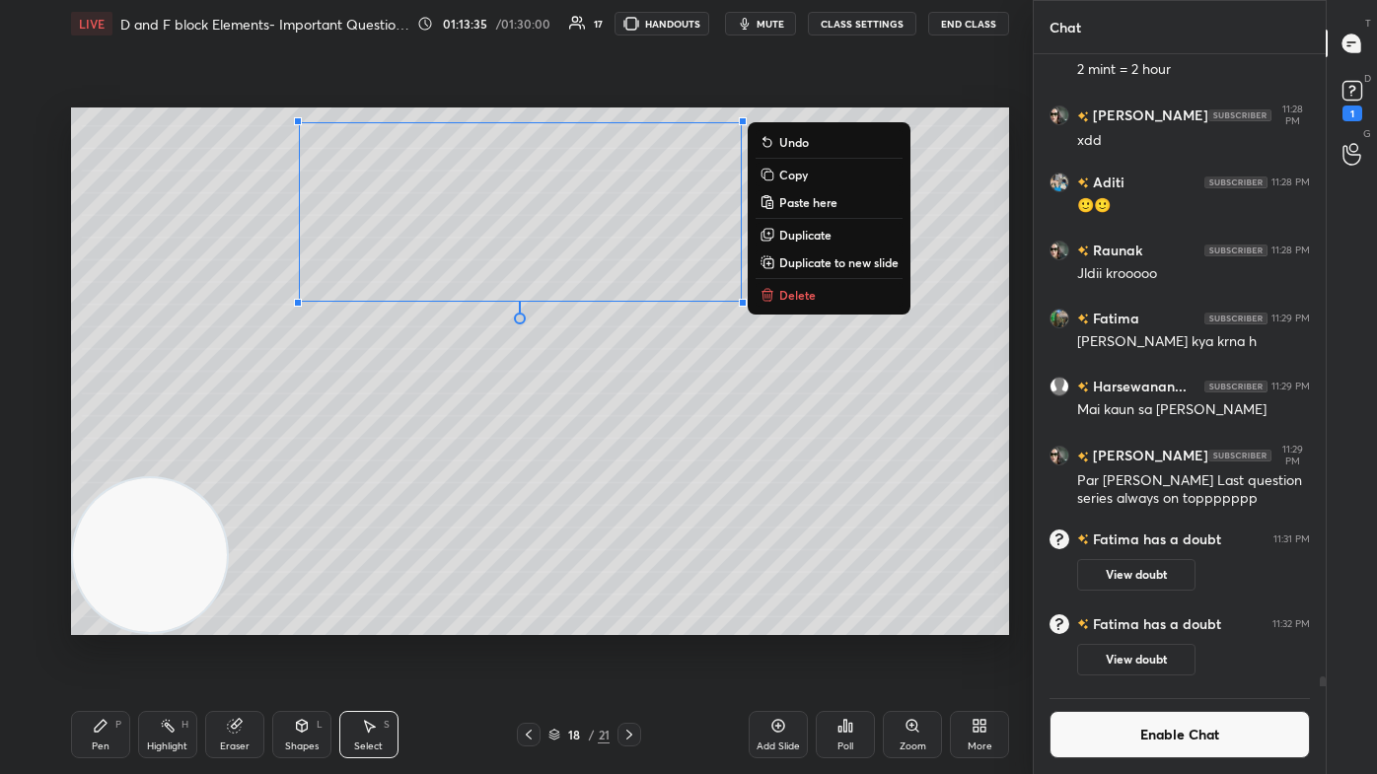
click at [660, 374] on div "0 ° Undo Copy Paste here Duplicate Duplicate to new slide Delete" at bounding box center [540, 372] width 938 height 528
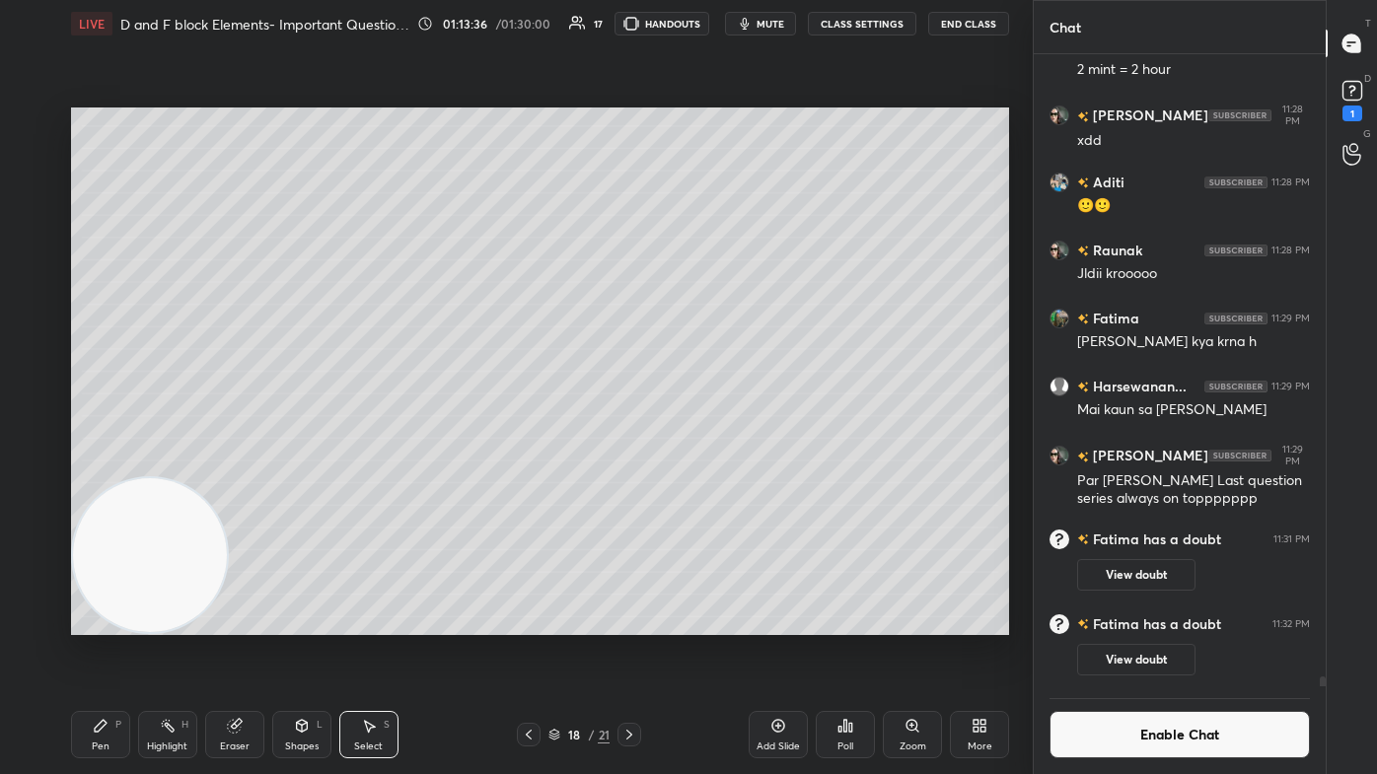
click at [85, 464] on div "Pen P" at bounding box center [100, 734] width 59 height 47
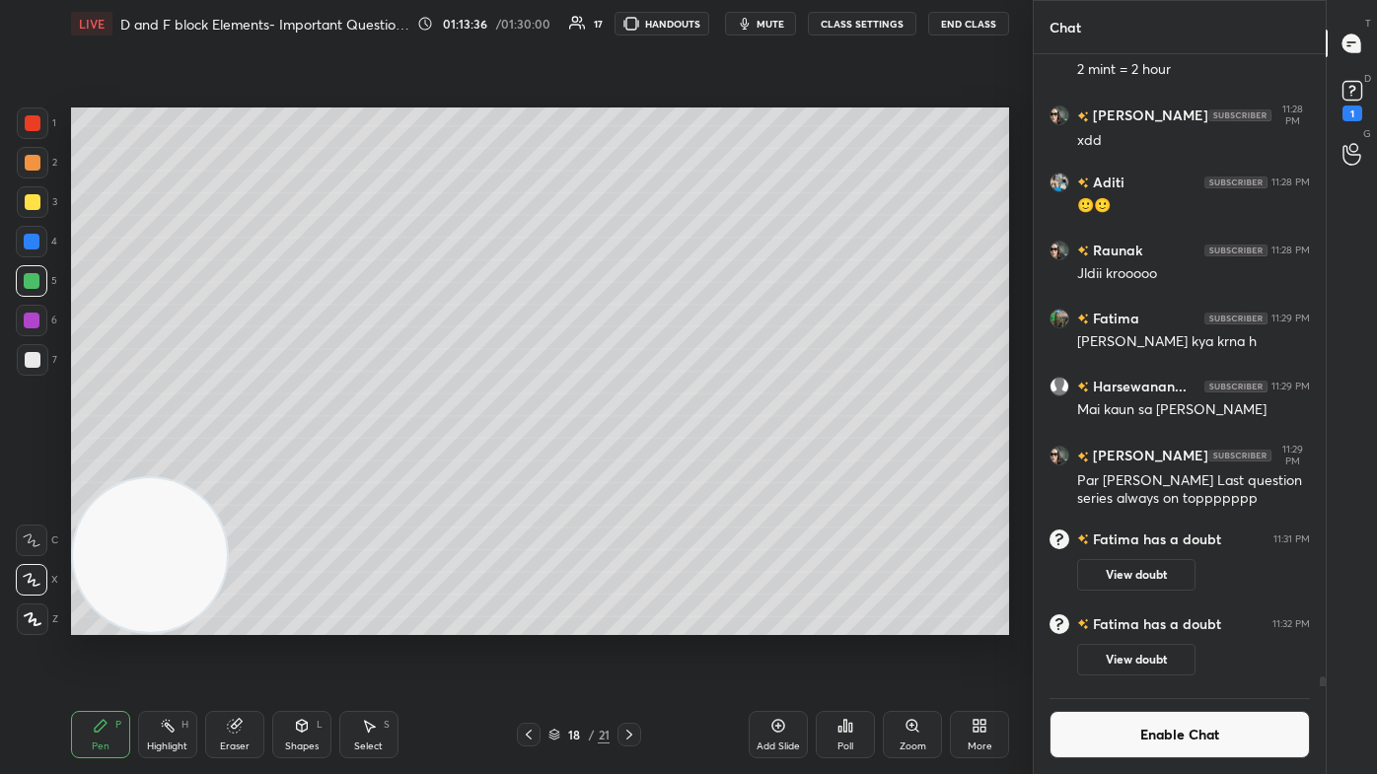
drag, startPoint x: 32, startPoint y: 370, endPoint x: 51, endPoint y: 344, distance: 32.4
click at [32, 368] on div at bounding box center [33, 360] width 32 height 32
click at [707, 464] on button "Enable Chat" at bounding box center [1179, 734] width 260 height 47
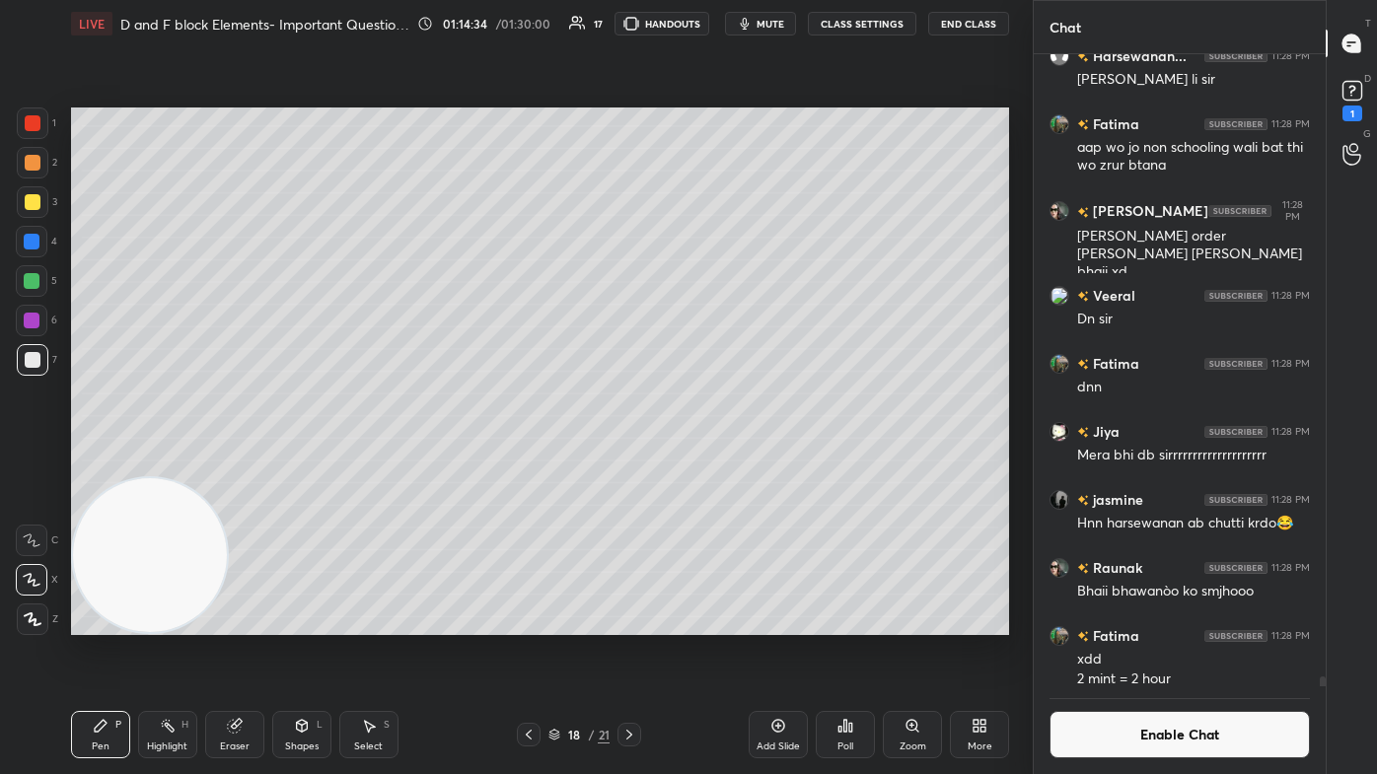
scroll to position [668, 286]
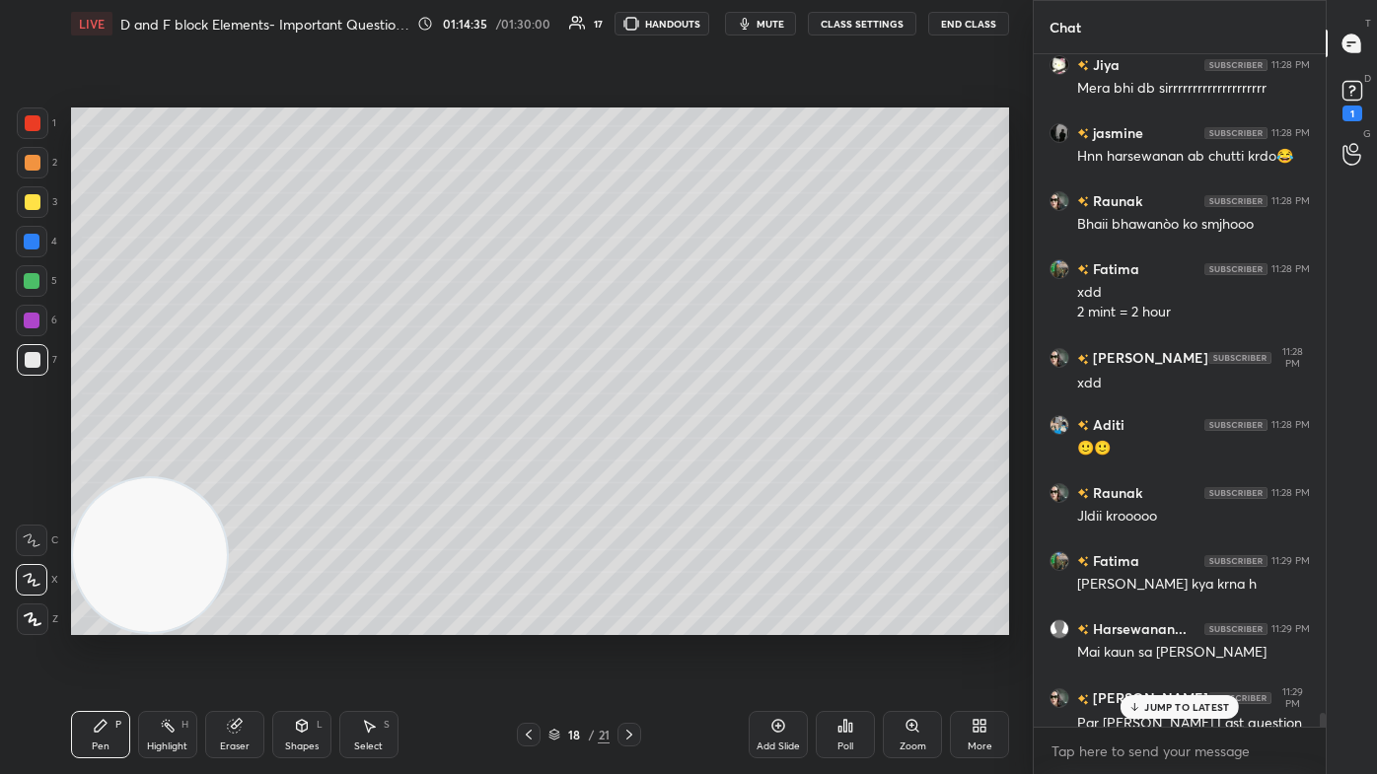
click at [707, 464] on p "JUMP TO LATEST" at bounding box center [1186, 707] width 85 height 12
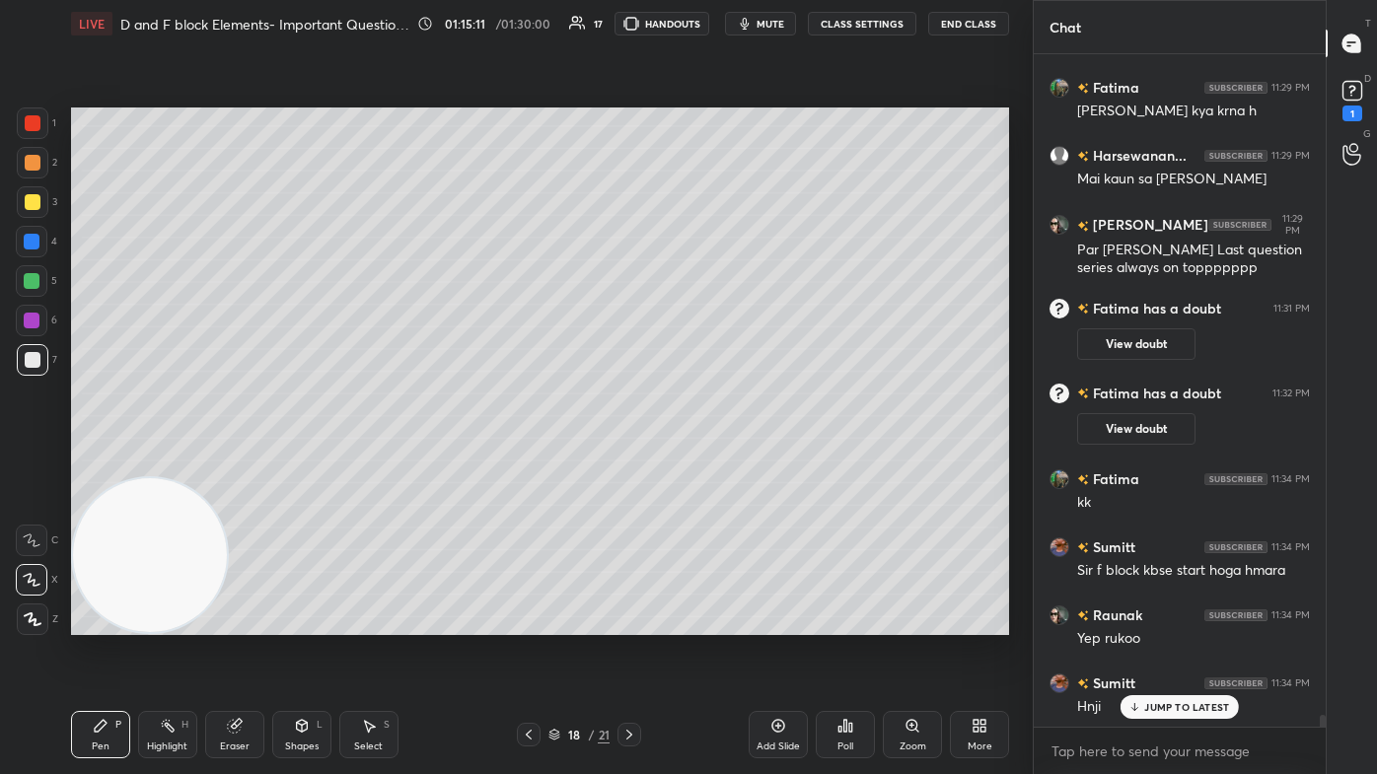
scroll to position [38502, 0]
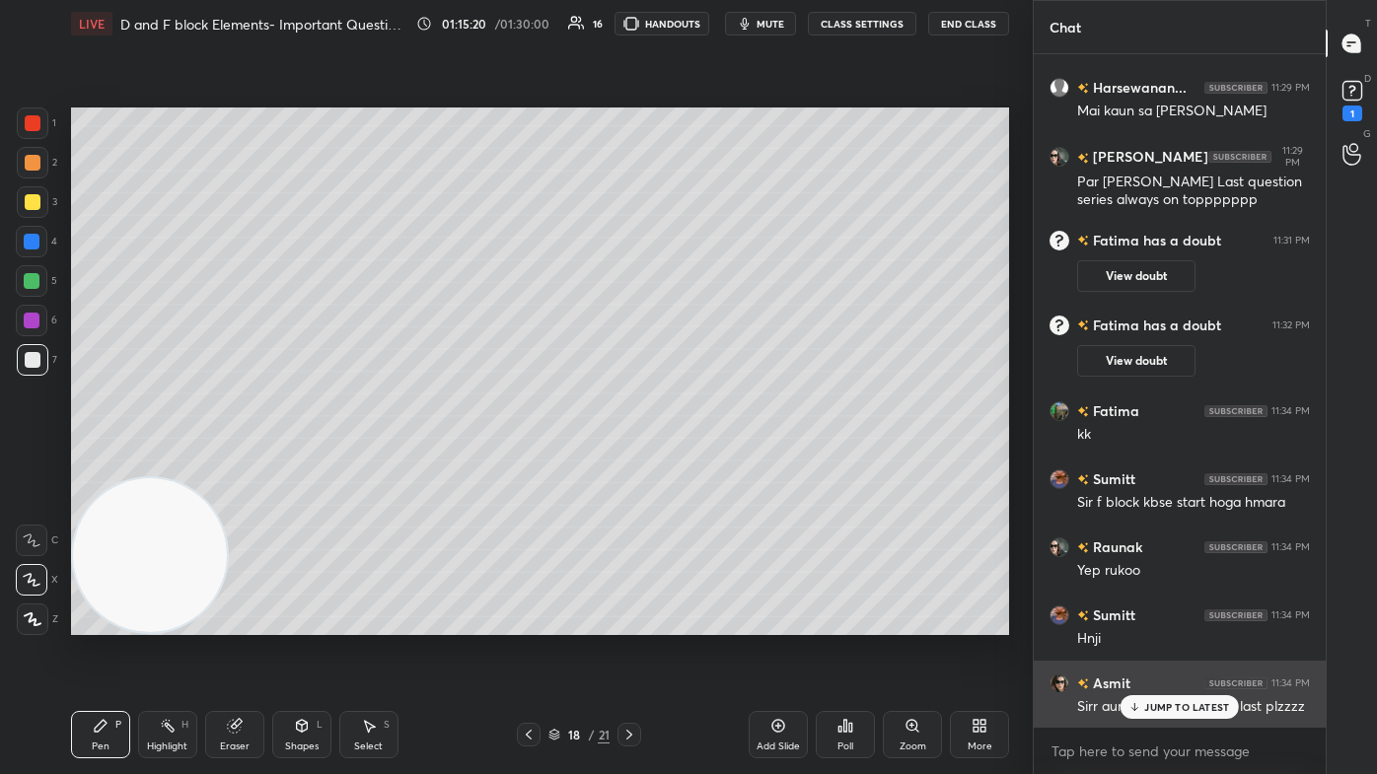
click at [707, 464] on p "JUMP TO LATEST" at bounding box center [1186, 707] width 85 height 12
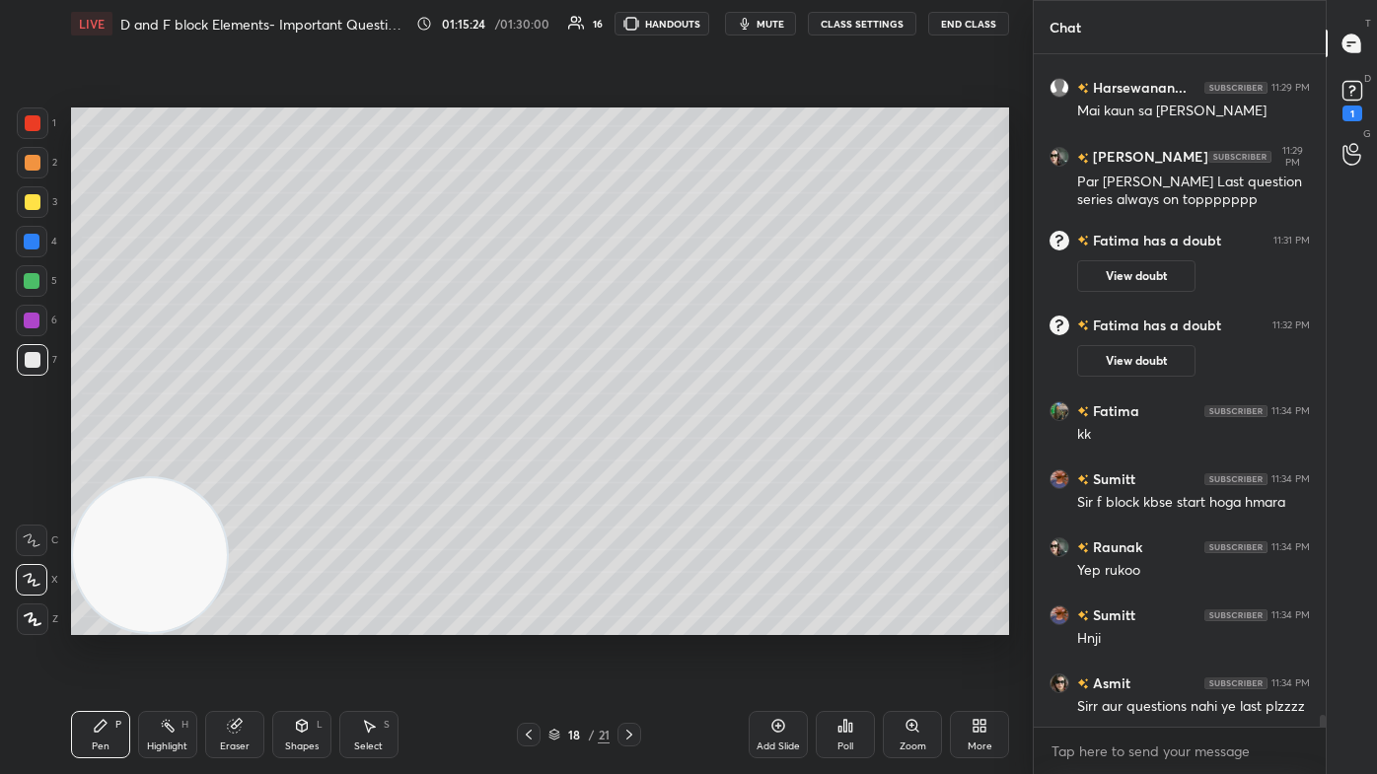
click at [29, 125] on div at bounding box center [33, 123] width 16 height 16
click at [37, 211] on div at bounding box center [33, 202] width 32 height 32
click at [30, 464] on div at bounding box center [32, 580] width 32 height 32
click at [32, 464] on icon at bounding box center [32, 580] width 16 height 12
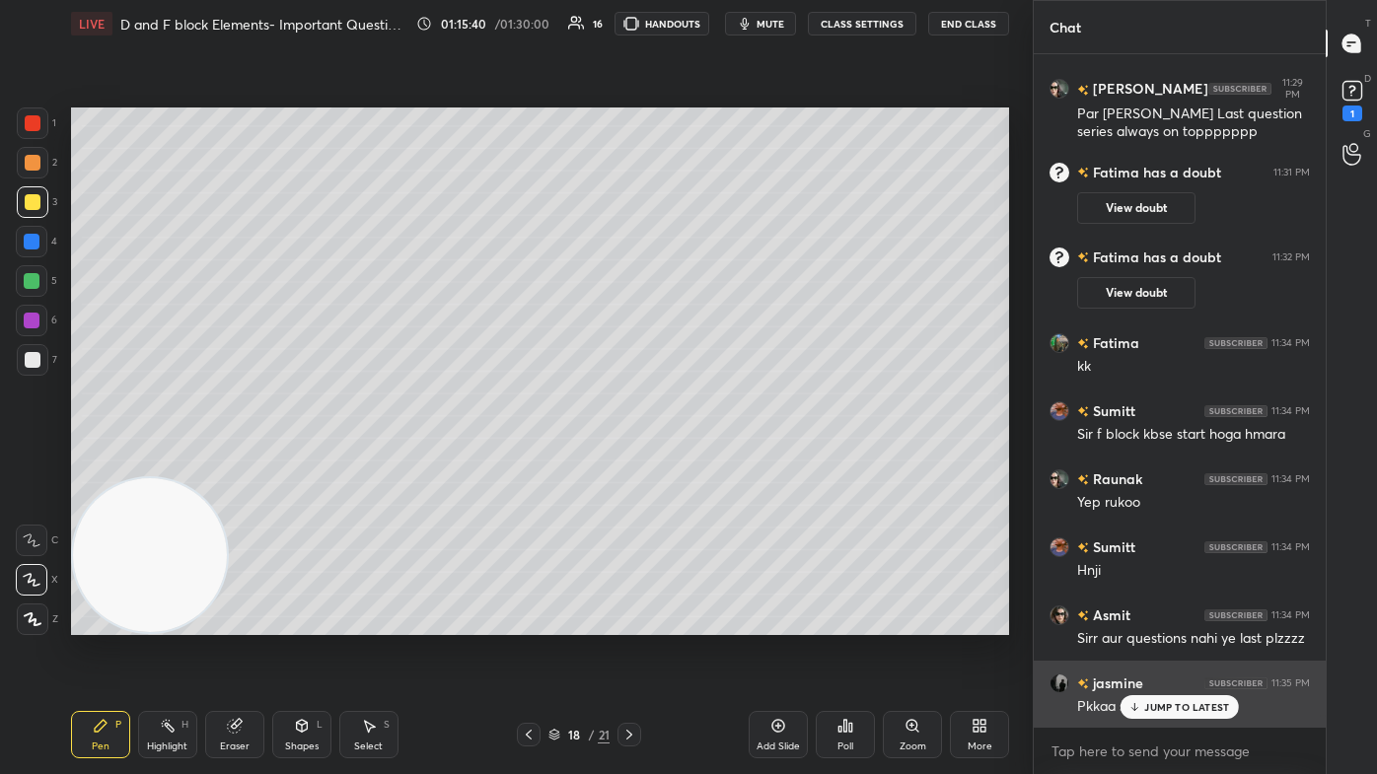
click at [707, 464] on p "JUMP TO LATEST" at bounding box center [1186, 707] width 85 height 12
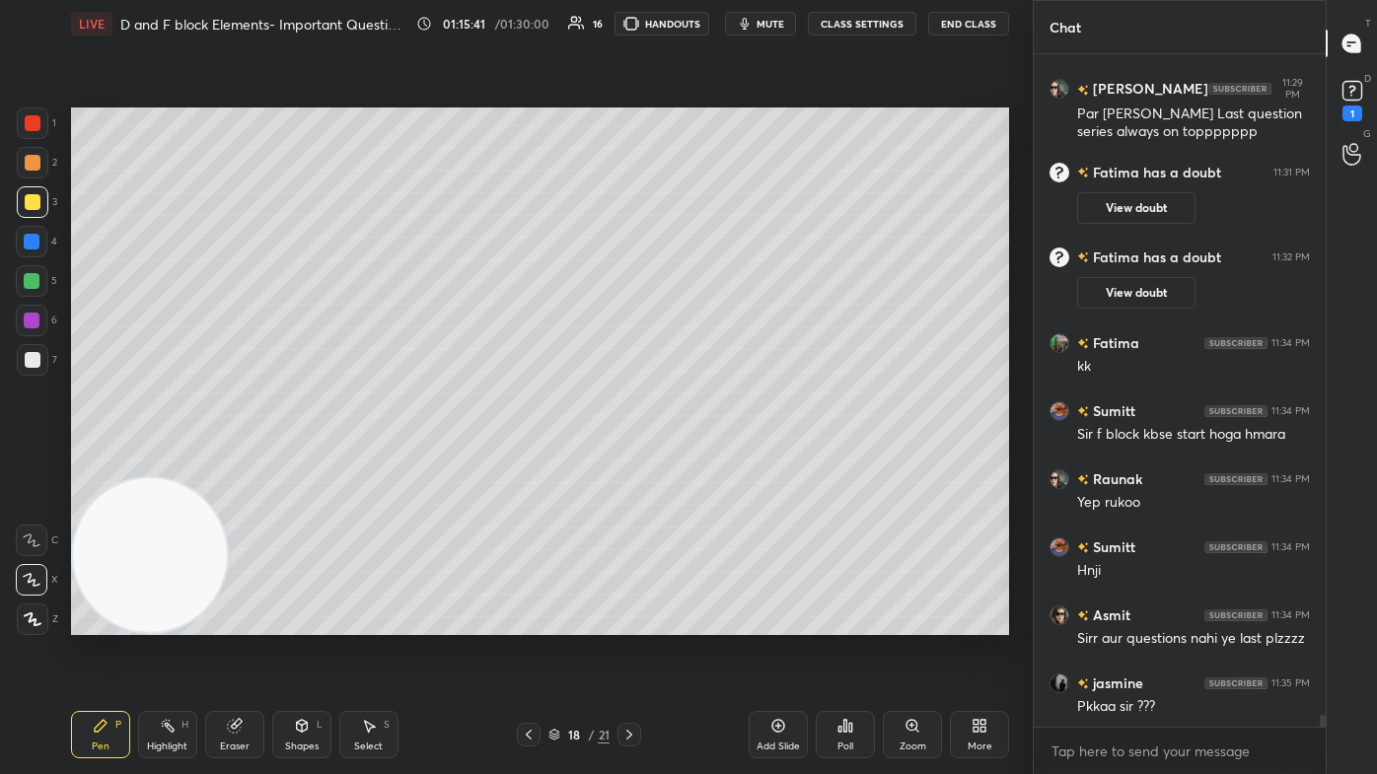
scroll to position [38657, 0]
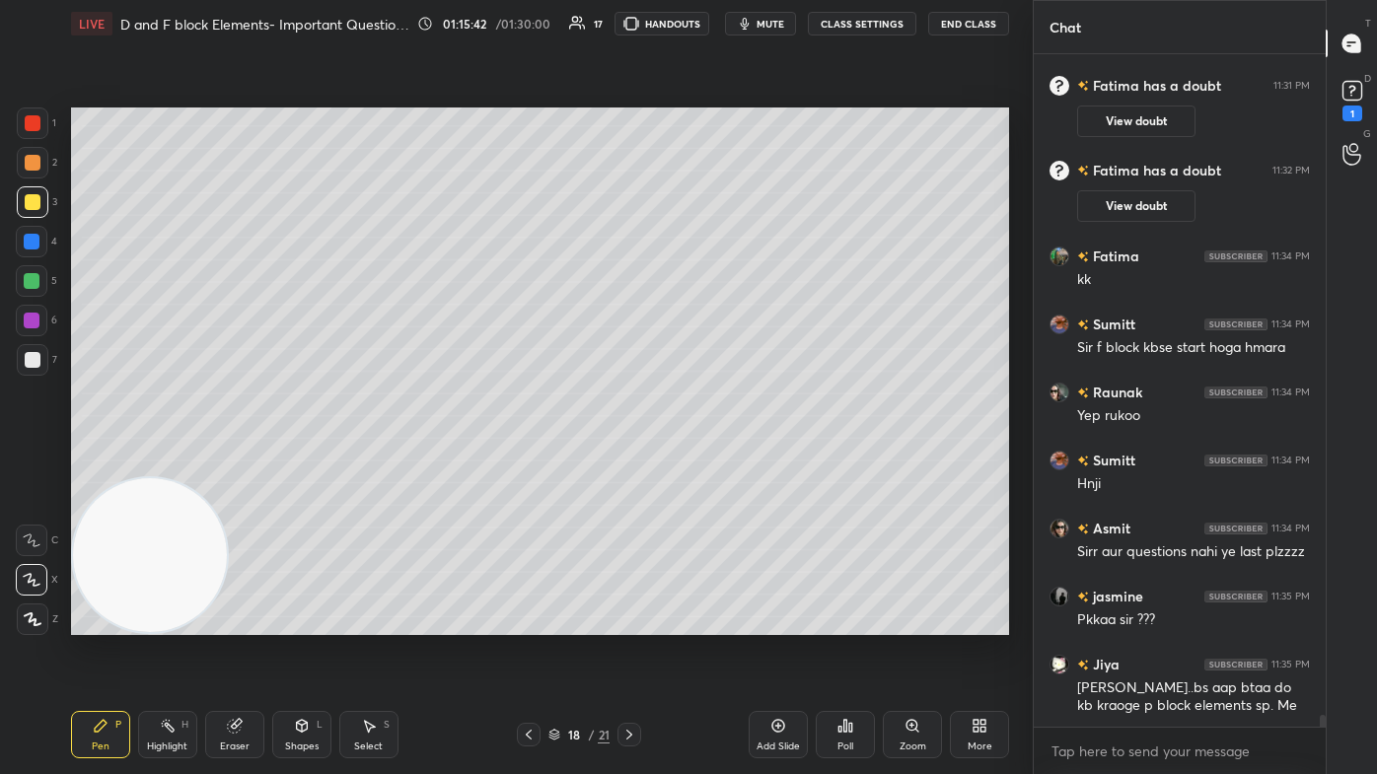
click at [105, 464] on div "Pen P" at bounding box center [100, 734] width 59 height 47
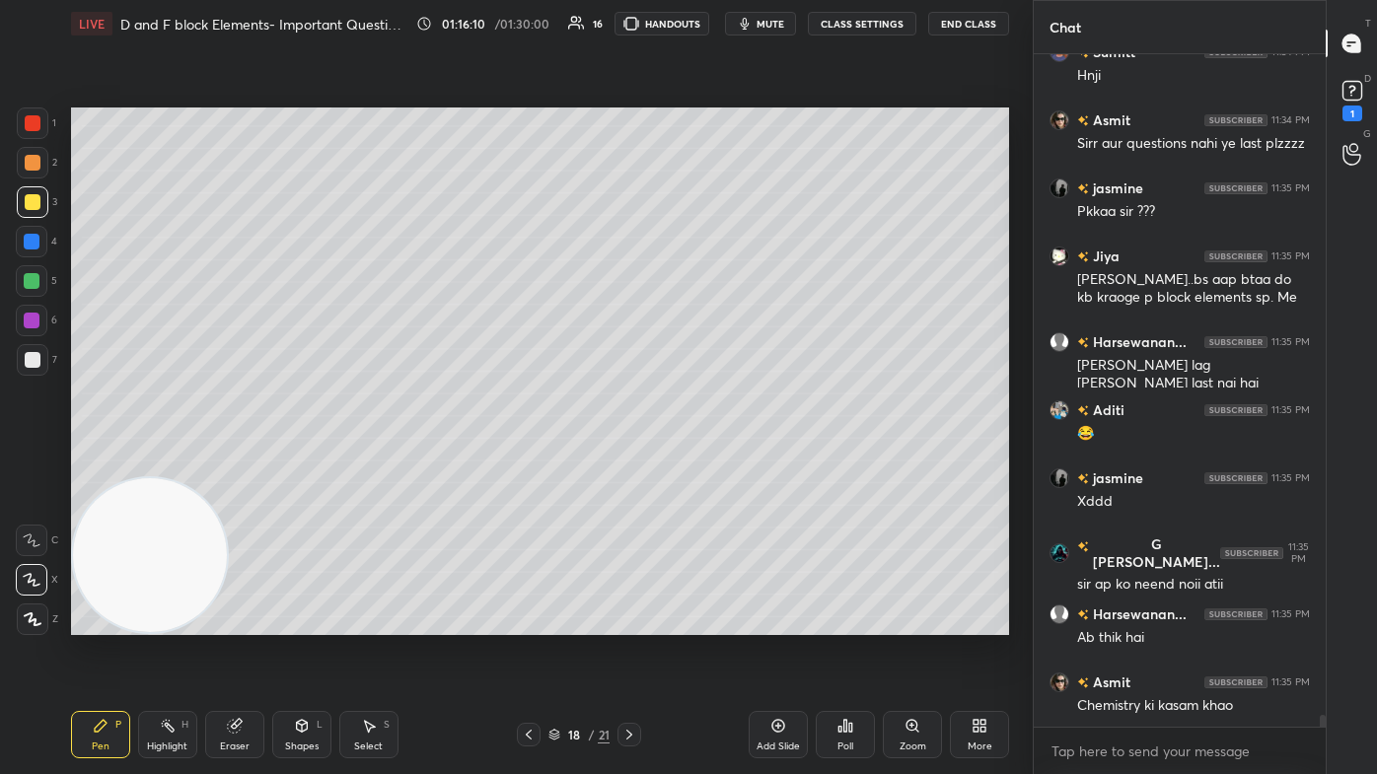
scroll to position [39134, 0]
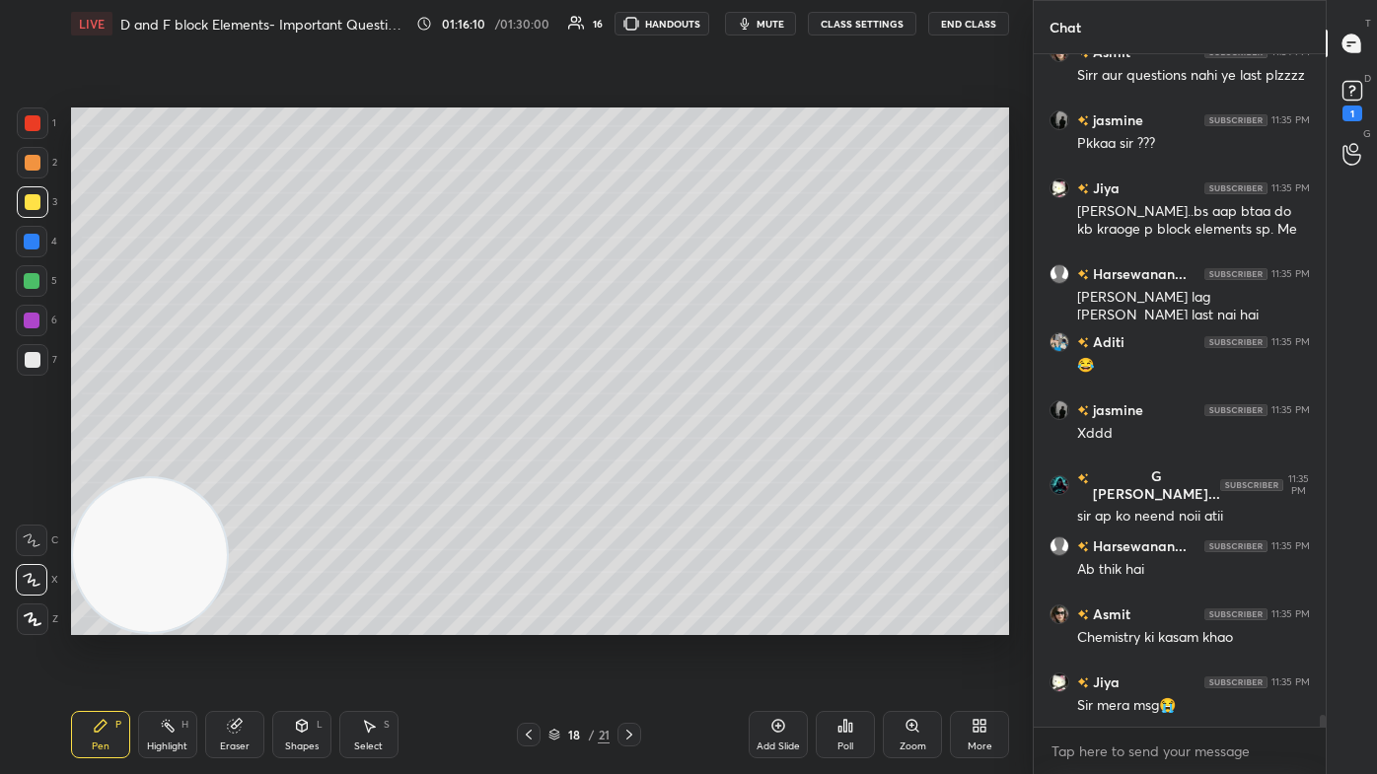
click at [707, 19] on button "CLASS SETTINGS" at bounding box center [862, 24] width 108 height 24
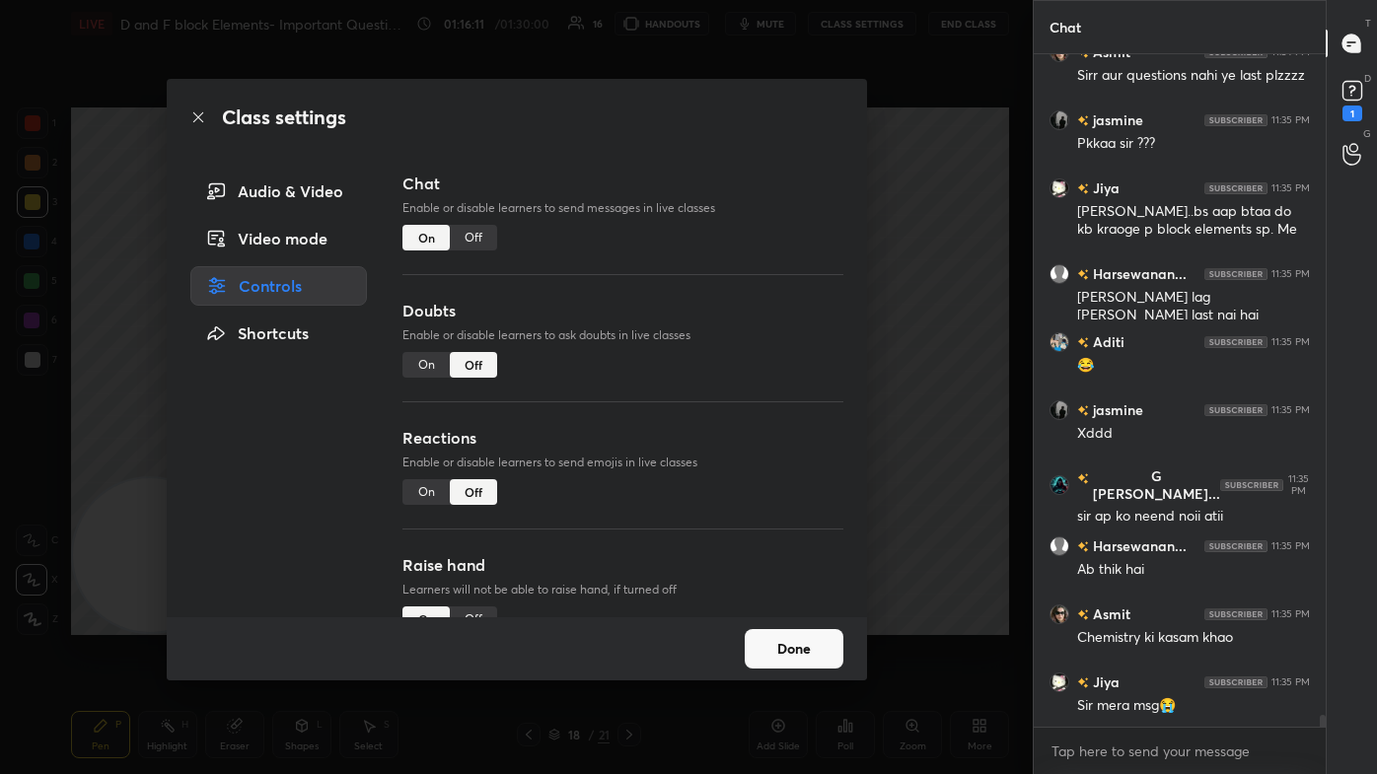
click at [473, 235] on div "Off" at bounding box center [473, 238] width 47 height 26
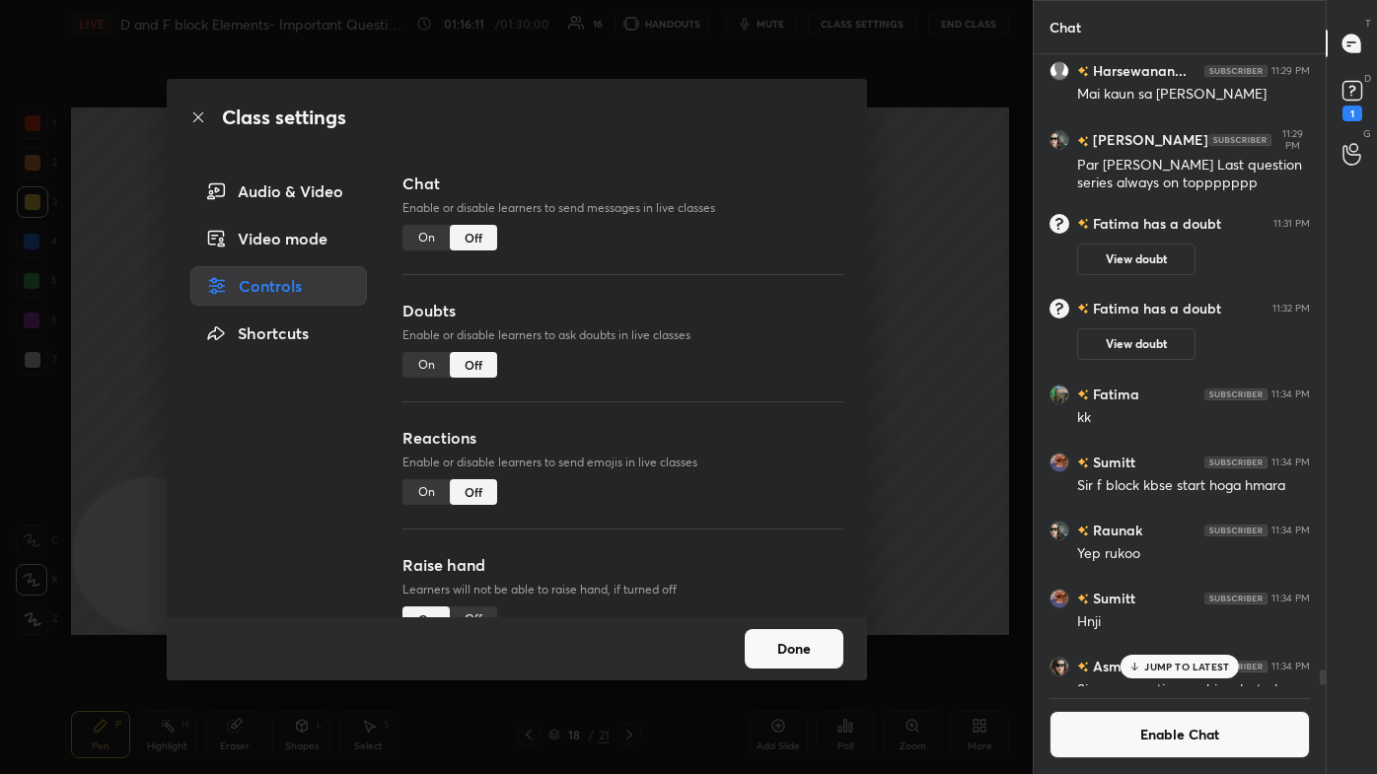
click at [707, 225] on div "Class settings Audio & Video Video mode Controls Shortcuts Chat Enable or disab…" at bounding box center [516, 387] width 1033 height 774
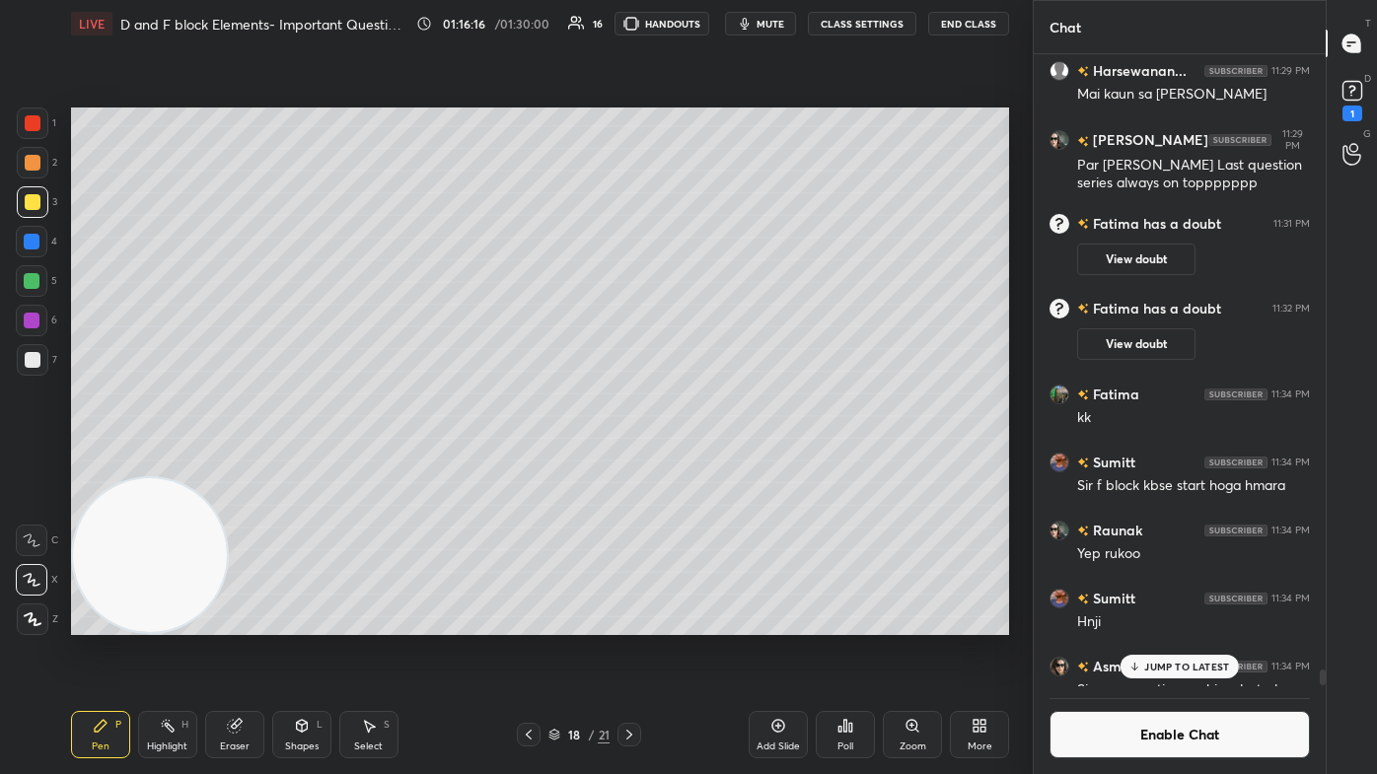
drag, startPoint x: 245, startPoint y: 728, endPoint x: 262, endPoint y: 706, distance: 28.0
click at [245, 464] on div "Eraser" at bounding box center [234, 734] width 59 height 47
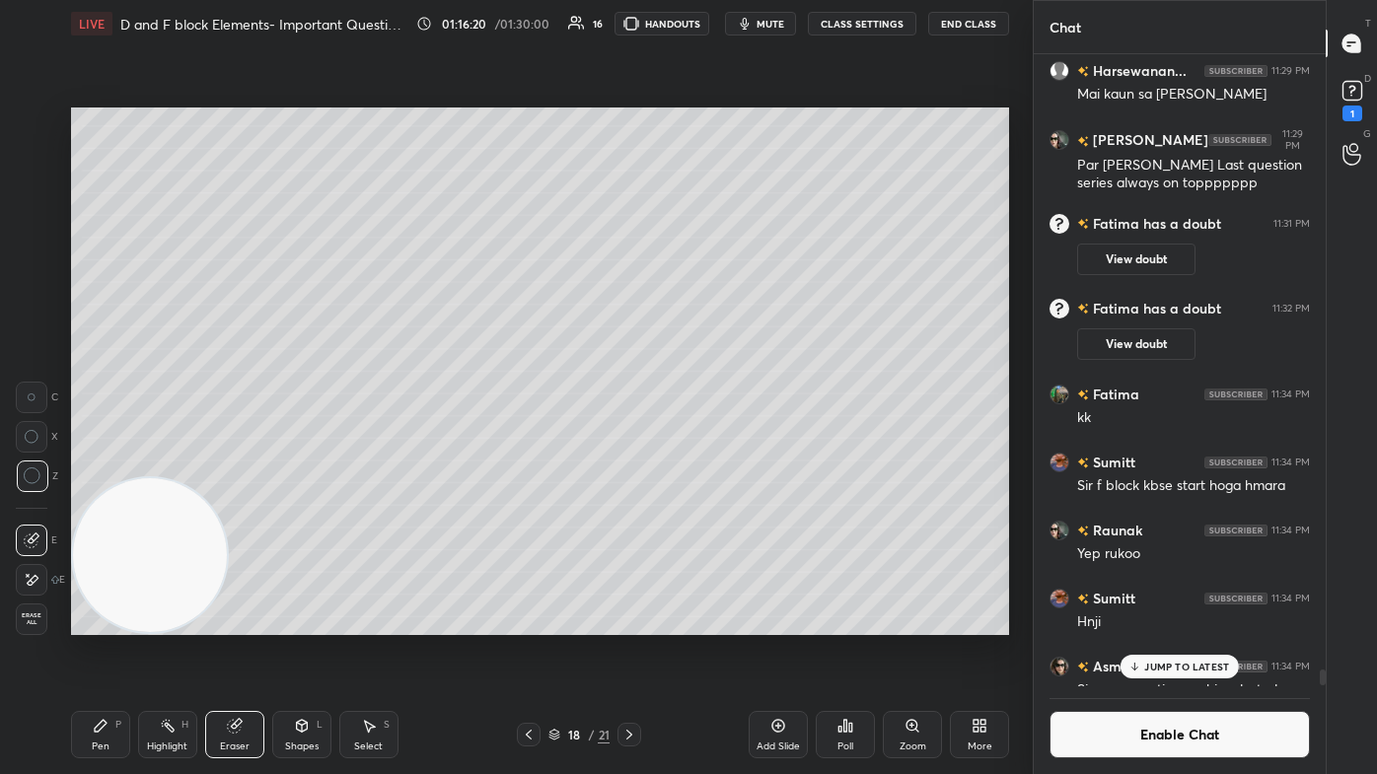
click at [81, 464] on div "Pen P" at bounding box center [100, 734] width 59 height 47
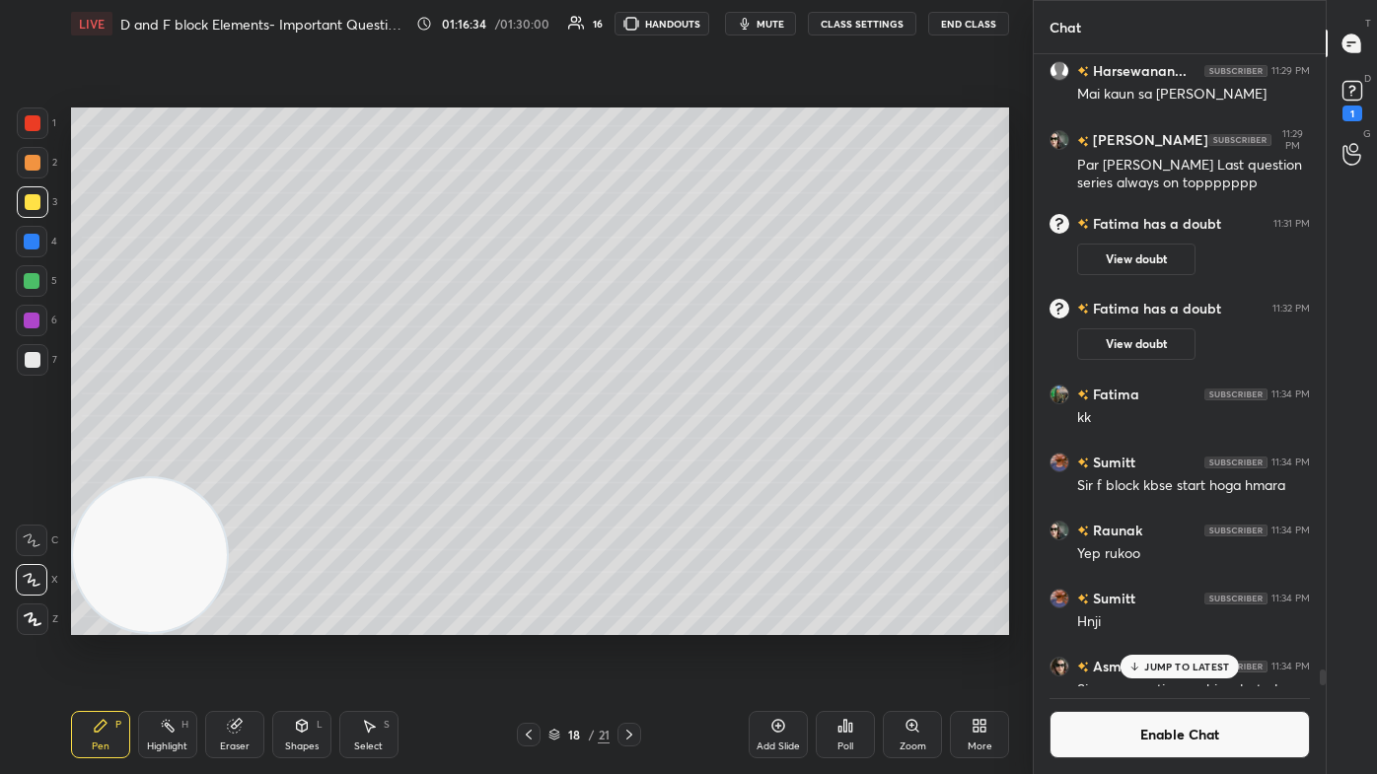
click at [227, 464] on div "Eraser" at bounding box center [235, 747] width 30 height 10
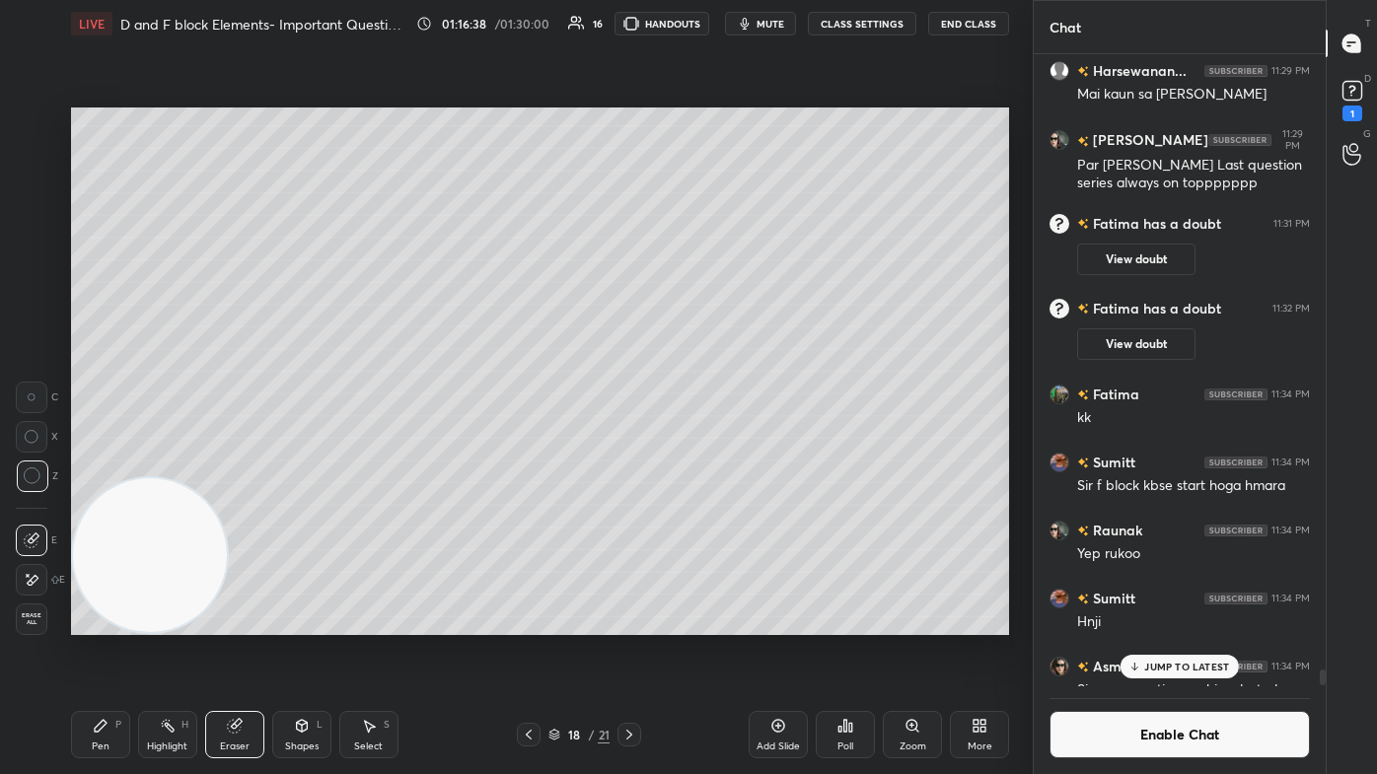
click at [111, 464] on div "Pen P" at bounding box center [100, 734] width 59 height 47
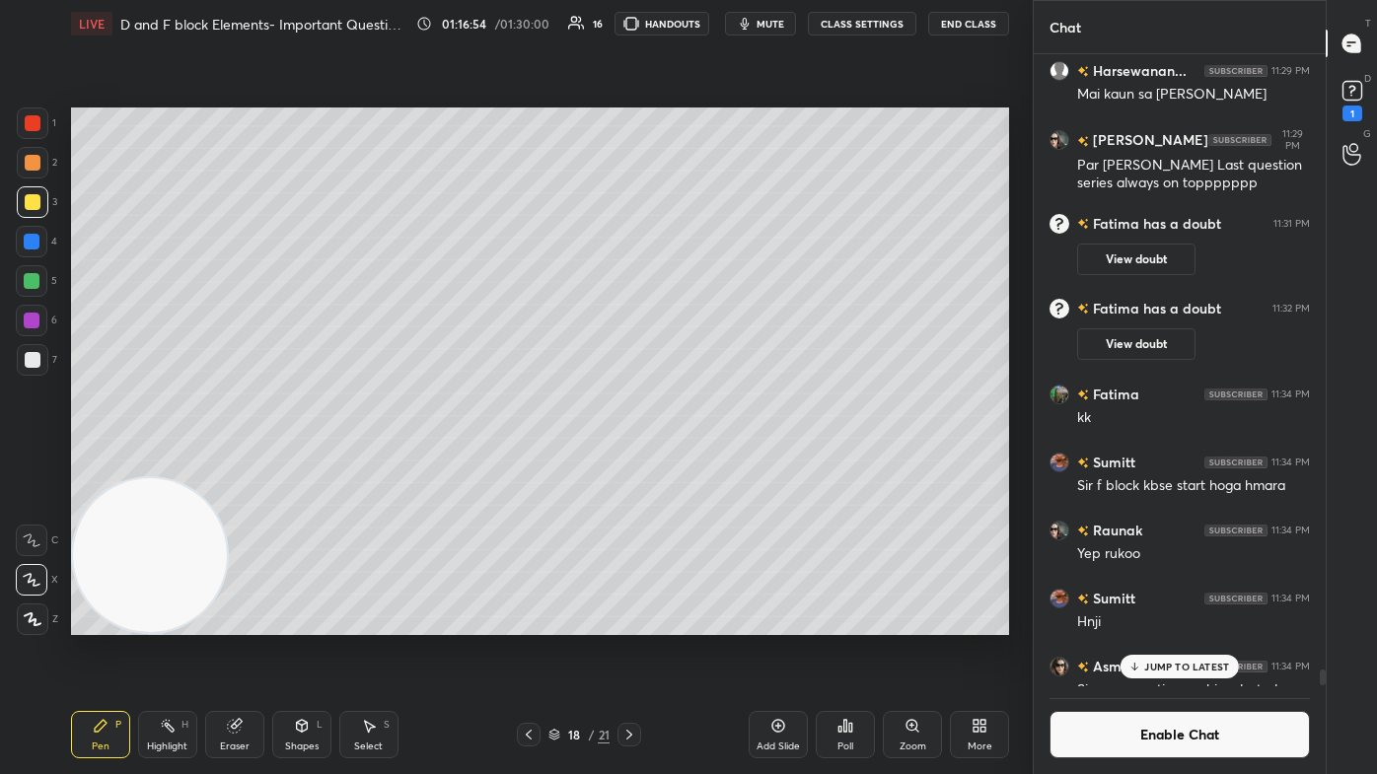
click at [25, 284] on div at bounding box center [32, 281] width 16 height 16
click at [707, 464] on p "JUMP TO LATEST" at bounding box center [1186, 667] width 85 height 12
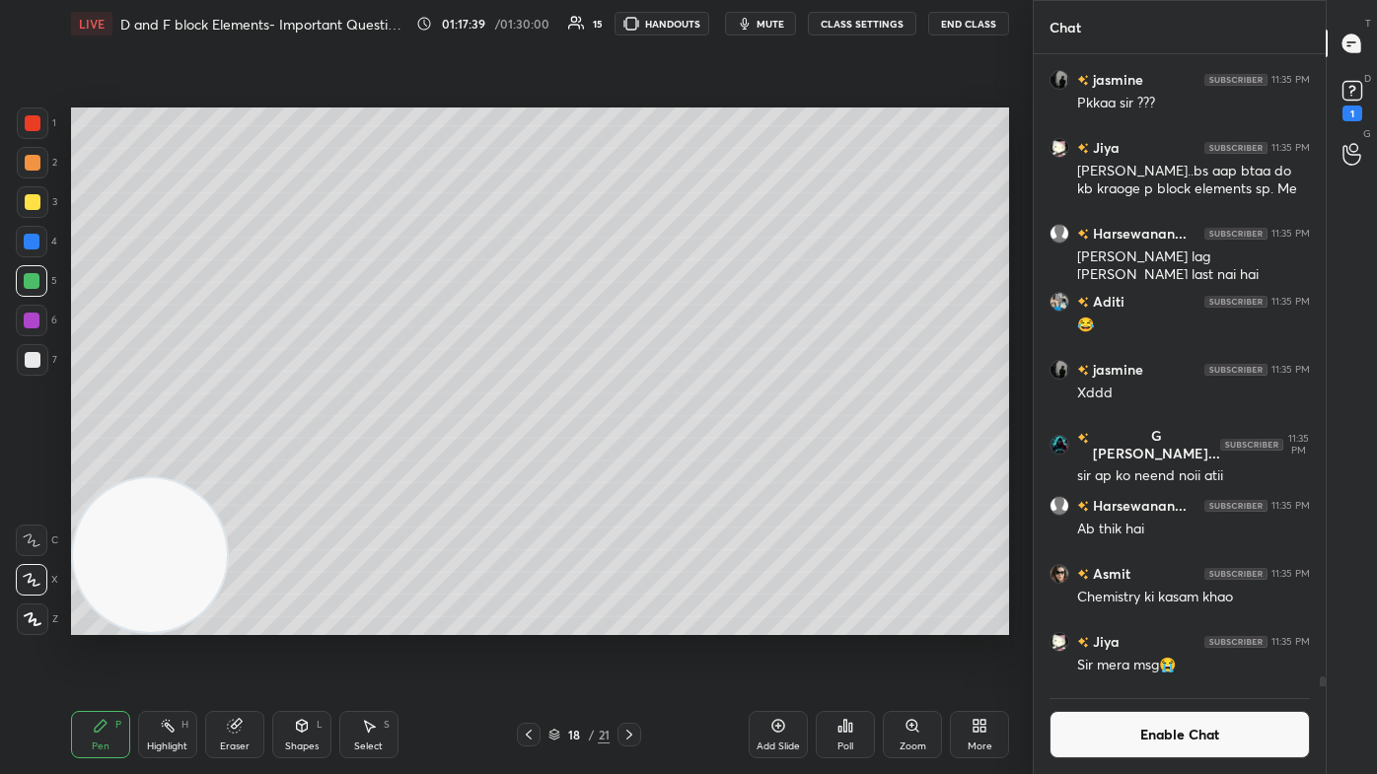
click at [707, 464] on button "Enable Chat" at bounding box center [1179, 734] width 260 height 47
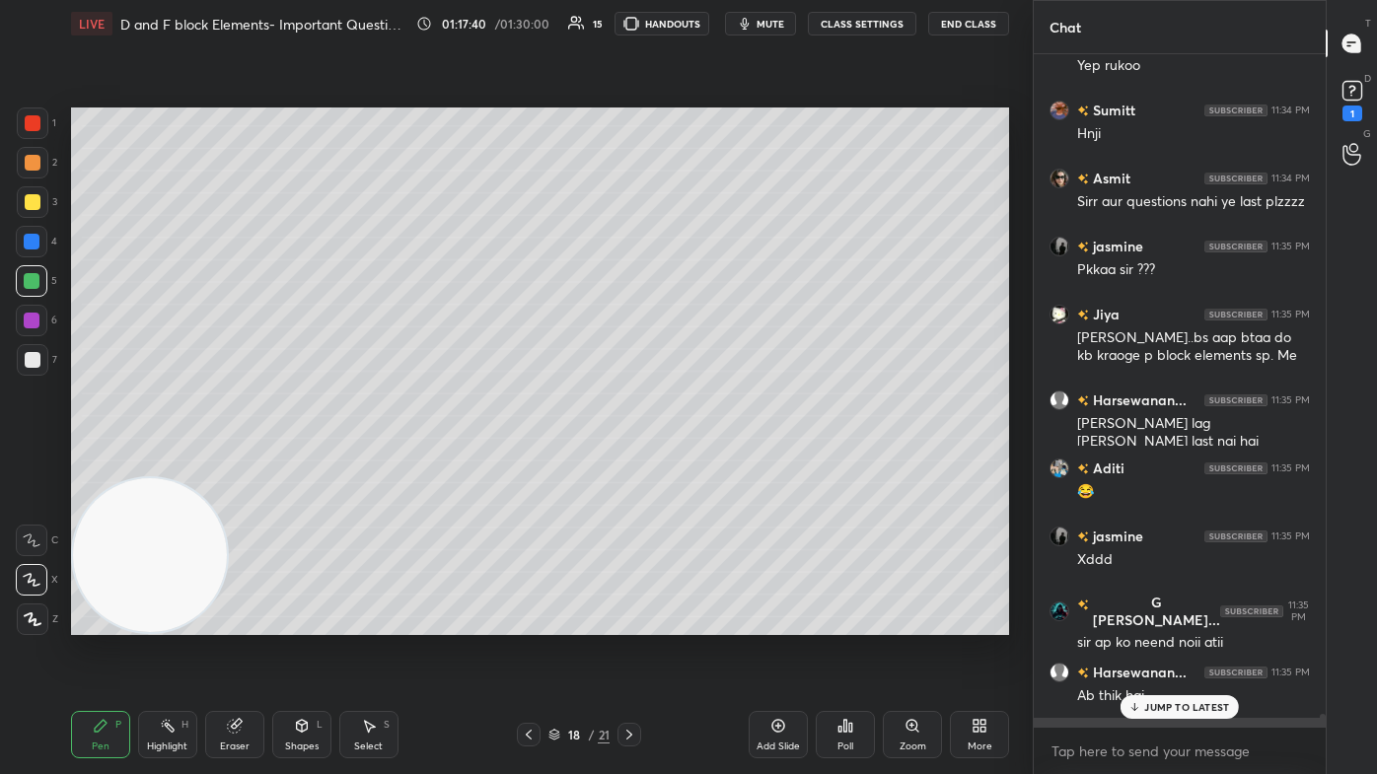
scroll to position [668, 286]
click at [707, 464] on div "JUMP TO LATEST" at bounding box center [1179, 707] width 118 height 24
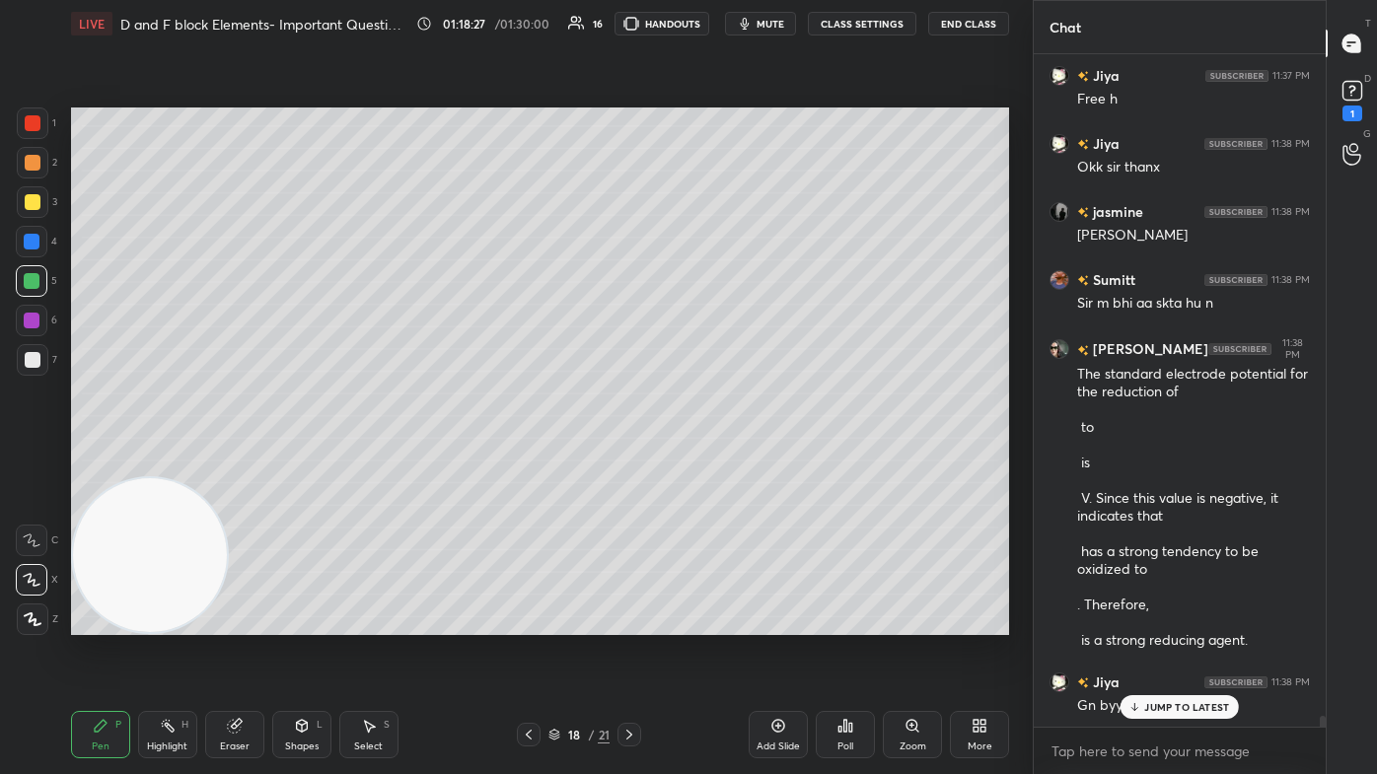
scroll to position [39681, 0]
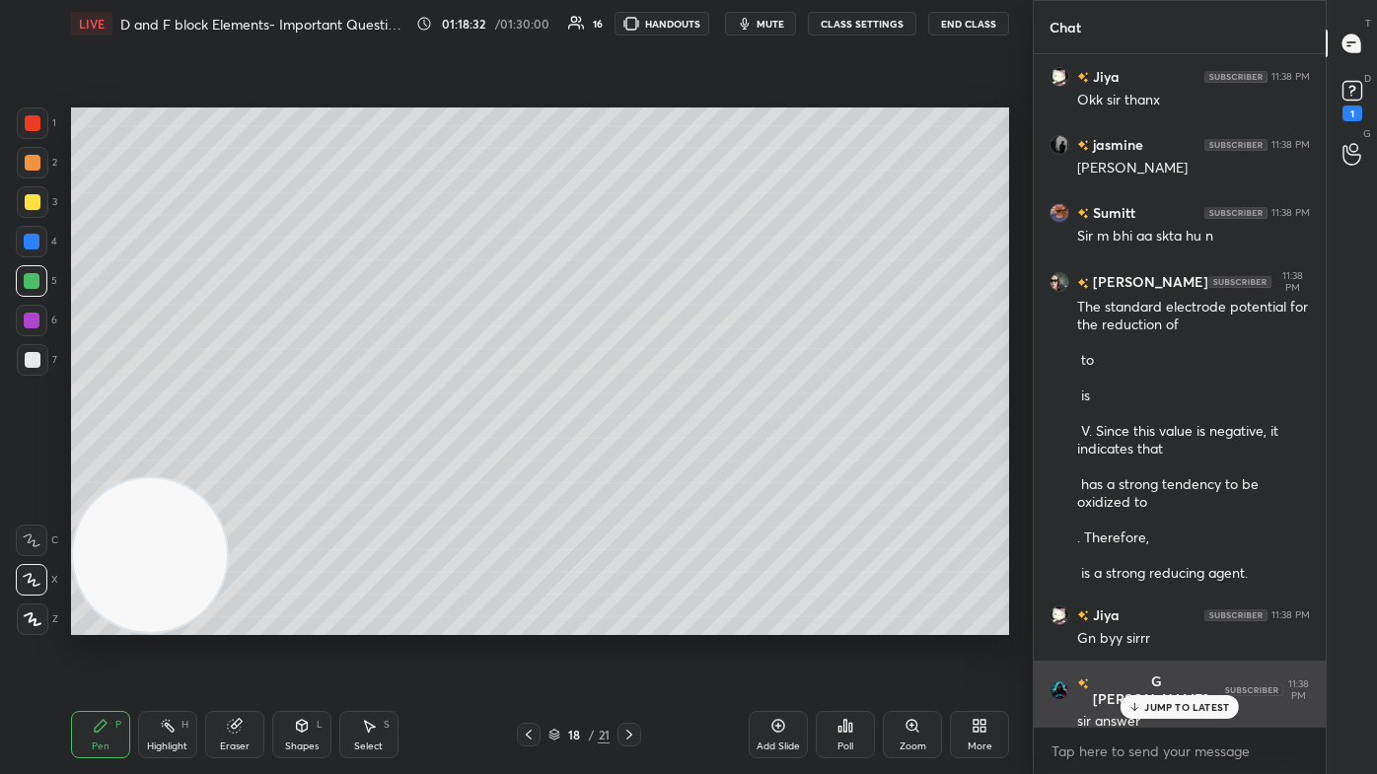
click at [707, 464] on p "JUMP TO LATEST" at bounding box center [1186, 707] width 85 height 12
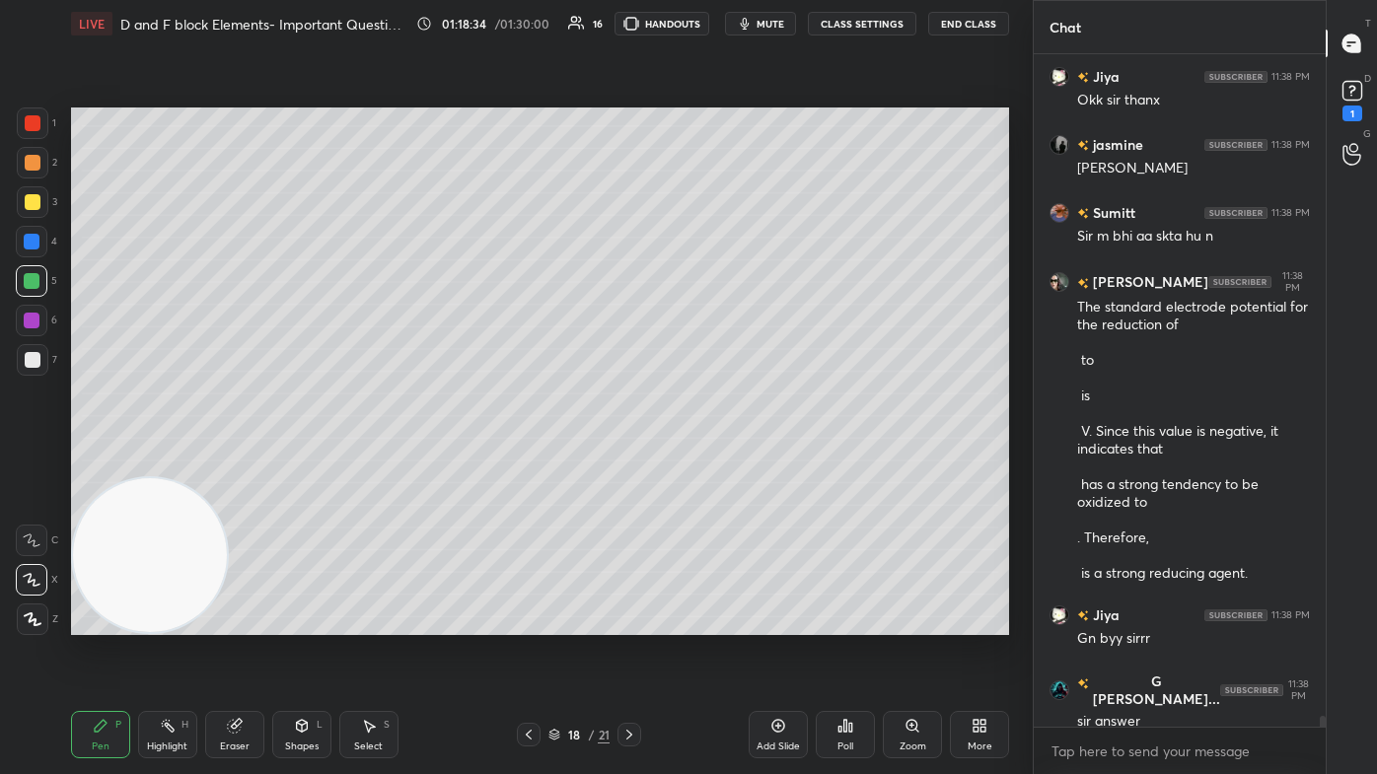
click at [27, 196] on div at bounding box center [33, 202] width 16 height 16
click at [26, 464] on icon at bounding box center [32, 580] width 18 height 14
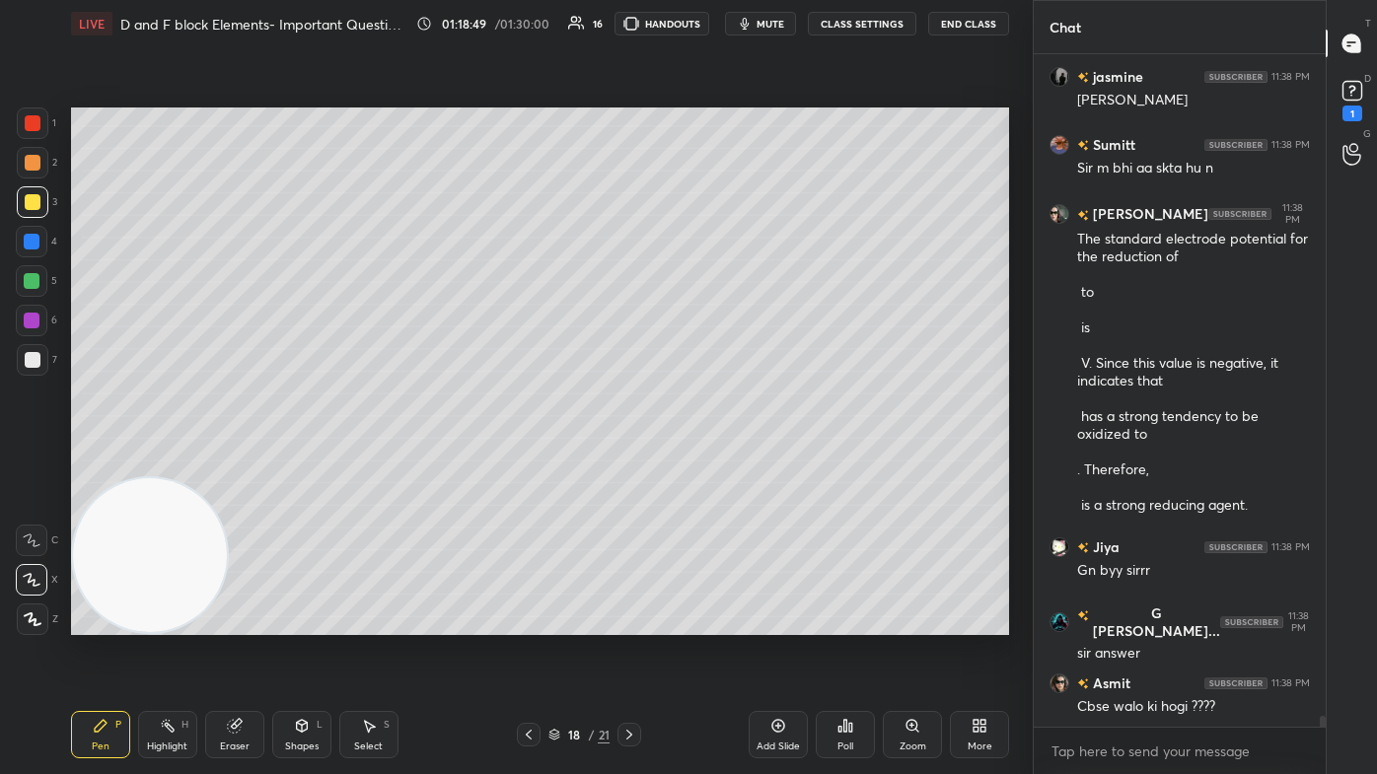
scroll to position [39836, 0]
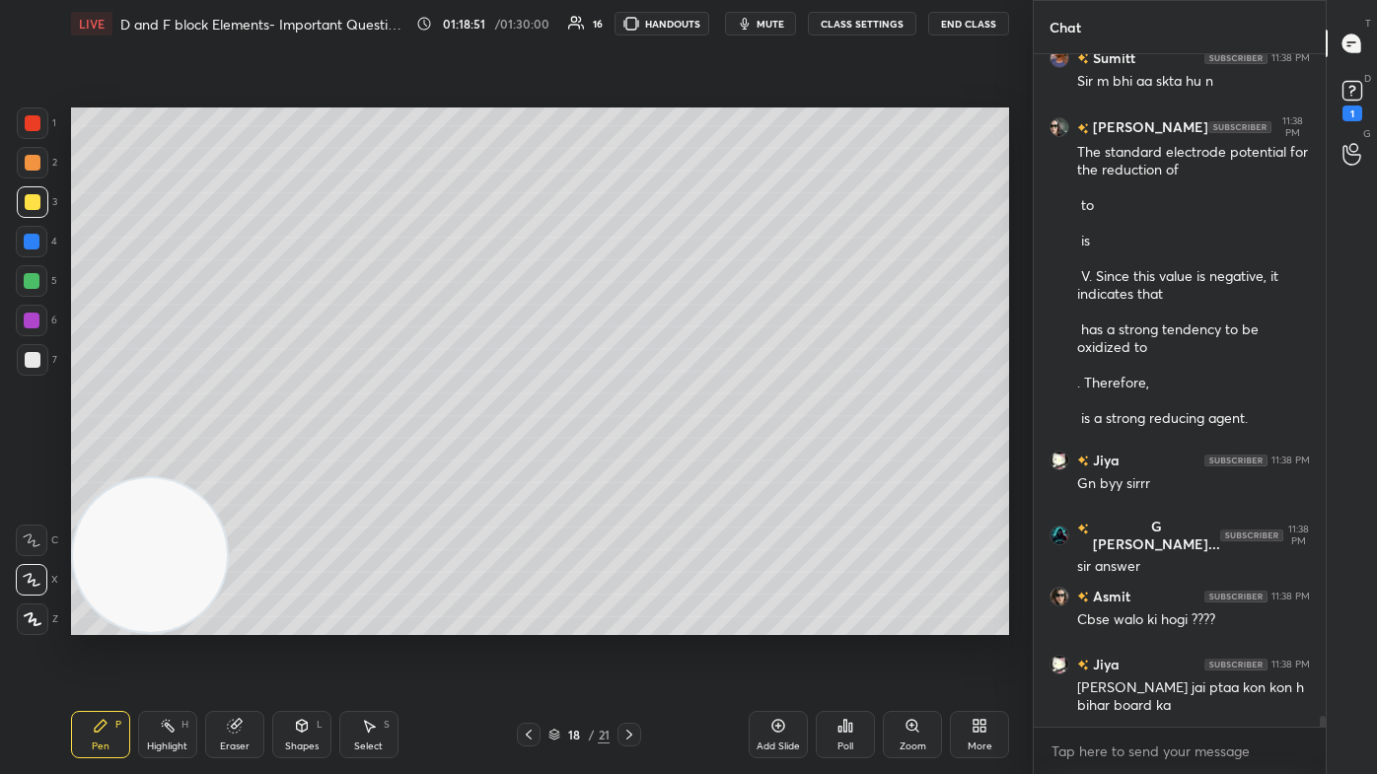
click at [234, 464] on div "Eraser" at bounding box center [235, 747] width 30 height 10
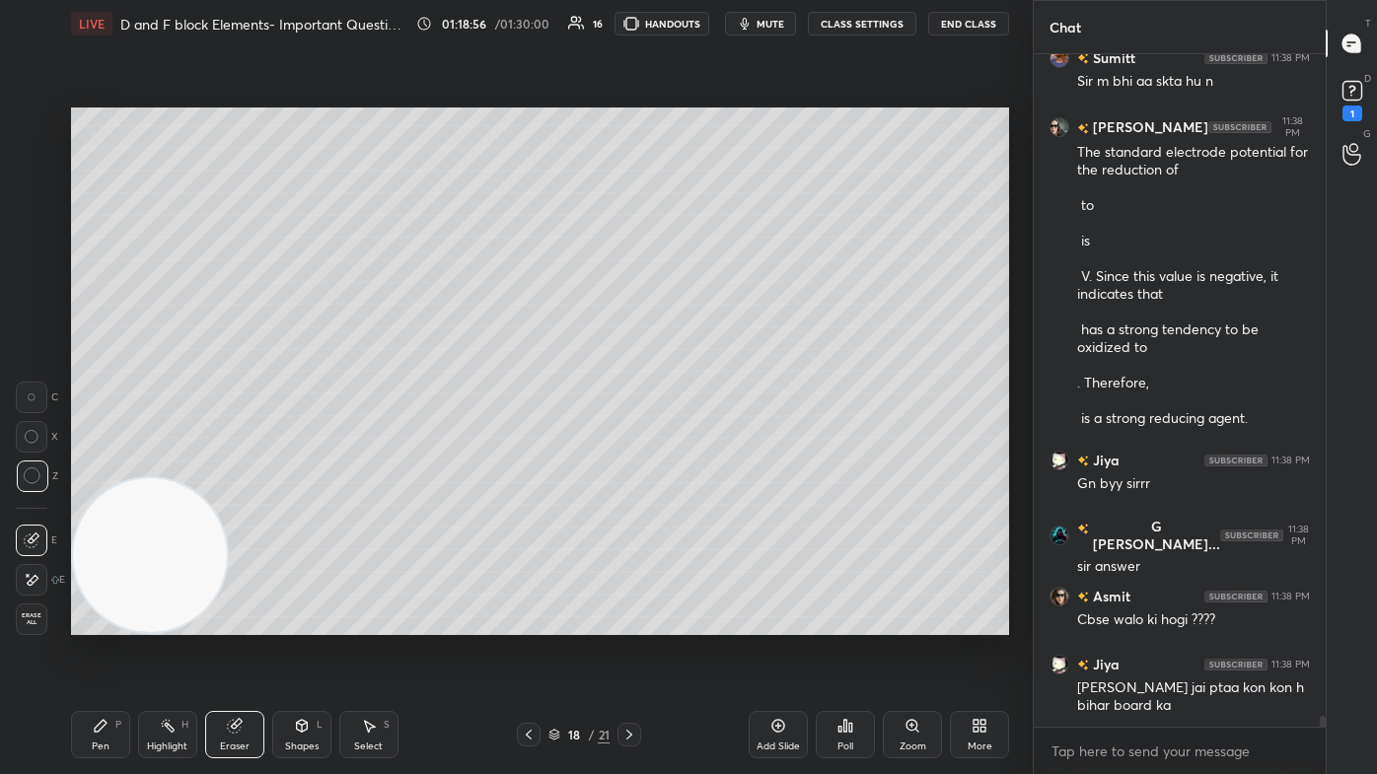
click at [102, 464] on div "Pen" at bounding box center [101, 747] width 18 height 10
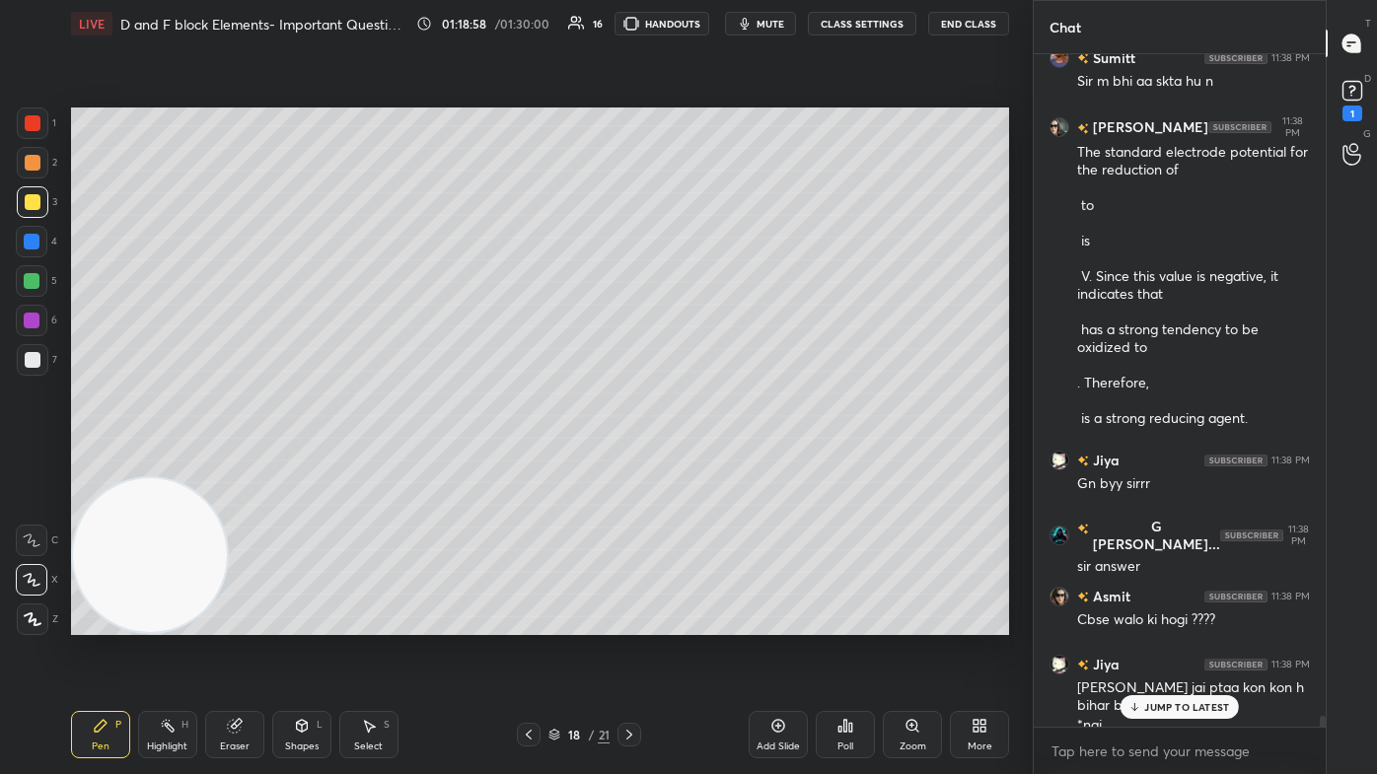
scroll to position [39855, 0]
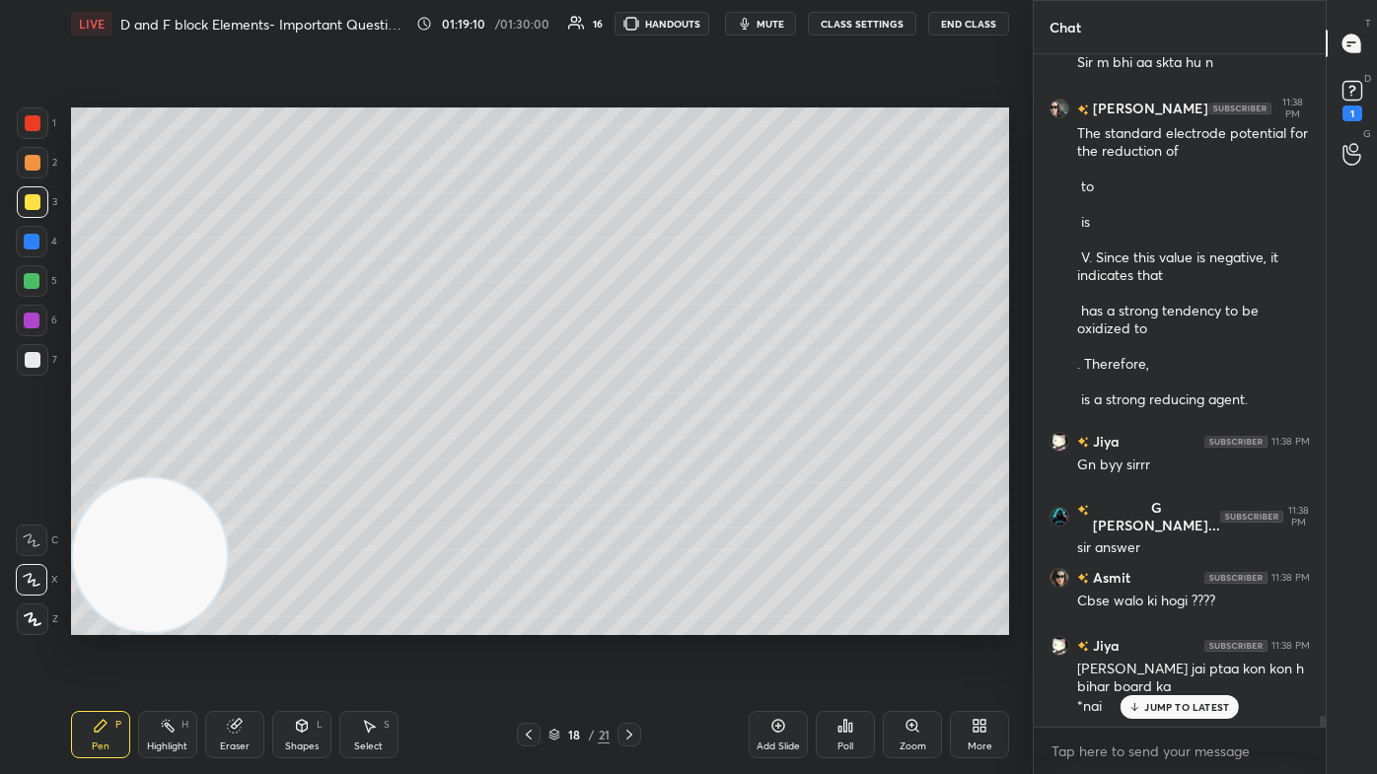
click at [23, 234] on div at bounding box center [32, 242] width 32 height 32
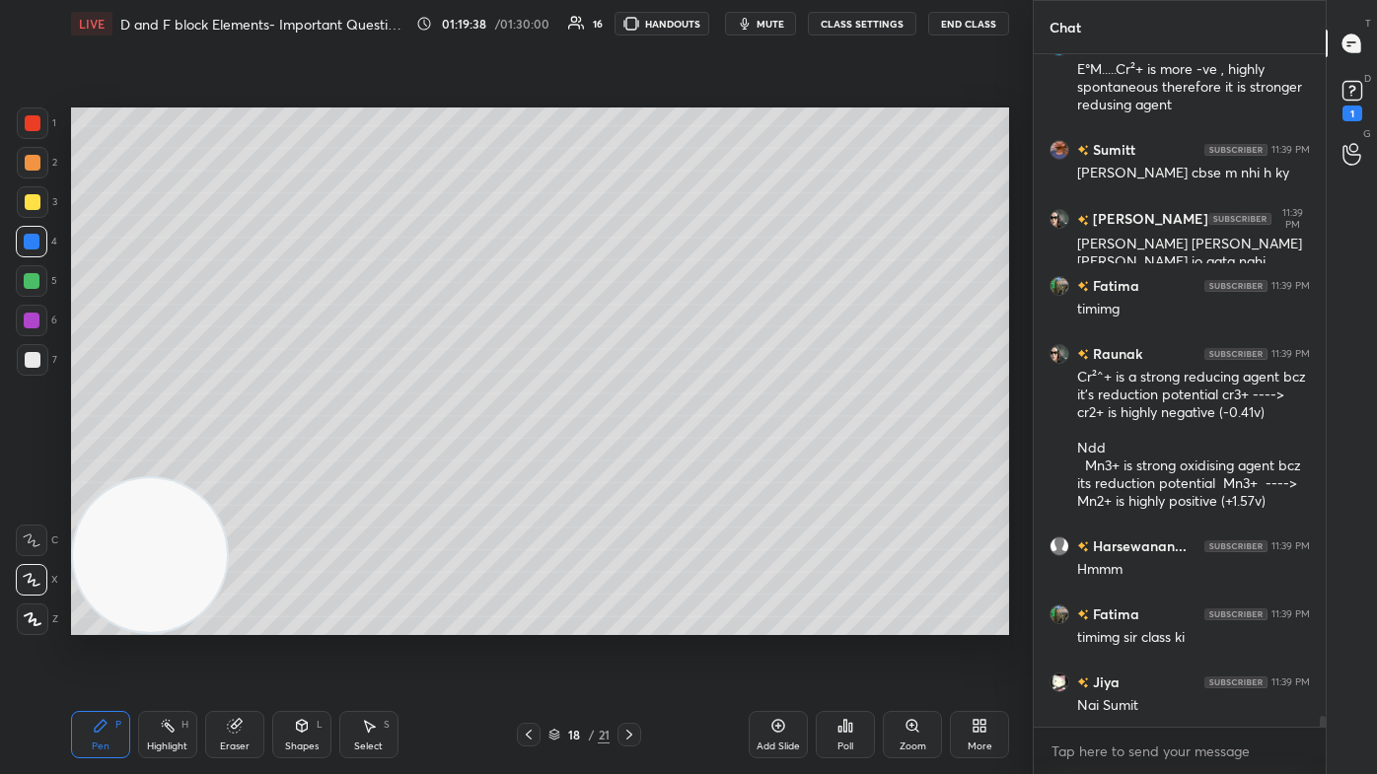
scroll to position [40832, 0]
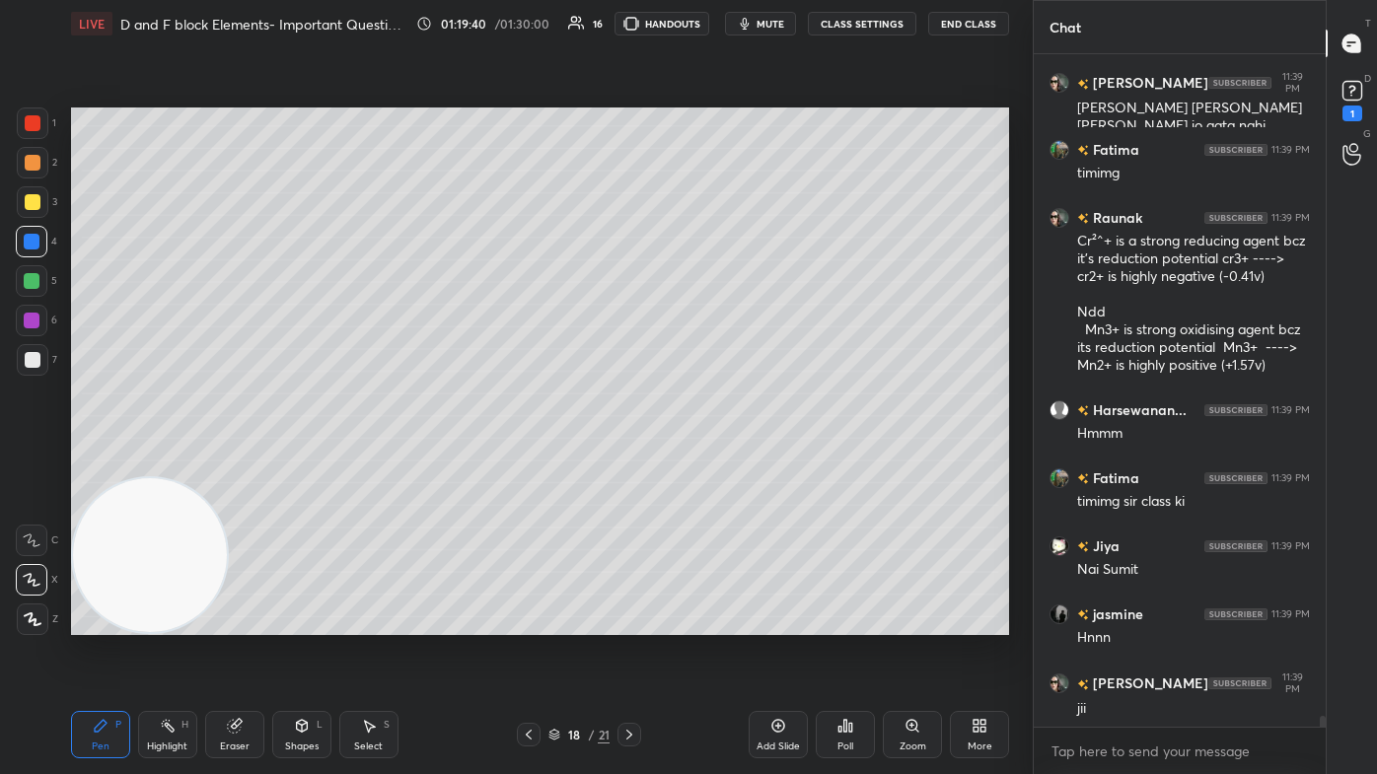
click at [29, 192] on div at bounding box center [33, 202] width 32 height 32
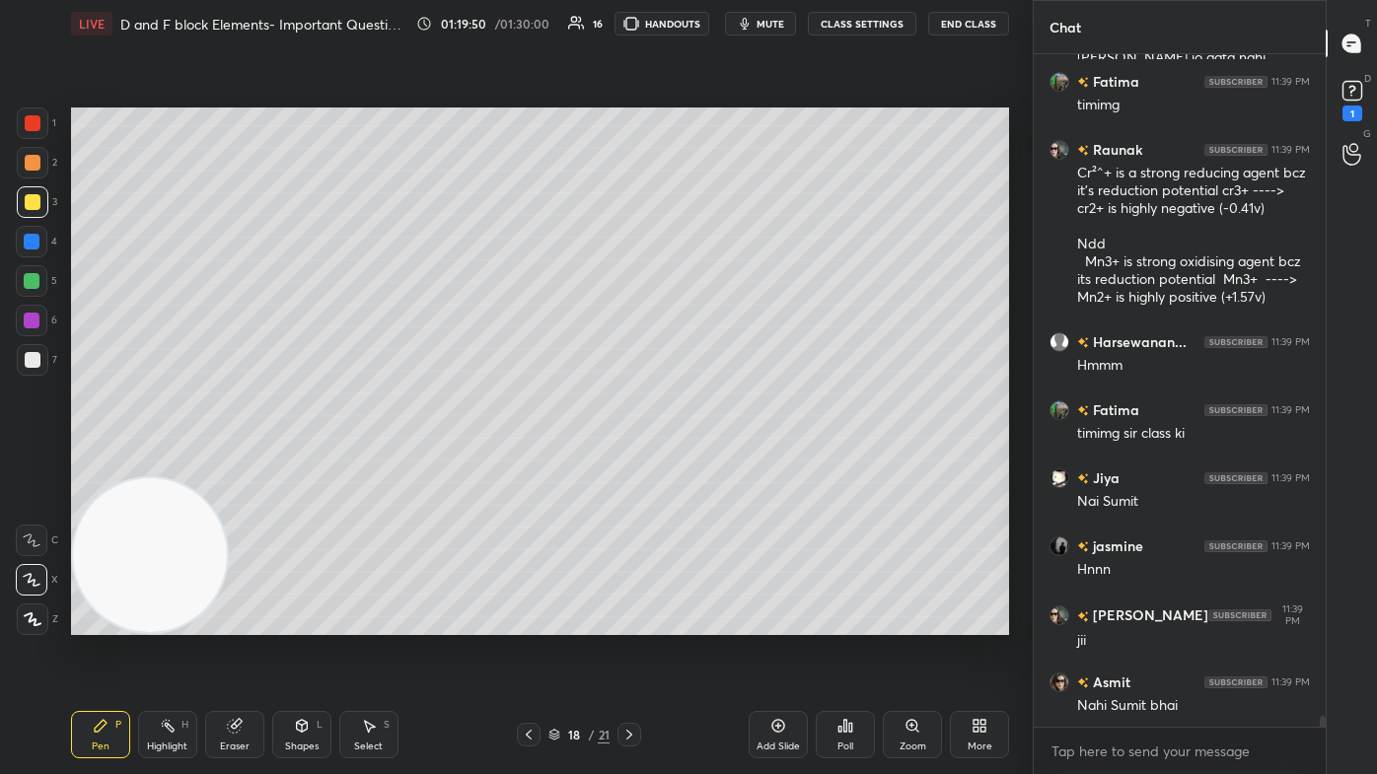
click at [231, 464] on icon at bounding box center [233, 726] width 13 height 13
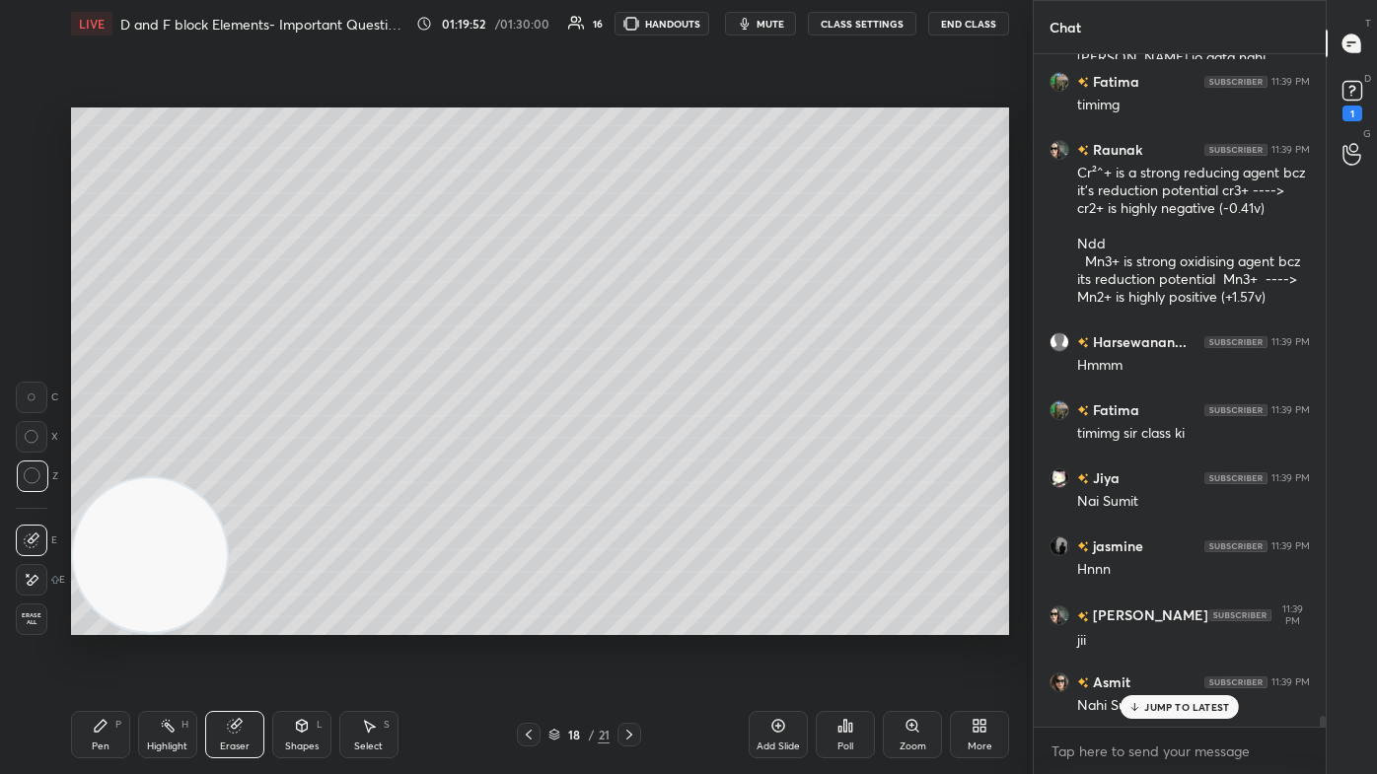
scroll to position [40967, 0]
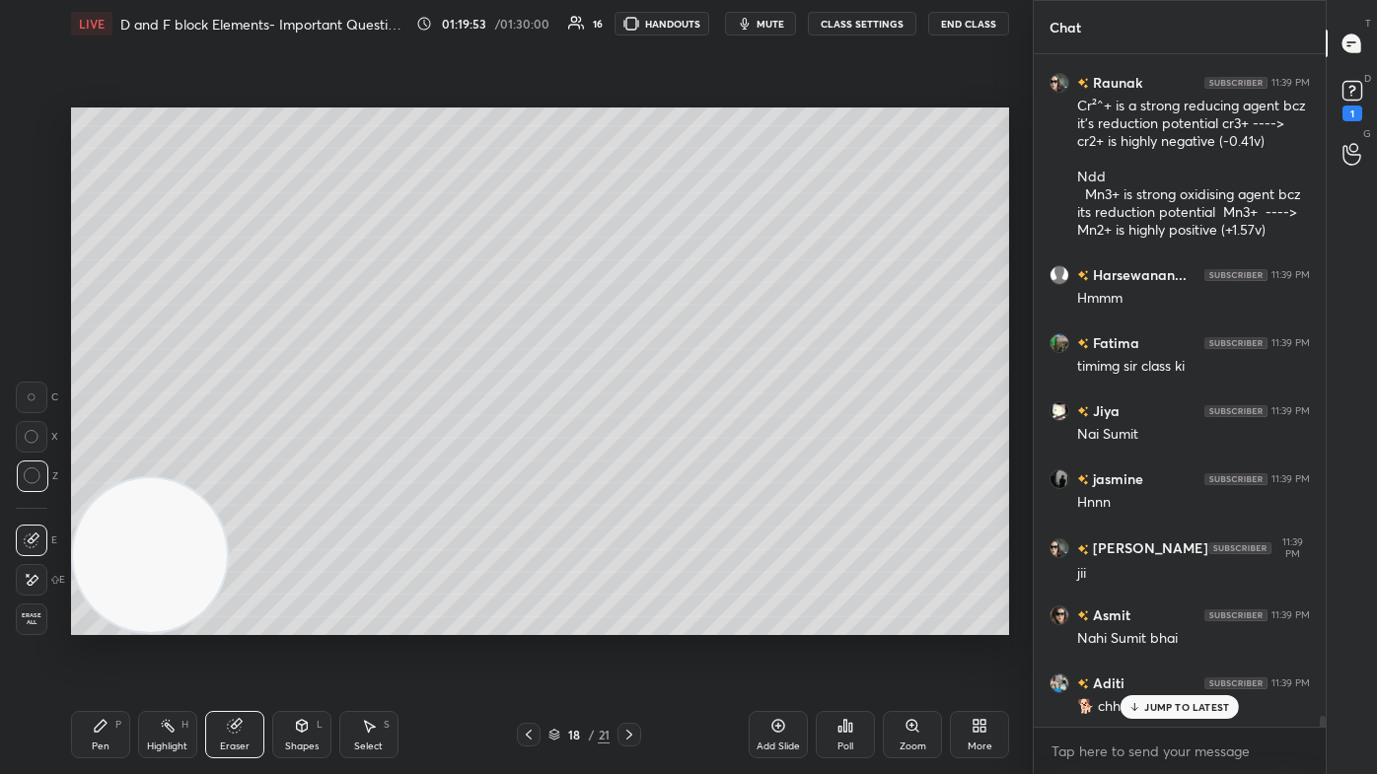
drag, startPoint x: 103, startPoint y: 731, endPoint x: 133, endPoint y: 696, distance: 46.1
click at [104, 464] on icon at bounding box center [101, 726] width 16 height 16
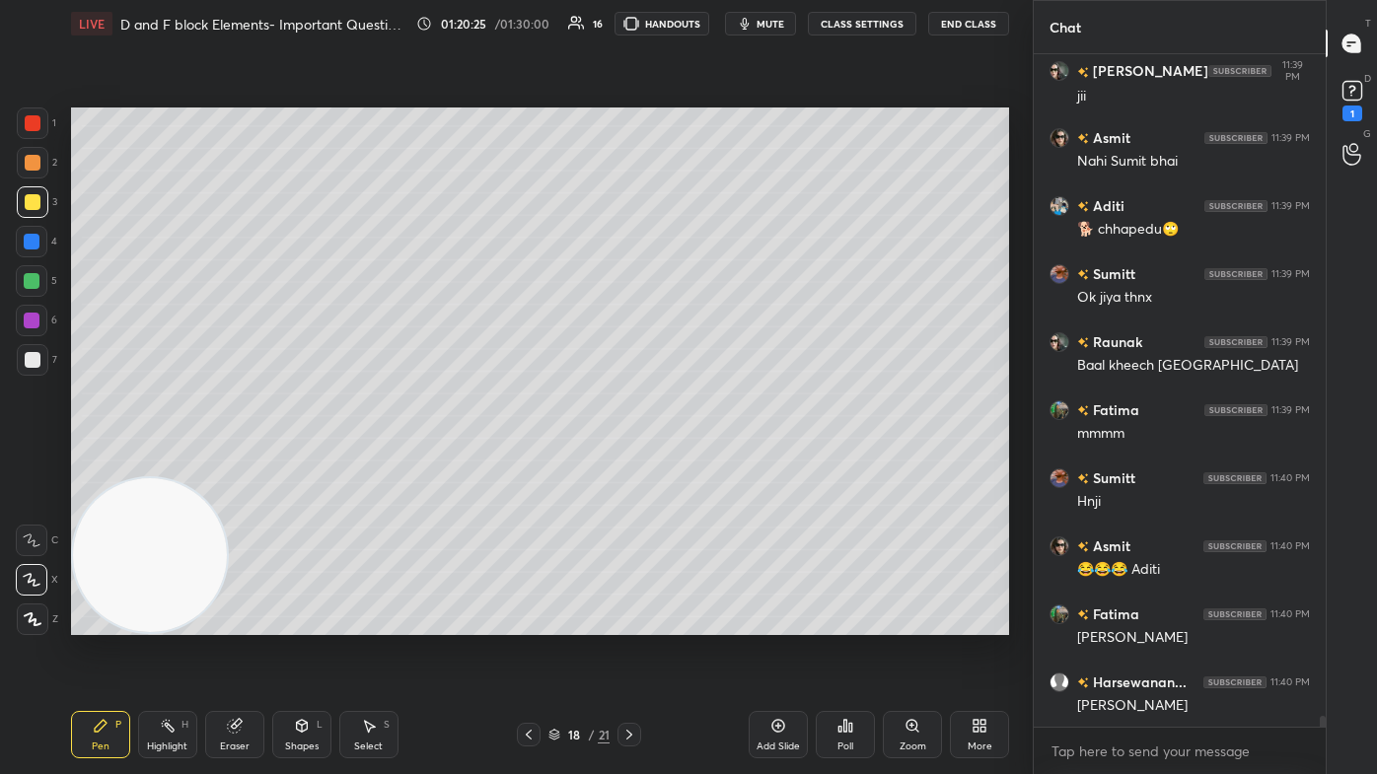
scroll to position [41512, 0]
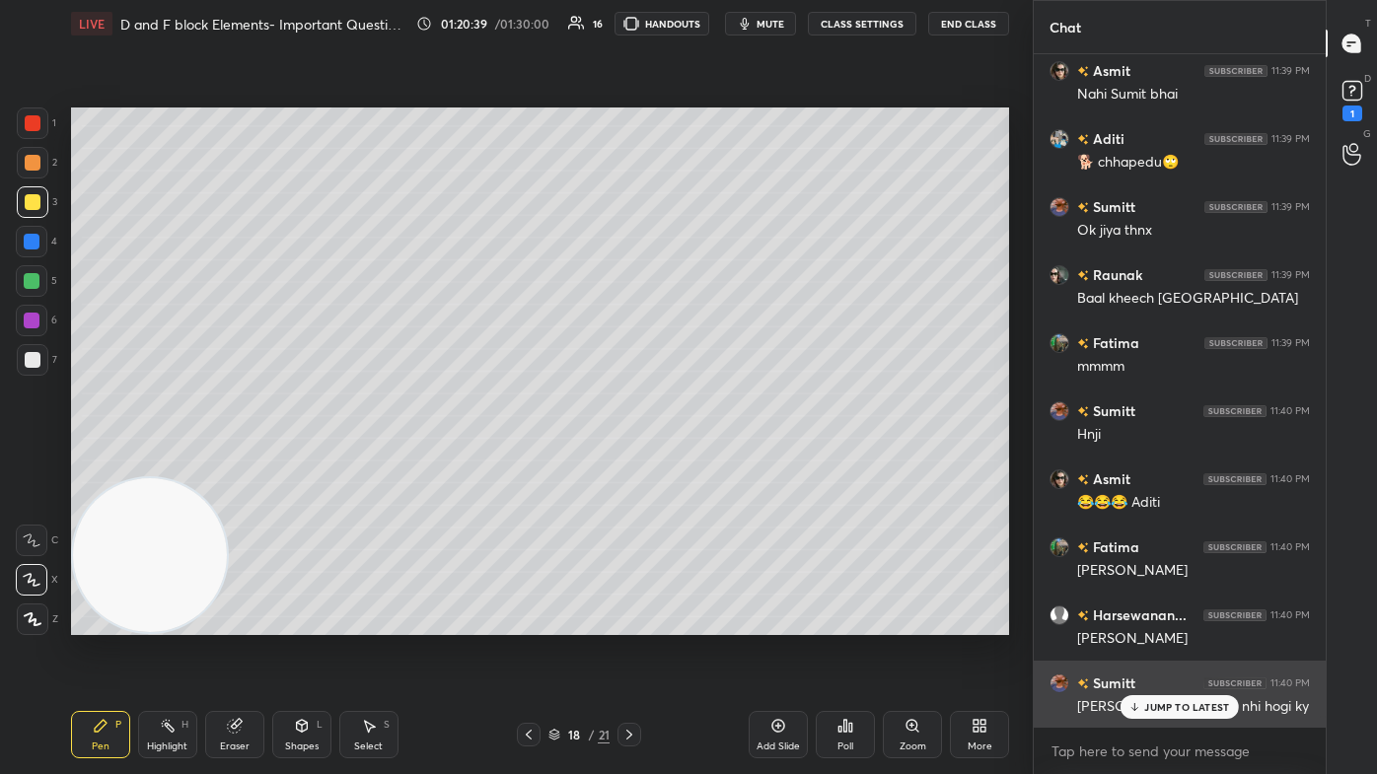
drag, startPoint x: 1162, startPoint y: 701, endPoint x: 1108, endPoint y: 690, distance: 55.3
click at [707, 464] on p "JUMP TO LATEST" at bounding box center [1186, 707] width 85 height 12
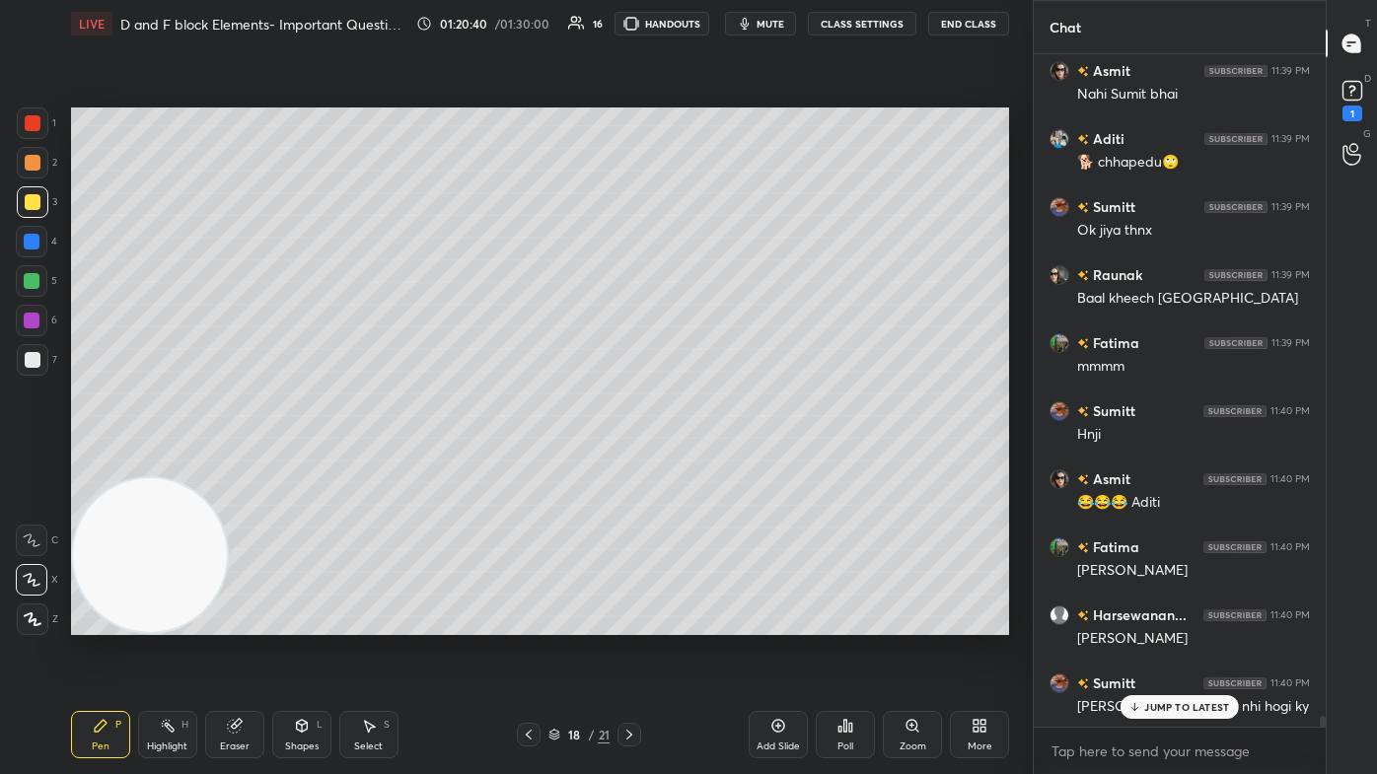
scroll to position [41580, 0]
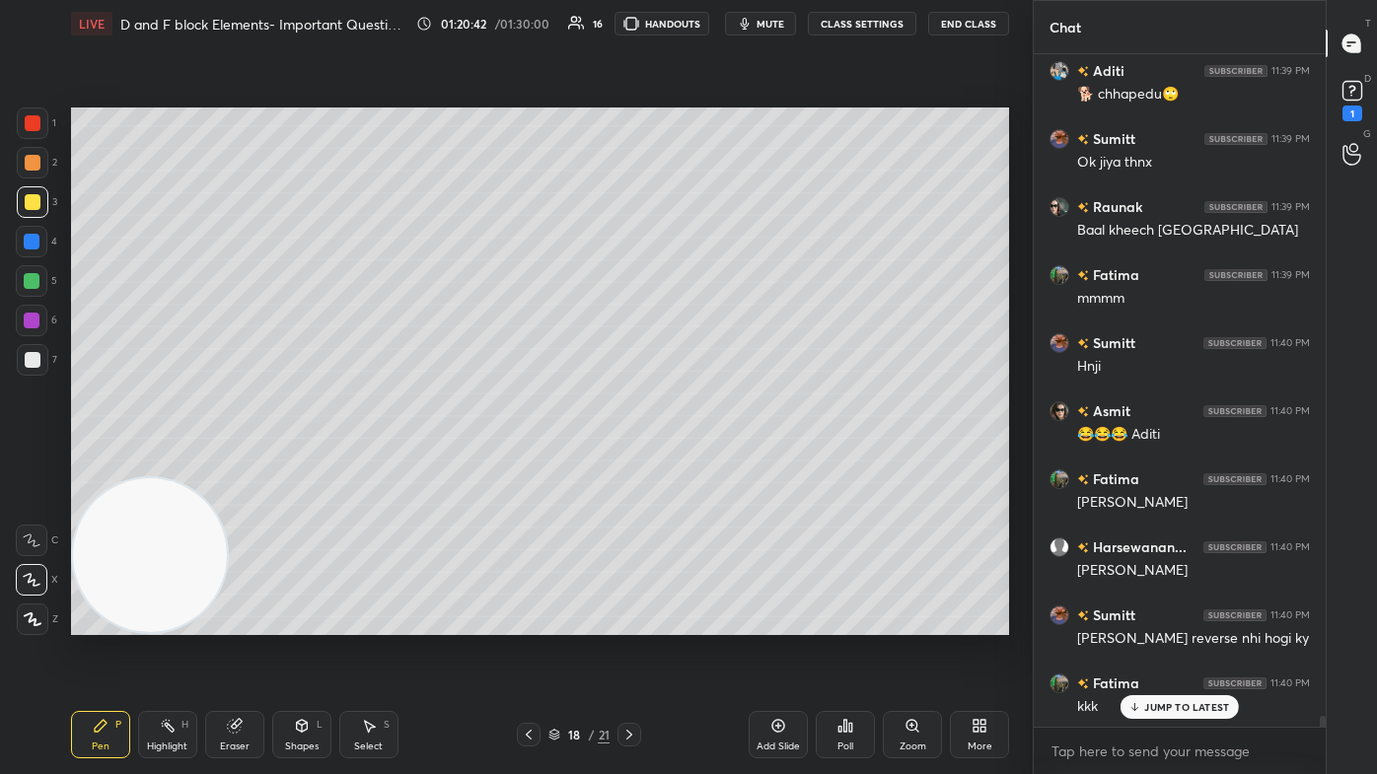
drag, startPoint x: 30, startPoint y: 281, endPoint x: 44, endPoint y: 284, distance: 15.1
click at [31, 278] on div at bounding box center [32, 281] width 16 height 16
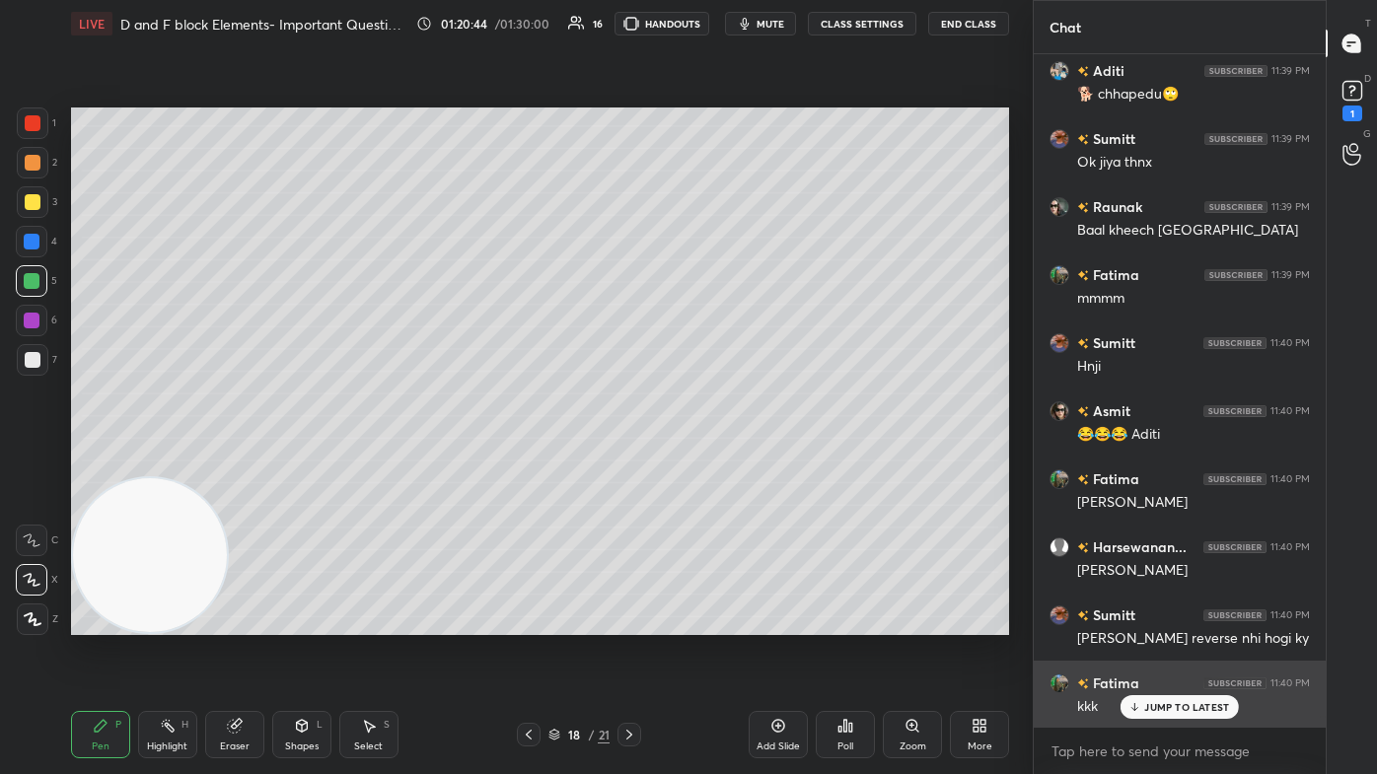
click at [707, 464] on p "JUMP TO LATEST" at bounding box center [1186, 707] width 85 height 12
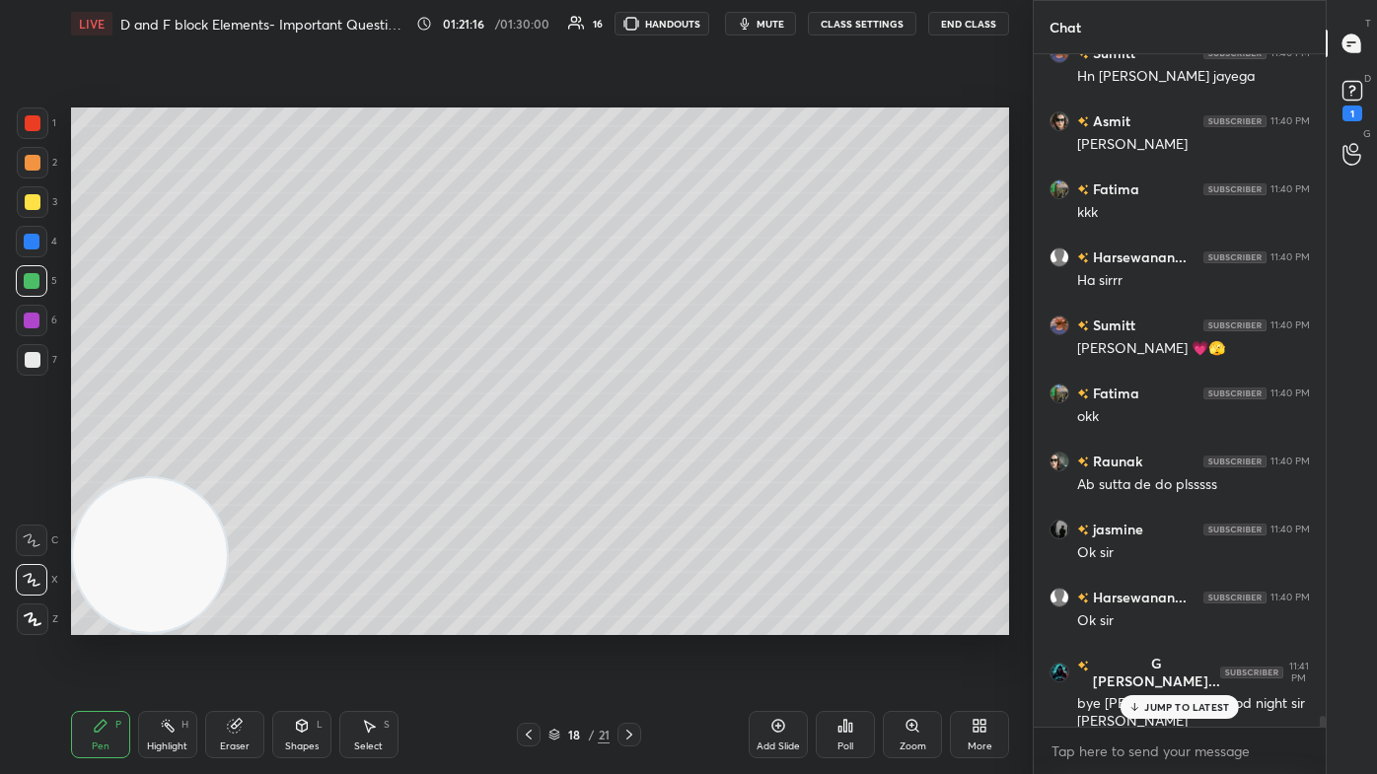
scroll to position [42500, 0]
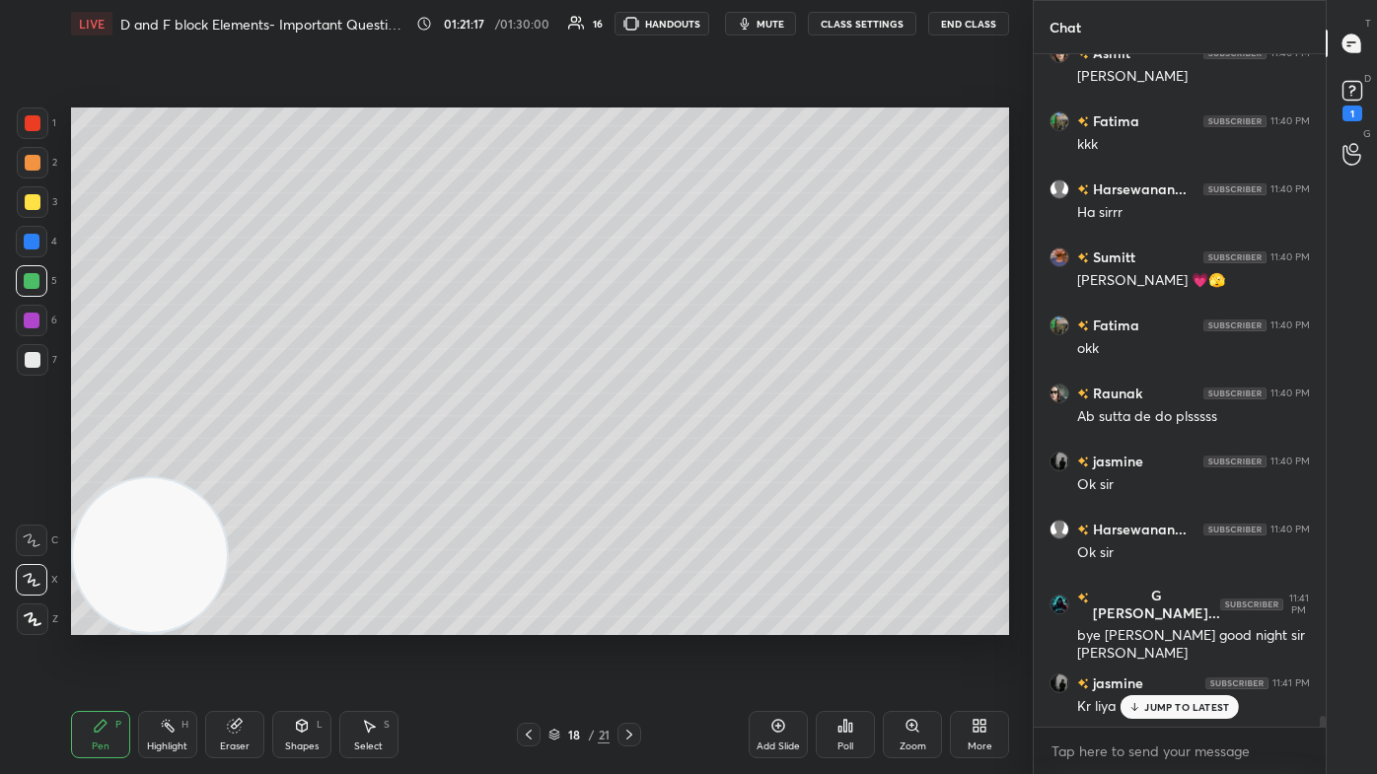
drag, startPoint x: 1160, startPoint y: 706, endPoint x: 1143, endPoint y: 714, distance: 18.5
click at [707, 464] on p "JUMP TO LATEST" at bounding box center [1186, 707] width 85 height 12
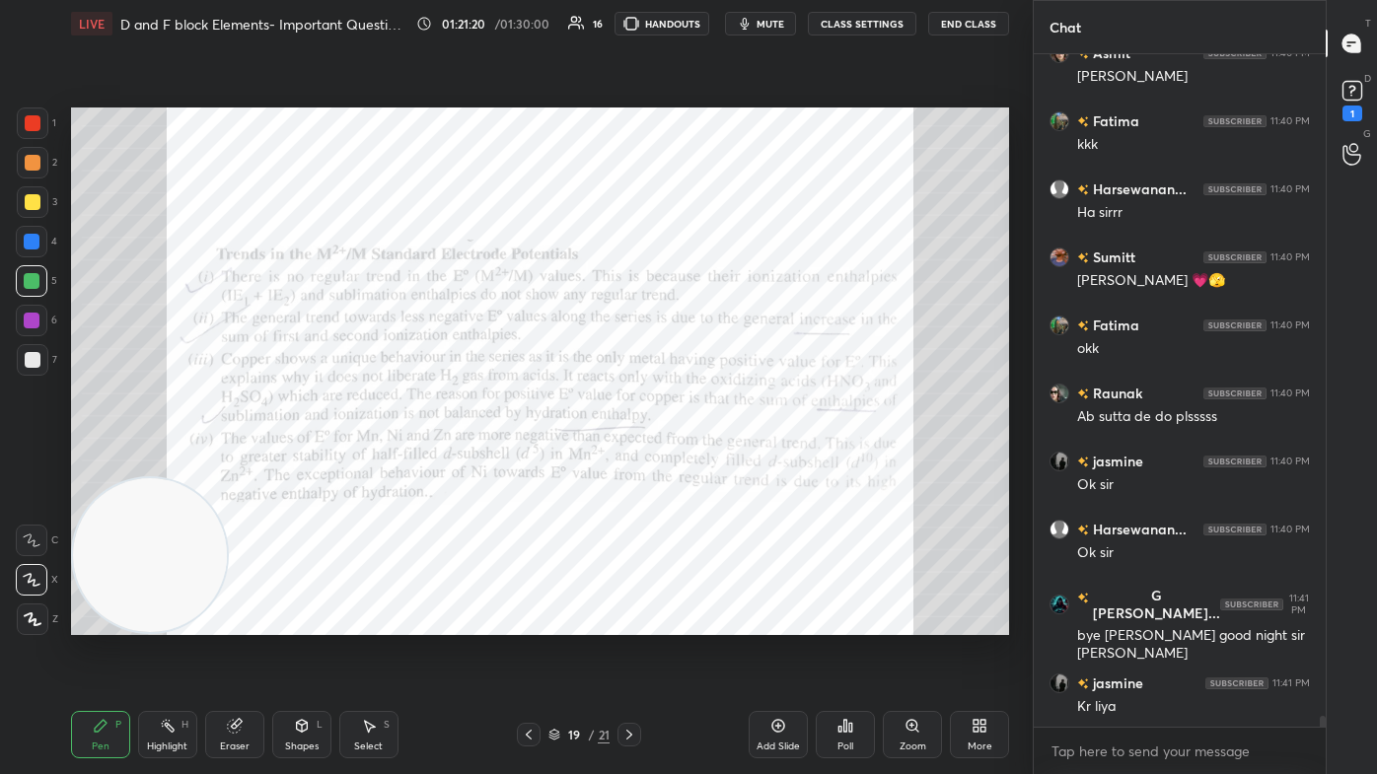
scroll to position [42569, 0]
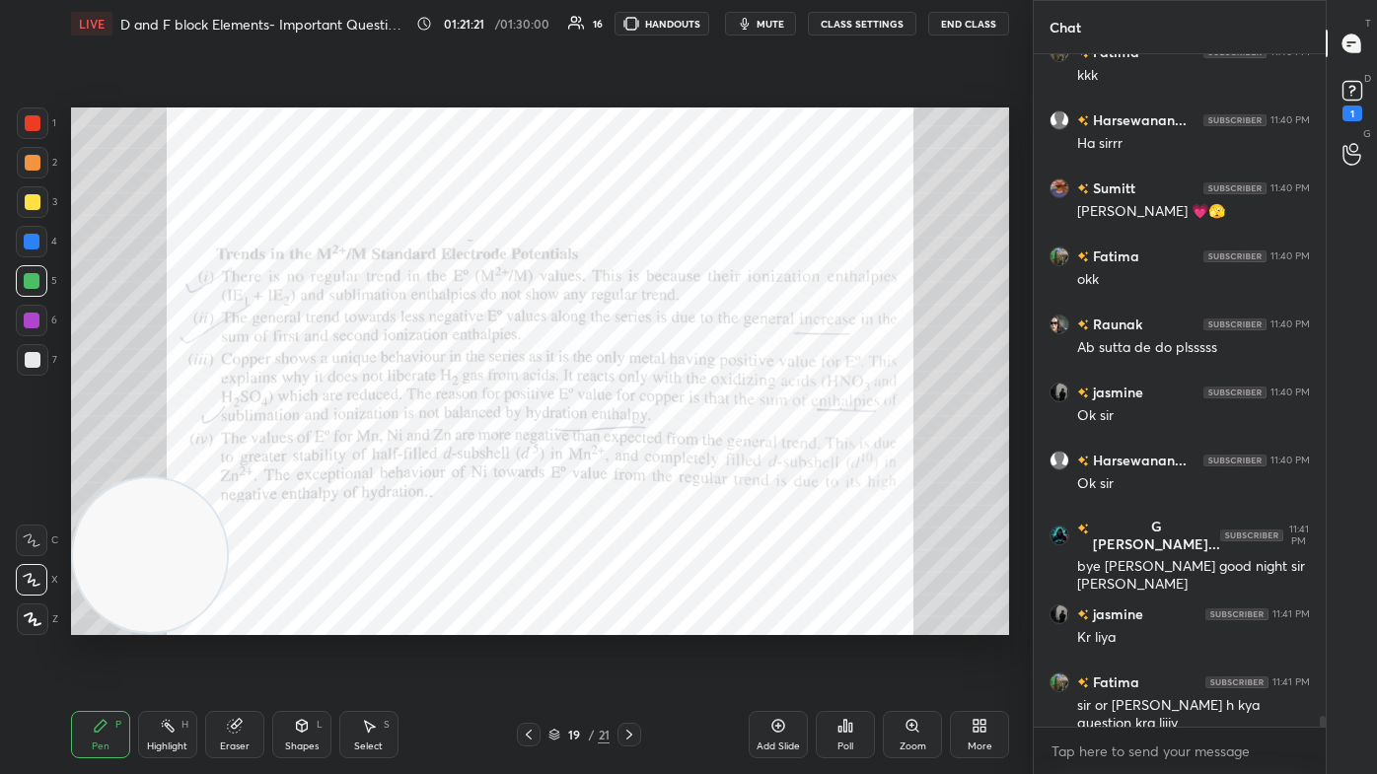
click at [34, 124] on div at bounding box center [33, 123] width 16 height 16
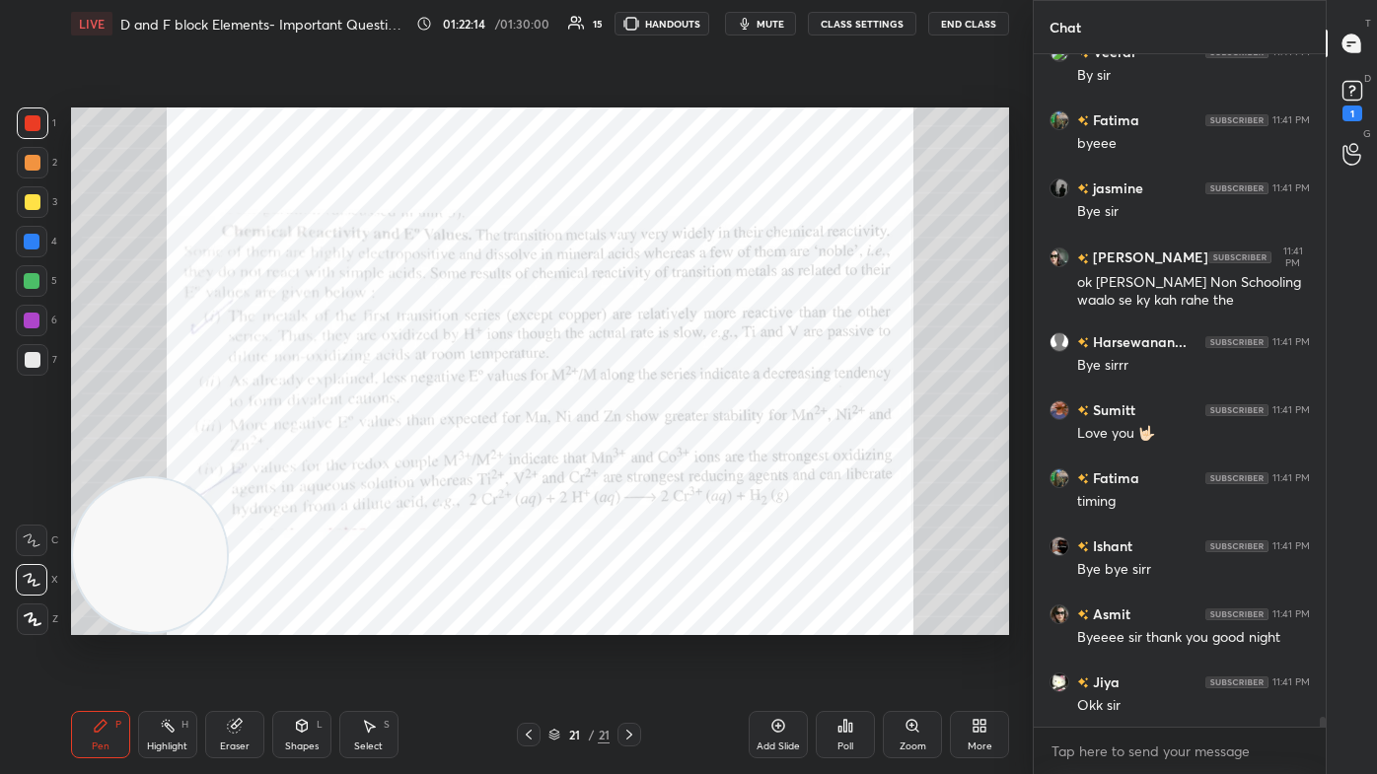
scroll to position [44786, 0]
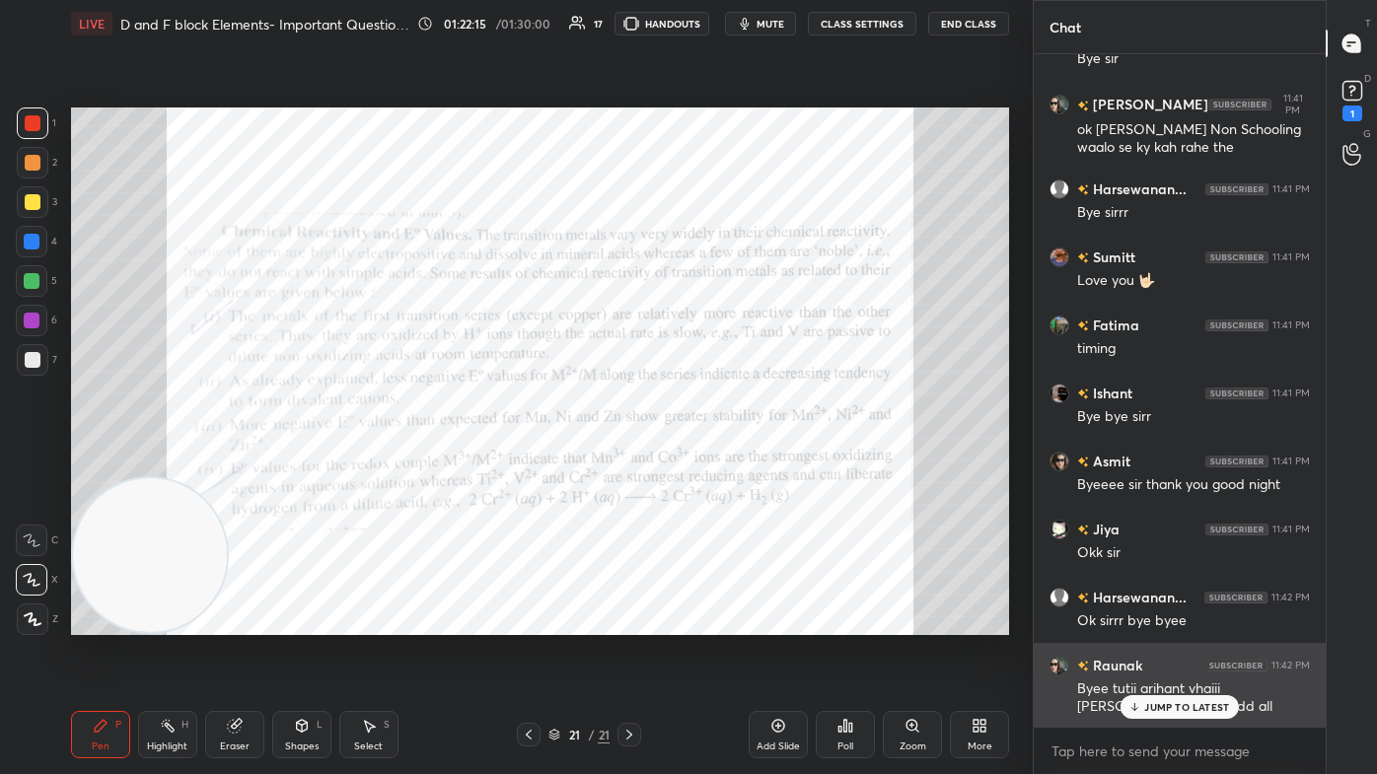
drag, startPoint x: 1152, startPoint y: 713, endPoint x: 1146, endPoint y: 699, distance: 15.0
click at [707, 464] on div "JUMP TO LATEST" at bounding box center [1179, 707] width 118 height 24
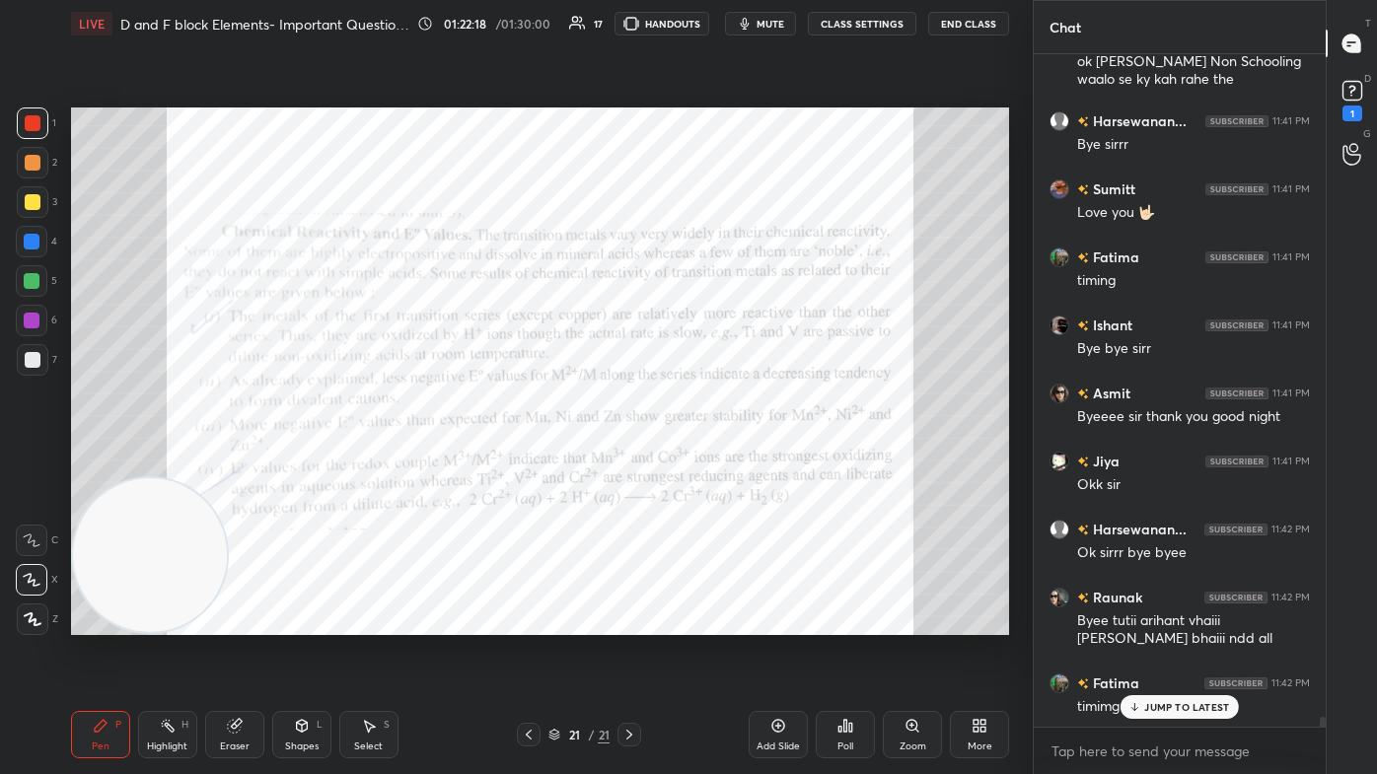
click at [707, 24] on button "End Class" at bounding box center [968, 24] width 81 height 24
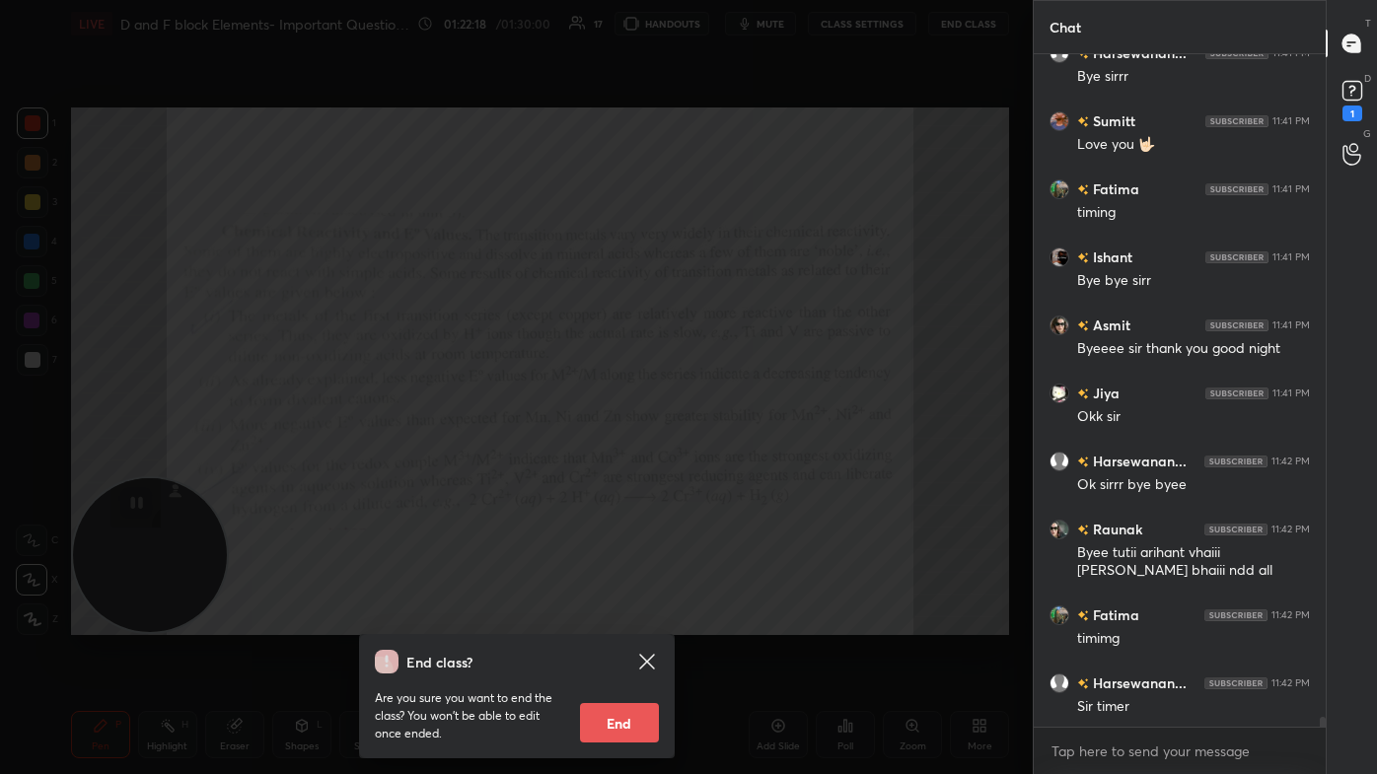
scroll to position [44991, 0]
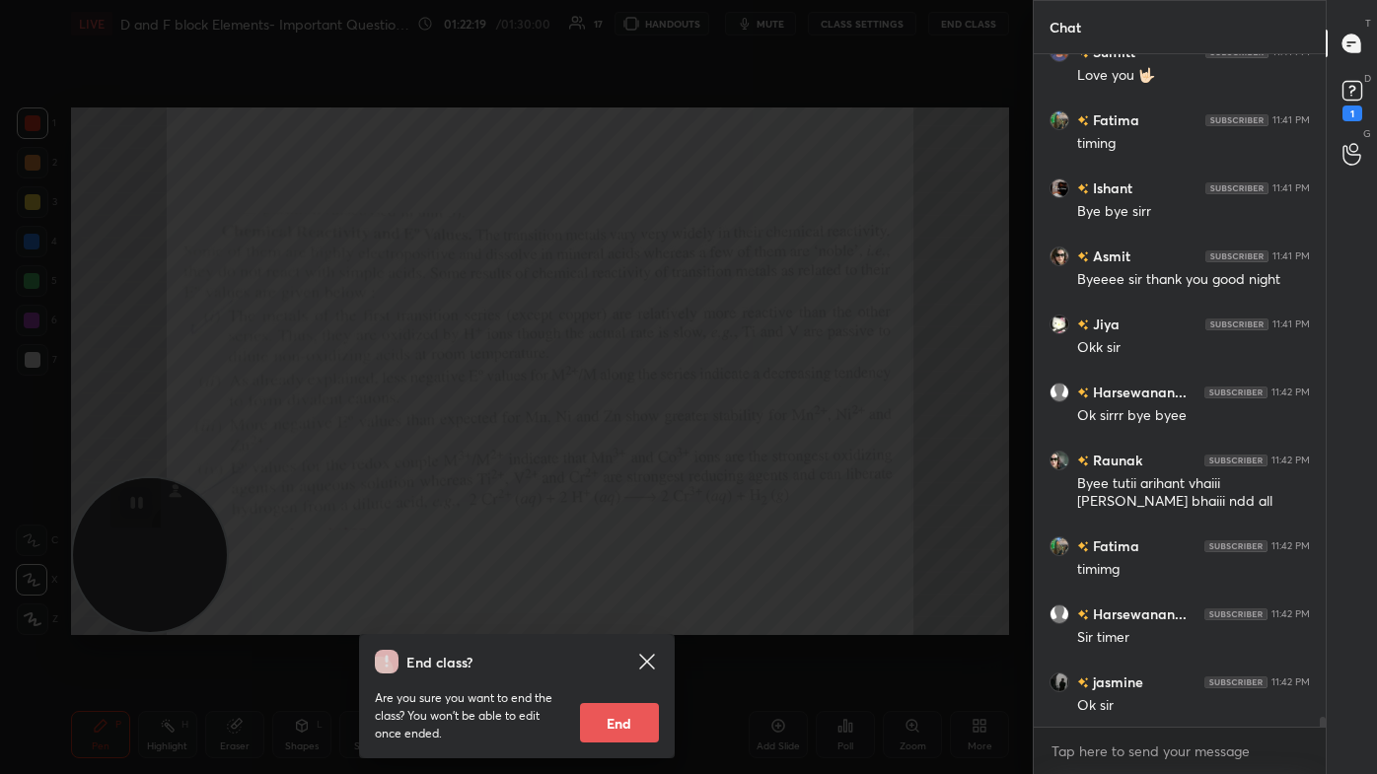
click at [618, 464] on button "End" at bounding box center [619, 722] width 79 height 39
type textarea "x"
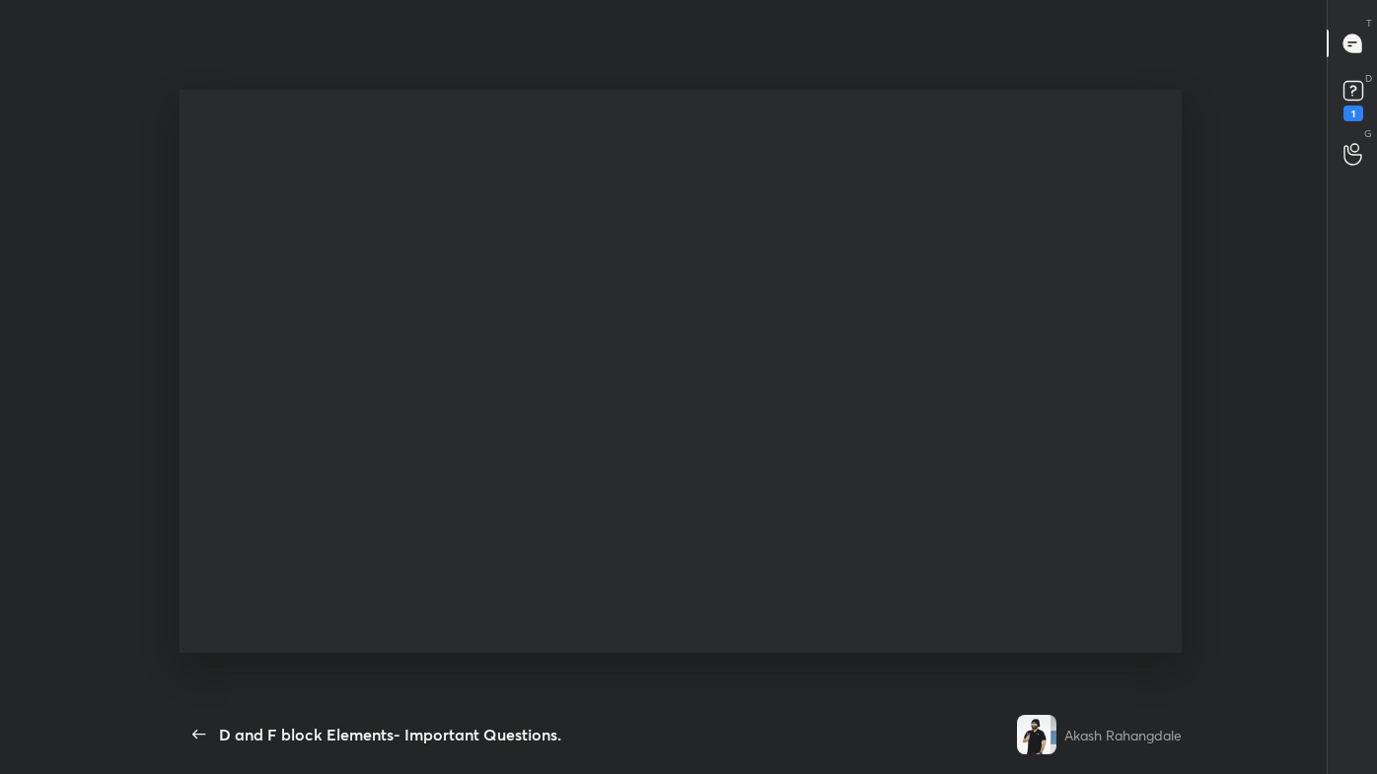
scroll to position [0, 0]
